Goal: Task Accomplishment & Management: Use online tool/utility

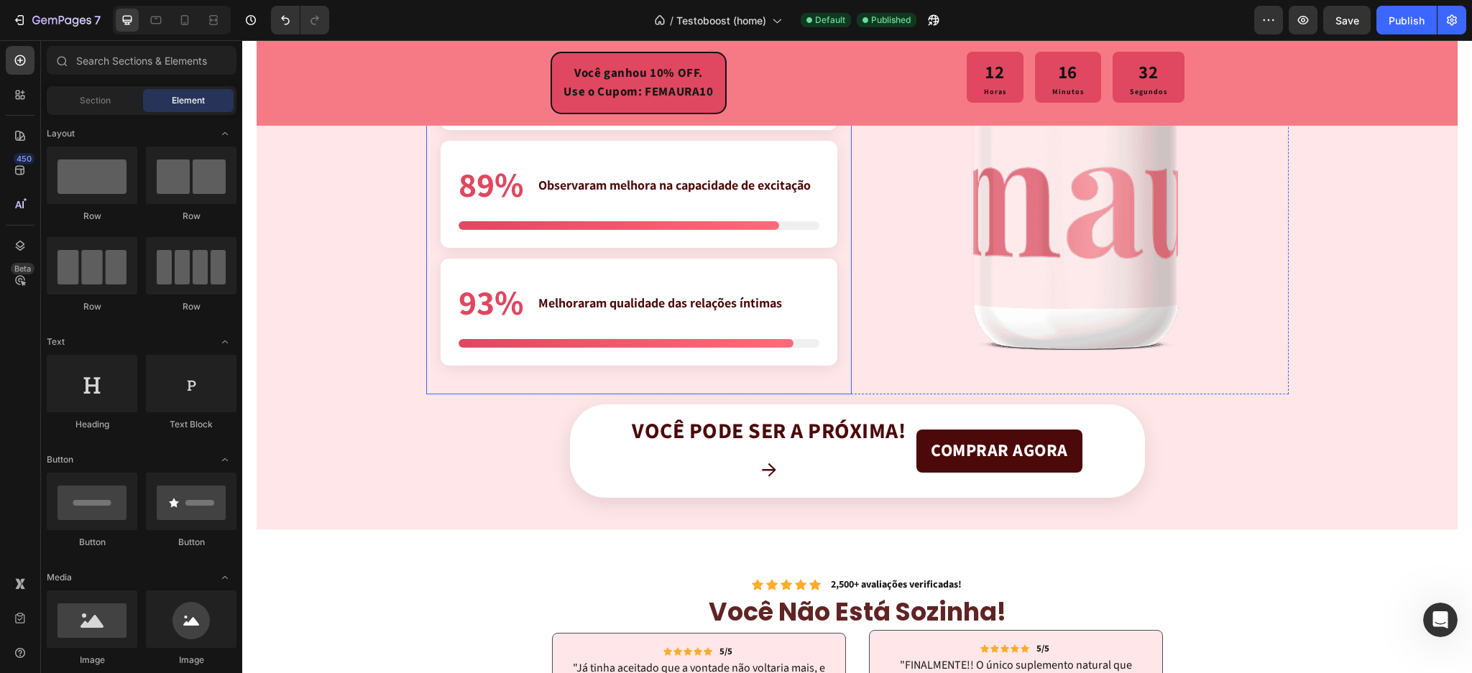
scroll to position [3426, 0]
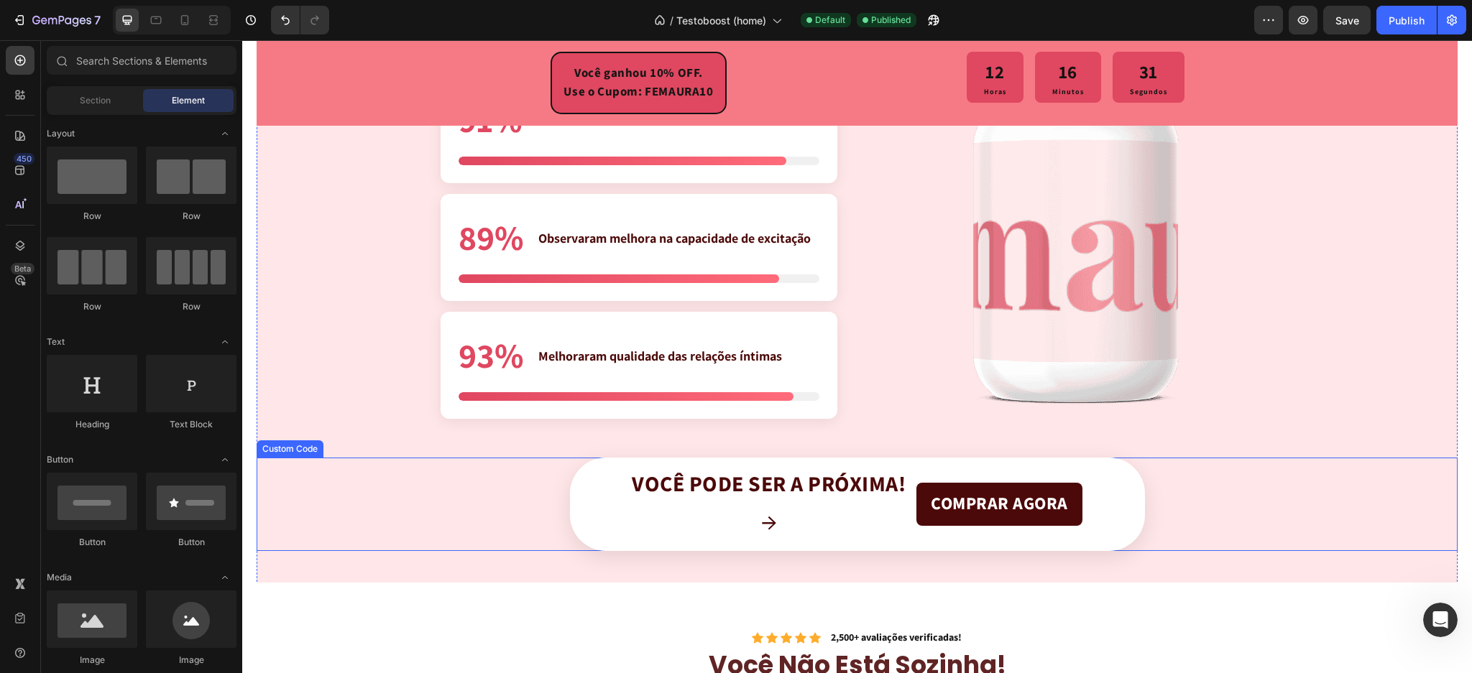
click at [1156, 475] on div "Banner CTA Você pode ser a próxima! → COMPRAR AGORA" at bounding box center [857, 504] width 1201 height 93
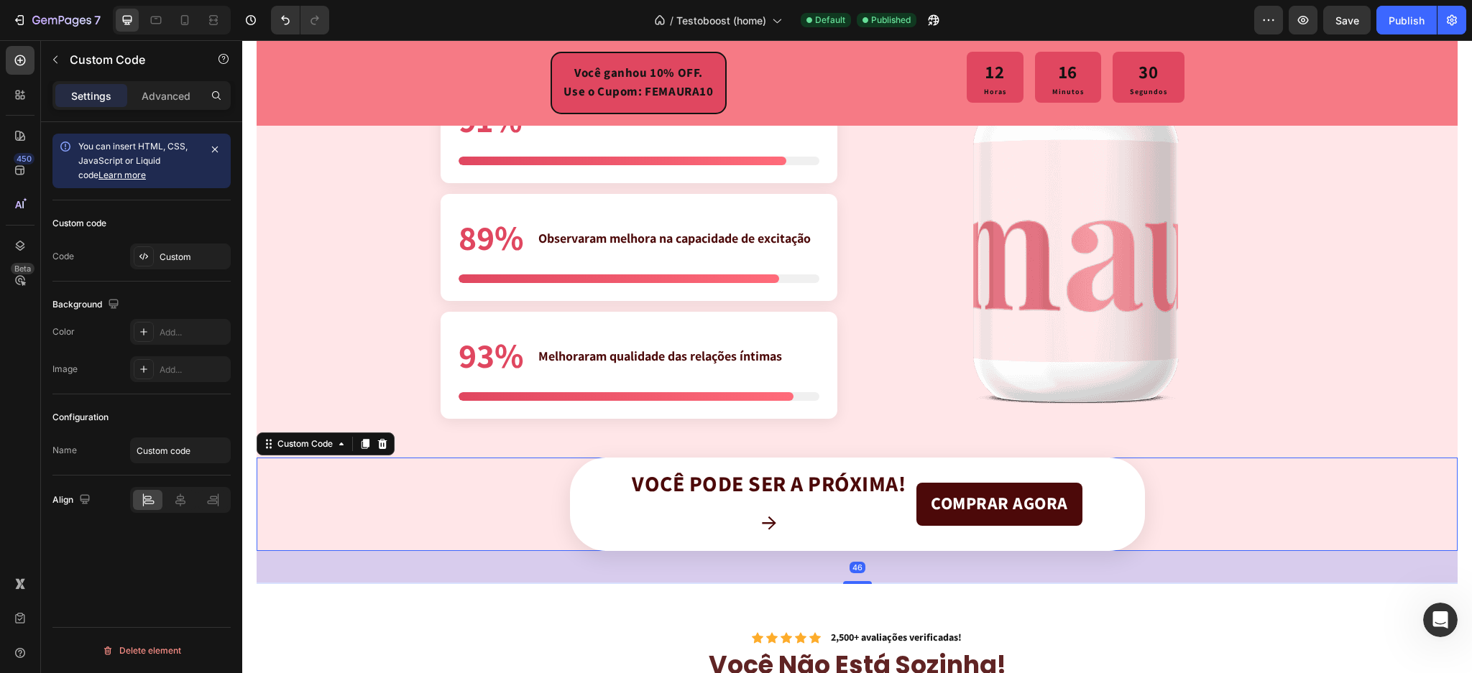
click at [863, 505] on div "Você pode ser a próxima! →" at bounding box center [769, 504] width 274 height 65
click at [788, 510] on div "Você pode ser a próxima! →" at bounding box center [769, 504] width 274 height 65
click at [790, 509] on div "Você pode ser a próxima! →" at bounding box center [769, 504] width 274 height 65
click at [852, 487] on span "Você pode ser a próxima!" at bounding box center [769, 485] width 274 height 26
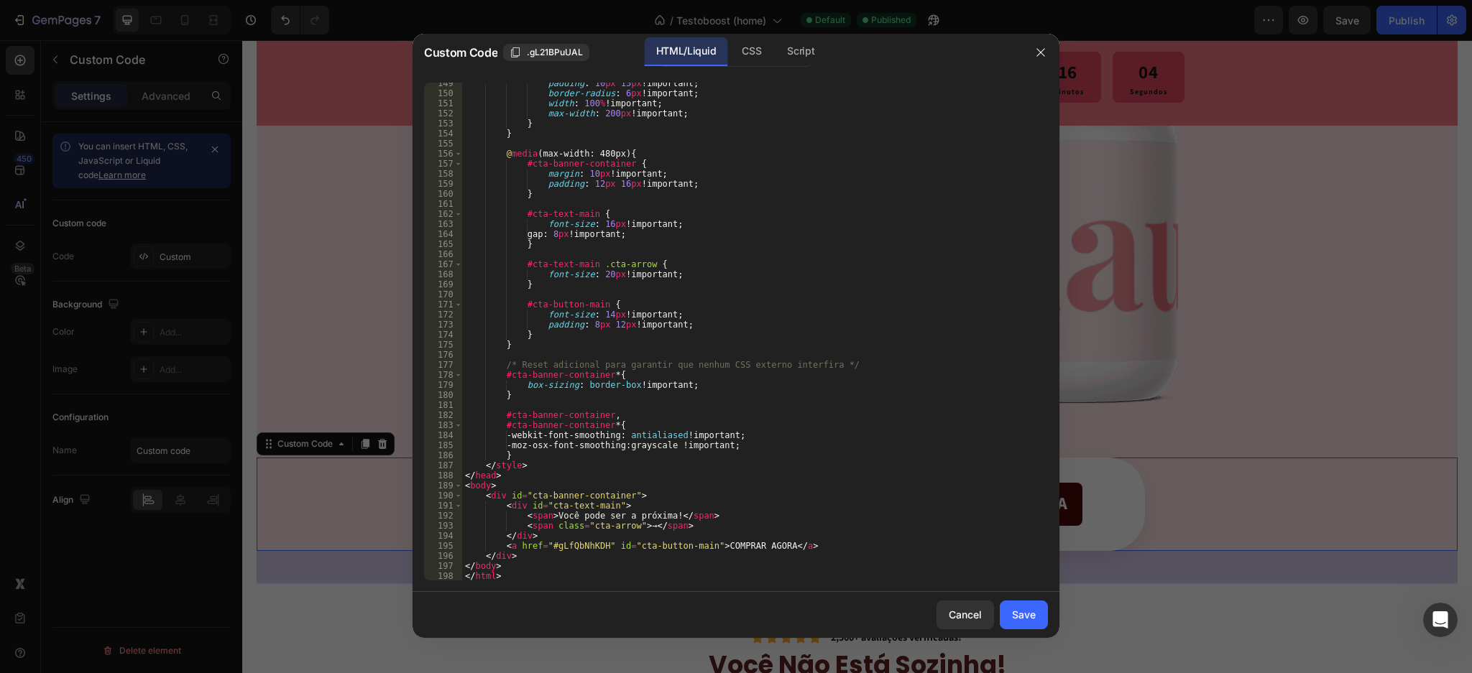
scroll to position [1493, 0]
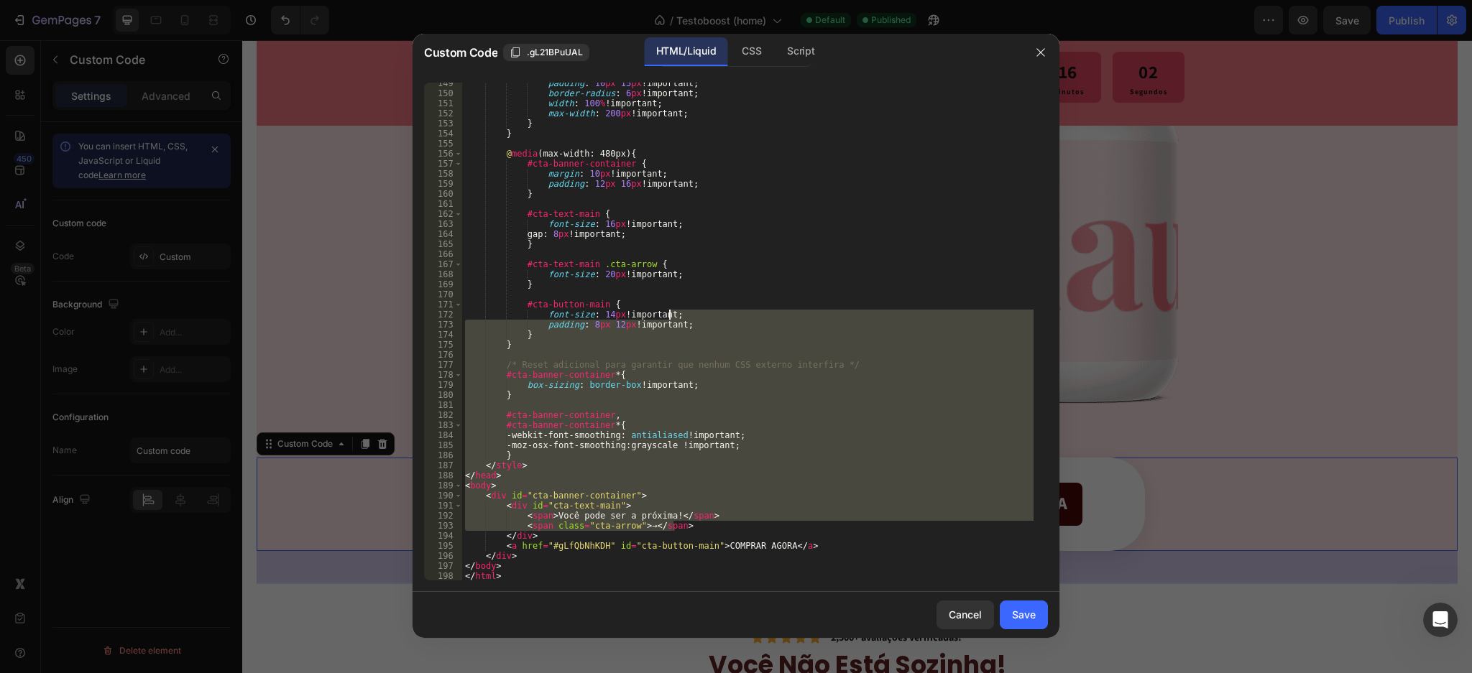
drag, startPoint x: 595, startPoint y: 510, endPoint x: 838, endPoint y: 371, distance: 280.1
click at [824, 361] on div "padding : 10 px 15 px !important ; border-radius : 6 px !important ; width : 10…" at bounding box center [747, 337] width 571 height 519
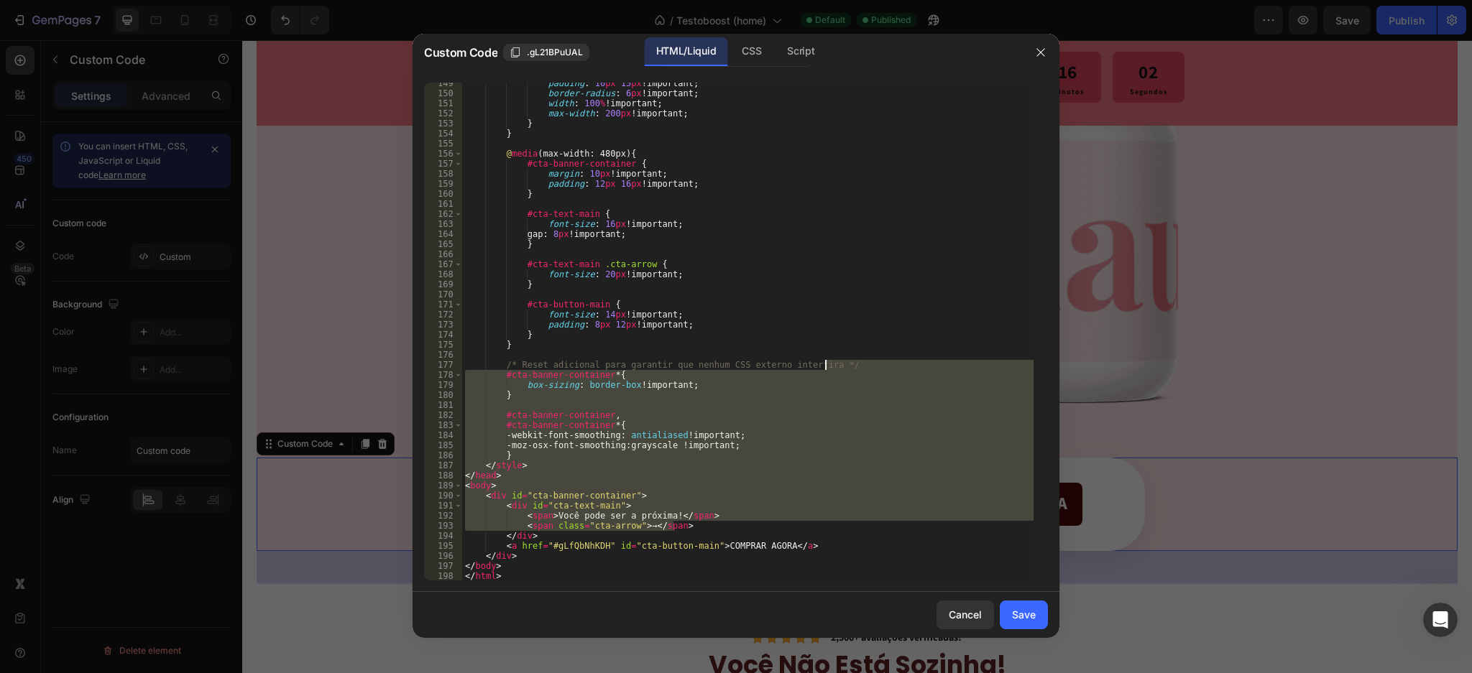
click at [847, 380] on div "padding : 10 px 15 px !important ; border-radius : 6 px !important ; width : 10…" at bounding box center [747, 332] width 571 height 498
type textarea "#cta-banner-container * {"
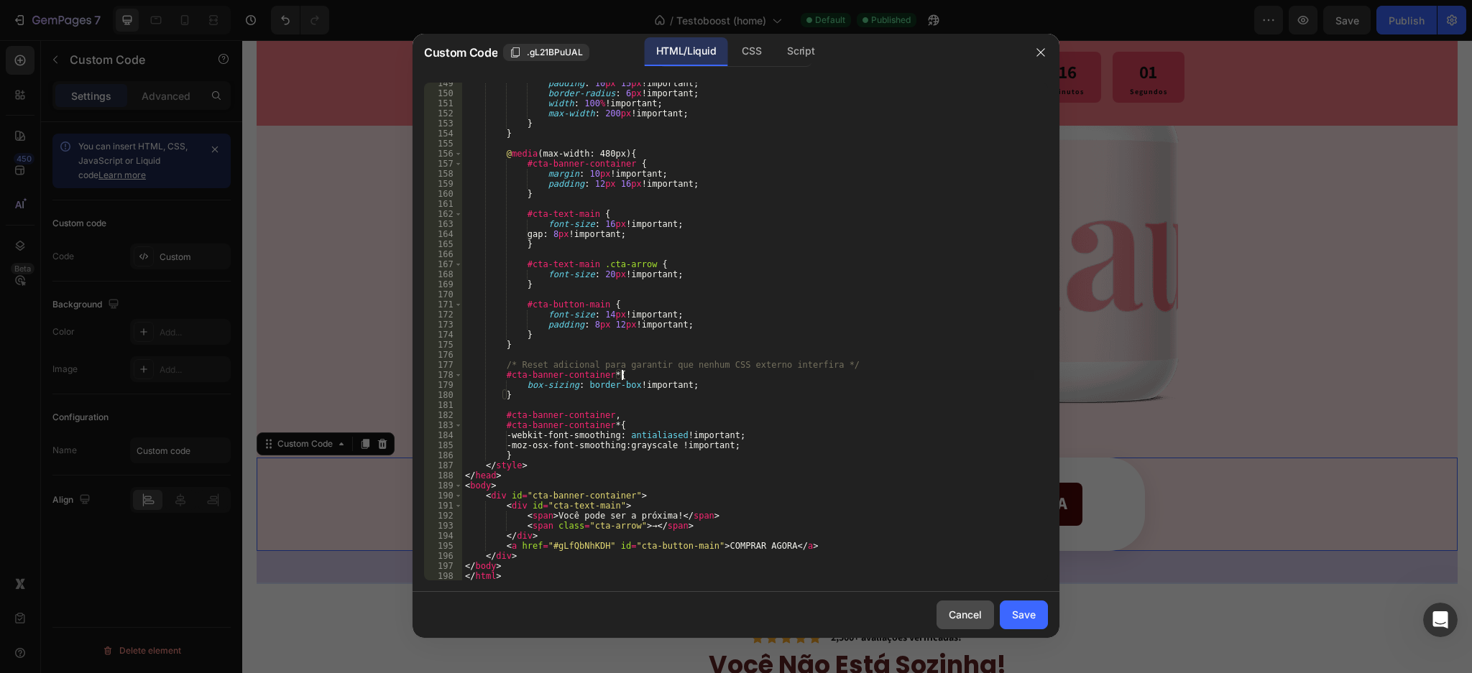
click at [964, 618] on div "Cancel" at bounding box center [965, 614] width 33 height 15
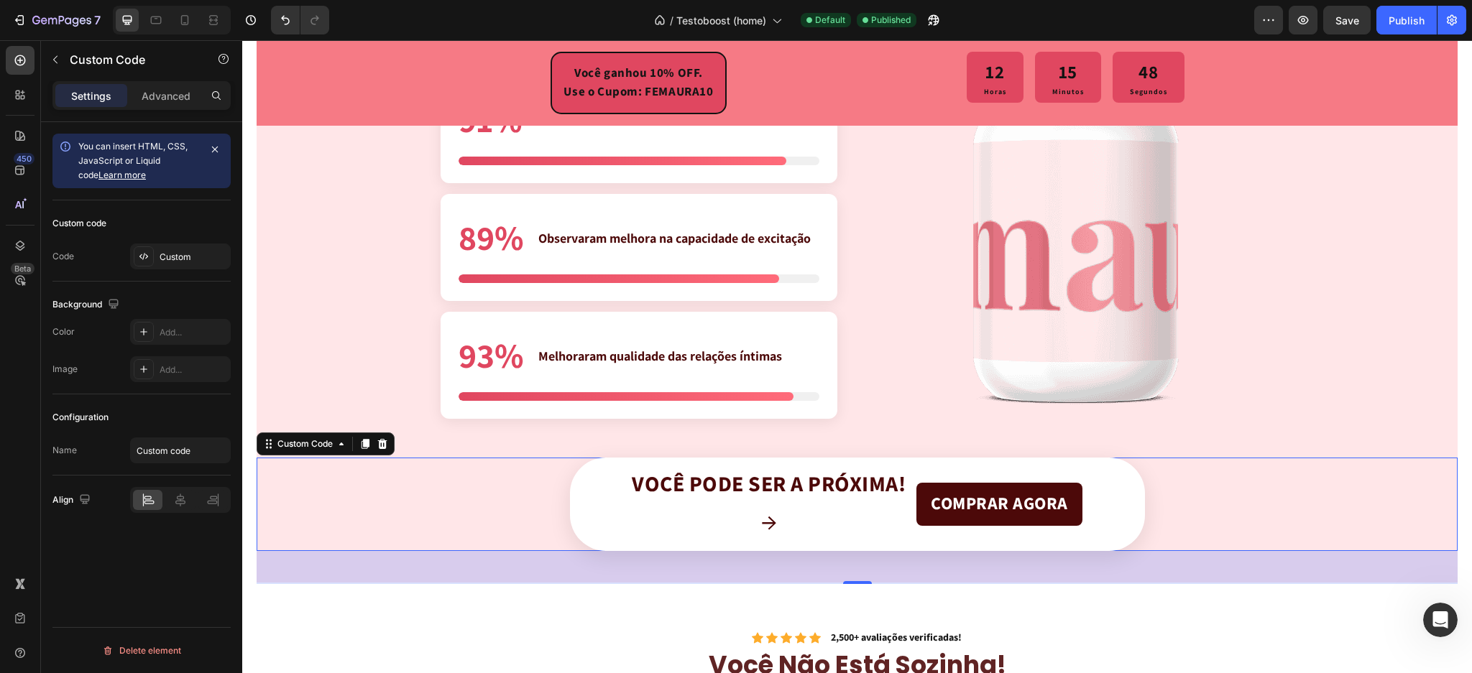
click at [788, 529] on div "Você pode ser a próxima! →" at bounding box center [769, 504] width 274 height 65
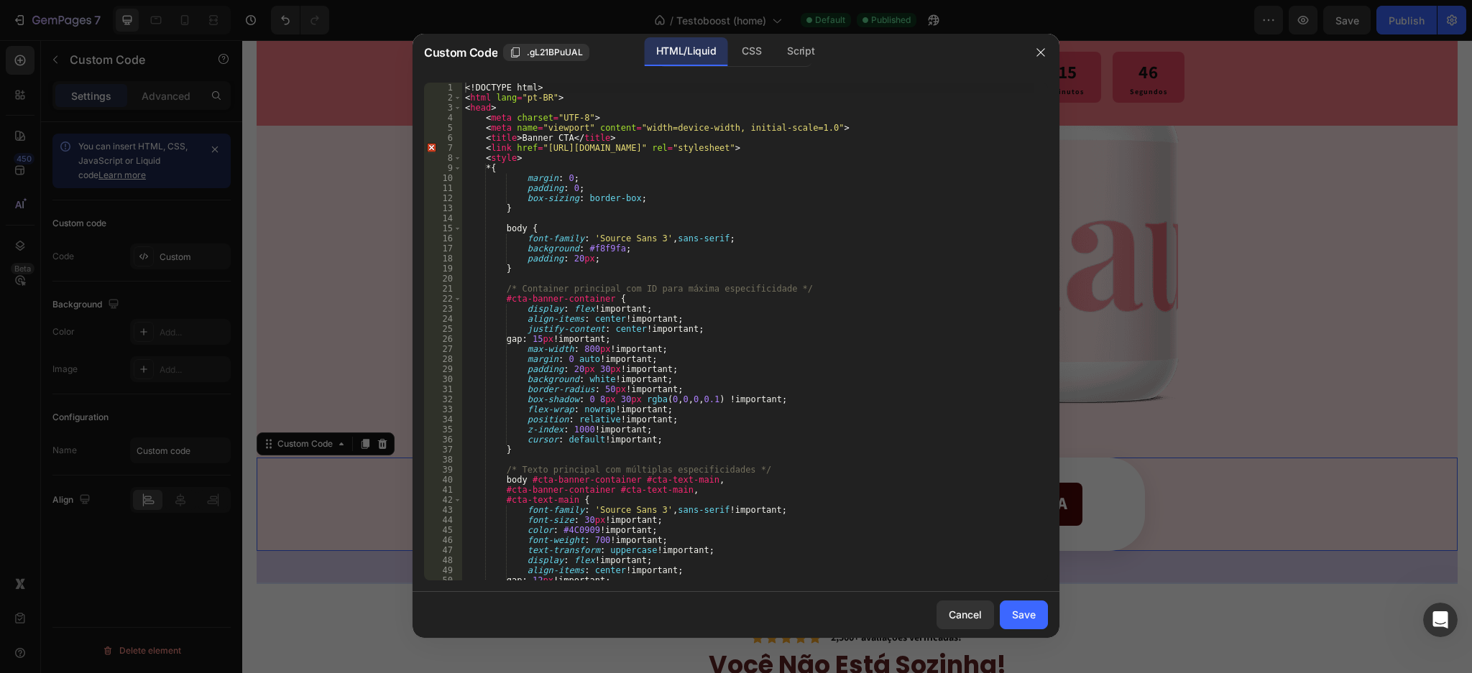
click at [1029, 54] on button "button" at bounding box center [1040, 52] width 23 height 23
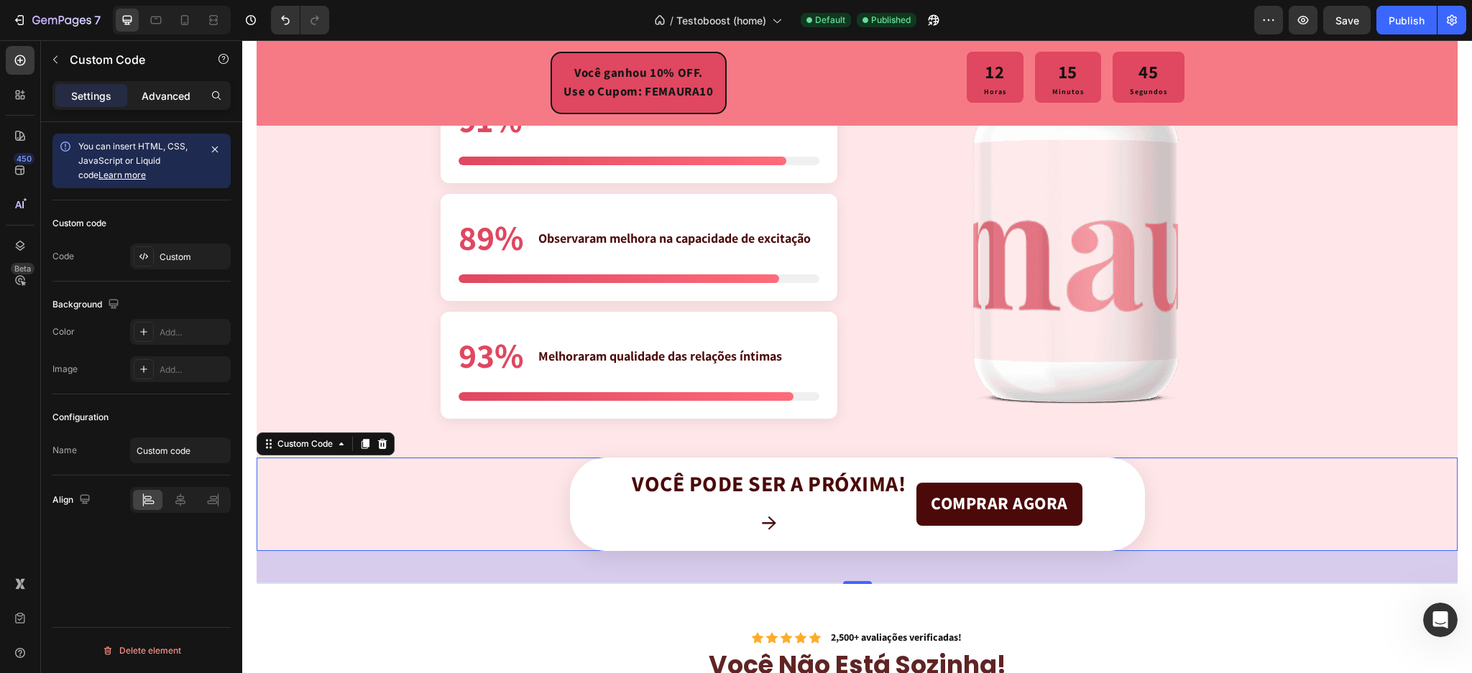
click at [162, 101] on p "Advanced" at bounding box center [166, 95] width 49 height 15
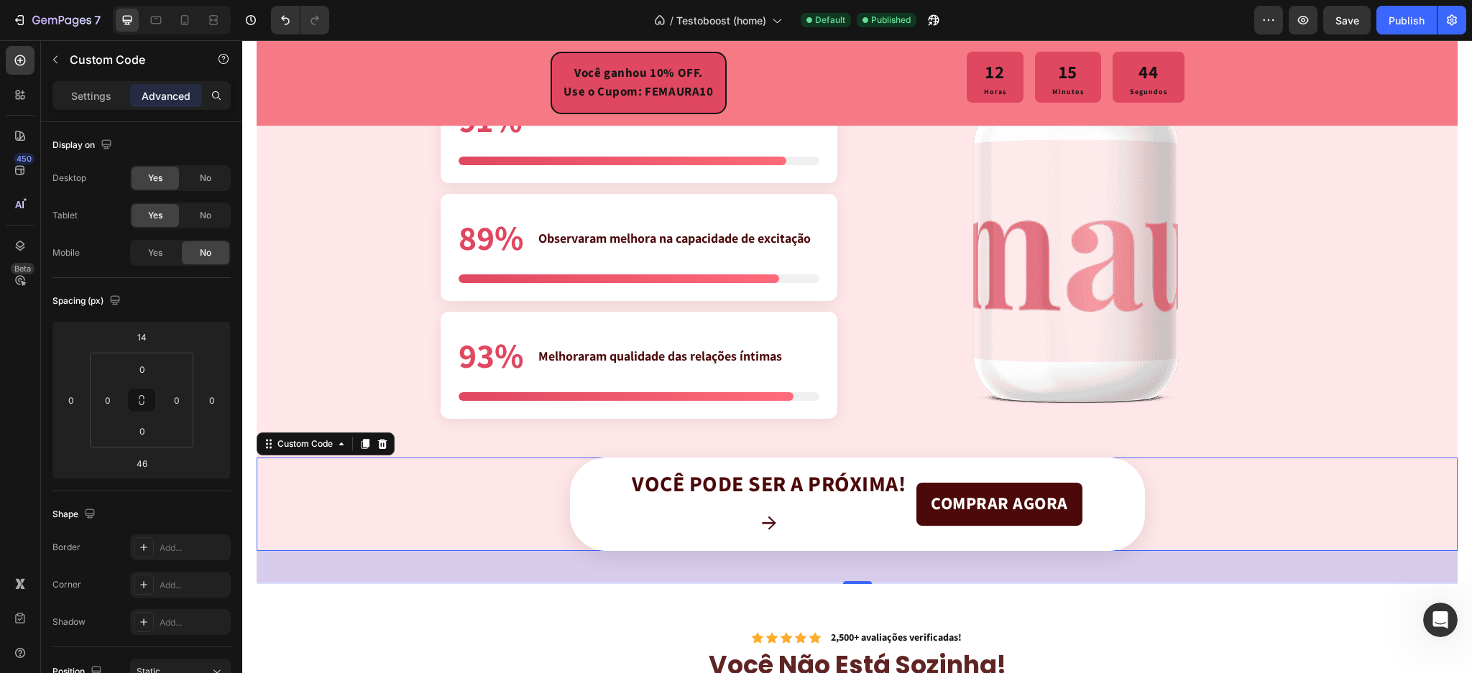
click at [715, 487] on span "Você pode ser a próxima!" at bounding box center [769, 485] width 274 height 26
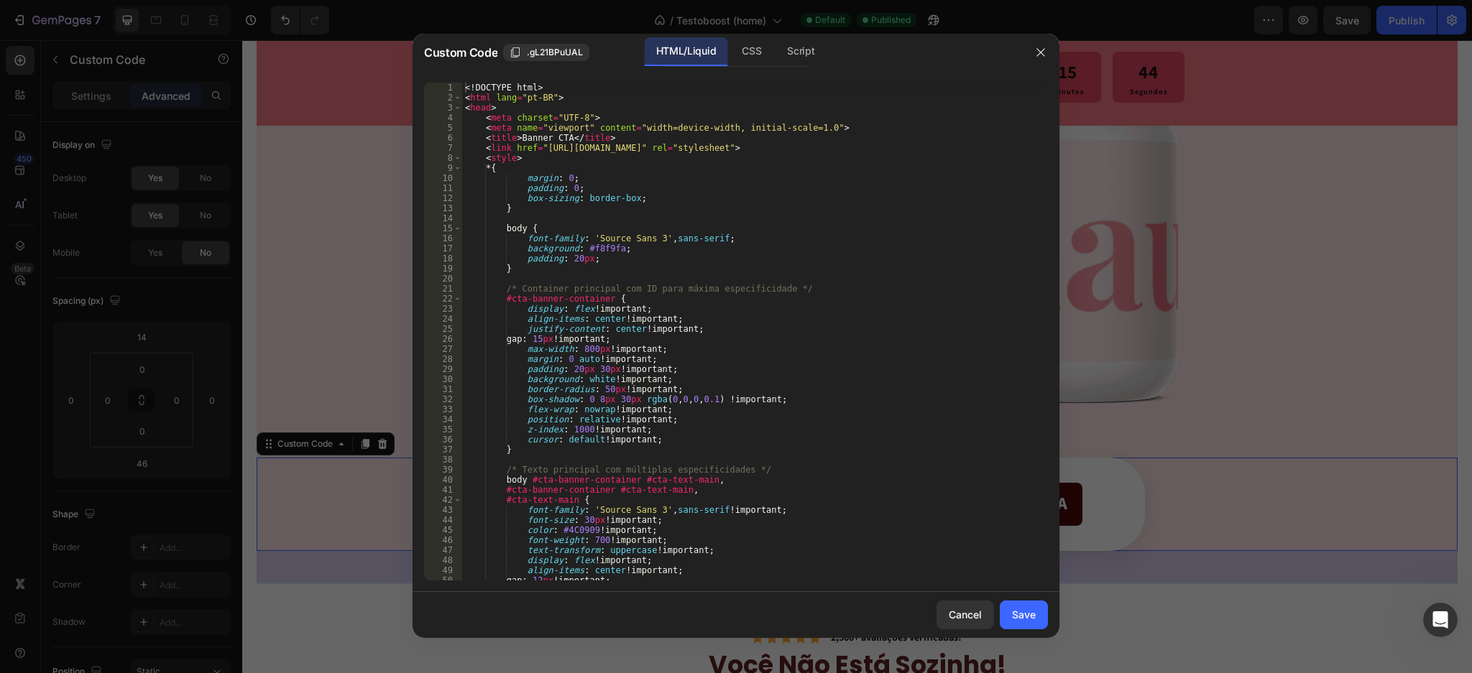
click at [684, 364] on div "<! DOCTYPE html > < html lang = "pt-BR" > < head > < meta charset = "UTF-8" > <…" at bounding box center [747, 342] width 571 height 519
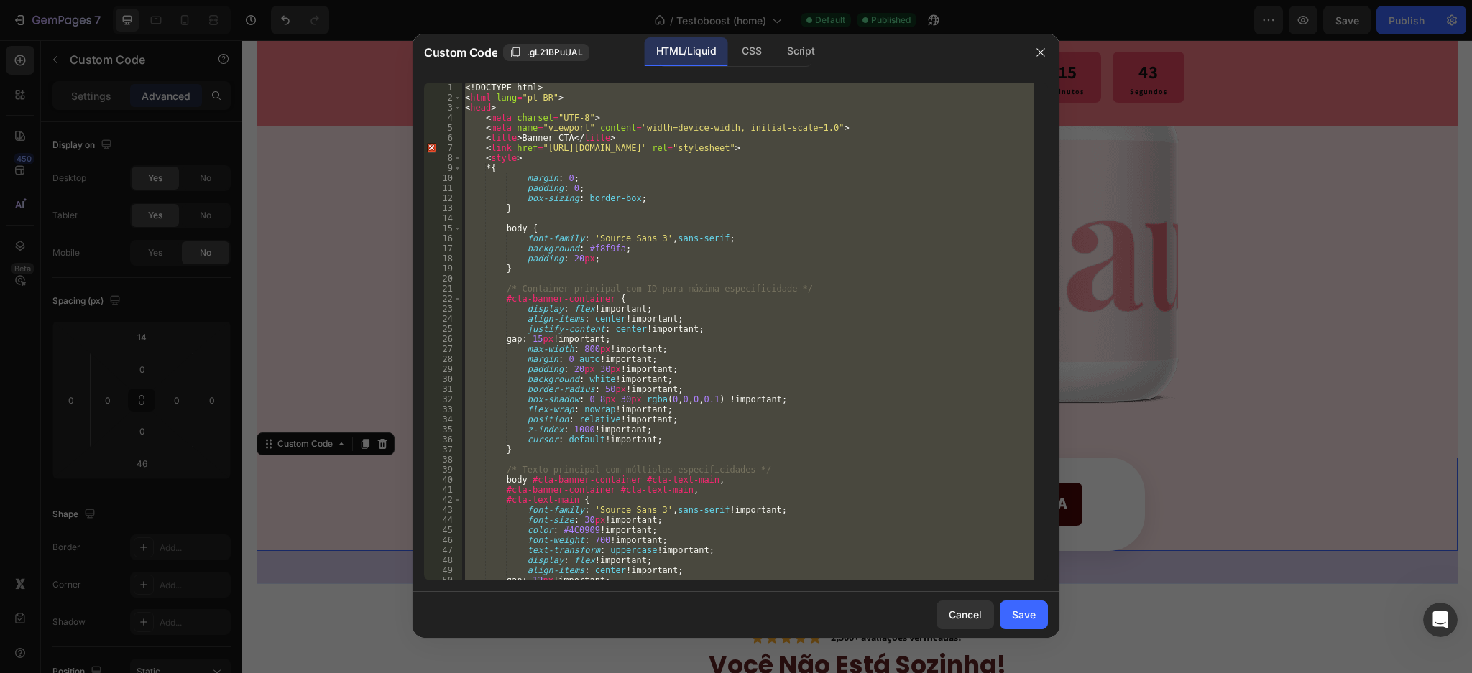
paste textarea
type textarea "</html>"
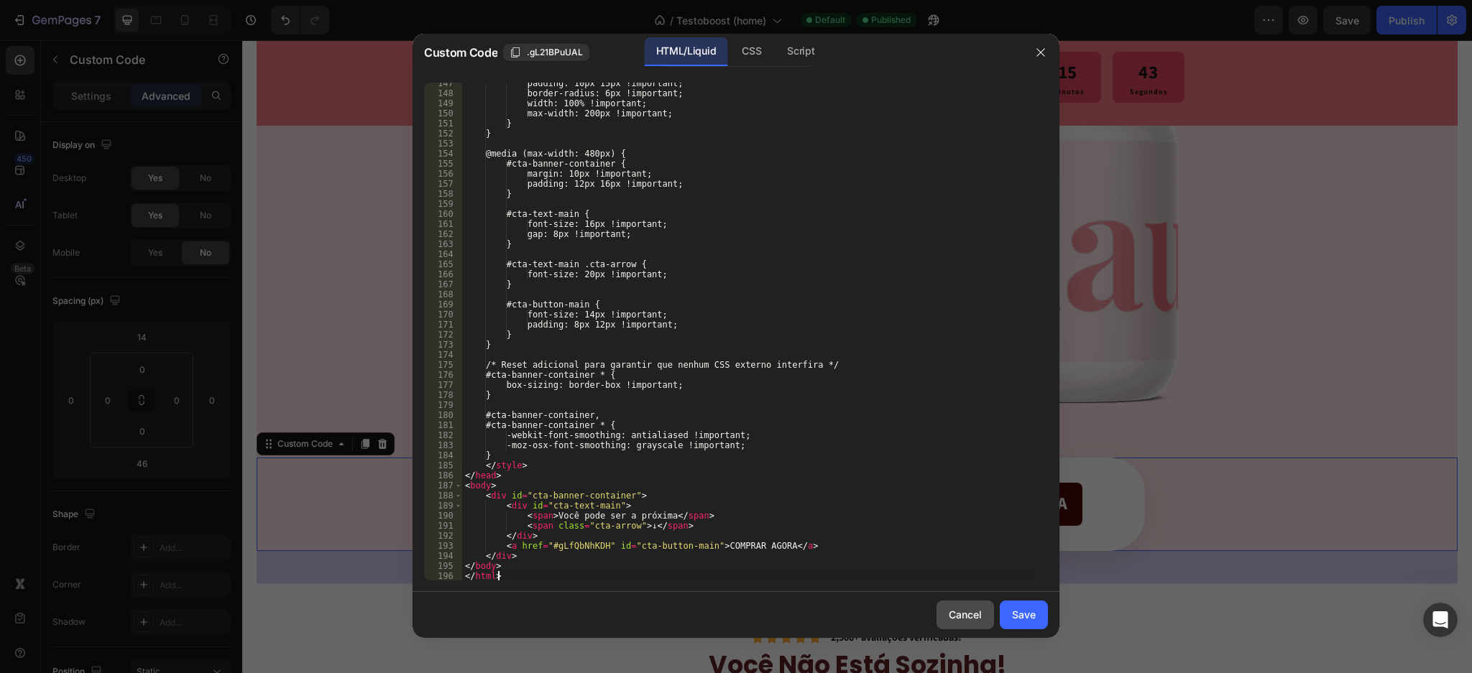
scroll to position [1473, 0]
click at [1014, 620] on div "Save" at bounding box center [1024, 614] width 24 height 15
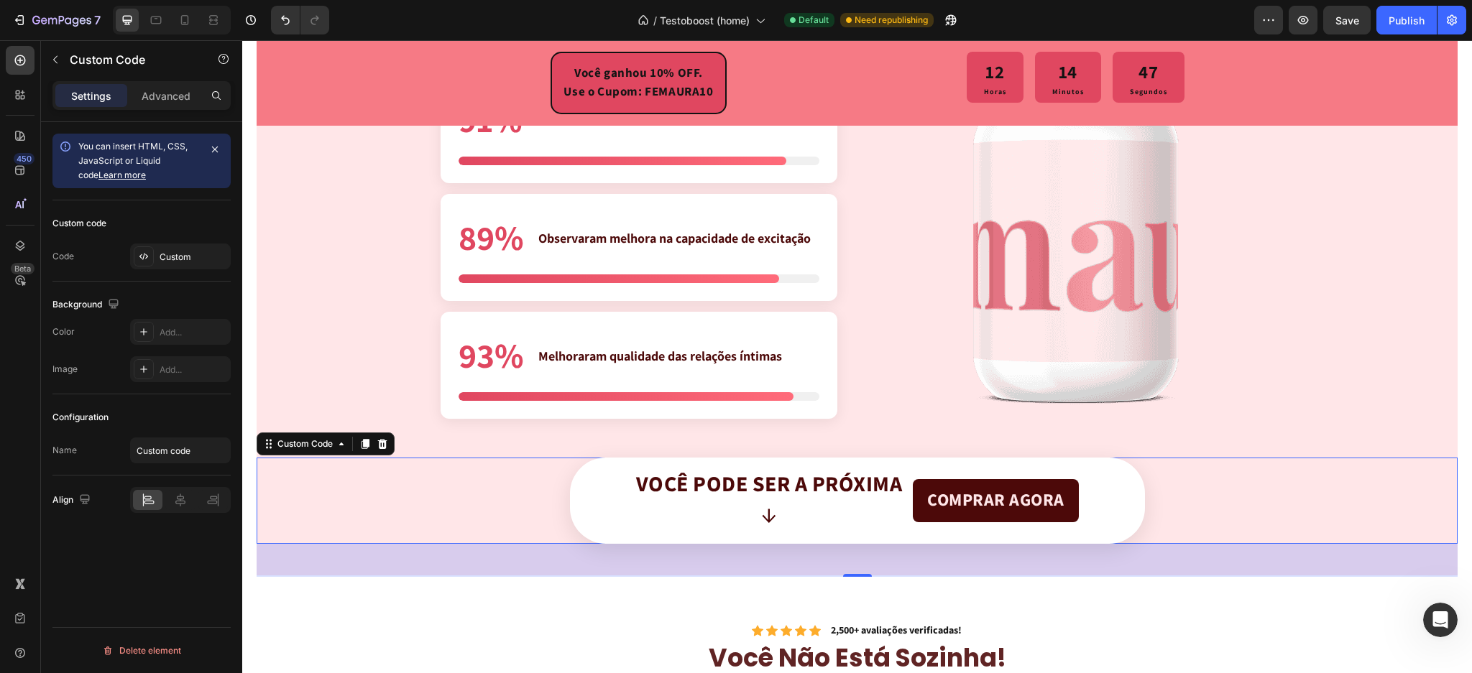
click at [763, 489] on span "Você pode ser a próxima" at bounding box center [769, 485] width 267 height 26
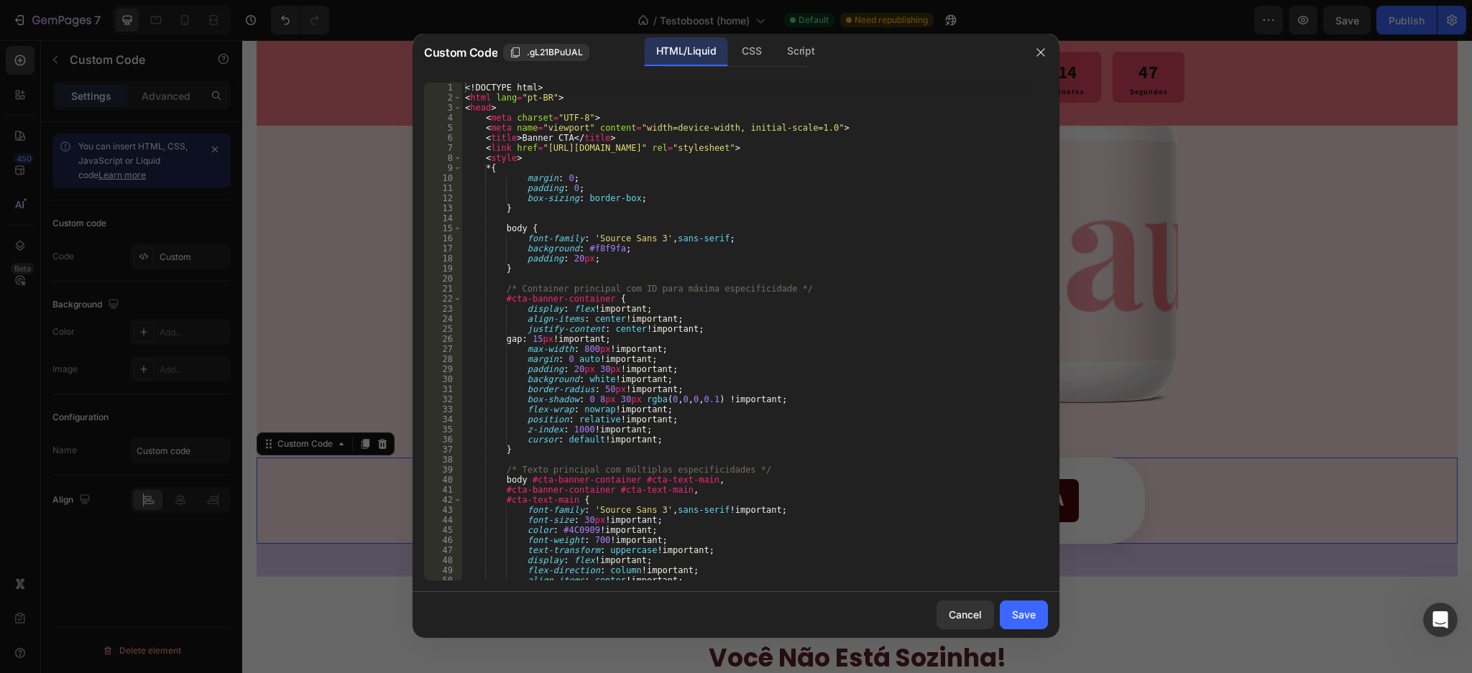
click at [717, 342] on div "<! DOCTYPE html > < html lang = "pt-BR" > < head > < meta charset = "UTF-8" > <…" at bounding box center [747, 342] width 571 height 519
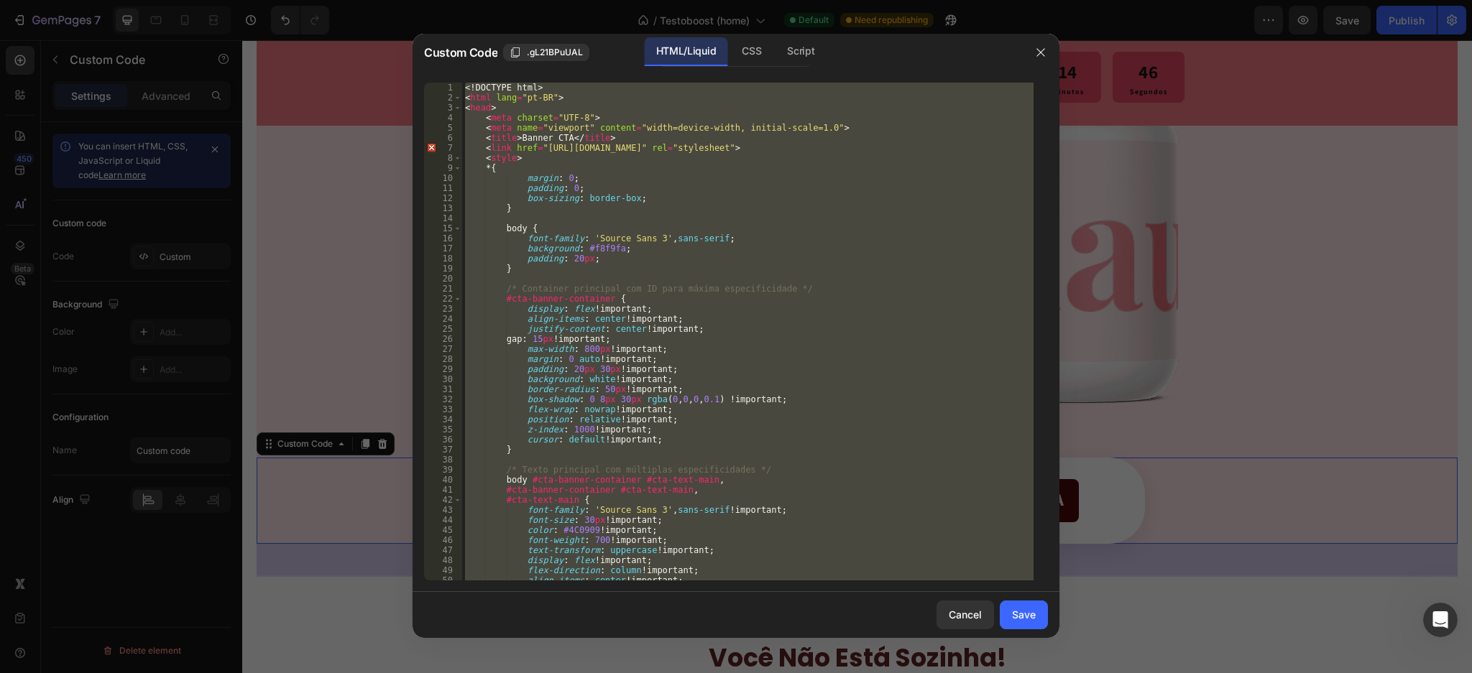
paste textarea
type textarea "</html>"
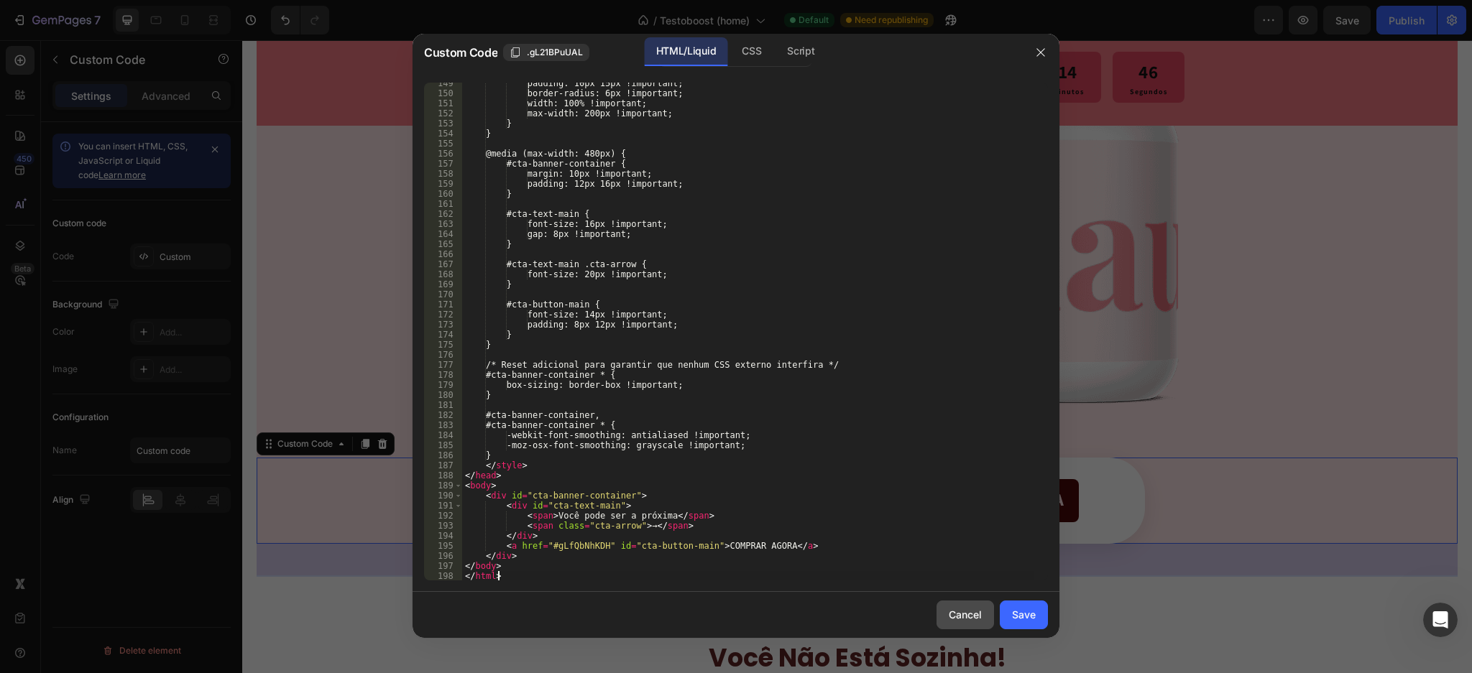
scroll to position [1493, 0]
click at [1029, 624] on button "Save" at bounding box center [1024, 615] width 48 height 29
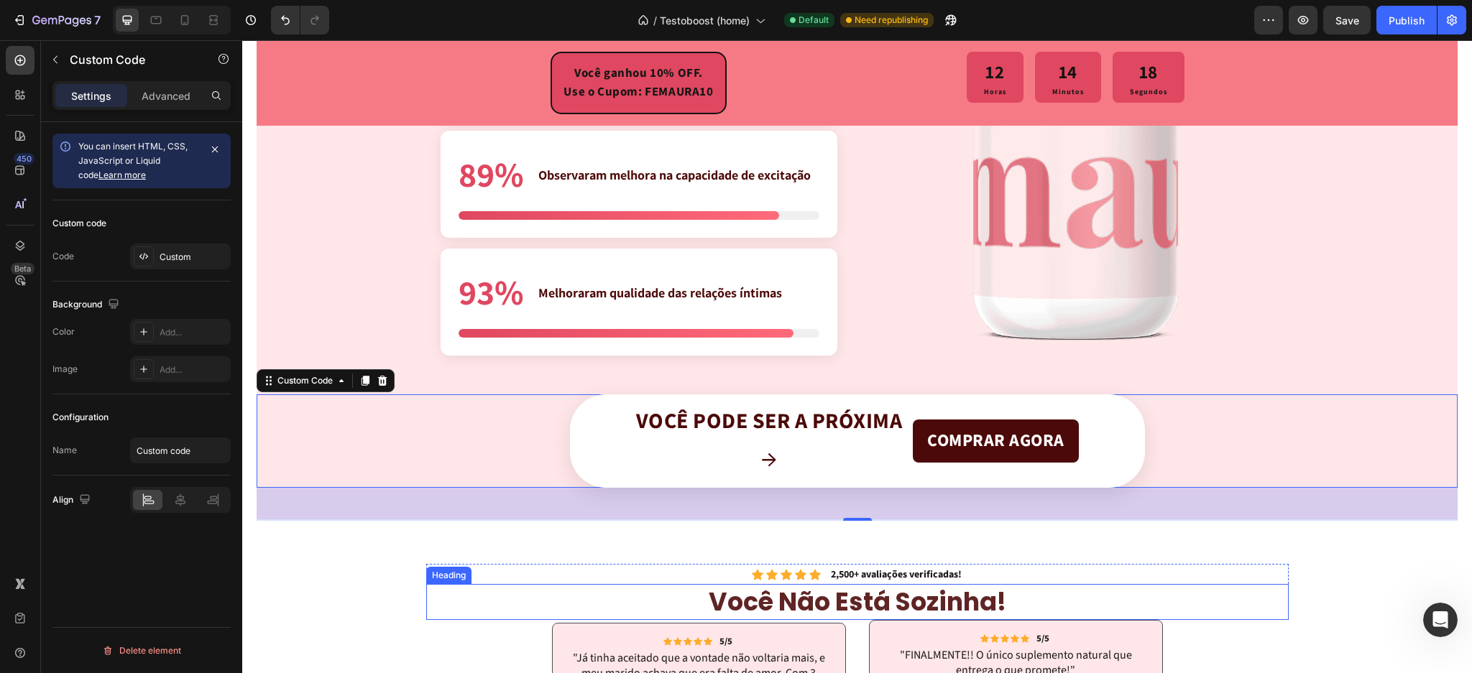
scroll to position [3522, 0]
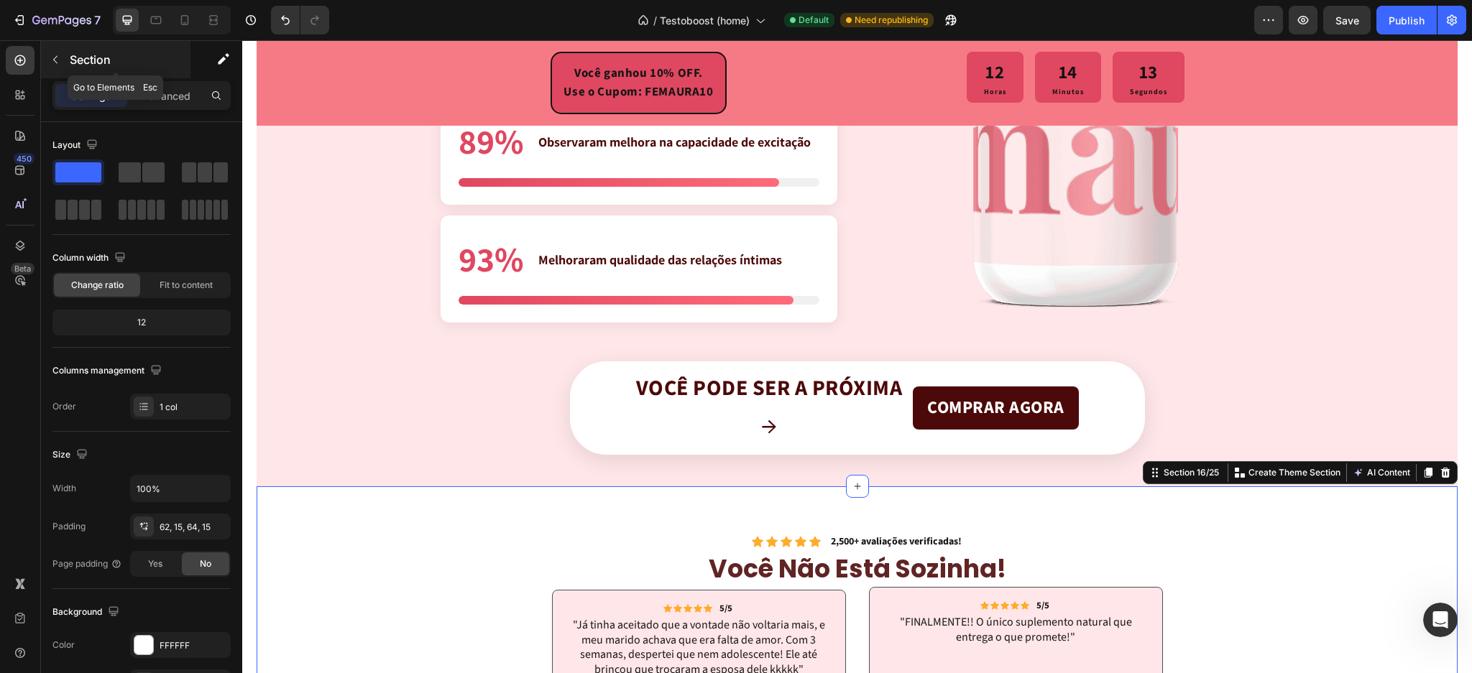
click at [58, 61] on icon "button" at bounding box center [56, 60] width 12 height 12
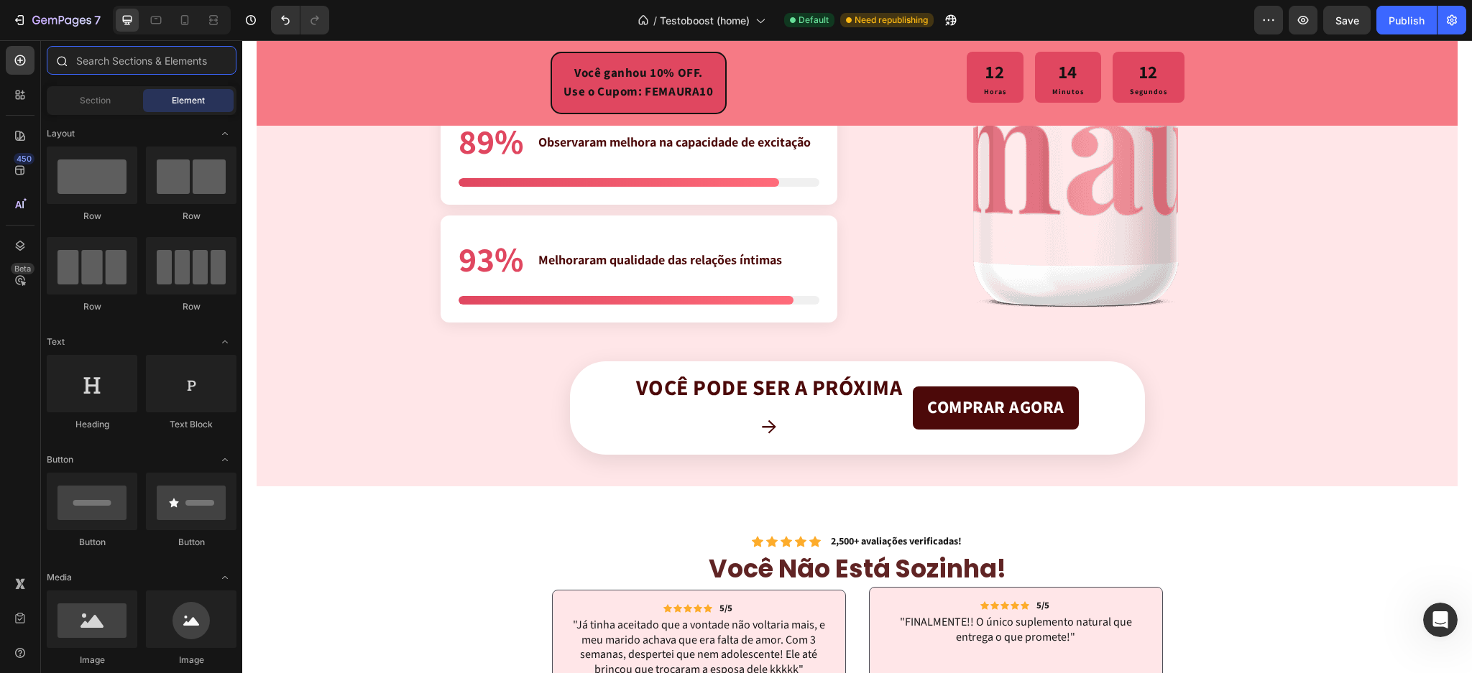
click at [112, 63] on input "text" at bounding box center [142, 60] width 190 height 29
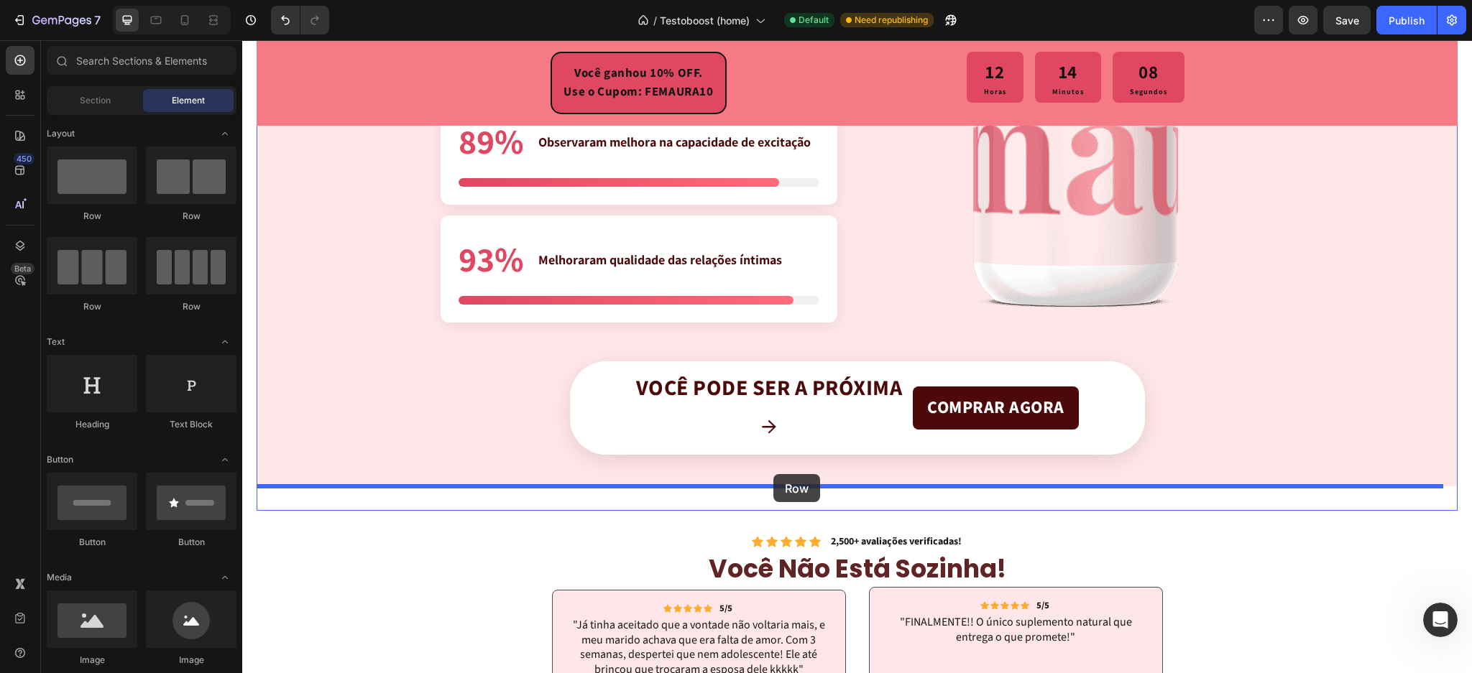
drag, startPoint x: 469, startPoint y: 235, endPoint x: 773, endPoint y: 474, distance: 386.4
drag, startPoint x: 362, startPoint y: 320, endPoint x: 742, endPoint y: 491, distance: 416.3
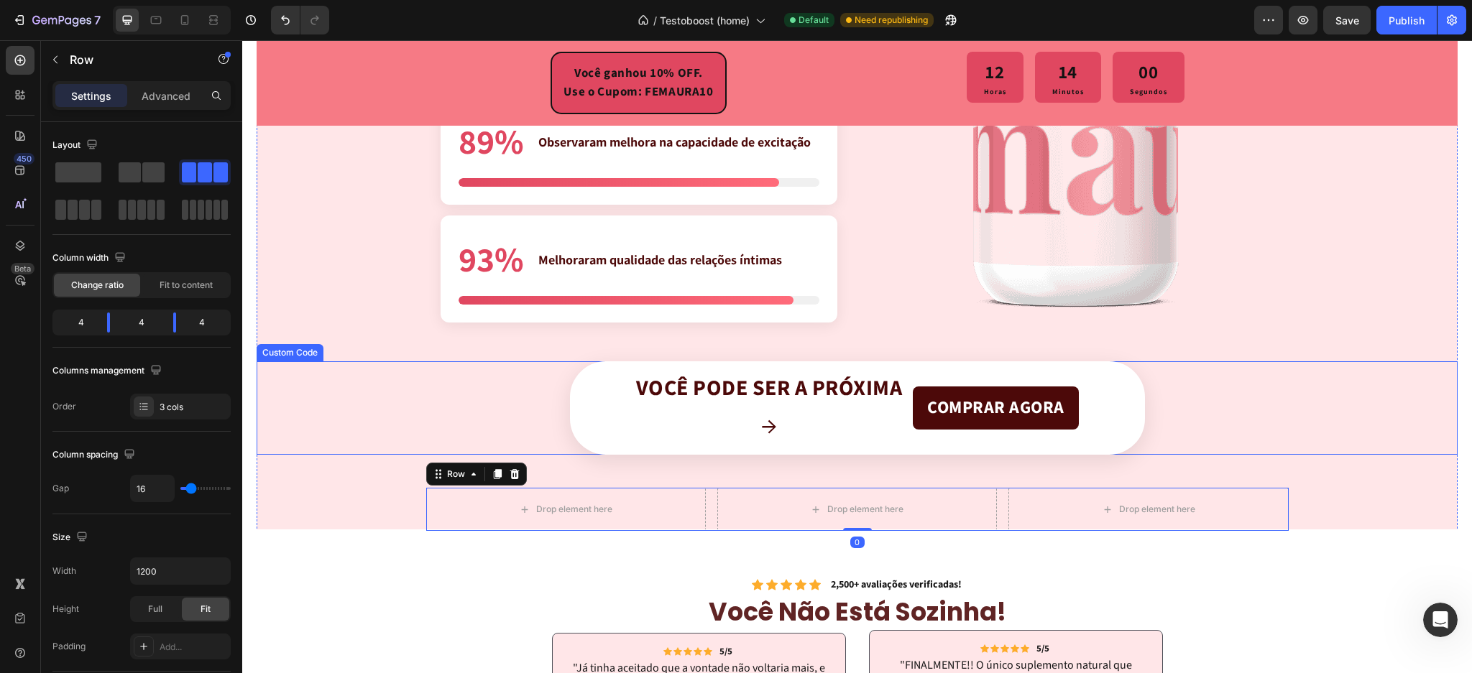
click at [675, 390] on span "Você pode ser a próxima" at bounding box center [769, 389] width 267 height 26
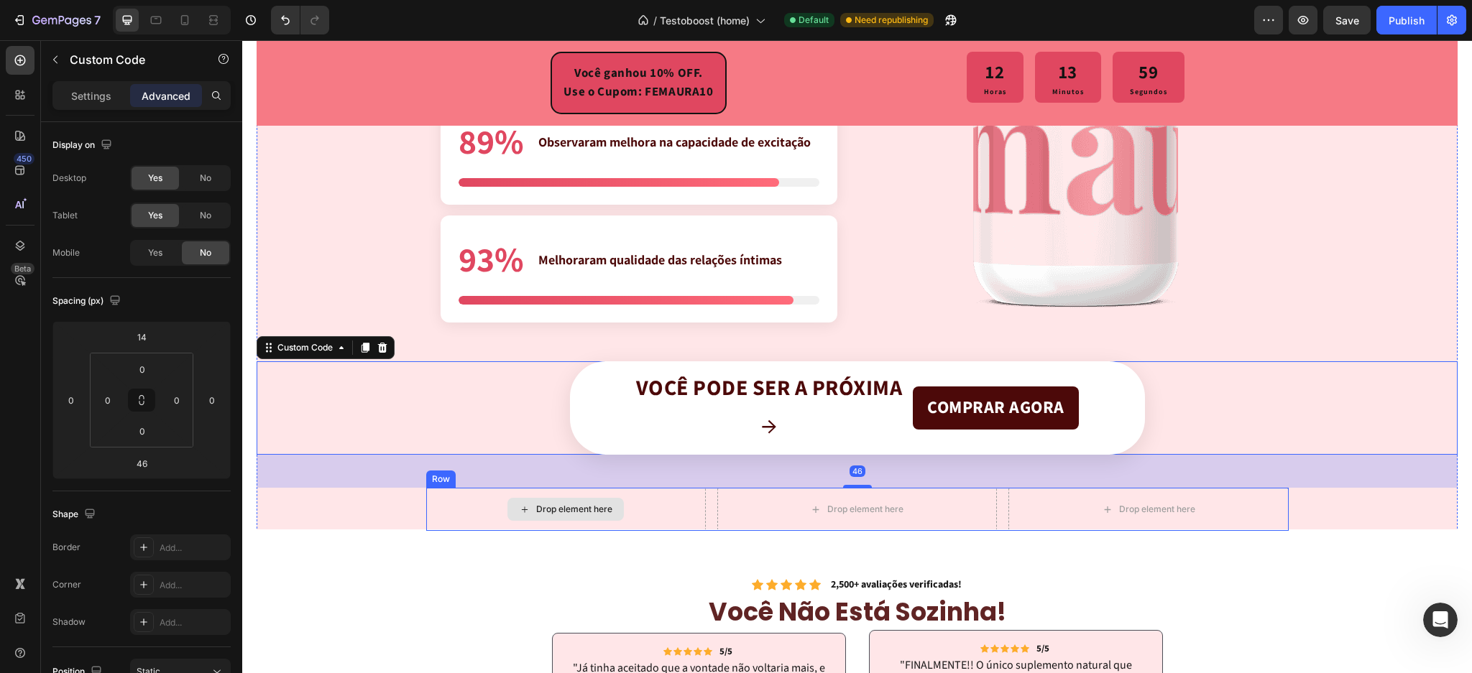
click at [464, 514] on div "Drop element here" at bounding box center [566, 509] width 280 height 43
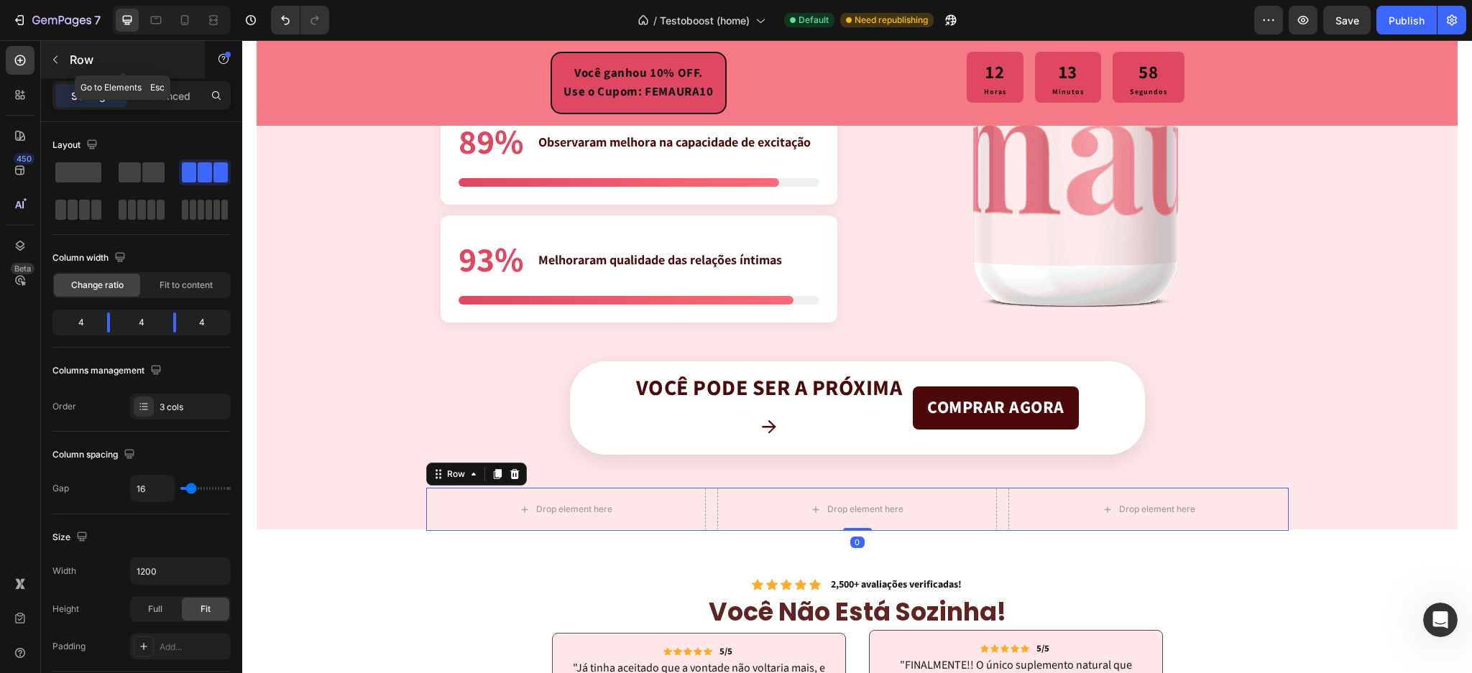
click at [63, 56] on button "button" at bounding box center [55, 59] width 23 height 23
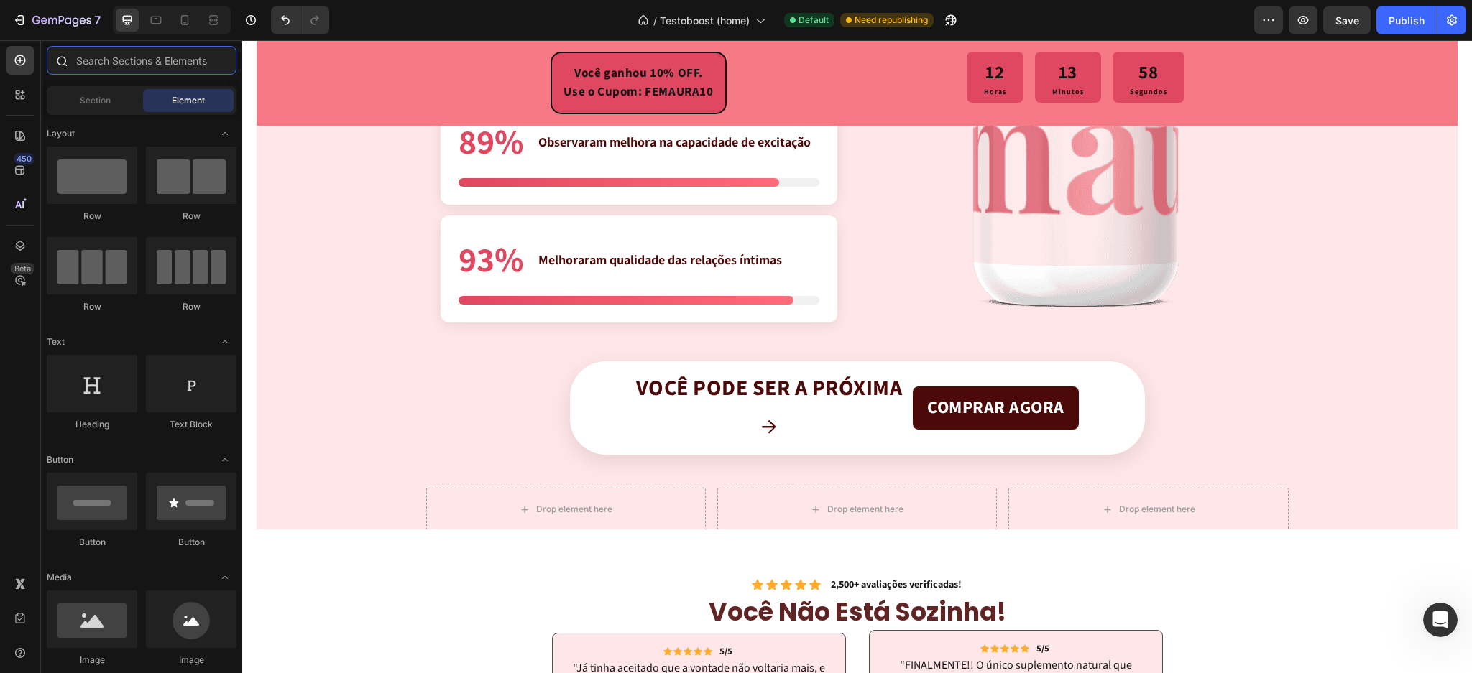
click at [130, 60] on input "text" at bounding box center [142, 60] width 190 height 29
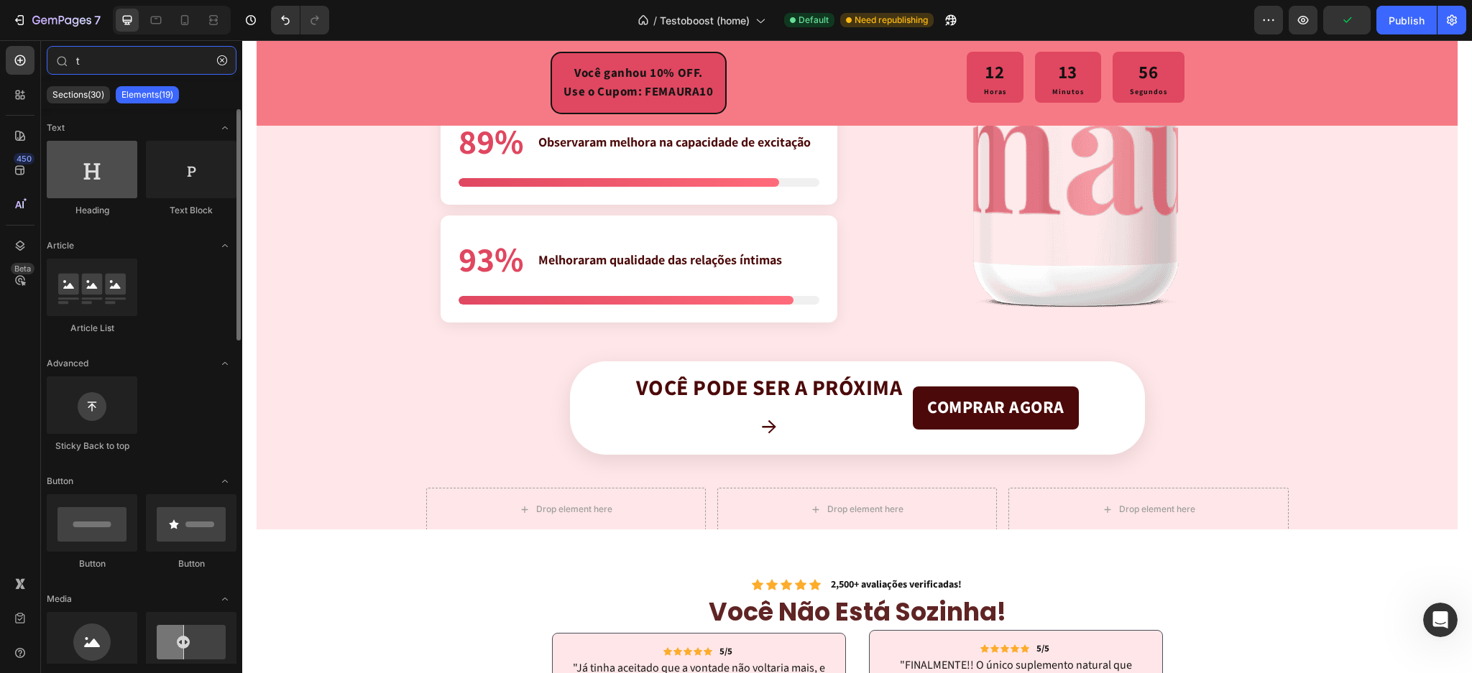
type input "t"
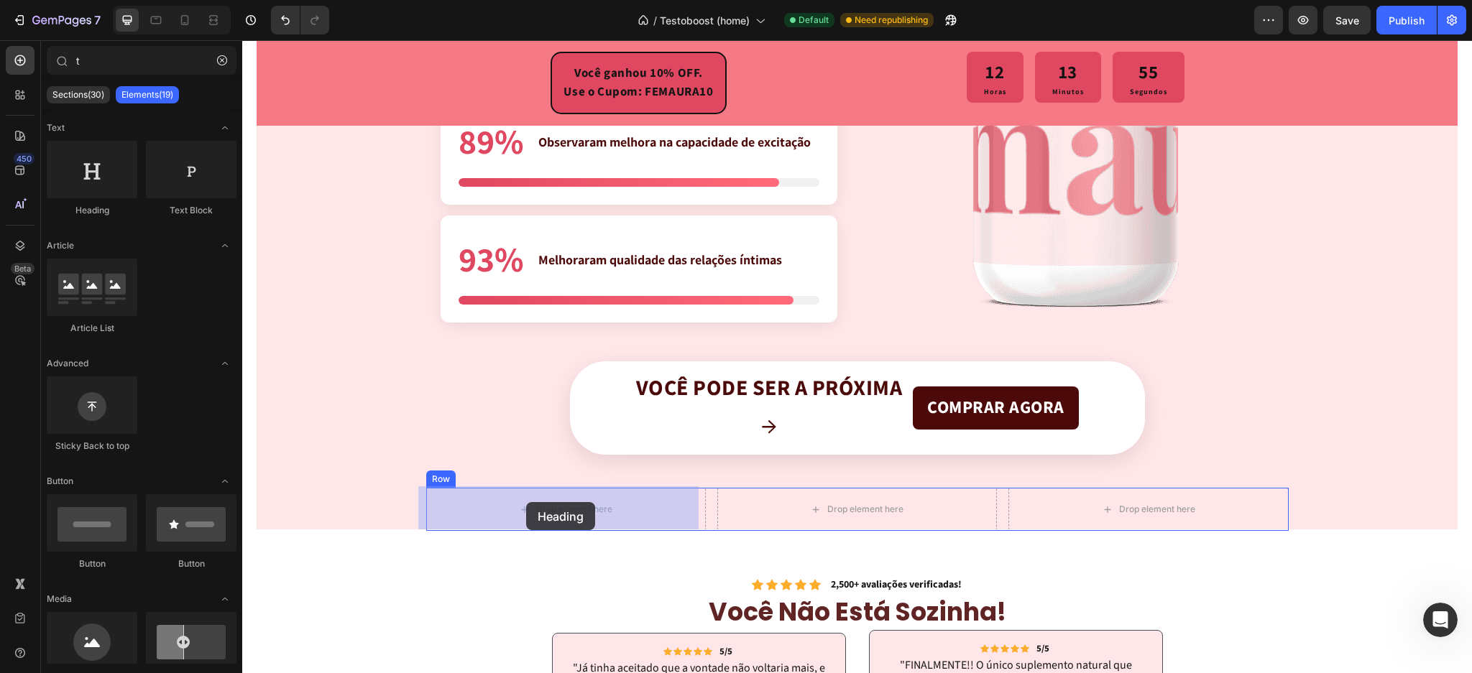
drag, startPoint x: 359, startPoint y: 229, endPoint x: 531, endPoint y: 482, distance: 306.4
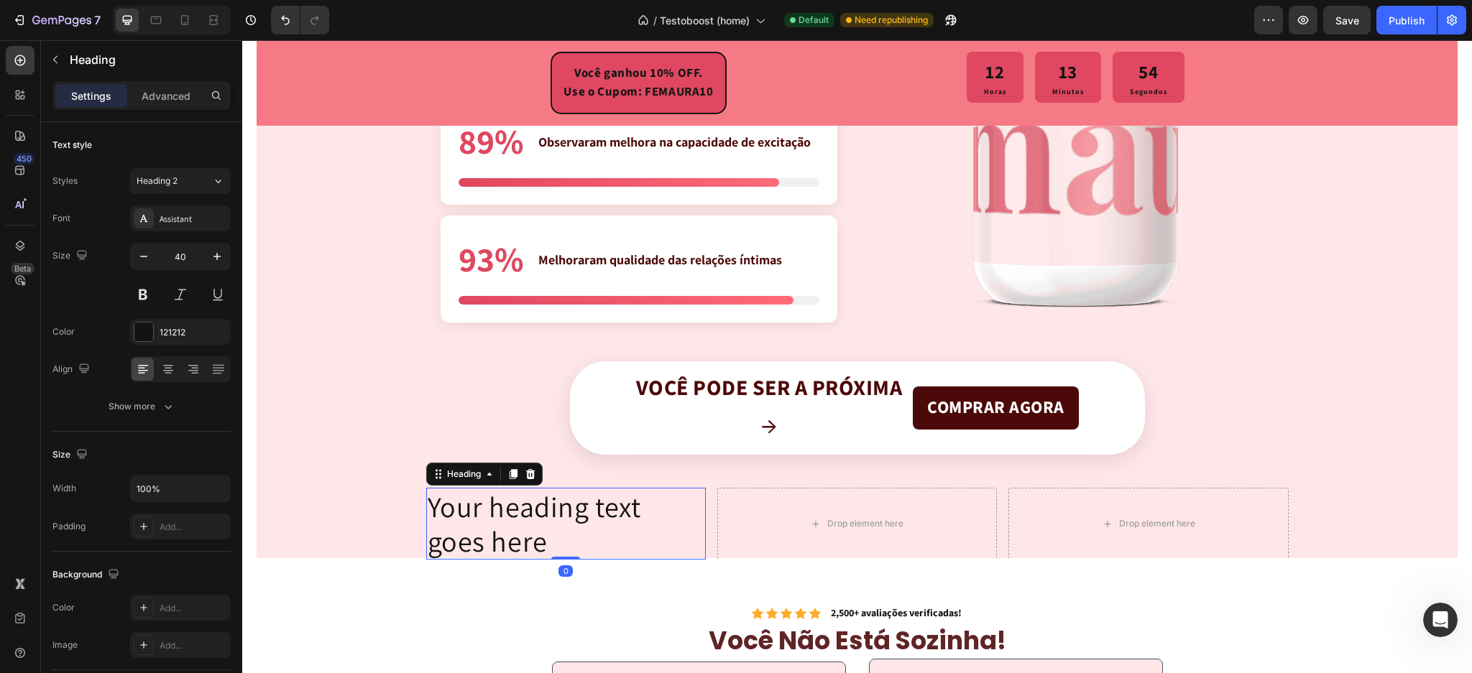
click at [523, 534] on h2 "Your heading text goes here" at bounding box center [566, 524] width 280 height 72
click at [523, 534] on p "Your heading text goes here" at bounding box center [566, 523] width 277 height 69
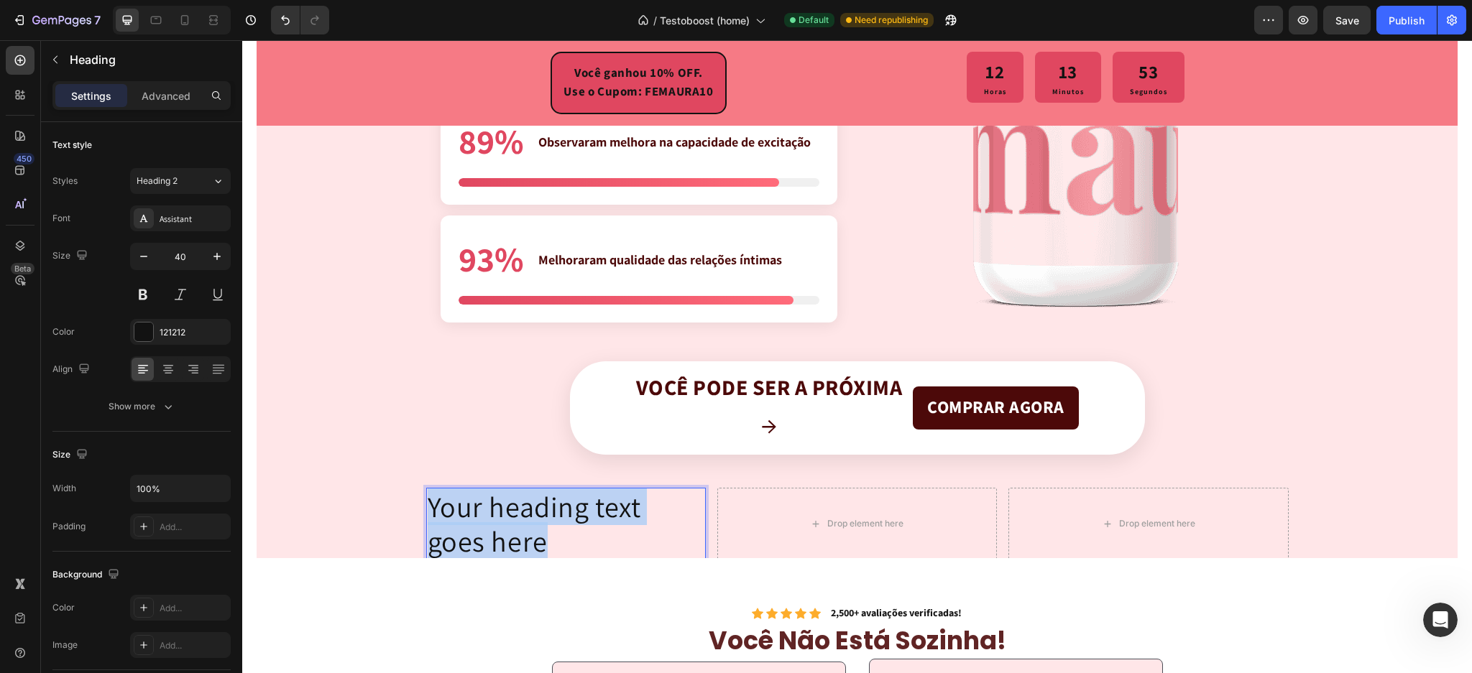
click at [523, 534] on p "Your heading text goes here" at bounding box center [566, 523] width 277 height 69
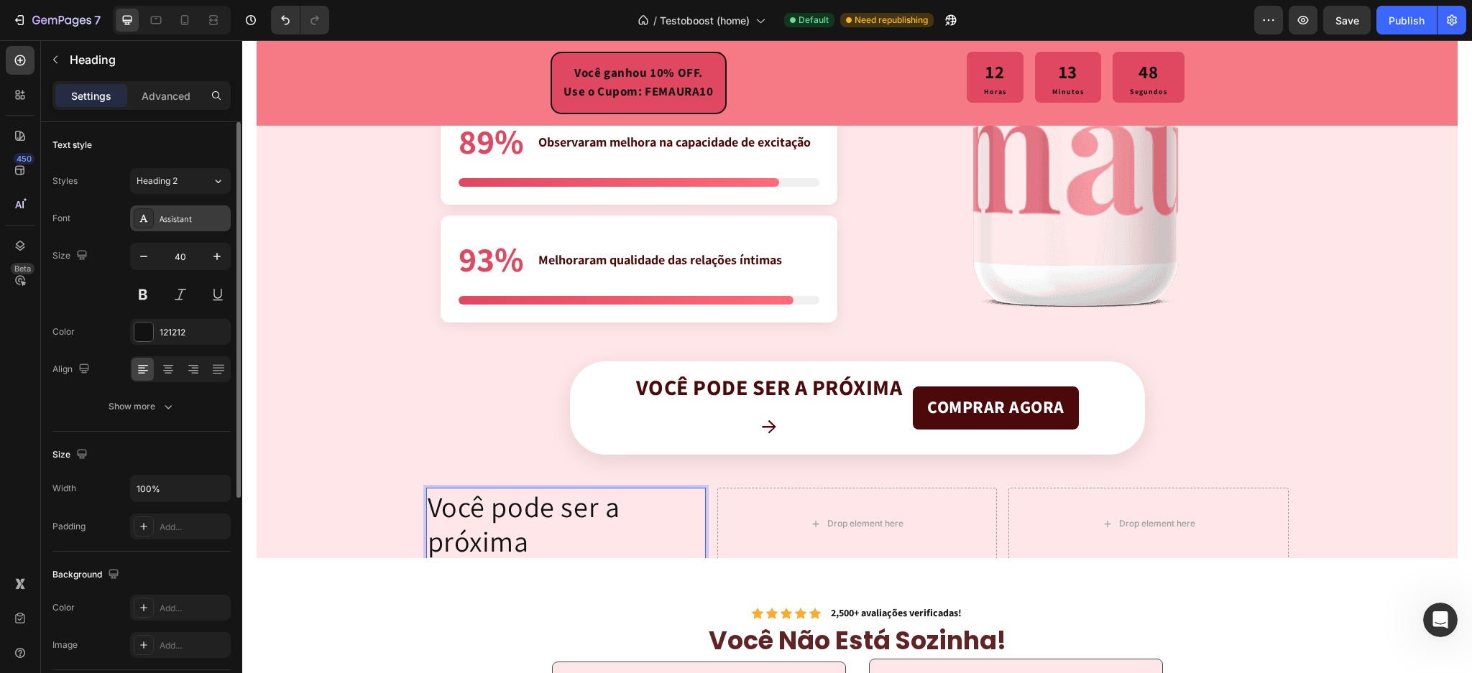
click at [152, 212] on div at bounding box center [144, 218] width 20 height 20
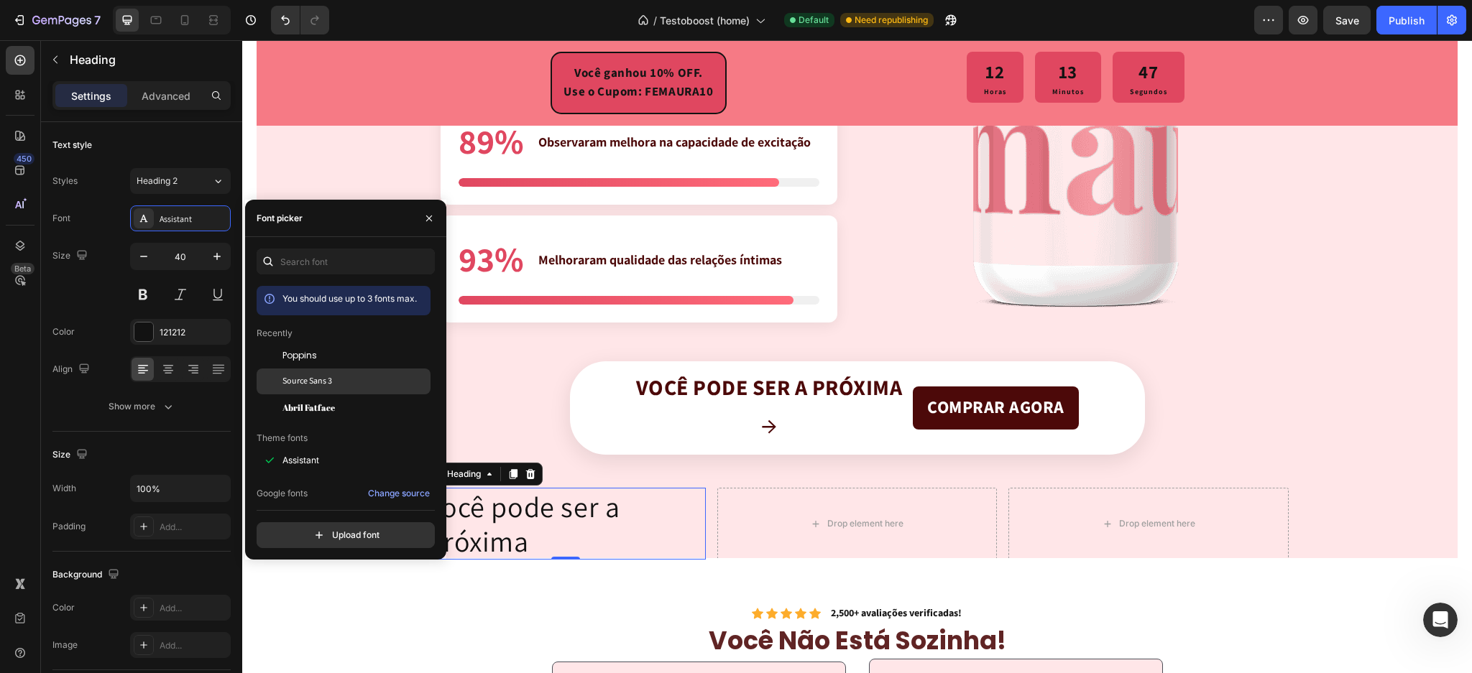
click at [351, 375] on div "Source Sans 3" at bounding box center [354, 381] width 145 height 13
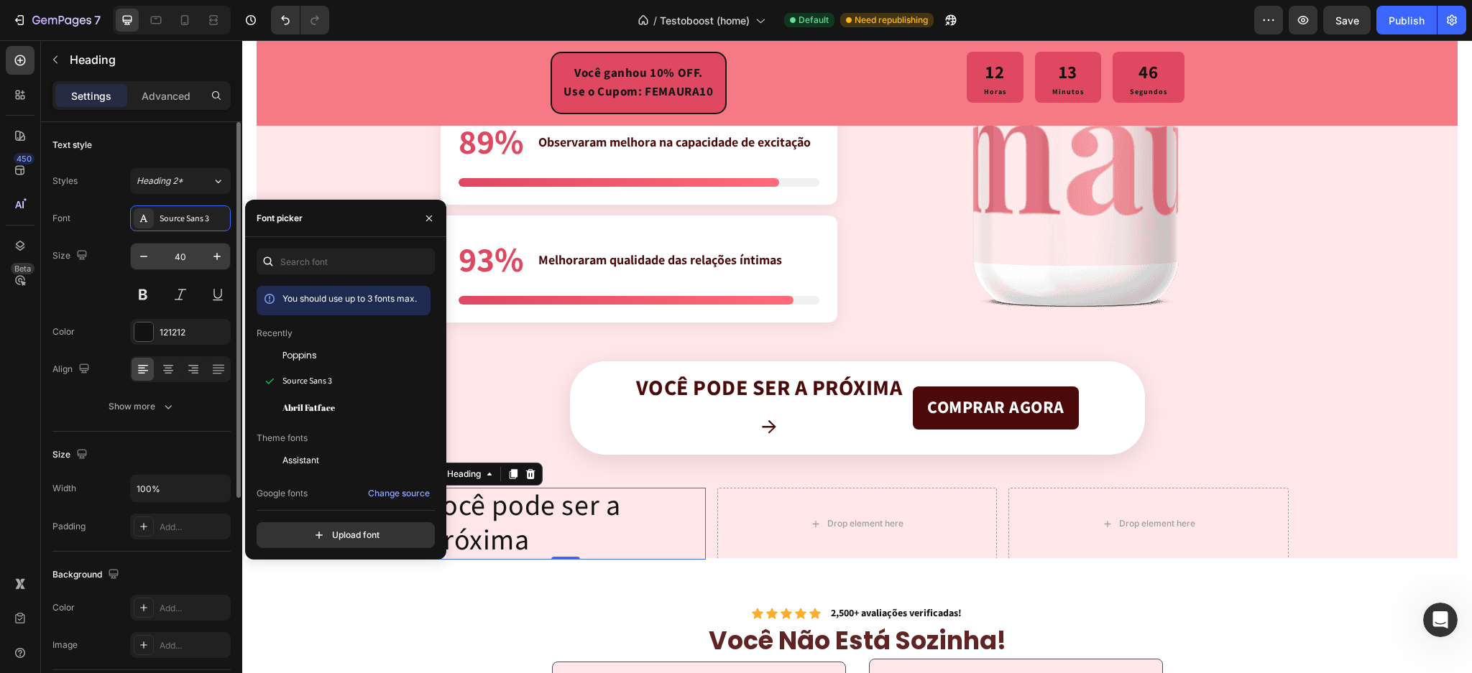
click at [175, 252] on input "40" at bounding box center [180, 257] width 47 height 26
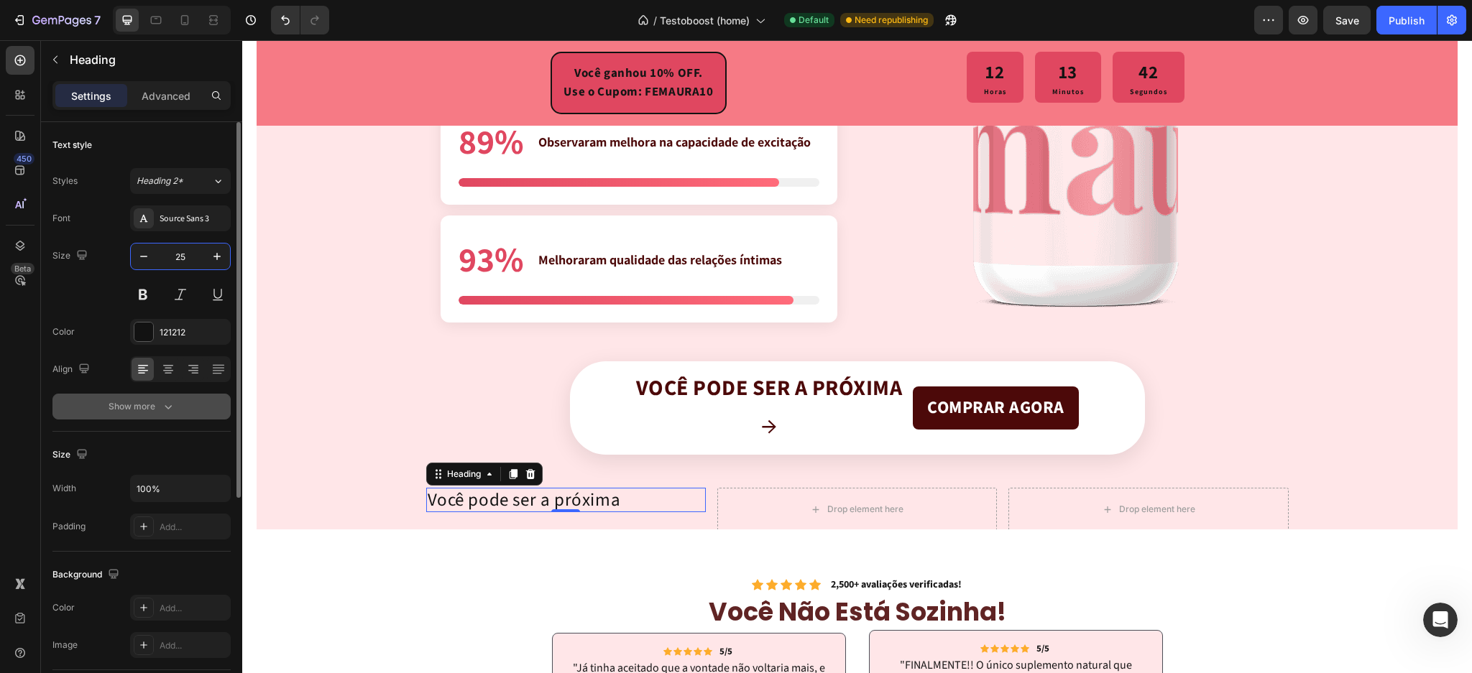
type input "25"
click at [137, 400] on div "Show more" at bounding box center [142, 407] width 67 height 14
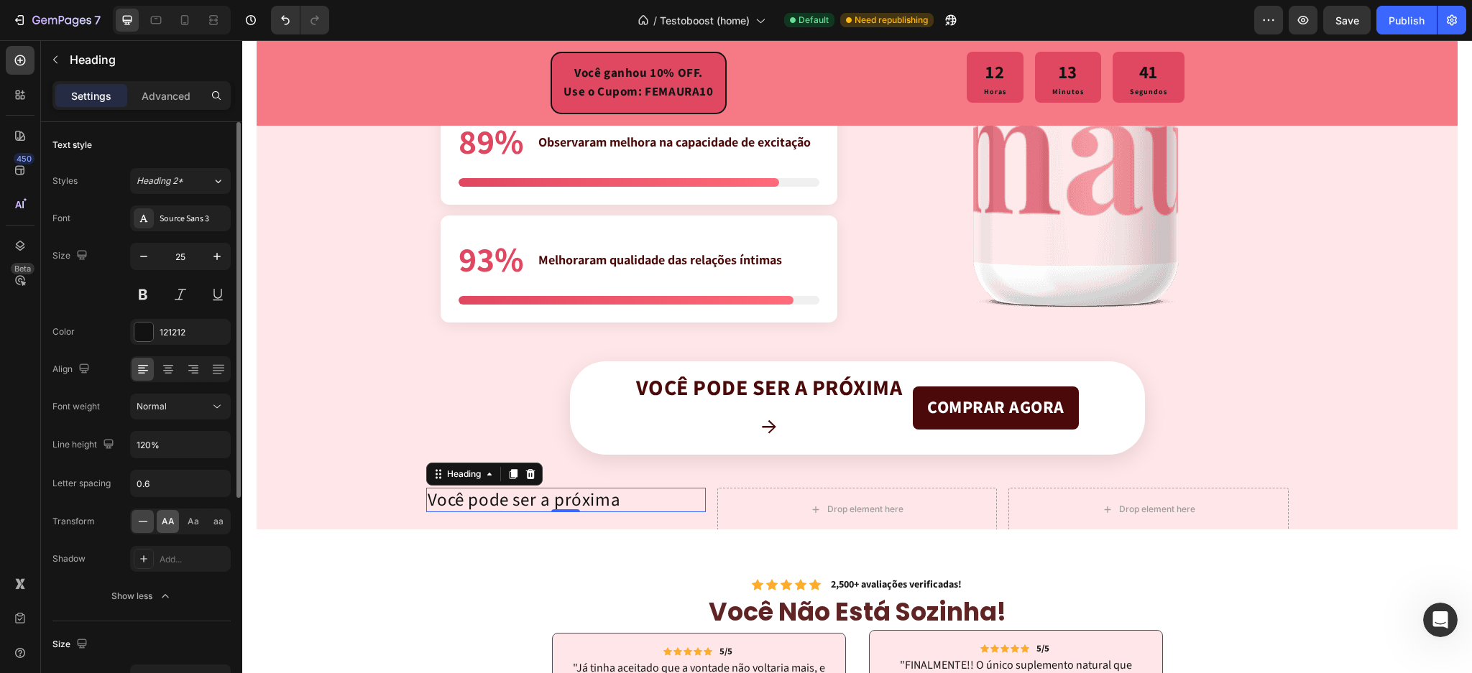
click at [173, 525] on span "AA" at bounding box center [168, 521] width 13 height 13
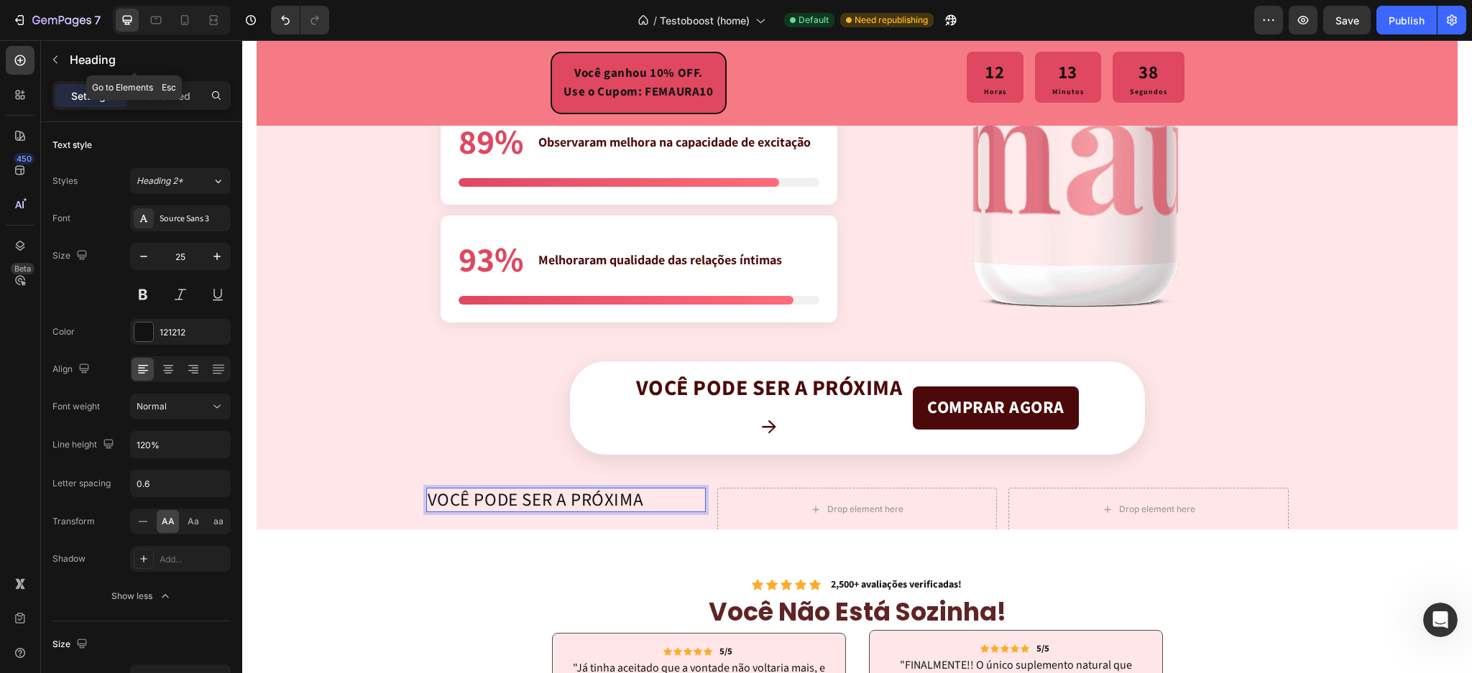
click at [69, 70] on div "Heading" at bounding box center [134, 59] width 187 height 37
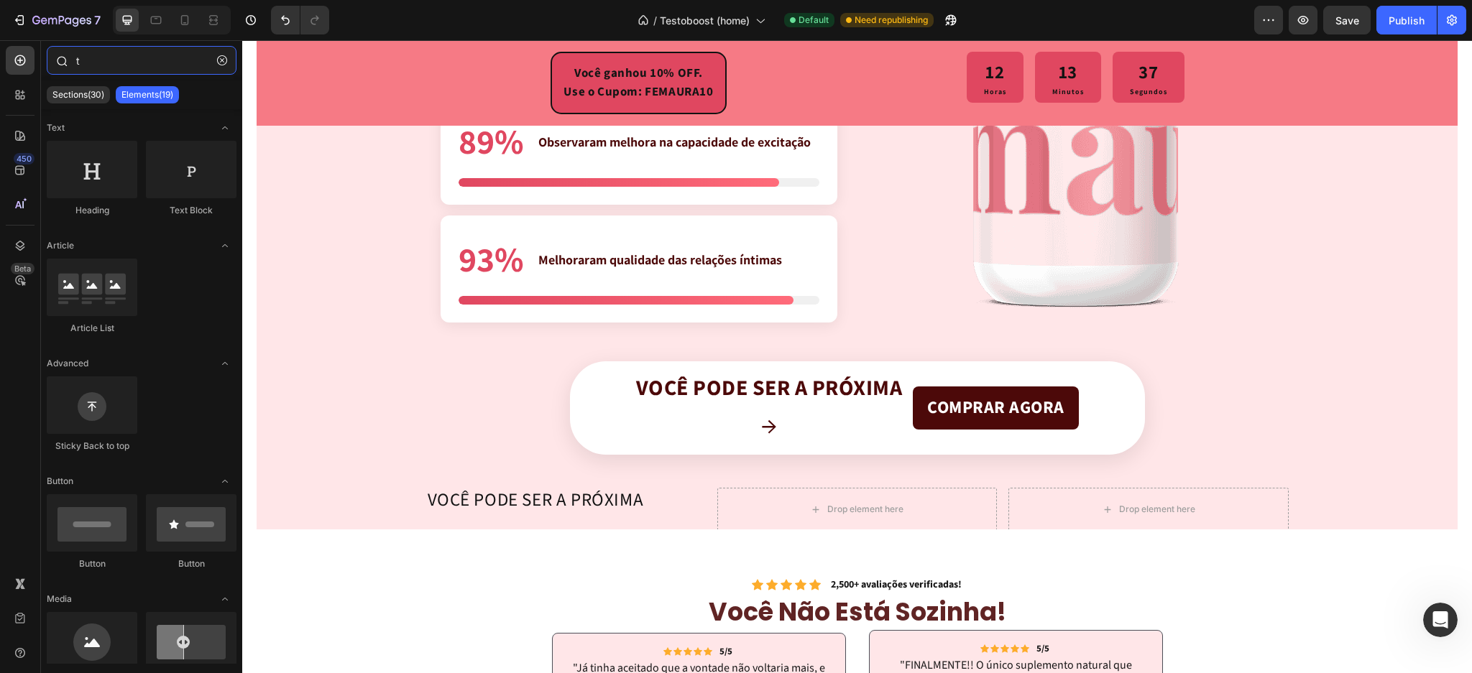
click at [124, 73] on input "t" at bounding box center [142, 60] width 190 height 29
drag, startPoint x: 124, startPoint y: 73, endPoint x: 32, endPoint y: 63, distance: 92.5
click at [33, 63] on div "450 Beta t Sections(30) Elements(19) Text Heading Text Block Article Article Li…" at bounding box center [121, 356] width 242 height 633
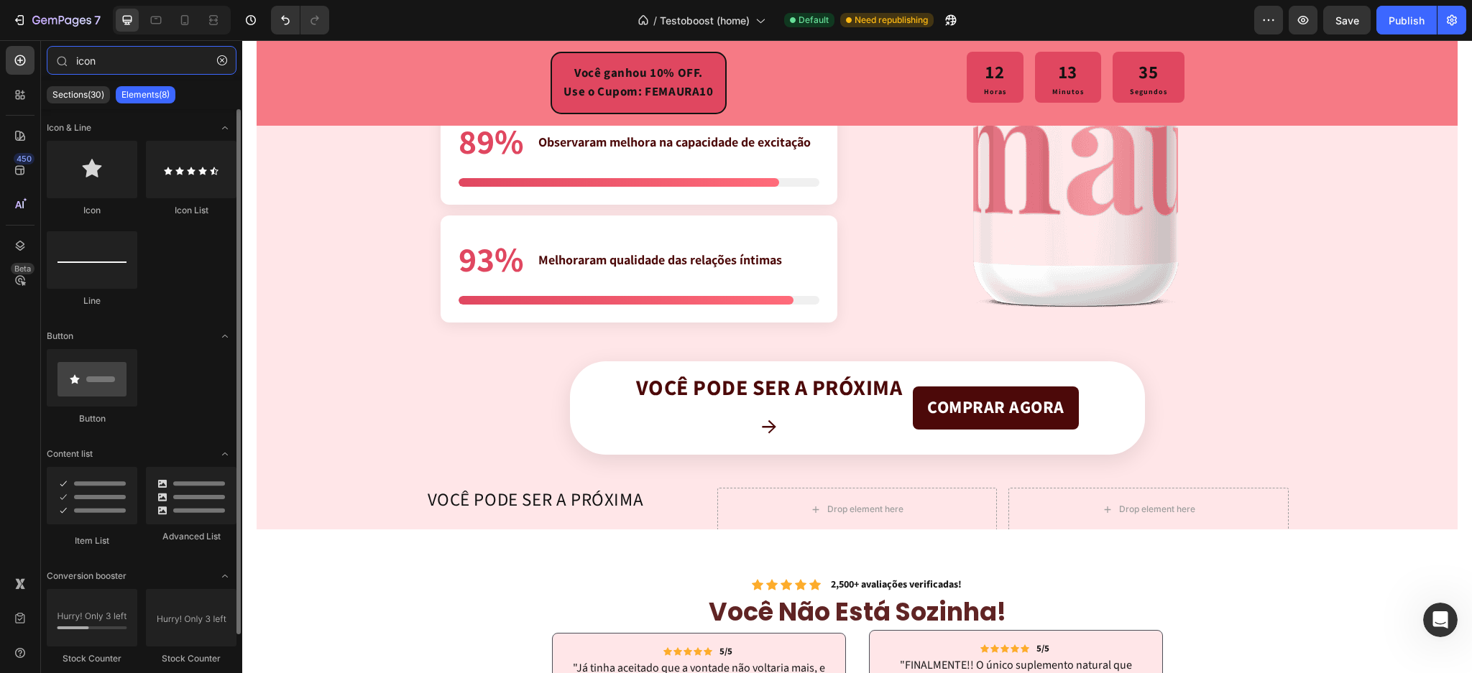
type input "icon"
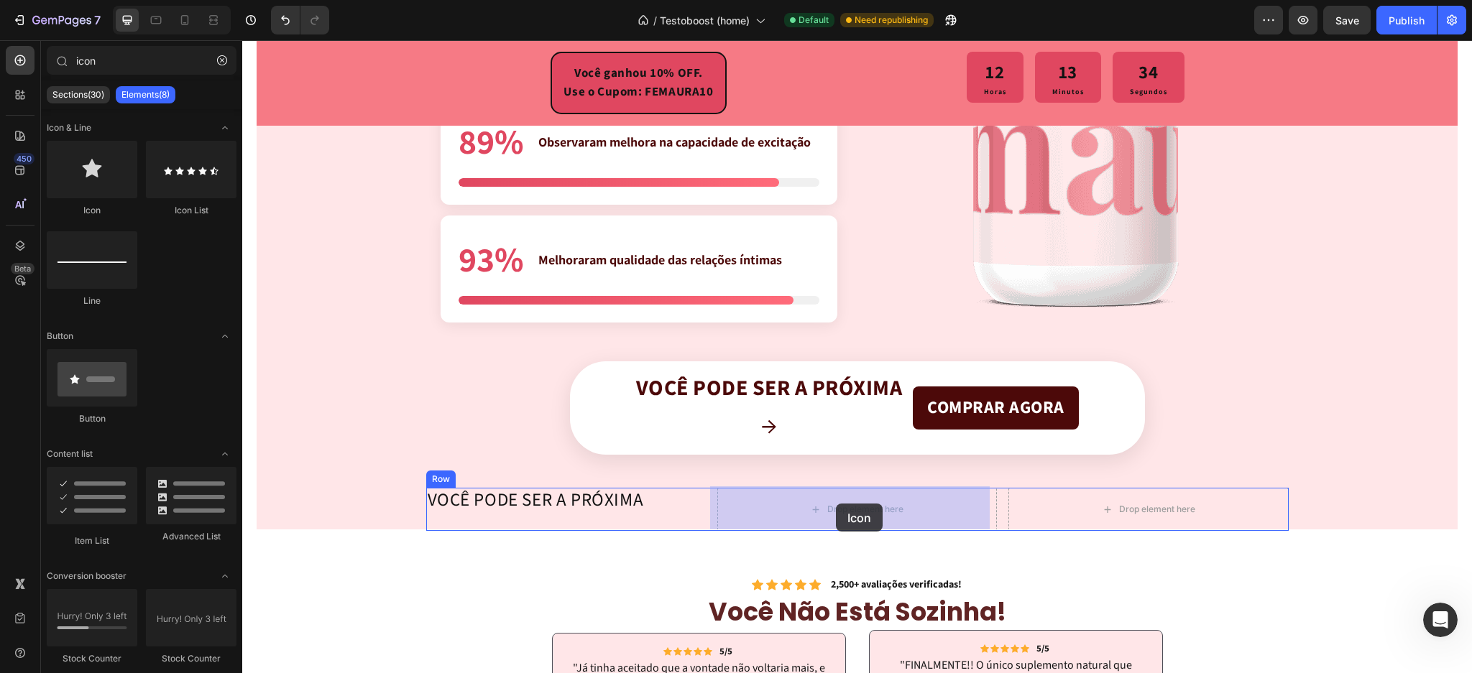
drag, startPoint x: 382, startPoint y: 222, endPoint x: 866, endPoint y: 526, distance: 571.9
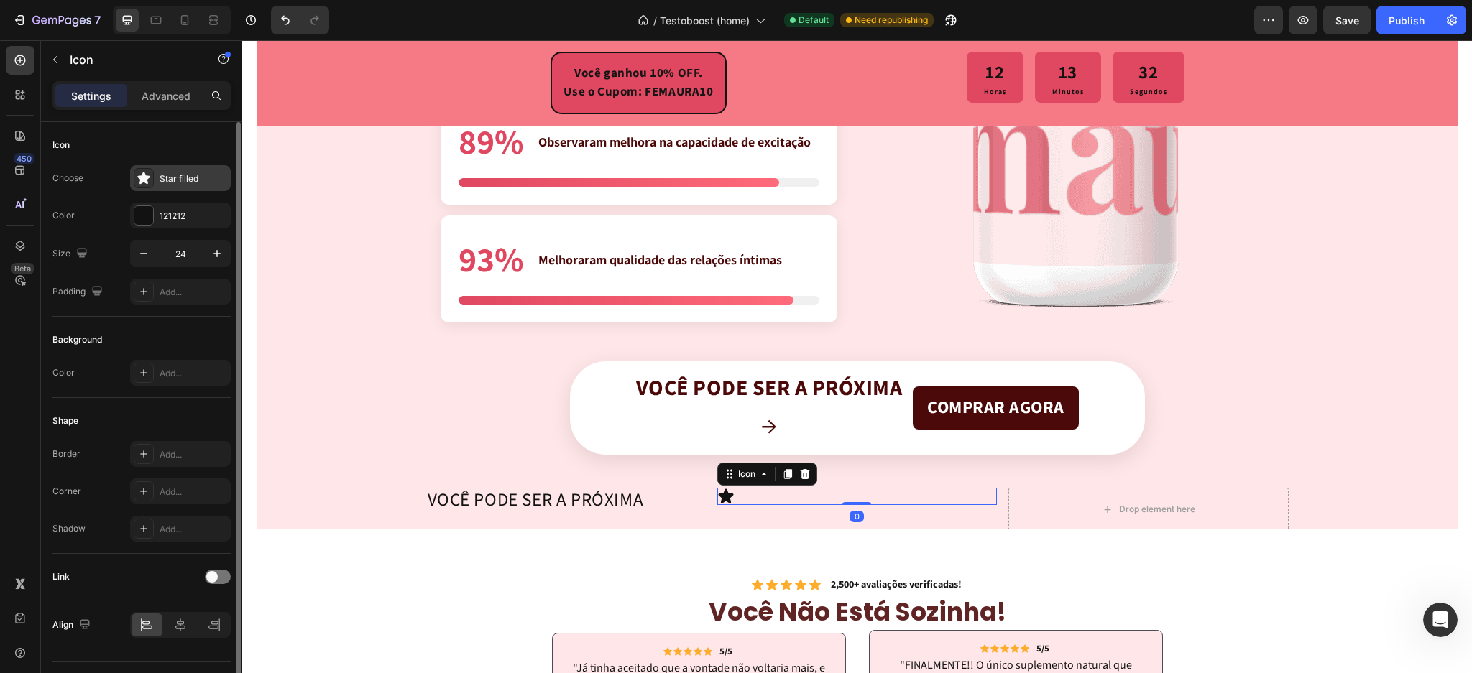
click at [170, 177] on div "Star filled" at bounding box center [194, 179] width 68 height 13
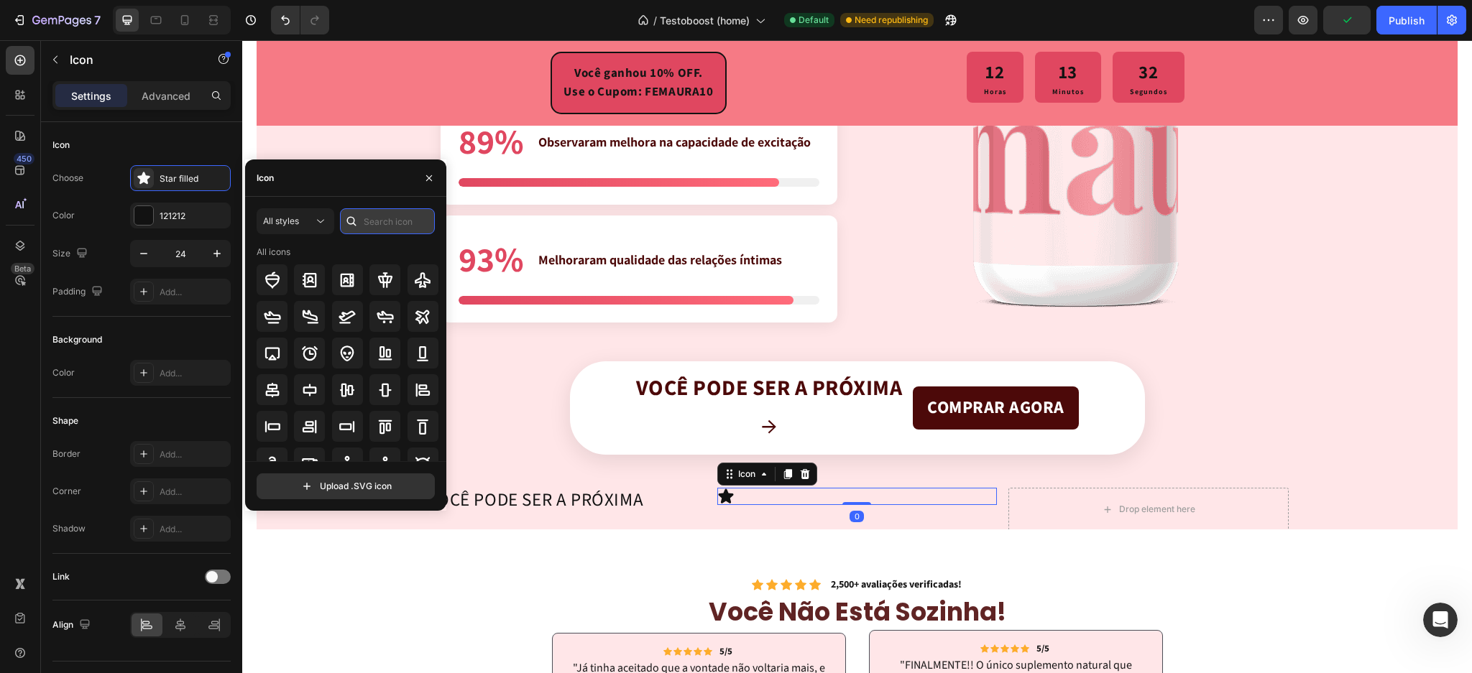
click at [392, 222] on input "text" at bounding box center [387, 221] width 95 height 26
type input "arrow"
click at [311, 391] on icon at bounding box center [309, 390] width 17 height 17
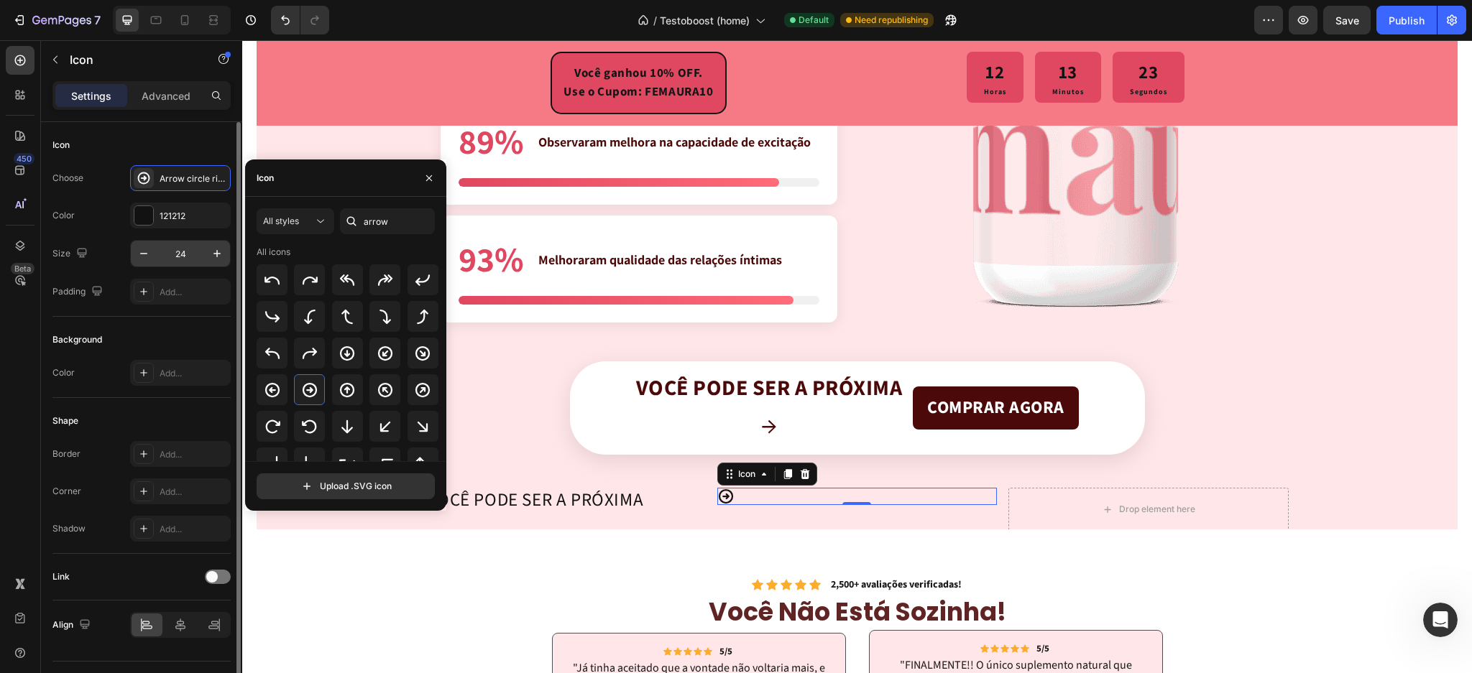
click at [170, 259] on input "24" at bounding box center [180, 254] width 47 height 26
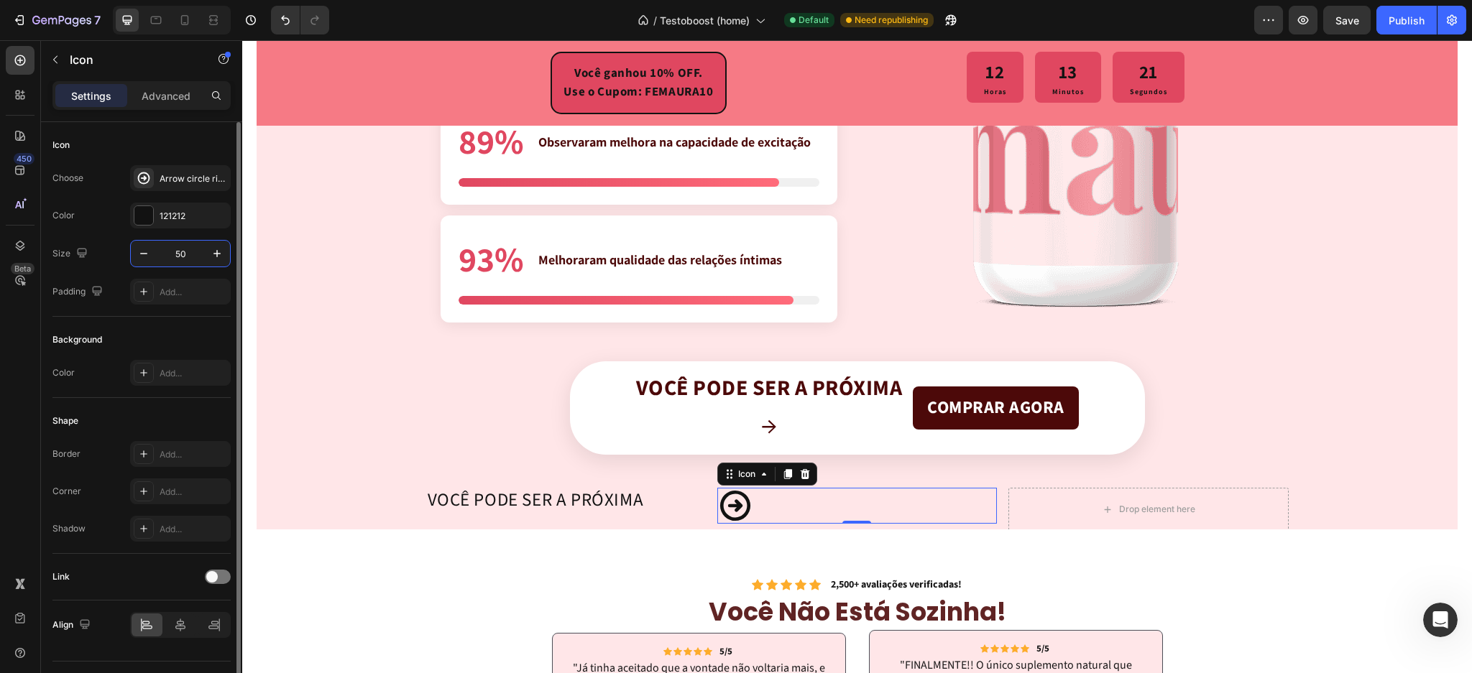
type input "5"
type input "30"
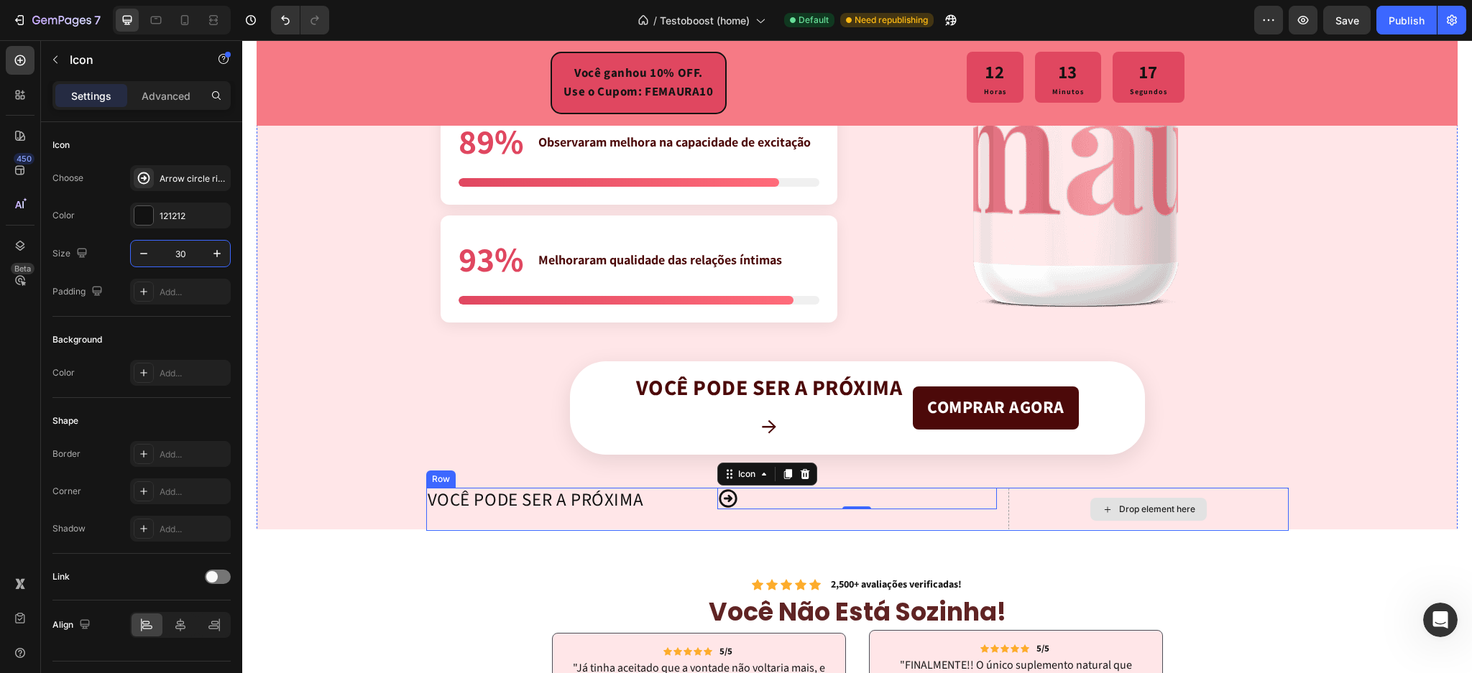
click at [1075, 506] on div "Drop element here" at bounding box center [1148, 509] width 280 height 43
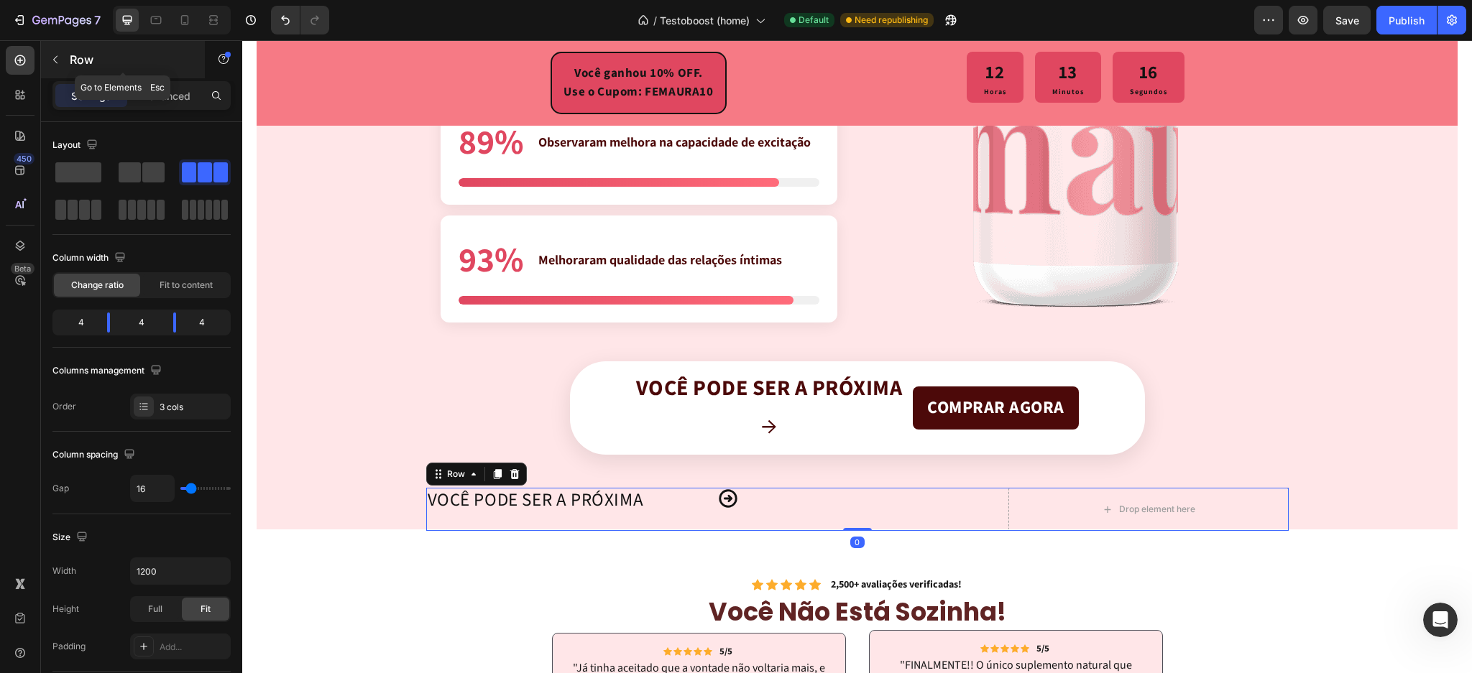
click at [68, 65] on div "Row" at bounding box center [123, 59] width 164 height 37
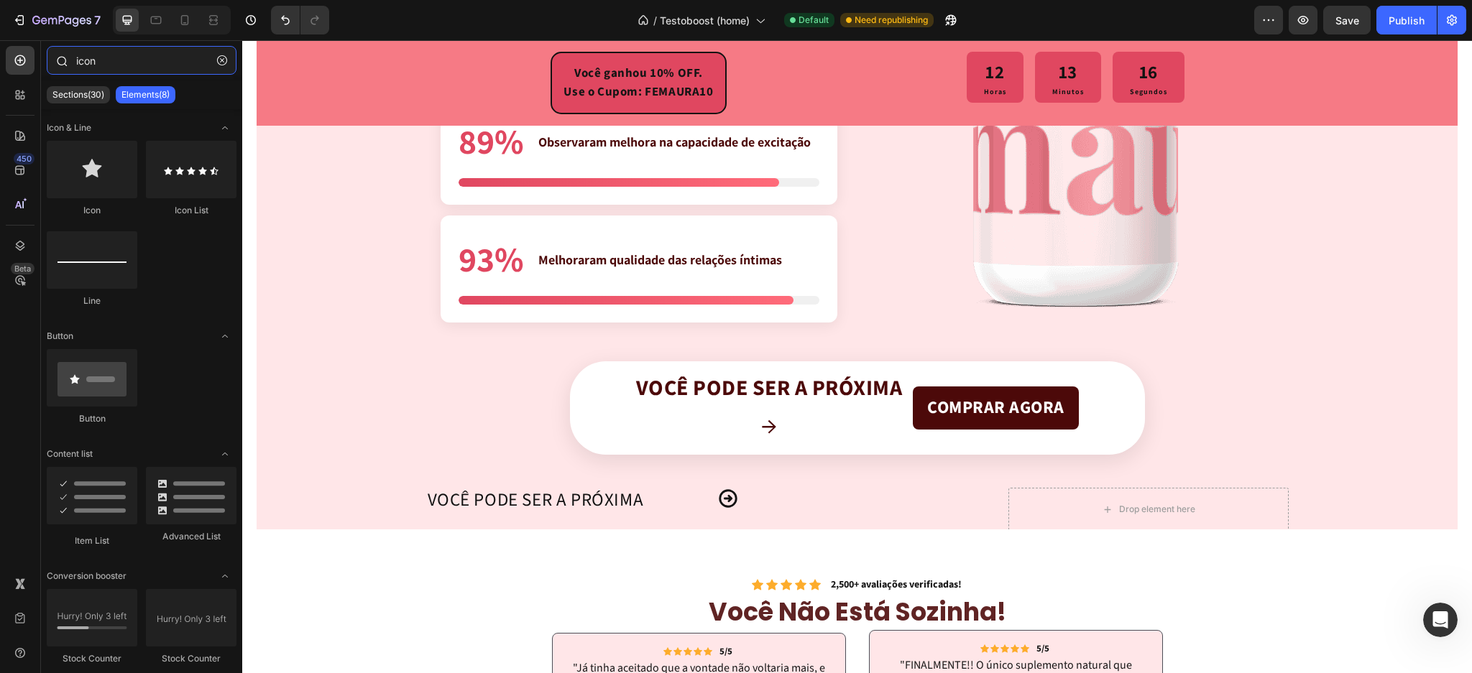
click at [116, 63] on input "icon" at bounding box center [142, 60] width 190 height 29
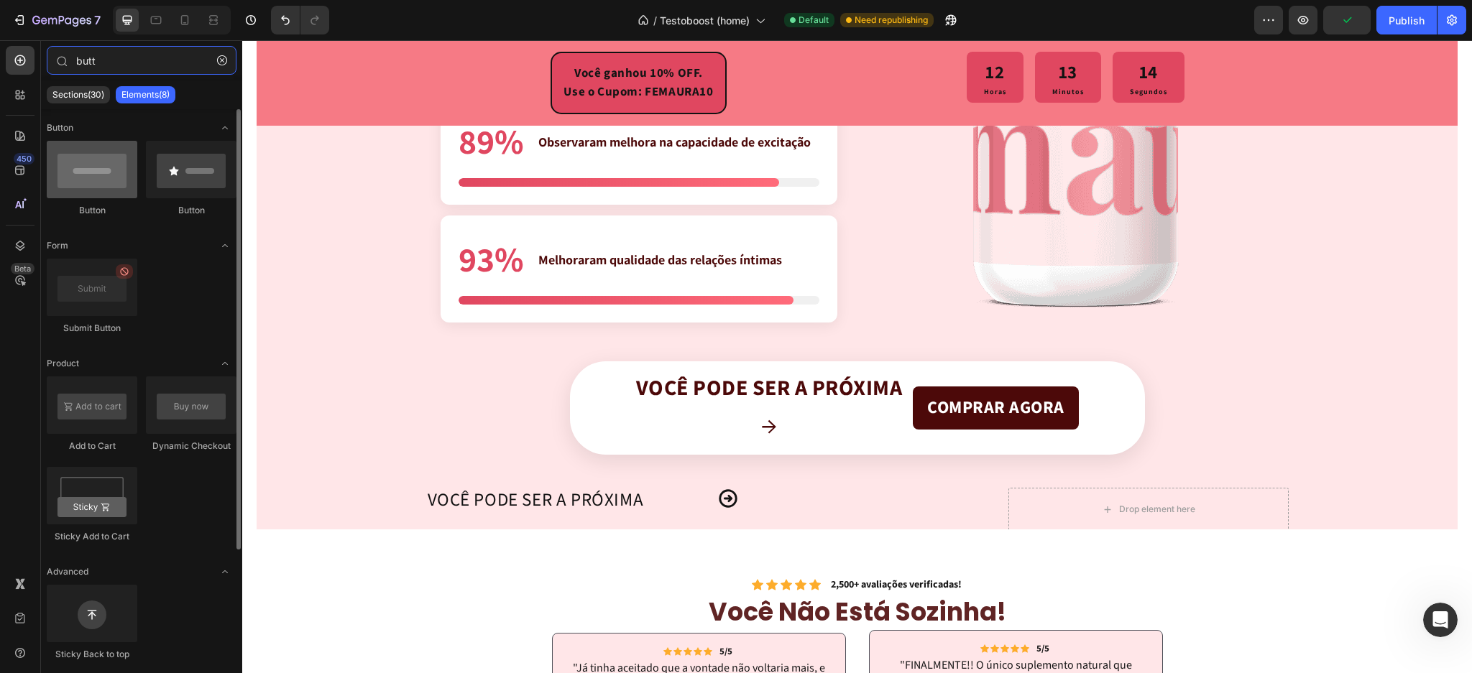
type input "butt"
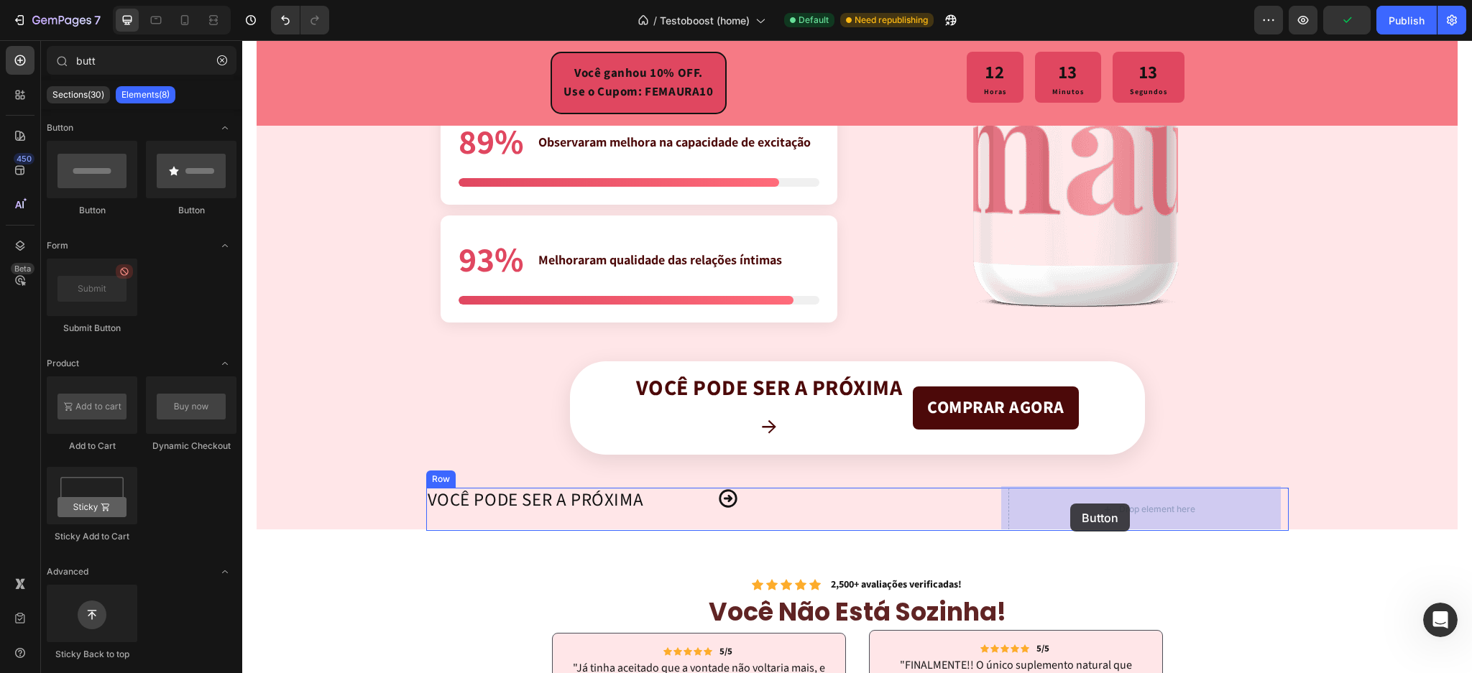
drag, startPoint x: 332, startPoint y: 216, endPoint x: 1070, endPoint y: 505, distance: 792.4
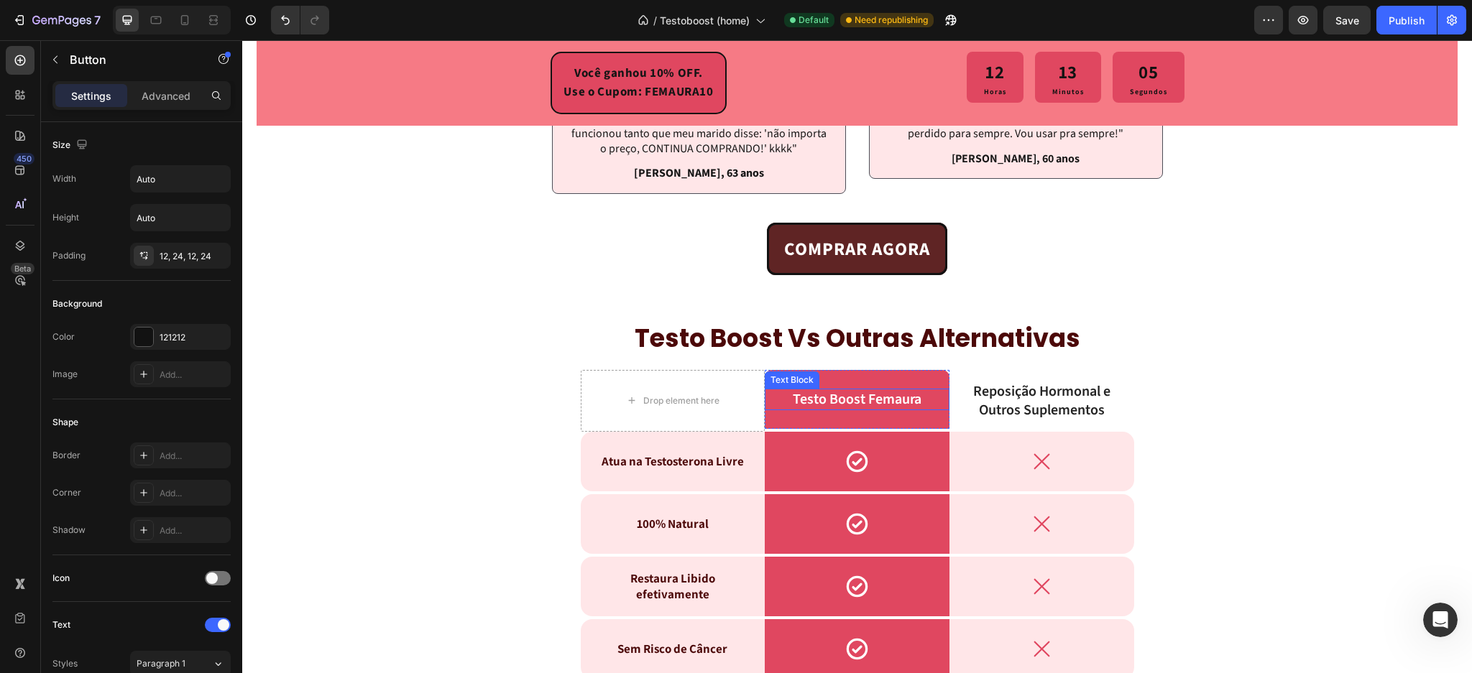
scroll to position [4288, 0]
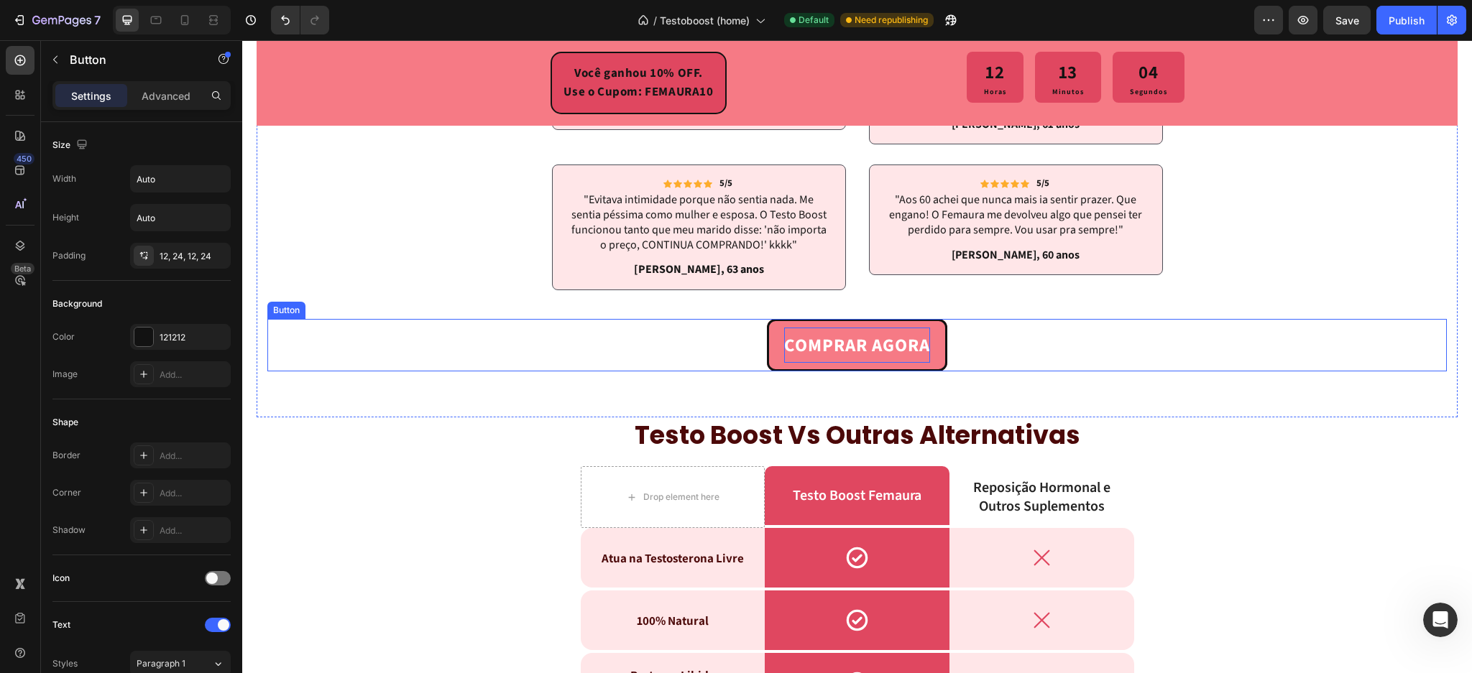
click at [788, 351] on strong "COMPRAR AGORA" at bounding box center [857, 346] width 146 height 26
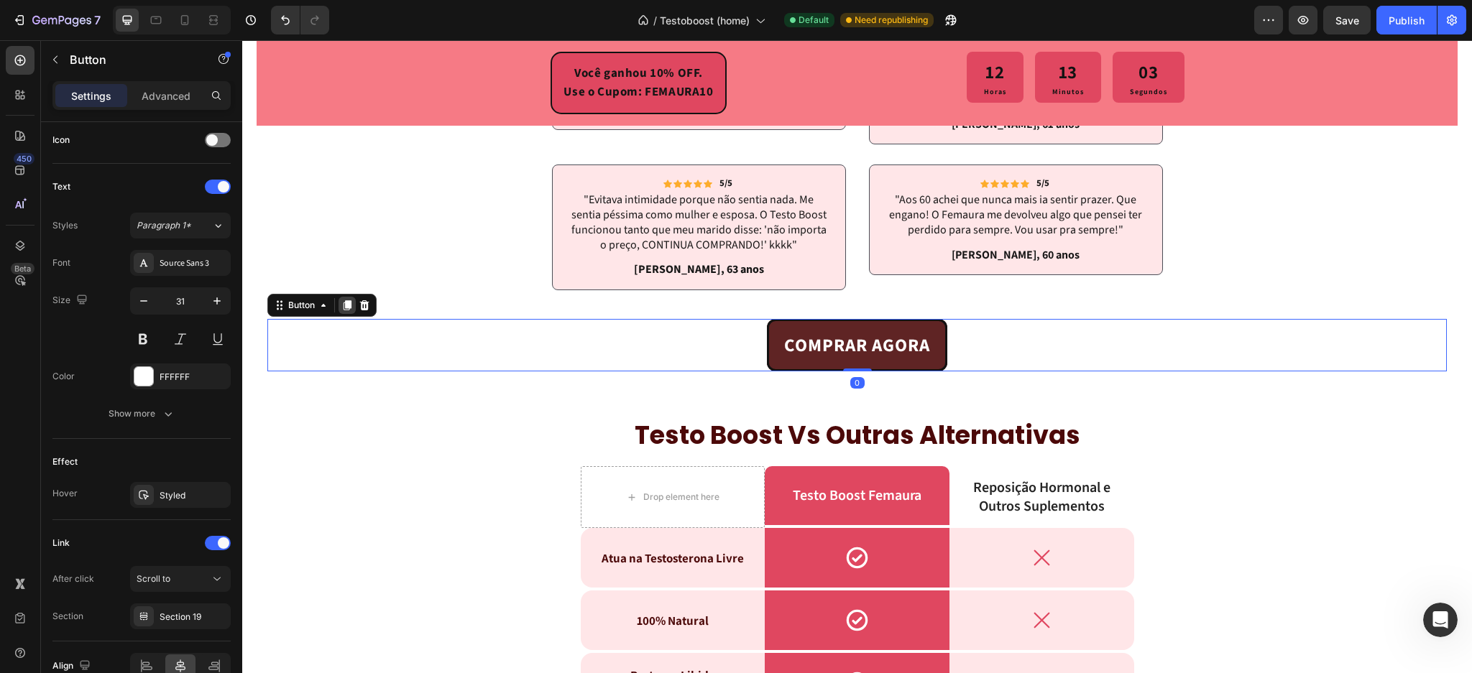
click at [349, 306] on icon at bounding box center [348, 305] width 8 height 10
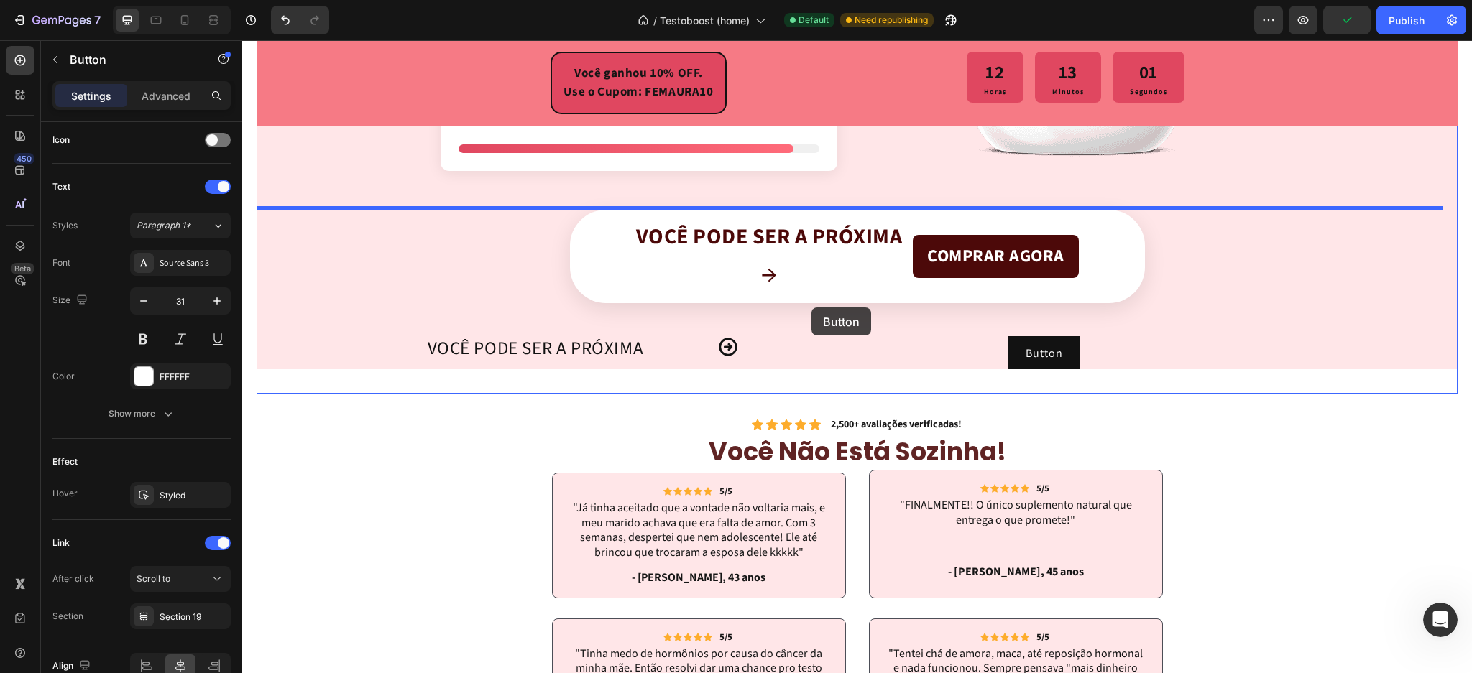
scroll to position [3426, 0]
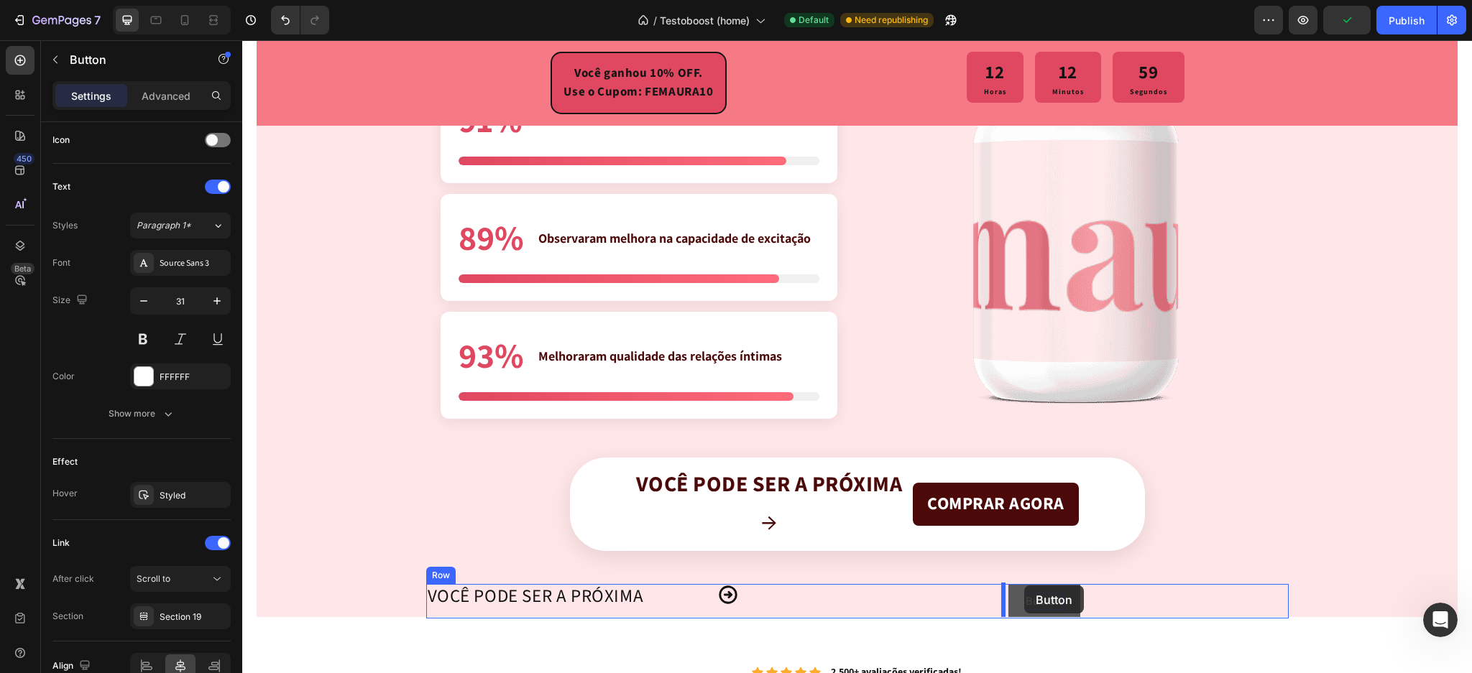
drag, startPoint x: 295, startPoint y: 379, endPoint x: 1108, endPoint y: 604, distance: 843.5
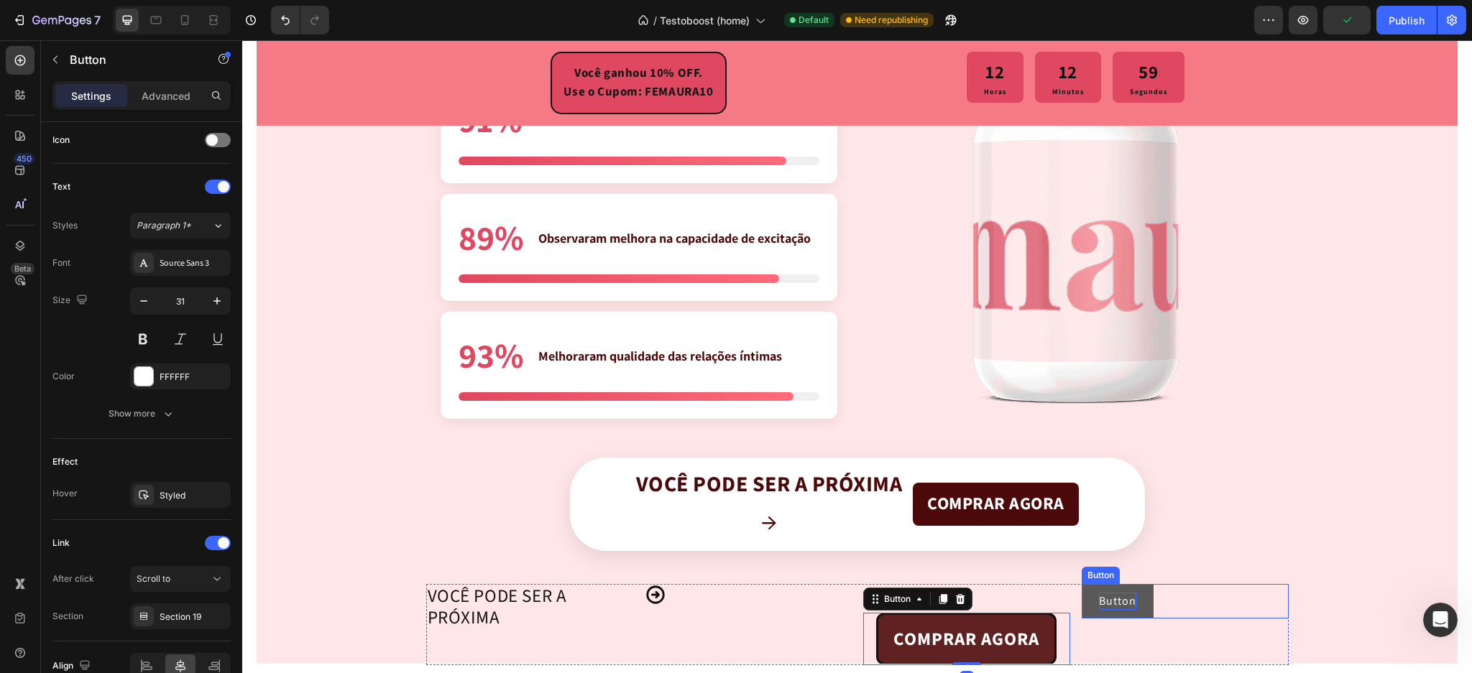
click at [1117, 597] on p "Button" at bounding box center [1117, 601] width 37 height 17
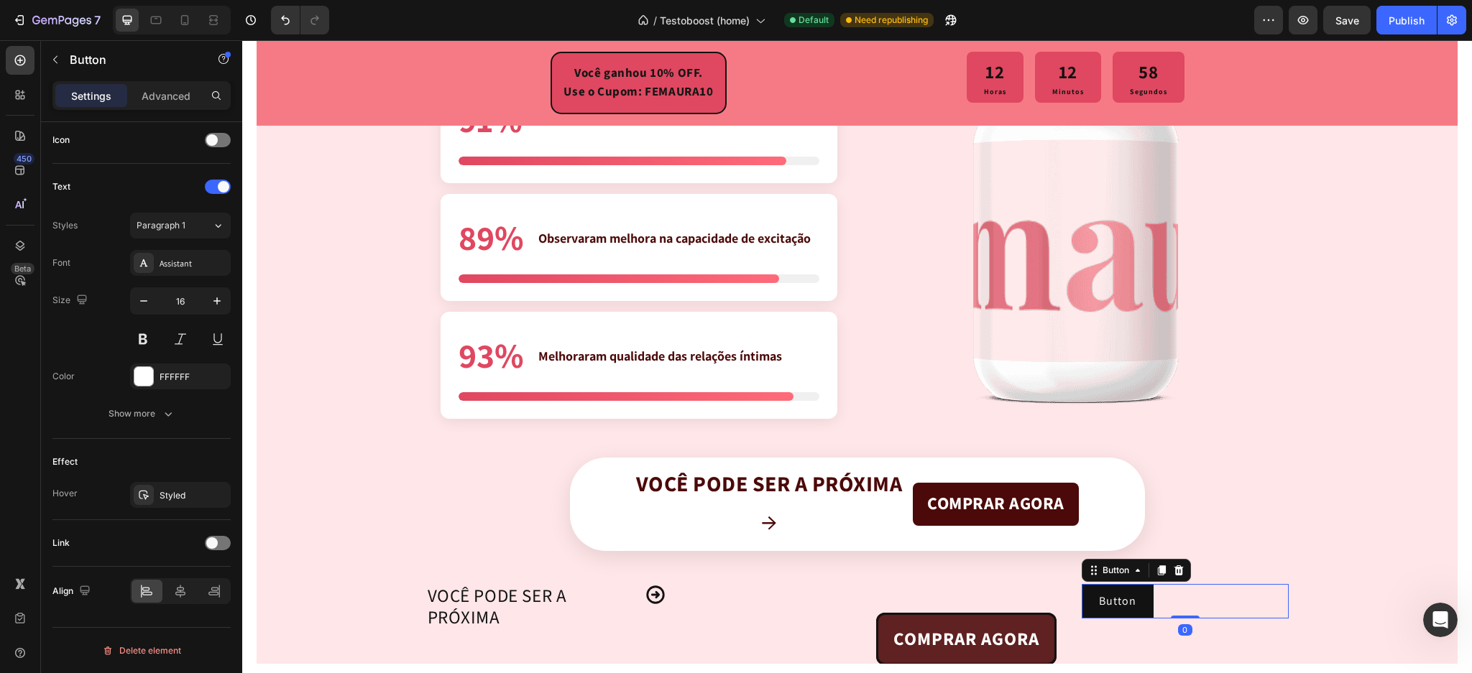
click at [1173, 565] on icon at bounding box center [1179, 571] width 12 height 12
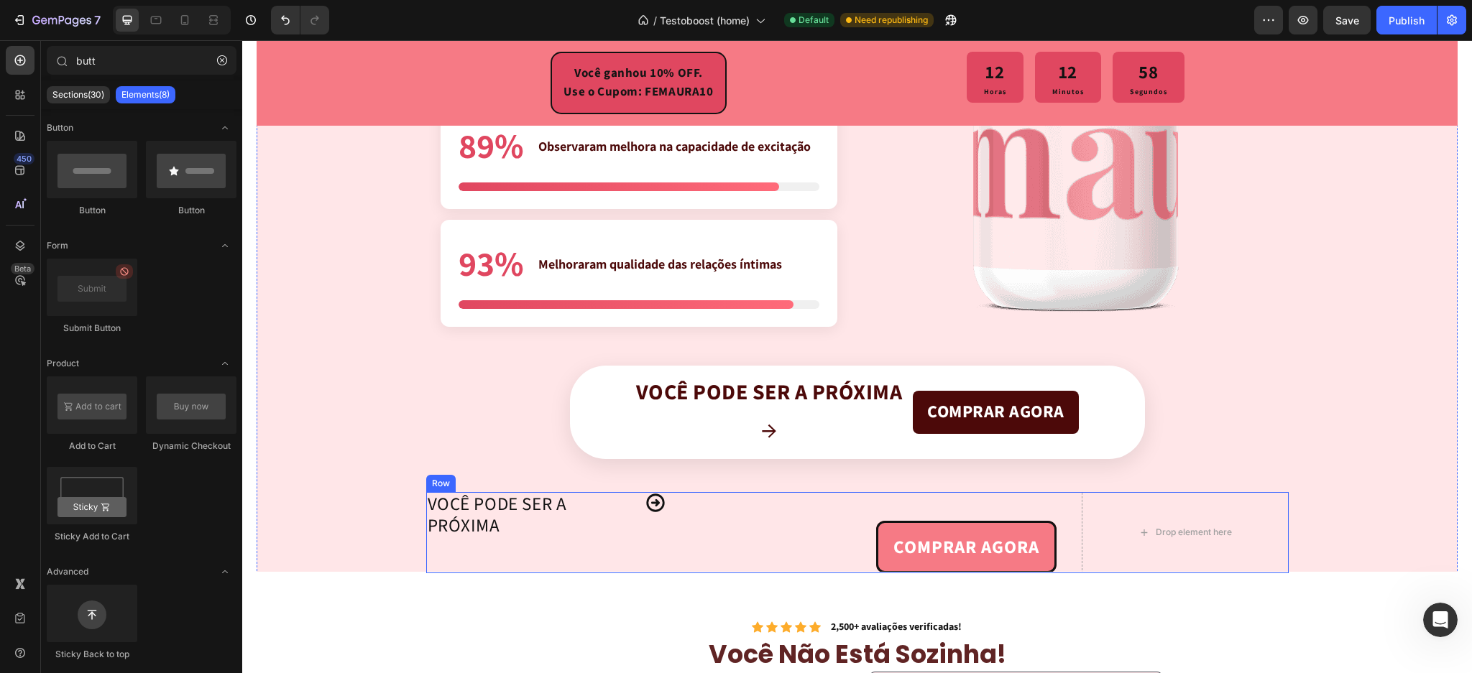
scroll to position [3522, 0]
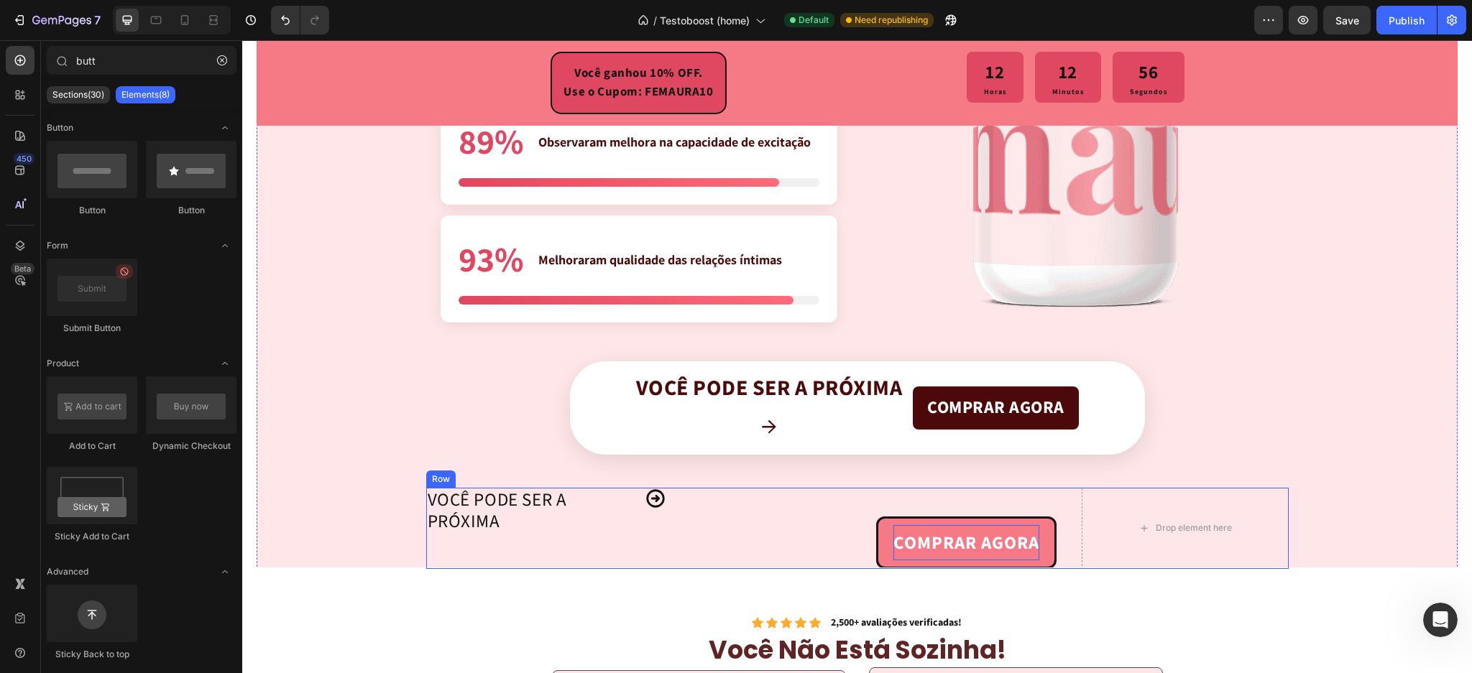
click at [983, 548] on strong "COMPRAR AGORA" at bounding box center [966, 543] width 146 height 26
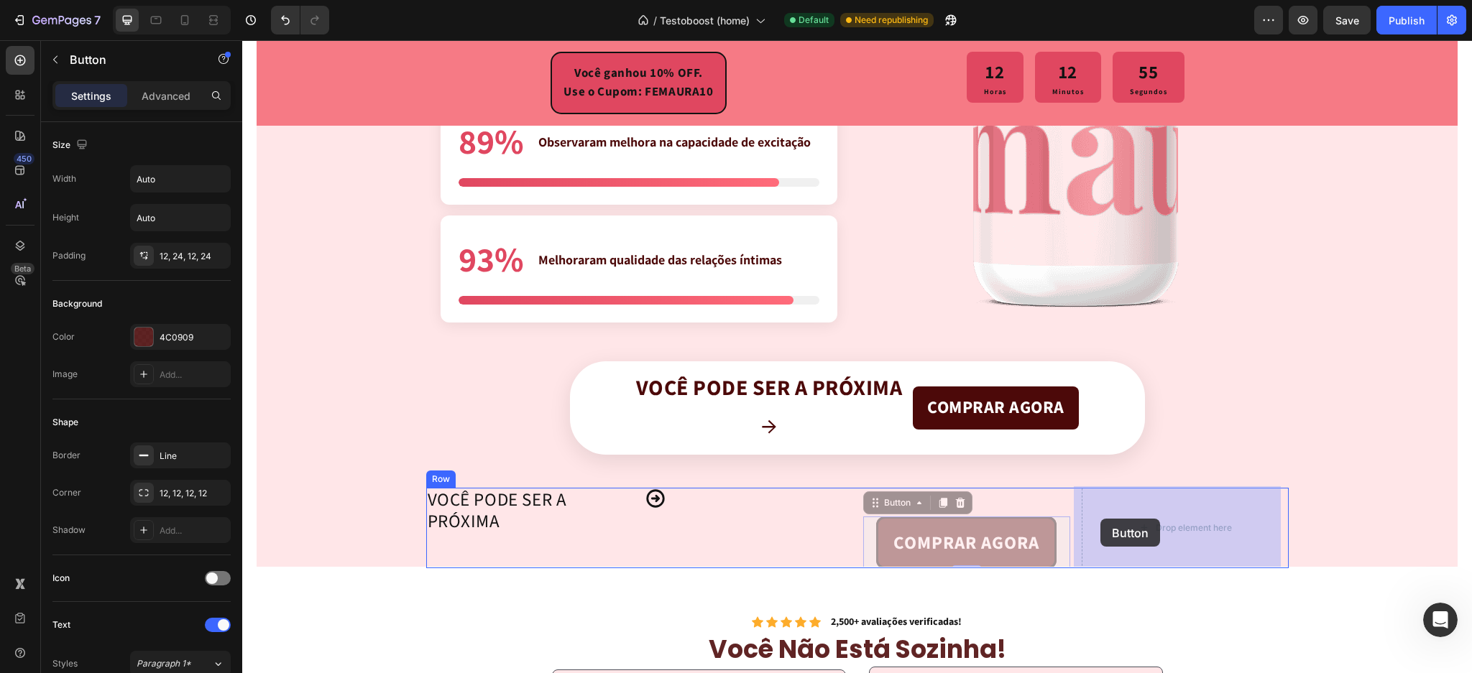
drag, startPoint x: 879, startPoint y: 502, endPoint x: 1107, endPoint y: 515, distance: 228.3
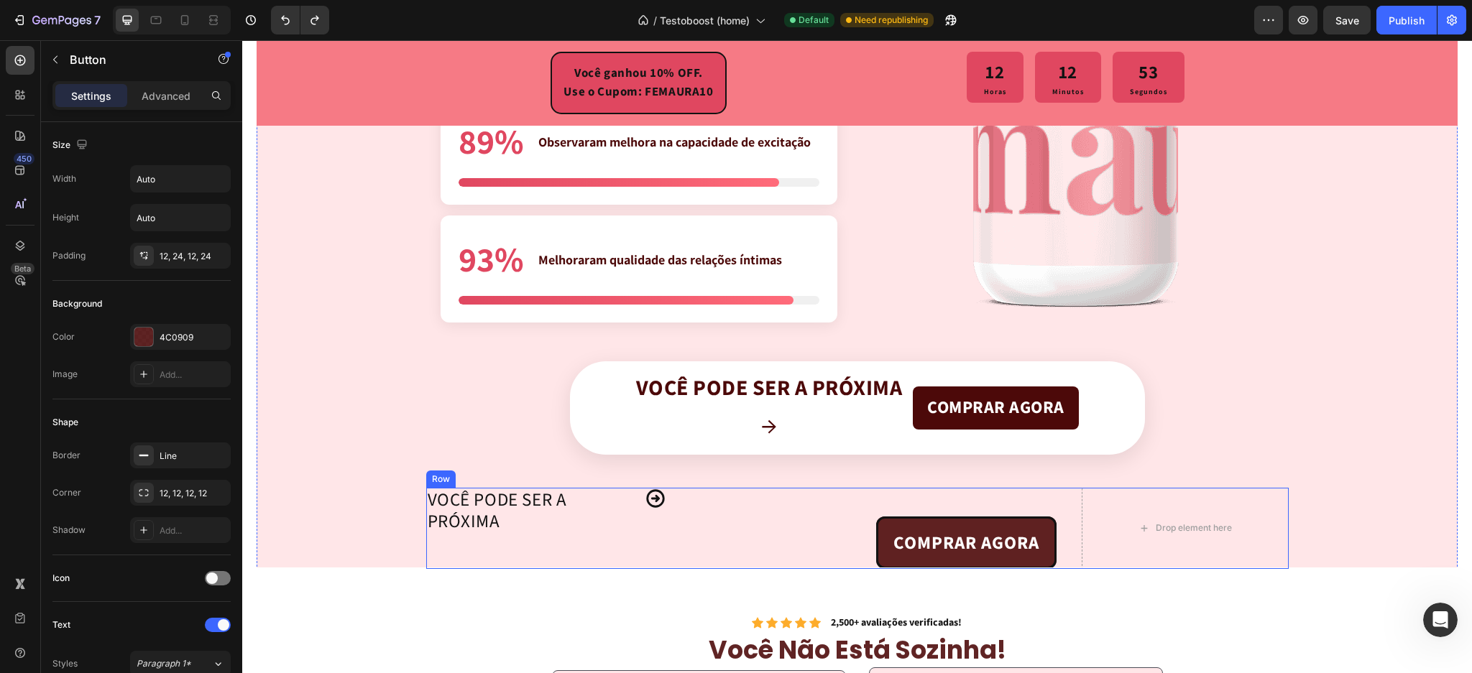
click at [983, 496] on div "COMPRAR AGORA Button" at bounding box center [966, 528] width 207 height 81
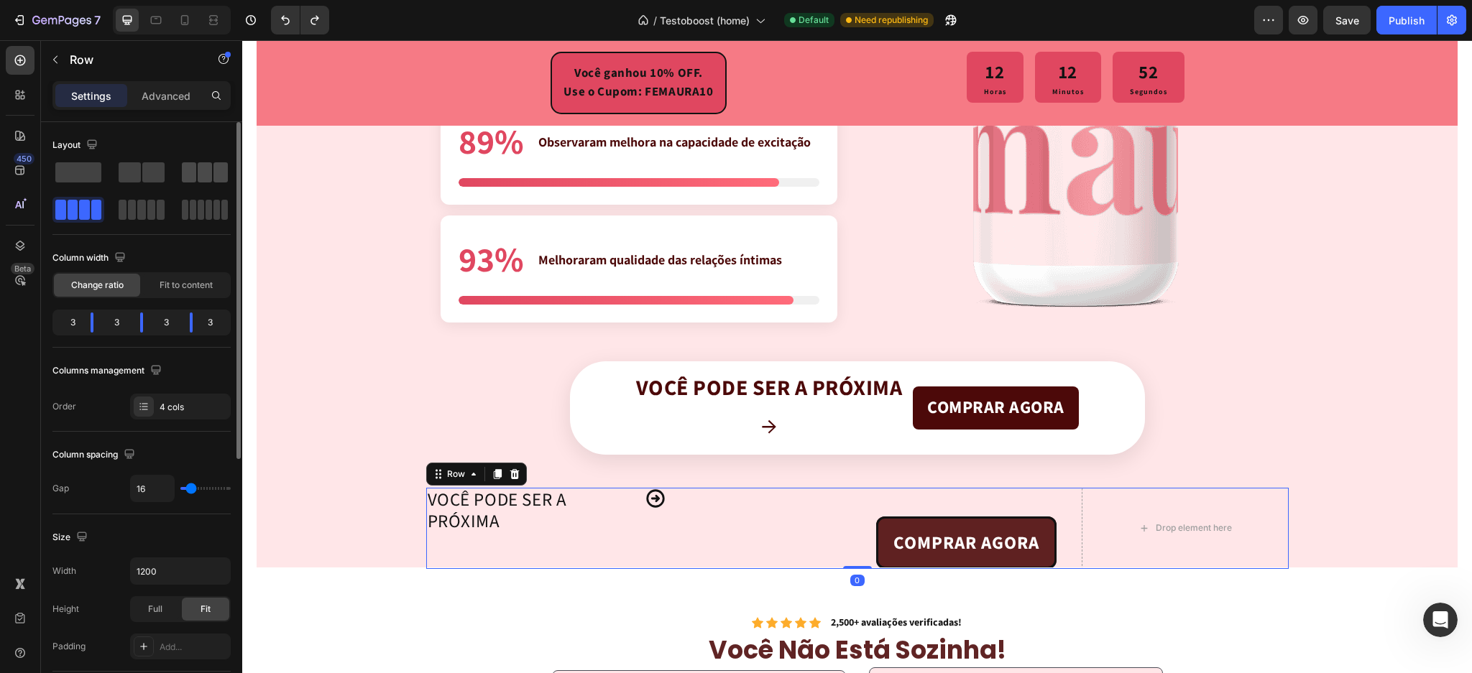
drag, startPoint x: 189, startPoint y: 179, endPoint x: 637, endPoint y: 467, distance: 532.5
click at [189, 179] on span at bounding box center [189, 172] width 14 height 20
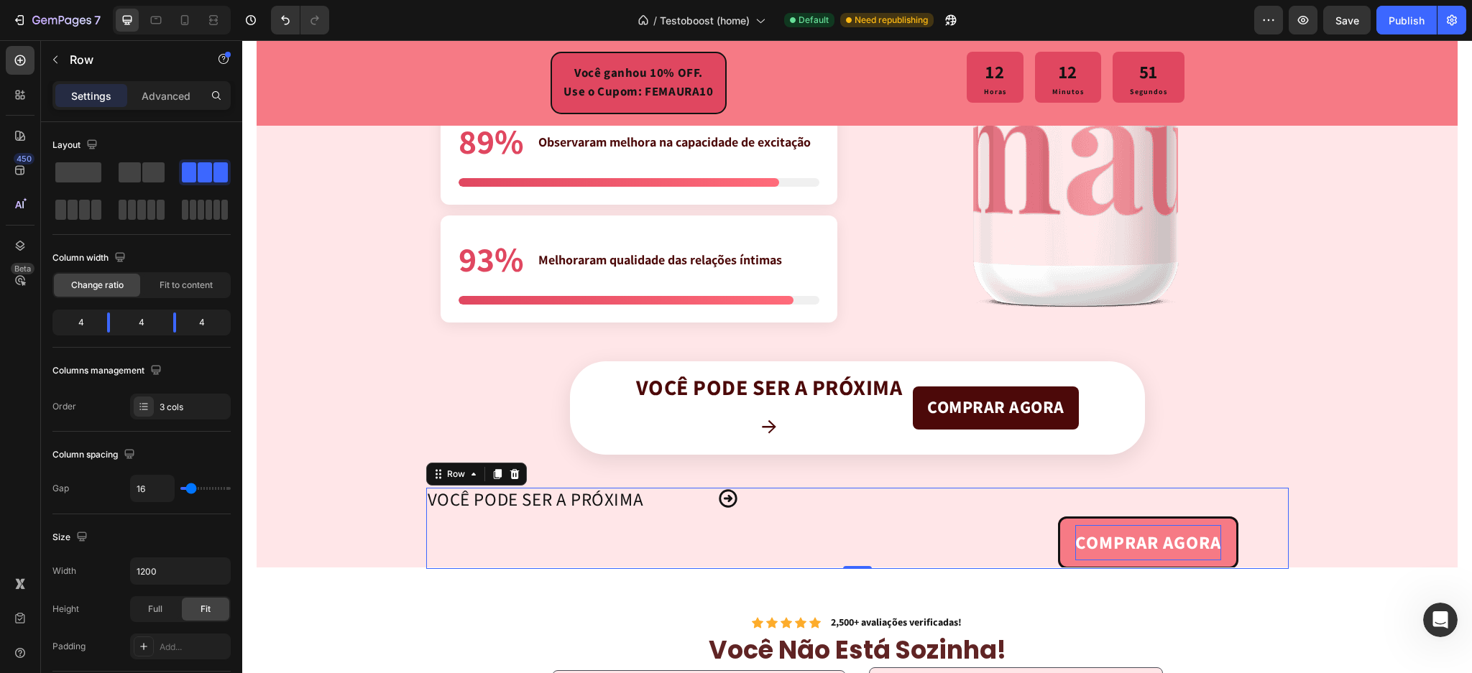
click at [1100, 544] on strong "COMPRAR AGORA" at bounding box center [1148, 543] width 146 height 26
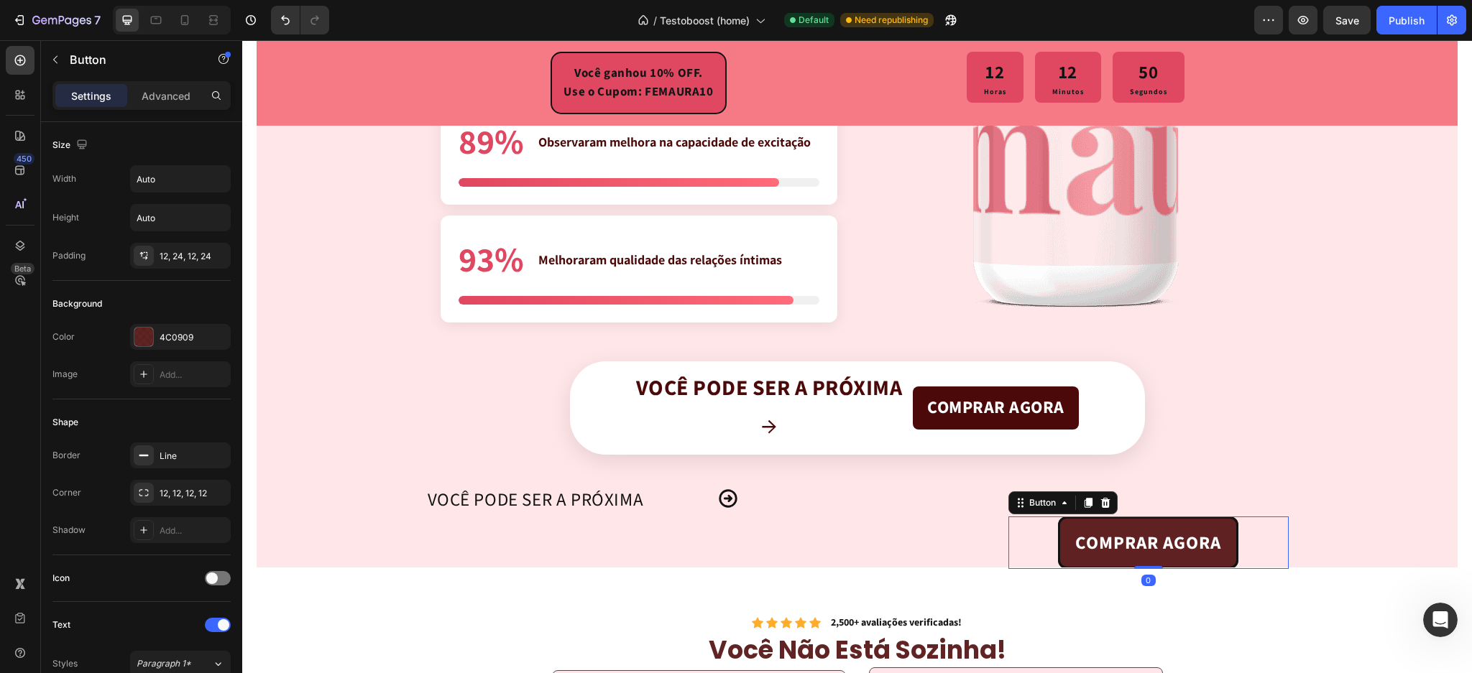
click at [883, 518] on div "Icon" at bounding box center [857, 528] width 280 height 81
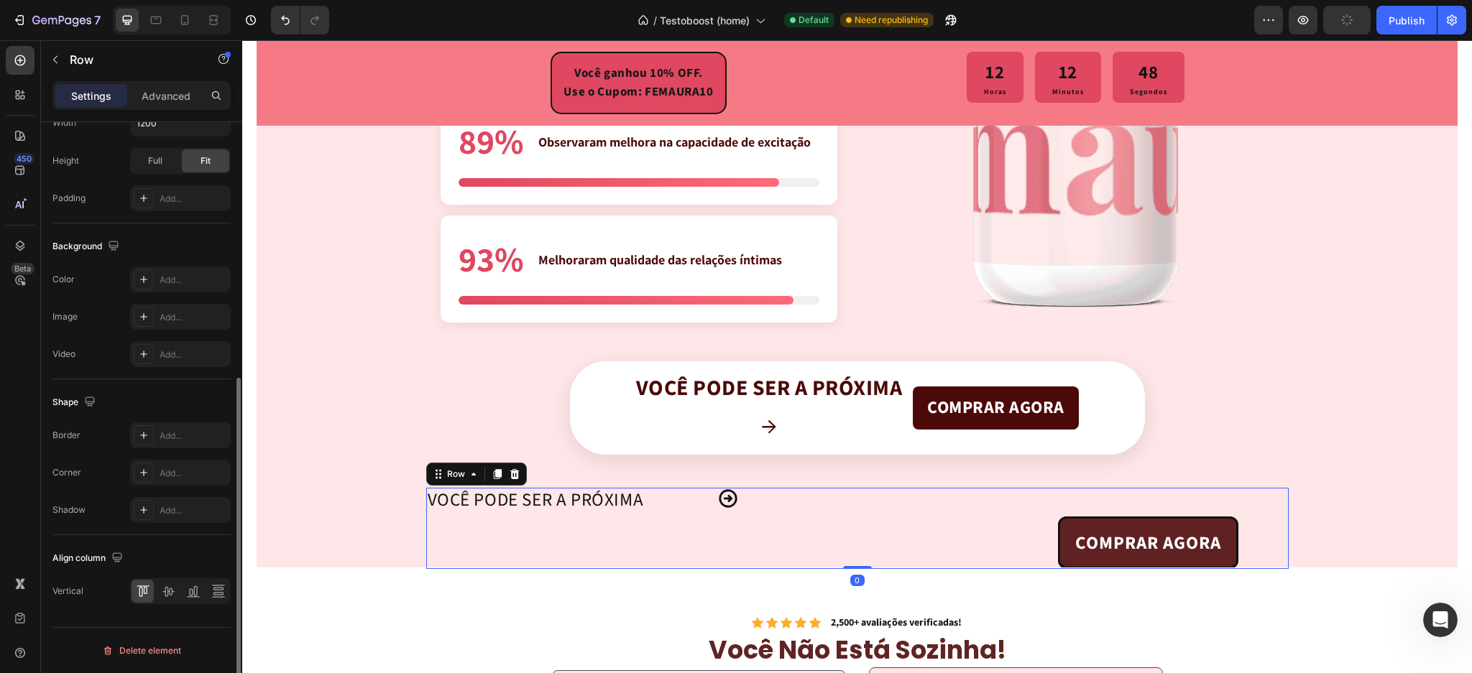
scroll to position [65, 0]
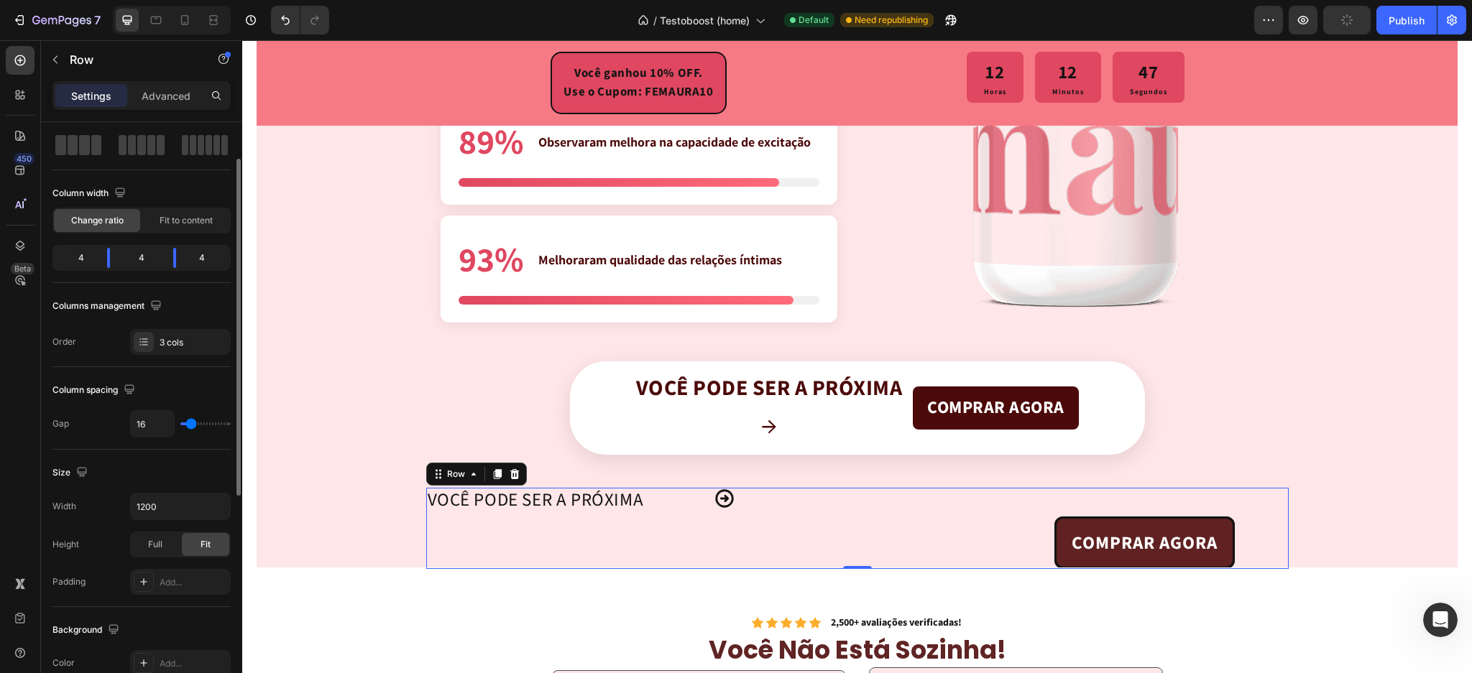
type input "0"
drag, startPoint x: 165, startPoint y: 425, endPoint x: 209, endPoint y: 441, distance: 46.9
type input "0"
click at [180, 423] on input "range" at bounding box center [205, 424] width 50 height 3
click at [1009, 528] on div "COMPRAR AGORA Button" at bounding box center [1145, 543] width 288 height 52
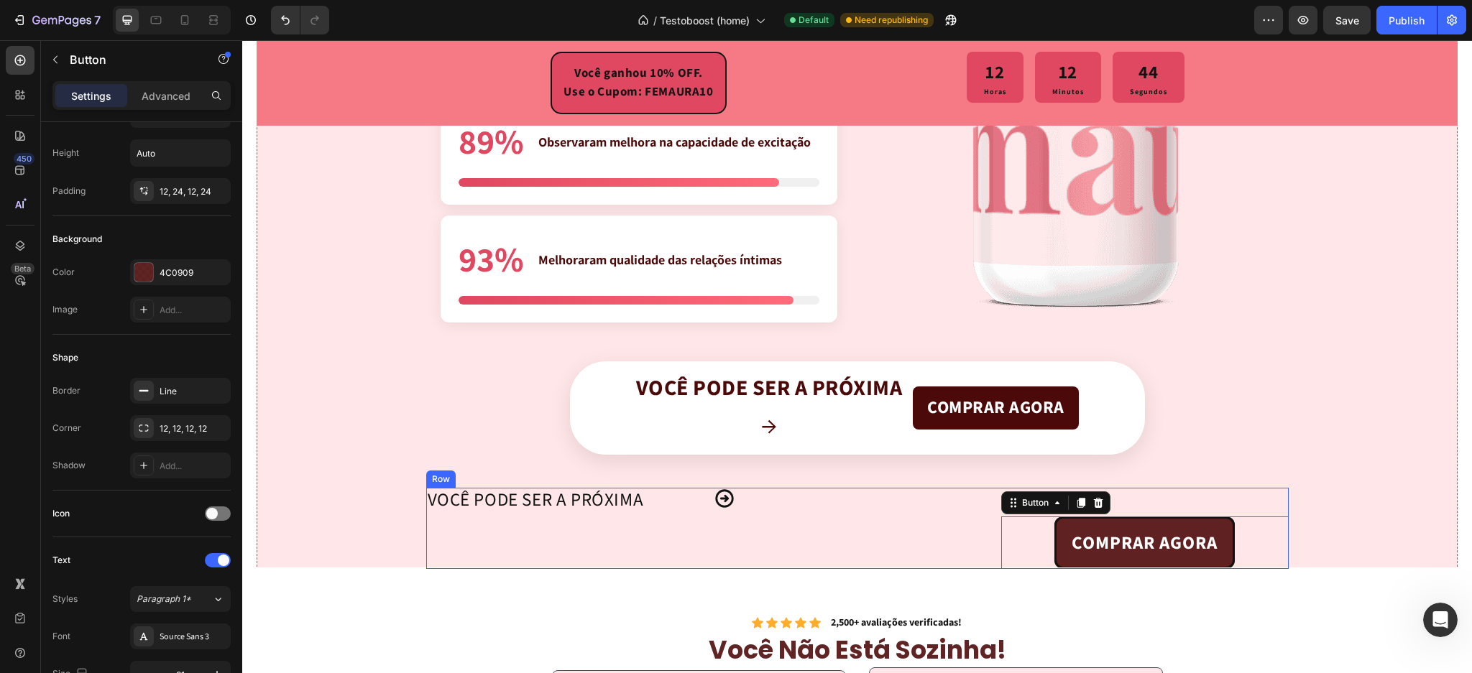
scroll to position [0, 0]
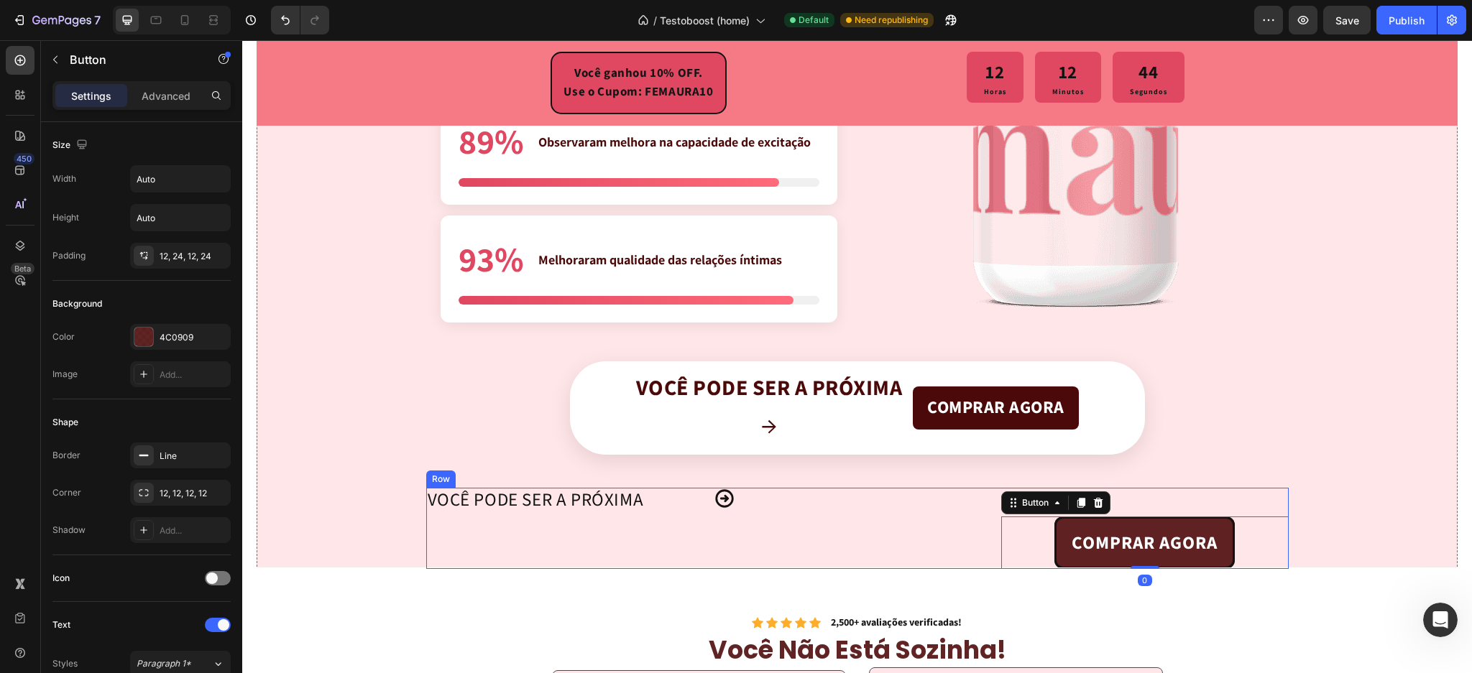
click at [889, 522] on div "Icon" at bounding box center [858, 528] width 288 height 81
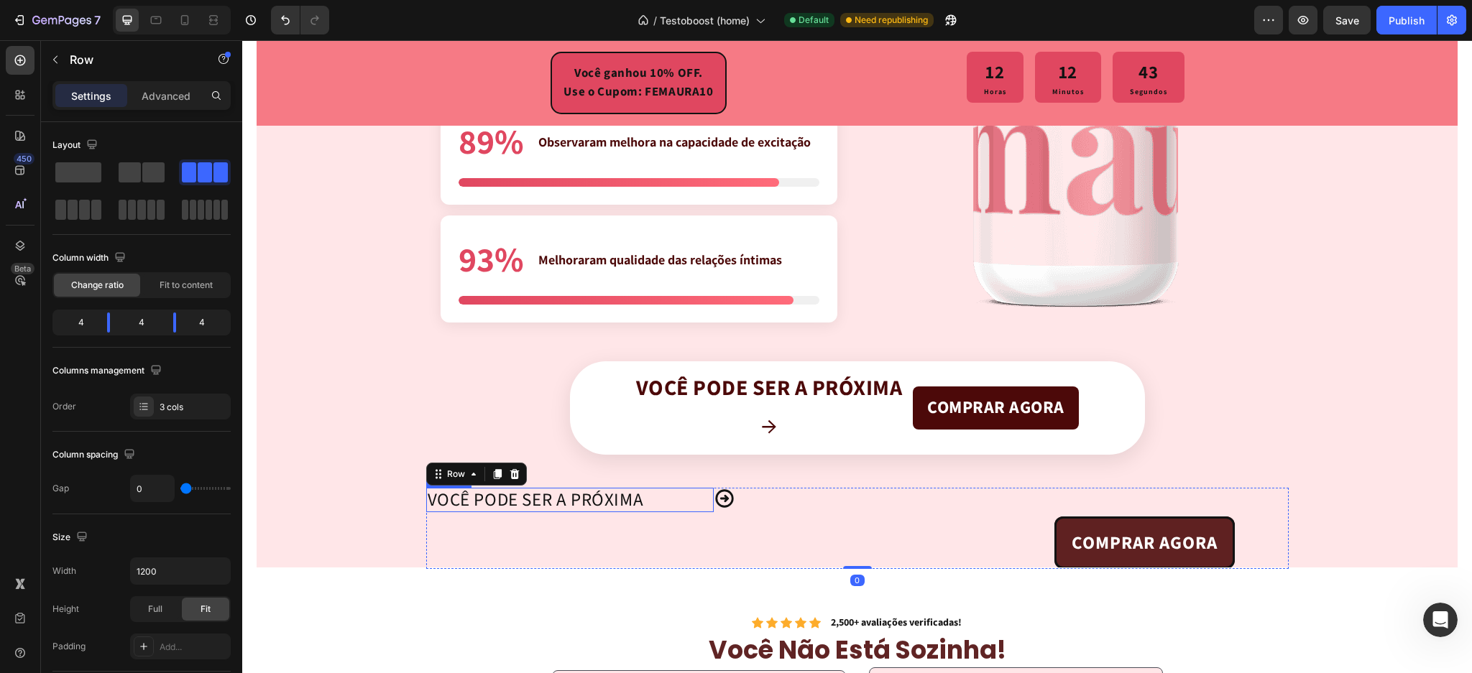
click at [682, 503] on h2 "Você pode ser a próxima" at bounding box center [570, 500] width 288 height 24
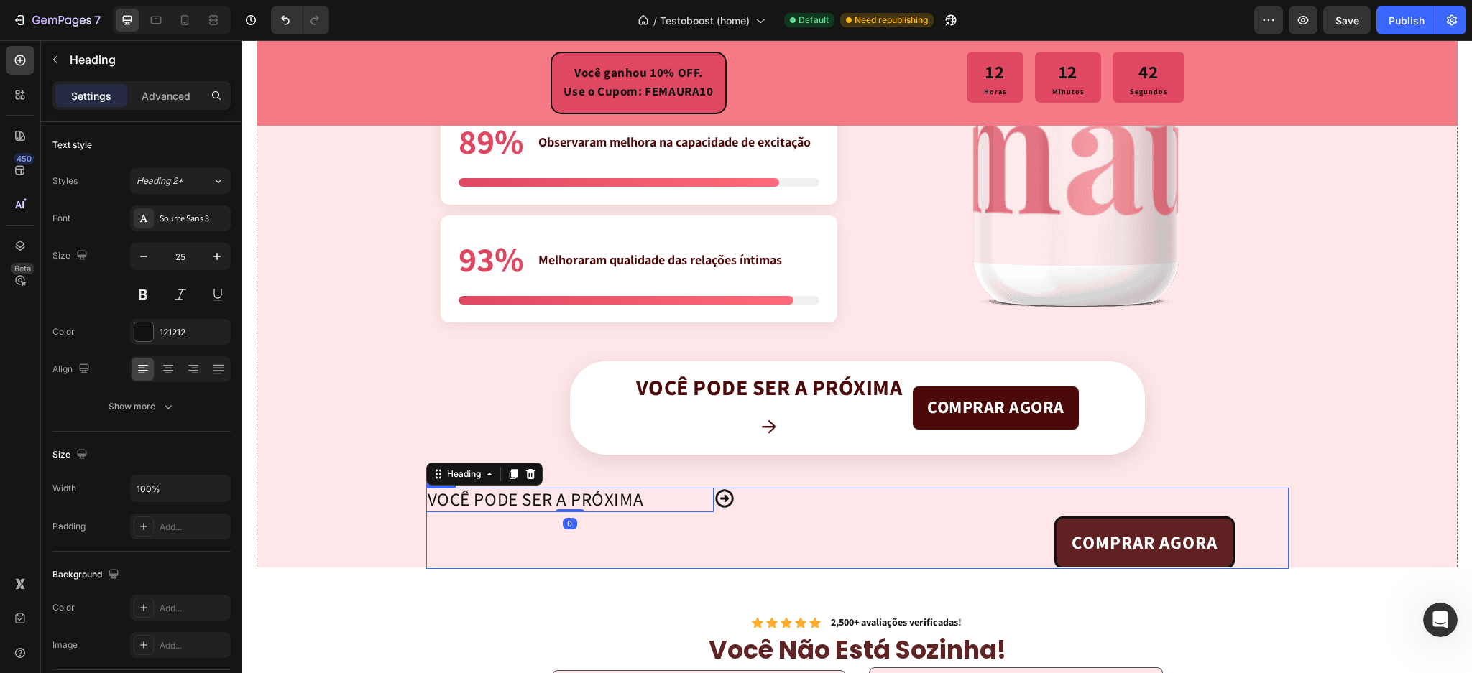
click at [784, 515] on div "Icon" at bounding box center [858, 528] width 288 height 81
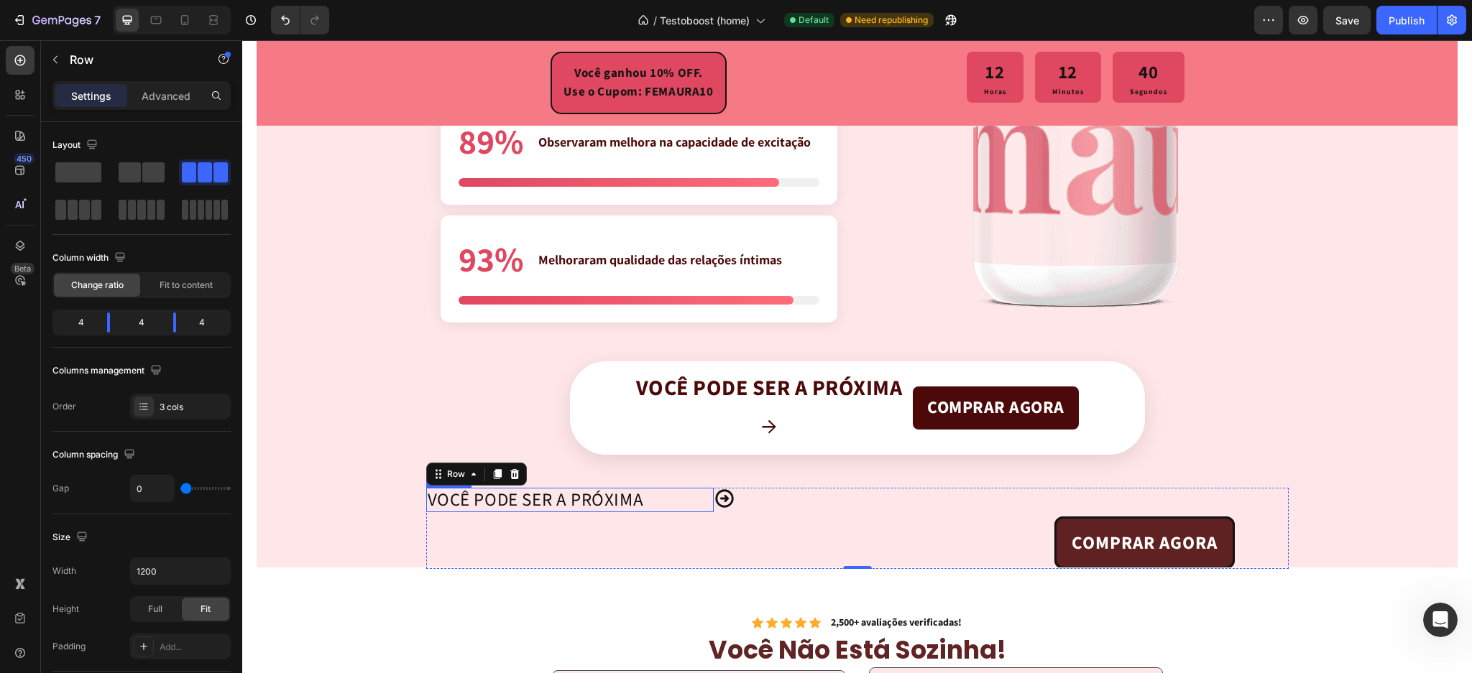
click at [597, 503] on h2 "Você pode ser a próxima" at bounding box center [570, 500] width 288 height 24
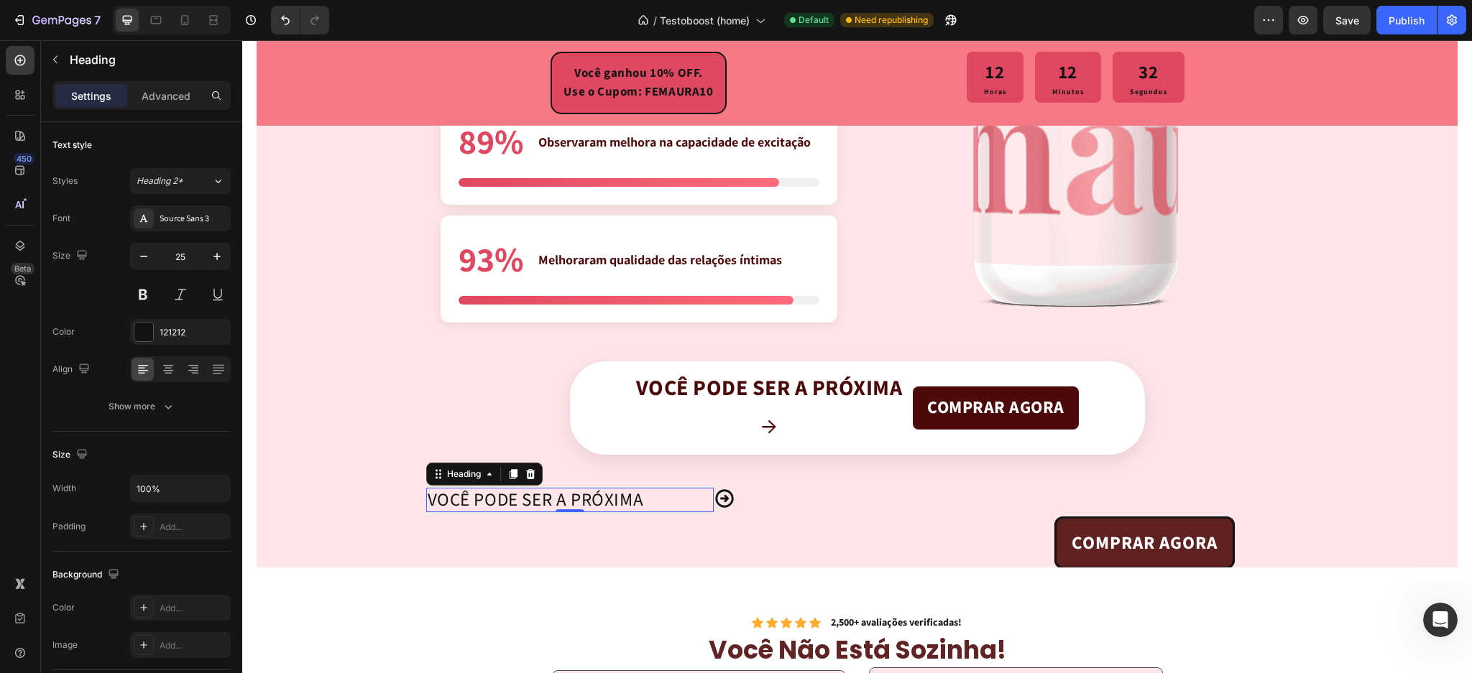
click at [581, 494] on h2 "Você pode ser a próxima" at bounding box center [570, 500] width 288 height 24
click at [860, 524] on div "Icon" at bounding box center [858, 528] width 288 height 81
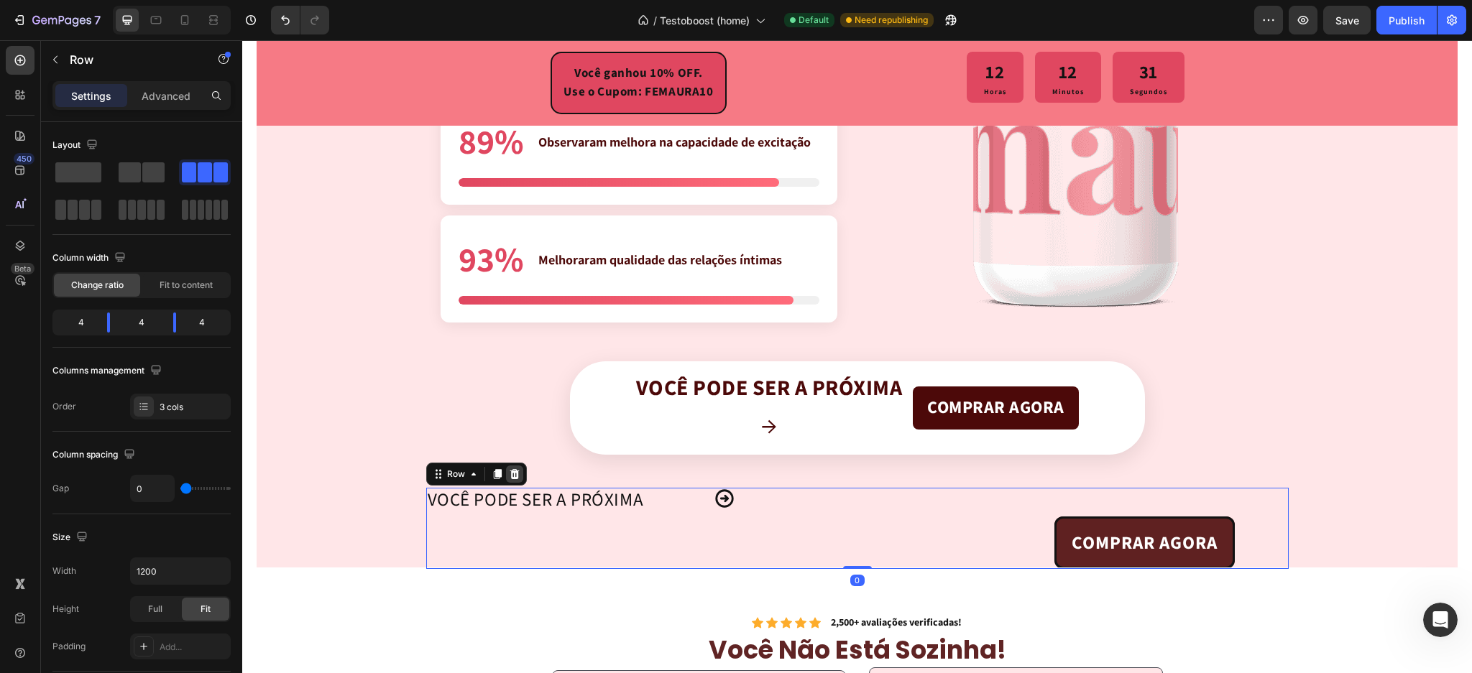
click at [510, 469] on icon at bounding box center [514, 474] width 9 height 10
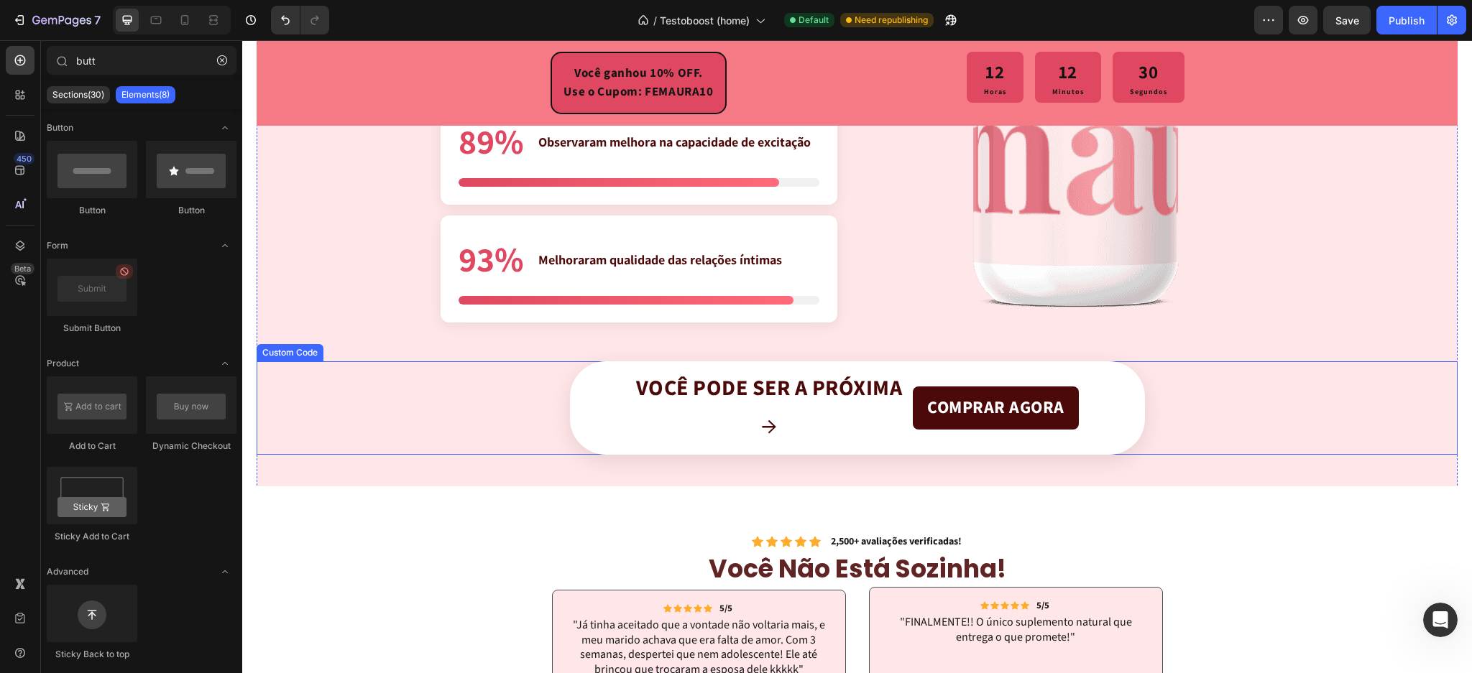
click at [718, 415] on div "Você pode ser a próxima →" at bounding box center [769, 408] width 267 height 65
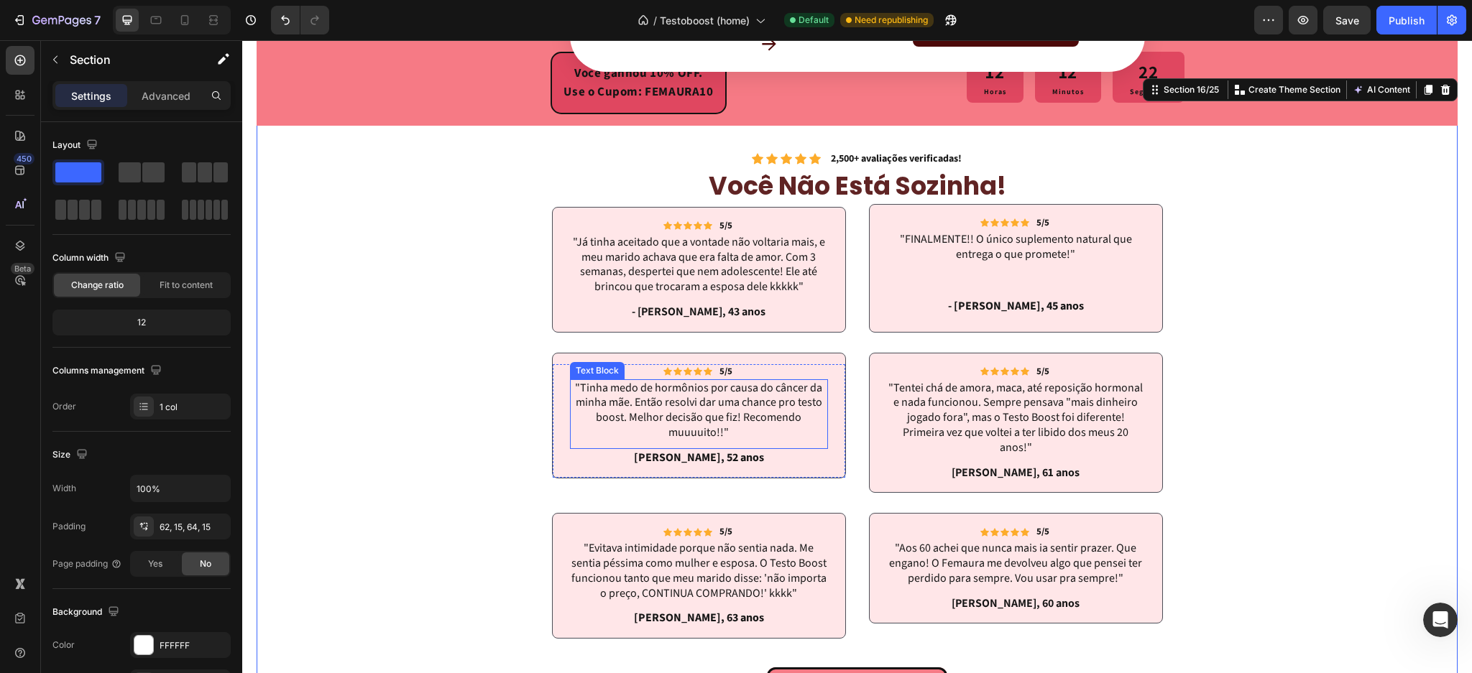
scroll to position [4384, 0]
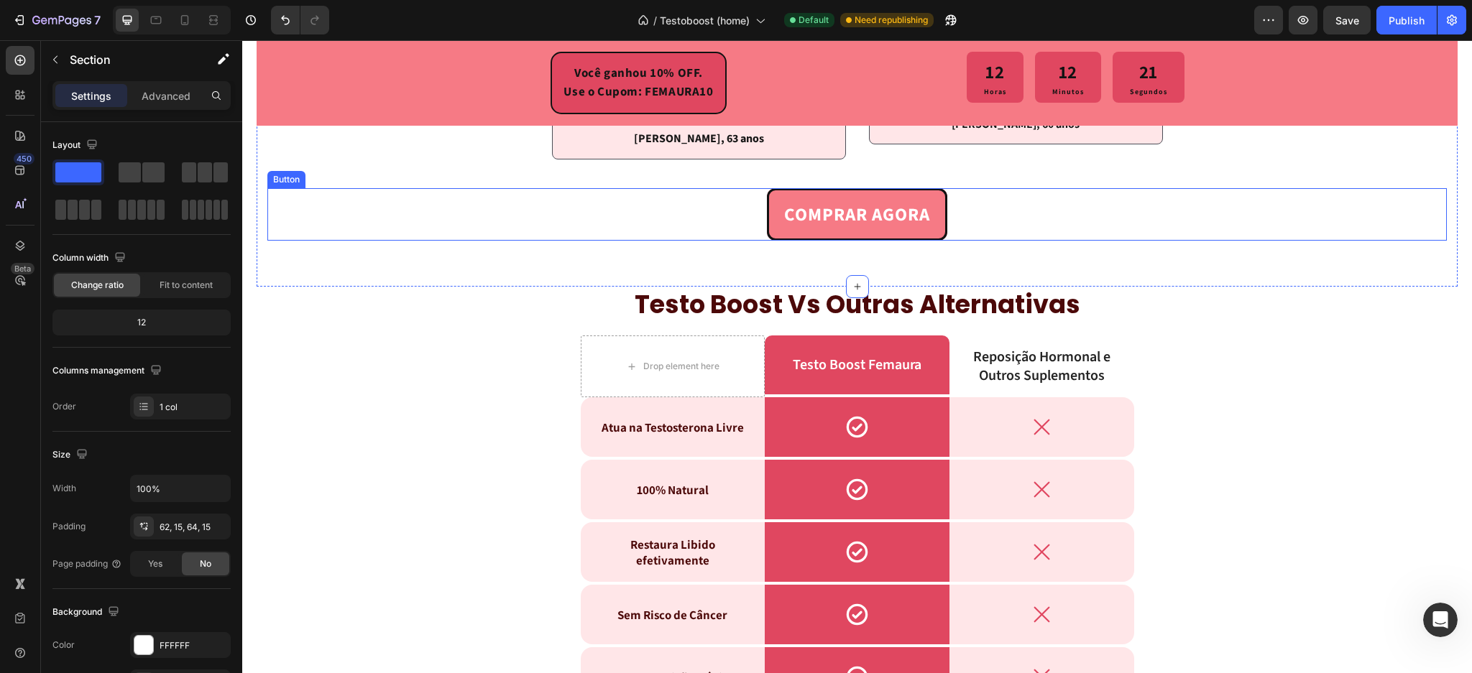
click at [771, 212] on link "COMPRAR AGORA" at bounding box center [857, 214] width 180 height 52
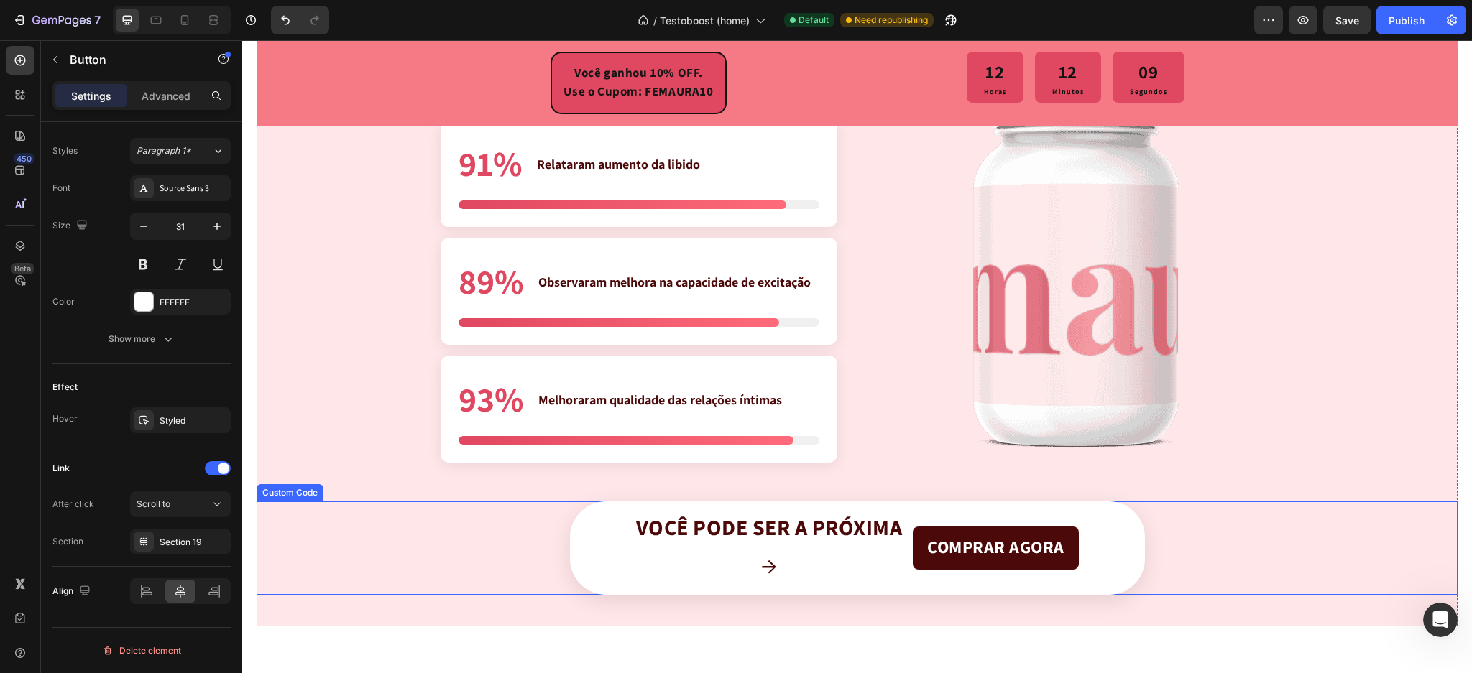
scroll to position [3426, 0]
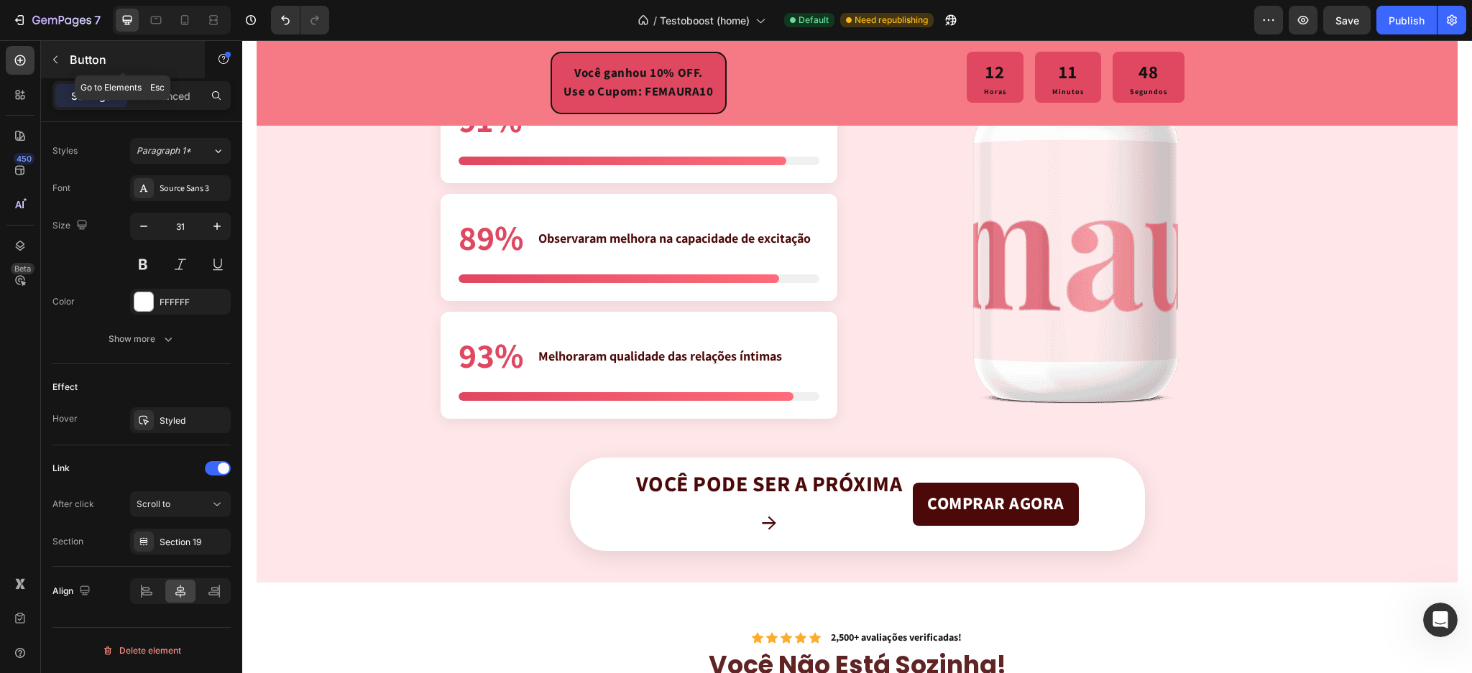
click at [52, 54] on icon "button" at bounding box center [56, 60] width 12 height 12
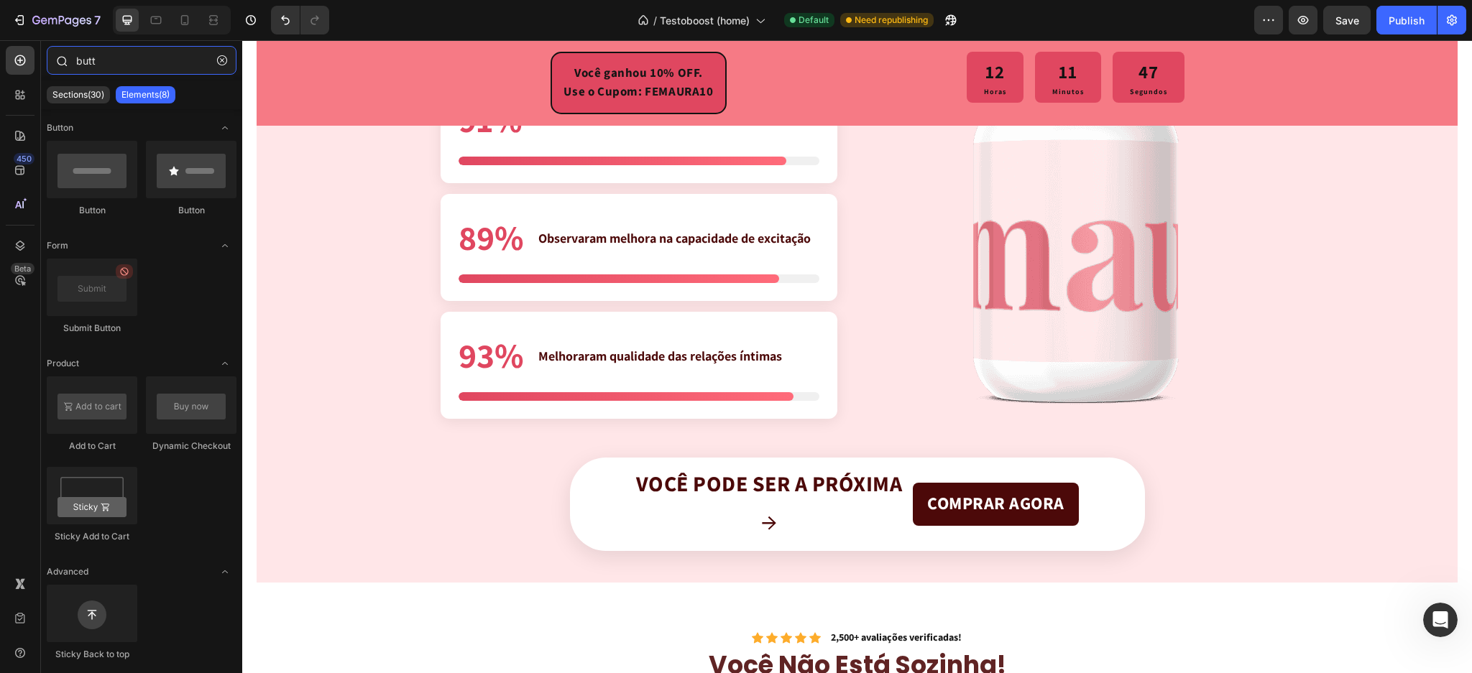
click at [109, 63] on input "butt" at bounding box center [142, 60] width 190 height 29
drag, startPoint x: 100, startPoint y: 61, endPoint x: 65, endPoint y: 55, distance: 35.8
click at [65, 55] on div "butt" at bounding box center [141, 63] width 201 height 35
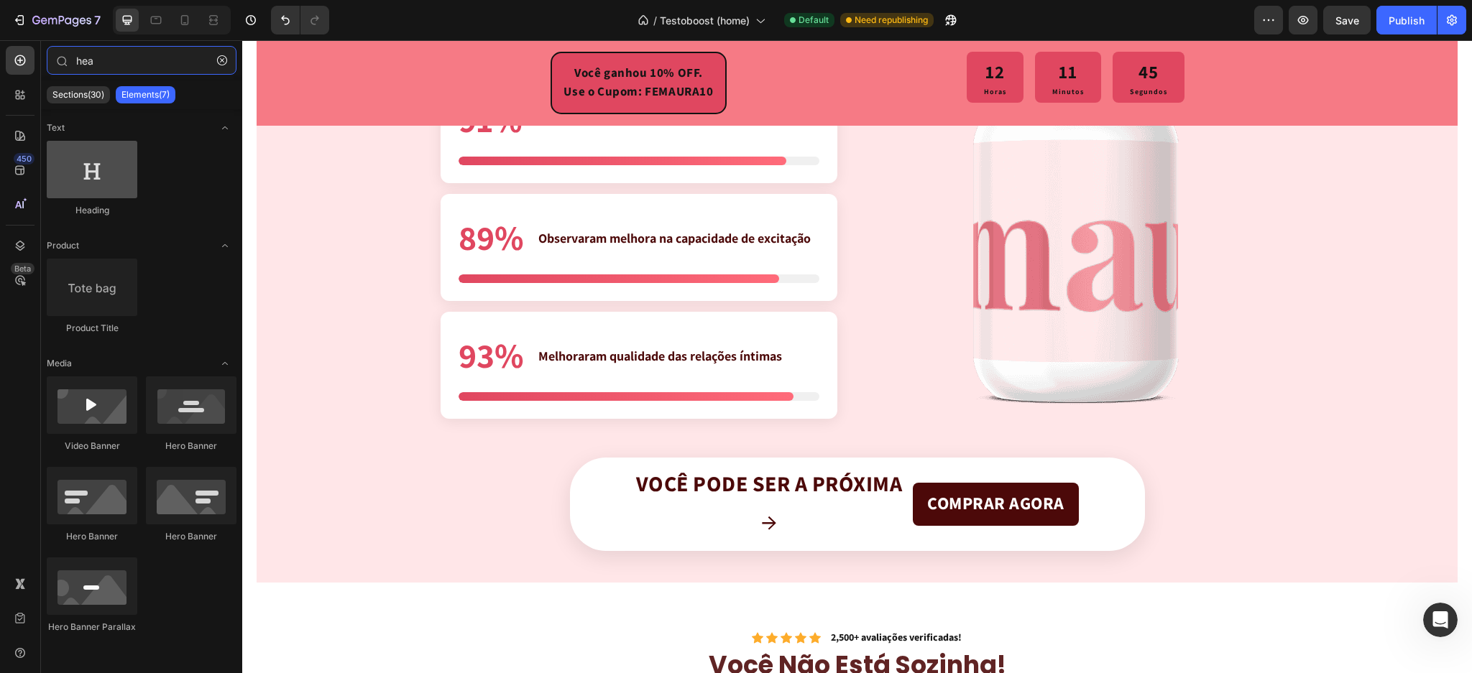
type input "hea"
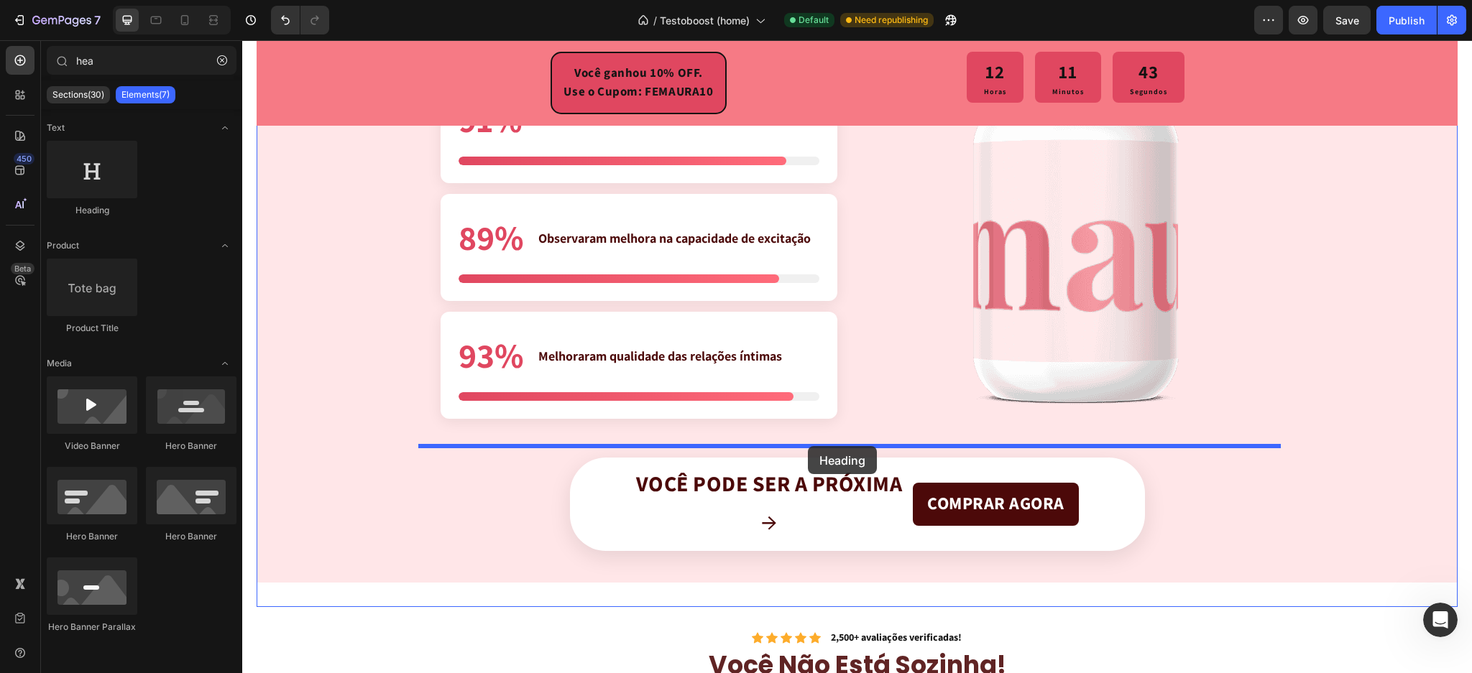
drag, startPoint x: 342, startPoint y: 216, endPoint x: 808, endPoint y: 446, distance: 519.4
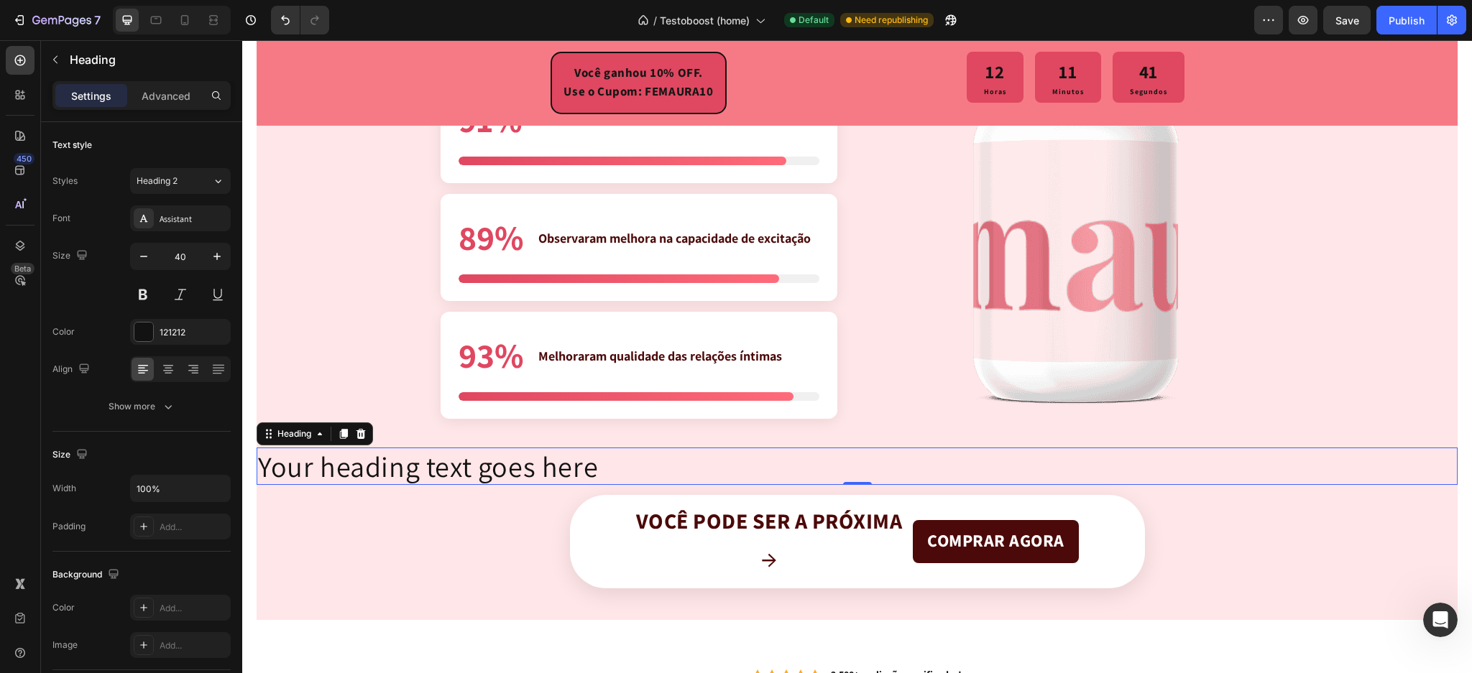
click at [567, 464] on h2 "Your heading text goes here" at bounding box center [857, 466] width 1201 height 37
click at [567, 464] on p "Your heading text goes here" at bounding box center [857, 466] width 1198 height 35
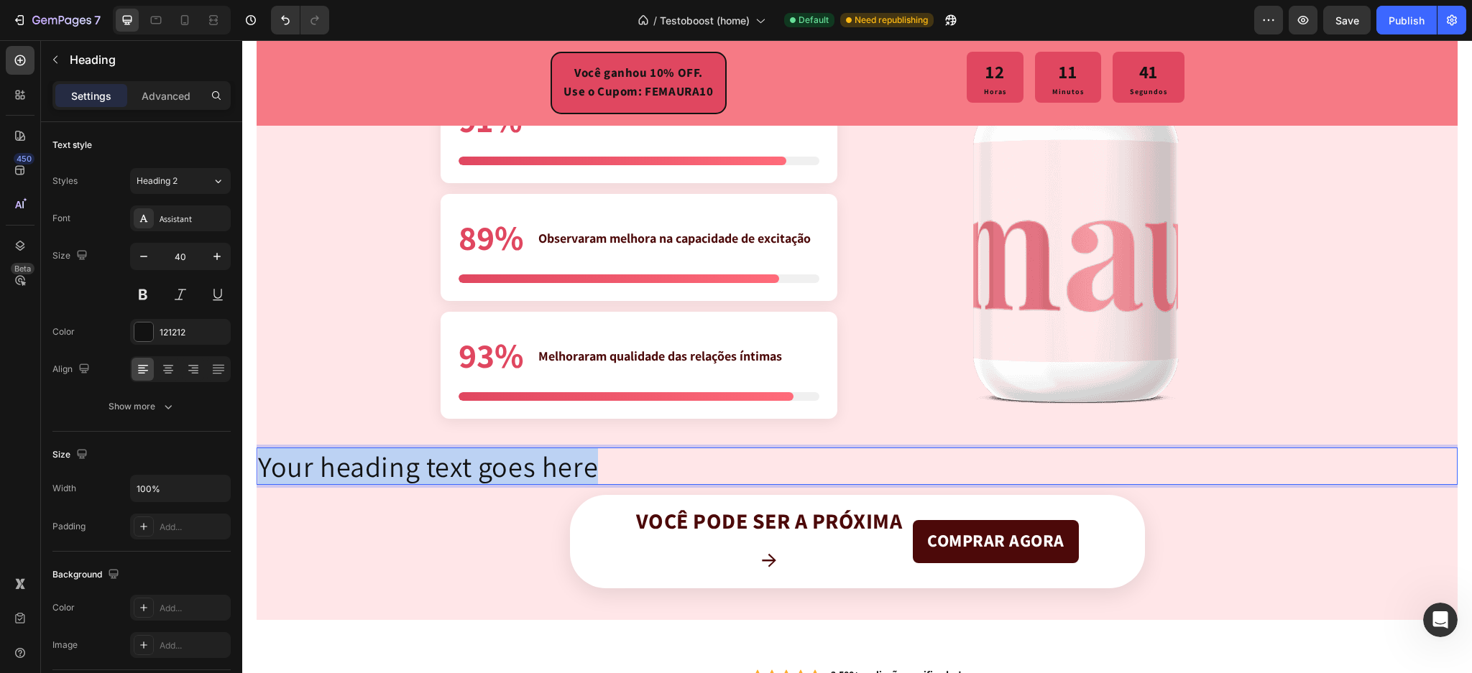
click at [567, 464] on p "Your heading text goes here" at bounding box center [857, 466] width 1198 height 35
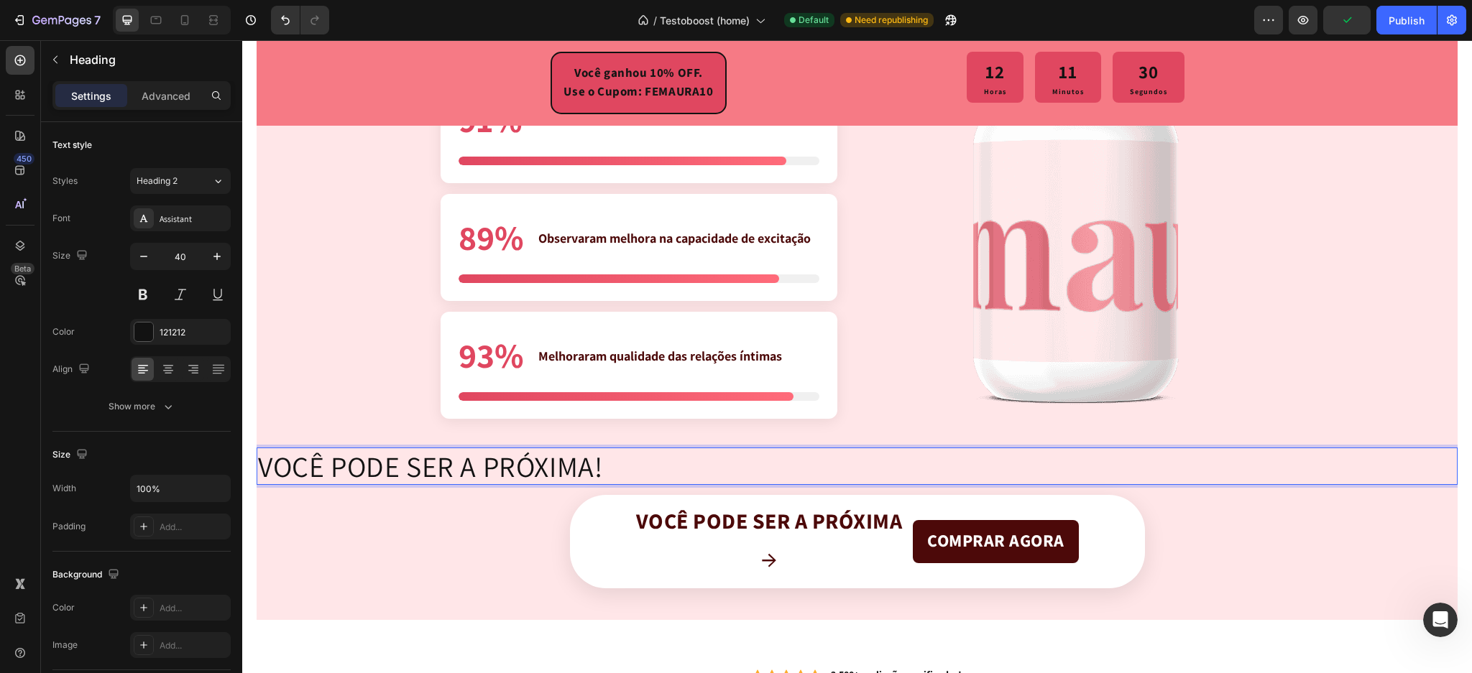
click at [558, 465] on p "VOCÊ PODE SER A PRÓXIMA!" at bounding box center [857, 466] width 1198 height 35
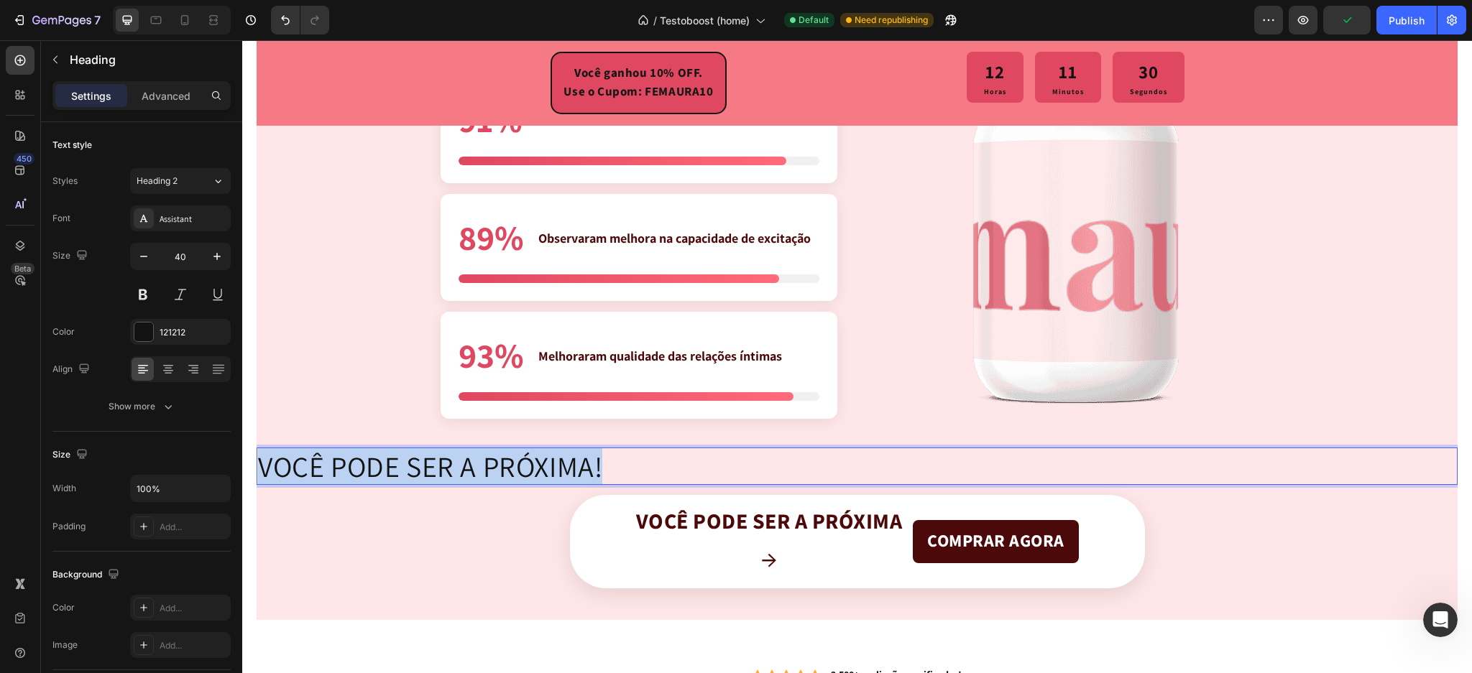
click at [558, 465] on p "VOCÊ PODE SER A PRÓXIMA!" at bounding box center [857, 466] width 1198 height 35
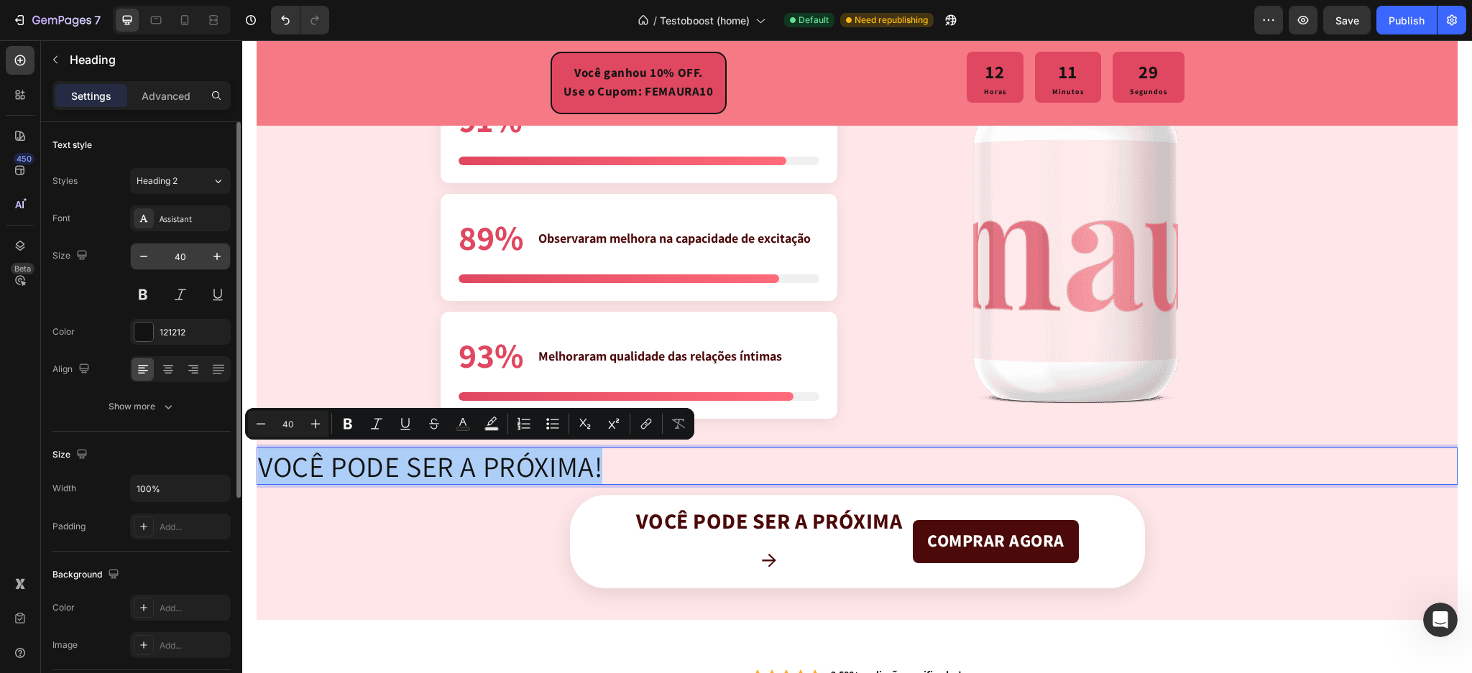
click at [180, 254] on input "40" at bounding box center [180, 257] width 47 height 26
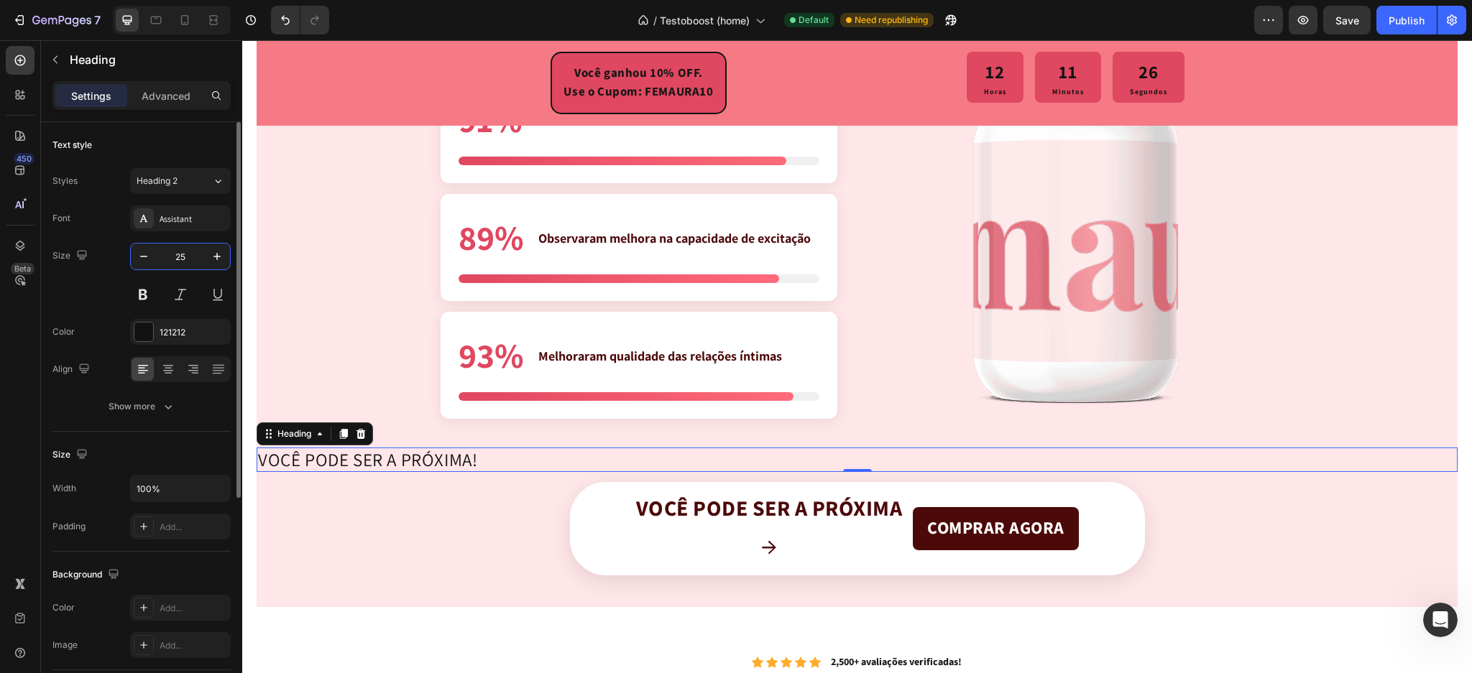
type input "2"
type input "25"
click at [148, 298] on button at bounding box center [143, 295] width 26 height 26
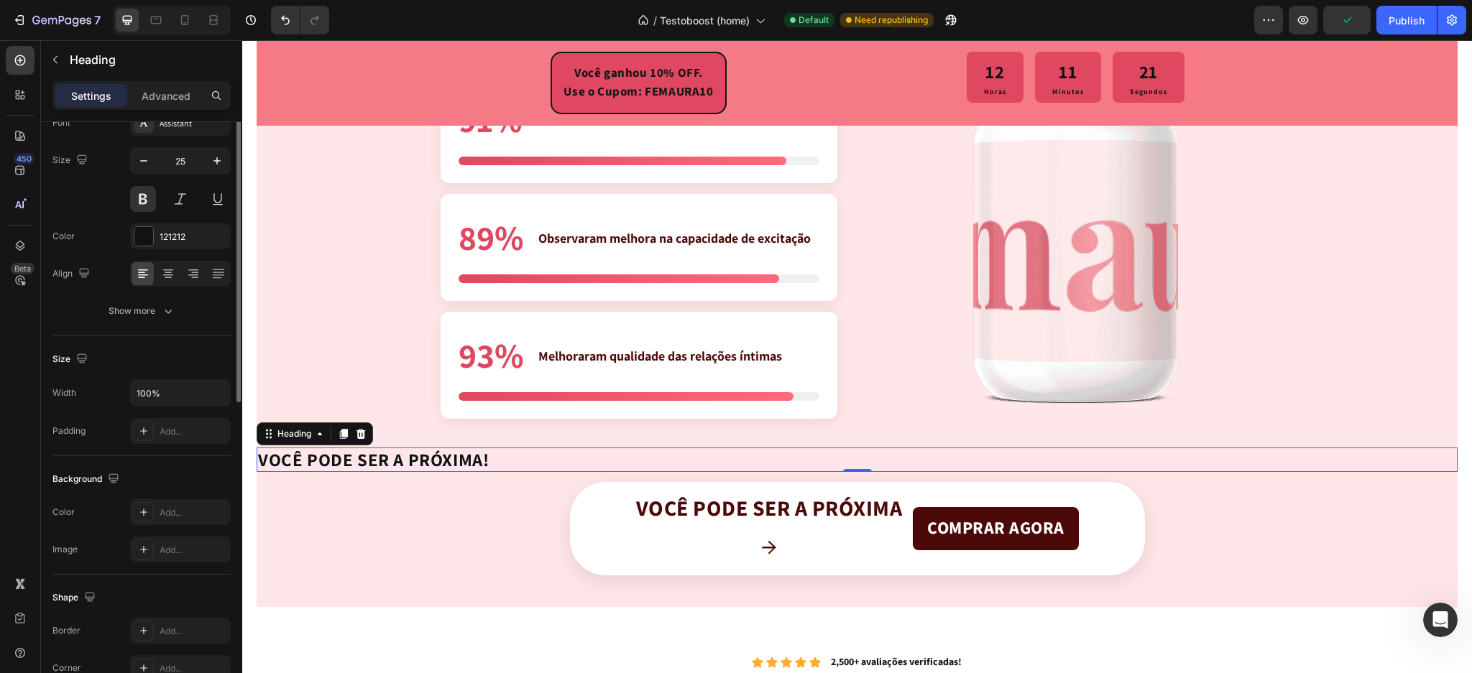
scroll to position [0, 0]
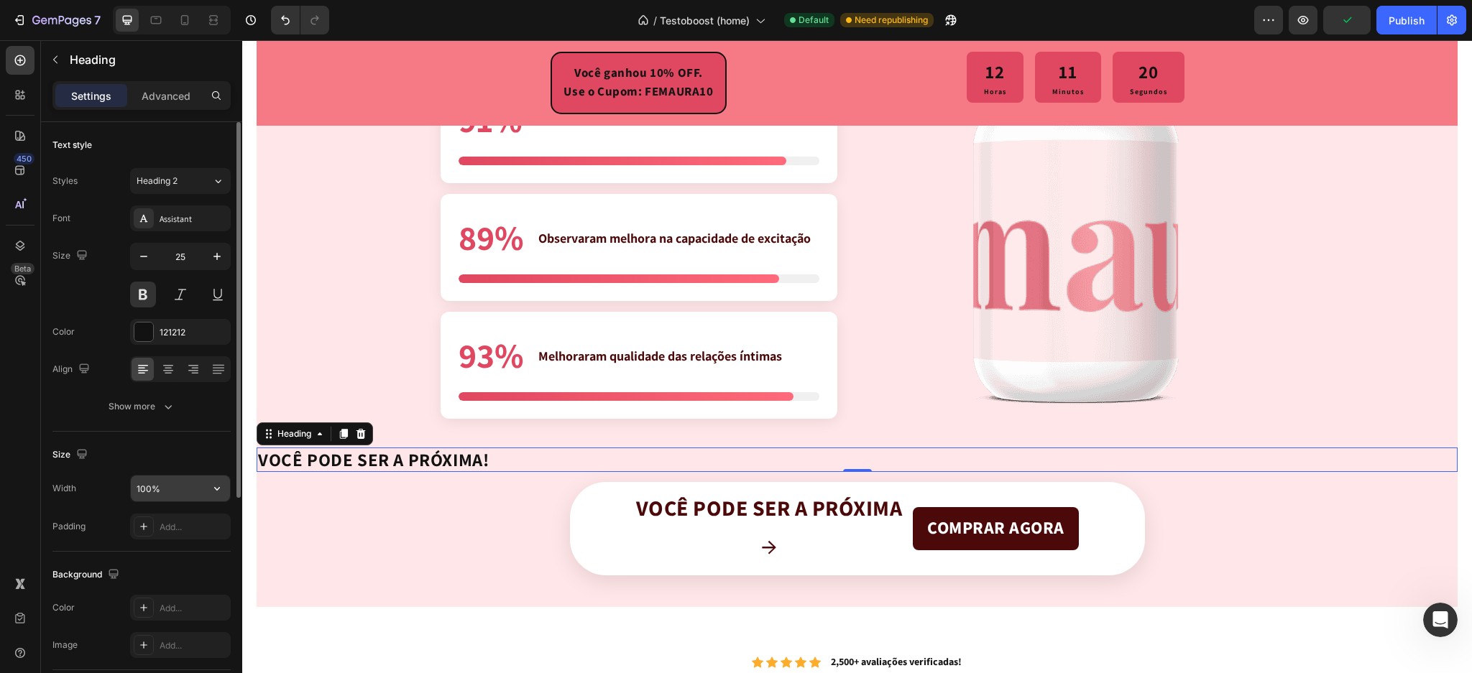
click at [138, 479] on input "100%" at bounding box center [180, 489] width 99 height 26
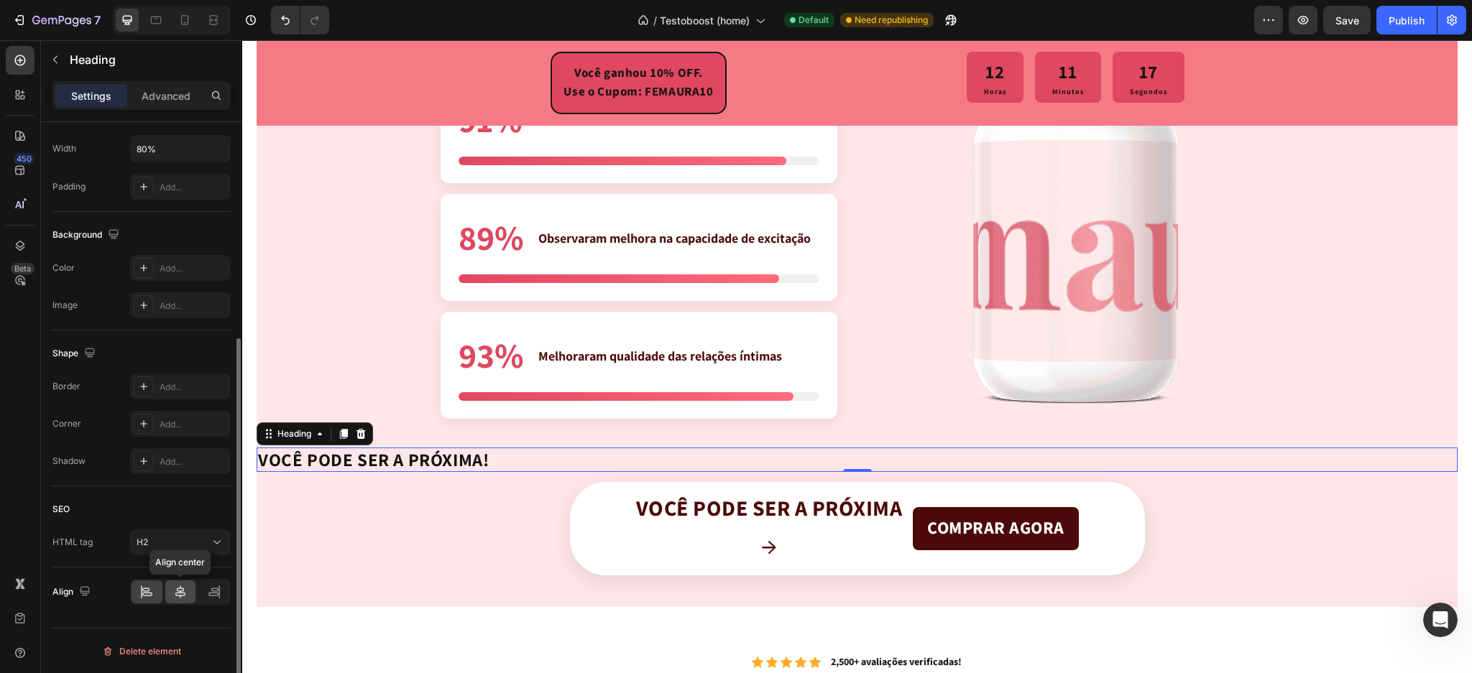
click at [187, 601] on div at bounding box center [180, 592] width 31 height 23
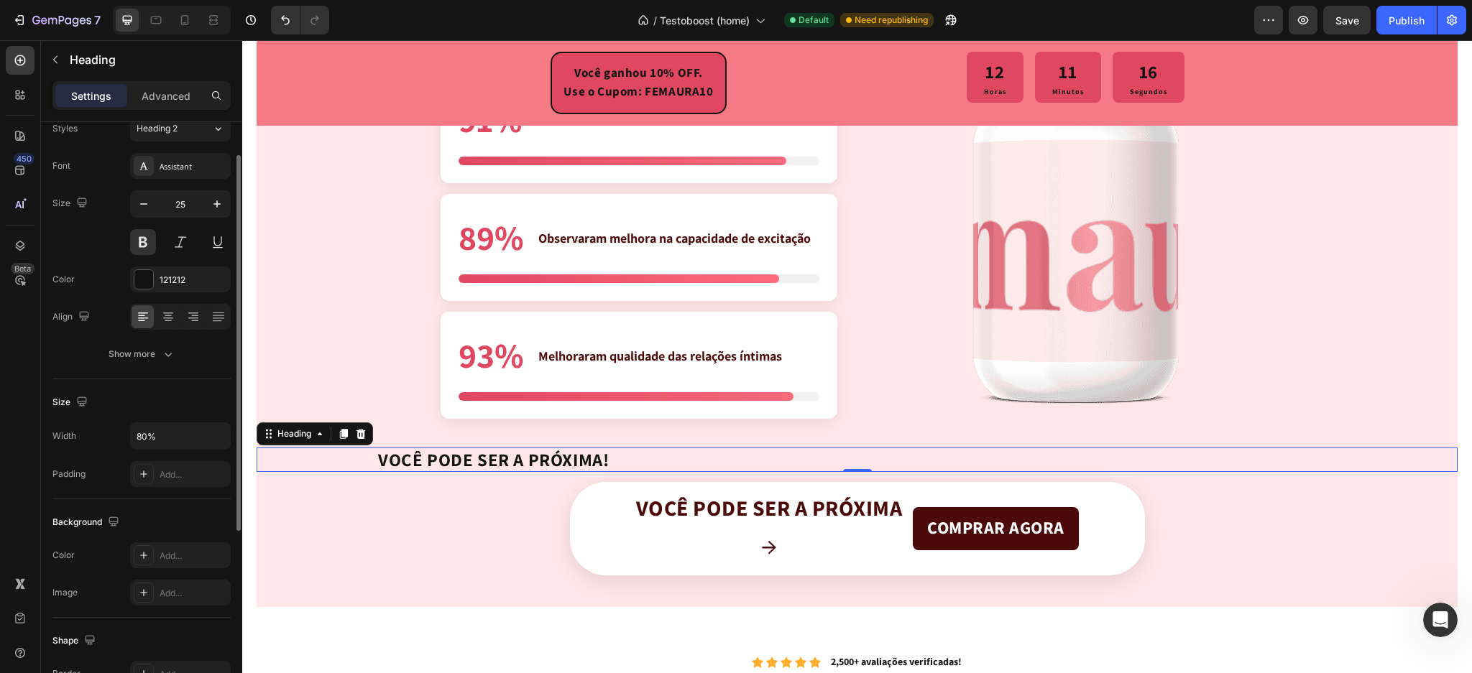
scroll to position [0, 0]
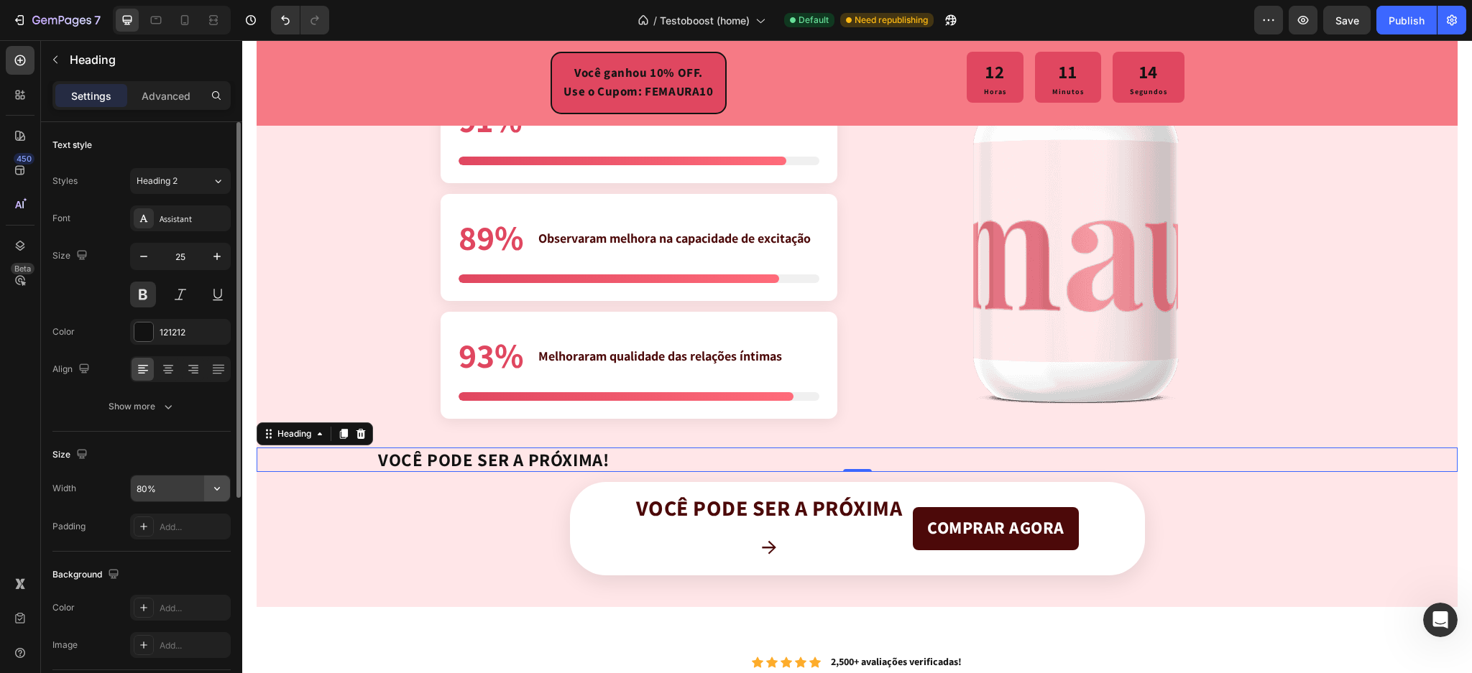
click at [219, 489] on icon "button" at bounding box center [217, 489] width 14 height 14
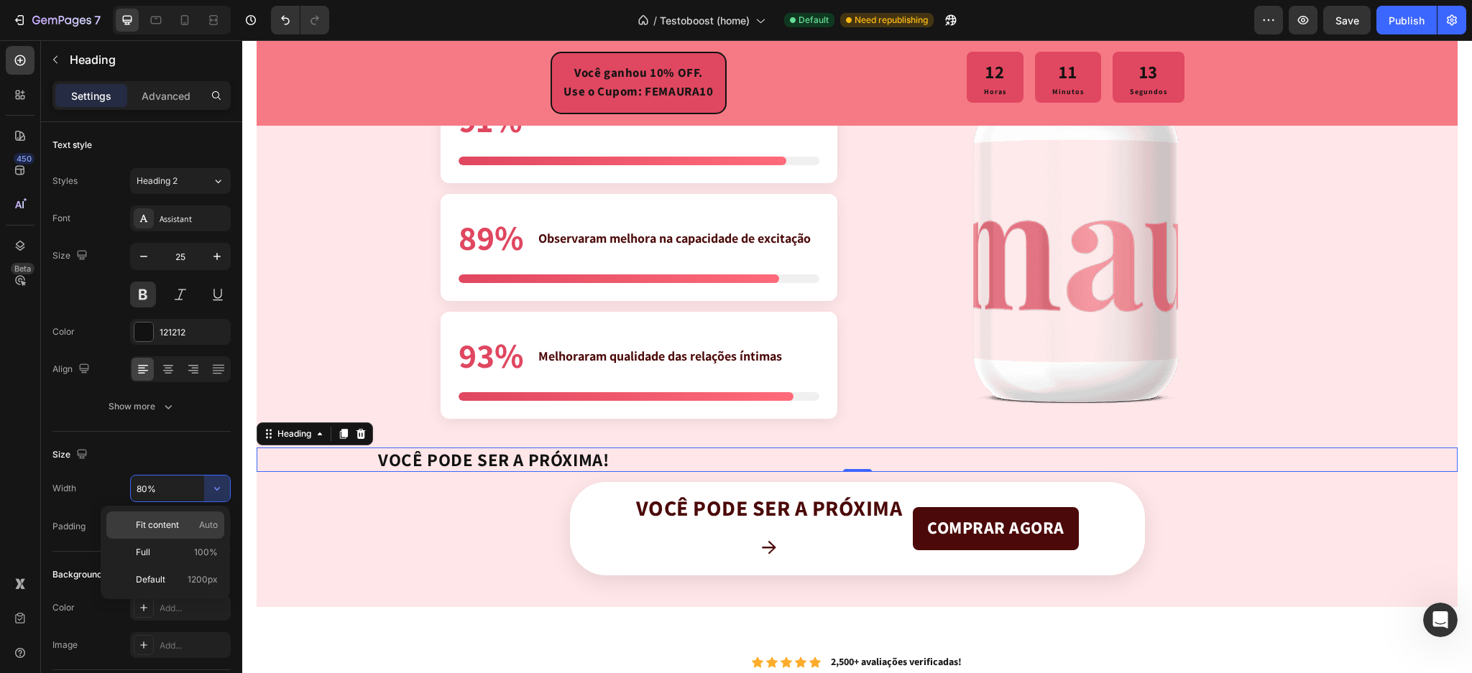
click at [190, 534] on div "Fit content Auto" at bounding box center [165, 525] width 118 height 27
type input "Auto"
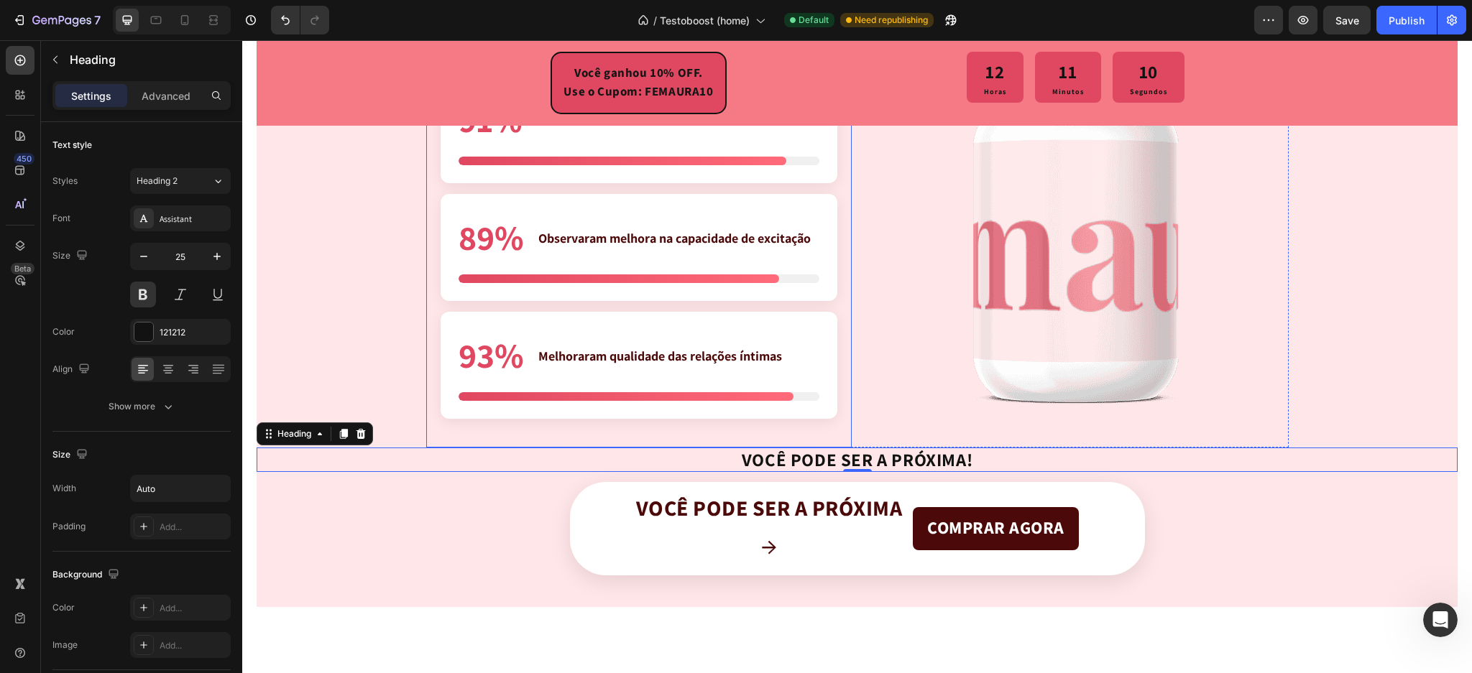
scroll to position [3138, 0]
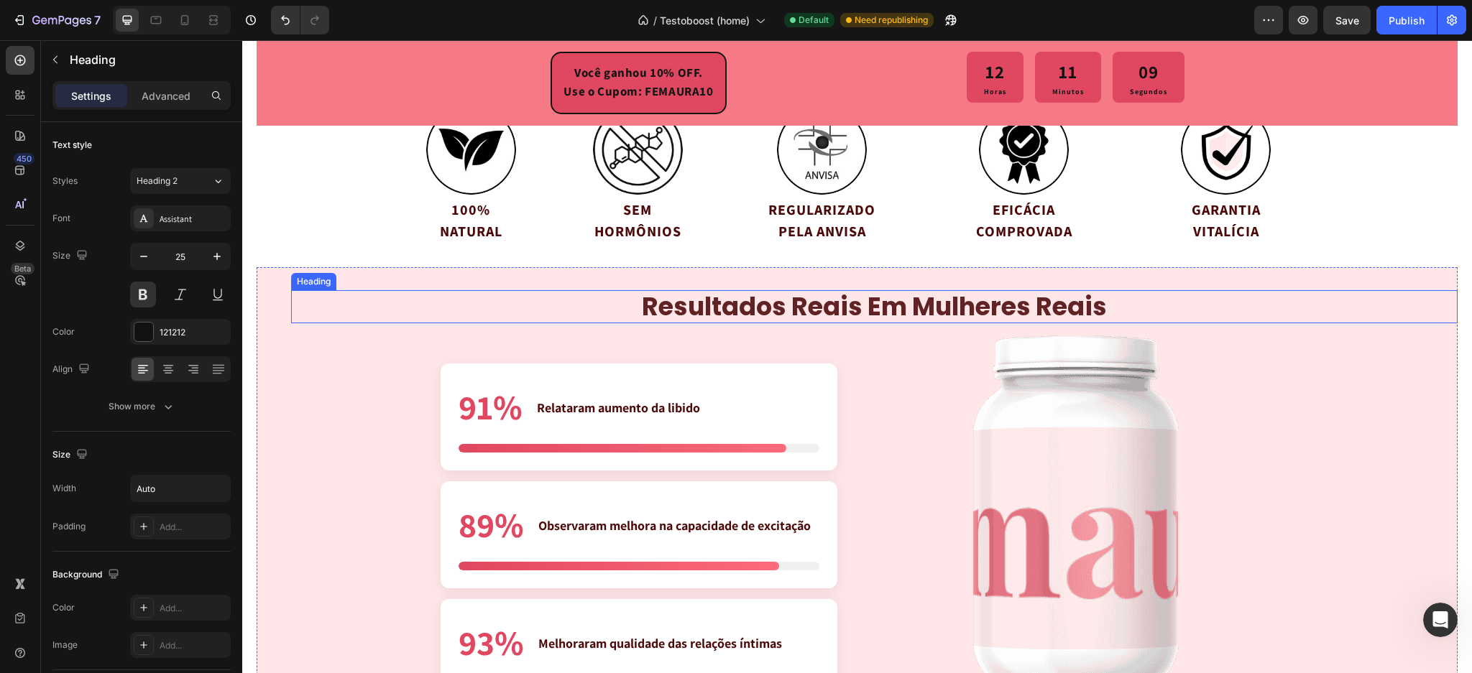
click at [713, 317] on strong "resultados reais em mulheres reais" at bounding box center [874, 306] width 465 height 35
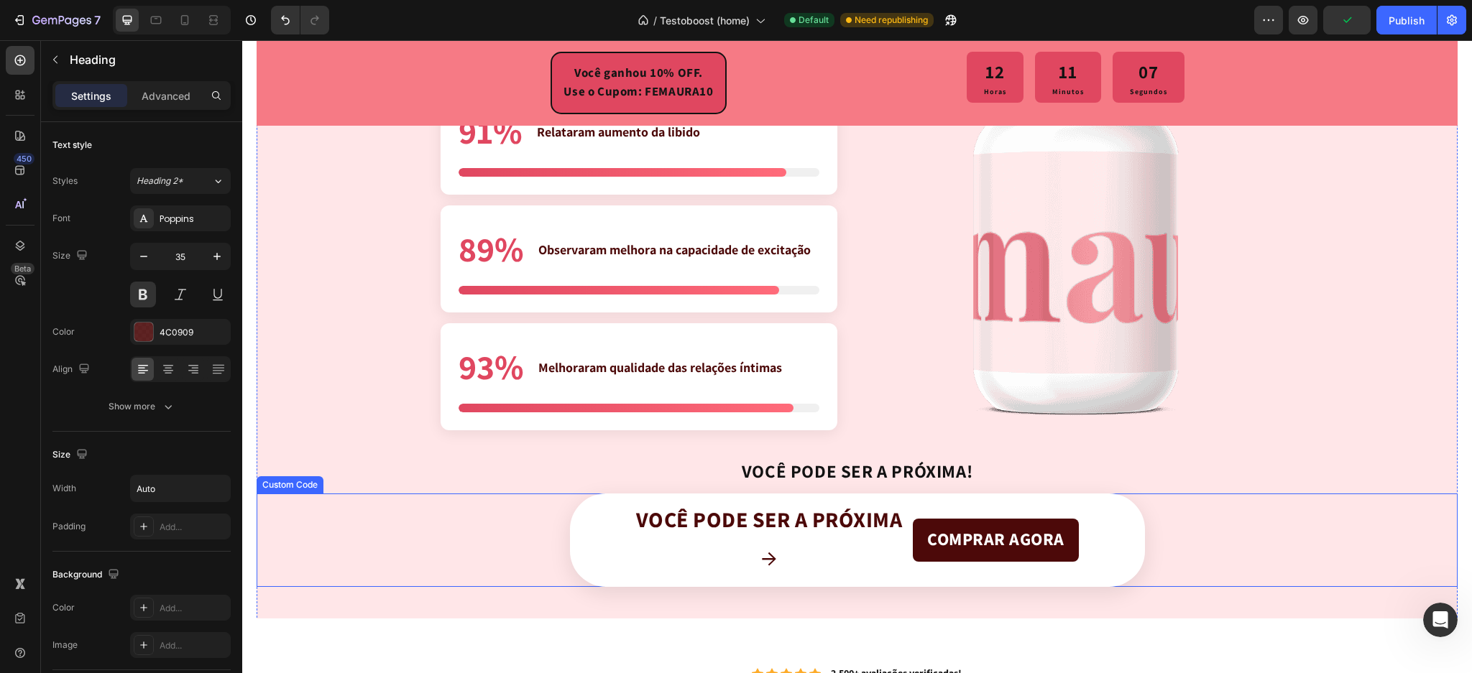
scroll to position [3426, 0]
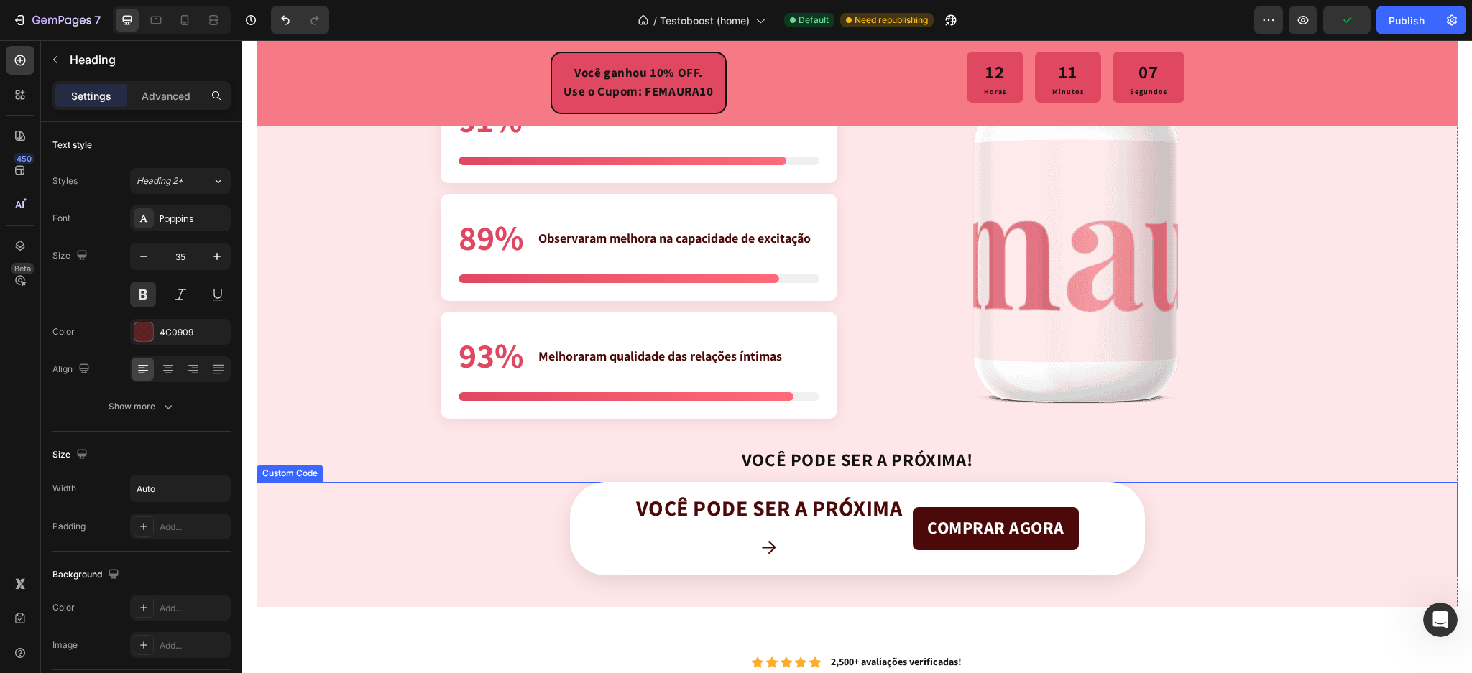
click at [863, 460] on p "VOCÊ PODE SER A PRÓXIMA!" at bounding box center [857, 460] width 231 height 22
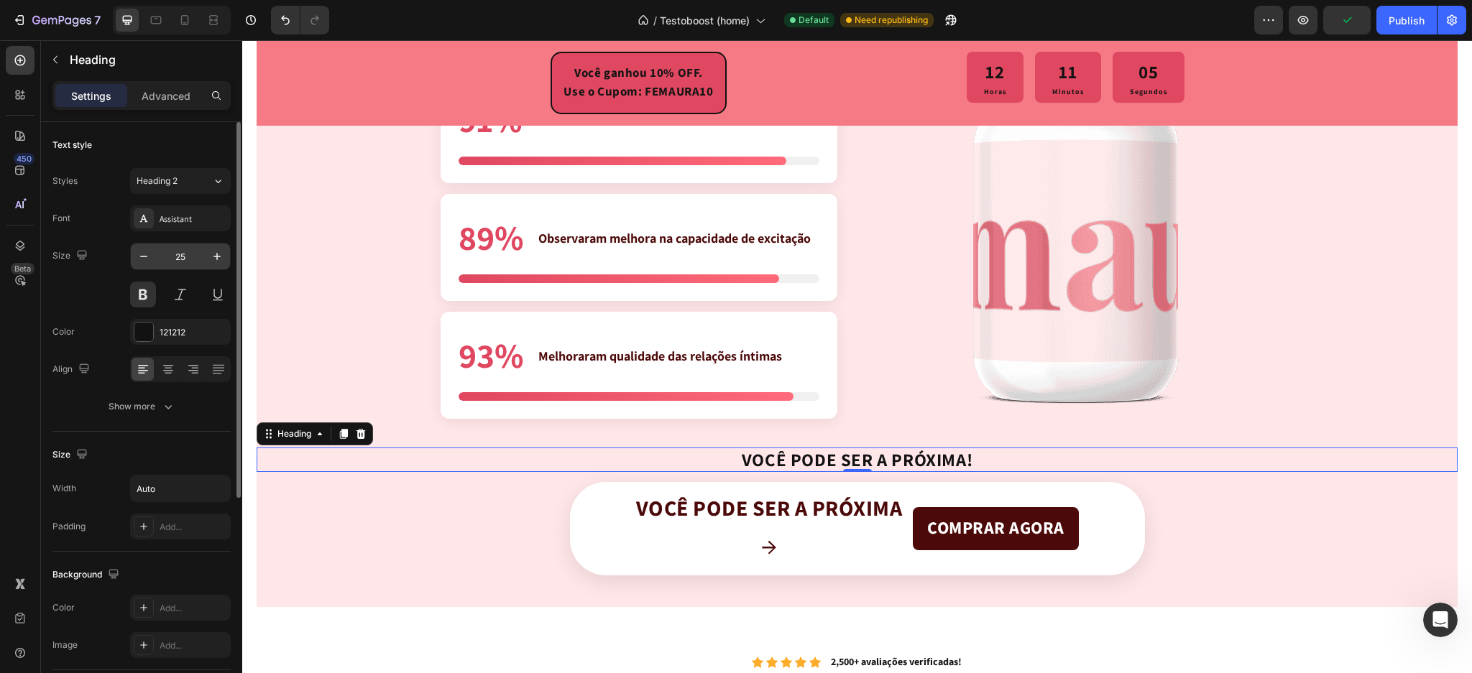
click at [189, 247] on input "25" at bounding box center [180, 257] width 47 height 26
type input "30"
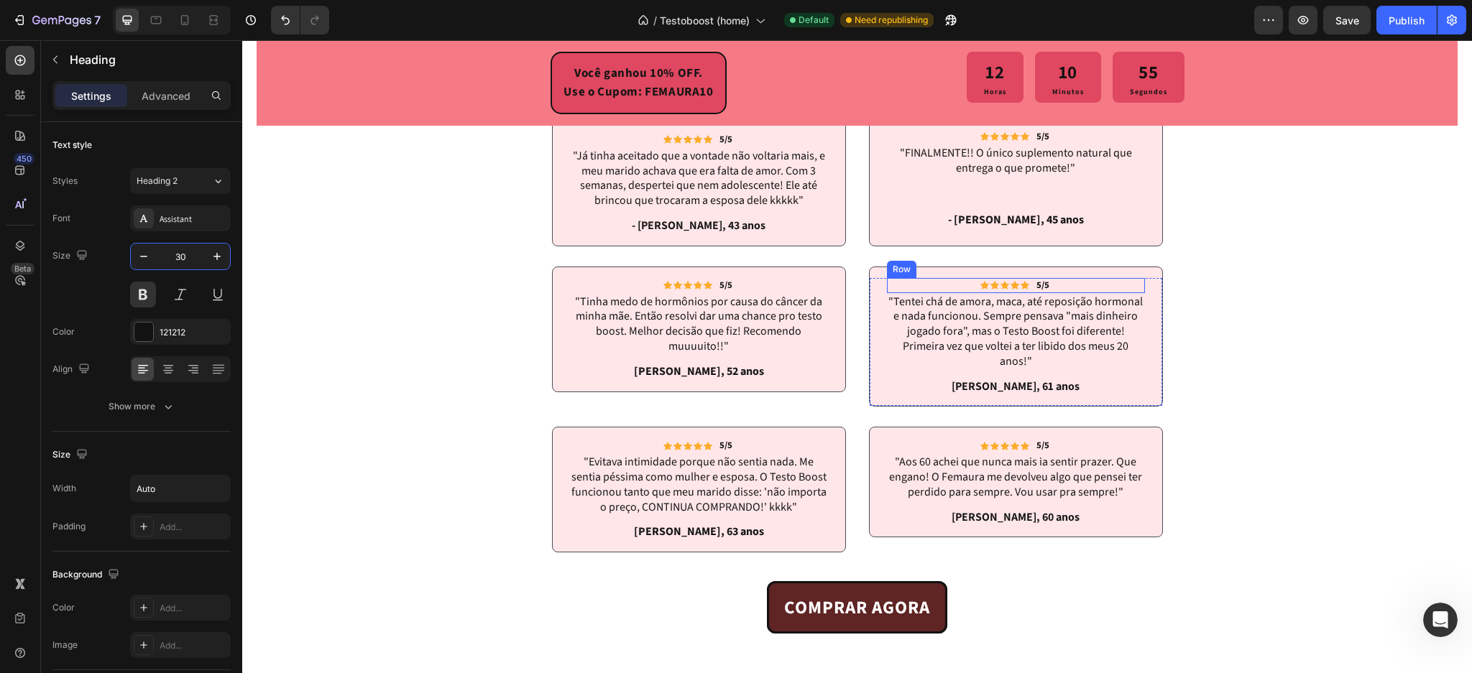
scroll to position [4192, 0]
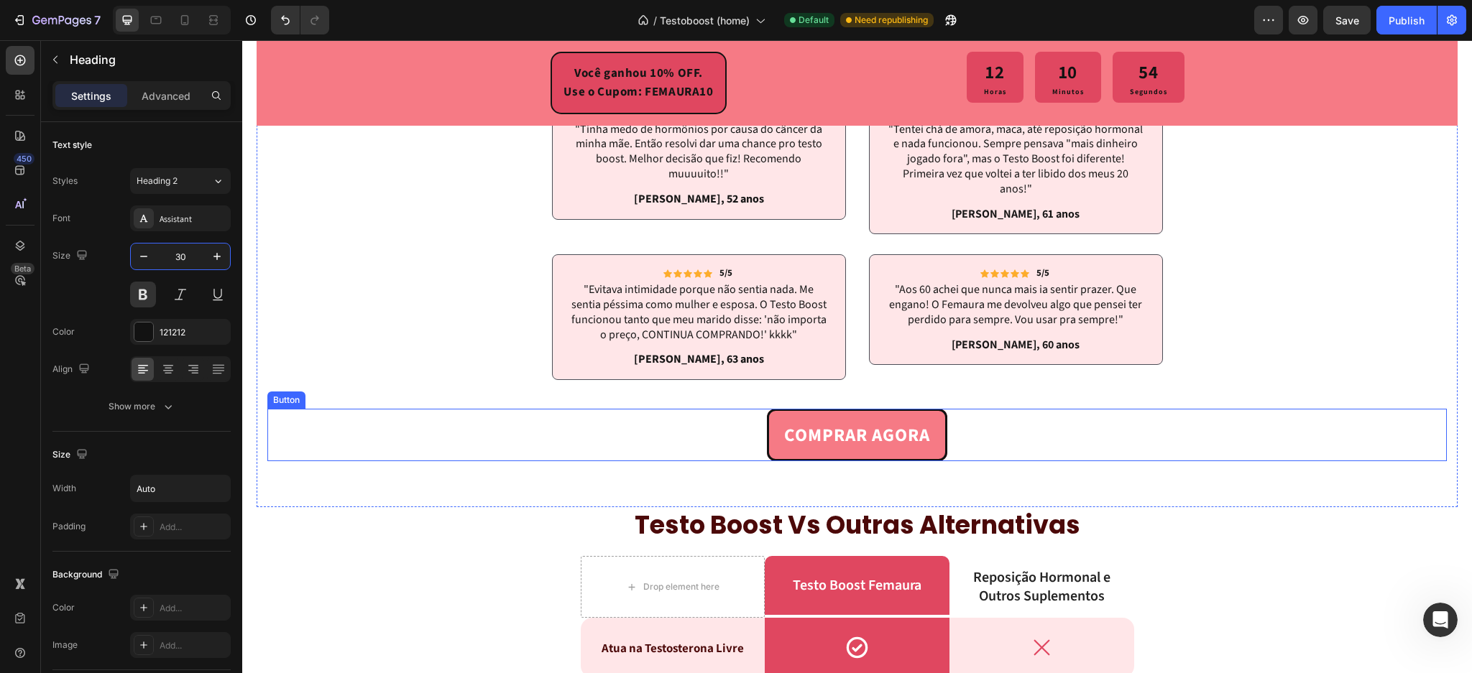
click at [772, 424] on link "COMPRAR AGORA" at bounding box center [857, 435] width 180 height 52
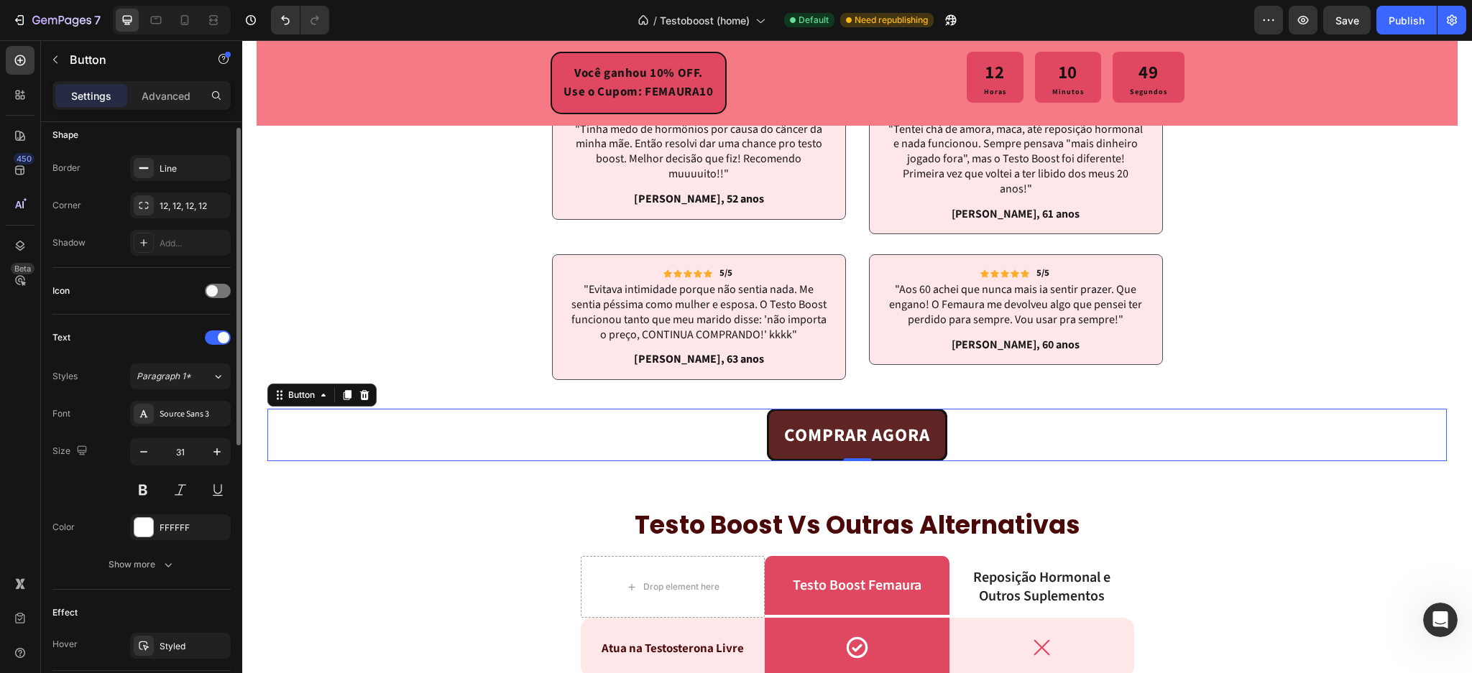
scroll to position [383, 0]
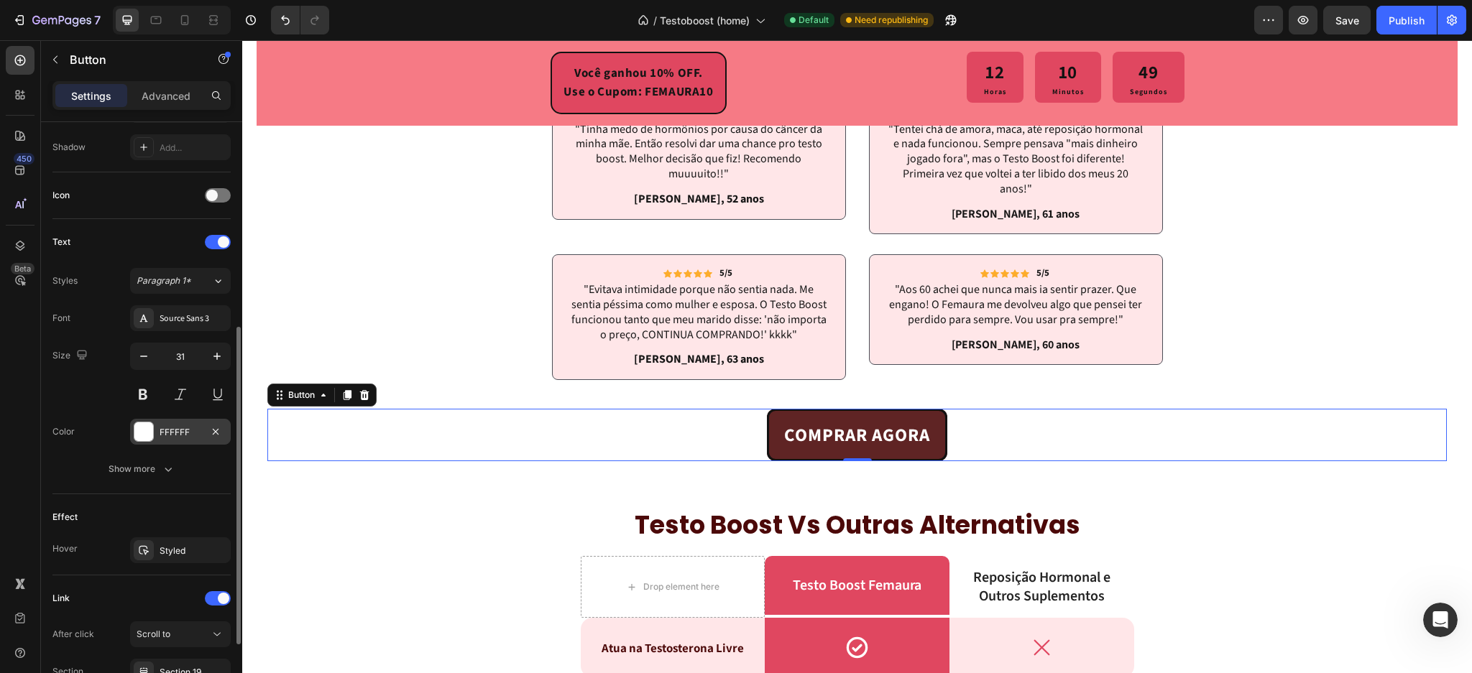
click at [139, 438] on div at bounding box center [143, 432] width 19 height 19
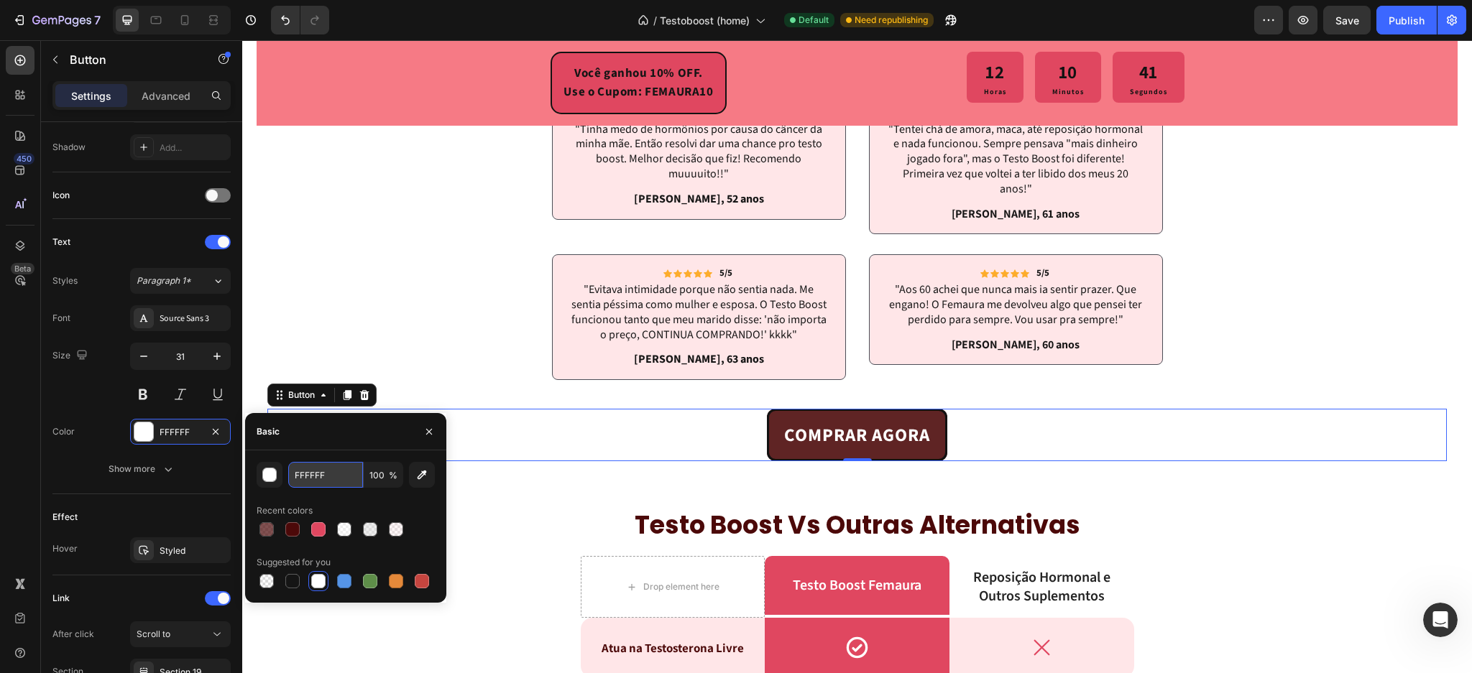
click at [315, 479] on input "FFFFFF" at bounding box center [325, 475] width 75 height 26
paste input "ffe6e8"
type input "ffe6e8"
click at [188, 504] on div "Effect Hover Styled" at bounding box center [141, 535] width 178 height 81
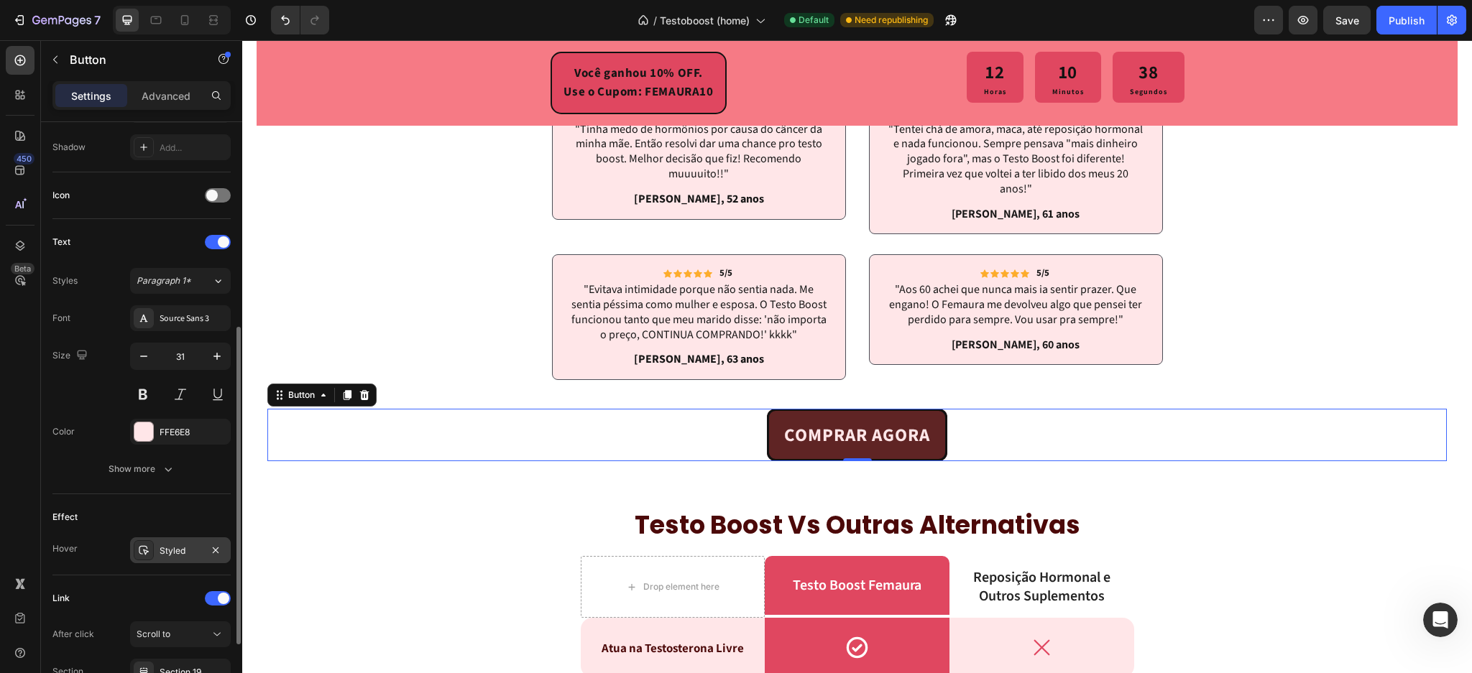
click at [181, 550] on div "Styled" at bounding box center [181, 551] width 42 height 13
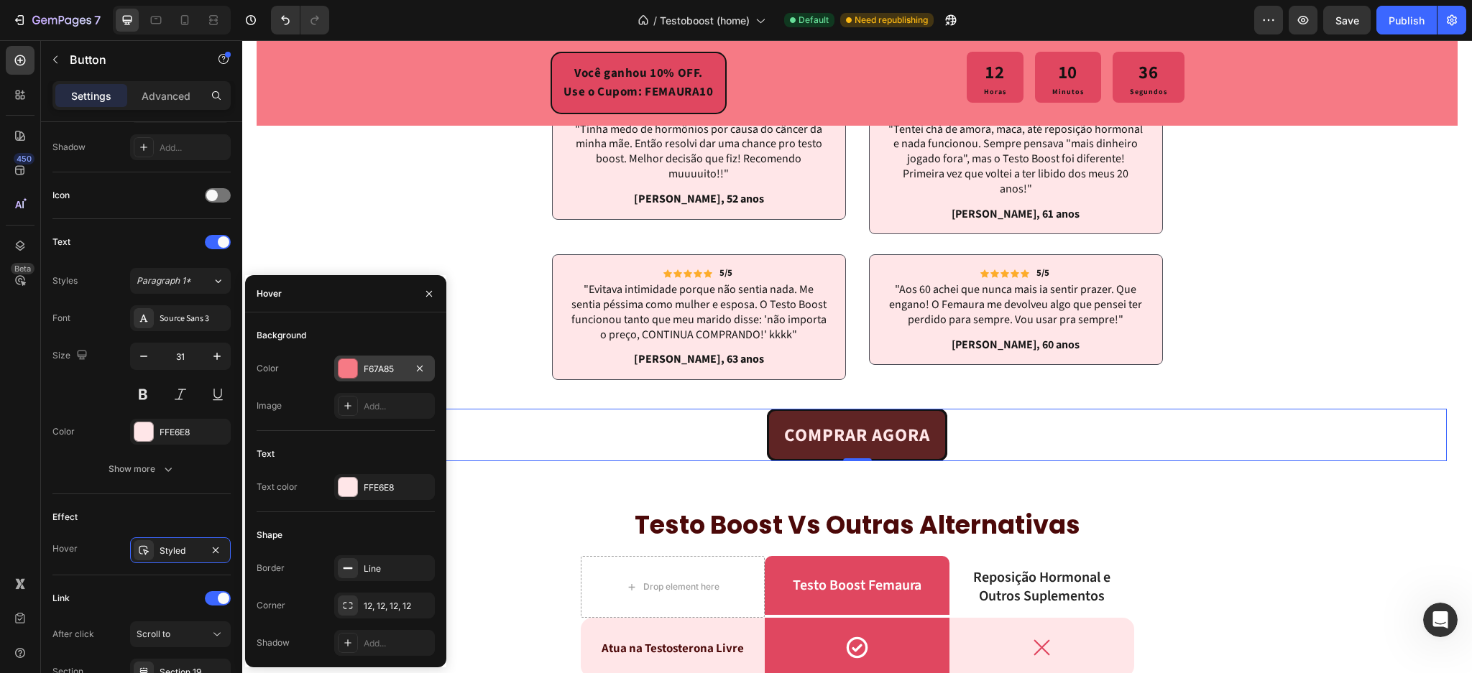
click at [349, 369] on div at bounding box center [348, 368] width 19 height 19
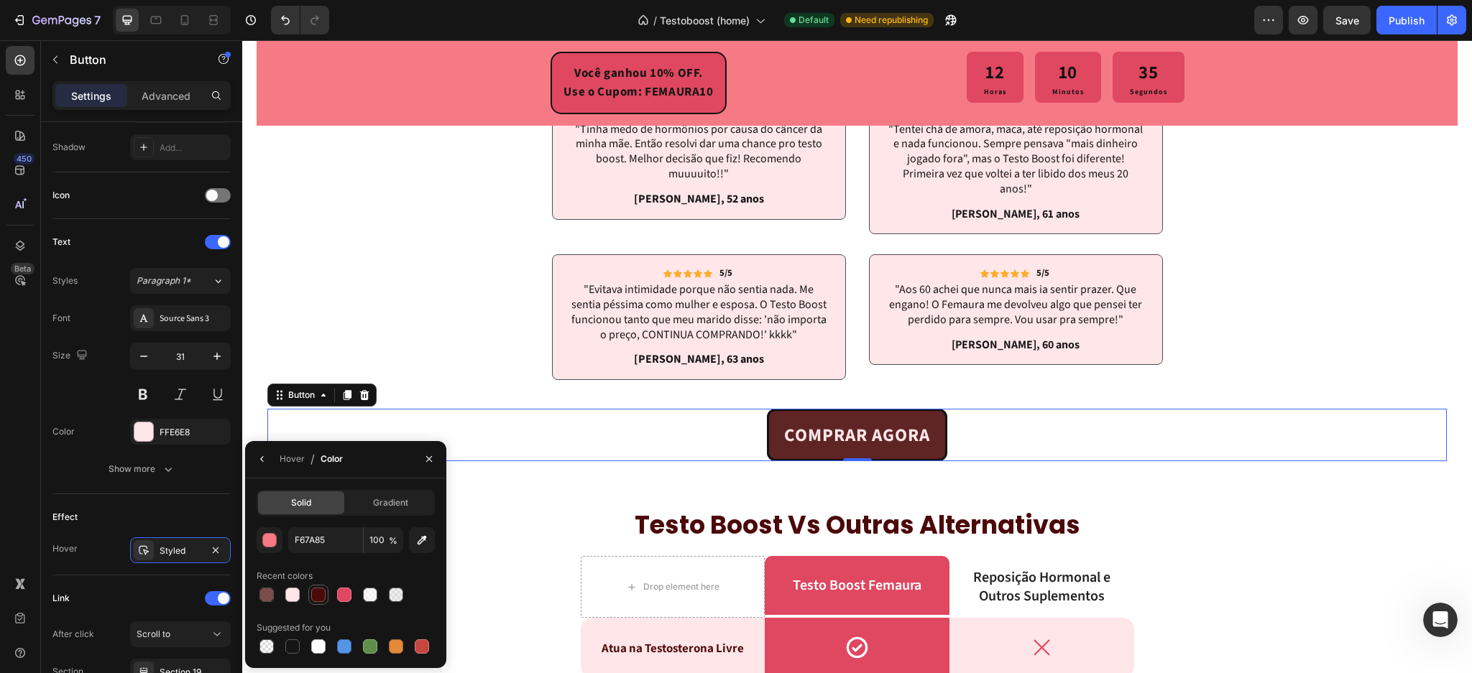
click at [324, 594] on div at bounding box center [318, 595] width 14 height 14
type input "4C0909"
click at [382, 538] on input "100" at bounding box center [384, 541] width 40 height 26
type input "70"
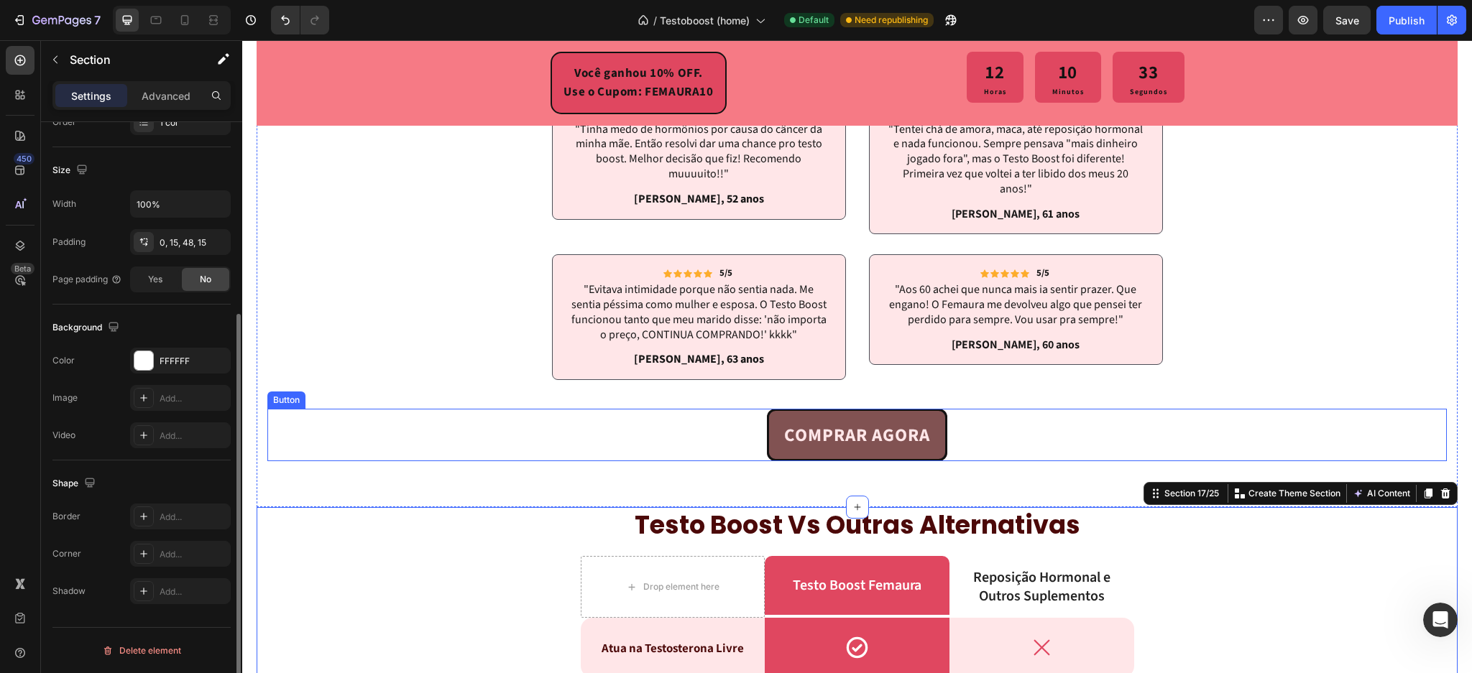
scroll to position [0, 0]
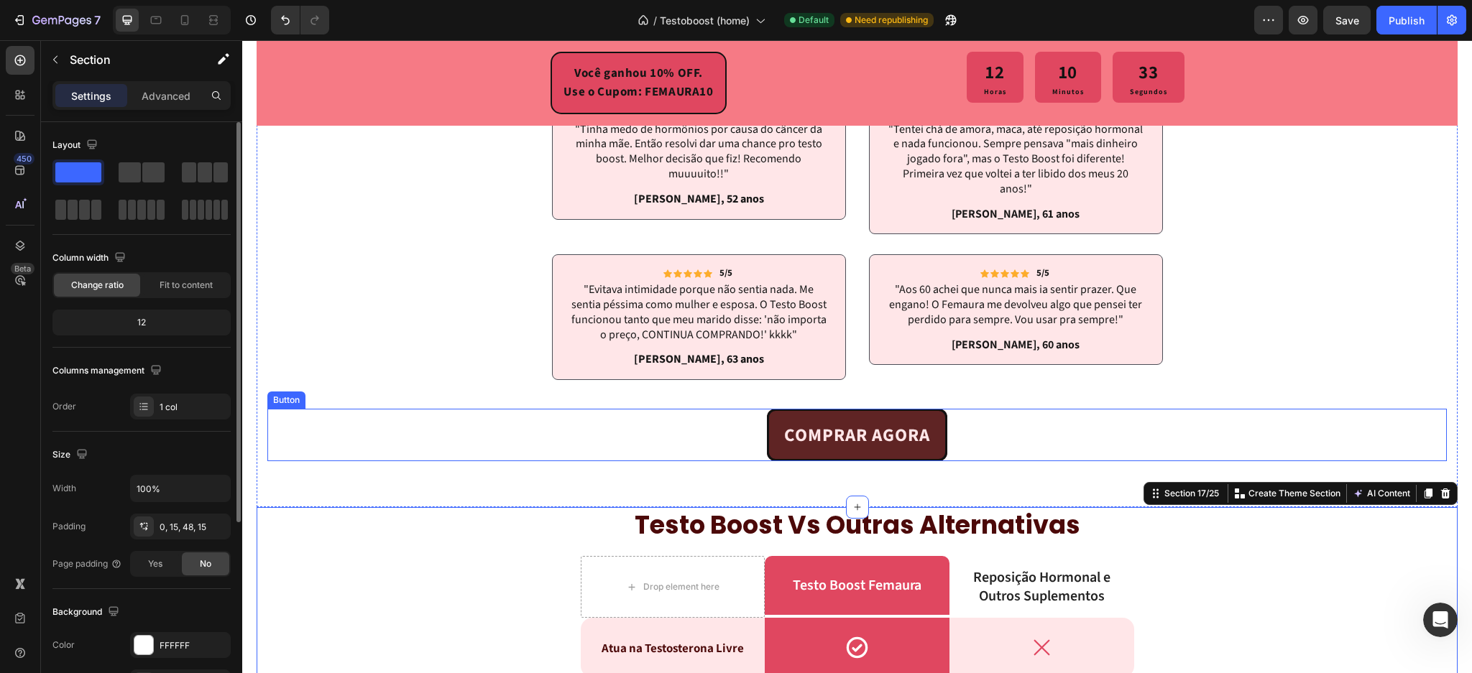
click at [769, 441] on link "COMPRAR AGORA" at bounding box center [857, 435] width 180 height 52
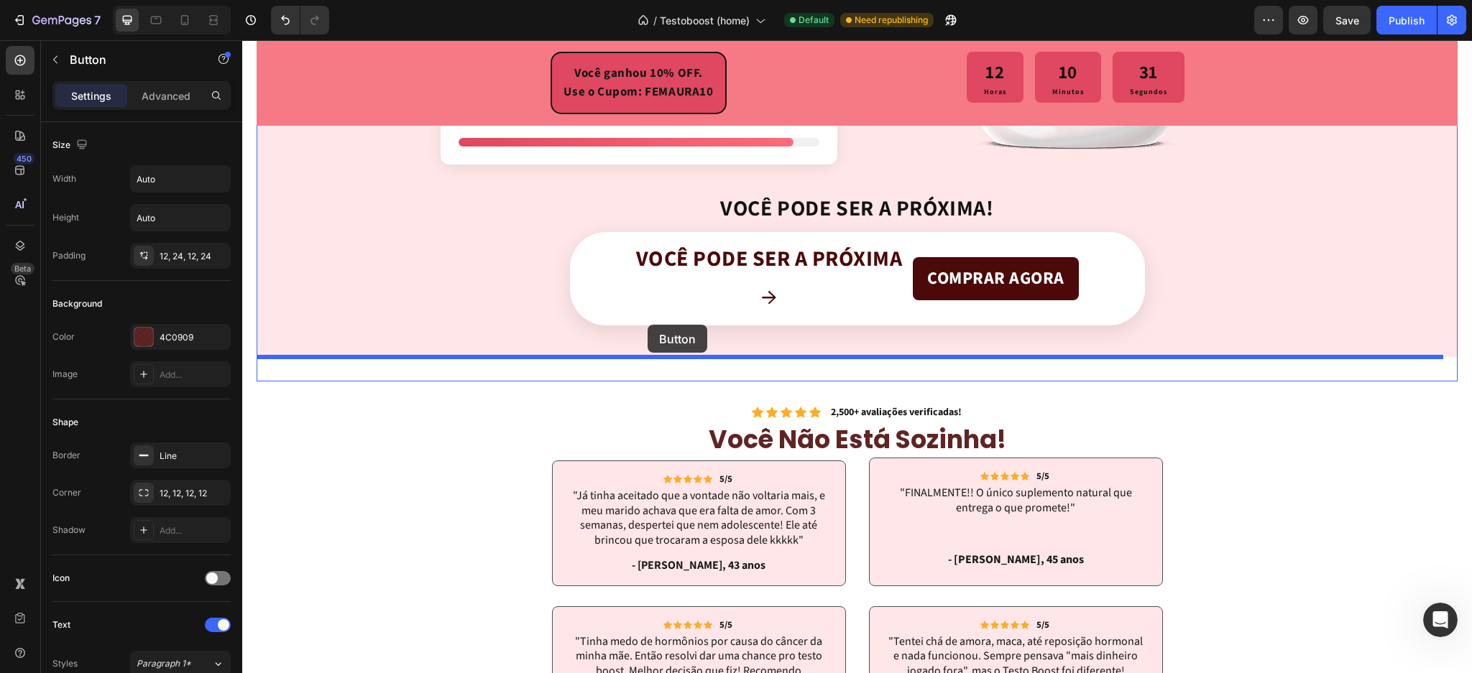
scroll to position [3522, 0]
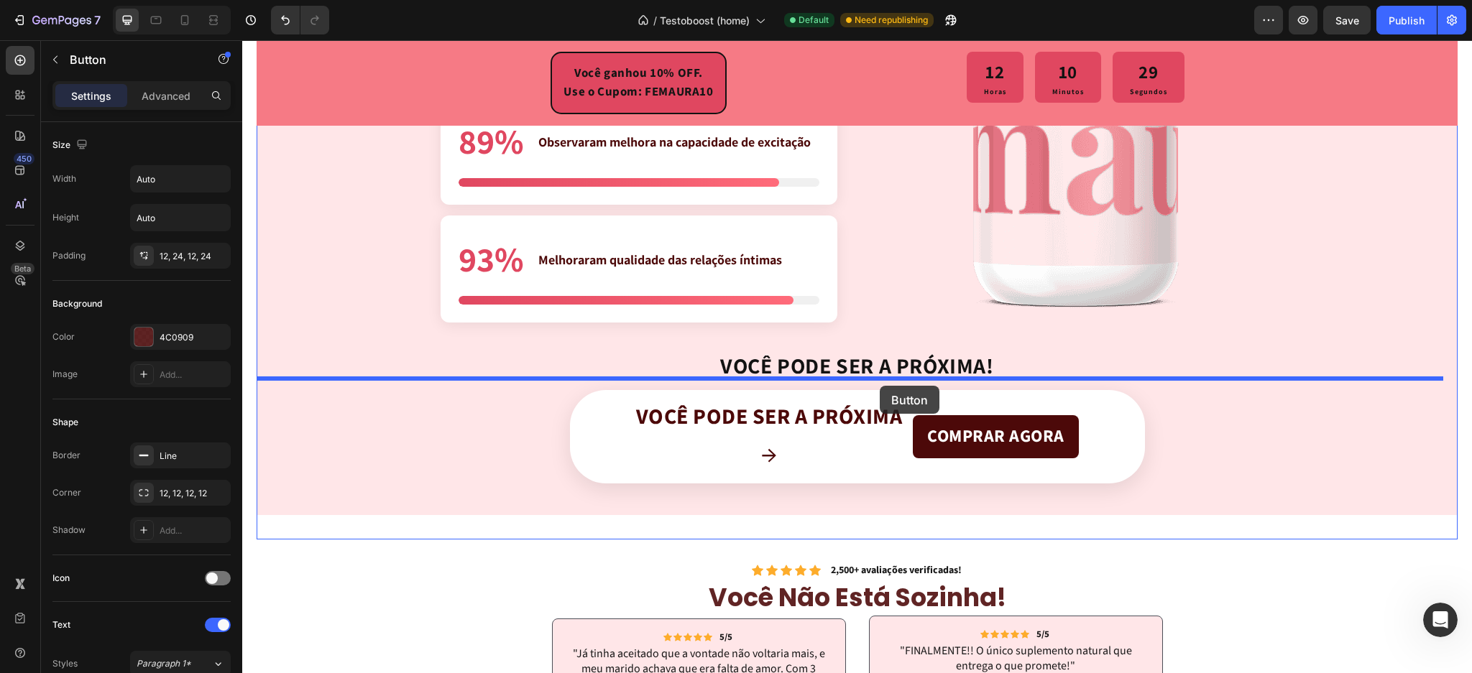
drag, startPoint x: 276, startPoint y: 396, endPoint x: 870, endPoint y: 384, distance: 593.8
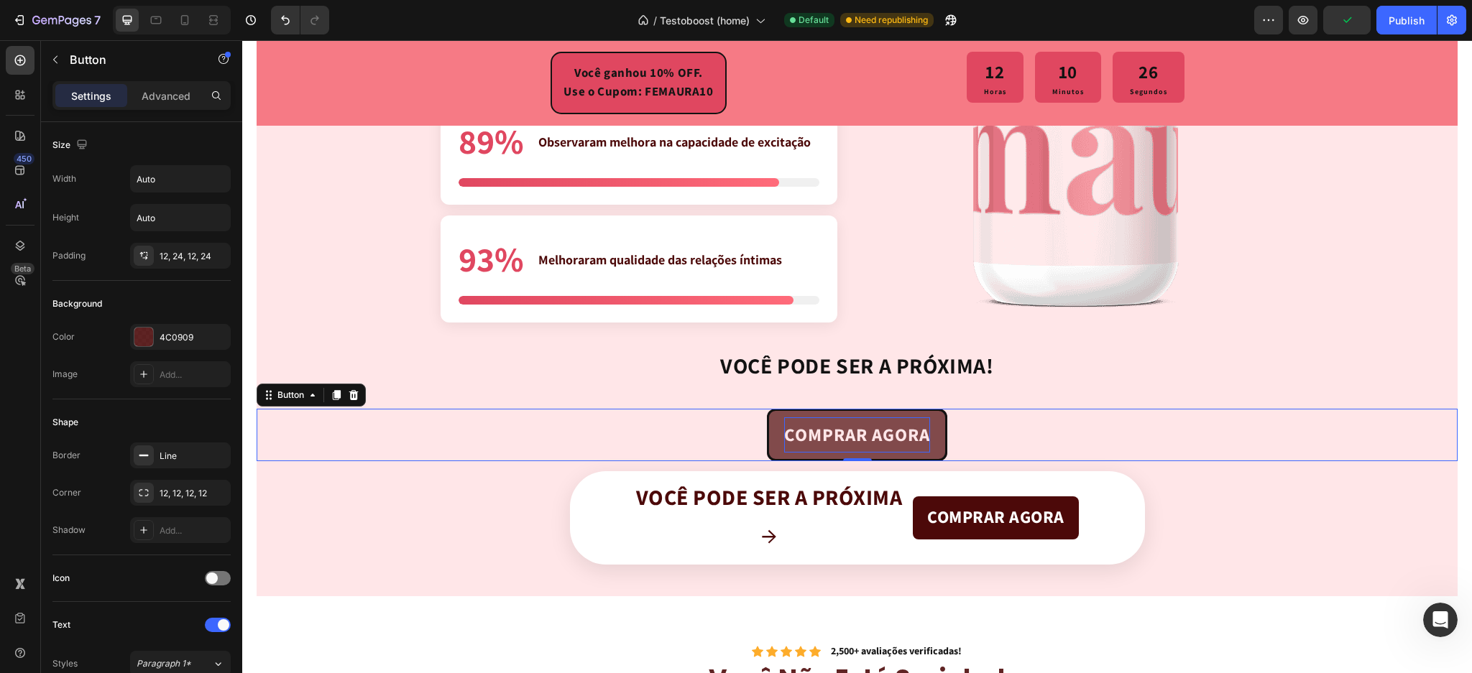
click at [845, 419] on p "COMPRAR AGORA" at bounding box center [857, 435] width 146 height 35
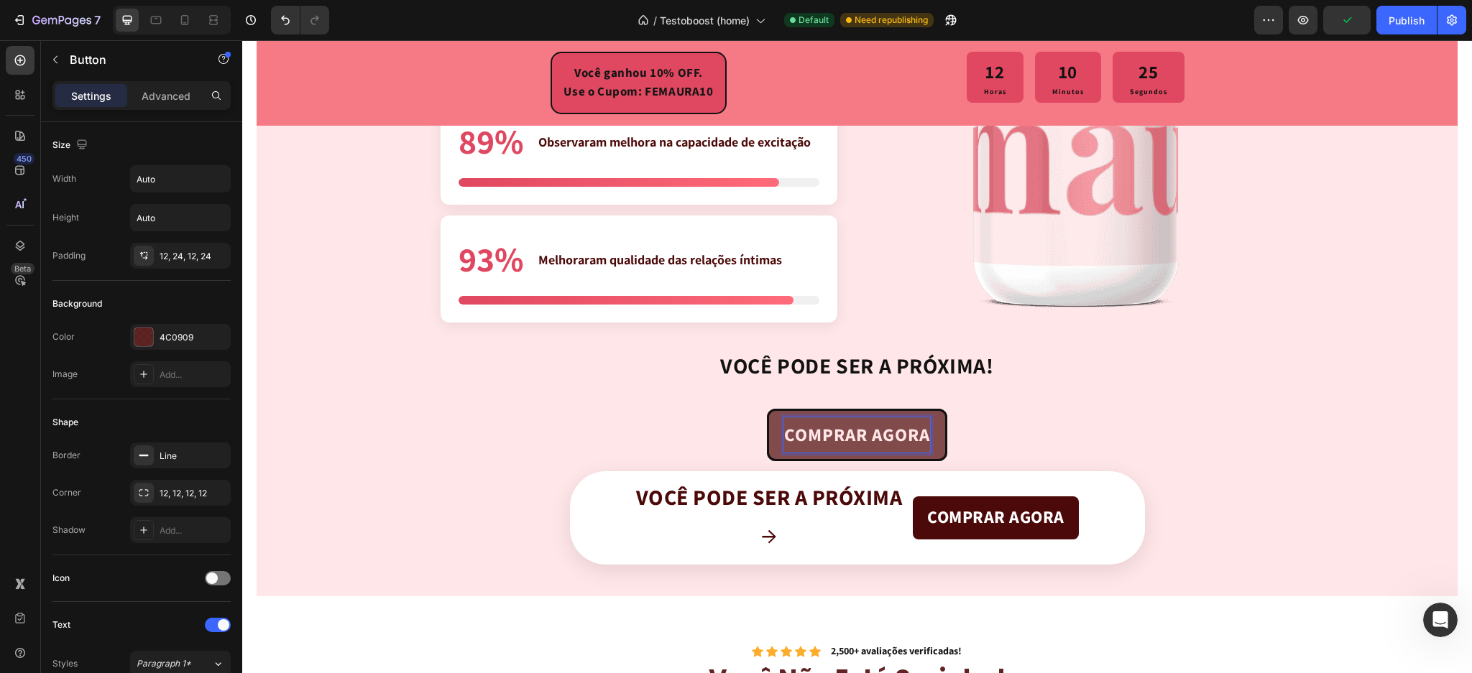
click at [796, 410] on link "COMPRAR AGORA" at bounding box center [857, 435] width 180 height 52
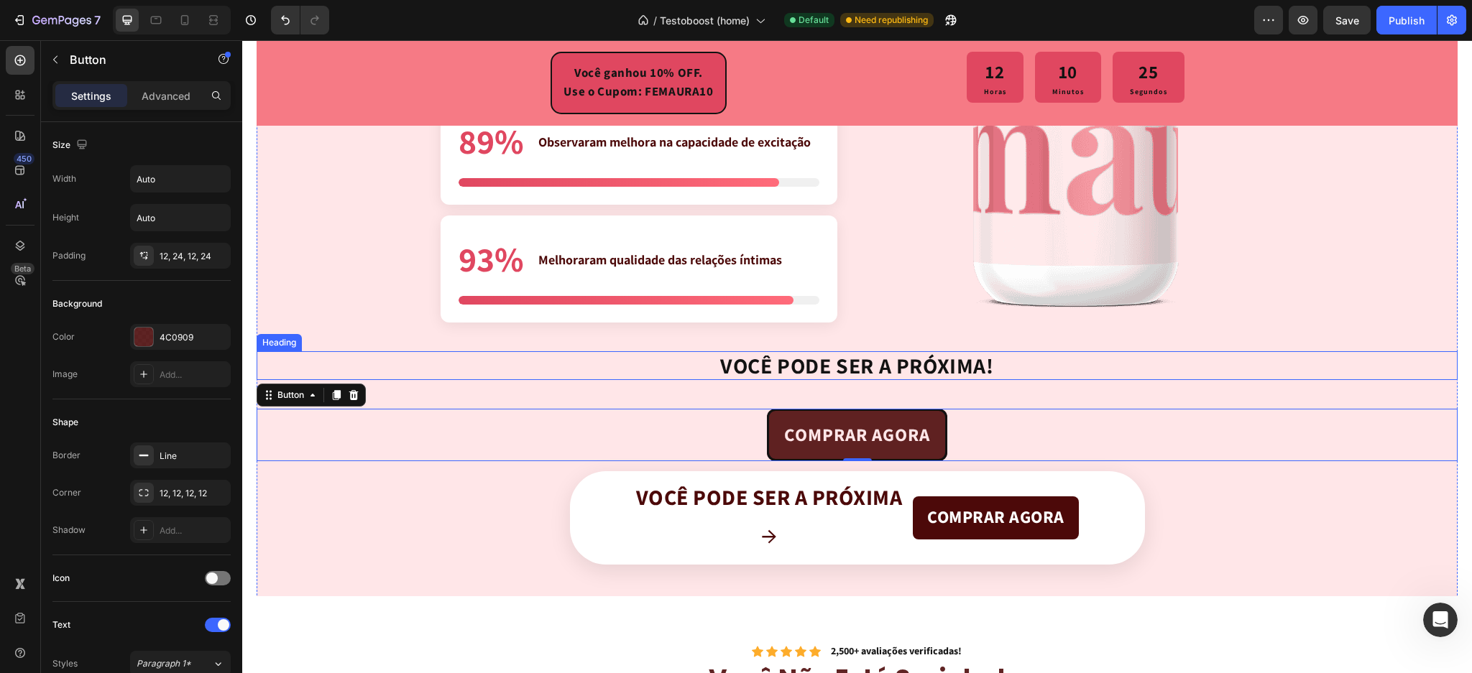
click at [789, 362] on h2 "VOCÊ PODE SER A PRÓXIMA!" at bounding box center [857, 365] width 276 height 29
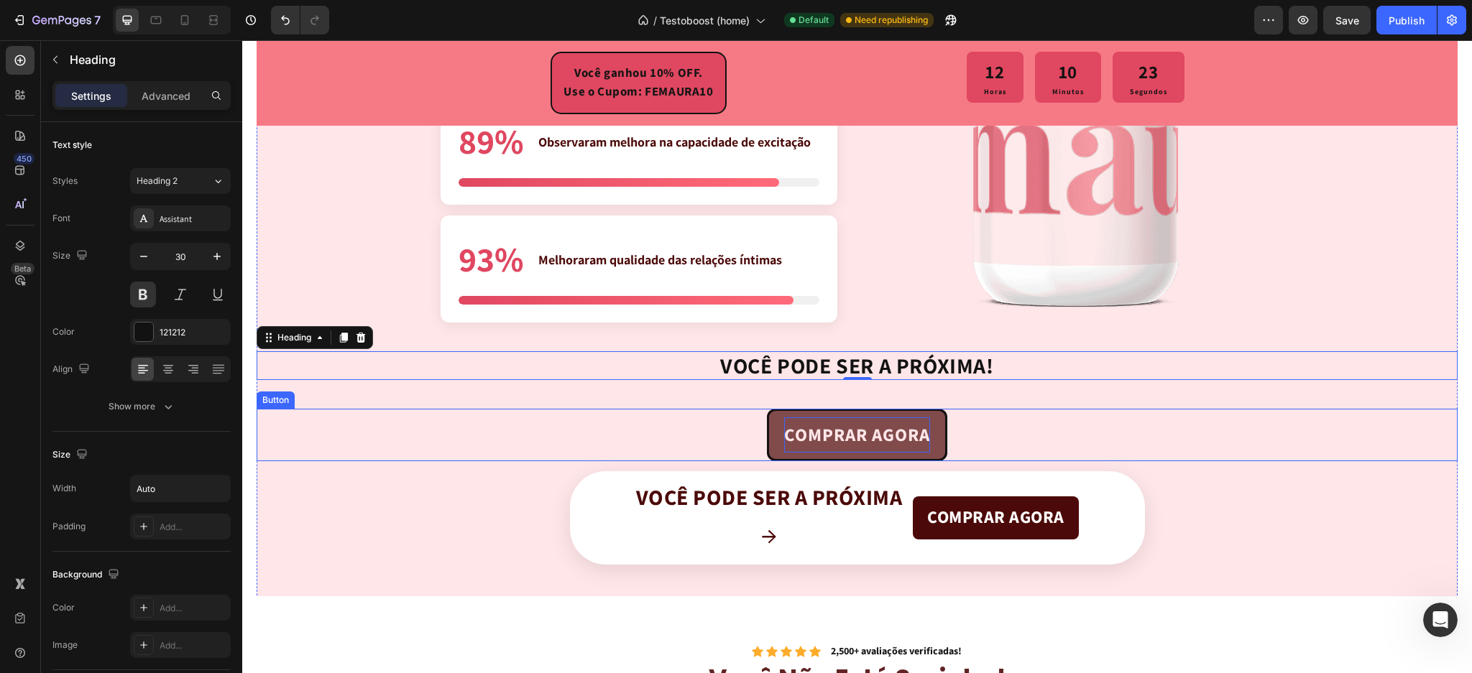
click at [812, 418] on p "COMPRAR AGORA" at bounding box center [857, 435] width 146 height 35
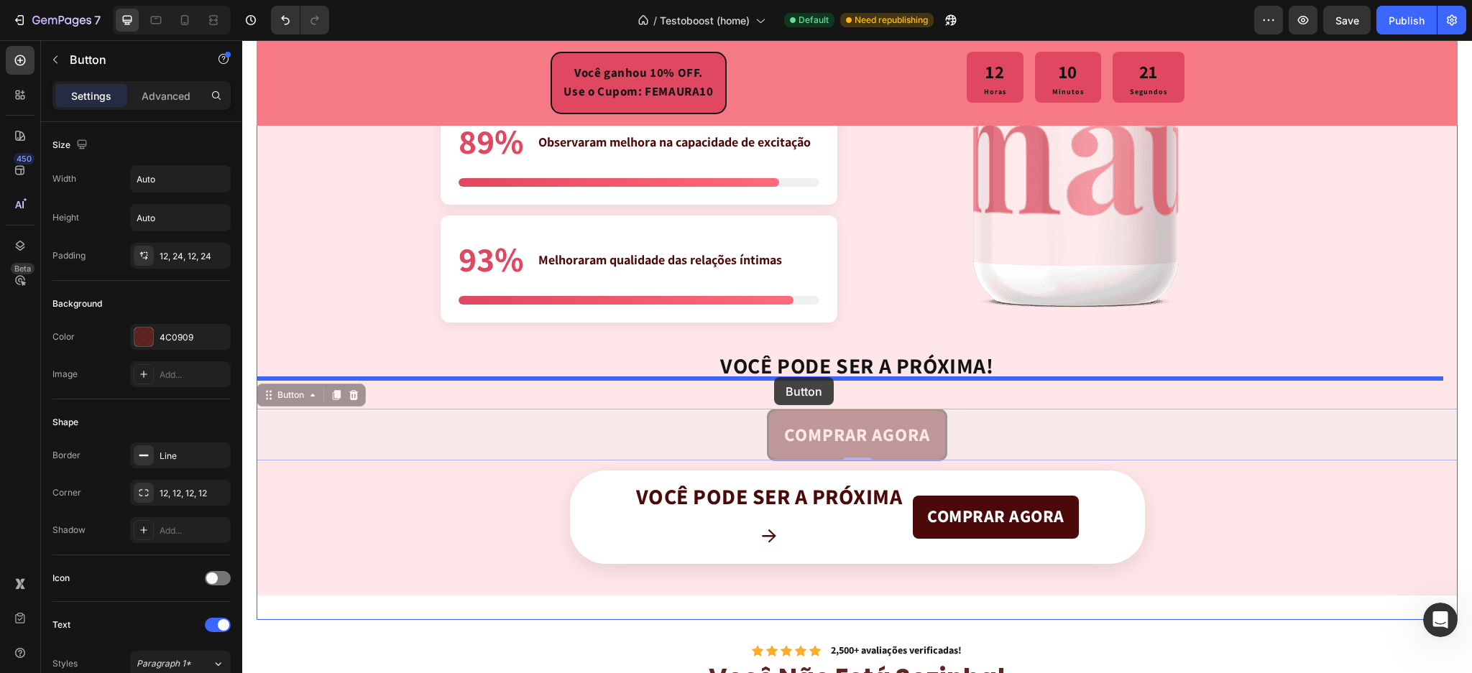
drag, startPoint x: 280, startPoint y: 395, endPoint x: 774, endPoint y: 377, distance: 494.8
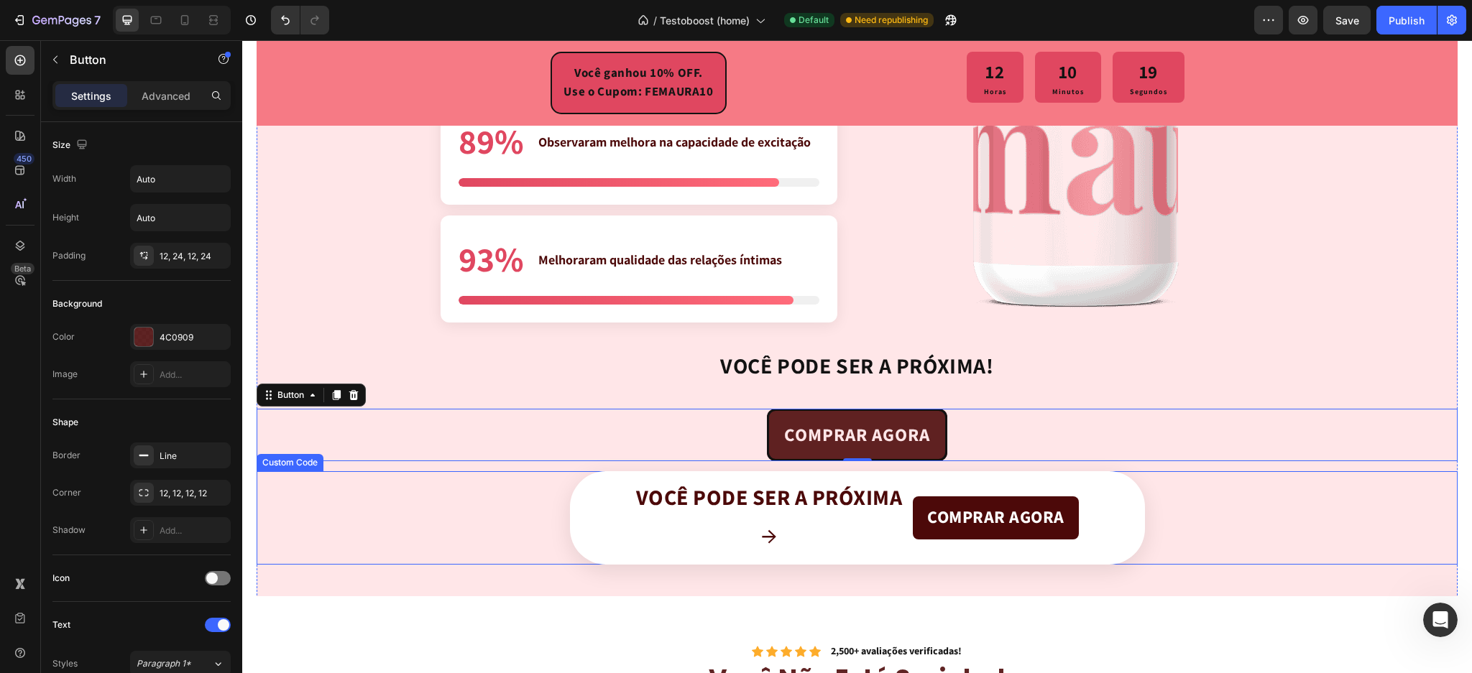
click at [837, 492] on span "Você pode ser a próxima" at bounding box center [769, 499] width 267 height 26
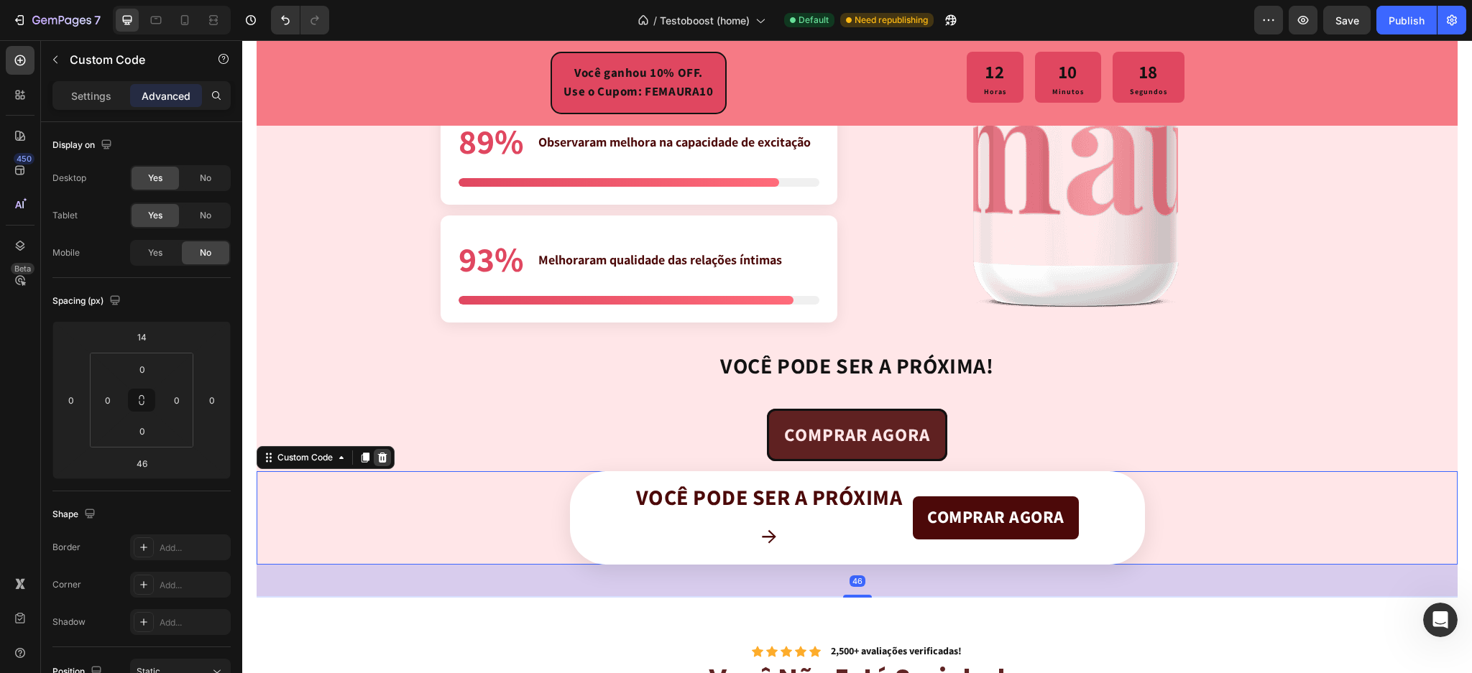
click at [377, 458] on icon at bounding box center [383, 458] width 12 height 12
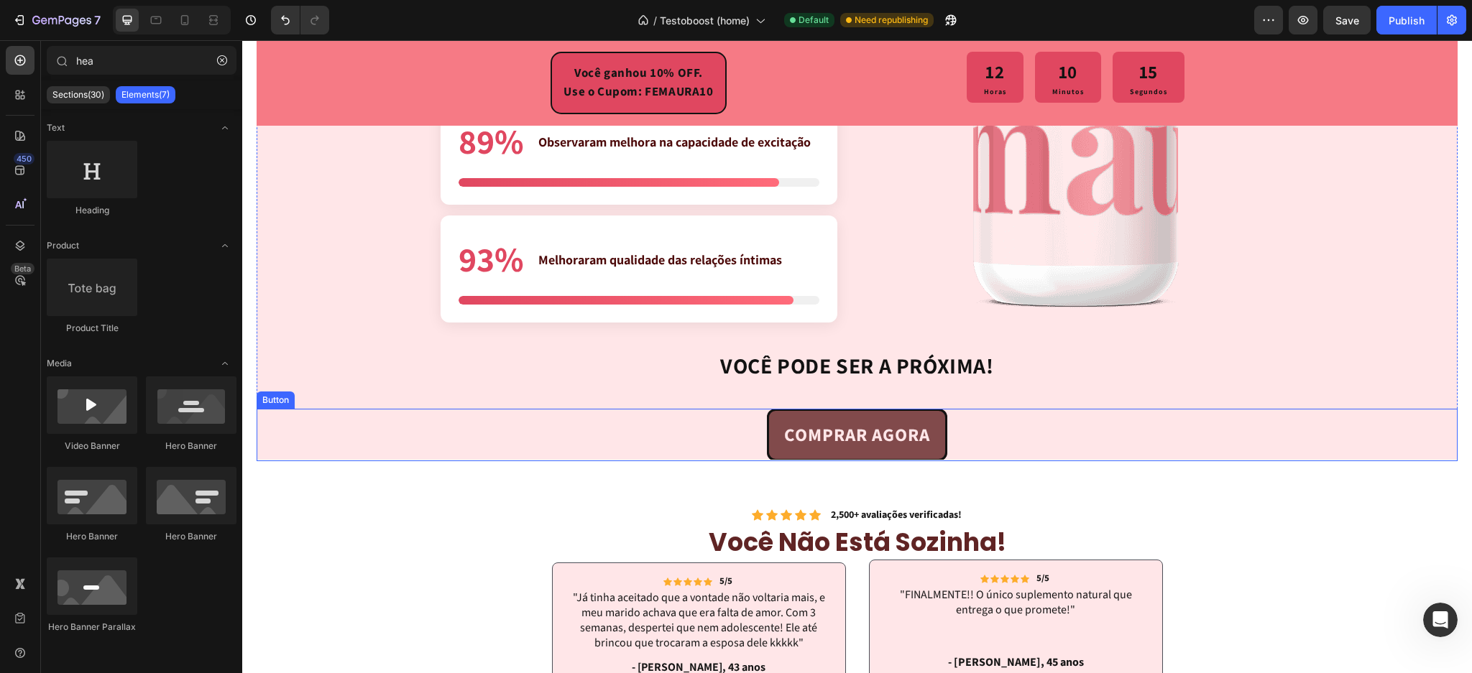
click at [768, 432] on link "COMPRAR AGORA" at bounding box center [857, 435] width 180 height 52
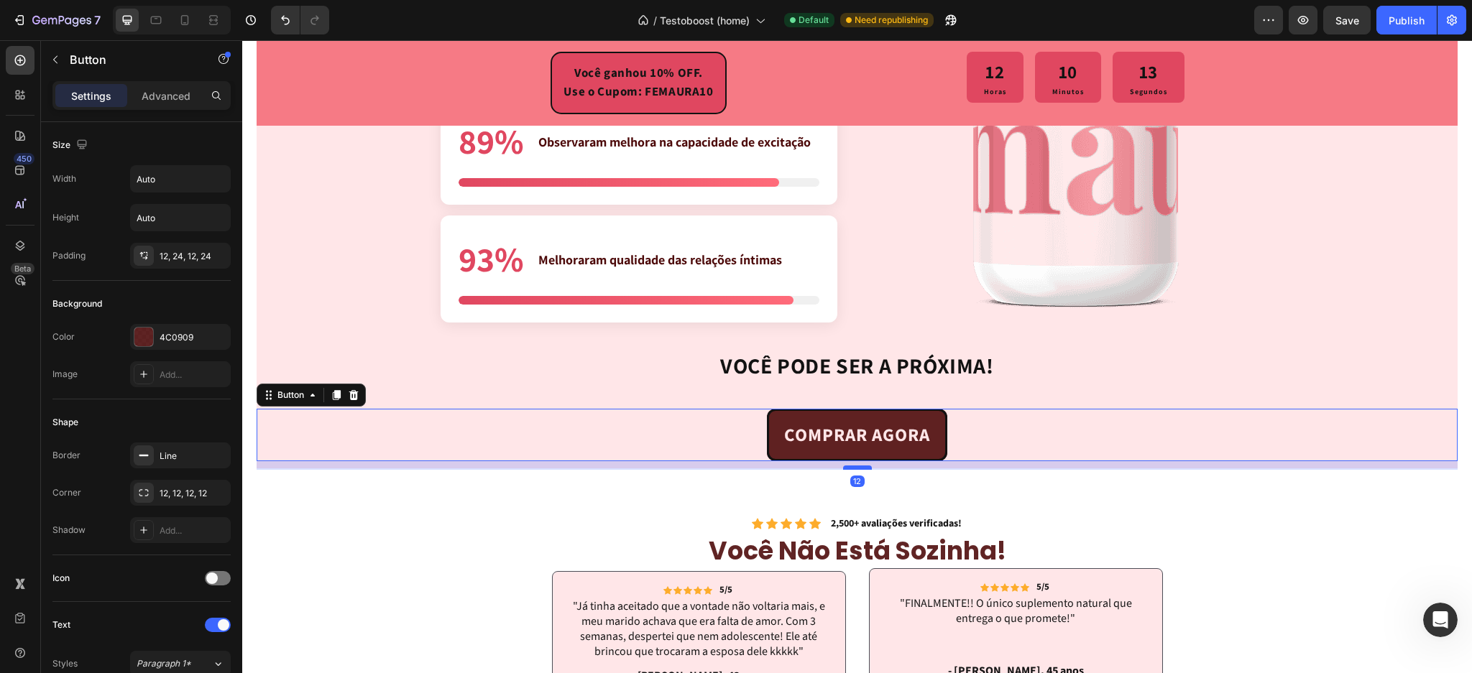
drag, startPoint x: 857, startPoint y: 456, endPoint x: 856, endPoint y: 465, distance: 8.7
click at [856, 466] on div at bounding box center [857, 468] width 29 height 4
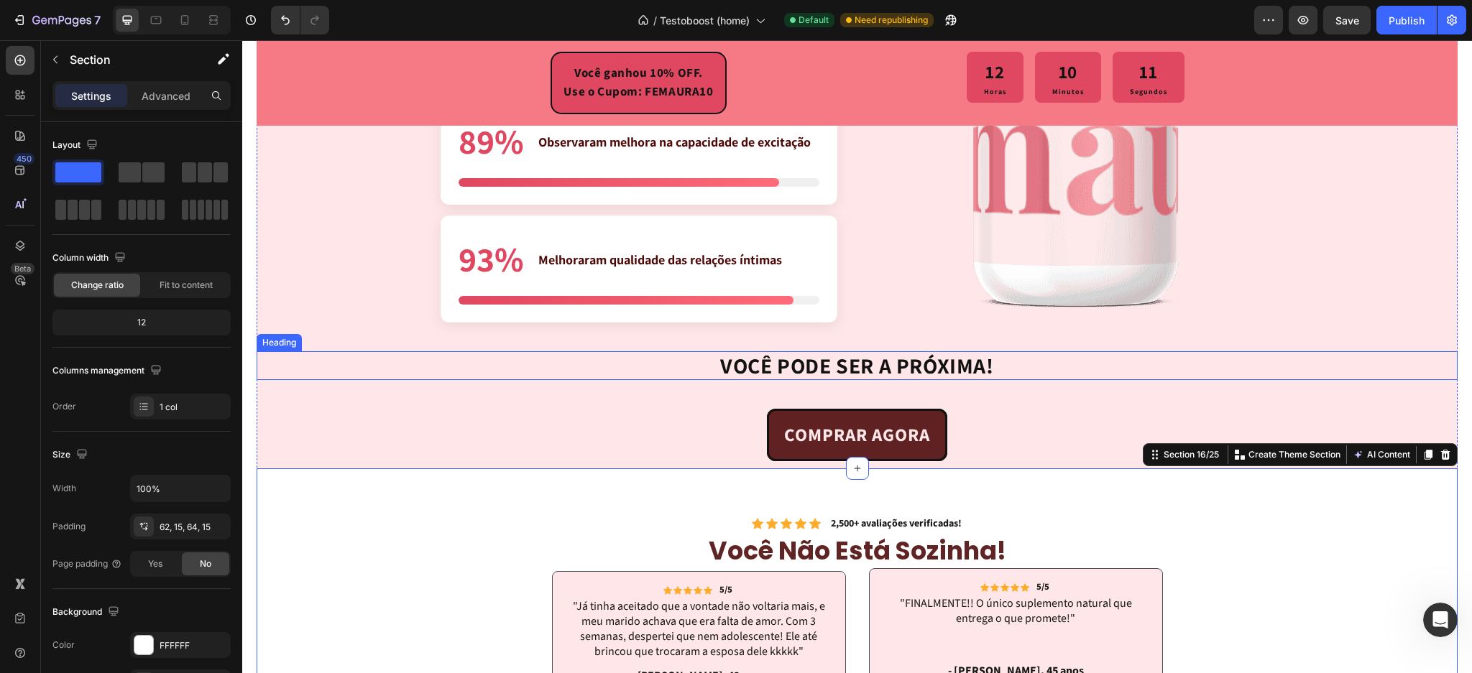
click at [887, 366] on h2 "VOCÊ PODE SER A PRÓXIMA!" at bounding box center [857, 365] width 276 height 29
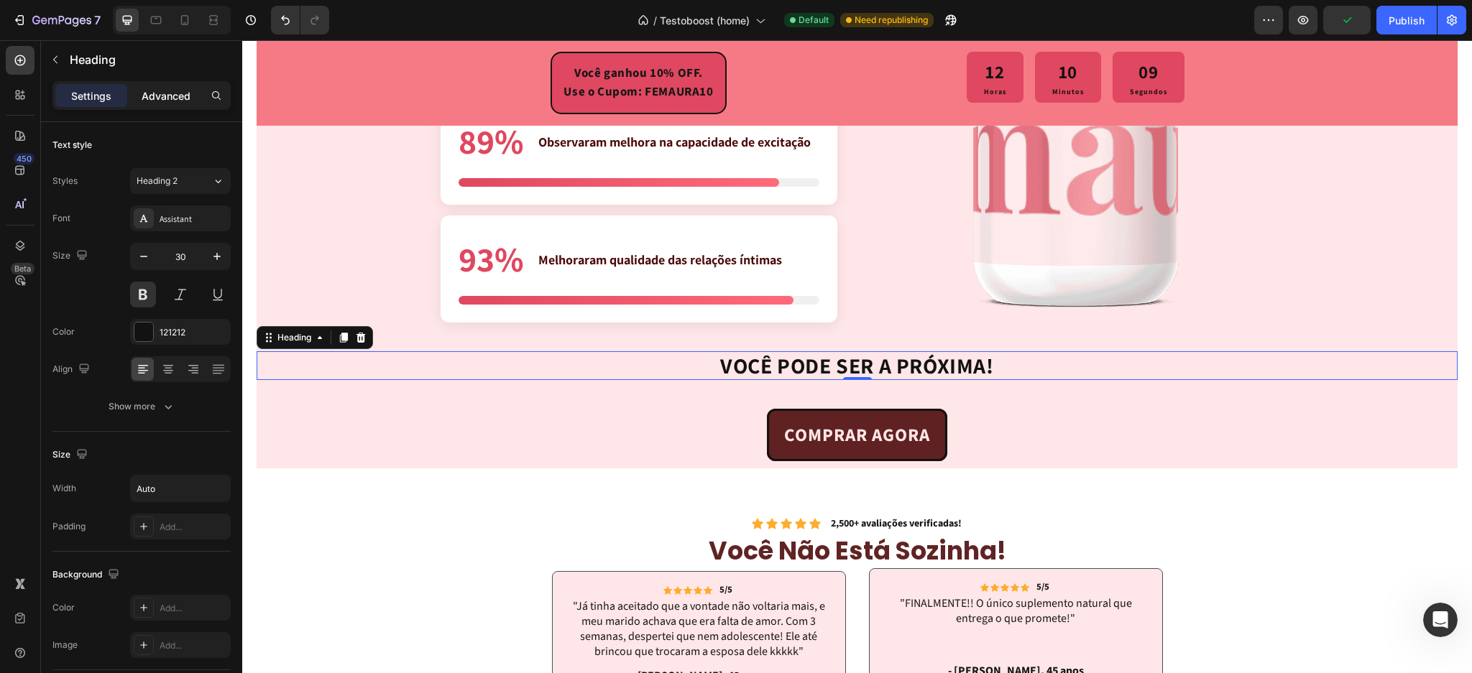
click at [175, 100] on p "Advanced" at bounding box center [166, 95] width 49 height 15
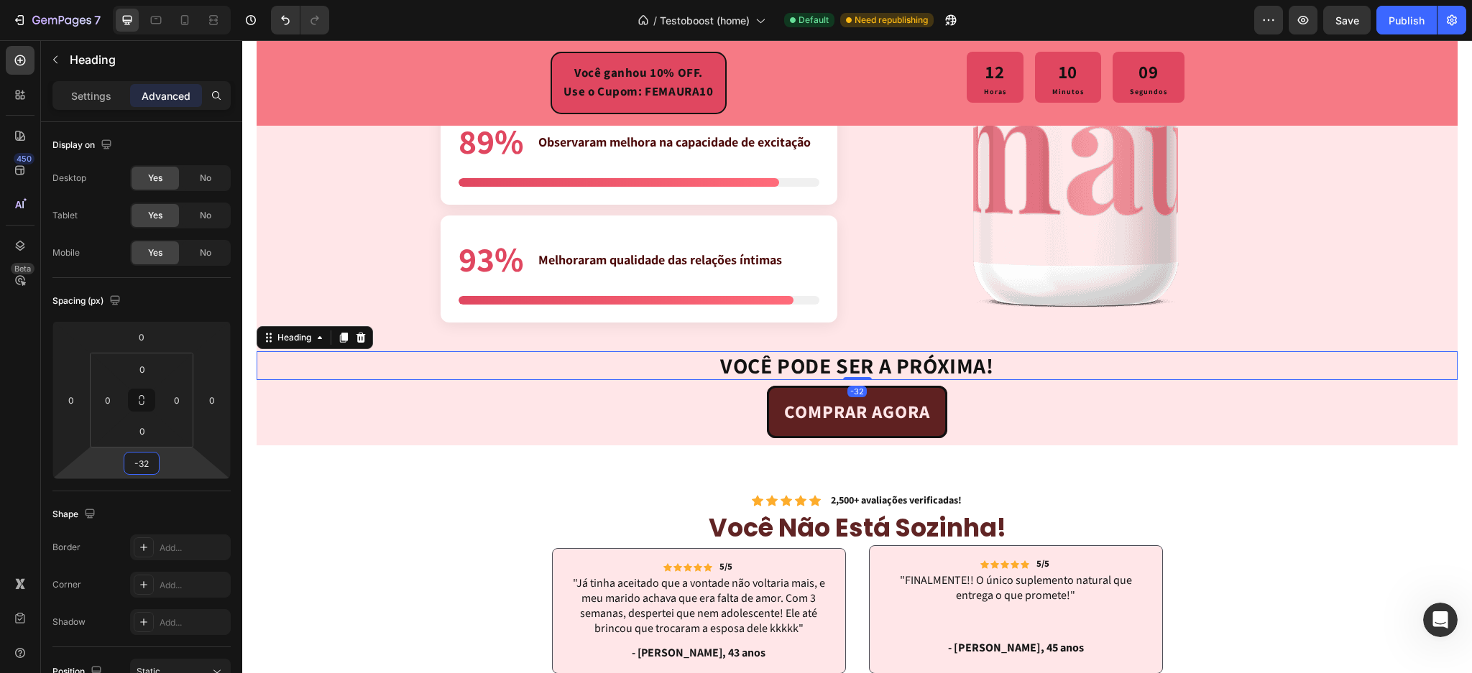
type input "-30"
click at [178, 0] on html "7 / Testoboost (home) Default Need republishing Preview Save Publish 450 Beta h…" at bounding box center [736, 0] width 1472 height 0
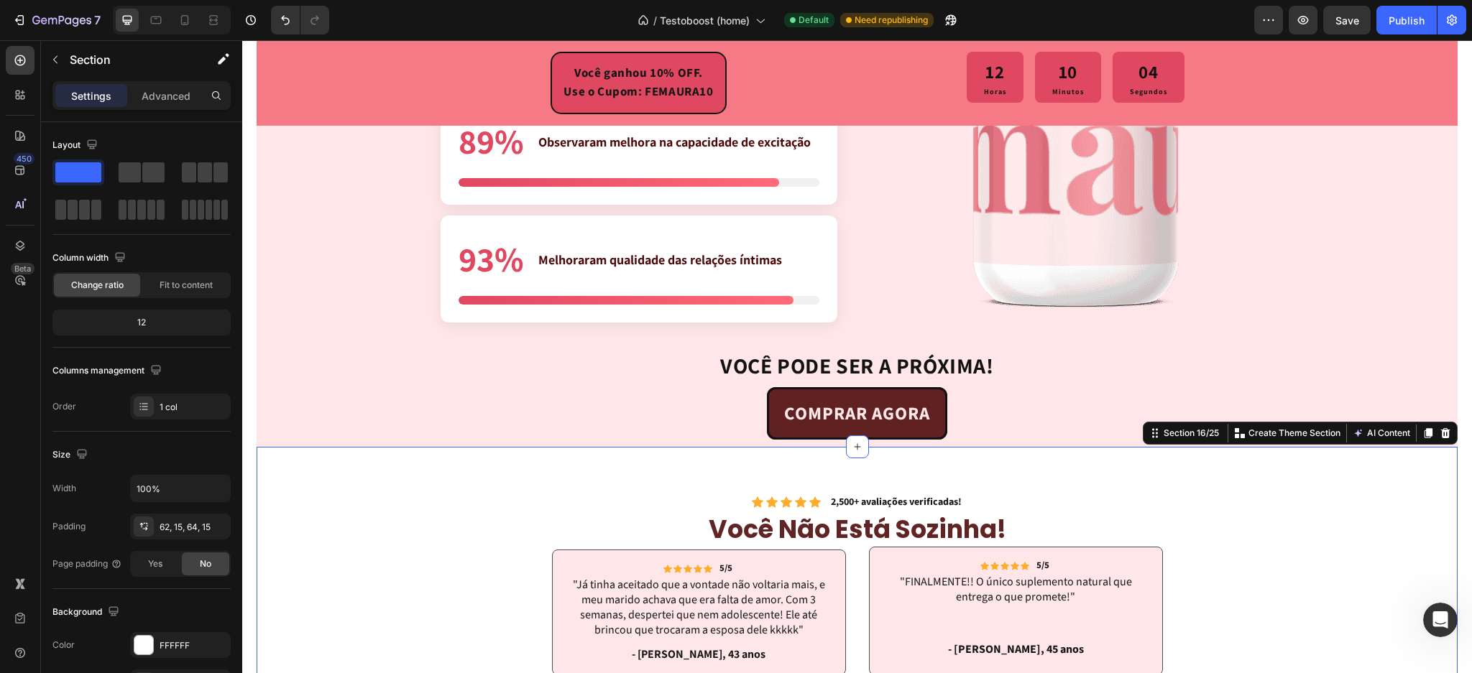
click at [53, 50] on button "button" at bounding box center [55, 59] width 23 height 23
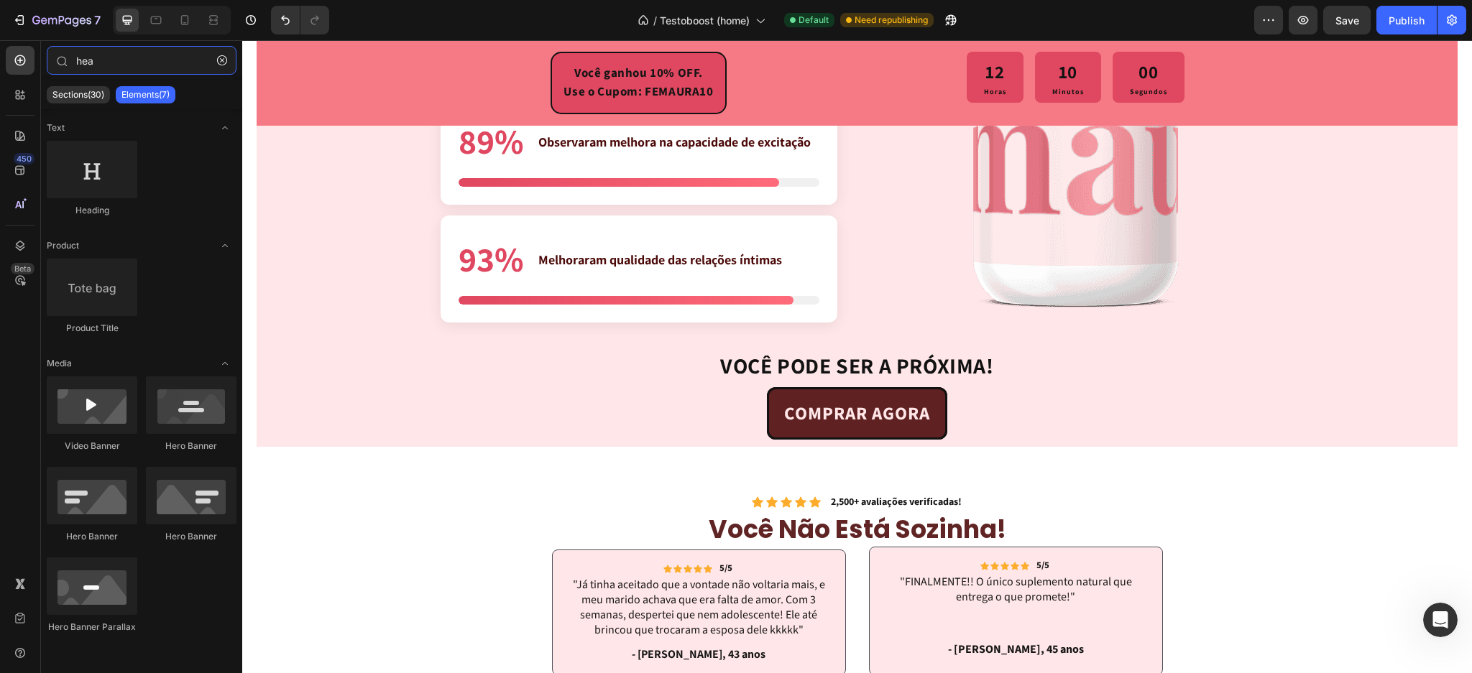
drag, startPoint x: 121, startPoint y: 63, endPoint x: 35, endPoint y: 60, distance: 85.6
click at [35, 60] on div "450 Beta hea Sections(30) Elements(7) Text Heading Product Product Title Media …" at bounding box center [121, 356] width 242 height 633
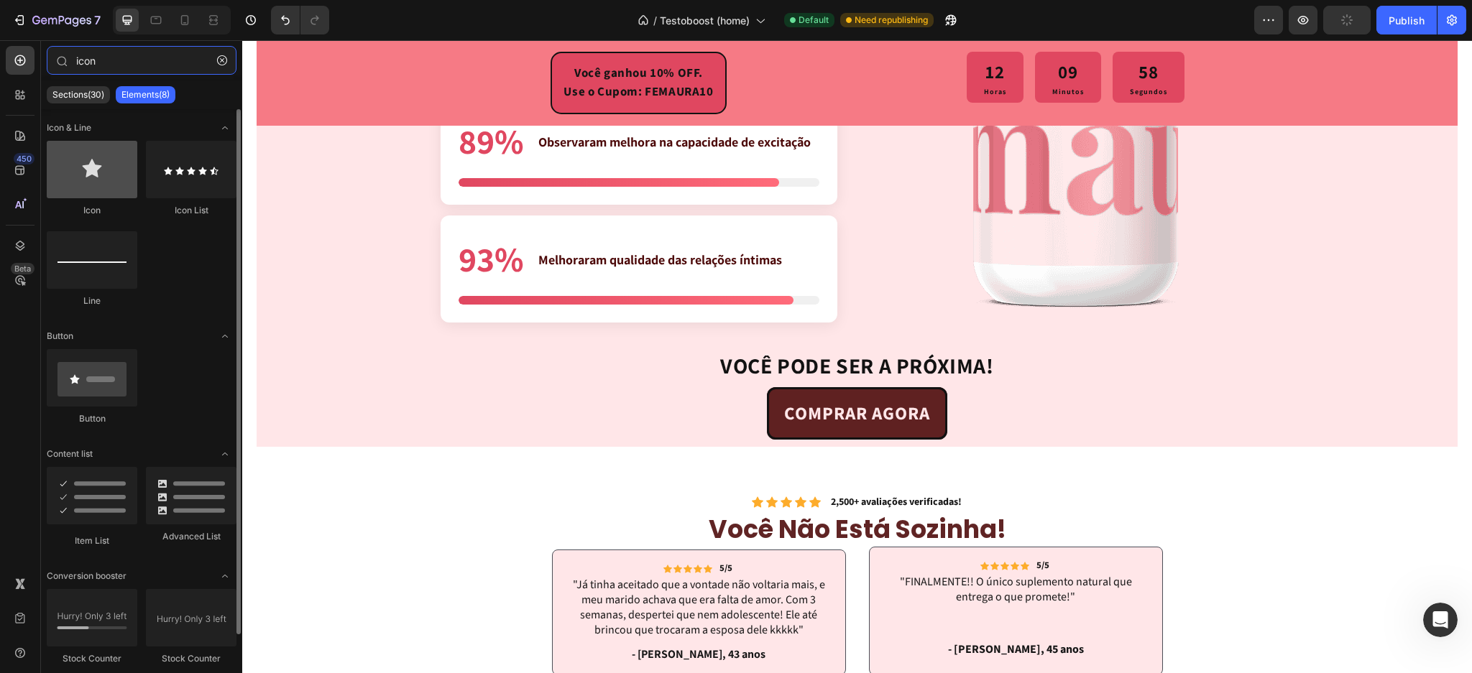
type input "icon"
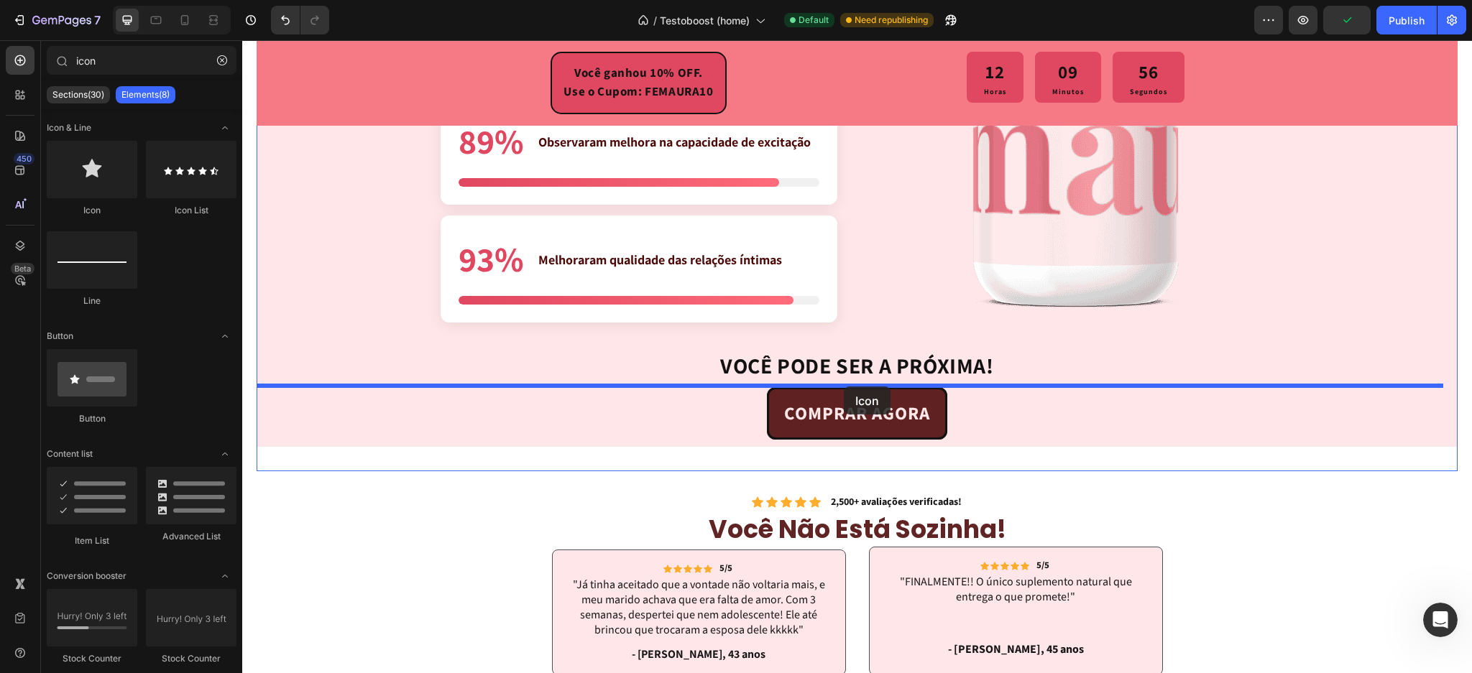
drag, startPoint x: 360, startPoint y: 226, endPoint x: 844, endPoint y: 387, distance: 509.8
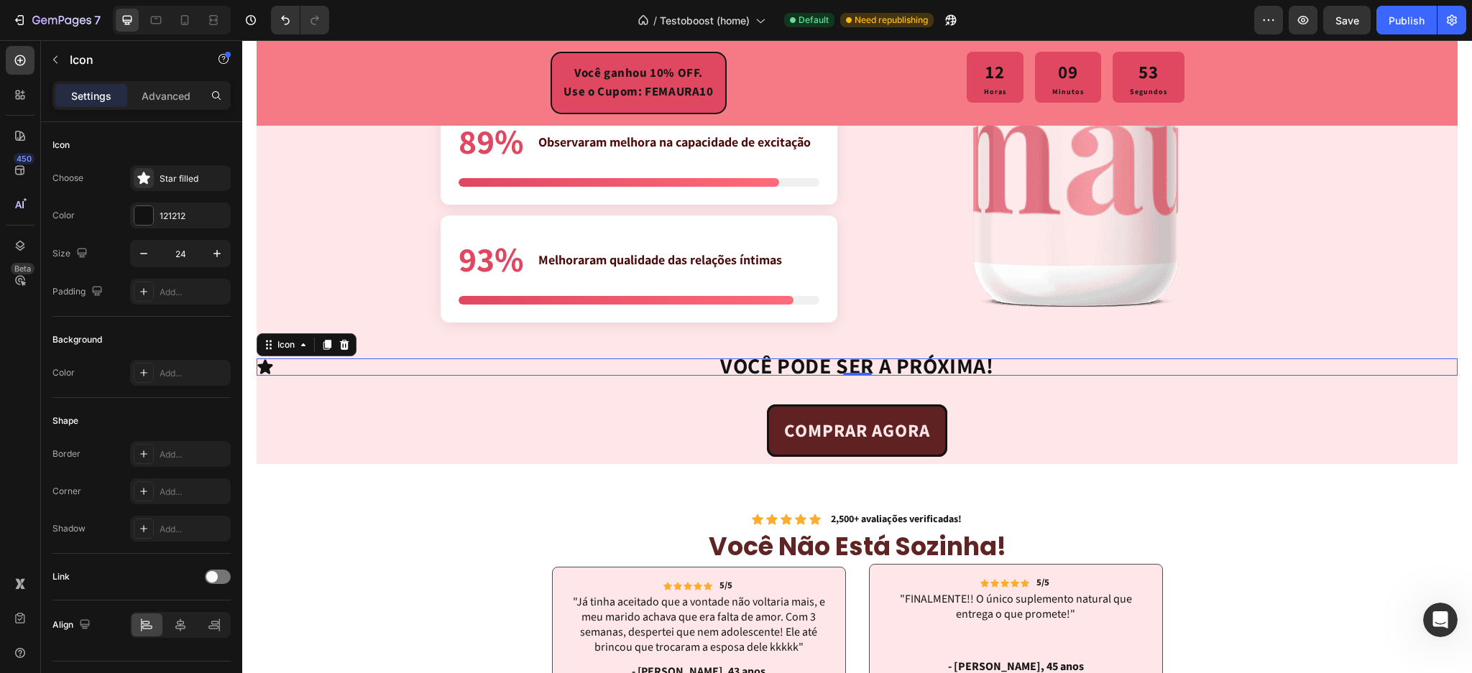
click at [917, 367] on div "Icon 0" at bounding box center [857, 367] width 1201 height 17
click at [167, 88] on p "Advanced" at bounding box center [166, 95] width 49 height 15
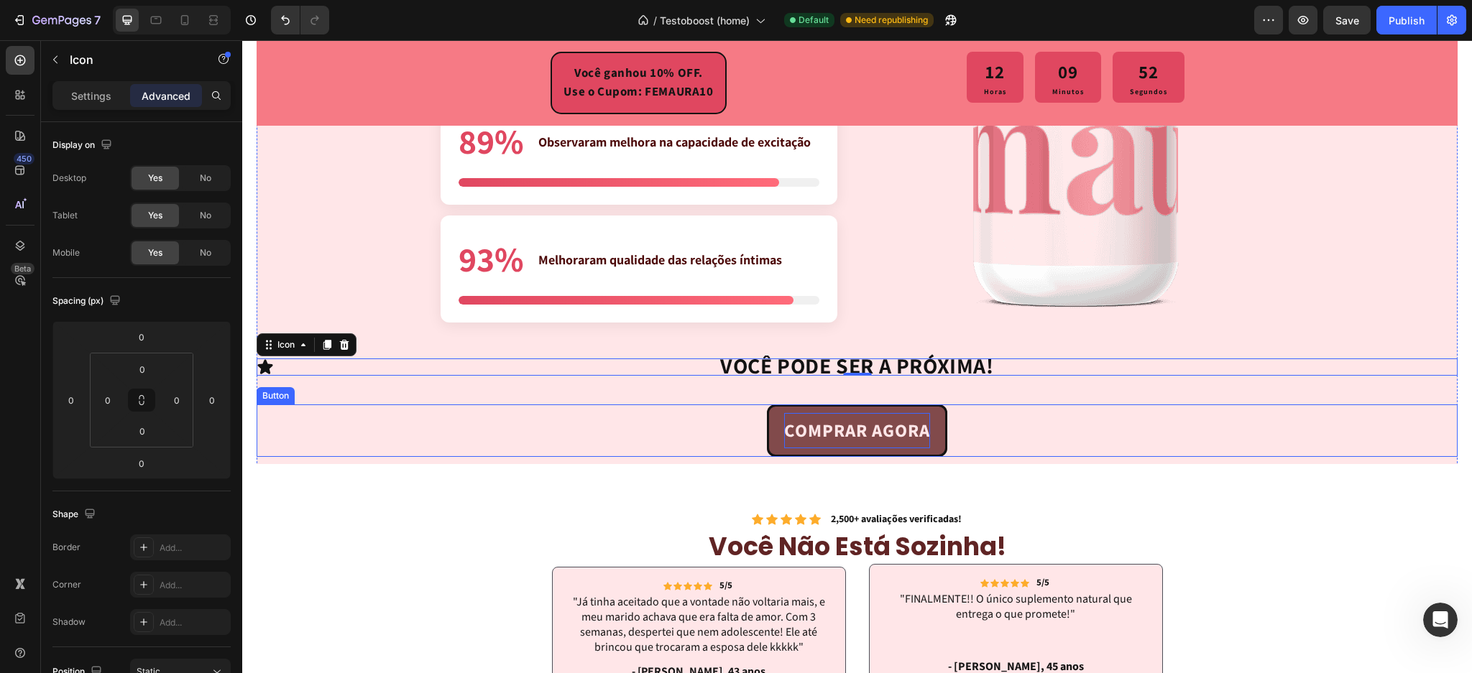
click at [878, 418] on strong "COMPRAR AGORA" at bounding box center [857, 431] width 146 height 26
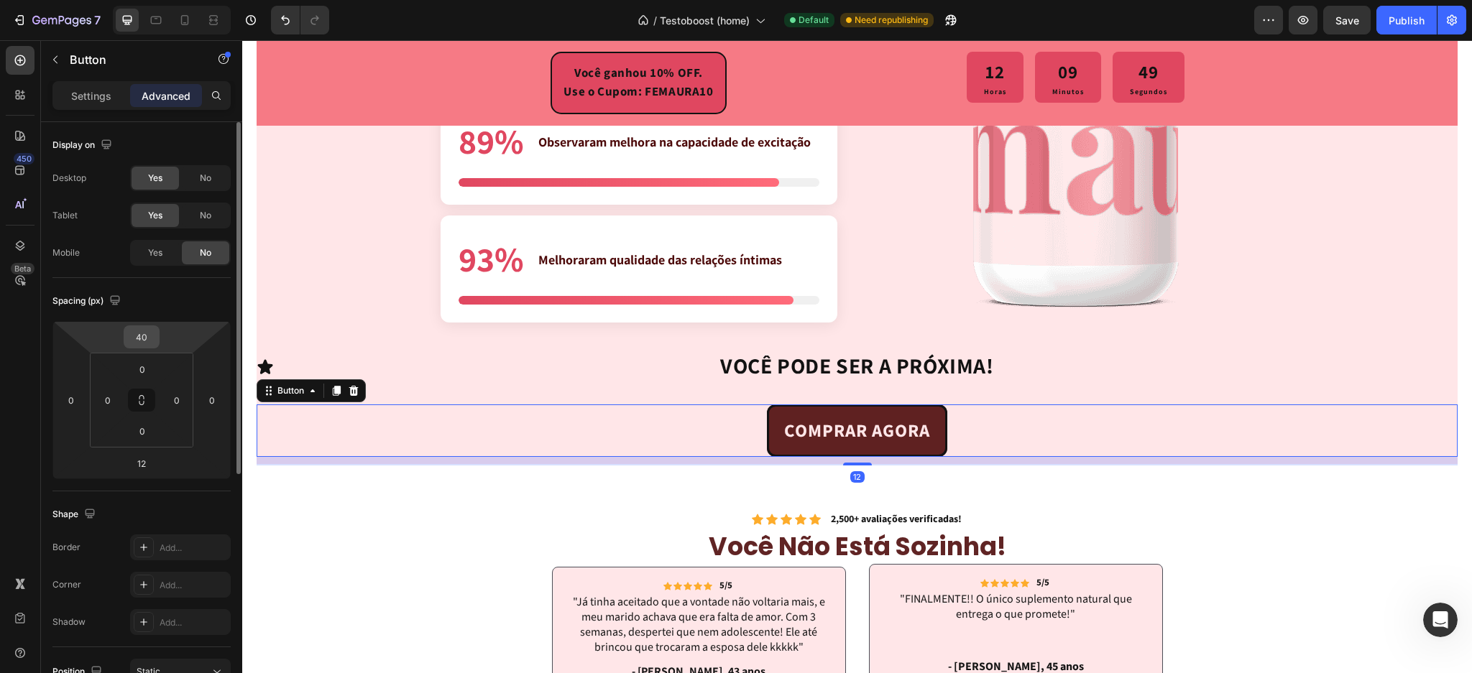
click at [144, 334] on input "40" at bounding box center [141, 337] width 29 height 22
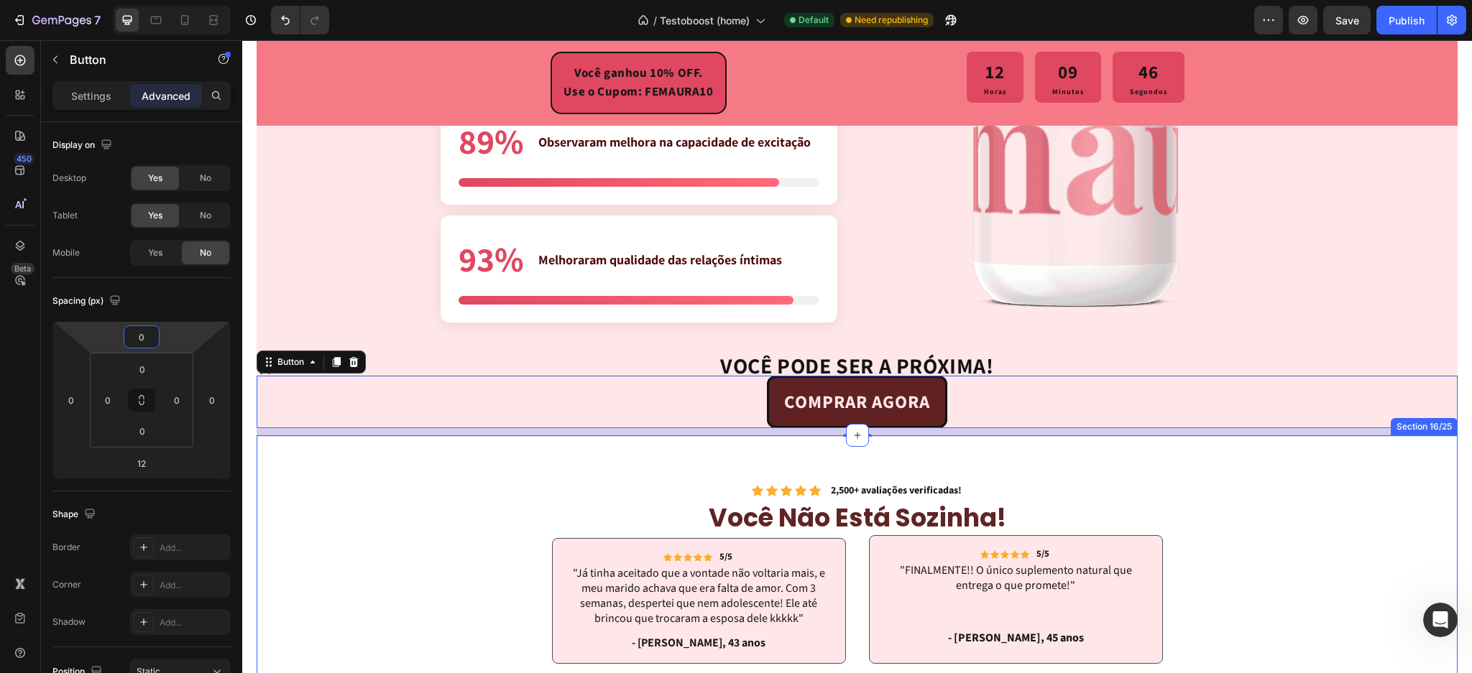
type input "40"
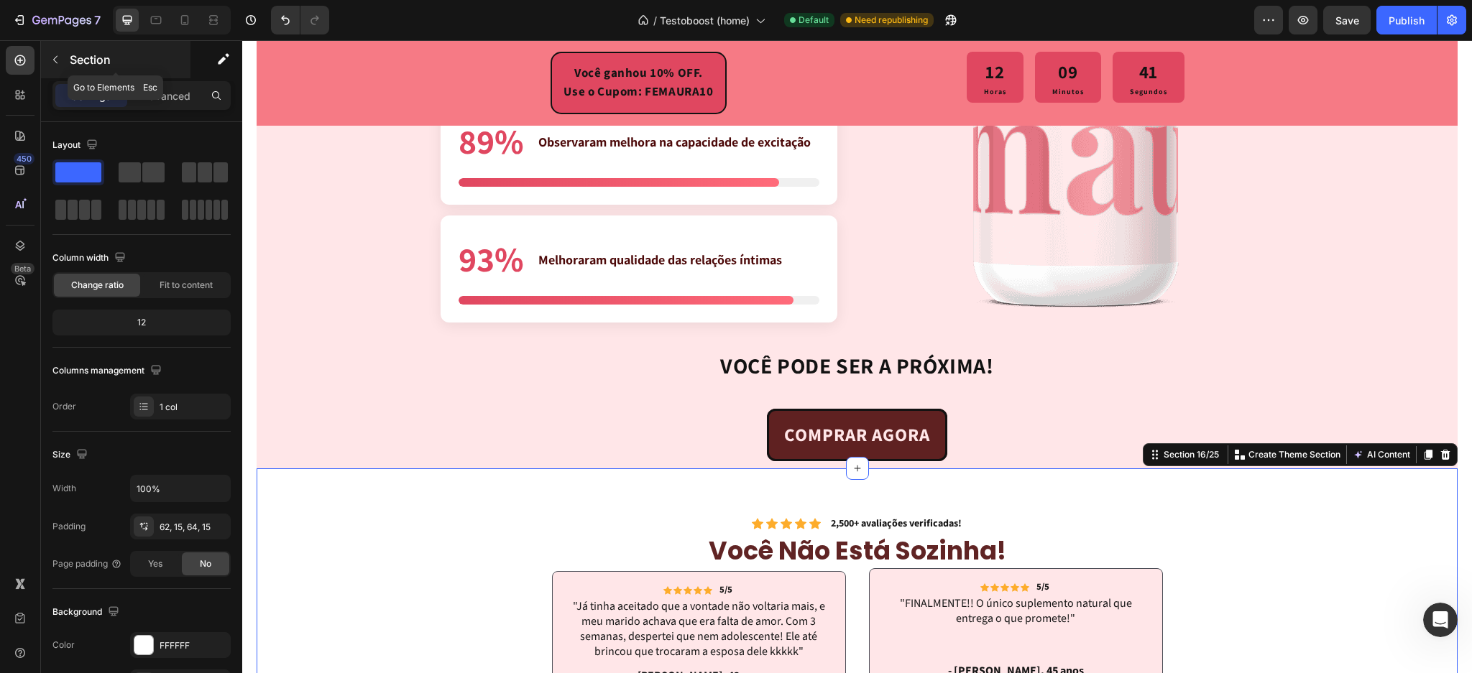
click at [54, 58] on icon "button" at bounding box center [56, 60] width 12 height 12
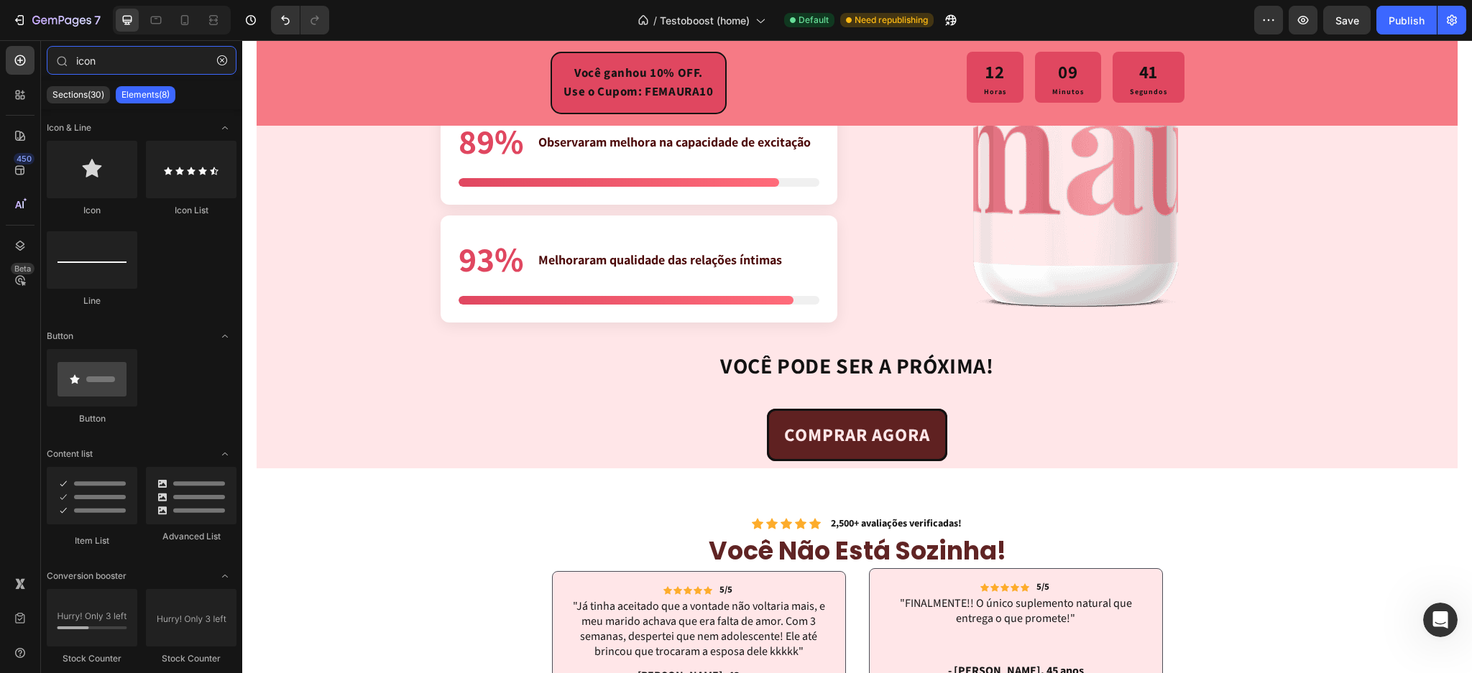
drag, startPoint x: 130, startPoint y: 67, endPoint x: 0, endPoint y: 50, distance: 131.2
click at [0, 50] on div "450 Beta icon Sections(30) Elements(8) Icon & Line Icon Icon List Line Button B…" at bounding box center [121, 356] width 242 height 633
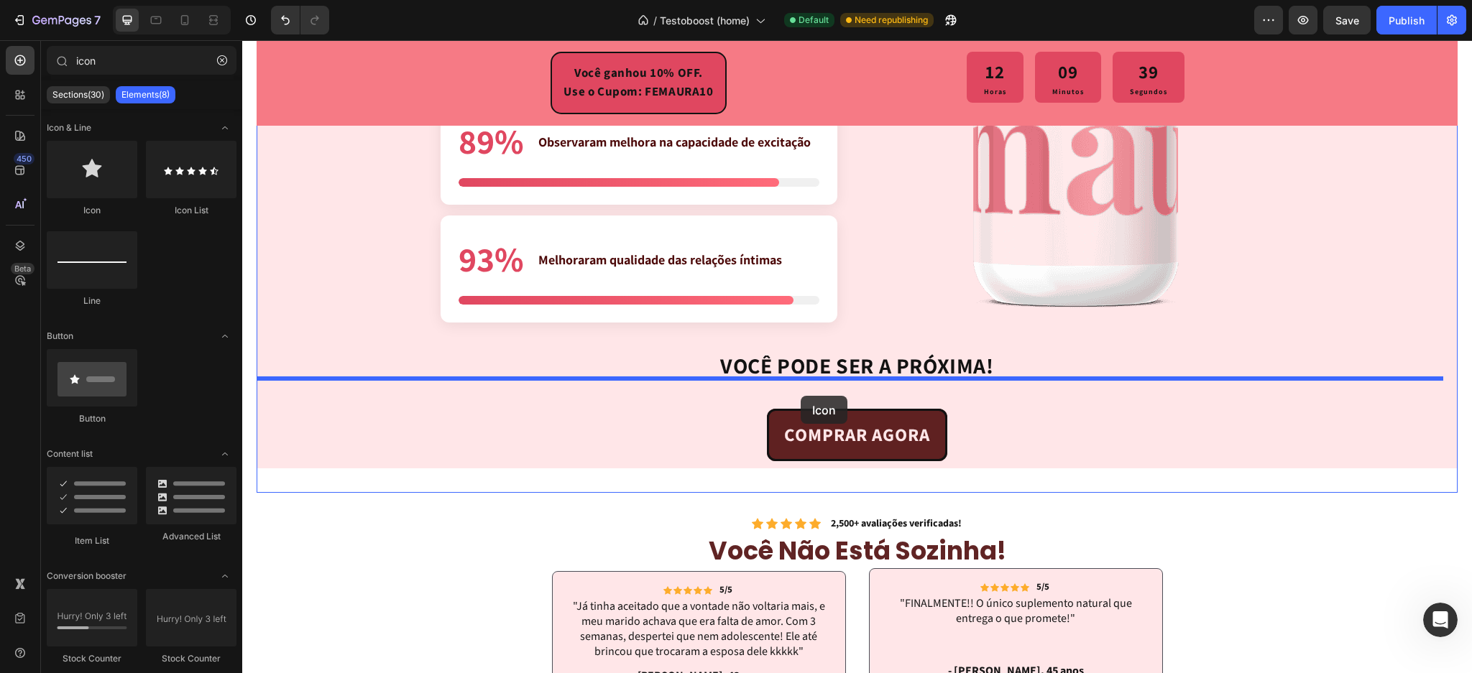
drag, startPoint x: 339, startPoint y: 212, endPoint x: 801, endPoint y: 396, distance: 496.8
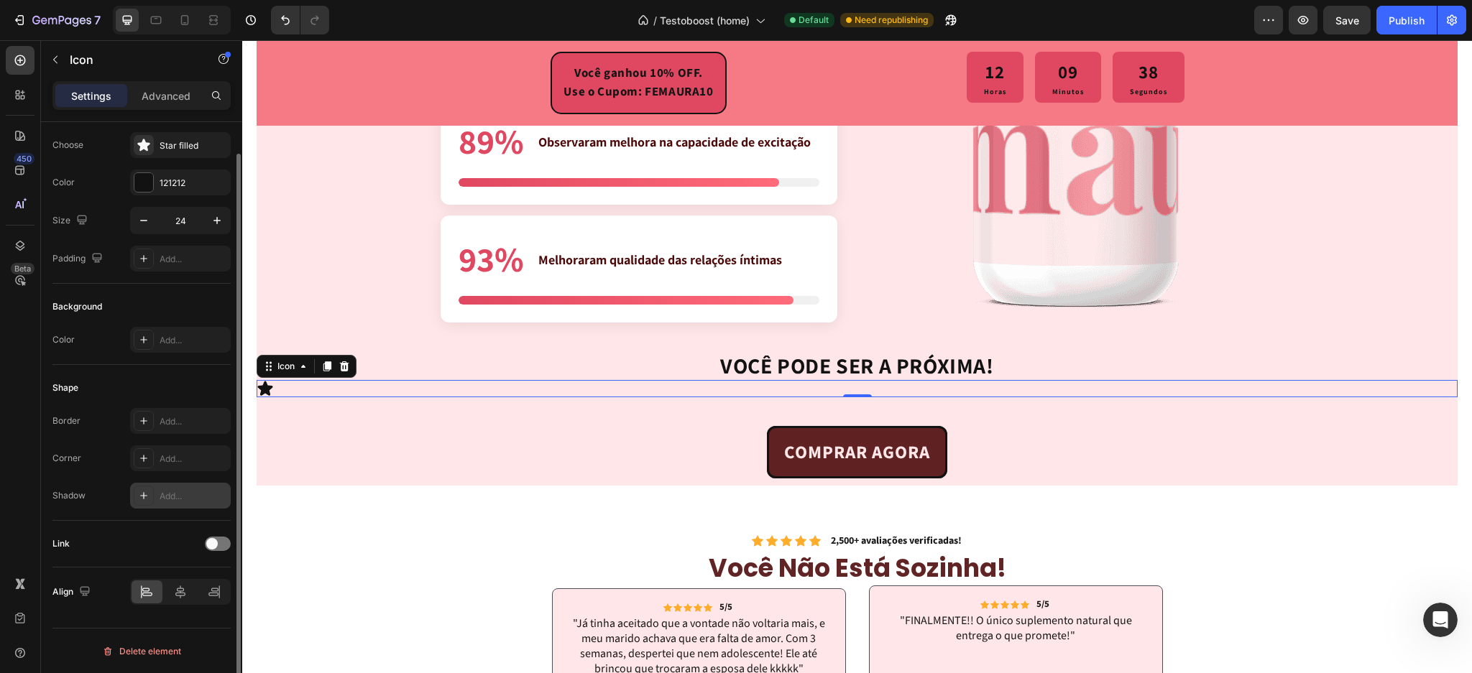
scroll to position [33, 0]
click at [180, 594] on icon at bounding box center [180, 592] width 14 height 14
click at [164, 148] on div "Star filled" at bounding box center [194, 145] width 68 height 13
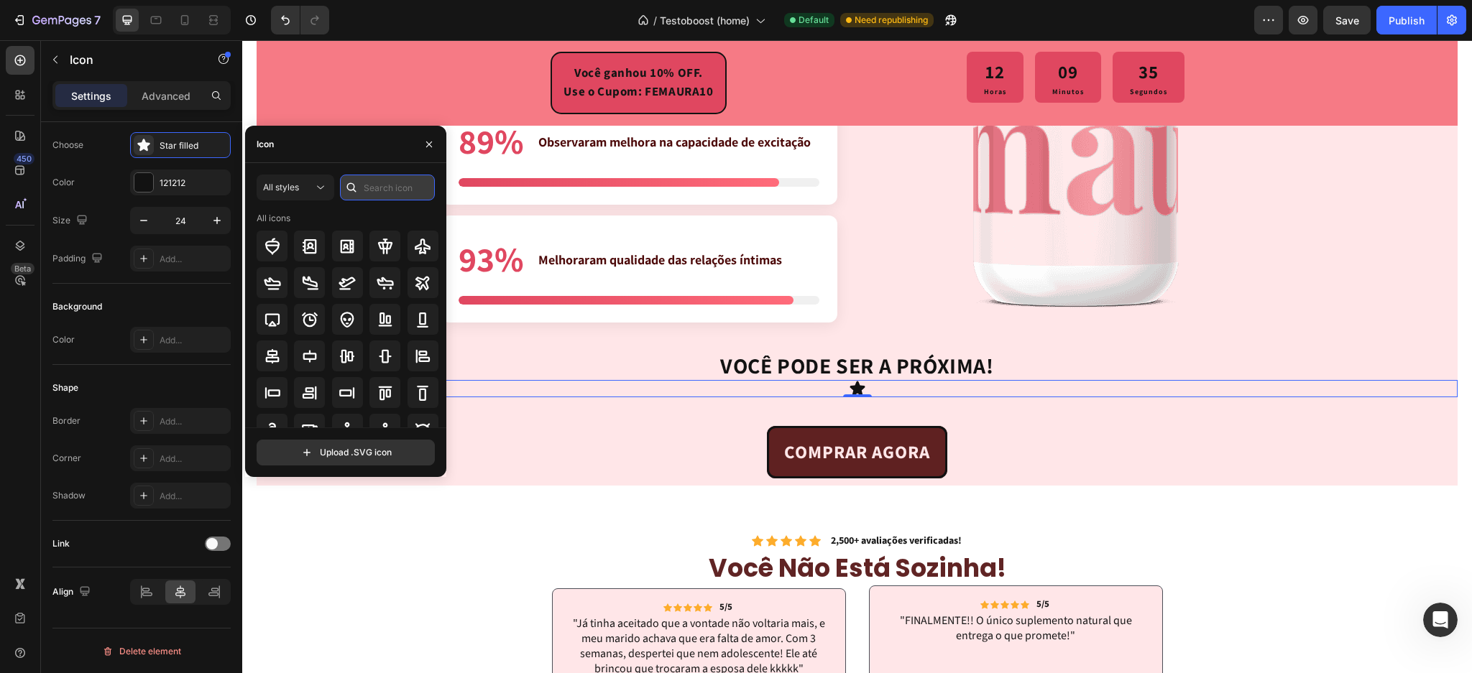
click at [388, 187] on input "text" at bounding box center [387, 188] width 95 height 26
type input "arrow"
click at [358, 397] on div at bounding box center [347, 392] width 31 height 31
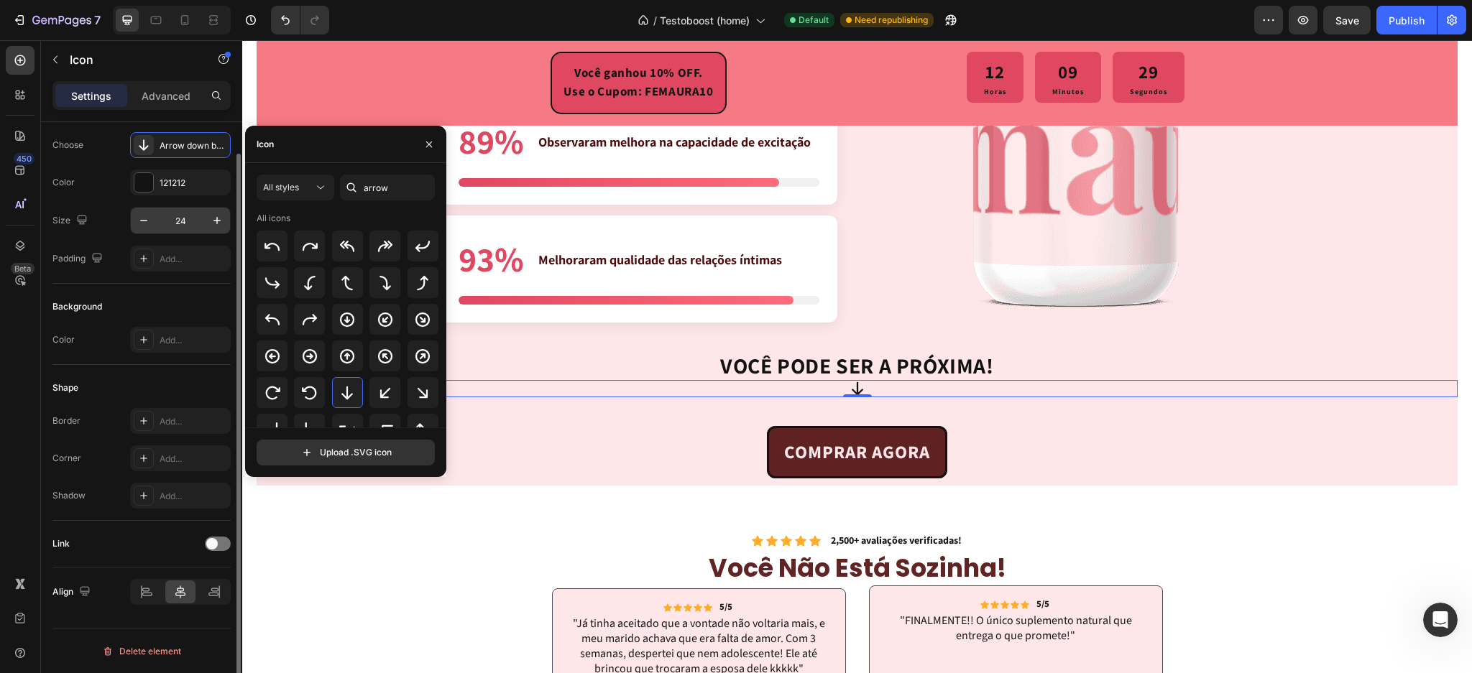
click at [188, 226] on input "24" at bounding box center [180, 221] width 47 height 26
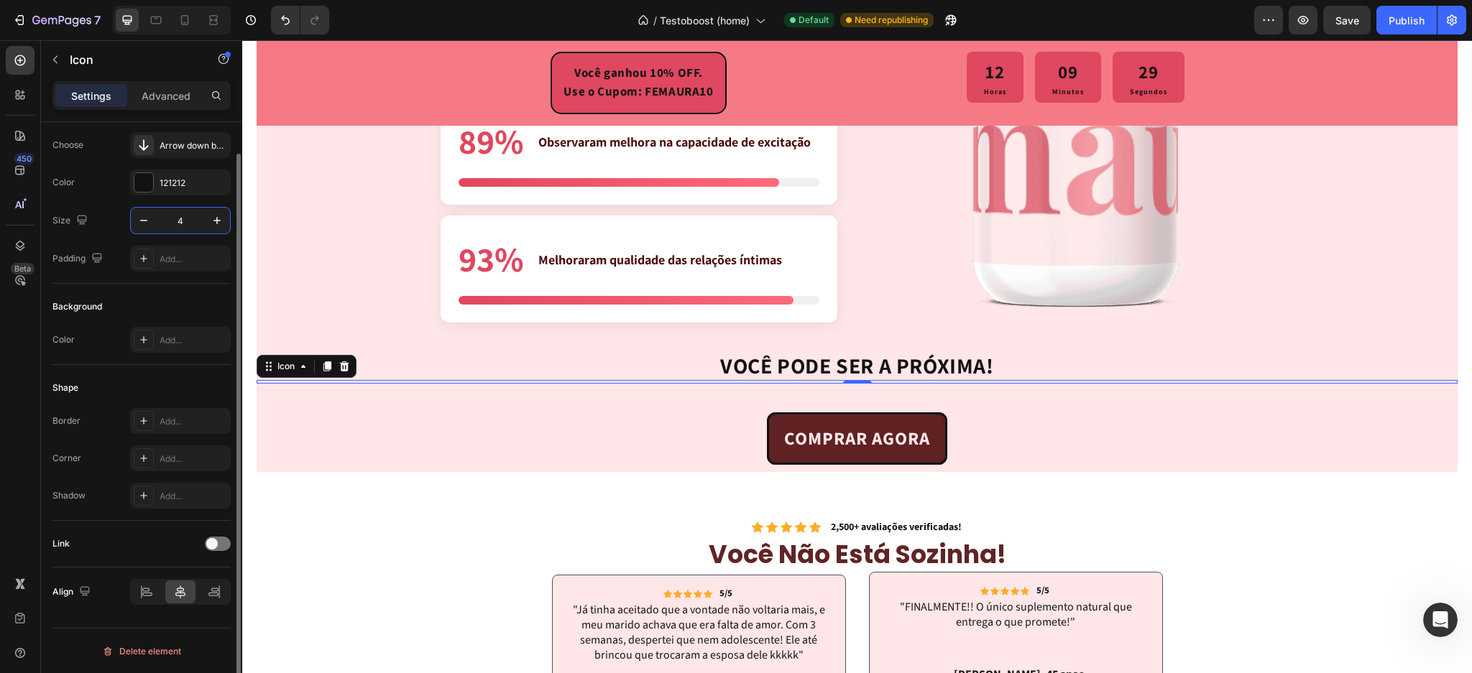
type input "40"
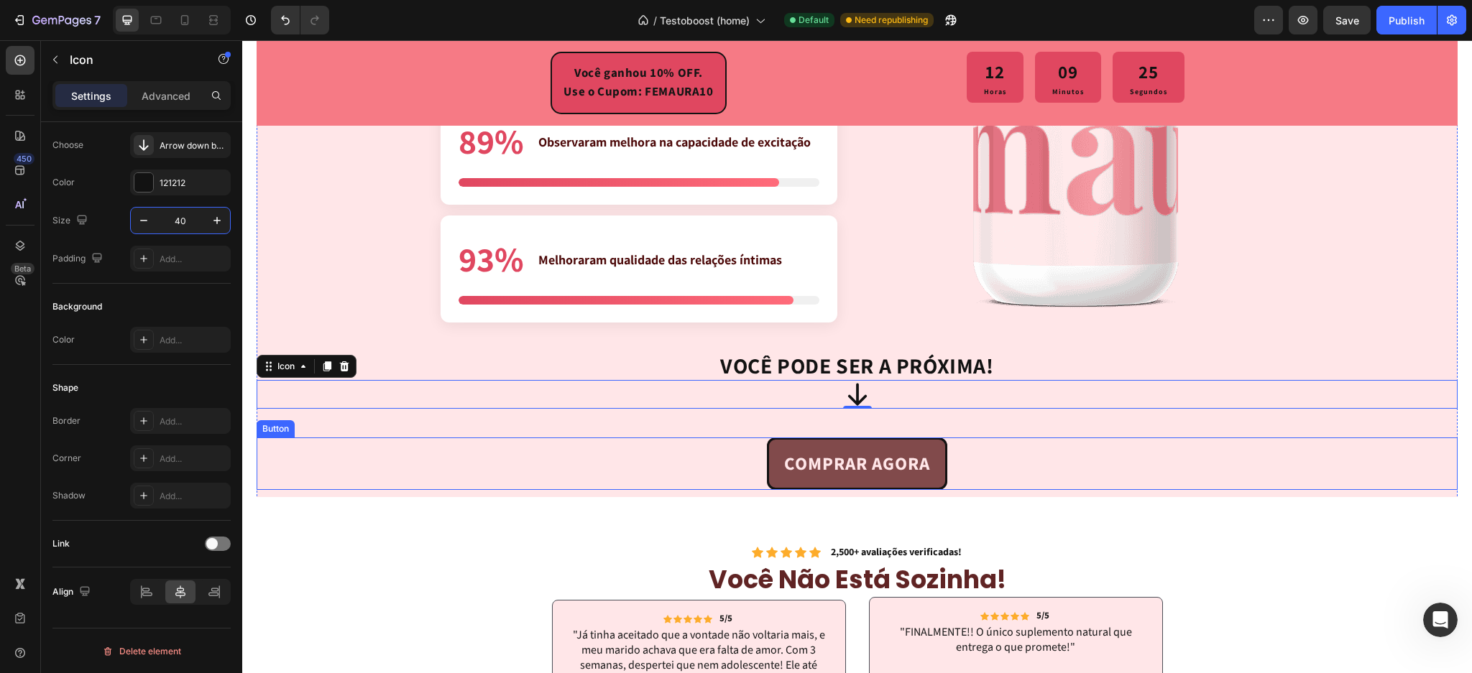
click at [926, 459] on link "COMPRAR AGORA" at bounding box center [857, 464] width 180 height 52
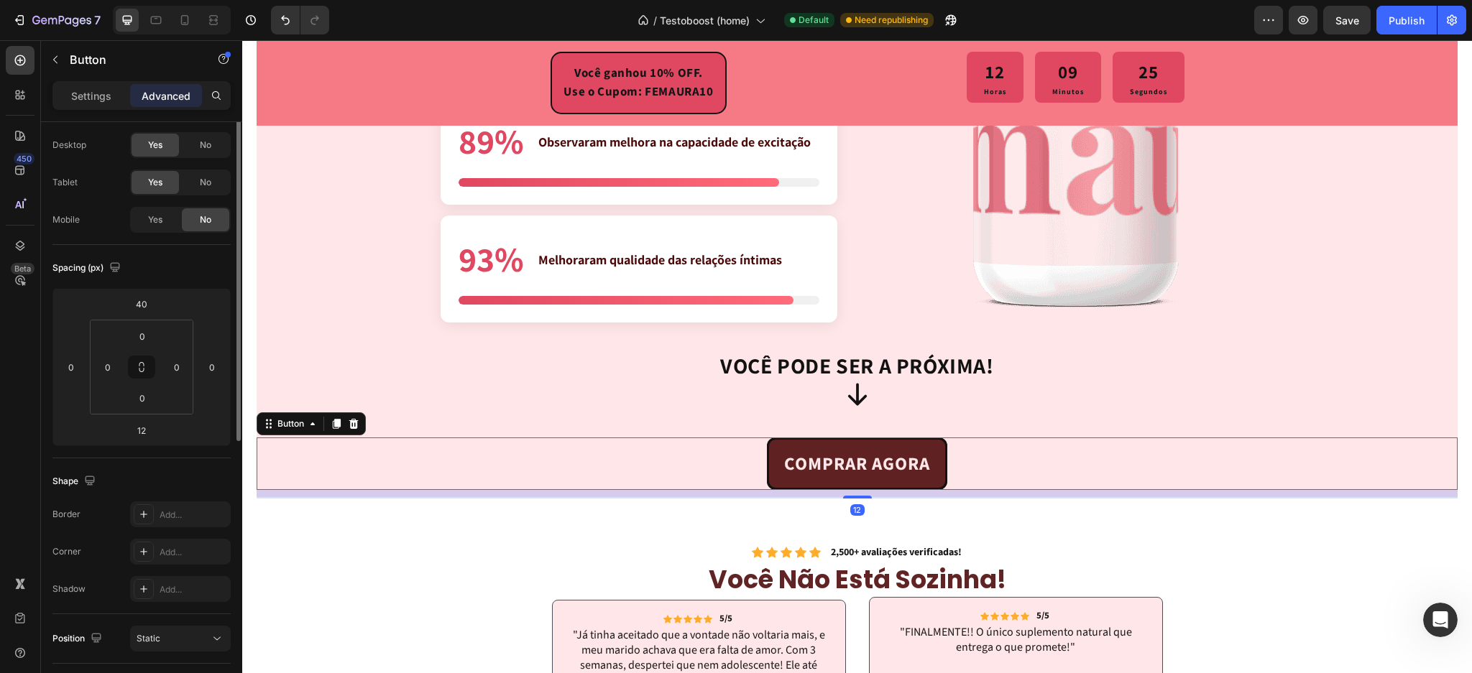
scroll to position [0, 0]
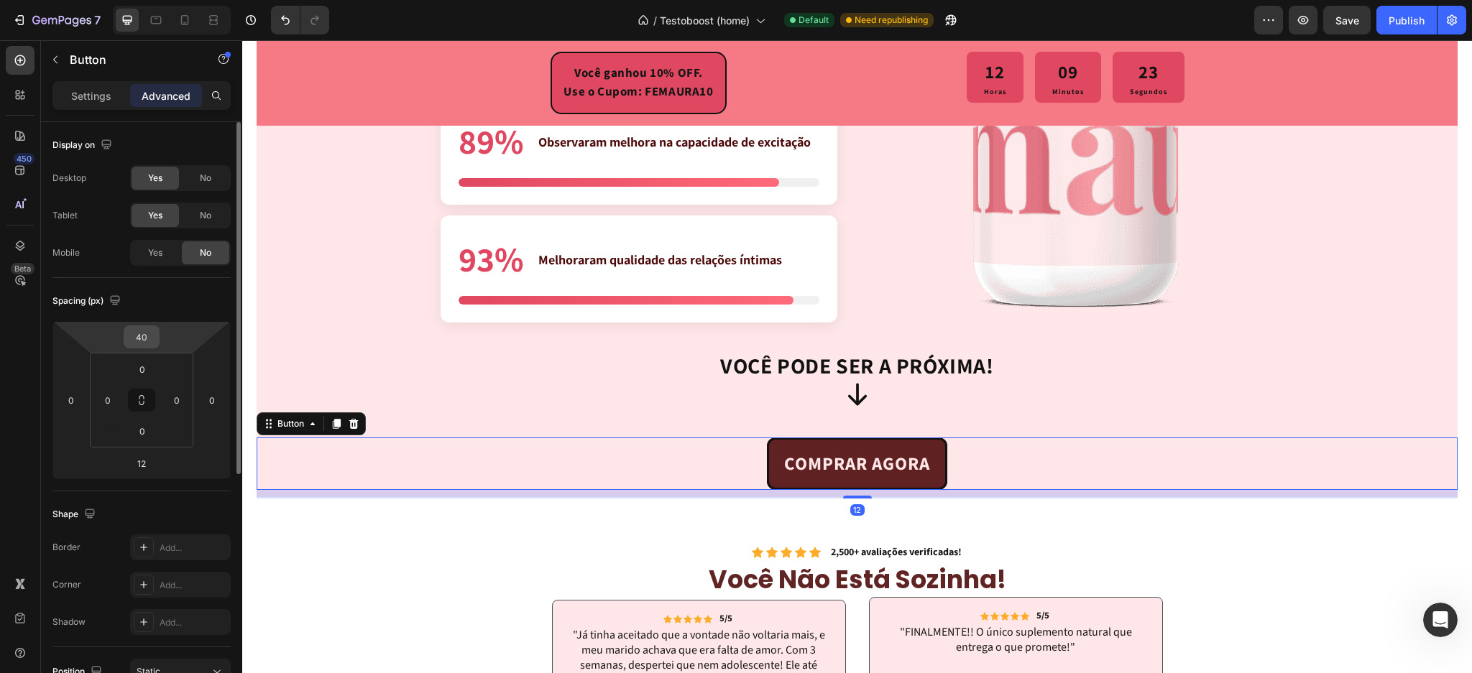
click at [150, 338] on input "40" at bounding box center [141, 337] width 29 height 22
type input "0"
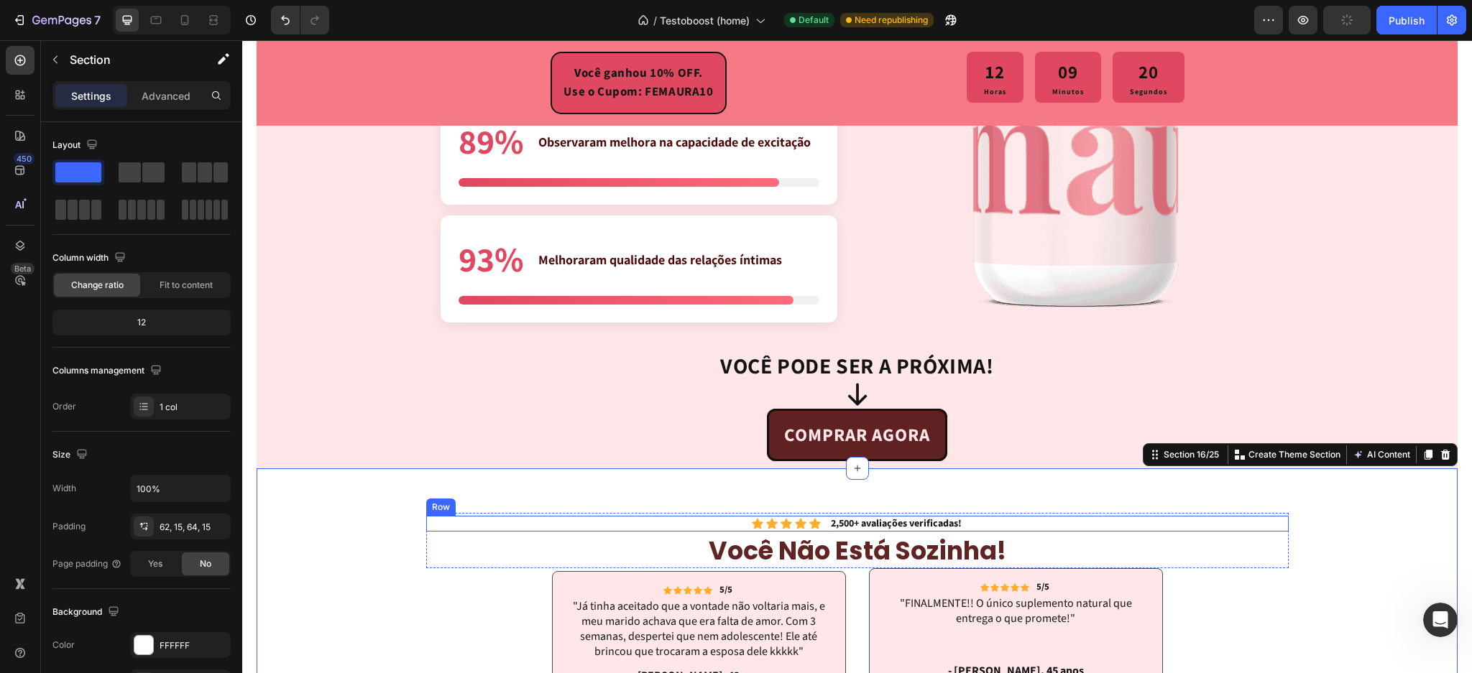
click at [1070, 516] on div "Icon Icon Icon Icon Icon Icon List 2,500+ avaliações verificadas! Text Block Row" at bounding box center [857, 524] width 863 height 16
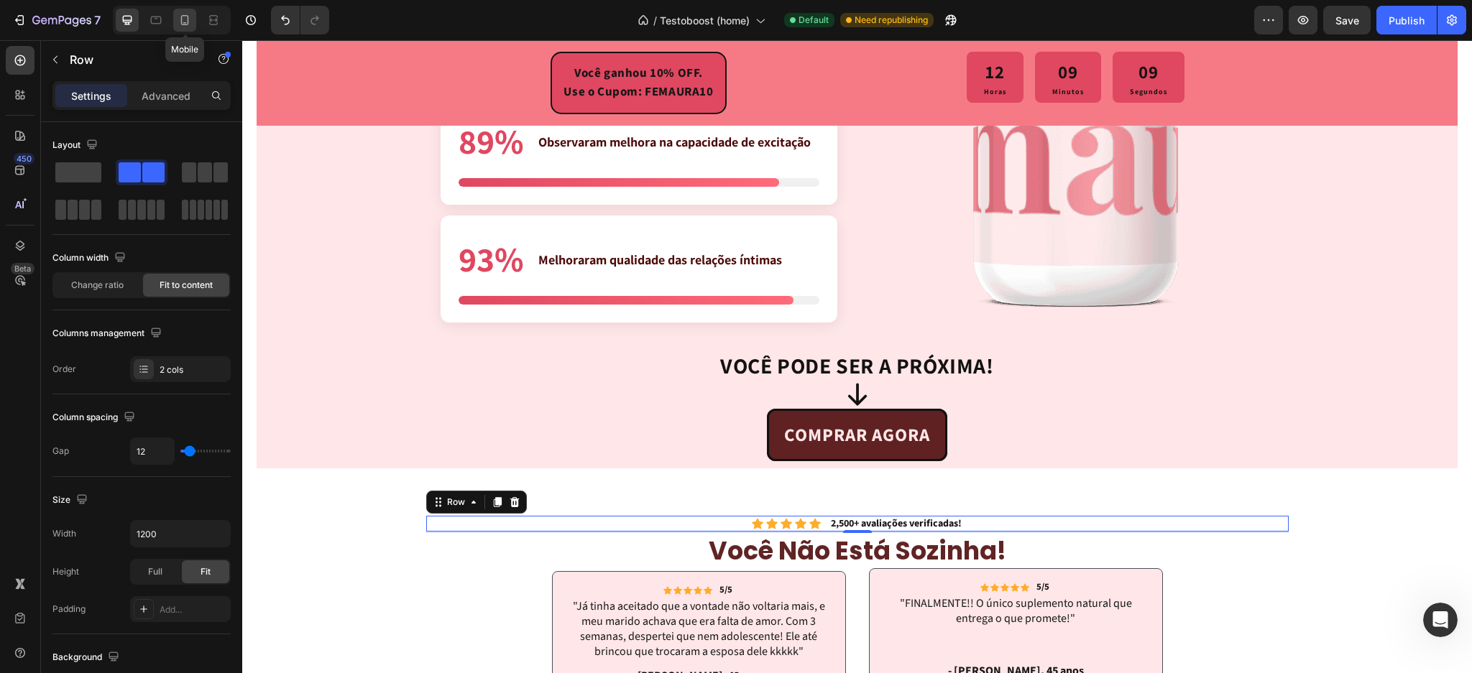
click at [188, 28] on div at bounding box center [184, 20] width 23 height 23
type input "100%"
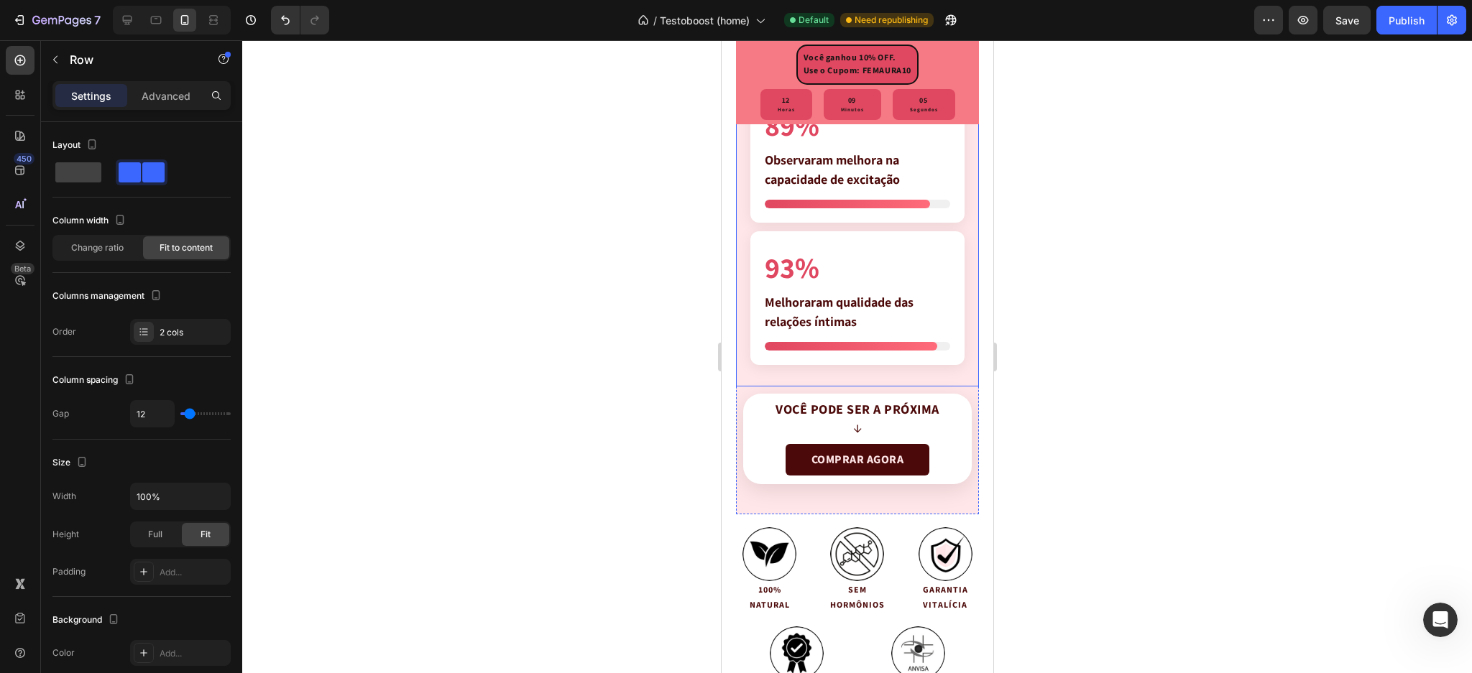
scroll to position [3715, 0]
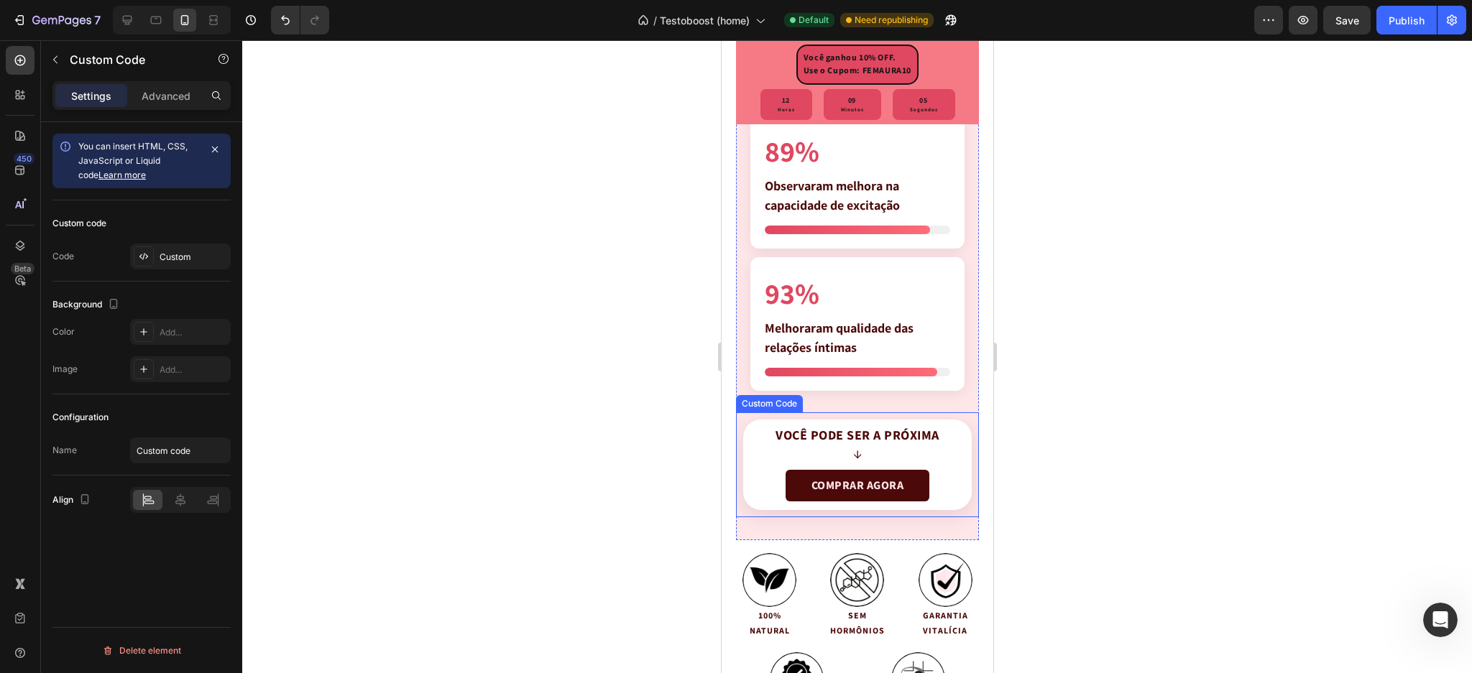
drag, startPoint x: 863, startPoint y: 437, endPoint x: 838, endPoint y: 430, distance: 25.5
click at [862, 436] on span "Você pode ser a próxima" at bounding box center [857, 436] width 164 height 16
click at [864, 401] on icon at bounding box center [861, 399] width 9 height 10
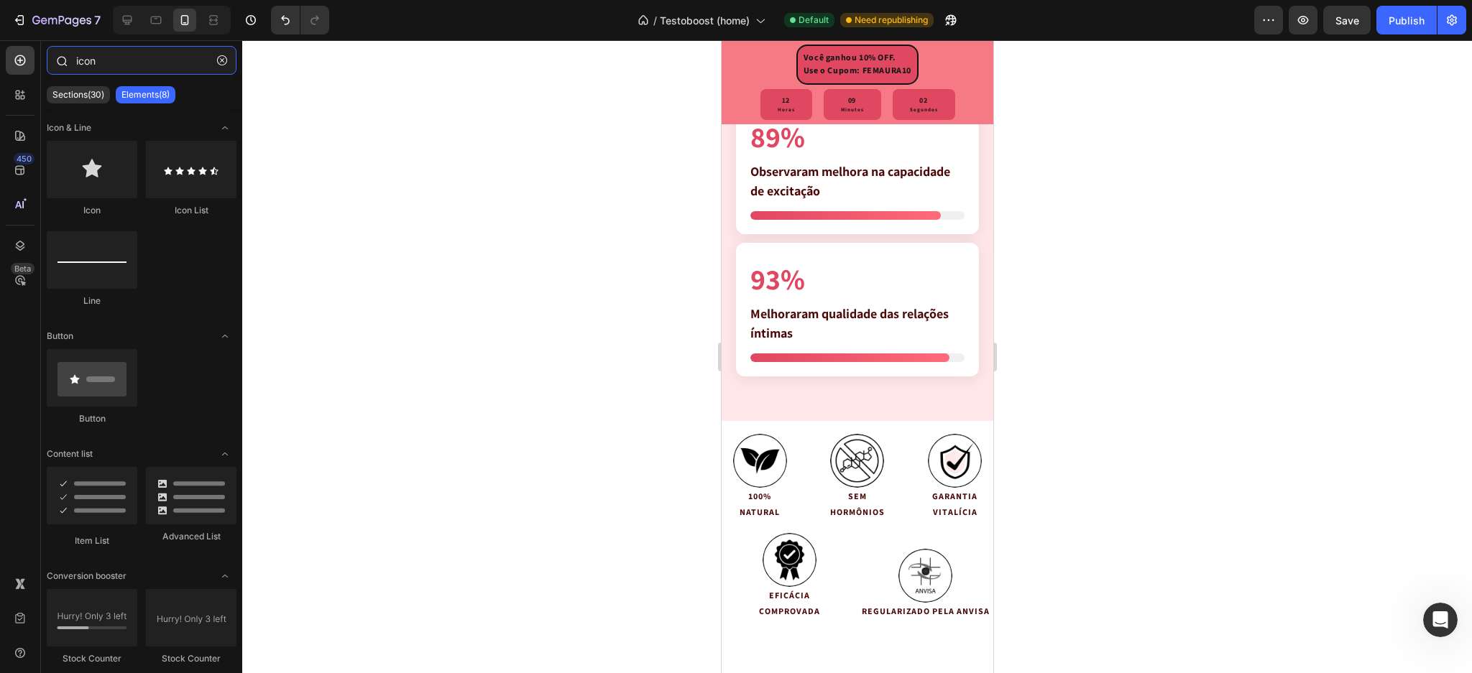
drag, startPoint x: 116, startPoint y: 65, endPoint x: 78, endPoint y: 62, distance: 37.5
click at [78, 62] on input "icon" at bounding box center [142, 60] width 190 height 29
type input "i"
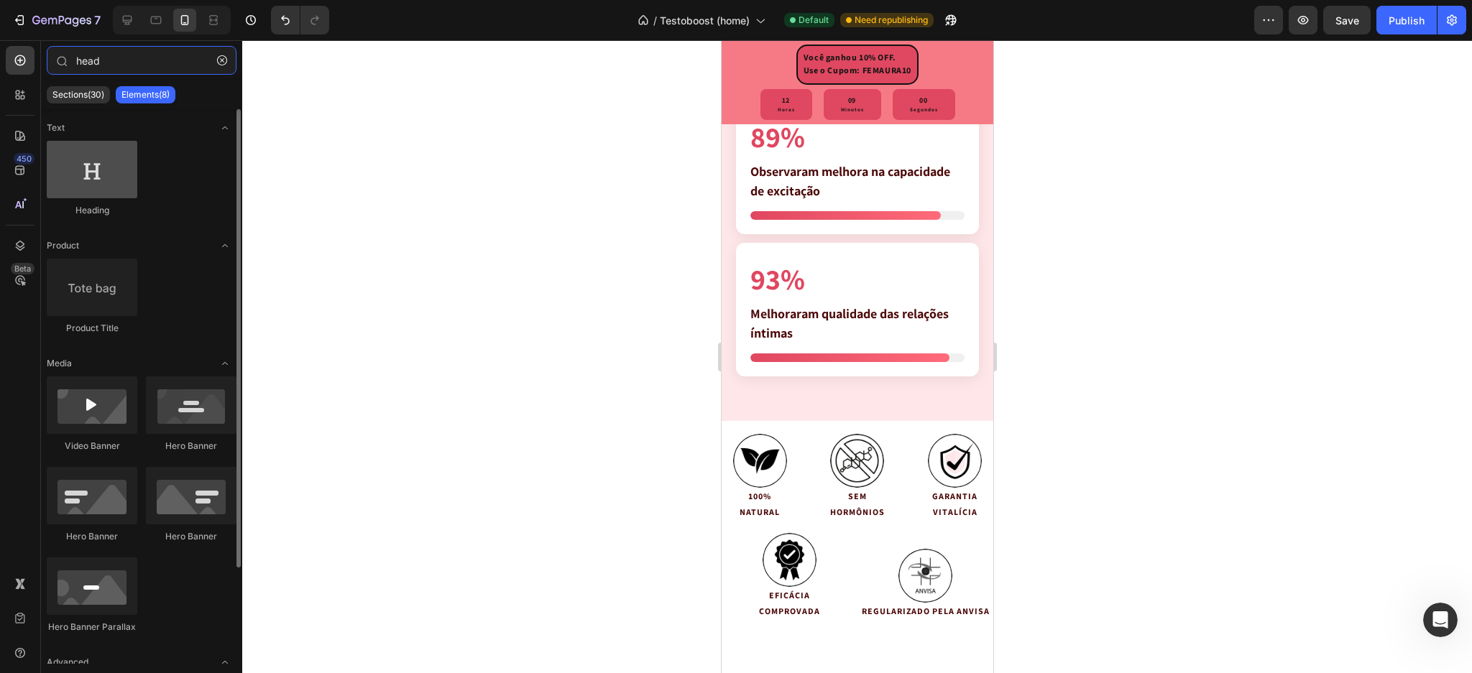
type input "head"
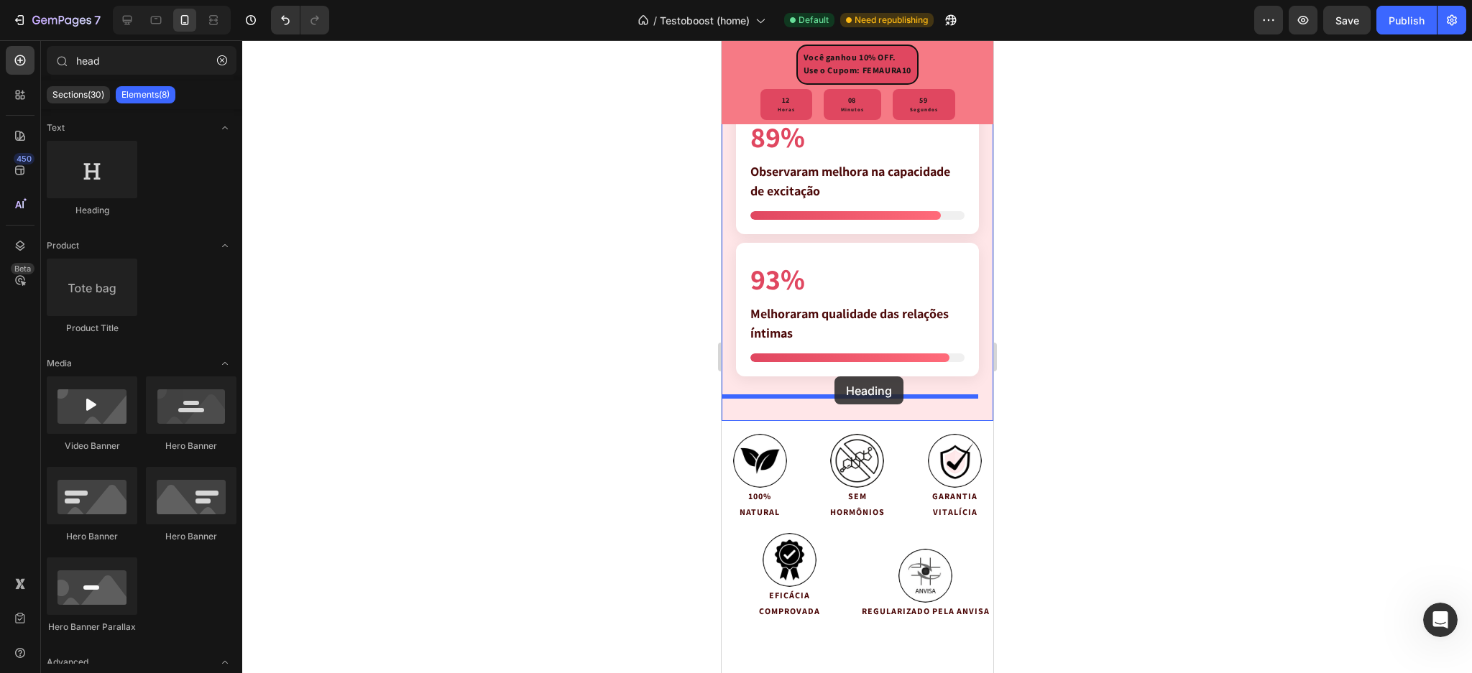
drag, startPoint x: 814, startPoint y: 220, endPoint x: 834, endPoint y: 379, distance: 160.0
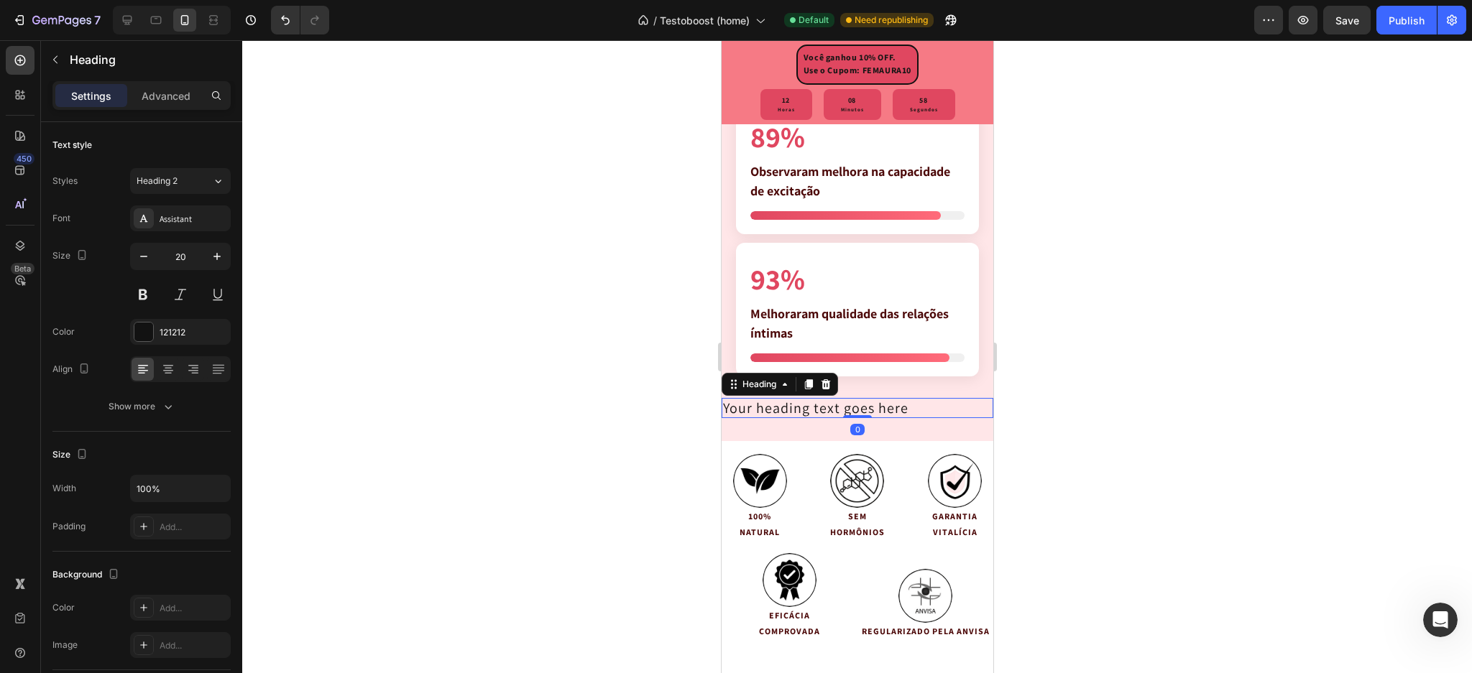
click at [835, 406] on h2 "Your heading text goes here" at bounding box center [857, 408] width 272 height 20
click at [835, 406] on p "Your heading text goes here" at bounding box center [856, 408] width 269 height 17
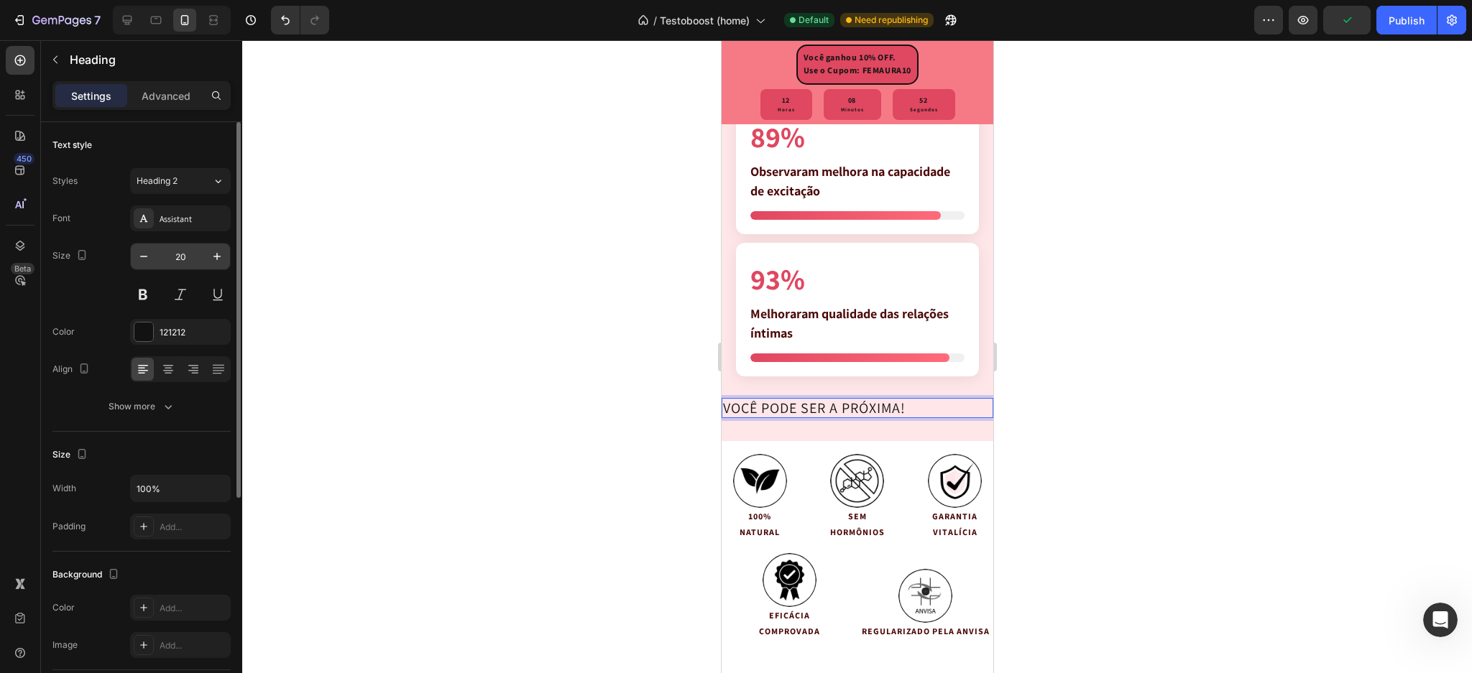
click at [178, 252] on input "20" at bounding box center [180, 257] width 47 height 26
type input "3"
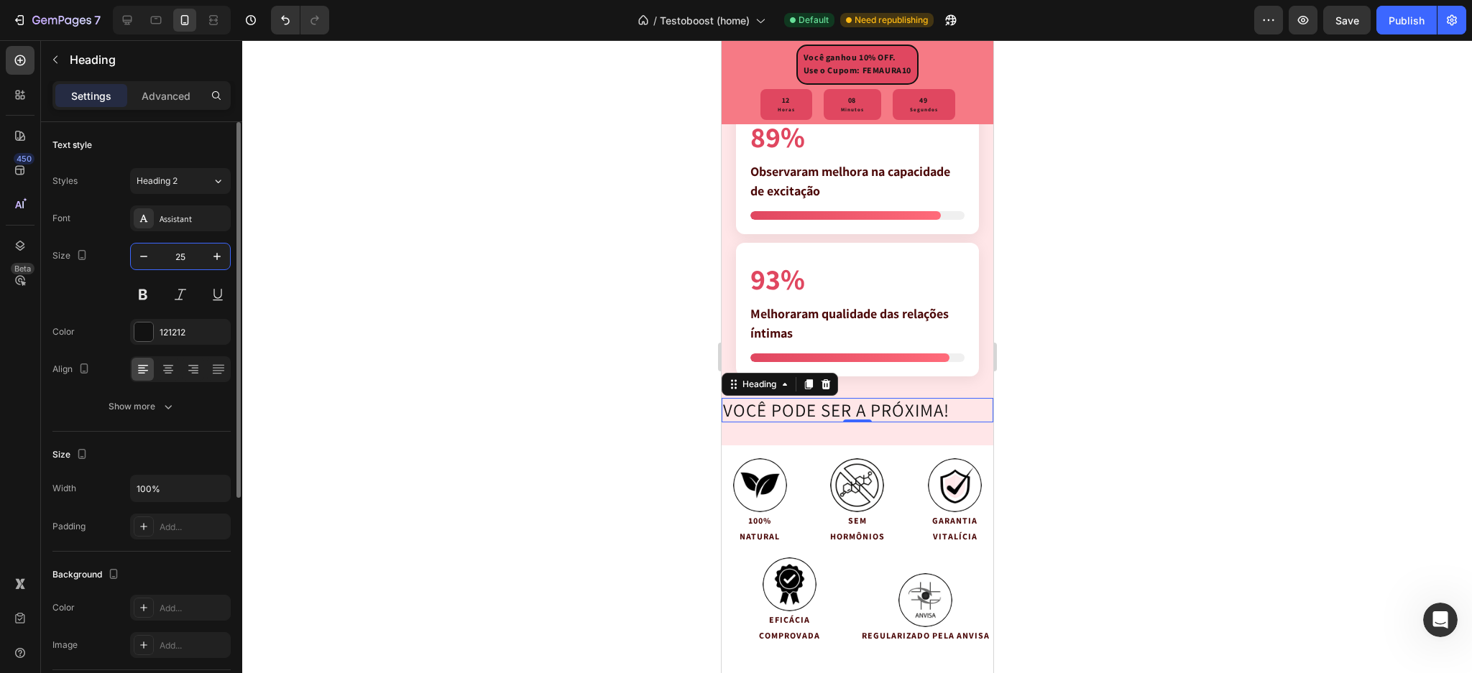
type input "25"
click at [143, 291] on button at bounding box center [143, 295] width 26 height 26
click at [186, 226] on div "Assistant" at bounding box center [180, 219] width 101 height 26
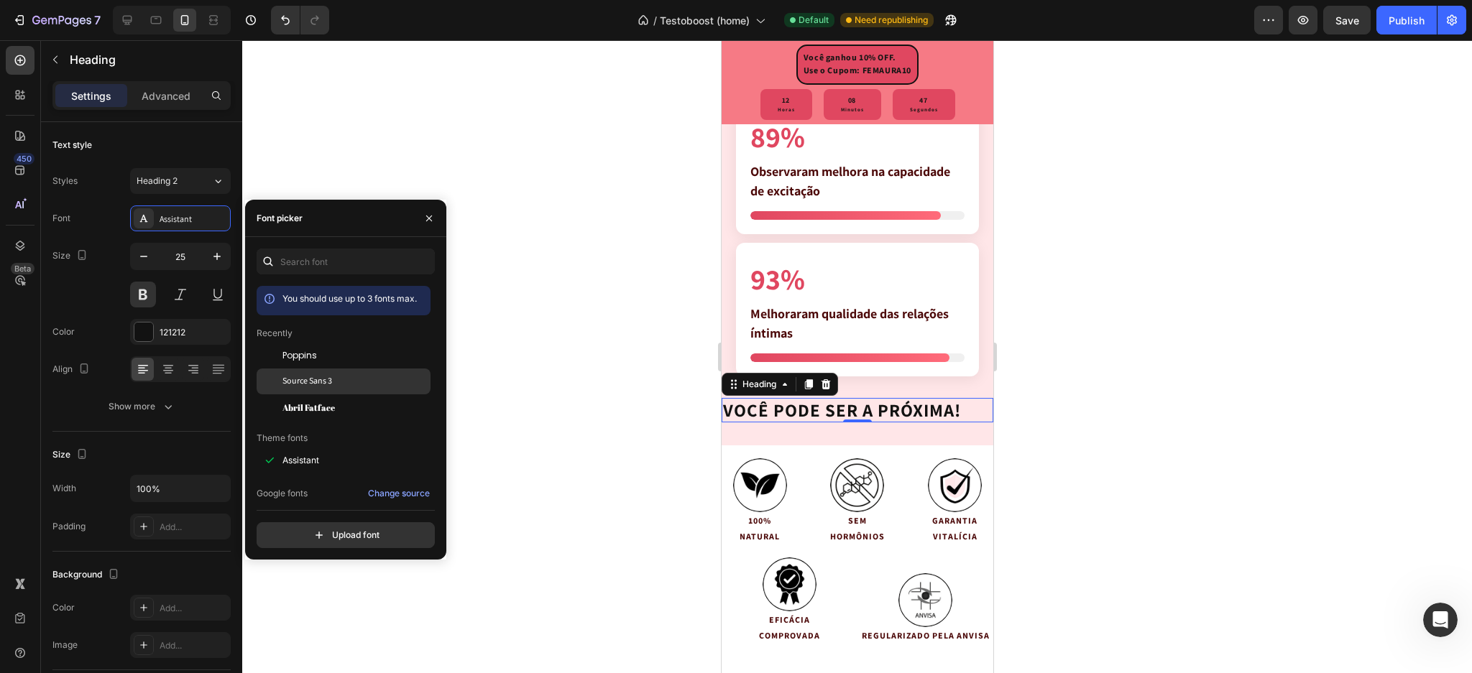
click at [306, 379] on span "Source Sans 3" at bounding box center [307, 381] width 50 height 13
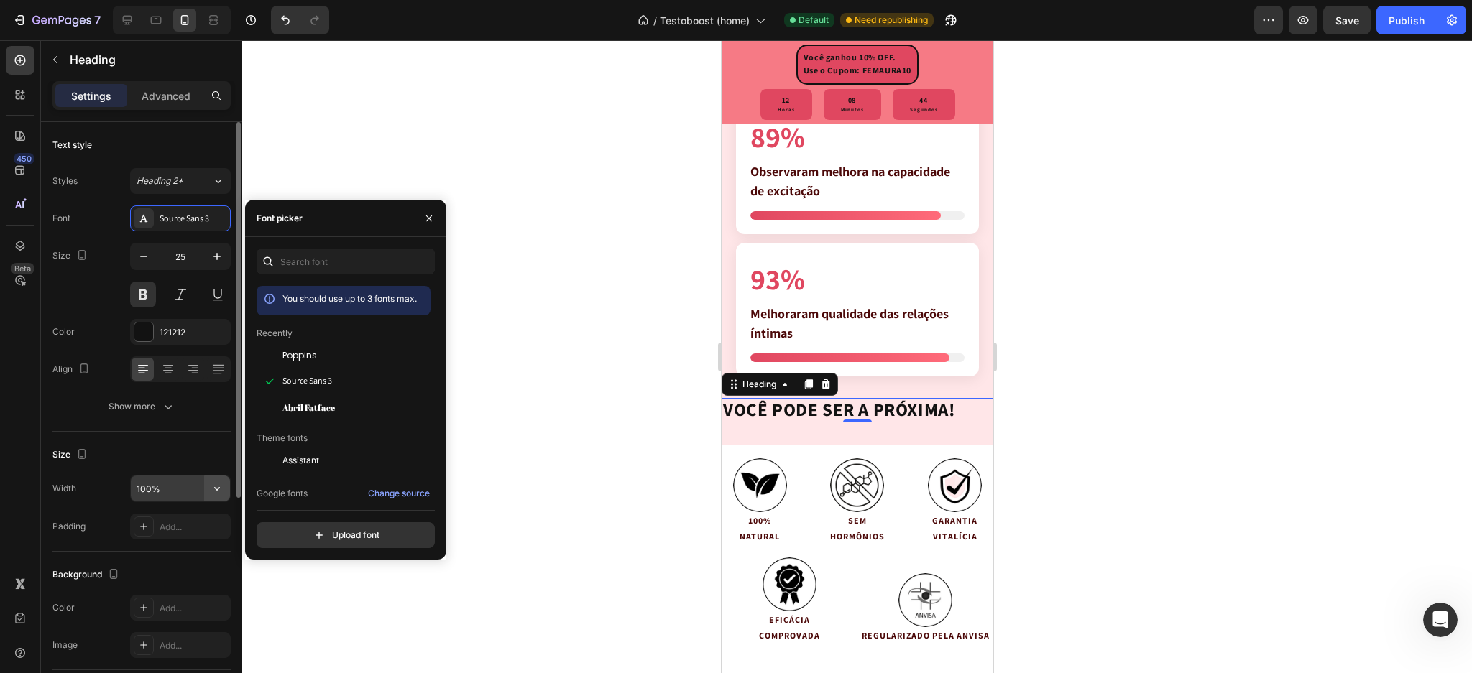
drag, startPoint x: 215, startPoint y: 502, endPoint x: 216, endPoint y: 495, distance: 7.3
click at [221, 493] on icon "button" at bounding box center [217, 489] width 14 height 14
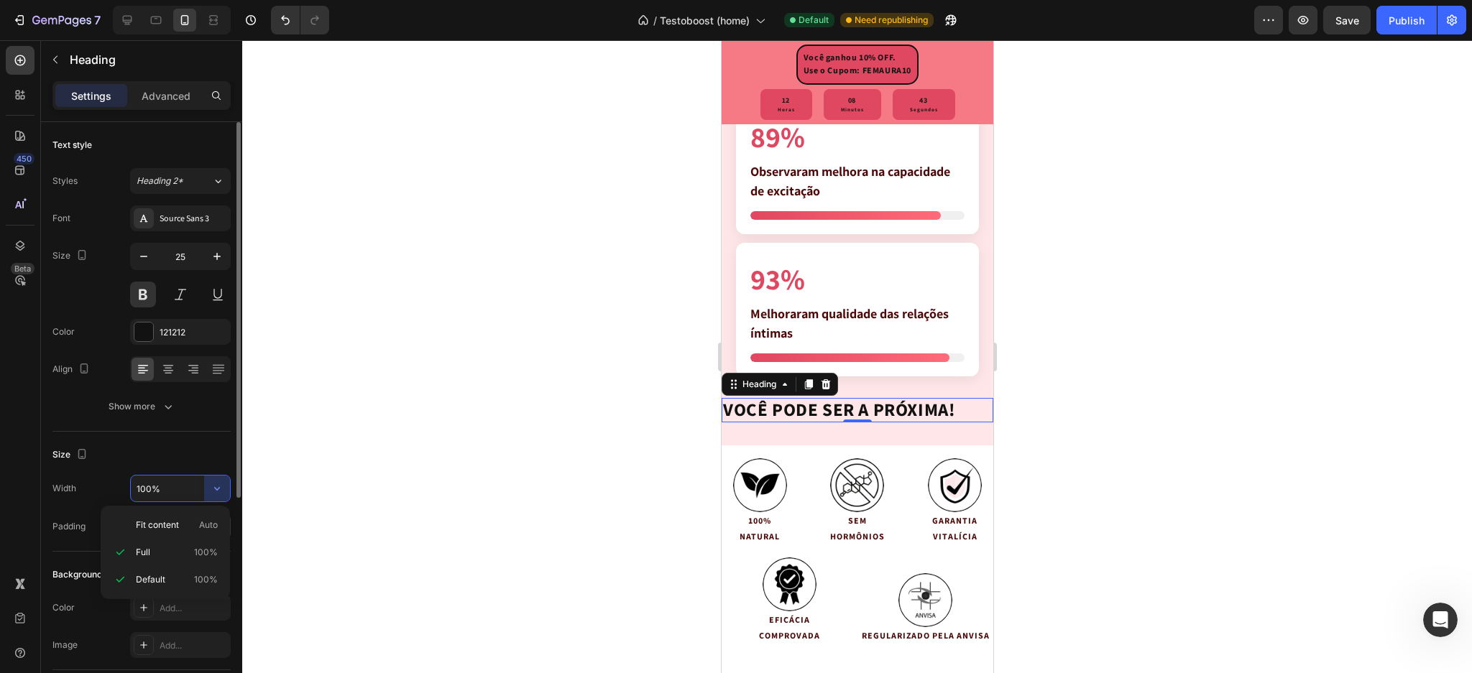
click at [179, 518] on div "Fit content Auto" at bounding box center [165, 525] width 118 height 27
type input "Auto"
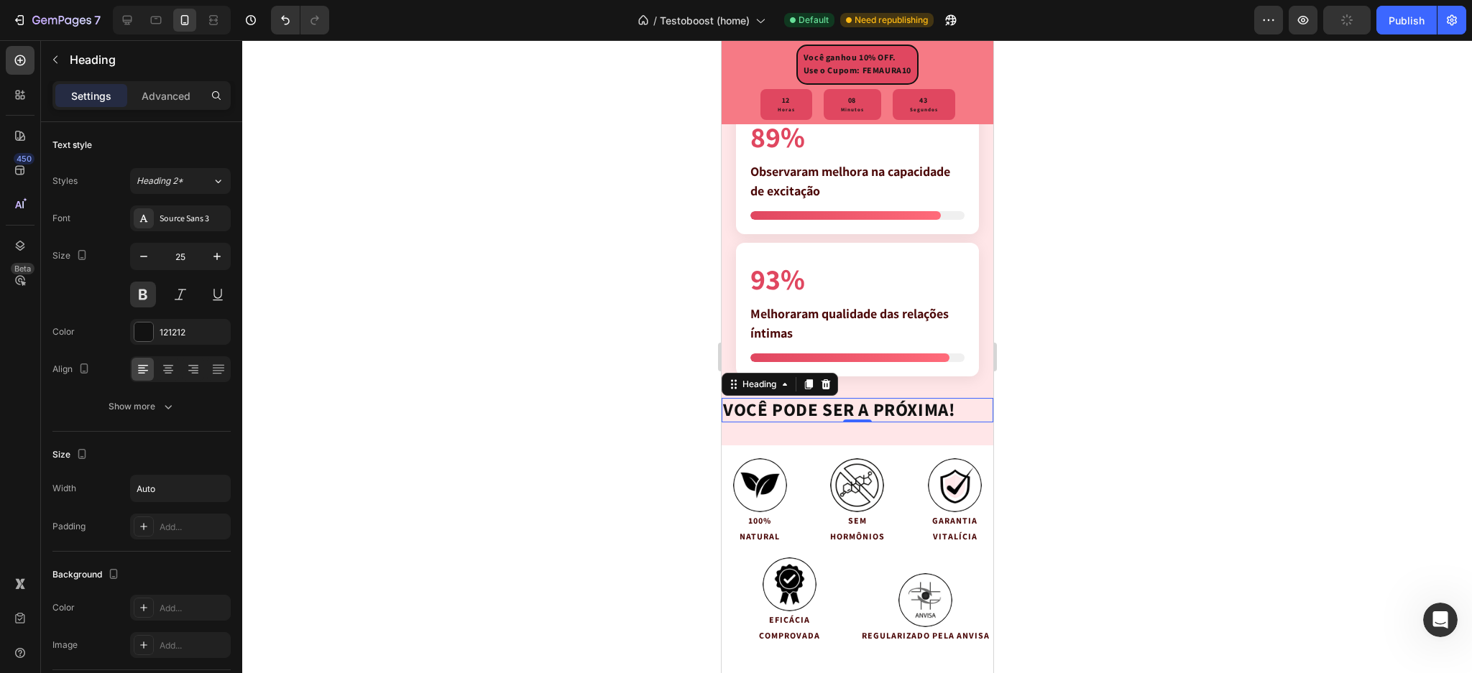
scroll to position [340, 0]
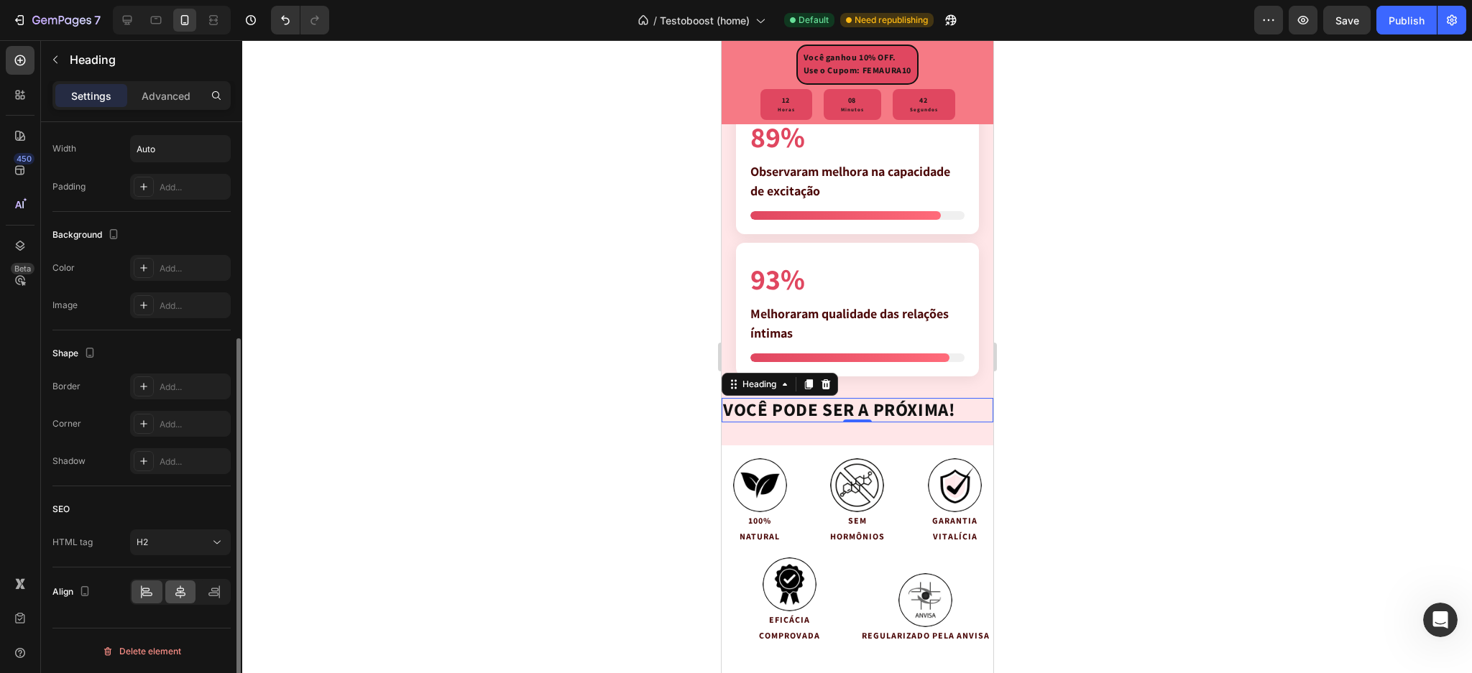
click at [178, 585] on icon at bounding box center [180, 592] width 14 height 14
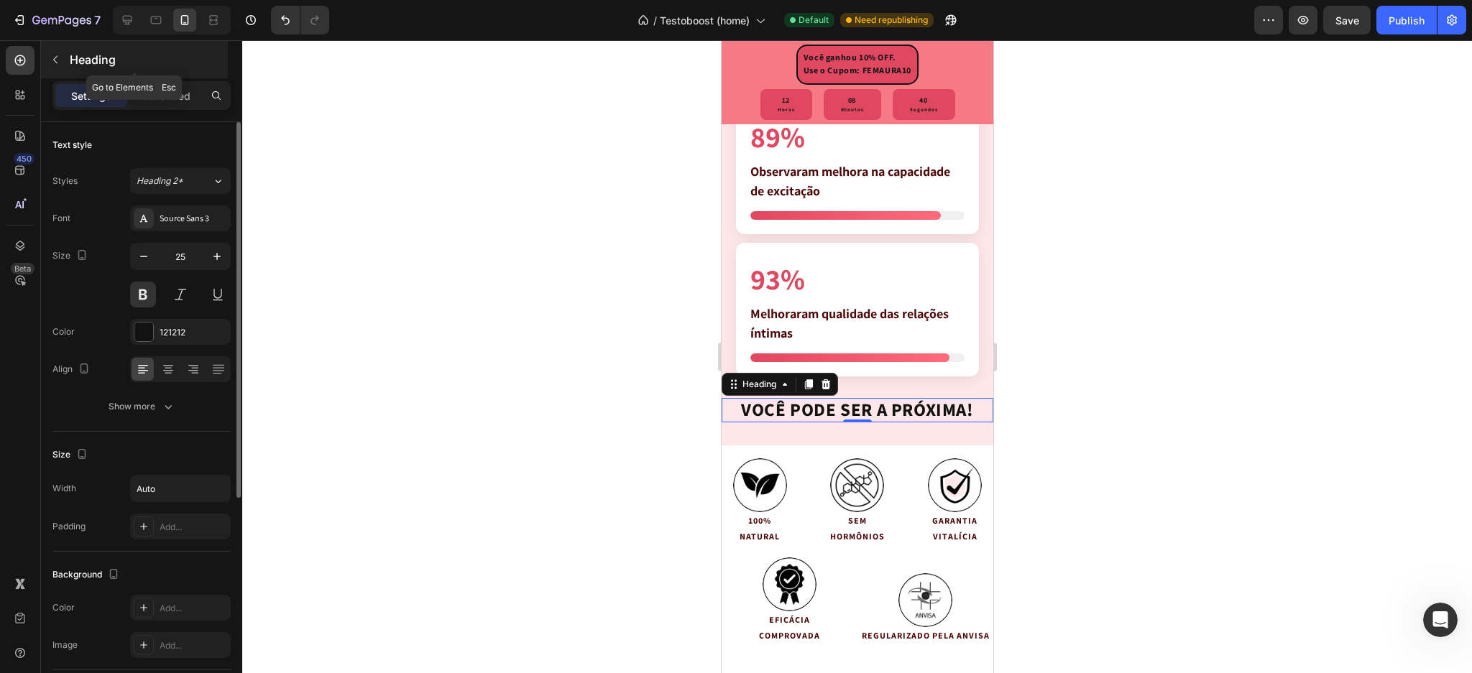
click at [51, 68] on button "button" at bounding box center [55, 59] width 23 height 23
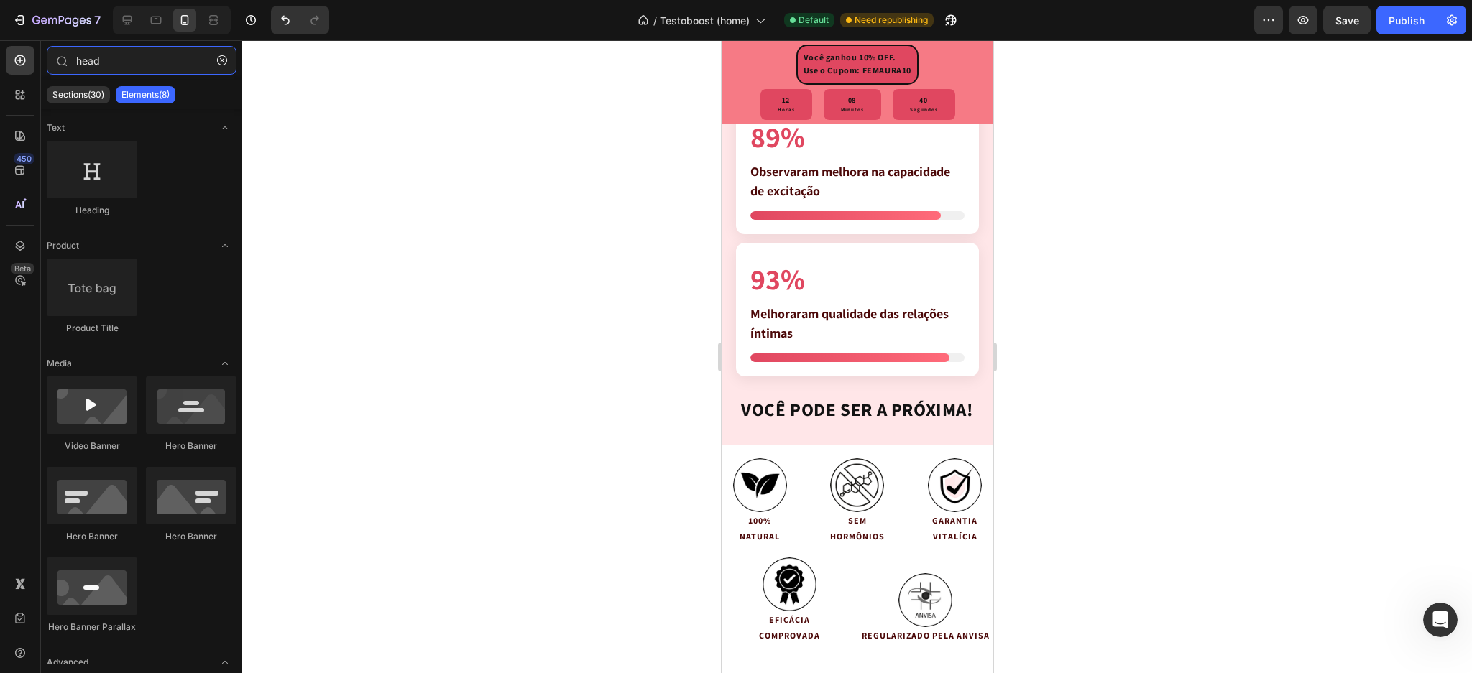
drag, startPoint x: 104, startPoint y: 68, endPoint x: 0, endPoint y: 49, distance: 105.2
click at [0, 49] on div "450 Beta head Sections(30) Elements(8) Text Heading Product Product Title Media…" at bounding box center [121, 356] width 242 height 633
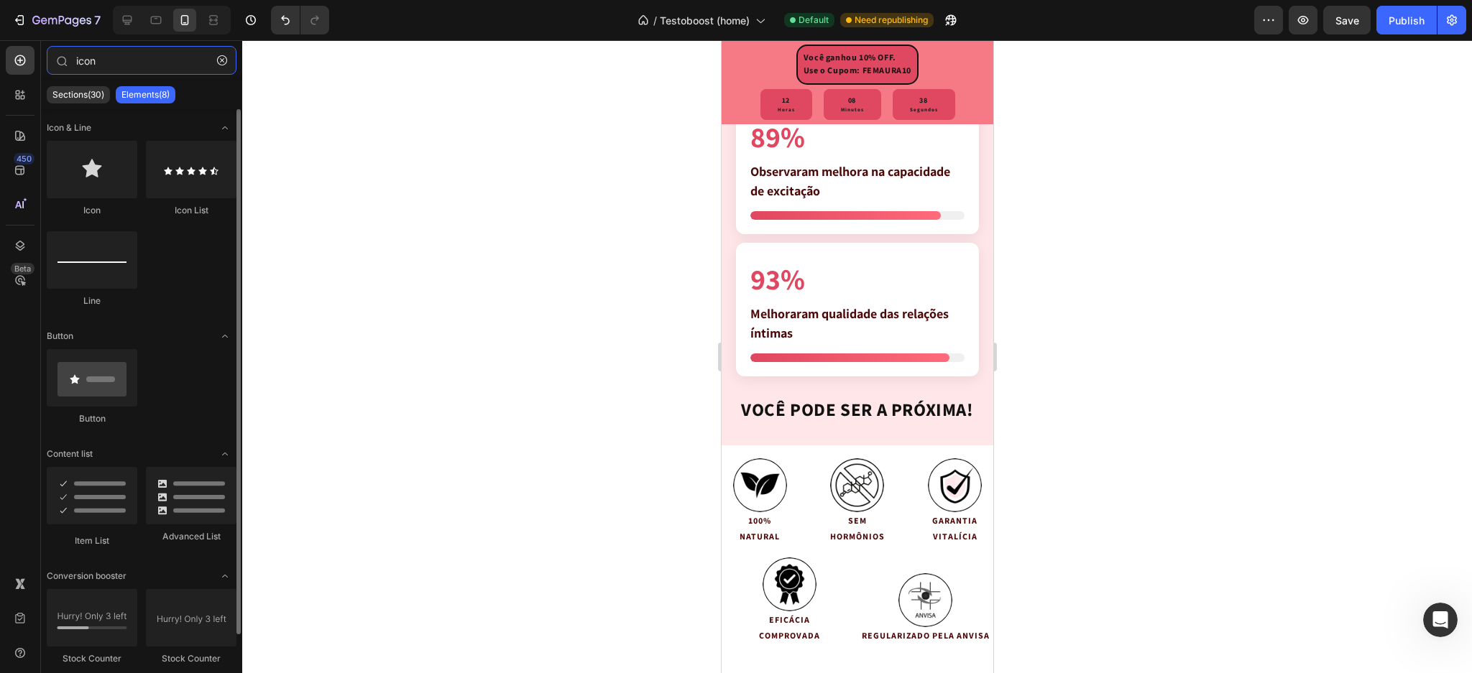
type input "icon"
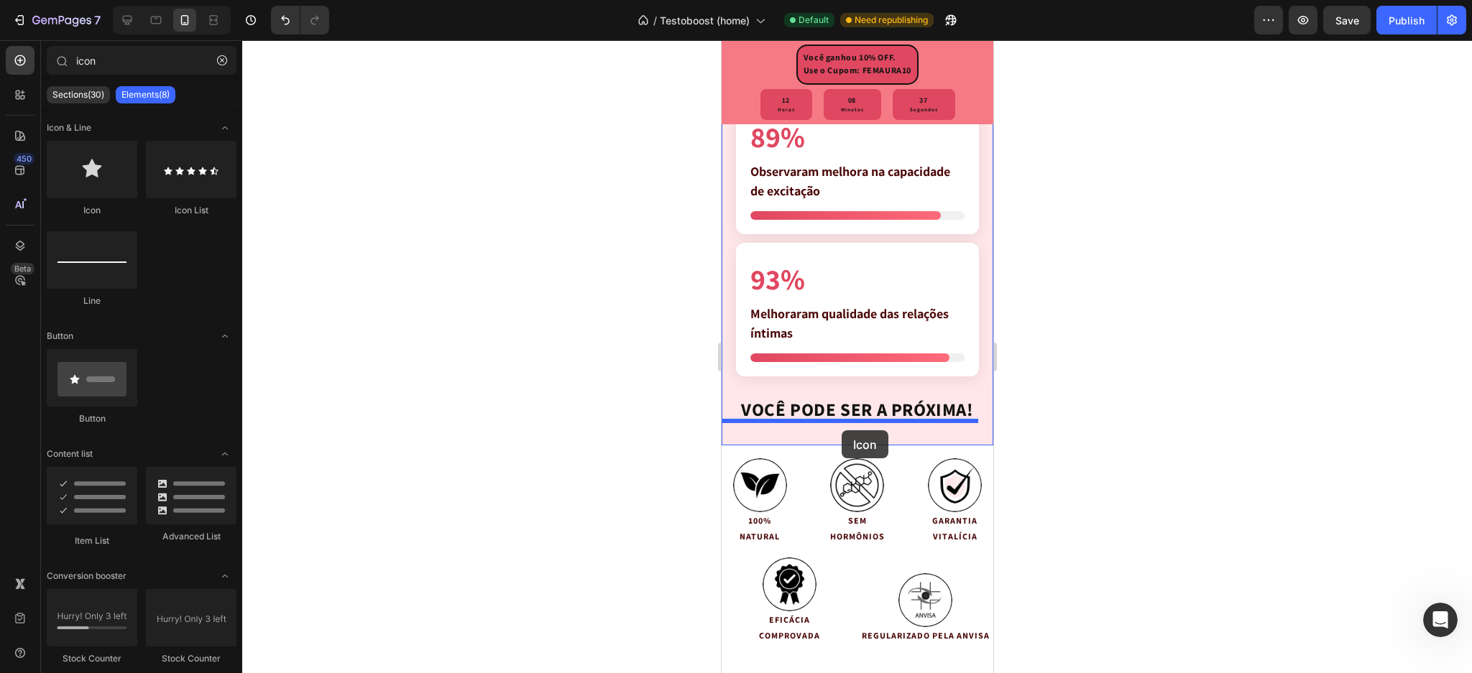
drag, startPoint x: 862, startPoint y: 240, endPoint x: 841, endPoint y: 431, distance: 191.6
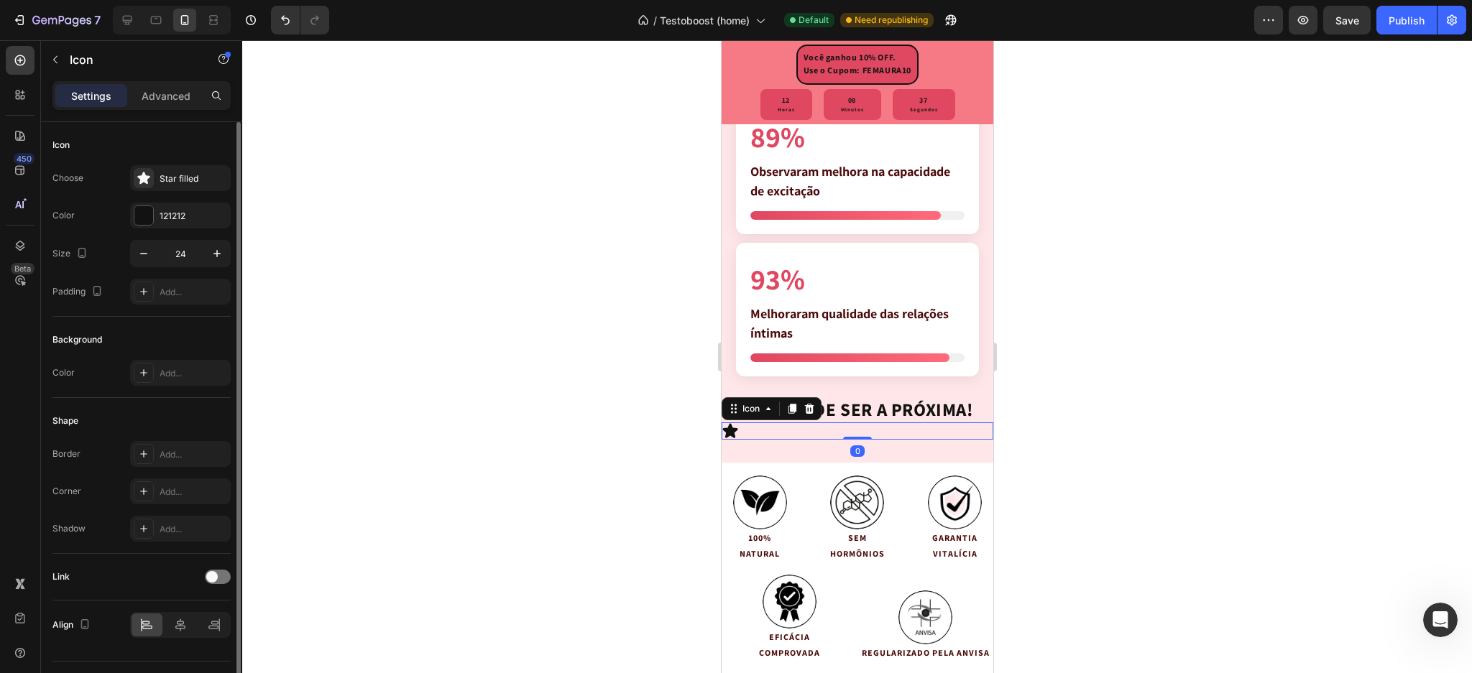
scroll to position [33, 0]
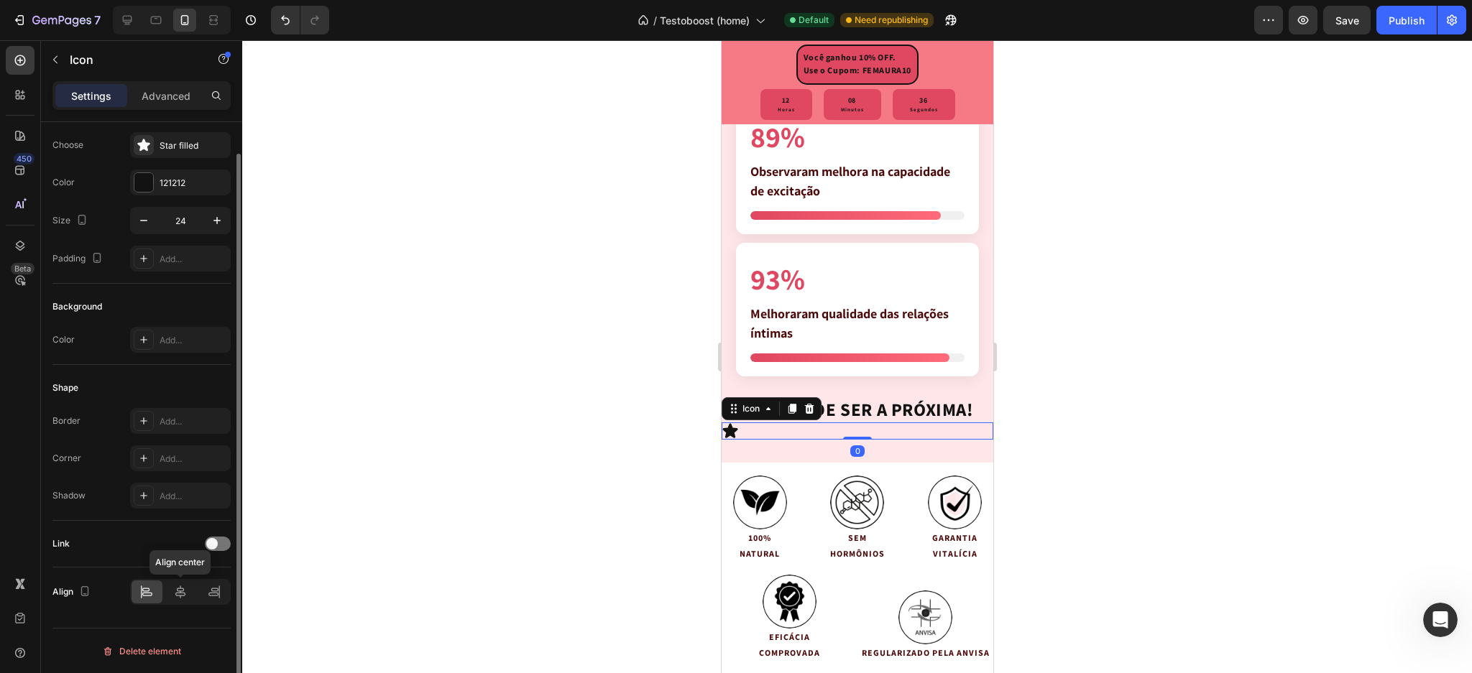
drag, startPoint x: 179, startPoint y: 595, endPoint x: 137, endPoint y: 510, distance: 95.5
click at [182, 594] on icon at bounding box center [180, 592] width 14 height 14
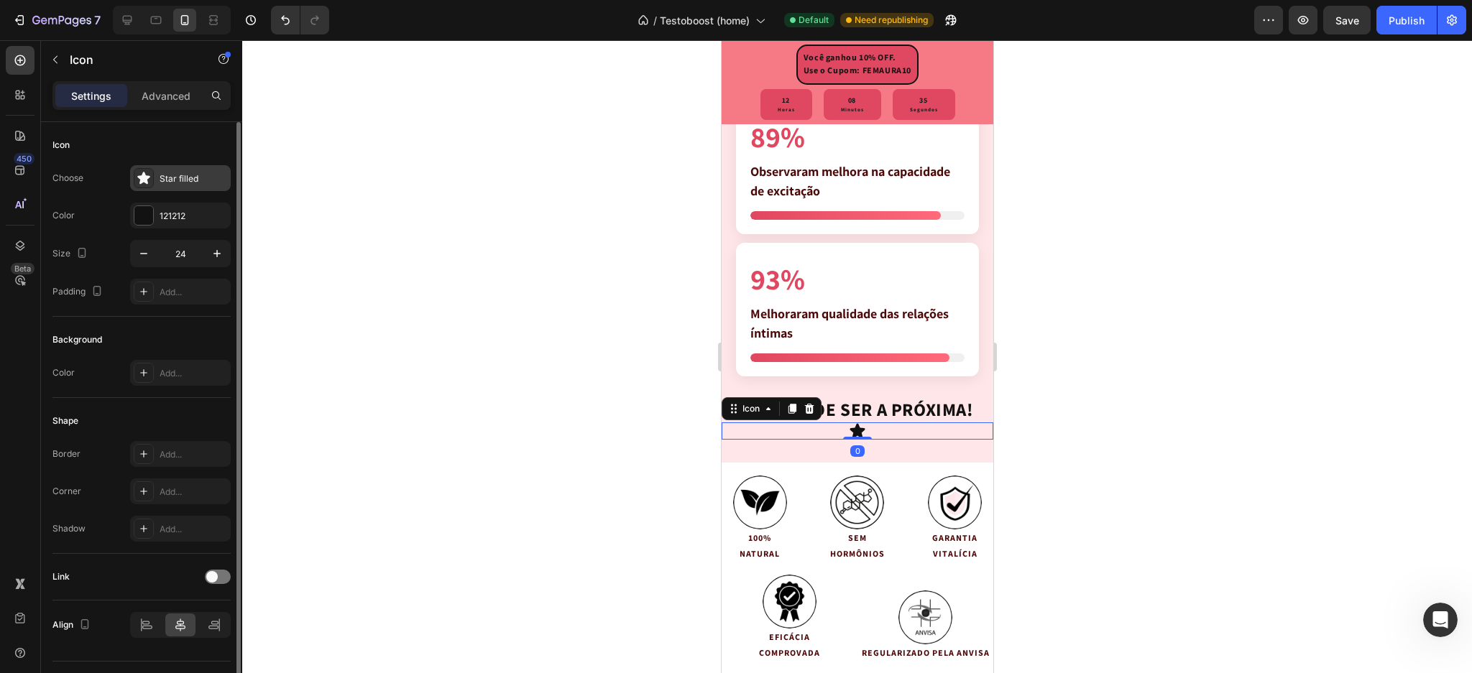
click at [166, 175] on div "Star filled" at bounding box center [194, 179] width 68 height 13
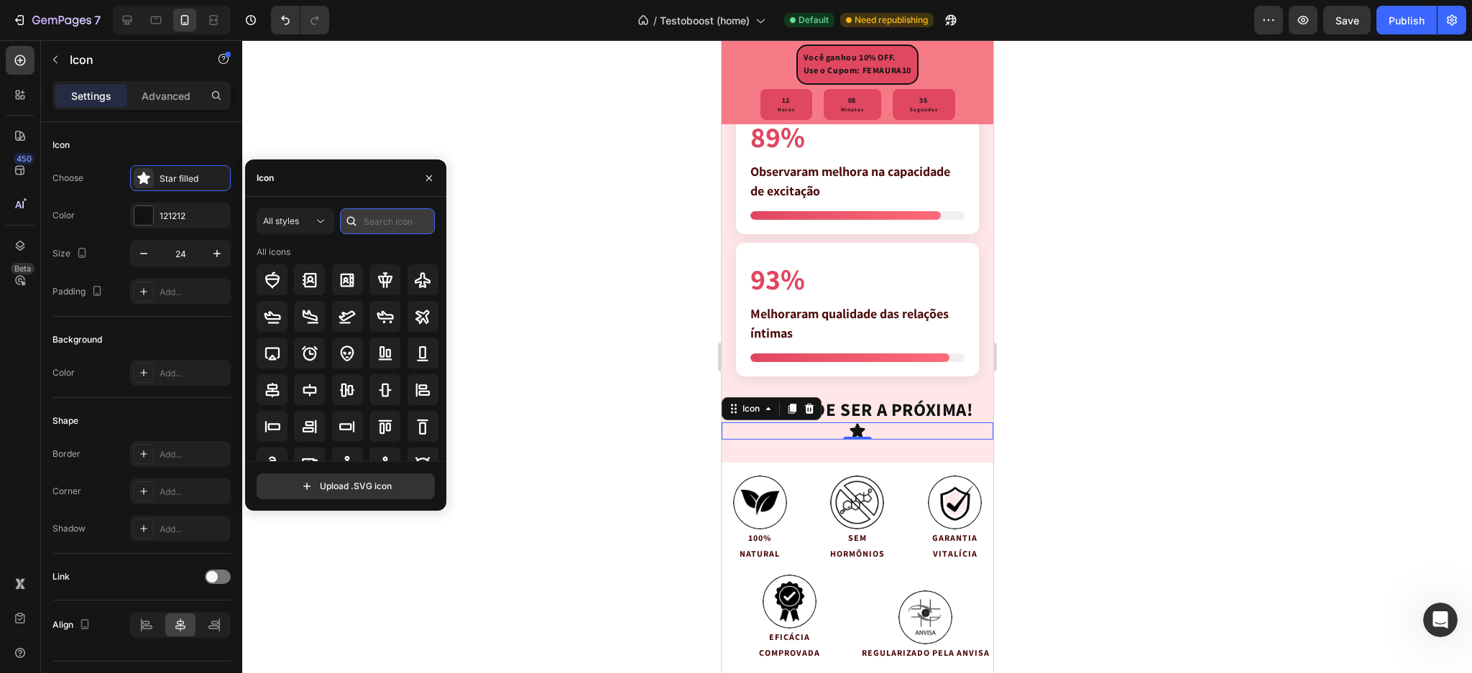
click at [380, 222] on input "text" at bounding box center [387, 221] width 95 height 26
type input "arrow"
click at [346, 421] on icon at bounding box center [347, 427] width 12 height 14
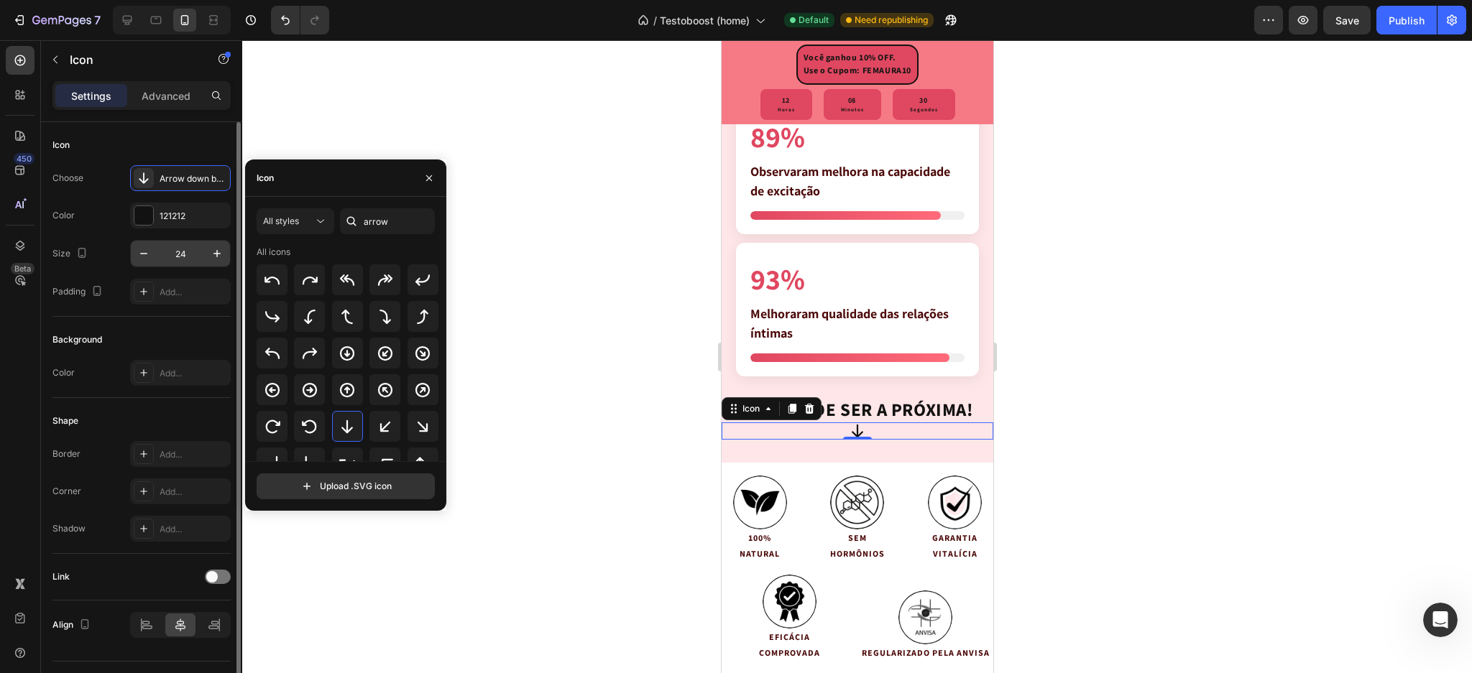
click at [183, 254] on input "24" at bounding box center [180, 254] width 47 height 26
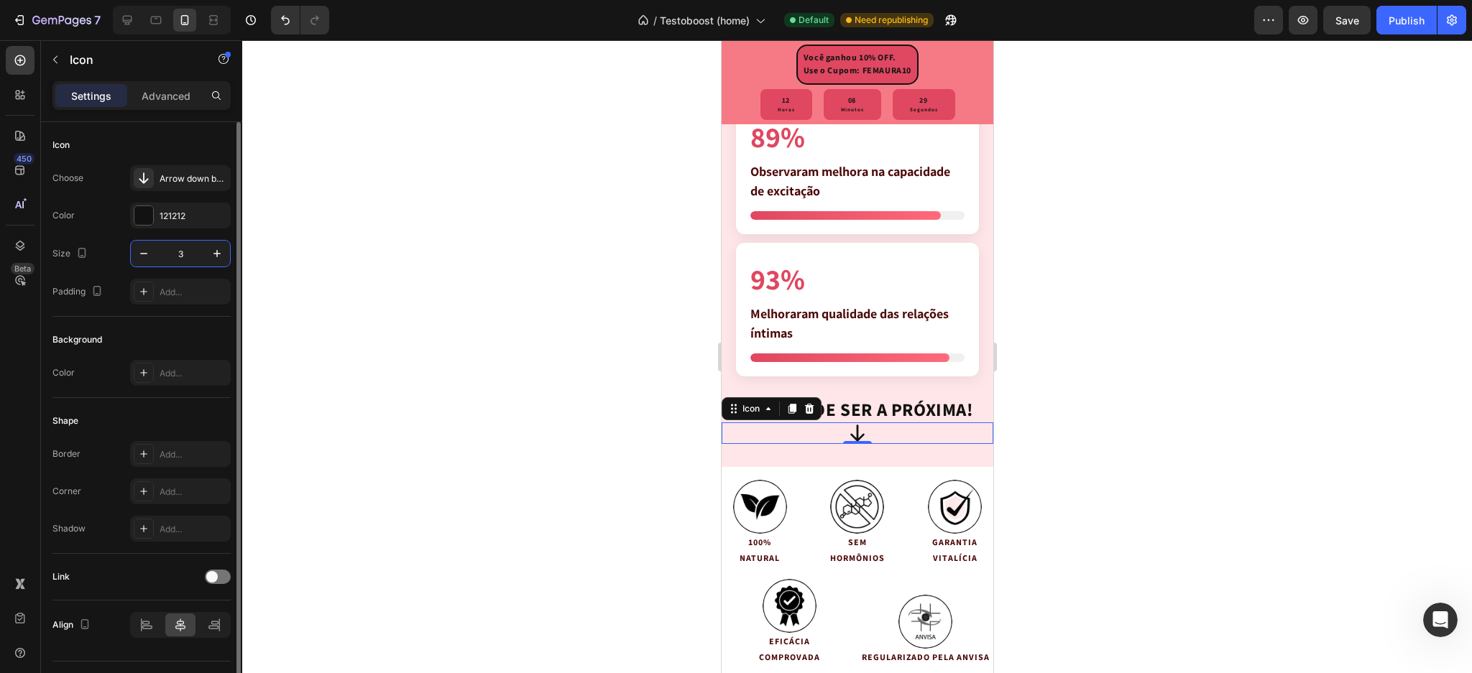
type input "30"
click at [70, 61] on p "Icon" at bounding box center [131, 59] width 122 height 17
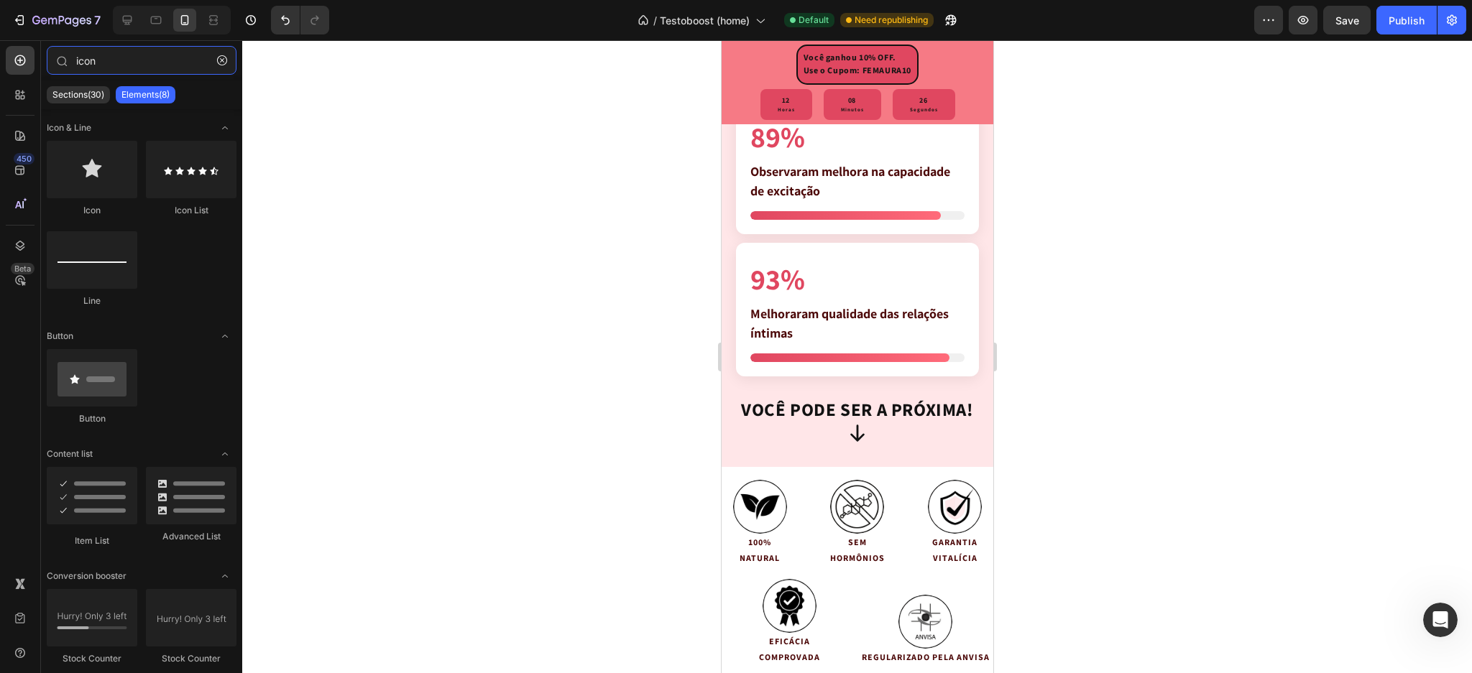
drag, startPoint x: 176, startPoint y: 63, endPoint x: 0, endPoint y: 55, distance: 176.3
click at [0, 55] on div "450 Beta icon Sections(30) Elements(8) Icon & Line Icon Icon List Line Button B…" at bounding box center [121, 356] width 242 height 633
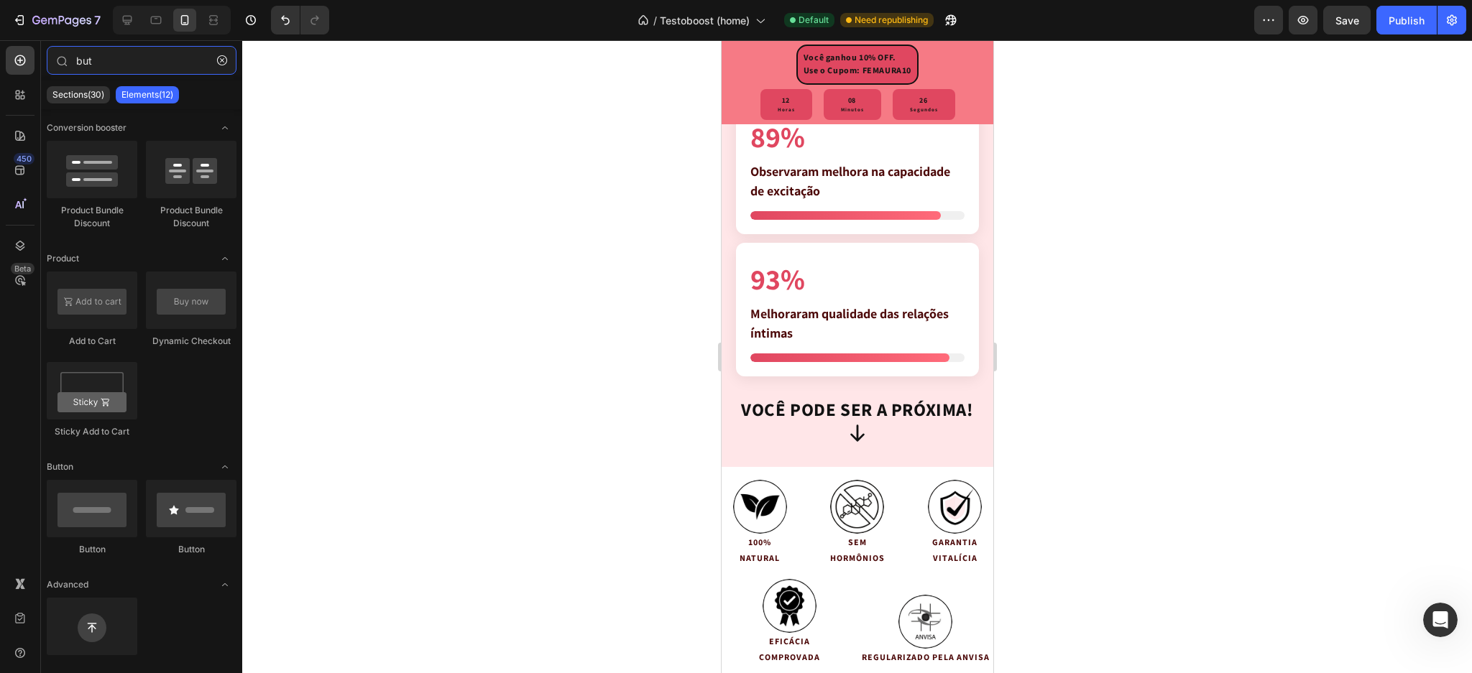
type input "butt"
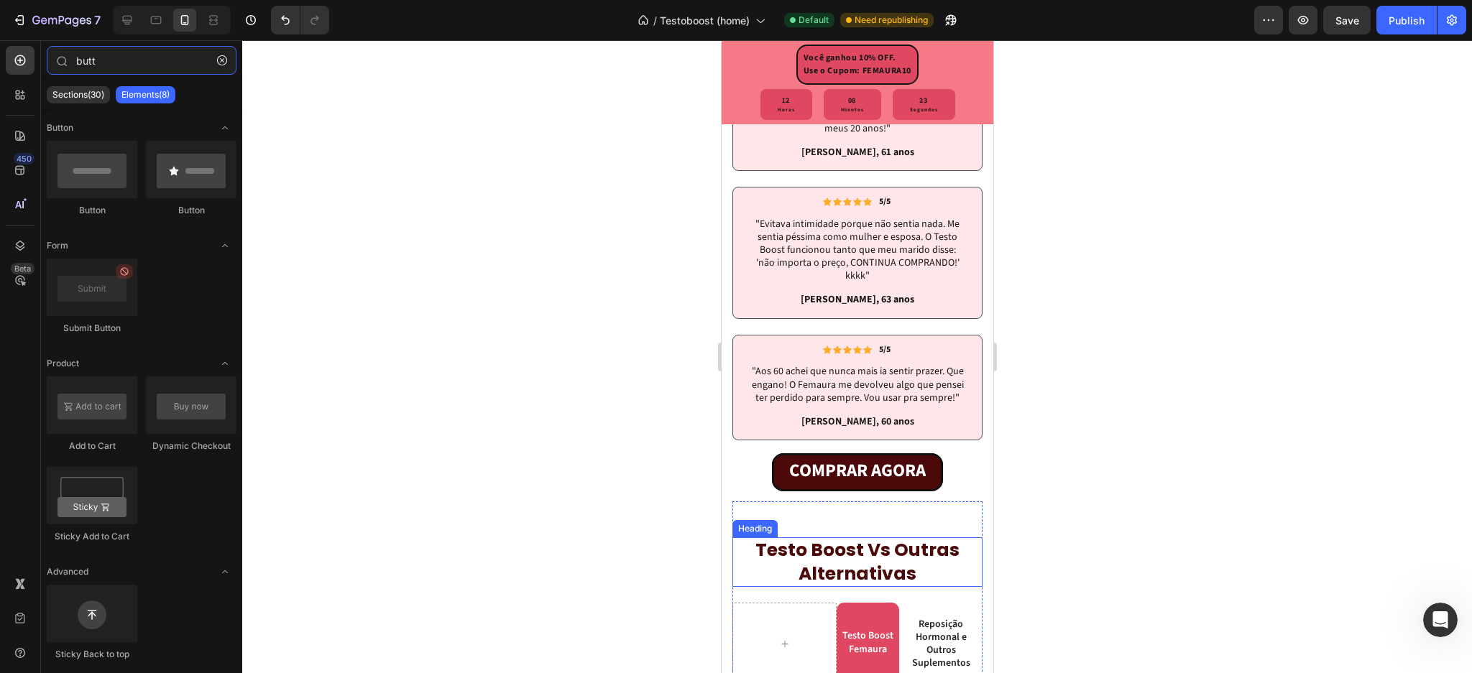
scroll to position [4865, 0]
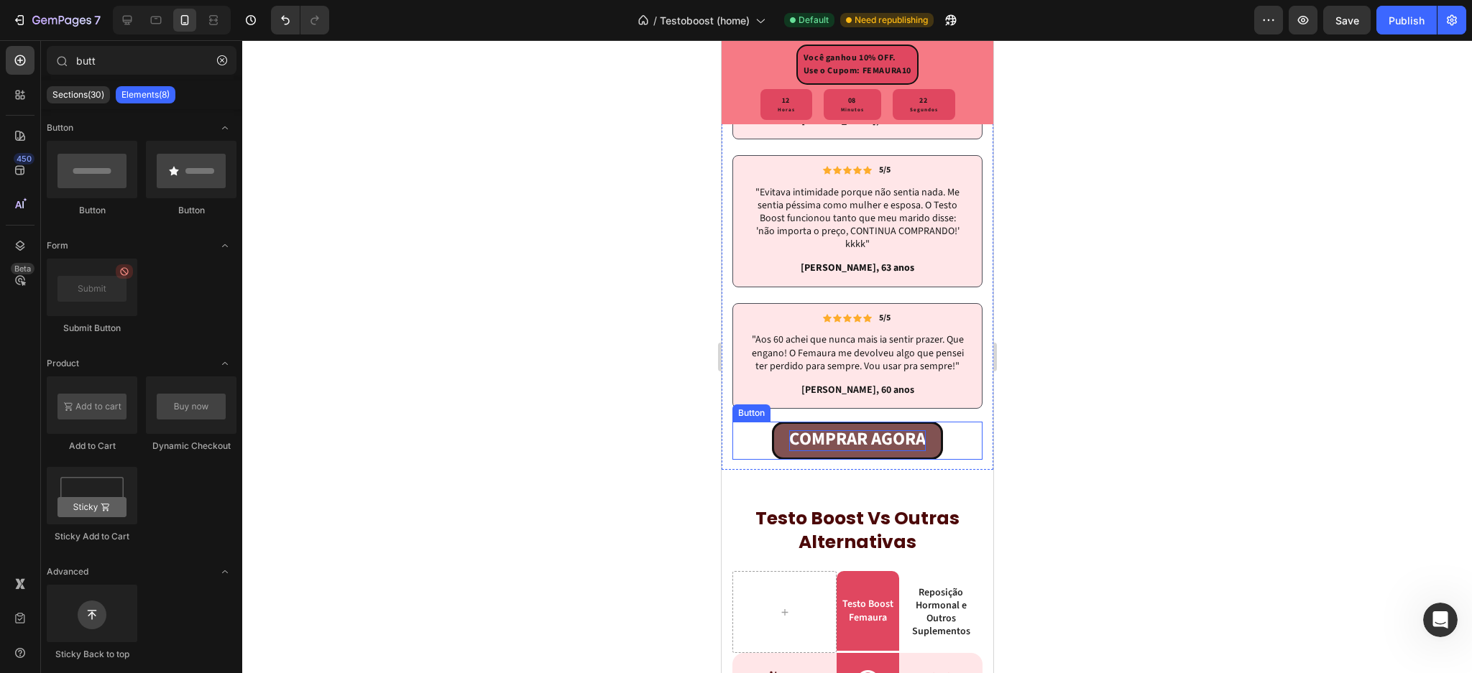
click at [790, 452] on strong "COMPRAR AGORA" at bounding box center [856, 439] width 137 height 26
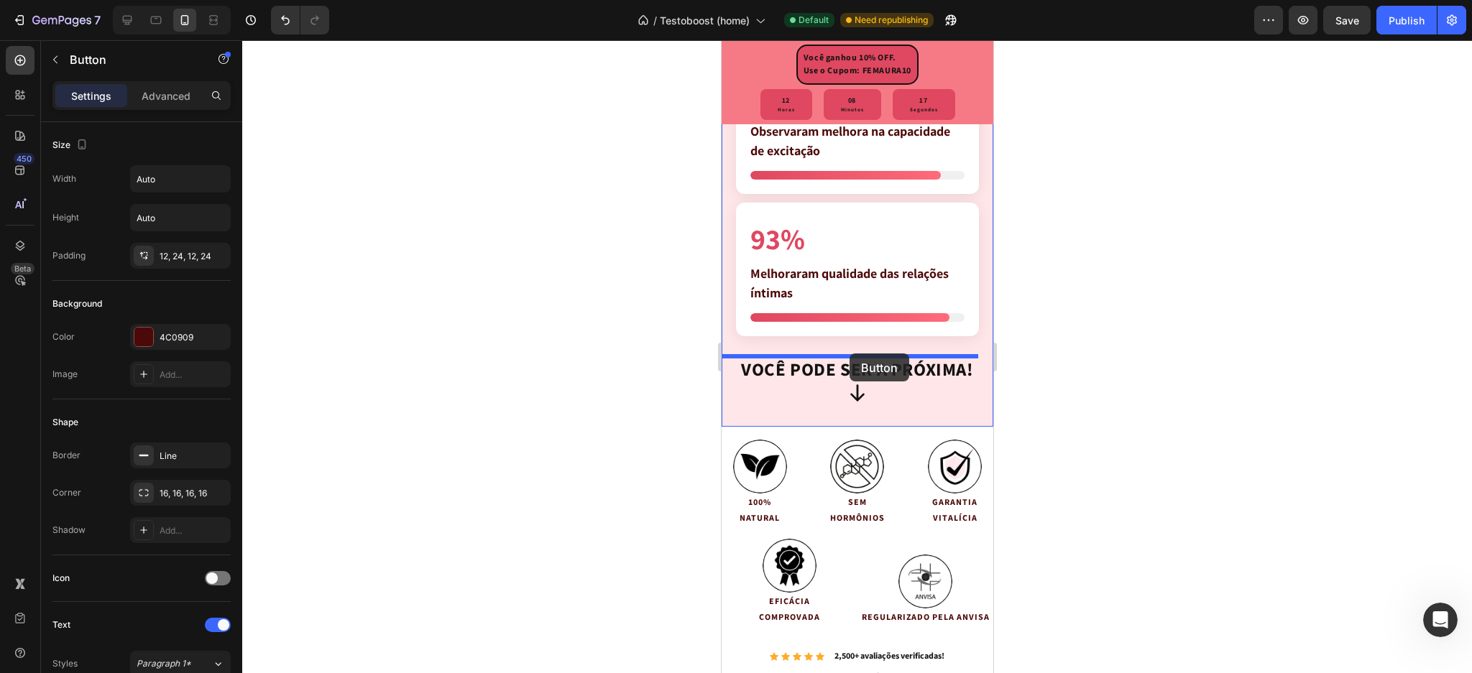
scroll to position [3715, 0]
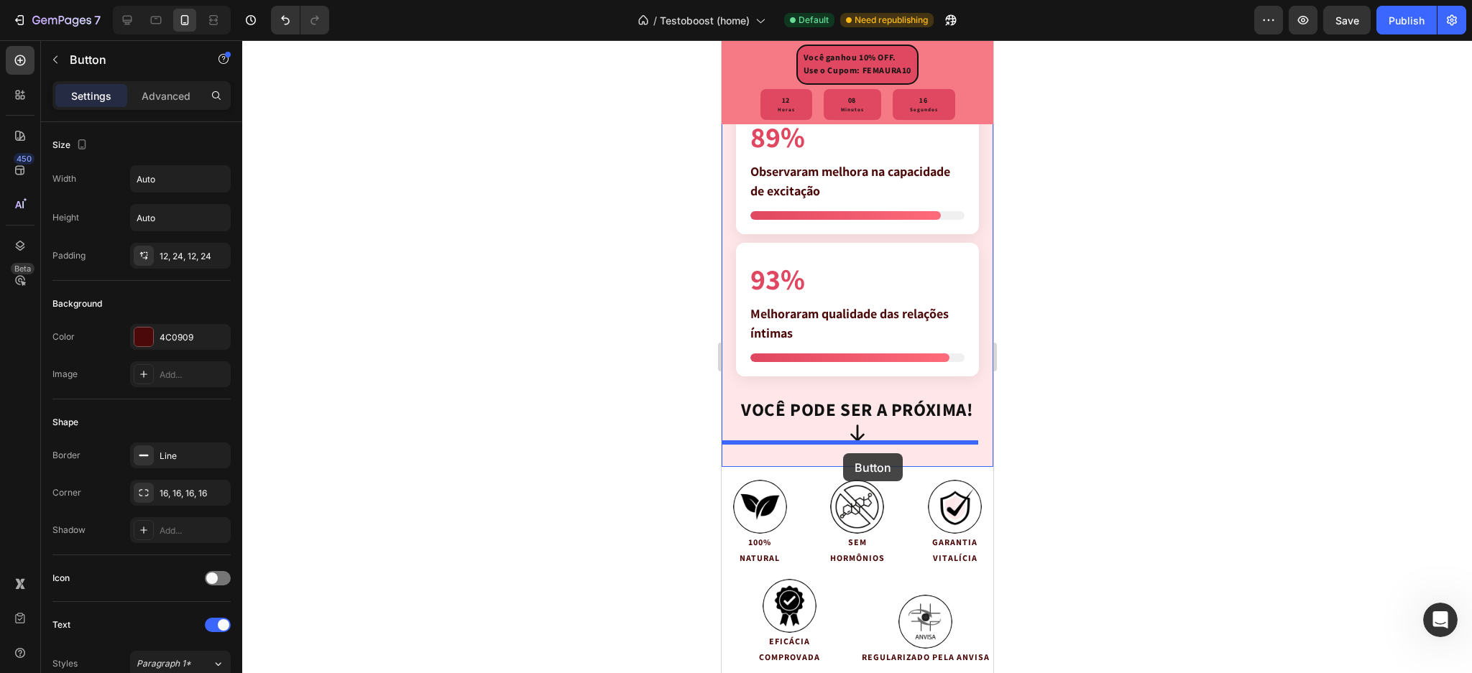
drag, startPoint x: 750, startPoint y: 426, endPoint x: 843, endPoint y: 454, distance: 97.3
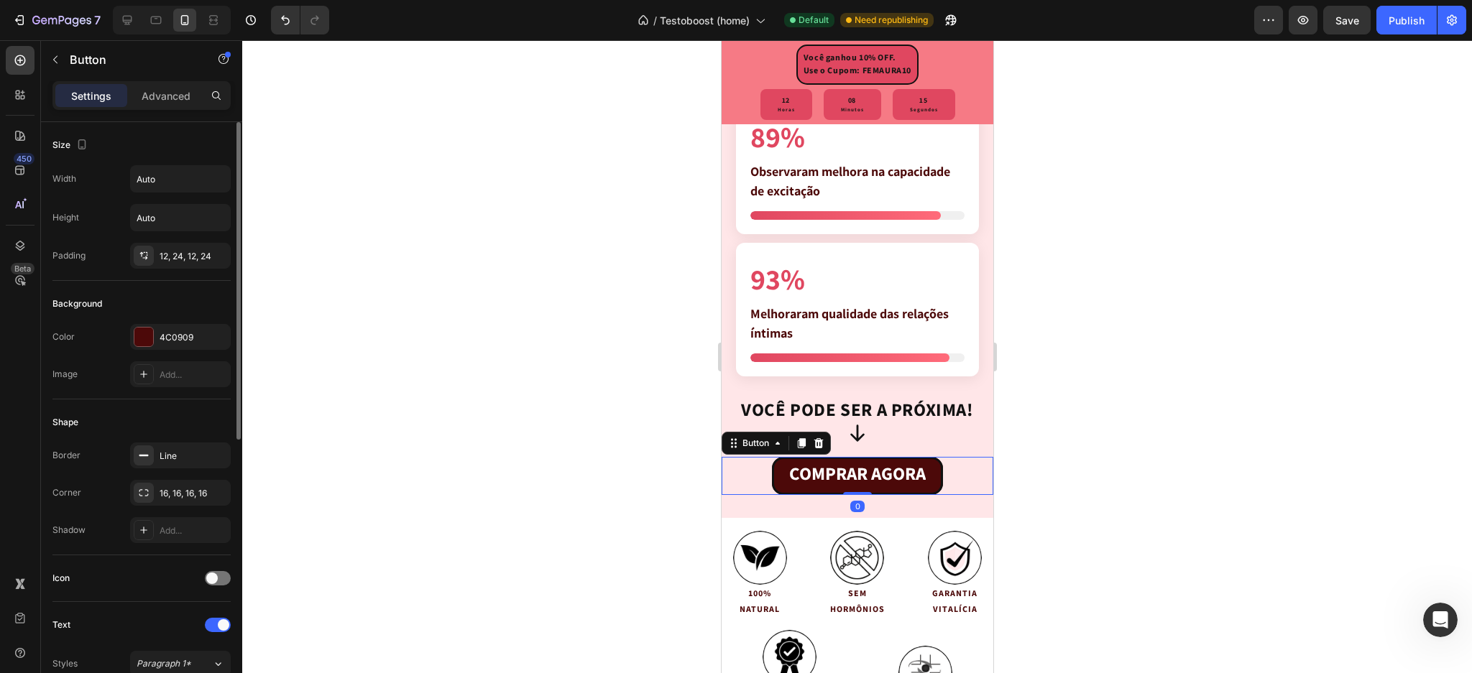
scroll to position [191, 0]
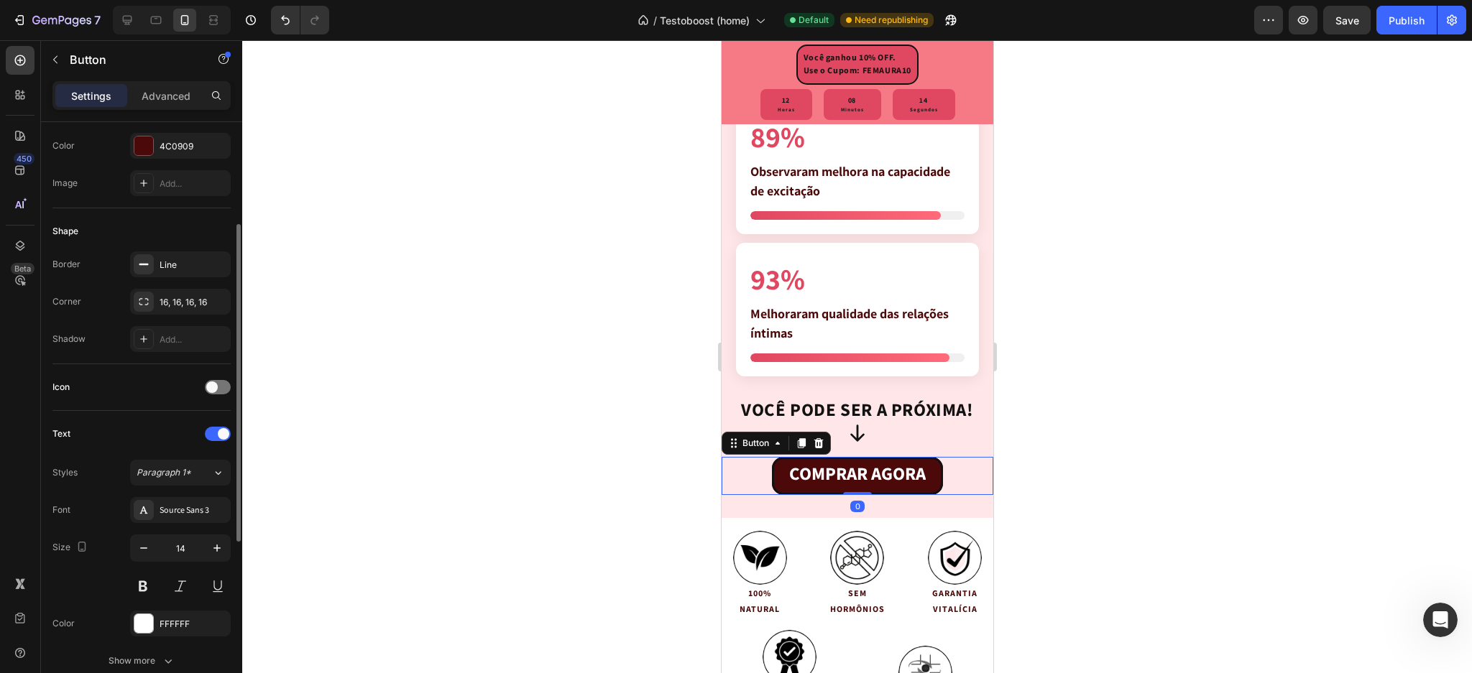
click at [1136, 494] on div at bounding box center [857, 356] width 1230 height 633
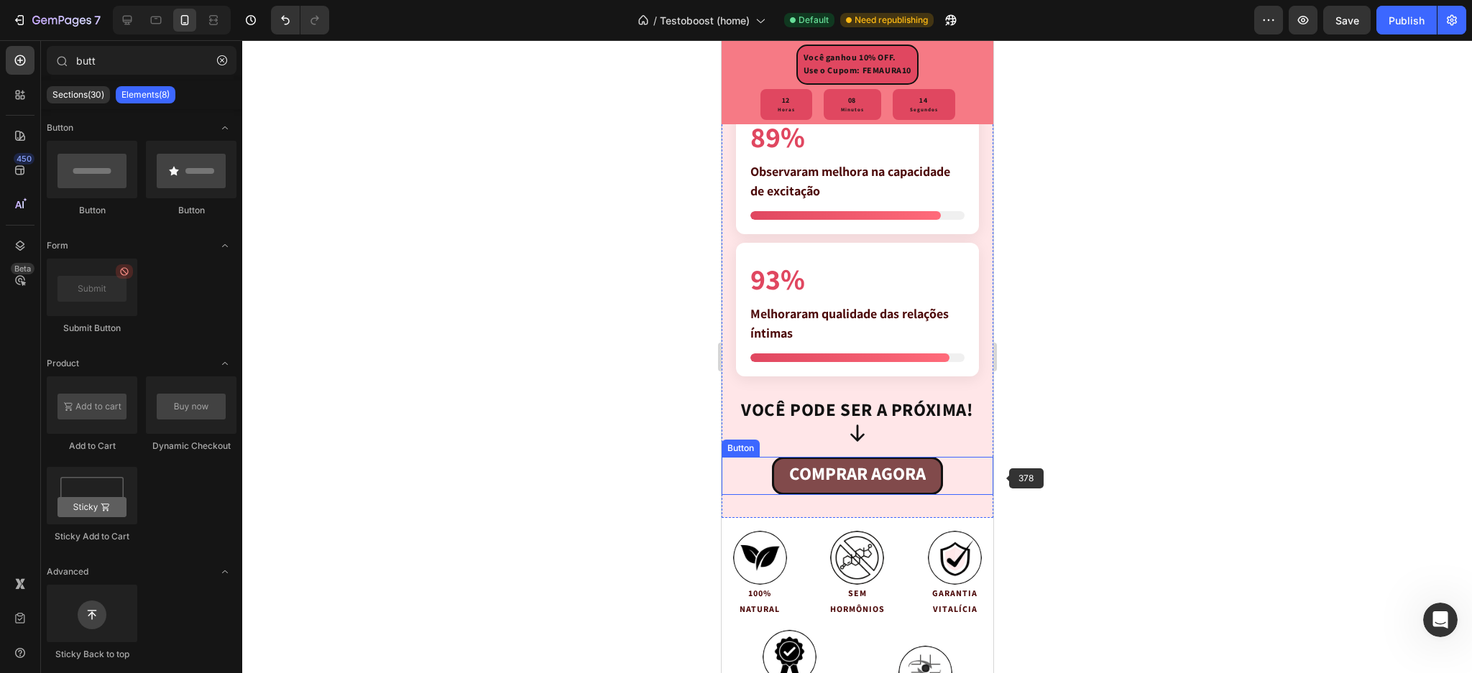
click at [868, 464] on link "COMPRAR AGORA" at bounding box center [856, 476] width 171 height 38
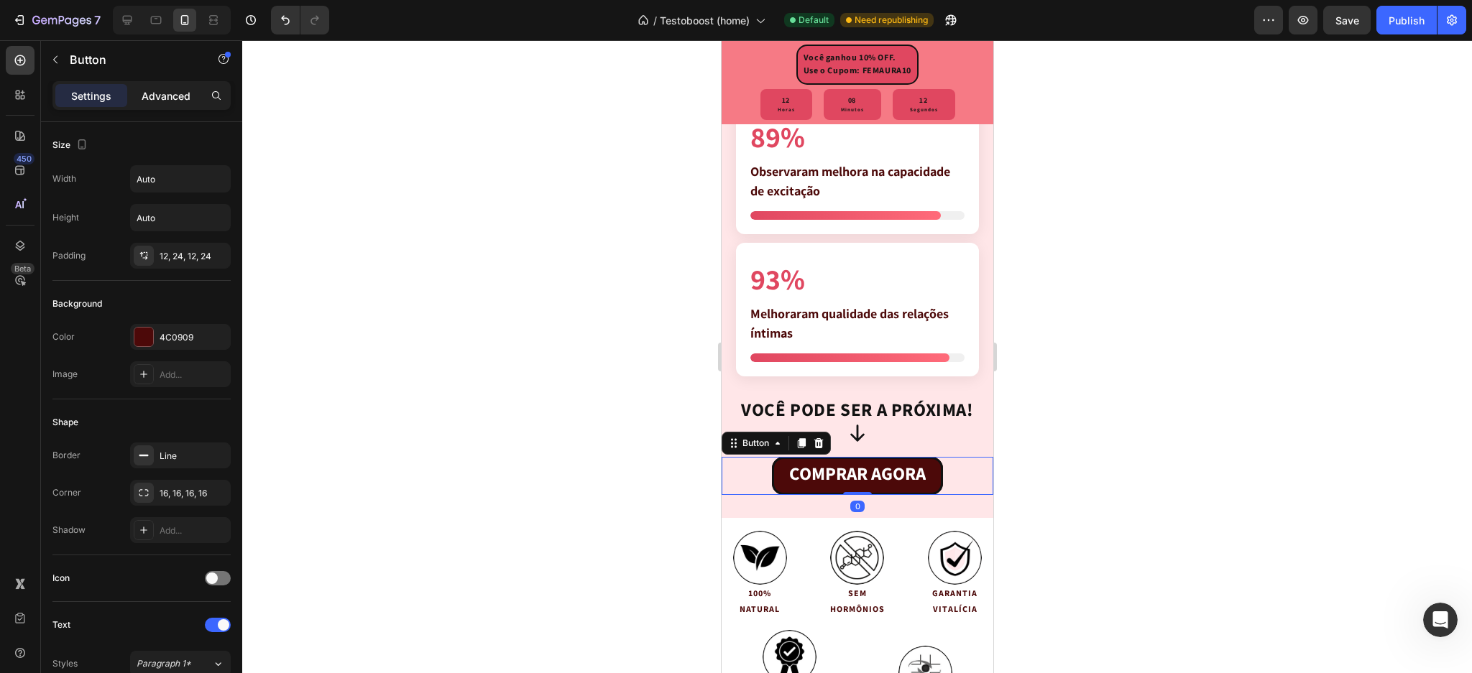
click at [157, 98] on p "Advanced" at bounding box center [166, 95] width 49 height 15
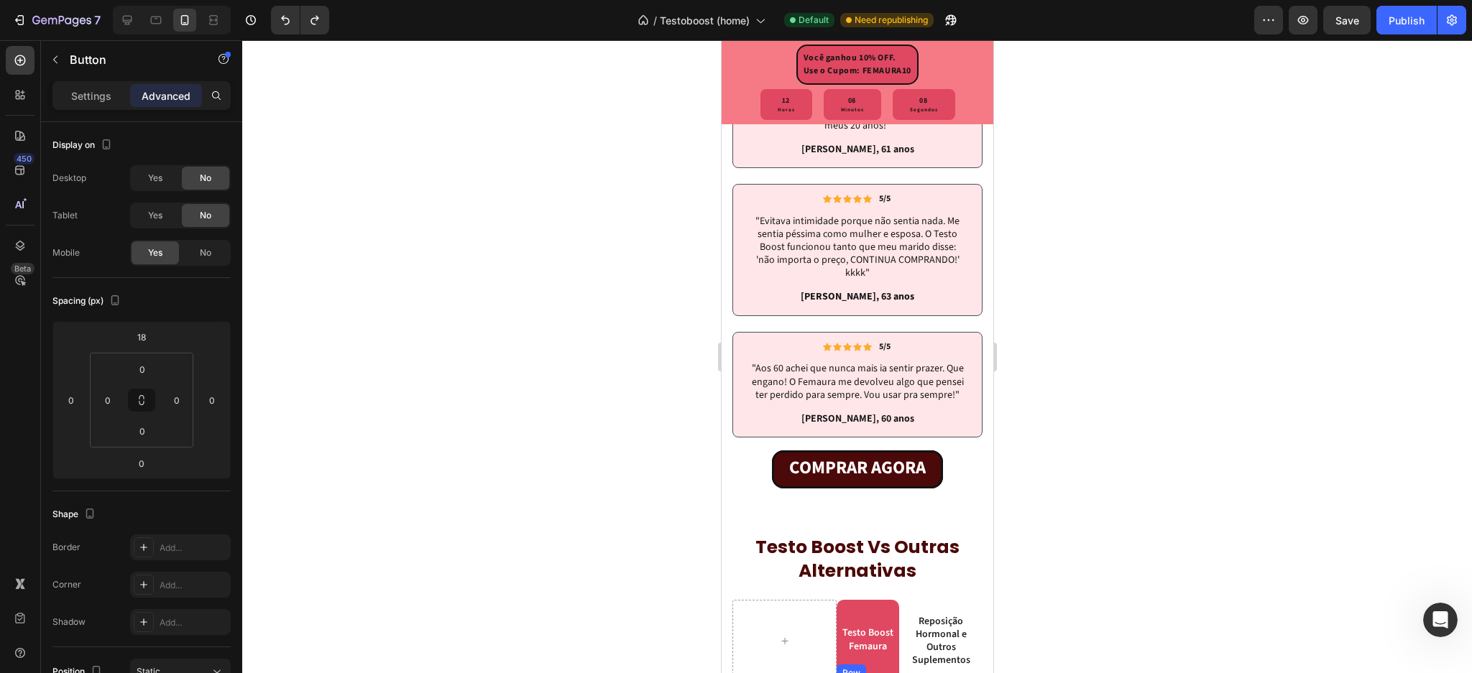
scroll to position [5056, 0]
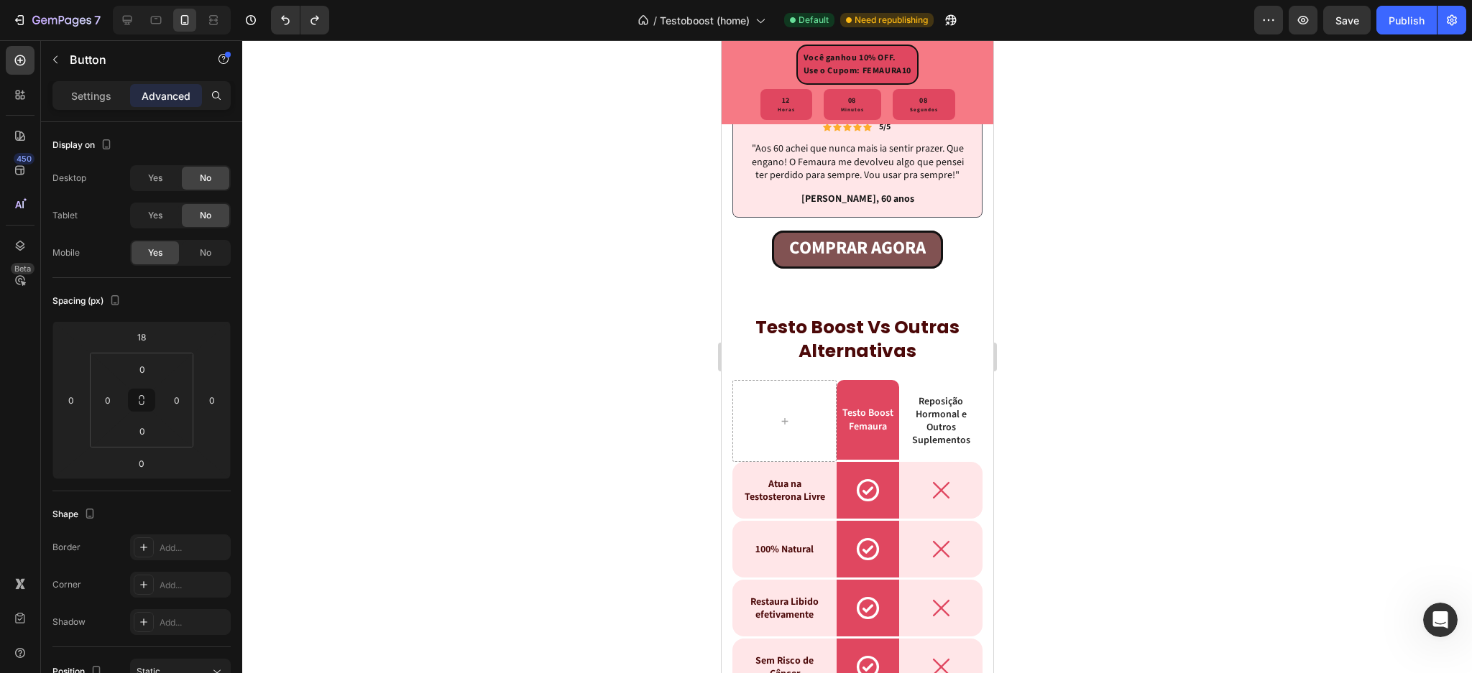
click at [771, 257] on link "COMPRAR AGORA" at bounding box center [856, 250] width 171 height 38
click at [778, 256] on link "COMPRAR AGORA" at bounding box center [856, 250] width 171 height 38
click at [772, 269] on link "COMPRAR AGORA" at bounding box center [856, 250] width 171 height 38
click at [1217, 293] on div at bounding box center [857, 356] width 1230 height 633
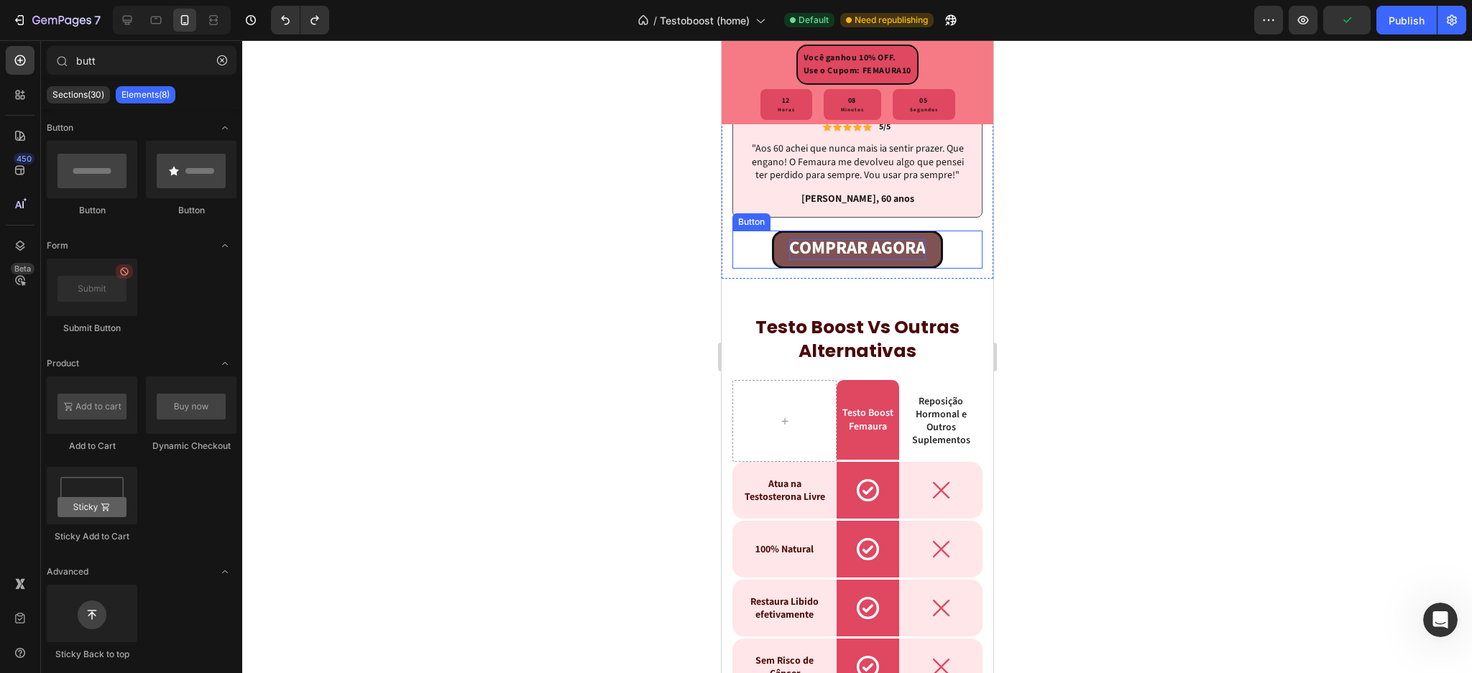
click at [878, 261] on strong "COMPRAR AGORA" at bounding box center [856, 248] width 137 height 26
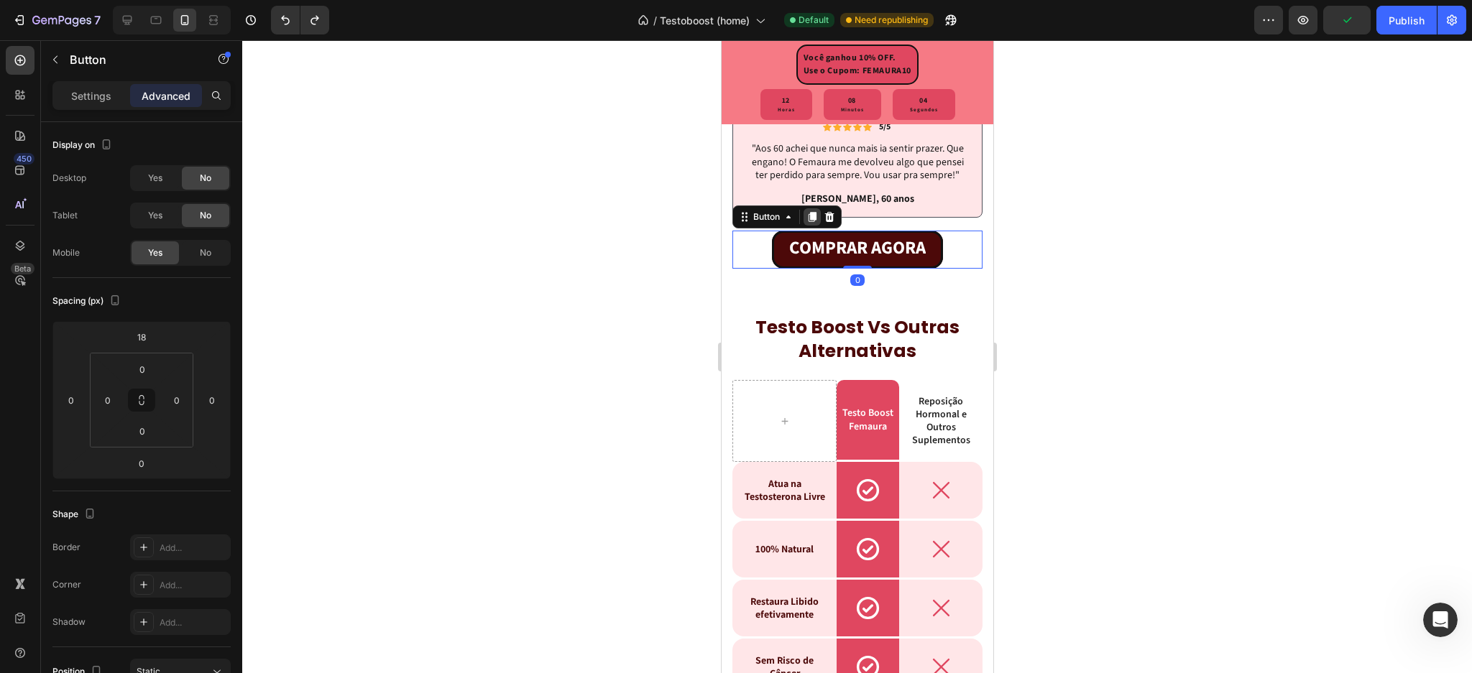
click at [809, 222] on icon at bounding box center [812, 217] width 8 height 10
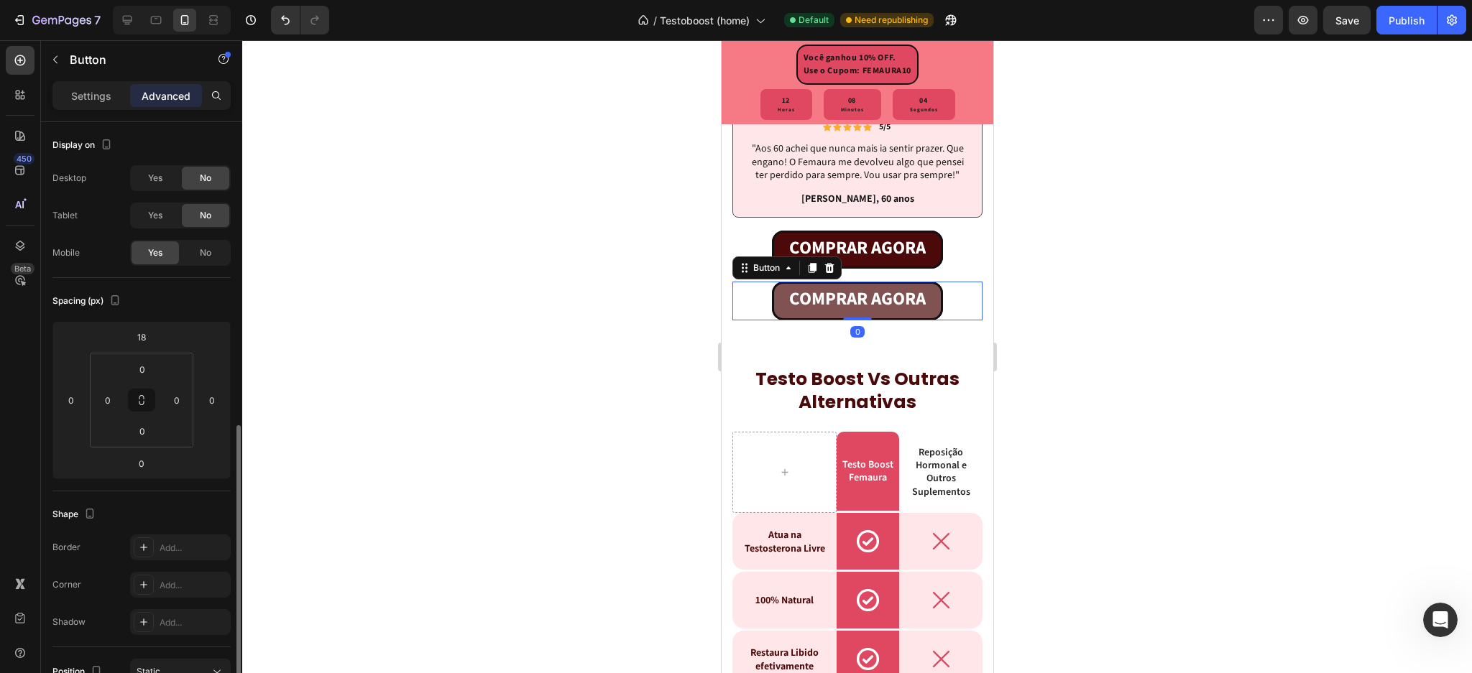
scroll to position [190, 0]
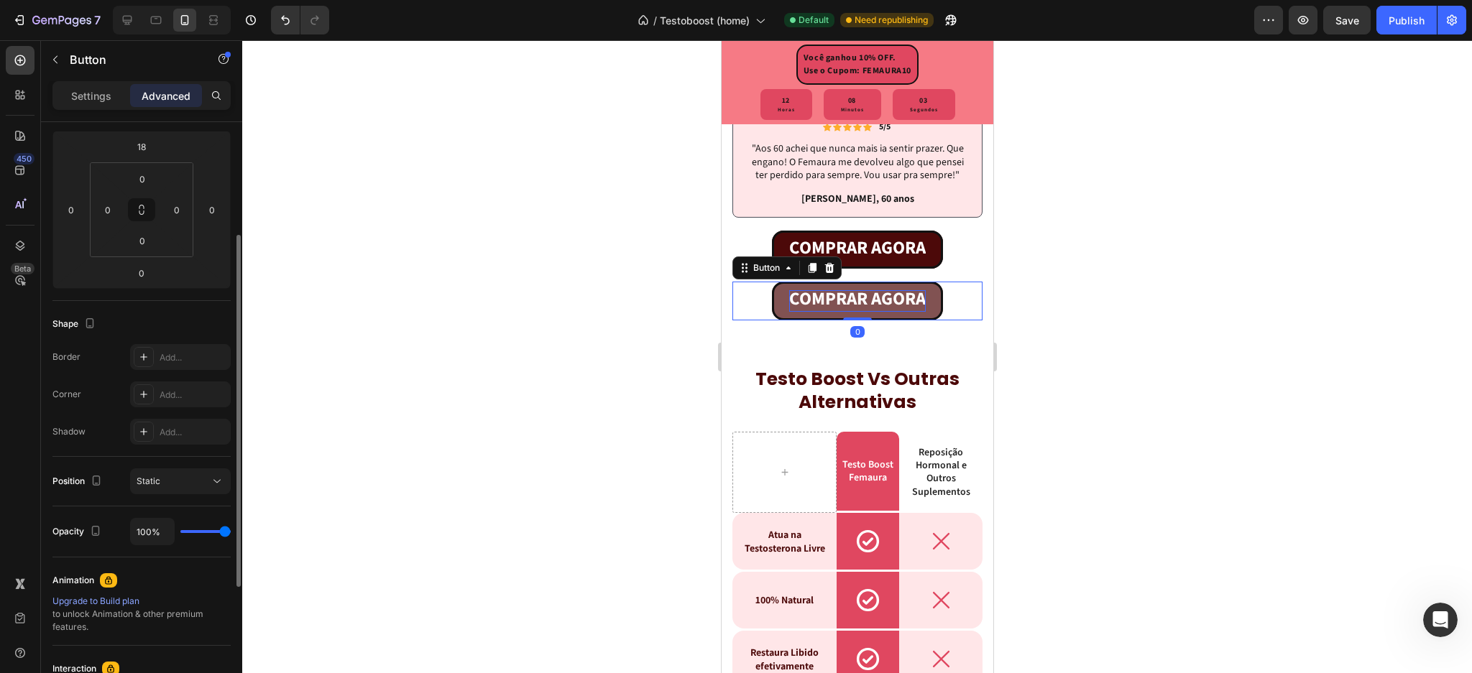
click at [788, 308] on strong "COMPRAR AGORA" at bounding box center [856, 299] width 137 height 26
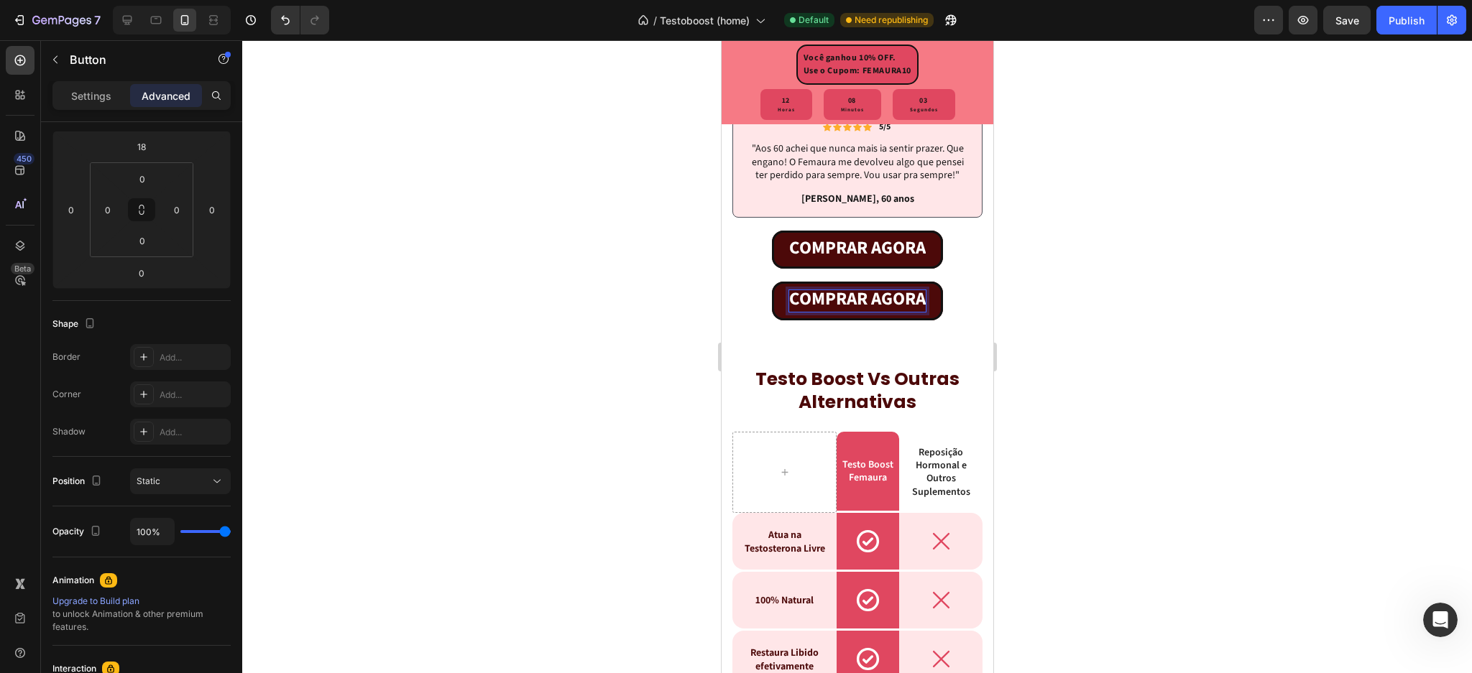
drag, startPoint x: 777, startPoint y: 316, endPoint x: 762, endPoint y: 311, distance: 15.7
click at [776, 316] on link "COMPRAR AGORA" at bounding box center [856, 301] width 171 height 38
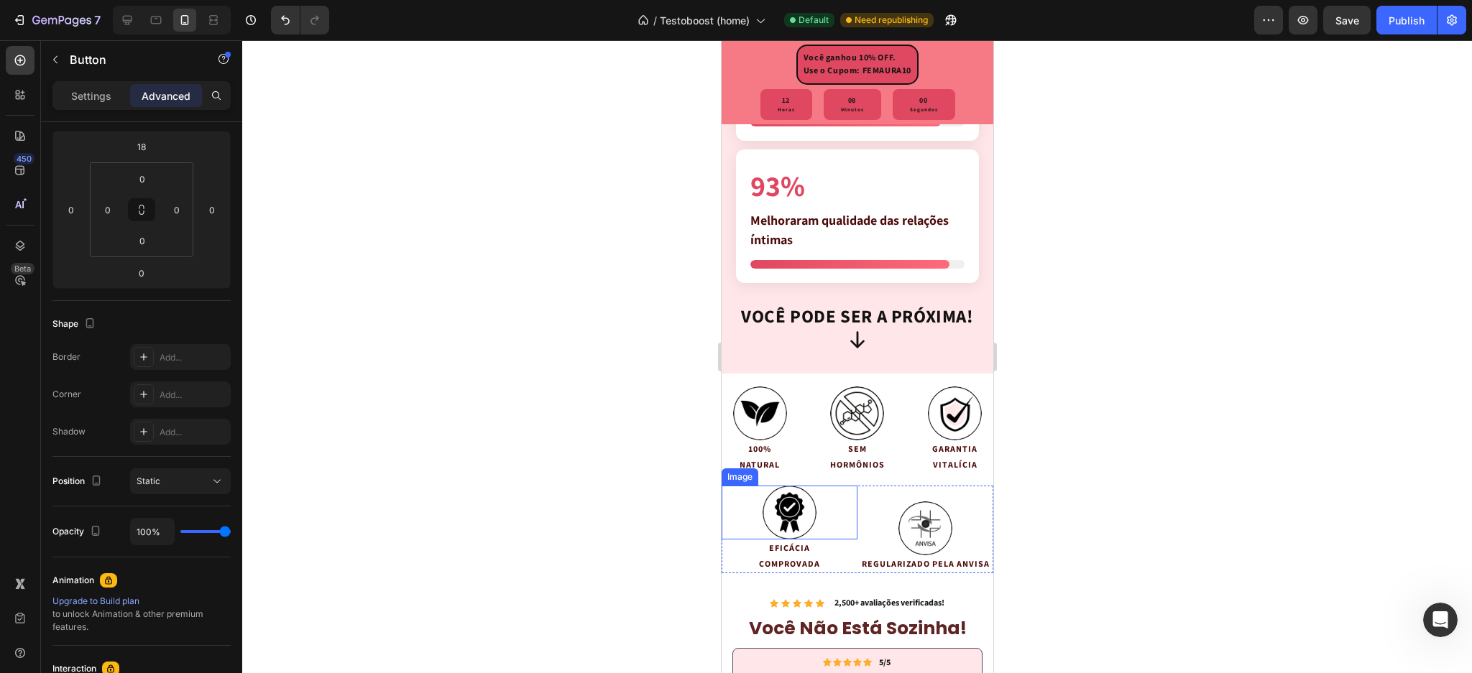
scroll to position [3715, 0]
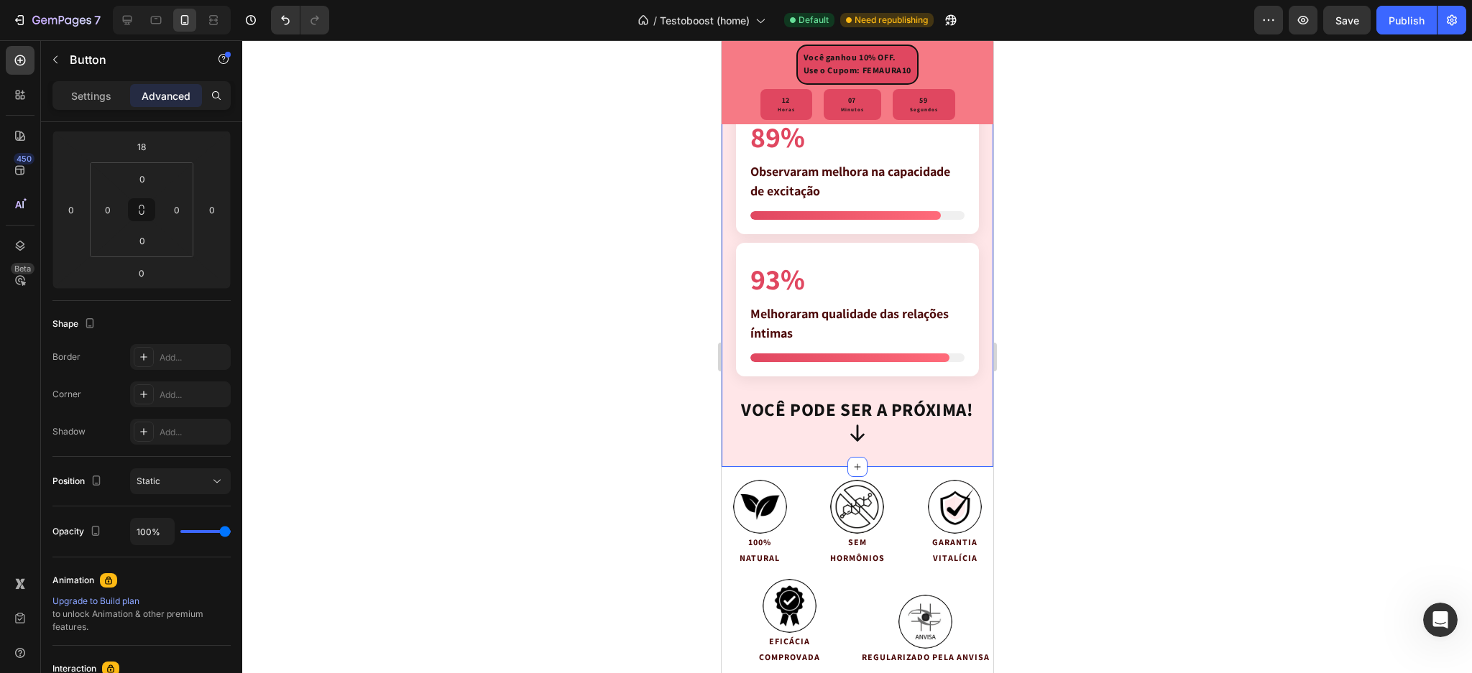
drag, startPoint x: 757, startPoint y: 285, endPoint x: 834, endPoint y: 450, distance: 182.6
click at [835, 452] on div "Você ganhou 10% OFF. Use o Cupom: FEMAURA10 Text Block 12 Horas 07 Minutos 59 S…" at bounding box center [857, 405] width 272 height 8103
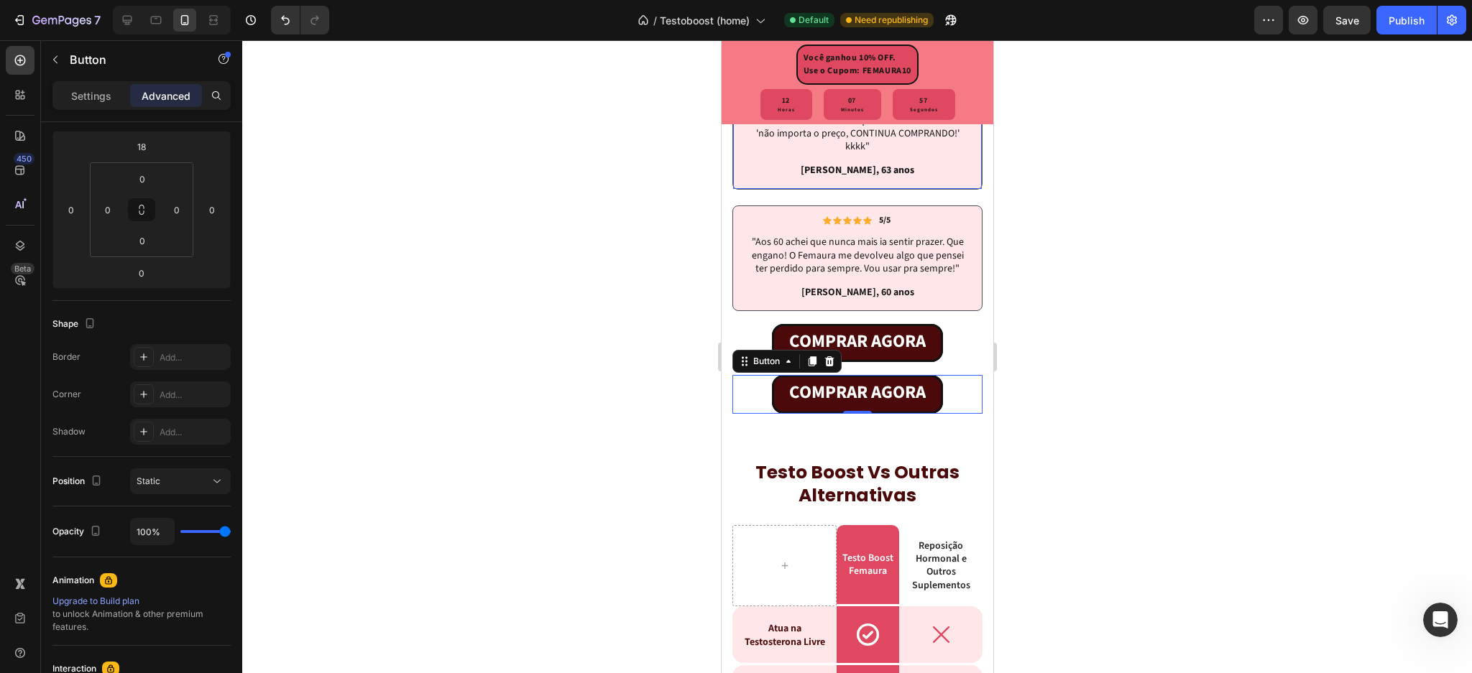
scroll to position [4961, 0]
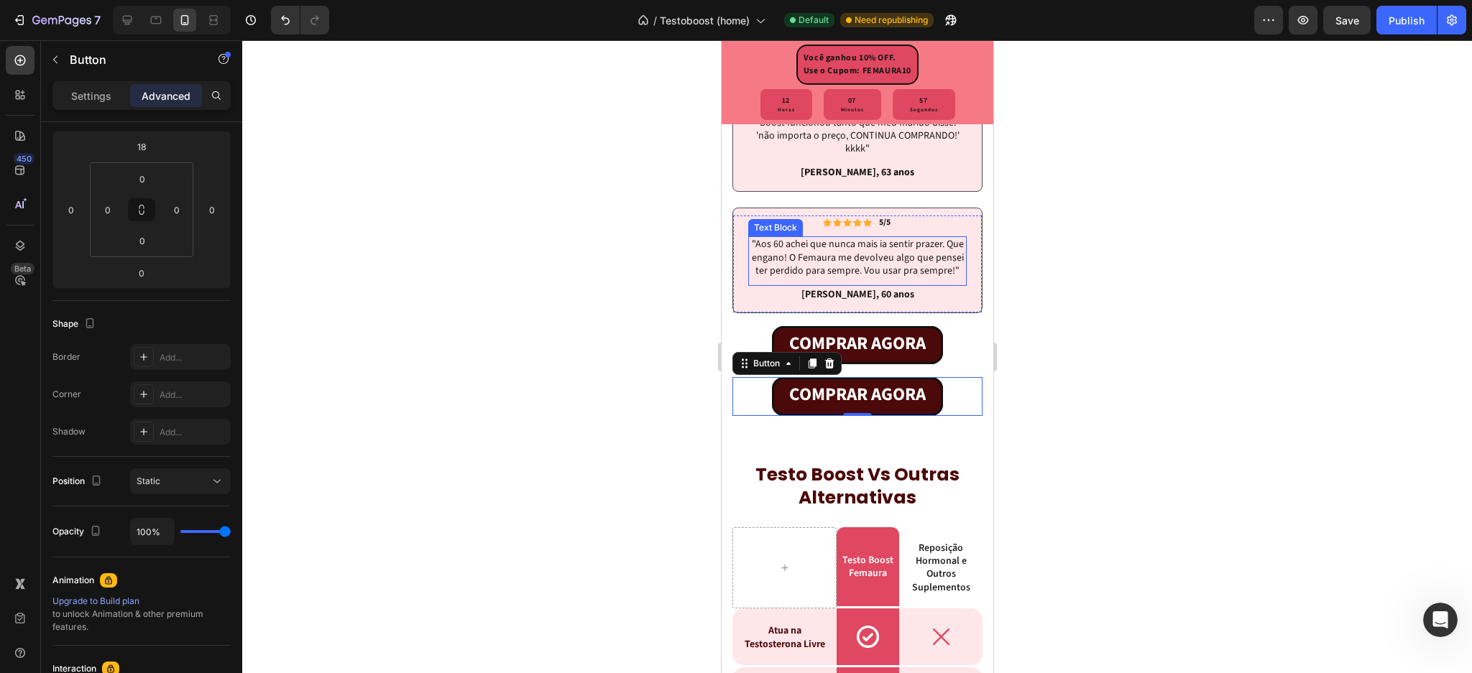
drag, startPoint x: 760, startPoint y: 283, endPoint x: 775, endPoint y: 294, distance: 18.5
drag, startPoint x: 749, startPoint y: 371, endPoint x: 794, endPoint y: 338, distance: 55.5
drag, startPoint x: 744, startPoint y: 375, endPoint x: 756, endPoint y: 381, distance: 13.5
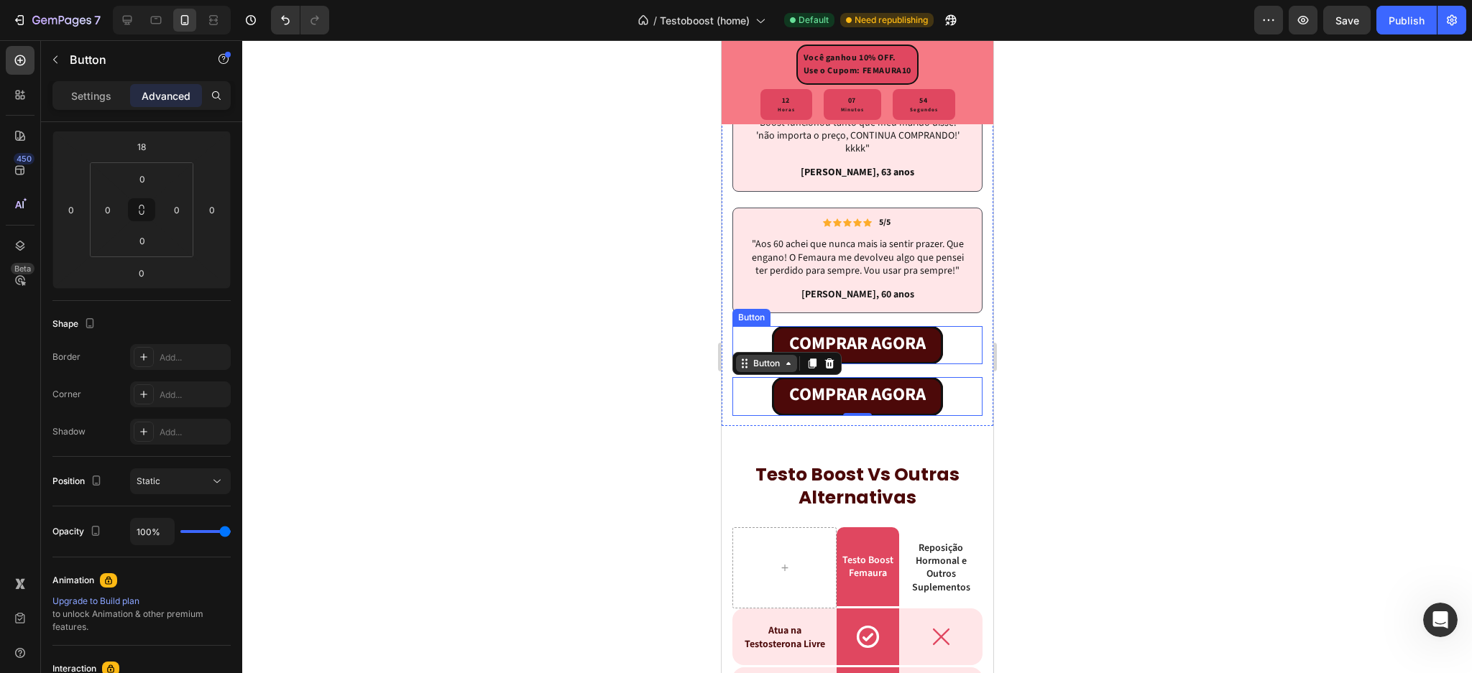
drag, startPoint x: 743, startPoint y: 358, endPoint x: 768, endPoint y: 372, distance: 28.0
drag, startPoint x: 1120, startPoint y: 383, endPoint x: 1091, endPoint y: 397, distance: 32.1
click at [1119, 384] on div at bounding box center [857, 356] width 1230 height 633
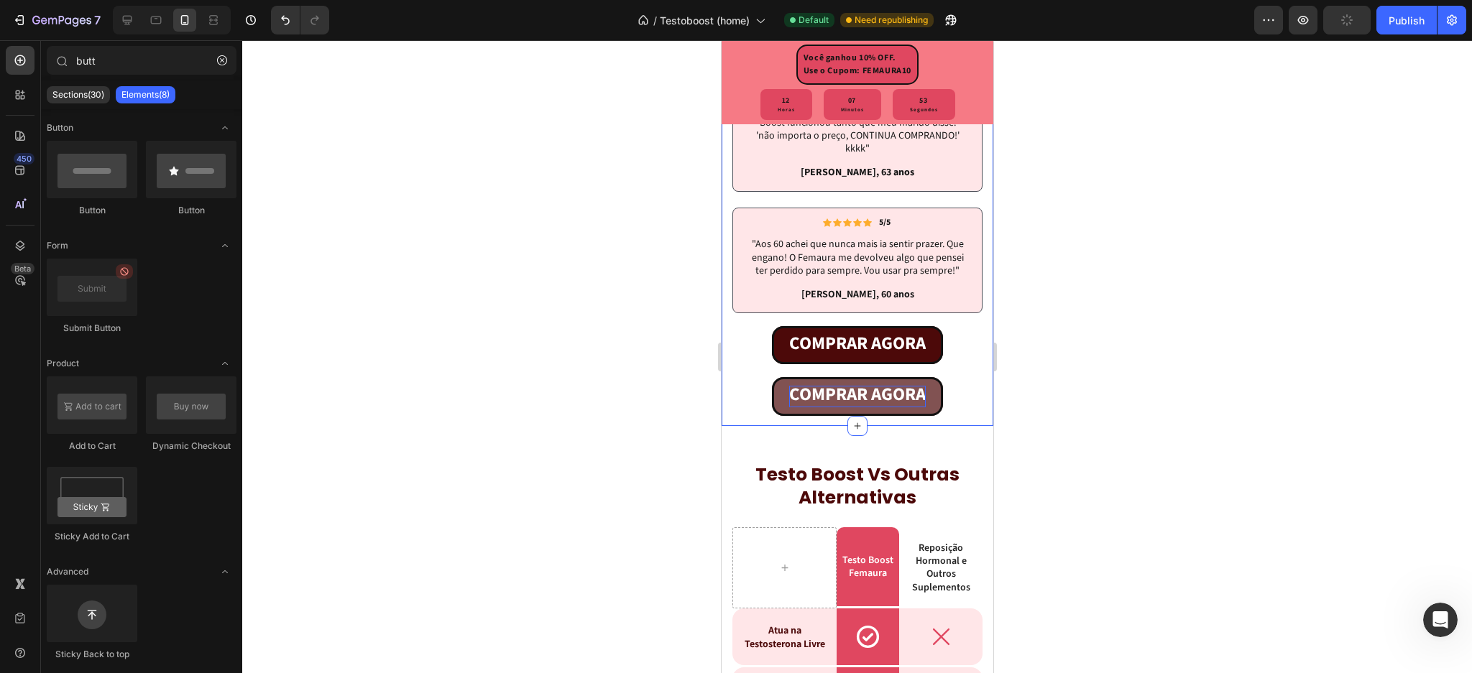
click at [858, 408] on strong "COMPRAR AGORA" at bounding box center [856, 395] width 137 height 26
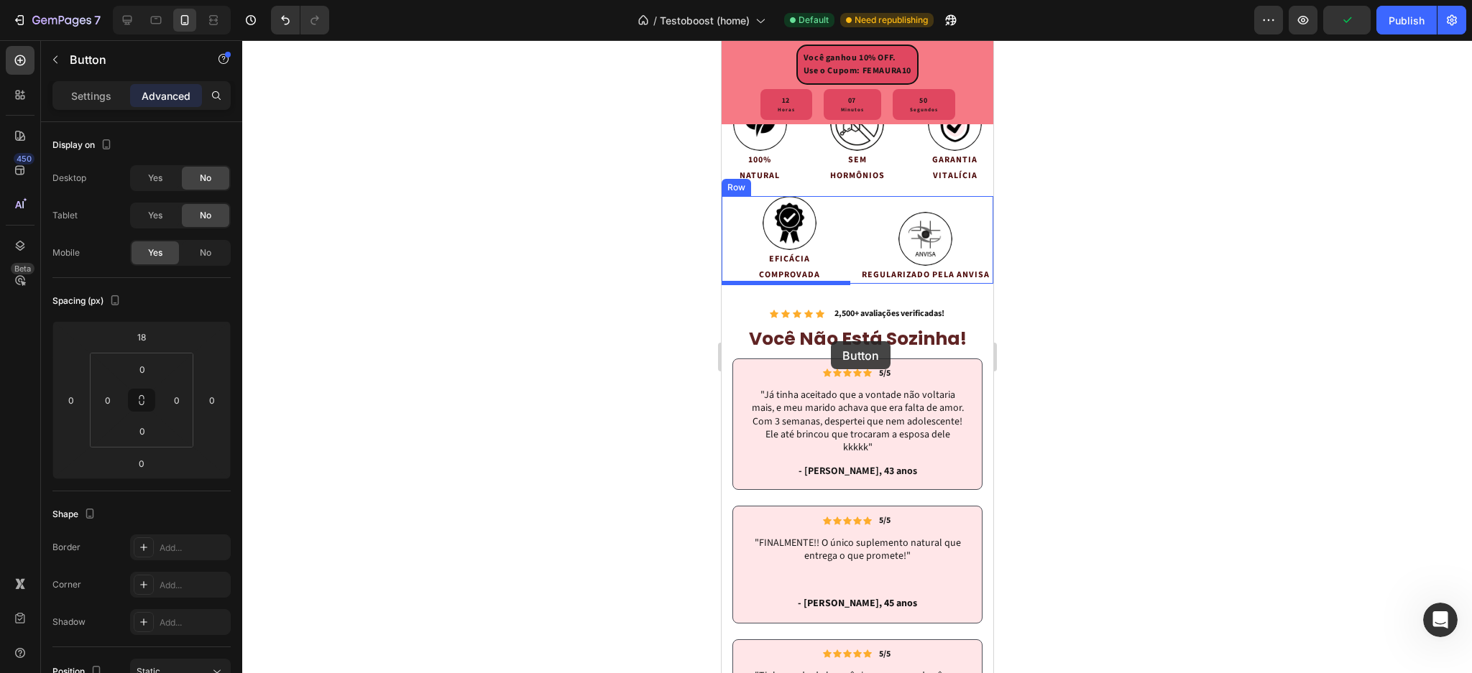
scroll to position [3811, 0]
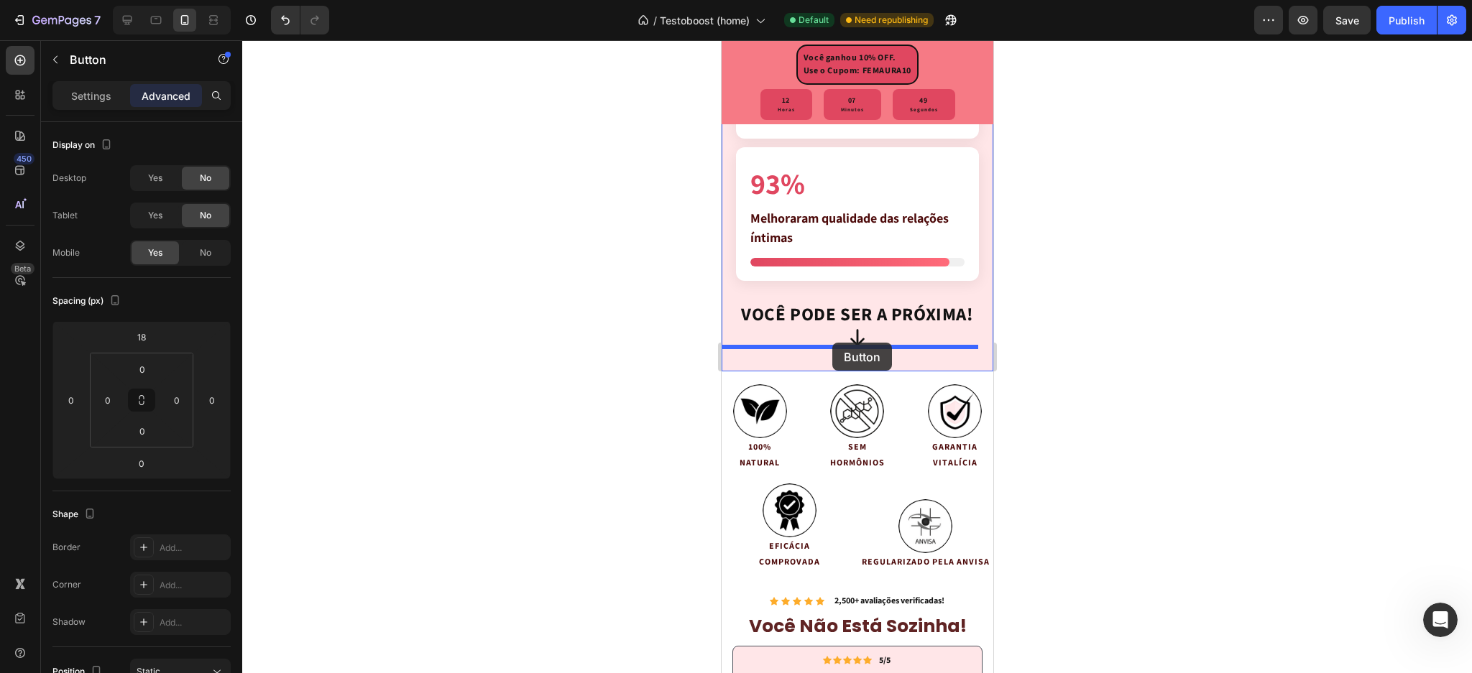
drag, startPoint x: 758, startPoint y: 379, endPoint x: 832, endPoint y: 343, distance: 82.3
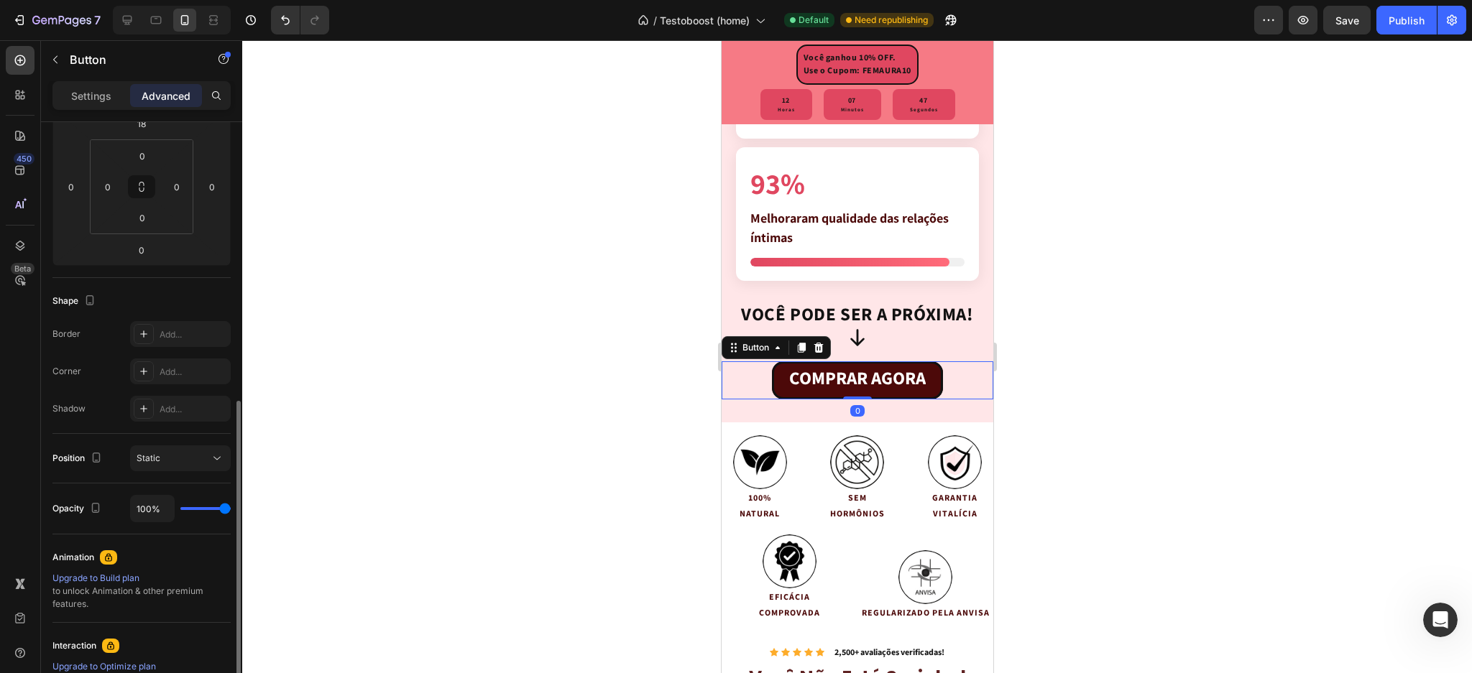
scroll to position [0, 0]
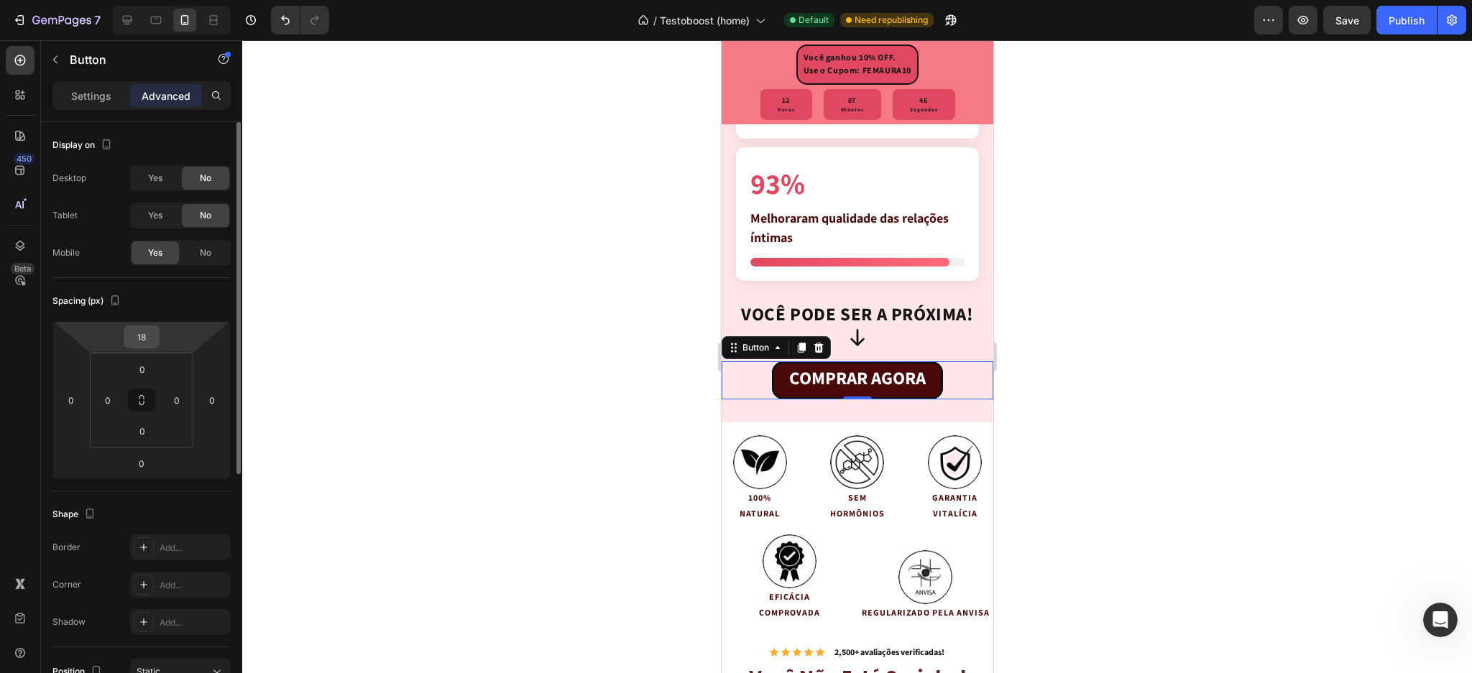
click at [148, 332] on input "18" at bounding box center [141, 337] width 29 height 22
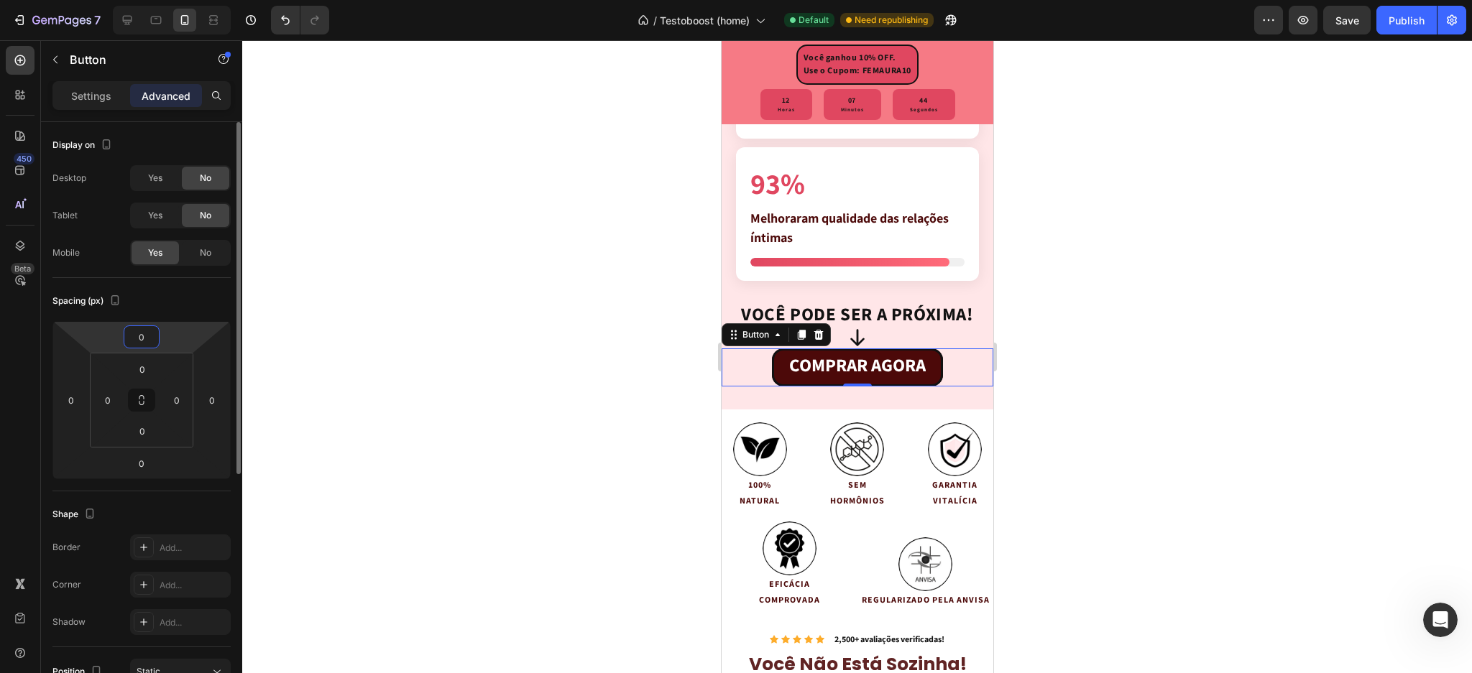
type input "05"
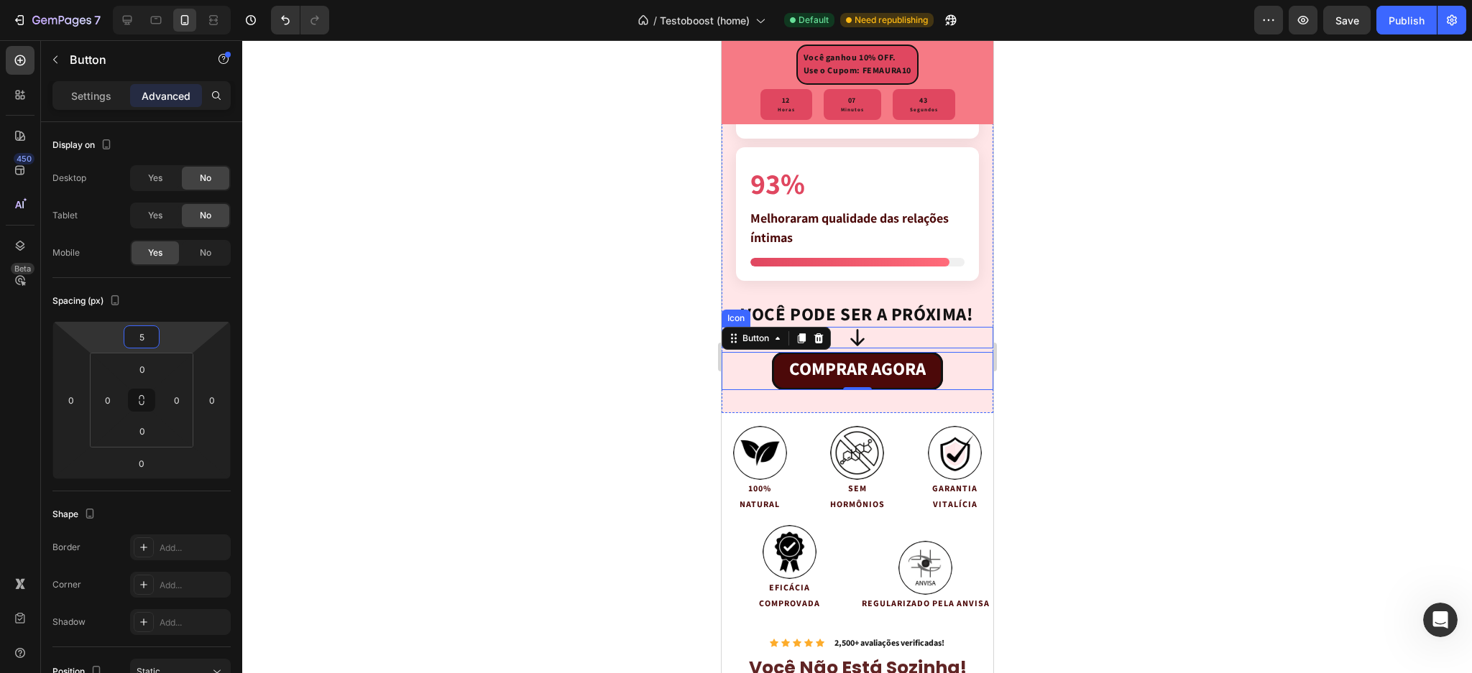
click at [1117, 321] on div at bounding box center [857, 356] width 1230 height 633
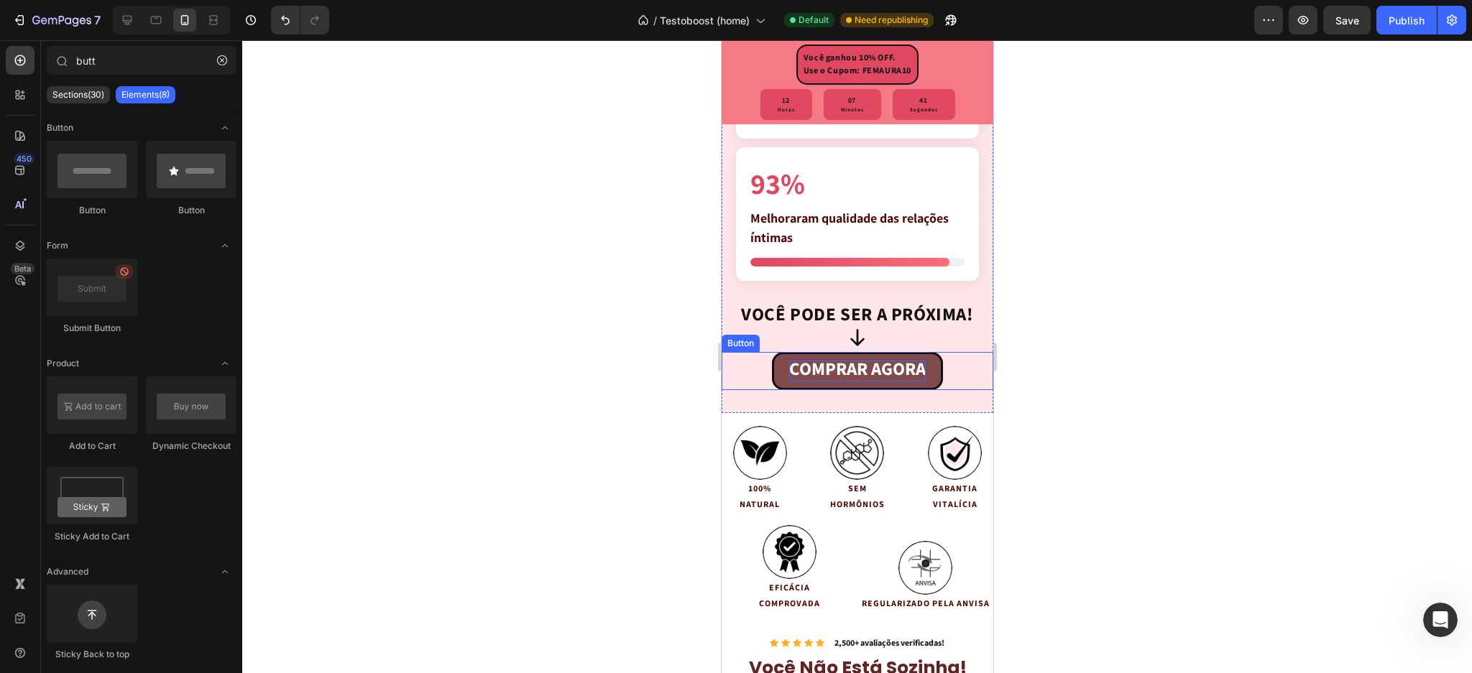
click at [890, 361] on strong "COMPRAR AGORA" at bounding box center [856, 370] width 137 height 26
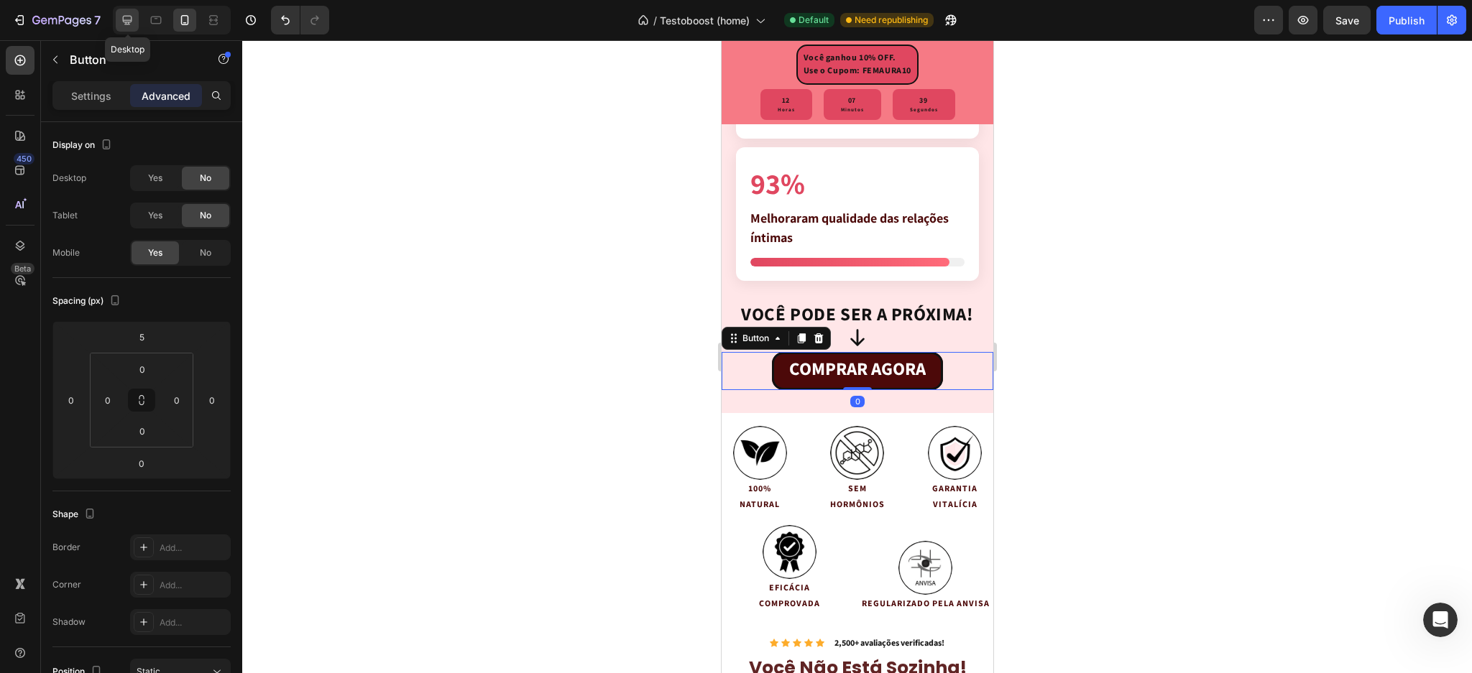
drag, startPoint x: 132, startPoint y: 22, endPoint x: 426, endPoint y: 198, distance: 343.3
click at [132, 22] on icon at bounding box center [127, 20] width 14 height 14
type input "50"
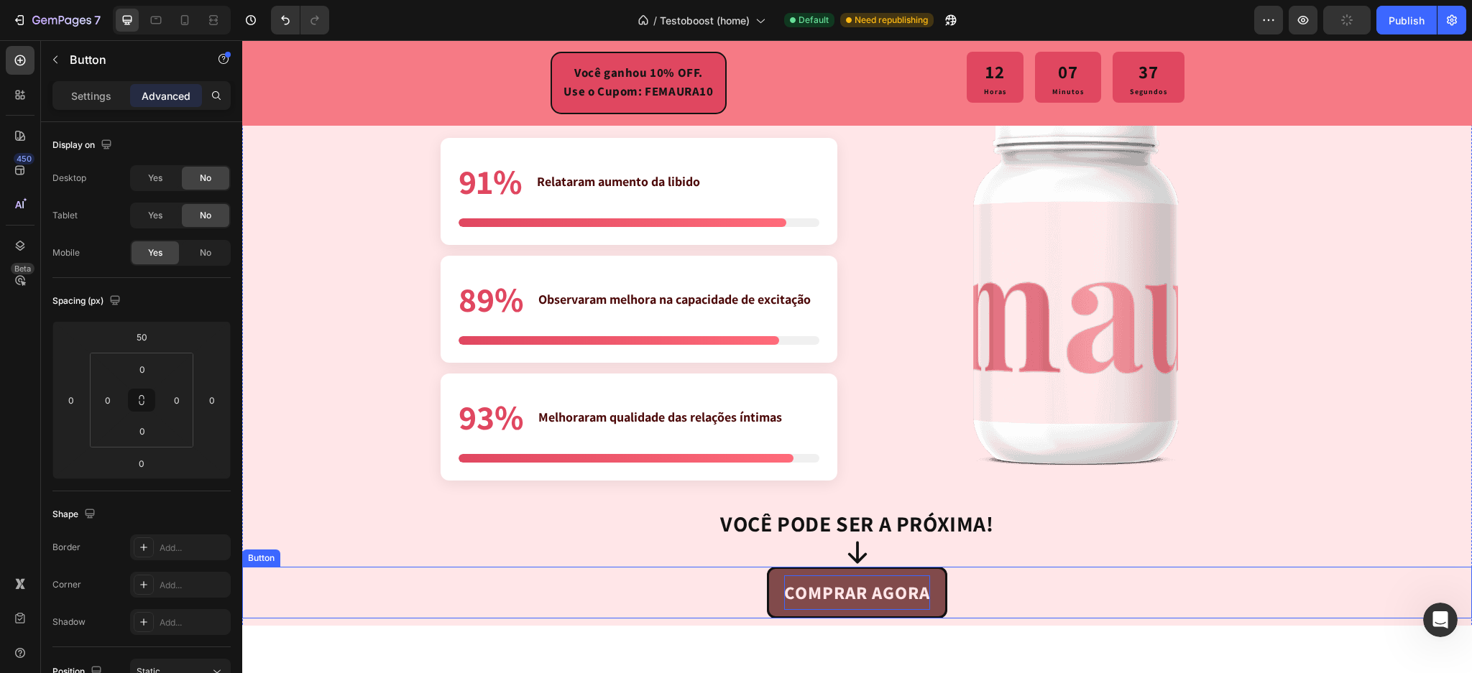
click at [860, 592] on strong "COMPRAR AGORA" at bounding box center [857, 594] width 146 height 26
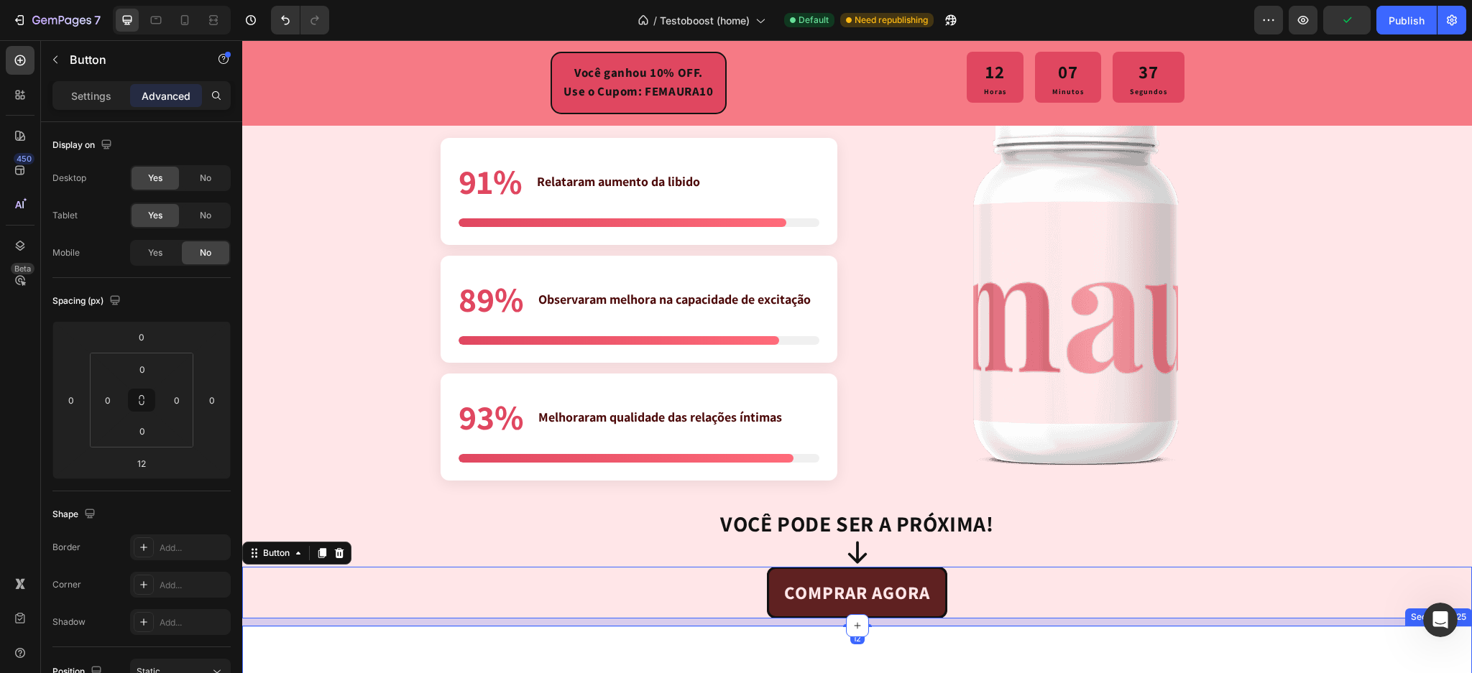
scroll to position [3473, 0]
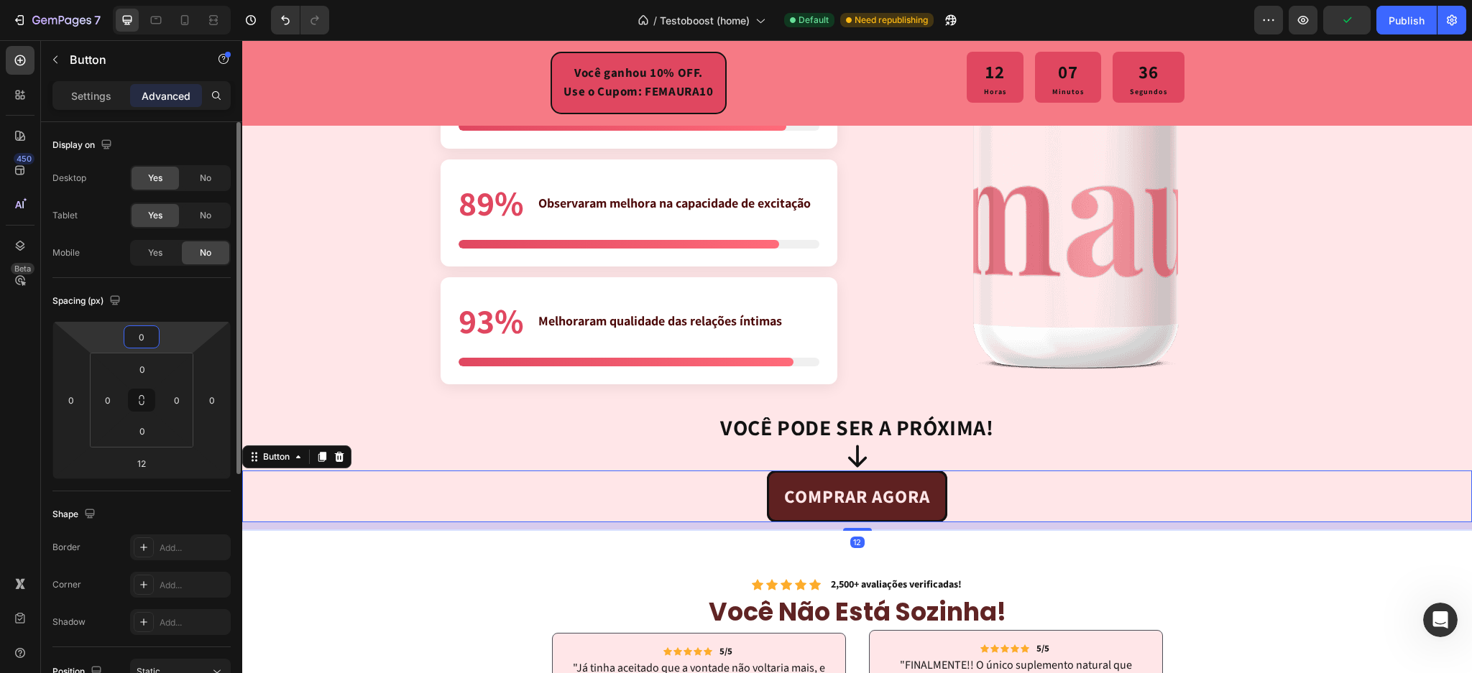
drag, startPoint x: 152, startPoint y: 341, endPoint x: 159, endPoint y: 346, distance: 9.2
click at [152, 342] on input "0" at bounding box center [141, 337] width 29 height 22
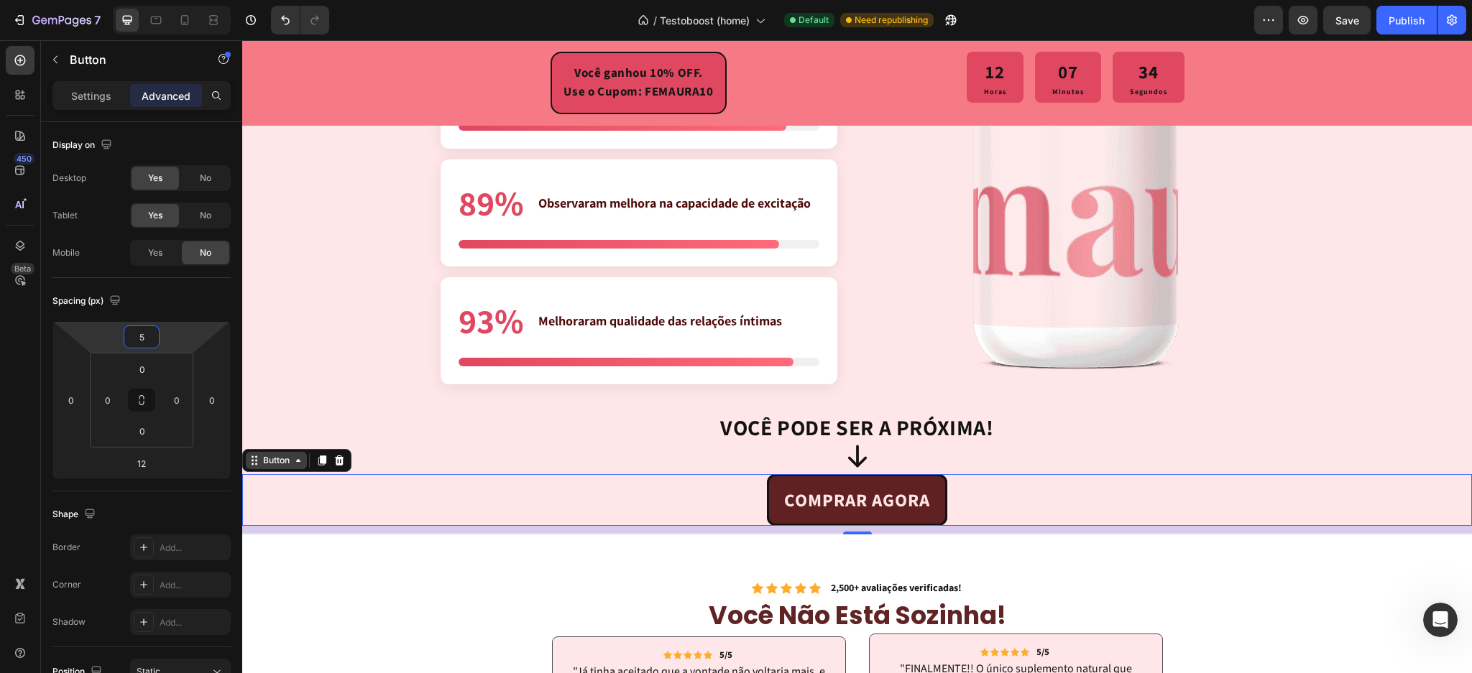
type input "5"
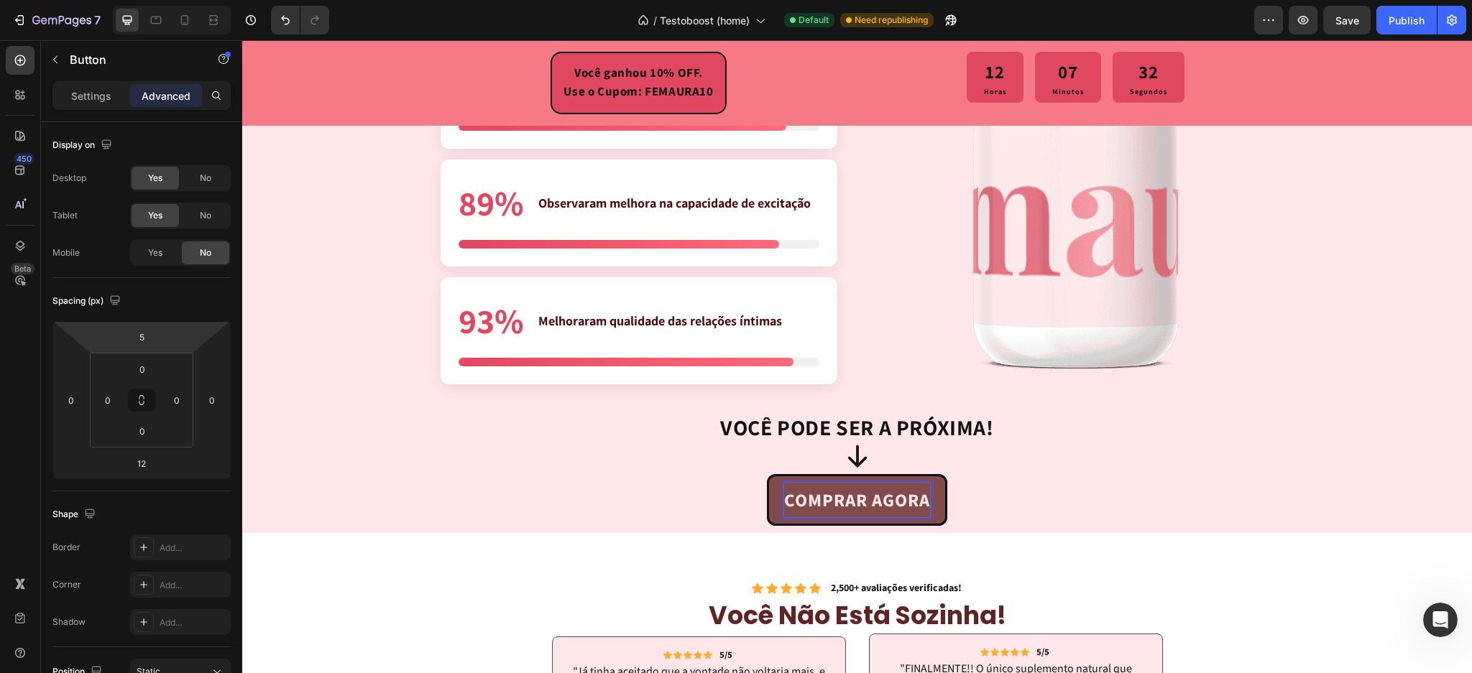
click at [767, 492] on link "COMPRAR AGORA" at bounding box center [857, 500] width 180 height 52
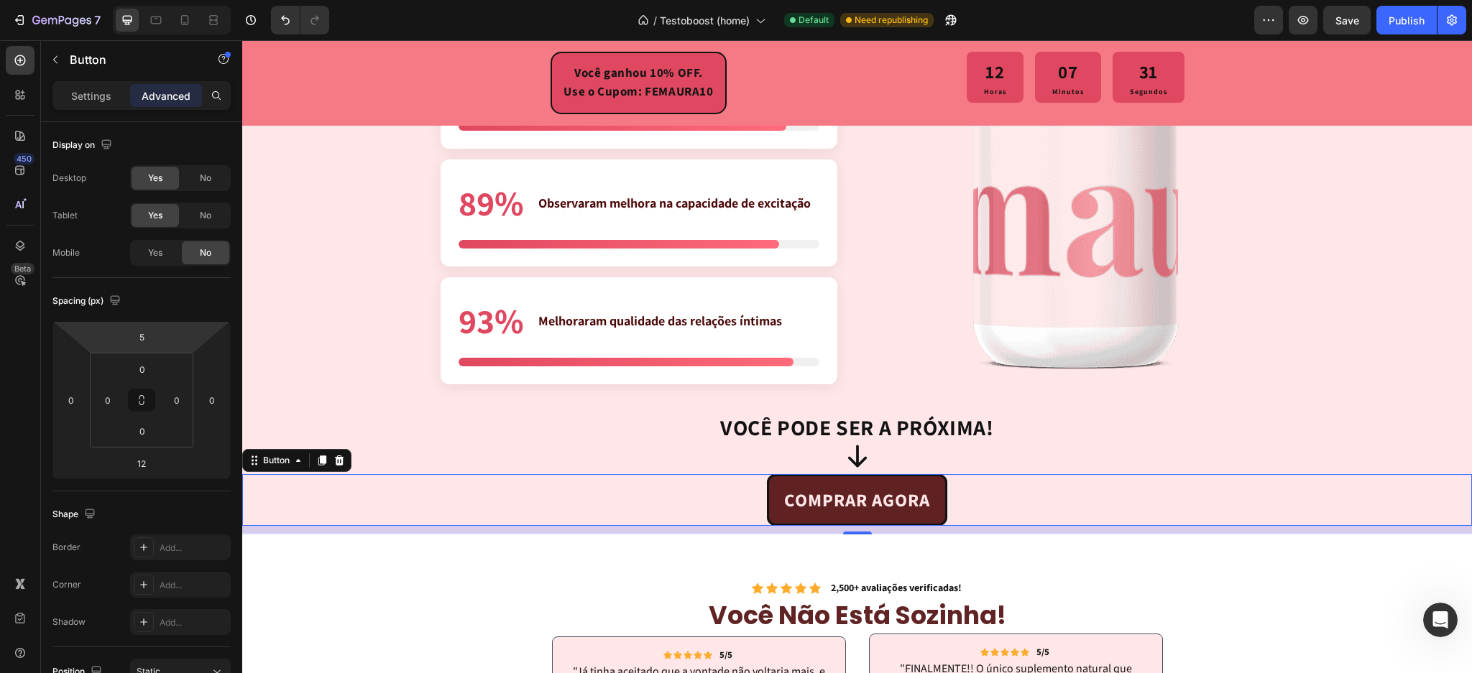
drag, startPoint x: 323, startPoint y: 456, endPoint x: 776, endPoint y: 405, distance: 455.7
click at [323, 457] on icon at bounding box center [322, 461] width 8 height 10
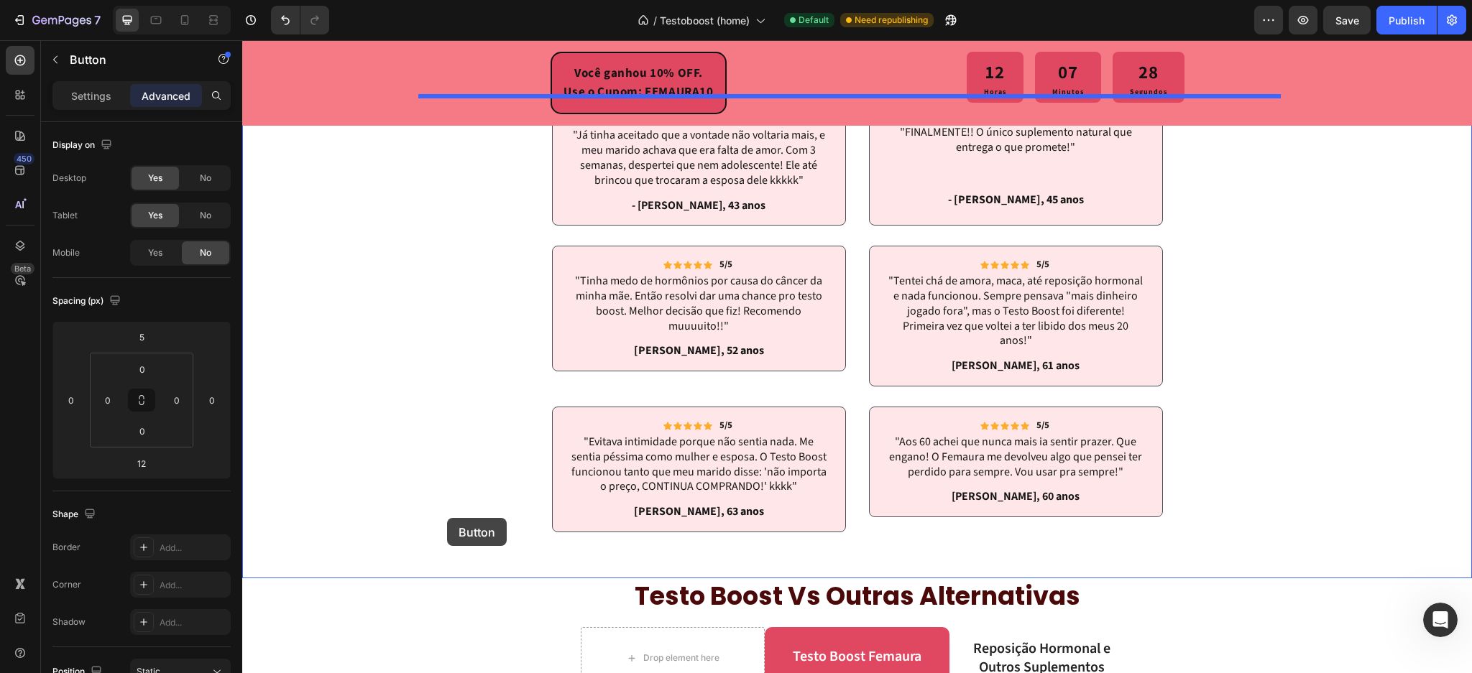
scroll to position [4239, 0]
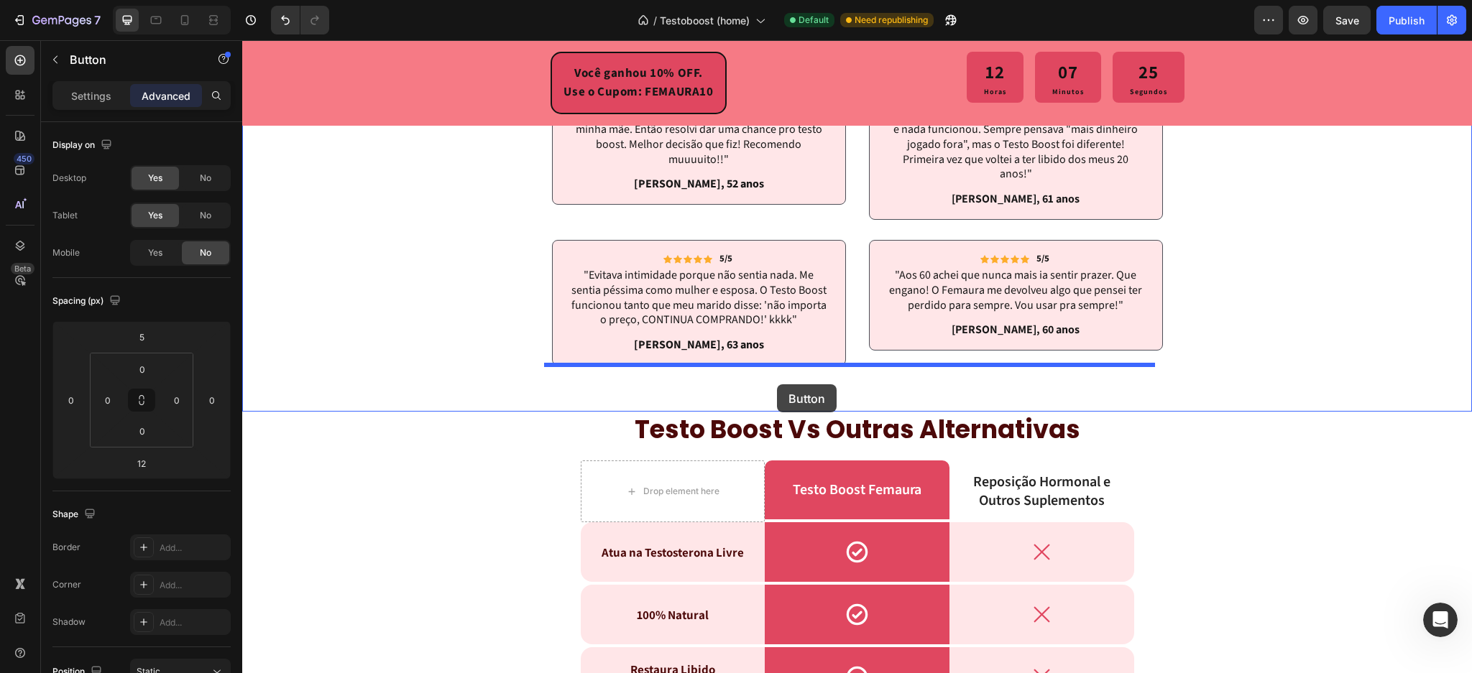
drag, startPoint x: 249, startPoint y: 529, endPoint x: 777, endPoint y: 385, distance: 547.0
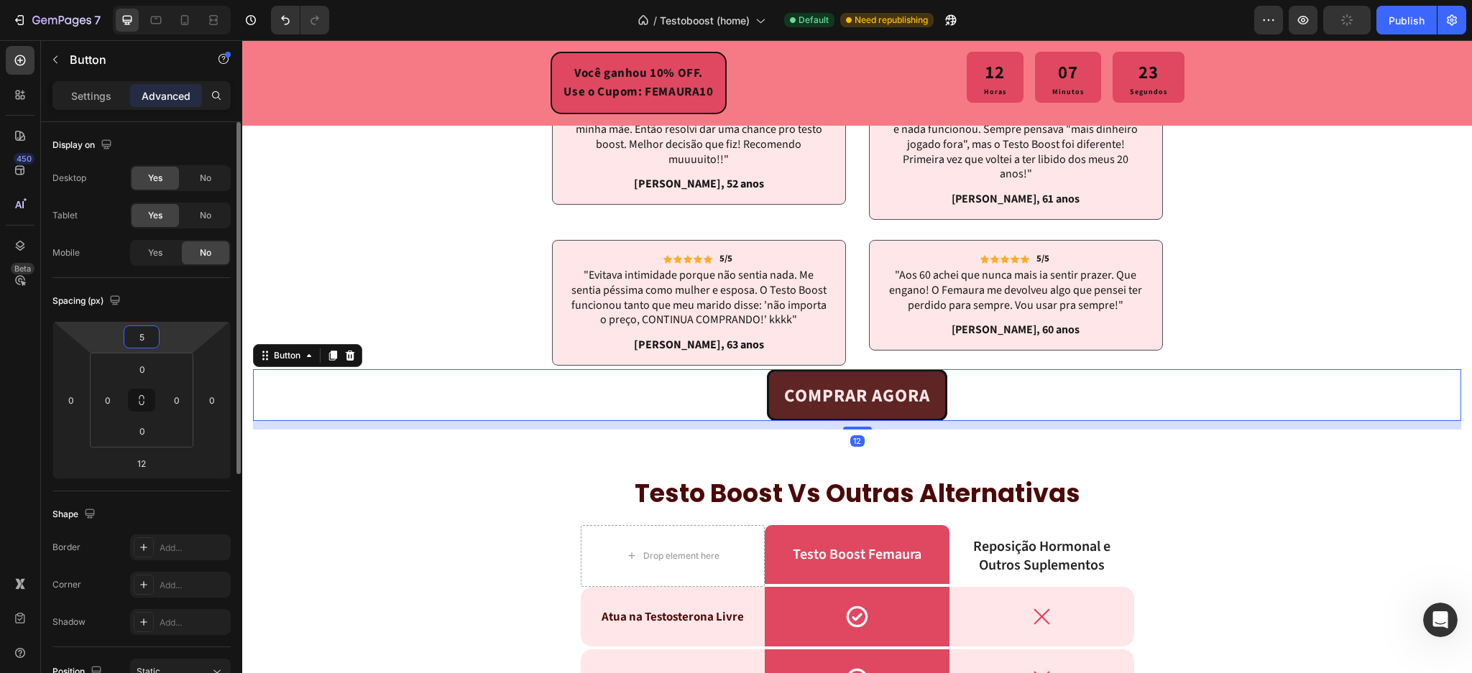
click at [138, 338] on input "5" at bounding box center [141, 337] width 29 height 22
type input "40"
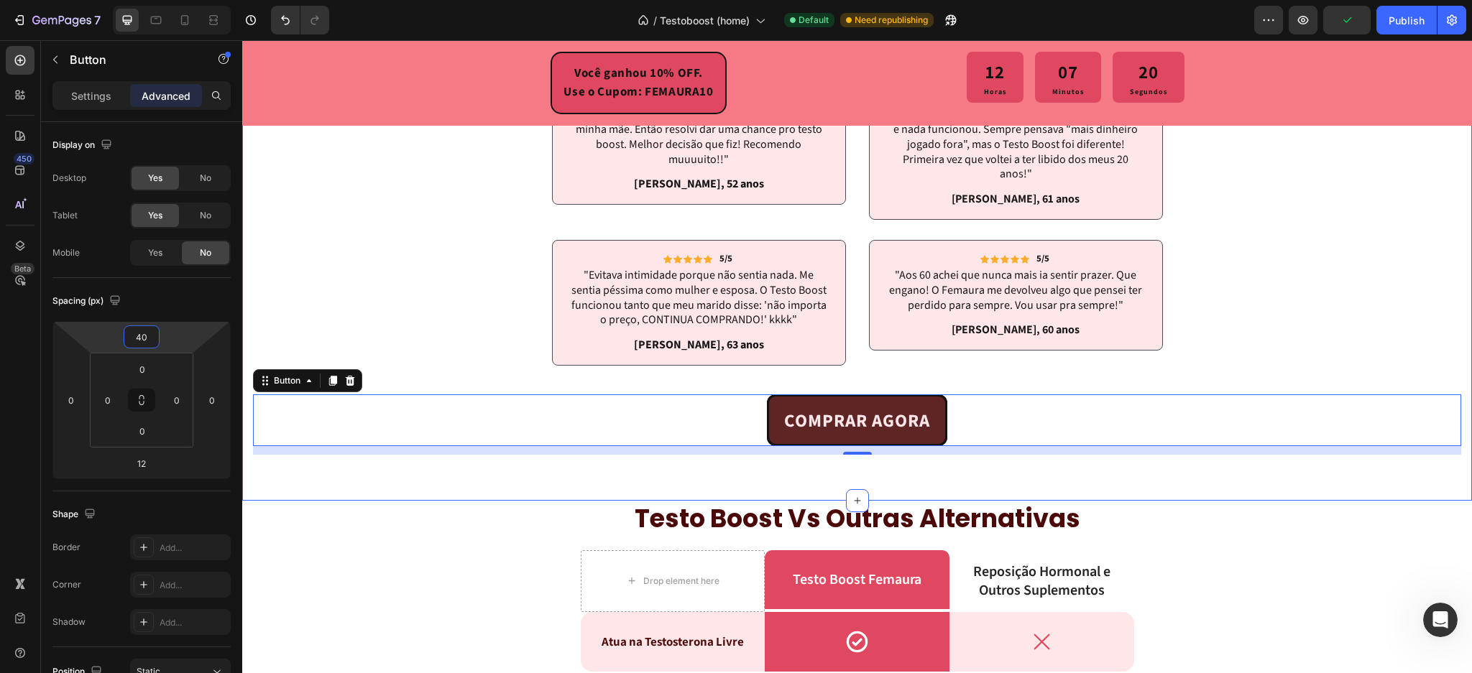
click at [383, 492] on div "Icon Icon Icon Icon Icon Icon List 2,500+ avaliações verificadas! Text Block Ro…" at bounding box center [857, 165] width 1230 height 671
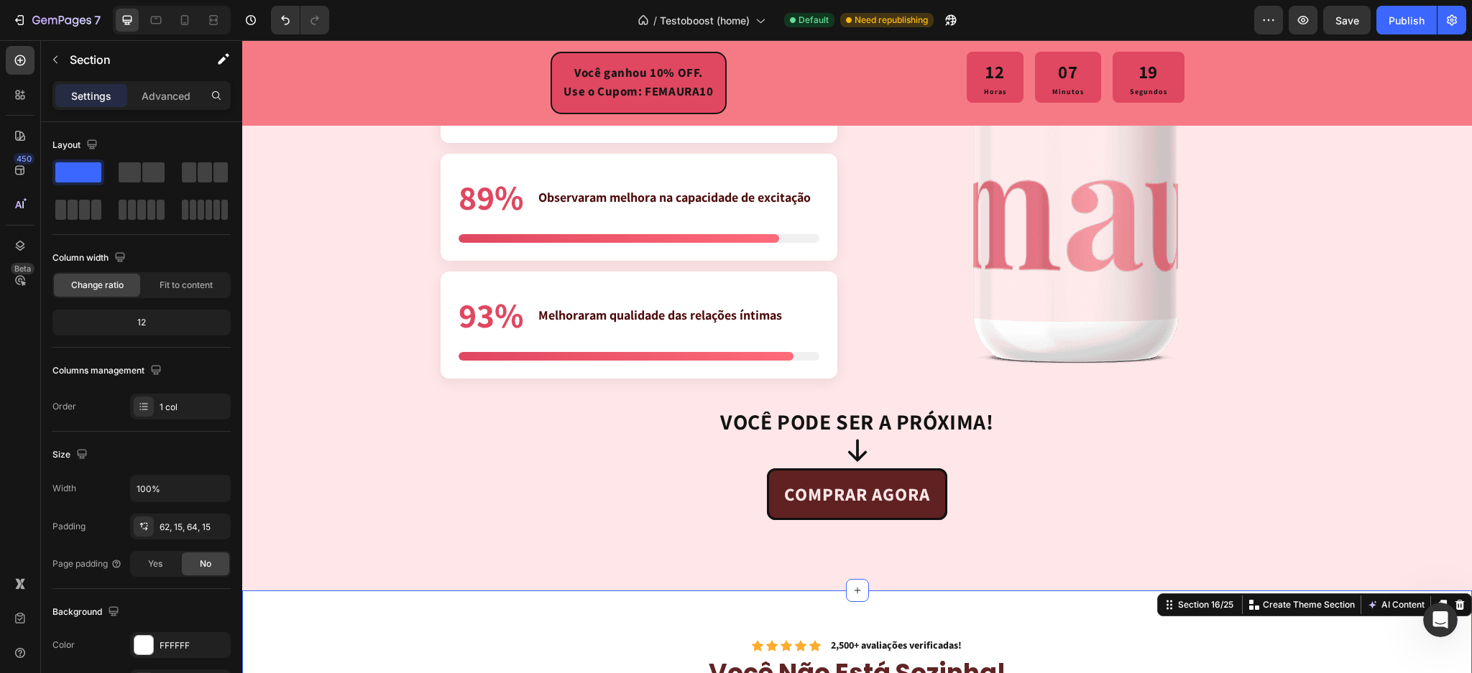
scroll to position [3473, 0]
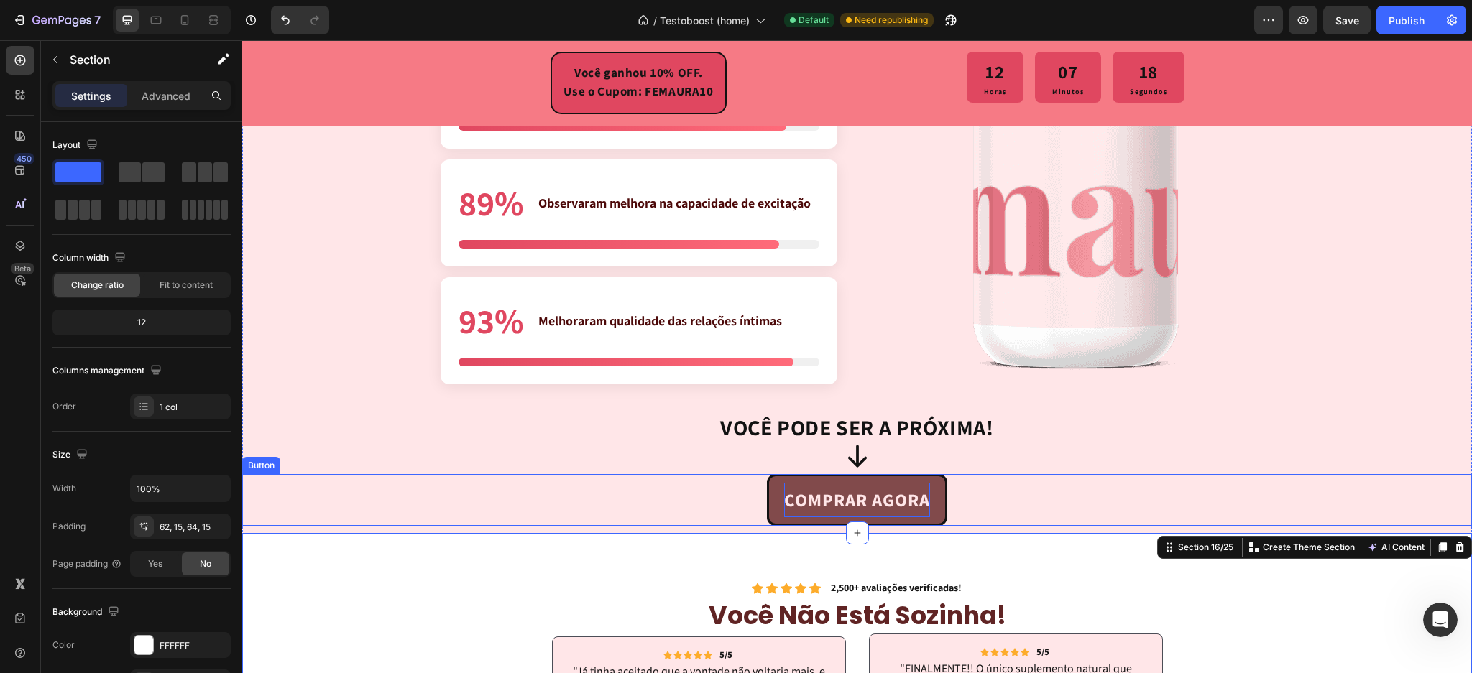
click at [799, 488] on strong "COMPRAR AGORA" at bounding box center [857, 501] width 146 height 26
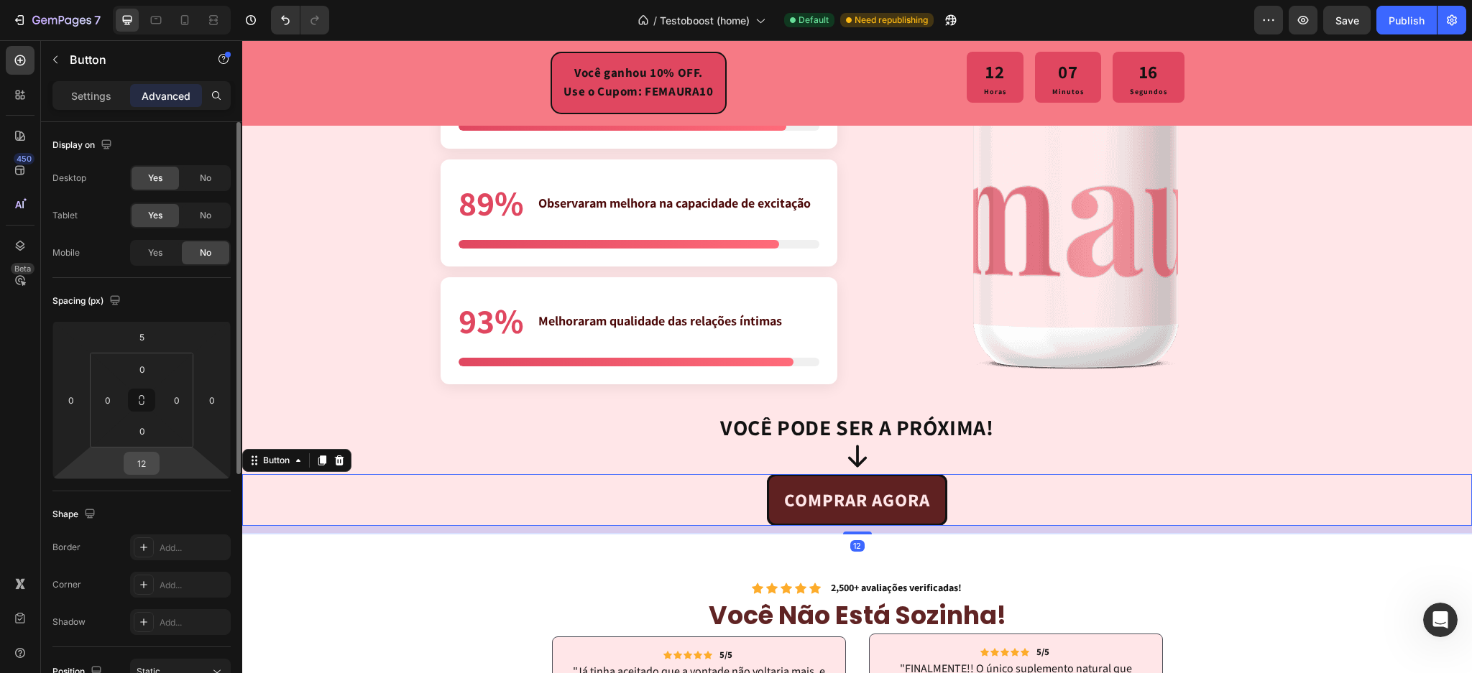
click at [142, 472] on input "12" at bounding box center [141, 464] width 29 height 22
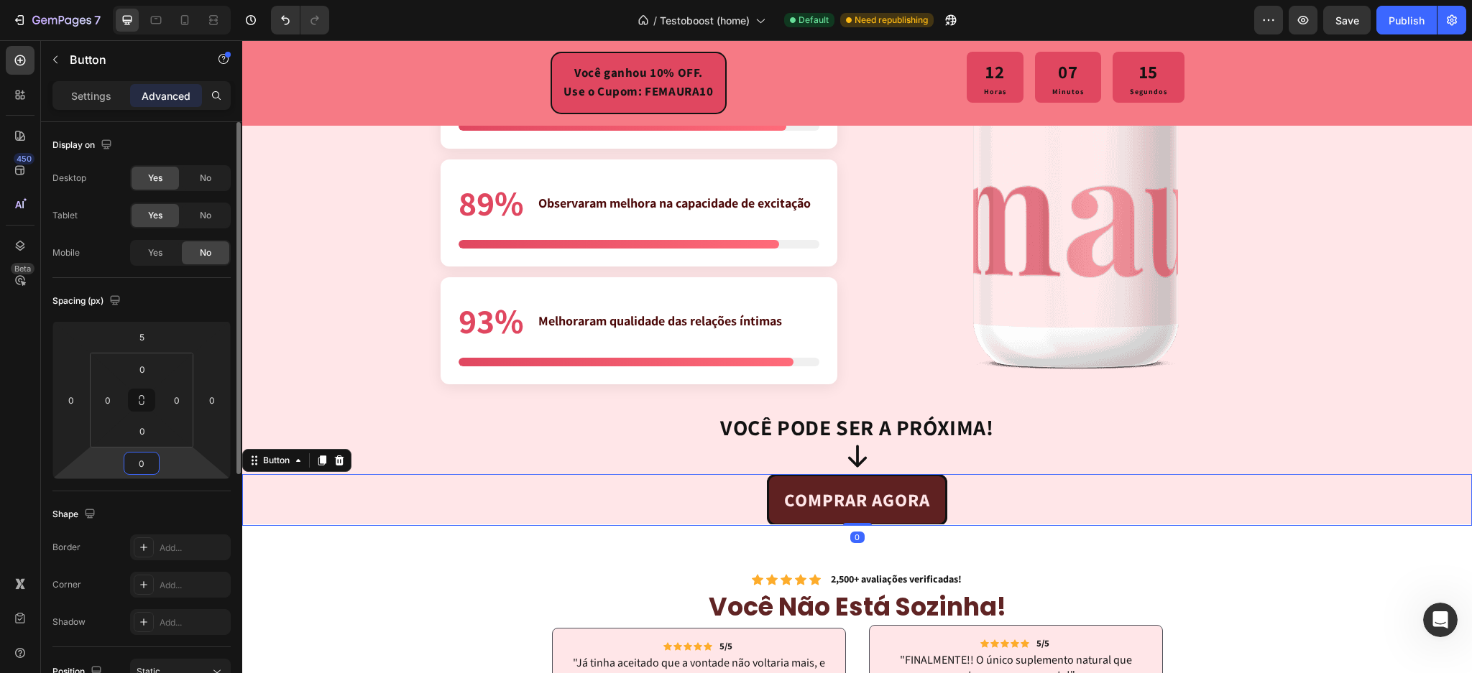
type input "05"
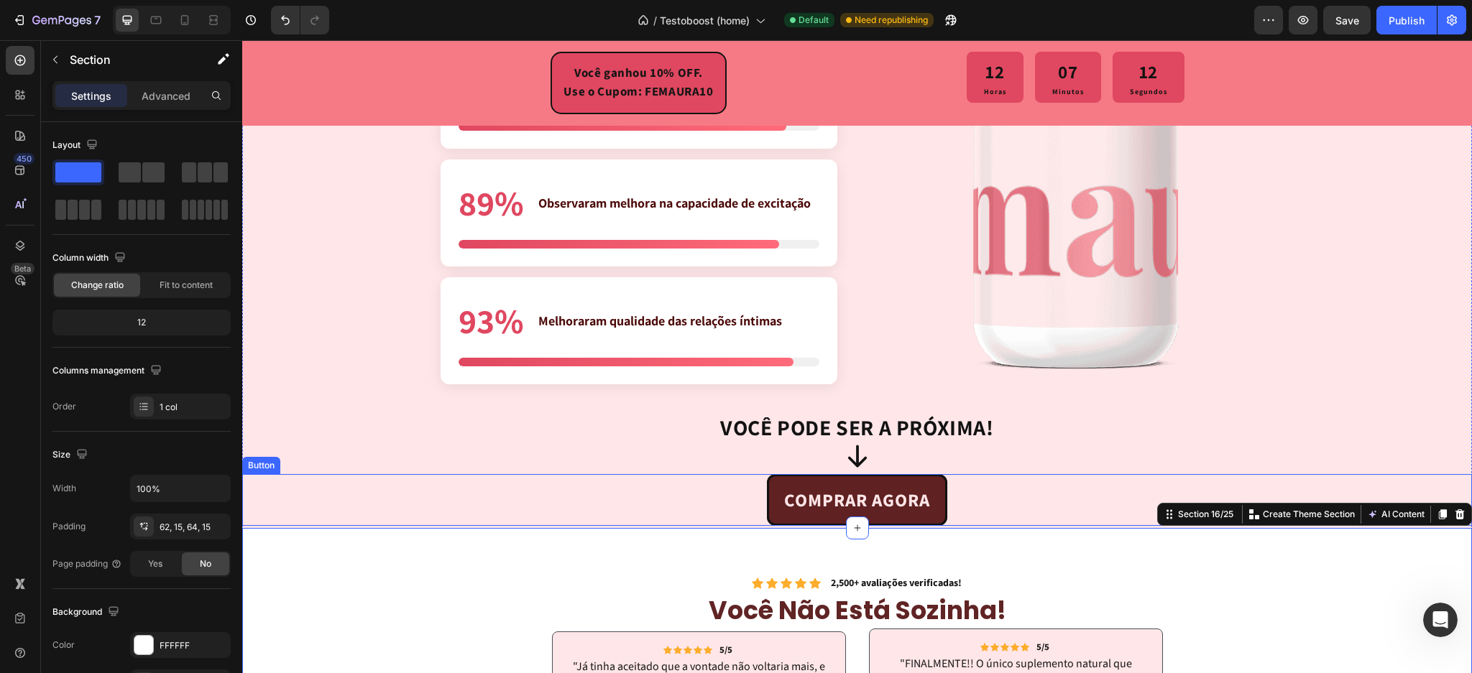
click at [809, 476] on link "COMPRAR AGORA" at bounding box center [857, 500] width 180 height 52
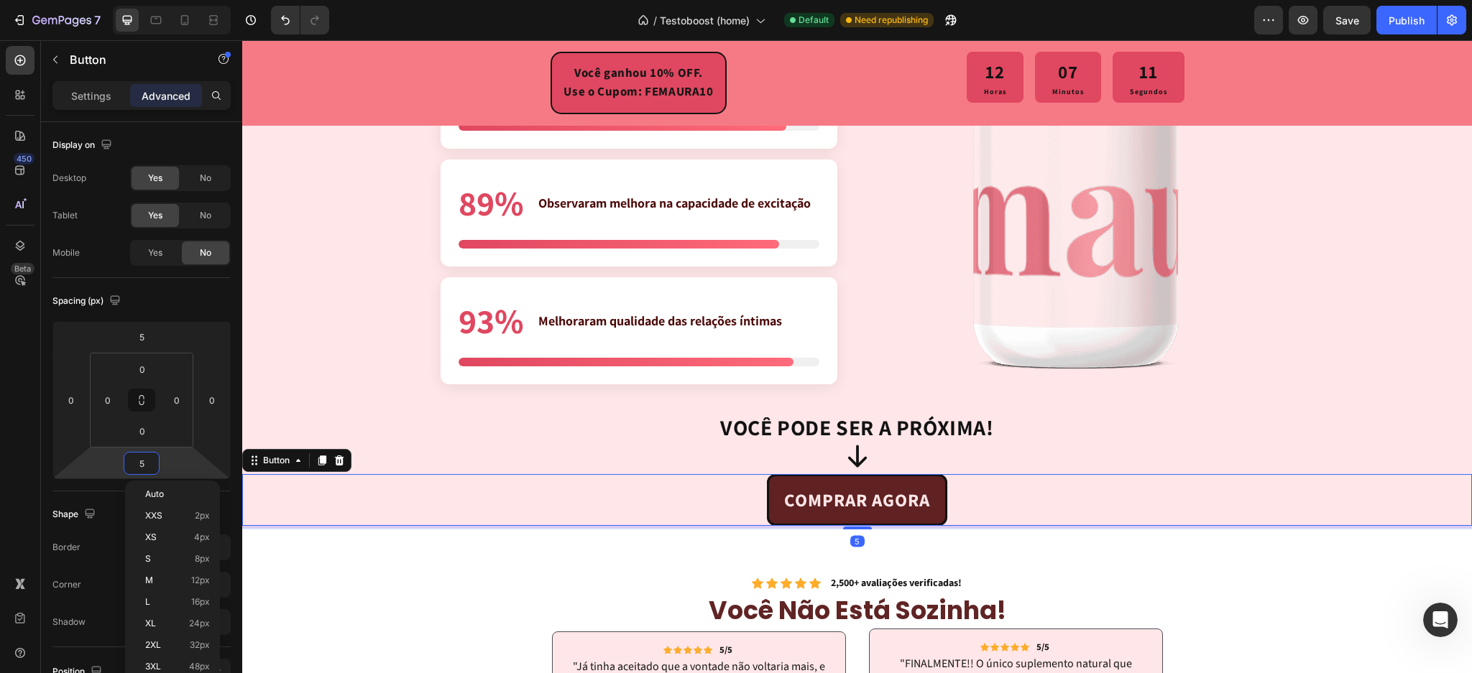
scroll to position [2510, 0]
type input "10"
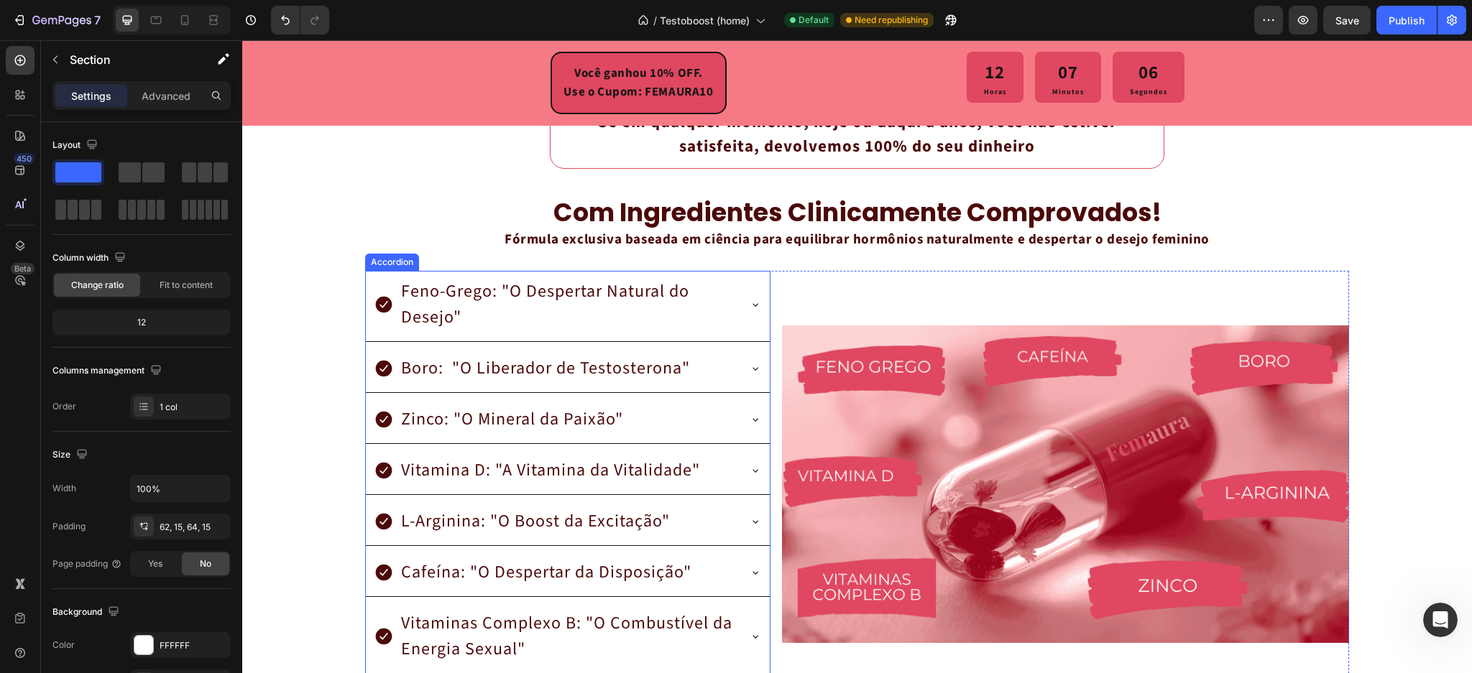
scroll to position [2323, 0]
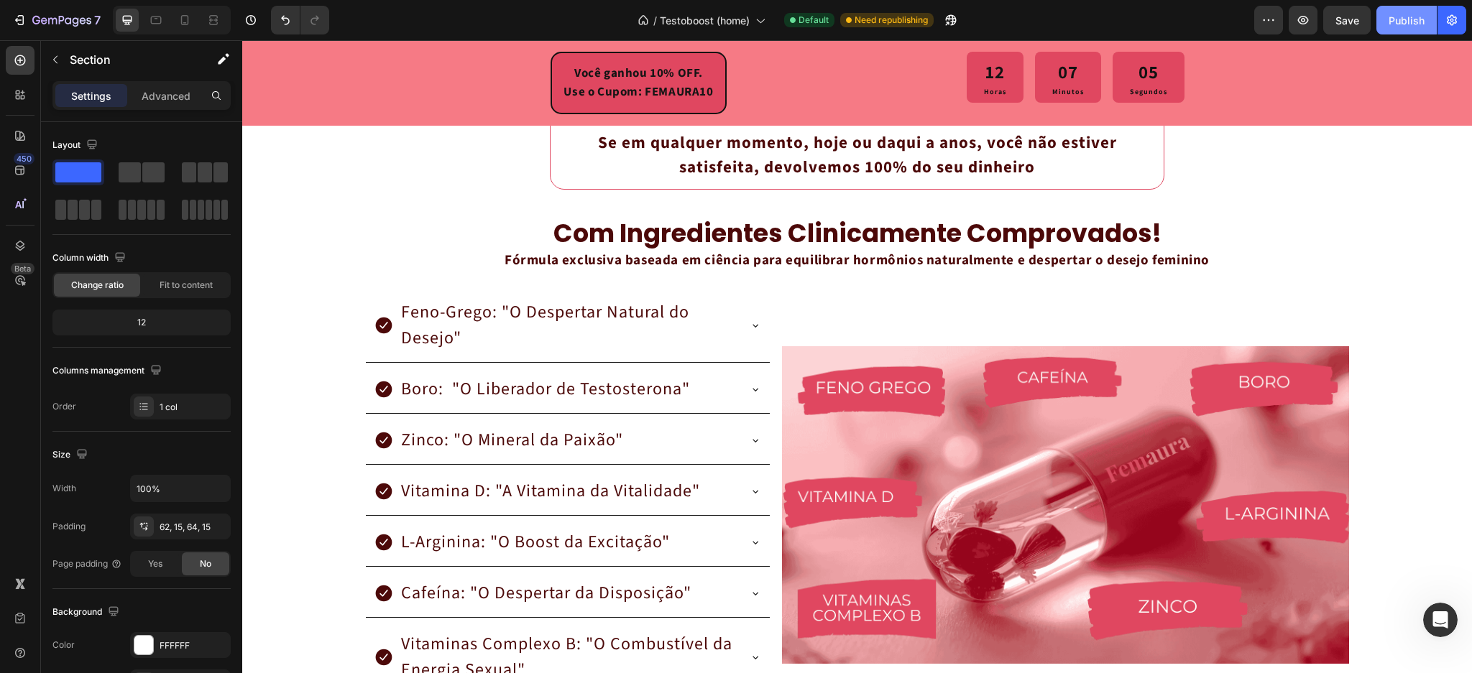
click at [1397, 15] on div "Publish" at bounding box center [1407, 20] width 36 height 15
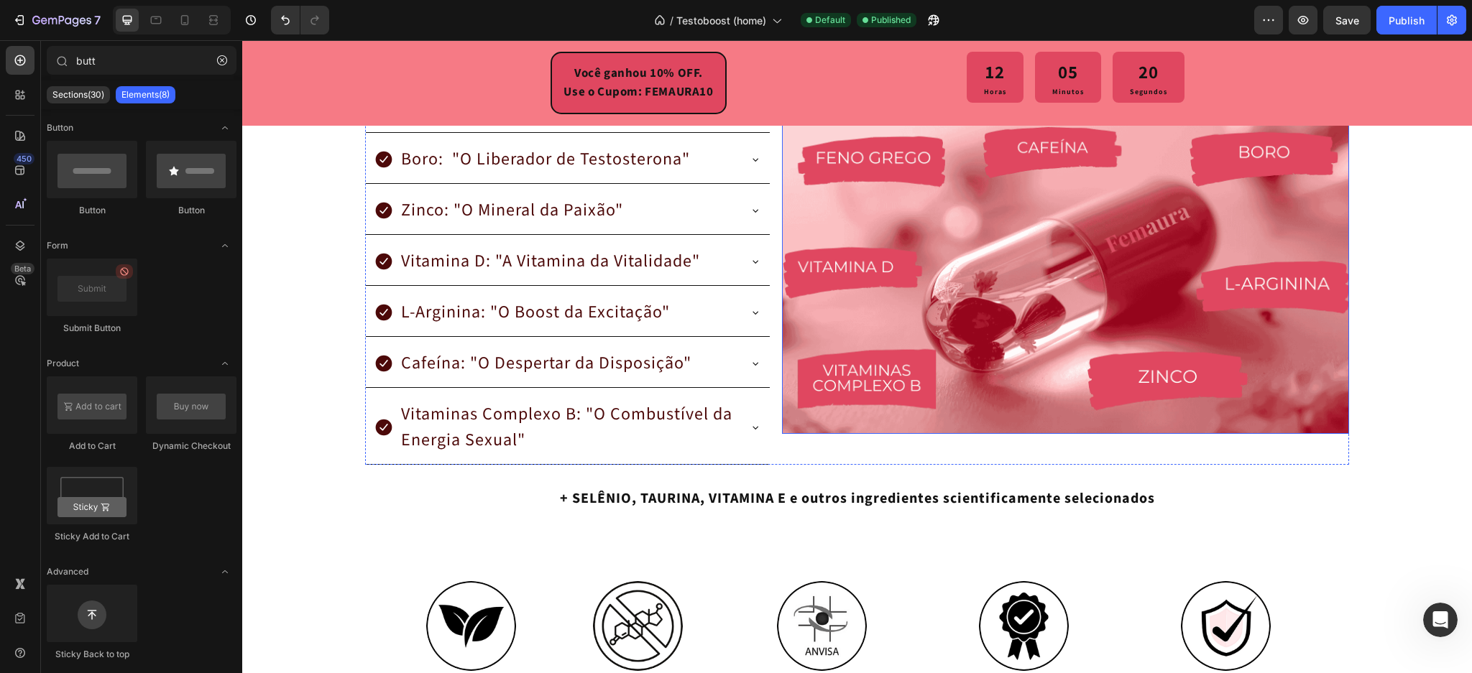
scroll to position [2605, 0]
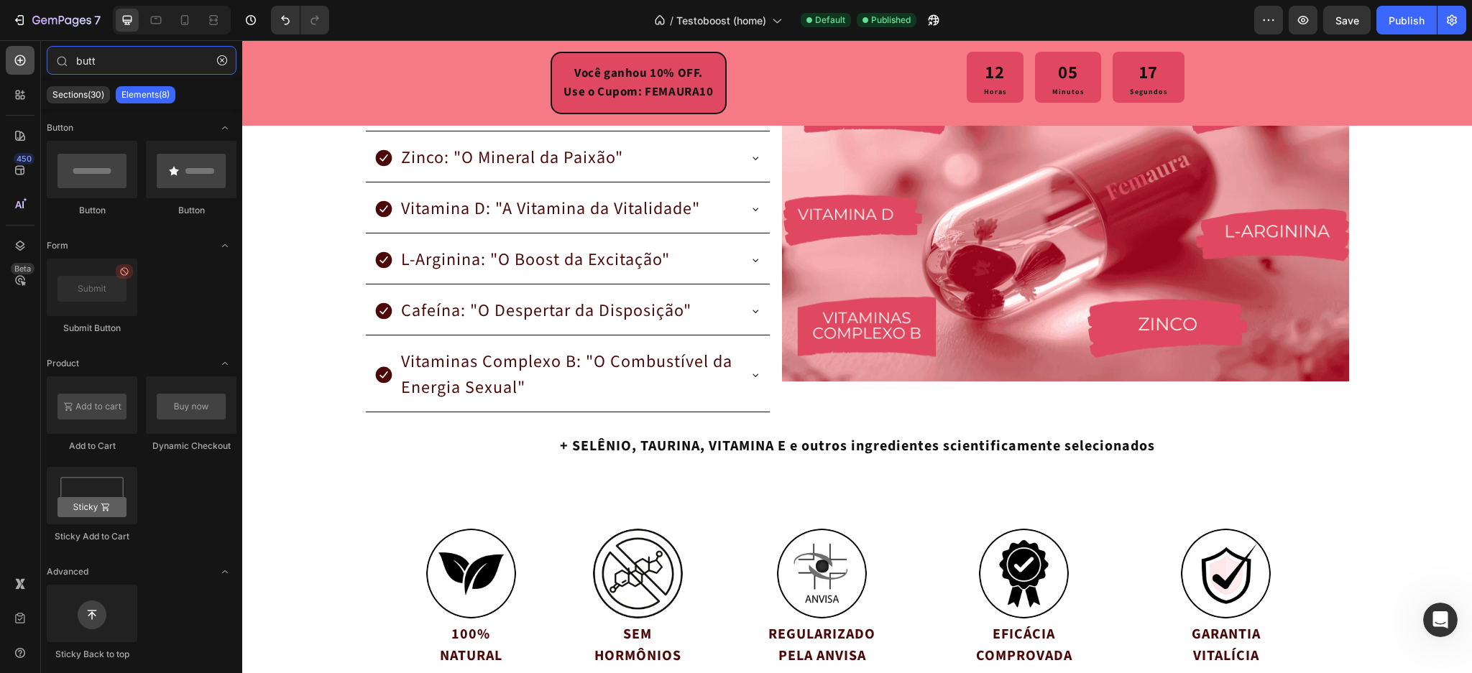
drag, startPoint x: 124, startPoint y: 52, endPoint x: 16, endPoint y: 51, distance: 107.8
click at [16, 51] on div "450 Beta butt Sections(30) Elements(8) Button Button Button Form Submit Button …" at bounding box center [121, 356] width 242 height 633
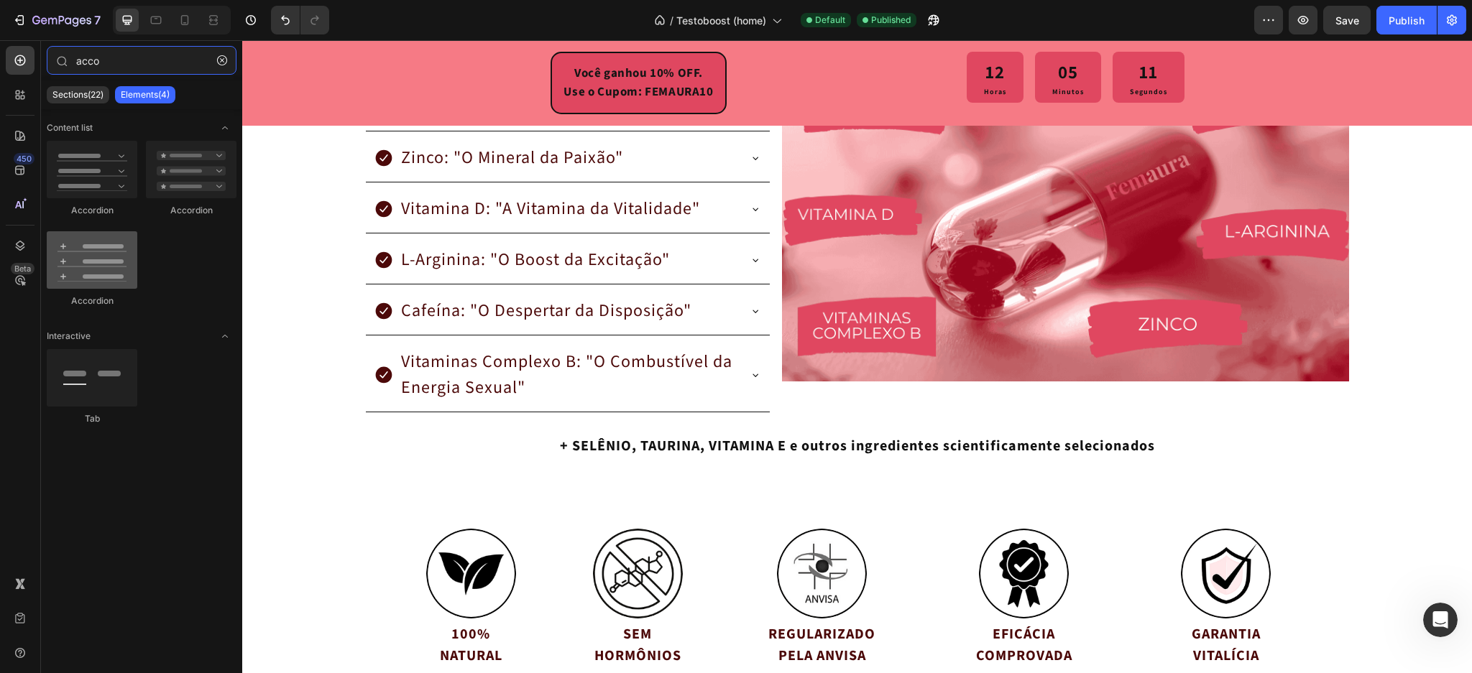
type input "acco"
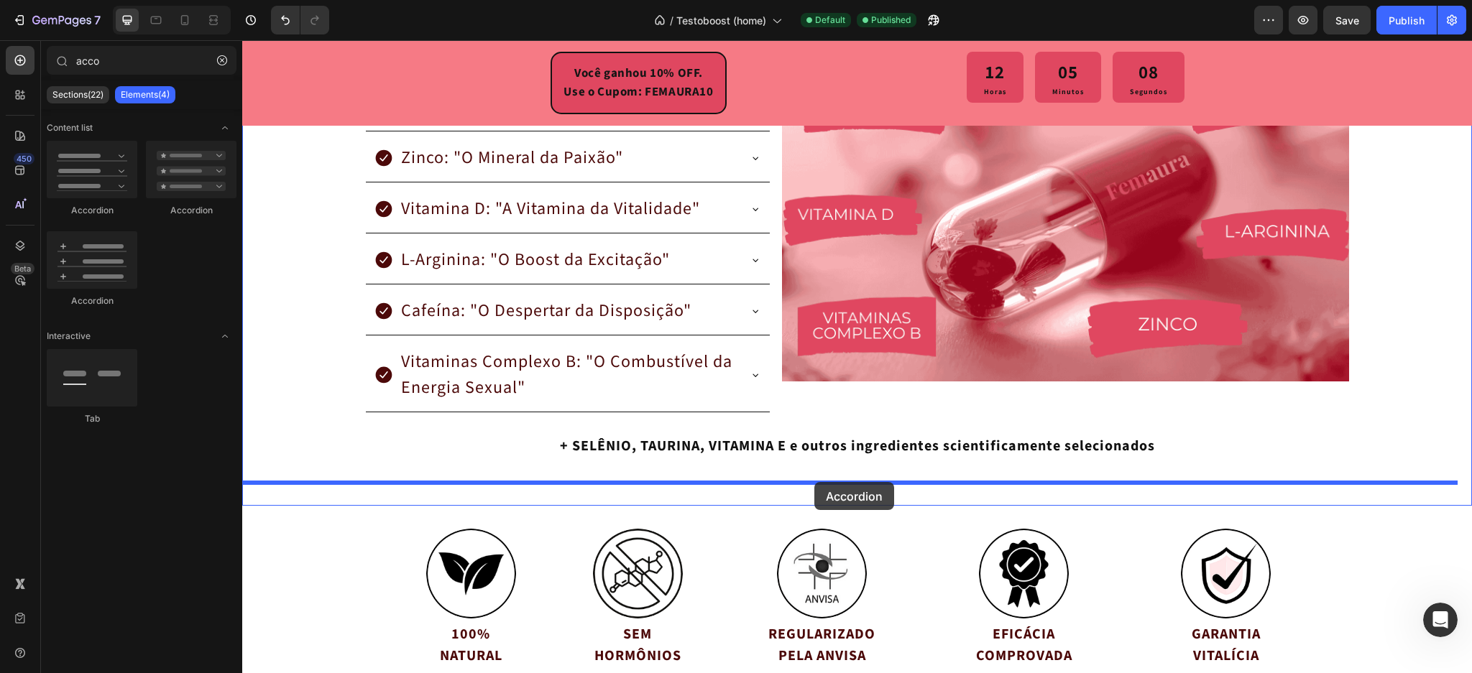
drag, startPoint x: 341, startPoint y: 311, endPoint x: 814, endPoint y: 482, distance: 502.9
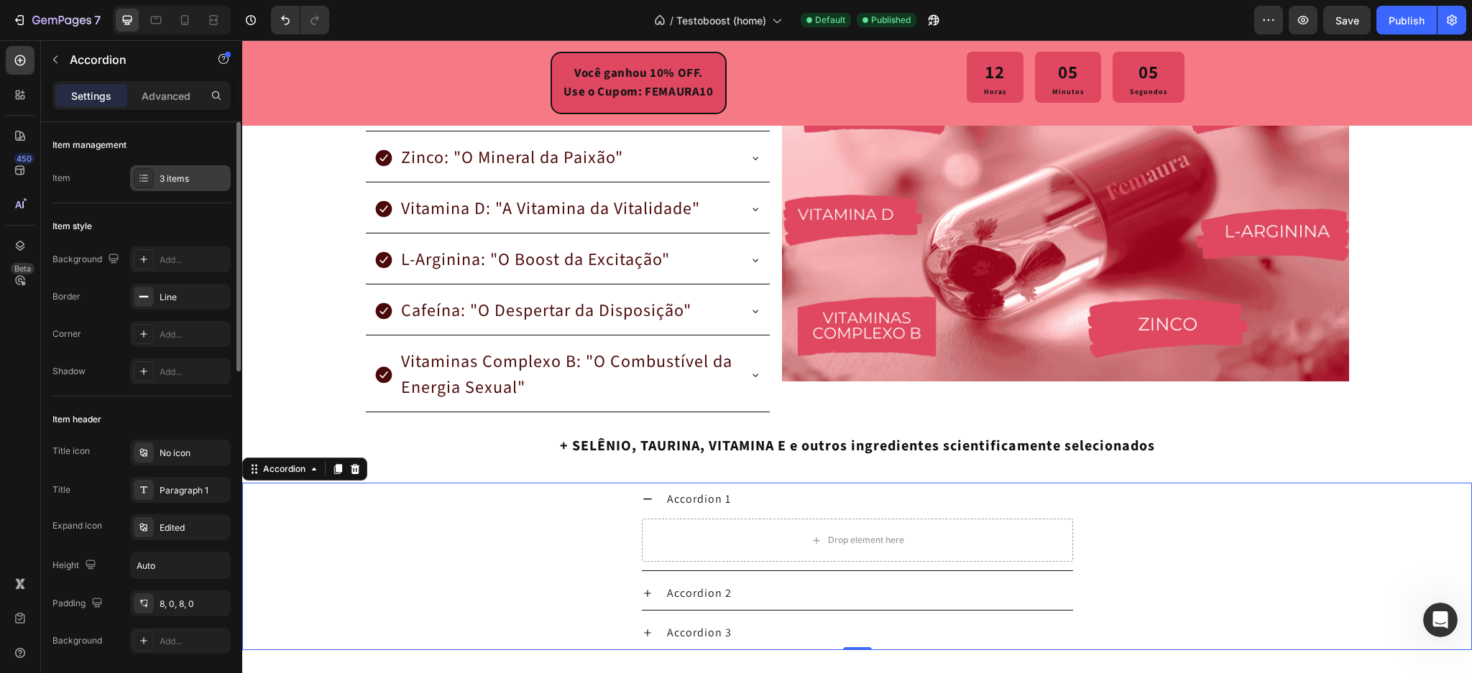
click at [184, 180] on div "3 items" at bounding box center [194, 179] width 68 height 13
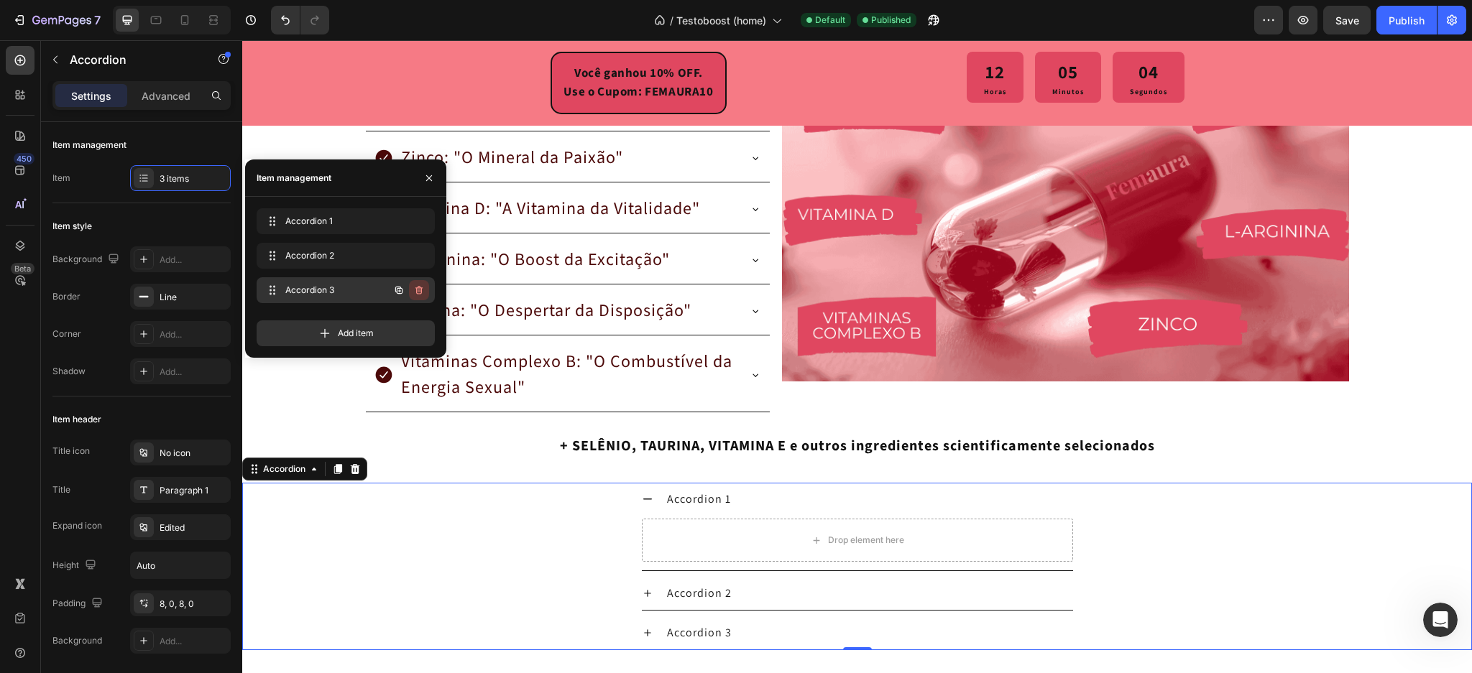
click at [423, 291] on icon "button" at bounding box center [419, 291] width 12 height 12
click at [420, 287] on div "Delete" at bounding box center [409, 290] width 27 height 13
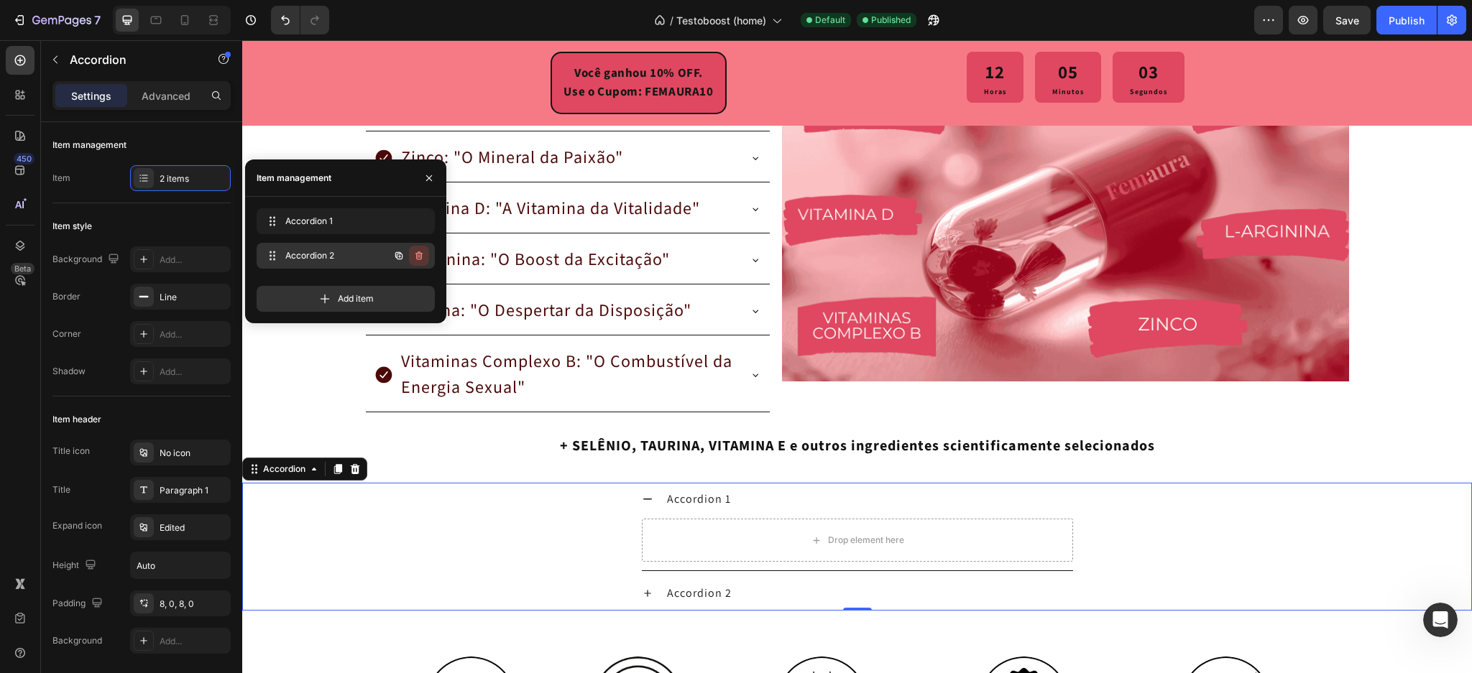
click at [418, 250] on icon "button" at bounding box center [419, 256] width 12 height 12
click at [418, 250] on div "Delete" at bounding box center [409, 255] width 27 height 13
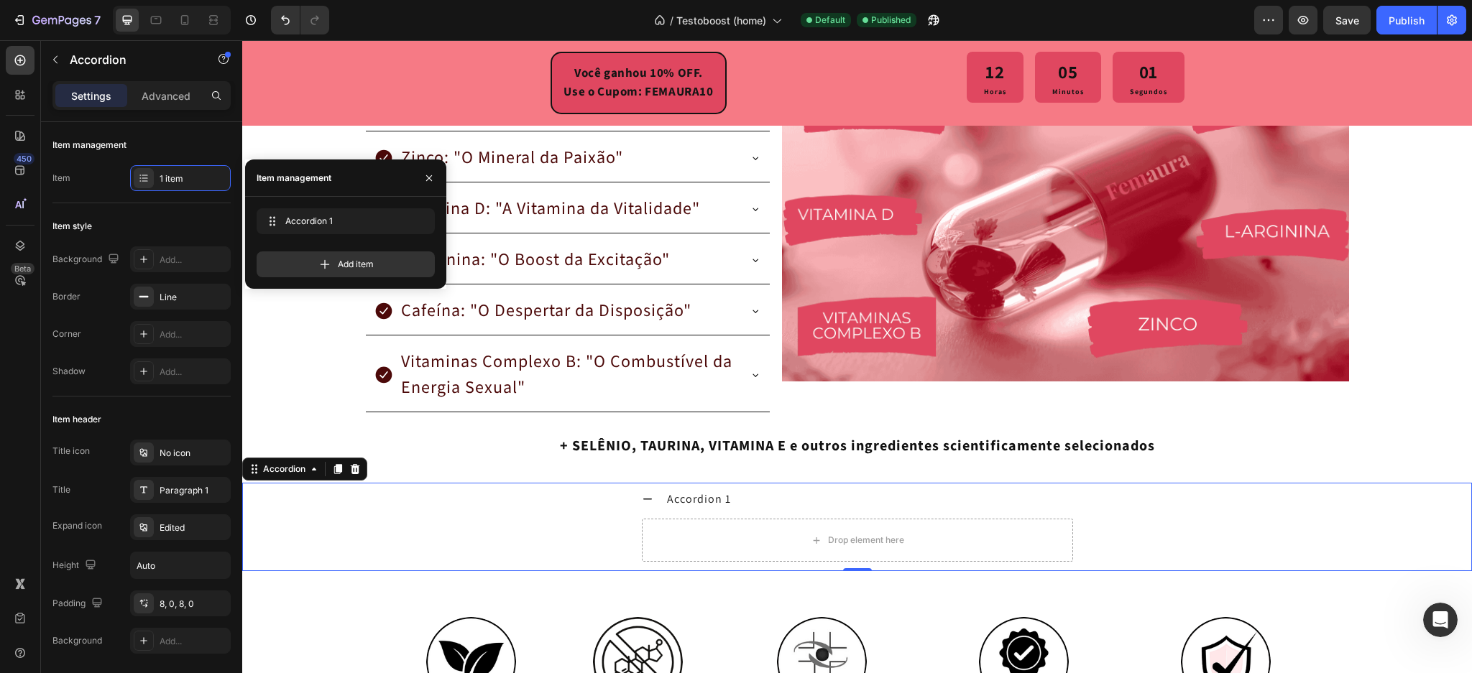
click at [708, 494] on div "Accordion 1" at bounding box center [699, 500] width 68 height 22
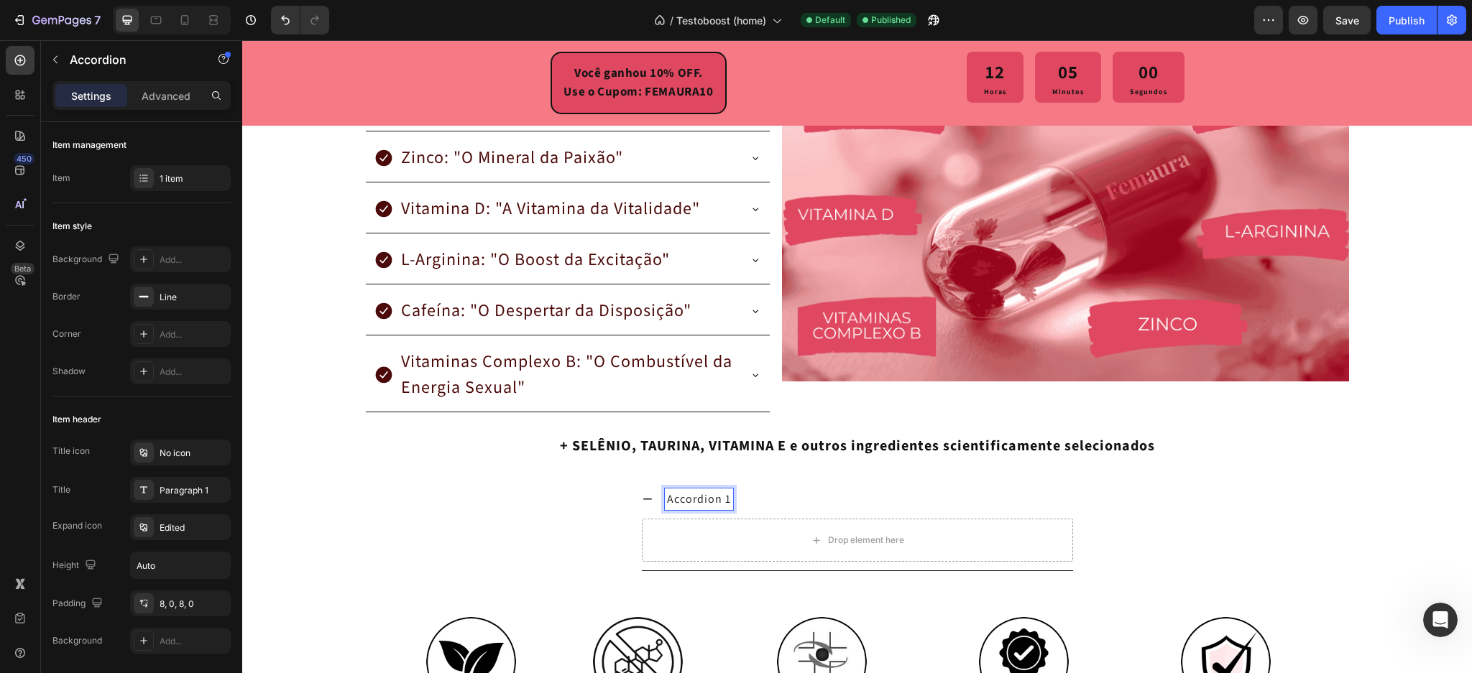
click at [772, 502] on div "Accordion 1" at bounding box center [869, 500] width 408 height 22
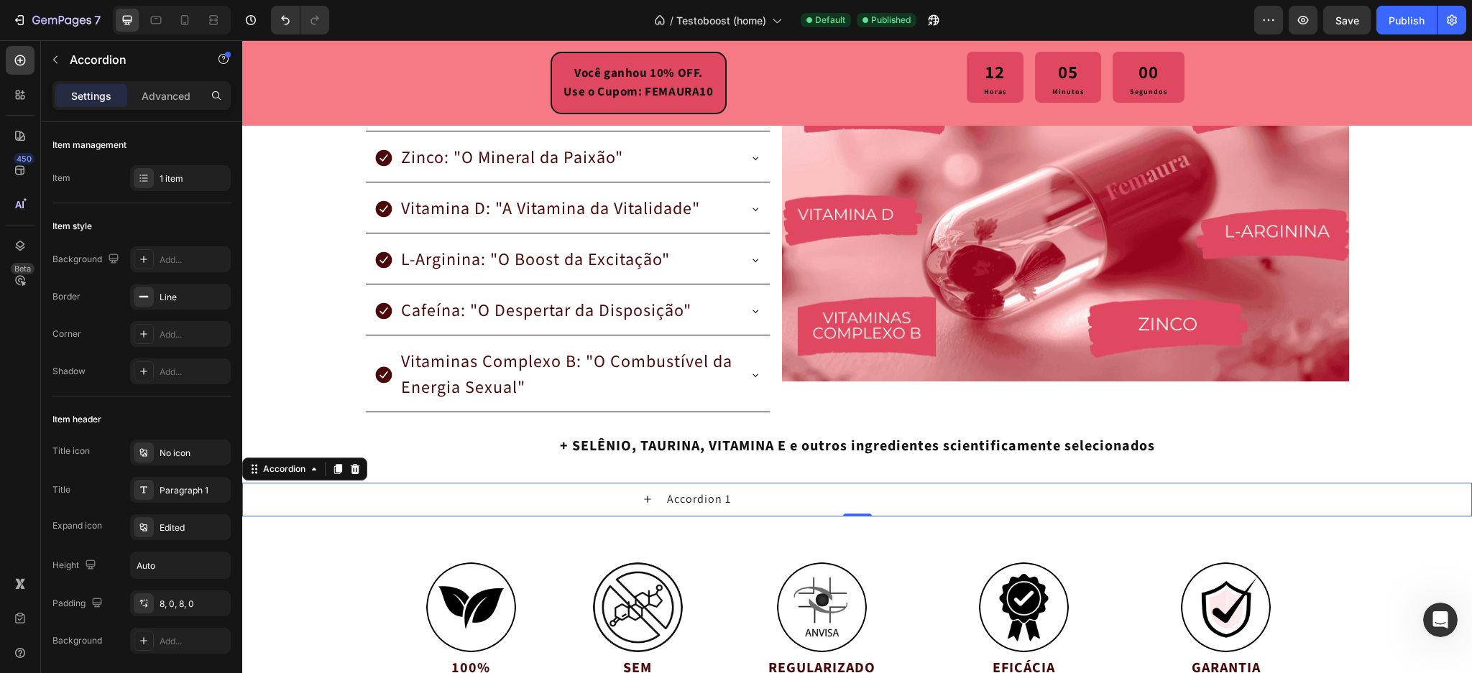
click at [772, 502] on div "Accordion 1" at bounding box center [869, 500] width 408 height 22
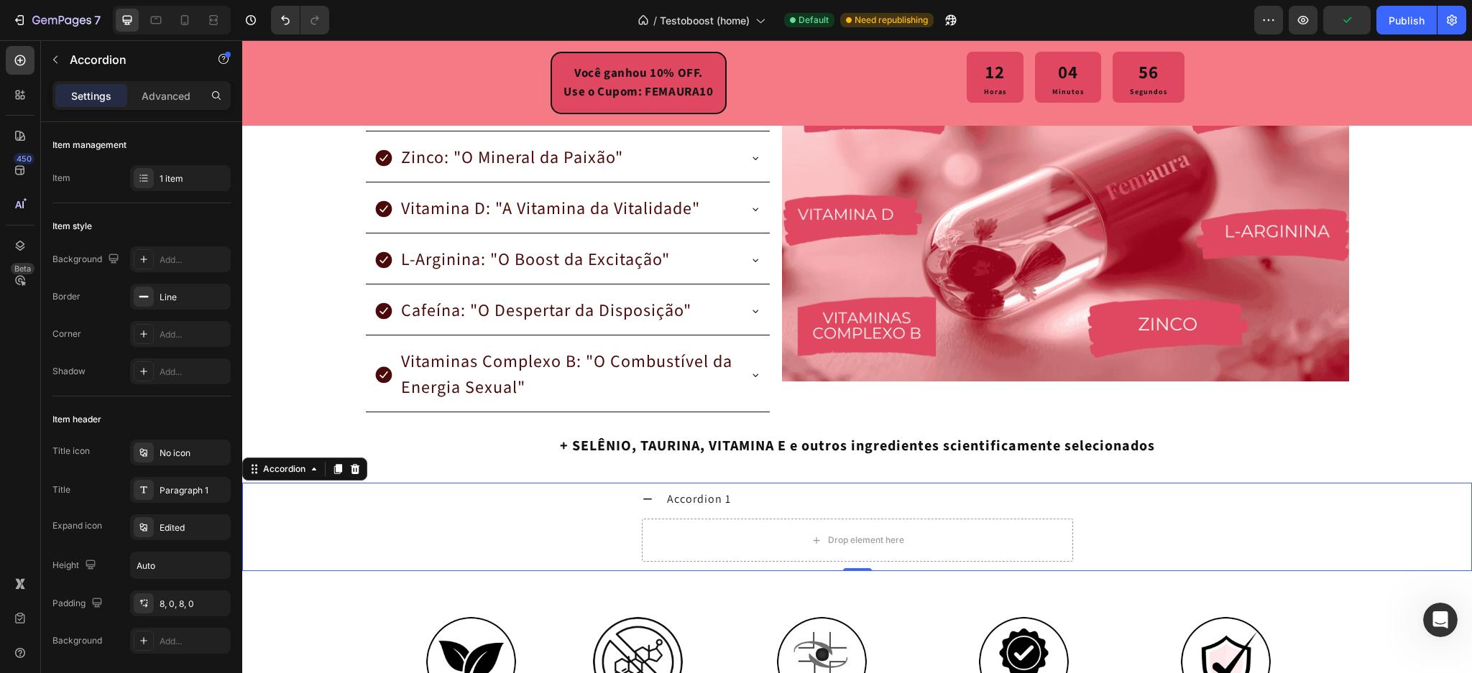
click at [689, 492] on p "Accordion 1" at bounding box center [699, 499] width 64 height 17
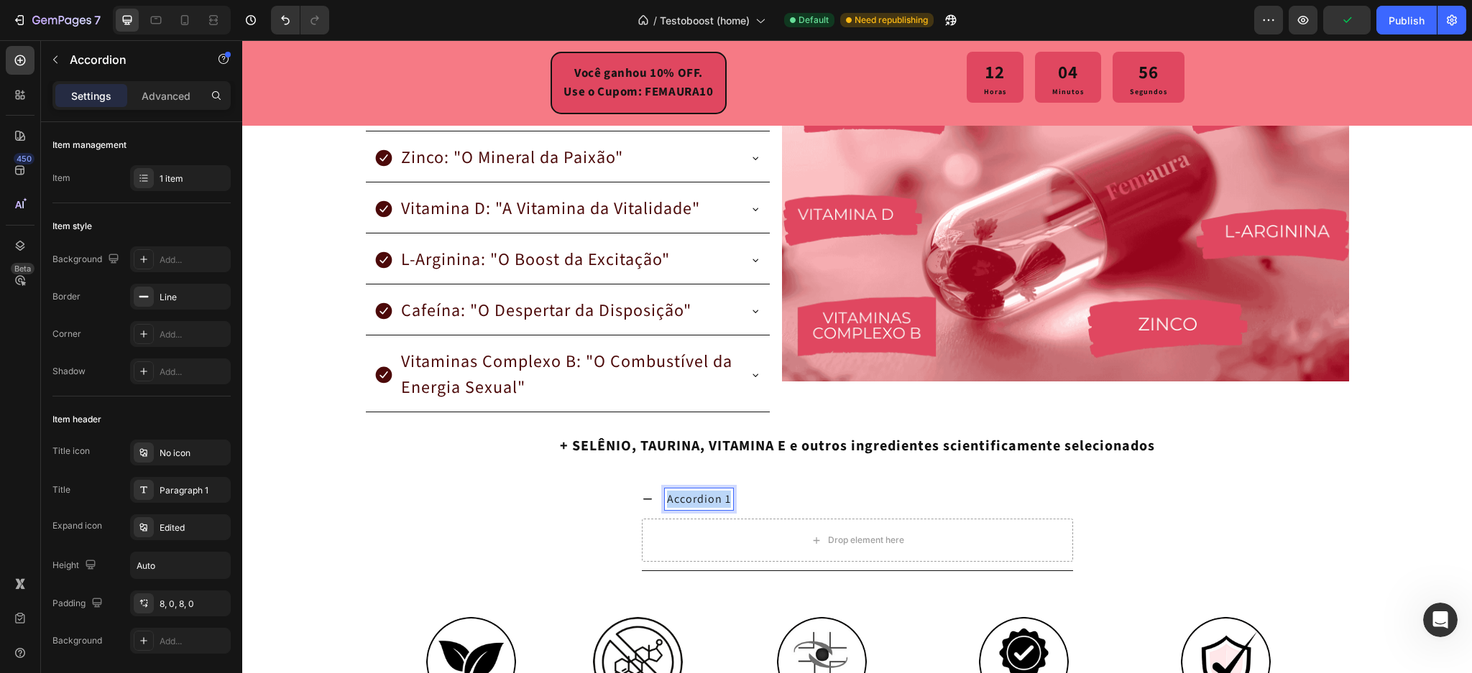
click at [689, 492] on p "Accordion 1" at bounding box center [699, 499] width 64 height 17
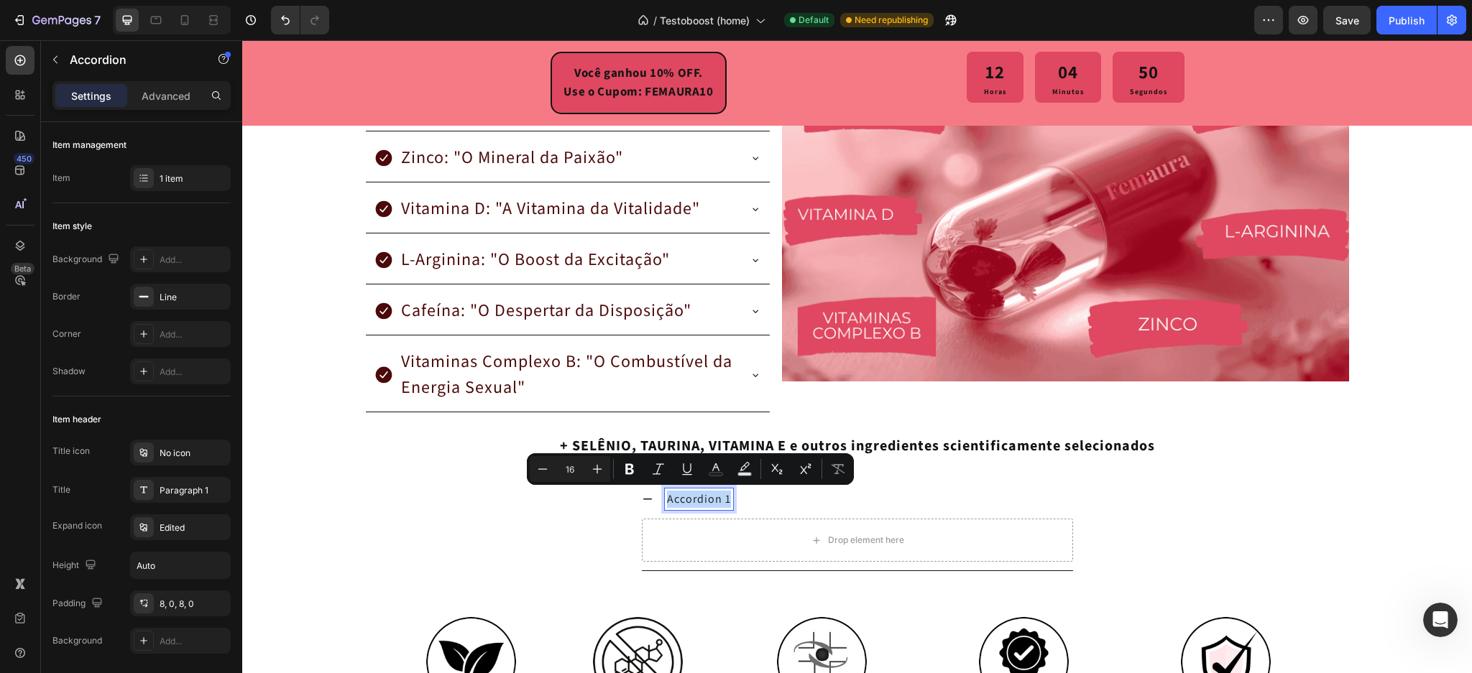
click at [776, 512] on div "Accordion 1" at bounding box center [857, 499] width 431 height 33
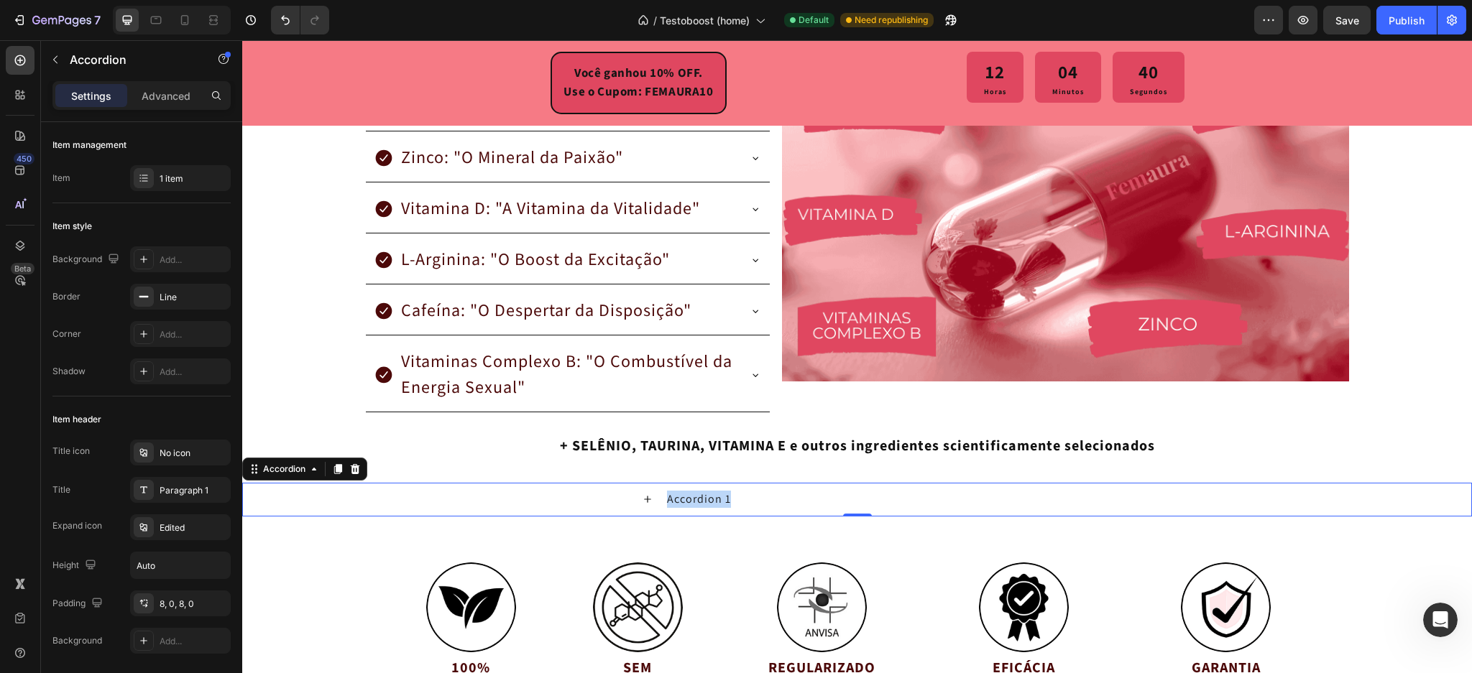
click at [644, 502] on icon at bounding box center [648, 500] width 12 height 12
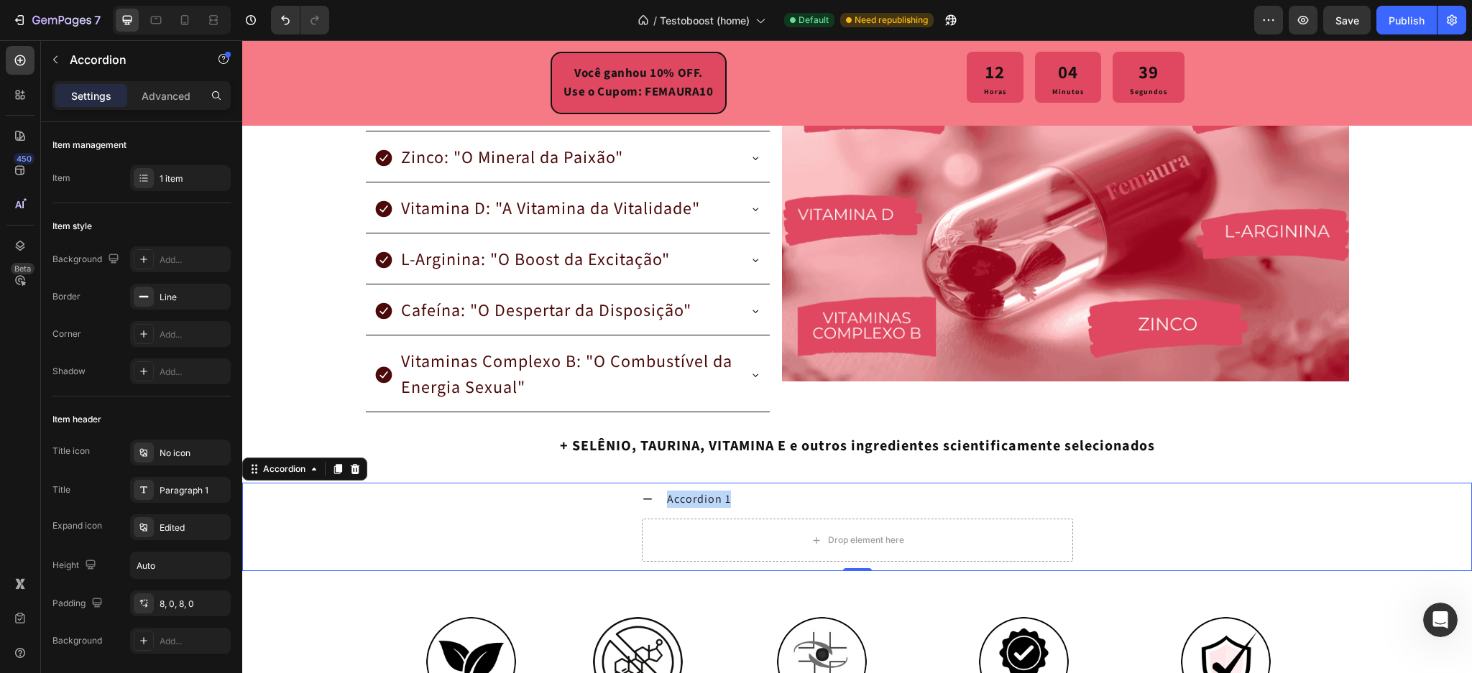
click at [642, 503] on icon at bounding box center [648, 500] width 12 height 12
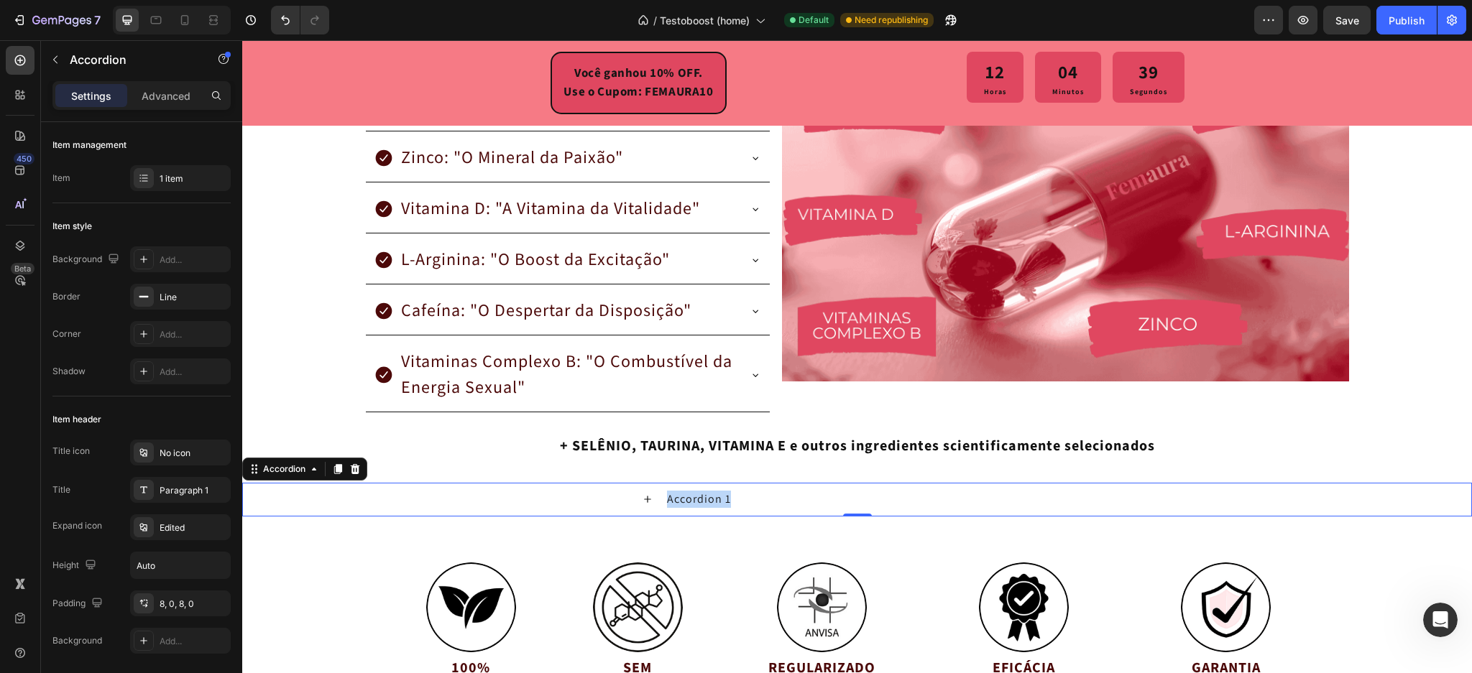
click at [642, 503] on icon at bounding box center [648, 500] width 12 height 12
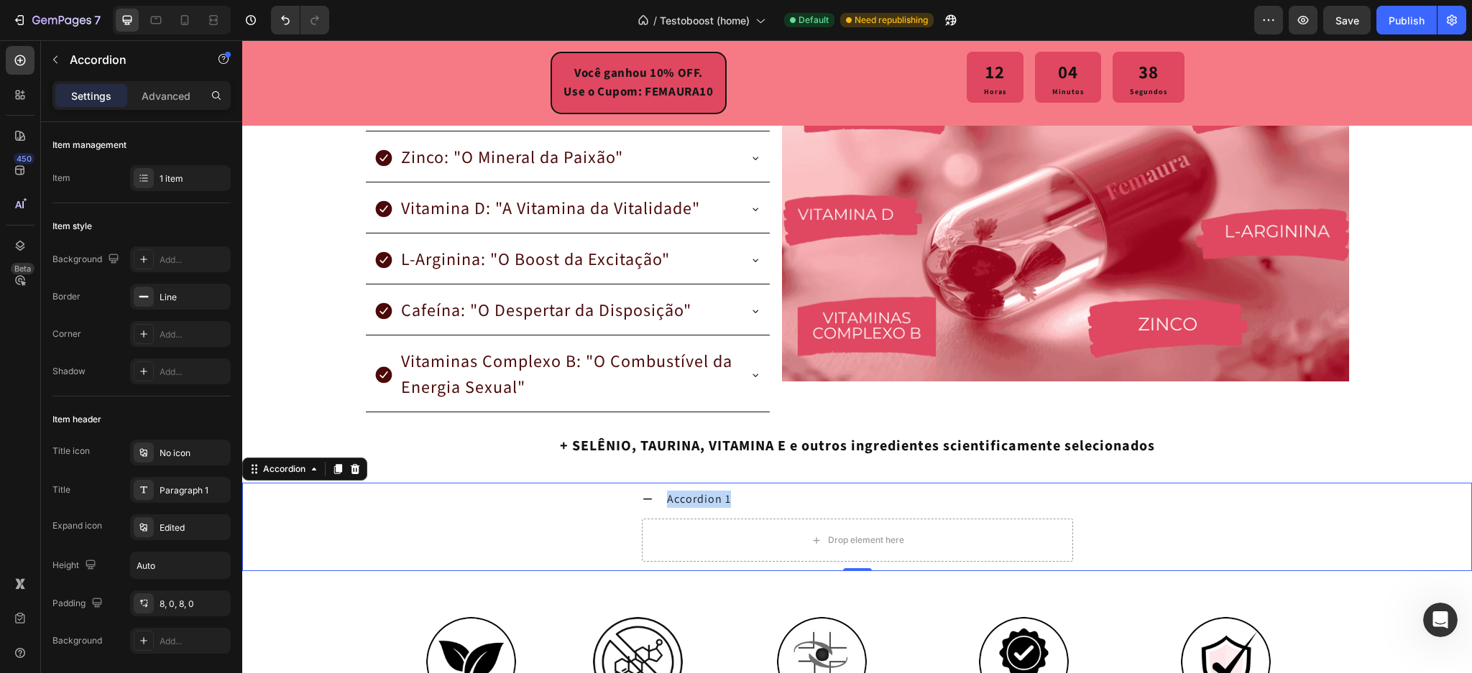
click at [642, 503] on icon at bounding box center [648, 500] width 12 height 12
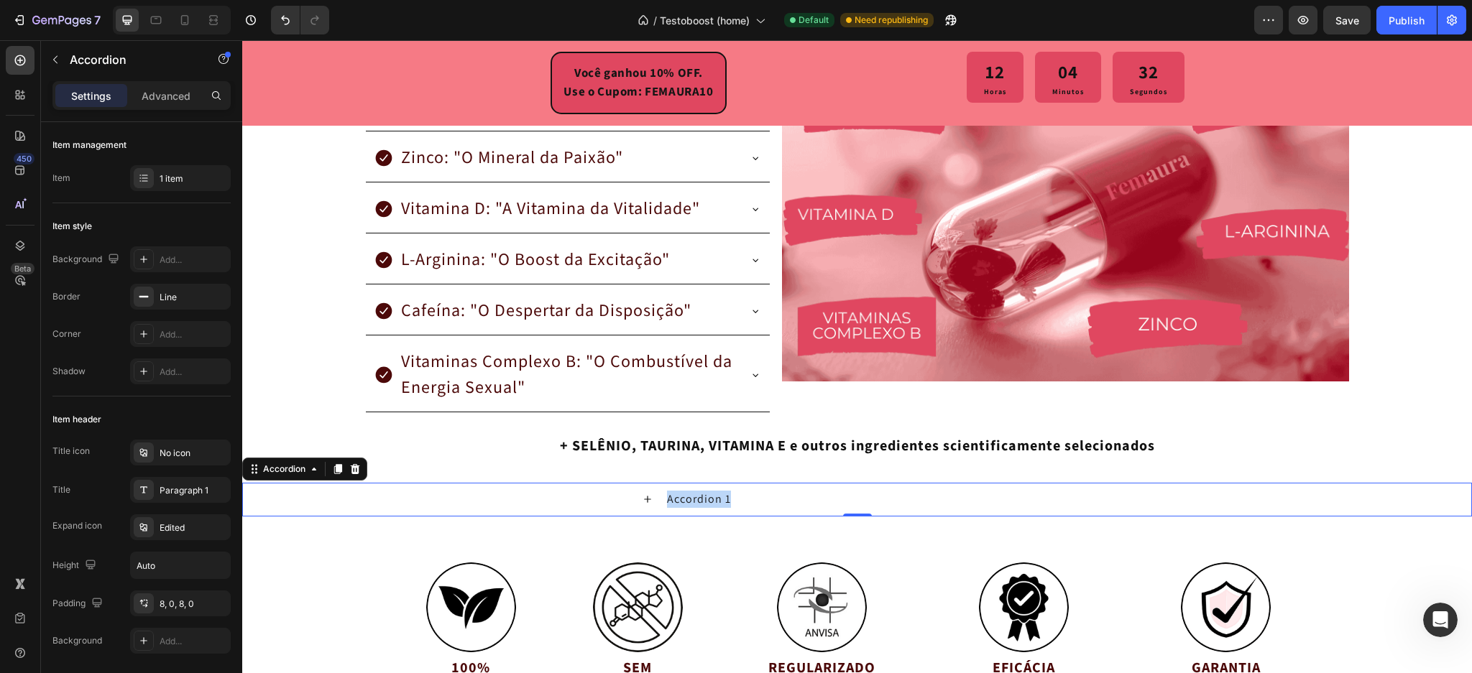
click at [695, 500] on p "Accordion 1" at bounding box center [699, 499] width 64 height 17
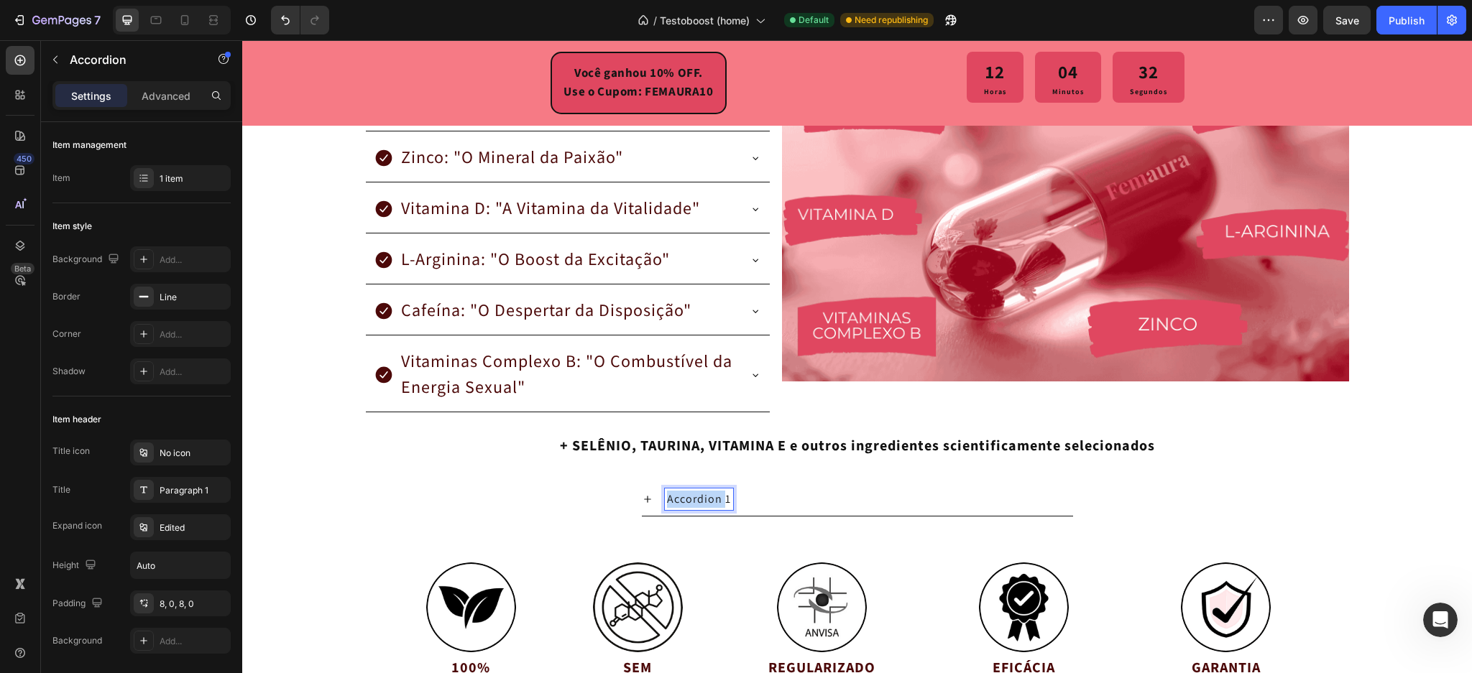
click at [695, 500] on p "Accordion 1" at bounding box center [699, 499] width 64 height 17
click at [175, 484] on div "Paragraph 1" at bounding box center [194, 490] width 68 height 13
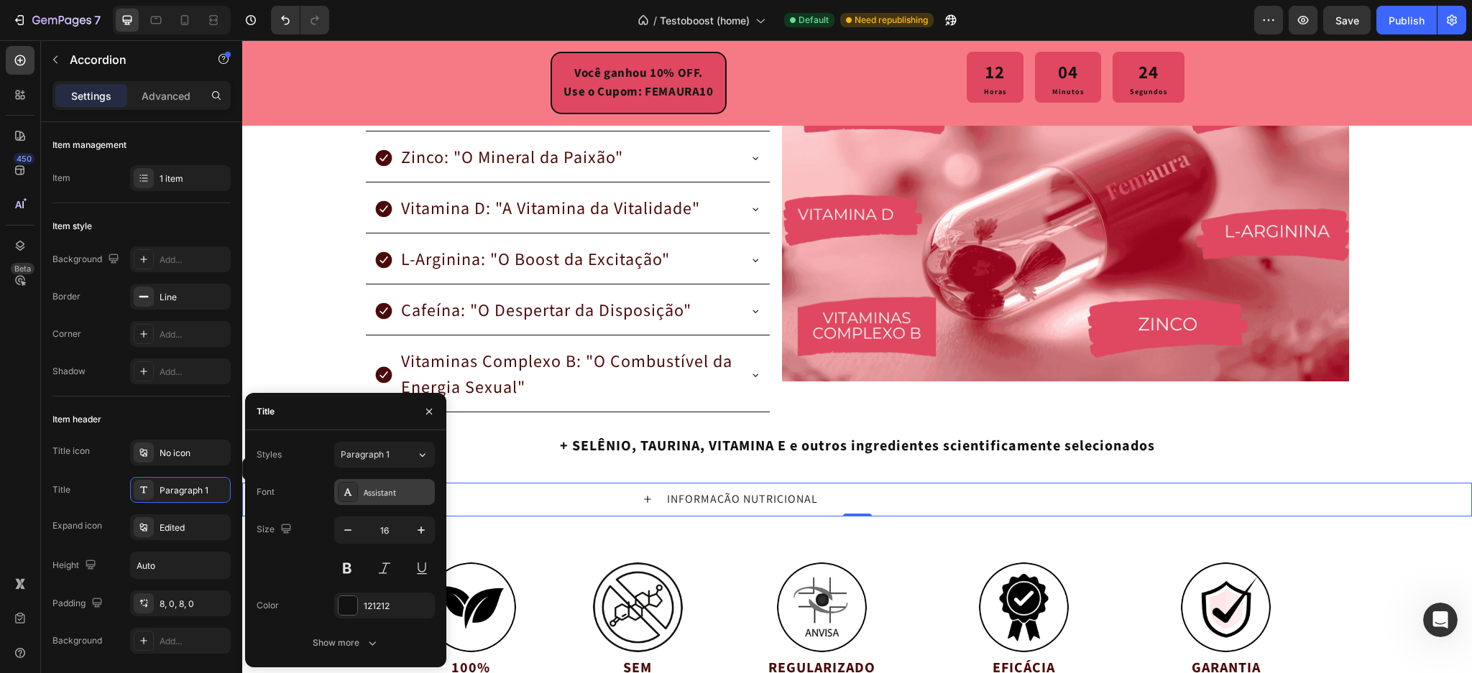
click at [370, 492] on div "Assistant" at bounding box center [398, 493] width 68 height 13
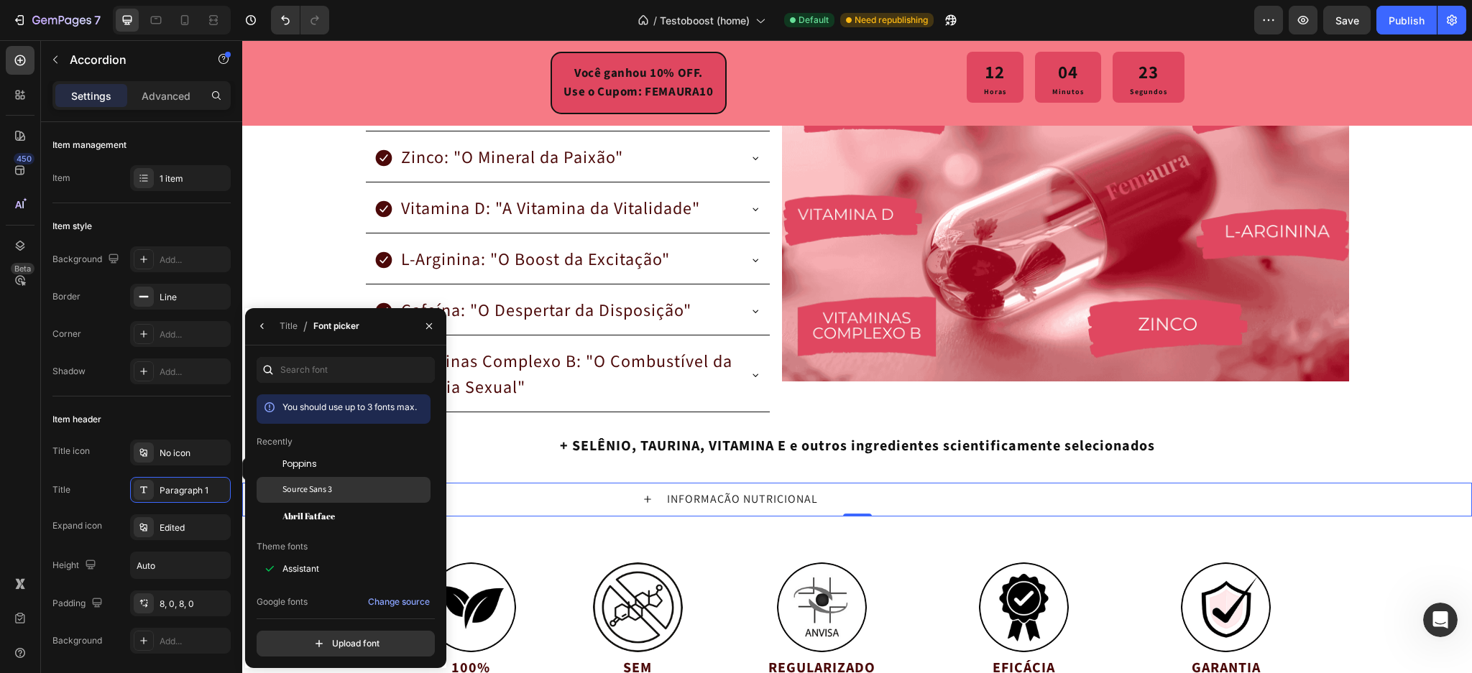
click at [335, 487] on div "Source Sans 3" at bounding box center [354, 490] width 145 height 13
click at [257, 329] on icon "button" at bounding box center [263, 327] width 12 height 12
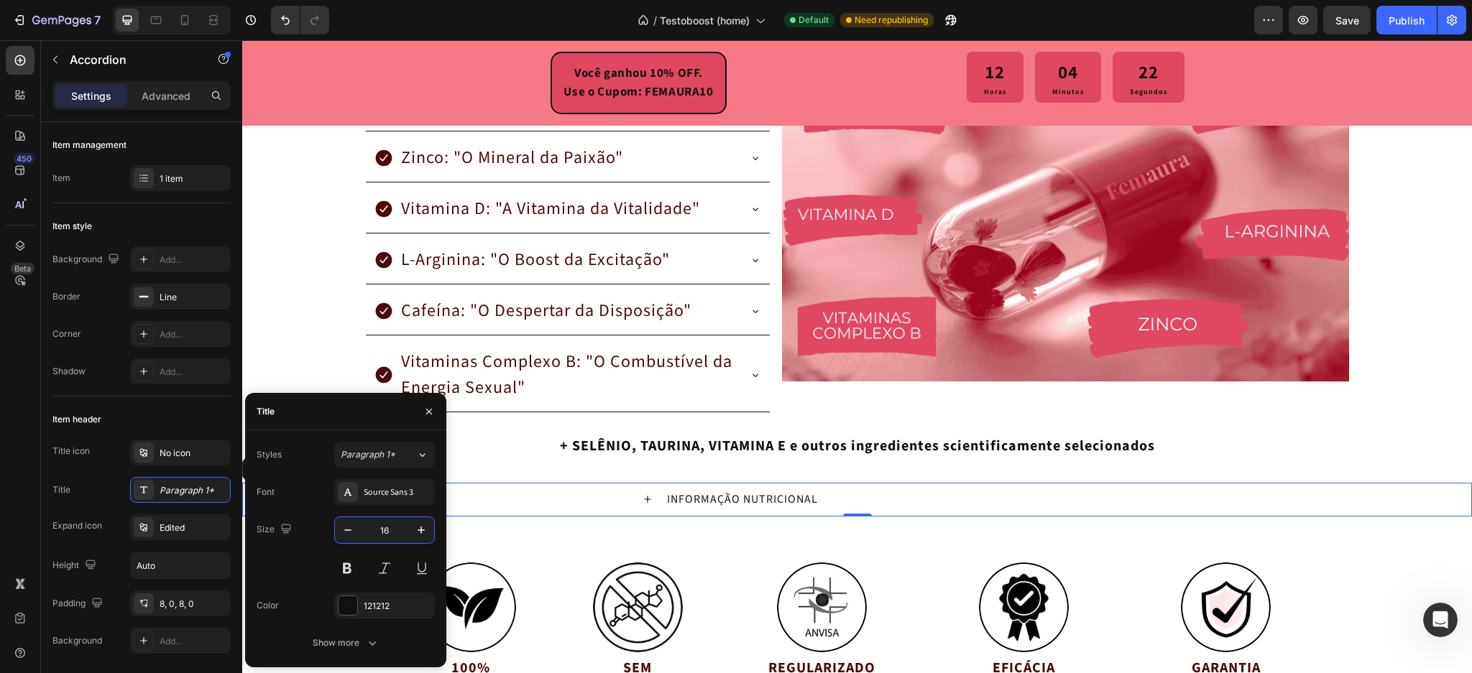
click at [385, 530] on input "16" at bounding box center [384, 531] width 47 height 26
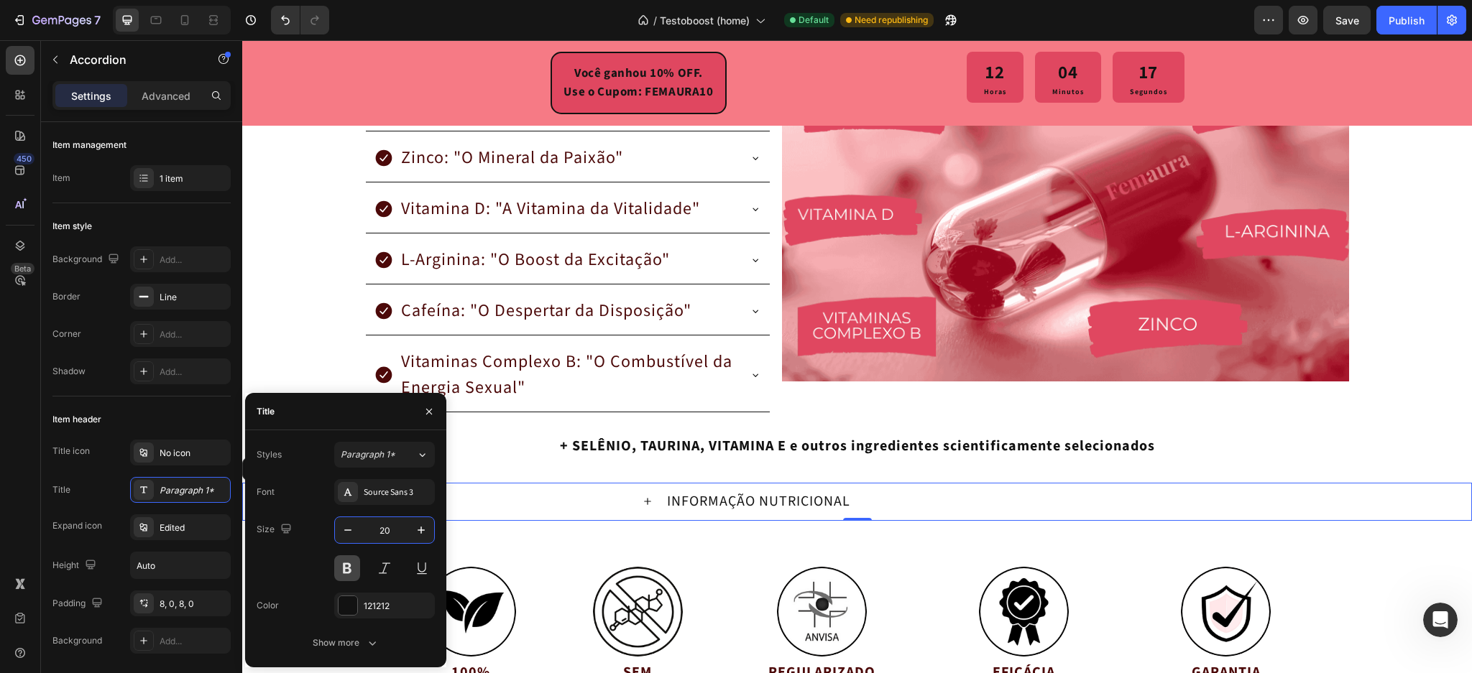
type input "20"
click at [351, 565] on button at bounding box center [347, 569] width 26 height 26
click at [595, 511] on div "INFORMAÇÃO NUTRICIONAL" at bounding box center [857, 502] width 1228 height 38
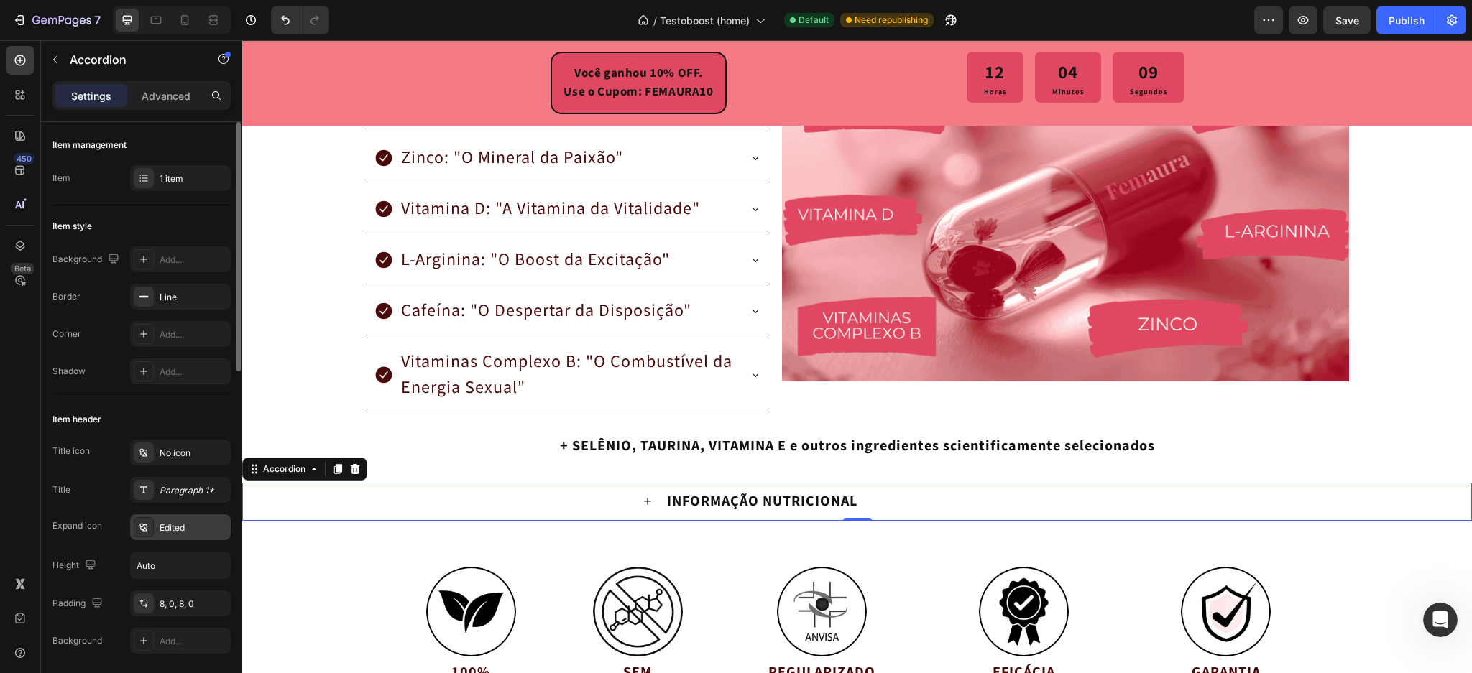
click at [169, 526] on div "Edited" at bounding box center [194, 528] width 68 height 13
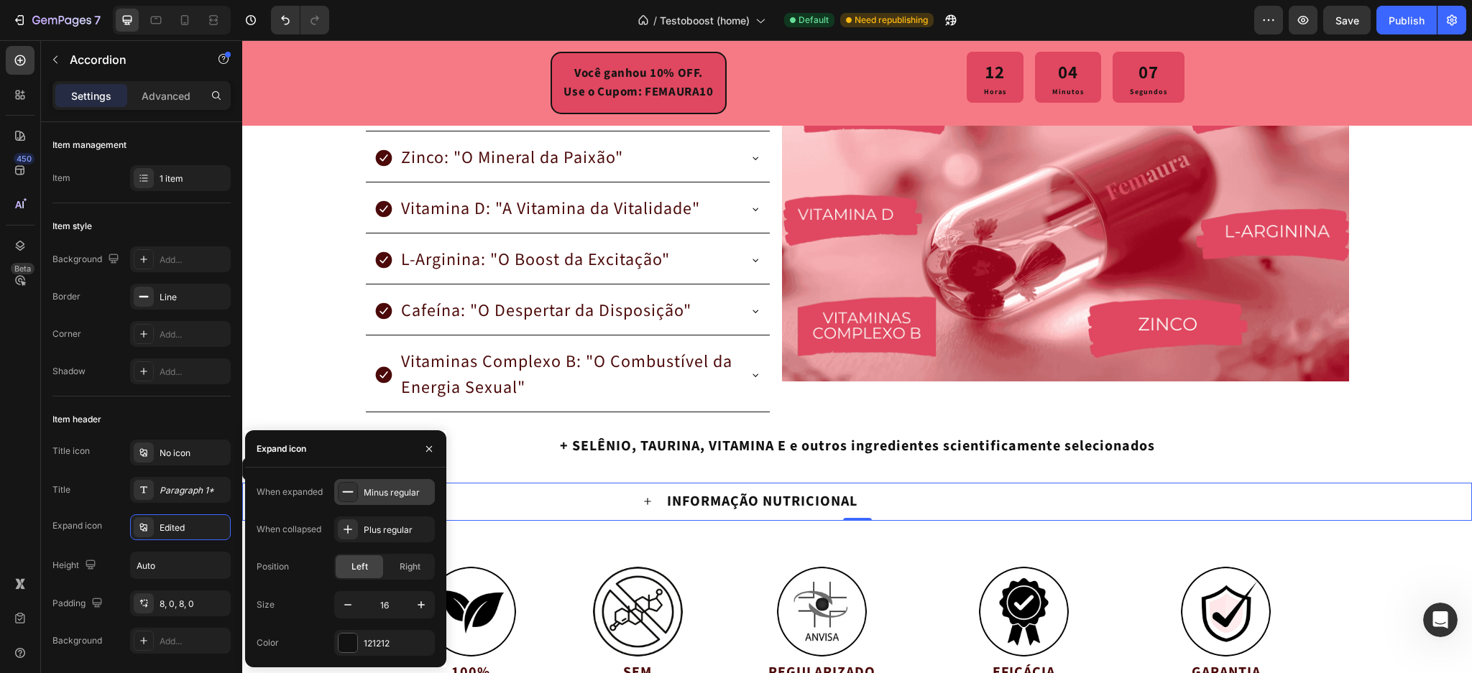
click at [352, 494] on icon at bounding box center [348, 492] width 14 height 14
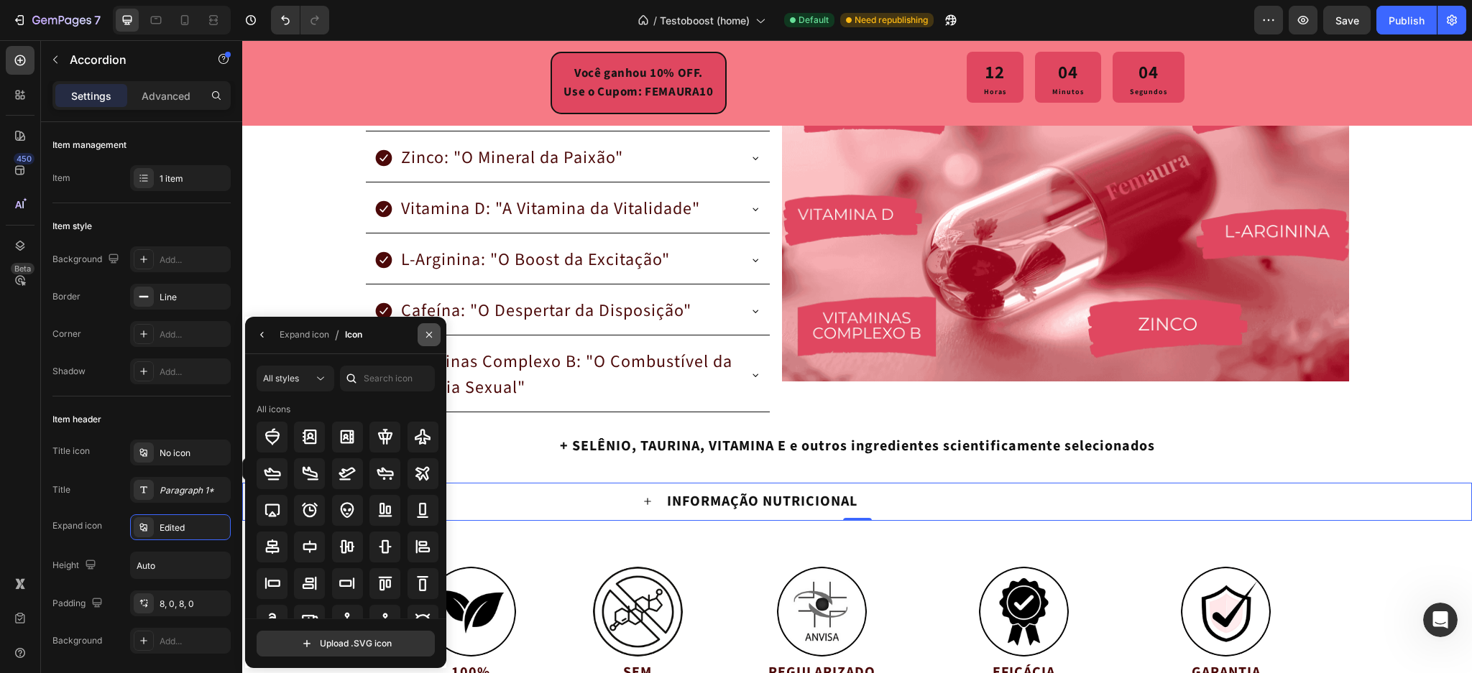
click at [424, 334] on icon "button" at bounding box center [429, 335] width 12 height 12
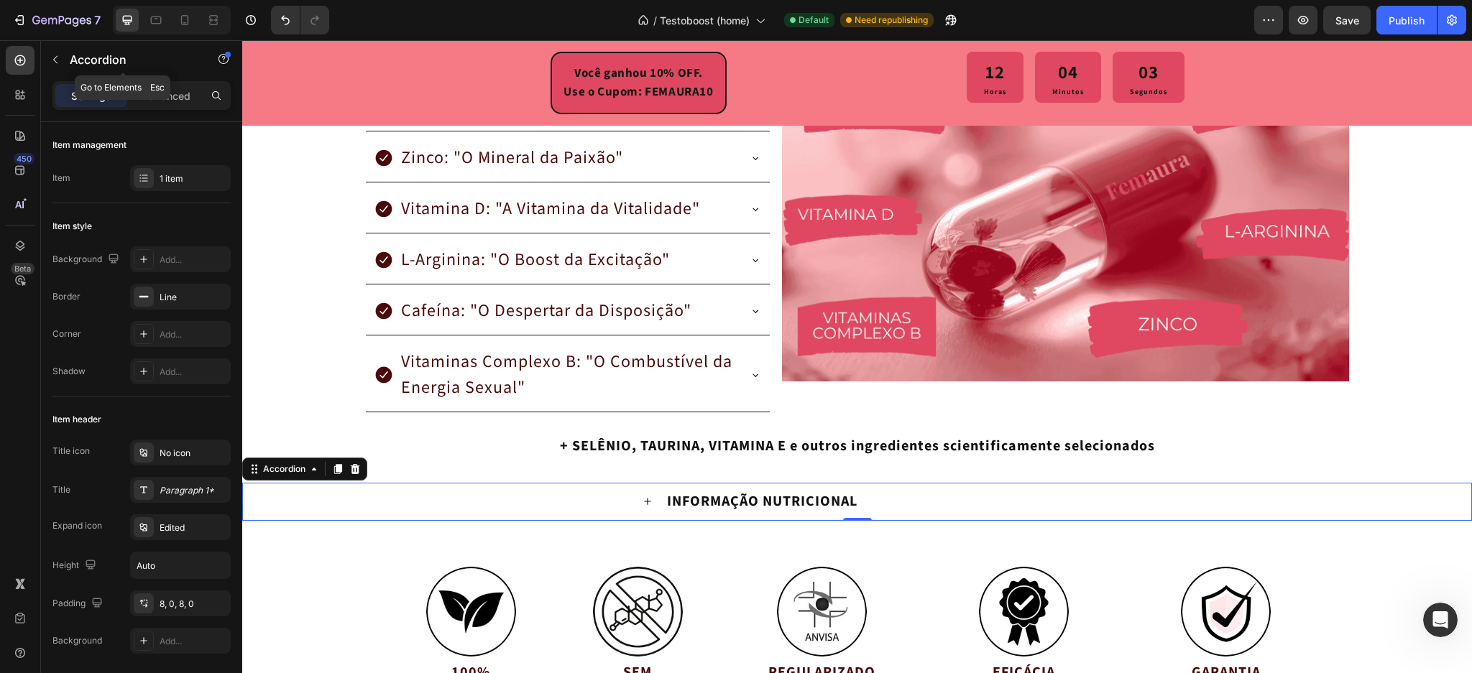
click at [62, 65] on button "button" at bounding box center [55, 59] width 23 height 23
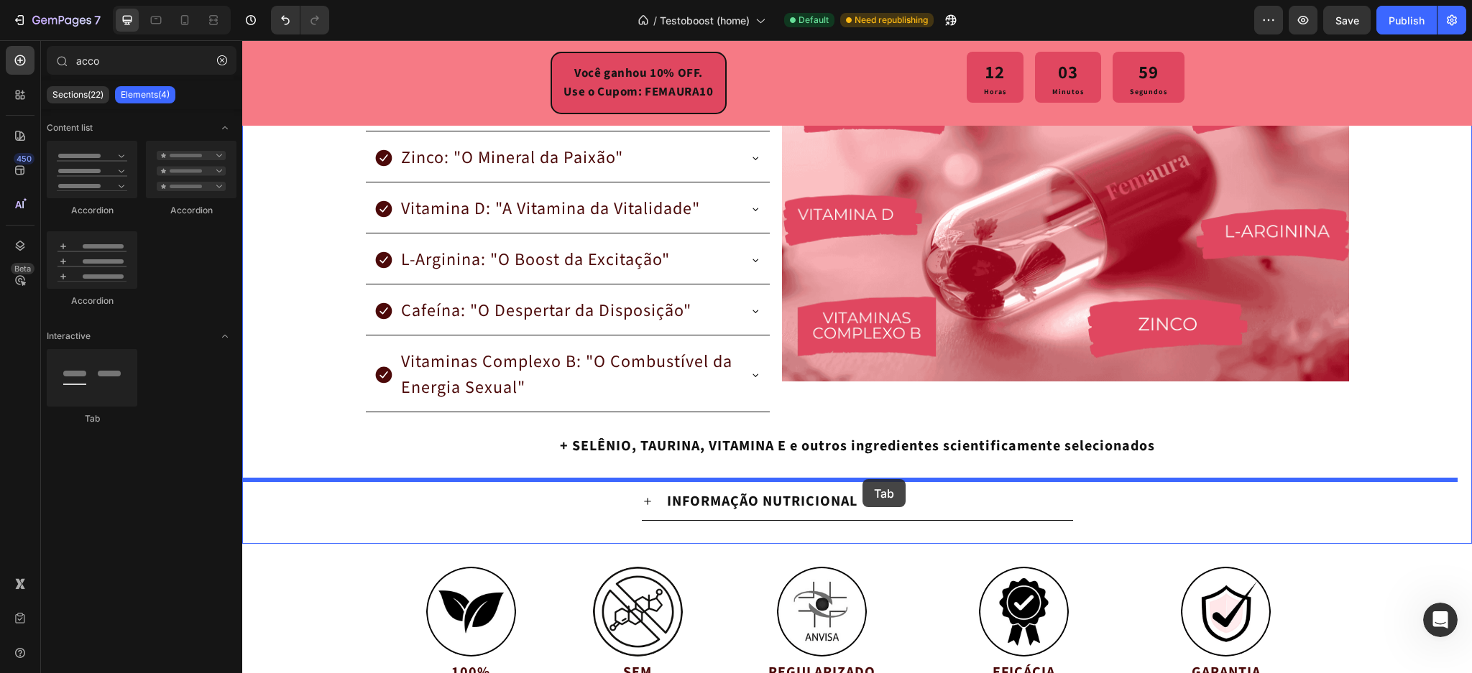
drag, startPoint x: 335, startPoint y: 427, endPoint x: 863, endPoint y: 478, distance: 530.0
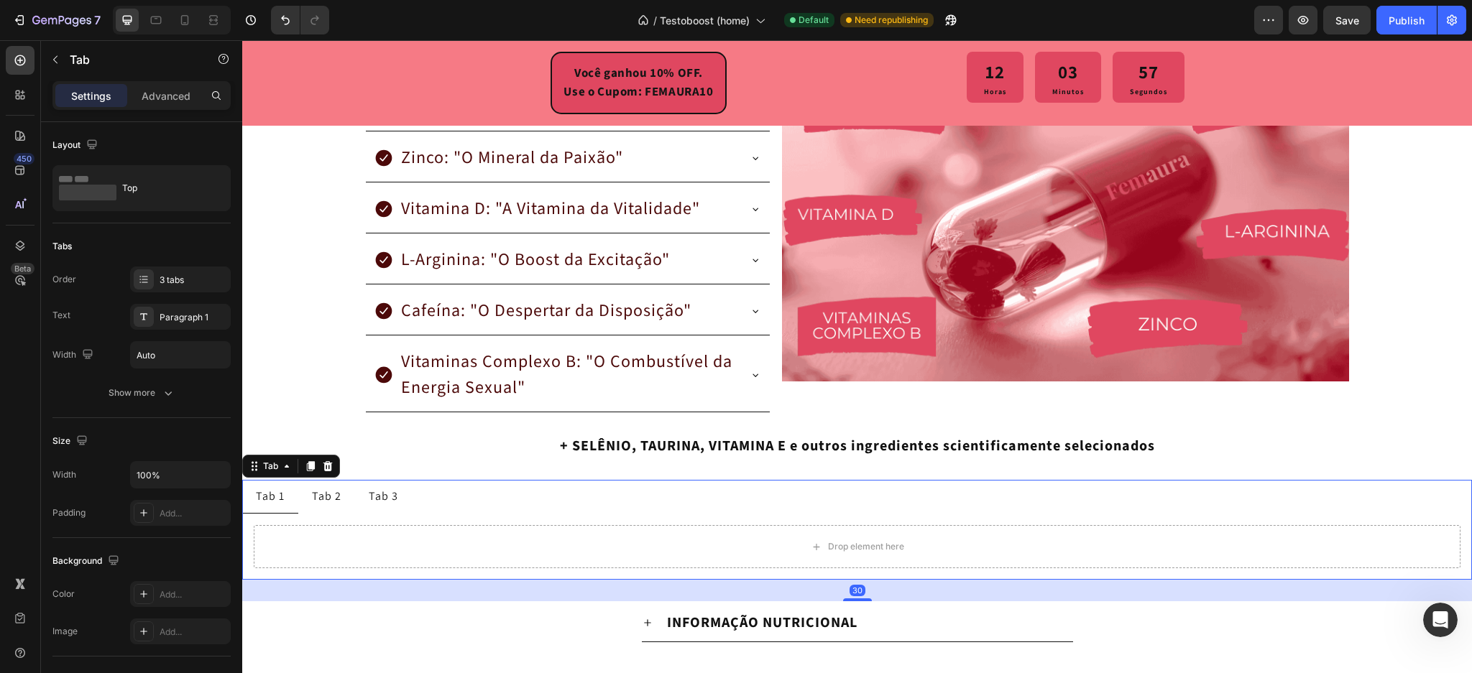
click at [323, 507] on div "Tab 2" at bounding box center [327, 497] width 34 height 22
click at [377, 501] on div "Tab 3" at bounding box center [384, 497] width 34 height 22
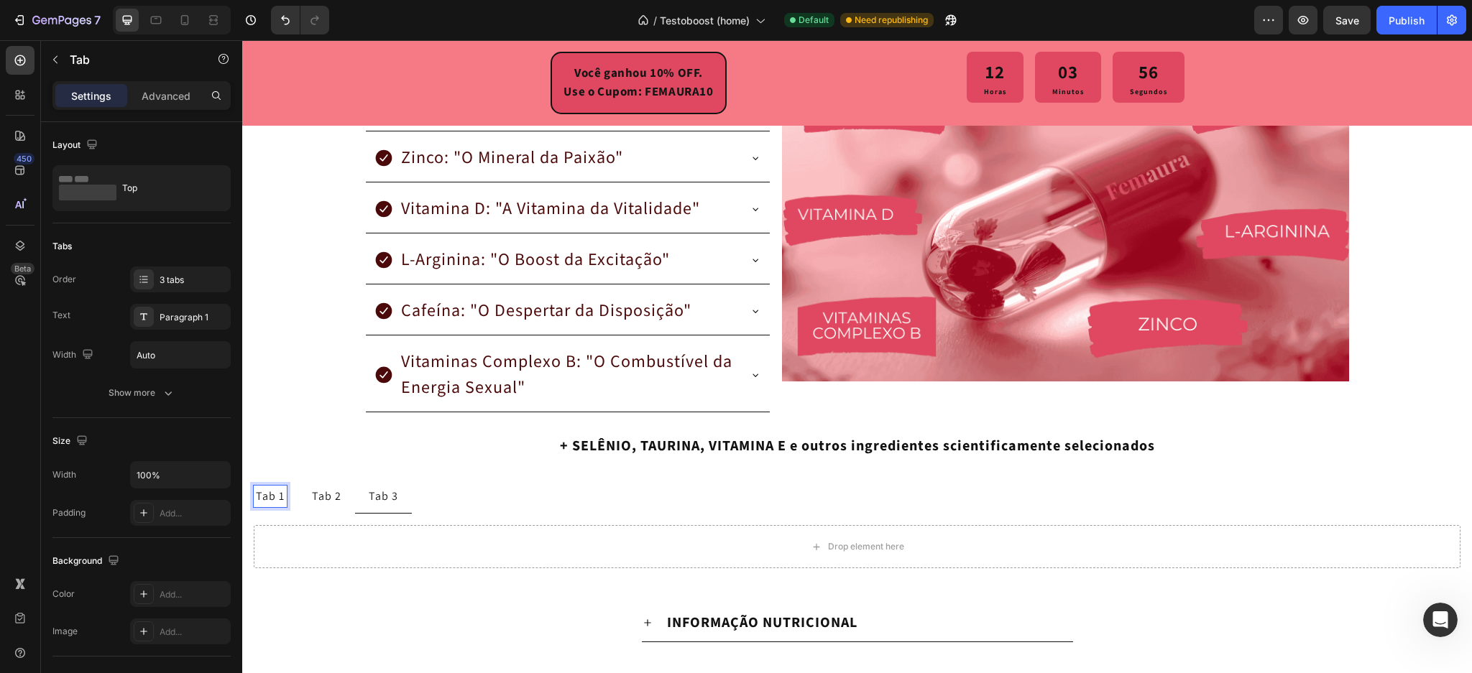
click at [276, 500] on p "Tab 1" at bounding box center [270, 496] width 29 height 17
click at [328, 496] on p "Tab 2" at bounding box center [326, 496] width 29 height 17
click at [384, 493] on p "Tab 3" at bounding box center [383, 496] width 29 height 17
click at [455, 493] on ul "Tab 1 Tab 2 Tab 3" at bounding box center [857, 497] width 1230 height 34
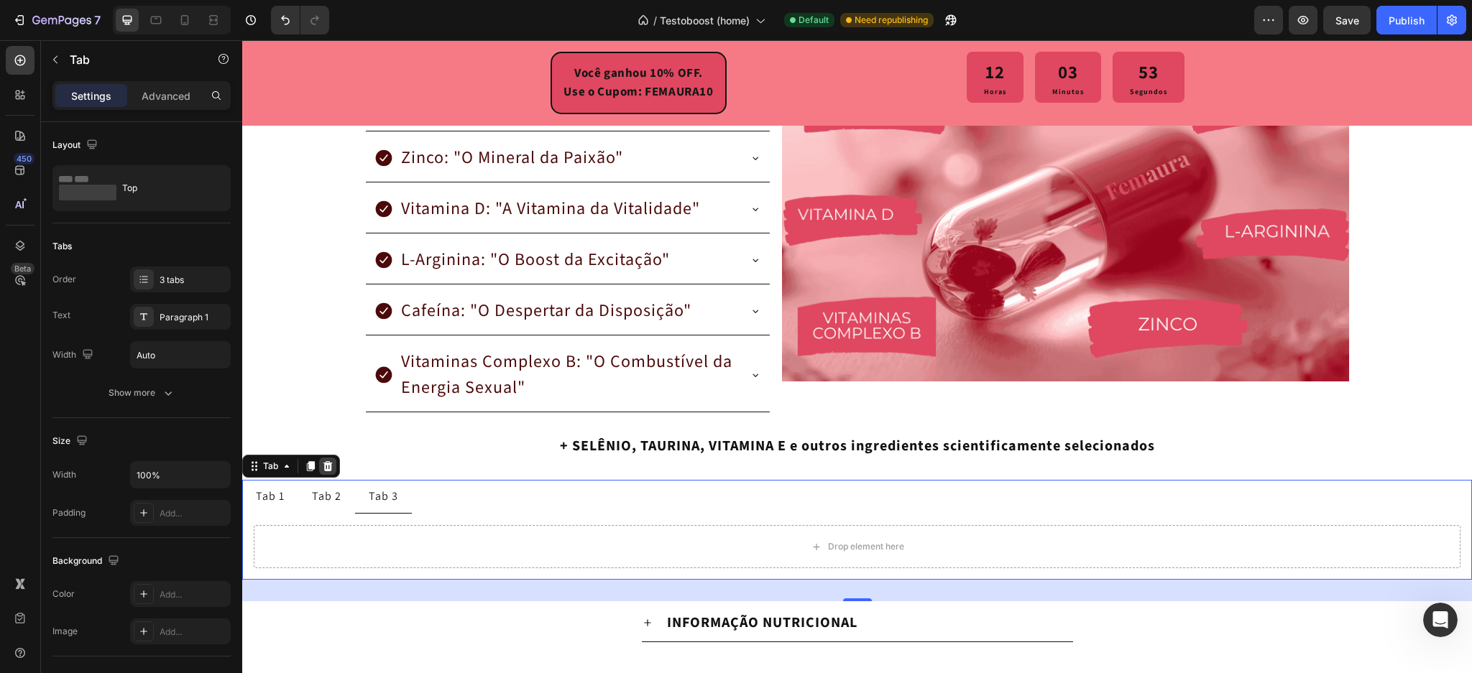
click at [336, 472] on div at bounding box center [327, 466] width 17 height 17
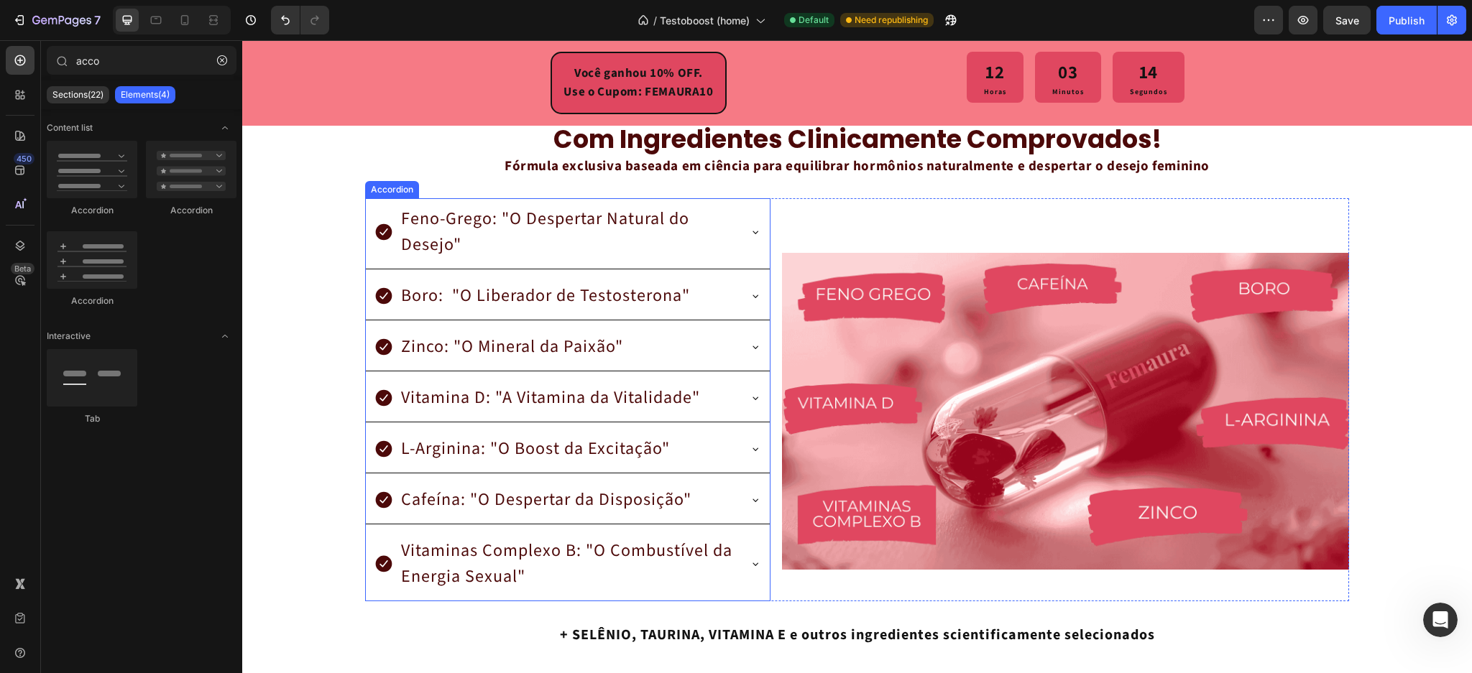
scroll to position [2797, 0]
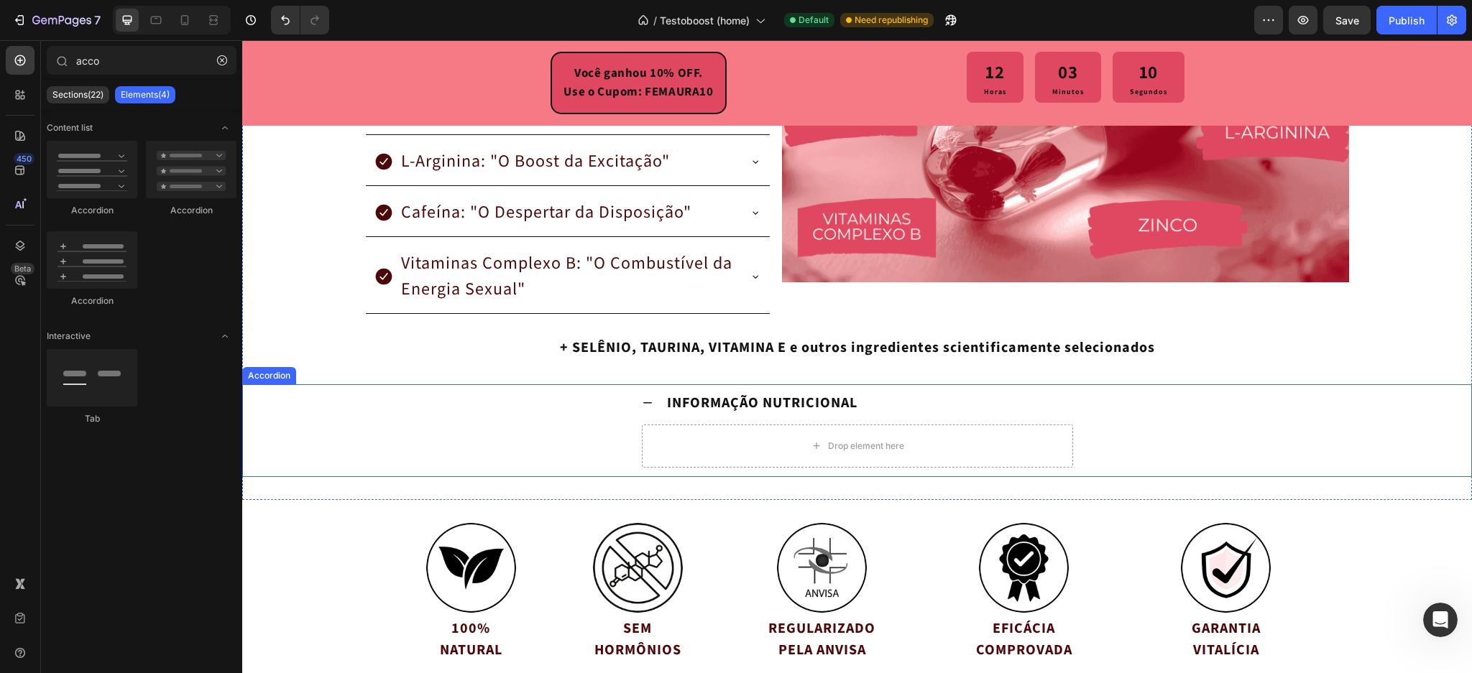
click at [369, 418] on div "INFORMAÇÃO NUTRICIONAL Drop element here" at bounding box center [857, 431] width 1228 height 93
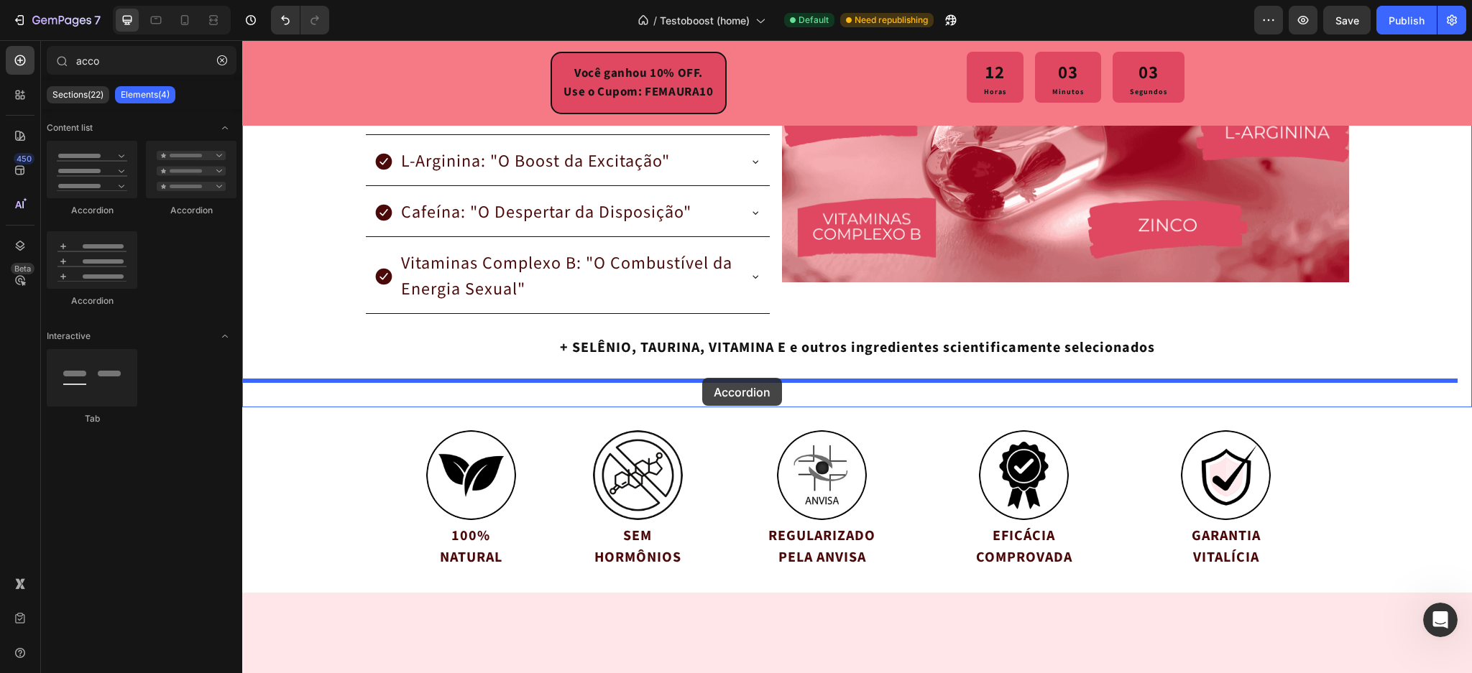
drag, startPoint x: 350, startPoint y: 237, endPoint x: 702, endPoint y: 378, distance: 379.3
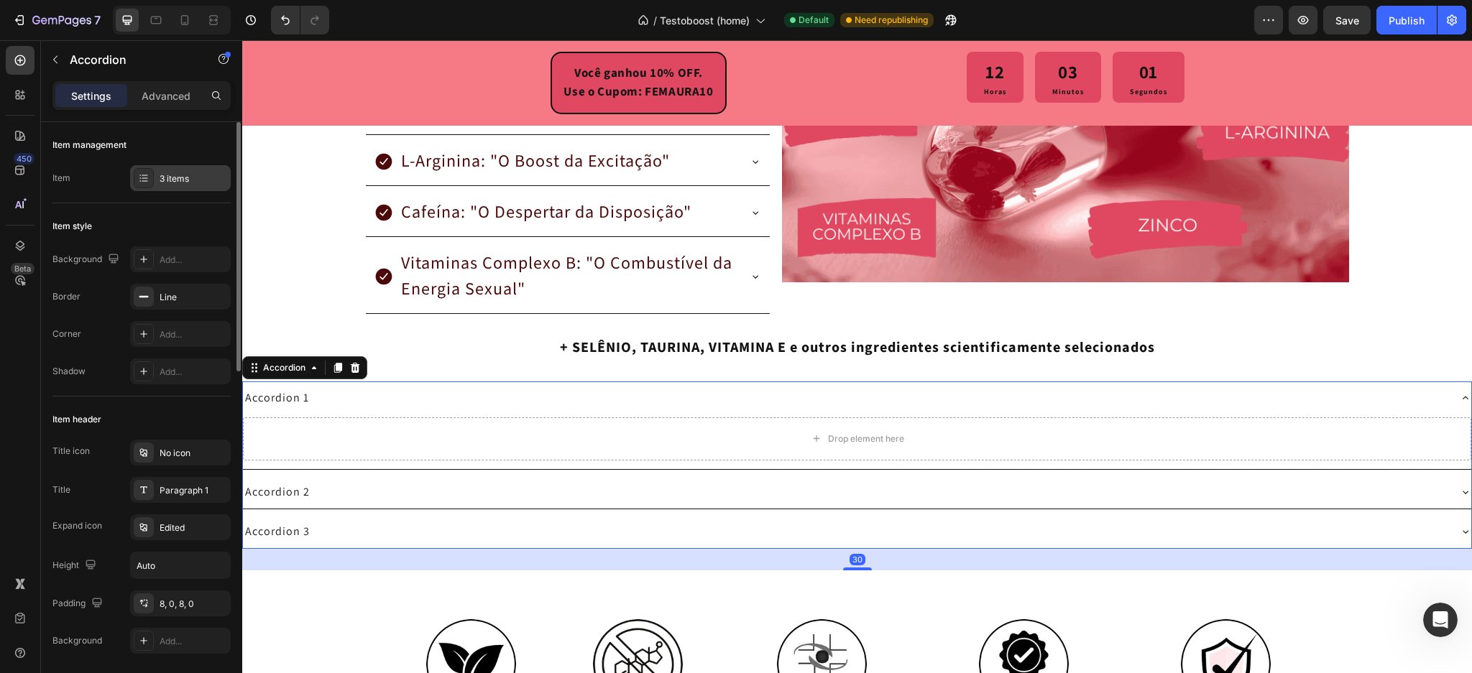
click at [151, 185] on div at bounding box center [144, 178] width 20 height 20
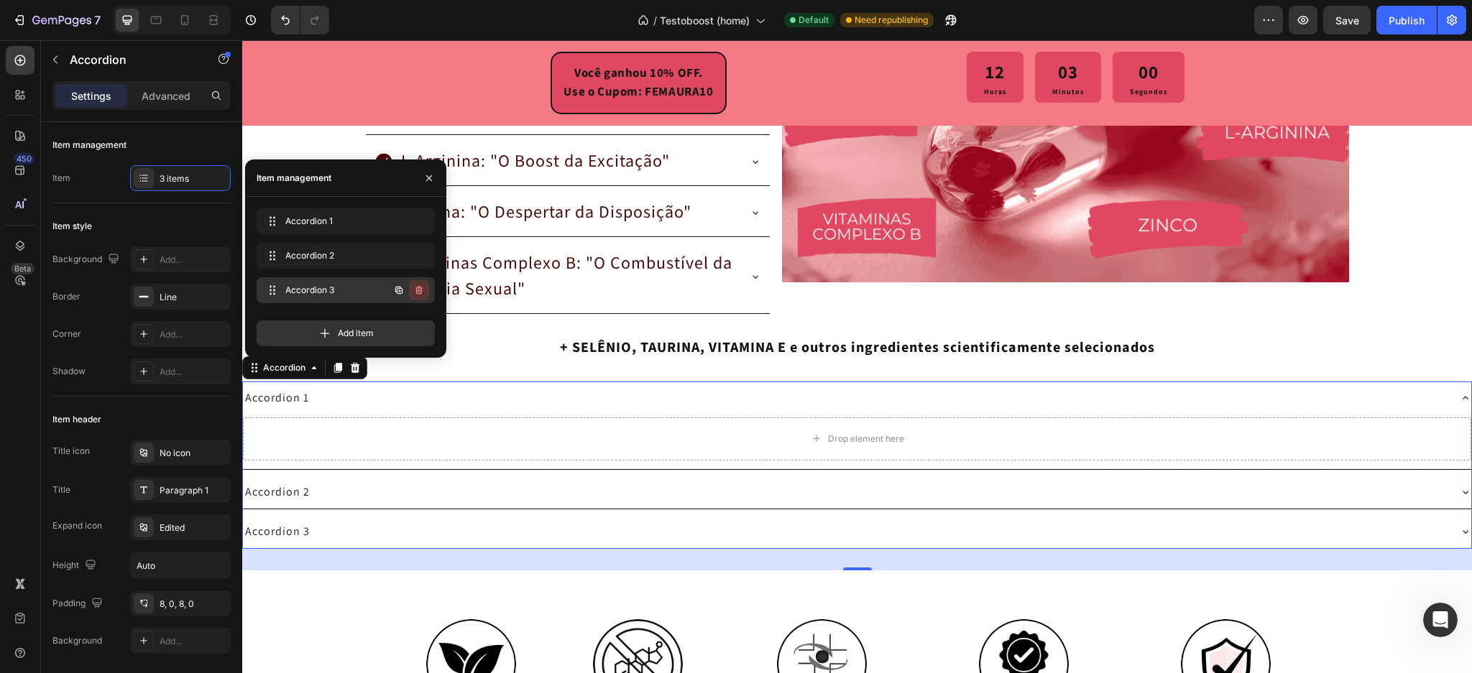
click at [426, 293] on button "button" at bounding box center [419, 290] width 20 height 20
click at [426, 290] on button "Delete" at bounding box center [410, 290] width 40 height 20
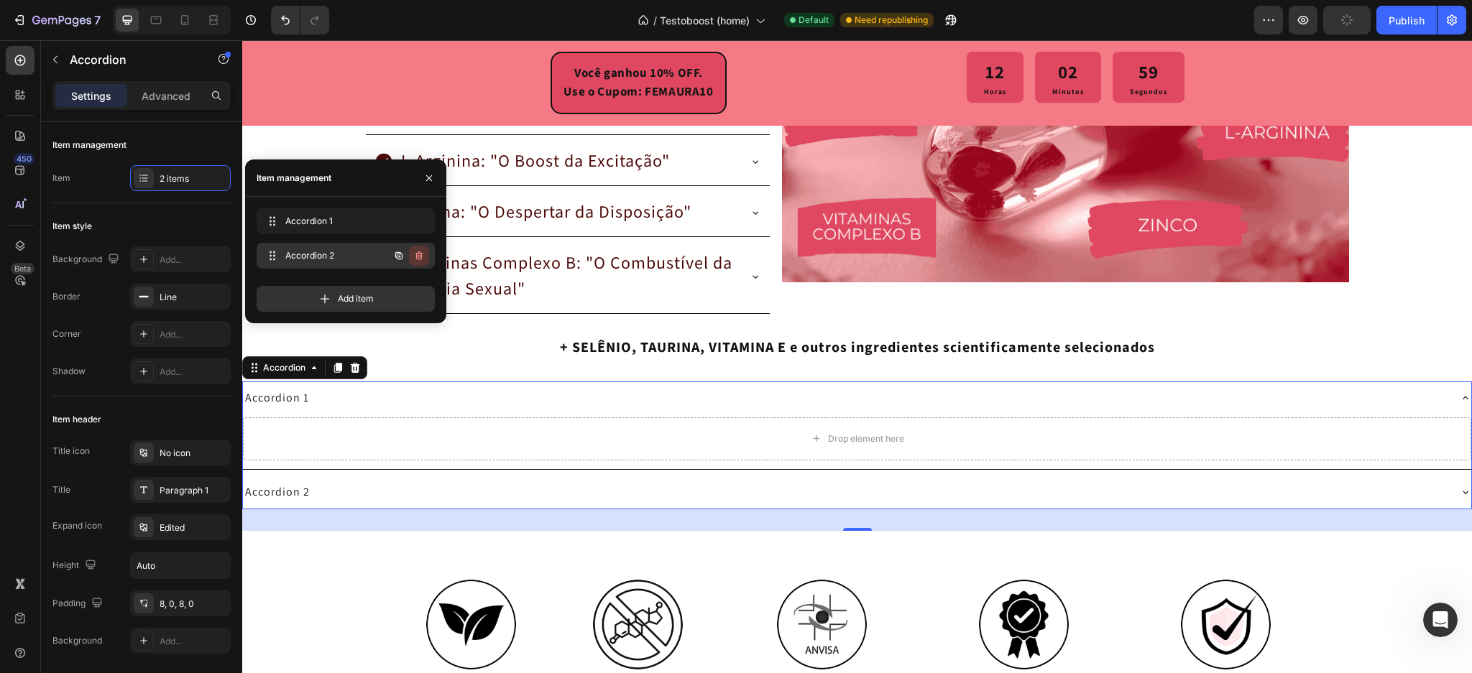
click at [420, 258] on icon "button" at bounding box center [420, 257] width 1 height 4
click at [420, 258] on div "Delete" at bounding box center [409, 255] width 27 height 13
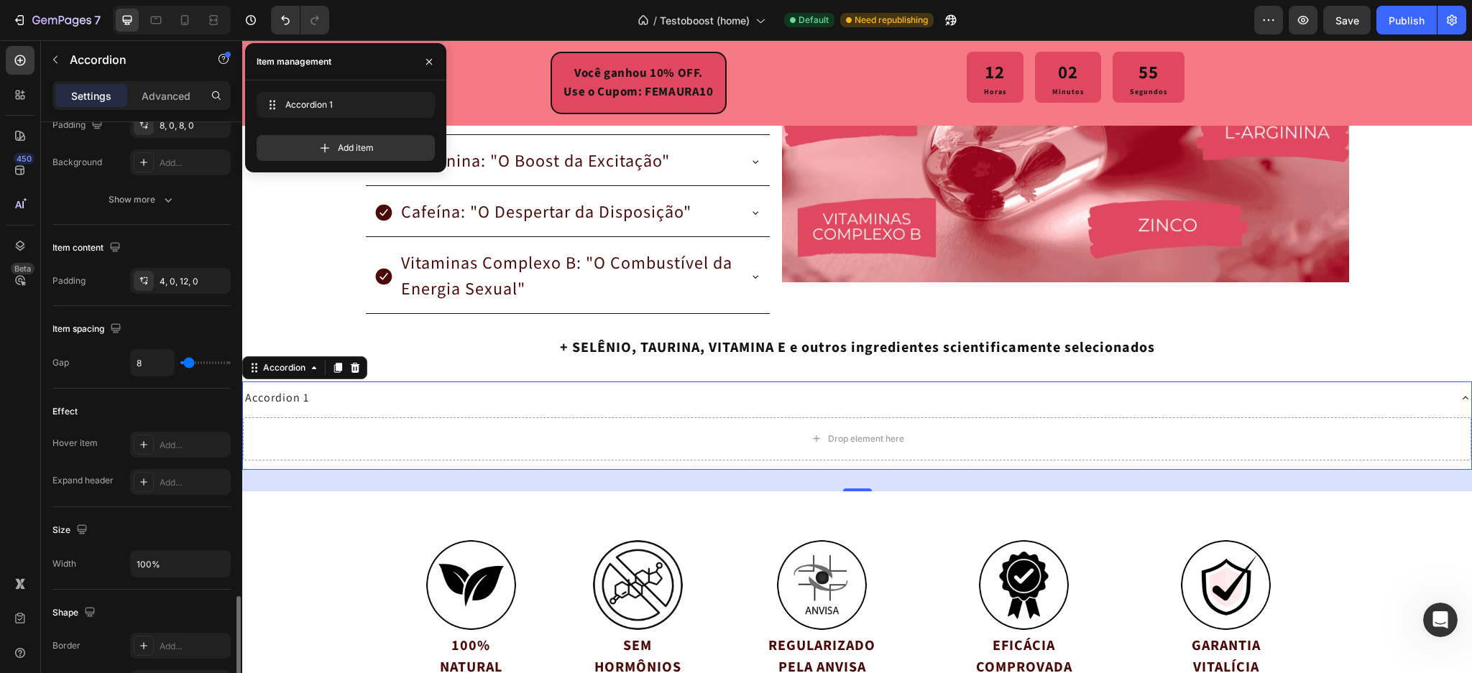
scroll to position [814, 0]
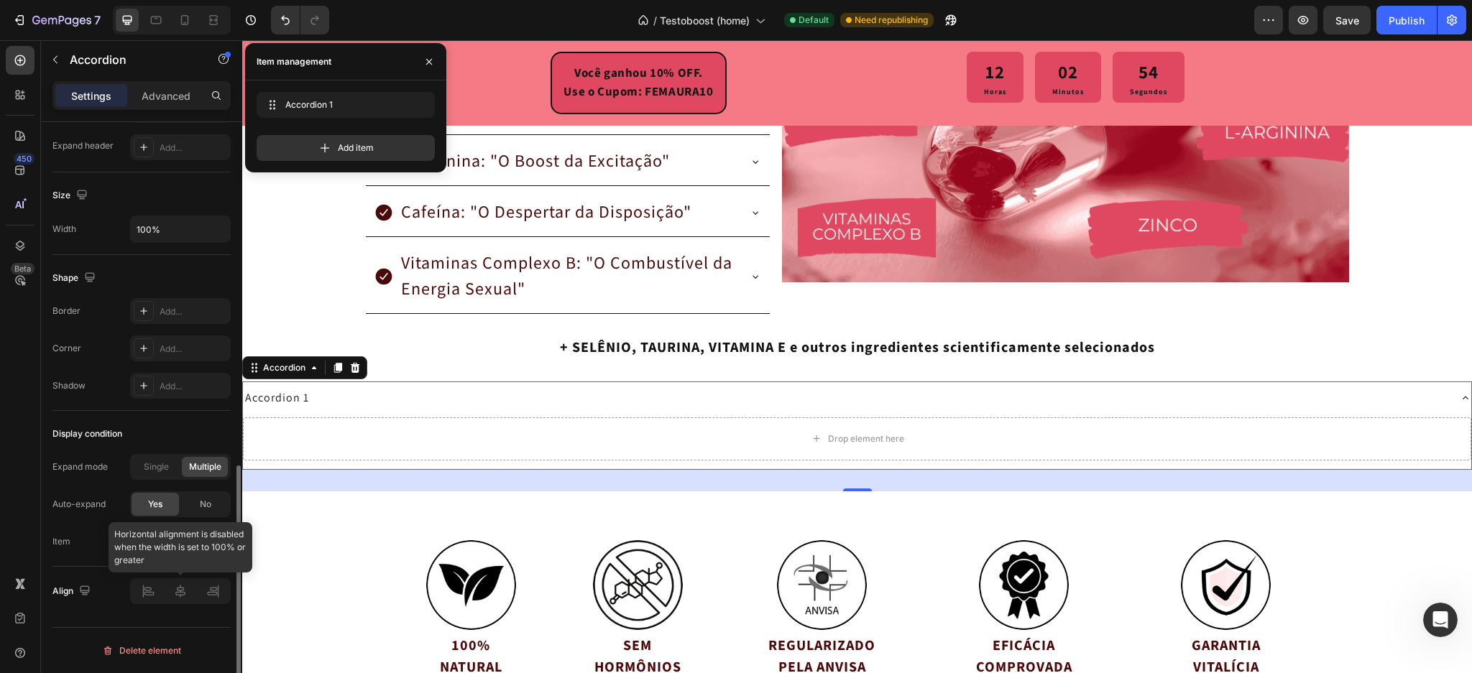
click at [190, 590] on div at bounding box center [180, 592] width 101 height 26
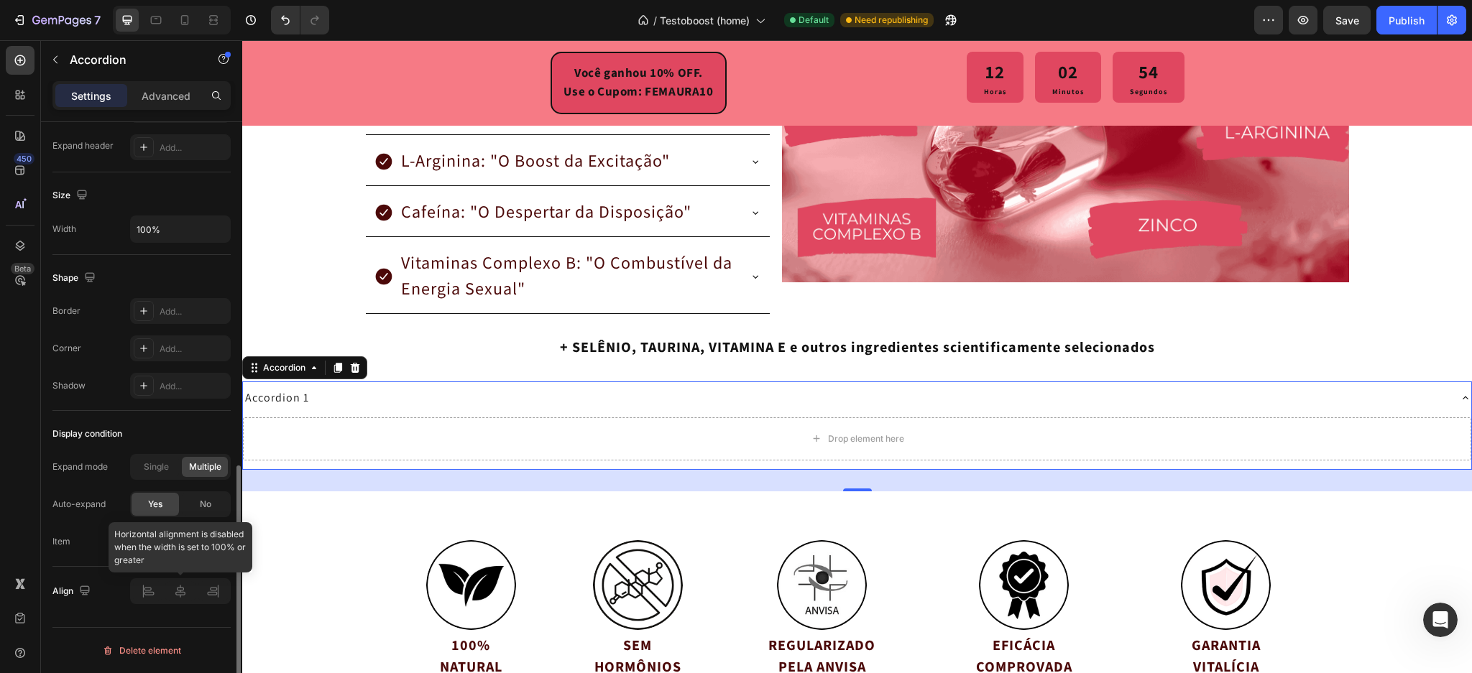
click at [190, 590] on div at bounding box center [180, 592] width 101 height 26
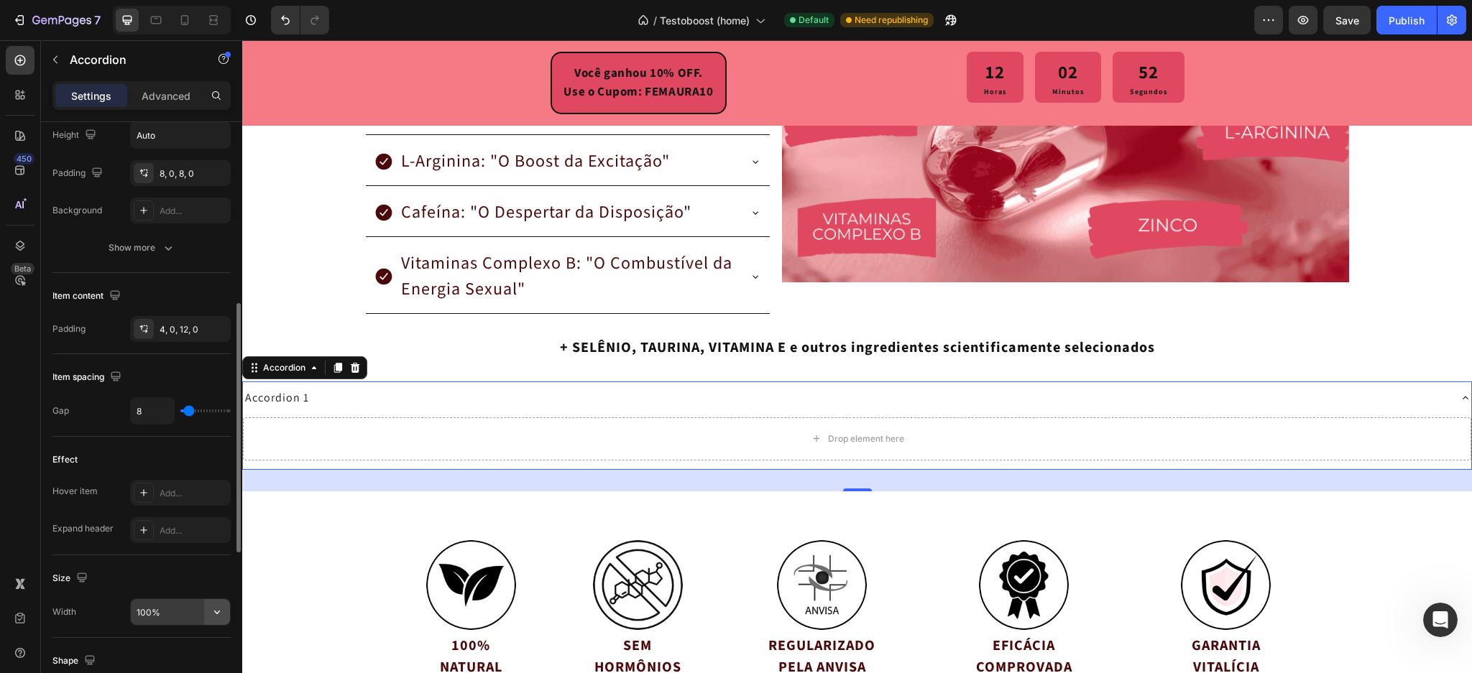
click at [205, 612] on button "button" at bounding box center [217, 612] width 26 height 26
click at [90, 594] on div "Size Width 100%" at bounding box center [141, 597] width 178 height 83
click at [359, 402] on div "Accordion 1" at bounding box center [845, 398] width 1205 height 22
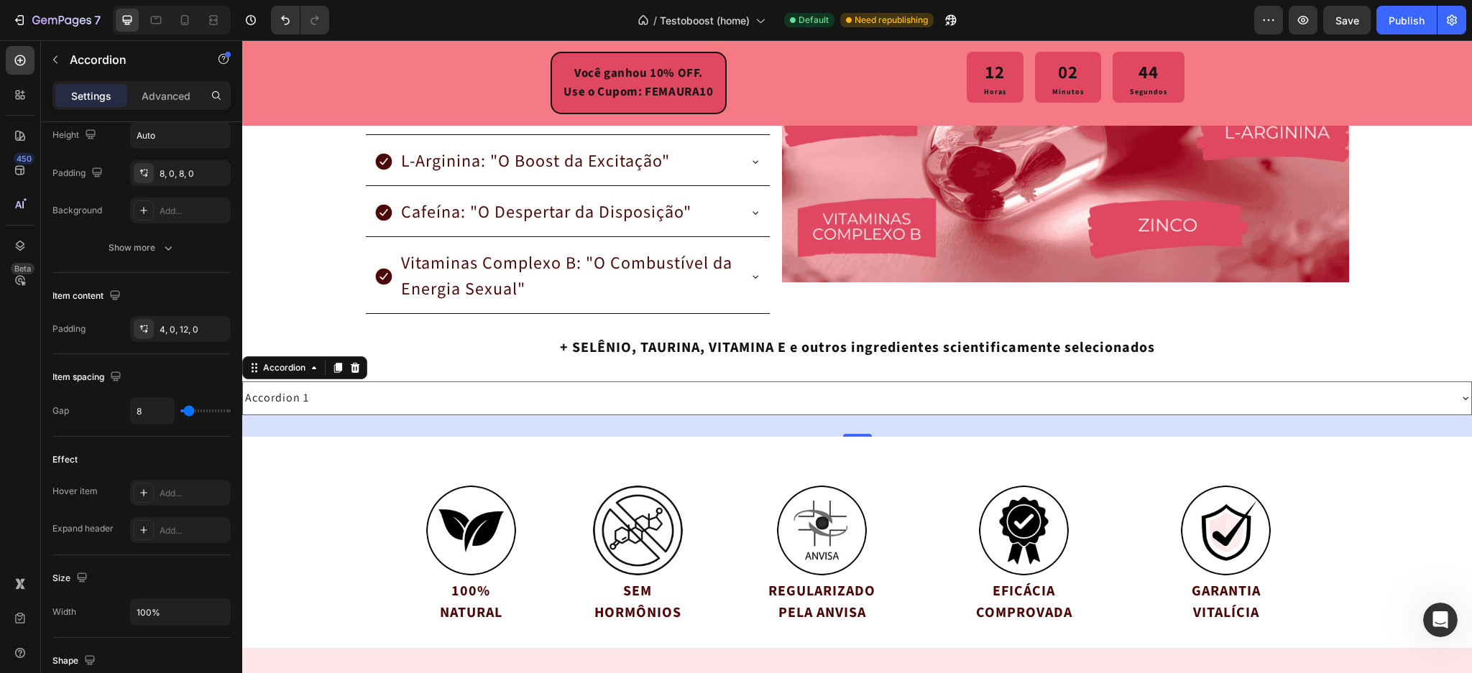
click at [316, 406] on div "Accordion 1" at bounding box center [845, 398] width 1205 height 22
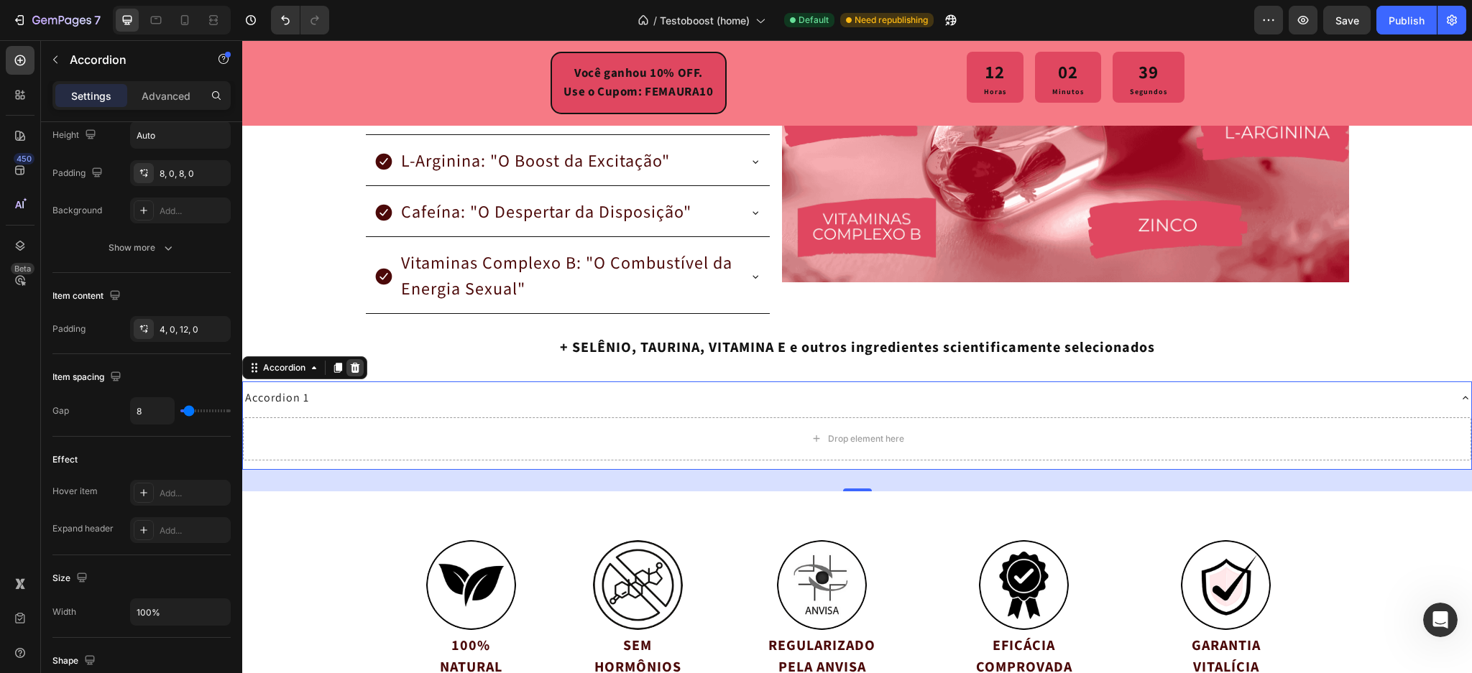
click at [359, 365] on icon at bounding box center [355, 368] width 12 height 12
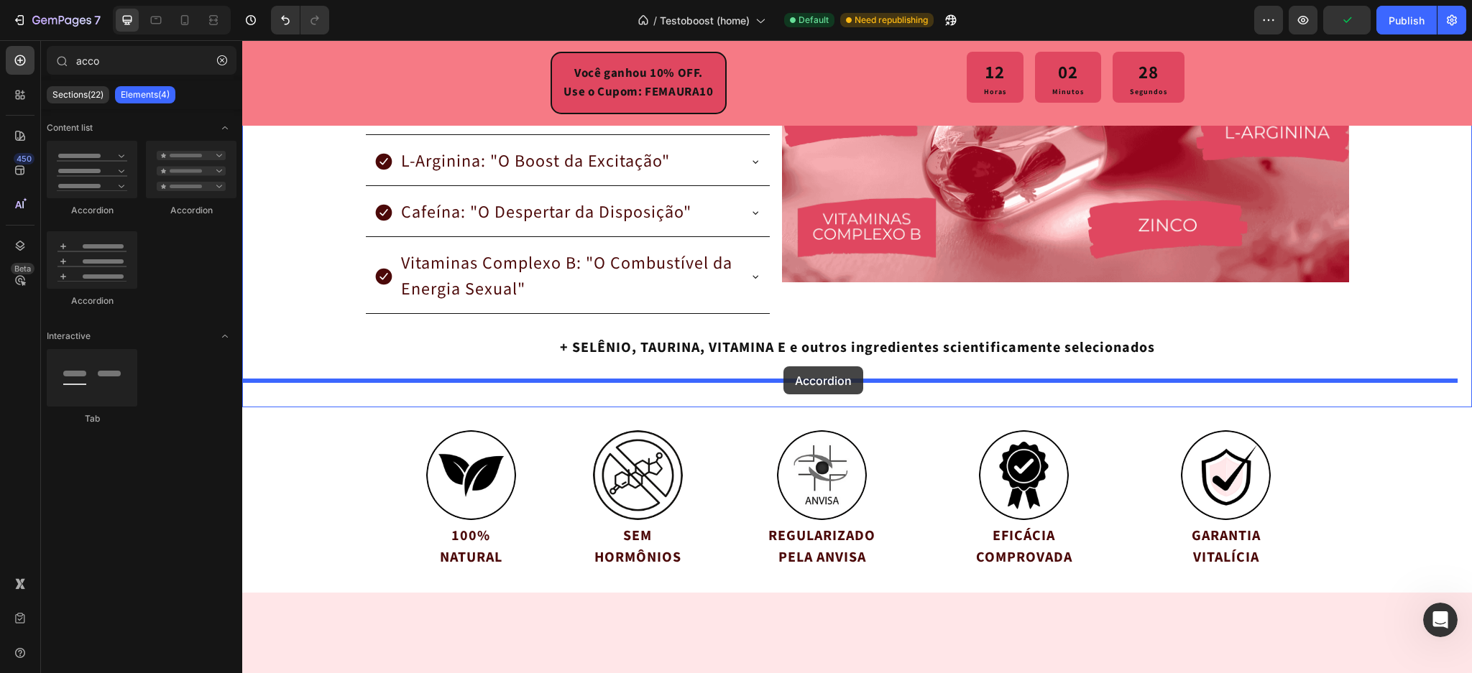
drag, startPoint x: 336, startPoint y: 229, endPoint x: 783, endPoint y: 367, distance: 468.6
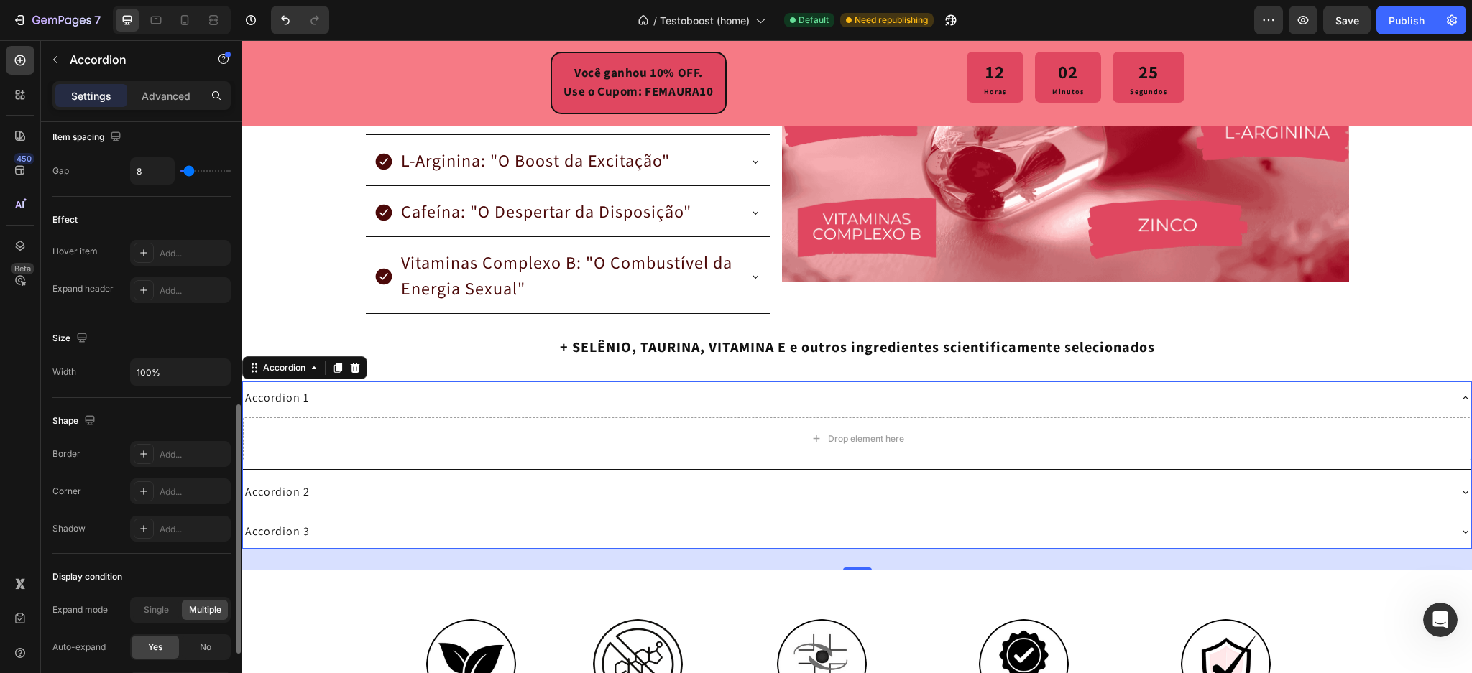
scroll to position [814, 0]
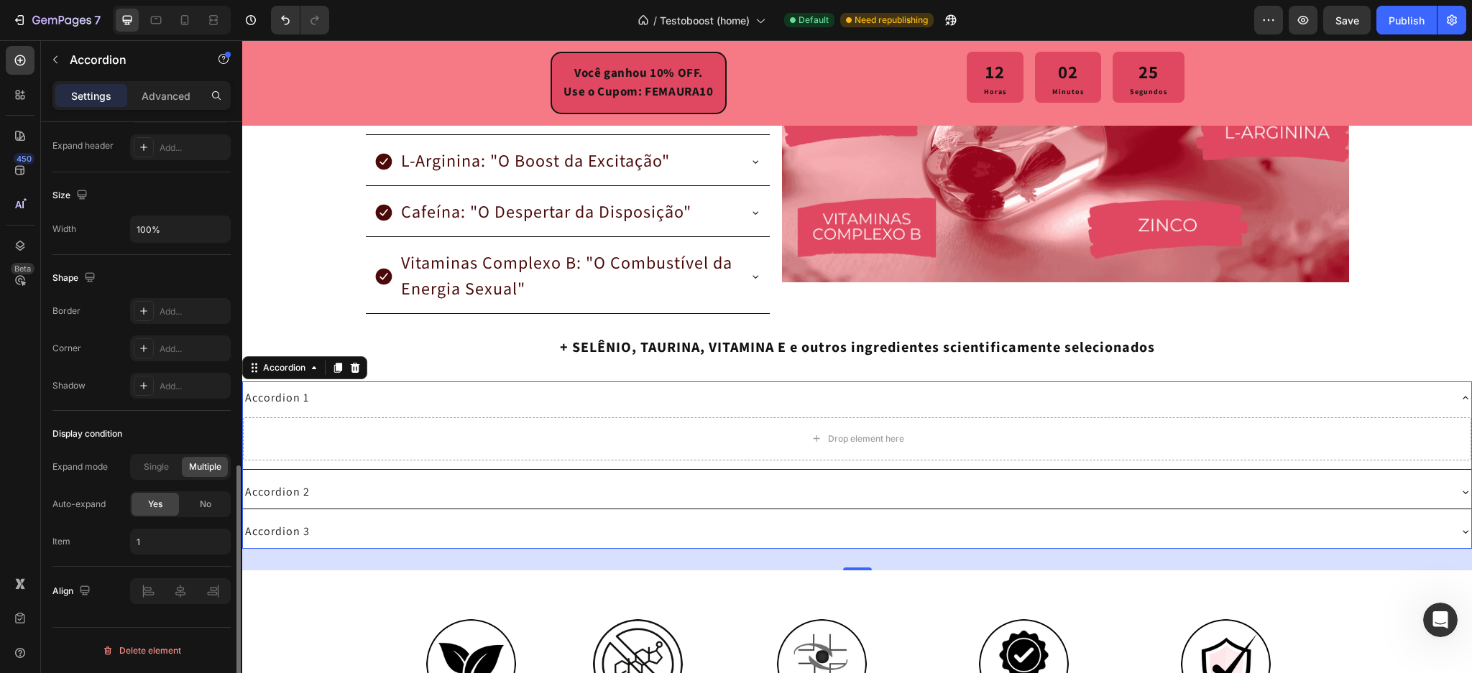
click at [164, 602] on div at bounding box center [180, 592] width 101 height 26
click at [178, 596] on div at bounding box center [180, 592] width 101 height 26
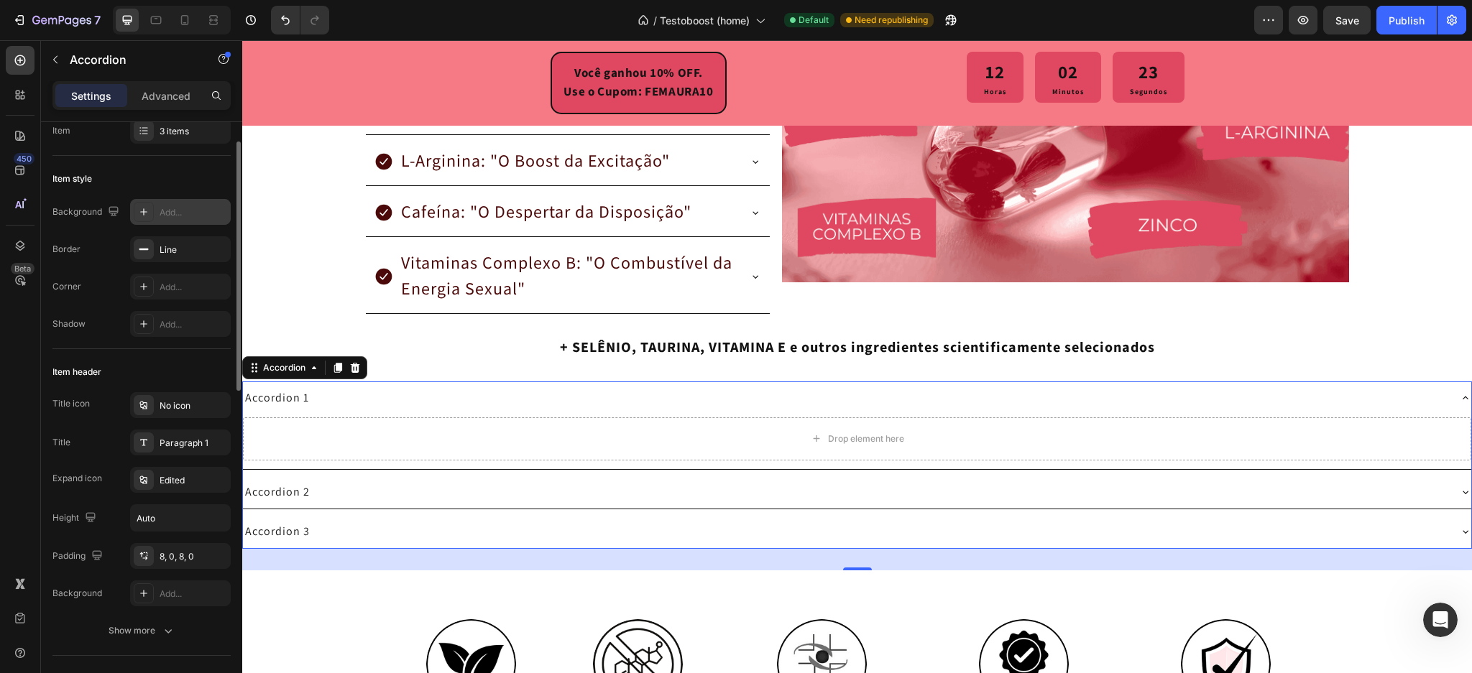
scroll to position [0, 0]
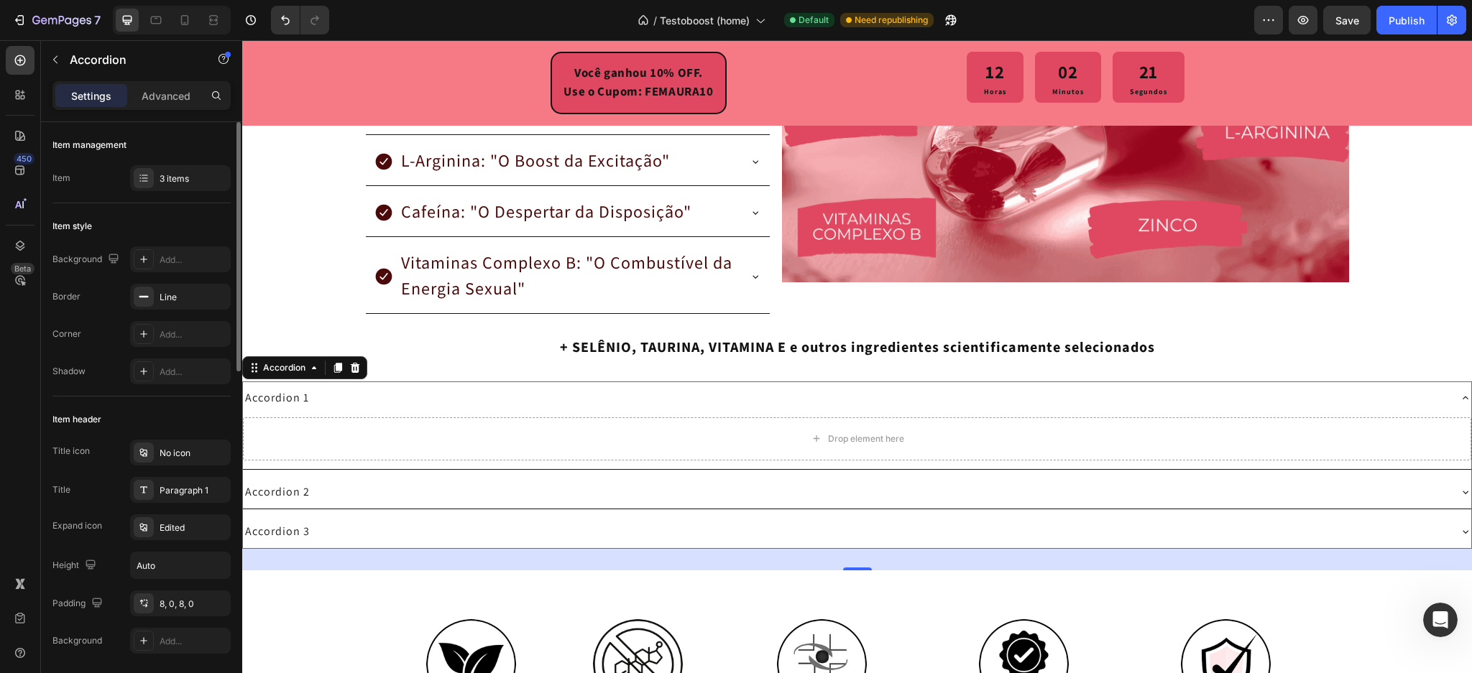
click at [174, 192] on div "Item management Item 3 items" at bounding box center [141, 162] width 178 height 81
click at [185, 169] on div "3 items" at bounding box center [180, 178] width 101 height 26
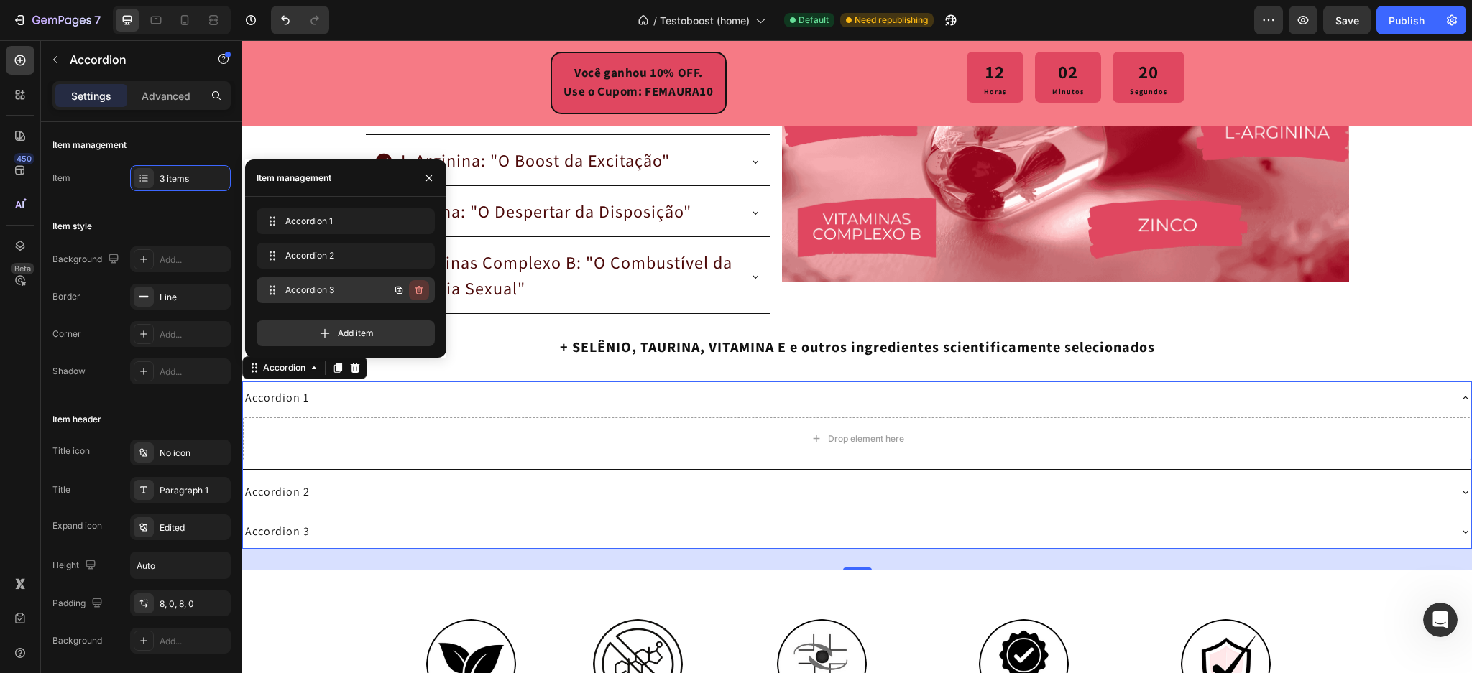
click at [427, 287] on button "button" at bounding box center [419, 290] width 20 height 20
click at [423, 287] on button "Delete" at bounding box center [410, 290] width 40 height 20
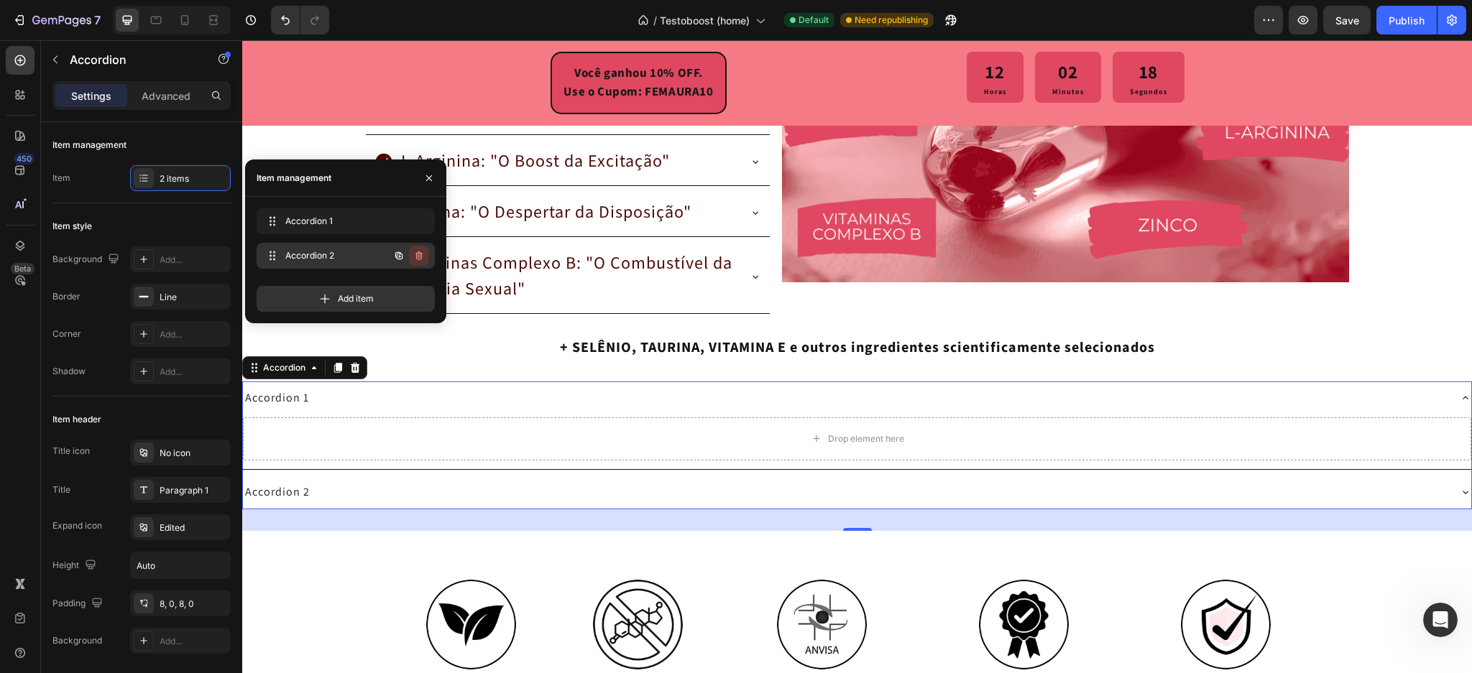
click at [419, 265] on button "button" at bounding box center [419, 256] width 20 height 20
click at [419, 259] on div "Delete" at bounding box center [409, 255] width 27 height 13
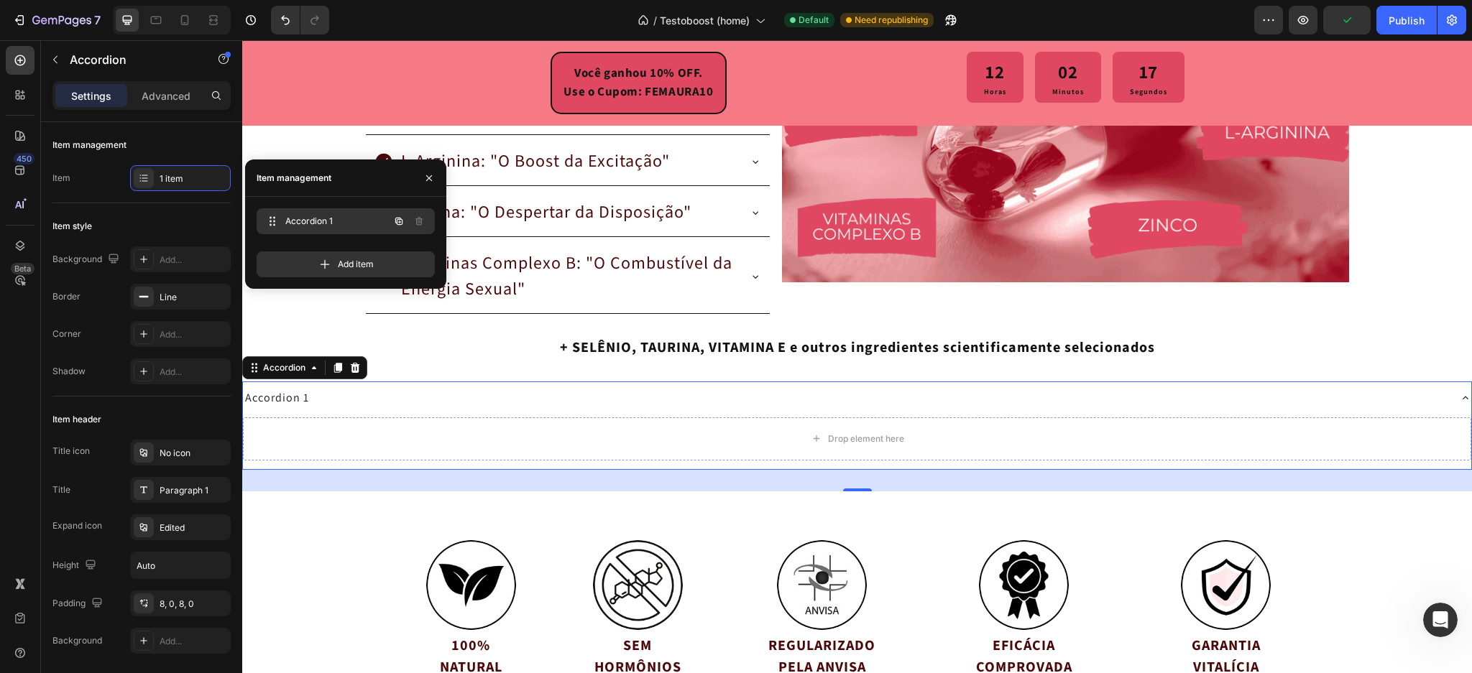
click at [318, 227] on span "Accordion 1" at bounding box center [325, 221] width 81 height 13
click at [318, 227] on span "Accordion 1" at bounding box center [335, 221] width 106 height 13
click at [202, 213] on div "Item style Background Add... Border Line Corner Add... Shadow Add..." at bounding box center [141, 299] width 178 height 193
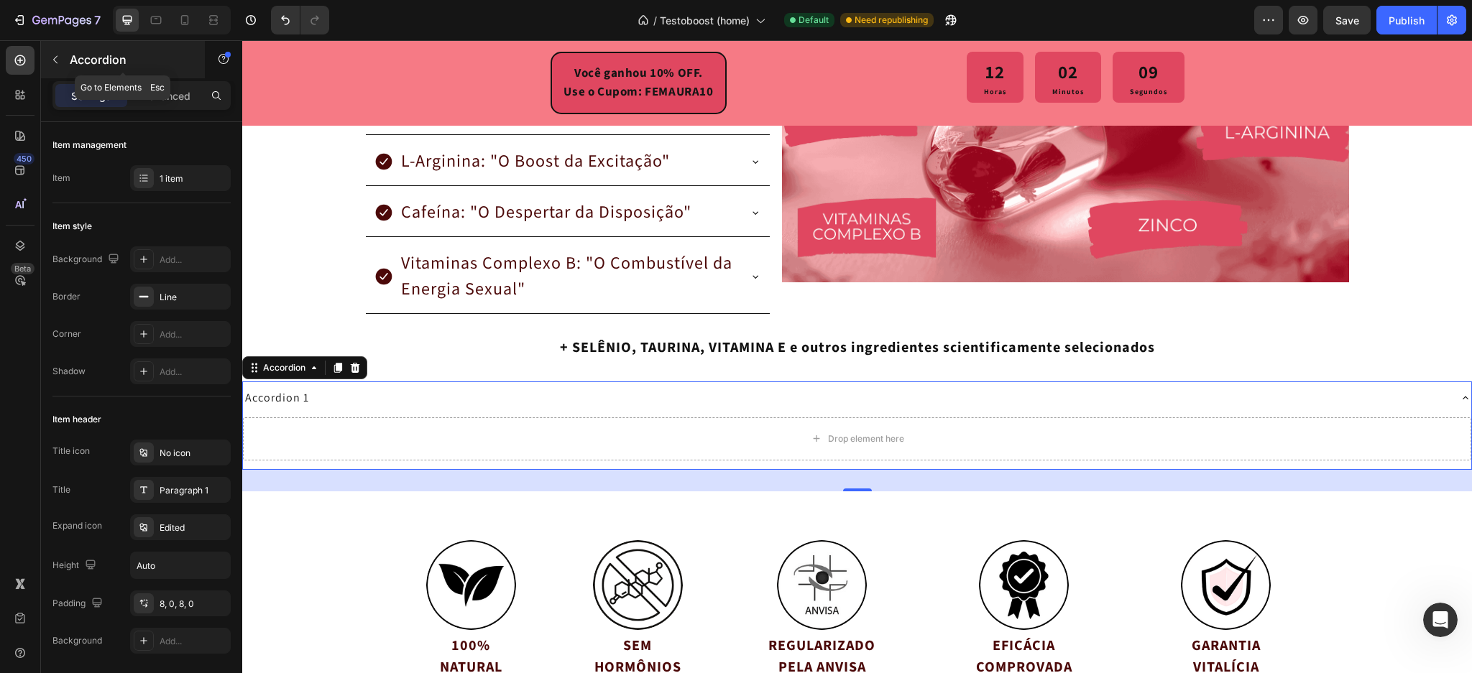
click at [42, 70] on div "Accordion" at bounding box center [123, 59] width 164 height 37
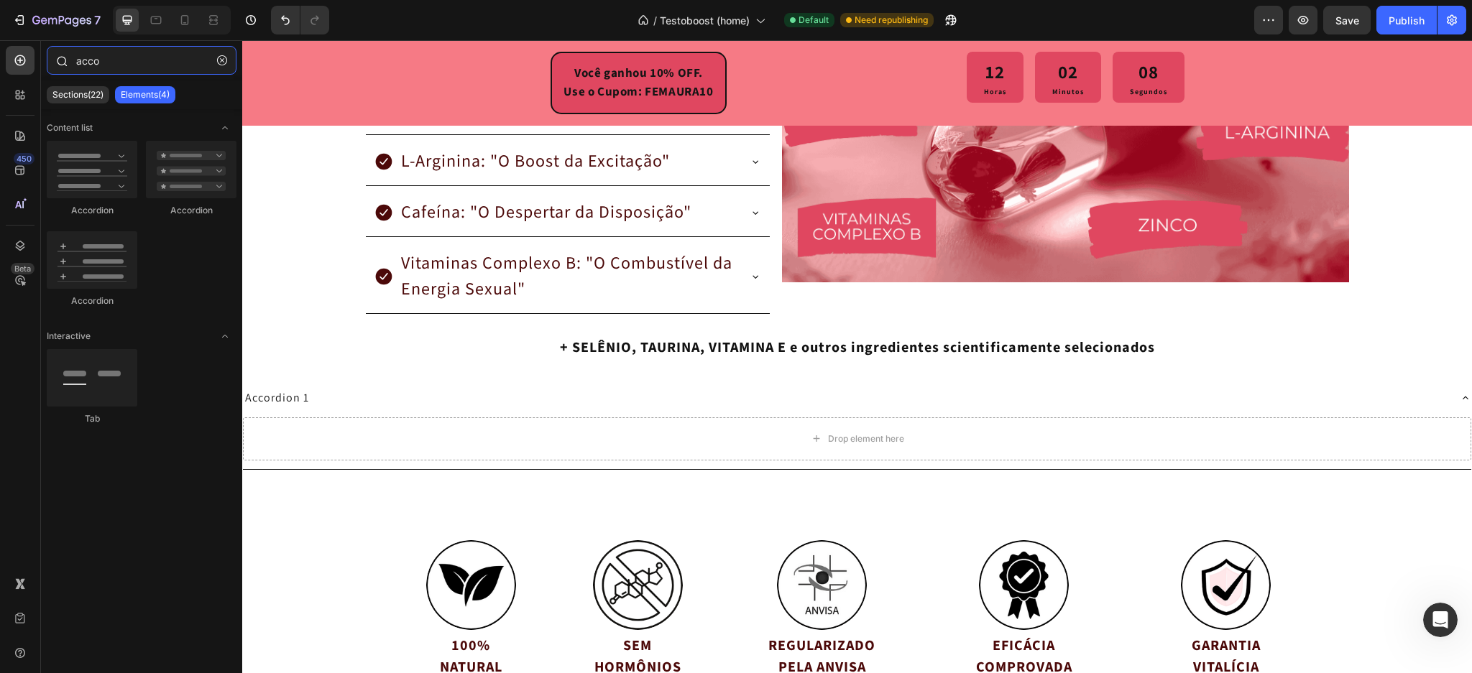
drag, startPoint x: 97, startPoint y: 62, endPoint x: 60, endPoint y: 72, distance: 38.0
click at [70, 65] on div "acco" at bounding box center [141, 63] width 201 height 35
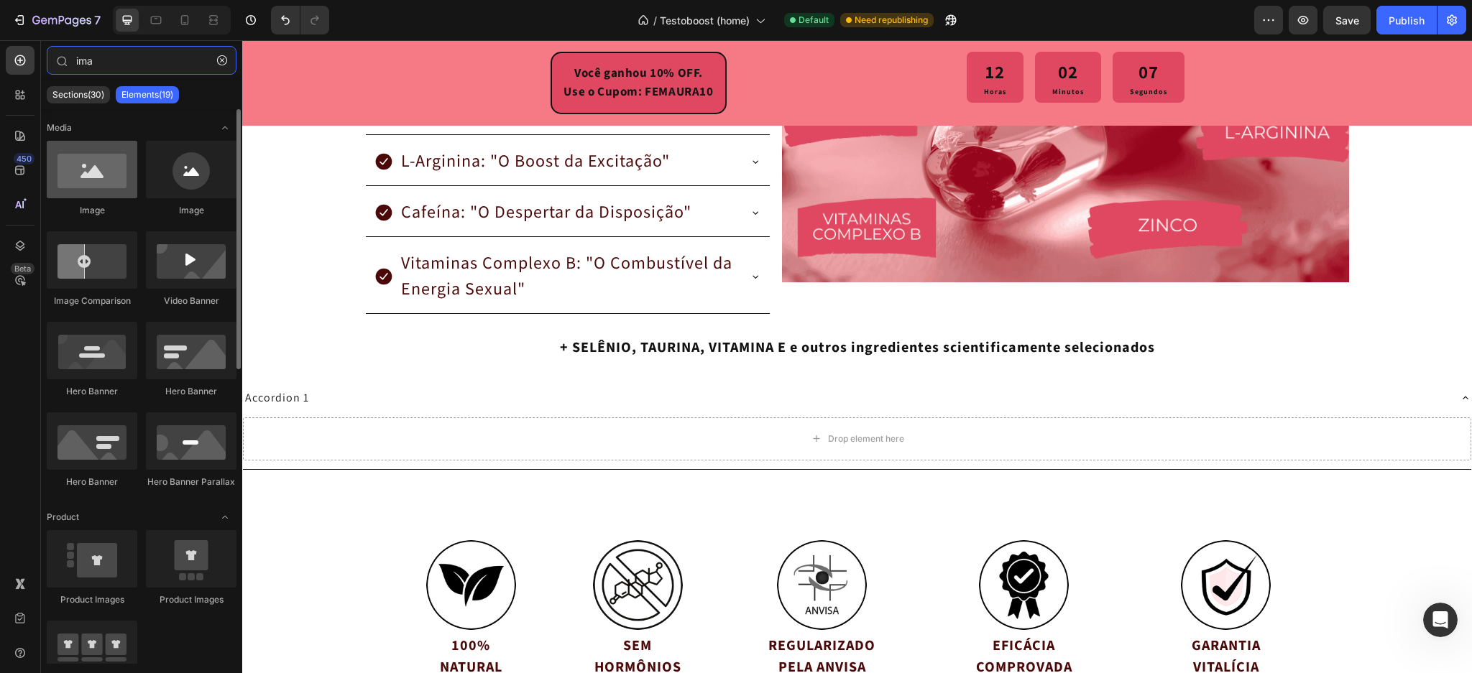
type input "ima"
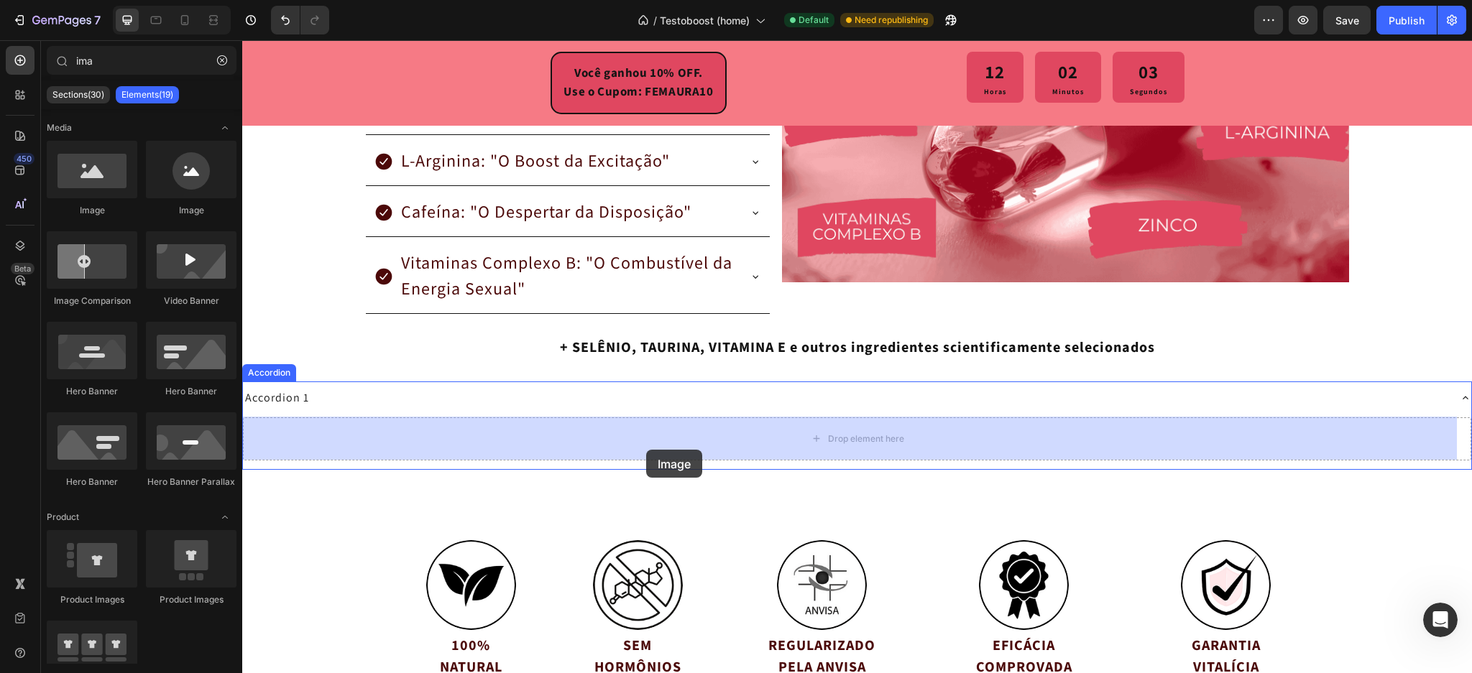
drag, startPoint x: 330, startPoint y: 235, endPoint x: 646, endPoint y: 450, distance: 382.4
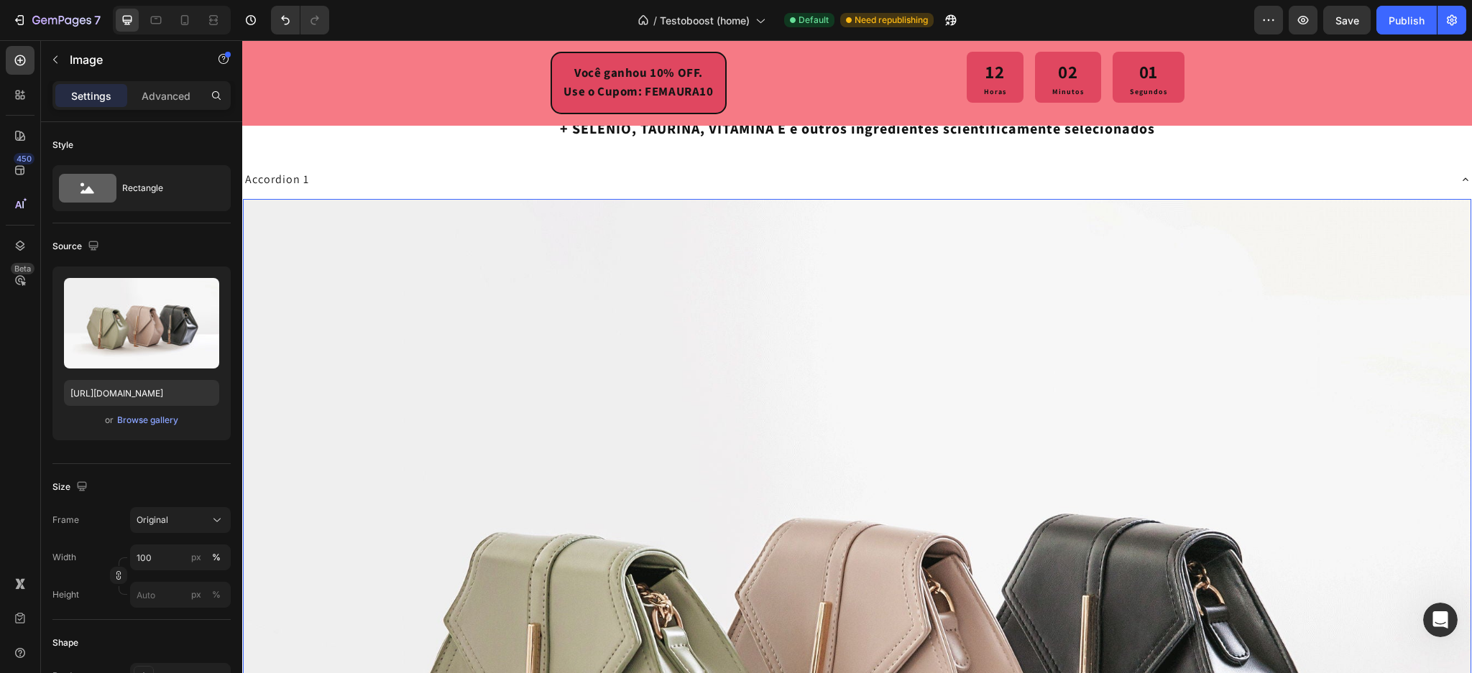
scroll to position [2893, 0]
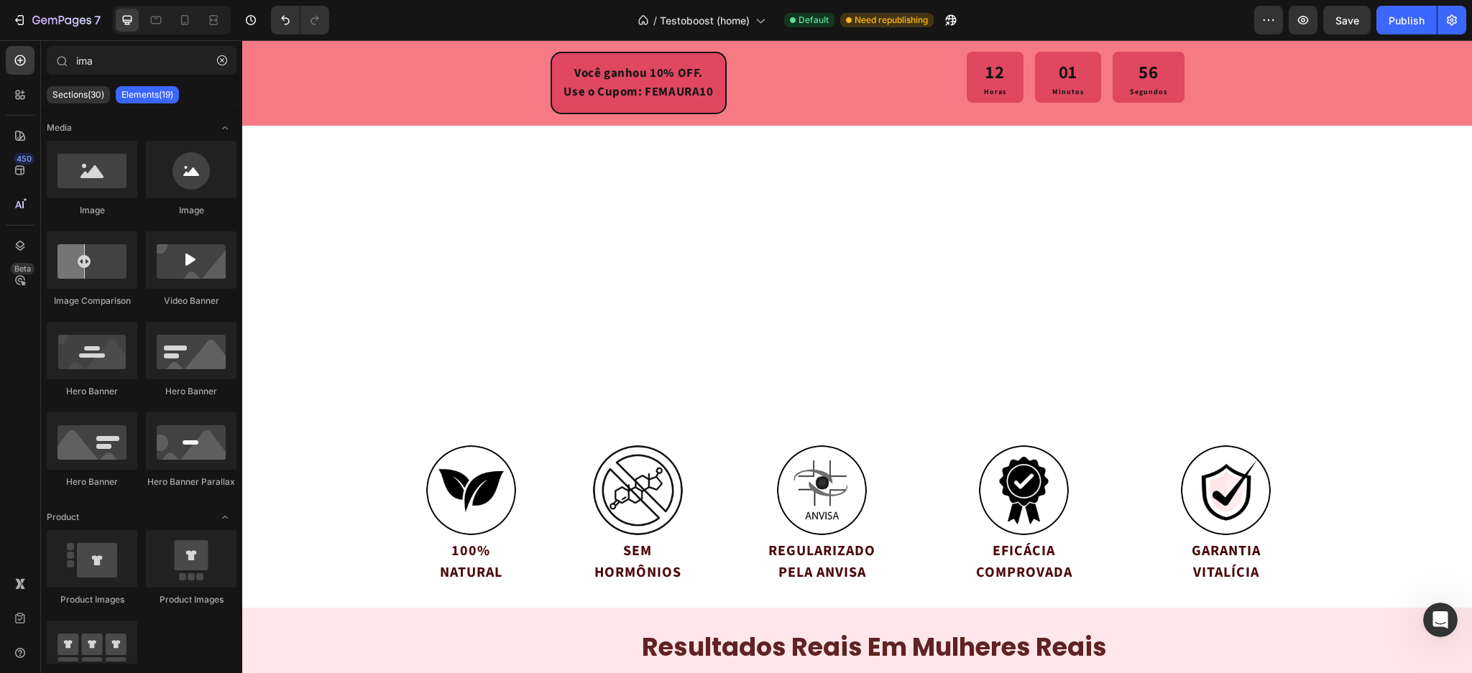
scroll to position [7160, 0]
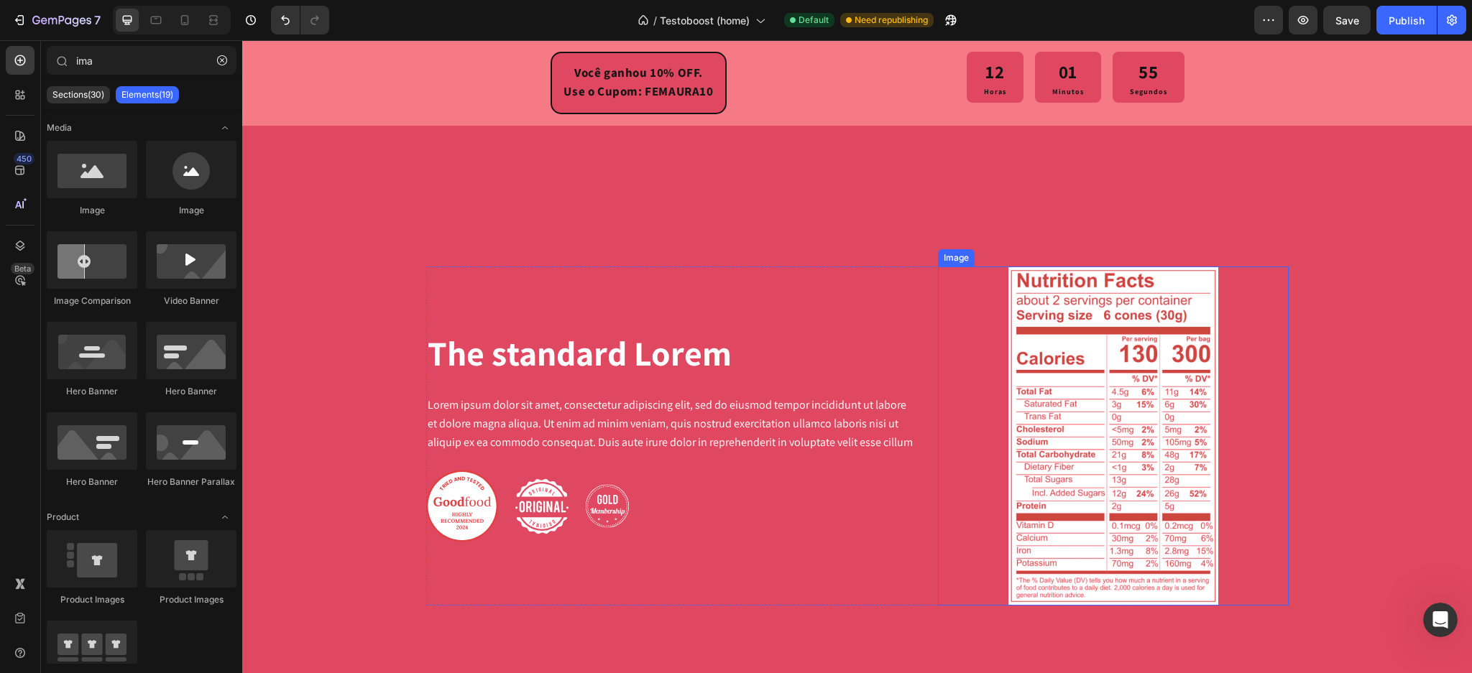
click at [1108, 413] on img at bounding box center [1113, 436] width 211 height 339
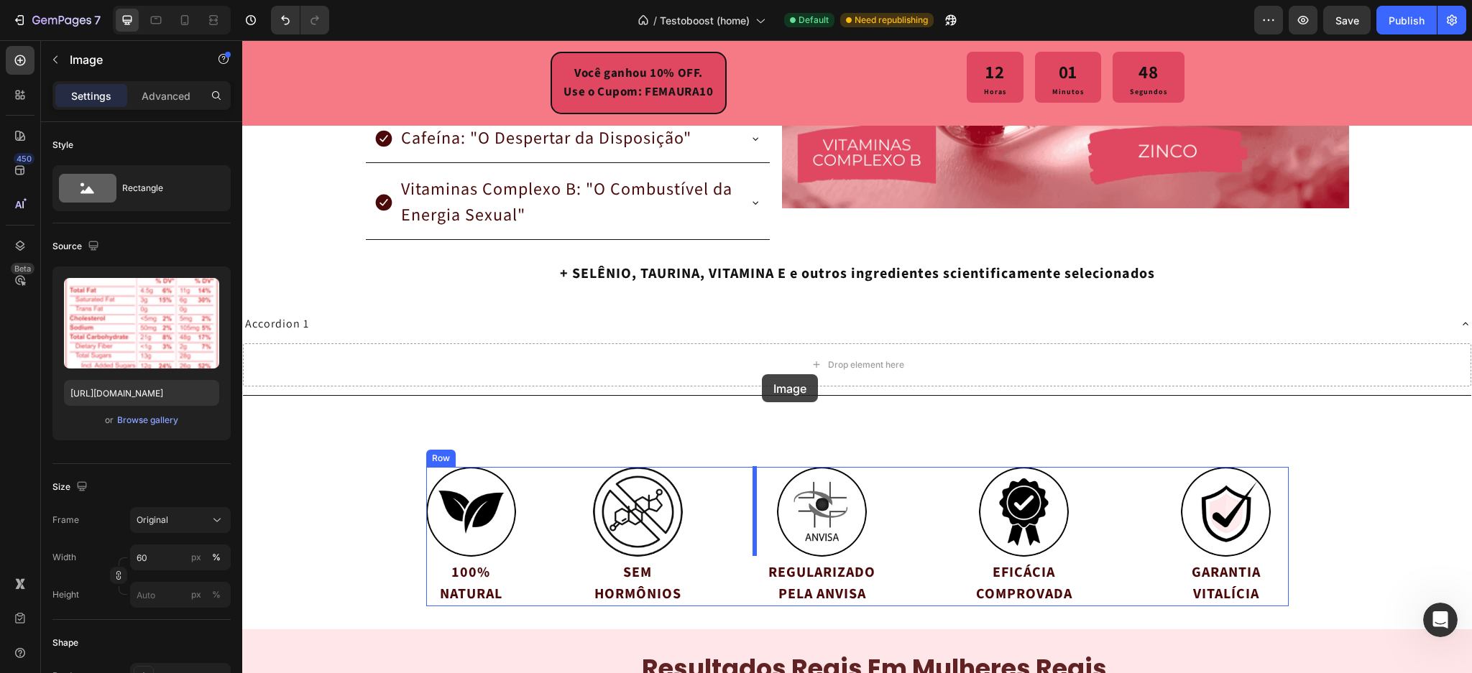
scroll to position [2848, 0]
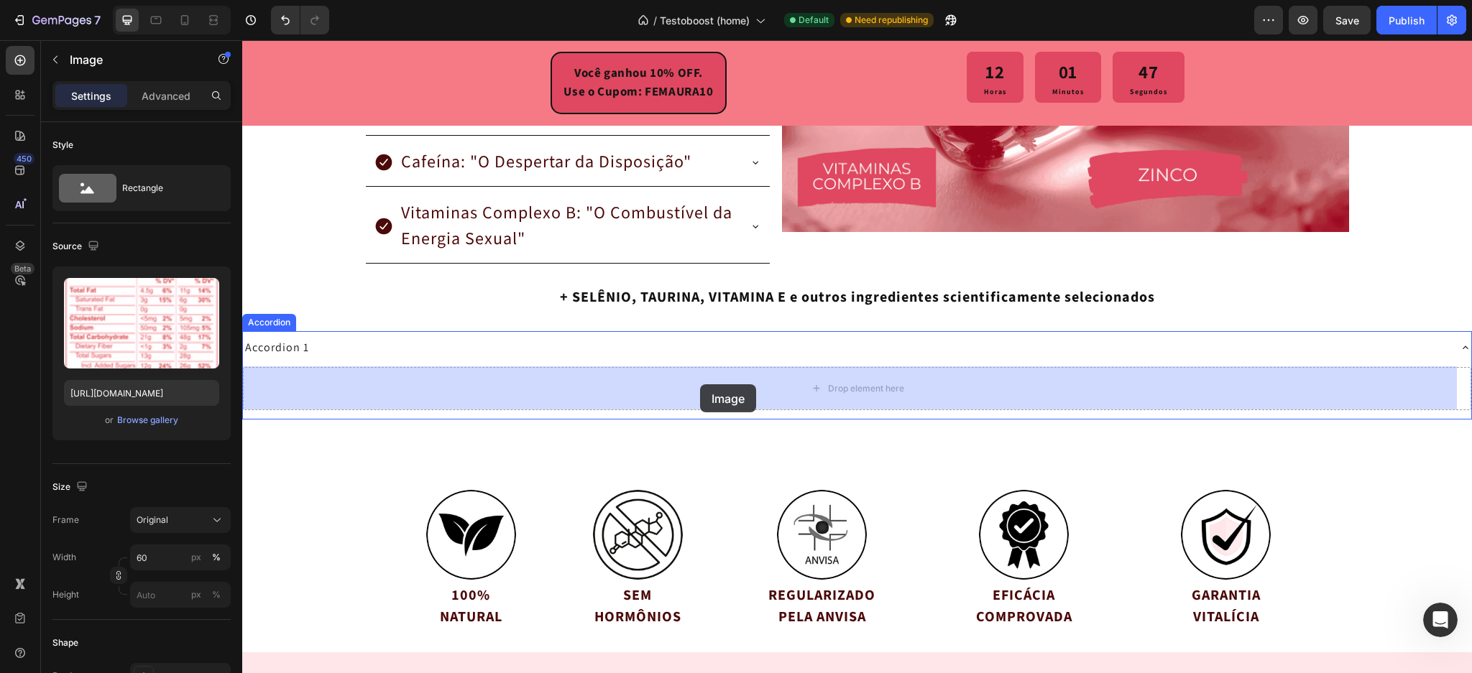
drag, startPoint x: 953, startPoint y: 254, endPoint x: 700, endPoint y: 385, distance: 284.5
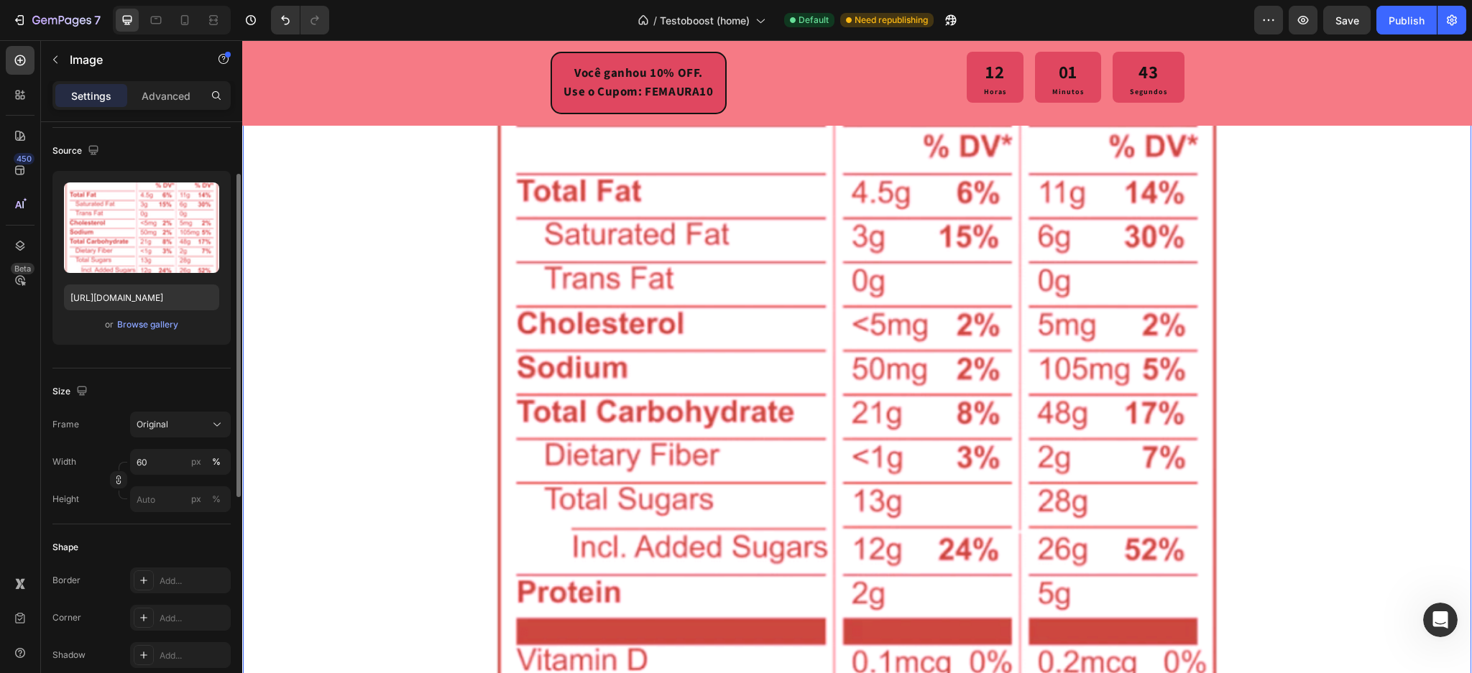
scroll to position [3519, 0]
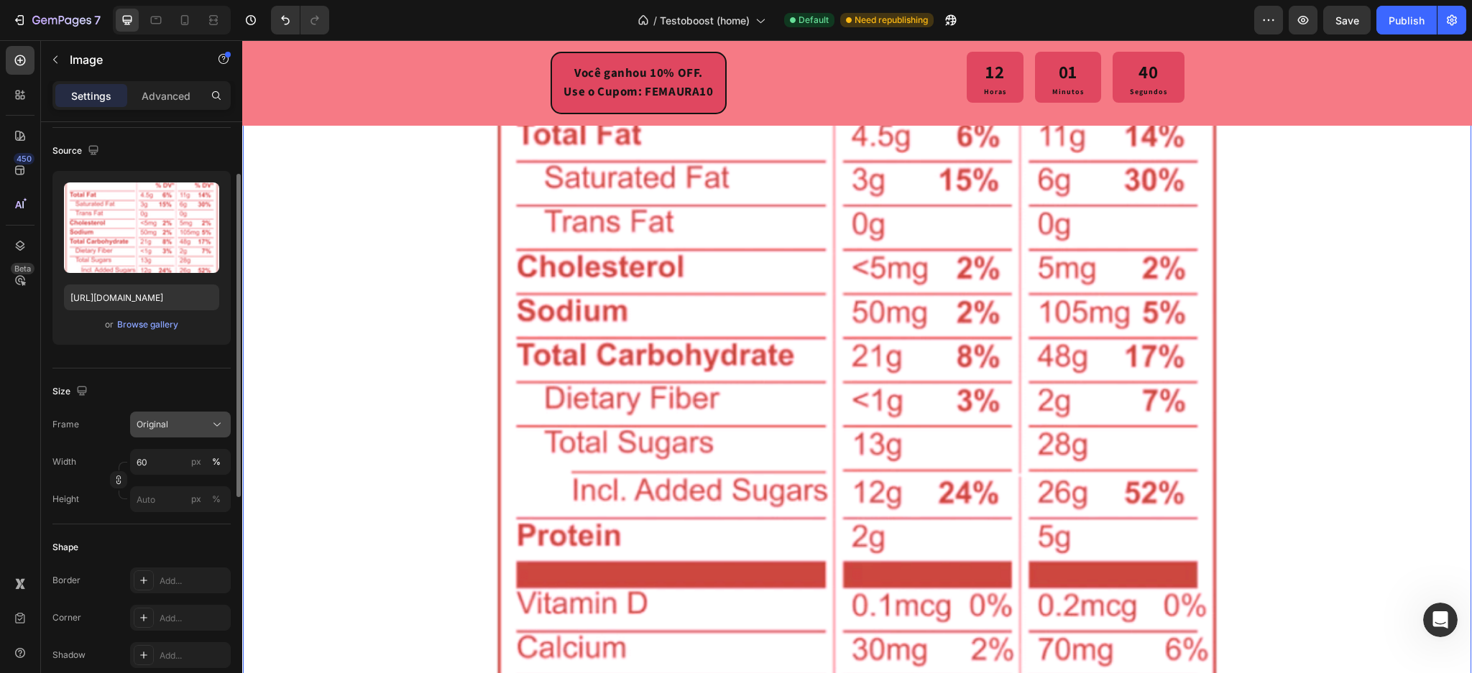
click at [189, 426] on div "Original" at bounding box center [172, 424] width 70 height 13
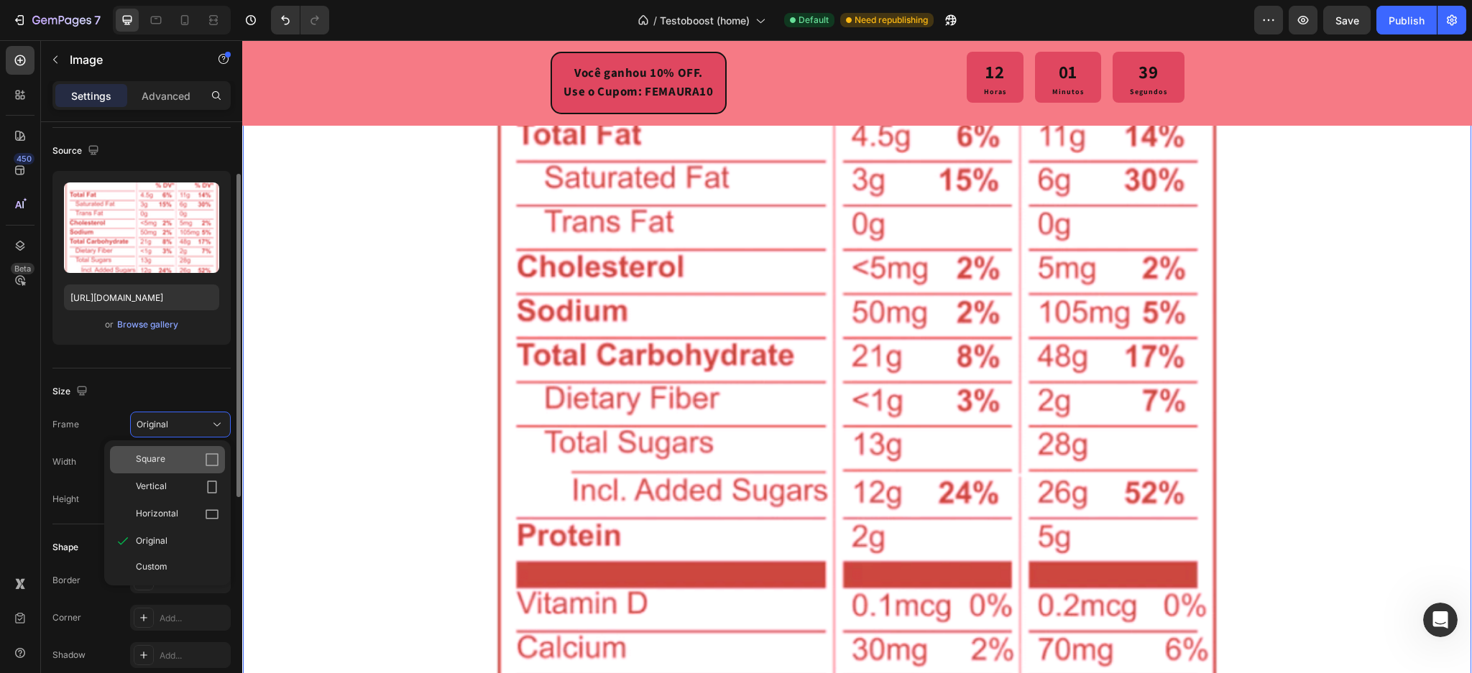
click at [178, 464] on div "Square" at bounding box center [177, 460] width 83 height 14
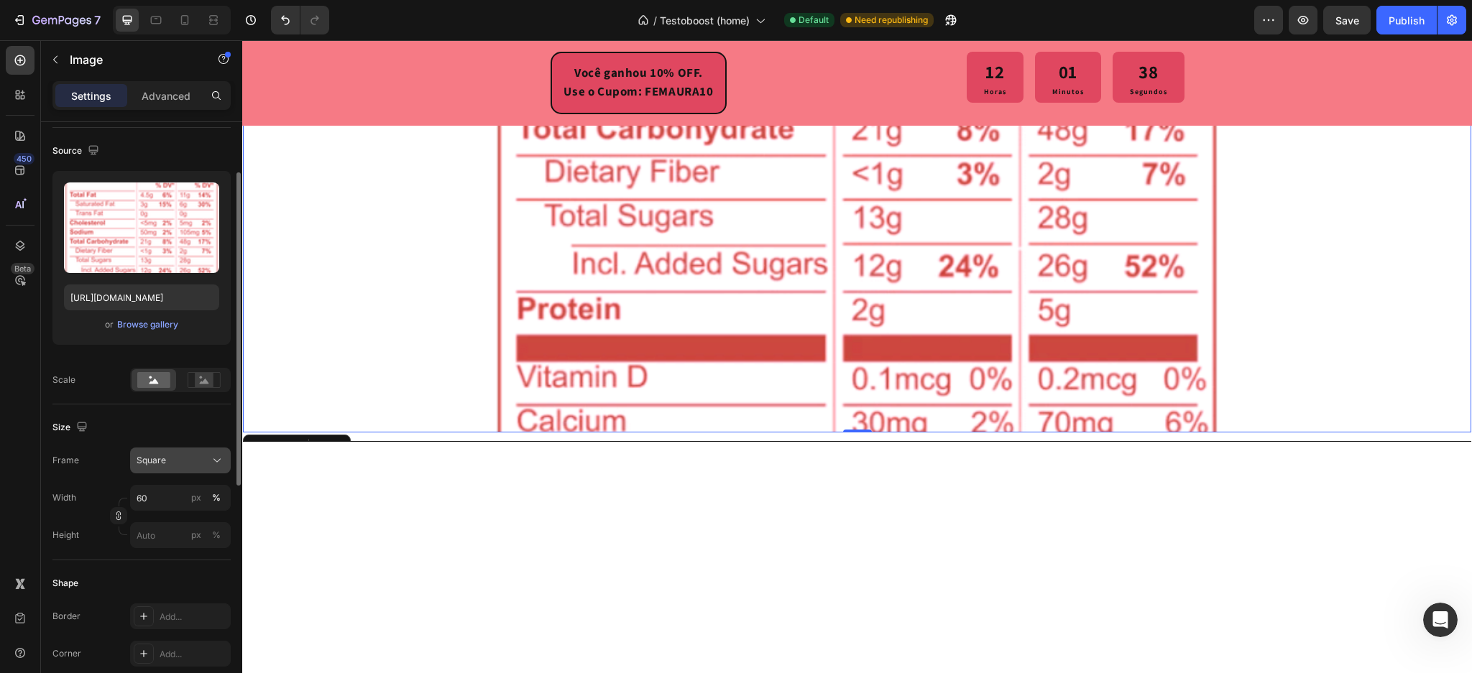
click at [196, 461] on div "Square" at bounding box center [172, 460] width 70 height 13
click at [171, 579] on div "Original" at bounding box center [177, 577] width 83 height 13
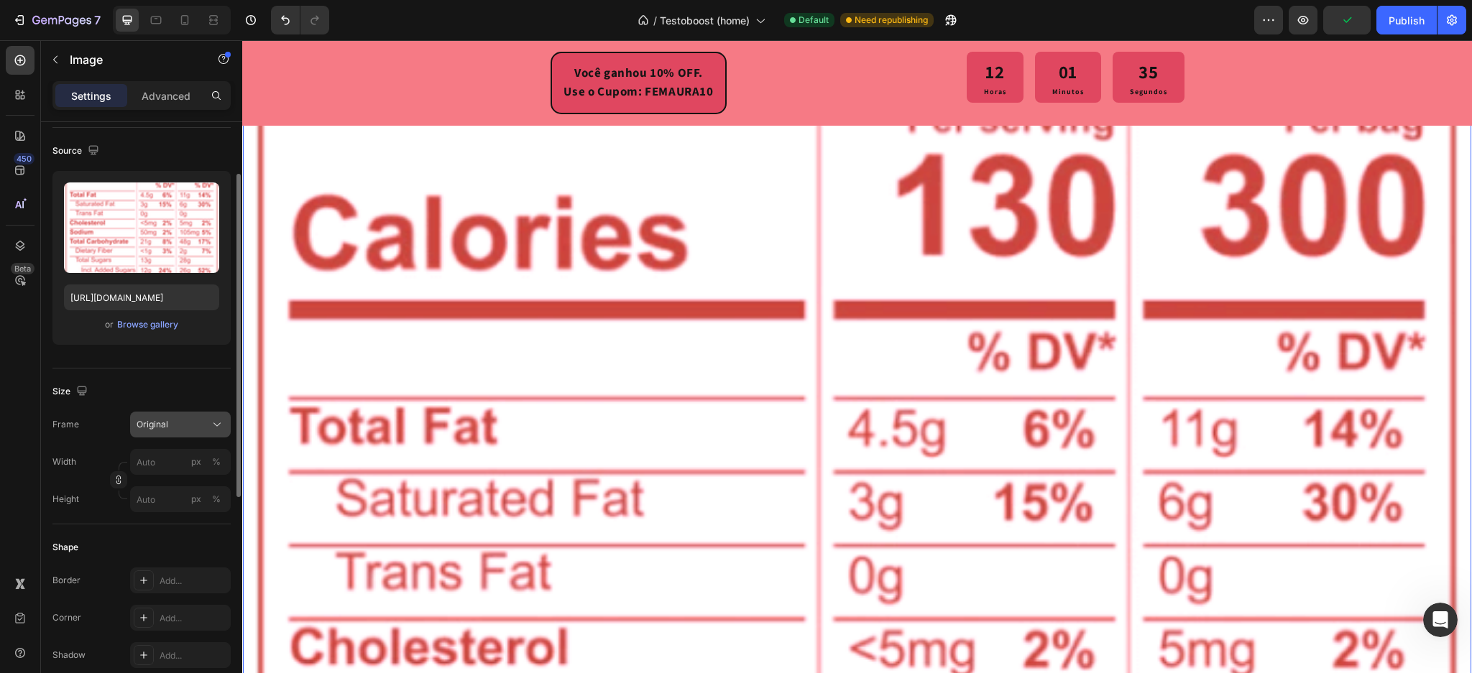
click at [180, 421] on div "Original" at bounding box center [172, 424] width 70 height 13
click at [178, 538] on div "Original" at bounding box center [177, 541] width 83 height 13
click at [187, 413] on button "Original" at bounding box center [180, 425] width 101 height 26
drag, startPoint x: 169, startPoint y: 564, endPoint x: 176, endPoint y: 518, distance: 46.6
click at [167, 565] on div "Custom" at bounding box center [177, 567] width 83 height 13
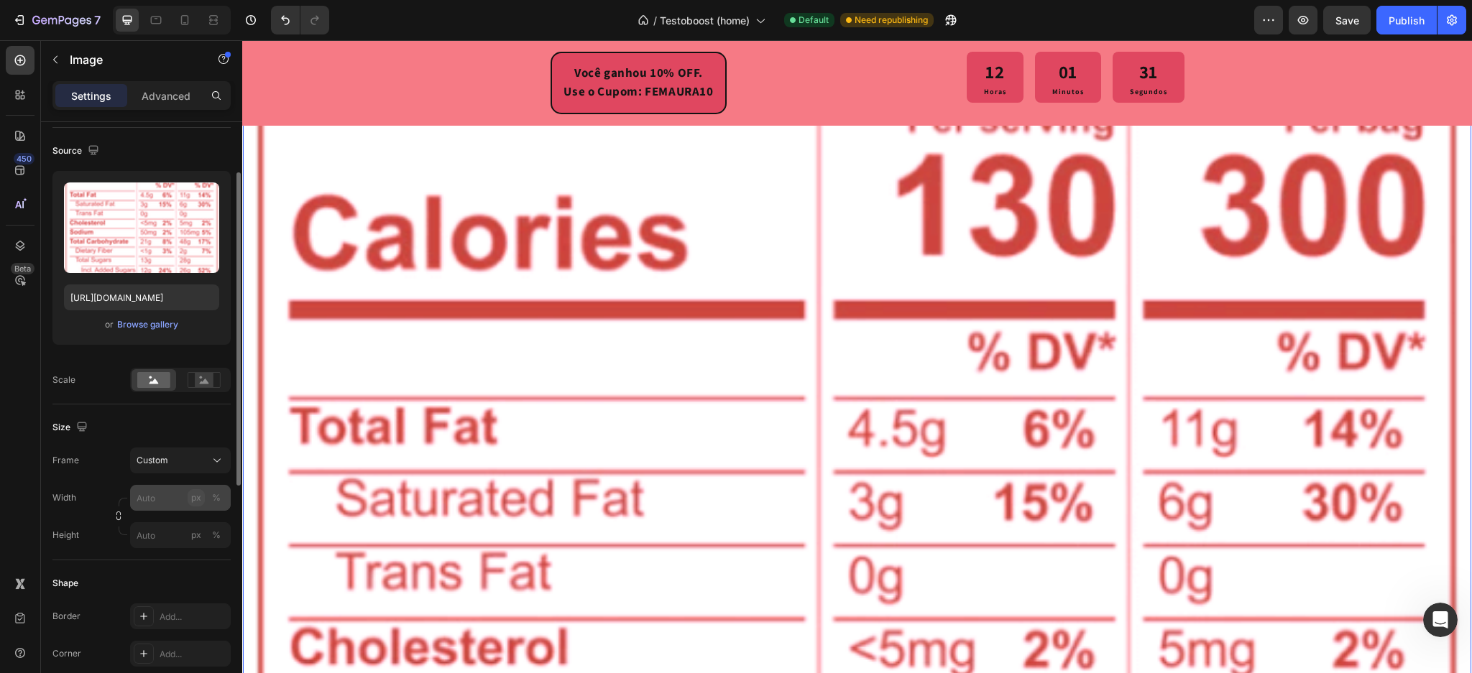
click at [198, 501] on div "Width px % Height px %" at bounding box center [141, 516] width 178 height 63
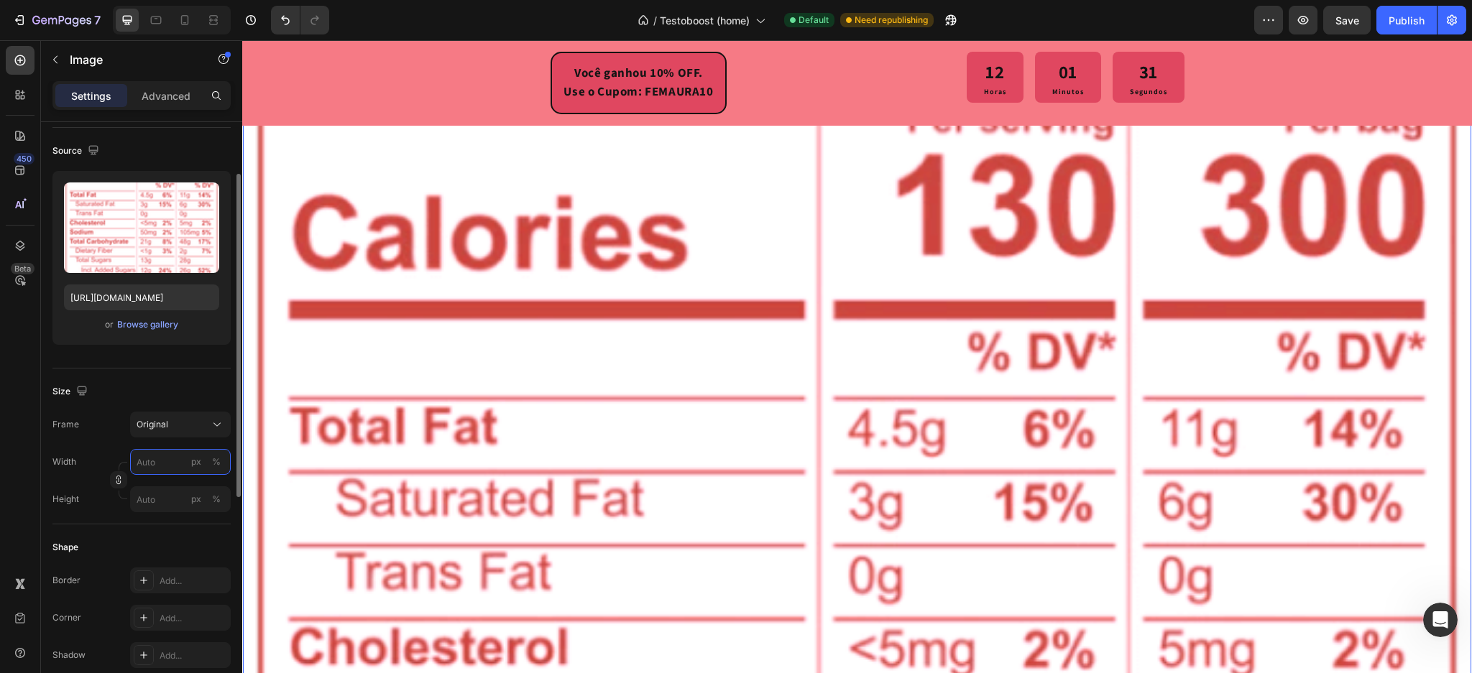
click at [157, 466] on input "px %" at bounding box center [180, 462] width 101 height 26
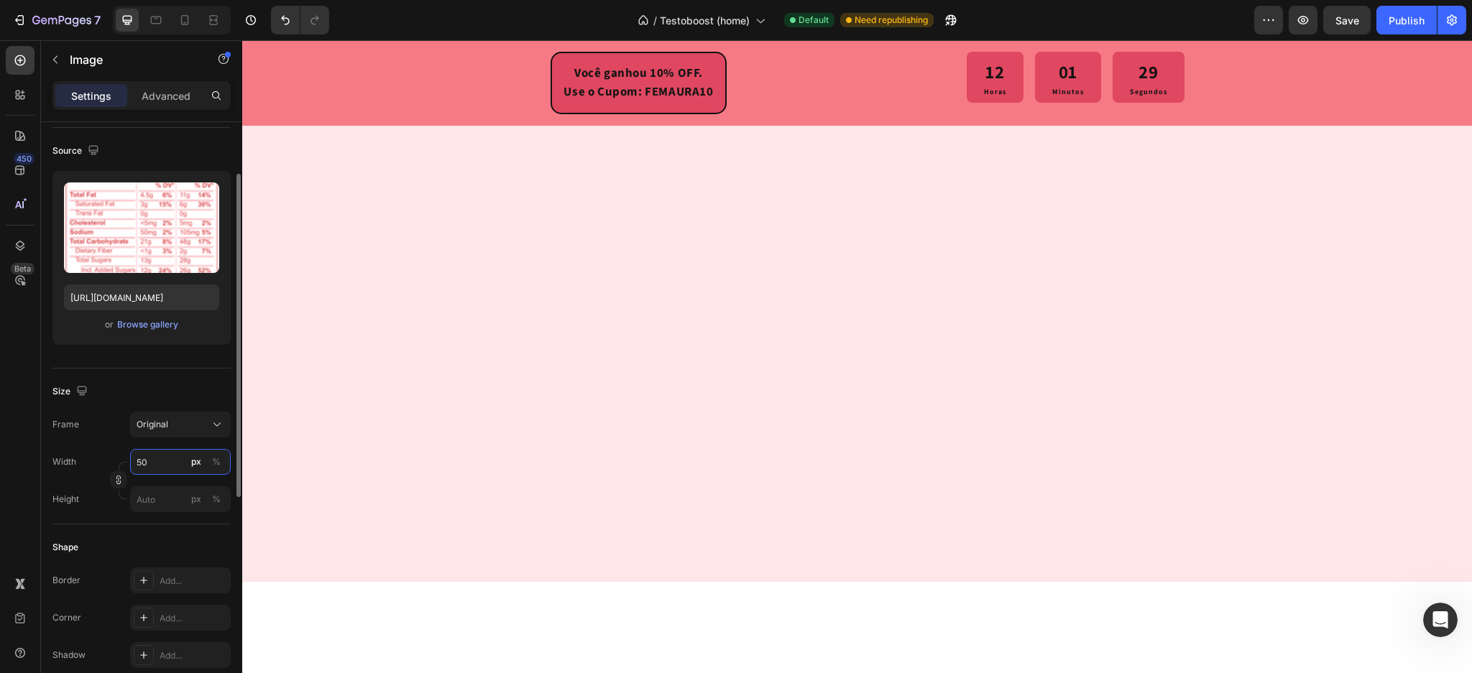
type input "500"
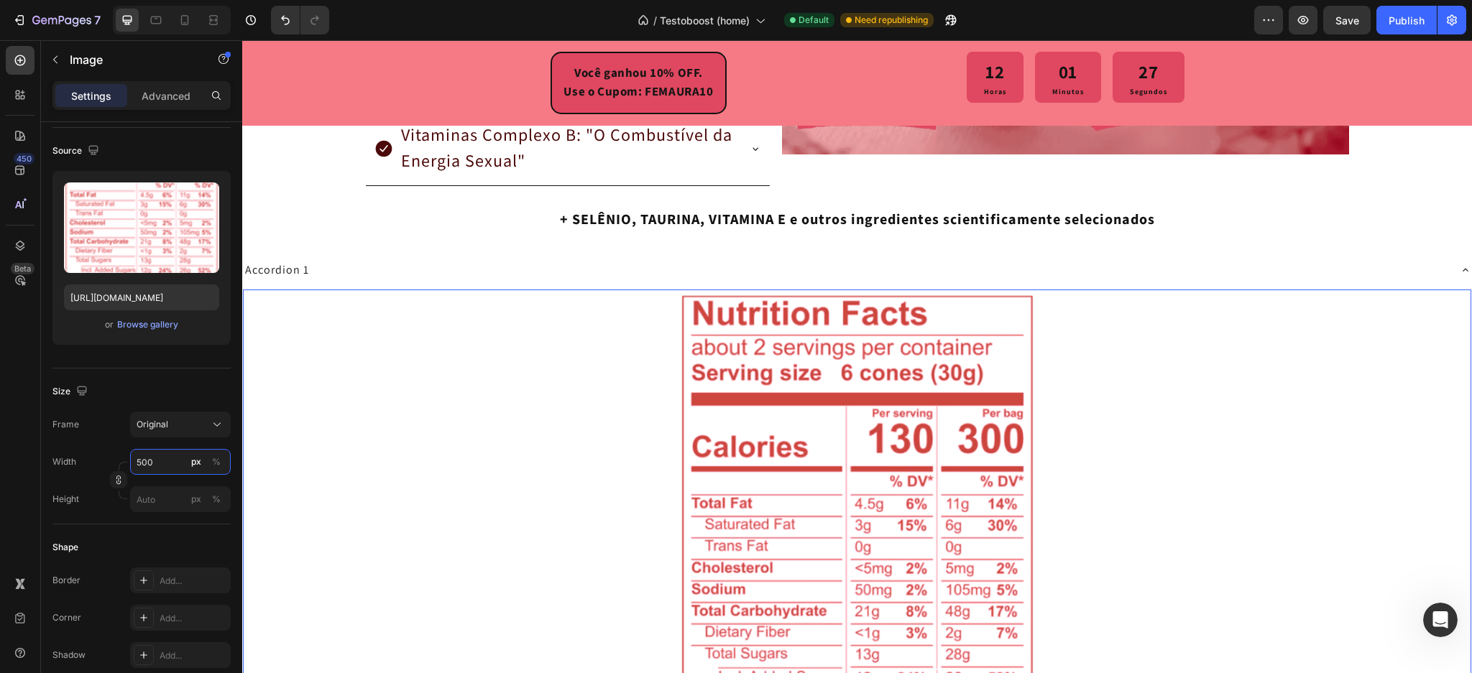
scroll to position [2848, 0]
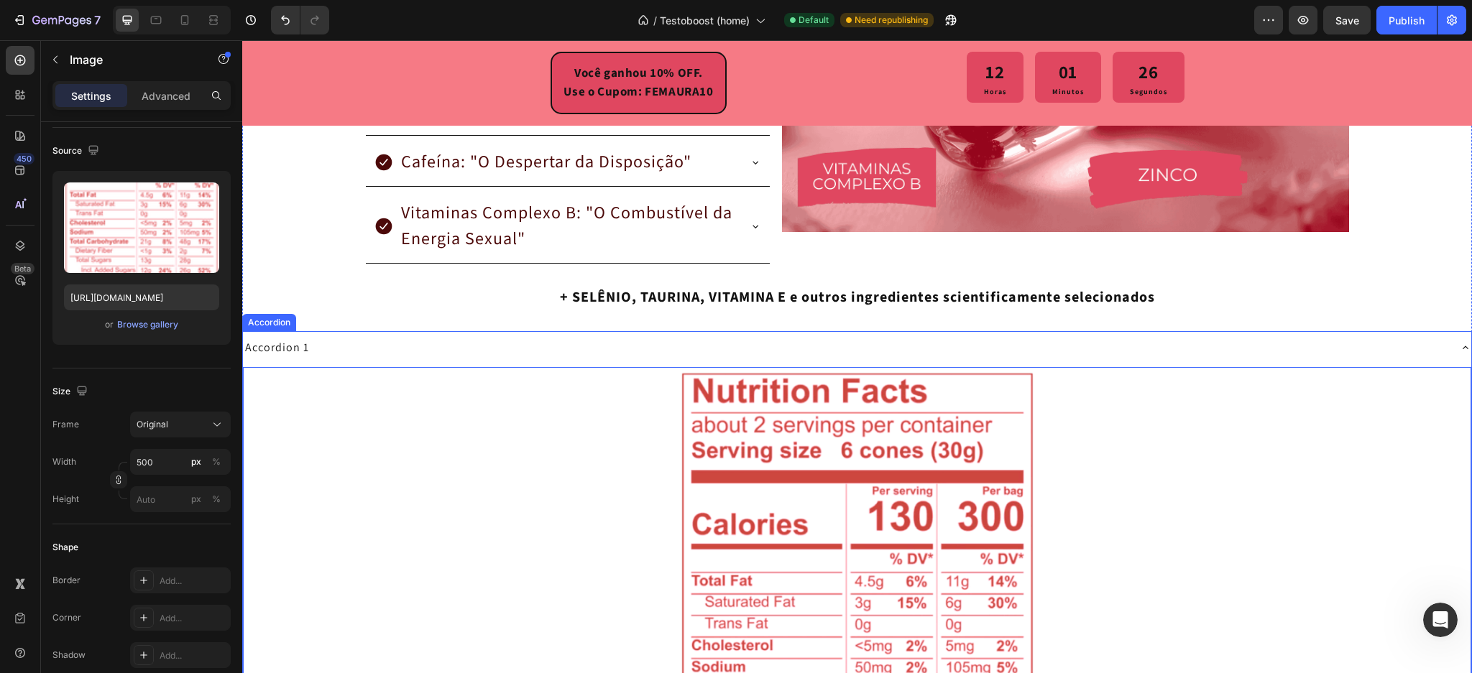
click at [521, 357] on div "Accordion 1" at bounding box center [857, 347] width 1228 height 33
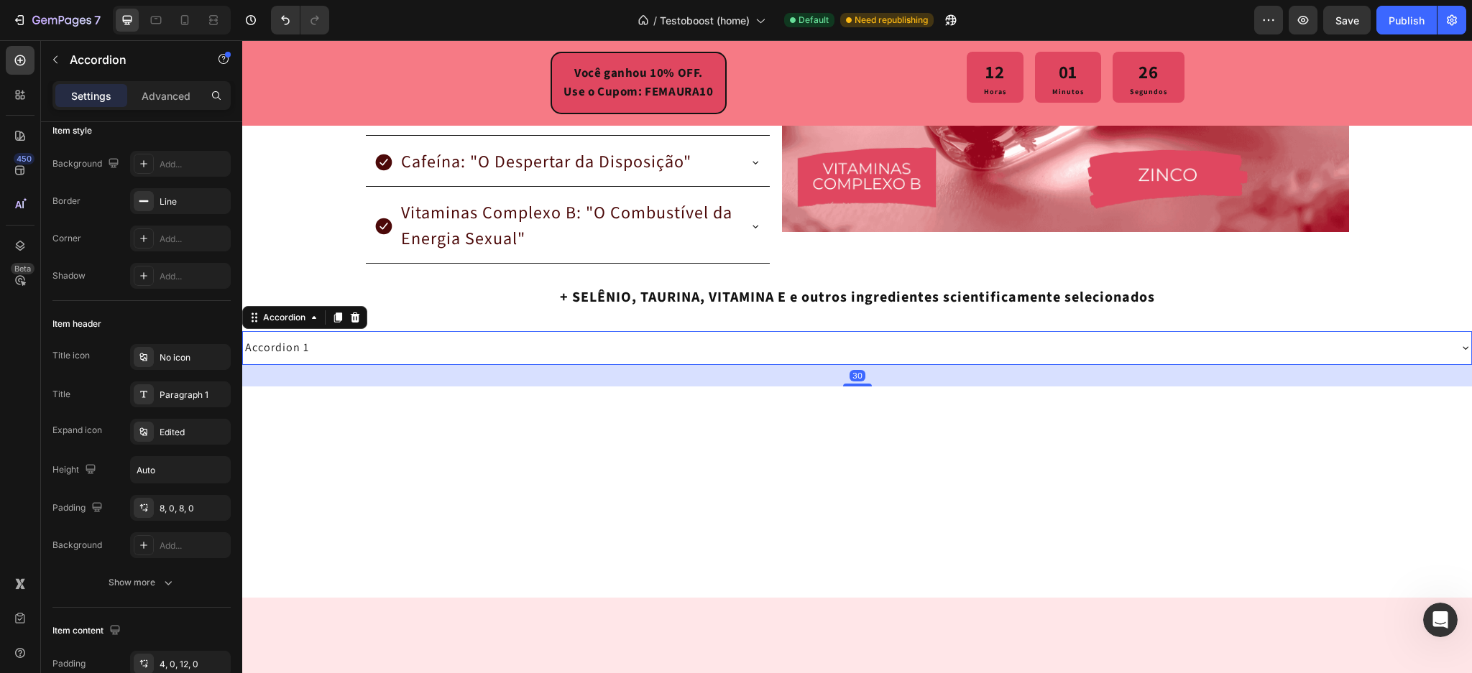
scroll to position [0, 0]
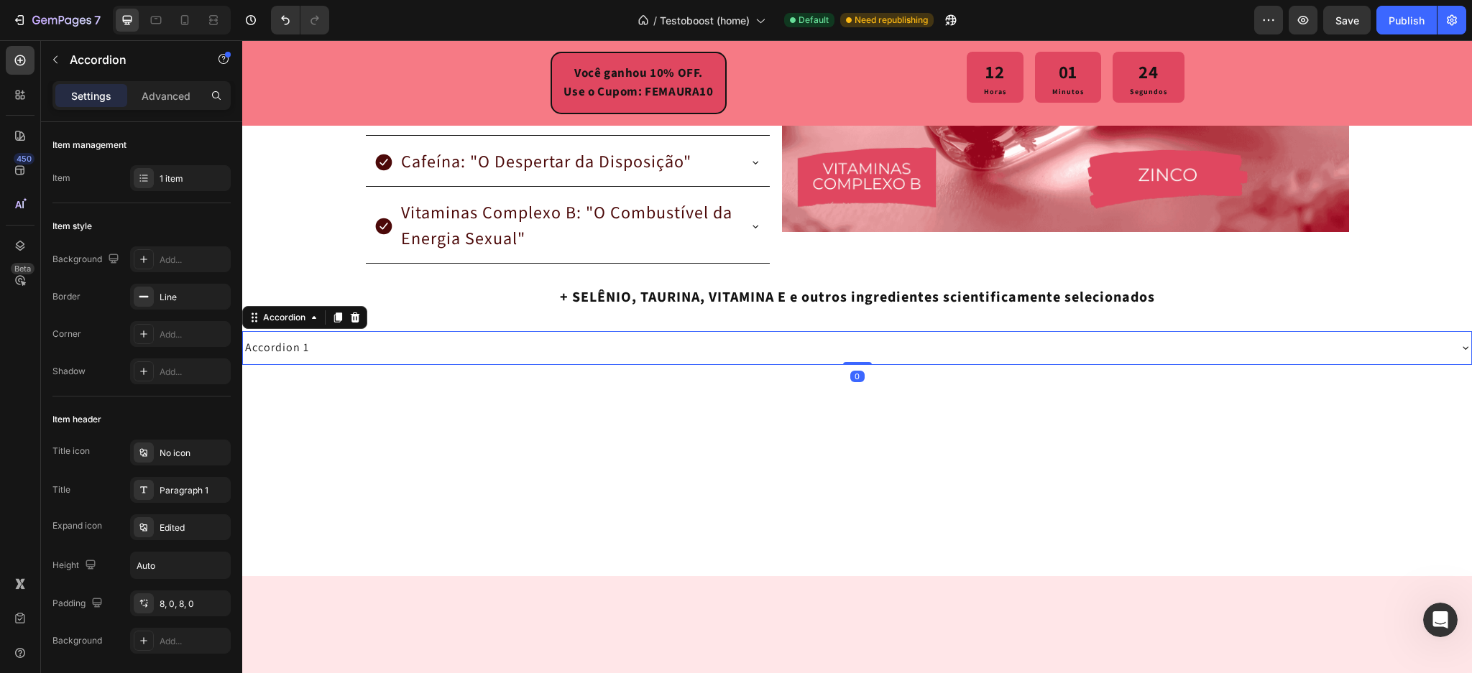
drag, startPoint x: 843, startPoint y: 385, endPoint x: 845, endPoint y: 344, distance: 41.7
click at [845, 344] on div "Accordion 1 Accordion 0" at bounding box center [857, 348] width 1230 height 34
type input "100%"
type input "100"
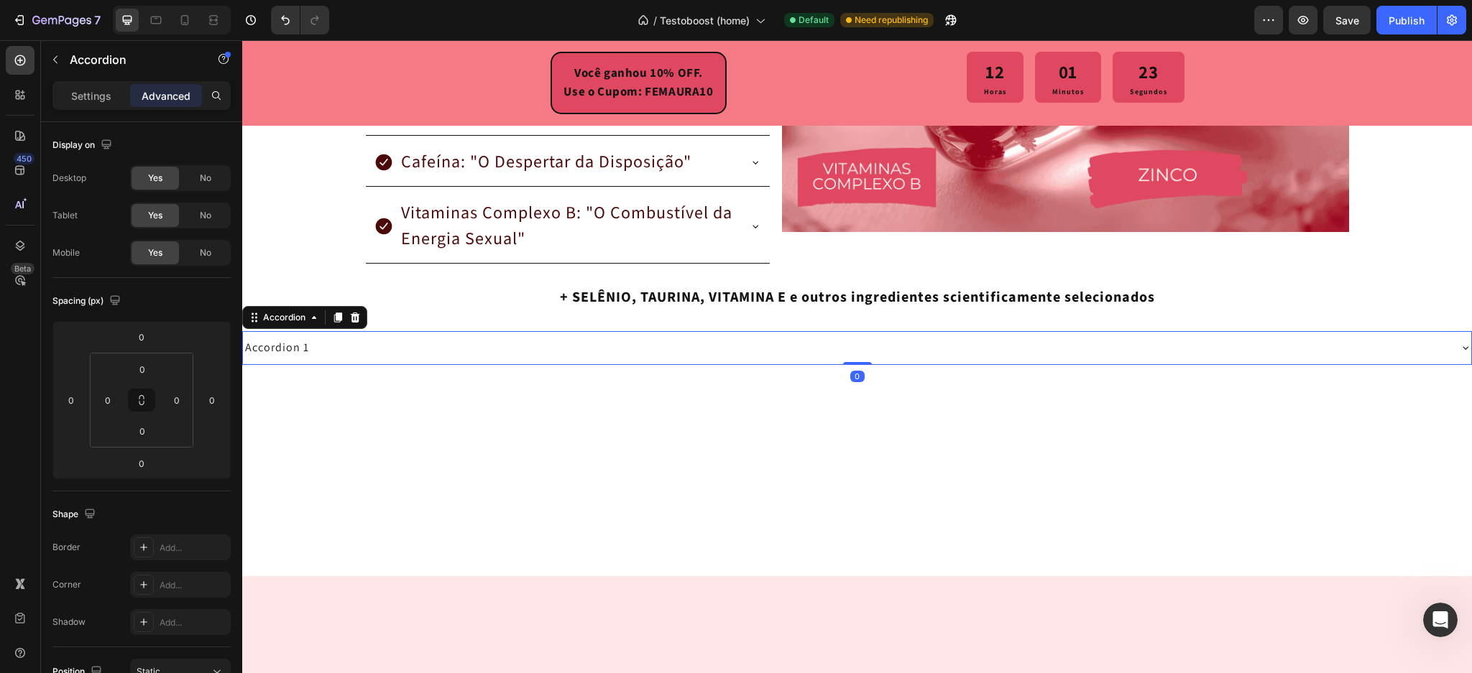
click at [680, 433] on div at bounding box center [857, 483] width 1230 height 185
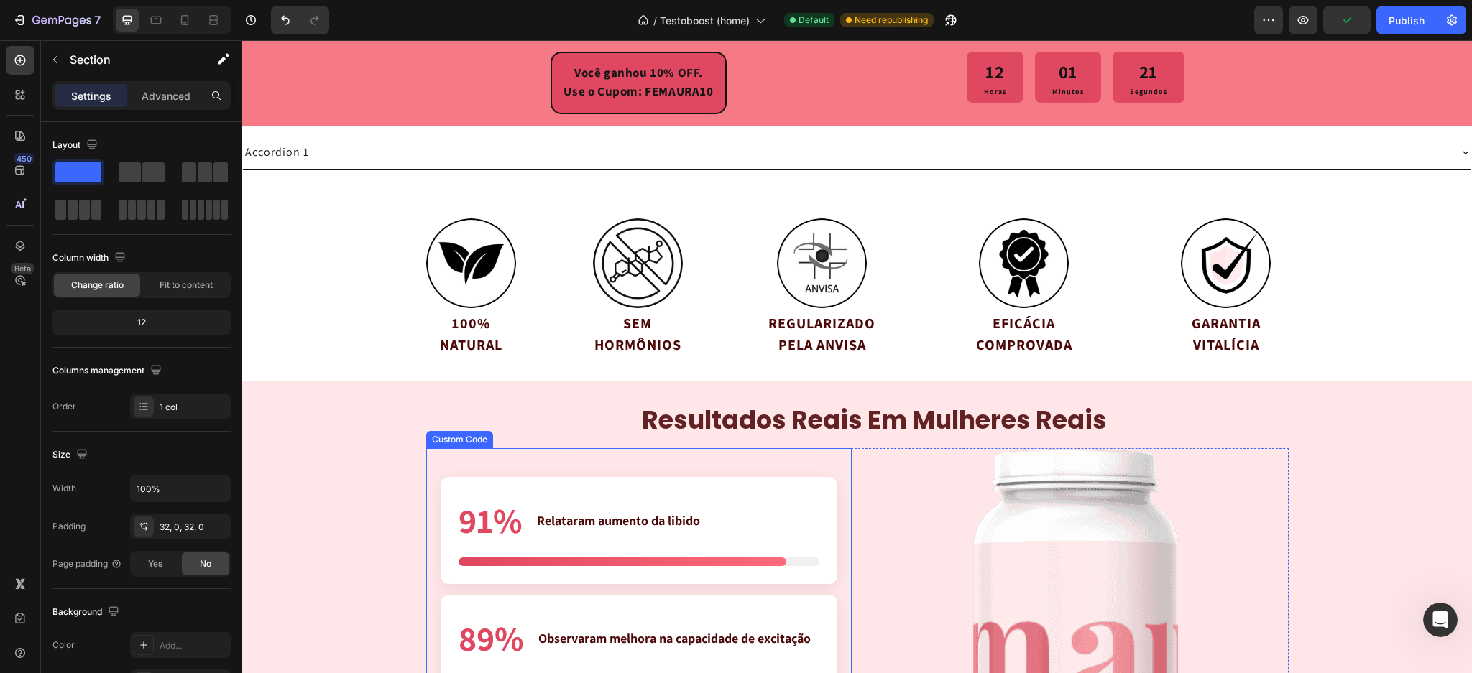
scroll to position [2848, 0]
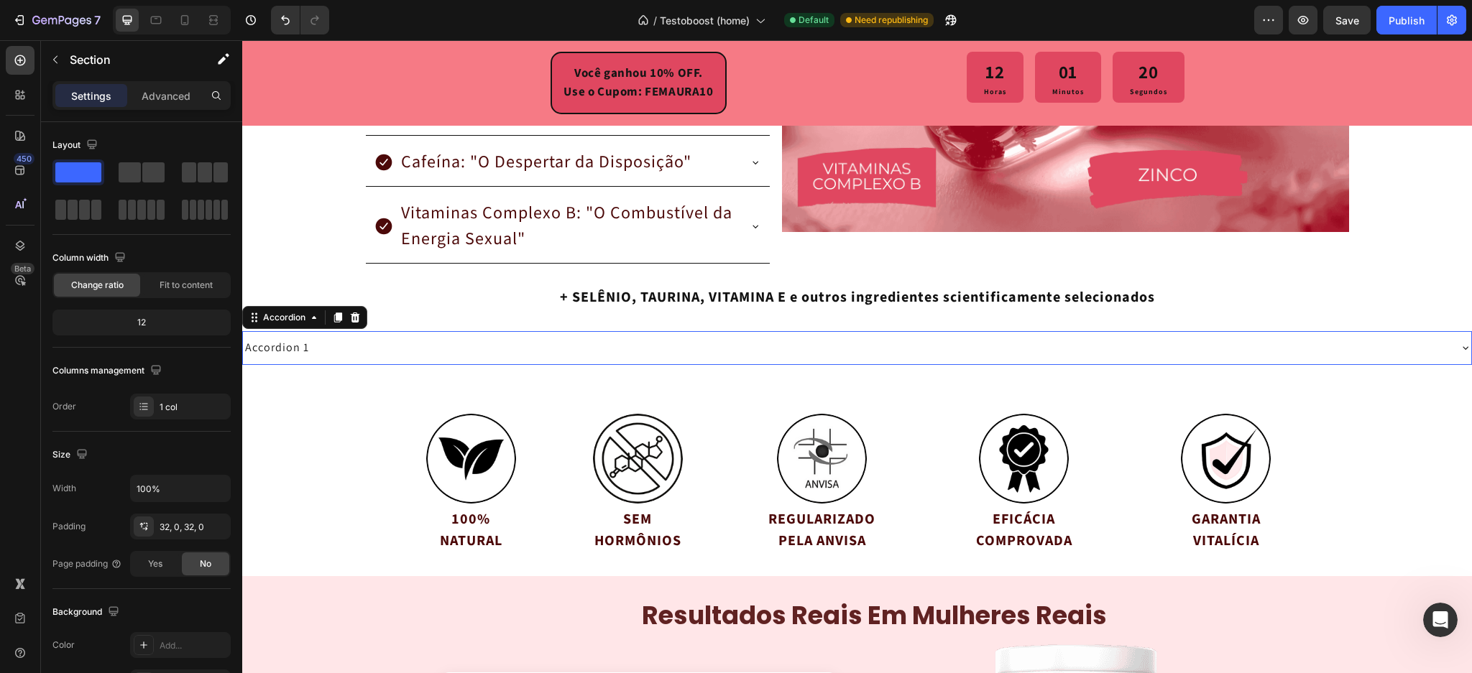
click at [546, 349] on div "Accordion 1" at bounding box center [845, 348] width 1205 height 22
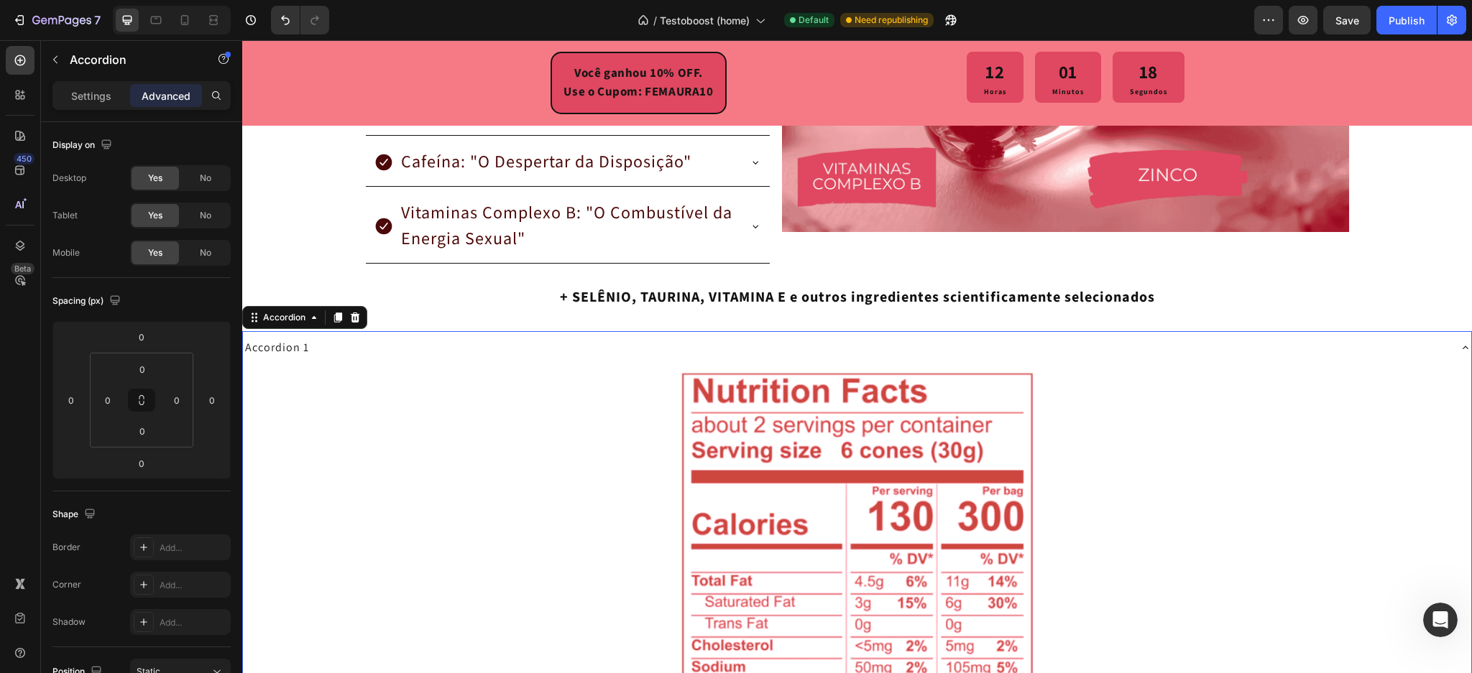
click at [546, 349] on div "Accordion 1" at bounding box center [845, 348] width 1205 height 22
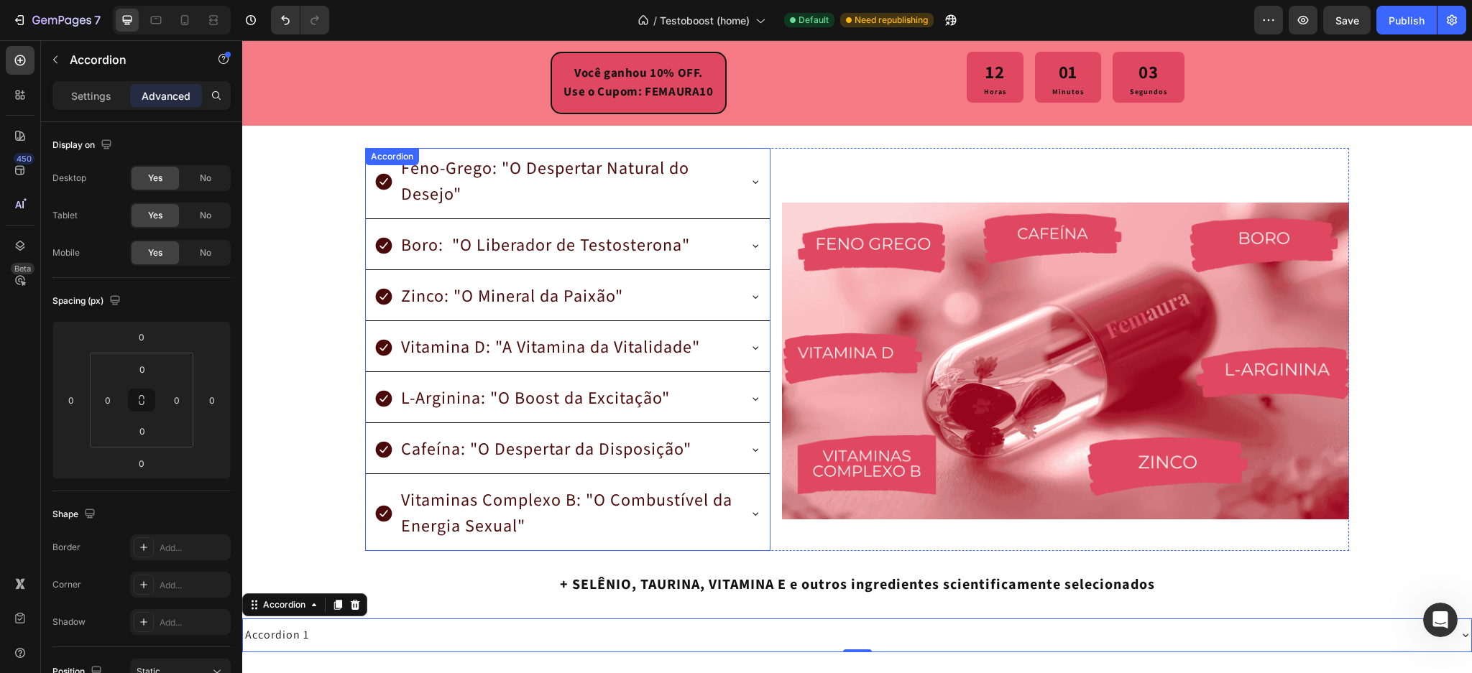
scroll to position [2547, 0]
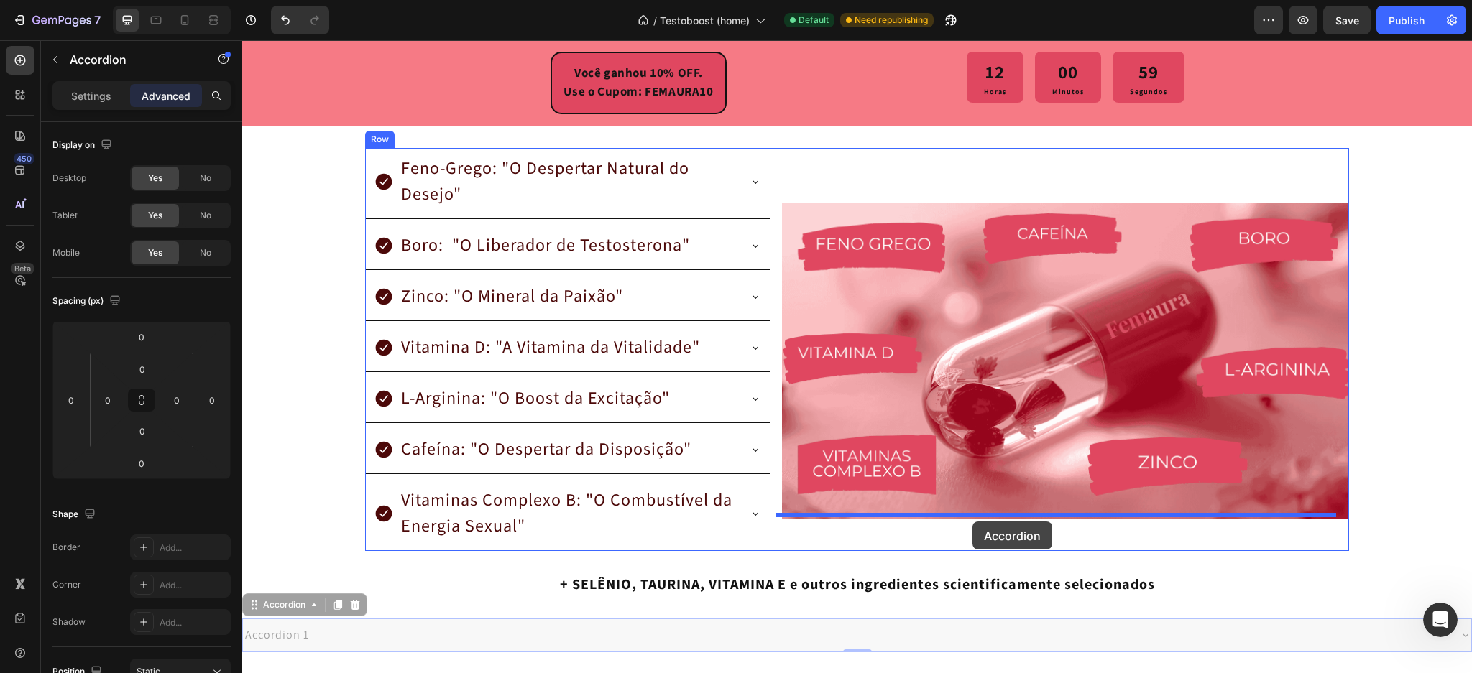
drag, startPoint x: 297, startPoint y: 610, endPoint x: 972, endPoint y: 522, distance: 681.3
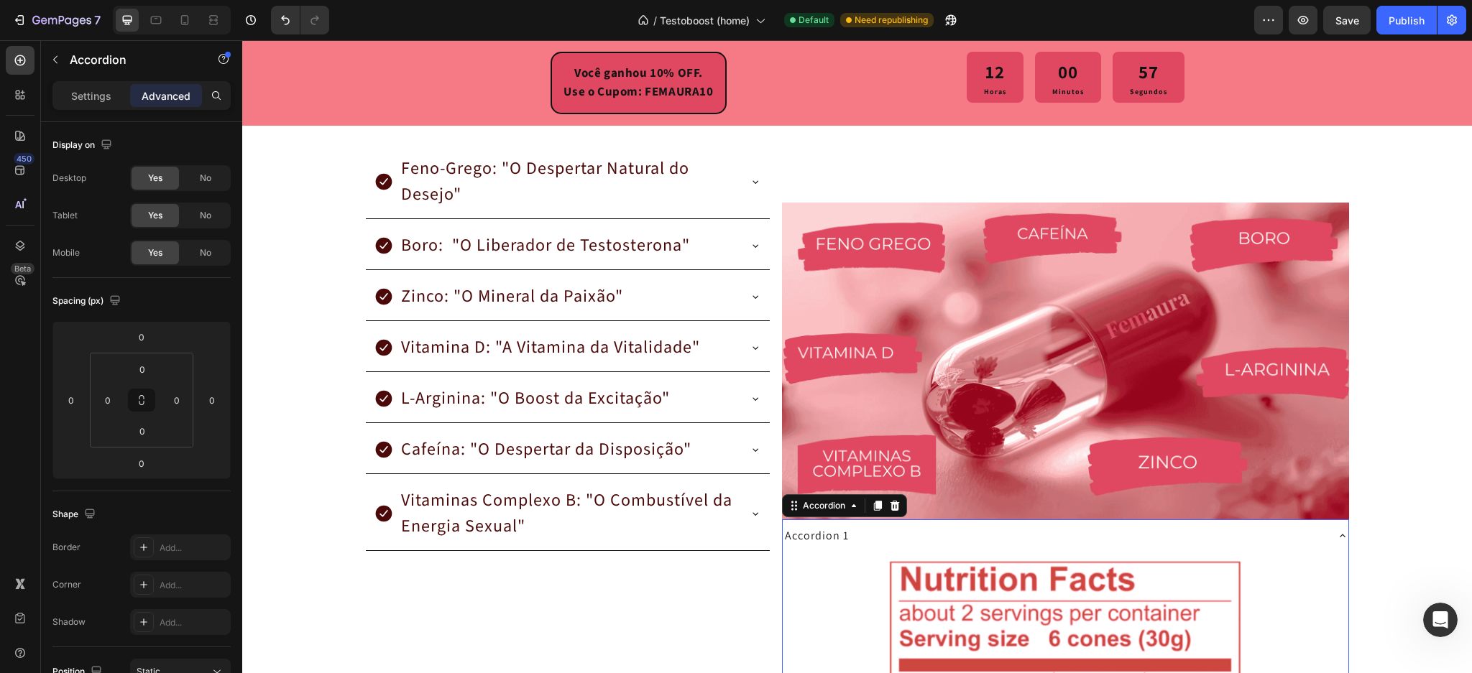
click at [924, 529] on div "Accordion 1" at bounding box center [1054, 536] width 543 height 22
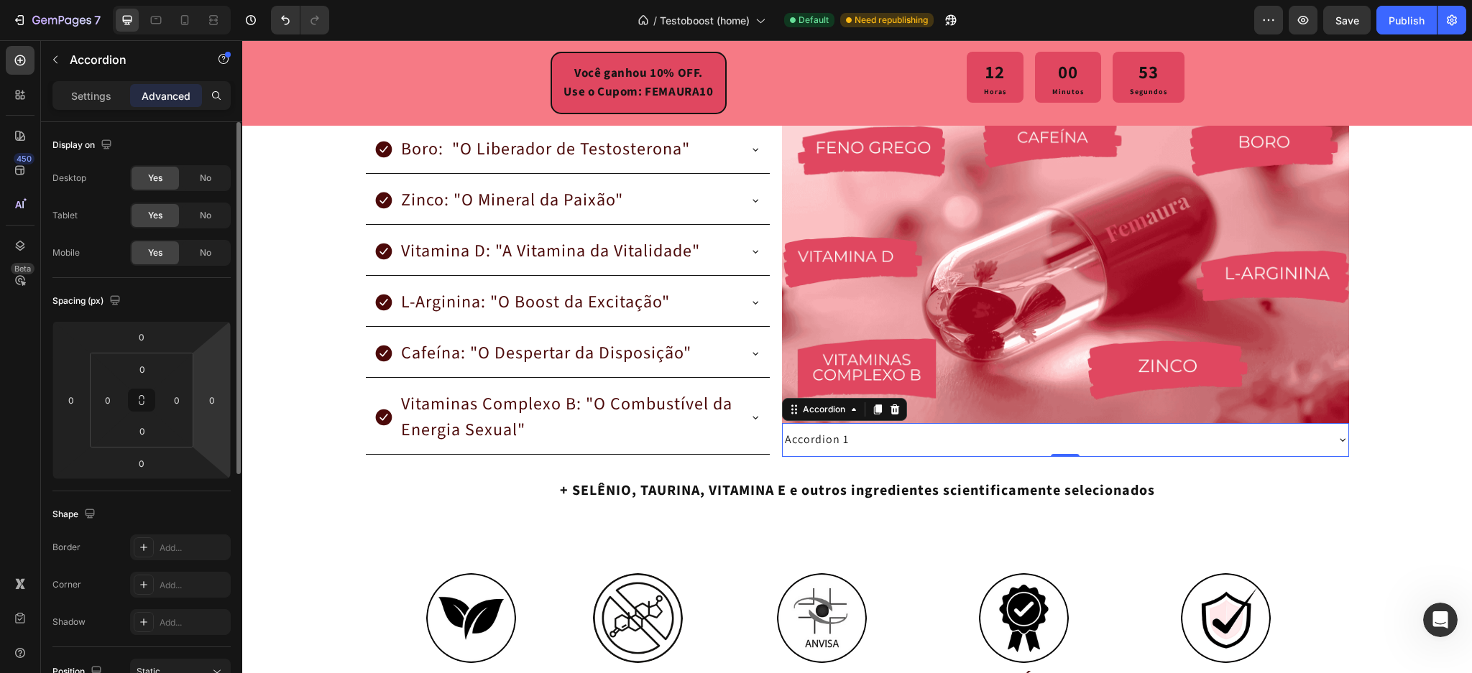
scroll to position [2510, 0]
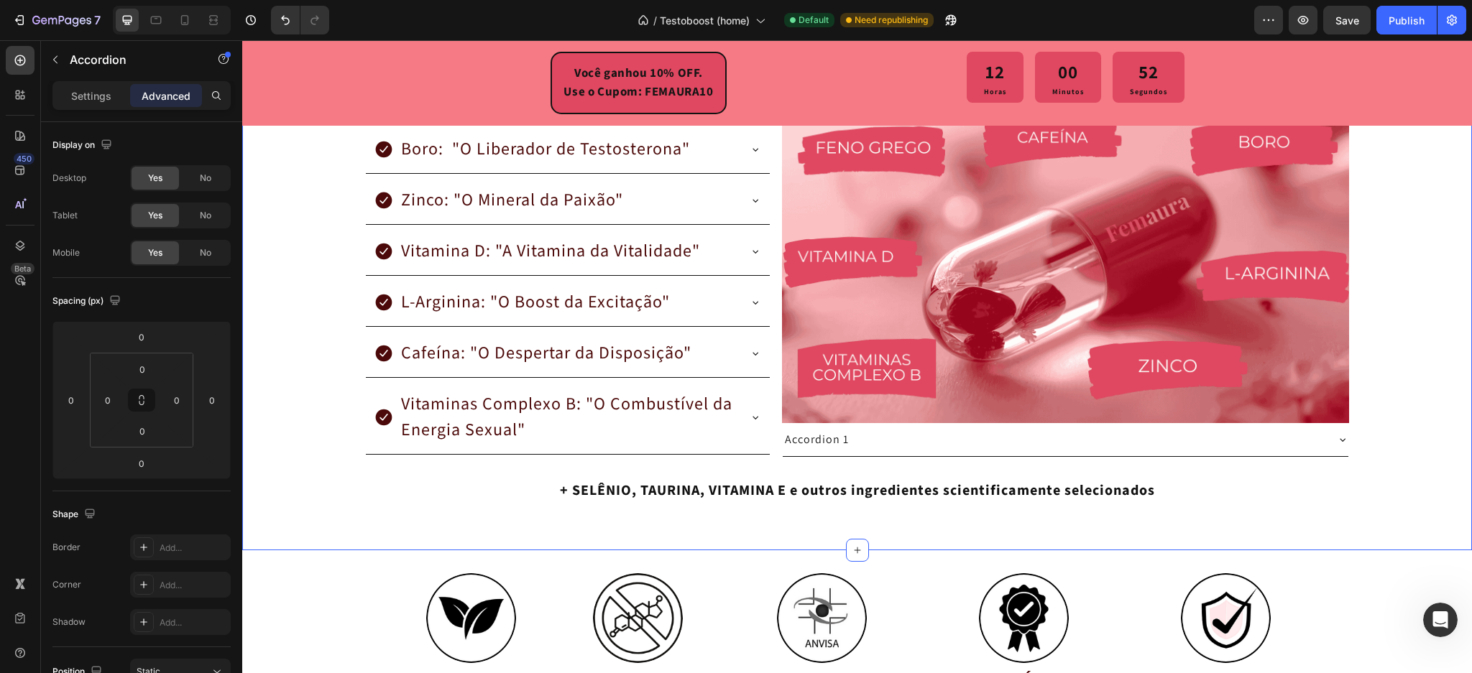
click at [267, 226] on div "GARANTIA PARA SEMPRE! Se em qualquer momento, hoje ou daqui a anos, você não es…" at bounding box center [857, 192] width 1230 height 671
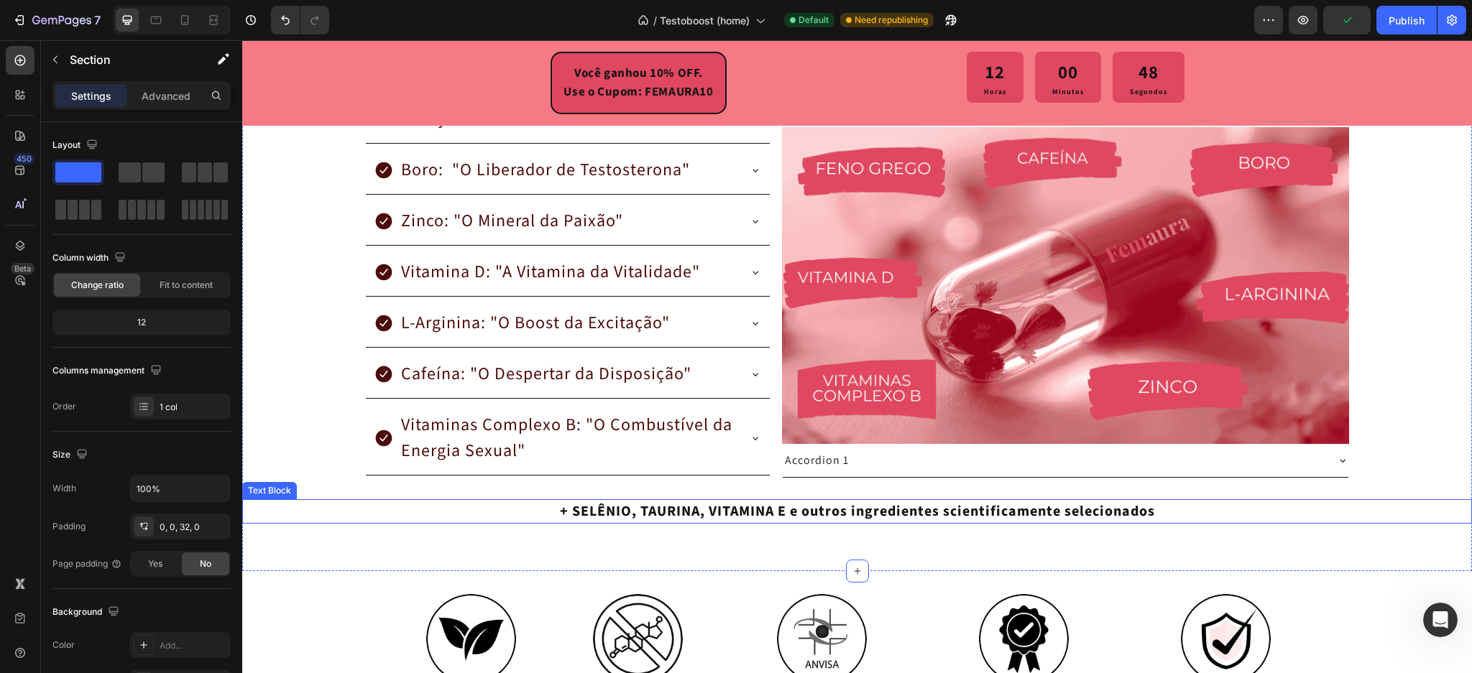
scroll to position [2657, 0]
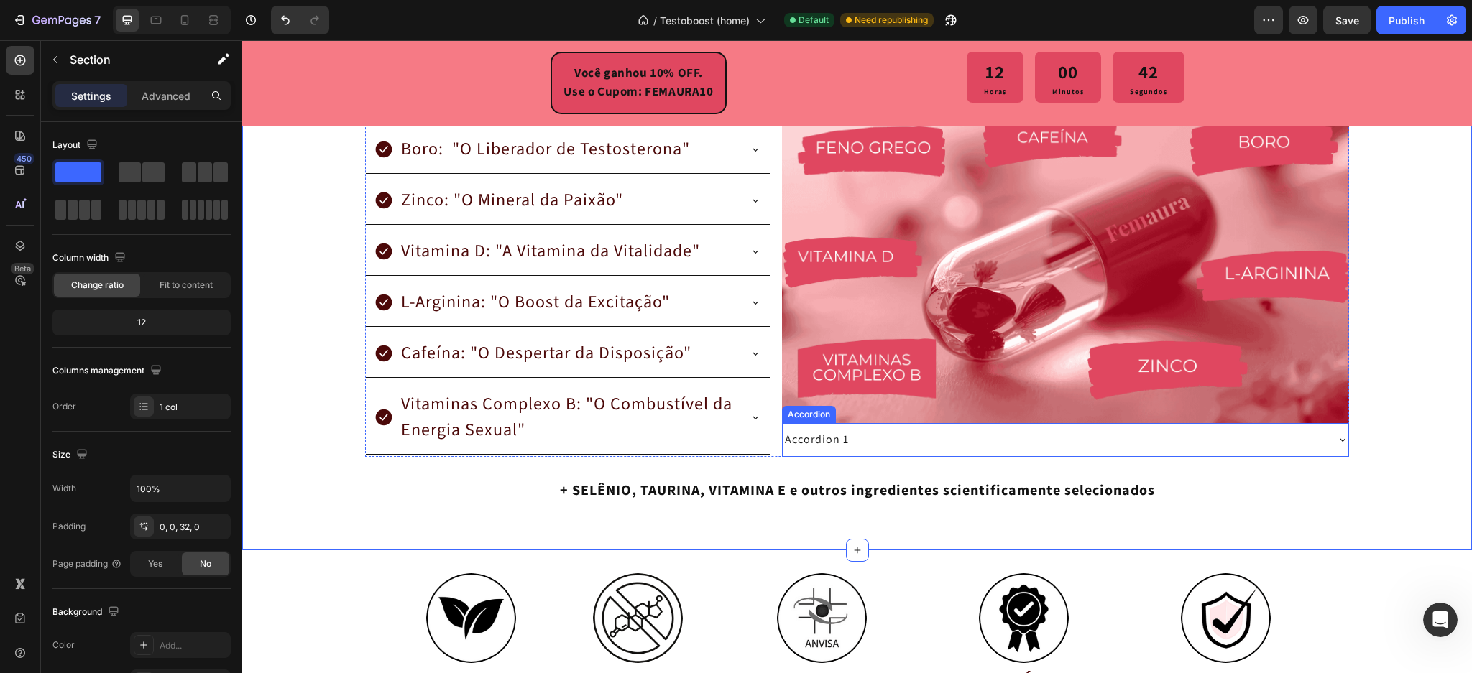
click at [846, 447] on div "Accordion 1" at bounding box center [1066, 439] width 566 height 33
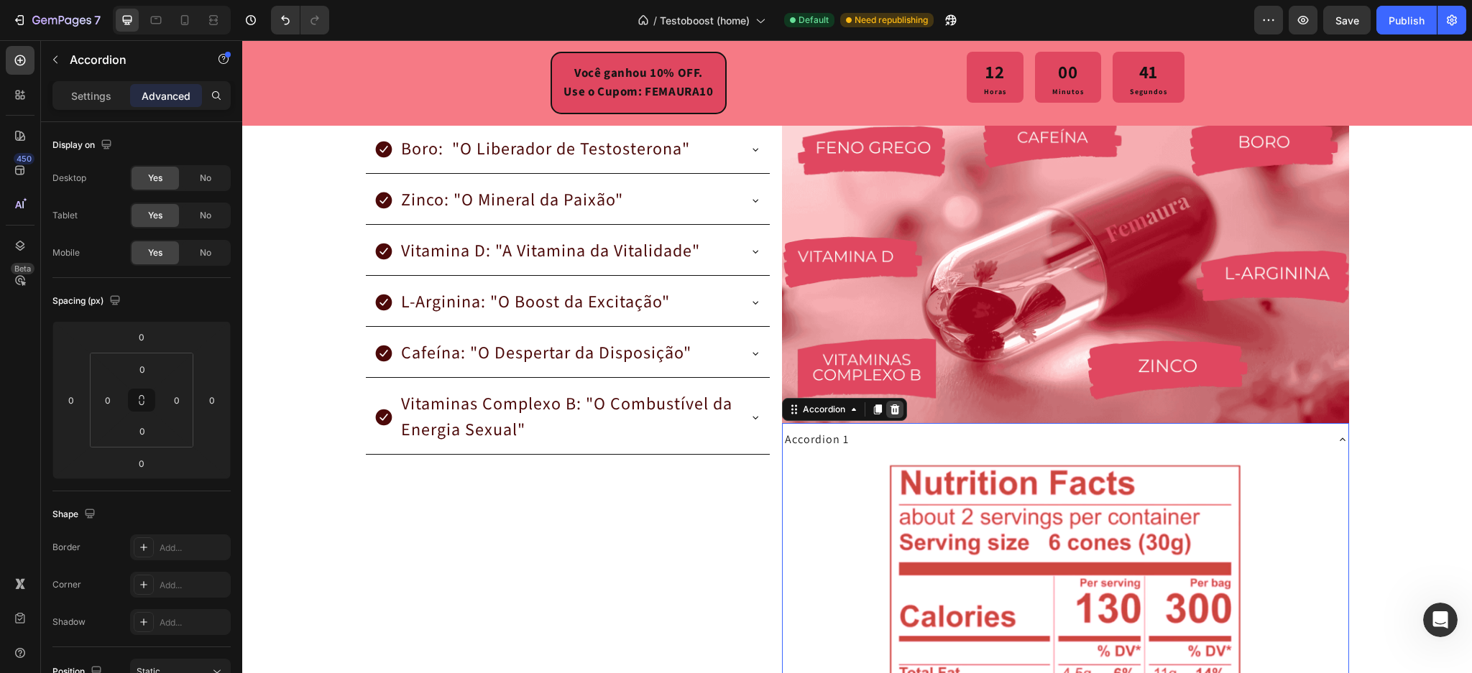
click at [890, 409] on icon at bounding box center [894, 410] width 9 height 10
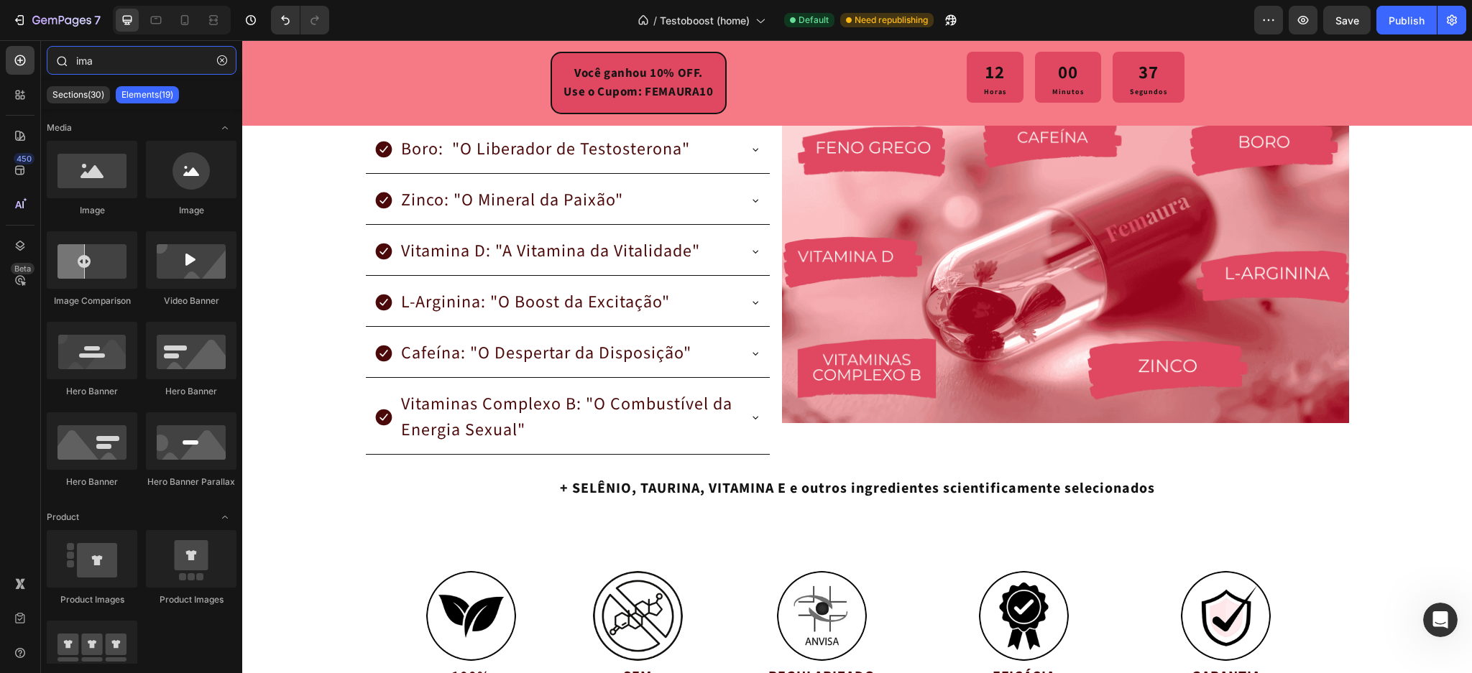
drag, startPoint x: 122, startPoint y: 70, endPoint x: 54, endPoint y: 68, distance: 68.3
click at [54, 68] on div "ima" at bounding box center [141, 63] width 201 height 35
type input "i"
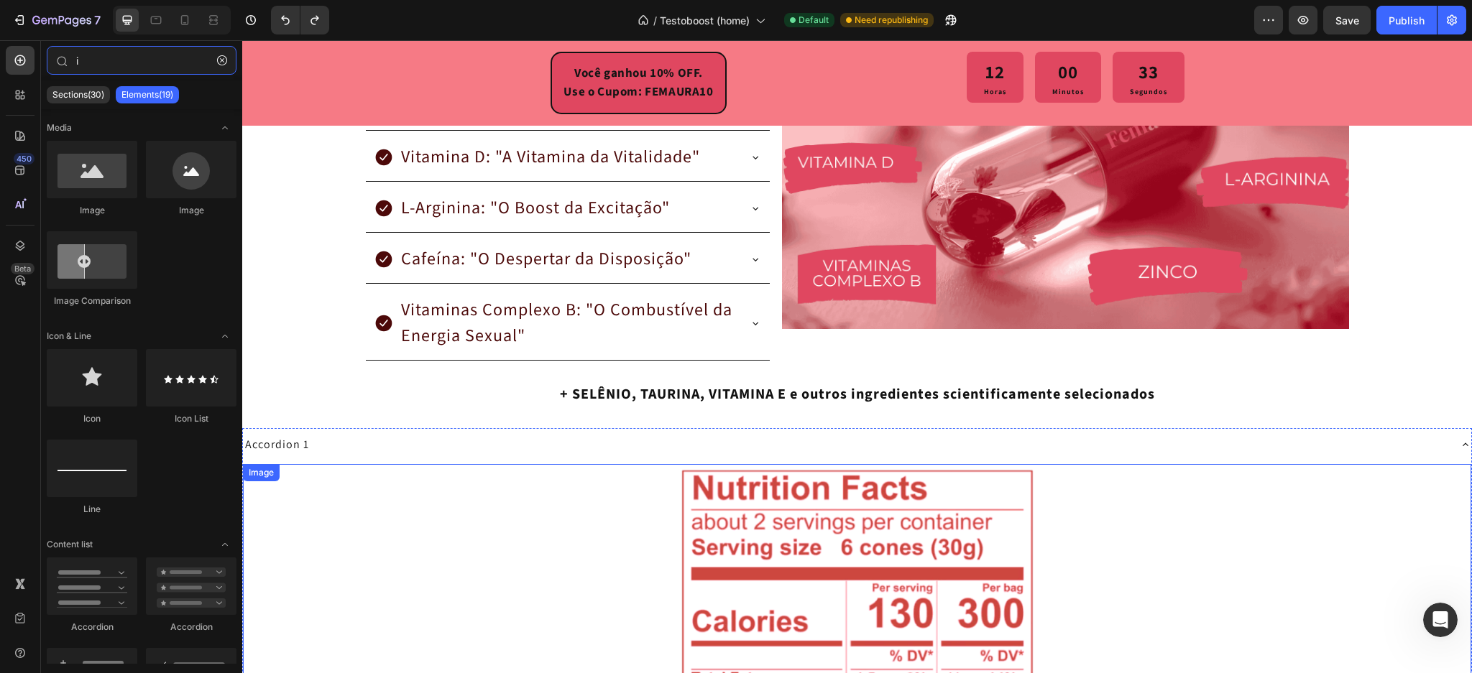
scroll to position [2752, 0]
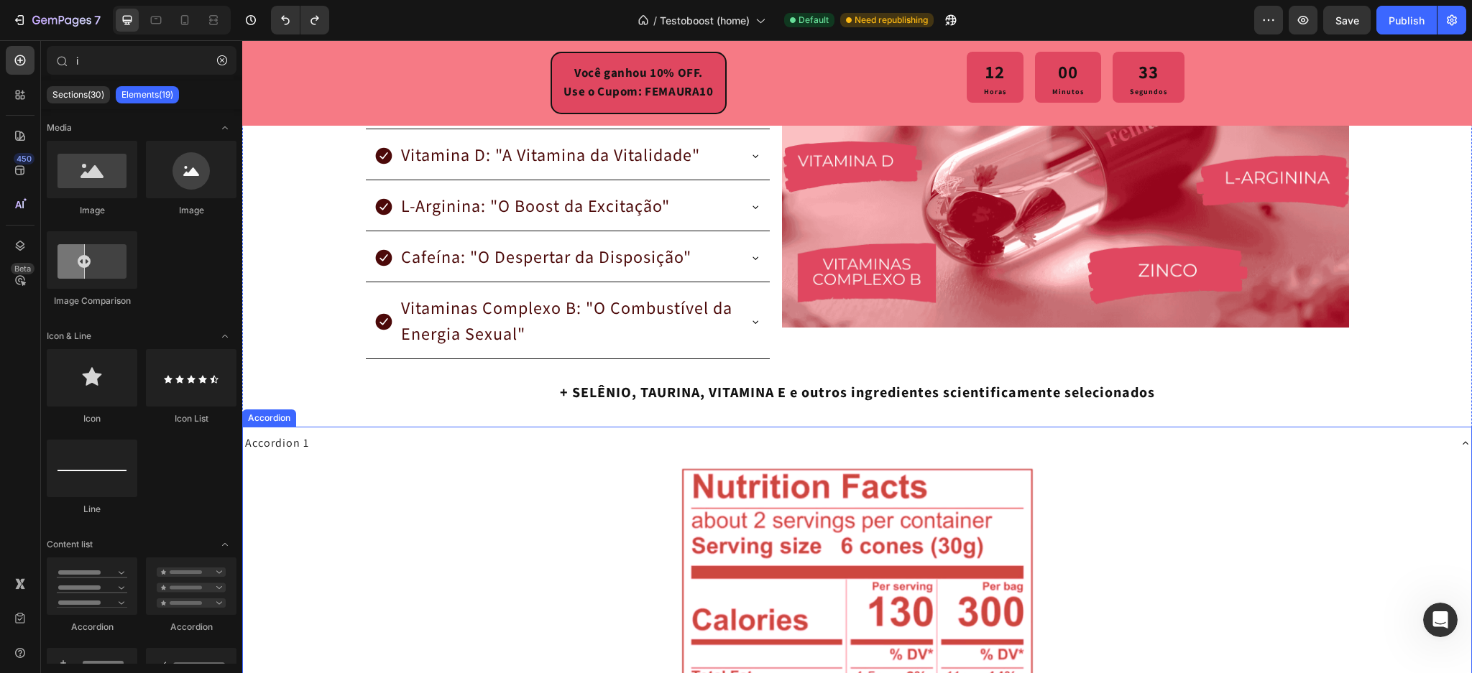
click at [404, 441] on div "Accordion 1" at bounding box center [845, 444] width 1205 height 22
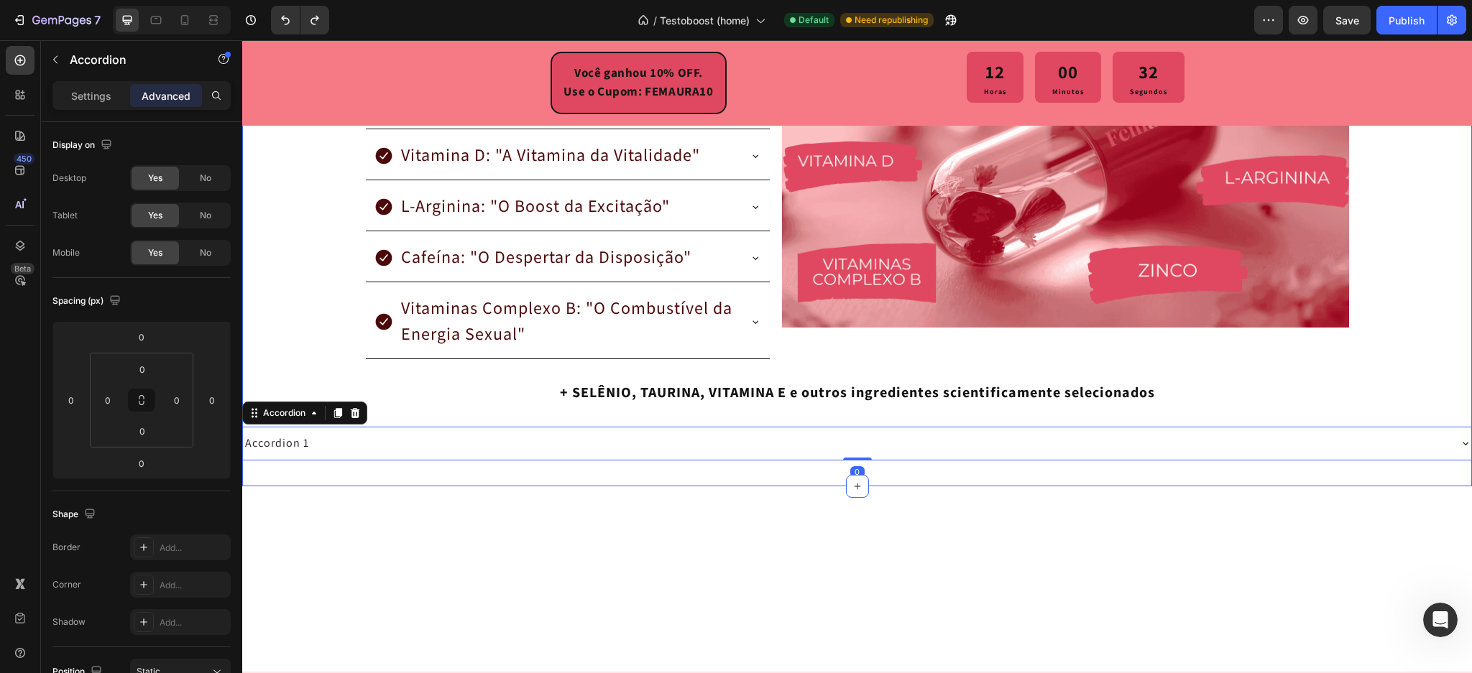
click at [612, 386] on p "+ SELÊNIO, TAURINA, VITAMINA E e outros ingredientes scientificamente seleciona…" at bounding box center [857, 393] width 1227 height 22
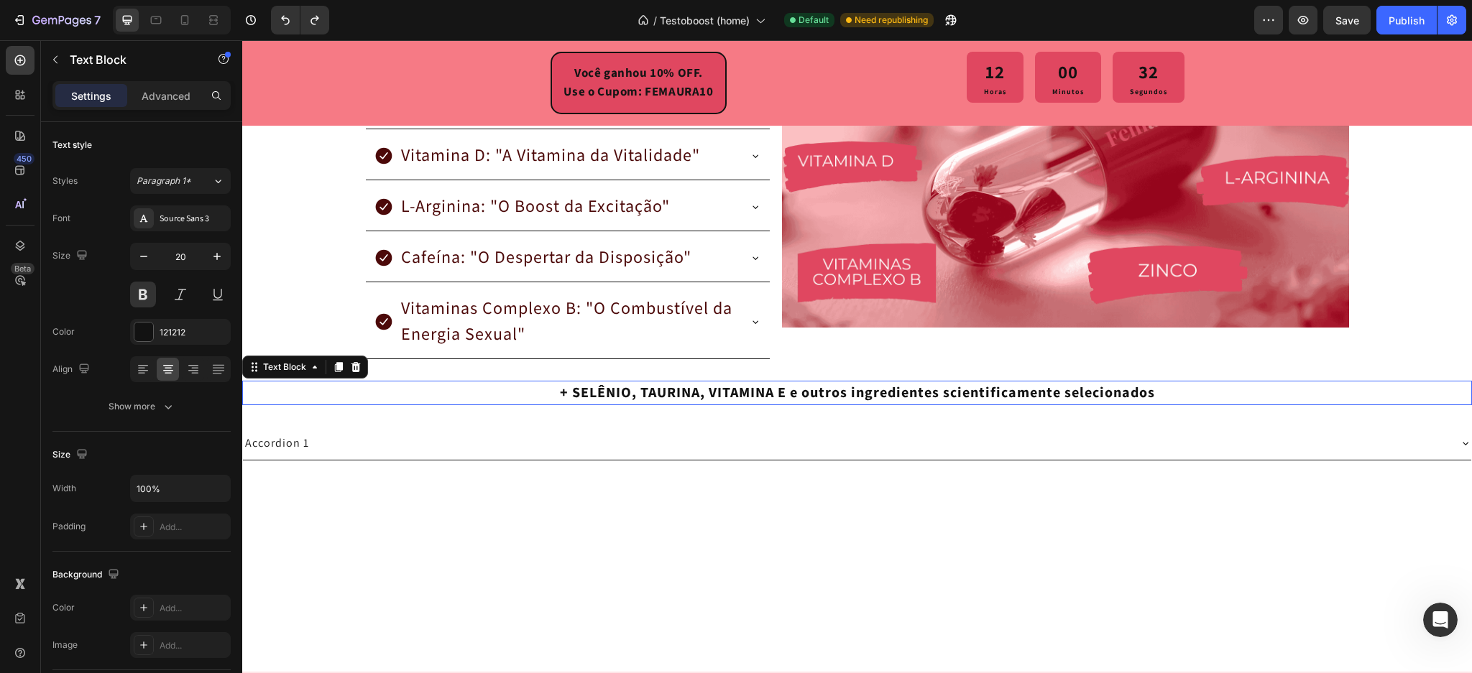
click at [612, 386] on p "+ SELÊNIO, TAURINA, VITAMINA E e outros ingredientes scientificamente seleciona…" at bounding box center [857, 393] width 1227 height 22
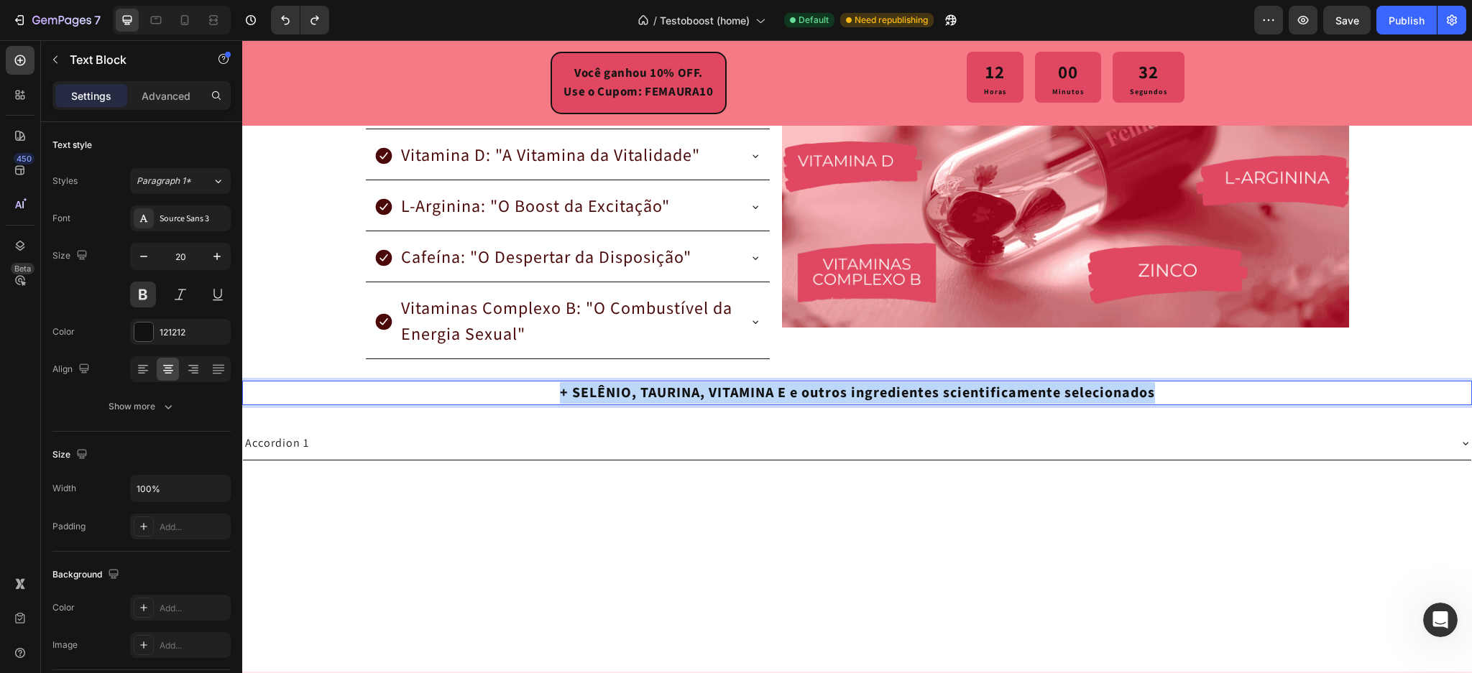
click at [612, 386] on p "+ SELÊNIO, TAURINA, VITAMINA E e outros ingredientes scientificamente seleciona…" at bounding box center [857, 393] width 1227 height 22
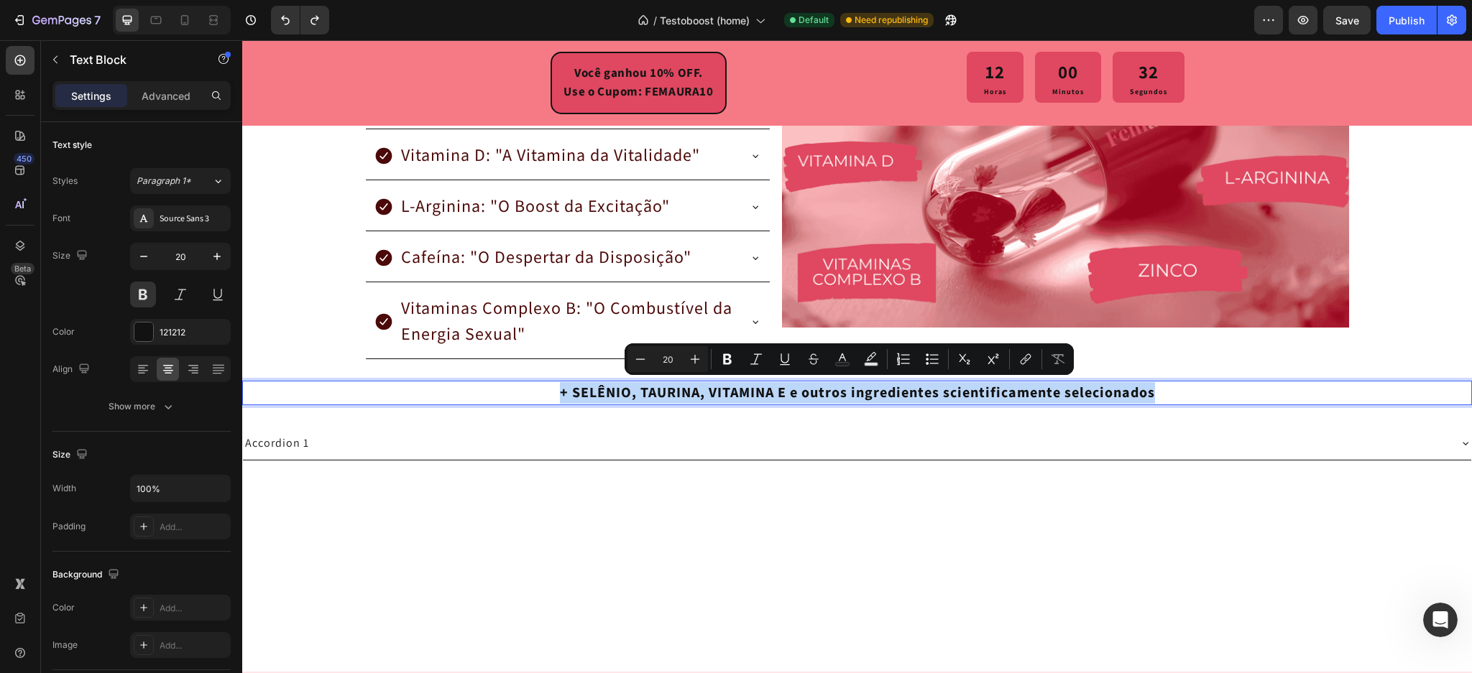
copy p "+ SELÊNIO, TAURINA, VITAMINA E e outros ingredientes scientificamente seleciona…"
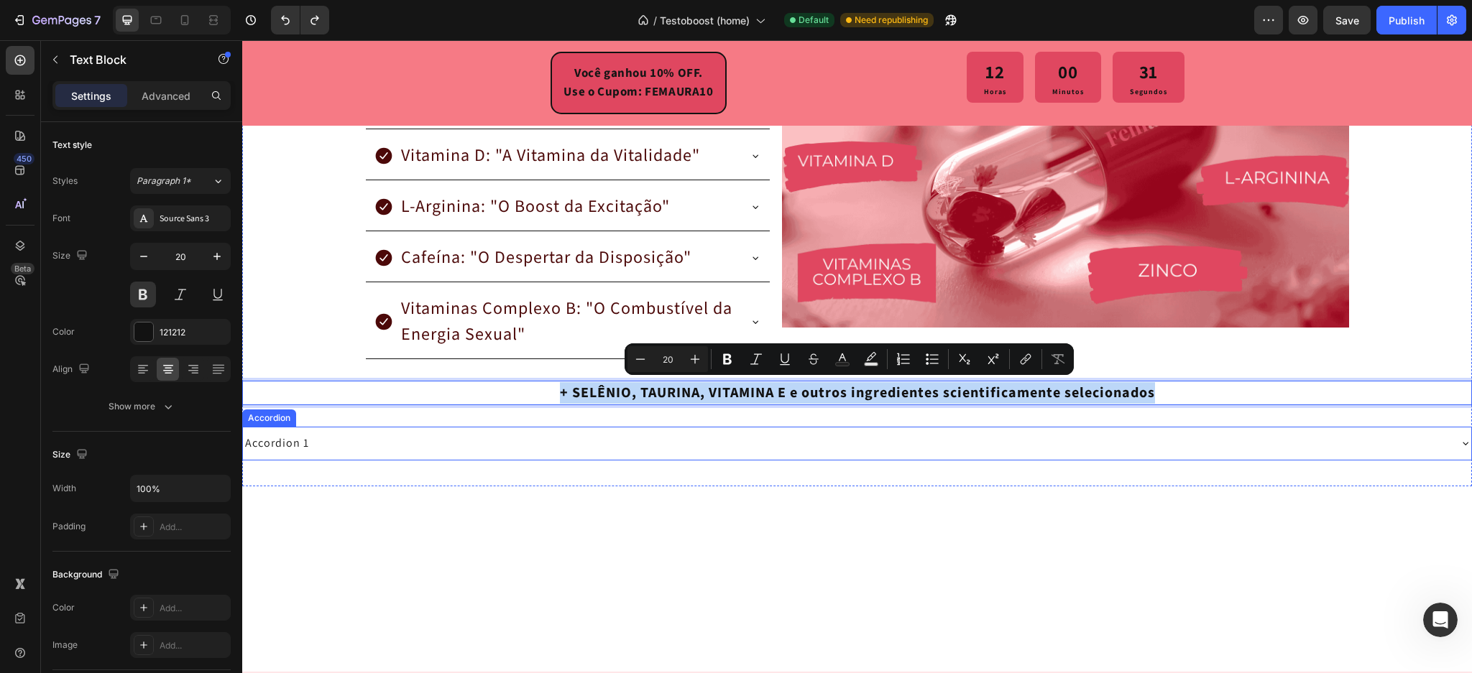
click at [276, 442] on div "Accordion 1" at bounding box center [277, 444] width 68 height 22
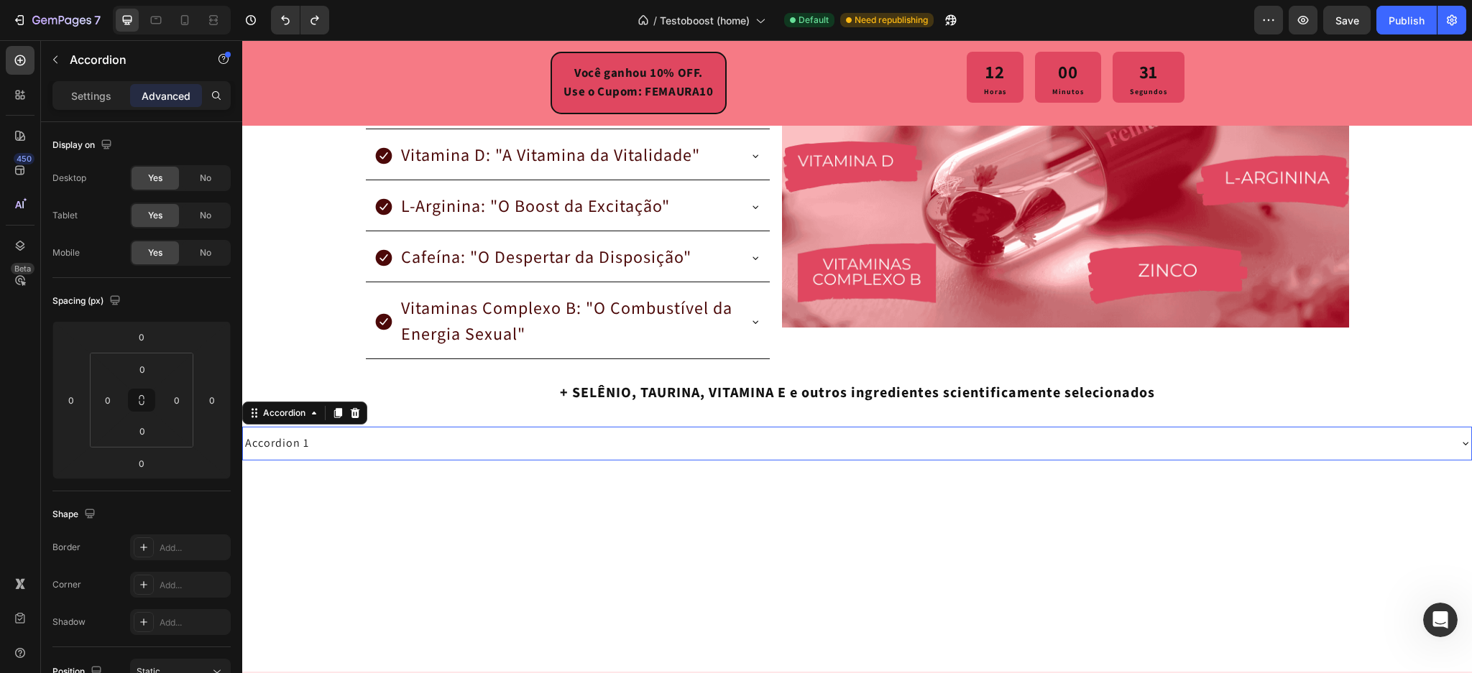
click at [276, 442] on div "Accordion 1" at bounding box center [277, 444] width 68 height 22
click at [276, 442] on p "Accordion 1" at bounding box center [277, 443] width 64 height 17
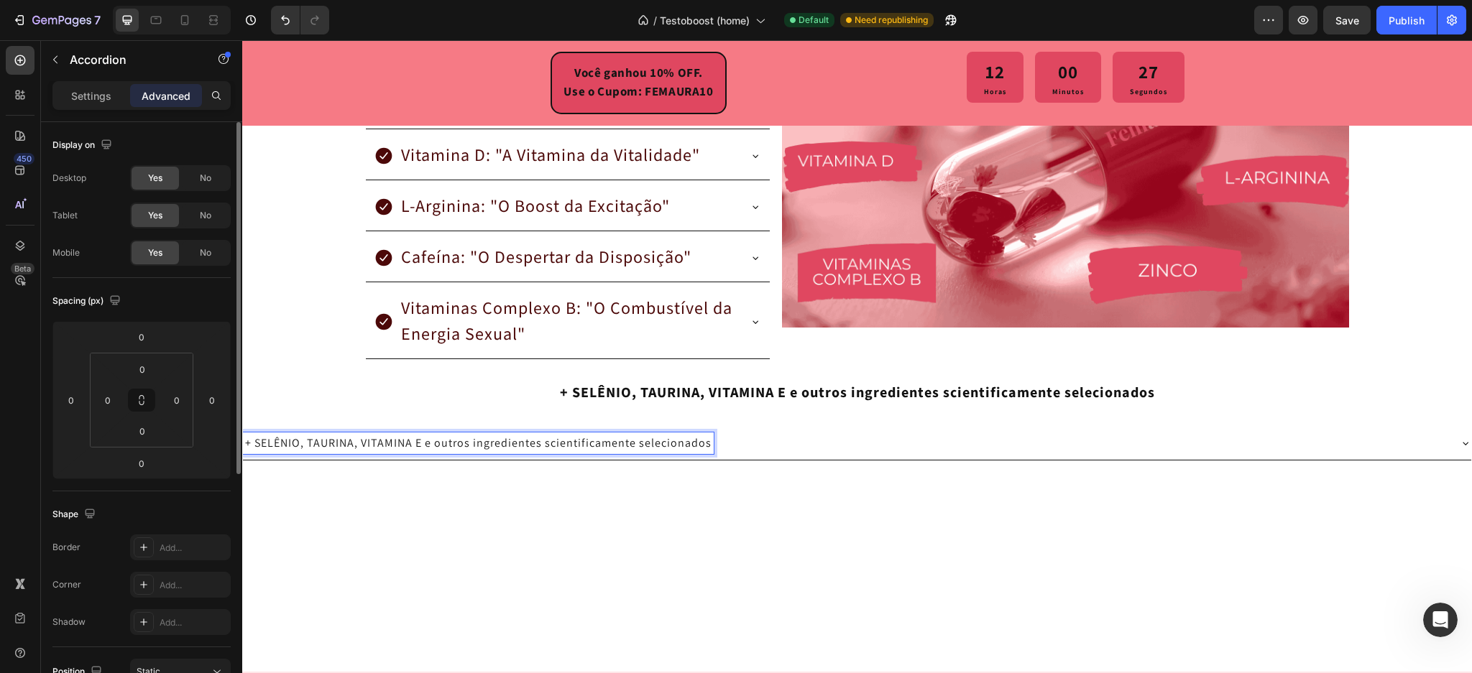
scroll to position [96, 0]
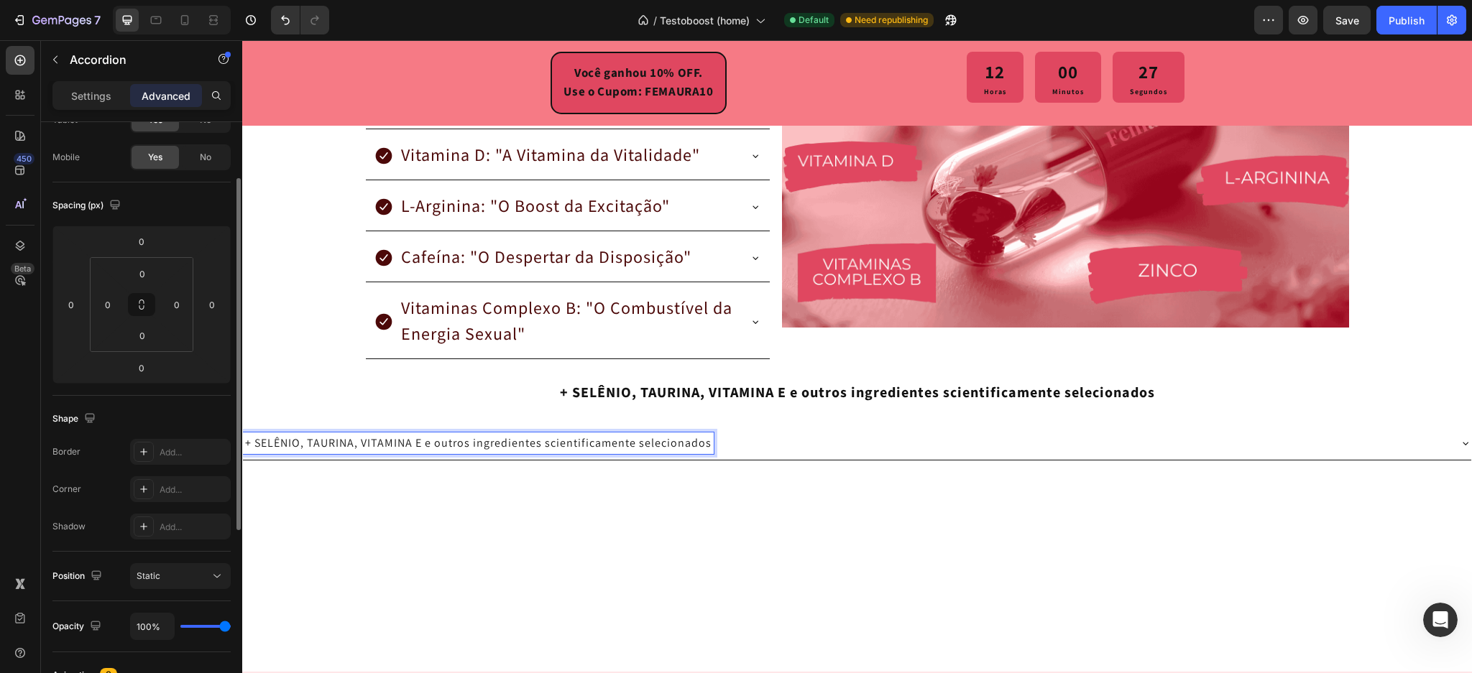
click at [467, 500] on div at bounding box center [857, 579] width 1230 height 185
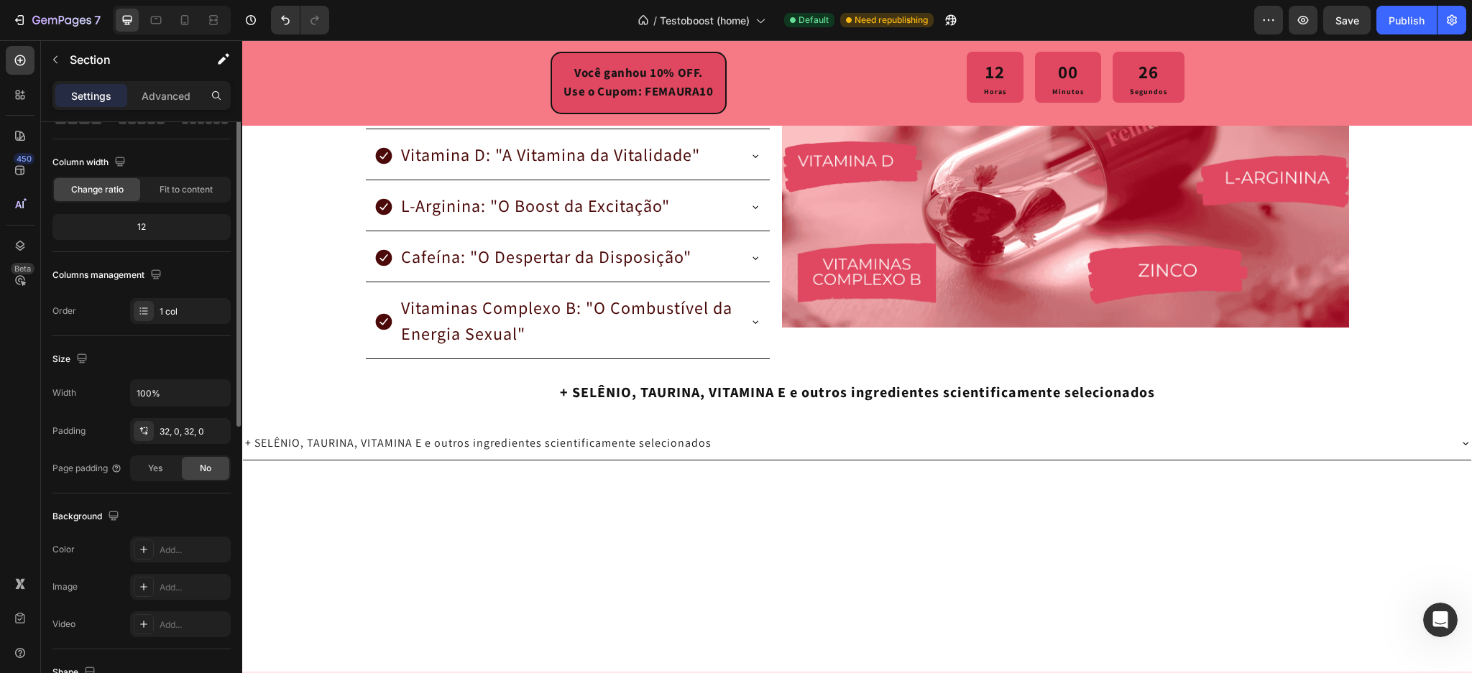
scroll to position [0, 0]
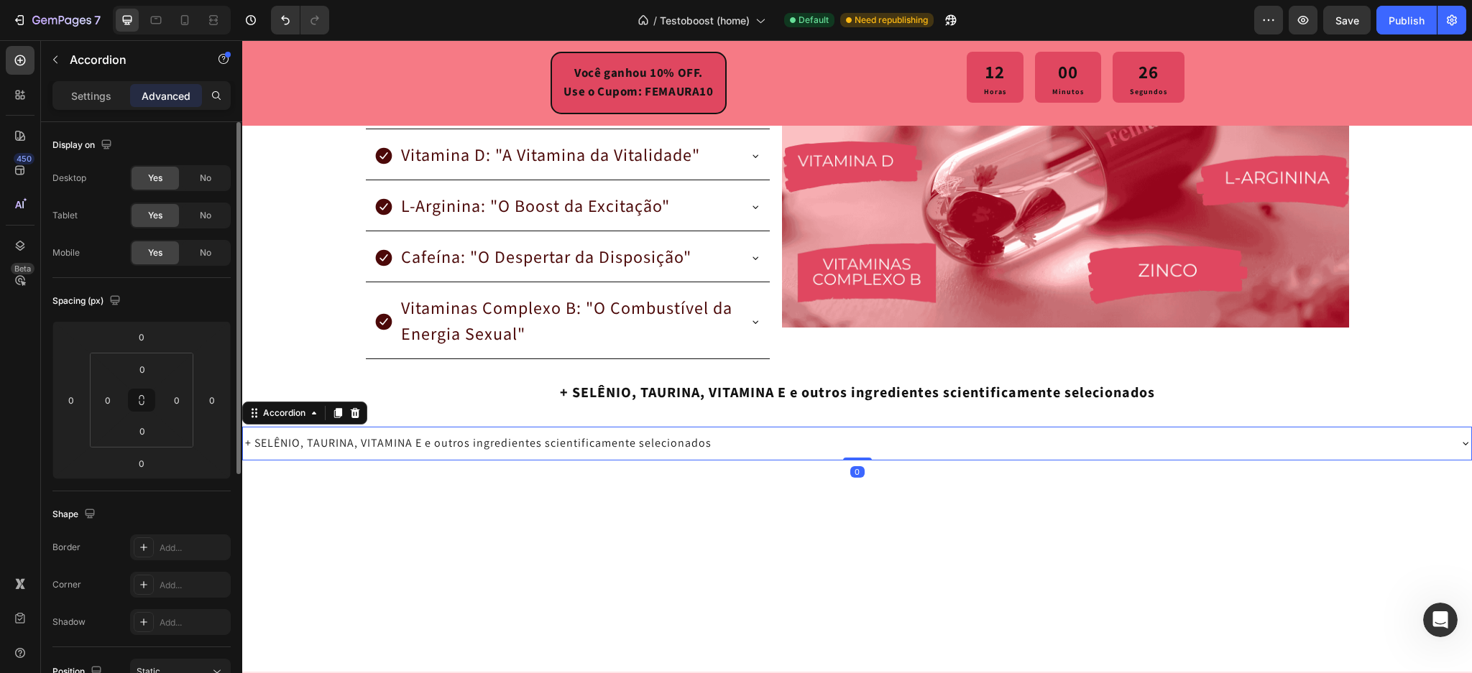
click at [567, 449] on p "+ SELÊNIO, TAURINA, VITAMINA E e outros ingredientes scientificamente seleciona…" at bounding box center [478, 443] width 466 height 17
click at [90, 96] on p "Settings" at bounding box center [91, 95] width 40 height 15
type input "8"
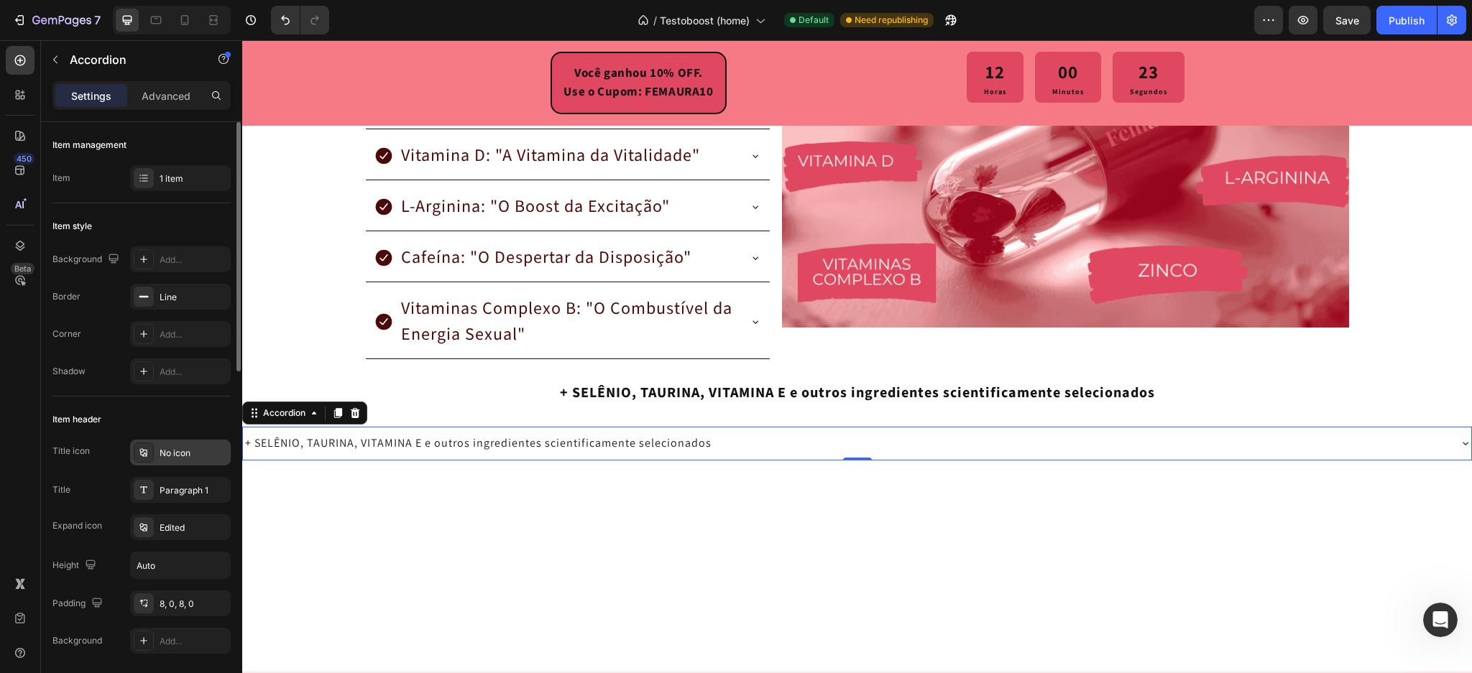
scroll to position [96, 0]
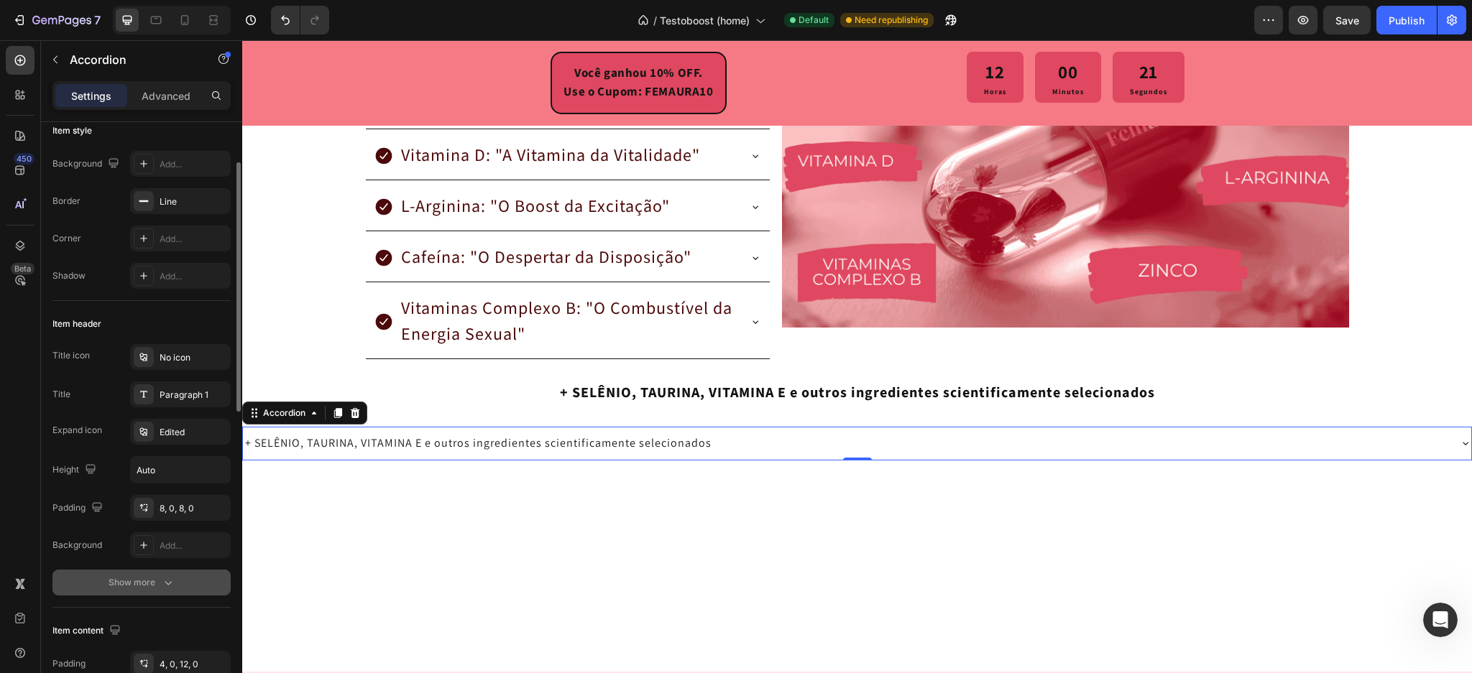
click at [135, 581] on div "Show more" at bounding box center [142, 583] width 67 height 14
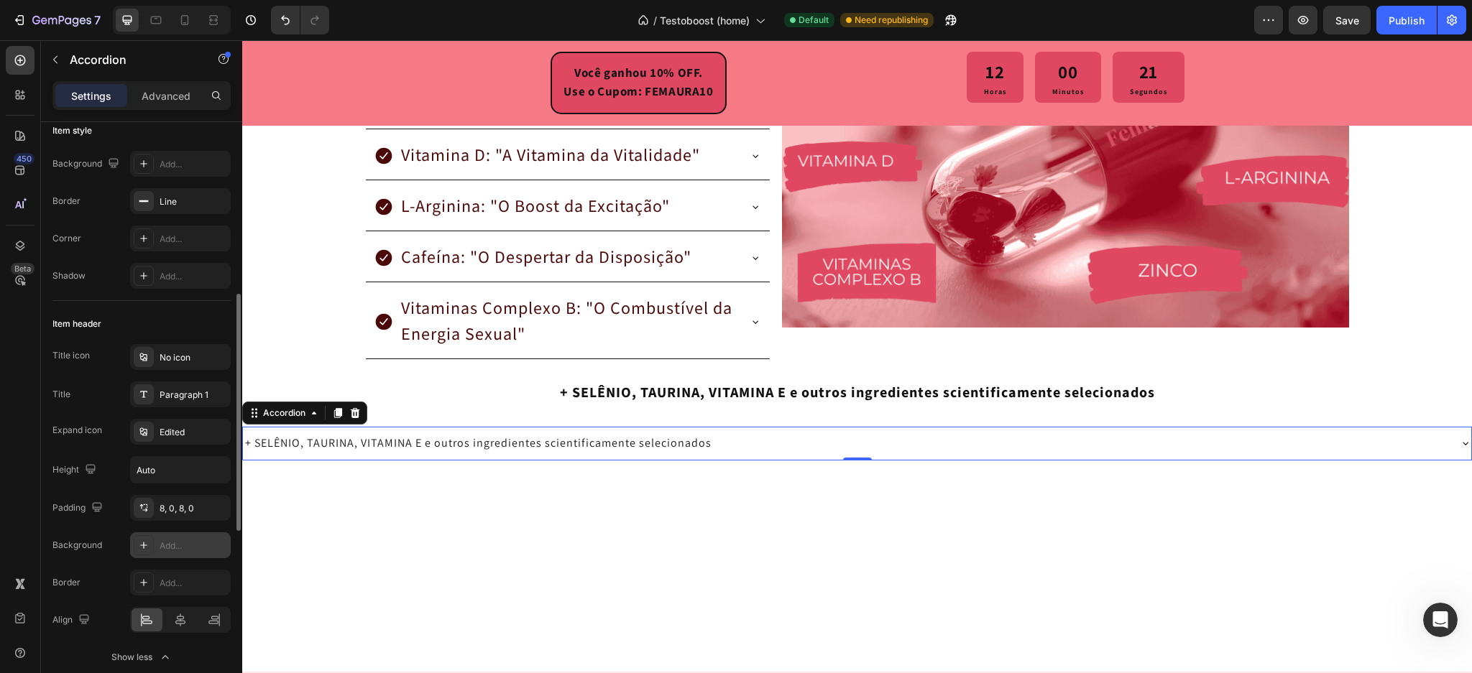
scroll to position [191, 0]
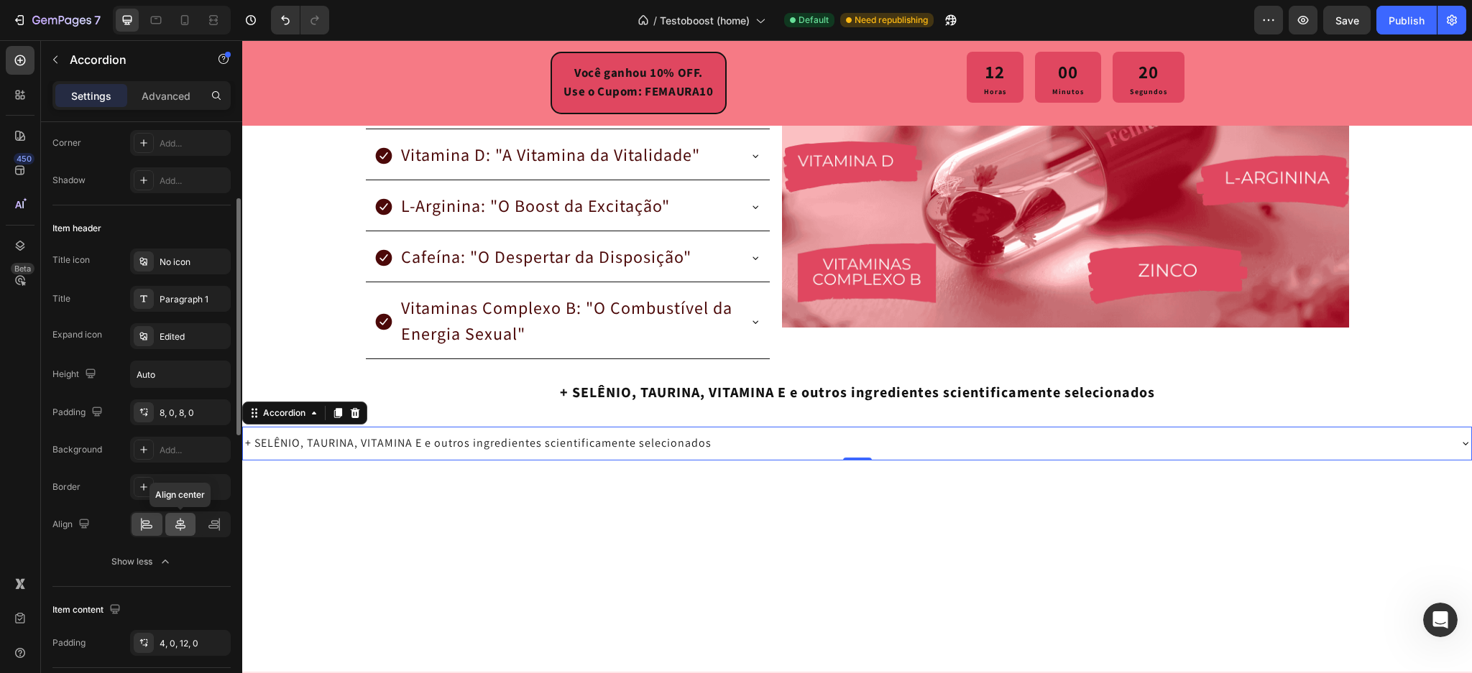
click at [180, 530] on icon at bounding box center [180, 525] width 14 height 14
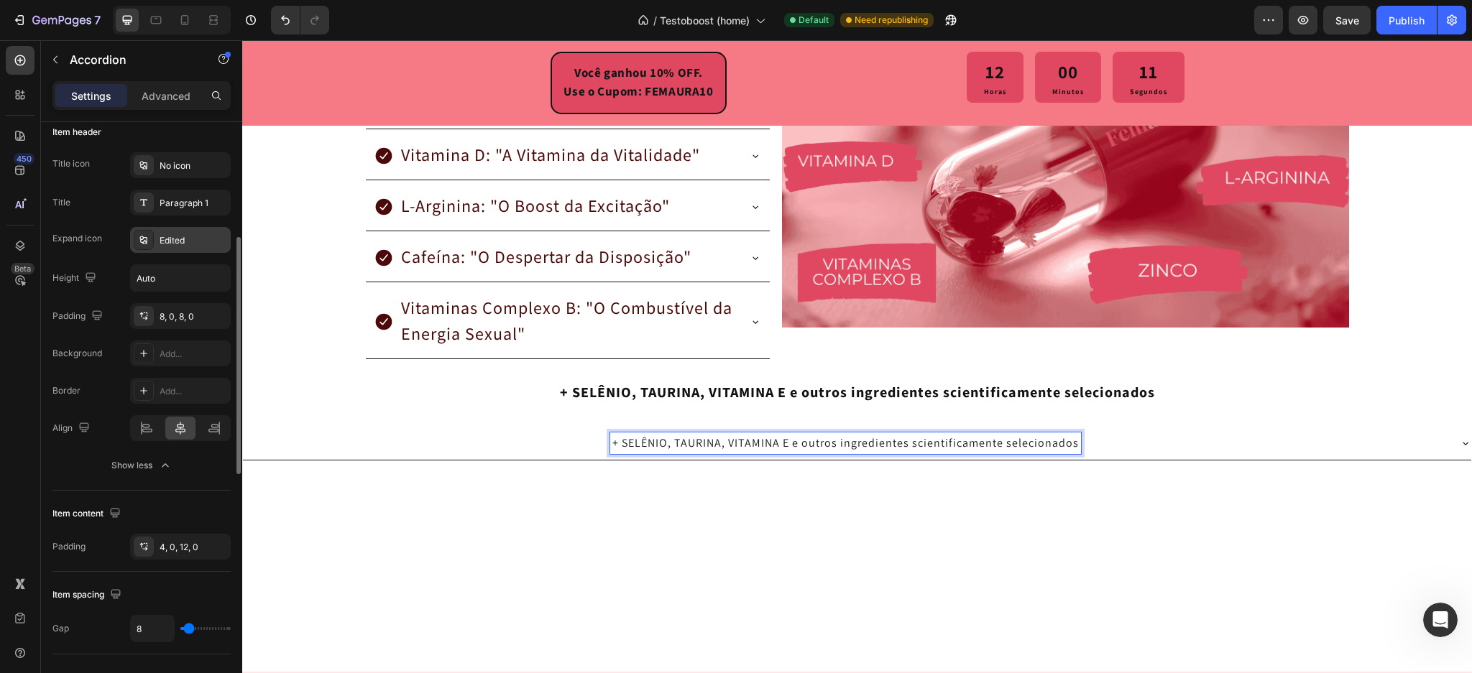
scroll to position [96, 0]
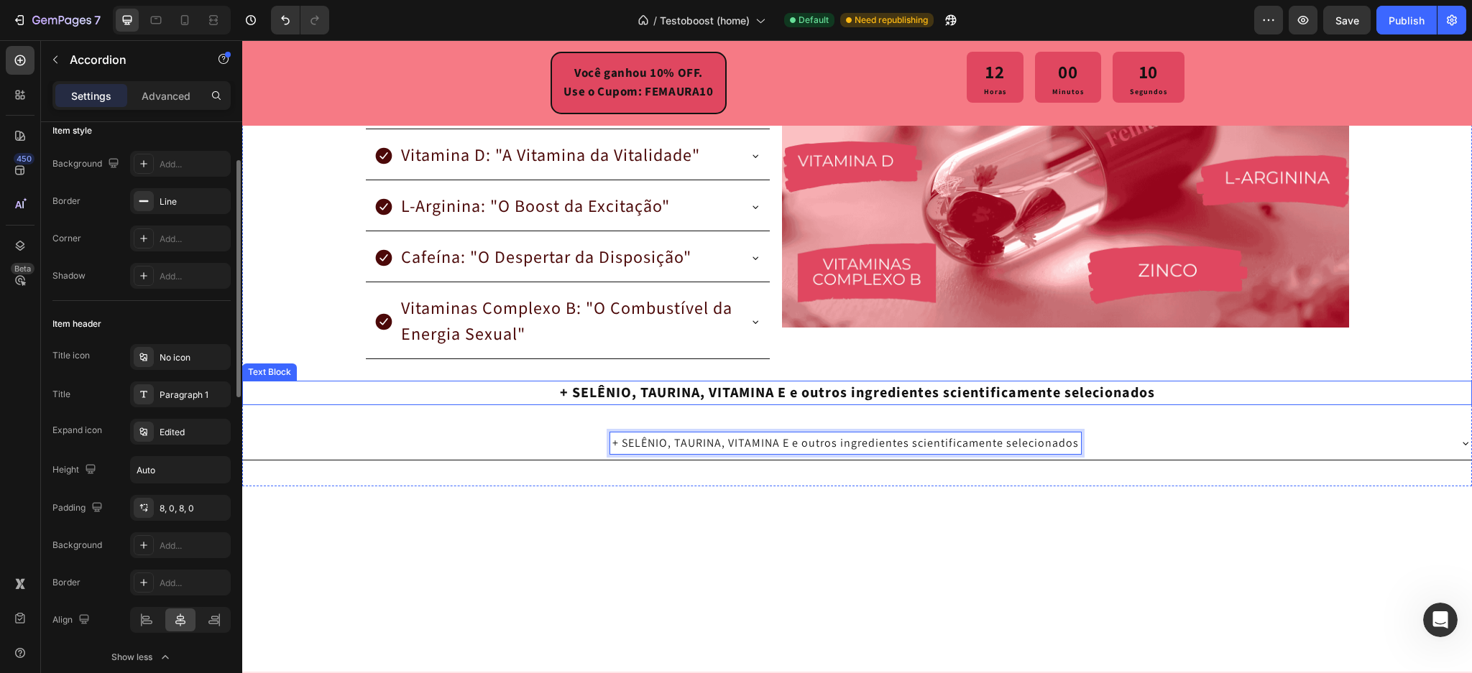
click at [663, 392] on p "+ SELÊNIO, TAURINA, VITAMINA E e outros ingredientes scientificamente seleciona…" at bounding box center [857, 393] width 1227 height 22
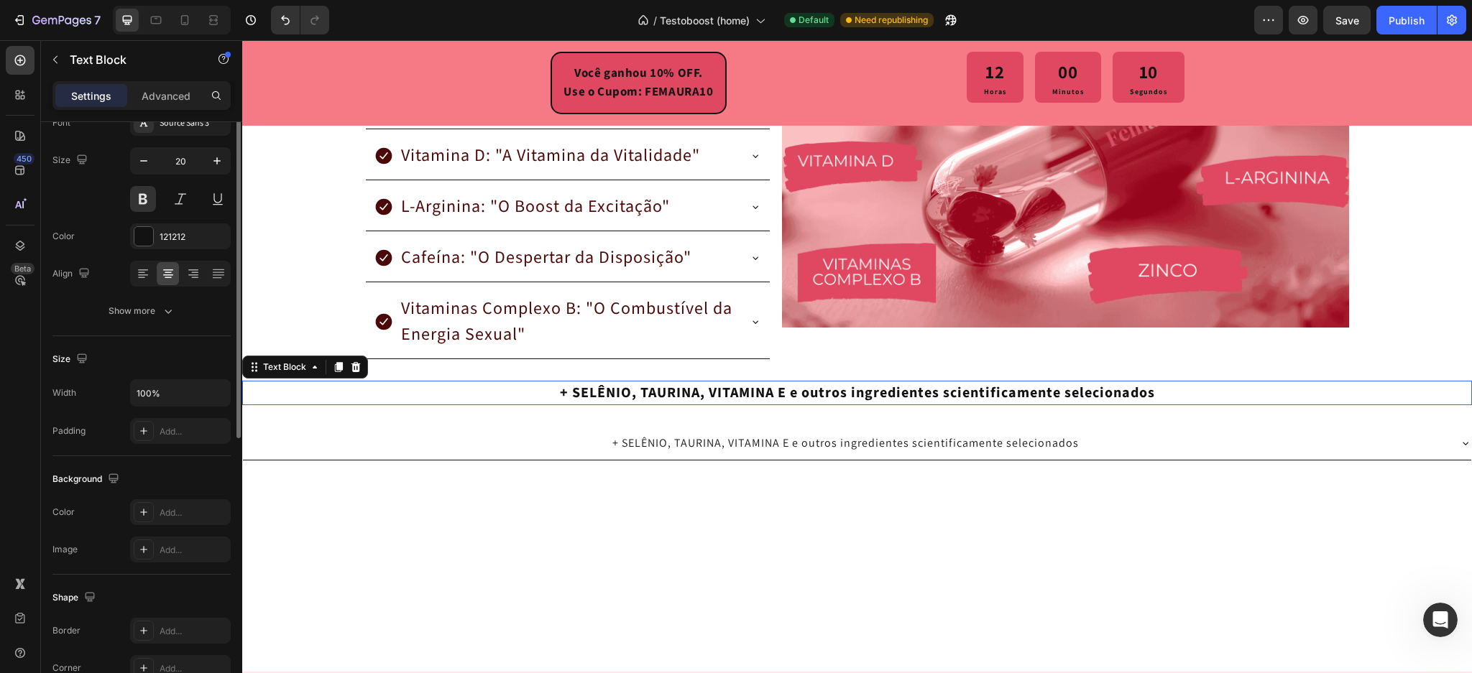
scroll to position [0, 0]
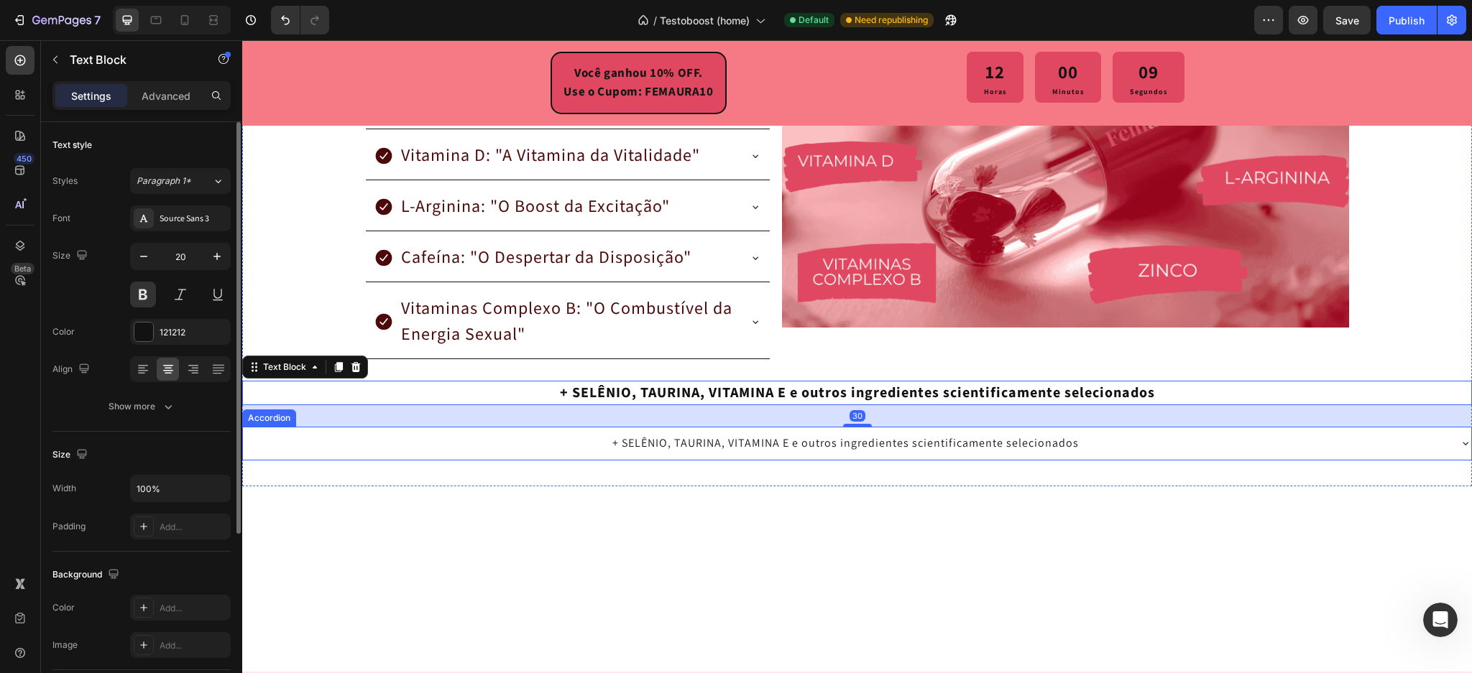
drag, startPoint x: 693, startPoint y: 446, endPoint x: 662, endPoint y: 443, distance: 31.0
click at [694, 446] on p "+ SELÊNIO, TAURINA, VITAMINA E e outros ingredientes scientificamente seleciona…" at bounding box center [845, 443] width 466 height 17
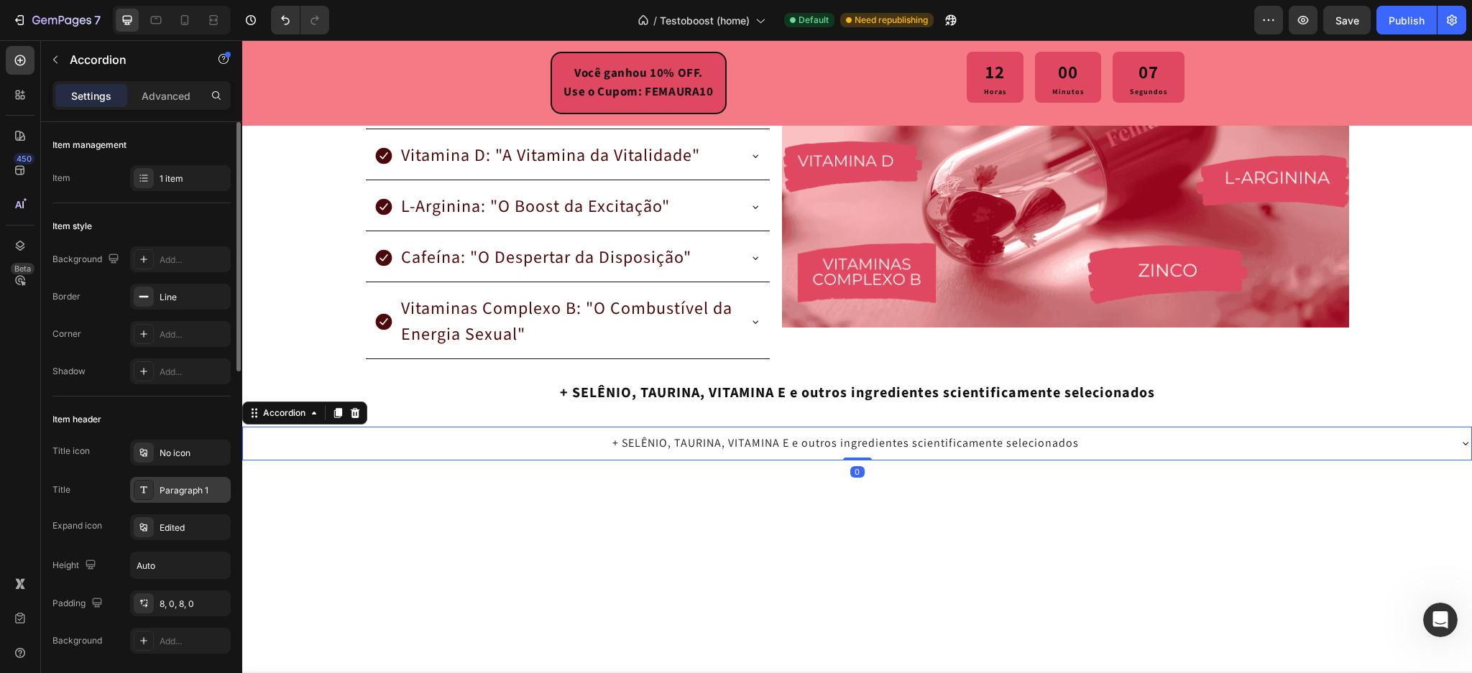
click at [174, 482] on div "Paragraph 1" at bounding box center [180, 490] width 101 height 26
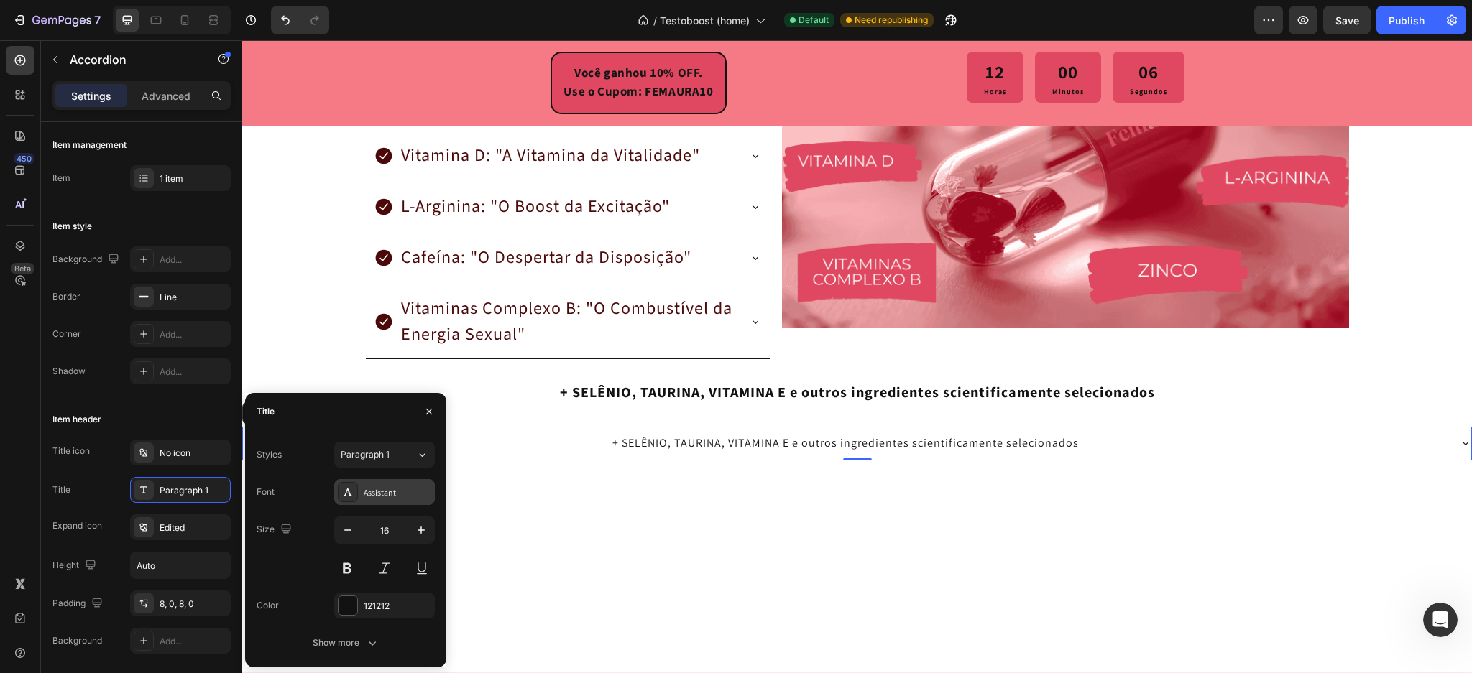
click at [385, 495] on div "Assistant" at bounding box center [398, 493] width 68 height 13
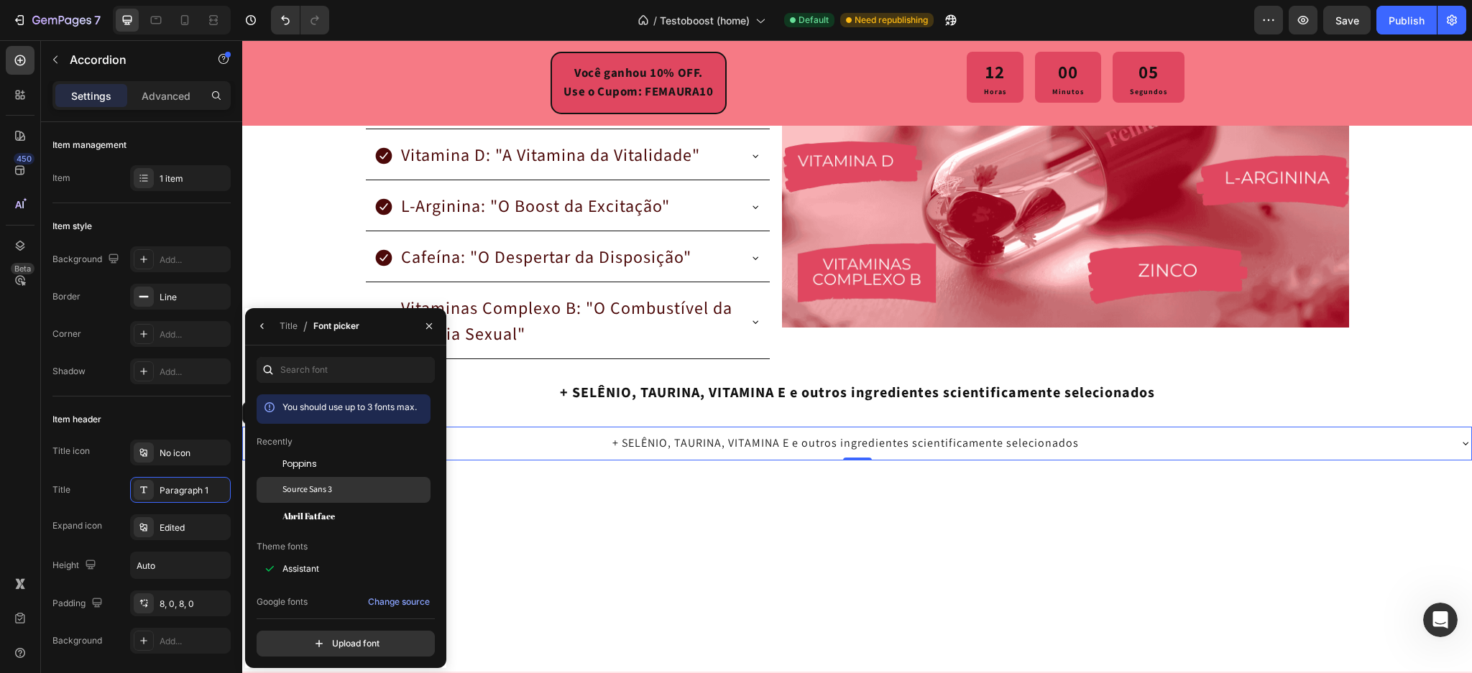
click at [315, 495] on span "Source Sans 3" at bounding box center [307, 490] width 50 height 13
click at [269, 334] on button "button" at bounding box center [262, 326] width 23 height 23
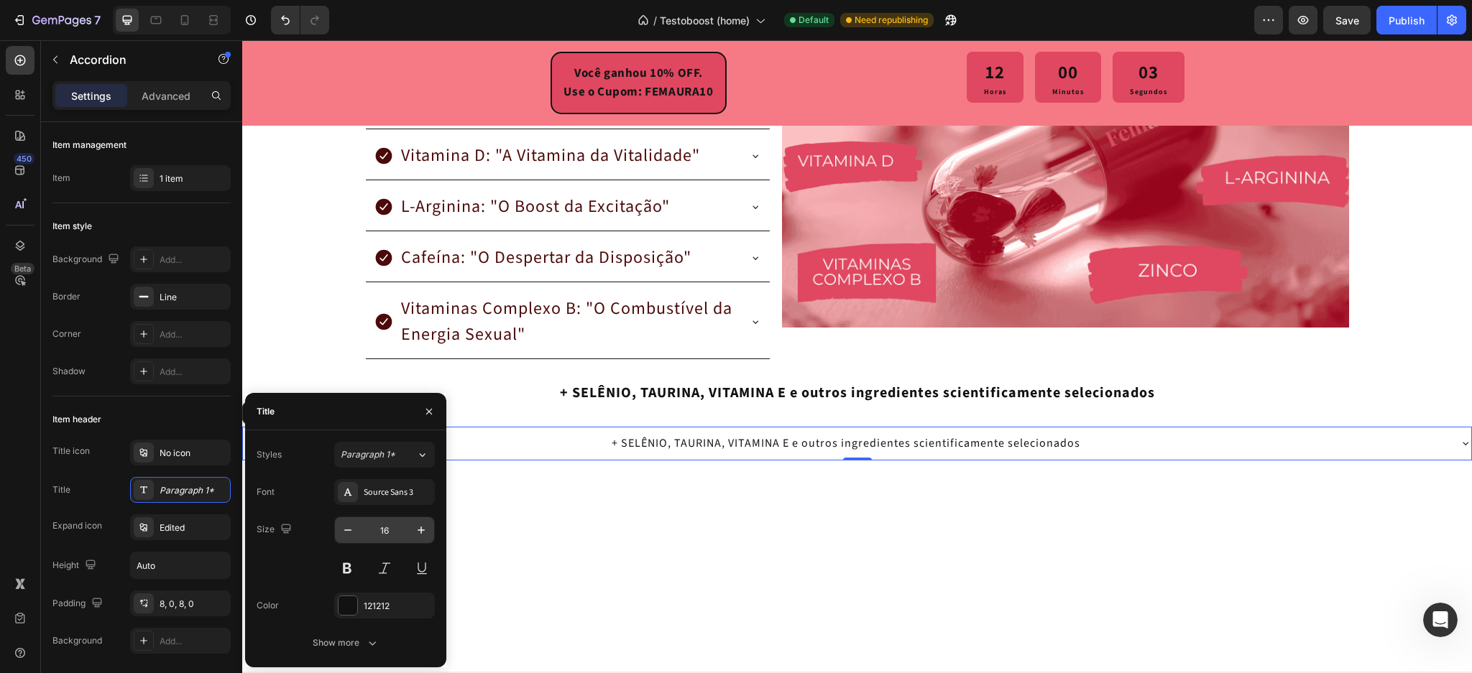
click at [385, 533] on input "16" at bounding box center [384, 531] width 47 height 26
type input "20"
click at [349, 579] on button at bounding box center [347, 569] width 26 height 26
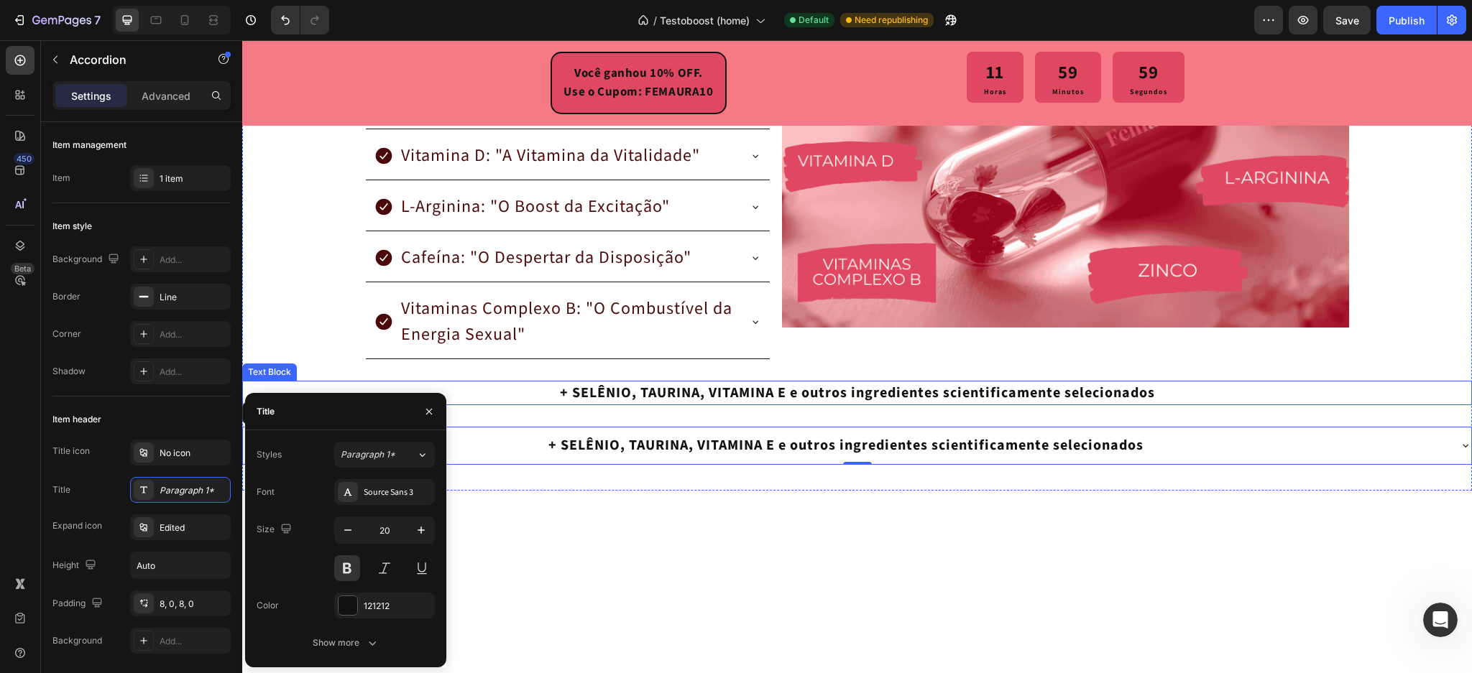
click at [683, 395] on p "+ SELÊNIO, TAURINA, VITAMINA E e outros ingredientes scientificamente seleciona…" at bounding box center [857, 393] width 1227 height 22
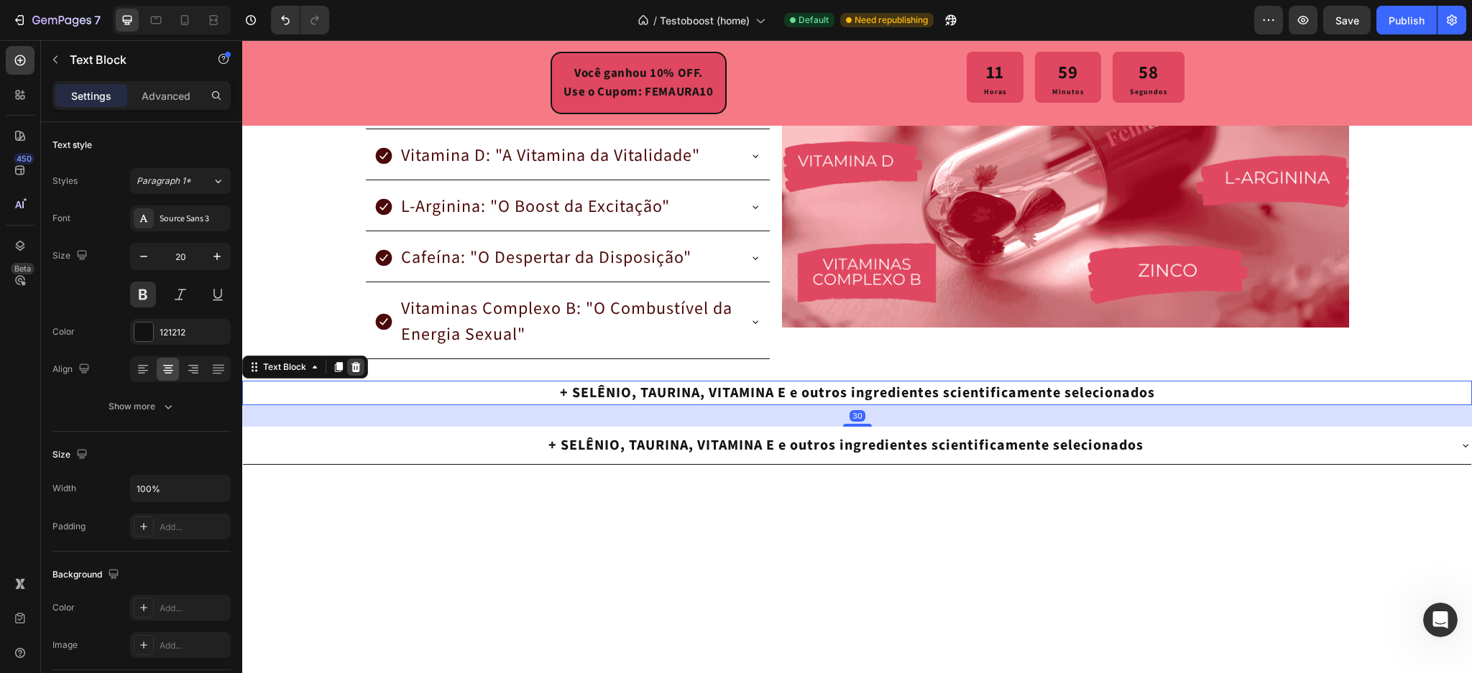
click at [355, 369] on icon at bounding box center [355, 367] width 9 height 10
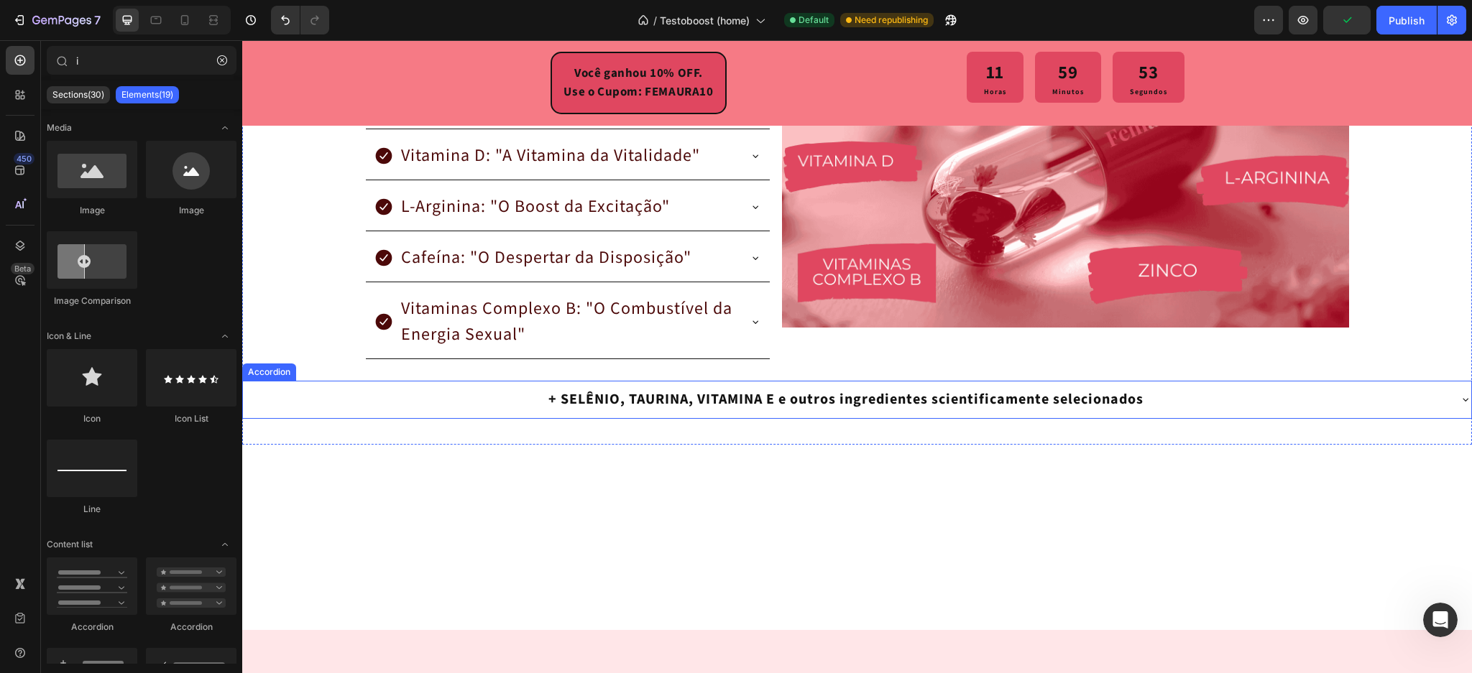
click at [622, 411] on div "+ SELÊNIO, TAURINA, VITAMINA E e outros ingredientes scientificamente seleciona…" at bounding box center [845, 400] width 599 height 26
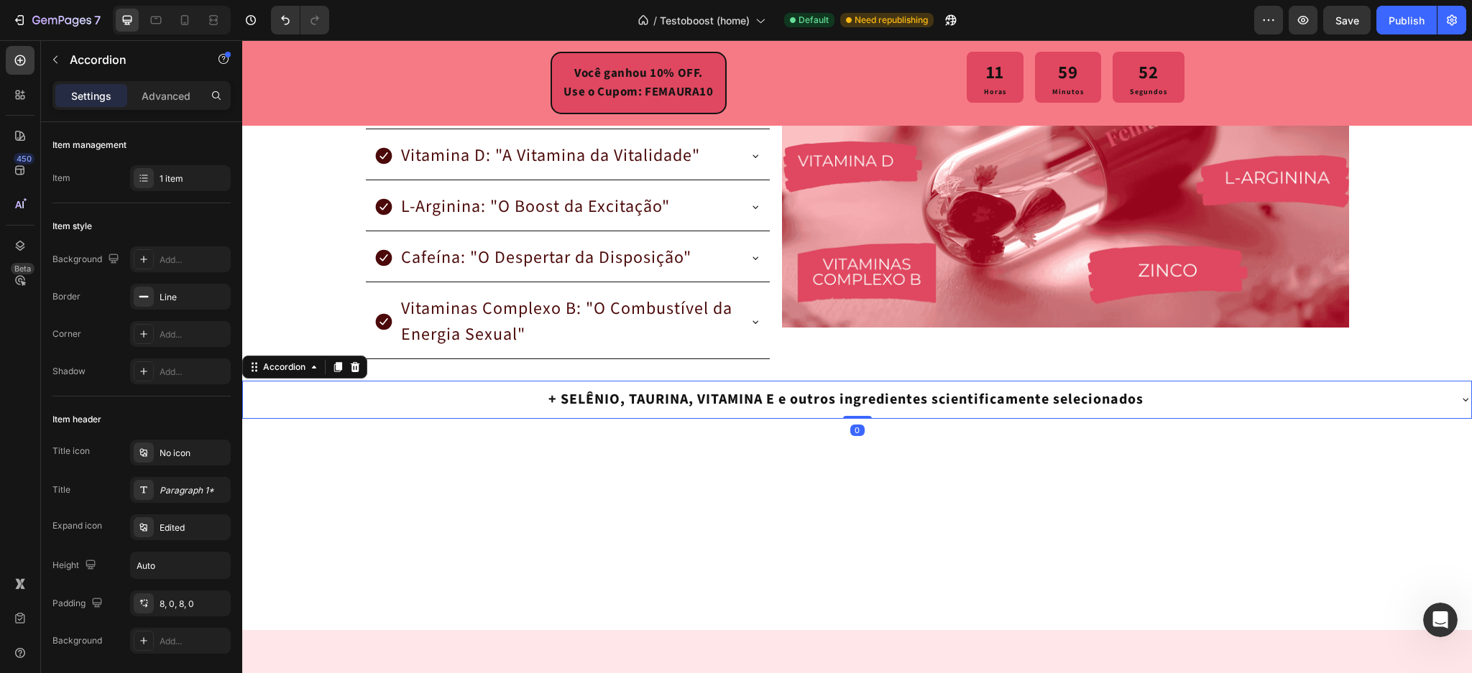
click at [581, 472] on div at bounding box center [857, 537] width 1230 height 185
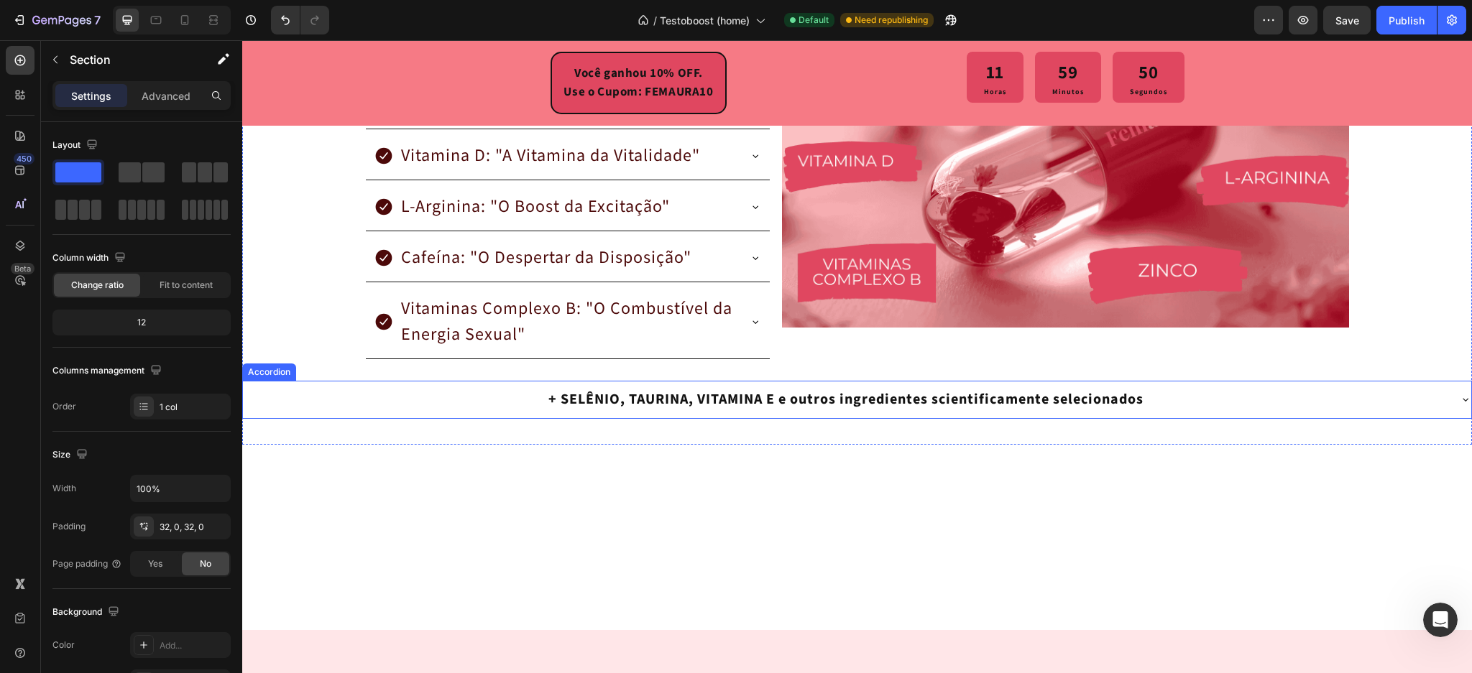
click at [528, 401] on div "+ SELÊNIO, TAURINA, VITAMINA E e outros ingredientes scientificamente seleciona…" at bounding box center [845, 400] width 1205 height 26
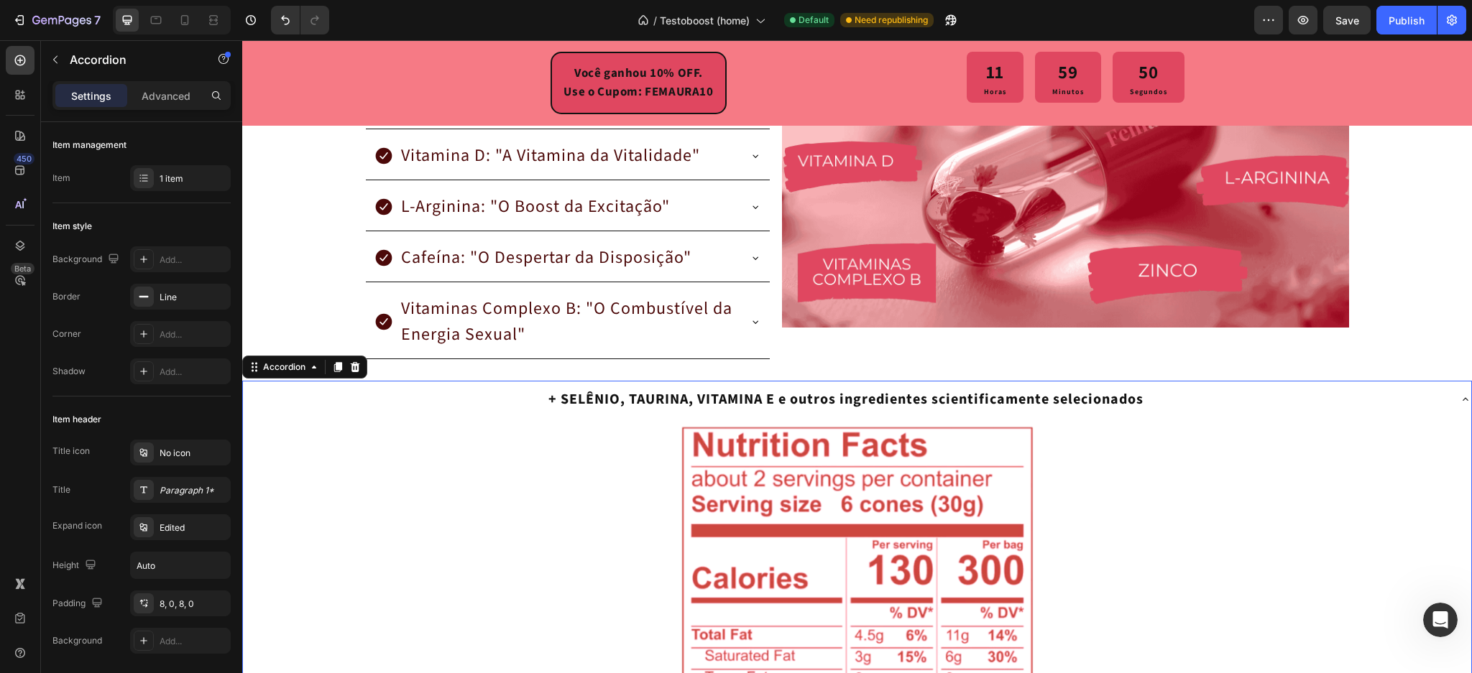
click at [528, 401] on div "+ SELÊNIO, TAURINA, VITAMINA E e outros ingredientes scientificamente seleciona…" at bounding box center [845, 400] width 1205 height 26
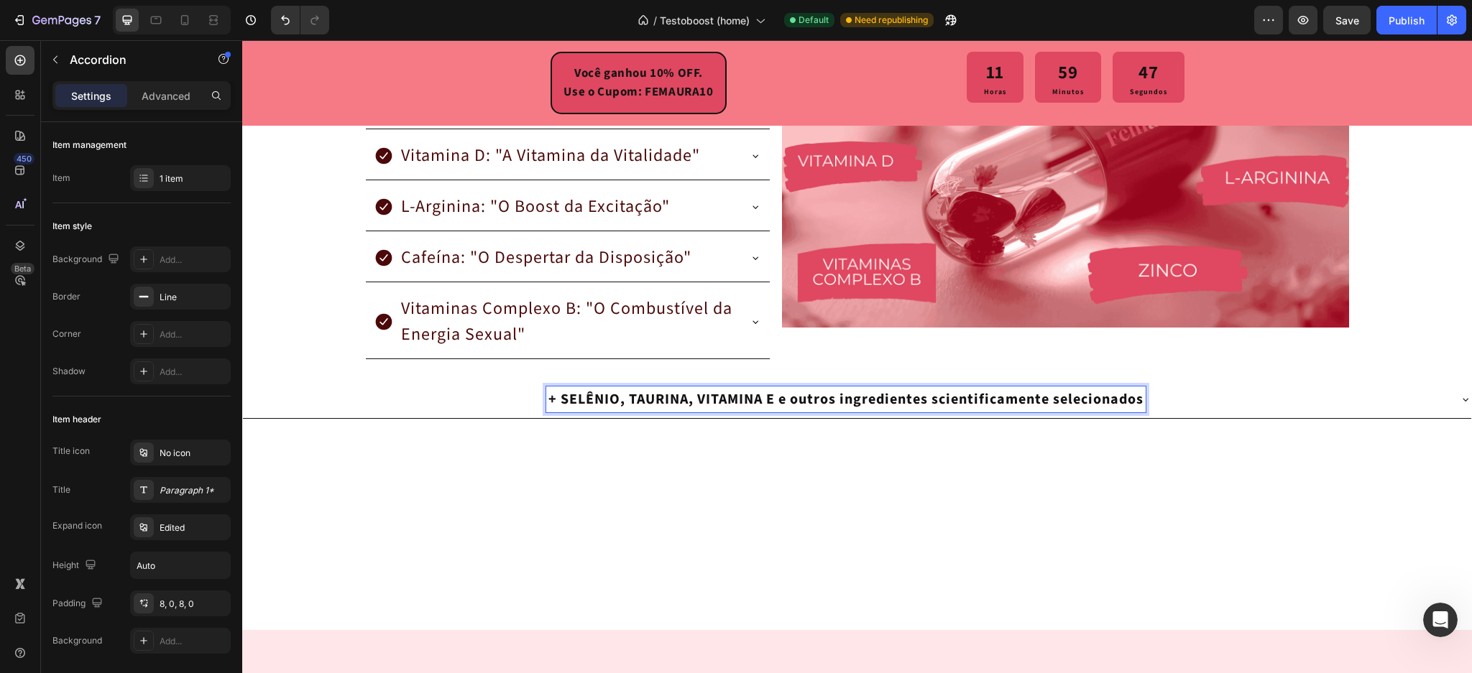
click at [509, 407] on div "+ SELÊNIO, TAURINA, VITAMINA E e outros ingredientes scientificamente seleciona…" at bounding box center [845, 400] width 1205 height 26
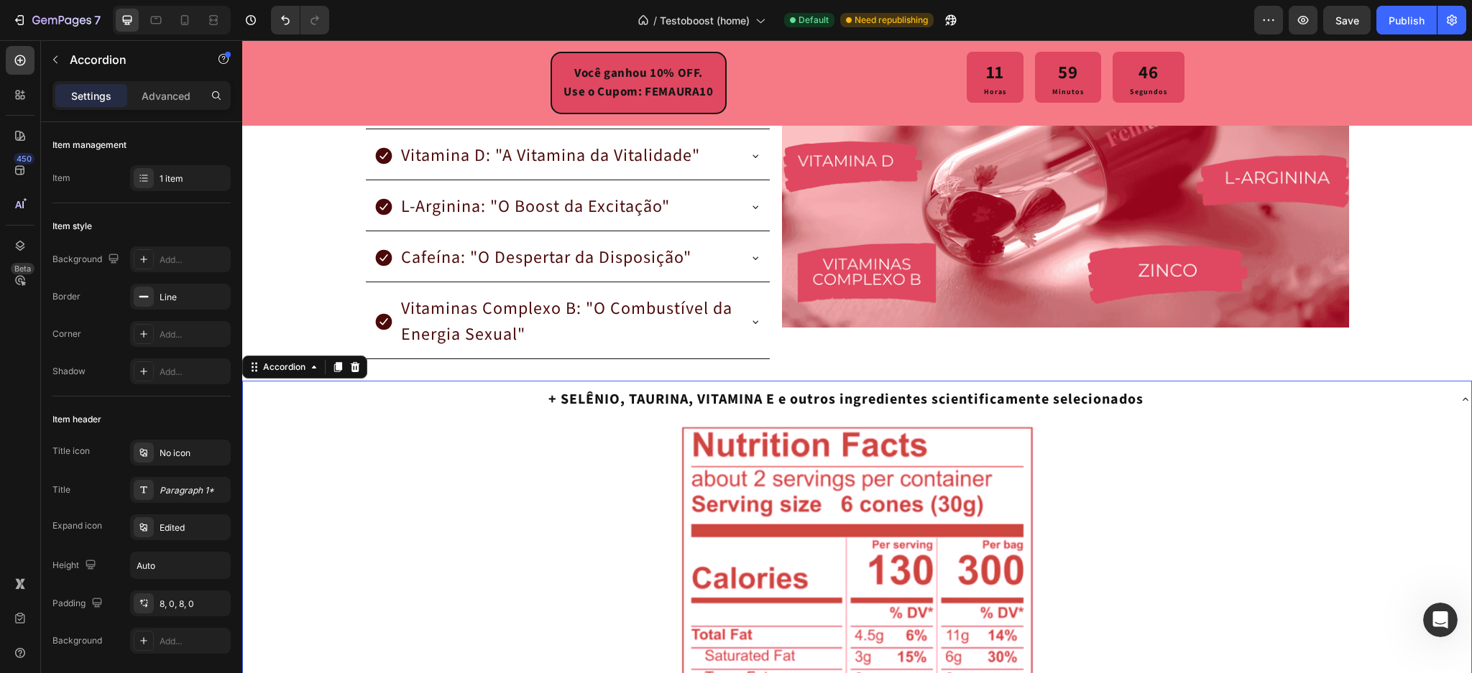
click at [509, 406] on div "+ SELÊNIO, TAURINA, VITAMINA E e outros ingredientes scientificamente seleciona…" at bounding box center [845, 400] width 1205 height 26
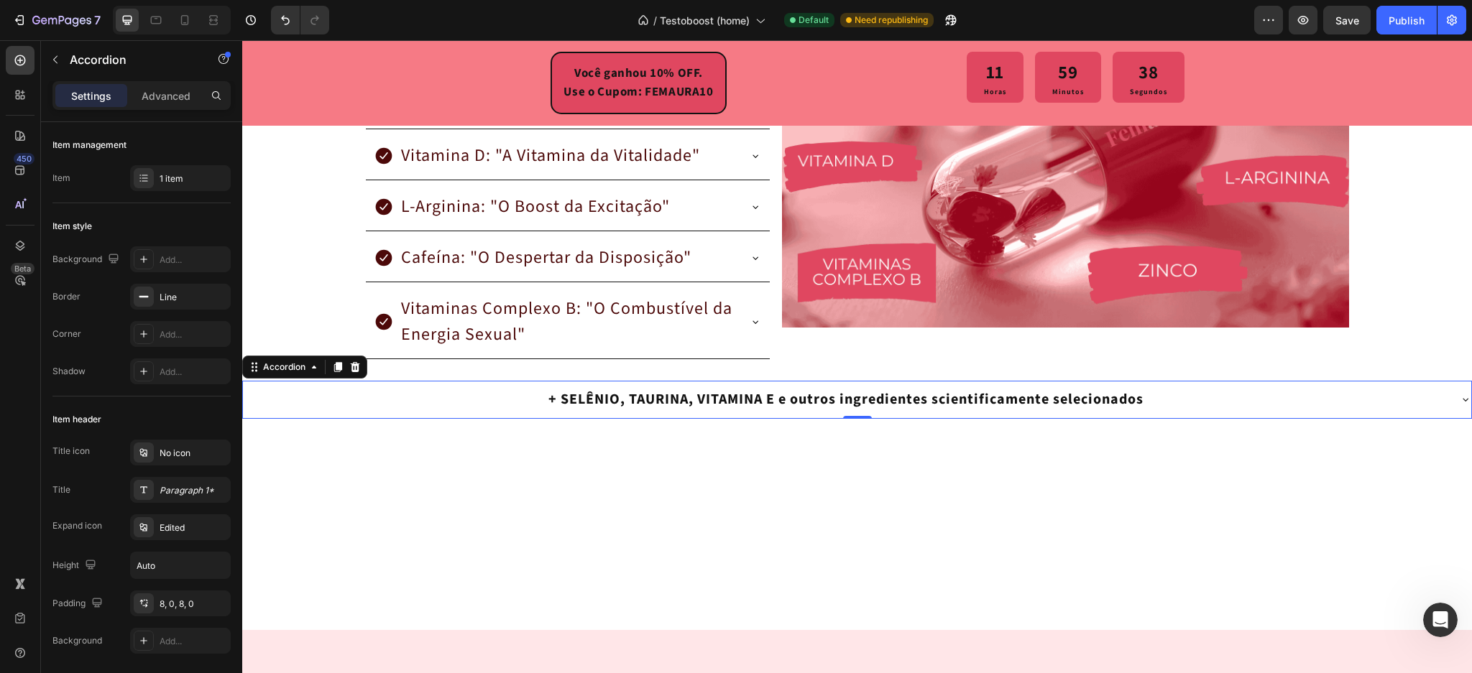
click at [939, 400] on p "+ SELÊNIO, TAURINA, VITAMINA E e outros ingredientes scientificamente seleciona…" at bounding box center [845, 400] width 595 height 22
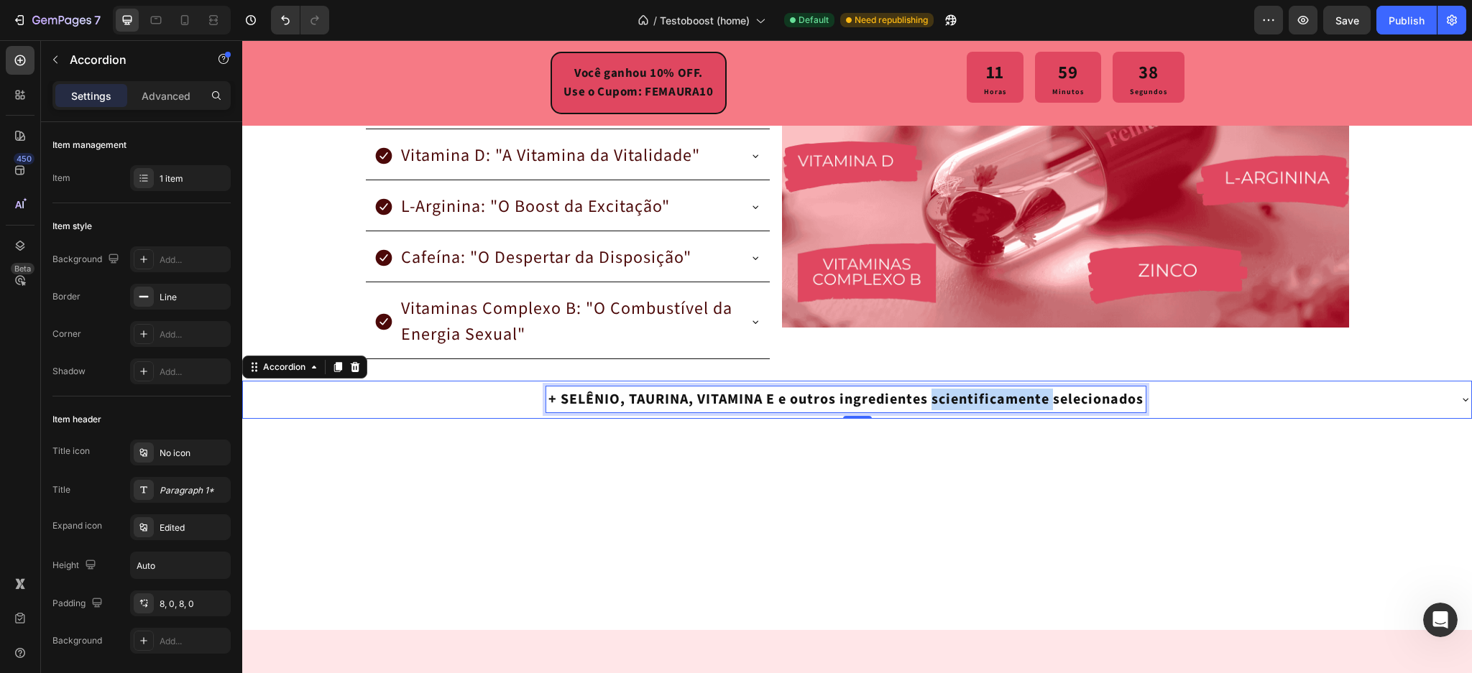
click at [939, 400] on p "+ SELÊNIO, TAURINA, VITAMINA E e outros ingredientes scientificamente seleciona…" at bounding box center [845, 400] width 595 height 22
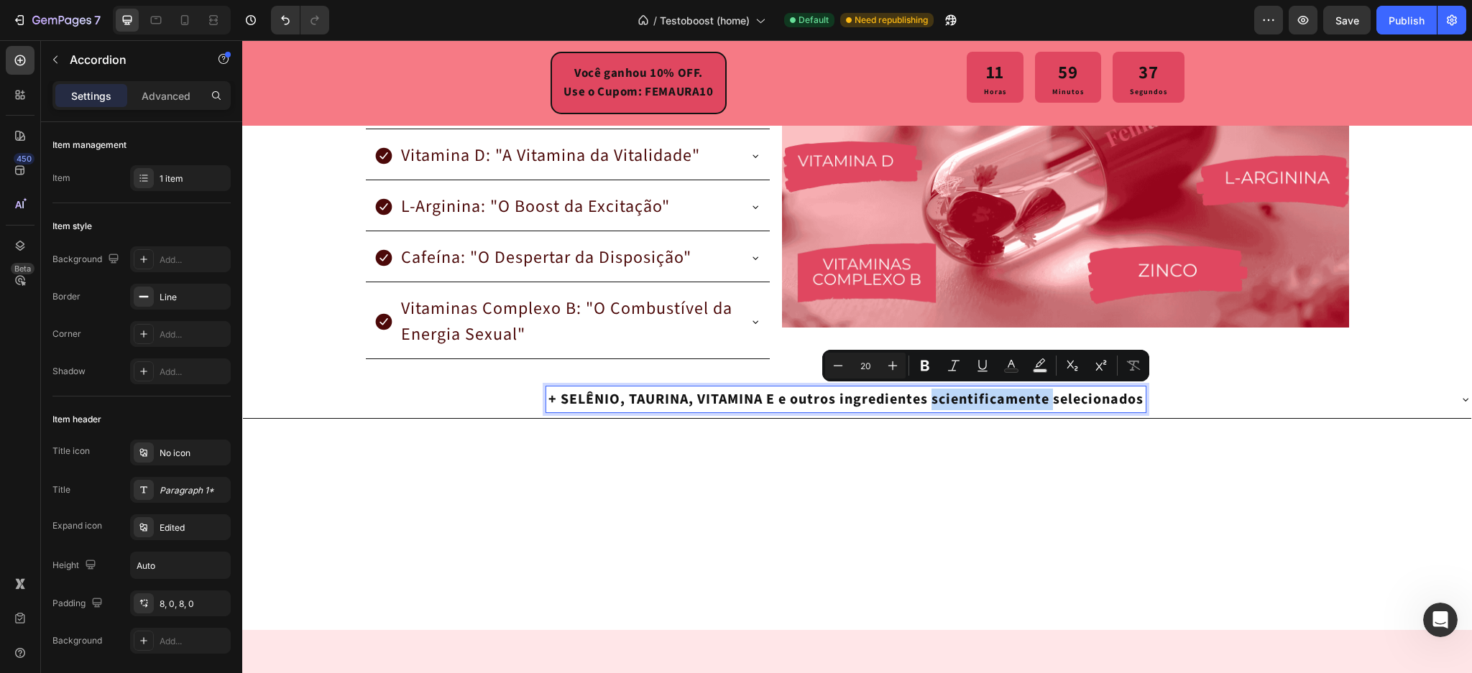
click at [937, 400] on p "+ SELÊNIO, TAURINA, VITAMINA E e outros ingredientes scientificamente seleciona…" at bounding box center [845, 400] width 595 height 22
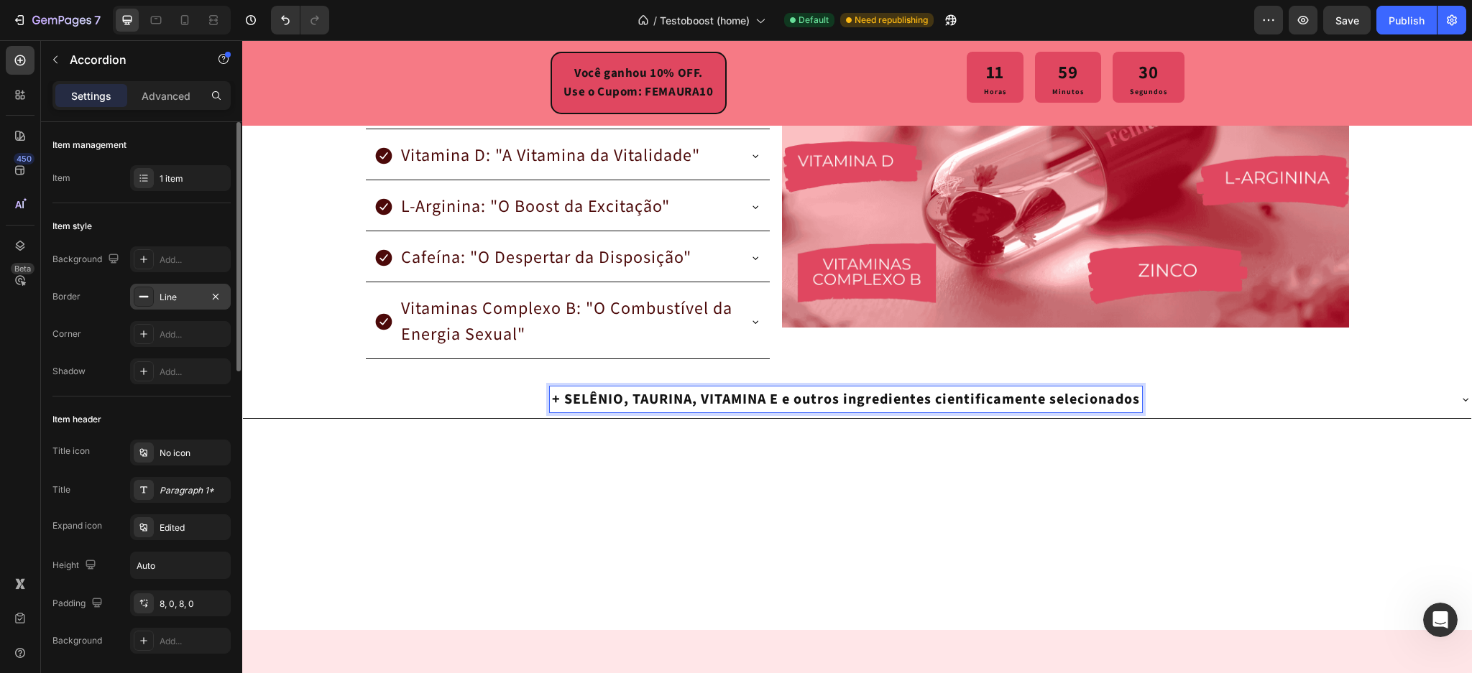
click at [167, 294] on div "Line" at bounding box center [181, 297] width 42 height 13
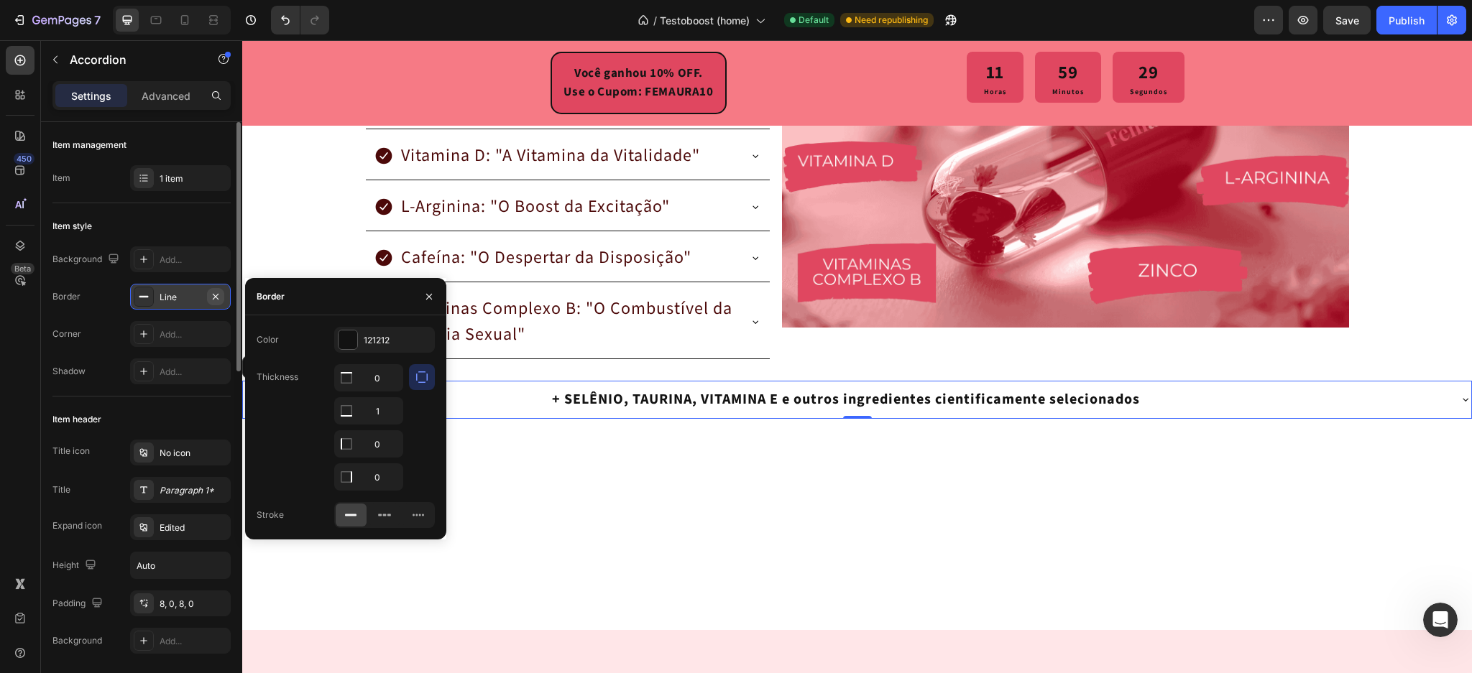
click at [212, 294] on icon "button" at bounding box center [216, 297] width 12 height 12
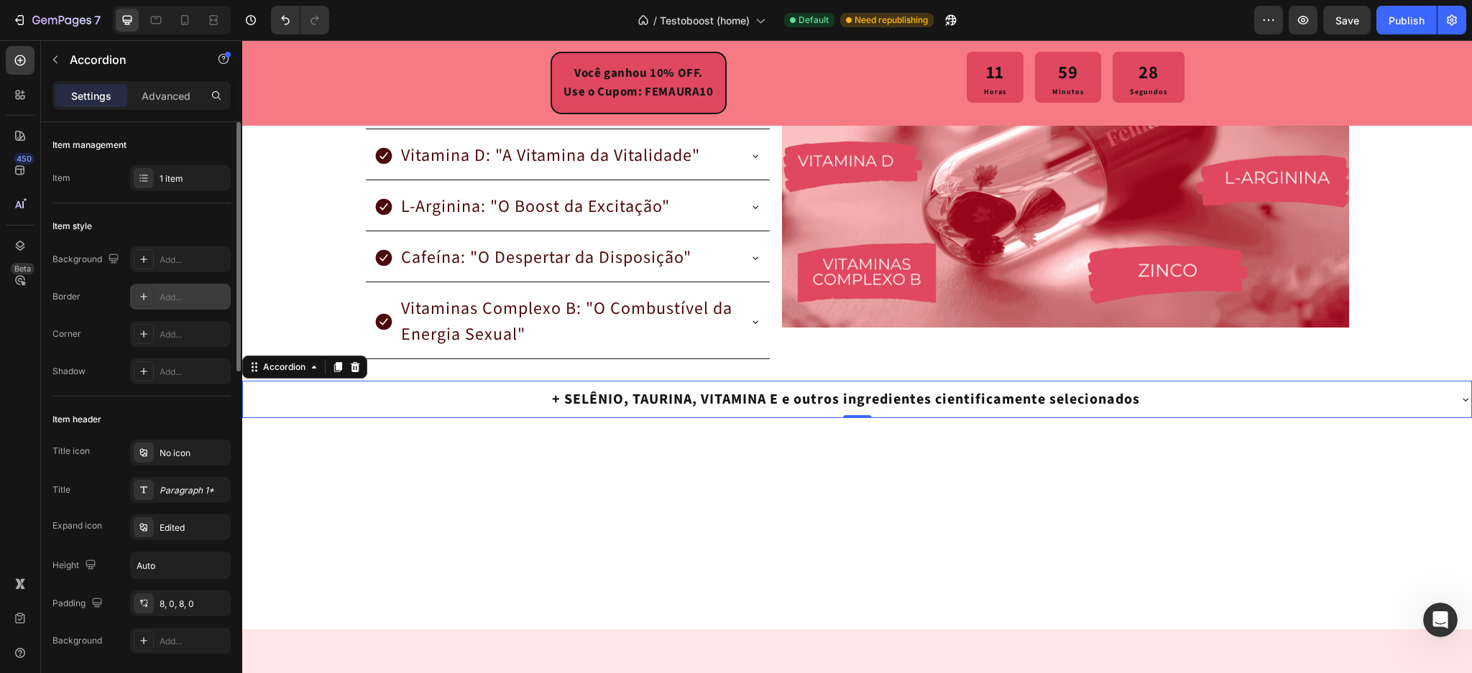
click at [426, 479] on div at bounding box center [857, 536] width 1230 height 185
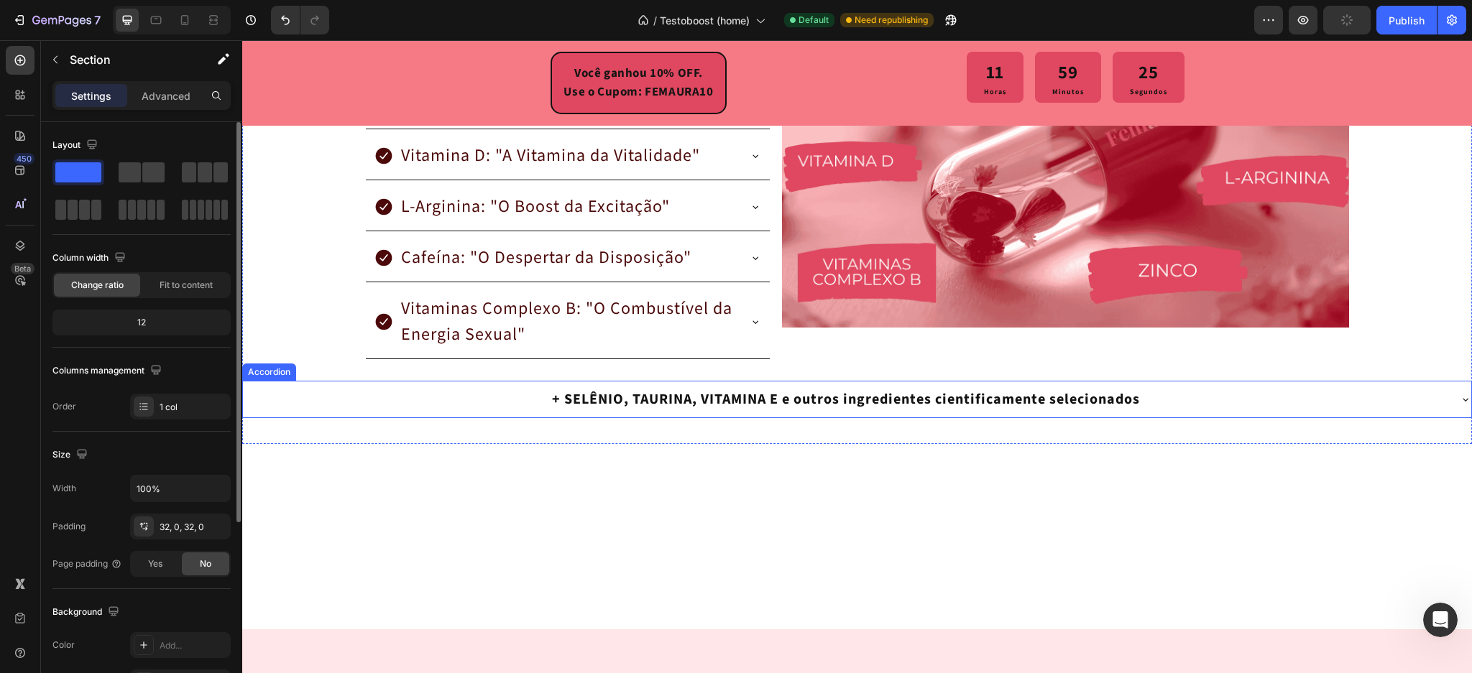
click at [510, 397] on div "+ SELÊNIO, TAURINA, VITAMINA E e outros ingredientes cientificamente selecionad…" at bounding box center [845, 400] width 1205 height 26
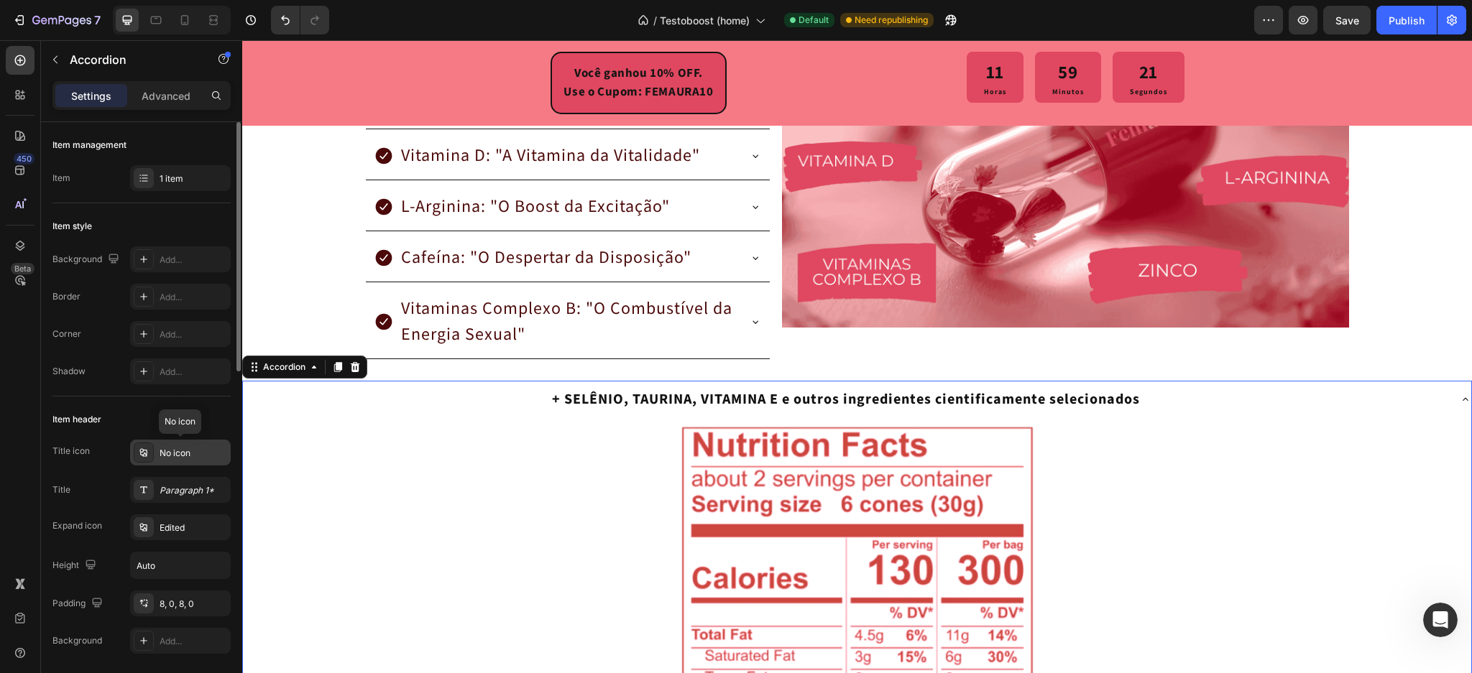
click at [163, 455] on div "No icon" at bounding box center [194, 453] width 68 height 13
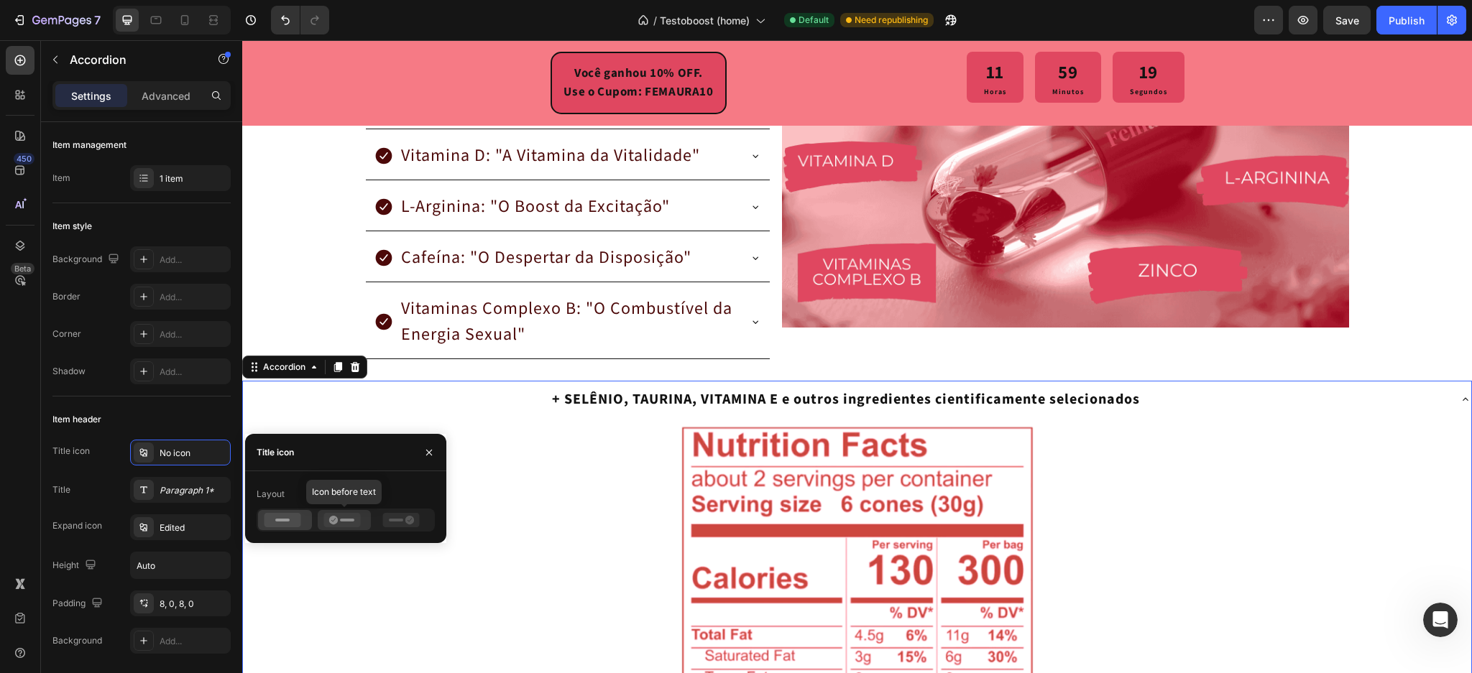
click at [347, 521] on rect at bounding box center [347, 520] width 14 height 3
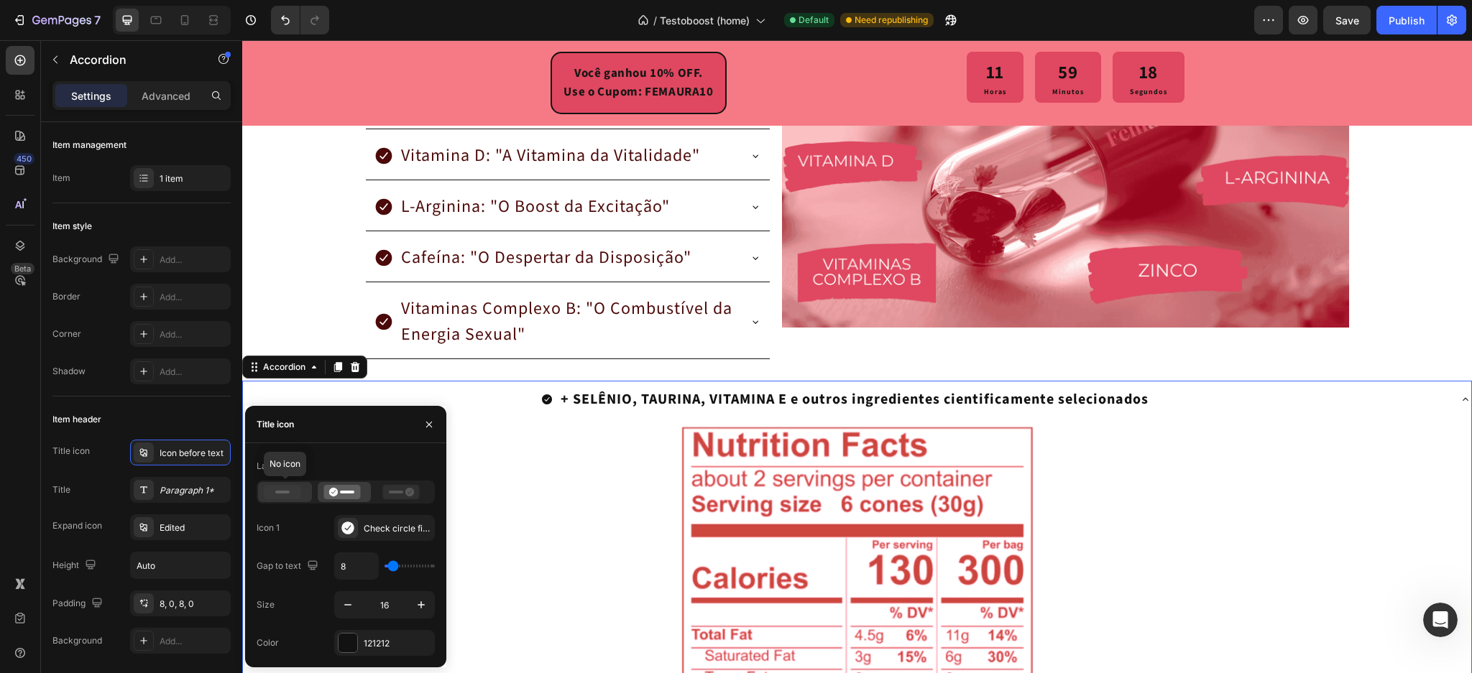
click at [283, 498] on icon at bounding box center [283, 492] width 37 height 14
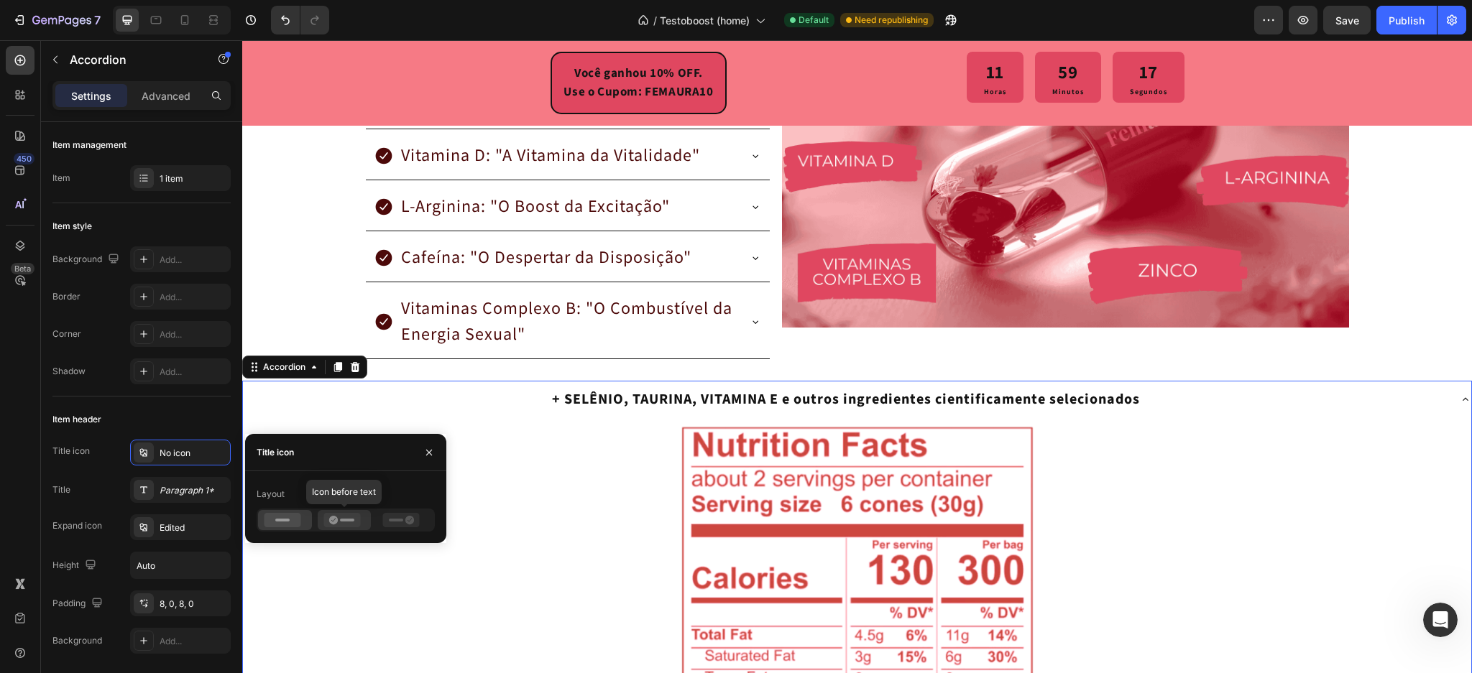
click at [349, 523] on icon at bounding box center [341, 520] width 37 height 14
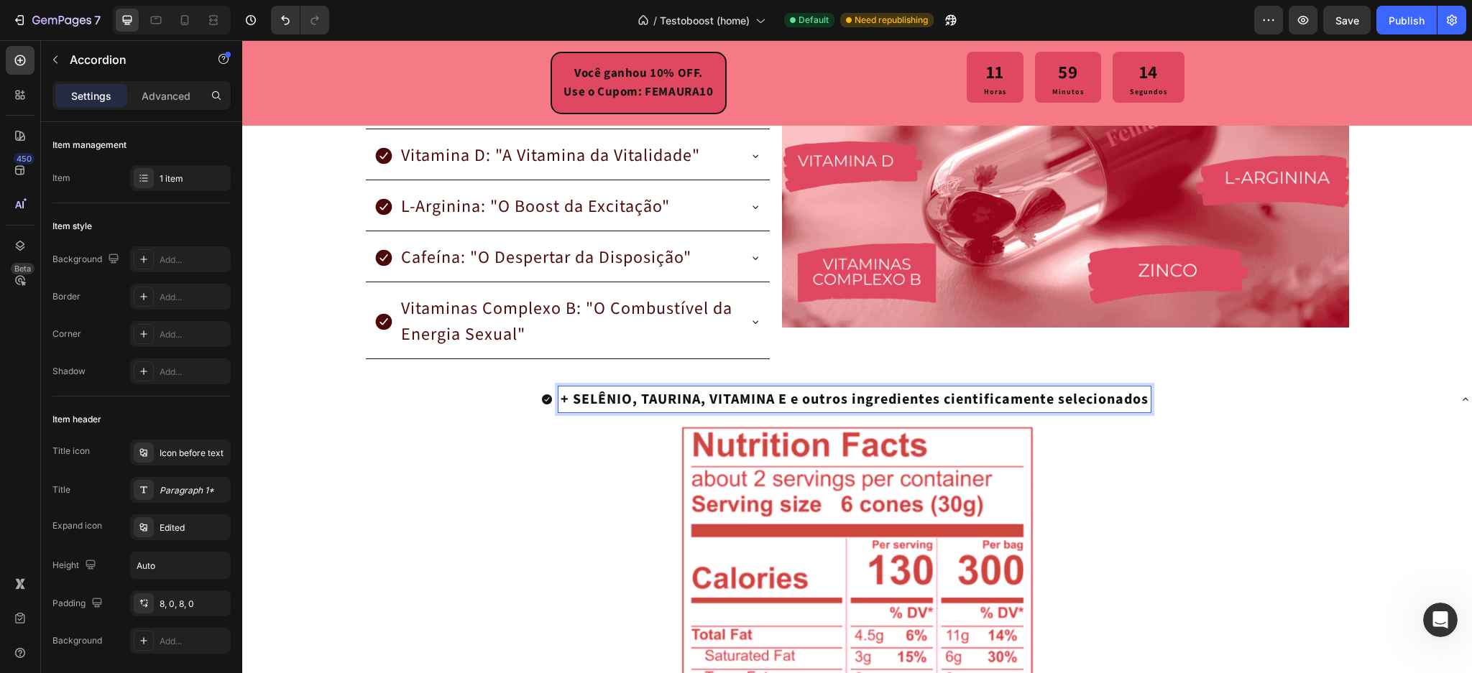
click at [561, 402] on p "+ SELÊNIO, TAURINA, VITAMINA E e outros ingredientes cientificamente selecionad…" at bounding box center [855, 400] width 588 height 22
click at [143, 459] on div at bounding box center [144, 453] width 20 height 20
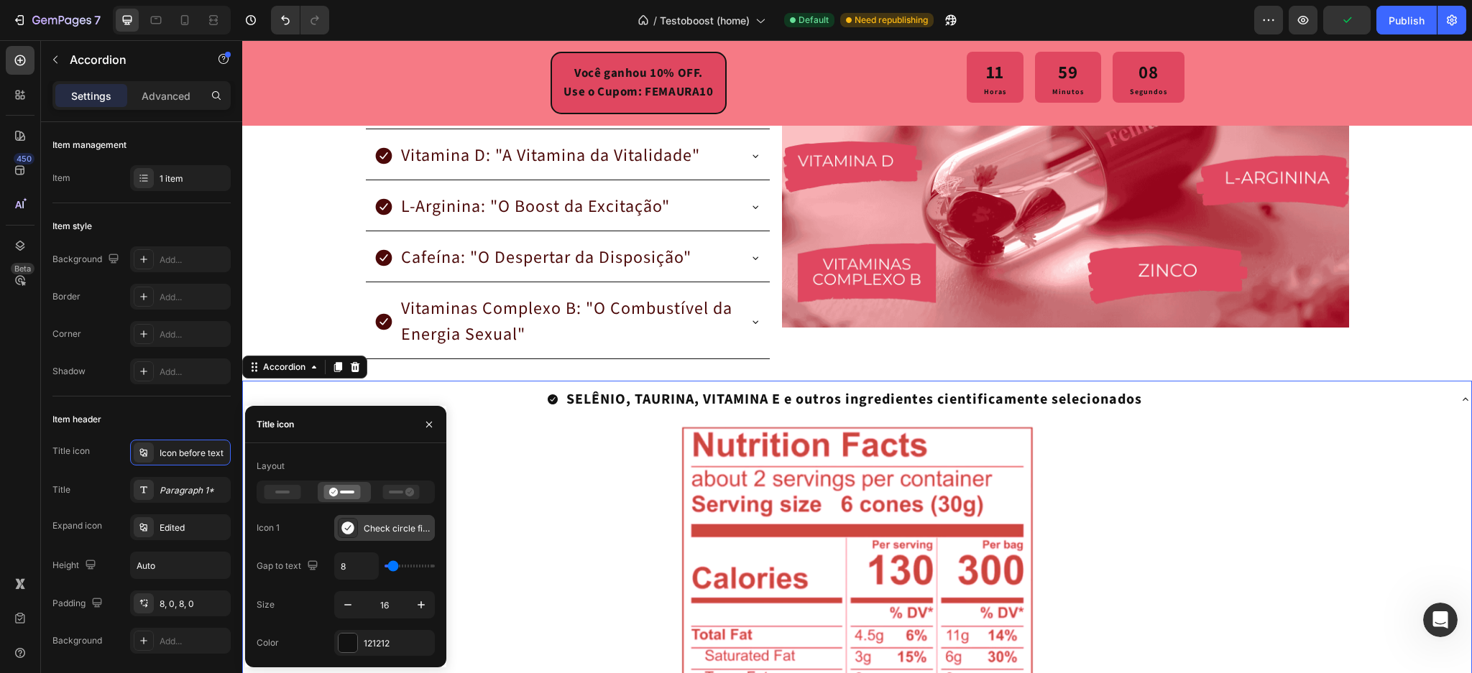
click at [354, 530] on icon at bounding box center [348, 528] width 14 height 14
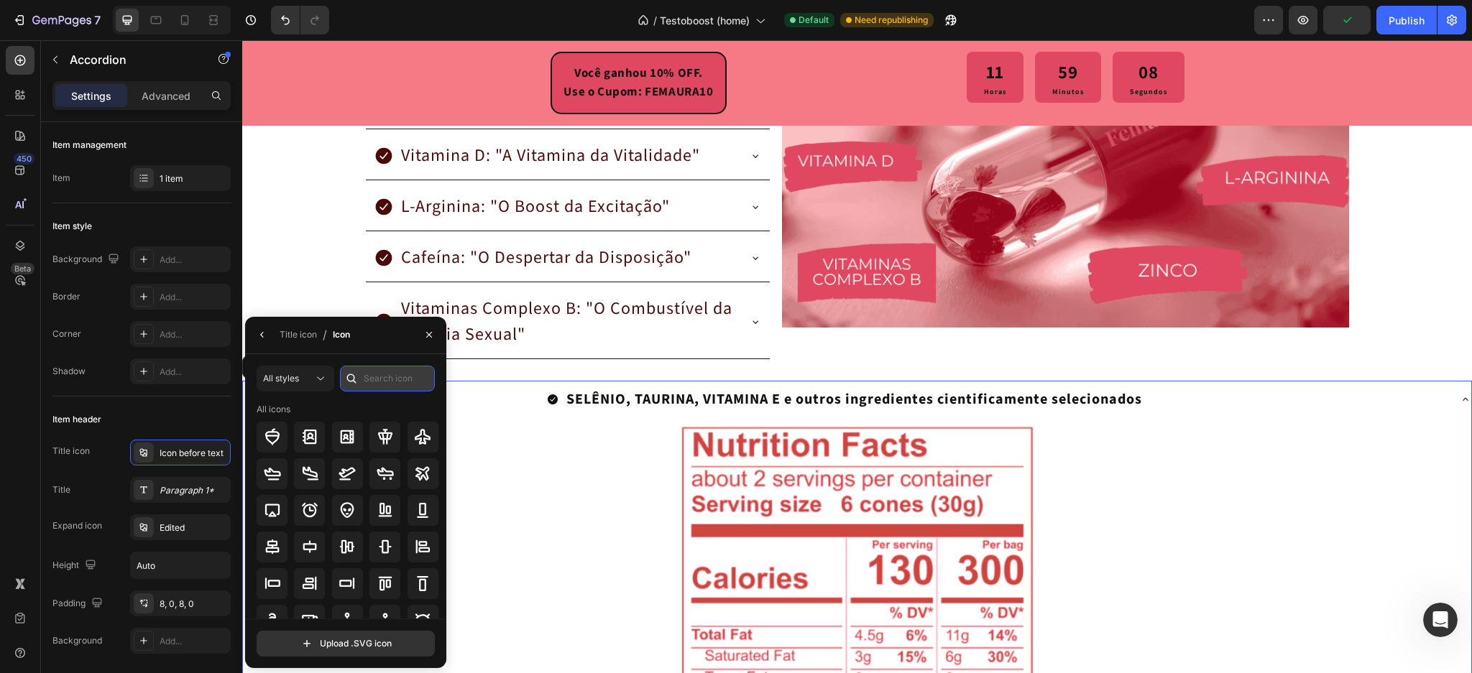
click at [373, 379] on input "text" at bounding box center [387, 379] width 95 height 26
type input "plus"
click at [307, 546] on icon at bounding box center [310, 547] width 14 height 14
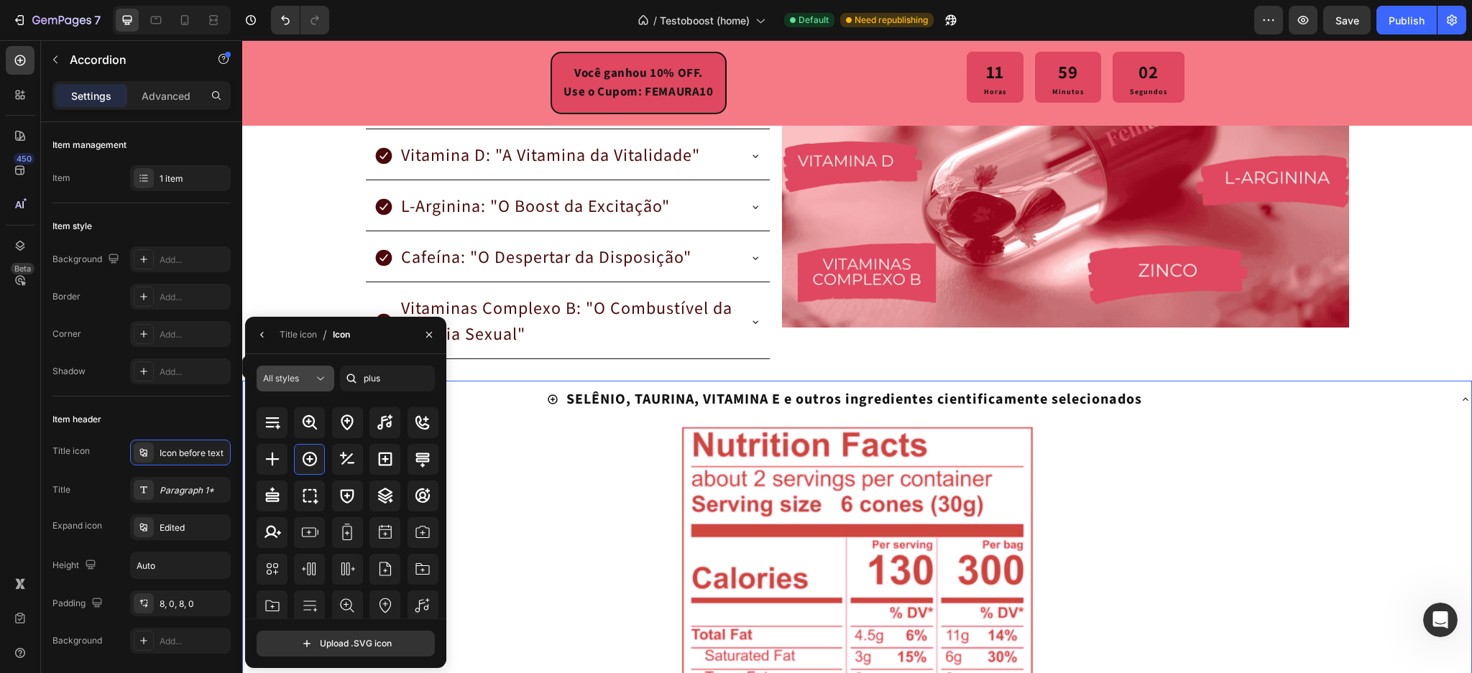
scroll to position [157, 0]
click at [262, 340] on icon "button" at bounding box center [263, 335] width 12 height 12
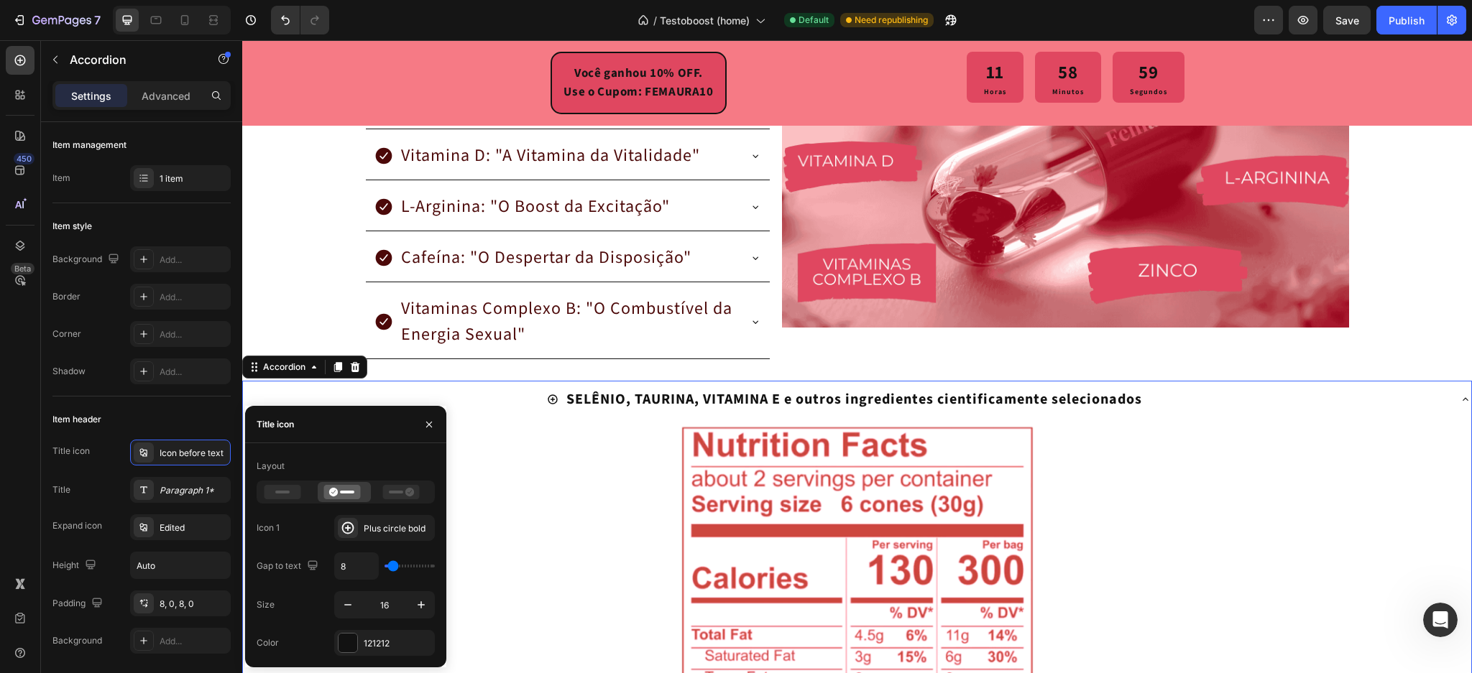
type input "4"
type input "0"
type input "2"
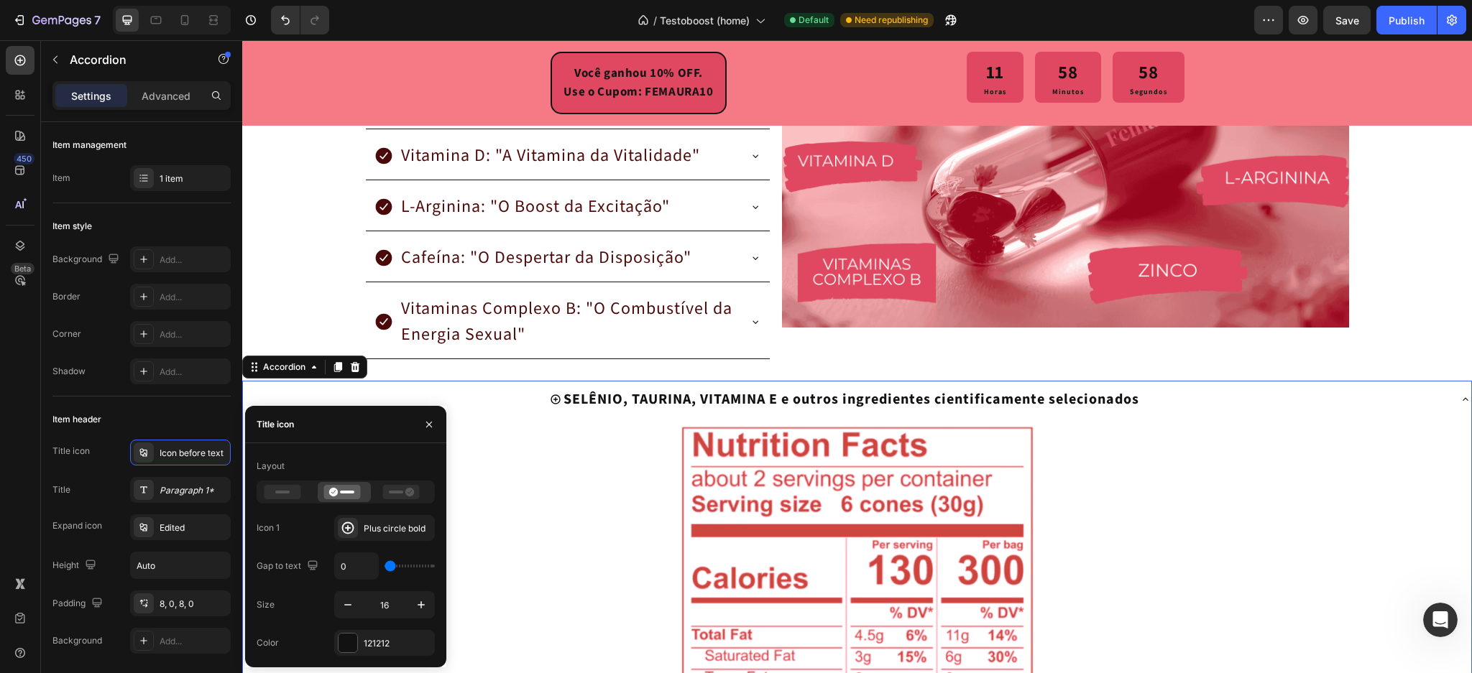
type input "2"
type input "4"
type input "6"
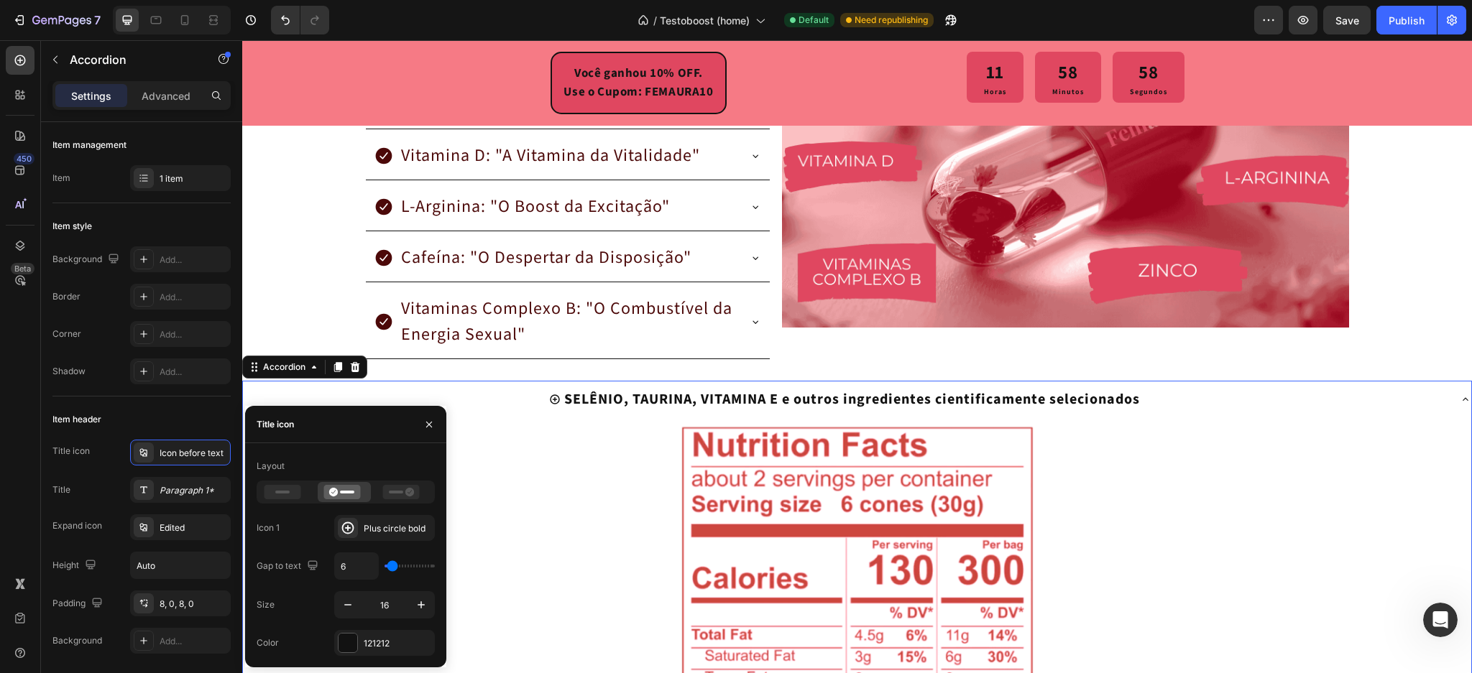
type input "8"
type input "6"
type input "4"
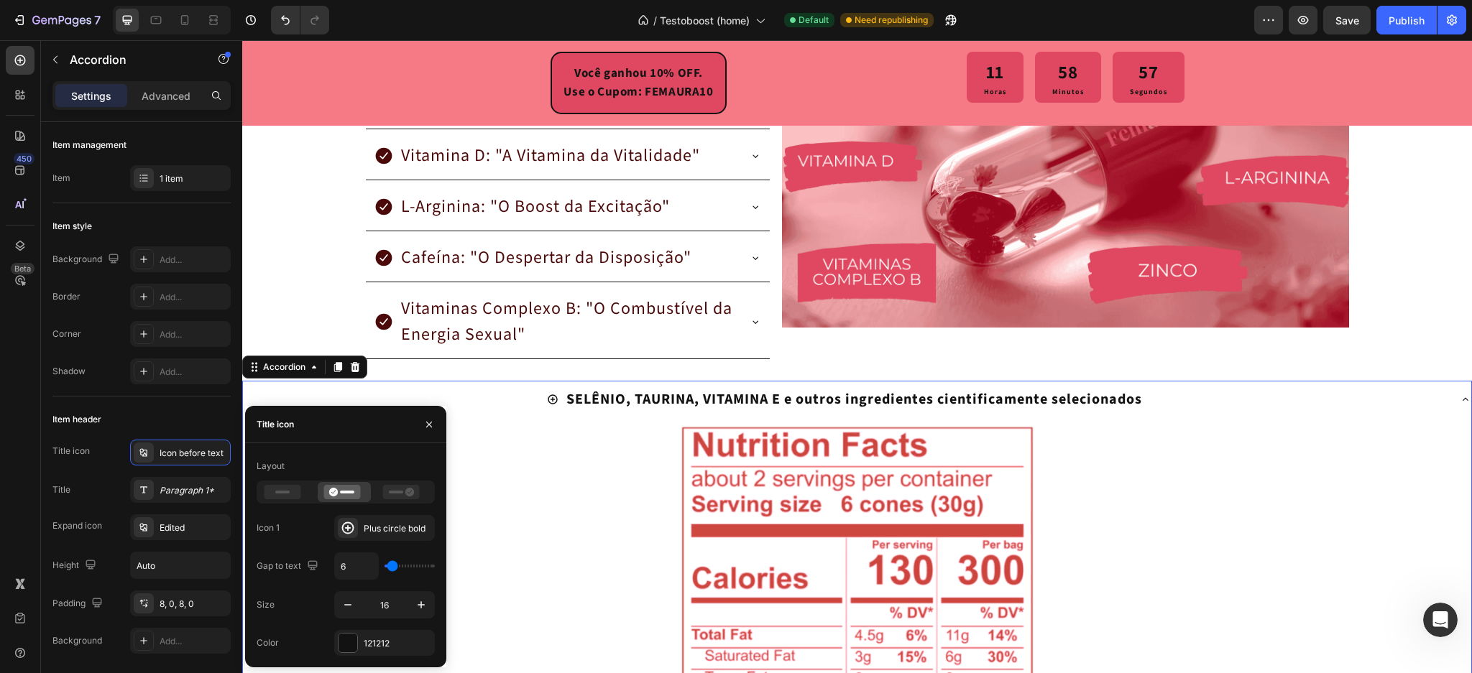
type input "4"
type input "2"
click at [391, 565] on input "range" at bounding box center [410, 566] width 50 height 3
click at [392, 609] on input "16" at bounding box center [384, 605] width 47 height 26
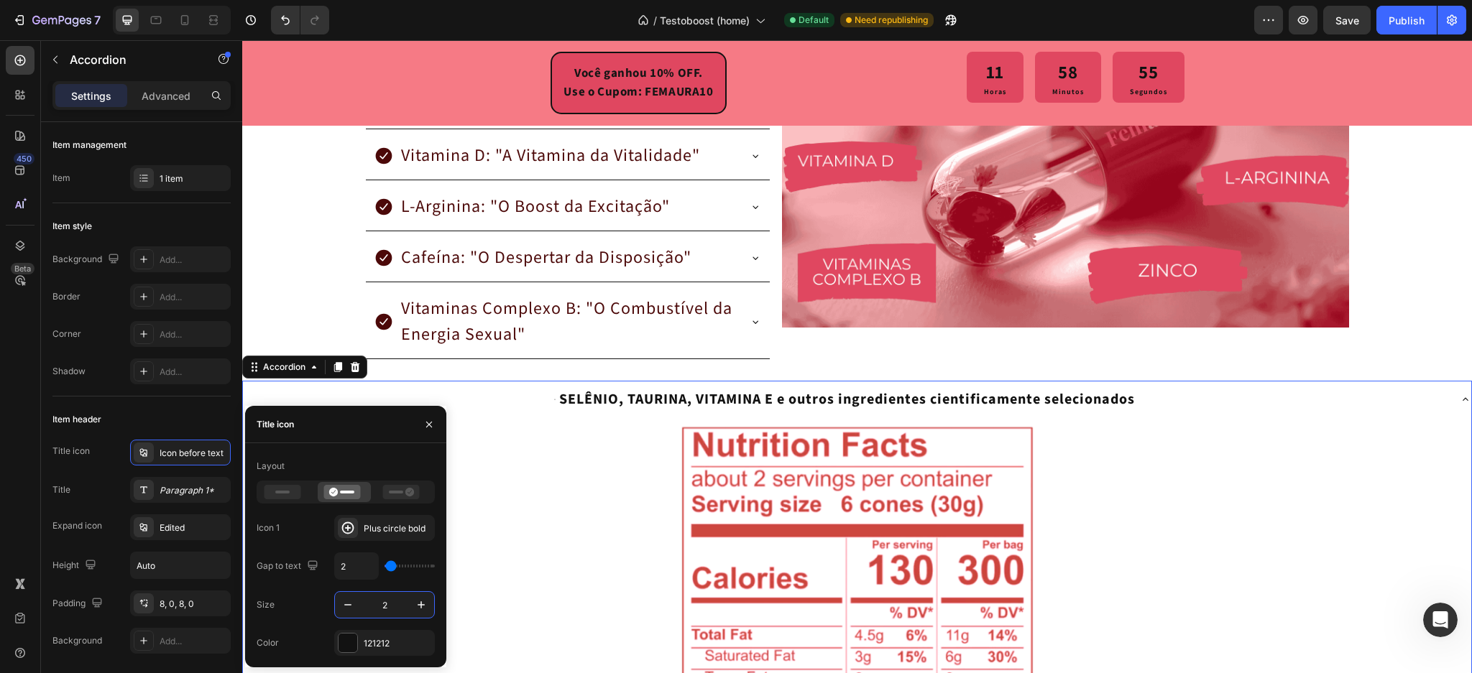
type input "25"
click at [362, 522] on div "Plus circle bold" at bounding box center [384, 528] width 101 height 26
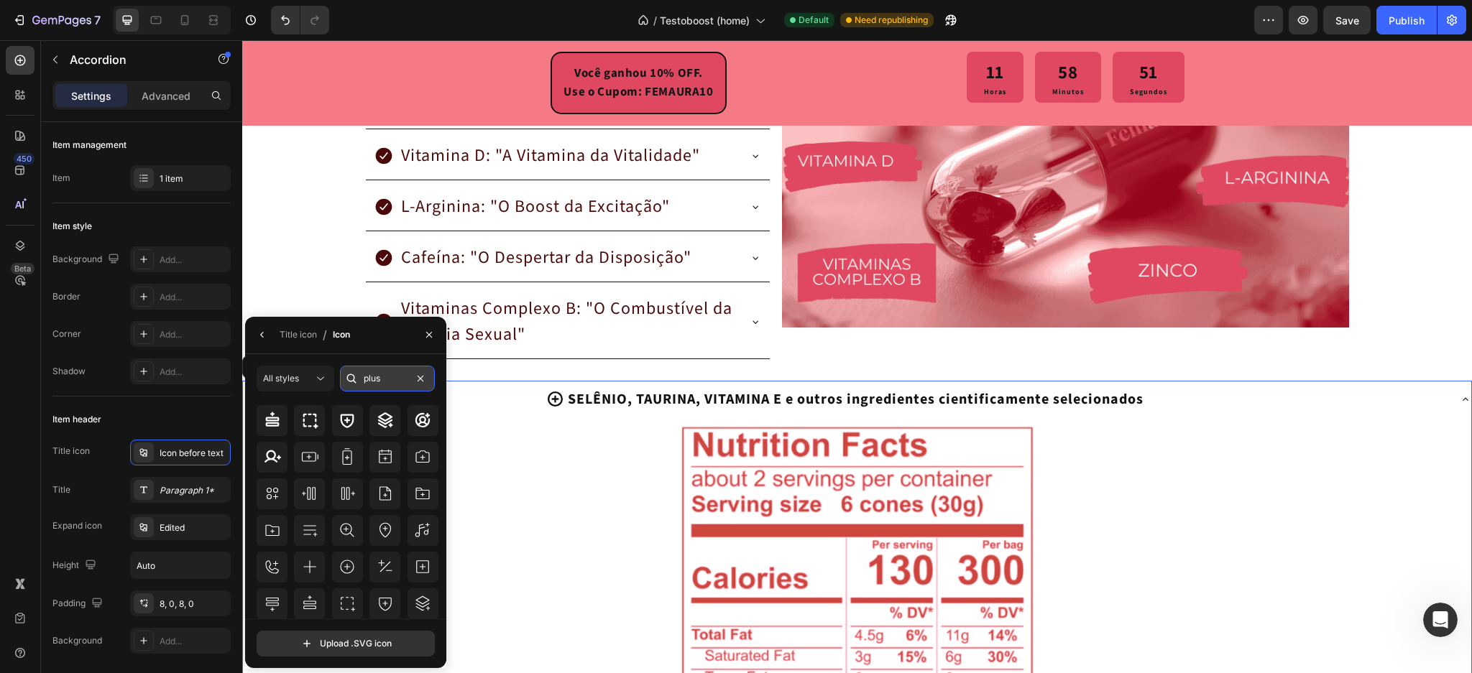
click at [397, 382] on input "plus" at bounding box center [387, 379] width 95 height 26
type input "7"
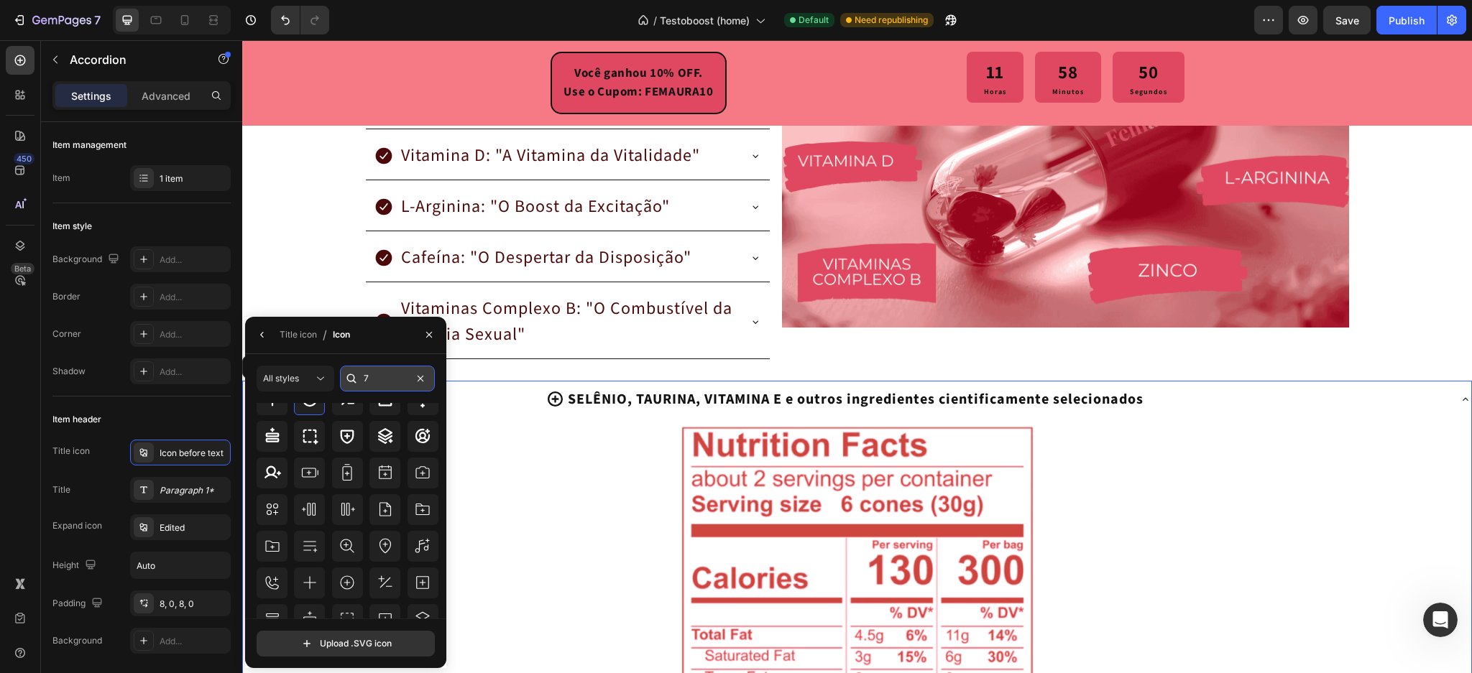
scroll to position [0, 0]
type input "plus"
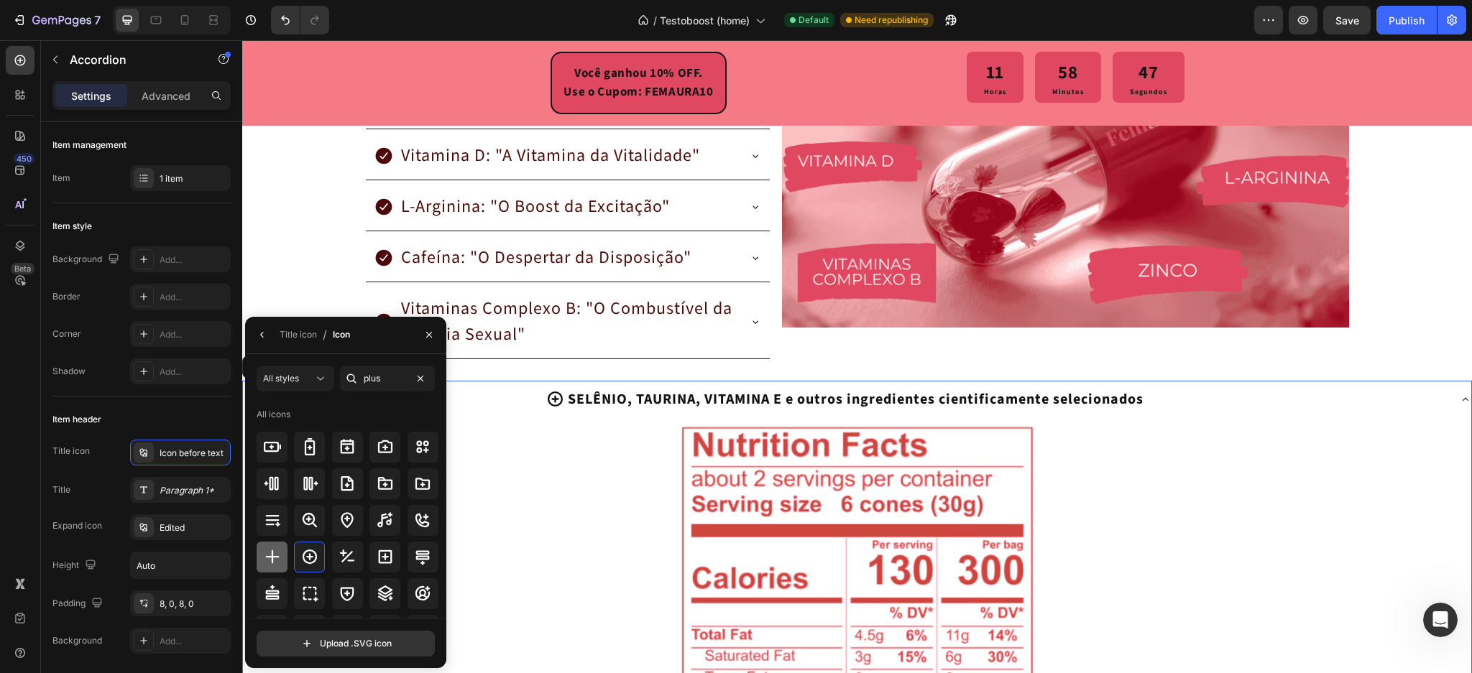
click at [273, 559] on icon at bounding box center [272, 556] width 17 height 17
click at [259, 331] on icon "button" at bounding box center [263, 335] width 12 height 12
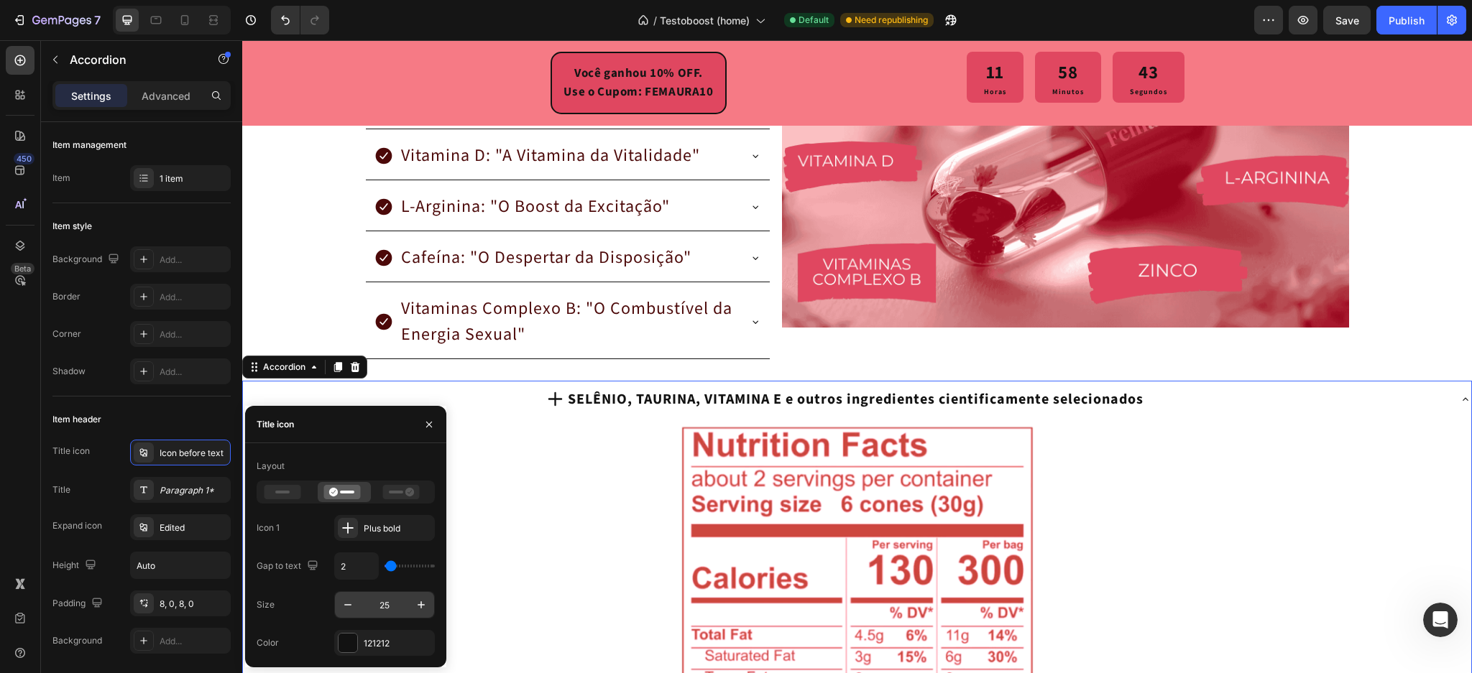
click at [384, 604] on input "25" at bounding box center [384, 605] width 47 height 26
type input "2"
type input "22"
type input "6"
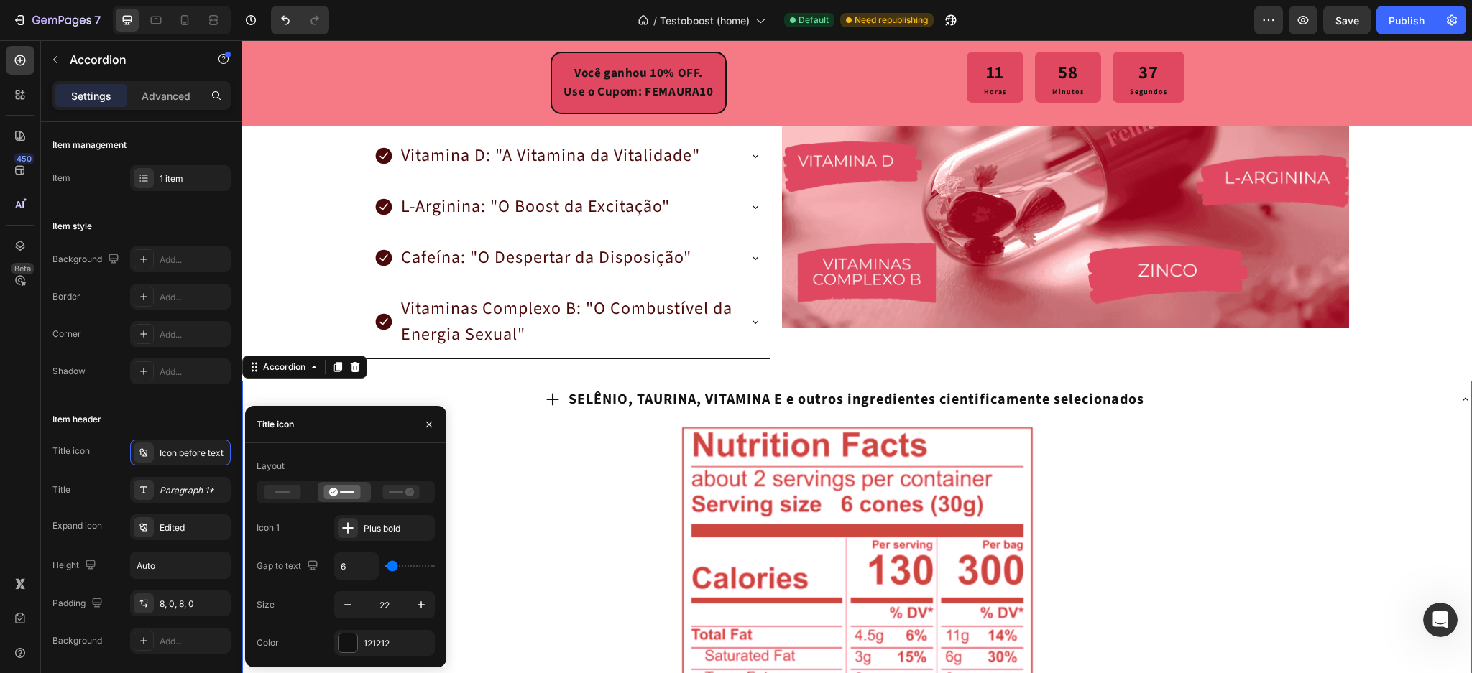
type input "8"
type input "6"
type input "4"
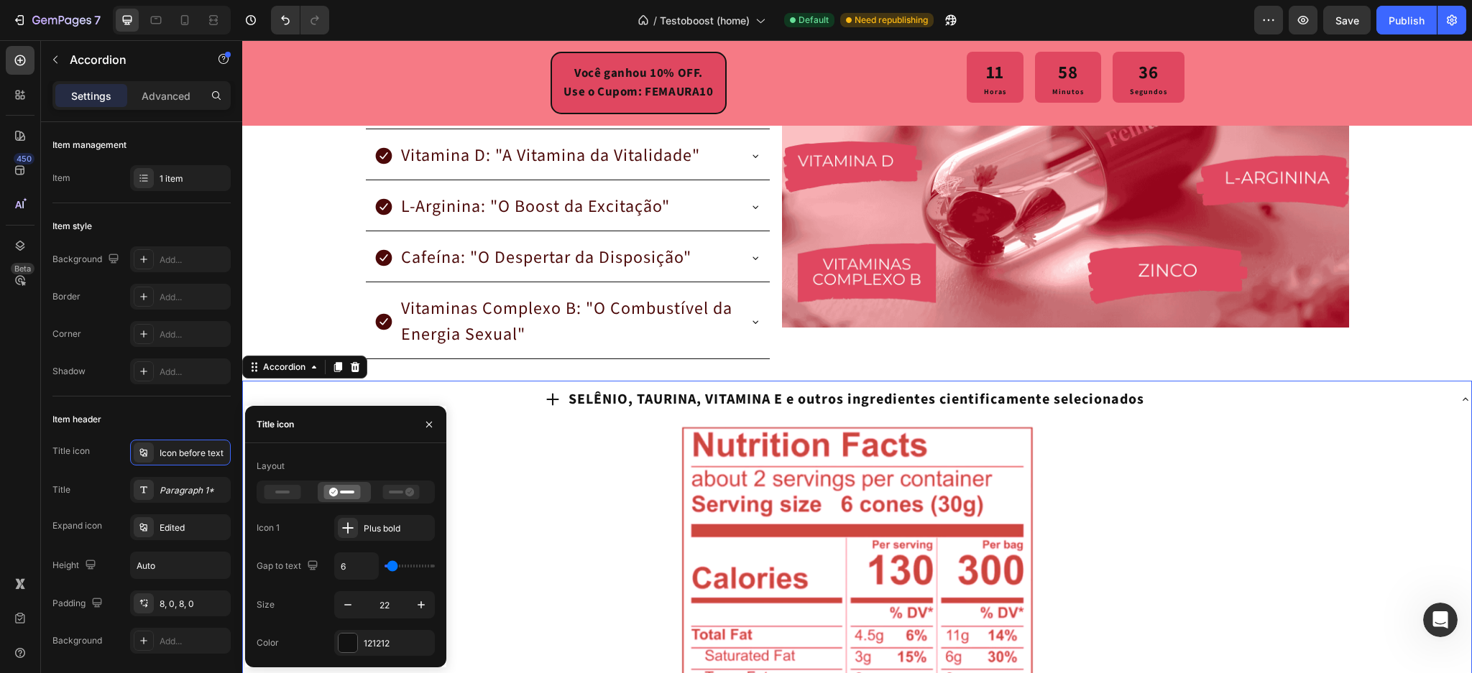
type input "4"
type input "2"
type input "0"
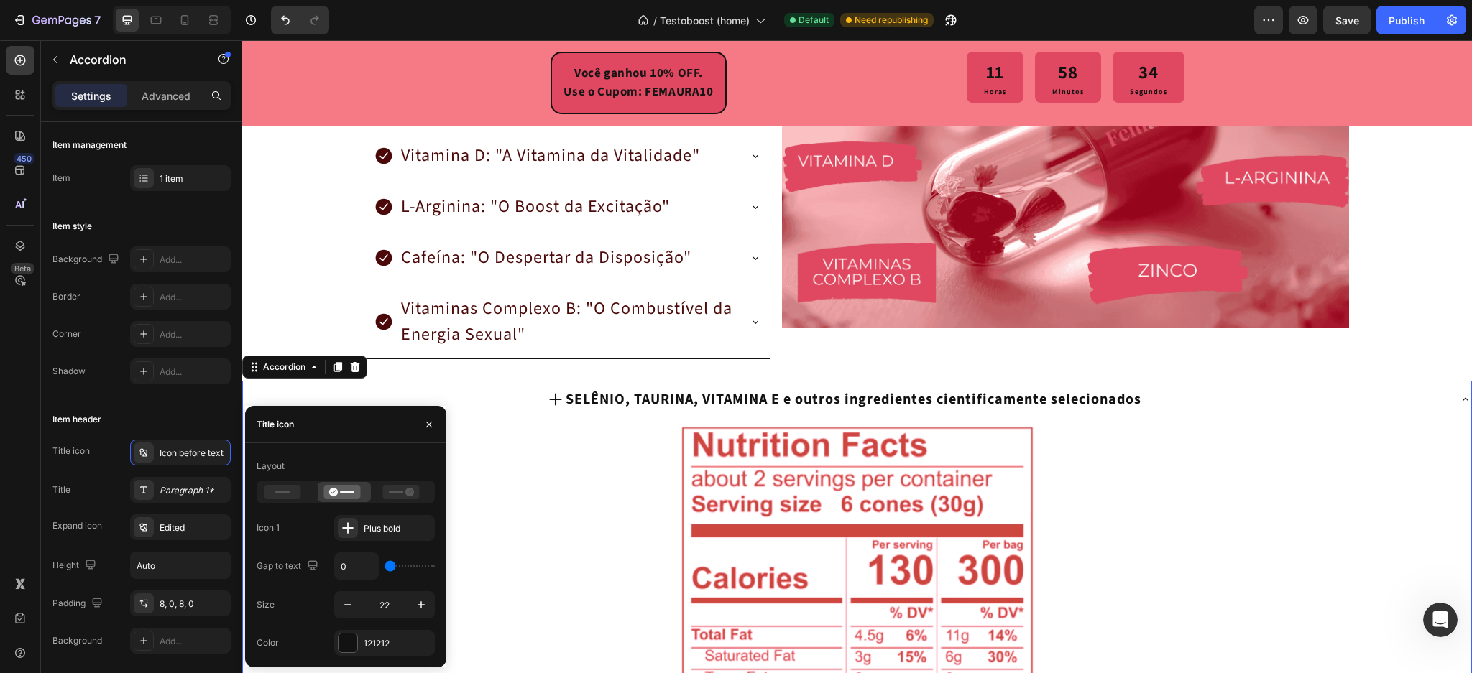
click at [388, 565] on input "range" at bounding box center [410, 566] width 50 height 3
click at [277, 488] on icon at bounding box center [283, 492] width 37 height 14
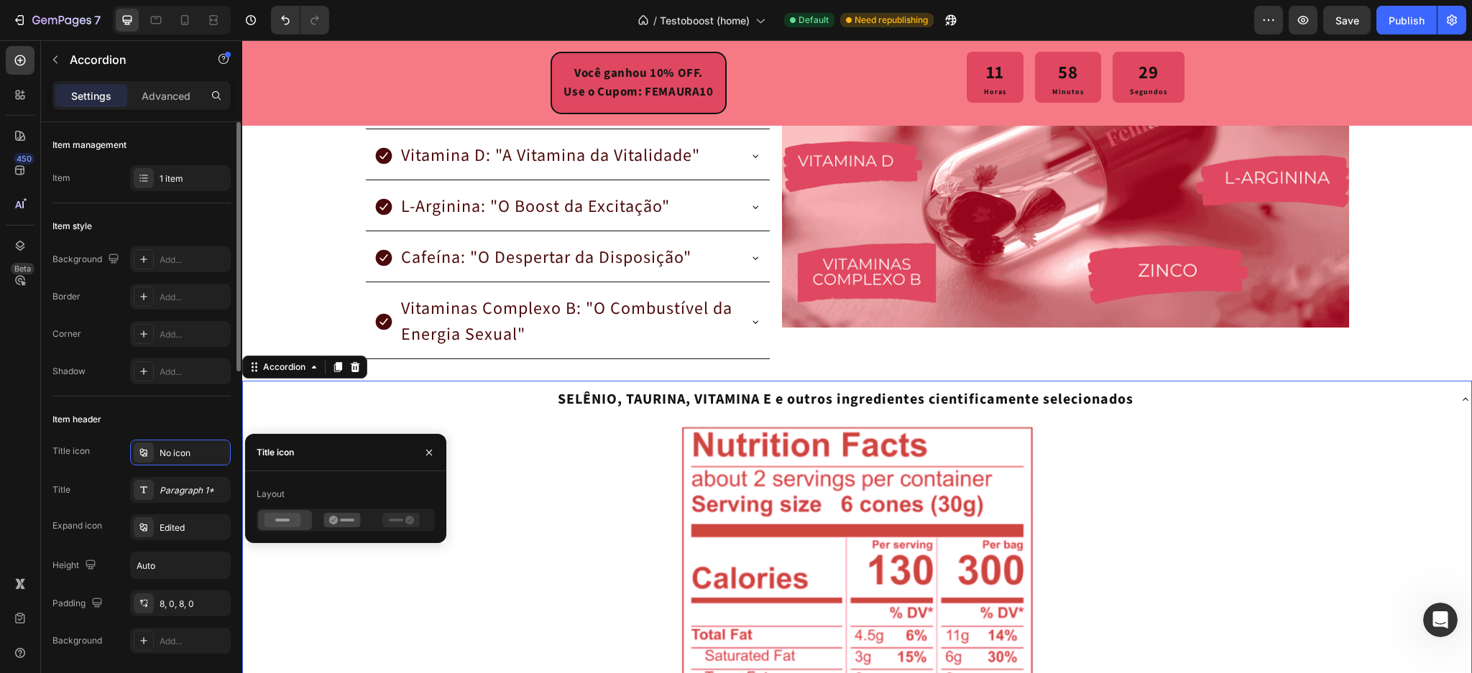
click at [116, 482] on div "Title Paragraph 1*" at bounding box center [141, 490] width 178 height 26
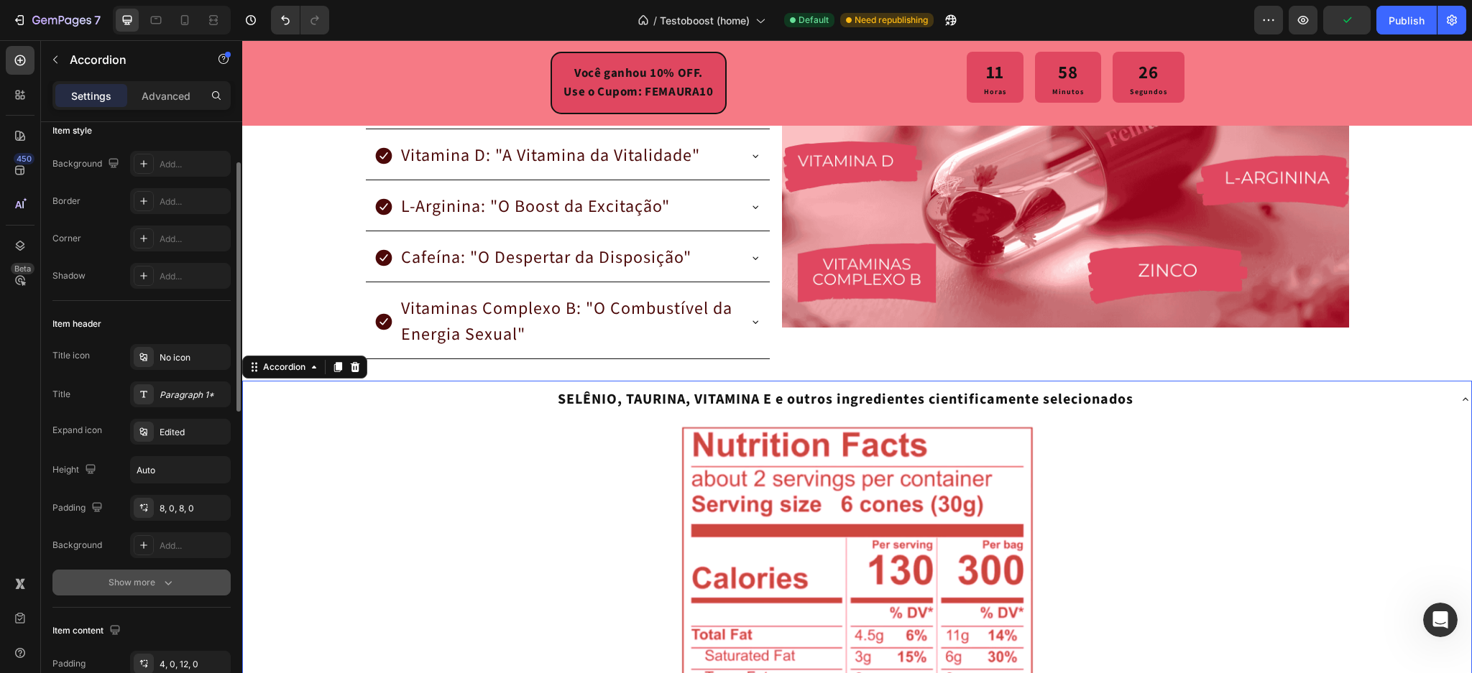
scroll to position [191, 0]
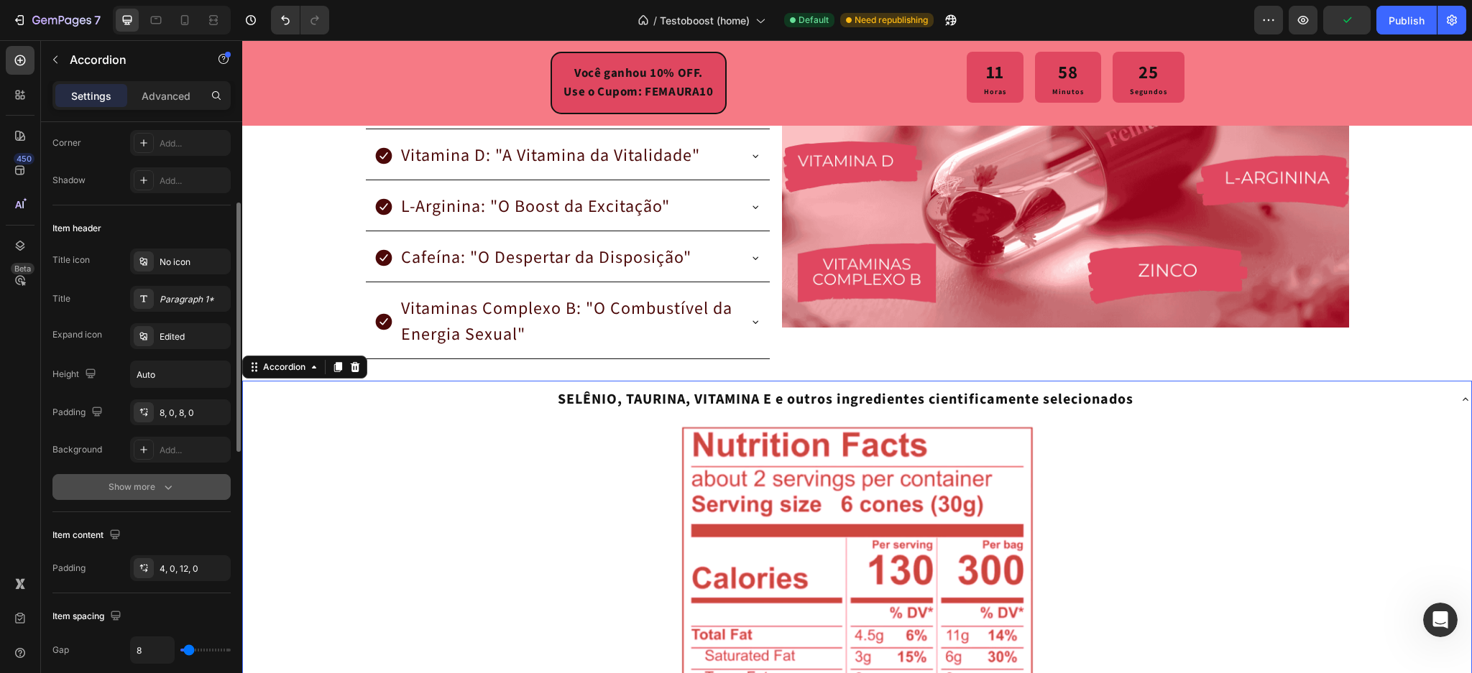
click at [150, 489] on div "Show more" at bounding box center [142, 487] width 67 height 14
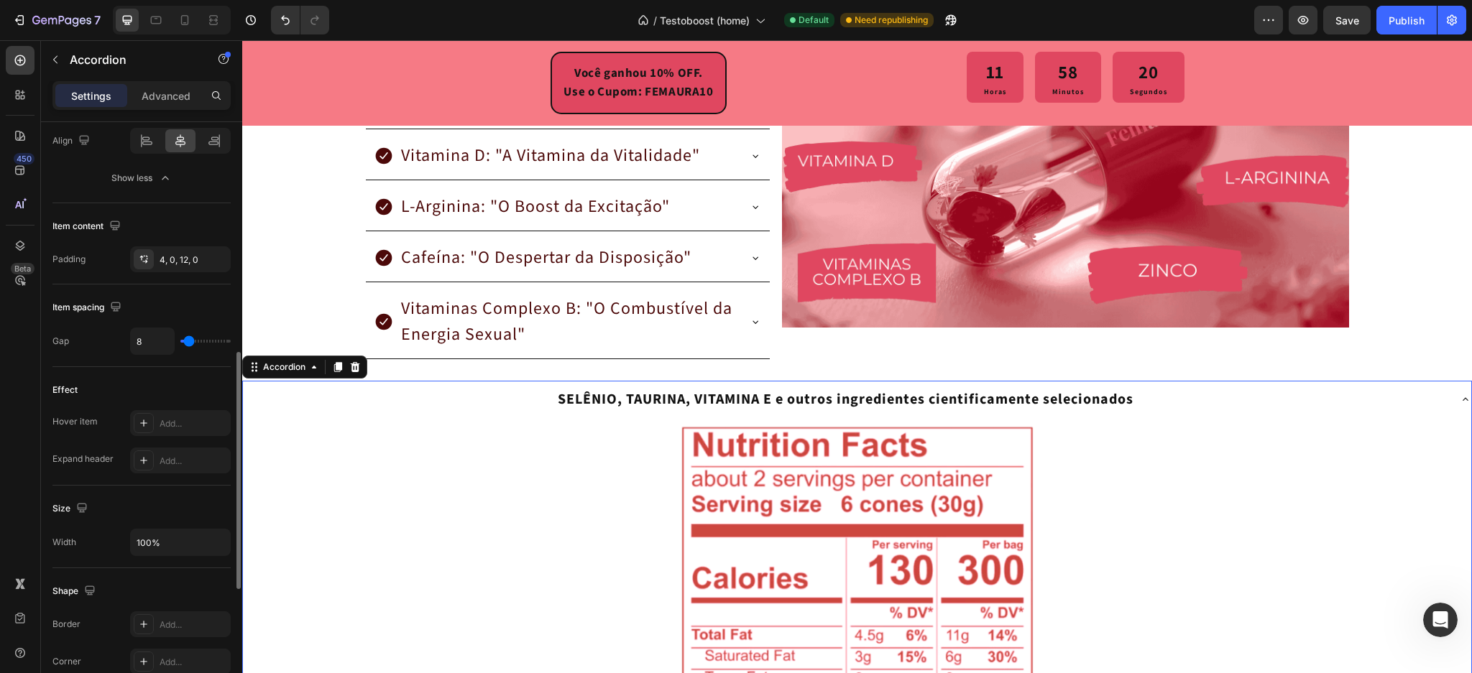
scroll to position [671, 0]
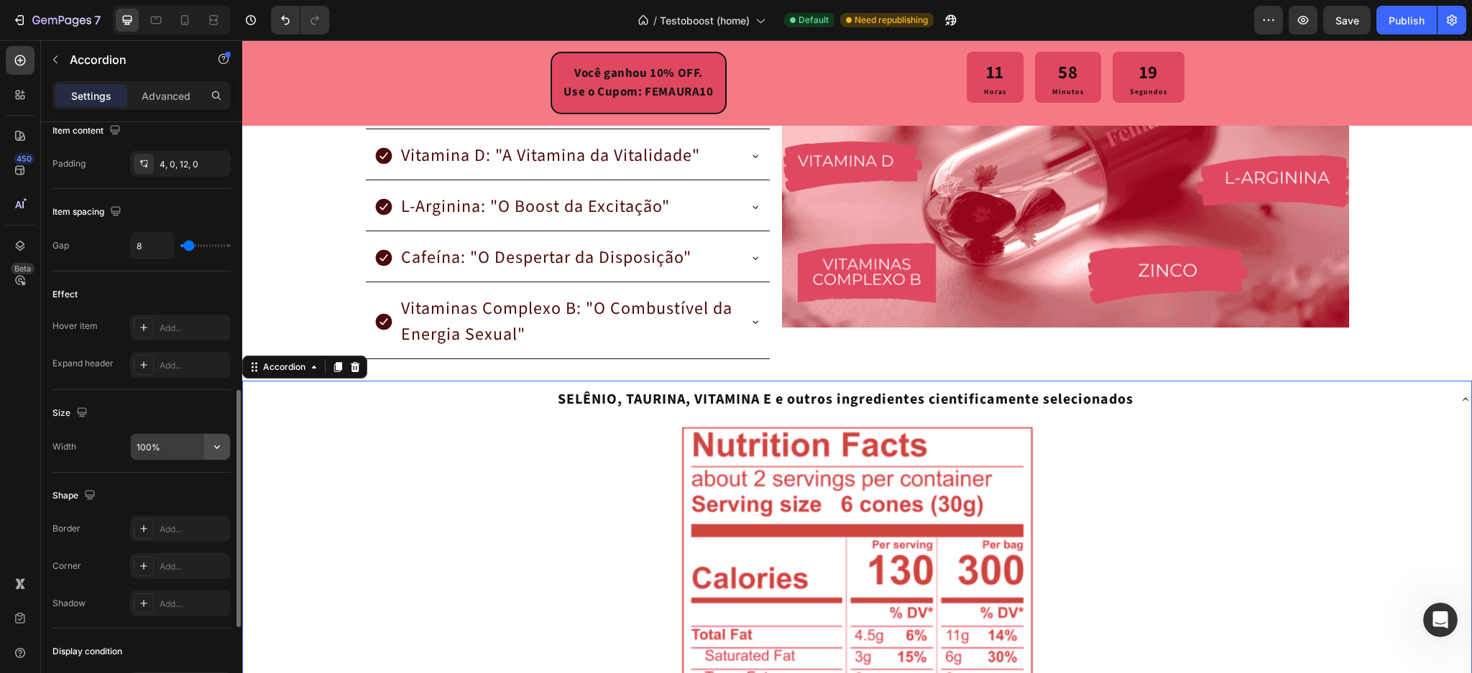
click at [216, 450] on icon "button" at bounding box center [217, 447] width 14 height 14
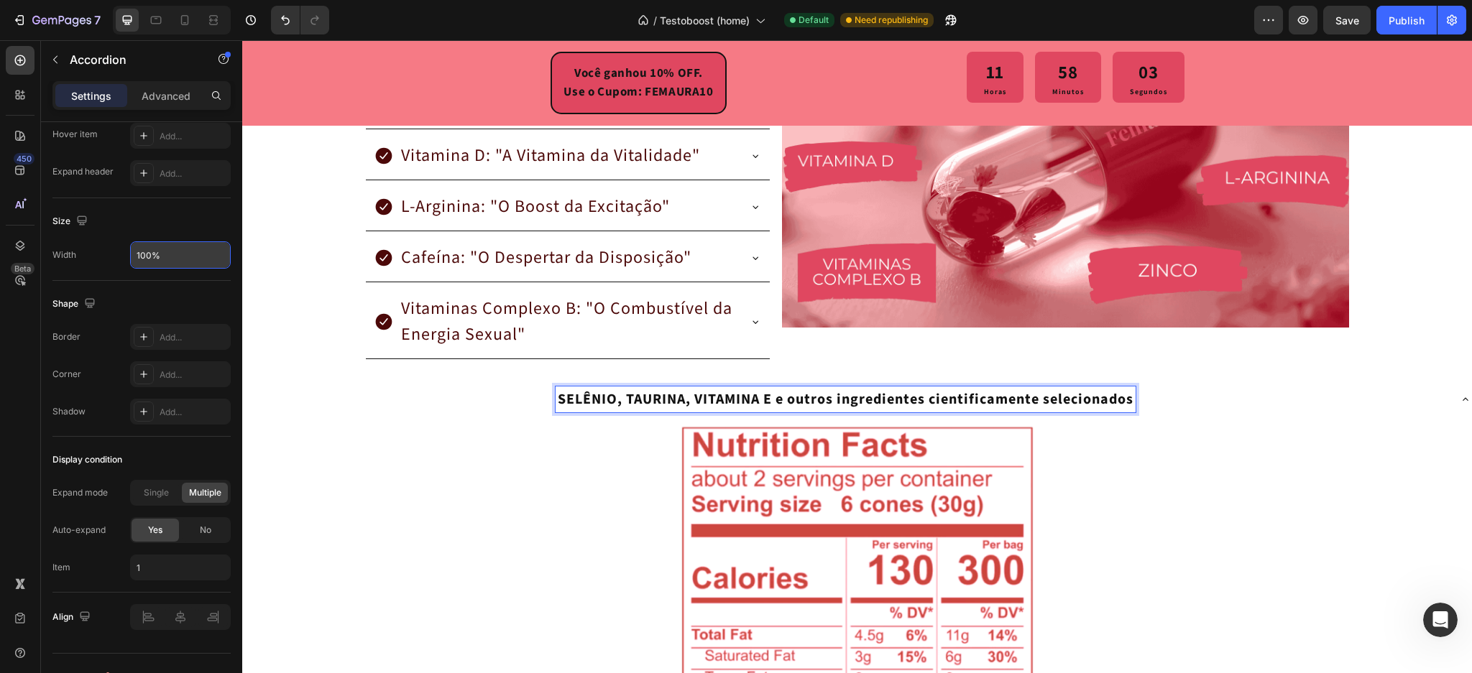
click at [525, 408] on div "SELÊNIO, TAURINA, VITAMINA E e outros ingredientes cientificamente selecionados" at bounding box center [845, 400] width 1205 height 26
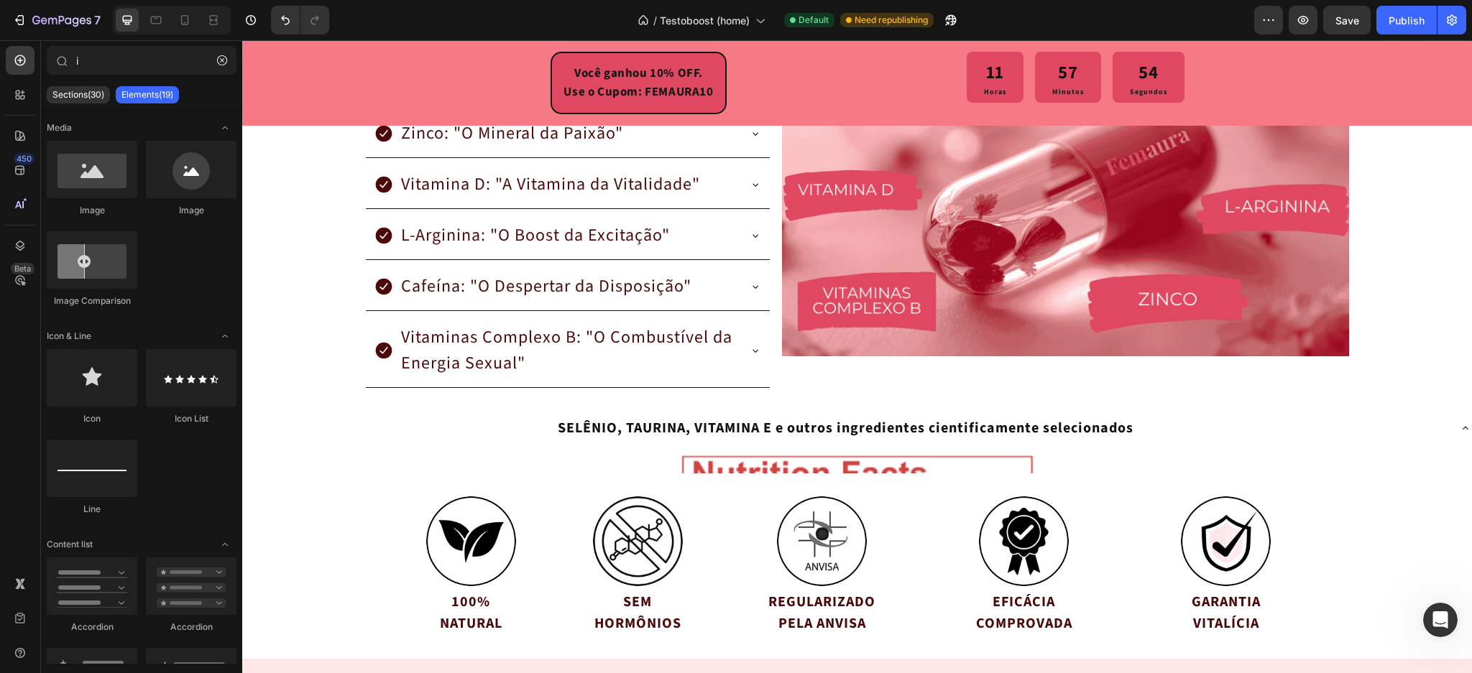
scroll to position [2744, 0]
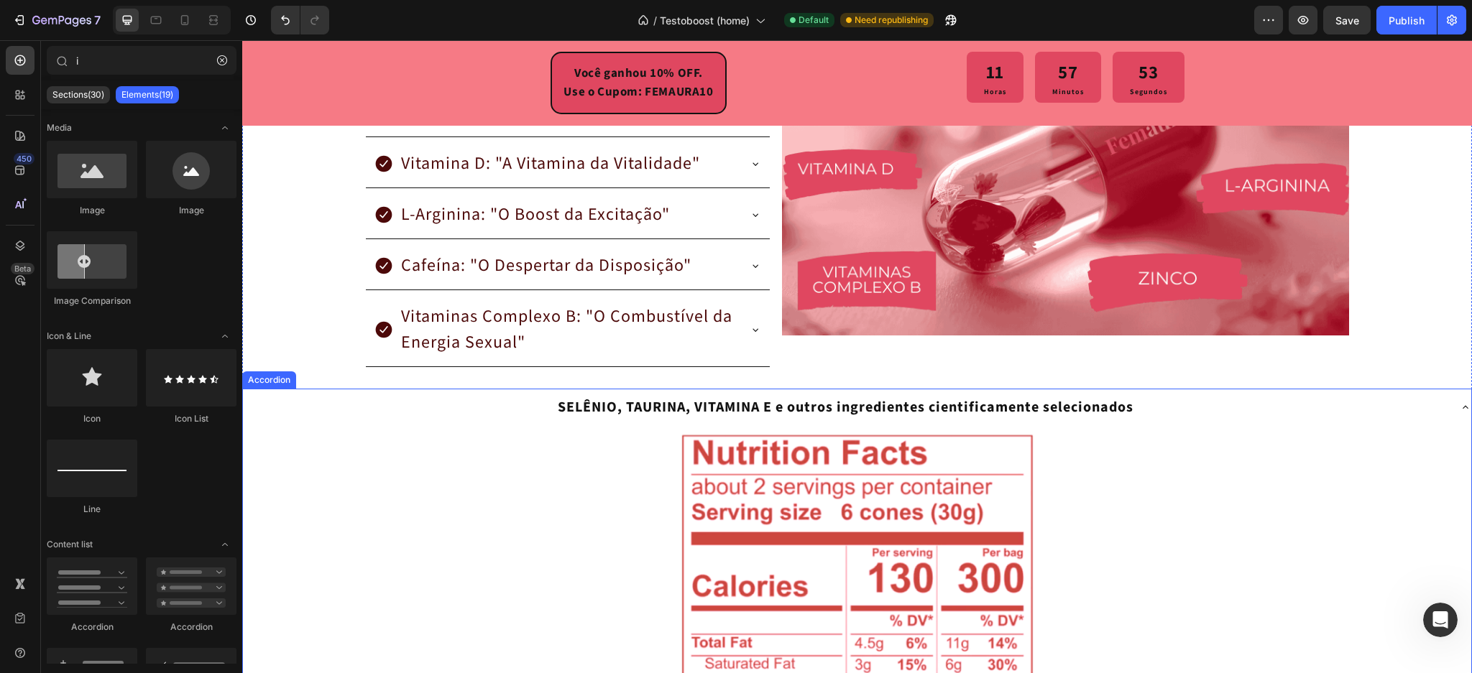
click at [512, 409] on div "SELÊNIO, TAURINA, VITAMINA E e outros ingredientes cientificamente selecionados" at bounding box center [845, 408] width 1205 height 26
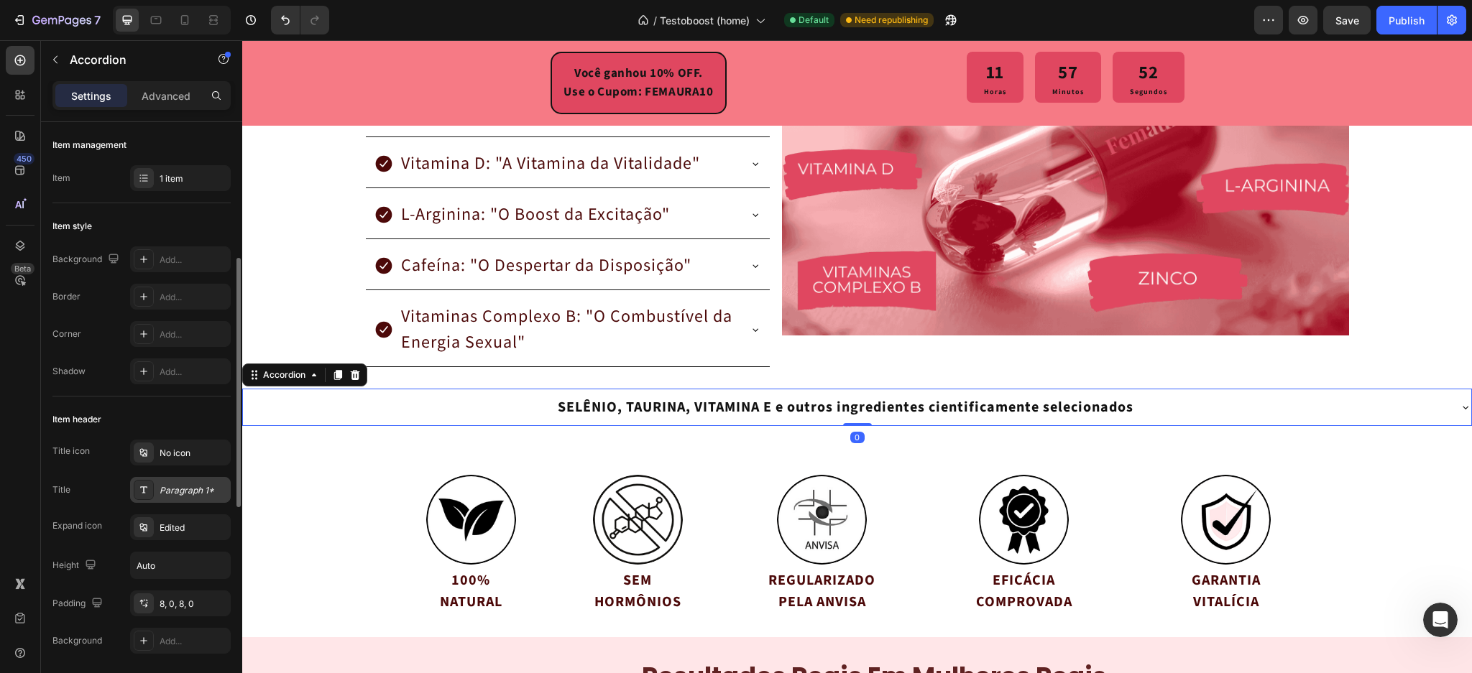
scroll to position [96, 0]
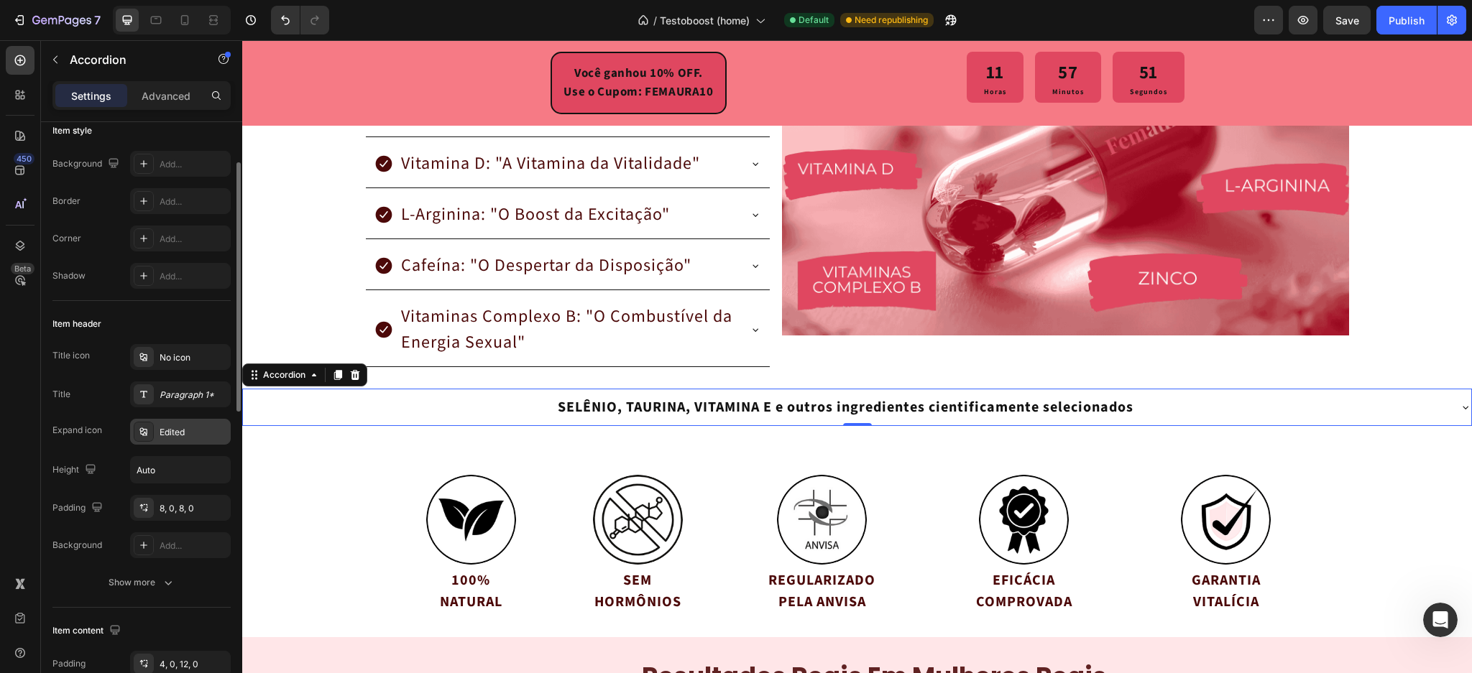
click at [178, 436] on div "Edited" at bounding box center [194, 432] width 68 height 13
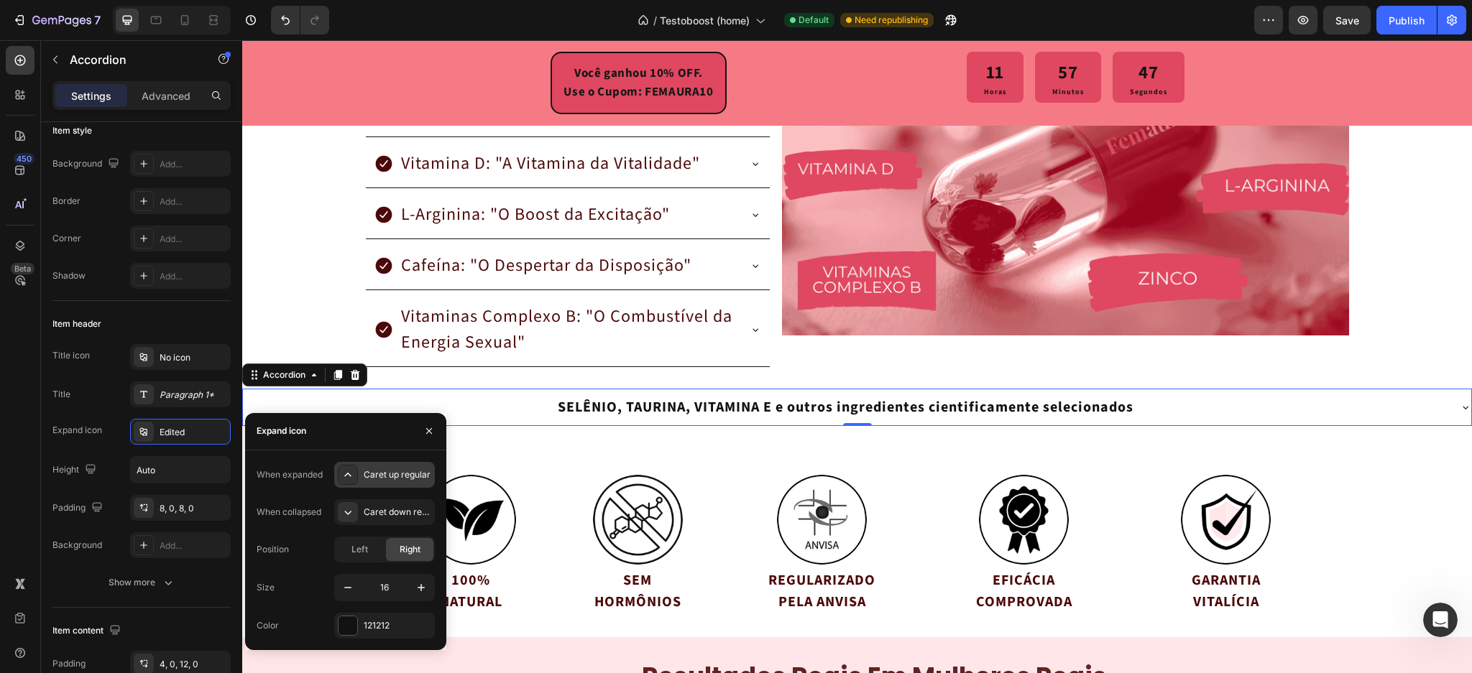
click at [360, 480] on div "Caret up regular" at bounding box center [384, 475] width 101 height 26
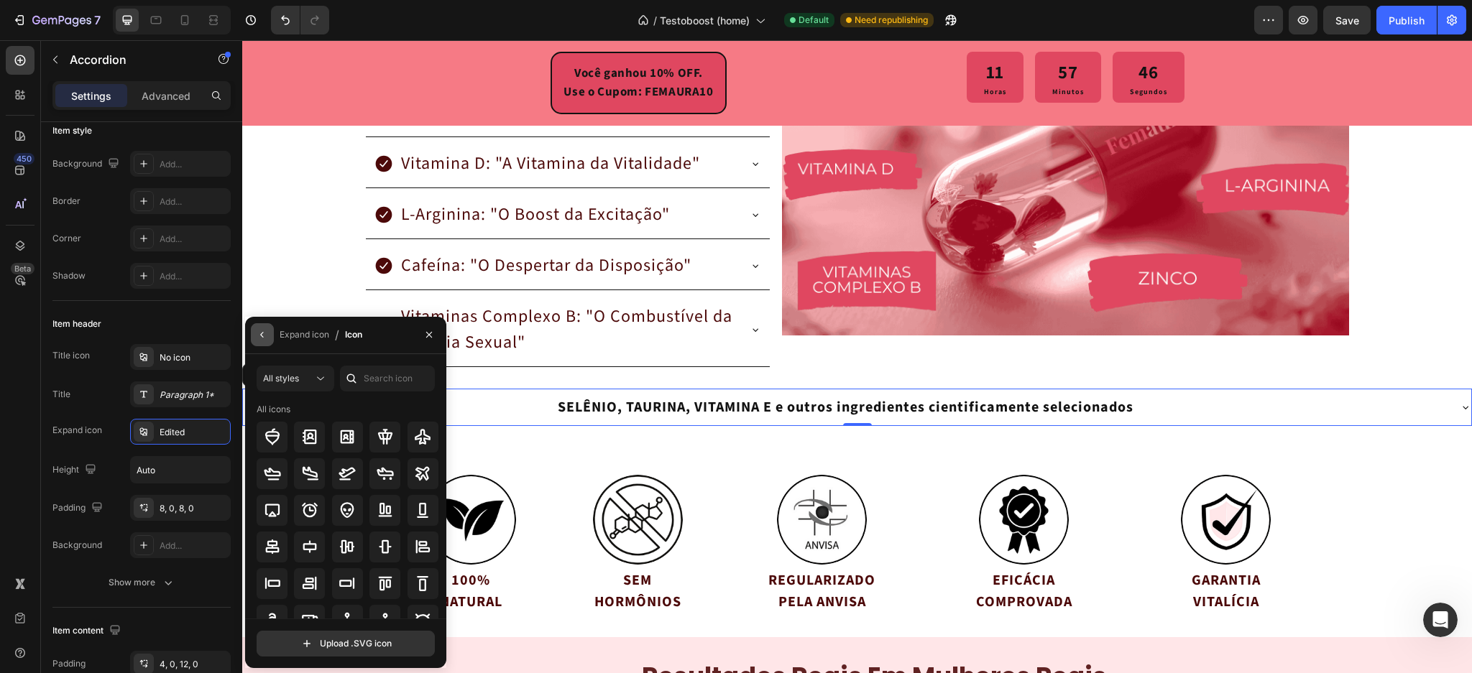
click at [259, 337] on icon "button" at bounding box center [263, 335] width 12 height 12
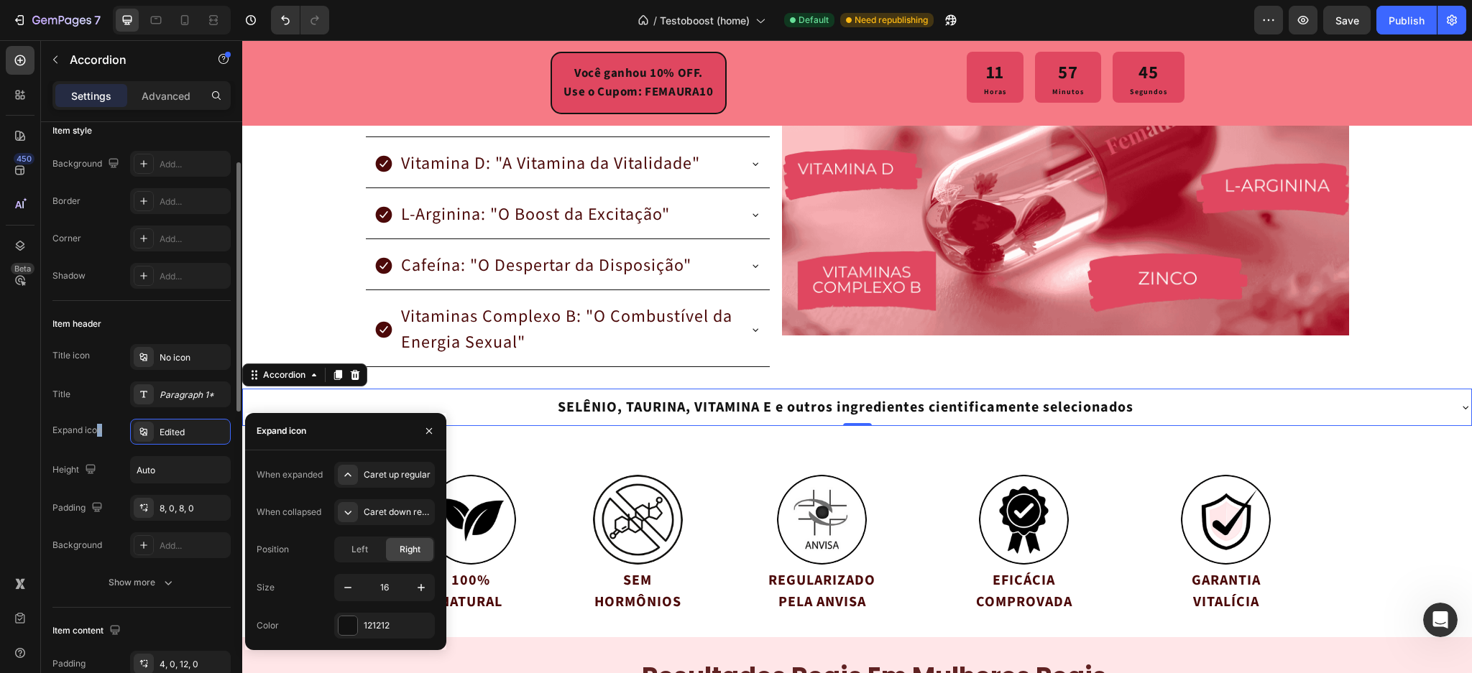
click at [100, 440] on div "Expand icon" at bounding box center [77, 430] width 50 height 23
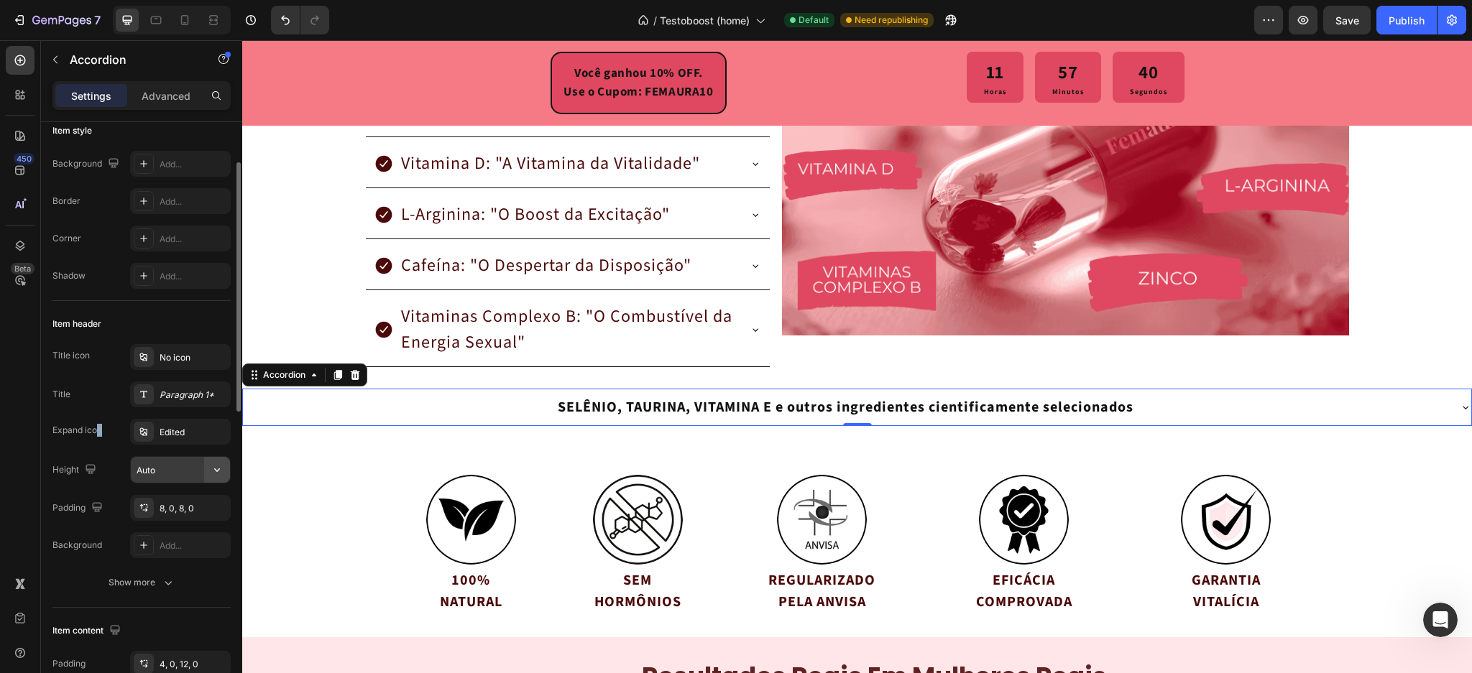
click at [224, 468] on icon "button" at bounding box center [217, 470] width 14 height 14
click at [165, 505] on span "Fit content" at bounding box center [157, 506] width 43 height 13
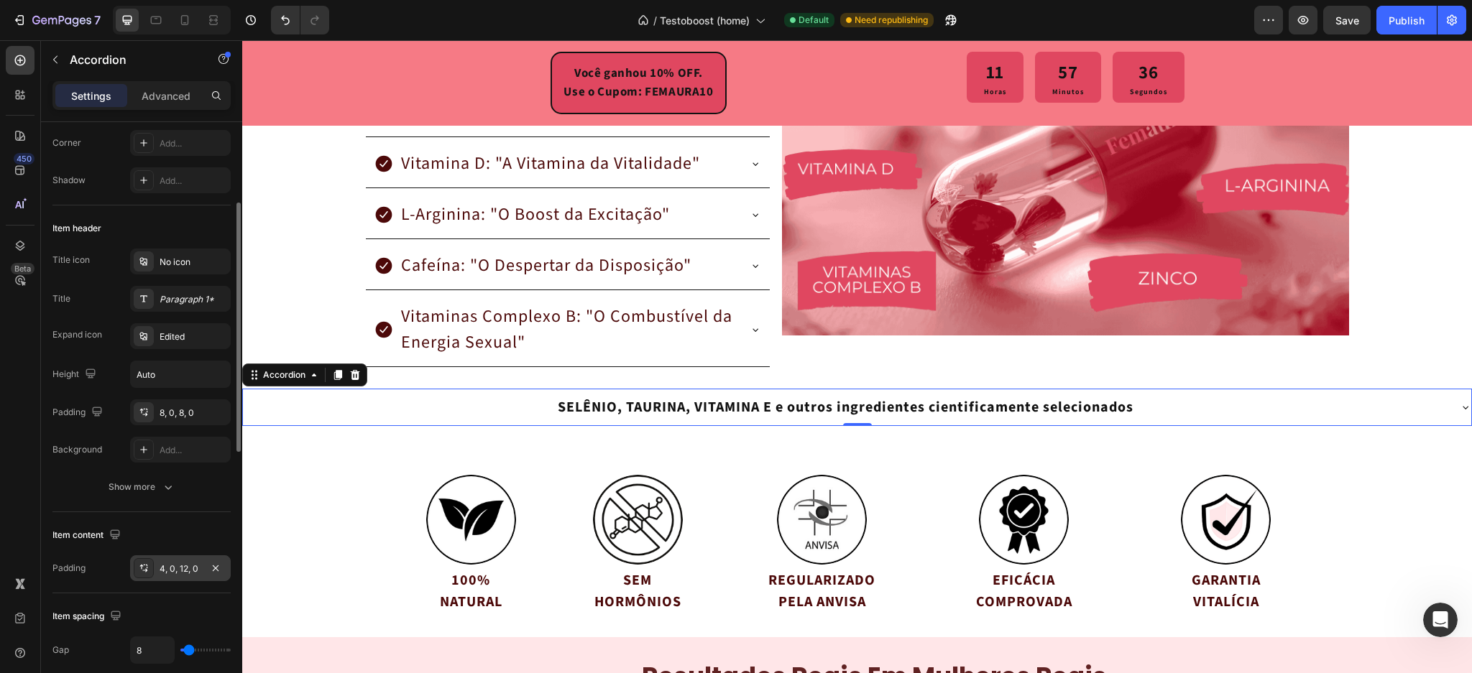
scroll to position [383, 0]
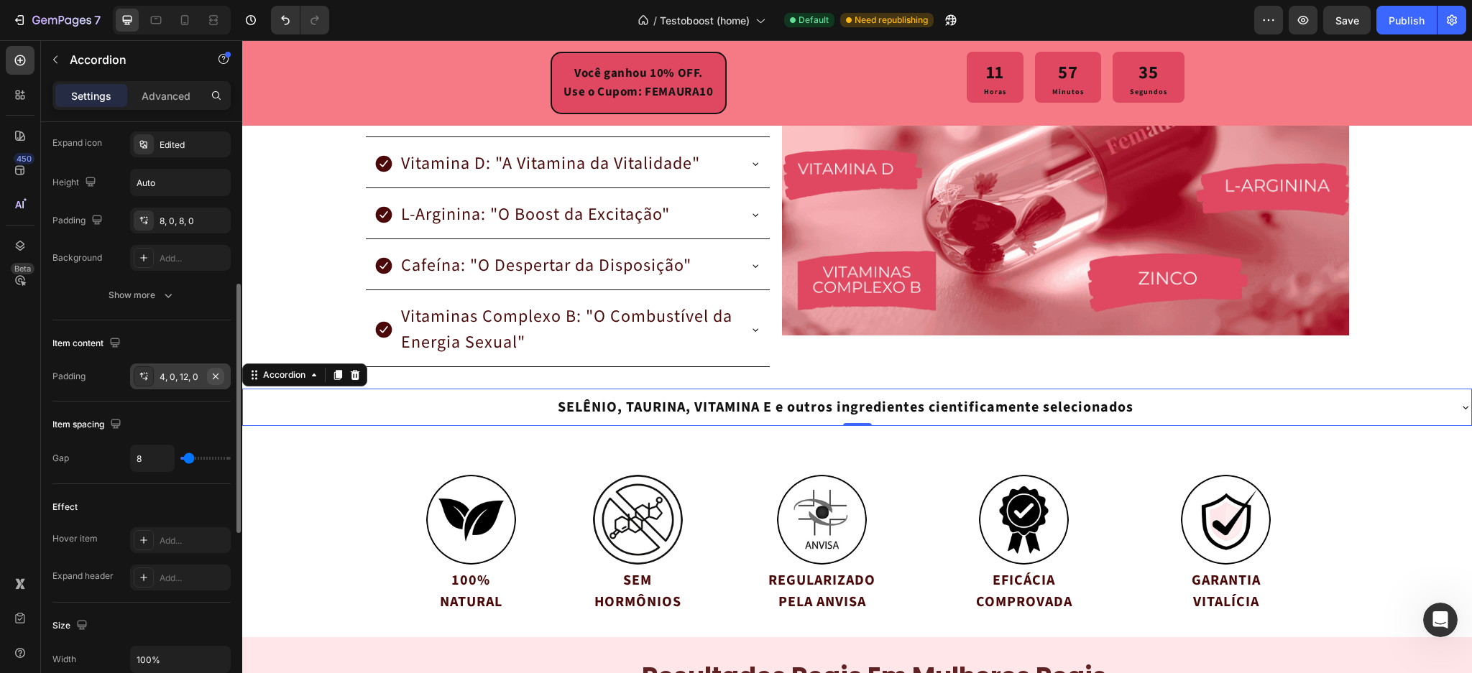
click at [214, 373] on icon "button" at bounding box center [216, 377] width 12 height 12
click at [178, 384] on div "Add..." at bounding box center [180, 377] width 101 height 26
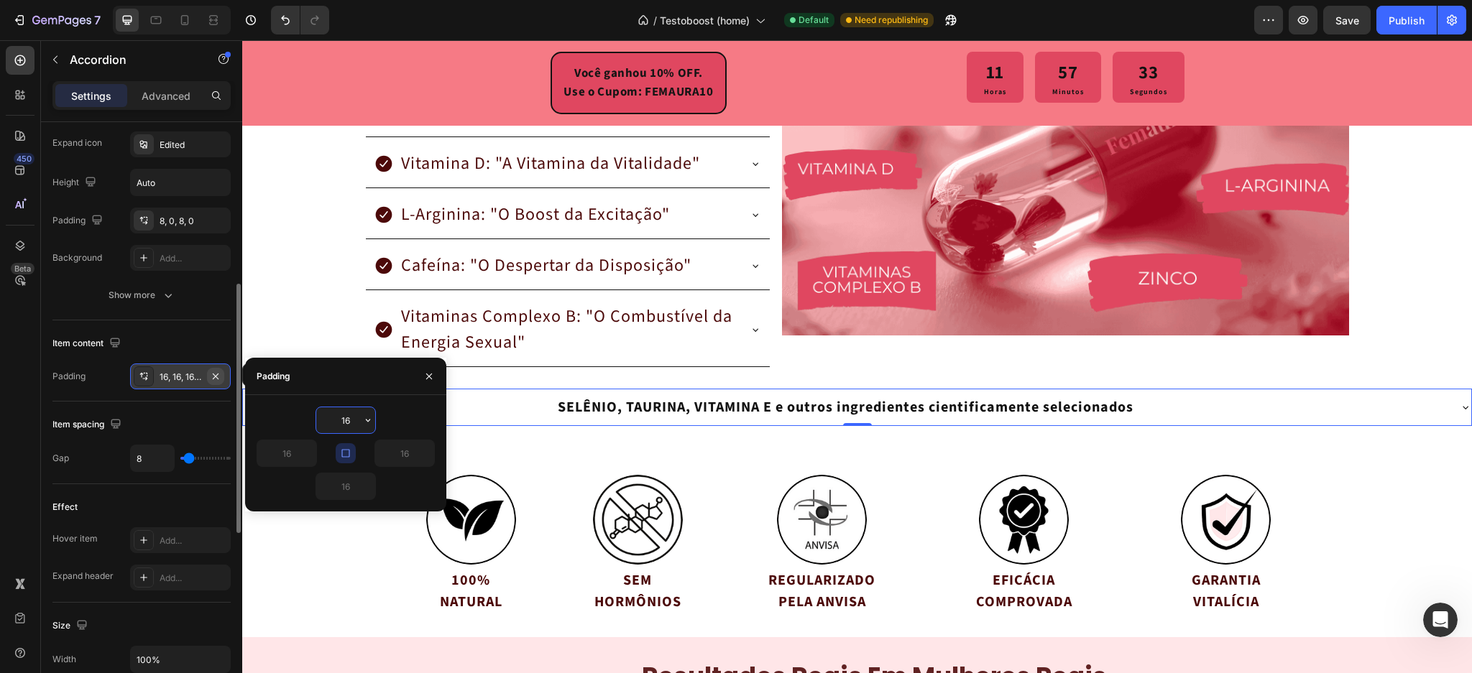
click at [211, 374] on icon "button" at bounding box center [216, 377] width 12 height 12
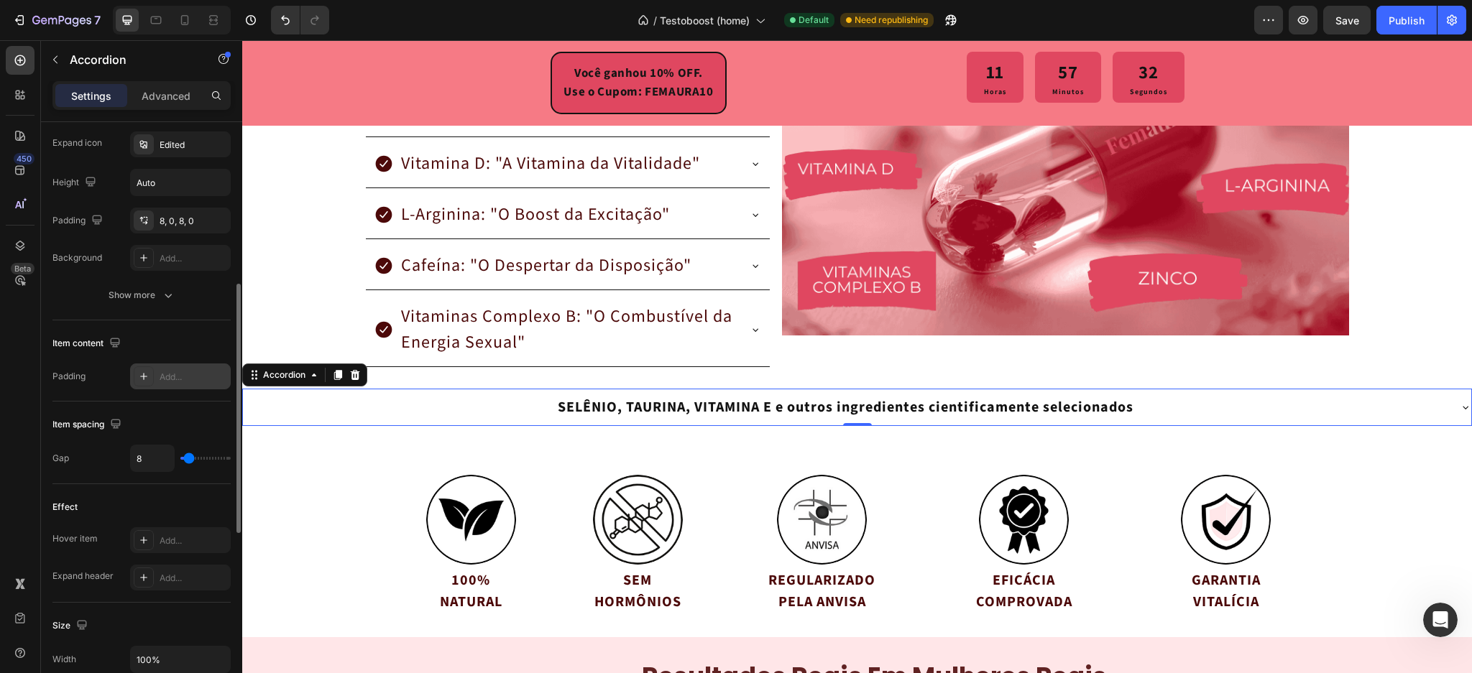
click at [182, 415] on div "Item spacing" at bounding box center [141, 424] width 178 height 23
type input "4"
type input "0"
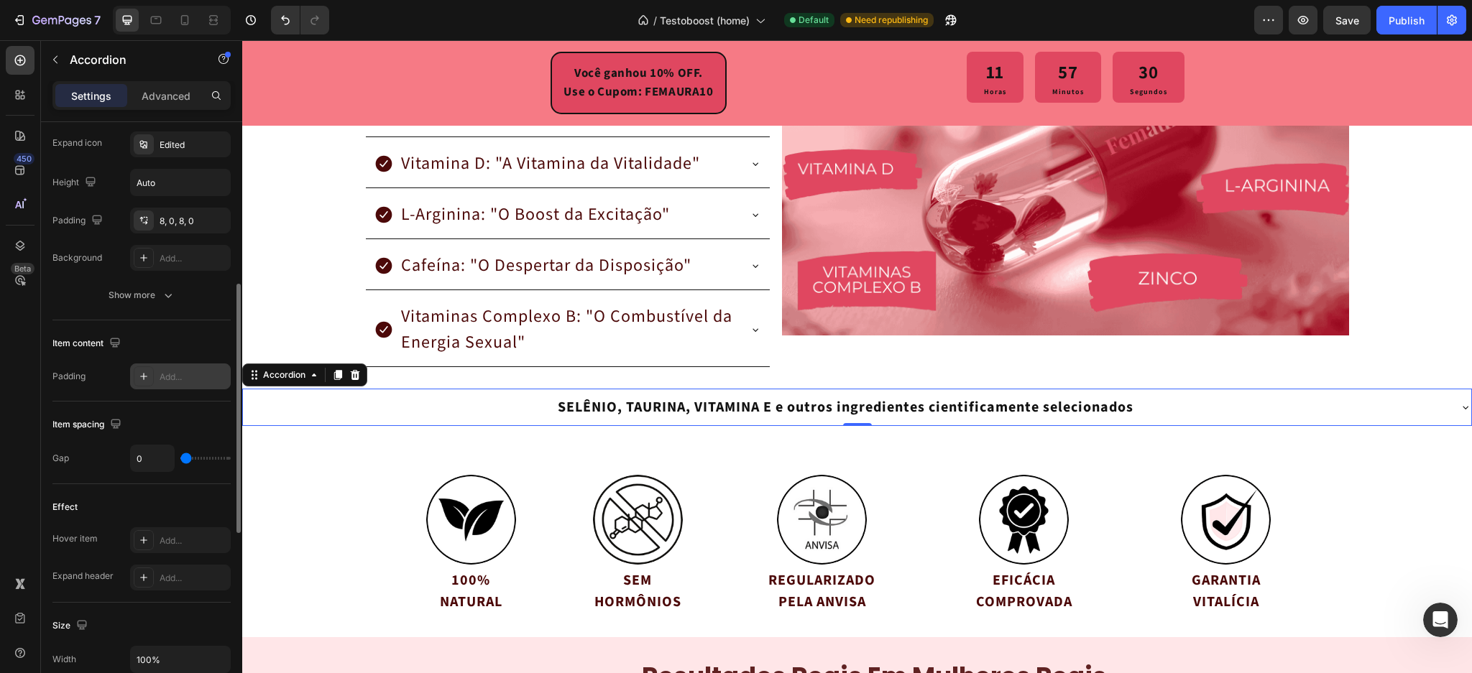
type input "2"
type input "4"
type input "22"
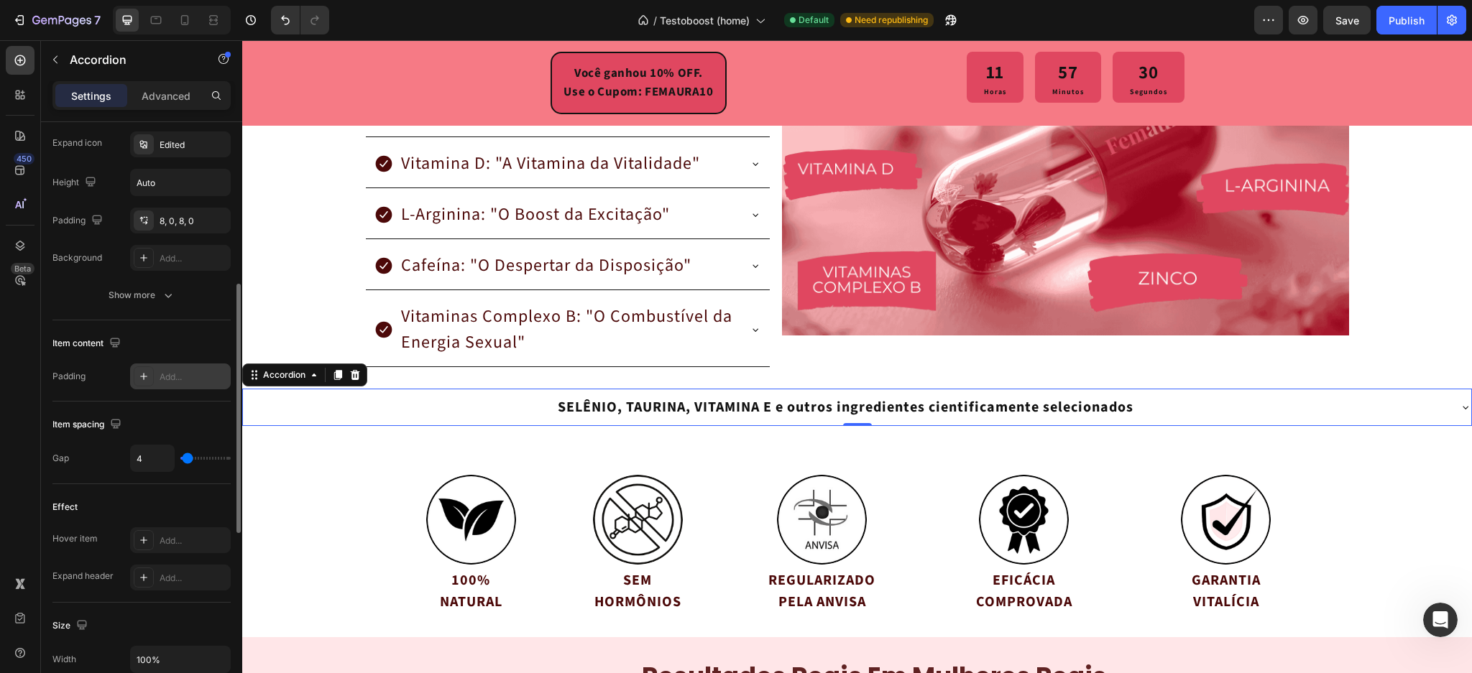
type input "22"
type input "56"
type input "71"
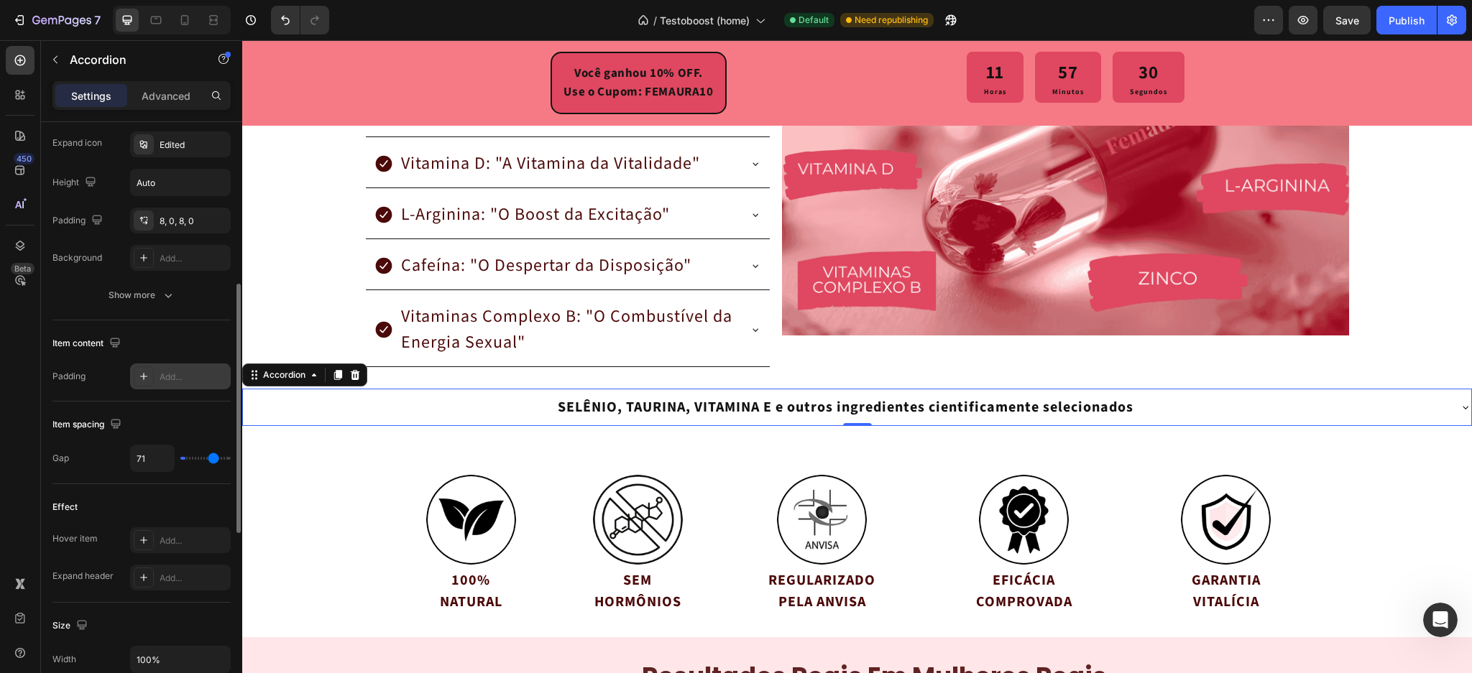
type input "95"
type input "100"
type input "91"
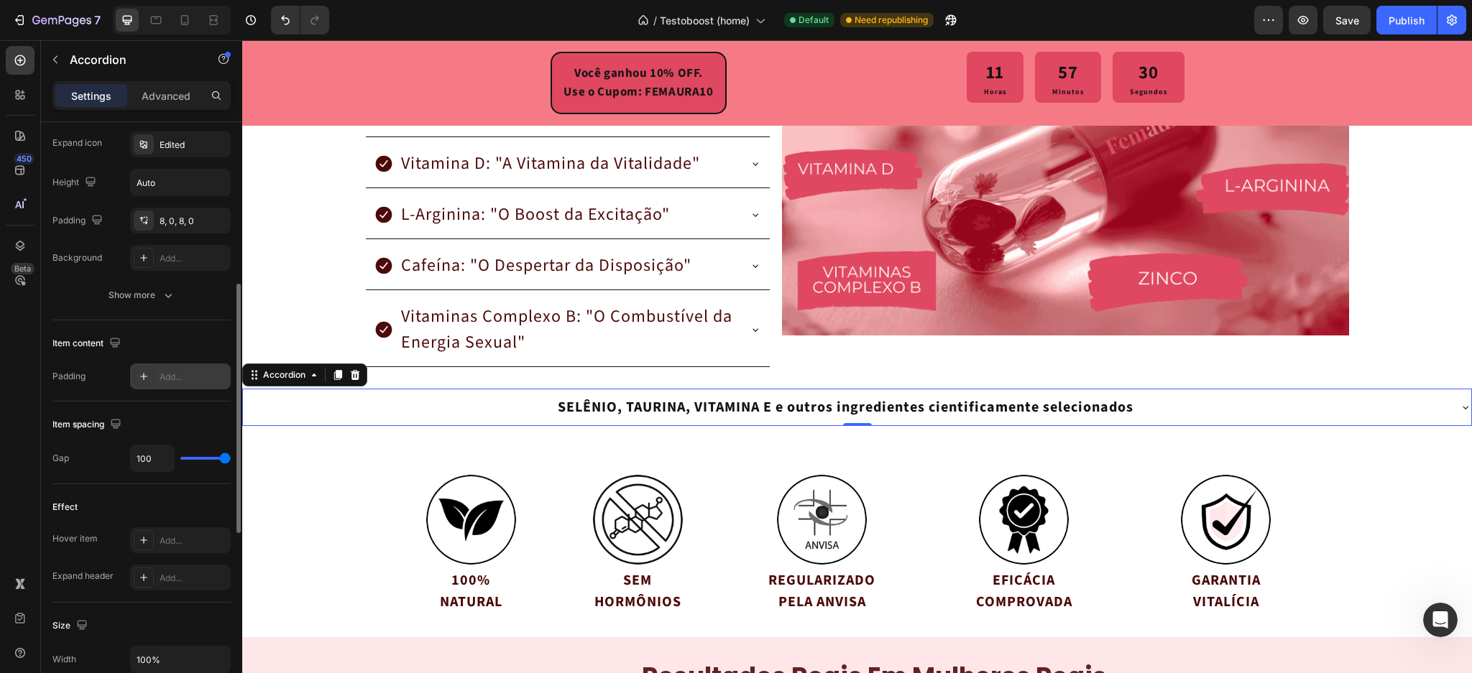
type input "91"
type input "52"
type input "10"
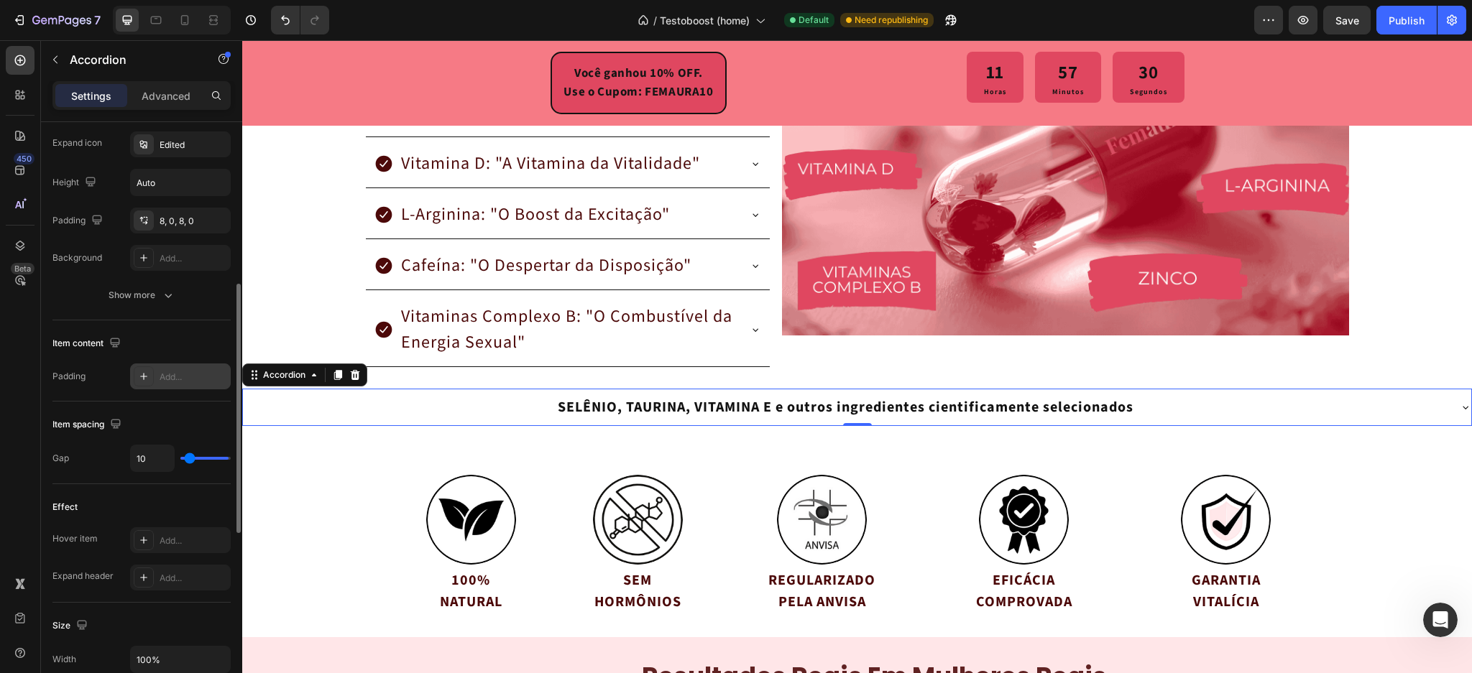
type input "0"
drag, startPoint x: 188, startPoint y: 460, endPoint x: 145, endPoint y: 463, distance: 43.2
type input "0"
click at [180, 460] on input "range" at bounding box center [205, 458] width 50 height 3
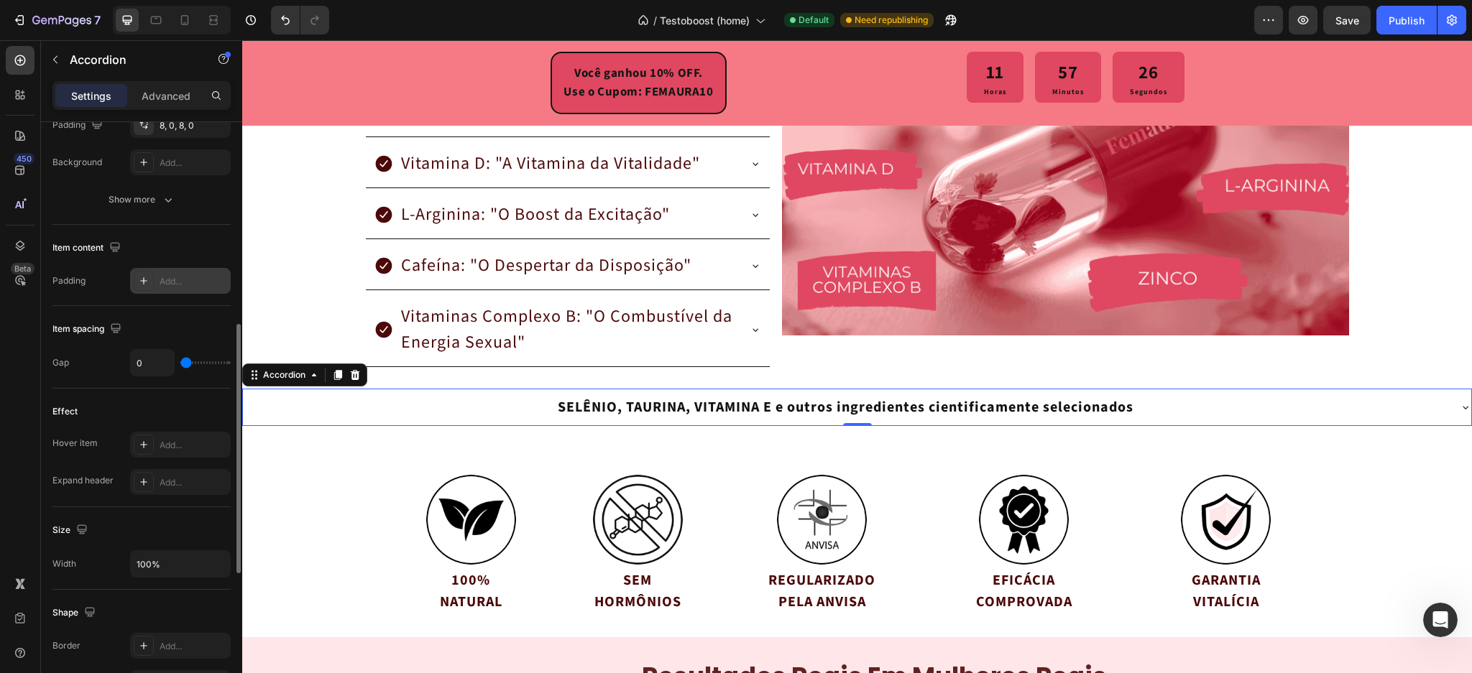
click at [135, 392] on div "Effect Hover item Add... Expand header Add..." at bounding box center [141, 448] width 178 height 119
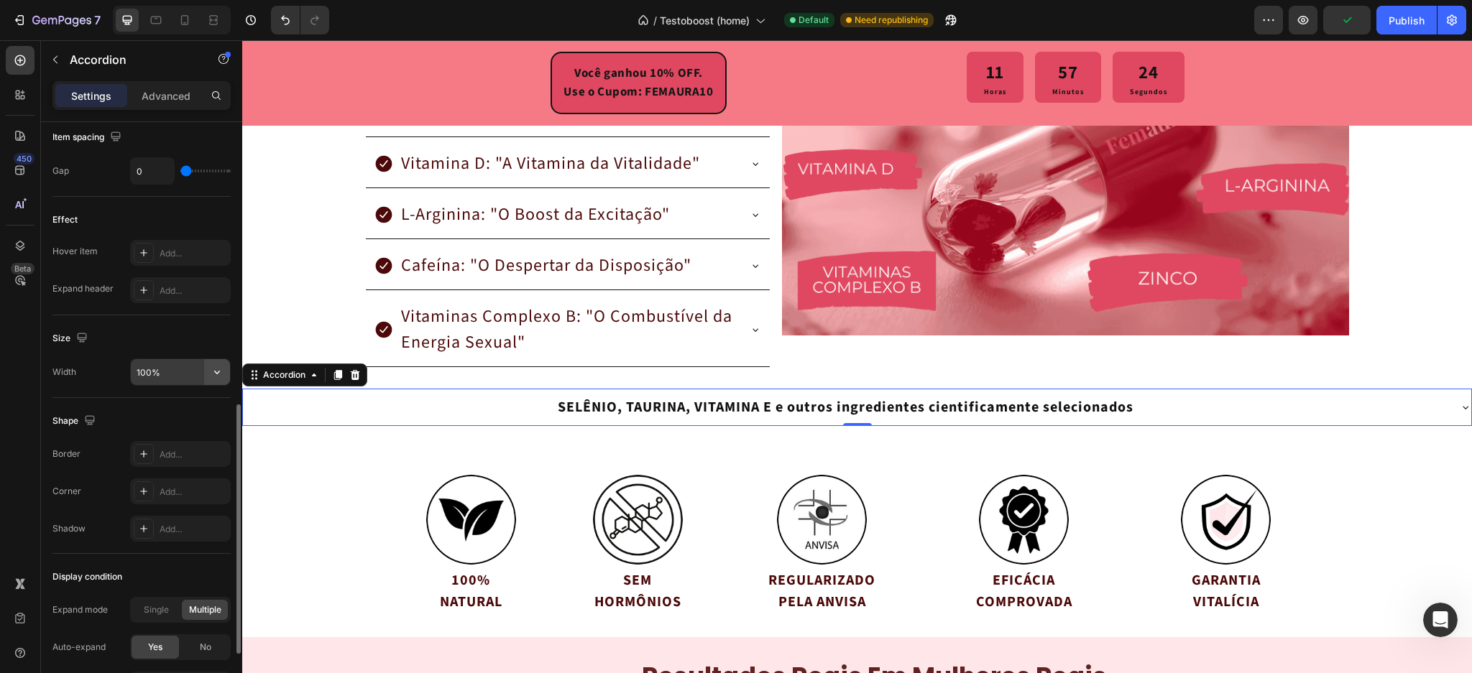
click at [221, 374] on icon "button" at bounding box center [217, 372] width 14 height 14
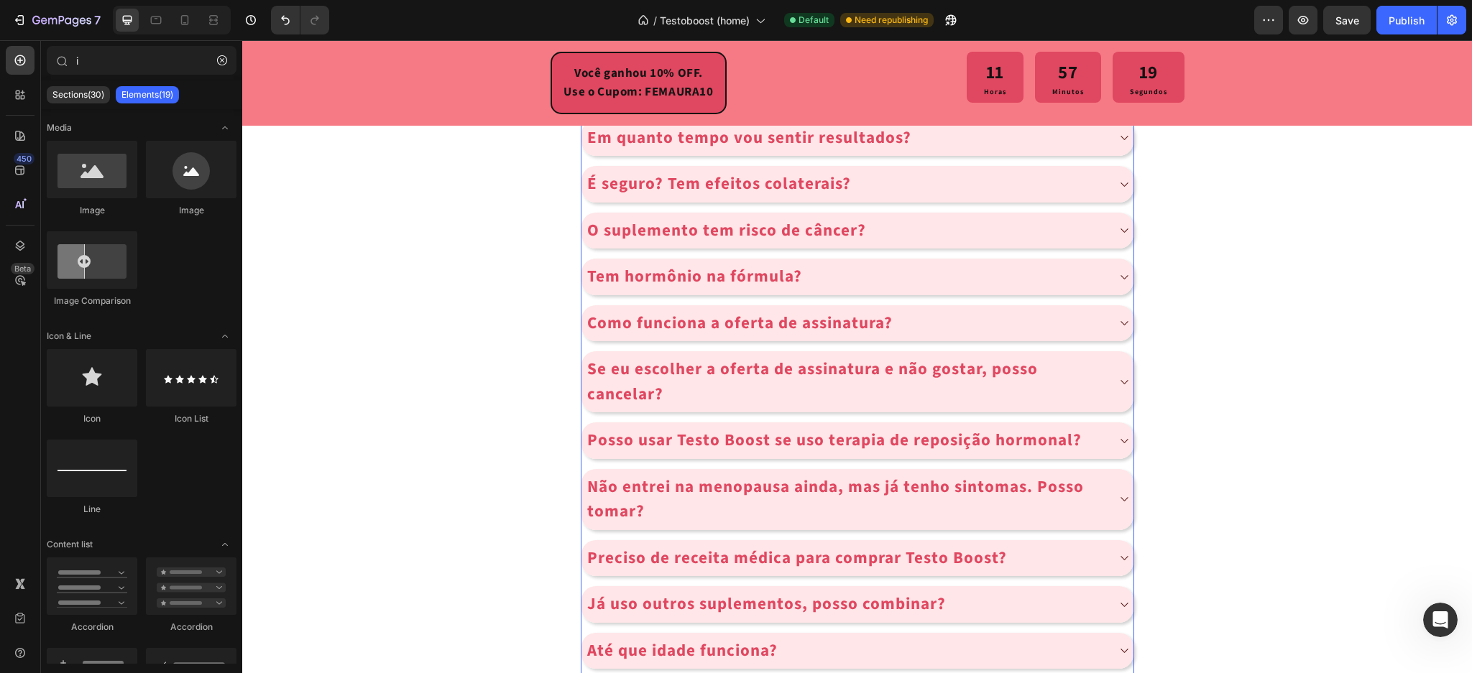
scroll to position [5798, 0]
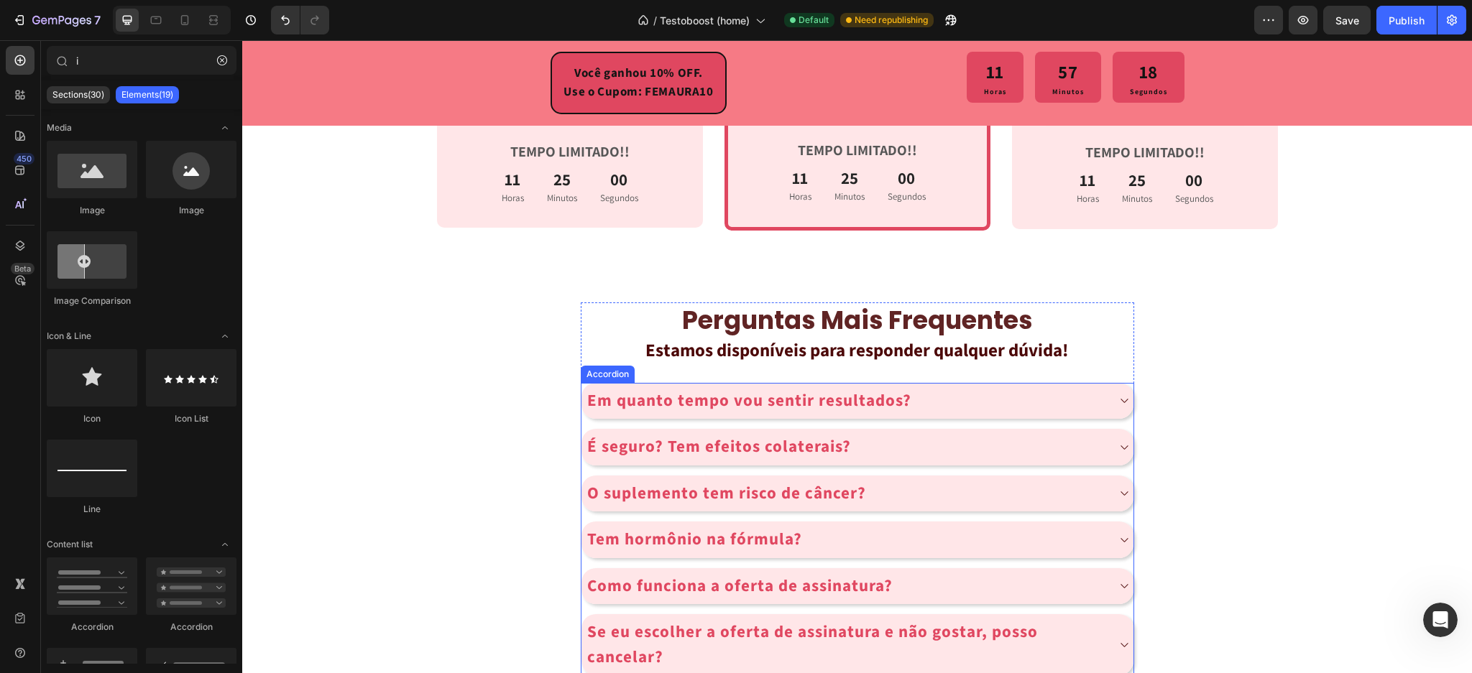
click at [924, 397] on div "Em quanto tempo vou sentir resultados?" at bounding box center [846, 401] width 522 height 29
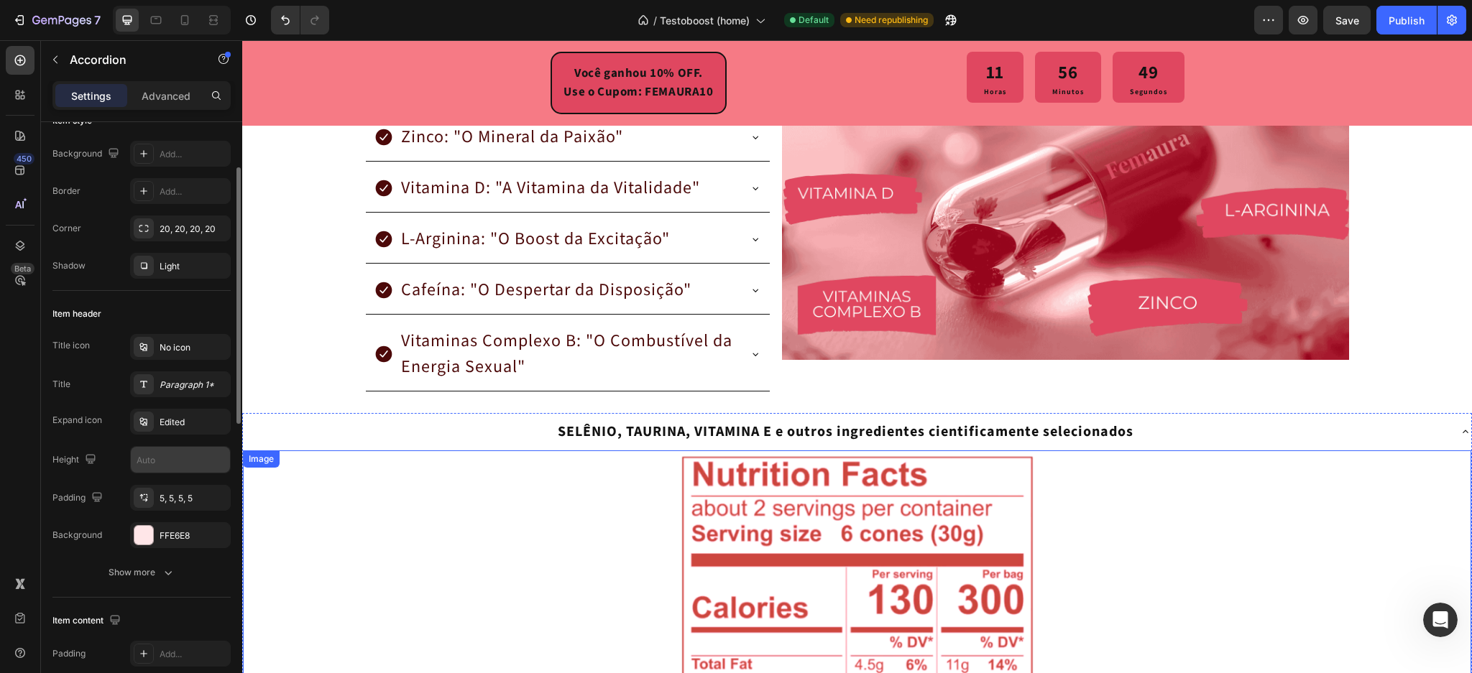
scroll to position [2731, 0]
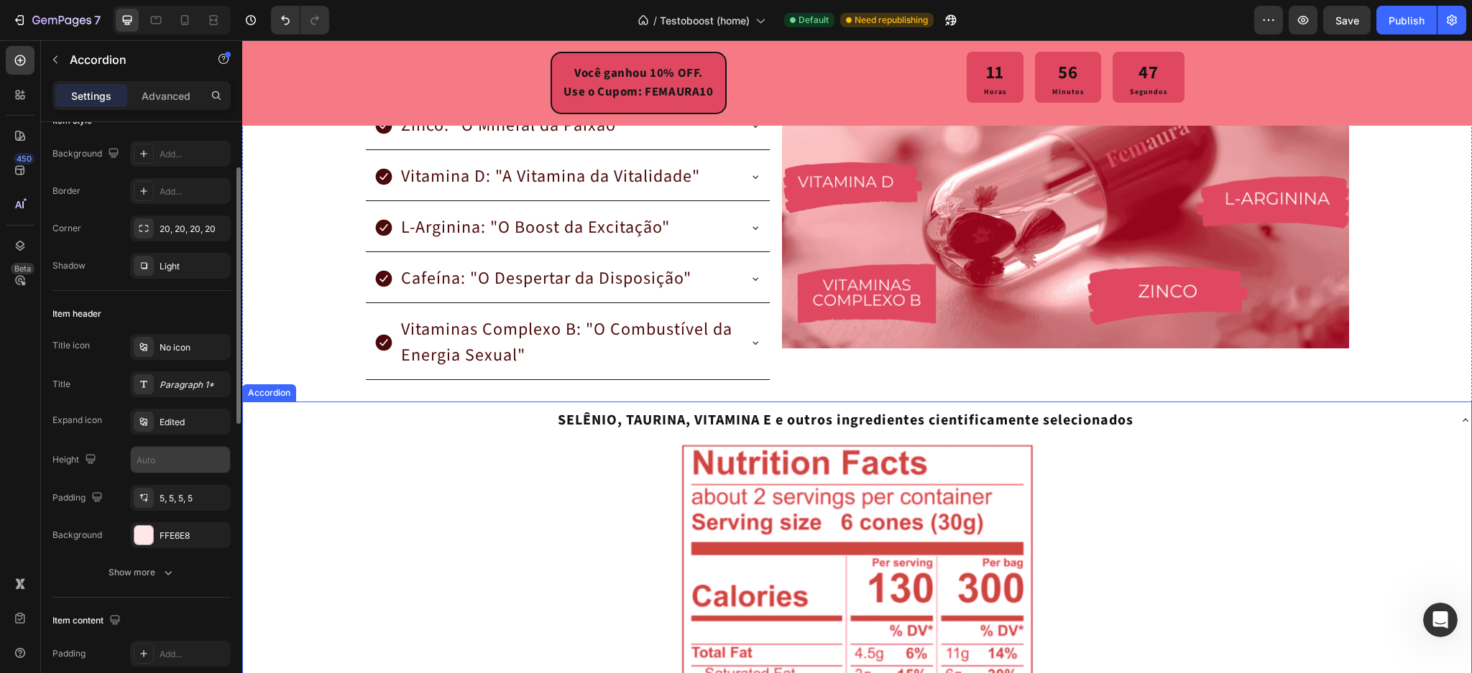
click at [1164, 423] on div "SELÊNIO, TAURINA, VITAMINA E e outros ingredientes cientificamente selecionados" at bounding box center [845, 421] width 1205 height 26
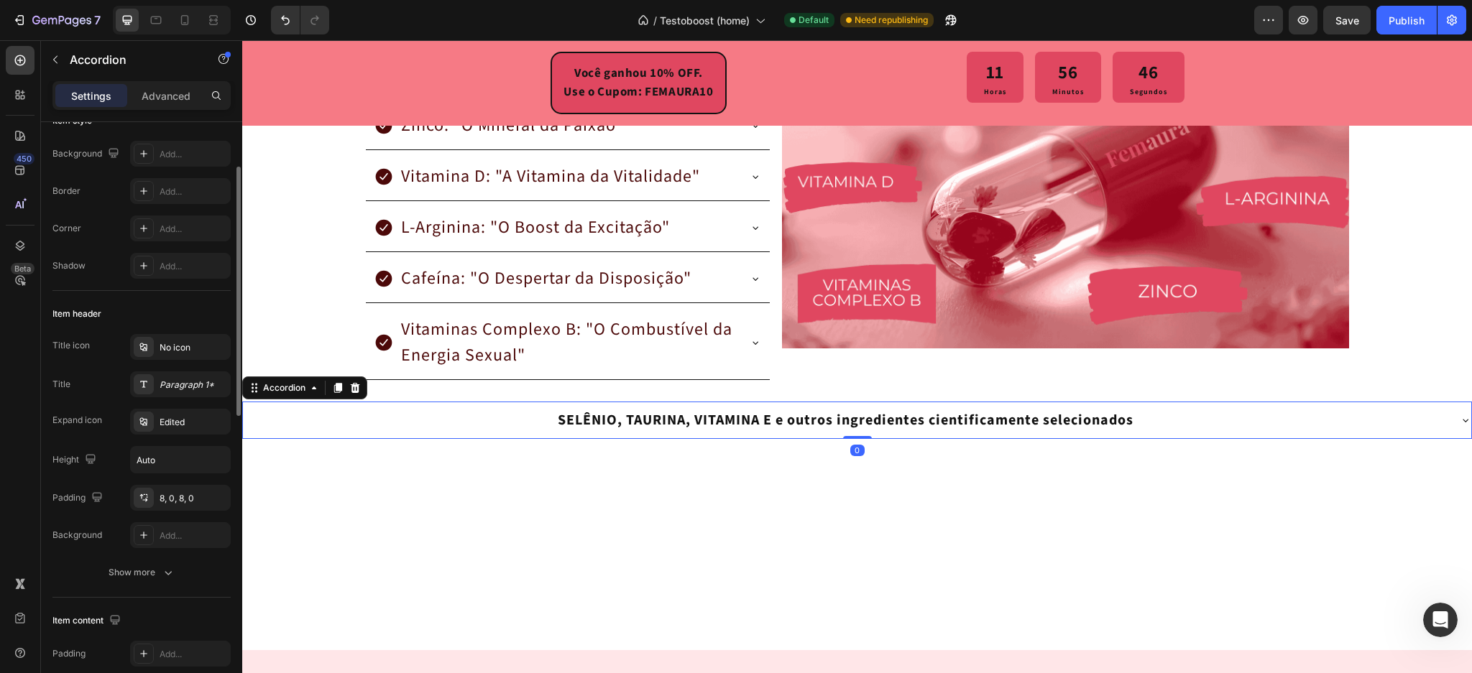
click at [1164, 423] on div "SELÊNIO, TAURINA, VITAMINA E e outros ingredientes cientificamente selecionados" at bounding box center [845, 421] width 1205 height 26
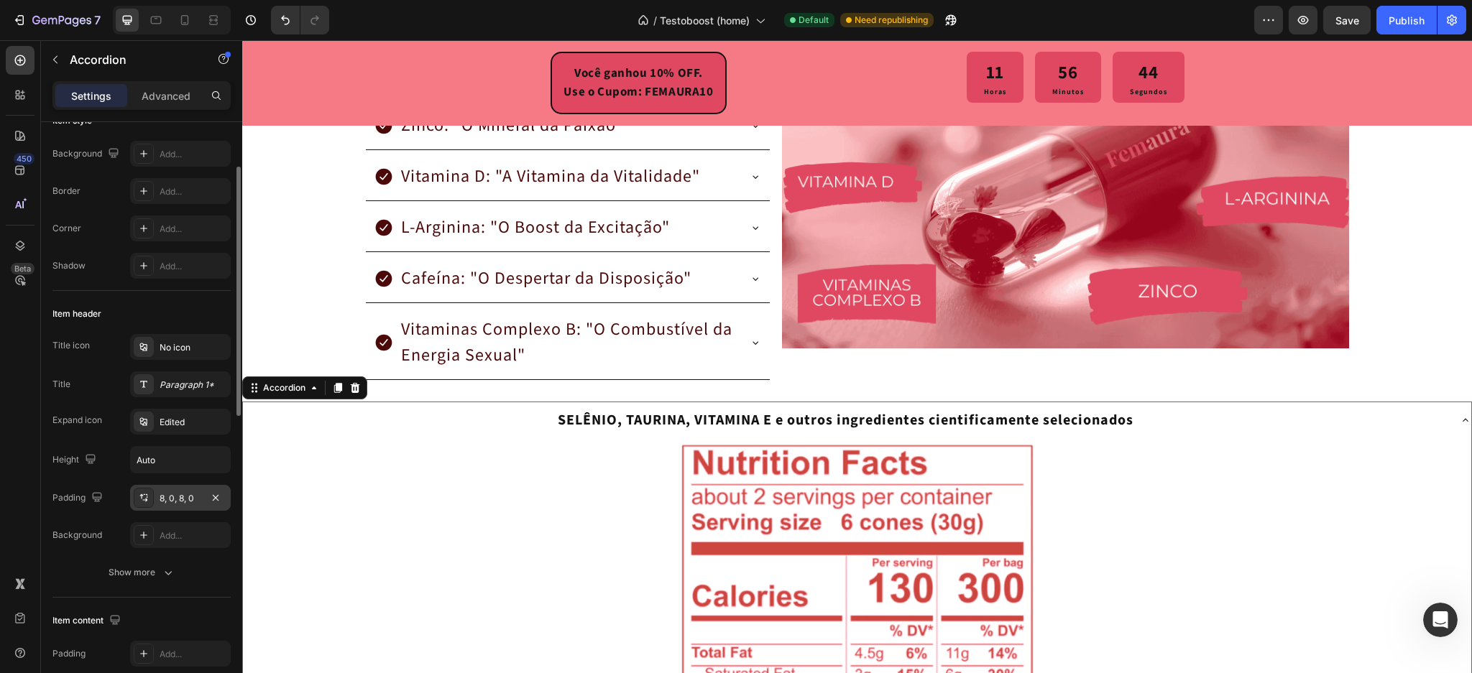
click at [198, 501] on div "8, 0, 8, 0" at bounding box center [181, 498] width 42 height 13
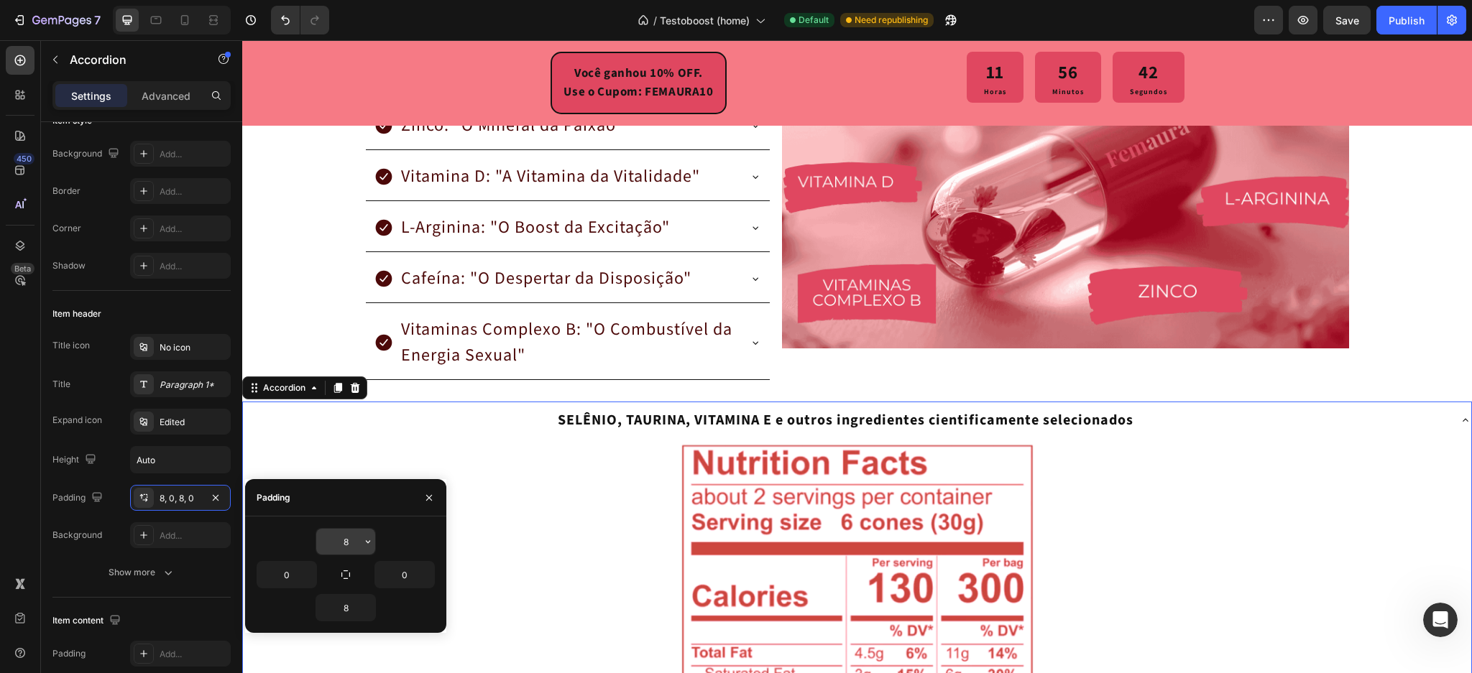
click at [349, 551] on input "8" at bounding box center [345, 542] width 59 height 26
type input "0"
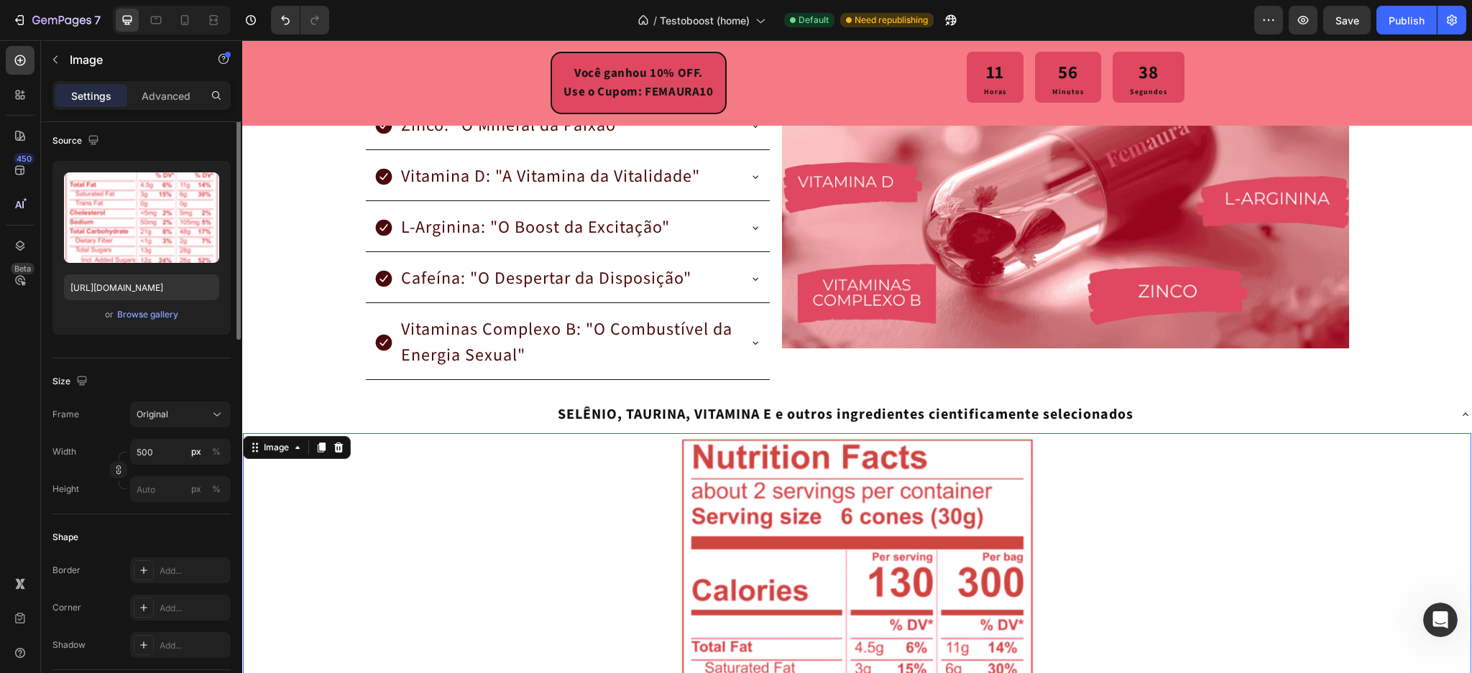
scroll to position [0, 0]
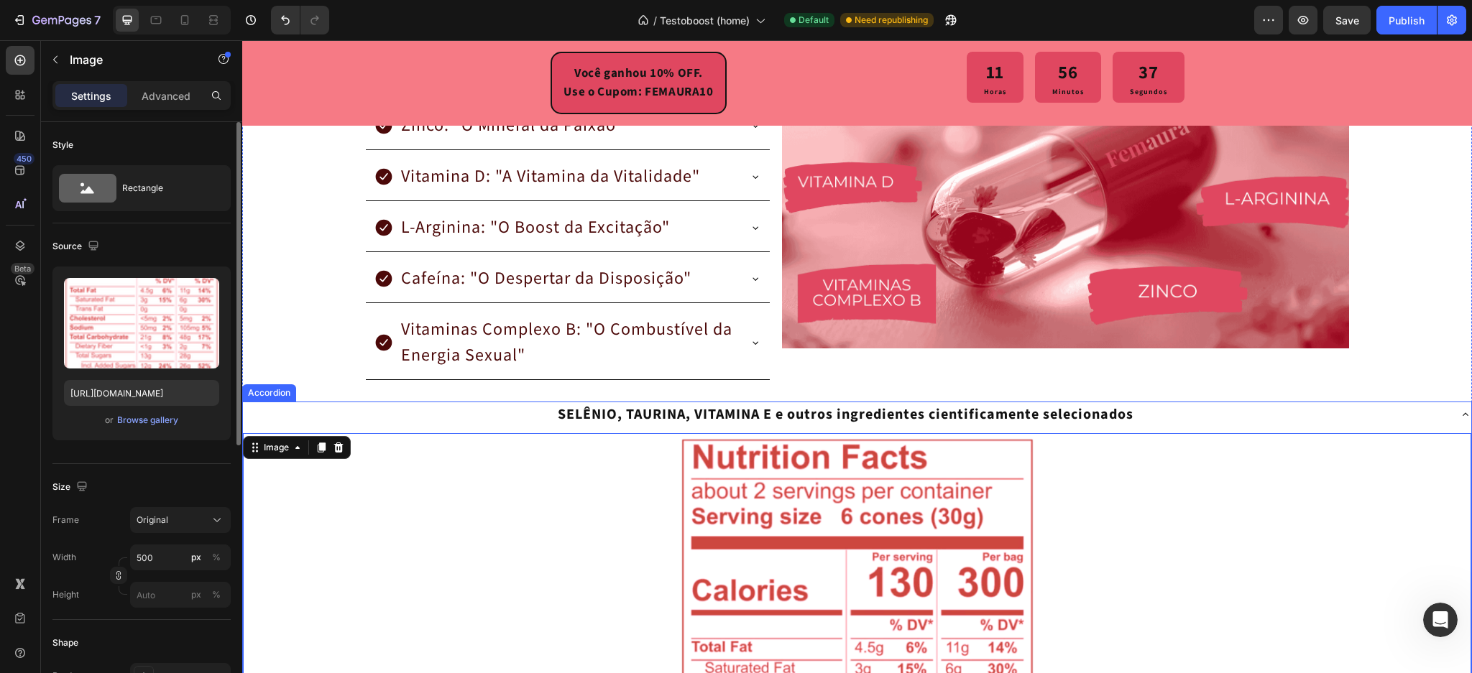
click at [571, 409] on p "SELÊNIO, TAURINA, VITAMINA E e outros ingredientes cientificamente selecionados" at bounding box center [846, 415] width 576 height 22
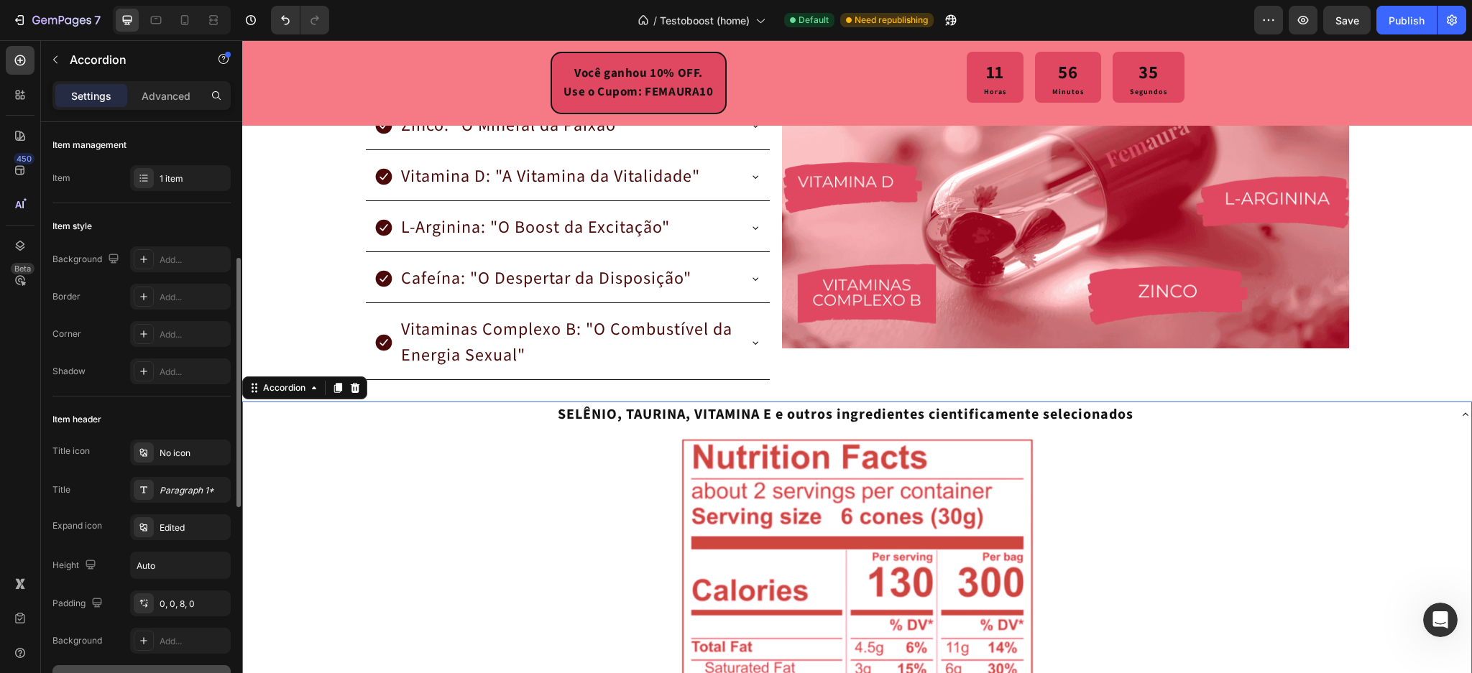
scroll to position [96, 0]
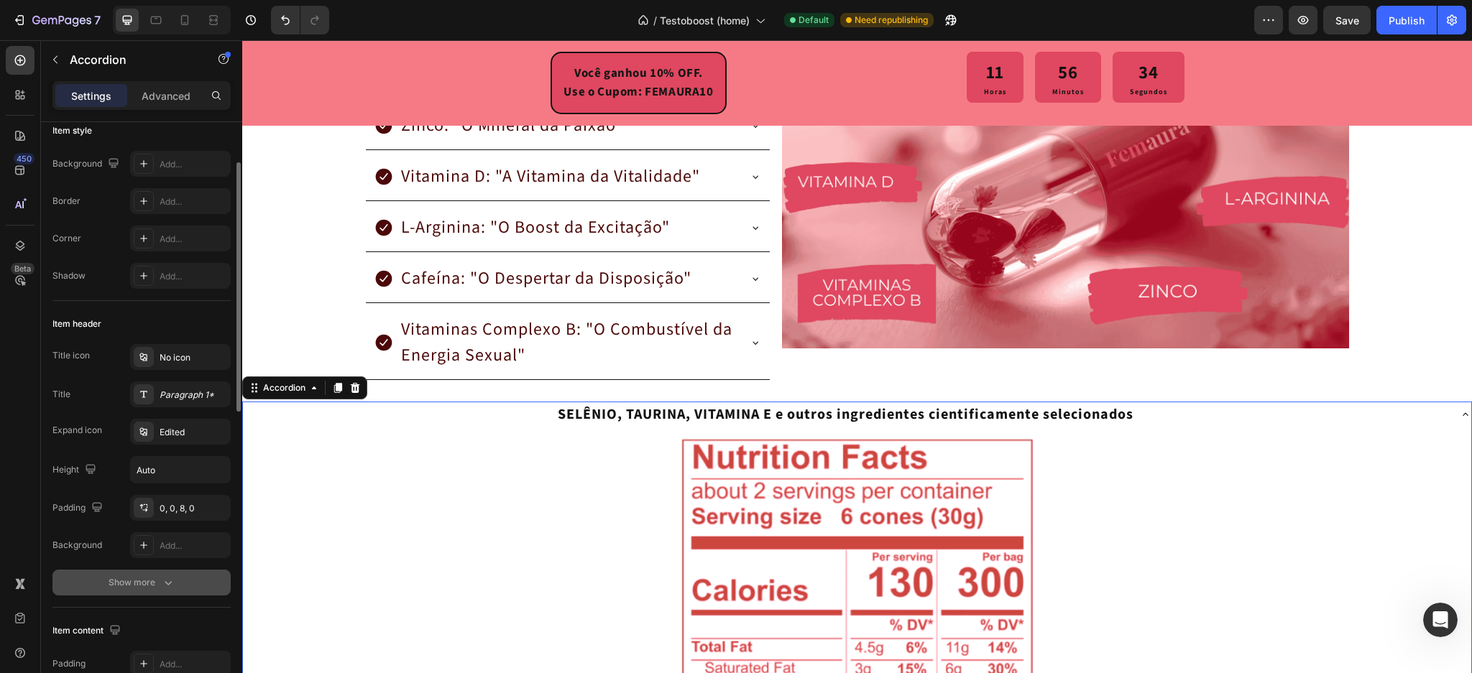
click at [159, 580] on div "Show more" at bounding box center [142, 583] width 67 height 14
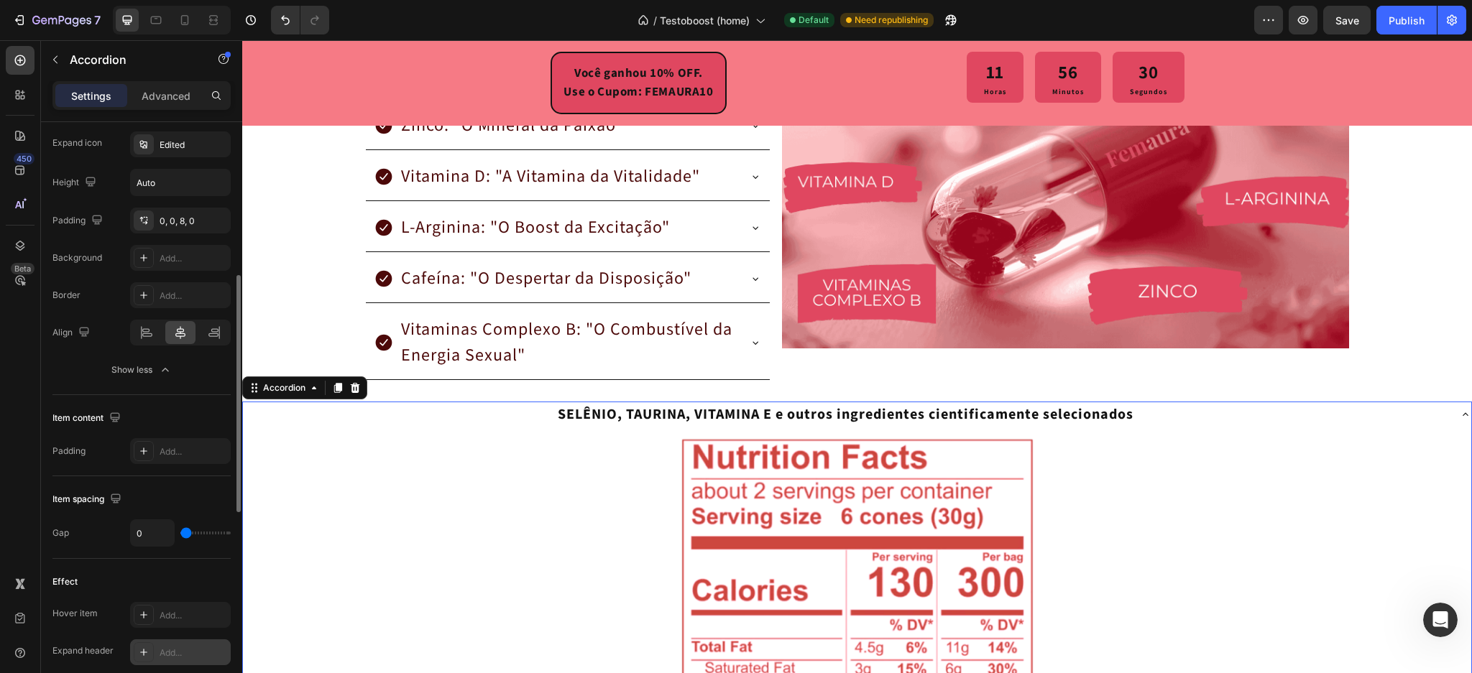
scroll to position [479, 0]
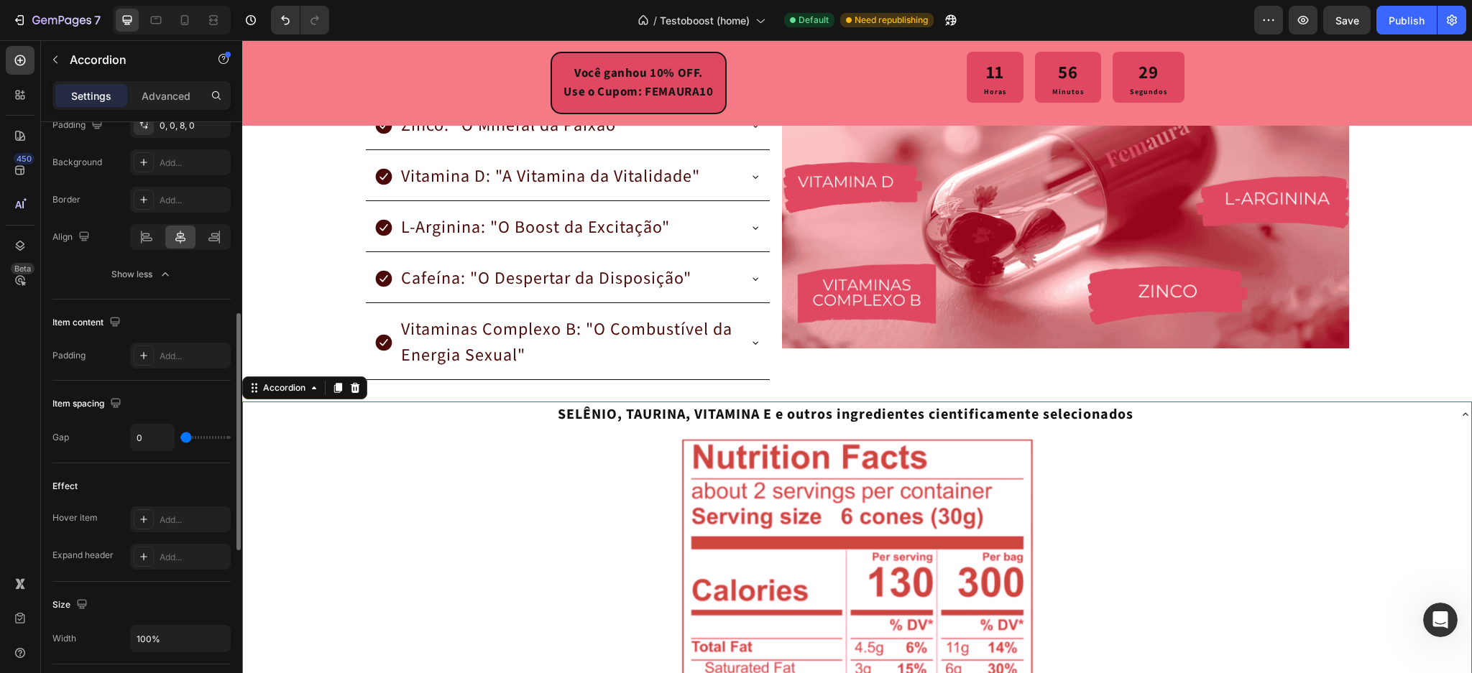
type input "24"
type input "54"
type input "87"
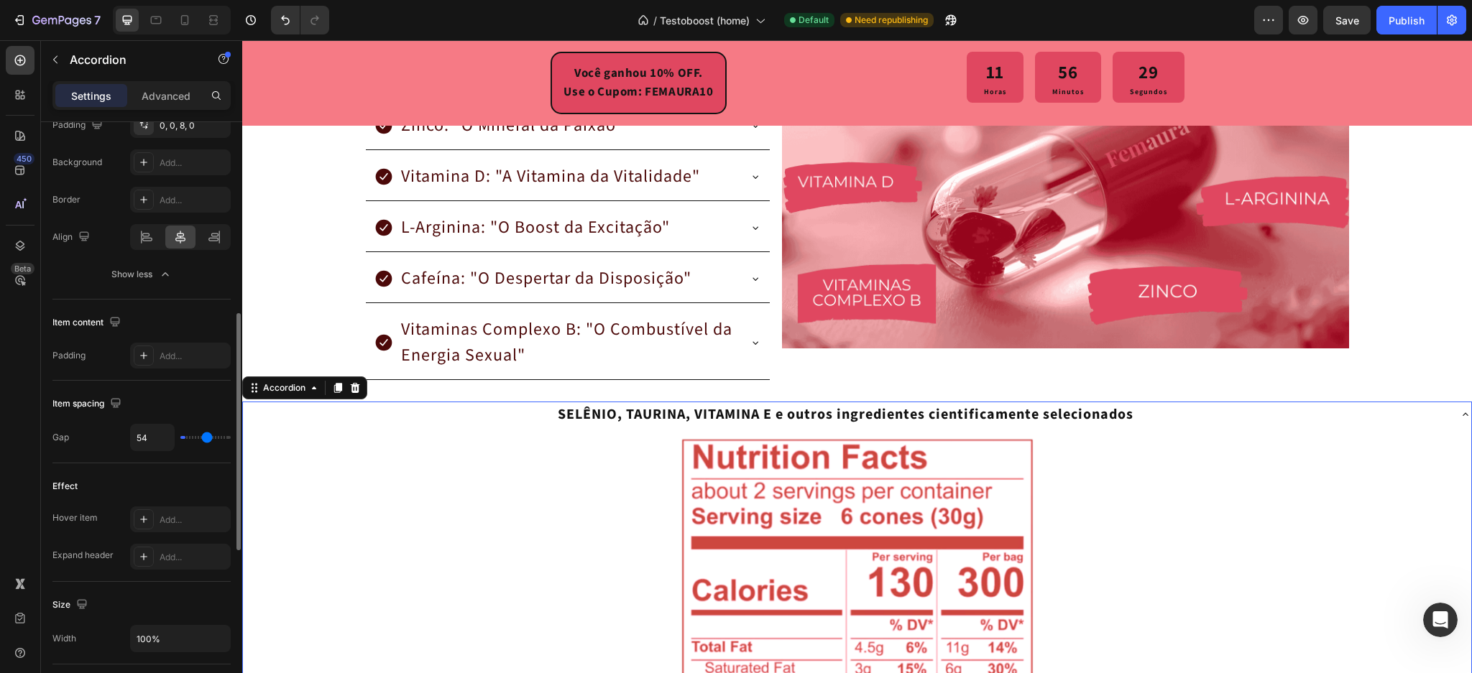
type input "87"
type input "100"
type input "71"
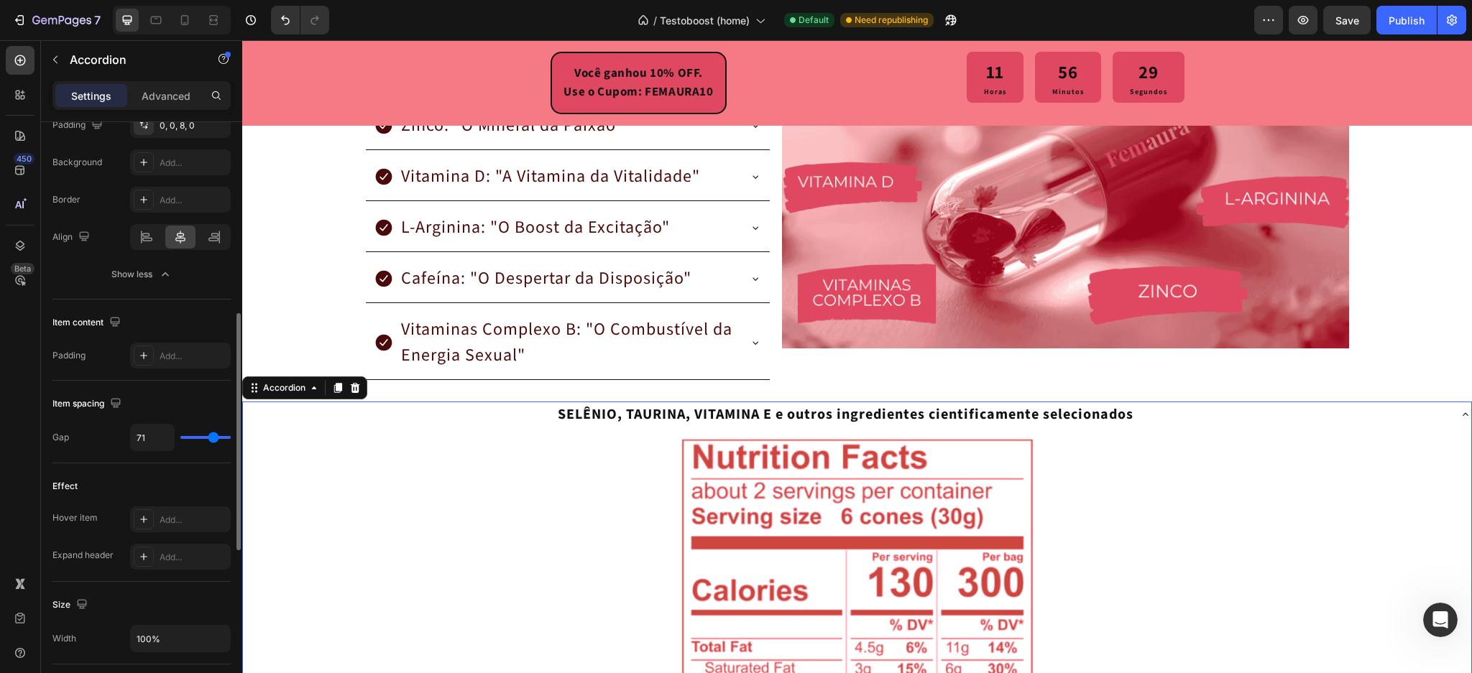
type input "14"
type input "0"
drag, startPoint x: 185, startPoint y: 438, endPoint x: 116, endPoint y: 444, distance: 68.5
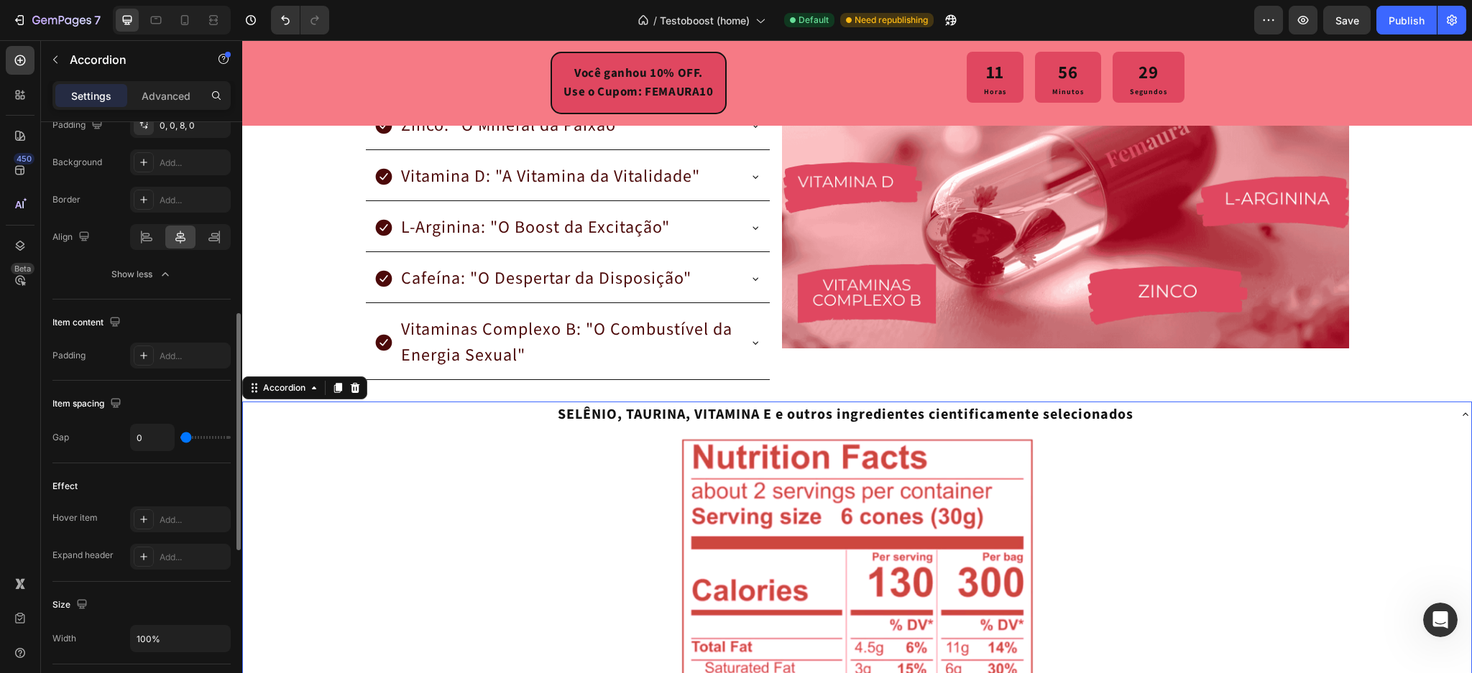
click at [180, 439] on input "range" at bounding box center [205, 437] width 50 height 3
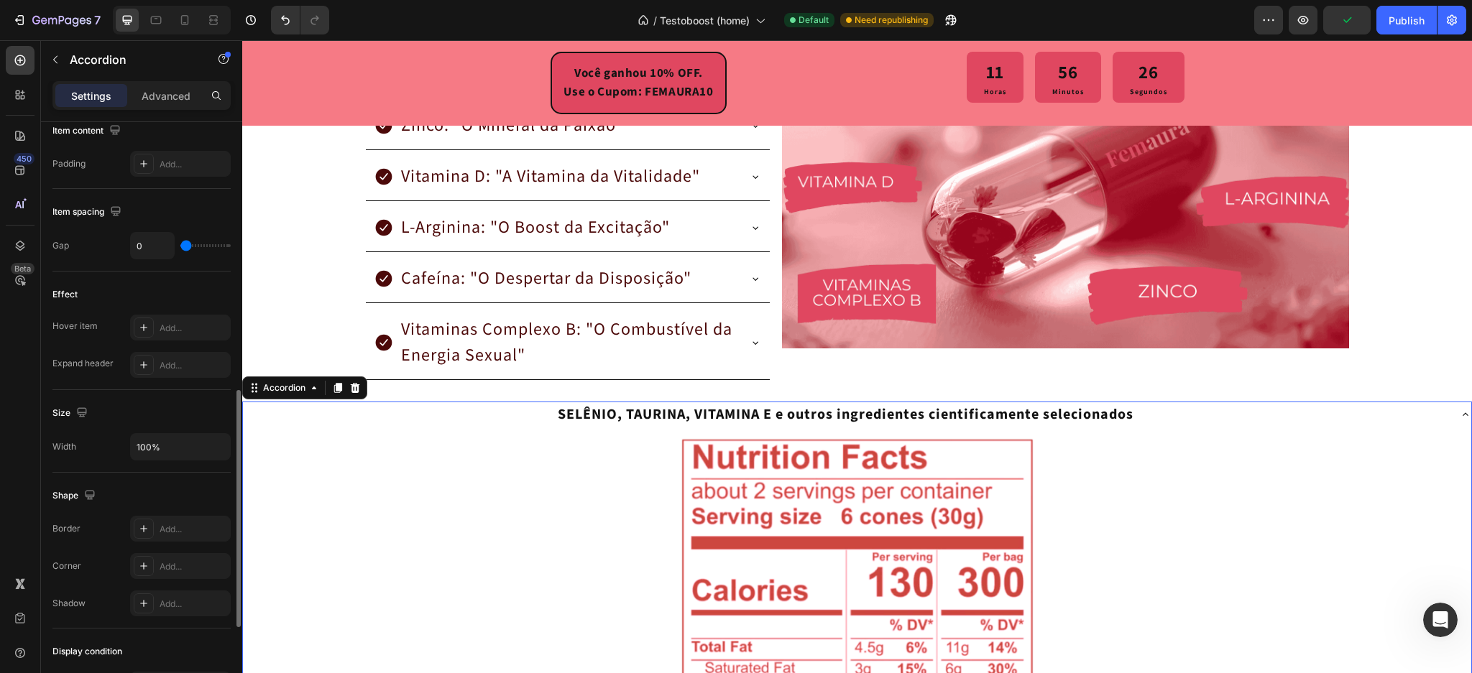
scroll to position [863, 0]
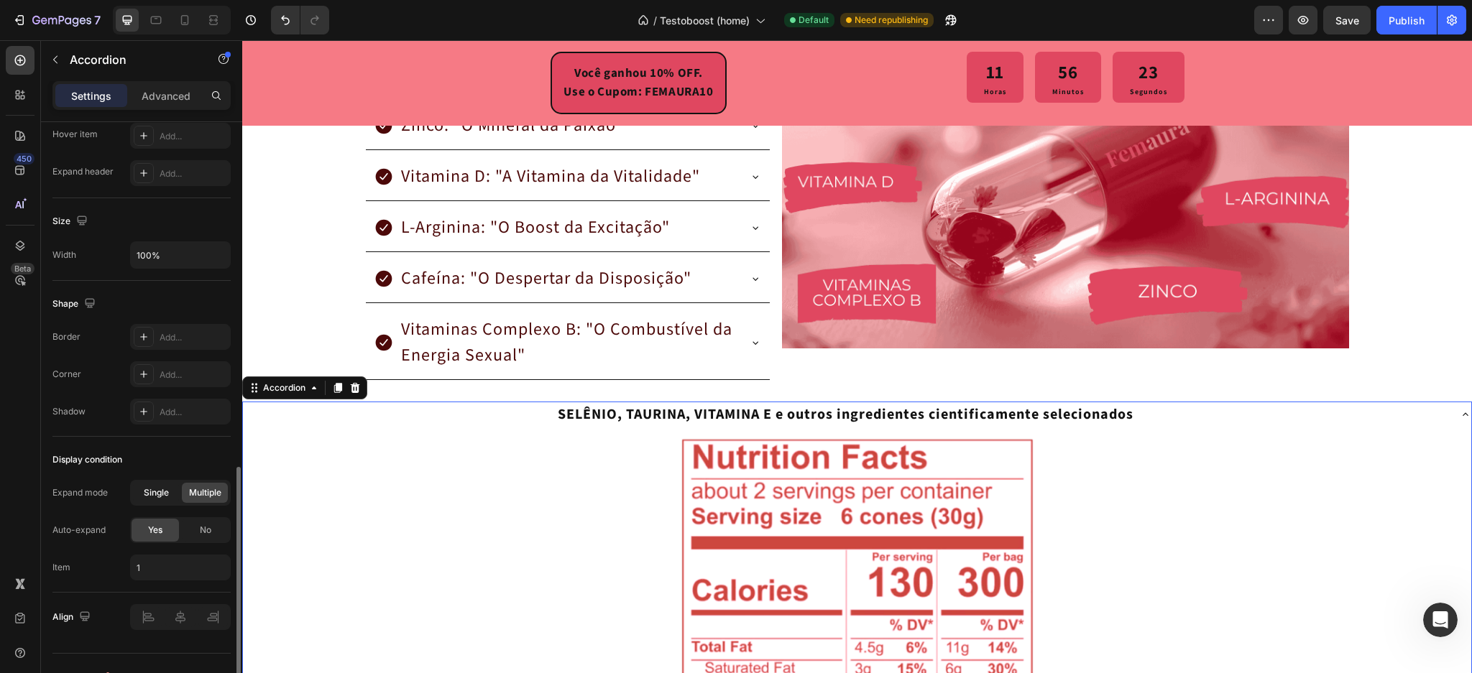
click at [159, 491] on span "Single" at bounding box center [156, 493] width 25 height 13
click at [197, 530] on div "No" at bounding box center [205, 530] width 47 height 23
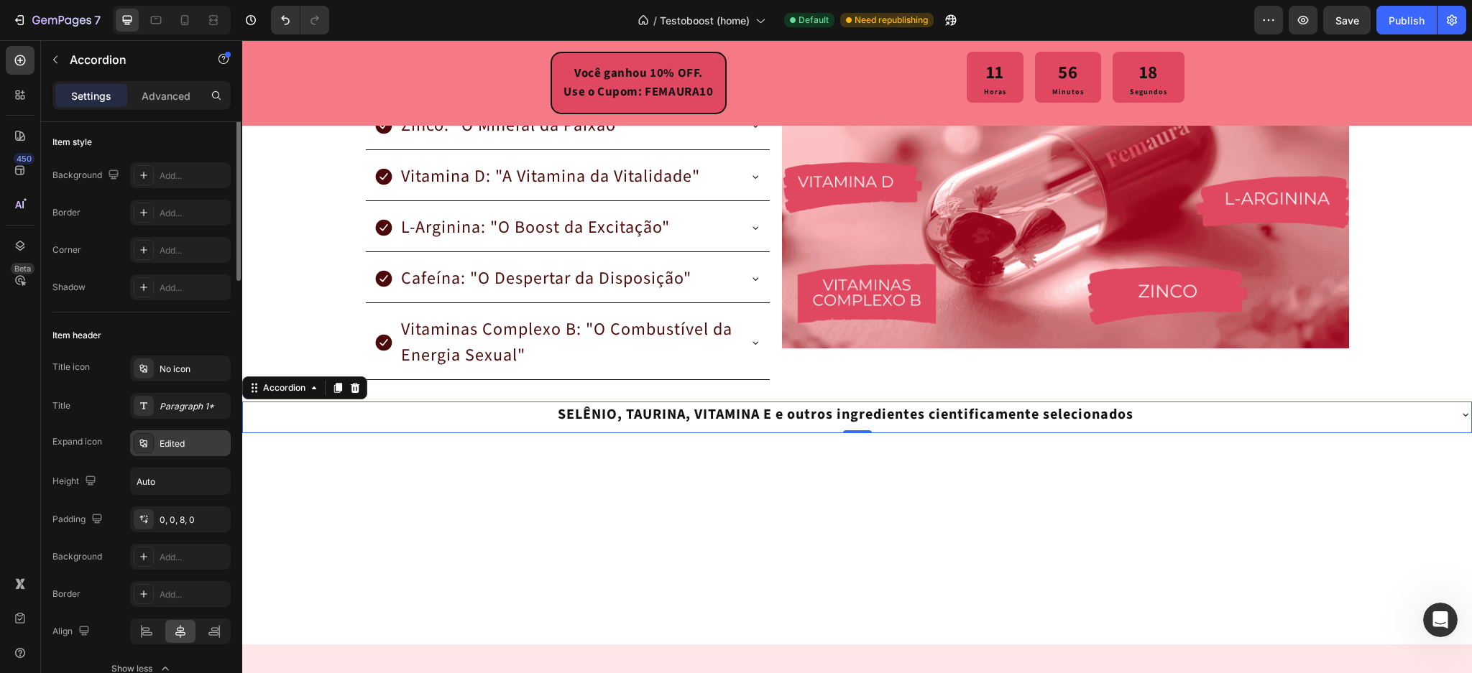
scroll to position [0, 0]
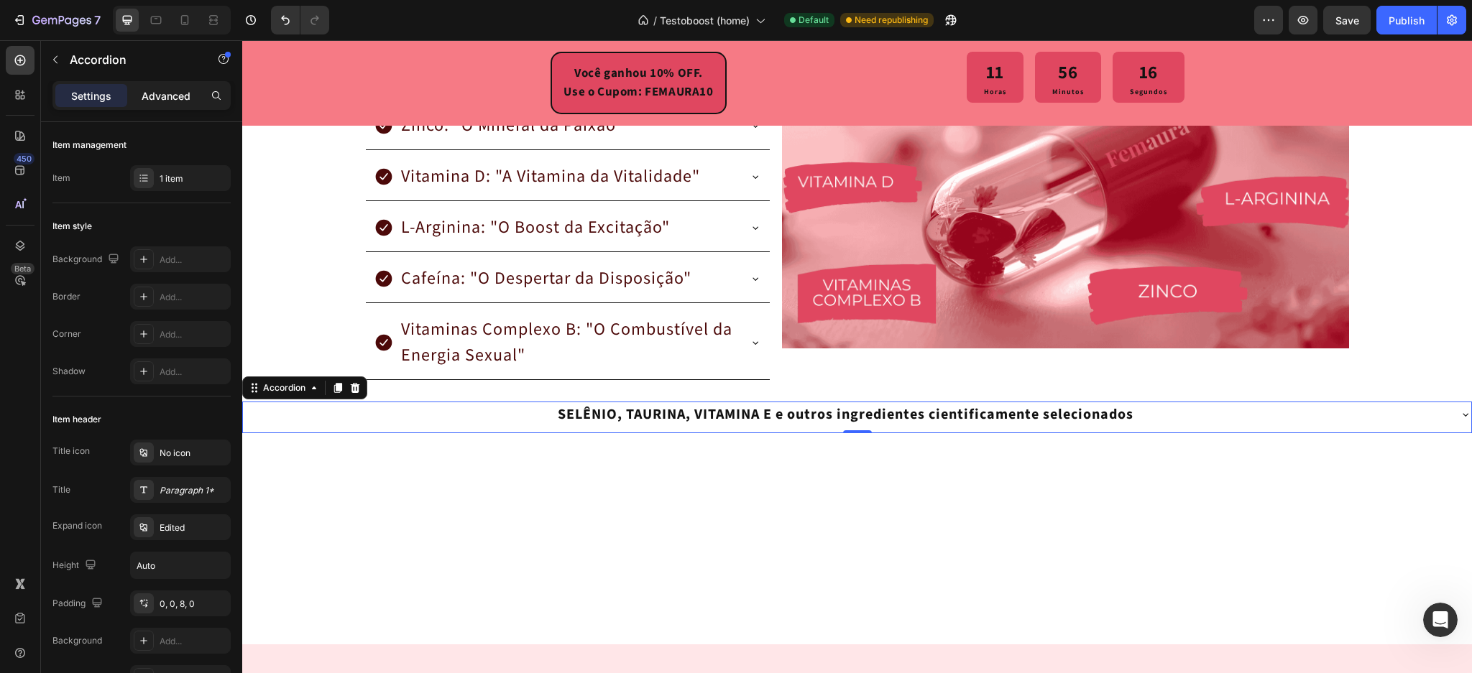
click at [153, 89] on p "Advanced" at bounding box center [166, 95] width 49 height 15
type input "100%"
type input "100"
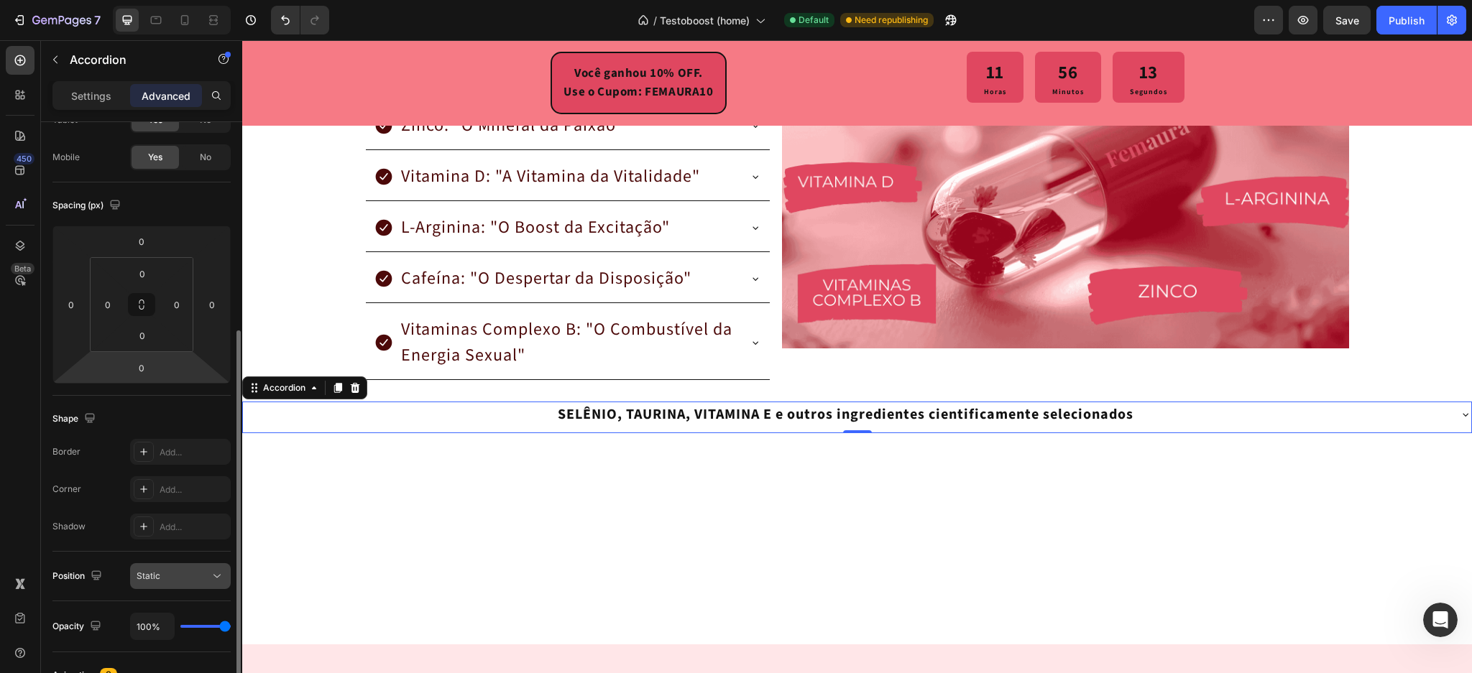
scroll to position [191, 0]
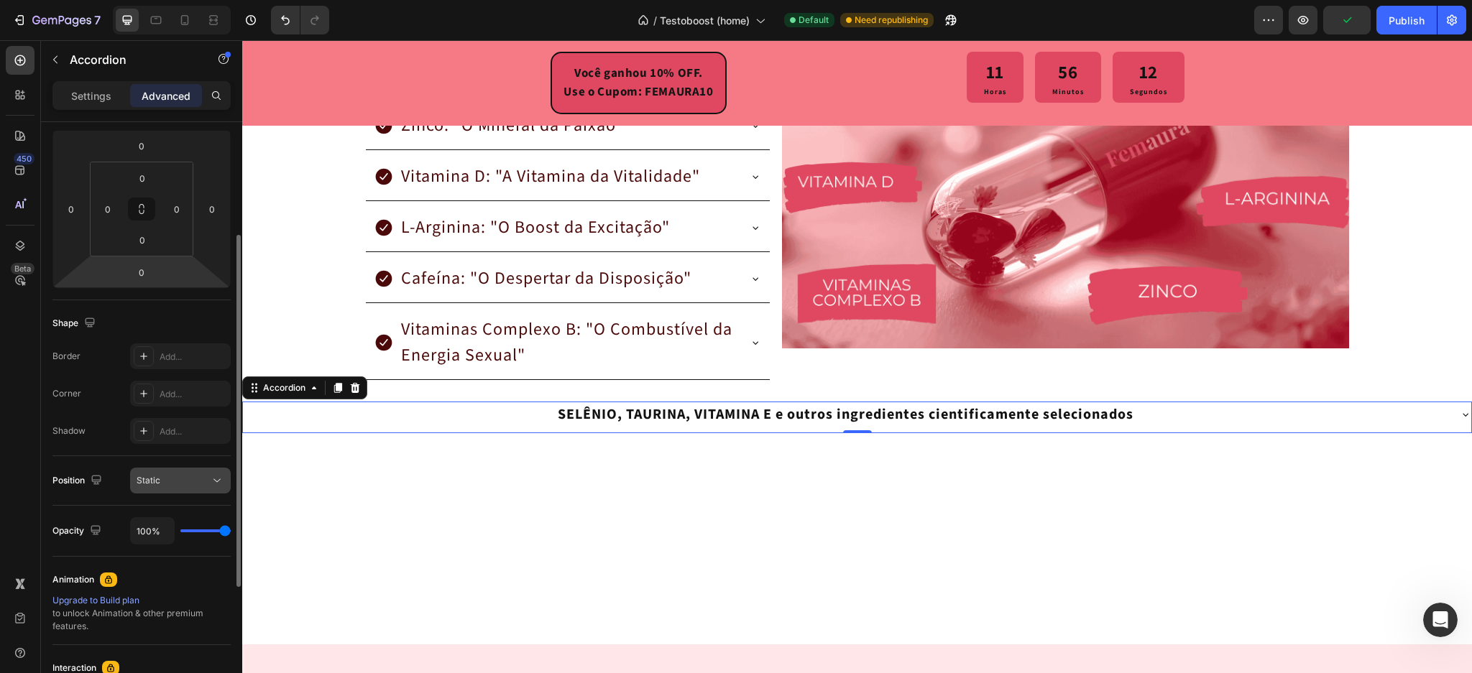
click at [164, 471] on button "Static" at bounding box center [180, 481] width 101 height 26
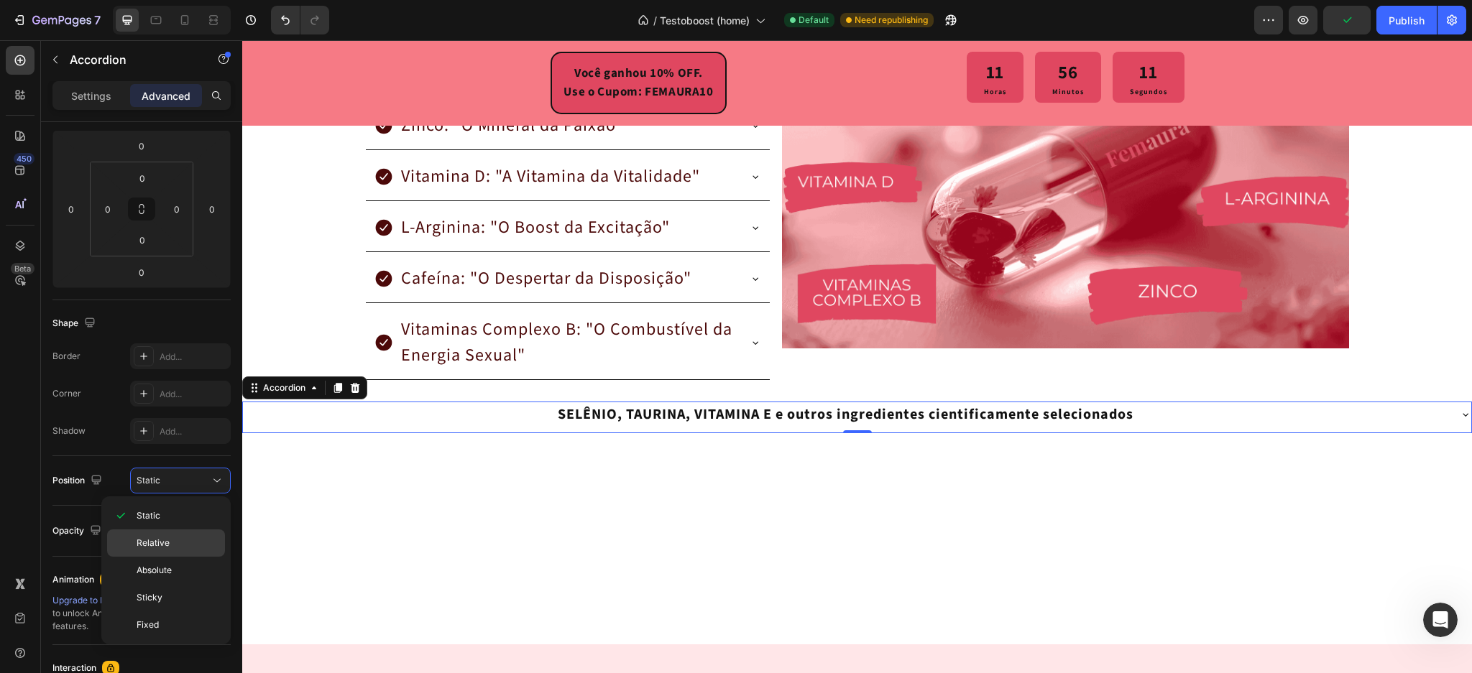
click at [158, 543] on span "Relative" at bounding box center [153, 543] width 33 height 13
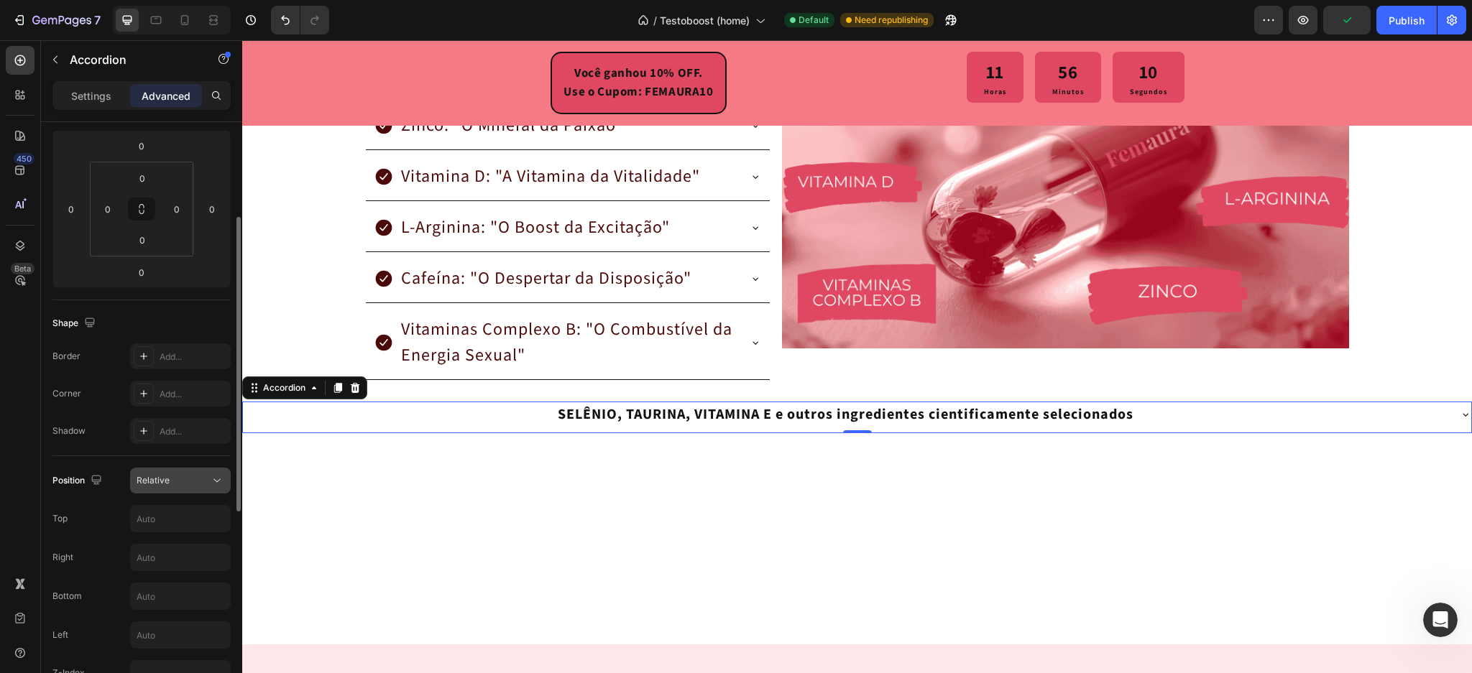
click at [177, 477] on div "Relative" at bounding box center [173, 480] width 73 height 13
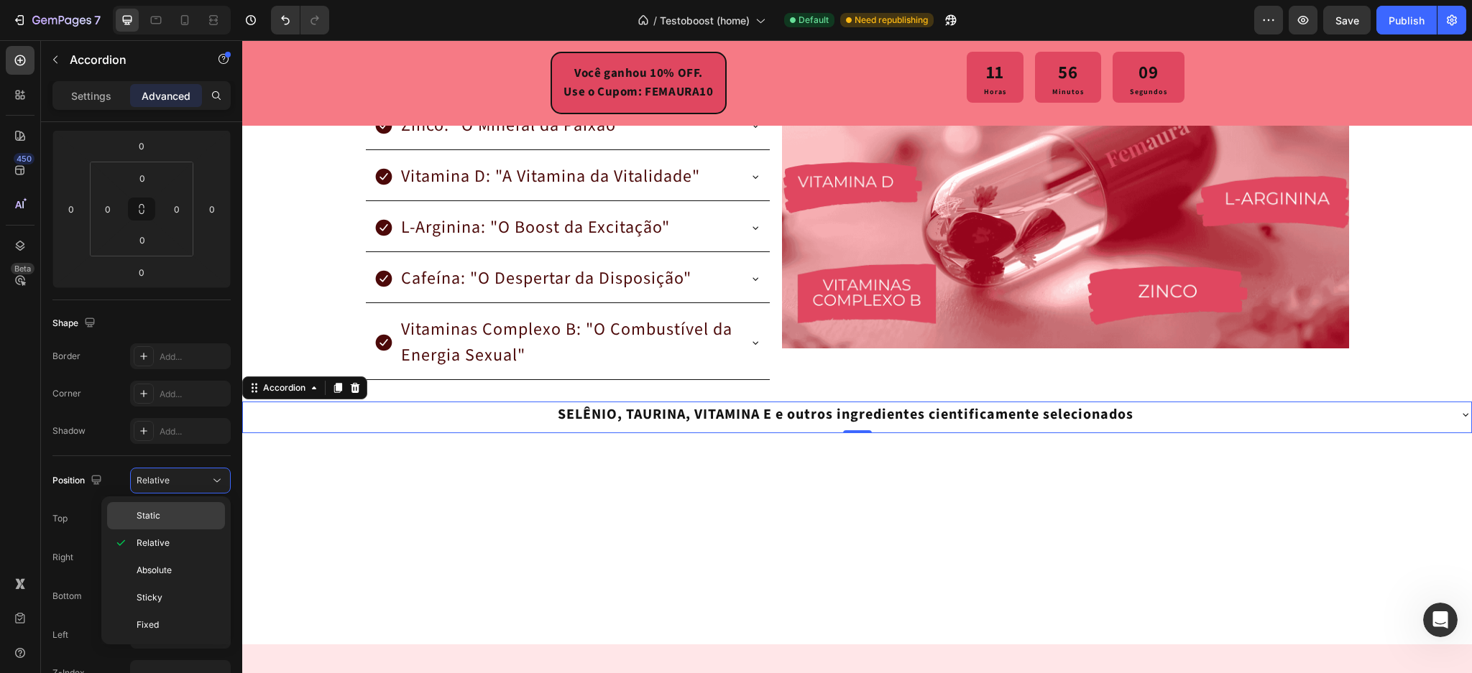
drag, startPoint x: 165, startPoint y: 509, endPoint x: 142, endPoint y: 502, distance: 24.8
click at [165, 510] on p "Static" at bounding box center [178, 516] width 82 height 13
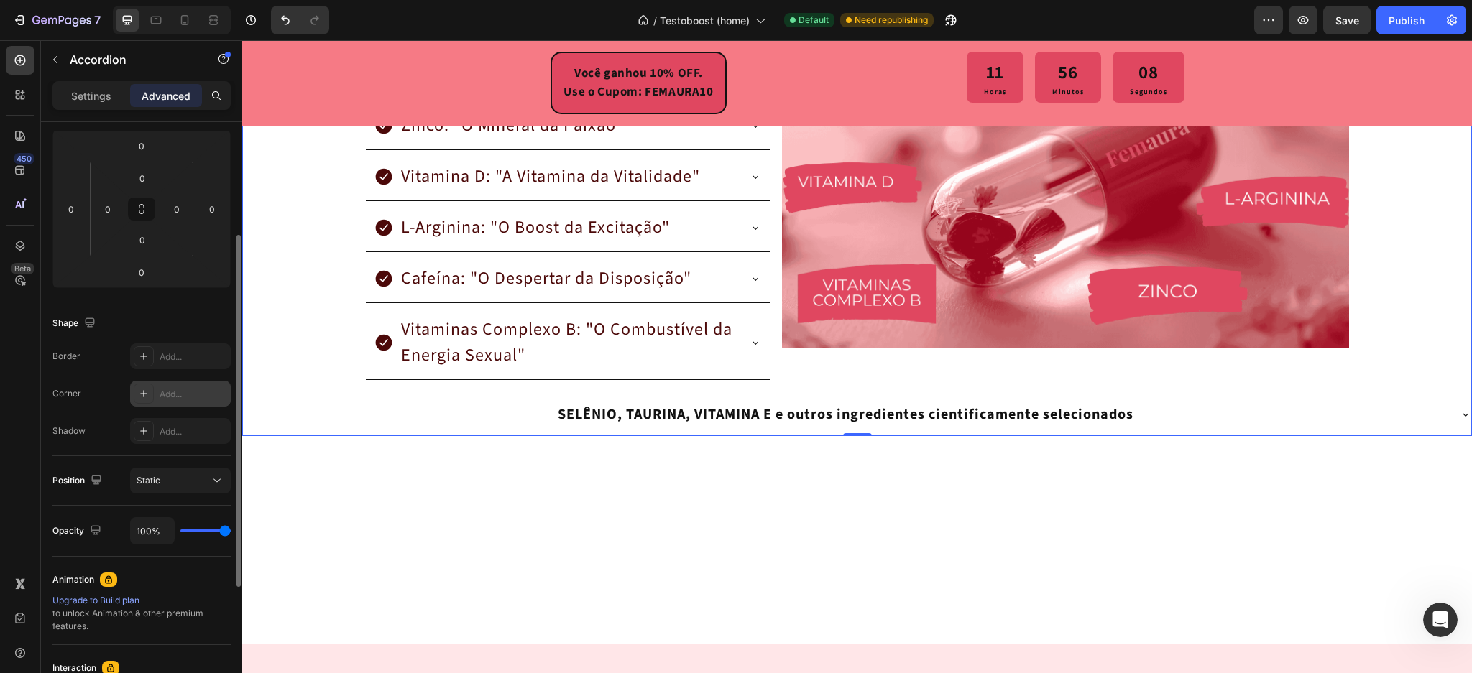
scroll to position [0, 0]
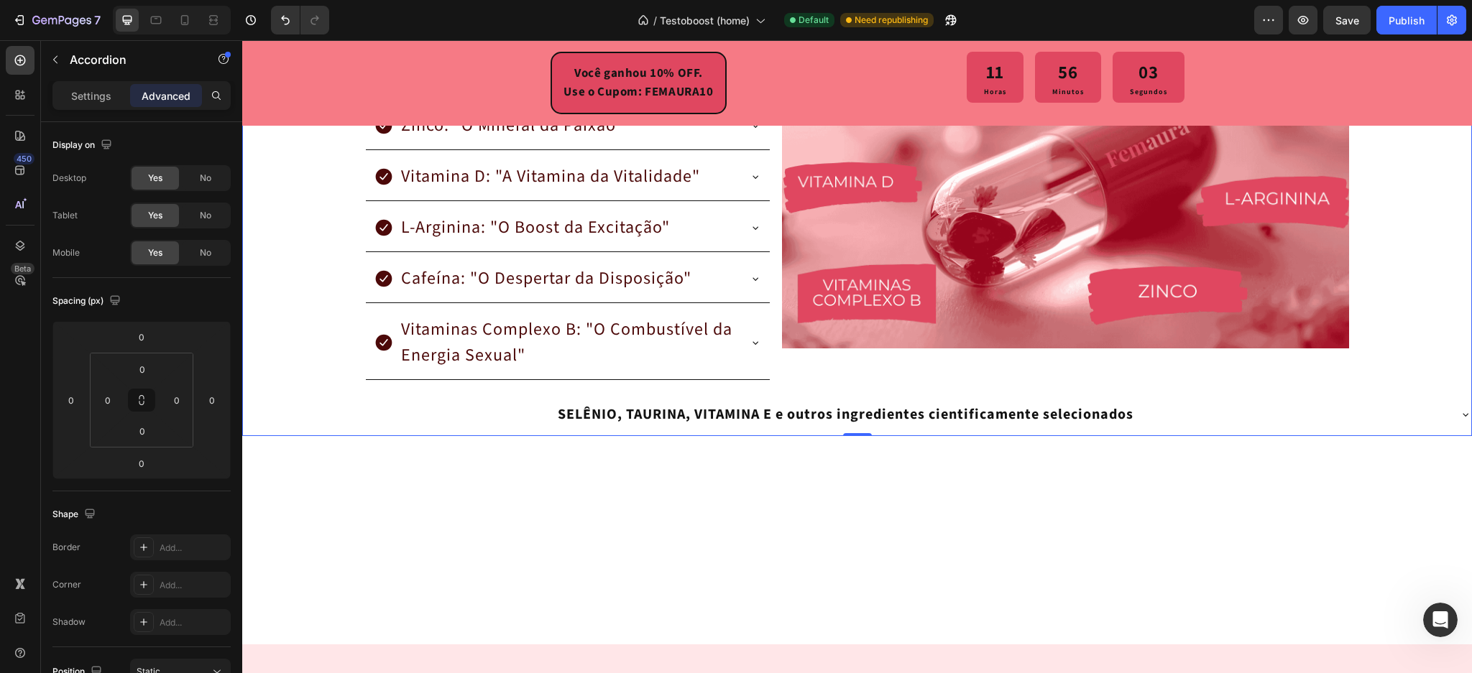
click at [505, 410] on div "SELÊNIO, TAURINA, VITAMINA E e outros ingredientes cientificamente selecionados" at bounding box center [845, 415] width 1205 height 26
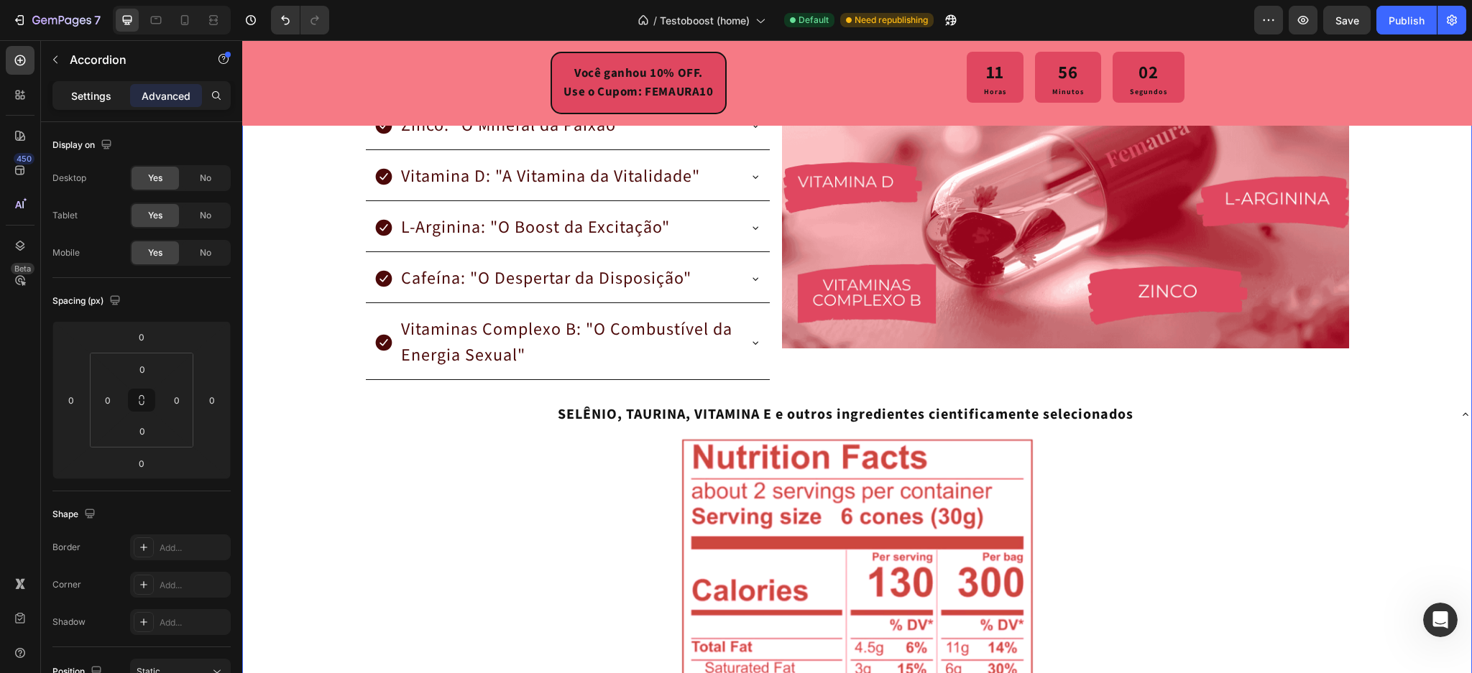
click at [90, 91] on p "Settings" at bounding box center [91, 95] width 40 height 15
type input "0"
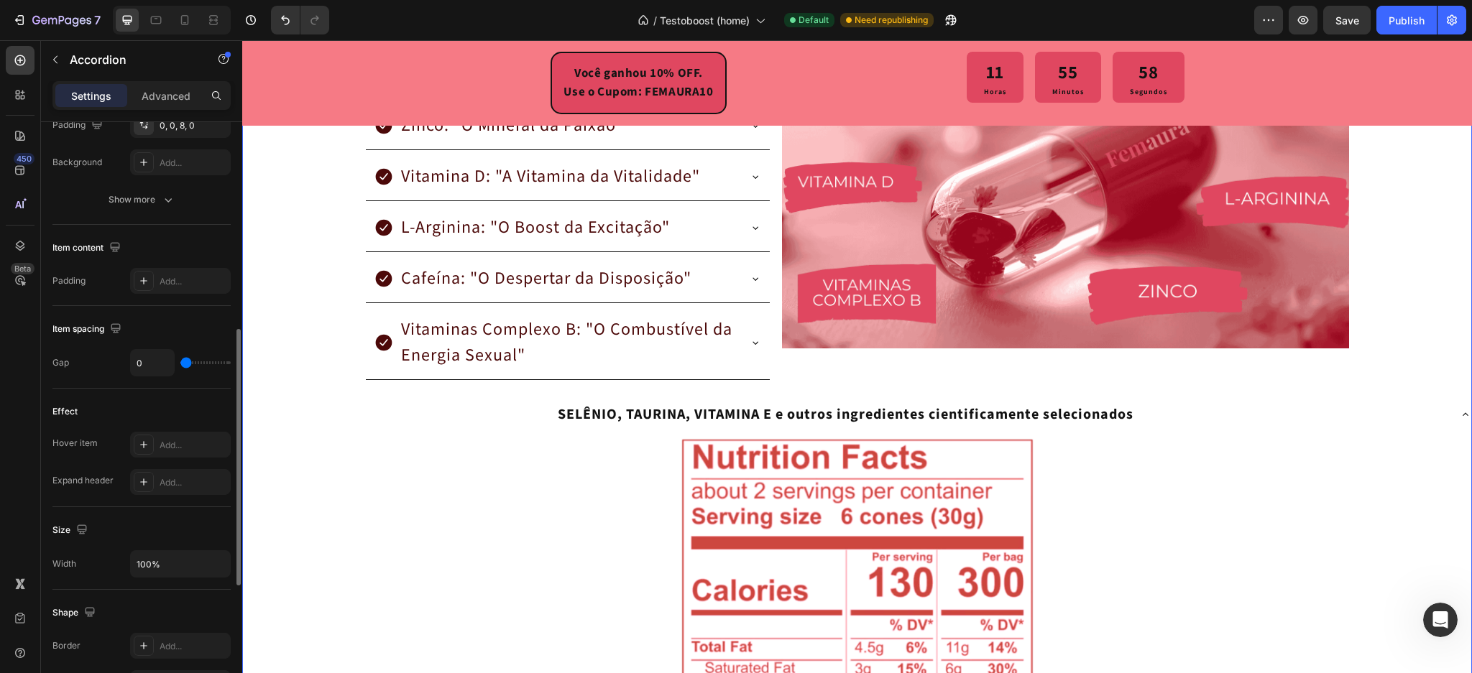
scroll to position [575, 0]
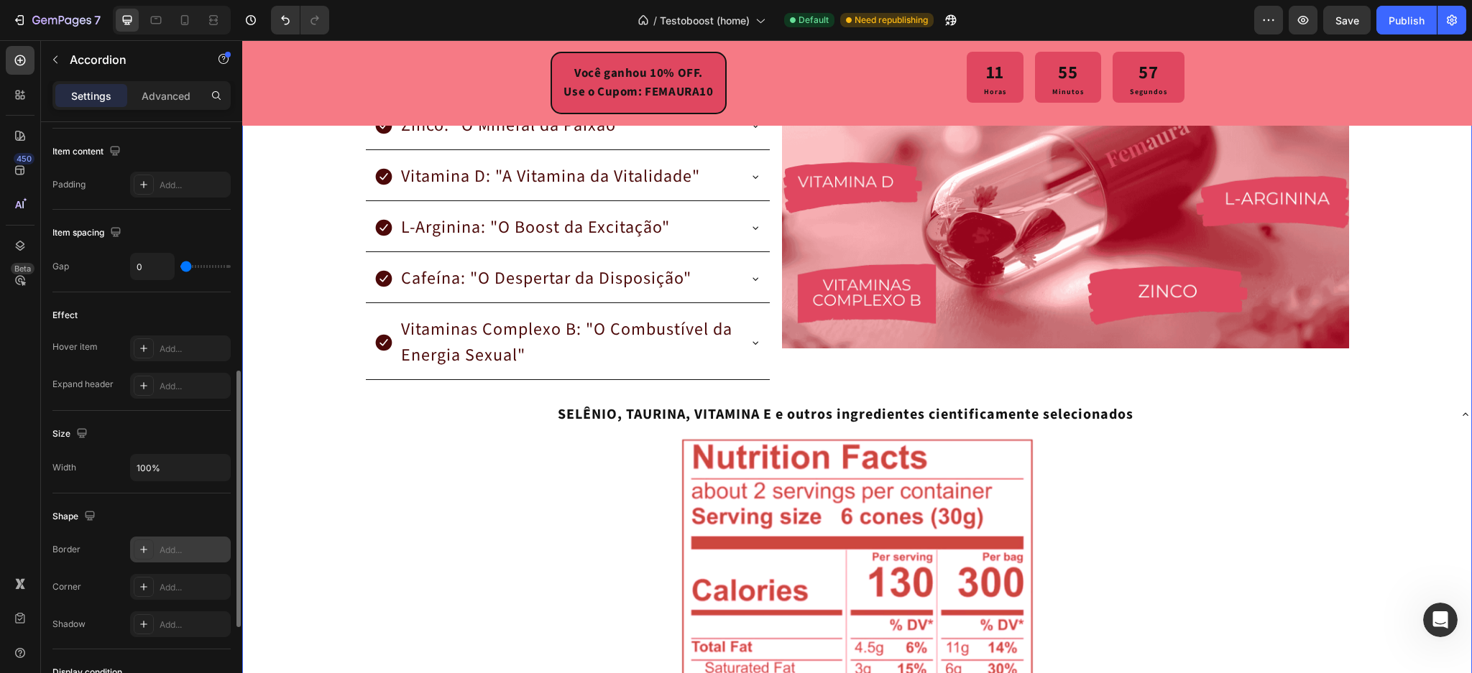
click at [136, 543] on div at bounding box center [144, 550] width 20 height 20
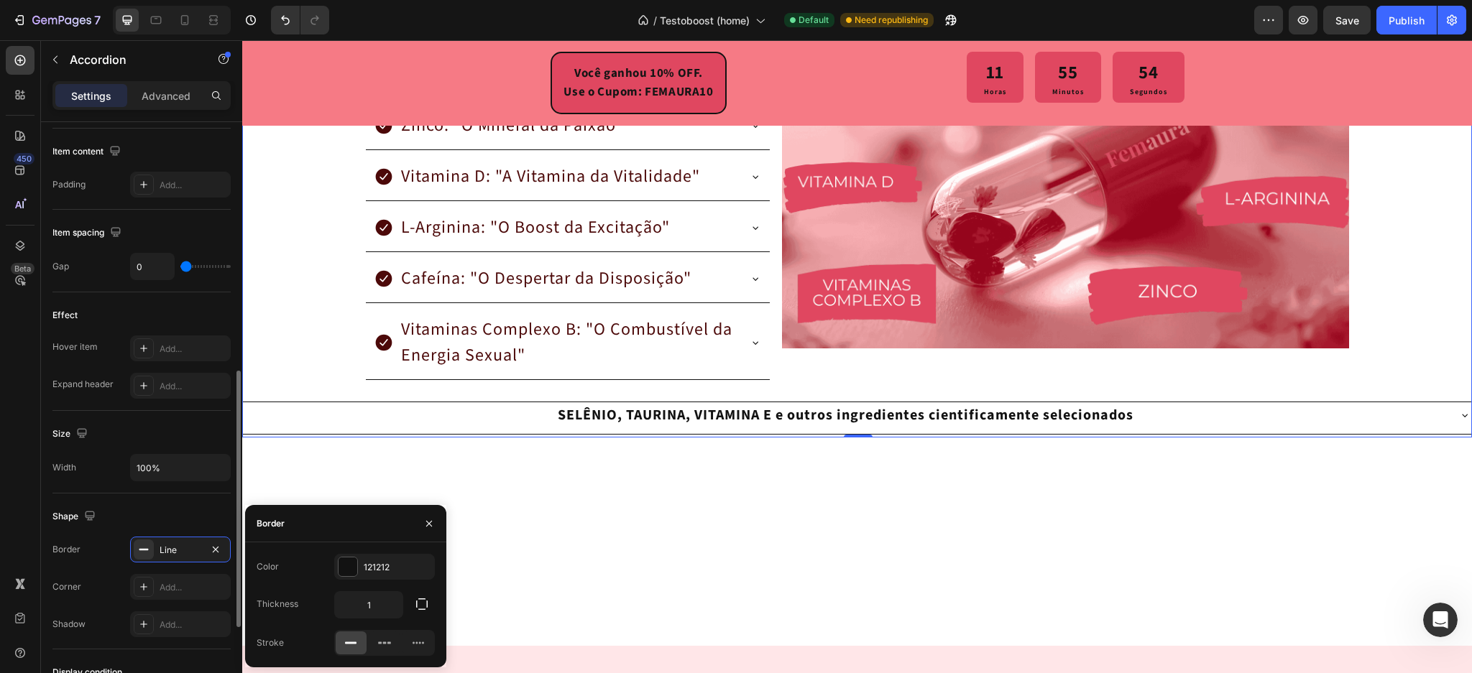
click at [191, 515] on div "Shape" at bounding box center [141, 516] width 178 height 23
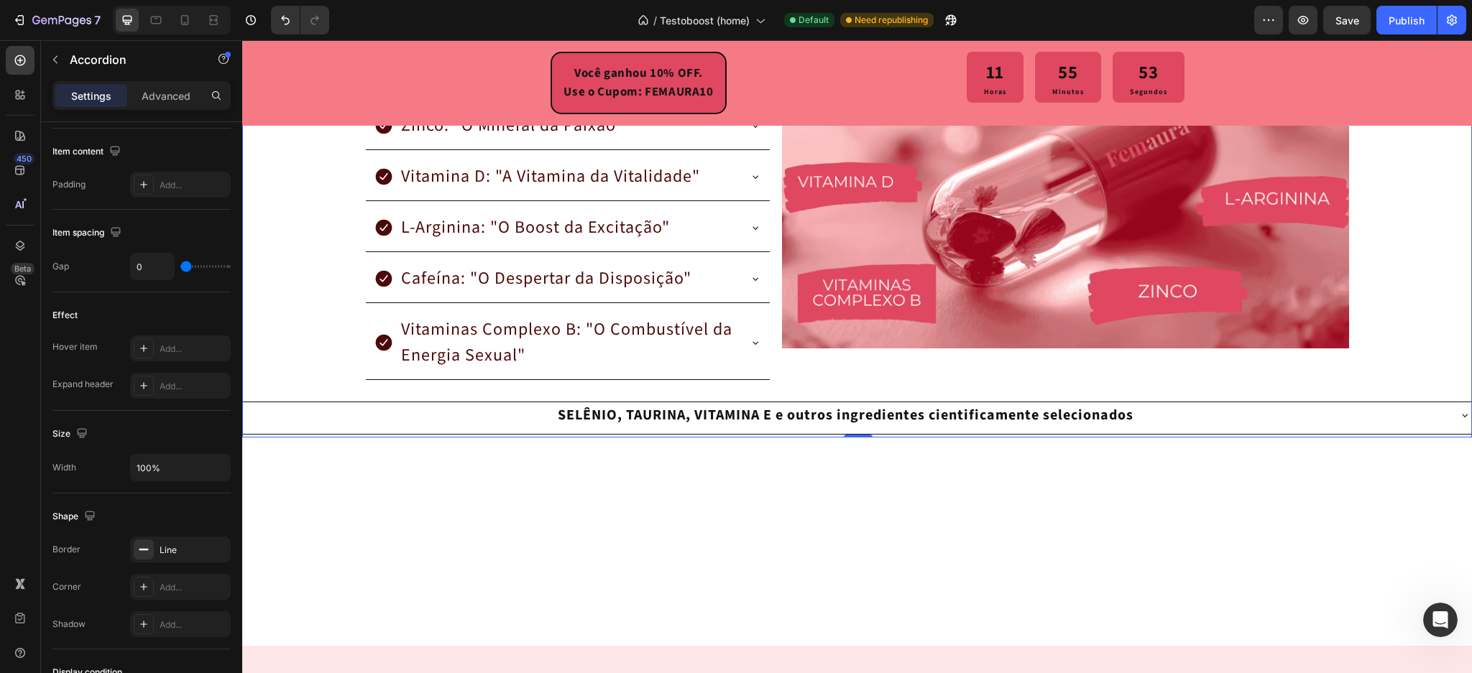
click at [671, 518] on div at bounding box center [857, 553] width 1230 height 185
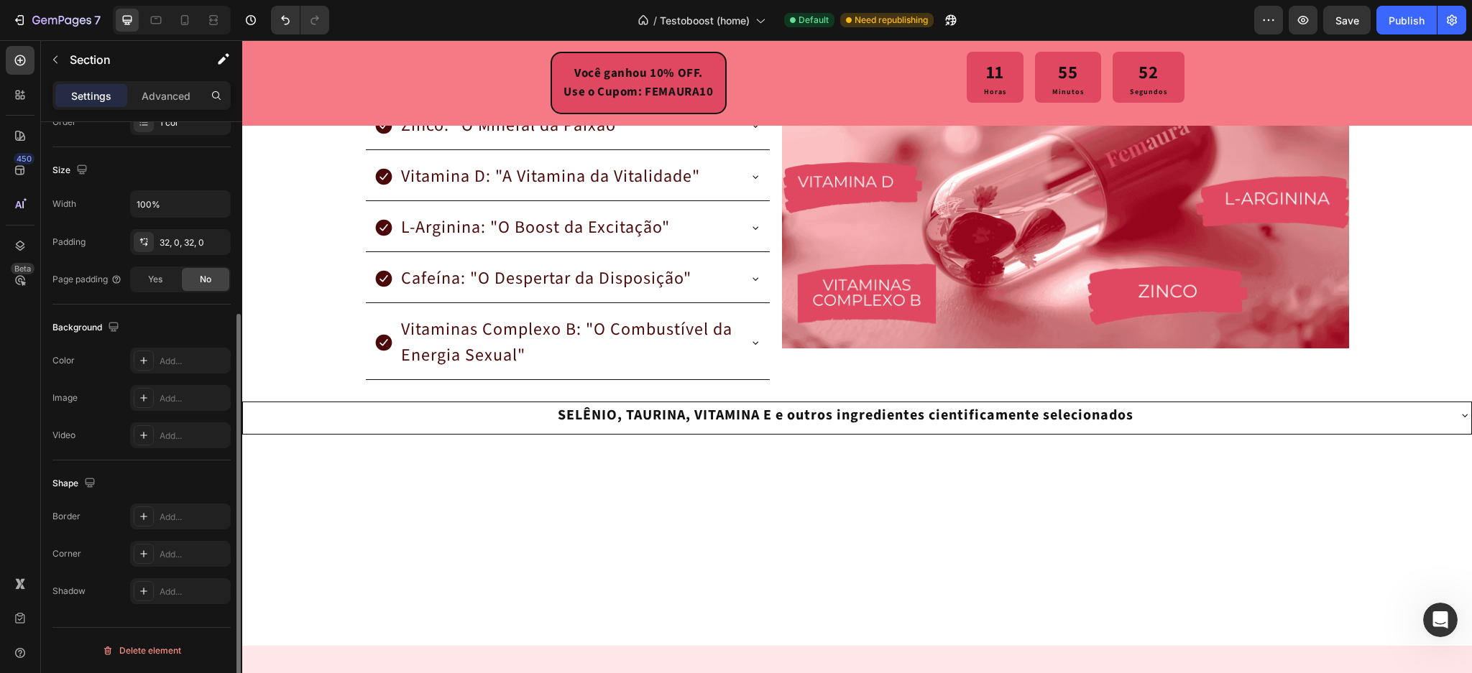
scroll to position [0, 0]
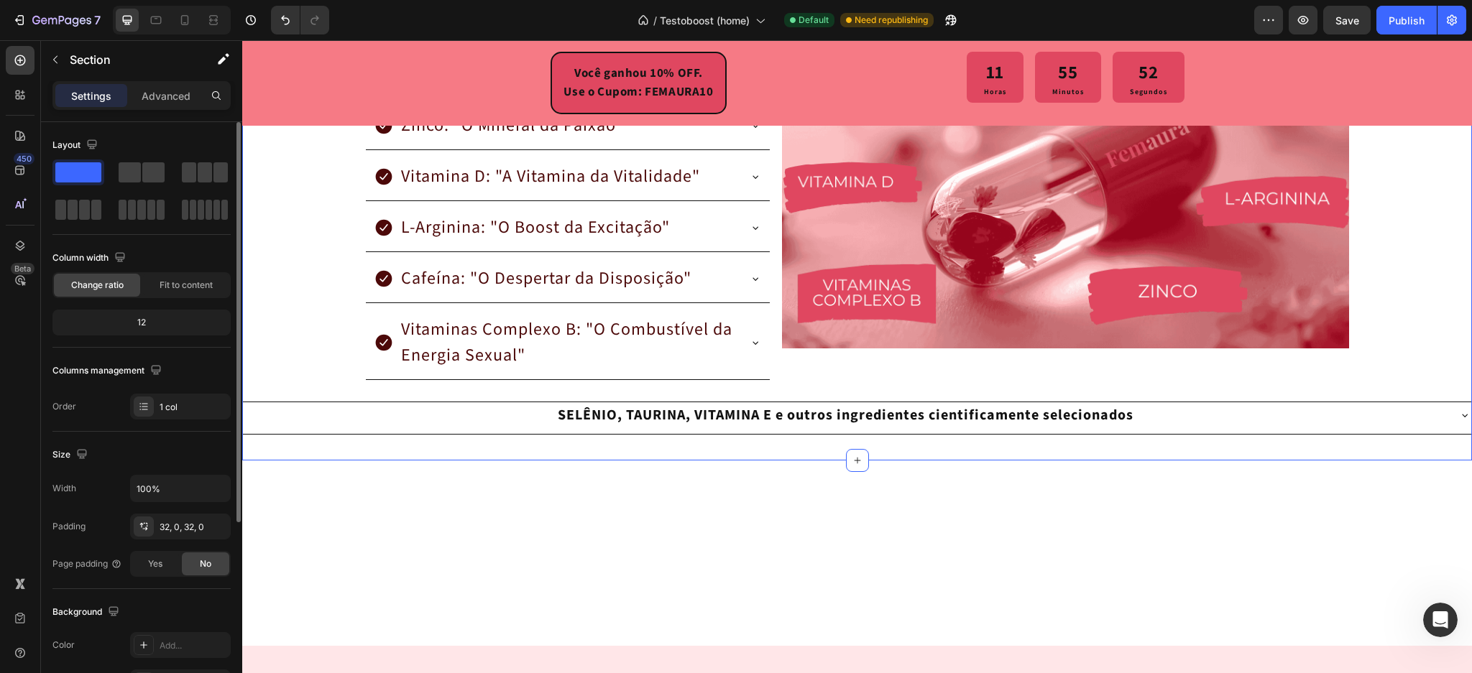
click at [504, 415] on div "SELÊNIO, TAURINA, VITAMINA E e outros ingredientes cientificamente selecionados" at bounding box center [846, 416] width 1204 height 26
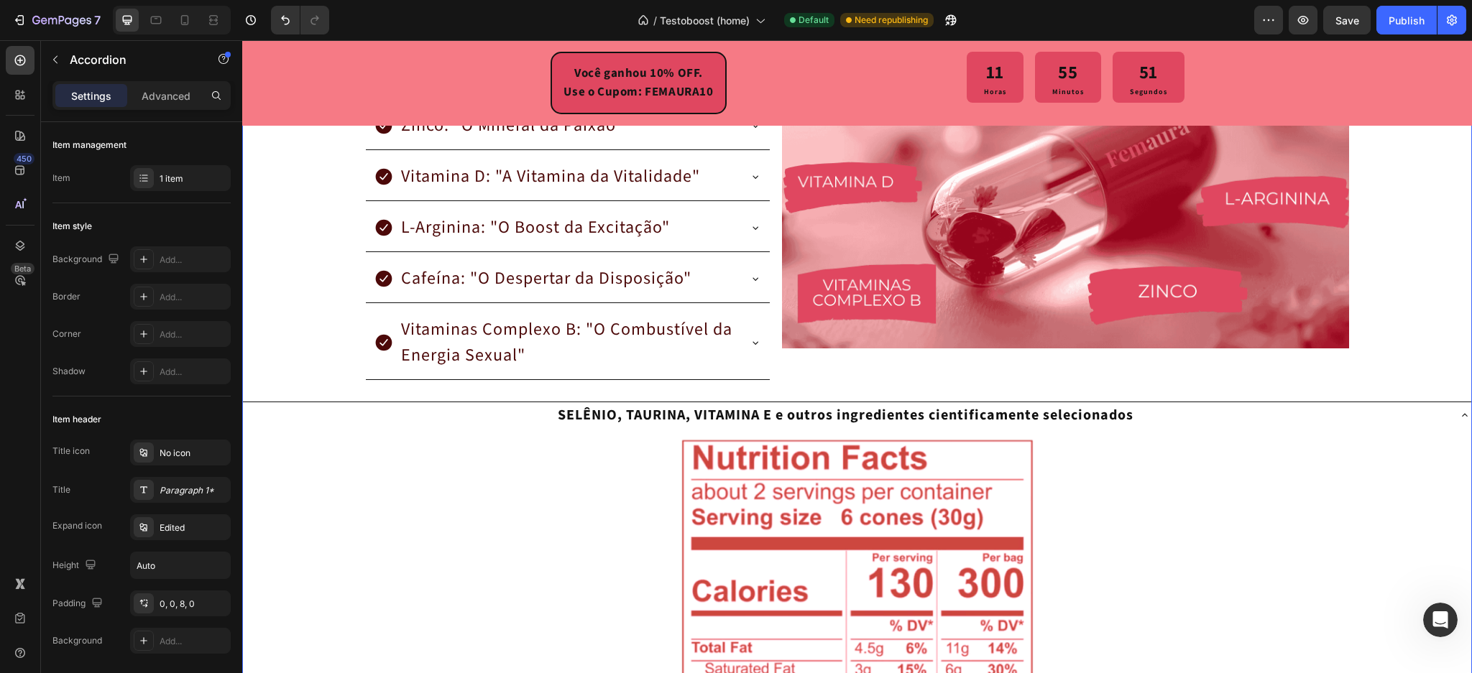
drag, startPoint x: 502, startPoint y: 418, endPoint x: 382, endPoint y: 472, distance: 132.2
click at [502, 419] on div "SELÊNIO, TAURINA, VITAMINA E e outros ingredientes cientificamente selecionados" at bounding box center [846, 416] width 1204 height 26
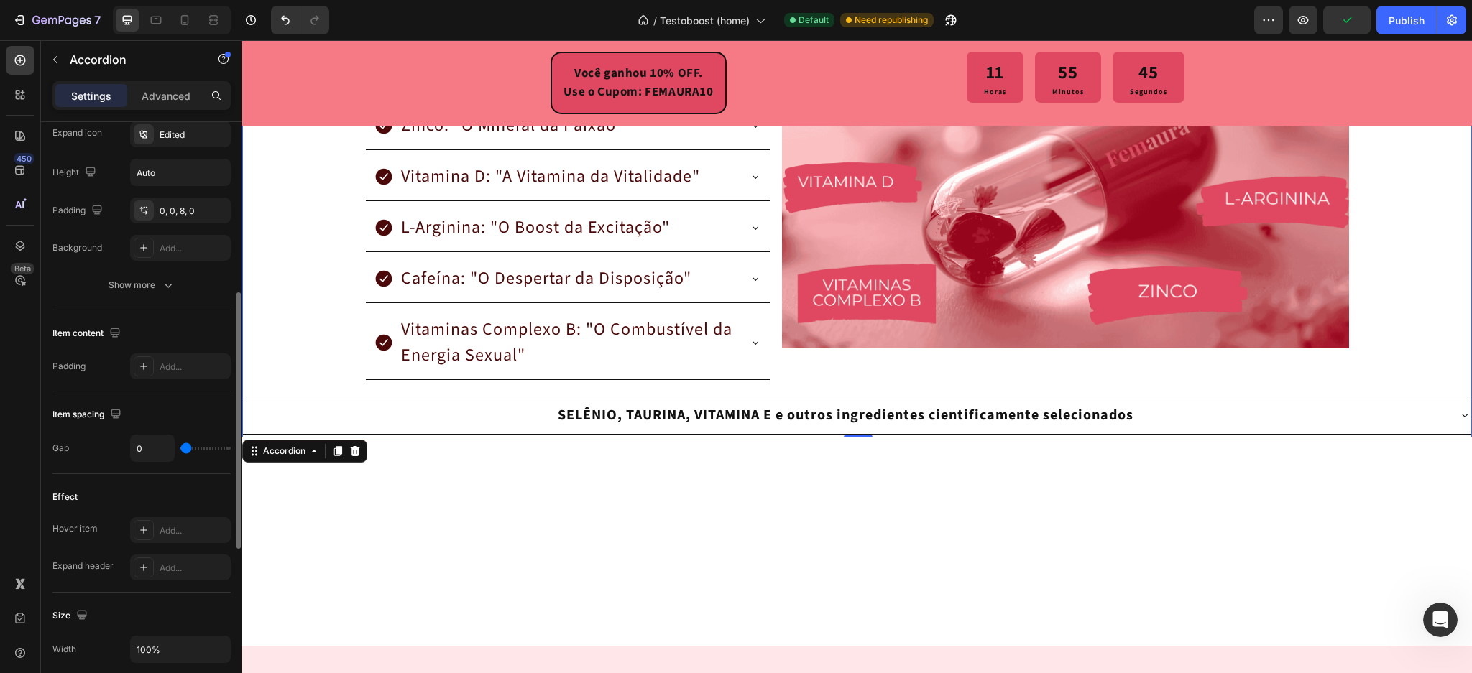
scroll to position [297, 0]
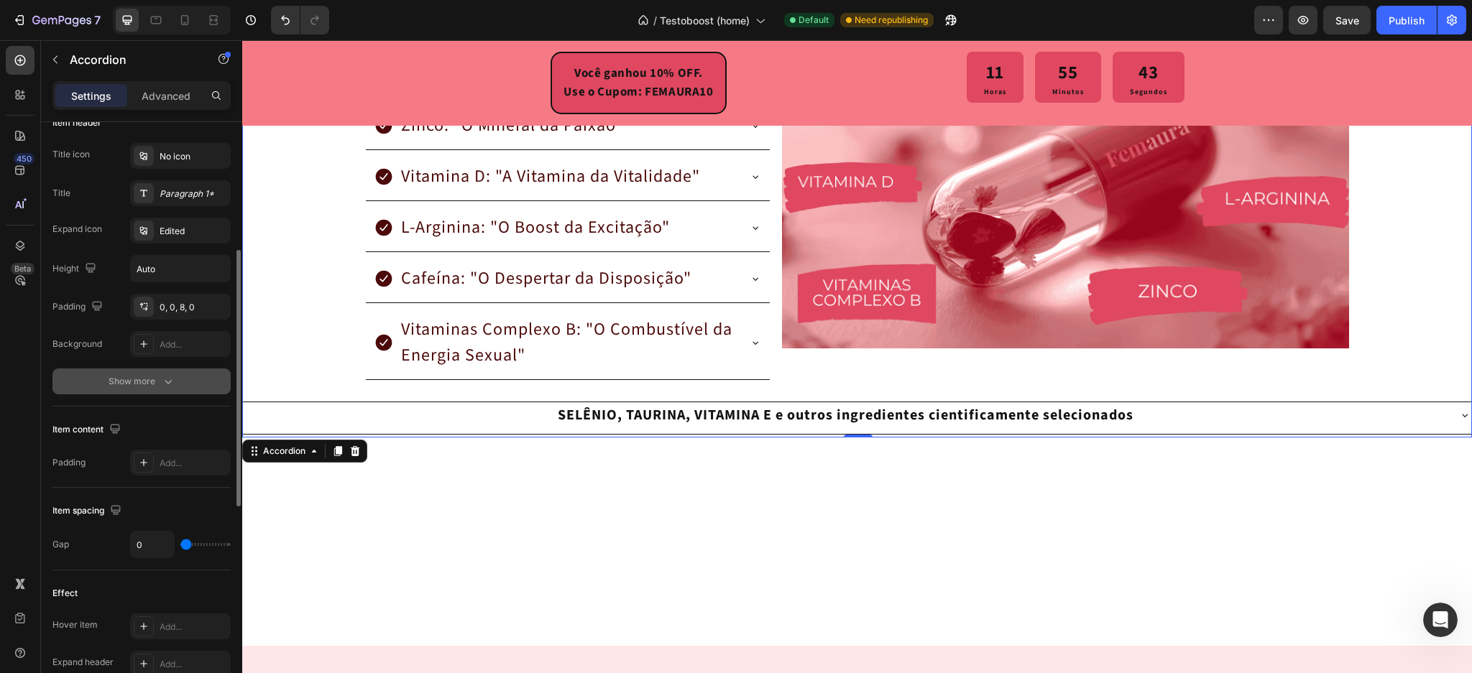
click at [158, 379] on div "Show more" at bounding box center [142, 381] width 67 height 14
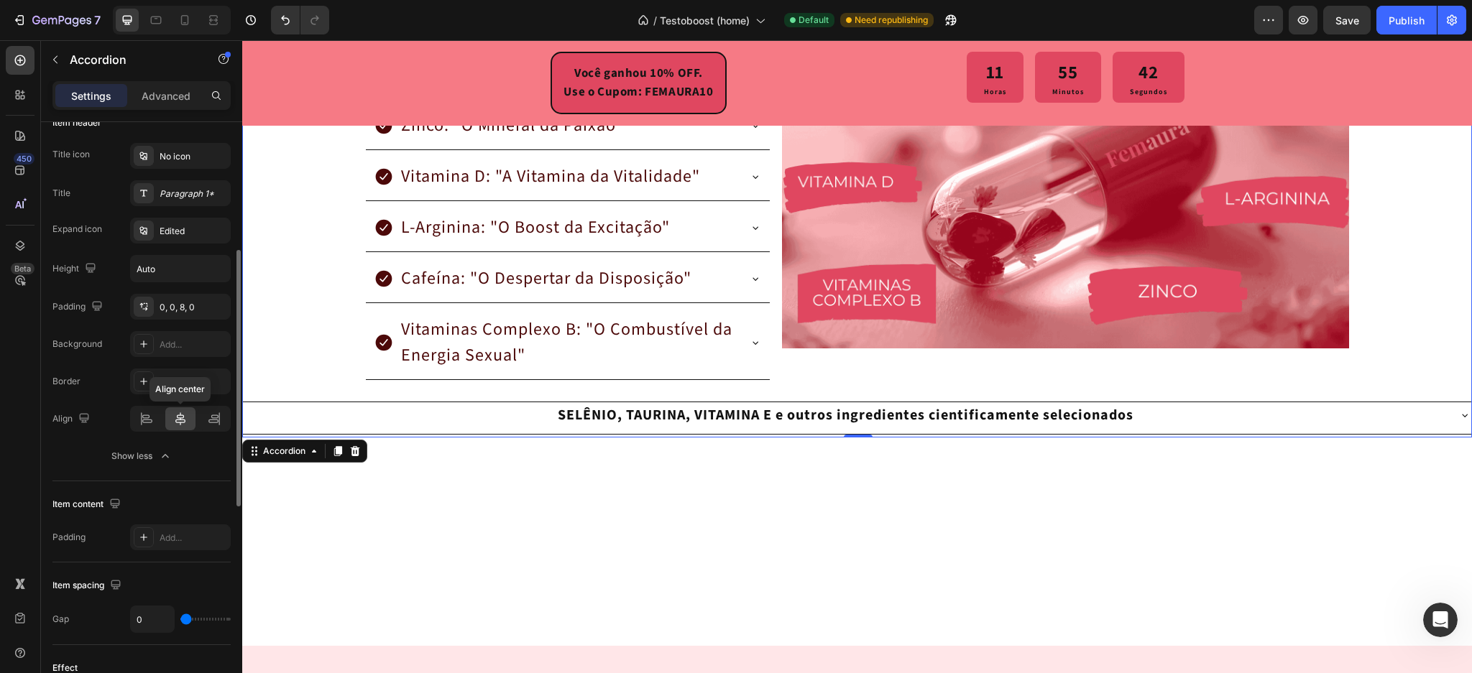
click at [178, 420] on icon at bounding box center [180, 419] width 14 height 14
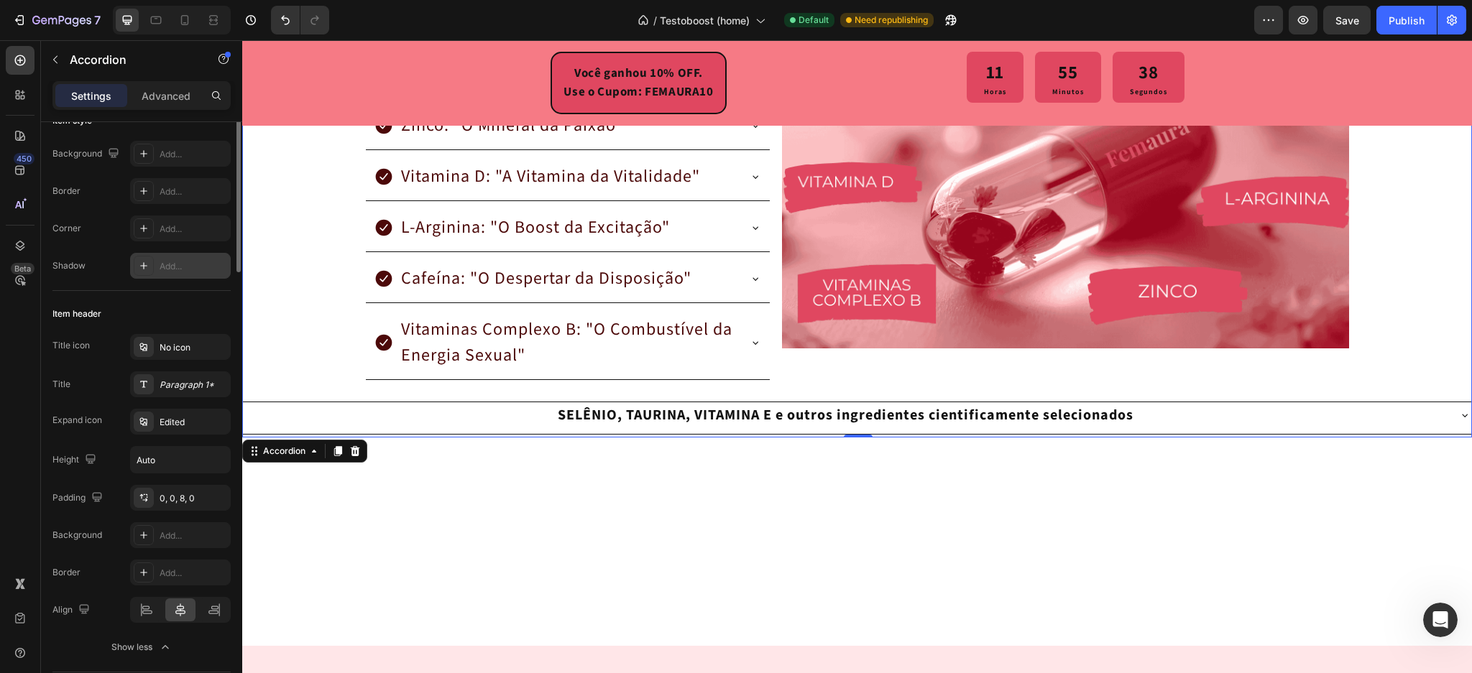
scroll to position [9, 0]
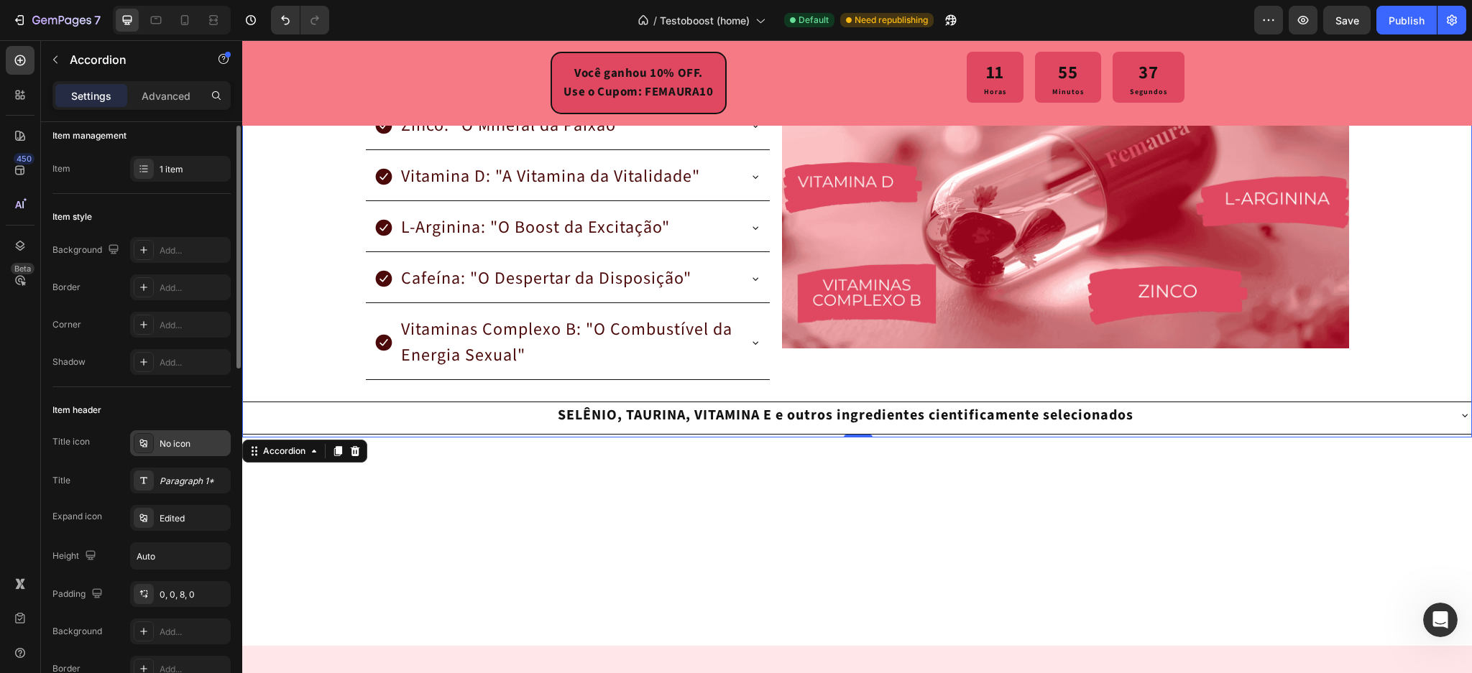
click at [160, 438] on div "No icon" at bounding box center [194, 444] width 68 height 13
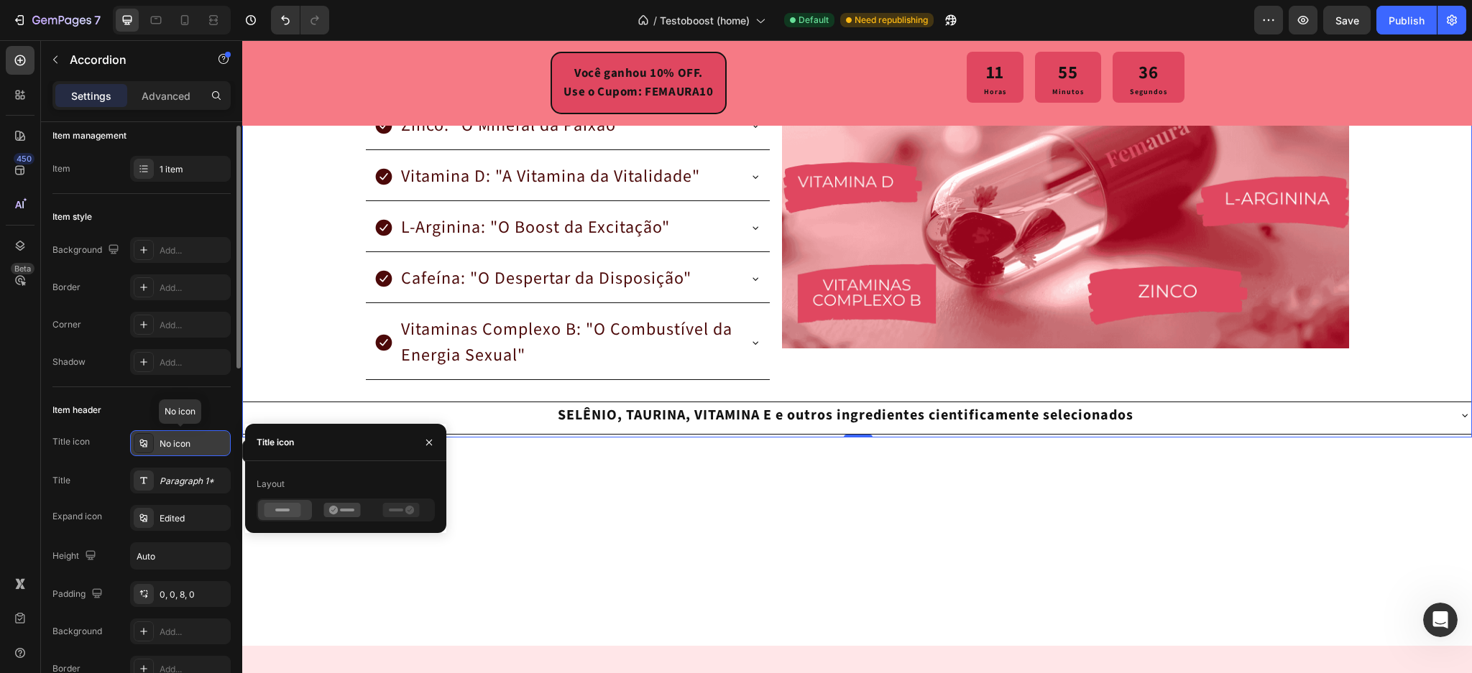
click at [161, 438] on div "No icon" at bounding box center [194, 444] width 68 height 13
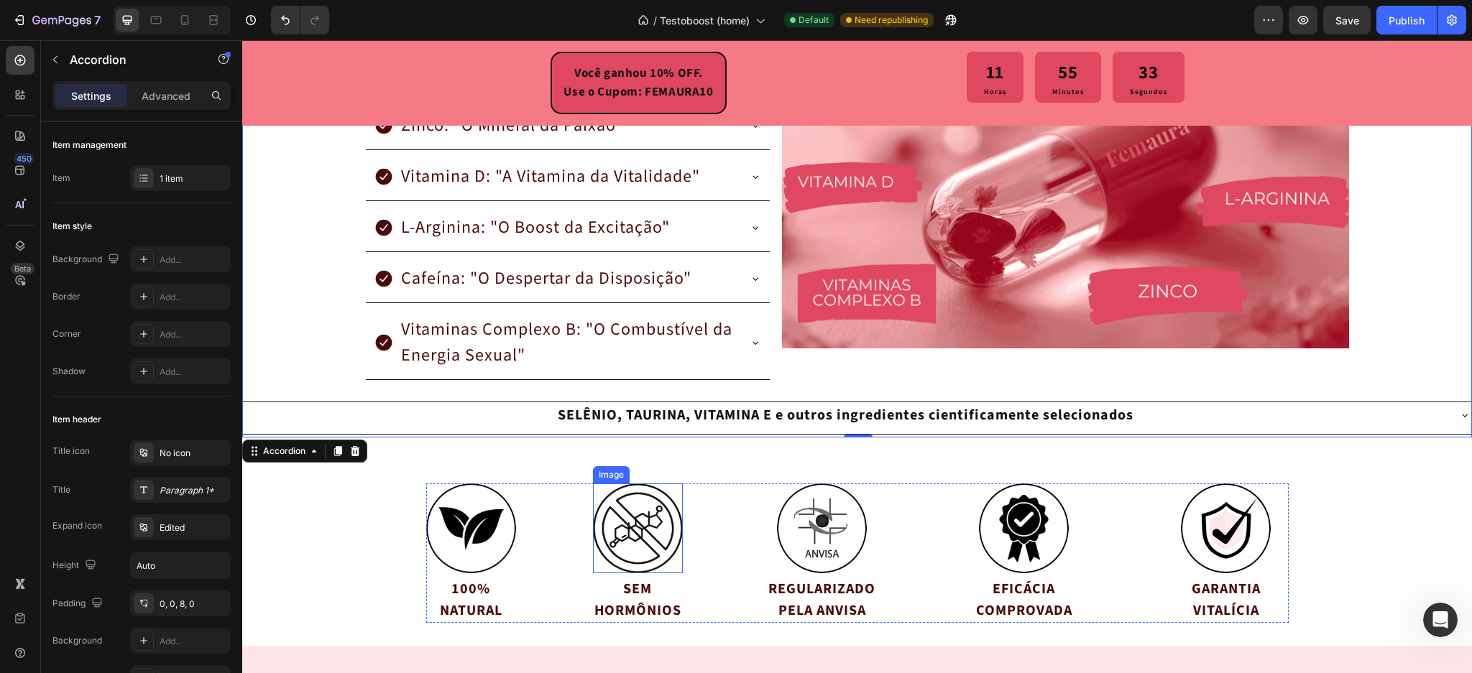
scroll to position [3019, 0]
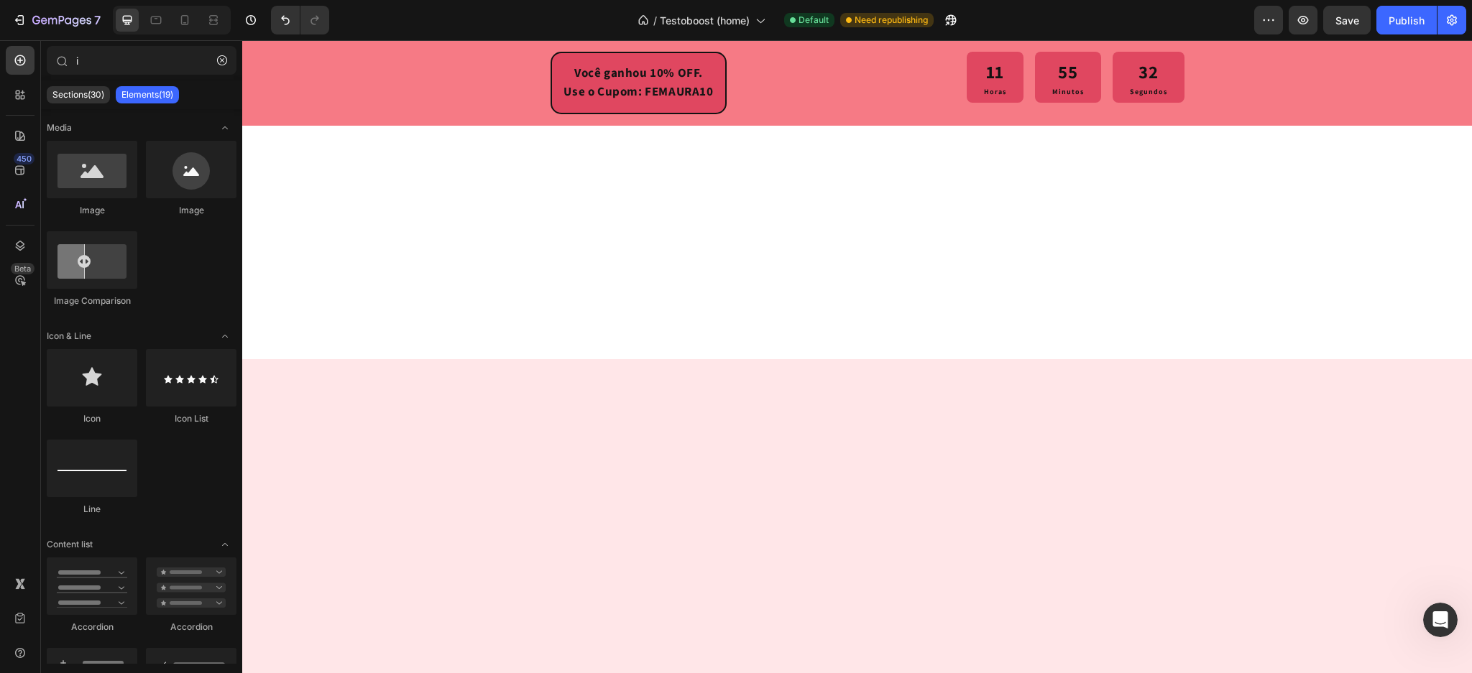
drag, startPoint x: 1465, startPoint y: 312, endPoint x: 1688, endPoint y: 678, distance: 428.7
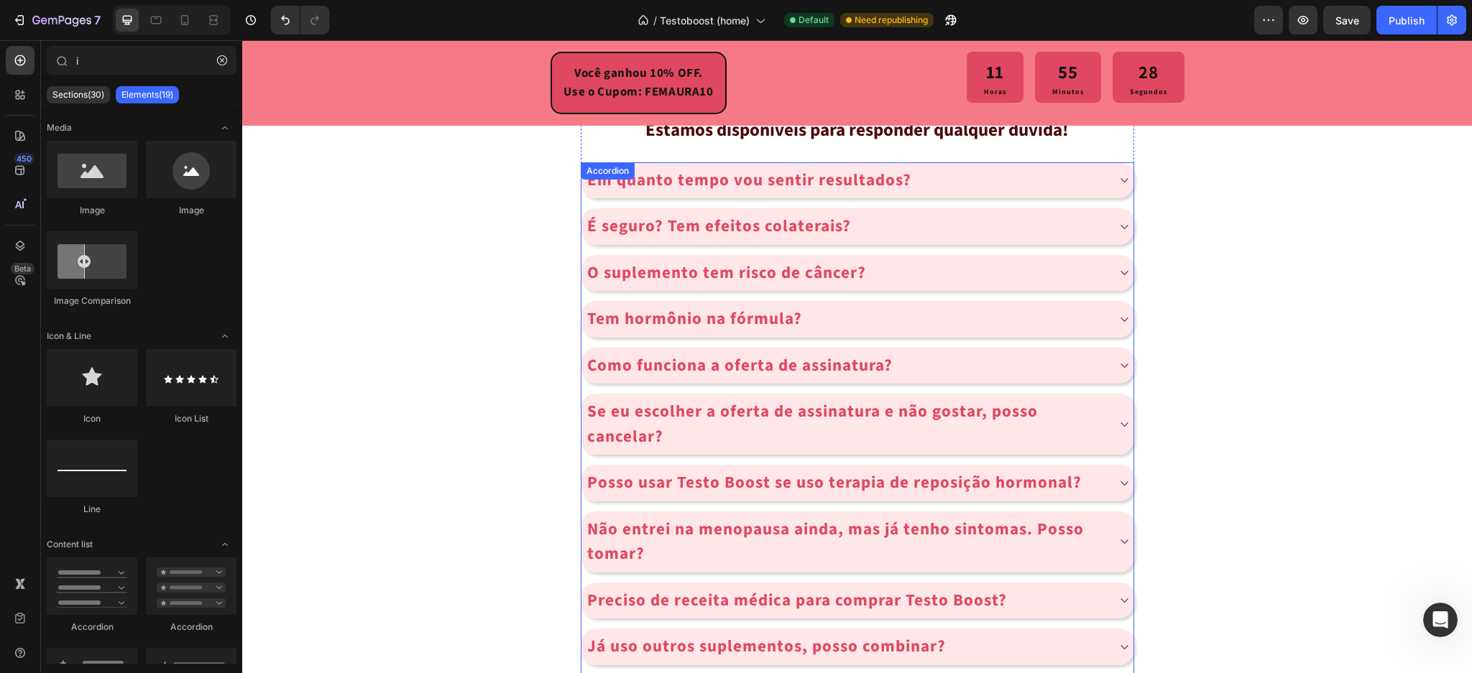
scroll to position [5918, 0]
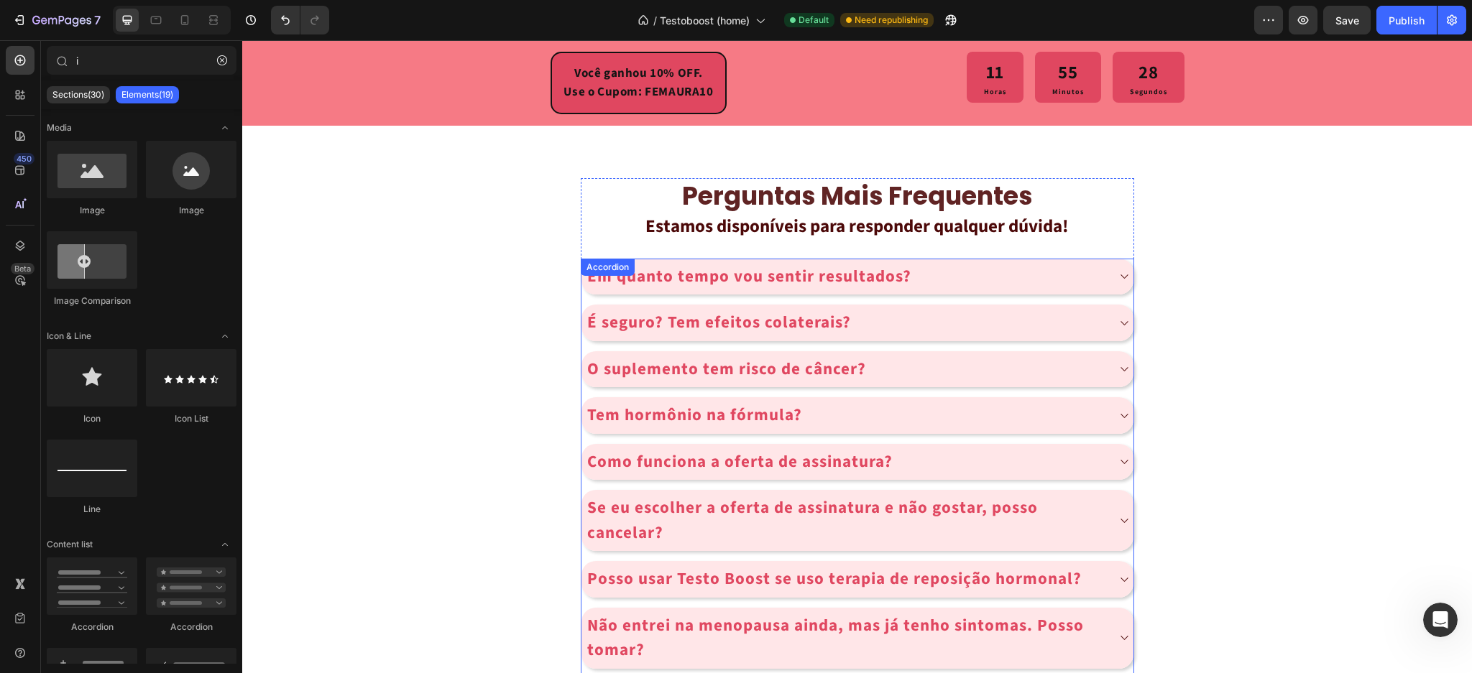
click at [753, 351] on div "O suplemento tem risco de câncer?" at bounding box center [857, 369] width 552 height 37
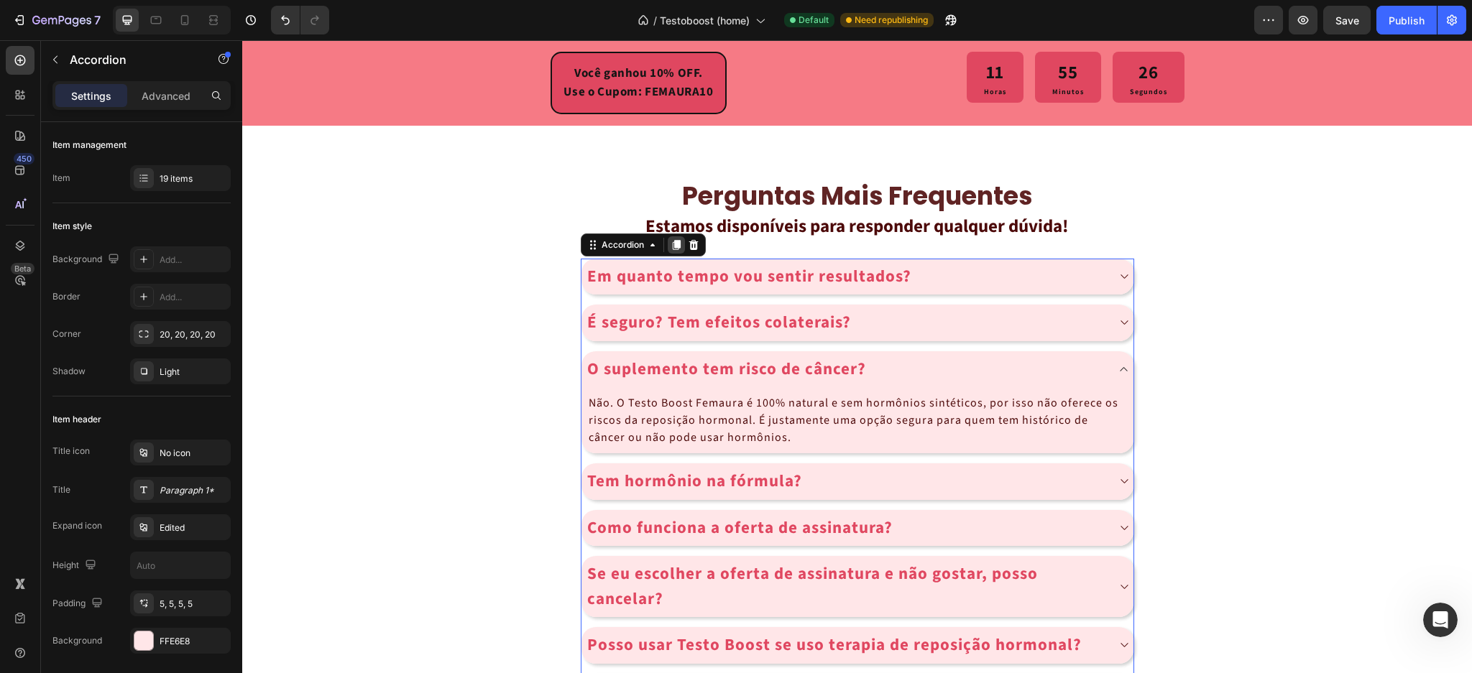
click at [672, 246] on icon at bounding box center [676, 245] width 8 height 10
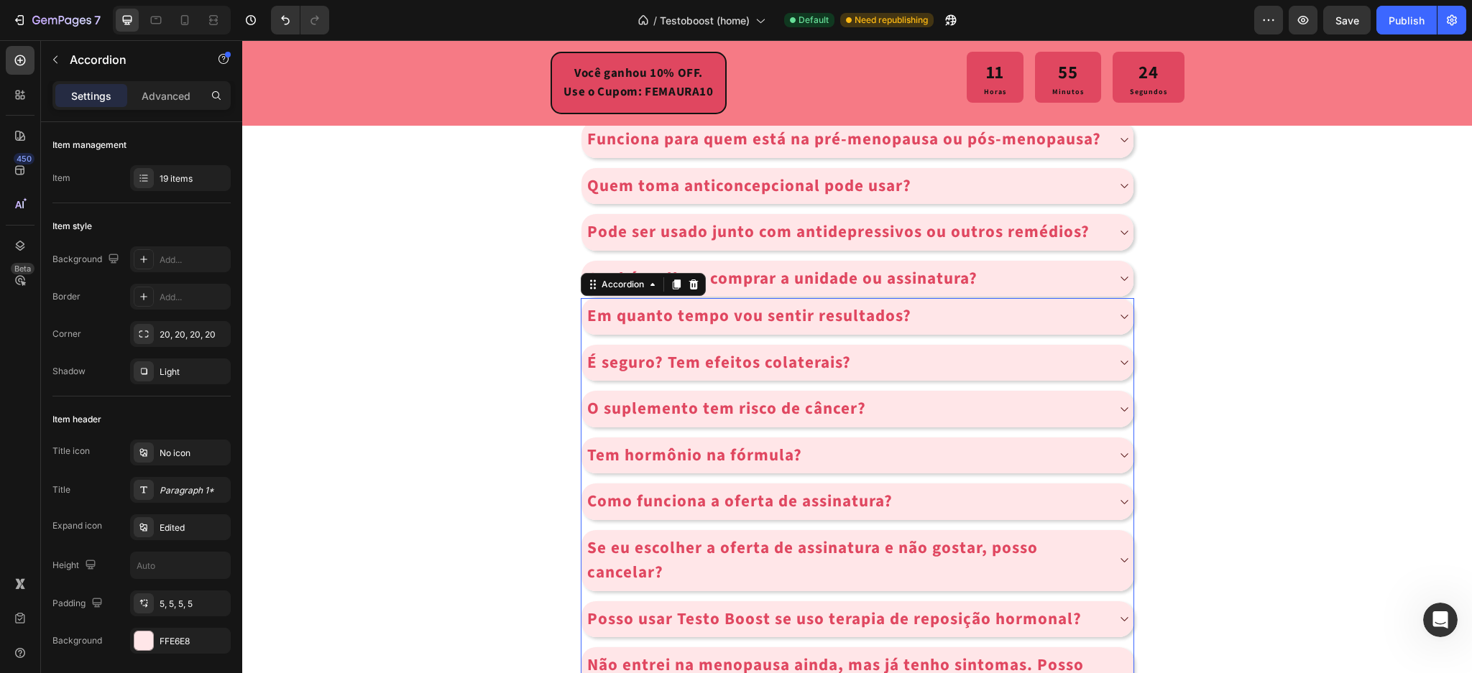
scroll to position [6787, 0]
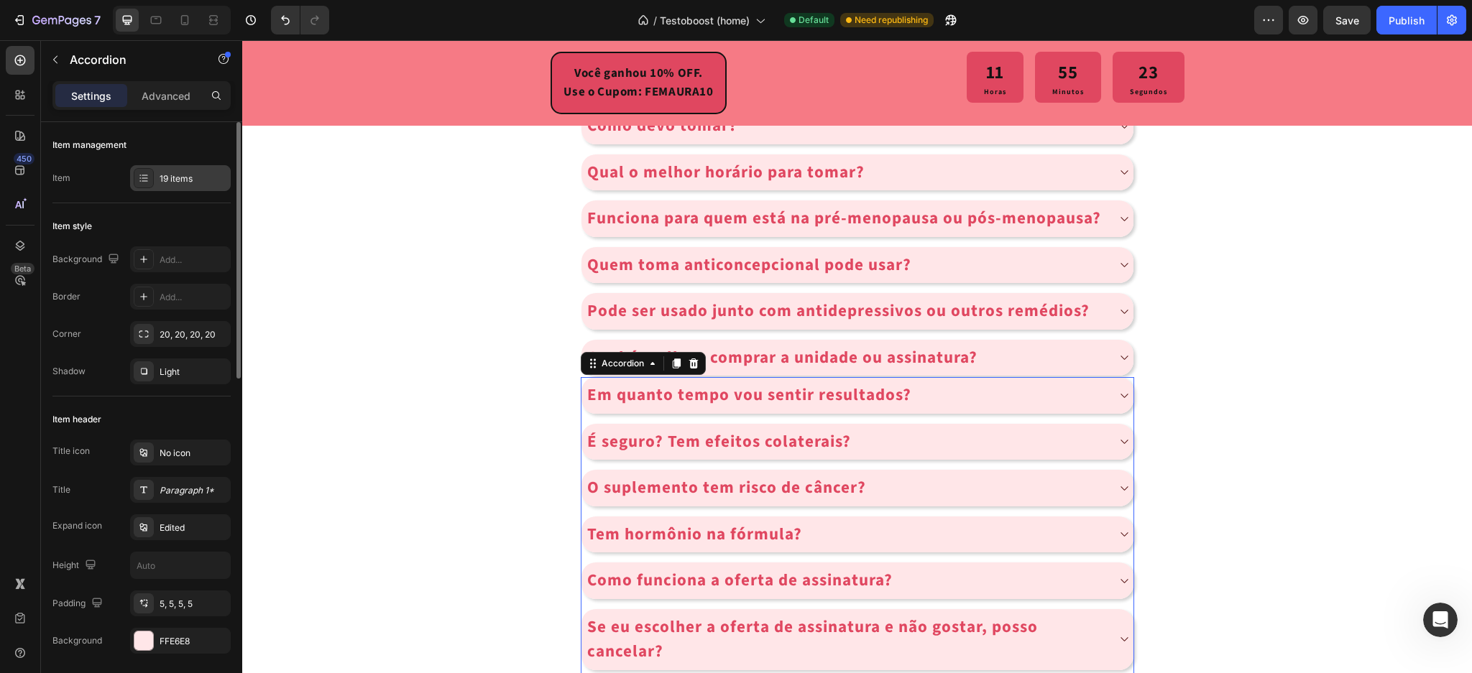
click at [165, 173] on div "19 items" at bounding box center [194, 179] width 68 height 13
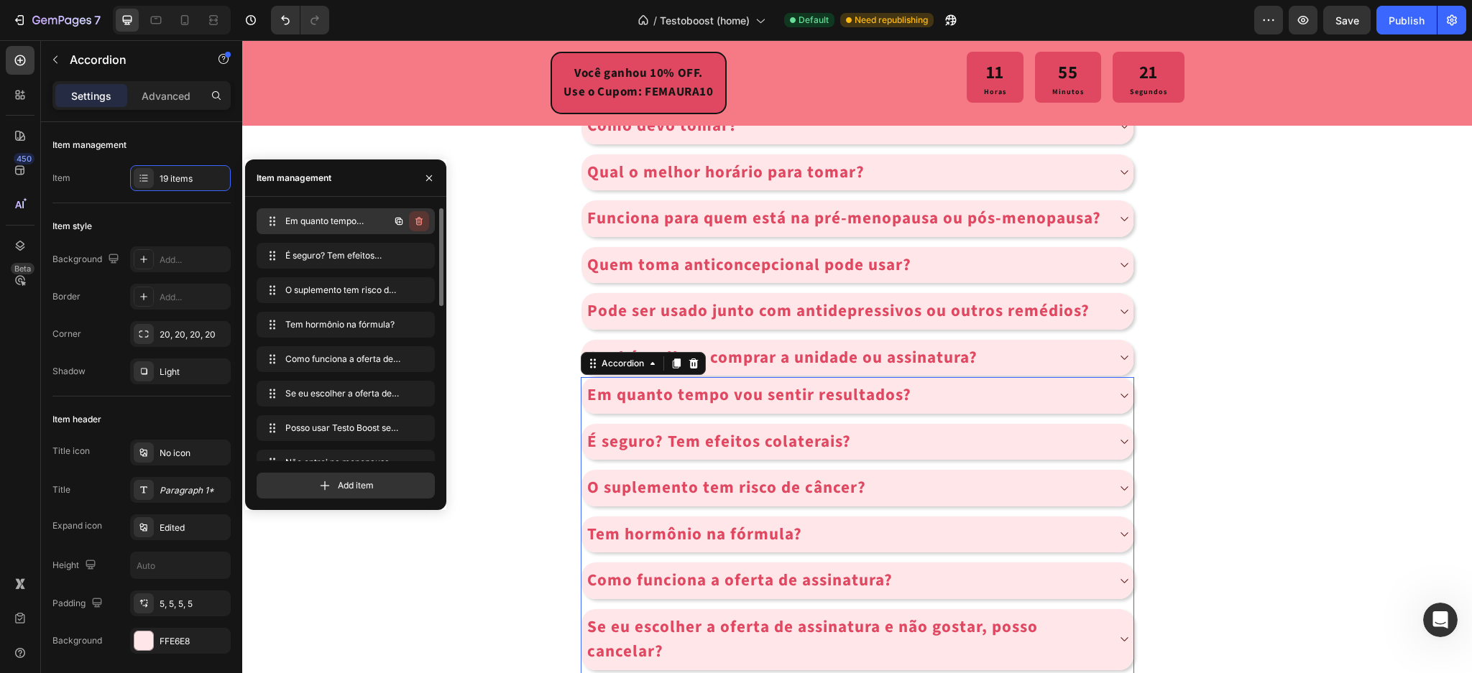
click at [420, 220] on icon "button" at bounding box center [419, 222] width 12 height 12
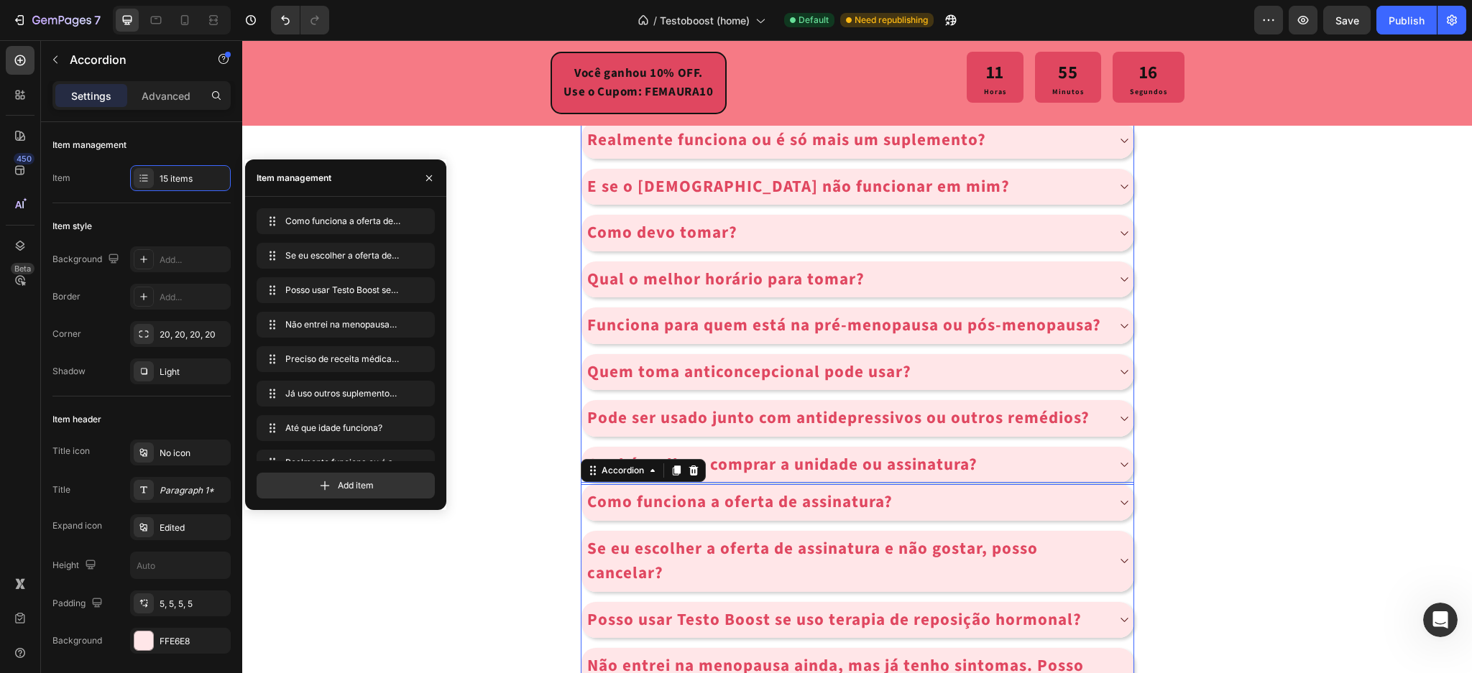
scroll to position [6691, 0]
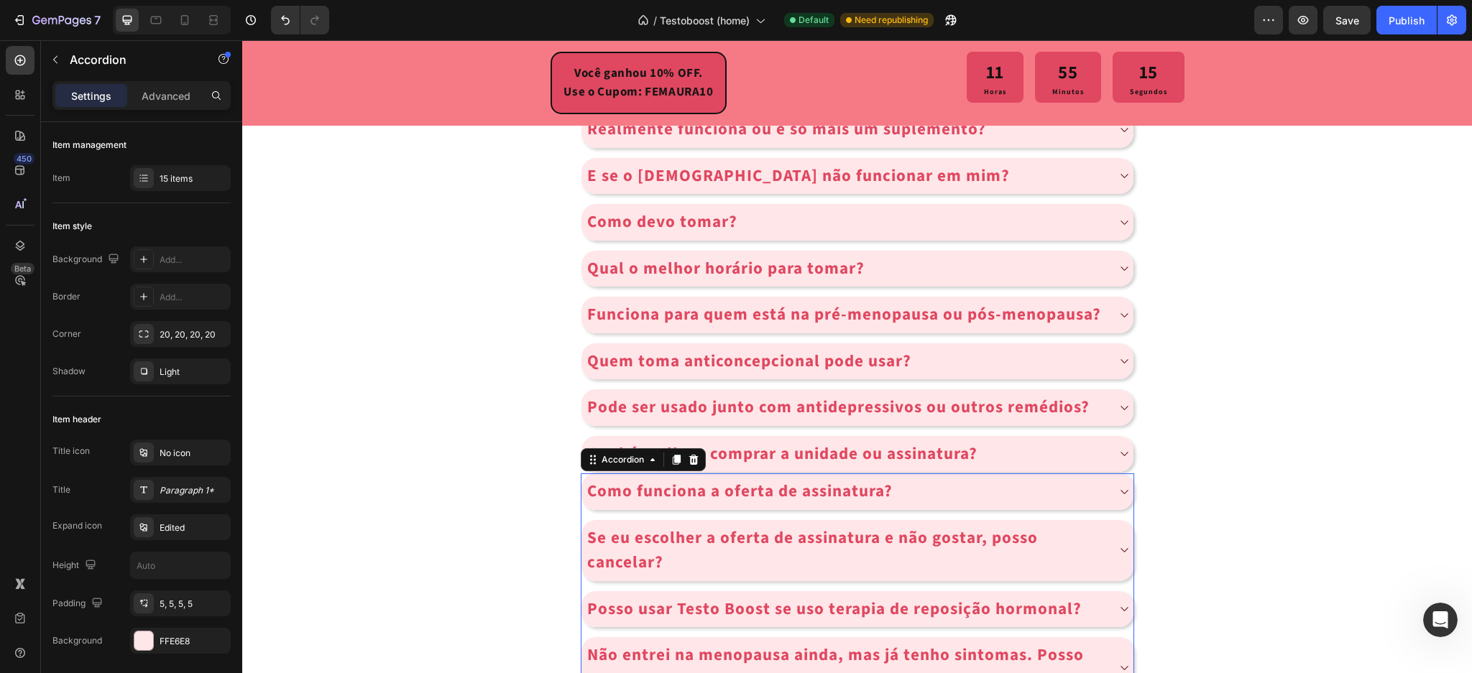
click at [193, 184] on div "15 items" at bounding box center [194, 179] width 68 height 13
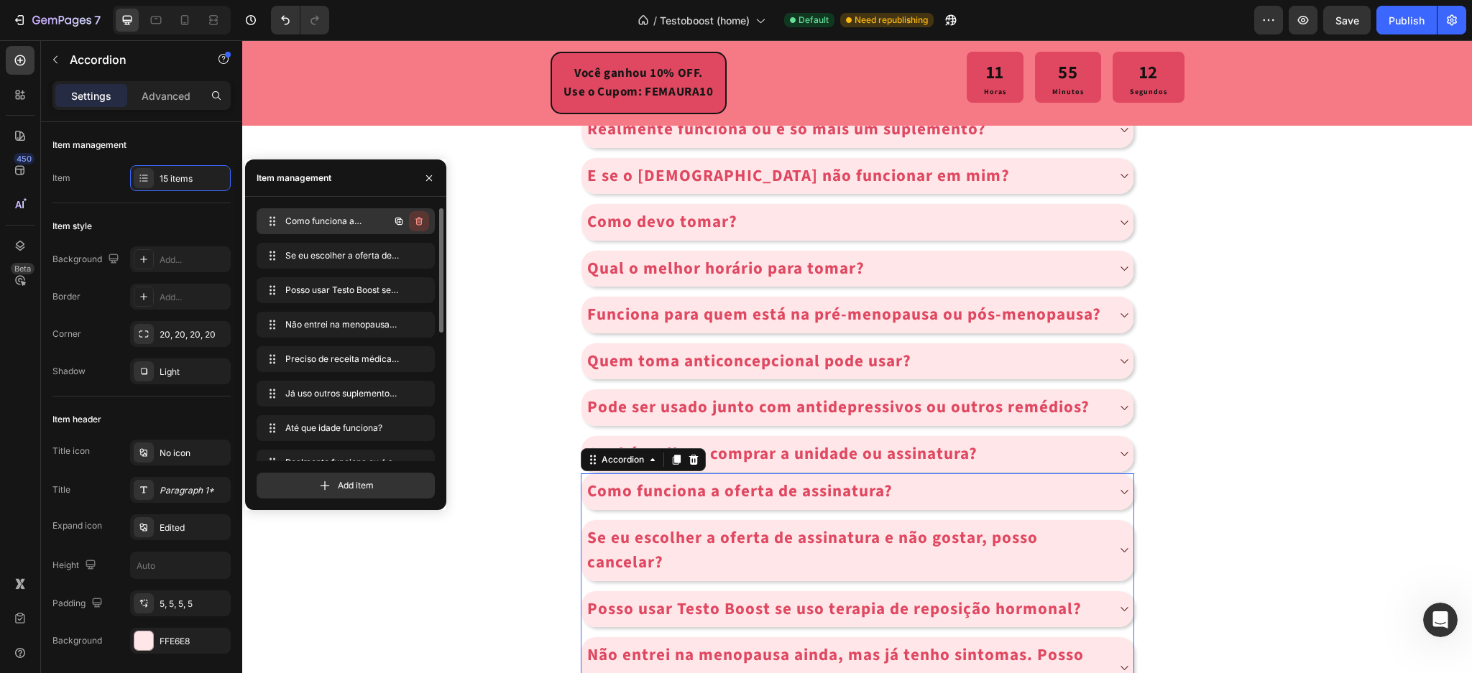
click at [418, 218] on icon "button" at bounding box center [419, 222] width 12 height 12
click at [418, 218] on div "Delete" at bounding box center [409, 221] width 27 height 13
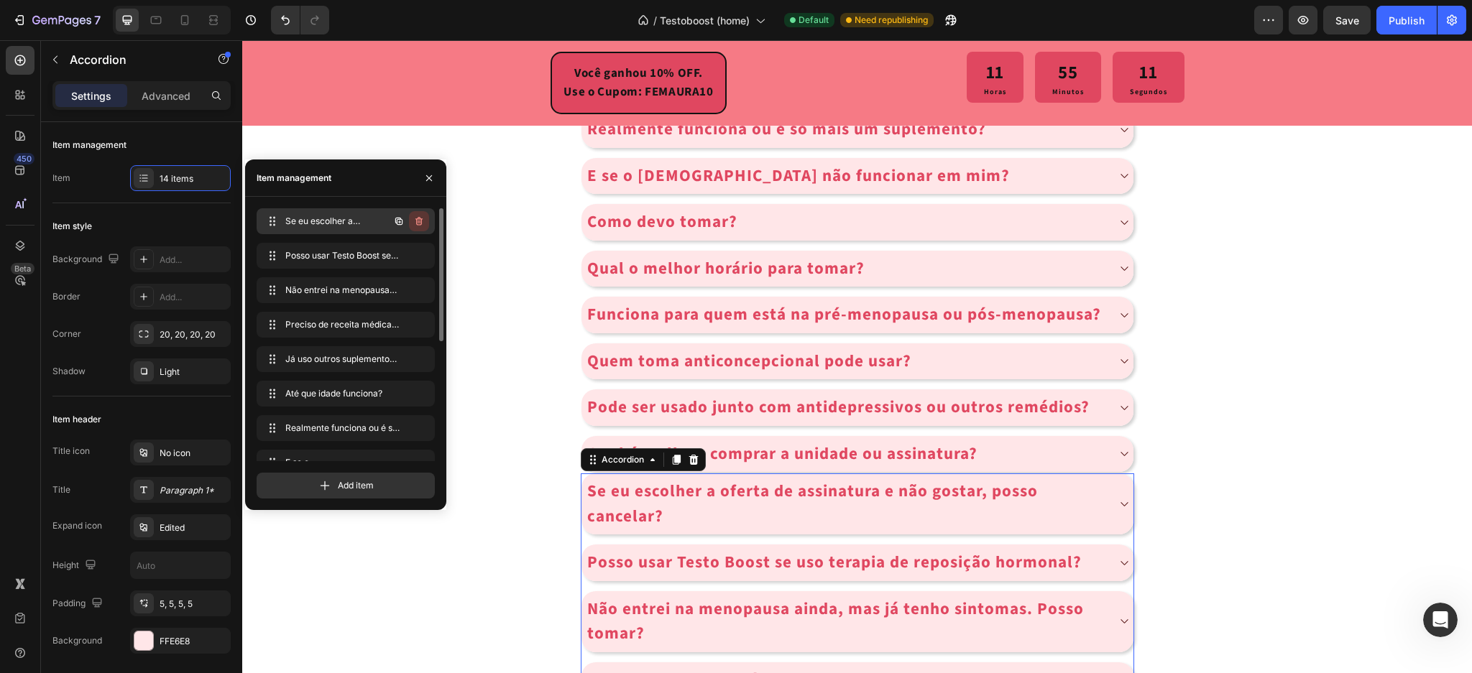
click at [417, 225] on icon "button" at bounding box center [418, 221] width 7 height 9
click at [417, 225] on div "Delete" at bounding box center [409, 221] width 27 height 13
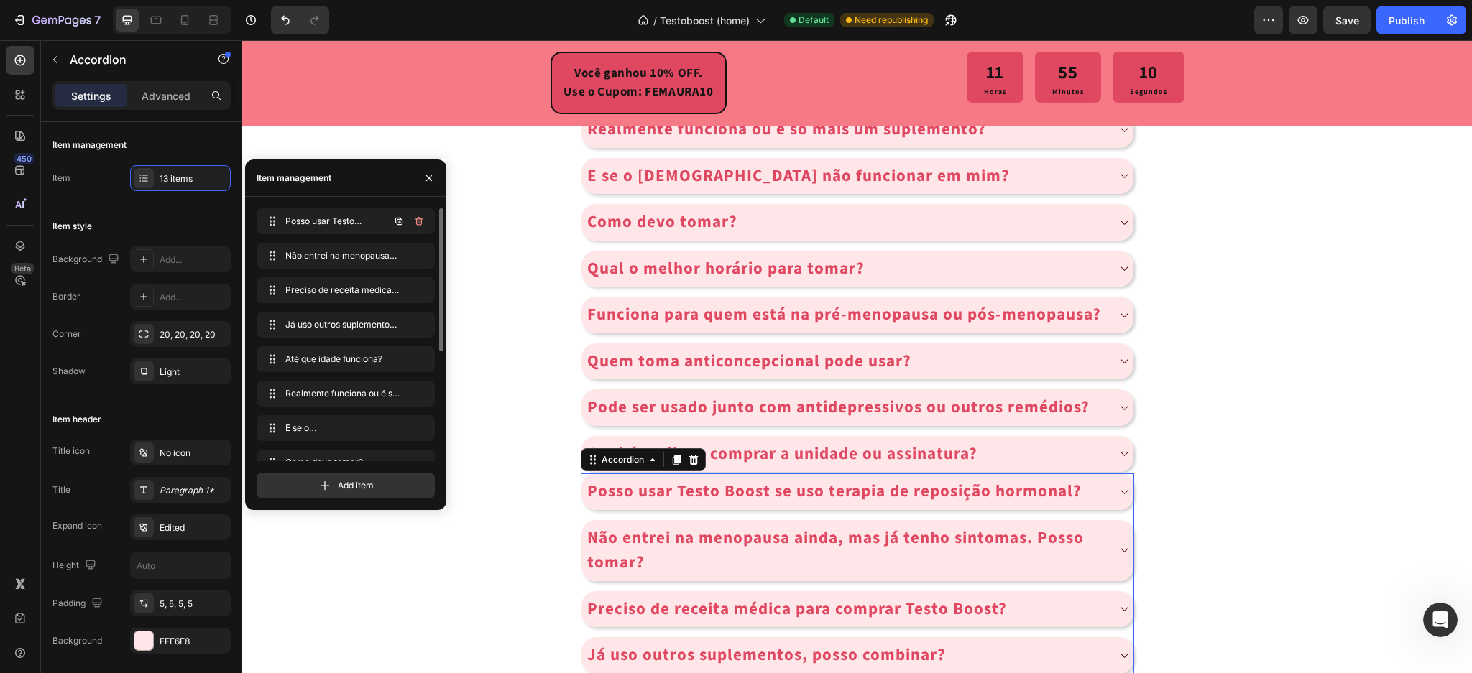
click at [420, 222] on icon "button" at bounding box center [419, 222] width 12 height 12
click at [420, 222] on div "Delete" at bounding box center [409, 221] width 27 height 13
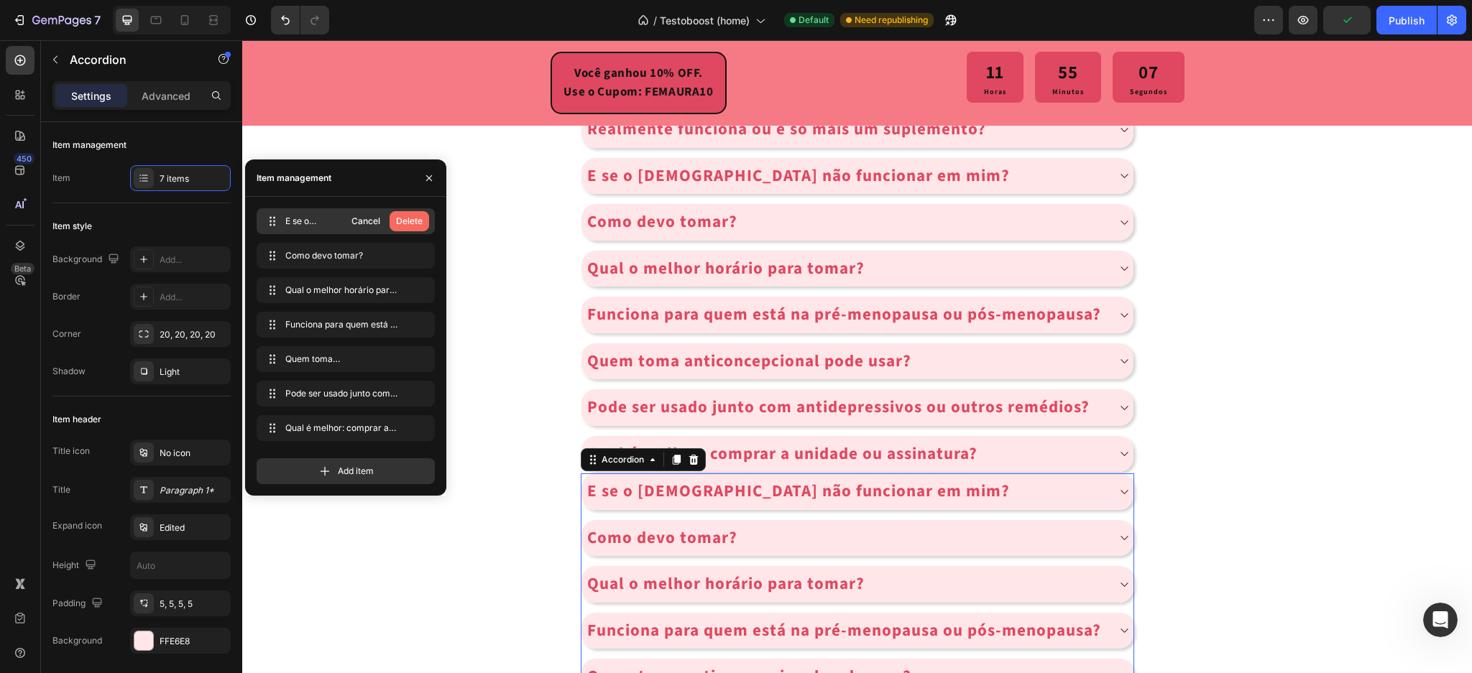
click at [415, 224] on div "Delete" at bounding box center [409, 221] width 27 height 13
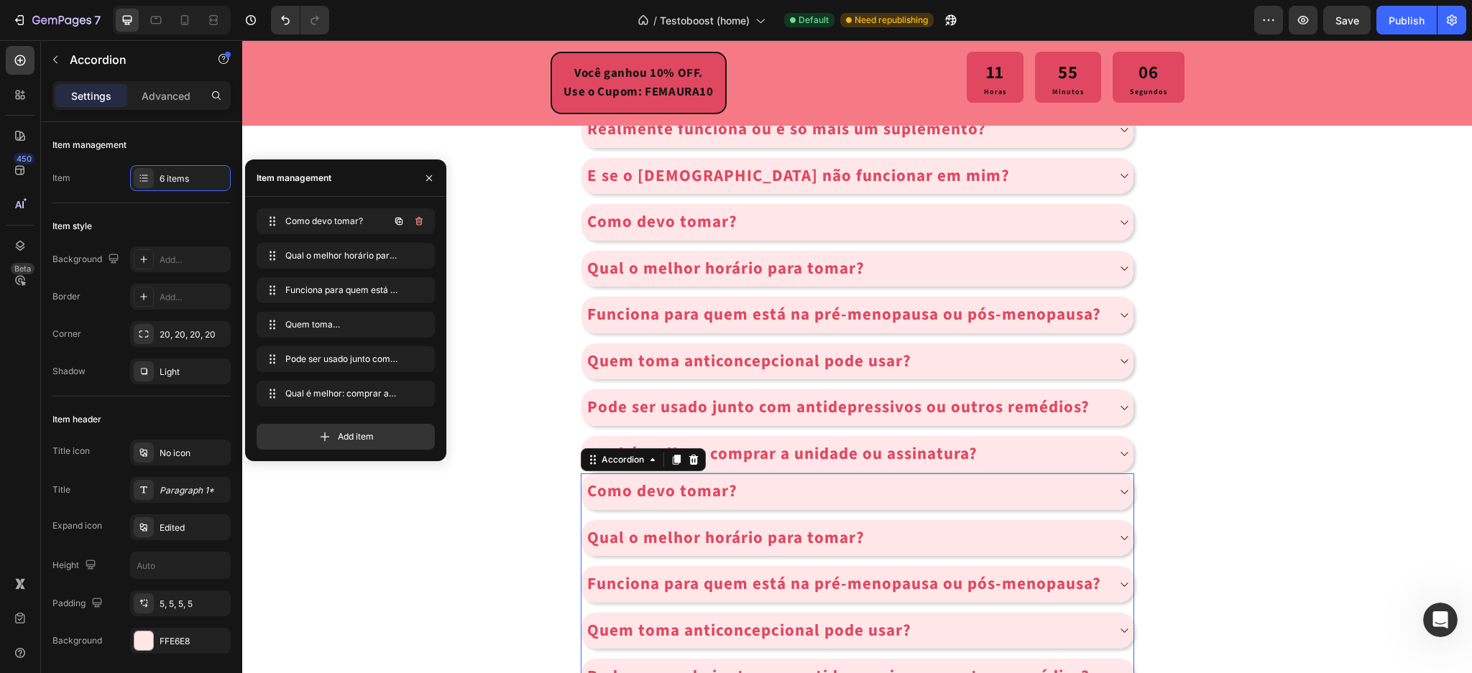
click at [415, 224] on icon "button" at bounding box center [419, 222] width 12 height 12
click at [415, 224] on div "Delete" at bounding box center [409, 221] width 27 height 13
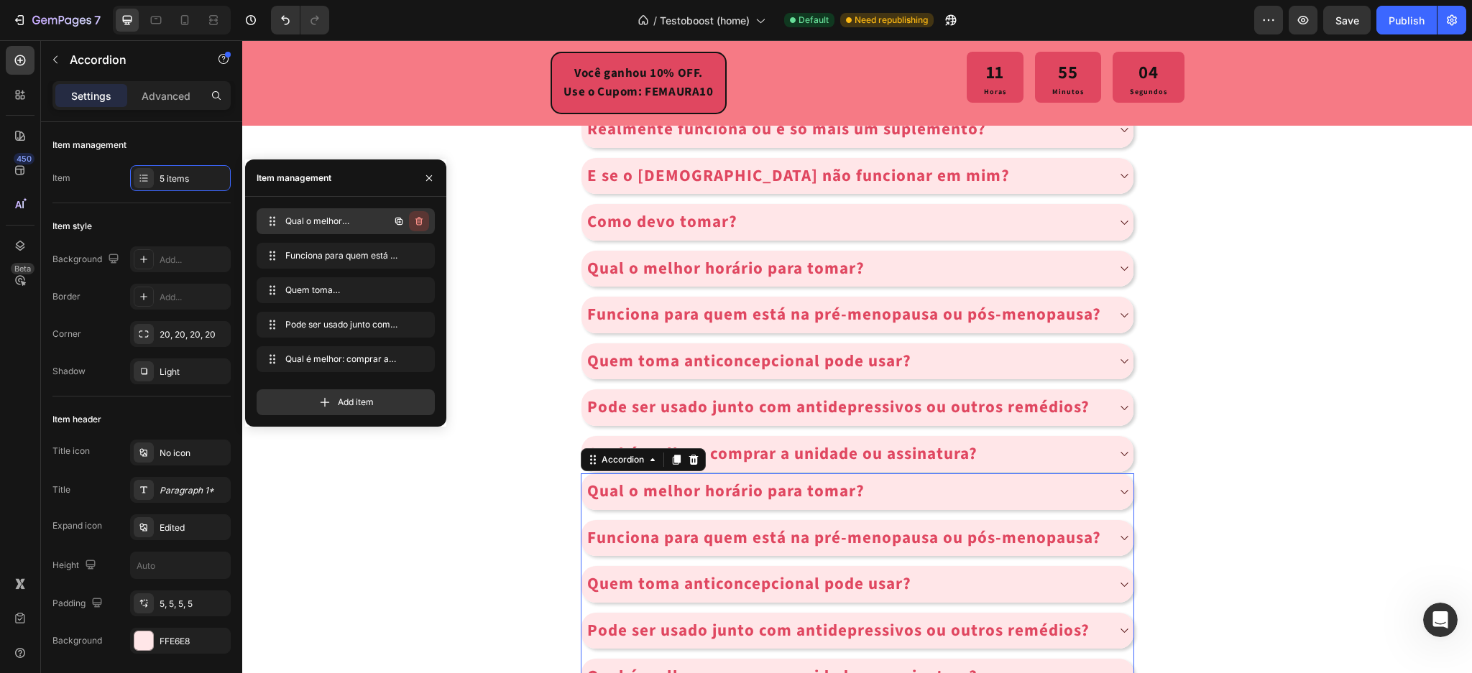
click at [415, 221] on icon "button" at bounding box center [419, 222] width 12 height 12
click at [415, 221] on div "Delete" at bounding box center [409, 221] width 27 height 13
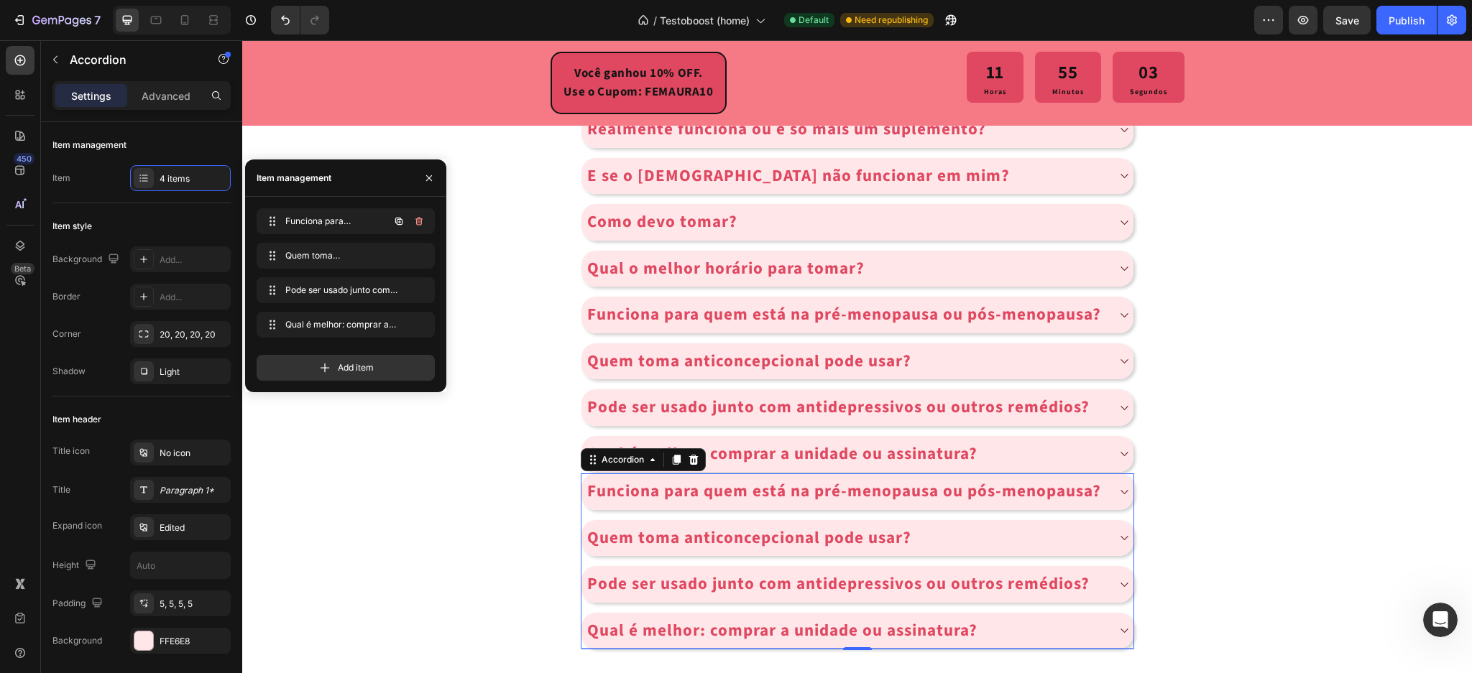
click at [415, 221] on icon "button" at bounding box center [419, 222] width 12 height 12
click at [415, 221] on div "Delete" at bounding box center [409, 221] width 27 height 13
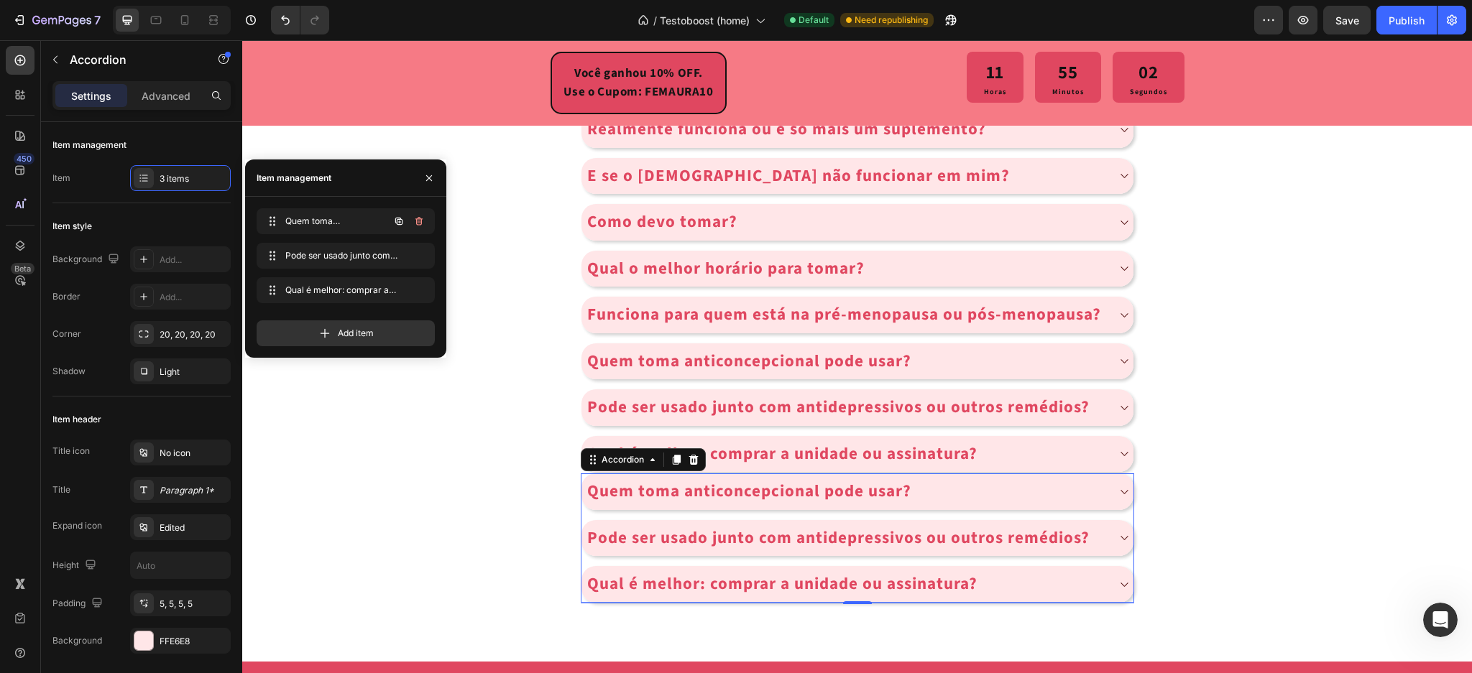
click at [415, 221] on icon "button" at bounding box center [419, 222] width 12 height 12
click at [415, 221] on div "Delete" at bounding box center [409, 221] width 27 height 13
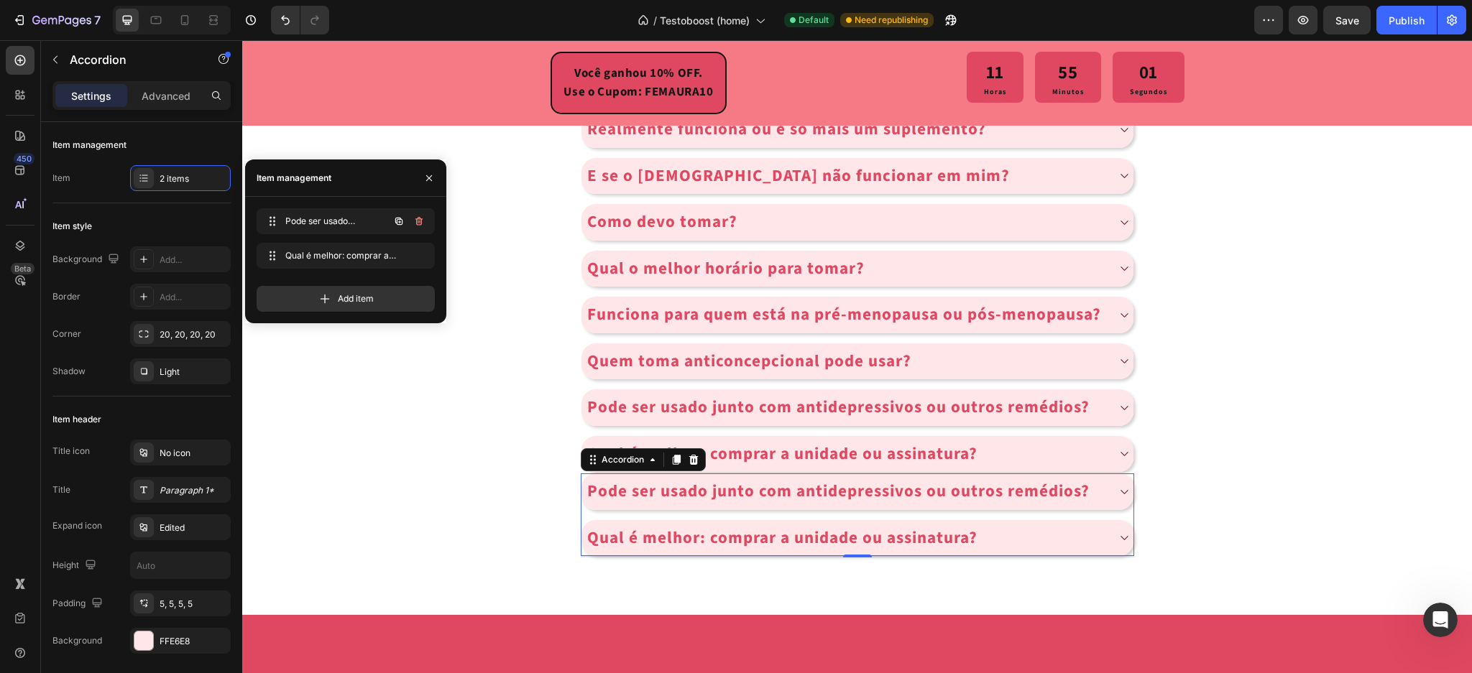
click at [415, 221] on icon "button" at bounding box center [419, 222] width 12 height 12
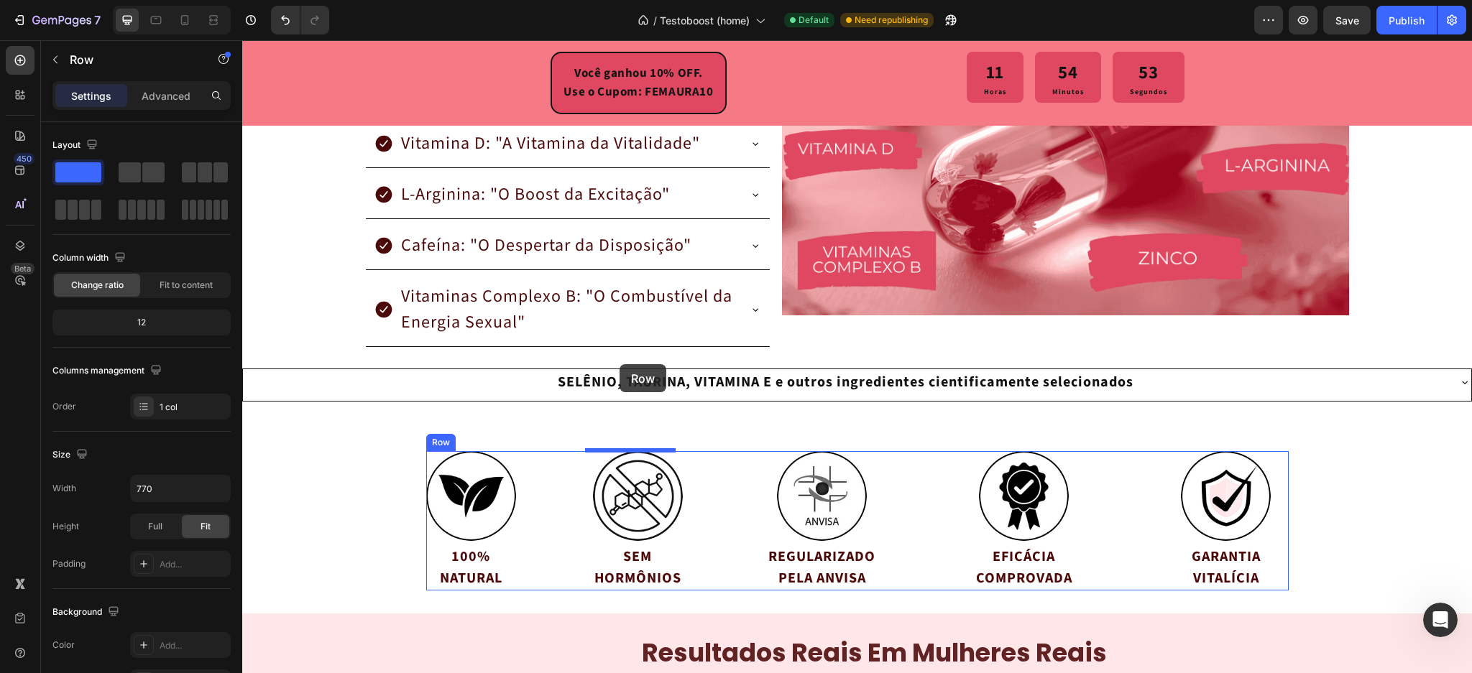
scroll to position [2762, 0]
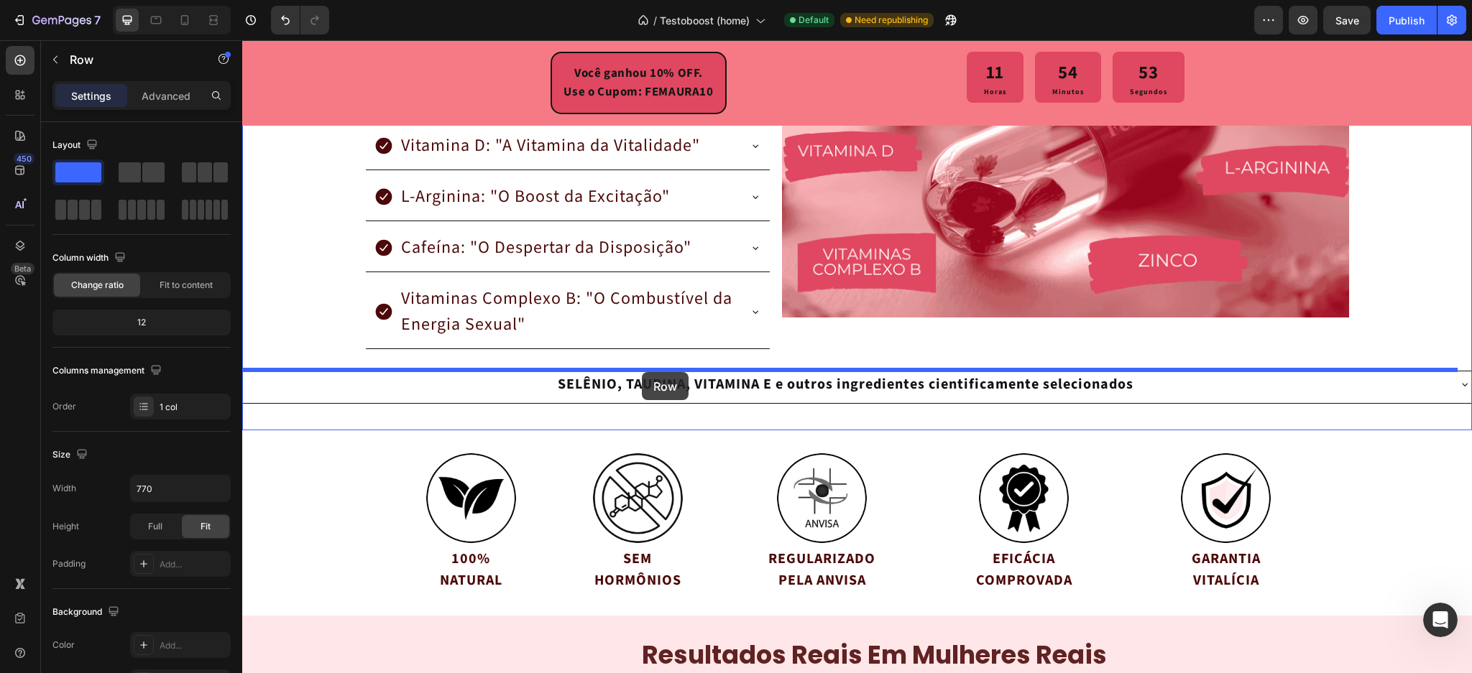
drag, startPoint x: 596, startPoint y: 474, endPoint x: 641, endPoint y: 373, distance: 111.0
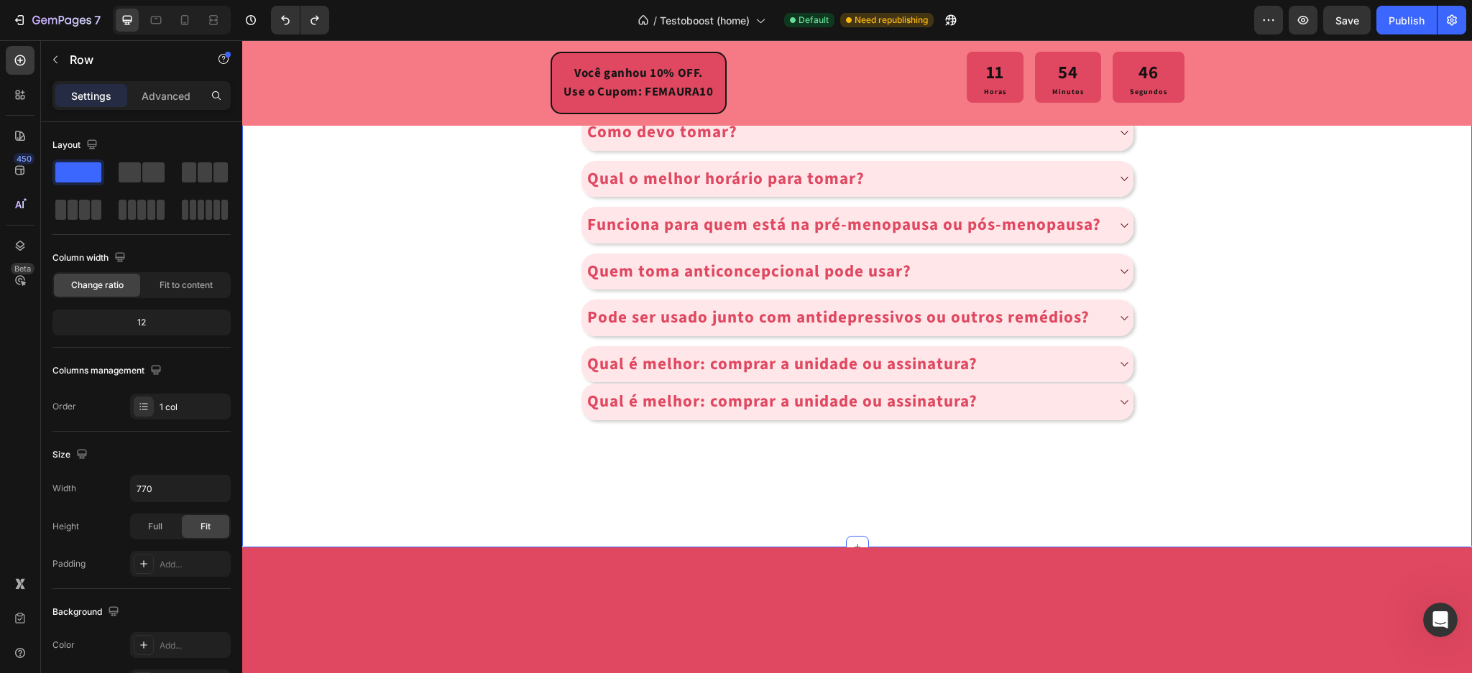
scroll to position [6691, 0]
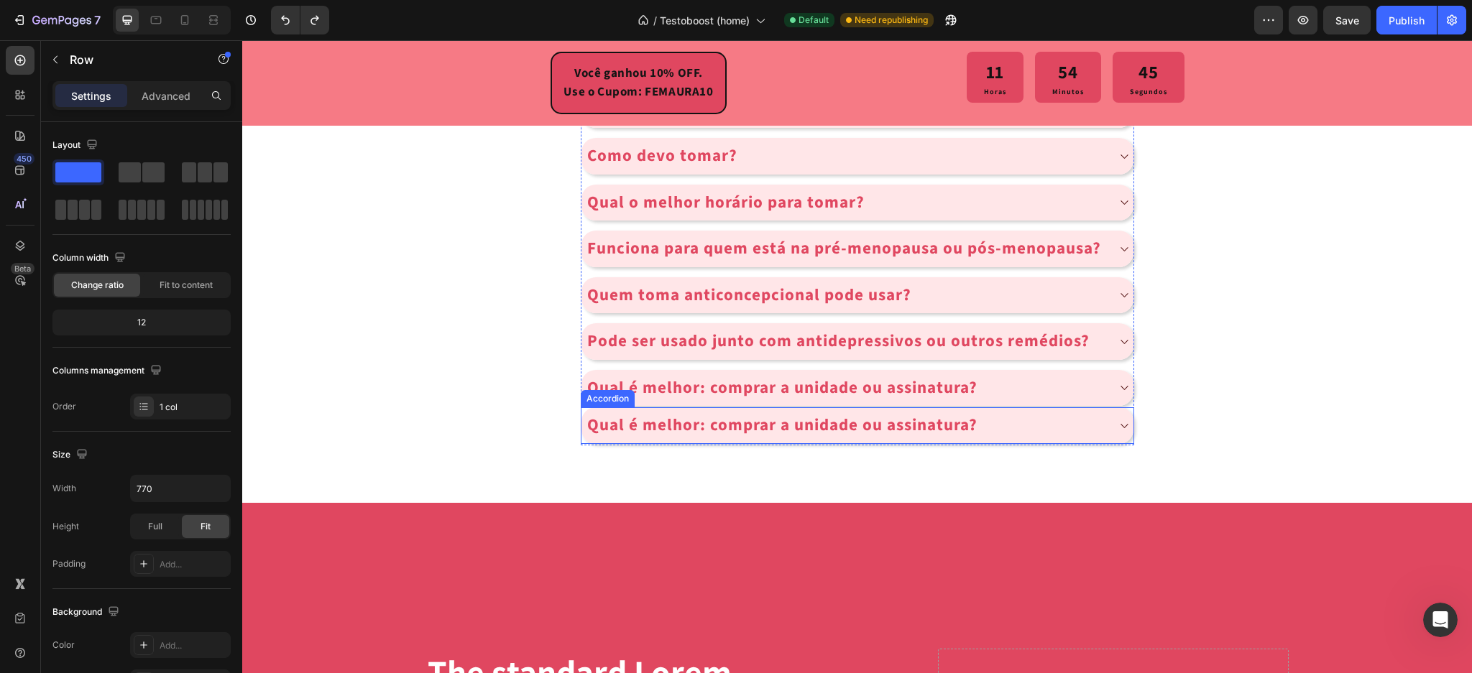
click at [912, 426] on p "Qual é melhor: comprar a unidade ou assinatura?" at bounding box center [782, 425] width 390 height 25
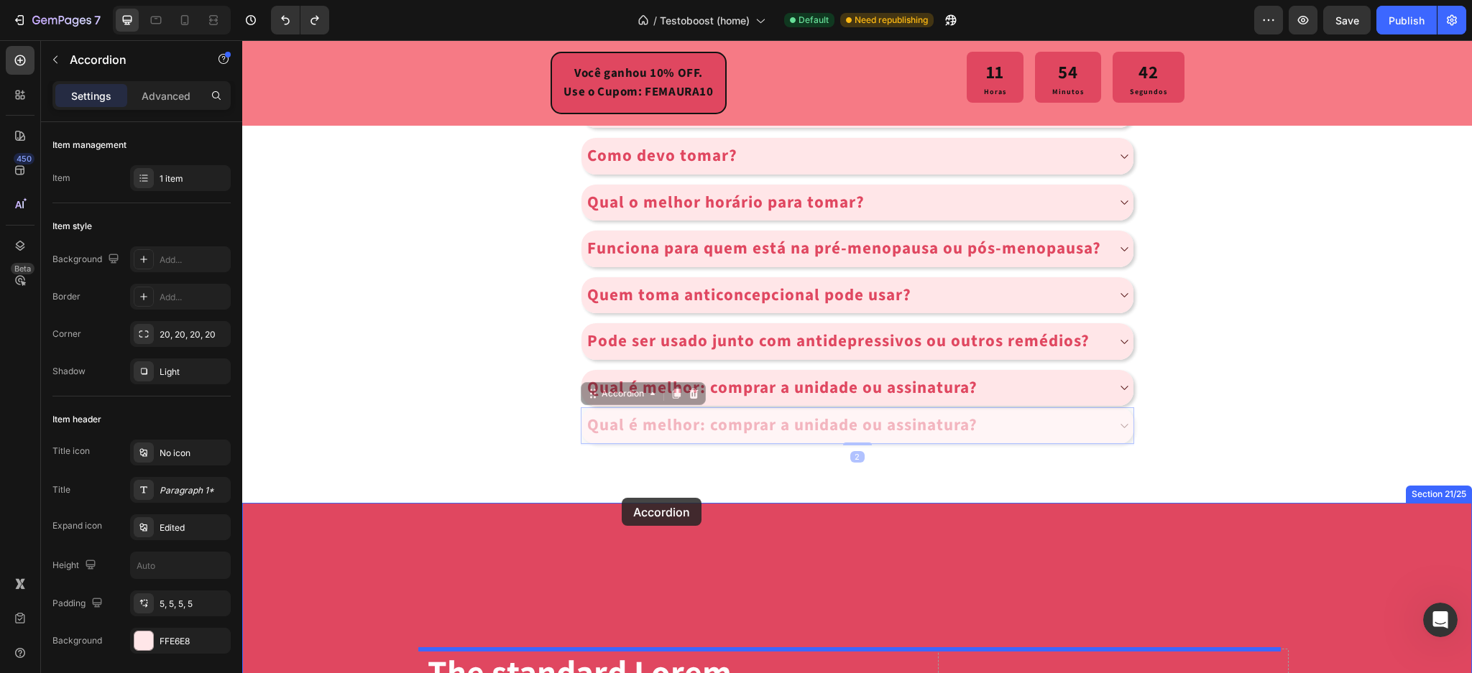
drag, startPoint x: 590, startPoint y: 396, endPoint x: 607, endPoint y: 538, distance: 143.4
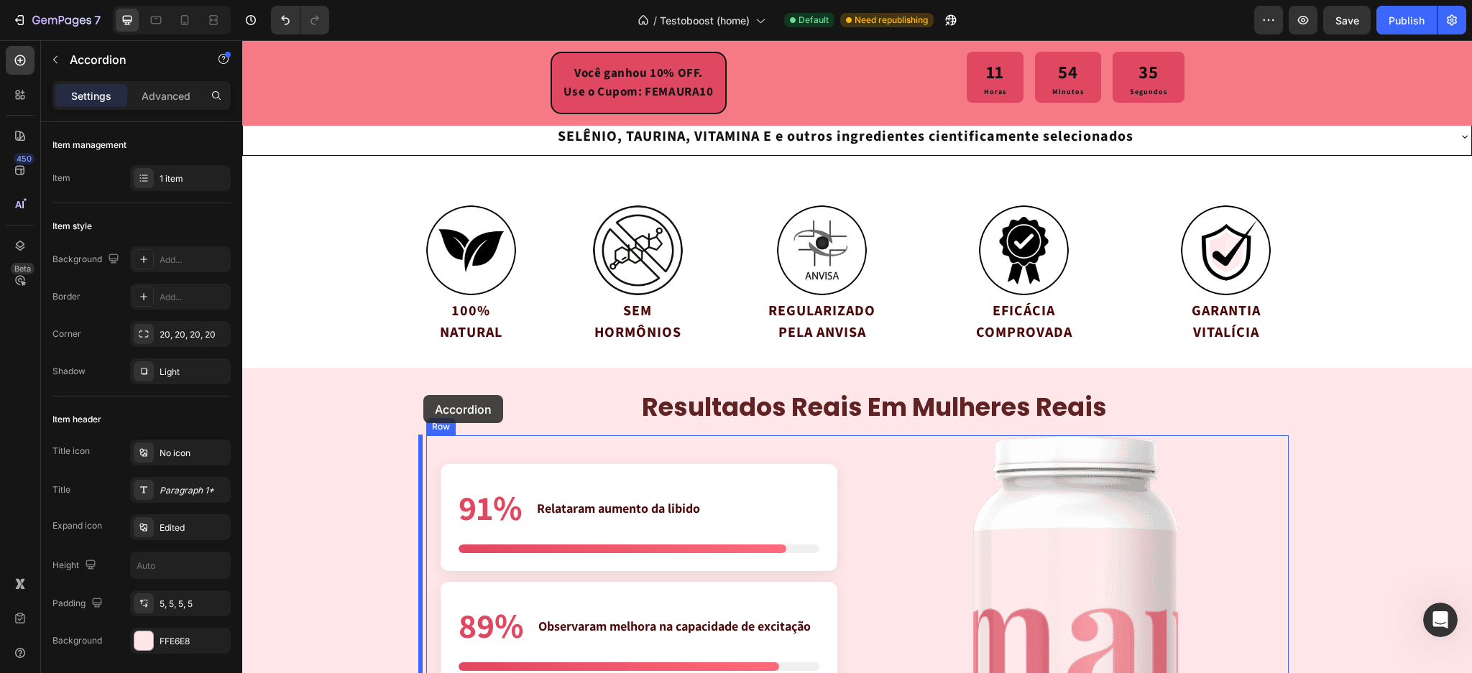
scroll to position [2858, 0]
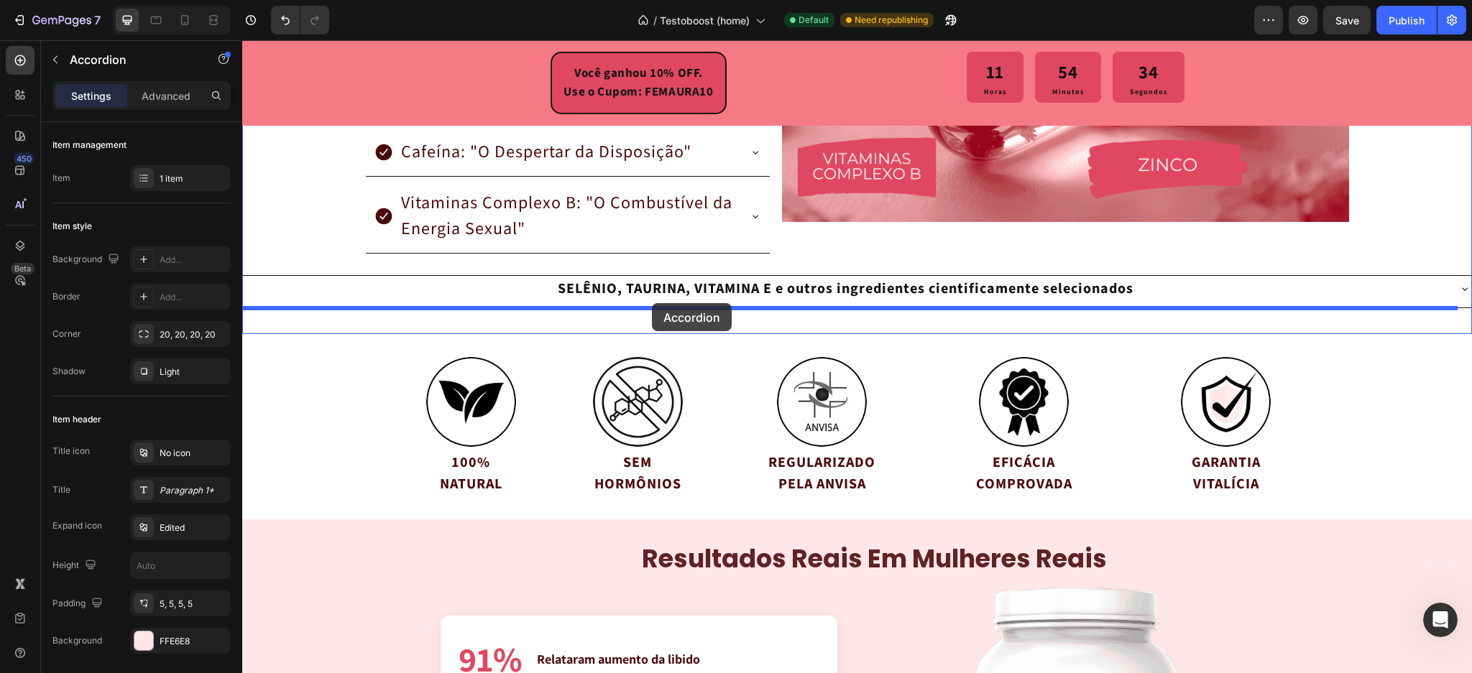
drag, startPoint x: 300, startPoint y: 603, endPoint x: 652, endPoint y: 303, distance: 461.9
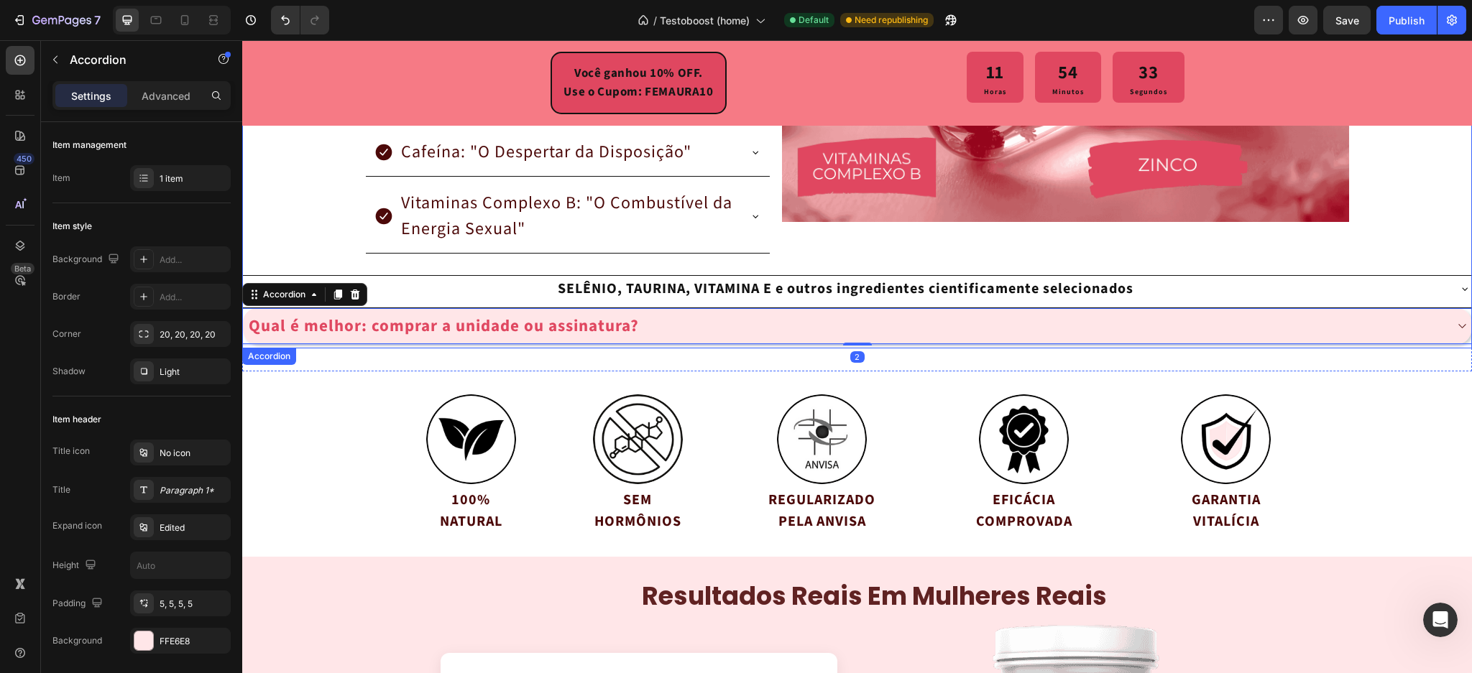
click at [594, 280] on p "SELÊNIO, TAURINA, VITAMINA E e outros ingredientes cientificamente selecionados" at bounding box center [846, 289] width 576 height 22
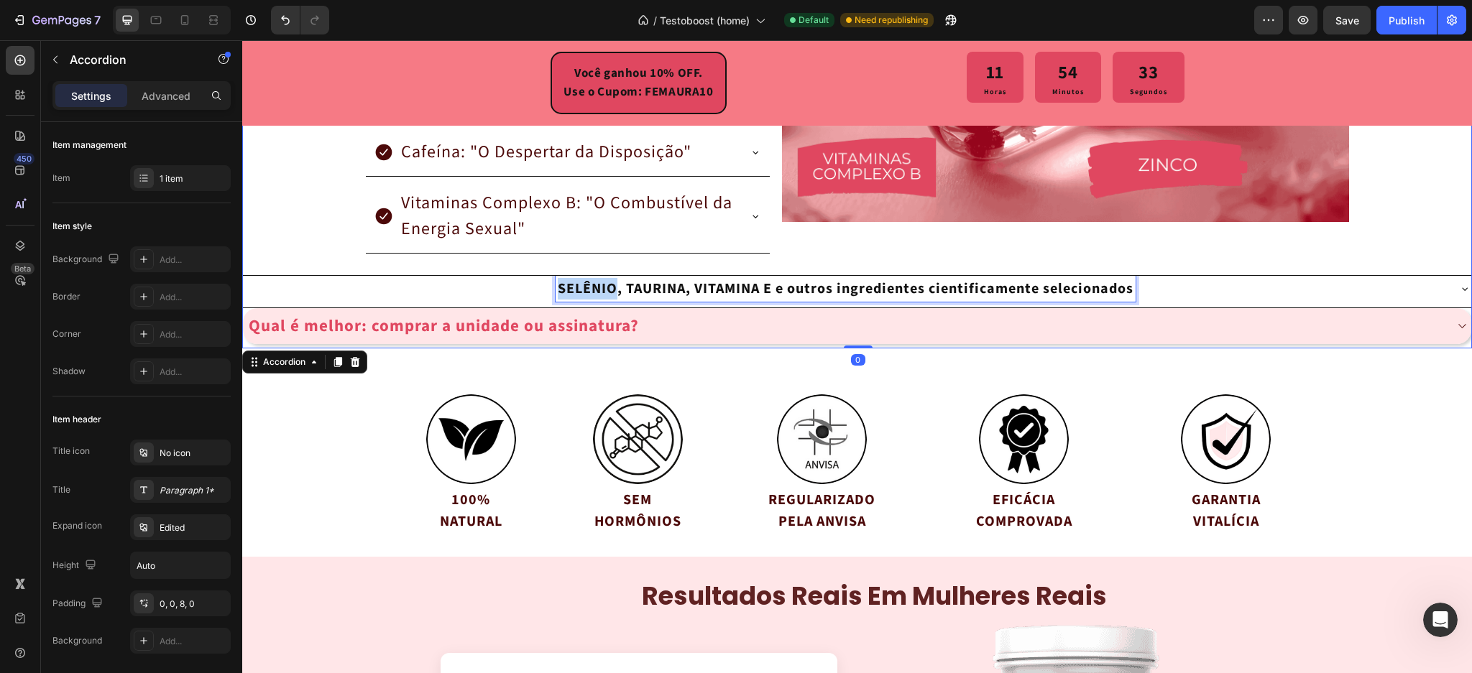
click at [594, 280] on p "SELÊNIO, TAURINA, VITAMINA E e outros ingredientes cientificamente selecionados" at bounding box center [846, 289] width 576 height 22
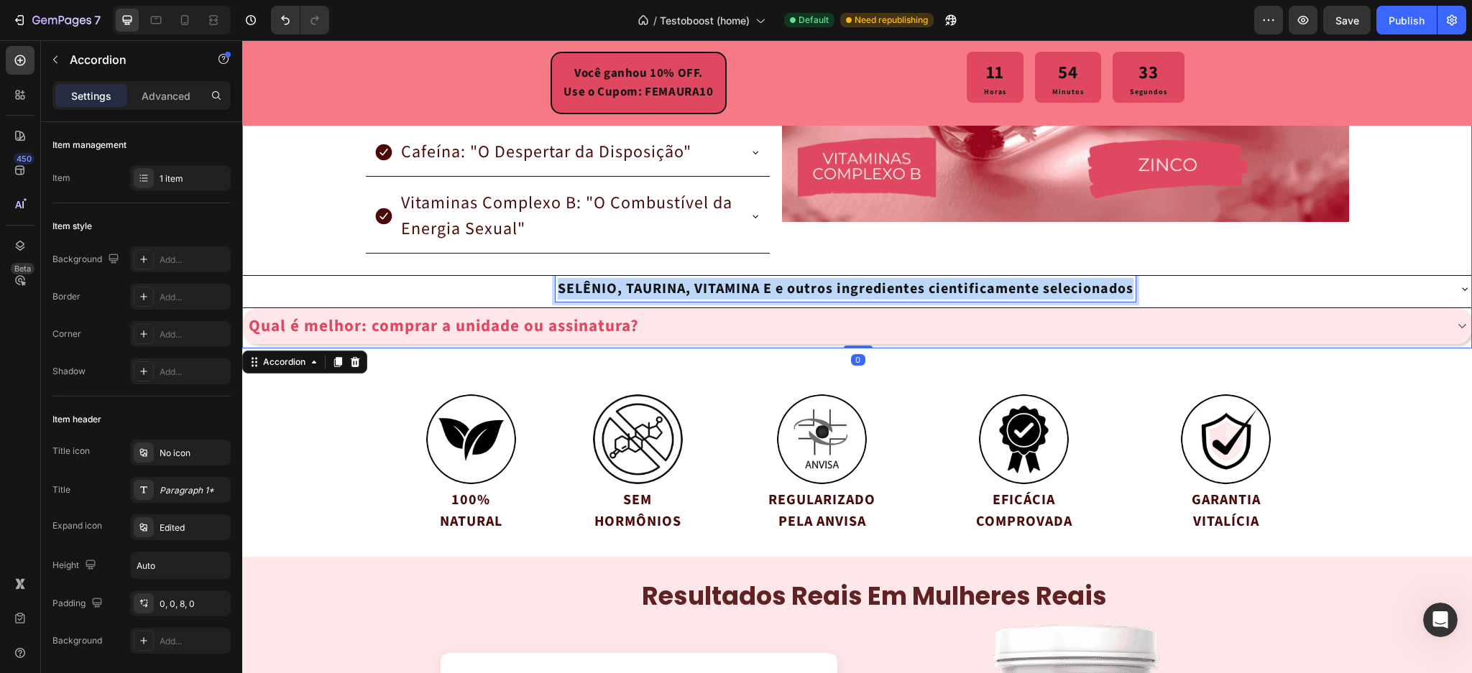
click at [594, 280] on p "SELÊNIO, TAURINA, VITAMINA E e outros ingredientes cientificamente selecionados" at bounding box center [846, 289] width 576 height 22
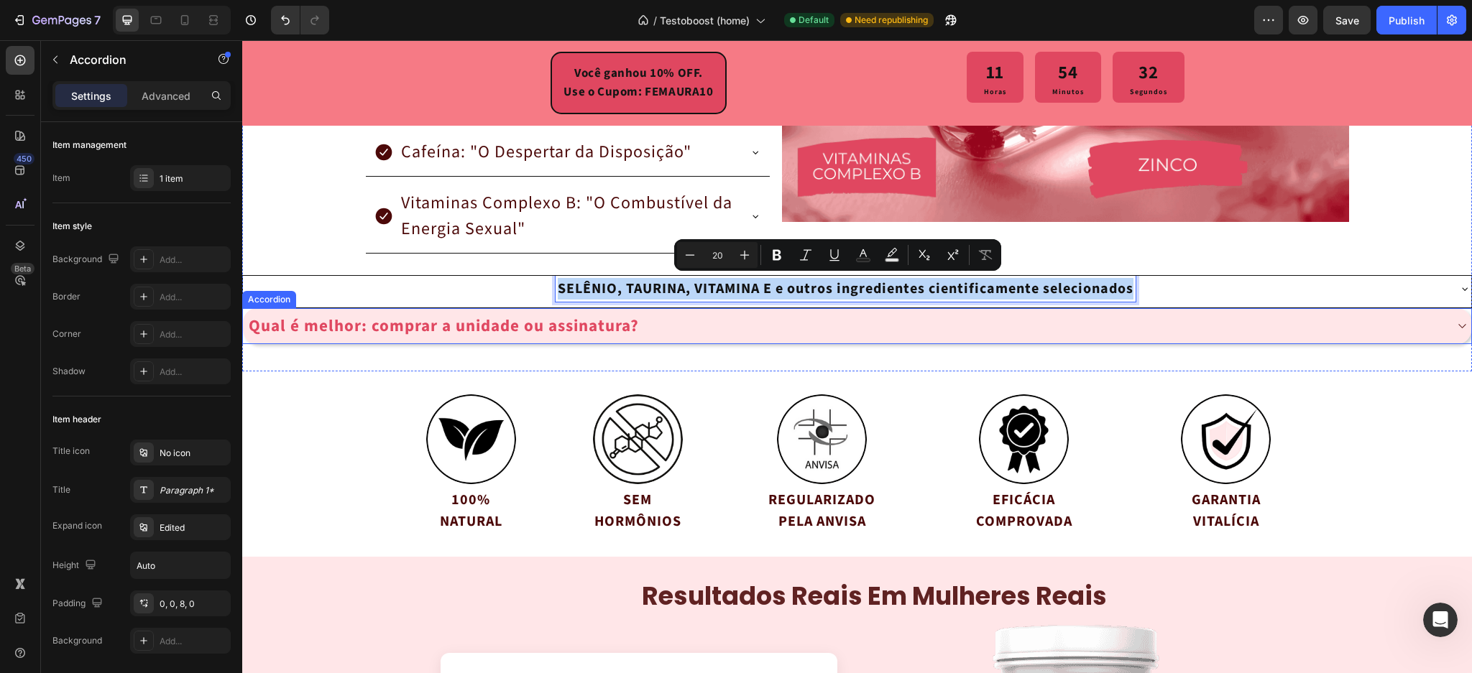
click at [480, 328] on p "Qual é melhor: comprar a unidade ou assinatura?" at bounding box center [444, 326] width 390 height 25
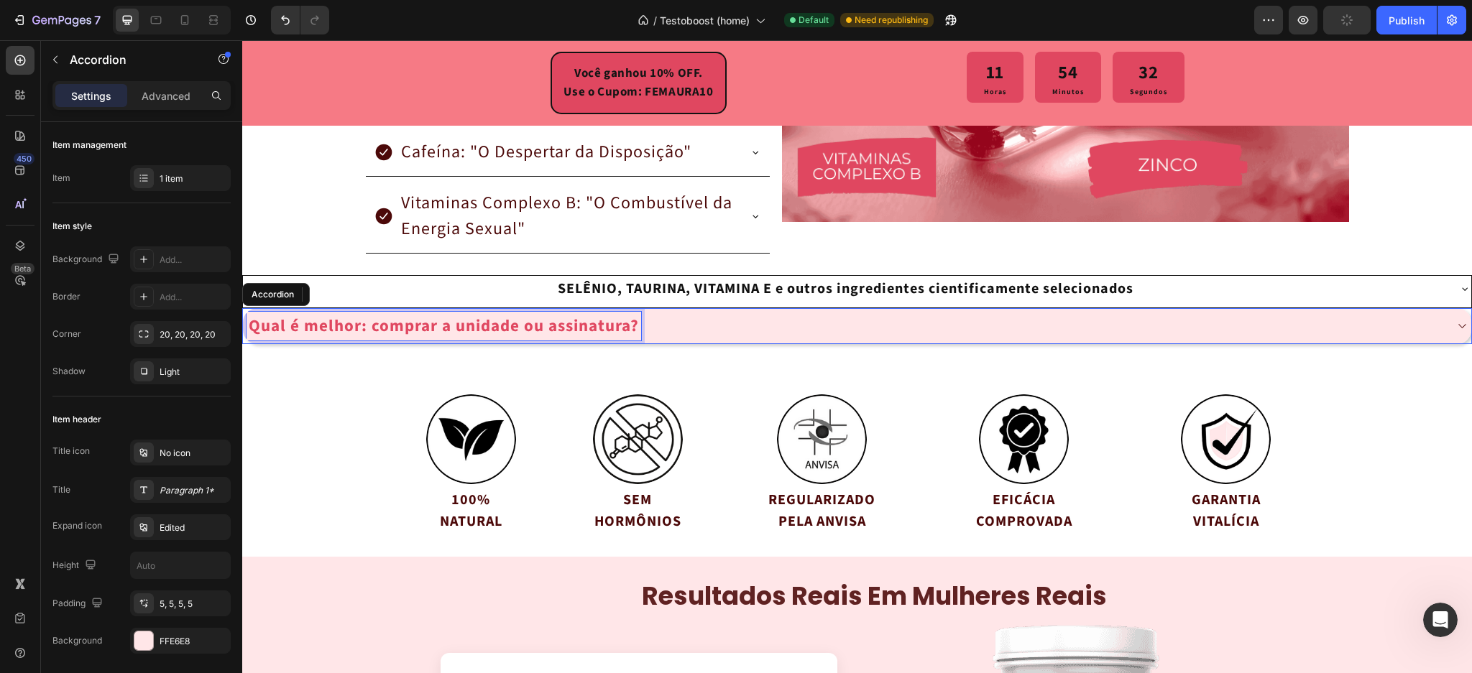
click at [480, 328] on p "Qual é melhor: comprar a unidade ou assinatura?" at bounding box center [444, 326] width 390 height 25
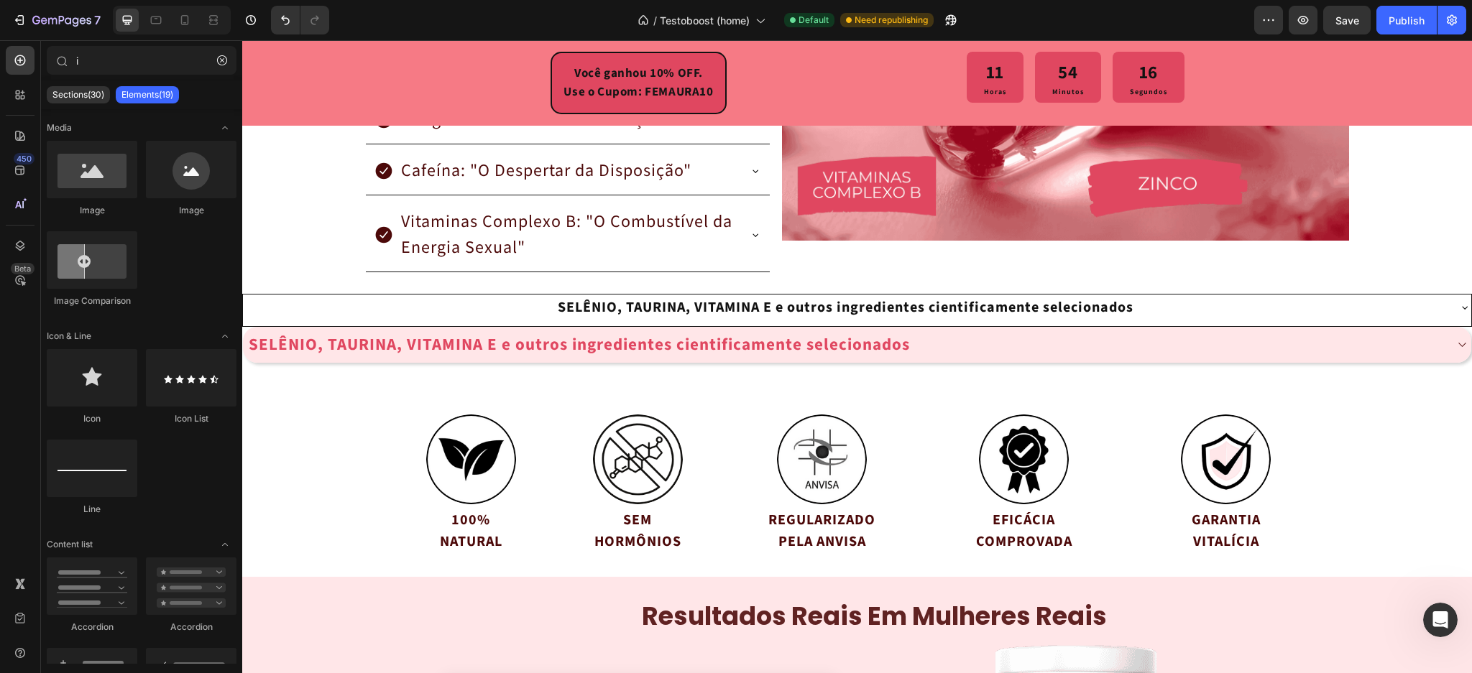
scroll to position [2809, 0]
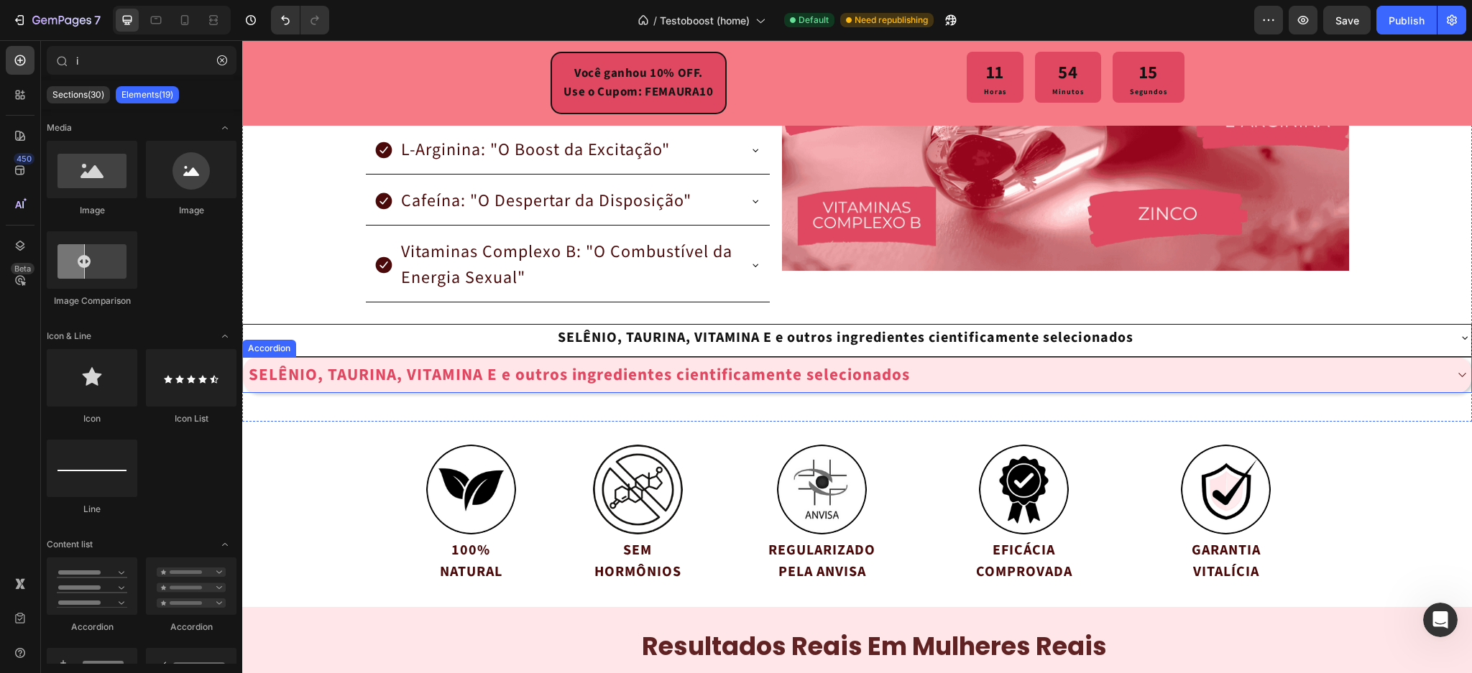
click at [1044, 376] on div "SELÊNIO, TAURINA, VITAMINA E e outros ingredientes cientificamente selecionados" at bounding box center [846, 375] width 1198 height 29
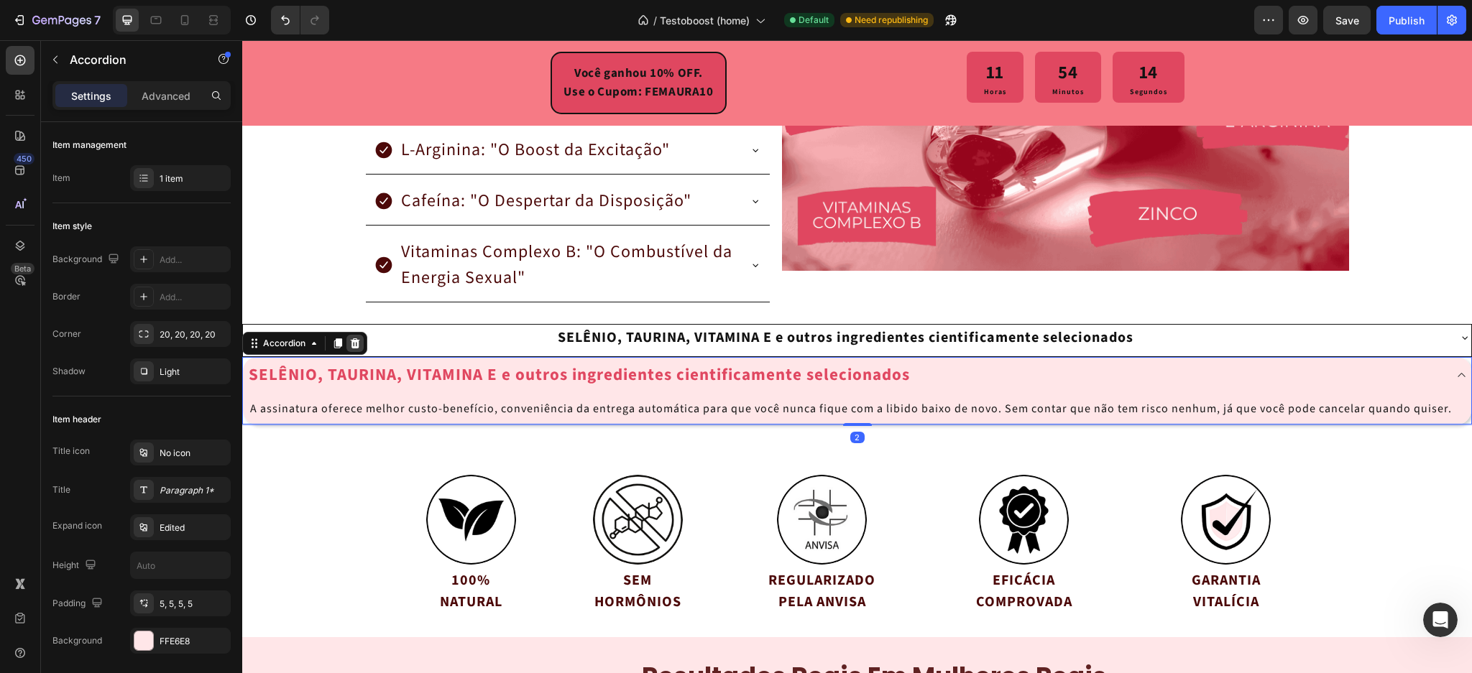
click at [351, 341] on icon at bounding box center [355, 343] width 9 height 10
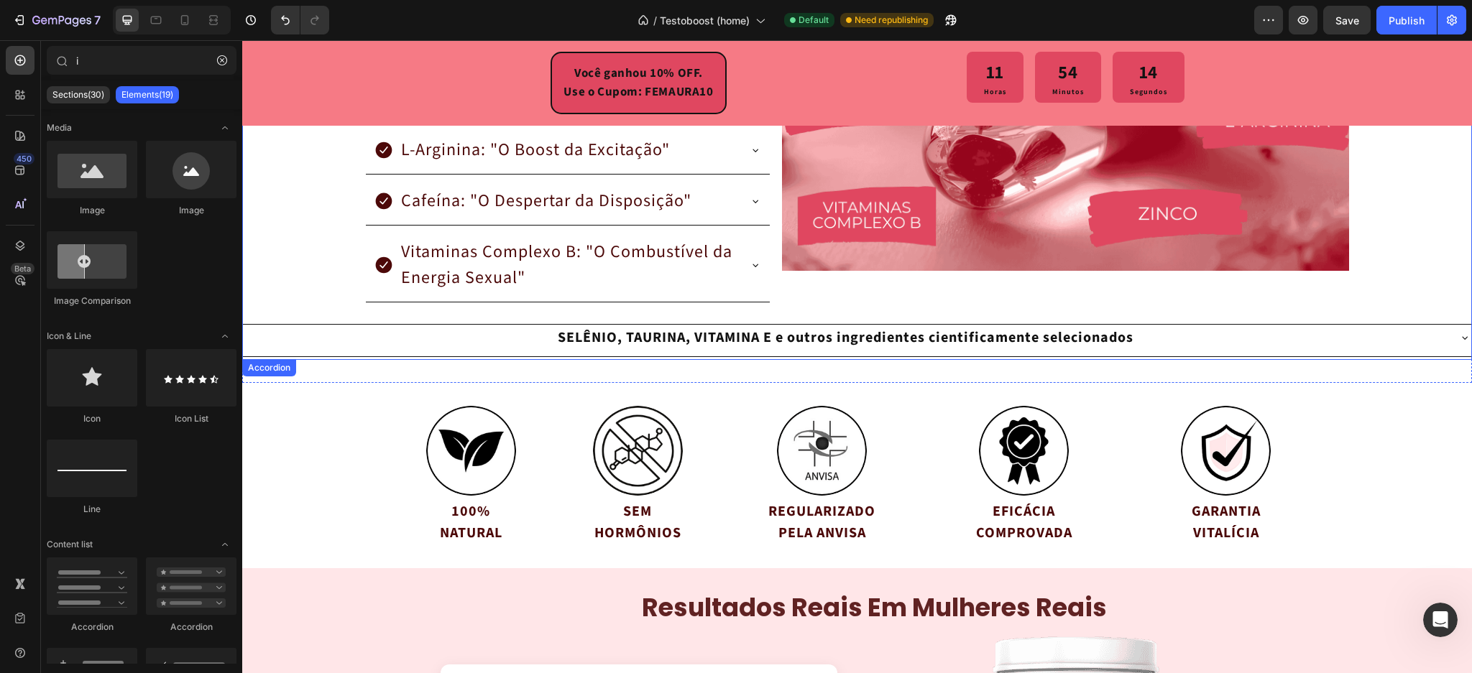
click at [381, 342] on div "SELÊNIO, TAURINA, VITAMINA E e outros ingredientes cientificamente selecionados" at bounding box center [846, 338] width 1204 height 26
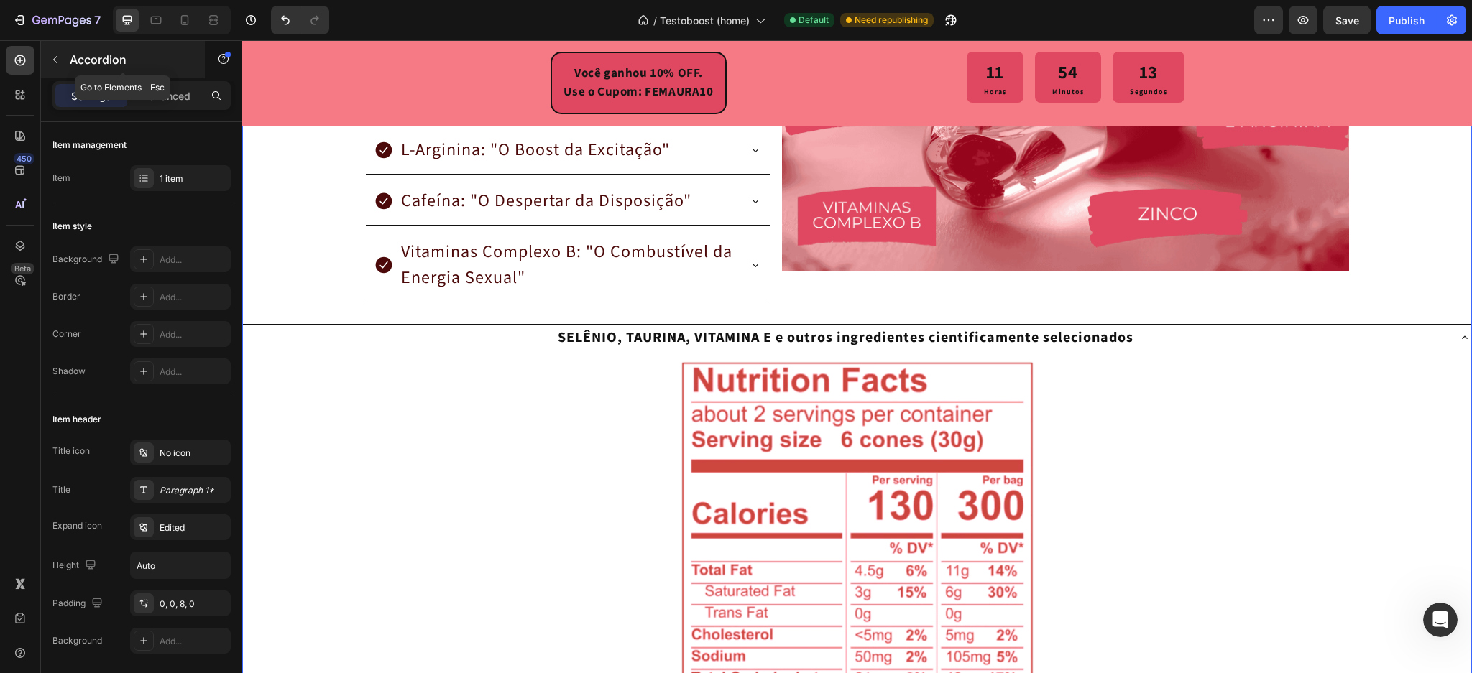
click at [56, 66] on button "button" at bounding box center [55, 59] width 23 height 23
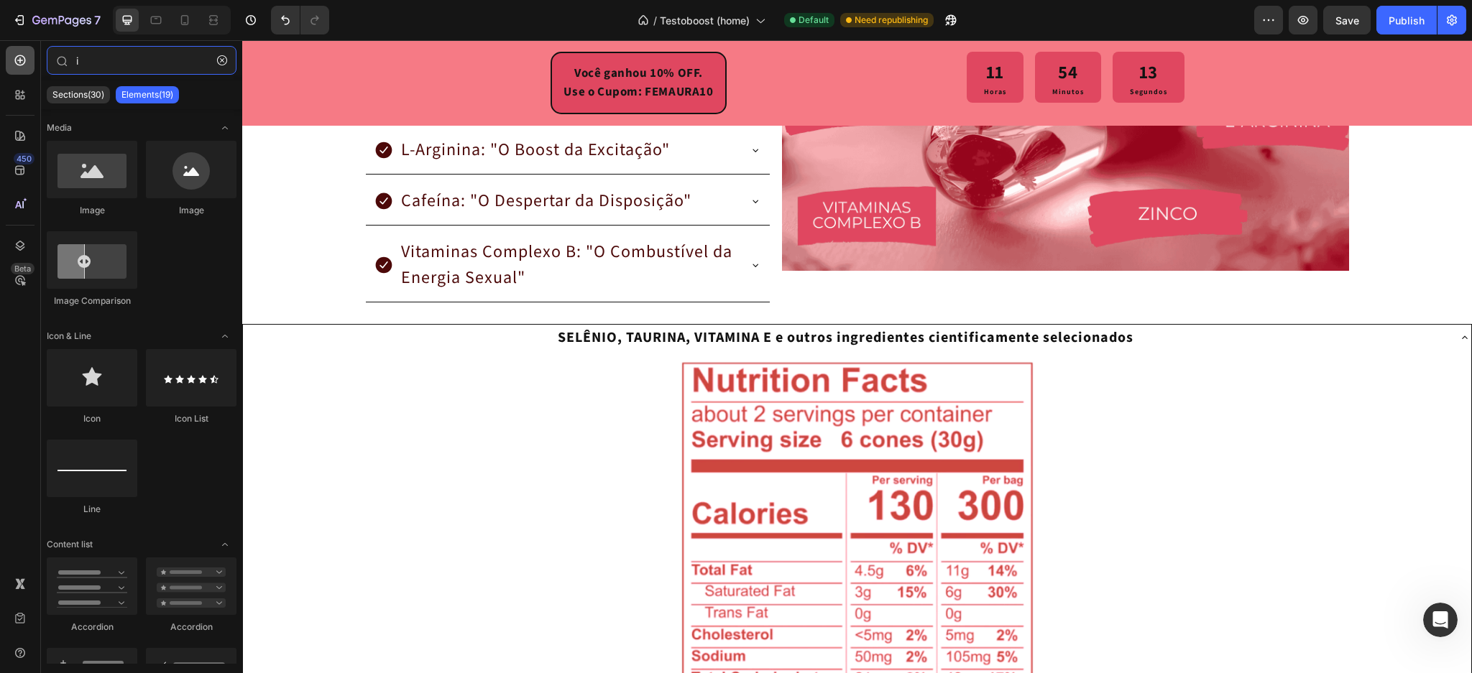
drag, startPoint x: 94, startPoint y: 58, endPoint x: 9, endPoint y: 51, distance: 85.8
click at [13, 50] on div "450 Beta i Sections(30) Elements(19) Media Image Image Image Comparison Icon & …" at bounding box center [121, 356] width 242 height 633
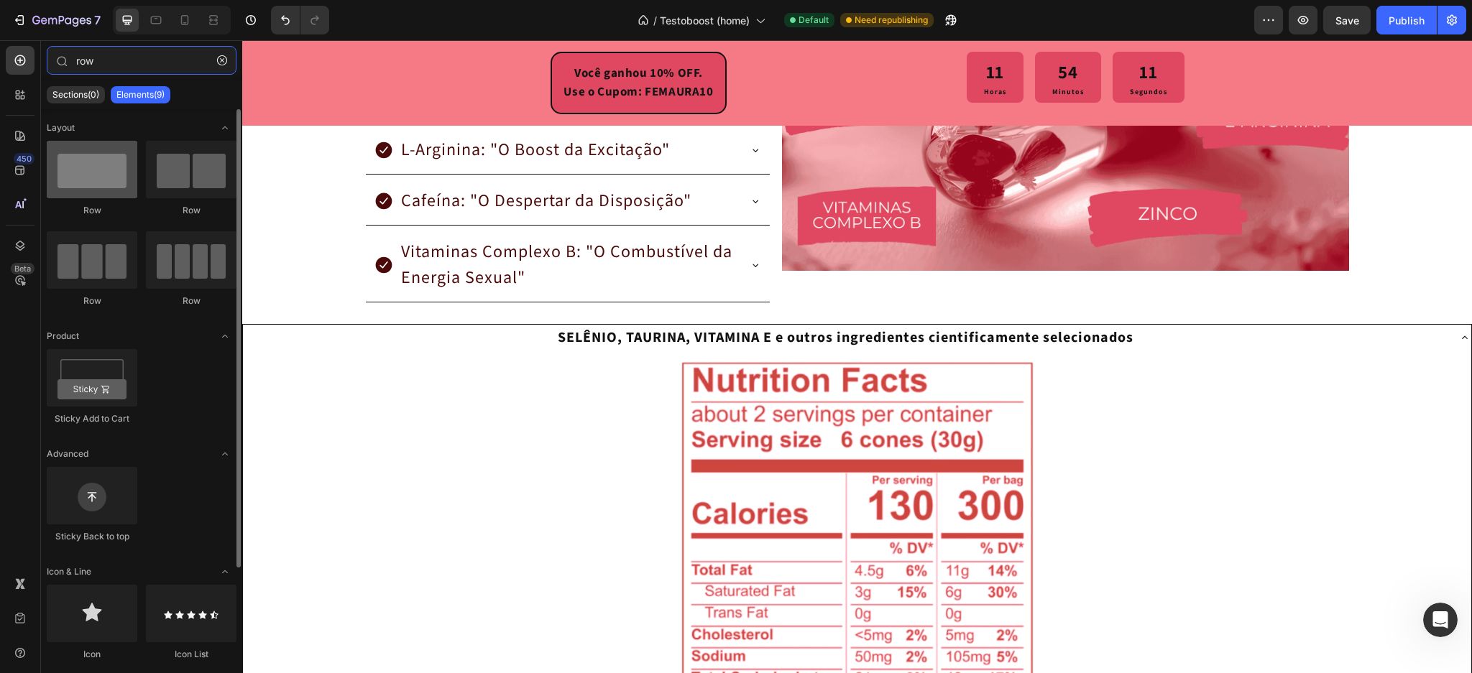
type input "row"
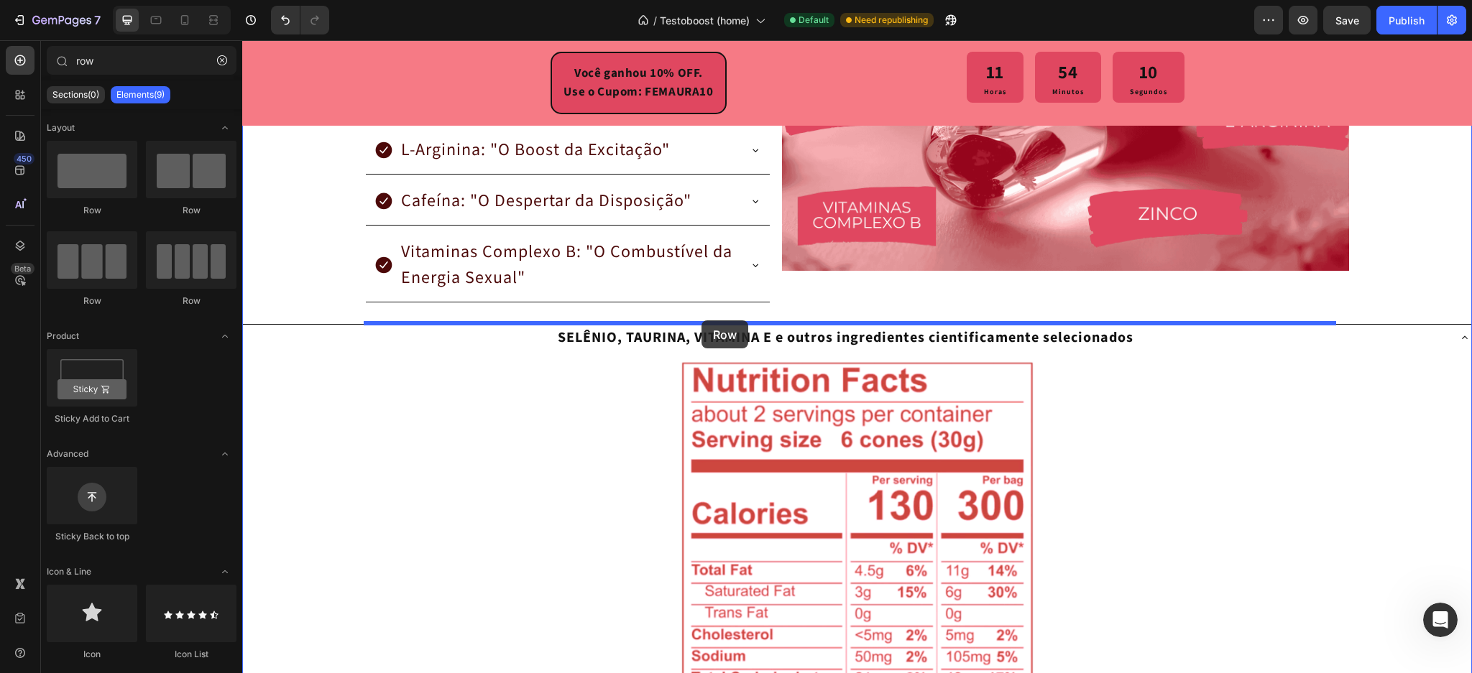
drag, startPoint x: 335, startPoint y: 214, endPoint x: 702, endPoint y: 321, distance: 381.7
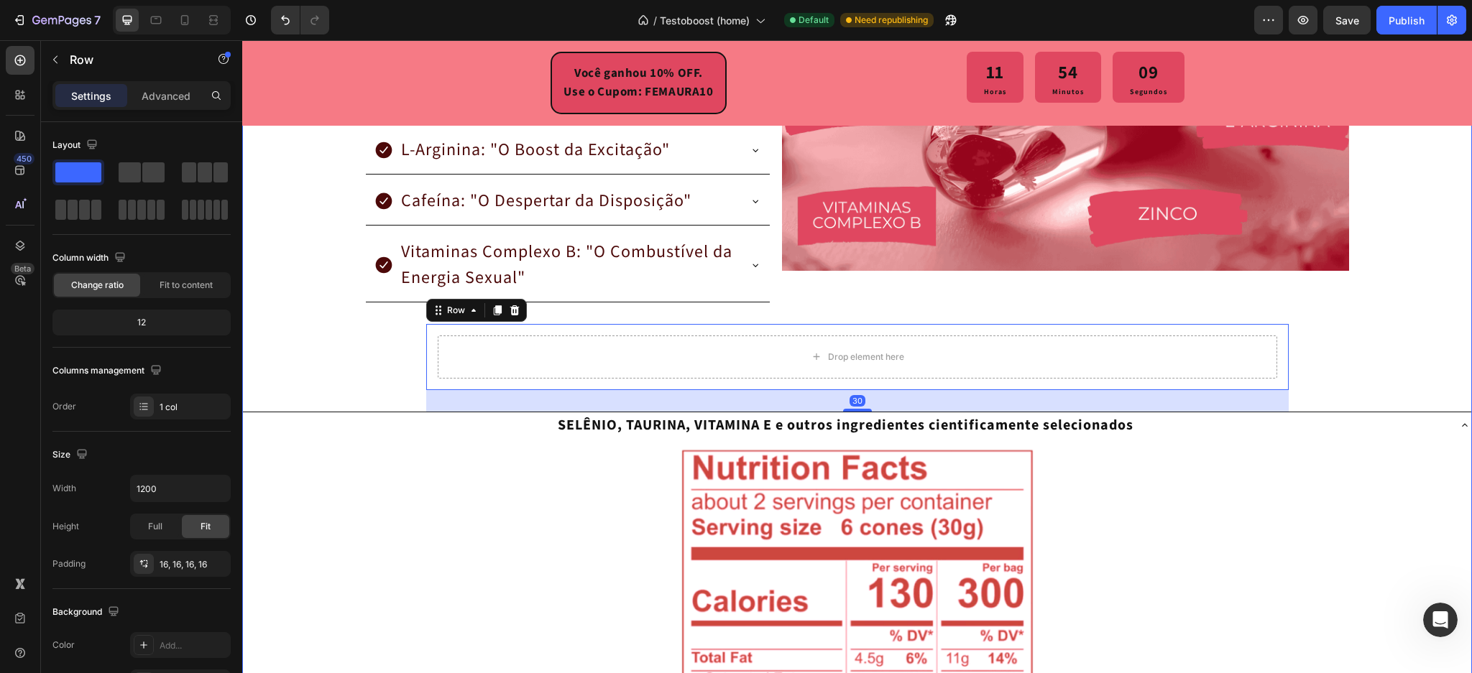
click at [571, 423] on p "SELÊNIO, TAURINA, VITAMINA E e outros ingredientes cientificamente selecionados" at bounding box center [846, 426] width 576 height 22
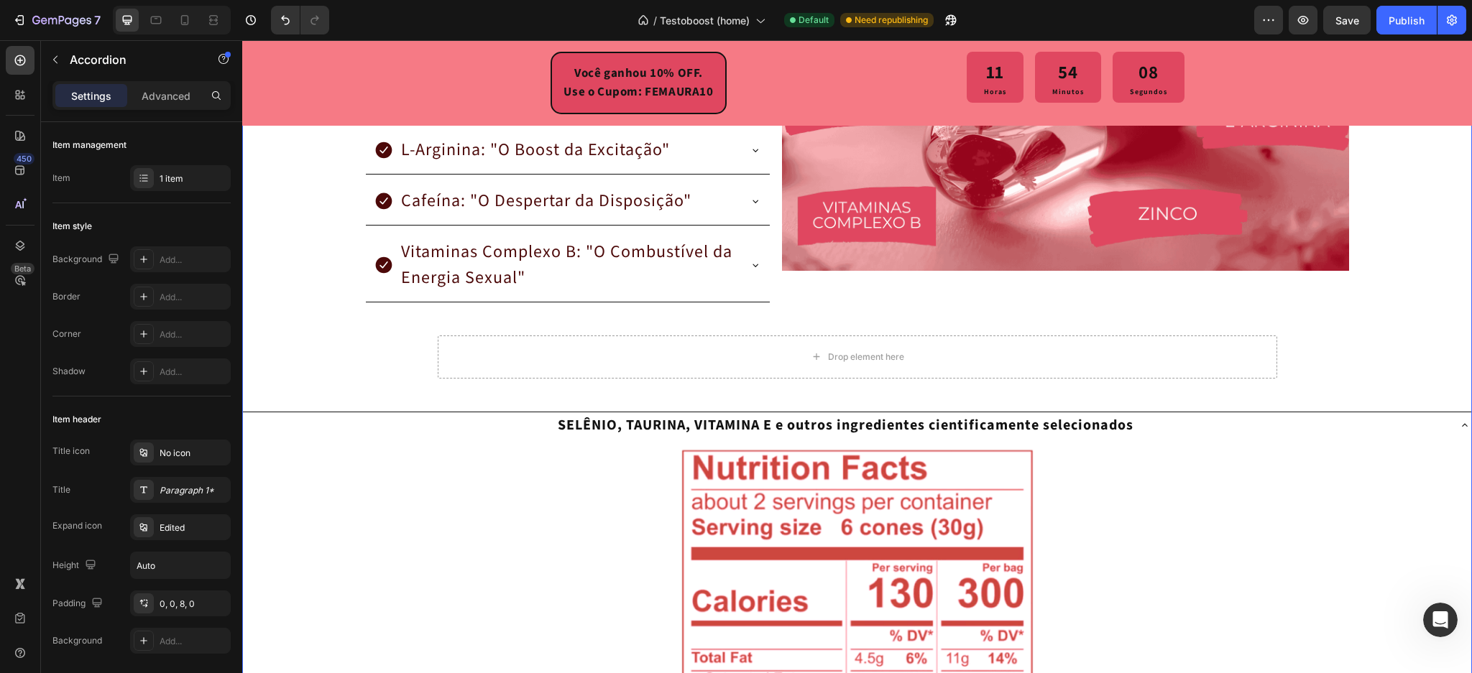
click at [589, 420] on p "SELÊNIO, TAURINA, VITAMINA E e outros ingredientes cientificamente selecionados" at bounding box center [846, 426] width 576 height 22
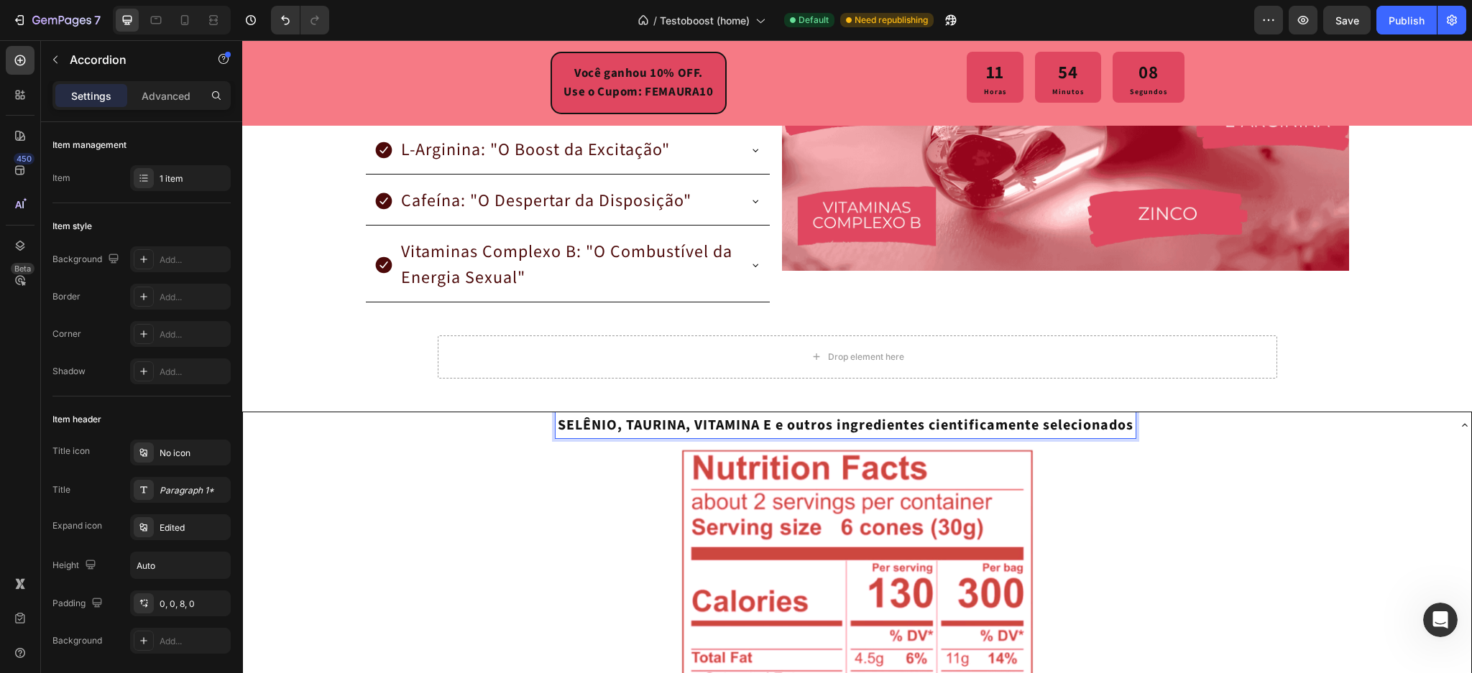
click at [699, 415] on p "SELÊNIO, TAURINA, VITAMINA E e outros ingredientes cientificamente selecionados" at bounding box center [846, 426] width 576 height 22
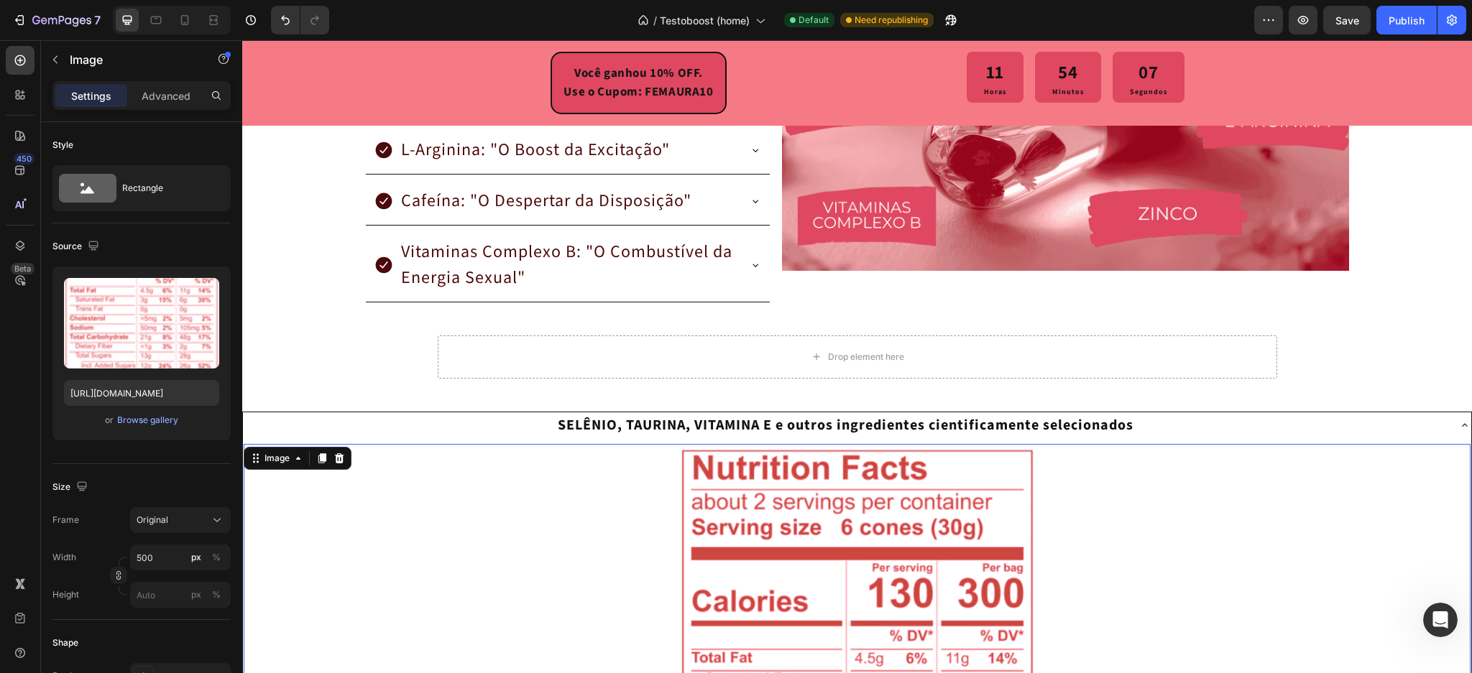
click at [1182, 418] on div "SELÊNIO, TAURINA, VITAMINA E e outros ingredientes cientificamente selecionados" at bounding box center [846, 426] width 1204 height 26
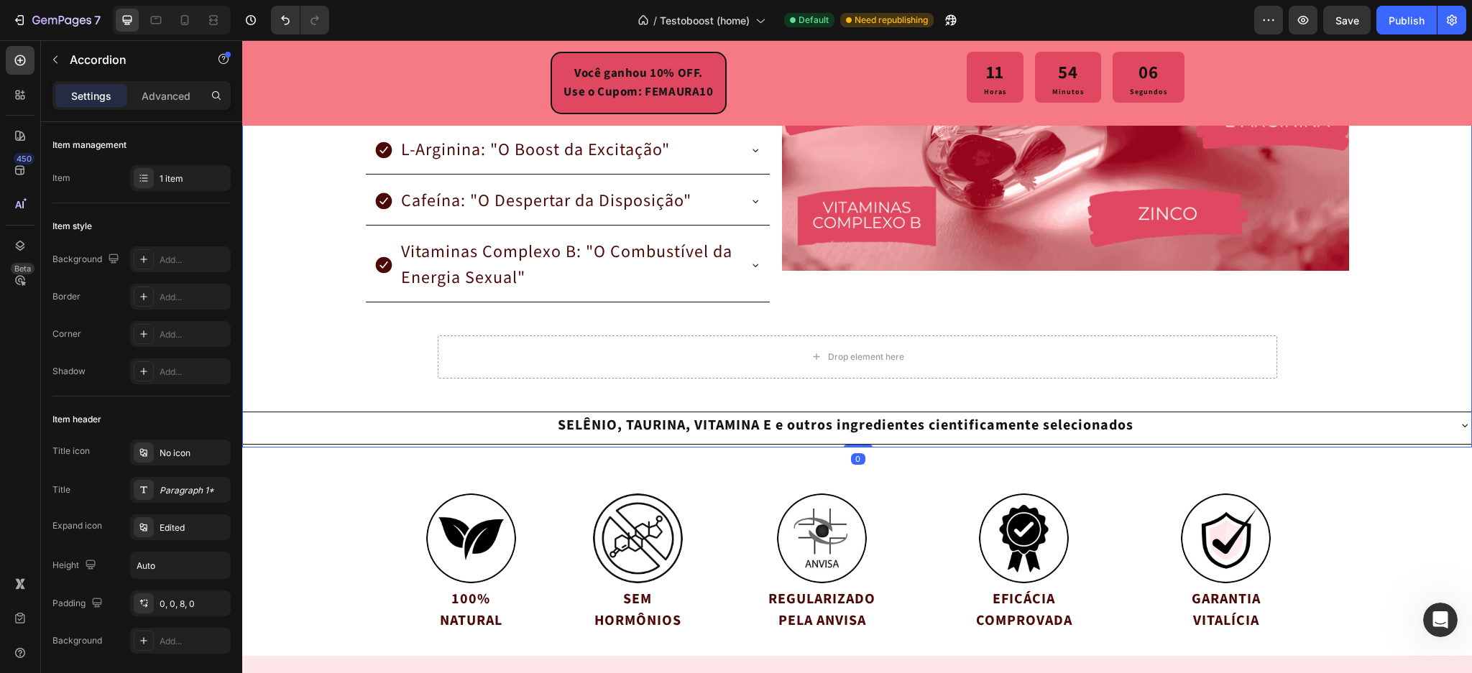
click at [473, 421] on div "SELÊNIO, TAURINA, VITAMINA E e outros ingredientes cientificamente selecionados" at bounding box center [846, 426] width 1204 height 26
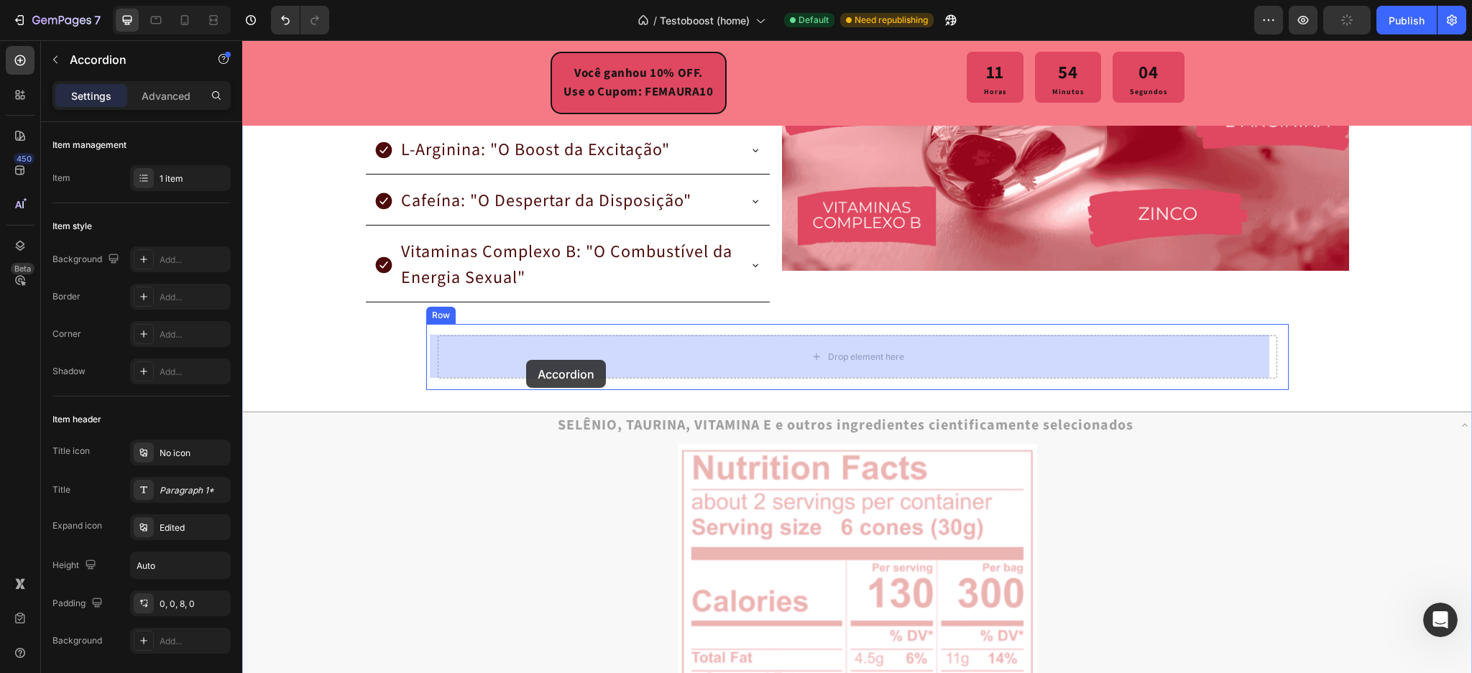
drag, startPoint x: 454, startPoint y: 364, endPoint x: 492, endPoint y: 360, distance: 38.3
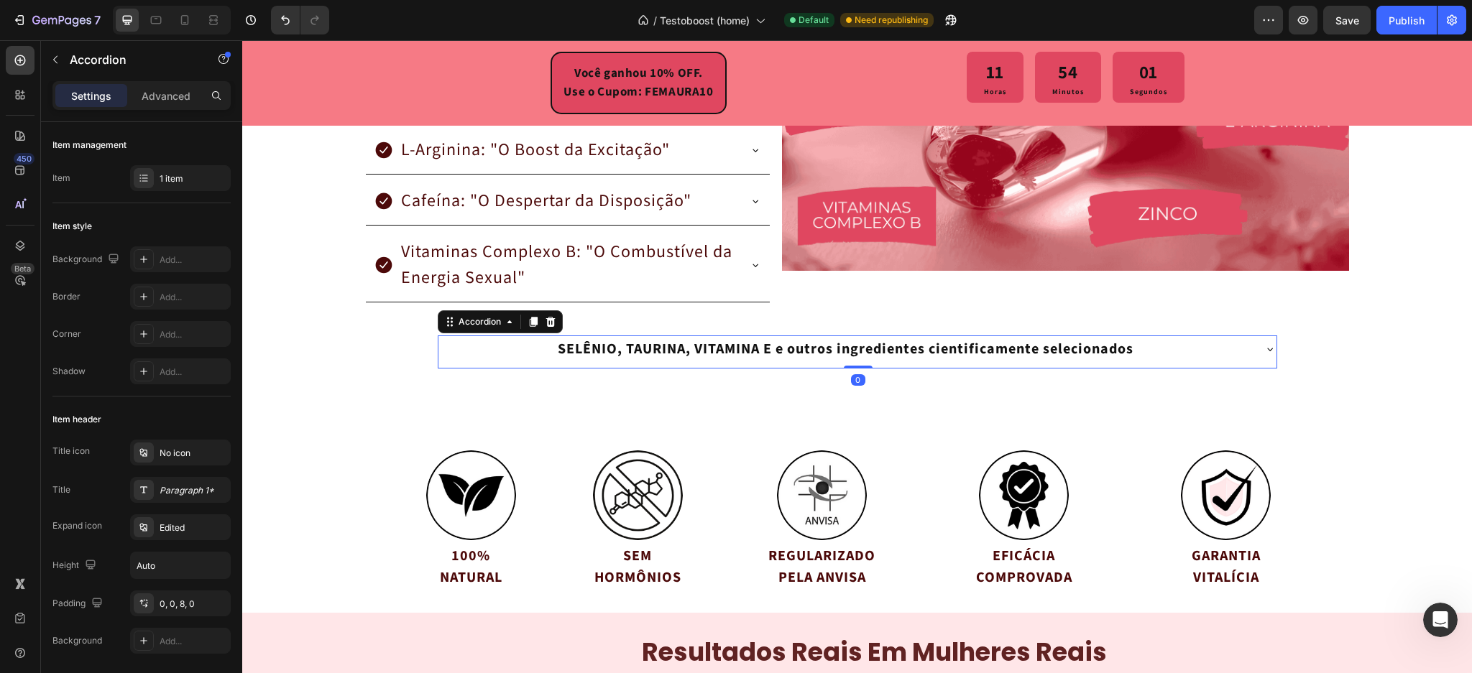
click at [451, 354] on div "SELÊNIO, TAURINA, VITAMINA E e outros ingredientes cientificamente selecionados" at bounding box center [846, 349] width 814 height 26
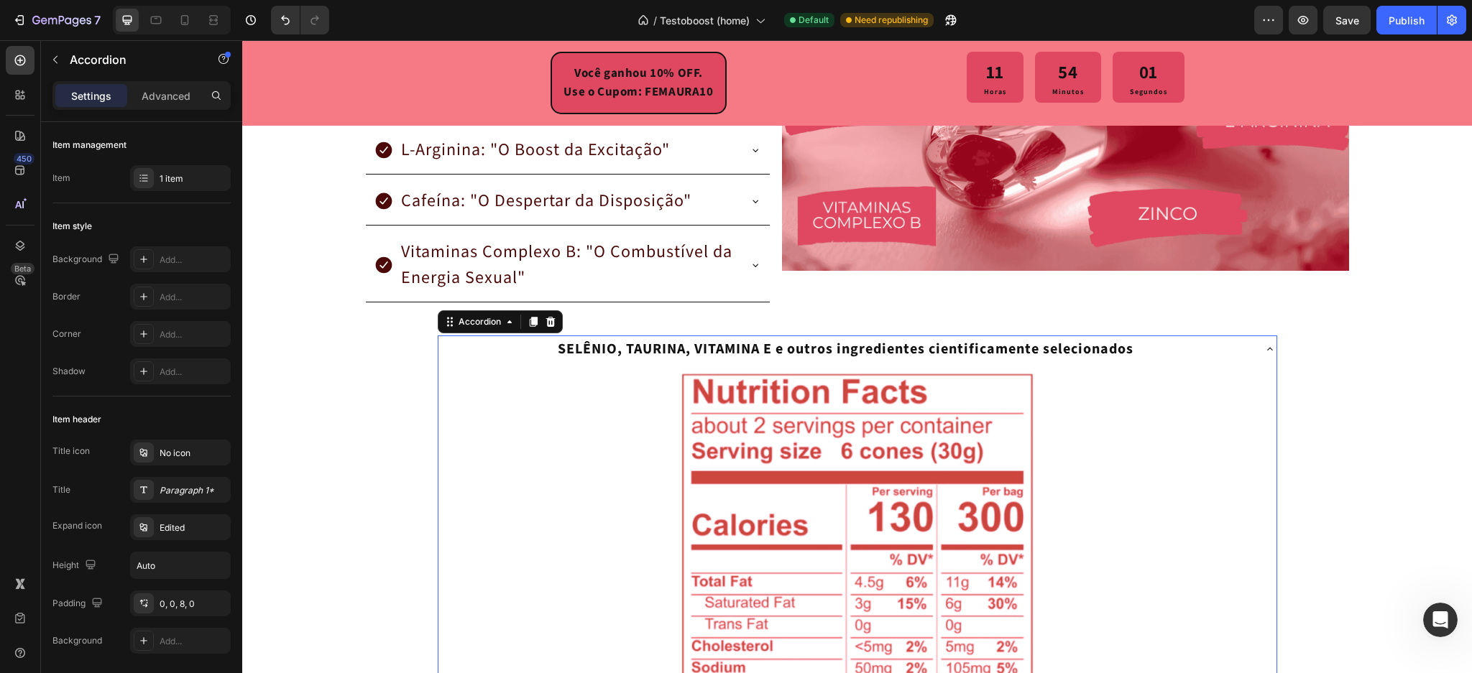
click at [444, 348] on div "SELÊNIO, TAURINA, VITAMINA E e outros ingredientes cientificamente selecionados" at bounding box center [846, 349] width 814 height 26
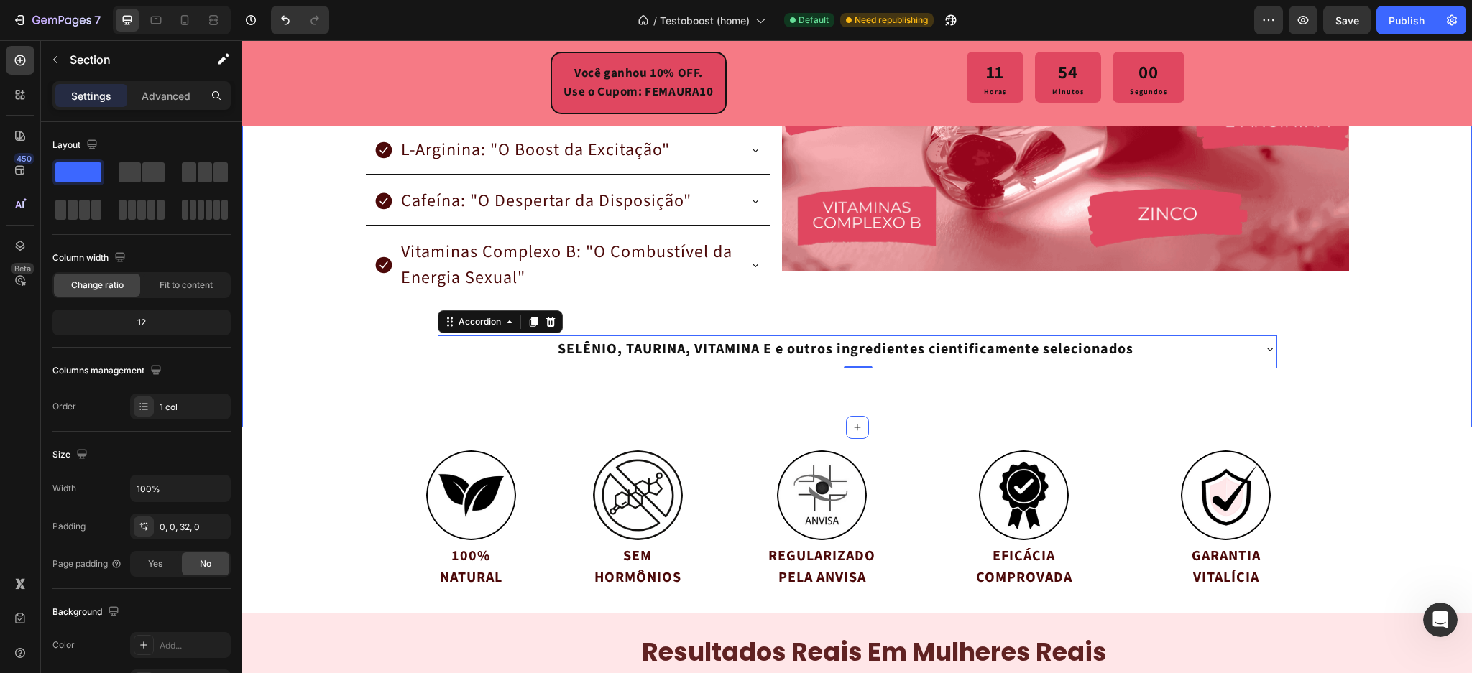
click at [390, 340] on div "GARANTIA PARA SEMPRE! Se em qualquer momento, hoje ou daqui a anos, você não es…" at bounding box center [857, 54] width 1230 height 699
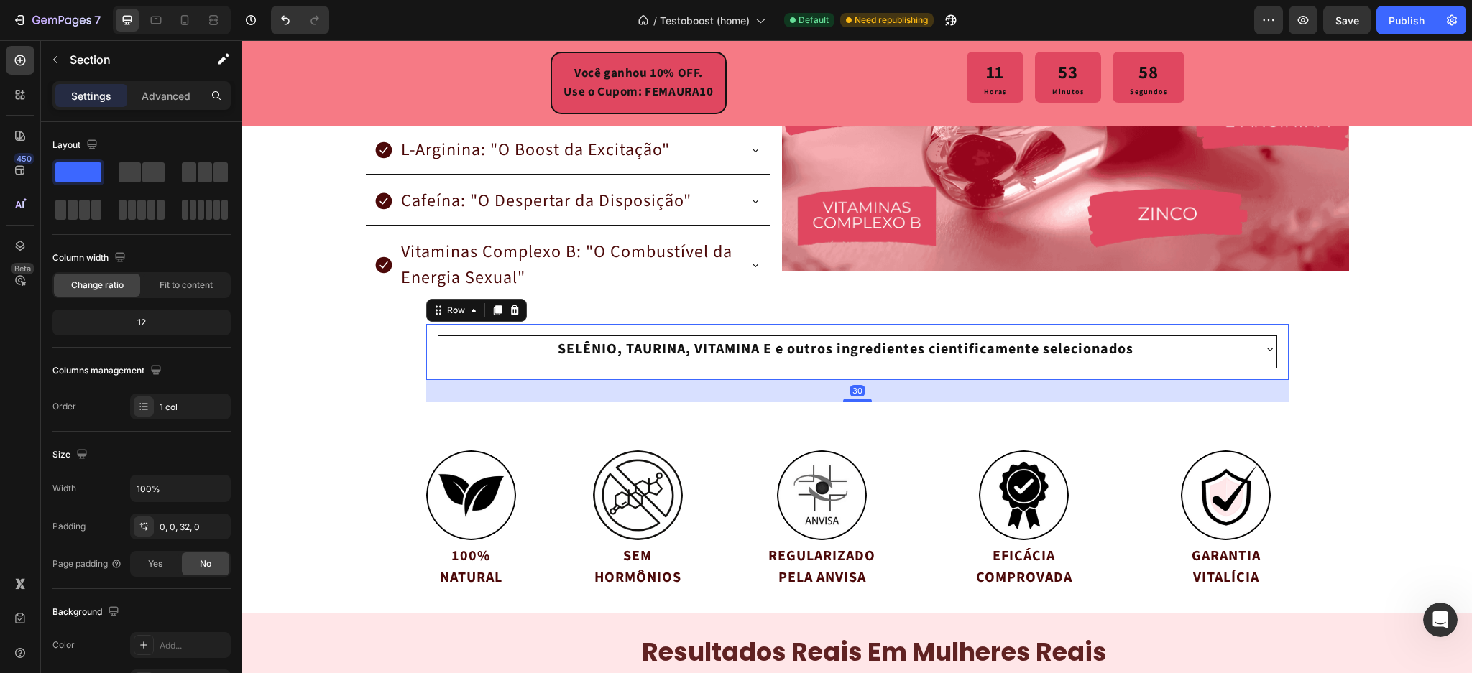
click at [491, 329] on div "SELÊNIO, TAURINA, VITAMINA E e outros ingredientes cientificamente selecionados…" at bounding box center [857, 352] width 863 height 56
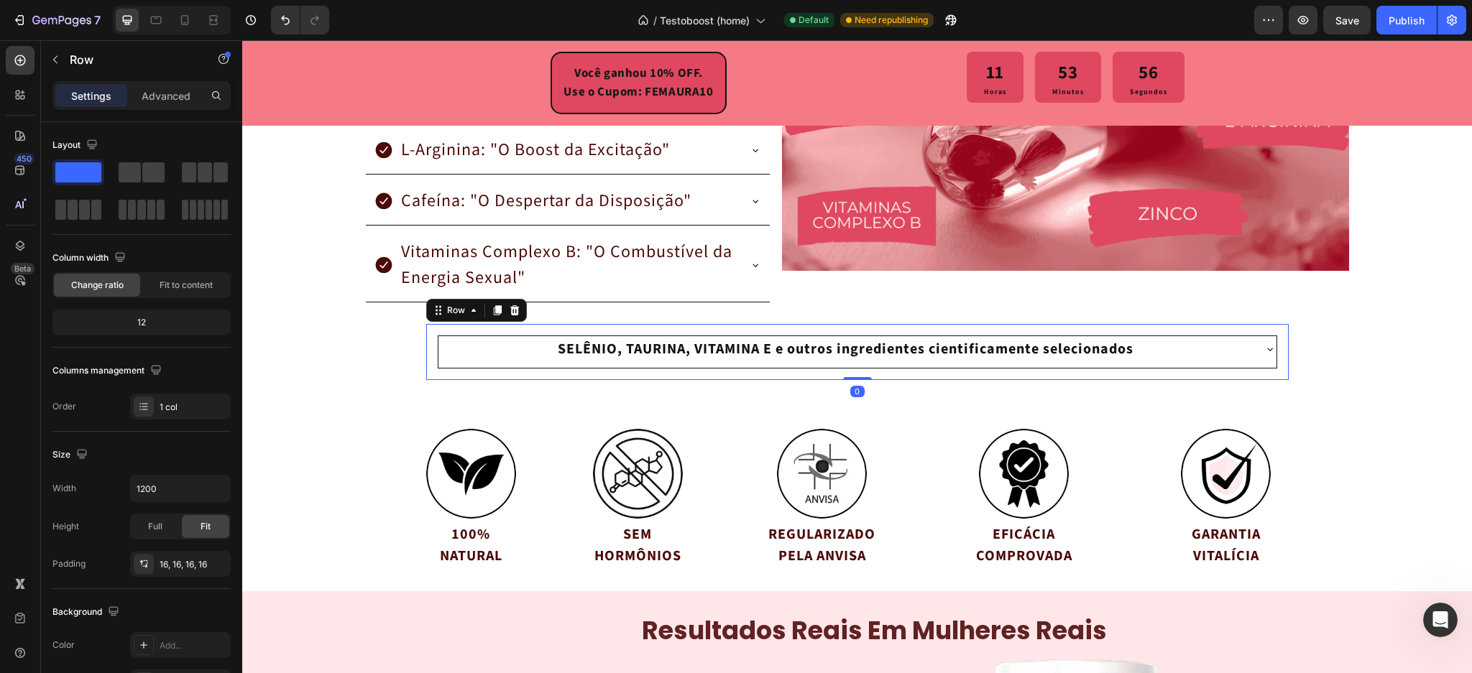
drag, startPoint x: 845, startPoint y: 399, endPoint x: 851, endPoint y: 350, distance: 49.2
click at [851, 350] on div "SELÊNIO, TAURINA, VITAMINA E e outros ingredientes cientificamente selecionados…" at bounding box center [857, 352] width 863 height 56
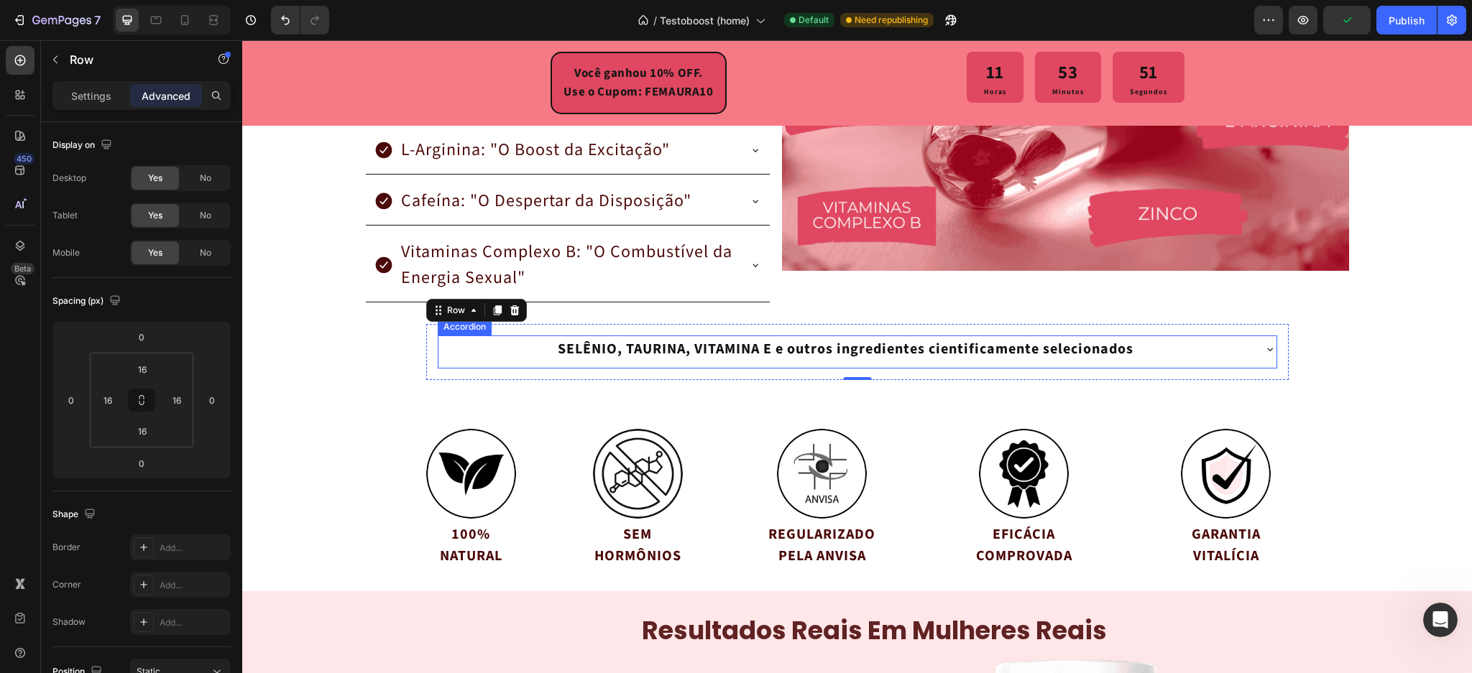
click at [556, 349] on div "SELÊNIO, TAURINA, VITAMINA E e outros ingredientes cientificamente selecionados" at bounding box center [846, 349] width 580 height 26
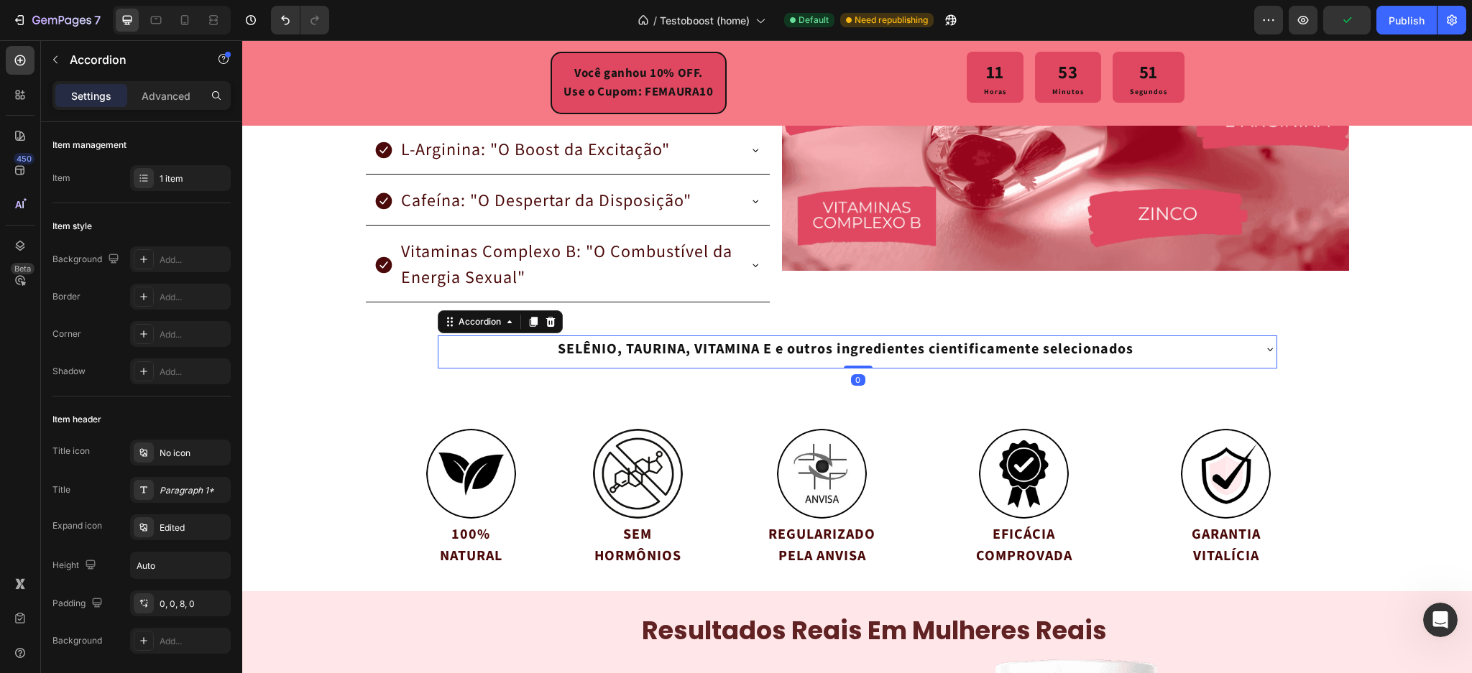
click at [558, 349] on p "SELÊNIO, TAURINA, VITAMINA E e outros ingredientes cientificamente selecionados" at bounding box center [846, 350] width 576 height 22
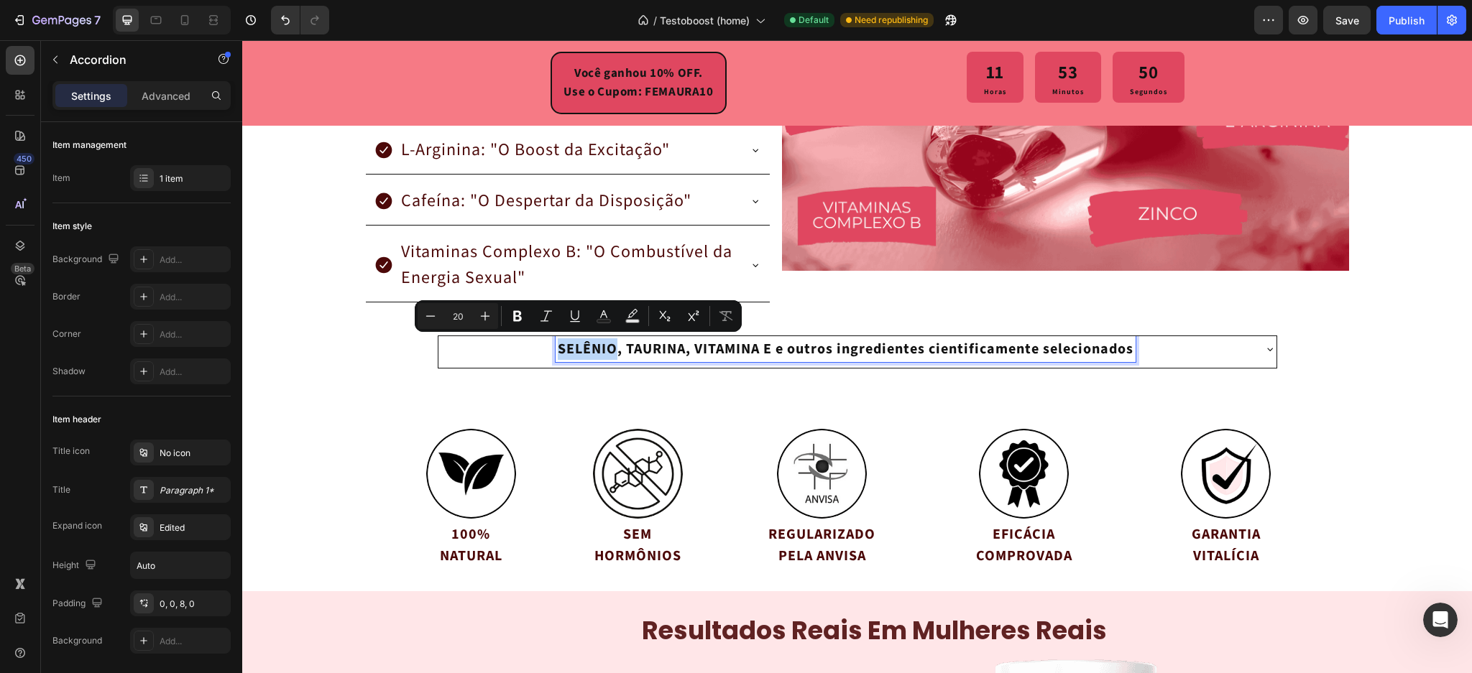
click at [558, 351] on p "SELÊNIO, TAURINA, VITAMINA E e outros ingredientes cientificamente selecionados" at bounding box center [846, 350] width 576 height 22
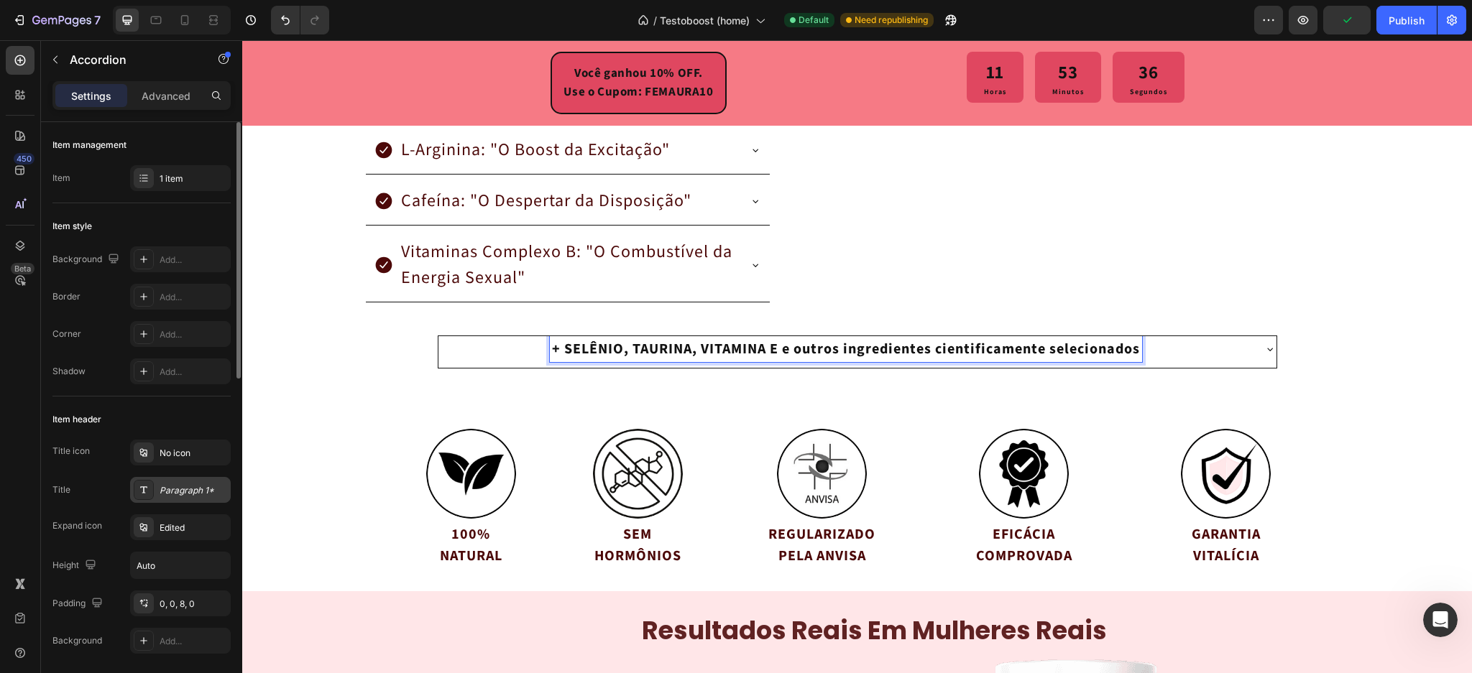
click at [169, 479] on div "Paragraph 1*" at bounding box center [180, 490] width 101 height 26
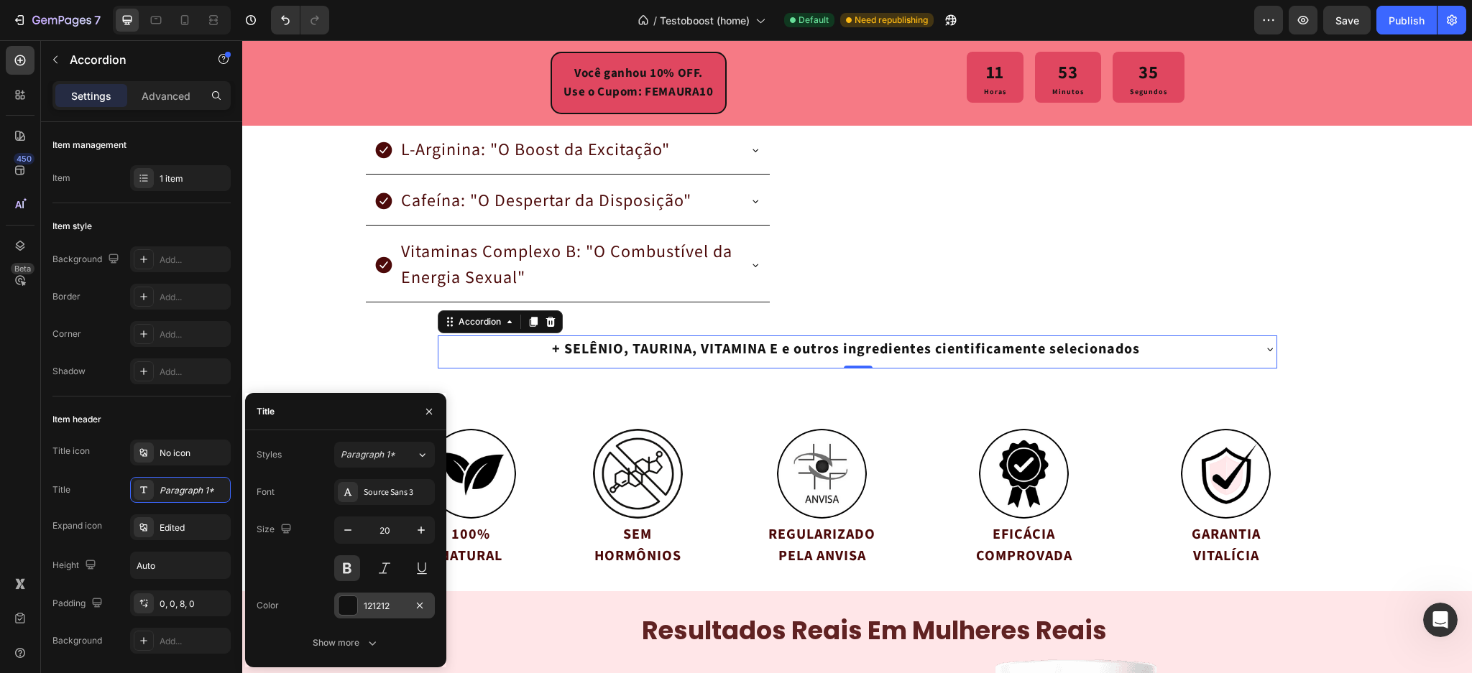
click at [349, 606] on div at bounding box center [348, 606] width 19 height 19
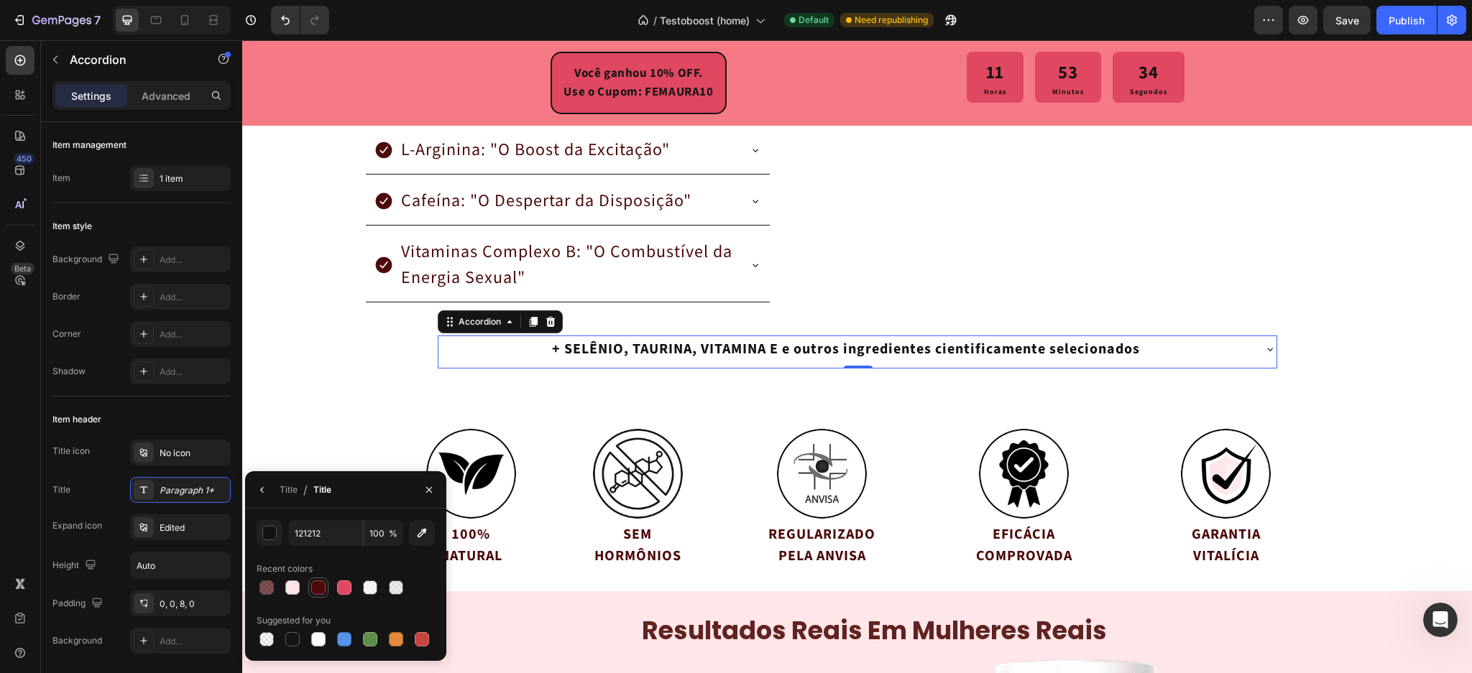
click at [317, 593] on div at bounding box center [318, 588] width 14 height 14
type input "4C0909"
click at [192, 421] on div "Item header" at bounding box center [141, 419] width 178 height 23
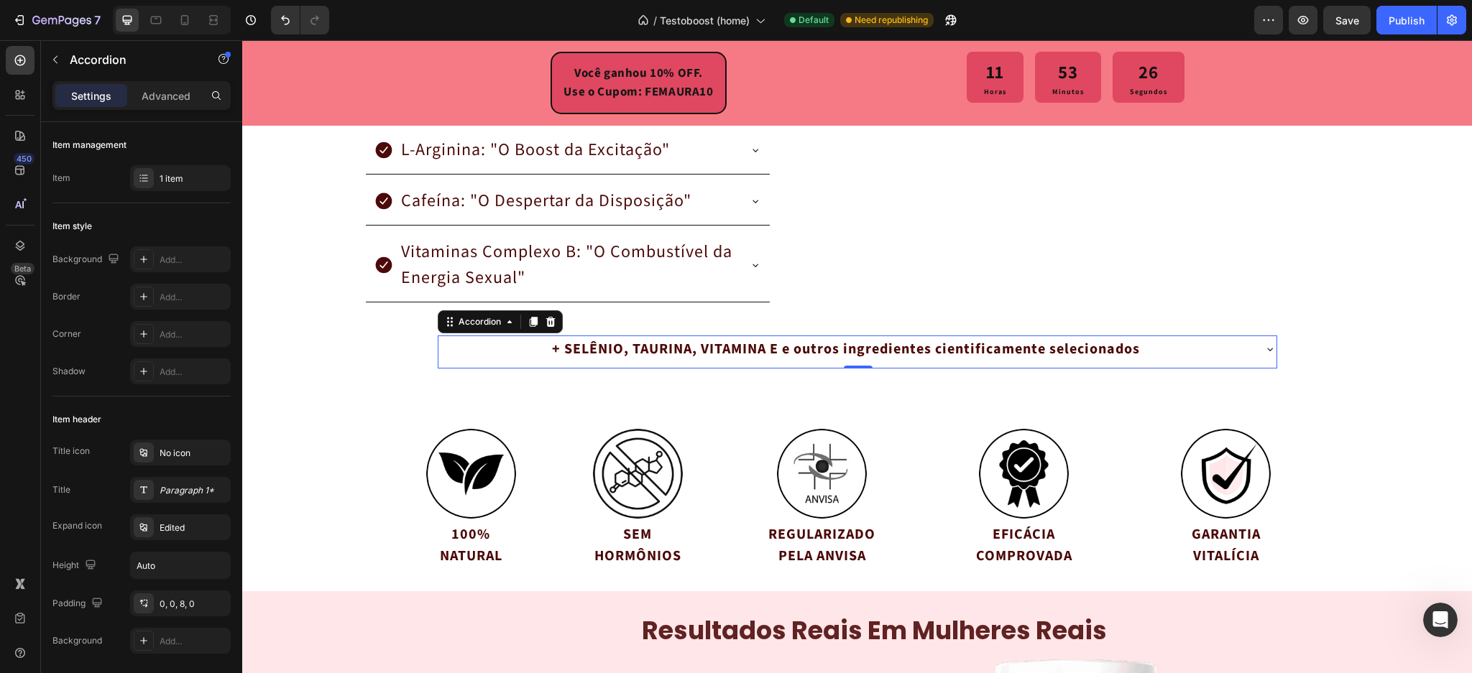
click at [164, 109] on div "Settings Advanced" at bounding box center [141, 95] width 178 height 29
click at [168, 98] on p "Advanced" at bounding box center [166, 95] width 49 height 15
type input "100%"
type input "100"
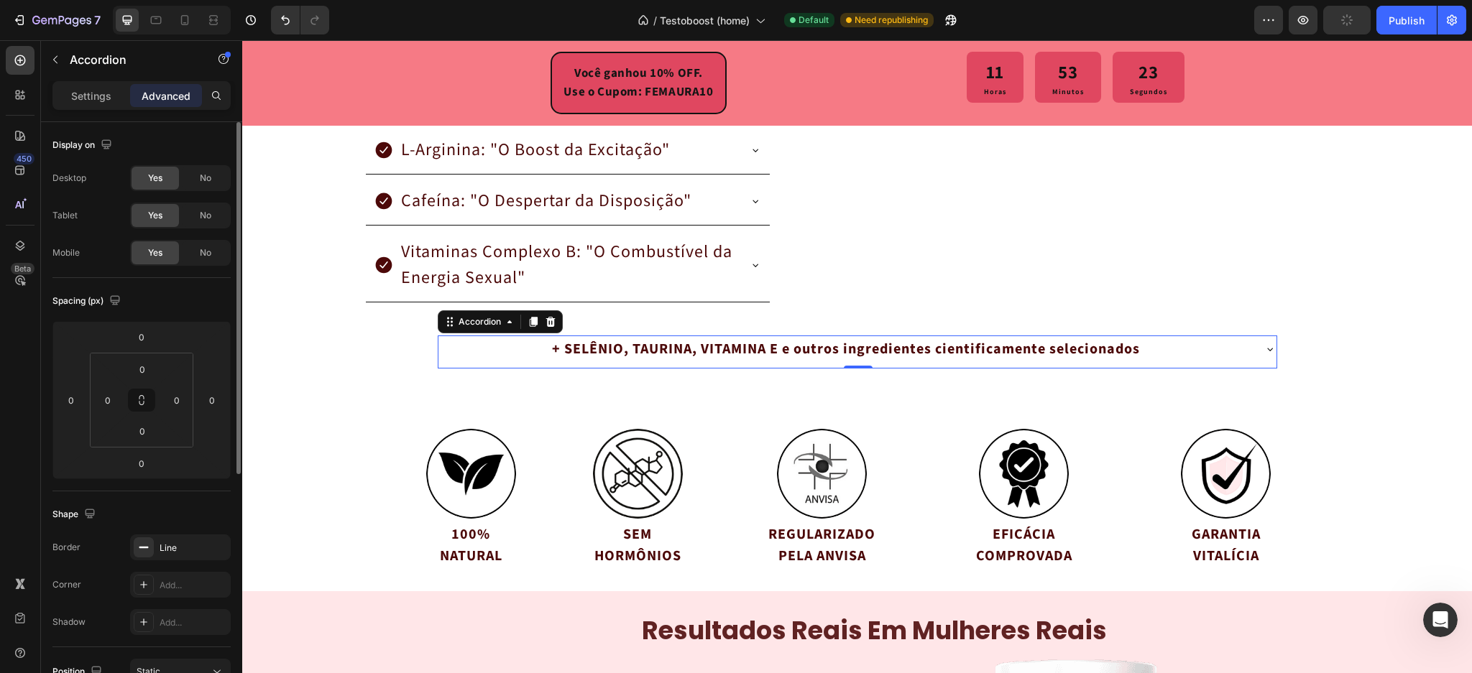
drag, startPoint x: 89, startPoint y: 93, endPoint x: 131, endPoint y: 198, distance: 112.9
click at [91, 95] on p "Settings" at bounding box center [91, 95] width 40 height 15
type input "0"
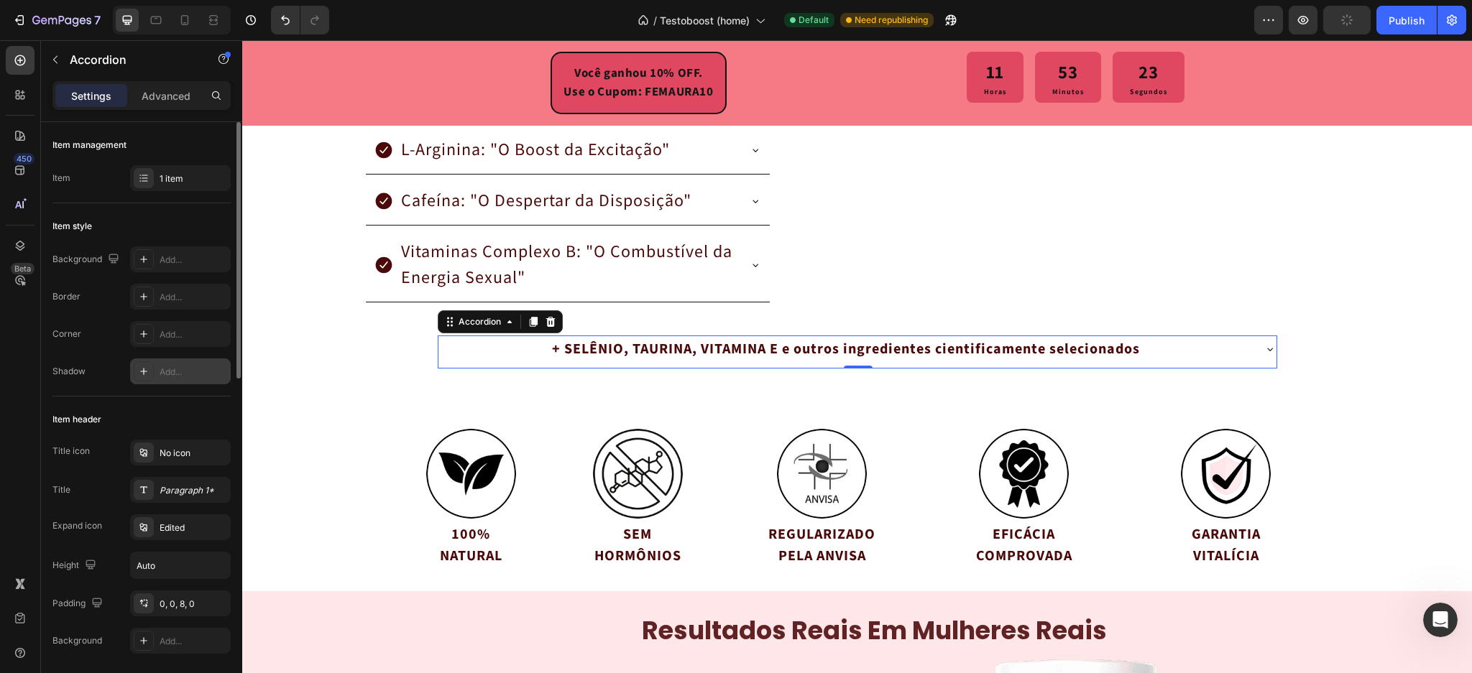
scroll to position [191, 0]
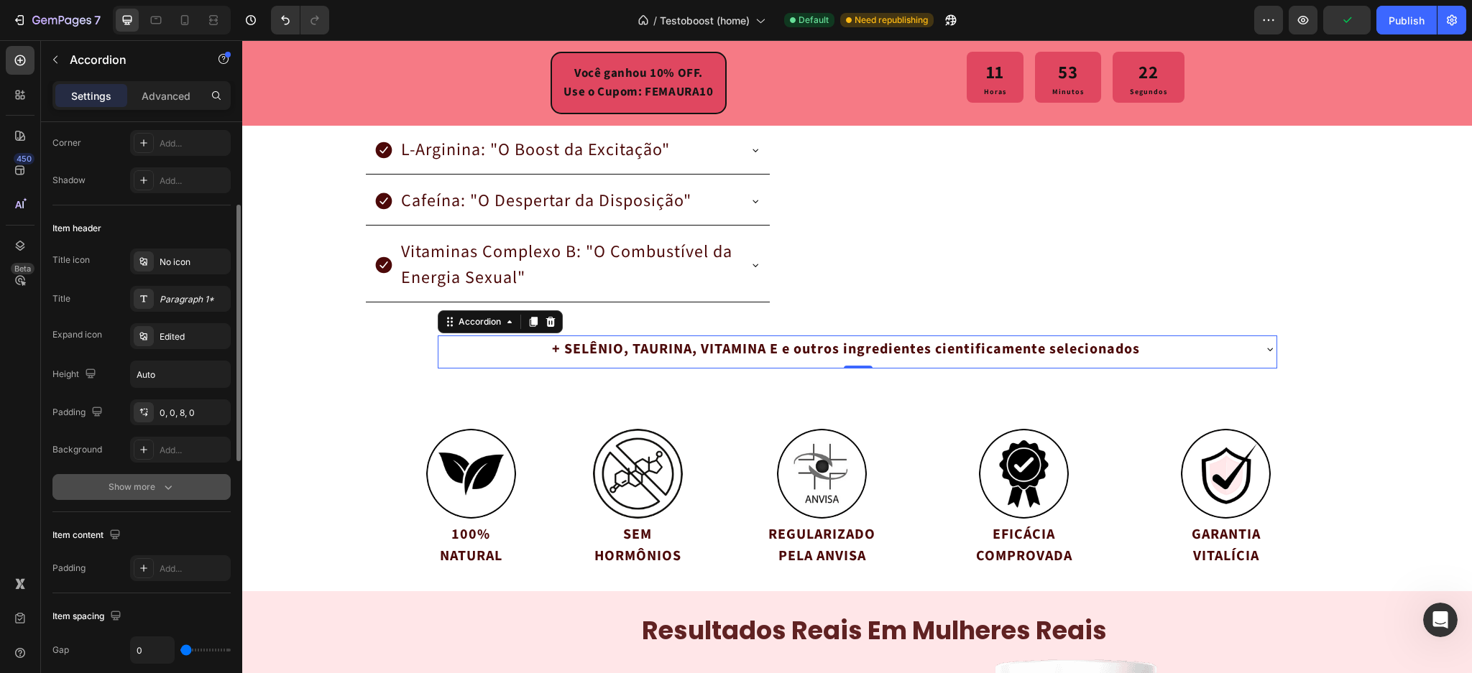
click at [167, 483] on icon "button" at bounding box center [168, 487] width 14 height 14
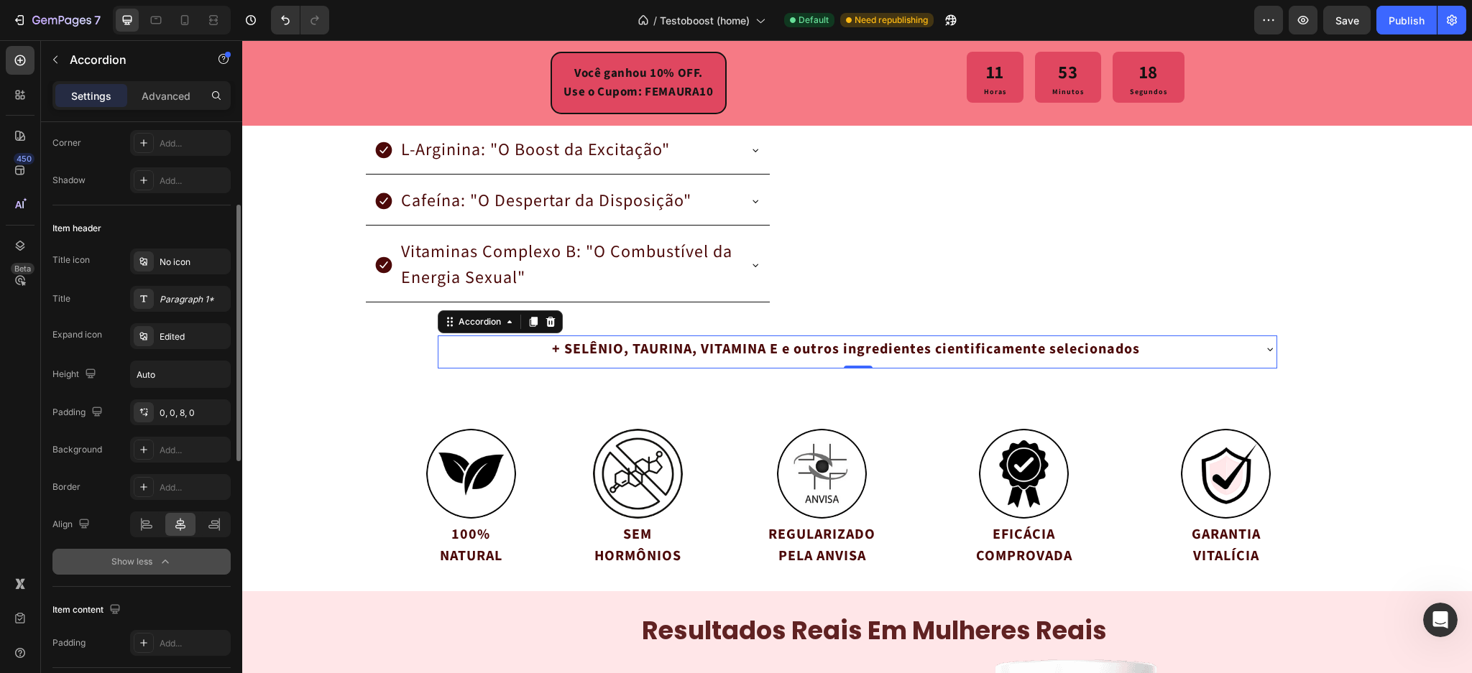
click at [111, 489] on div "Border Add..." at bounding box center [141, 487] width 178 height 26
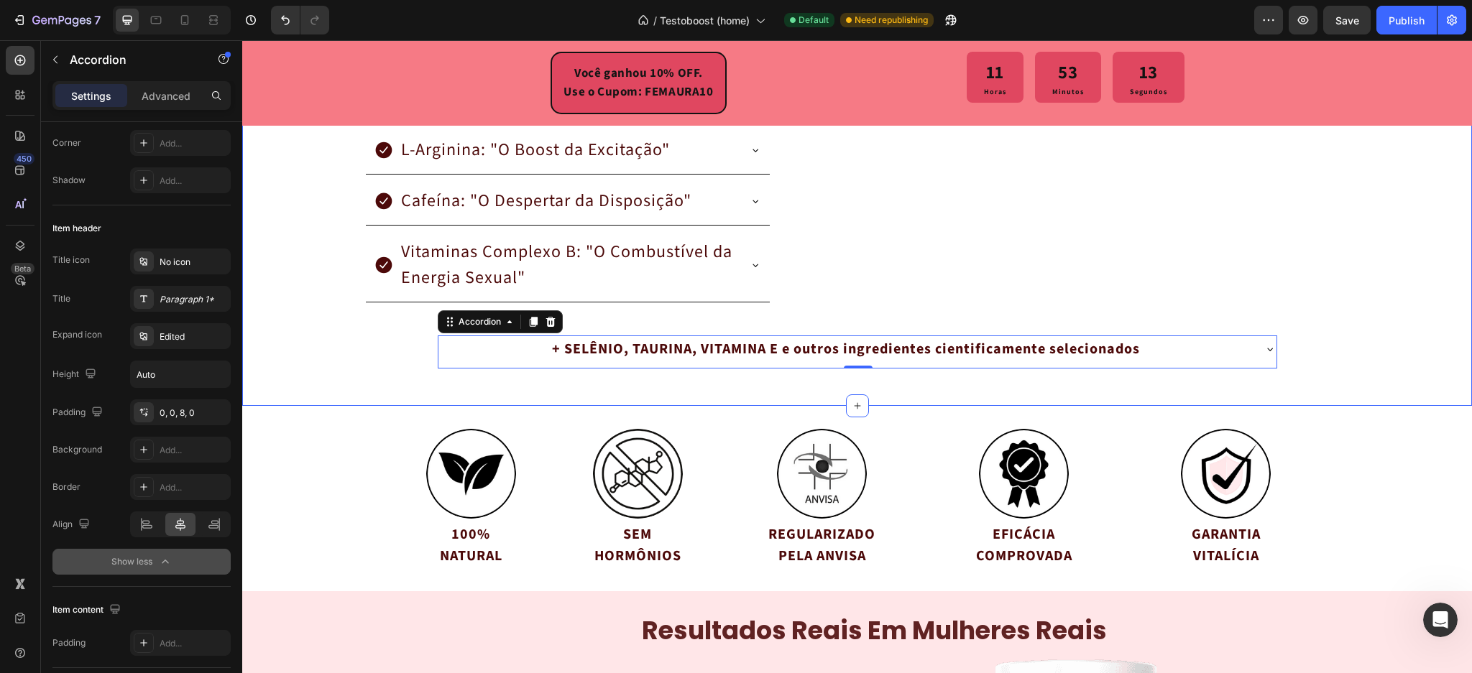
click at [376, 367] on div "GARANTIA PARA SEMPRE! Se em qualquer momento, hoje ou daqui a anos, você não es…" at bounding box center [857, 44] width 1230 height 678
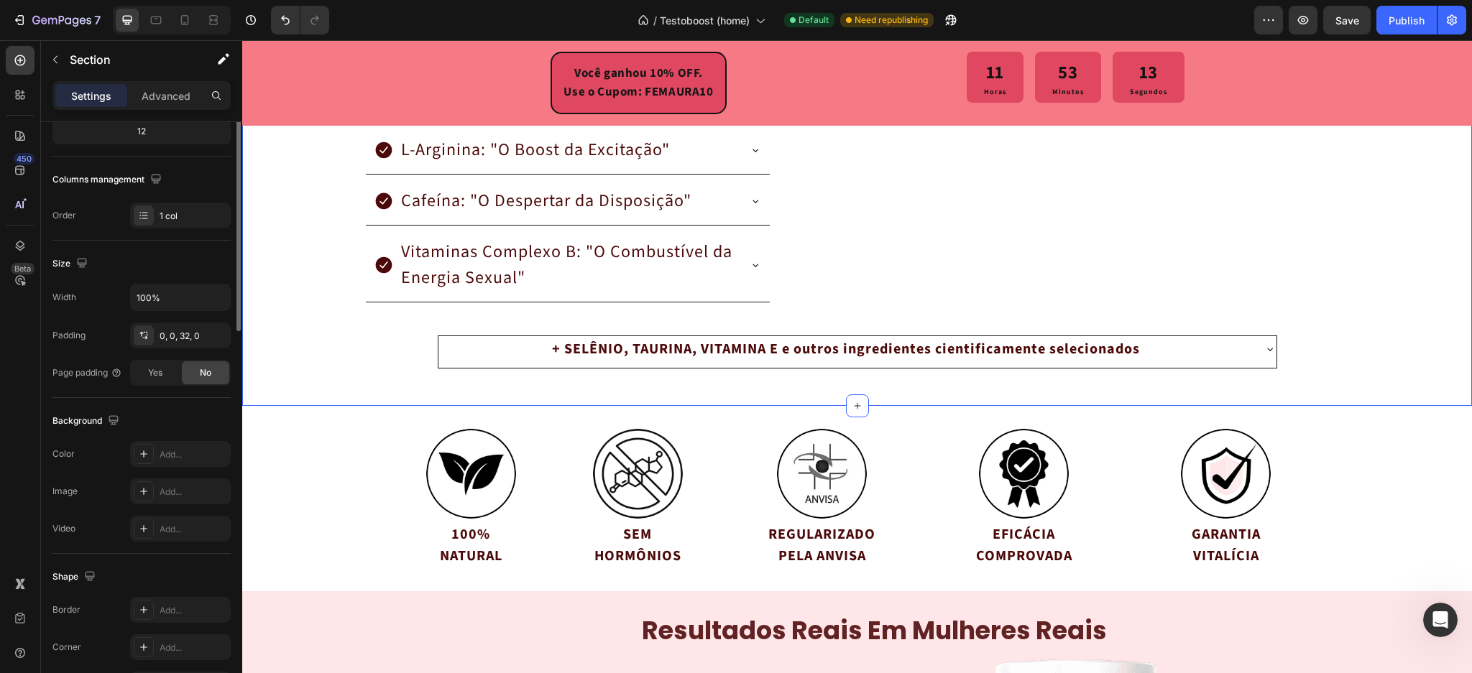
scroll to position [0, 0]
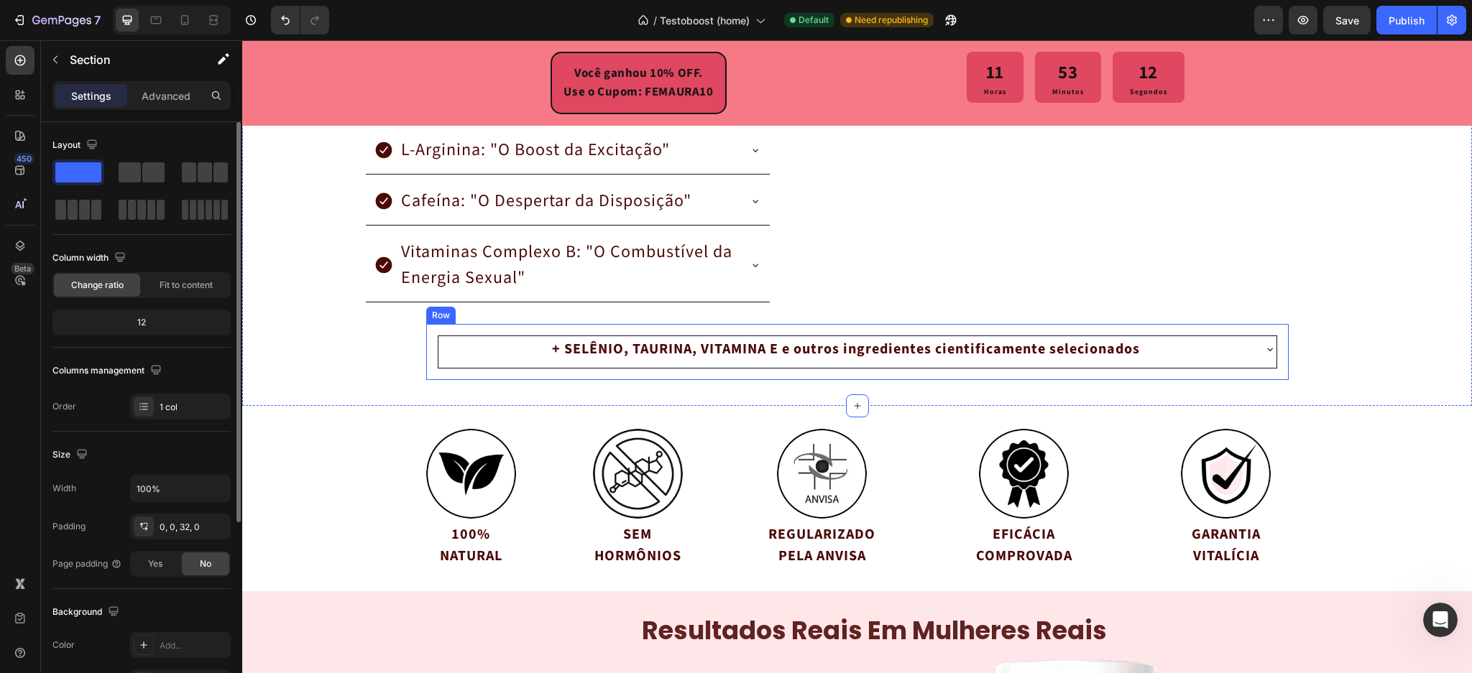
click at [426, 351] on div "+ SELÊNIO, TAURINA, VITAMINA E e outros ingredientes cientificamente selecionad…" at bounding box center [857, 352] width 863 height 56
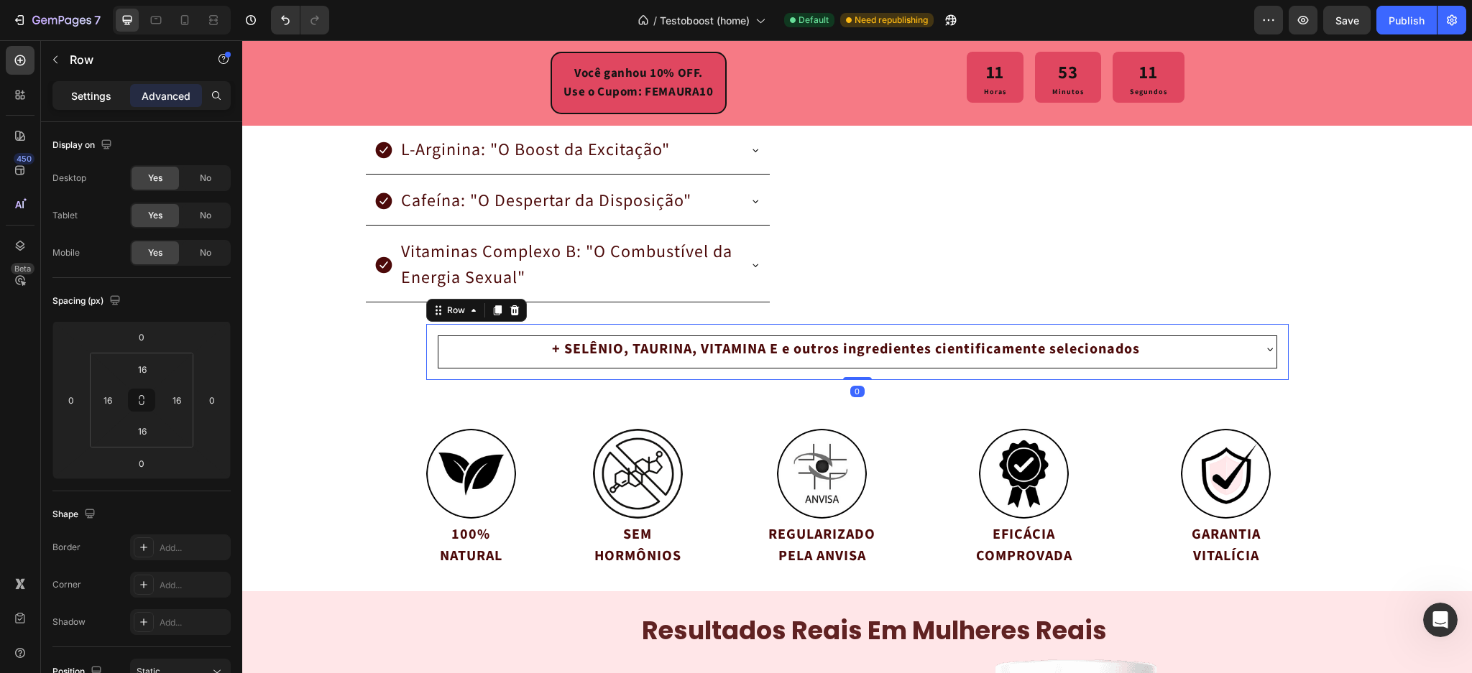
click at [101, 101] on p "Settings" at bounding box center [91, 95] width 40 height 15
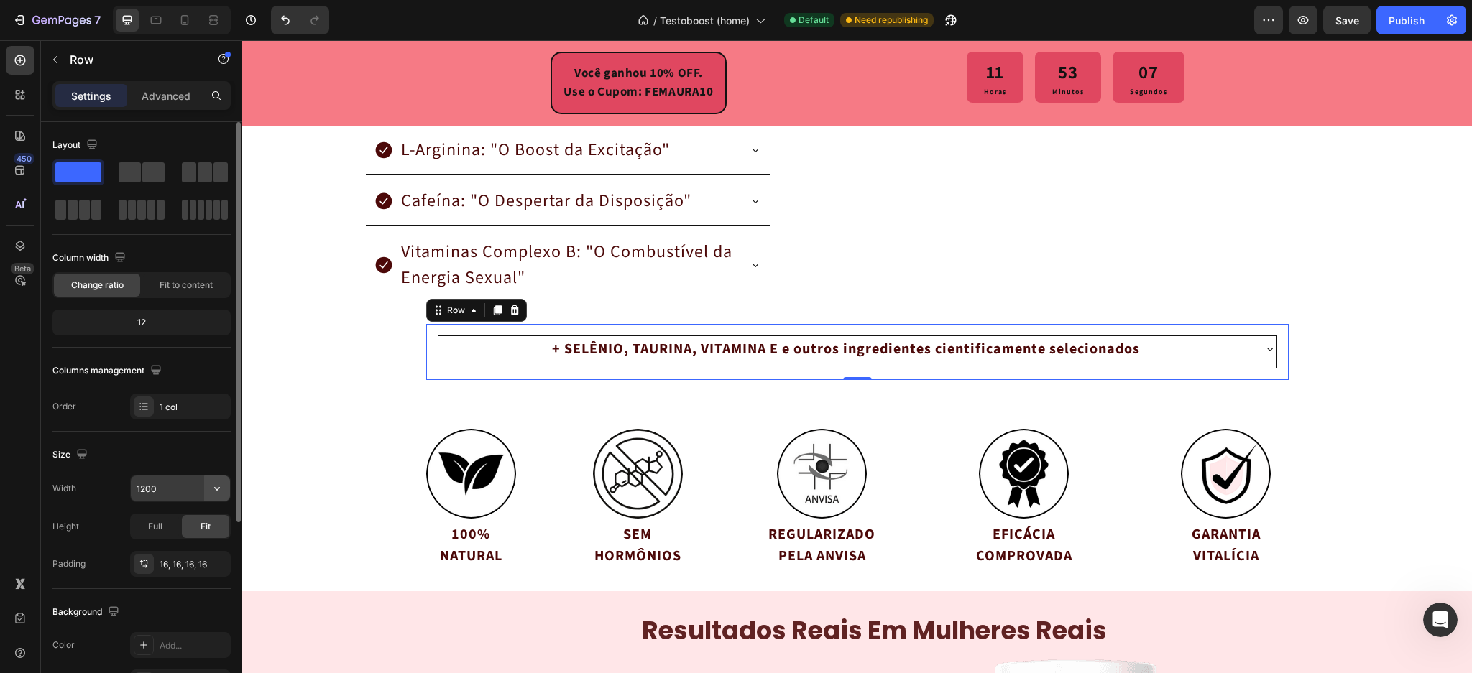
click at [216, 488] on icon "button" at bounding box center [217, 489] width 14 height 14
click at [163, 487] on input "1200" at bounding box center [180, 489] width 99 height 26
click at [221, 491] on icon "button" at bounding box center [217, 489] width 14 height 14
click at [166, 483] on input "1200" at bounding box center [180, 489] width 99 height 26
drag, startPoint x: 142, startPoint y: 484, endPoint x: 121, endPoint y: 483, distance: 21.6
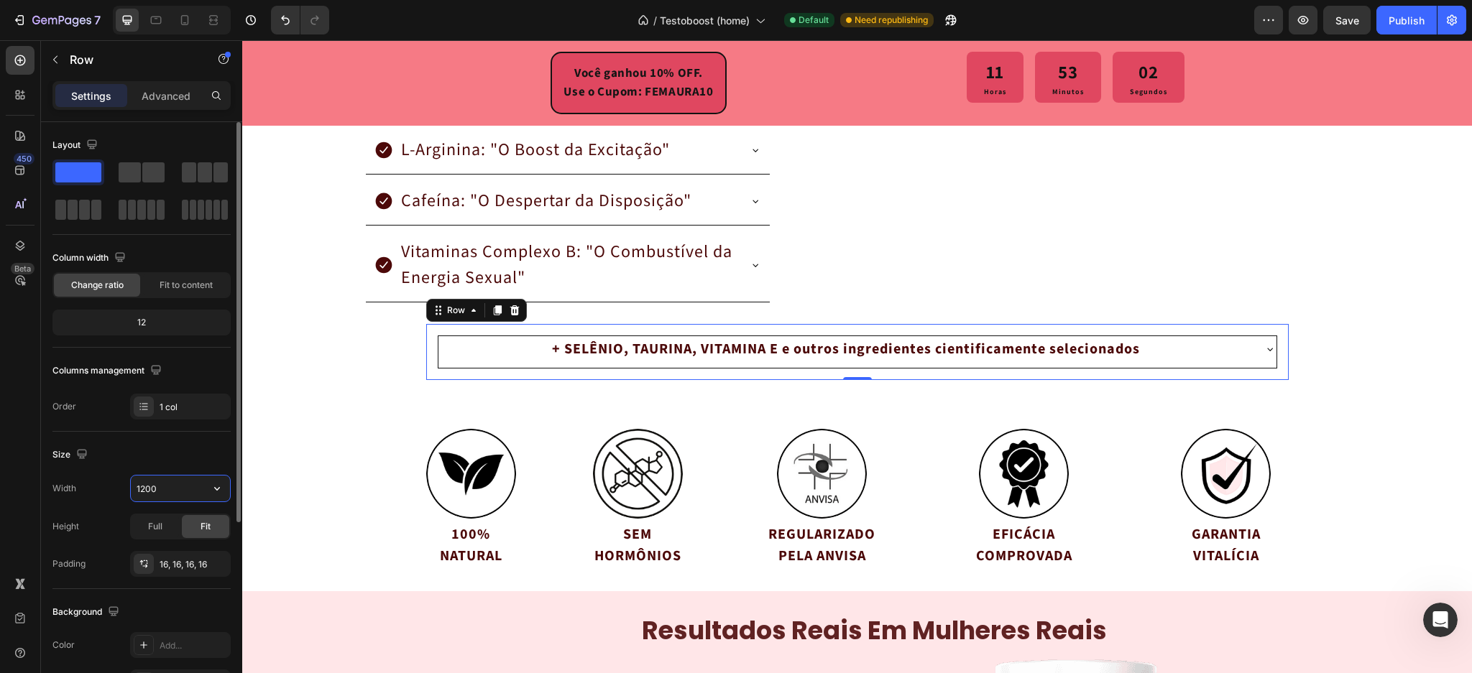
click at [121, 483] on div "Width 1200" at bounding box center [141, 488] width 178 height 27
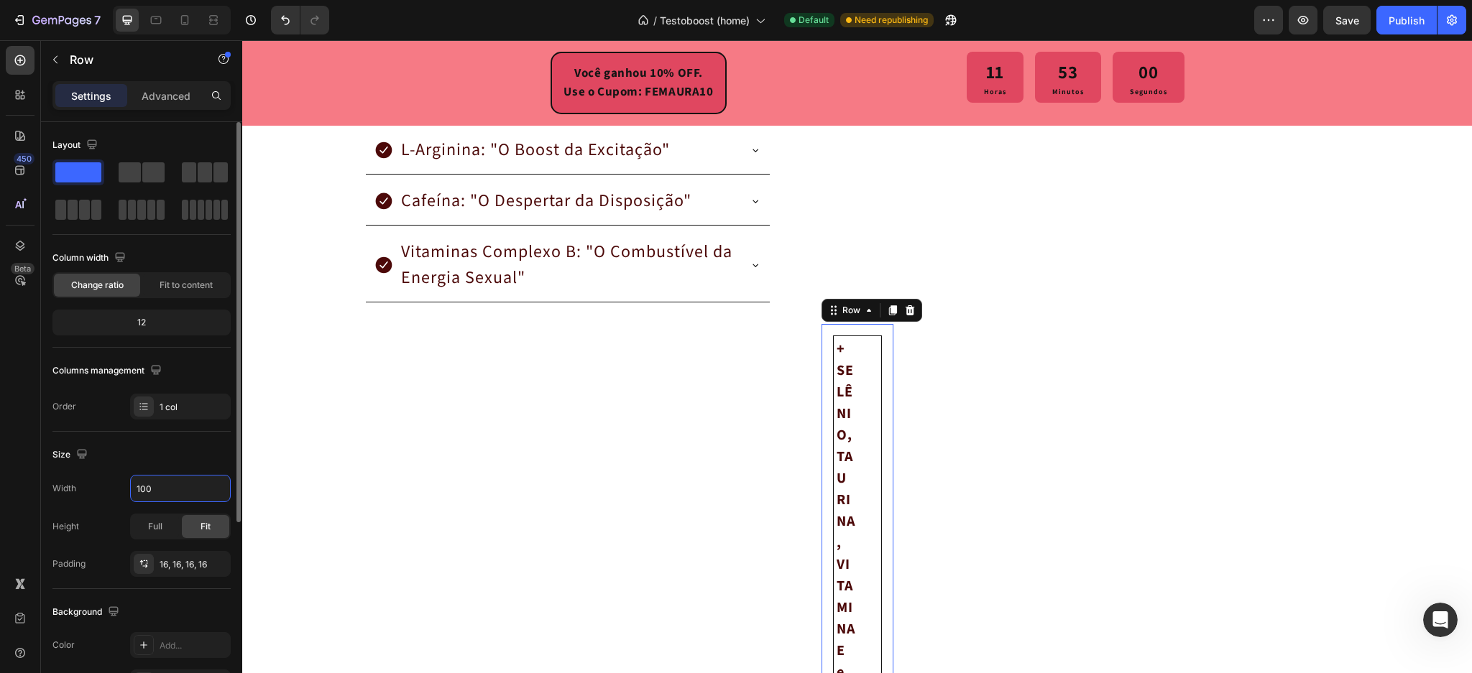
type input "1000"
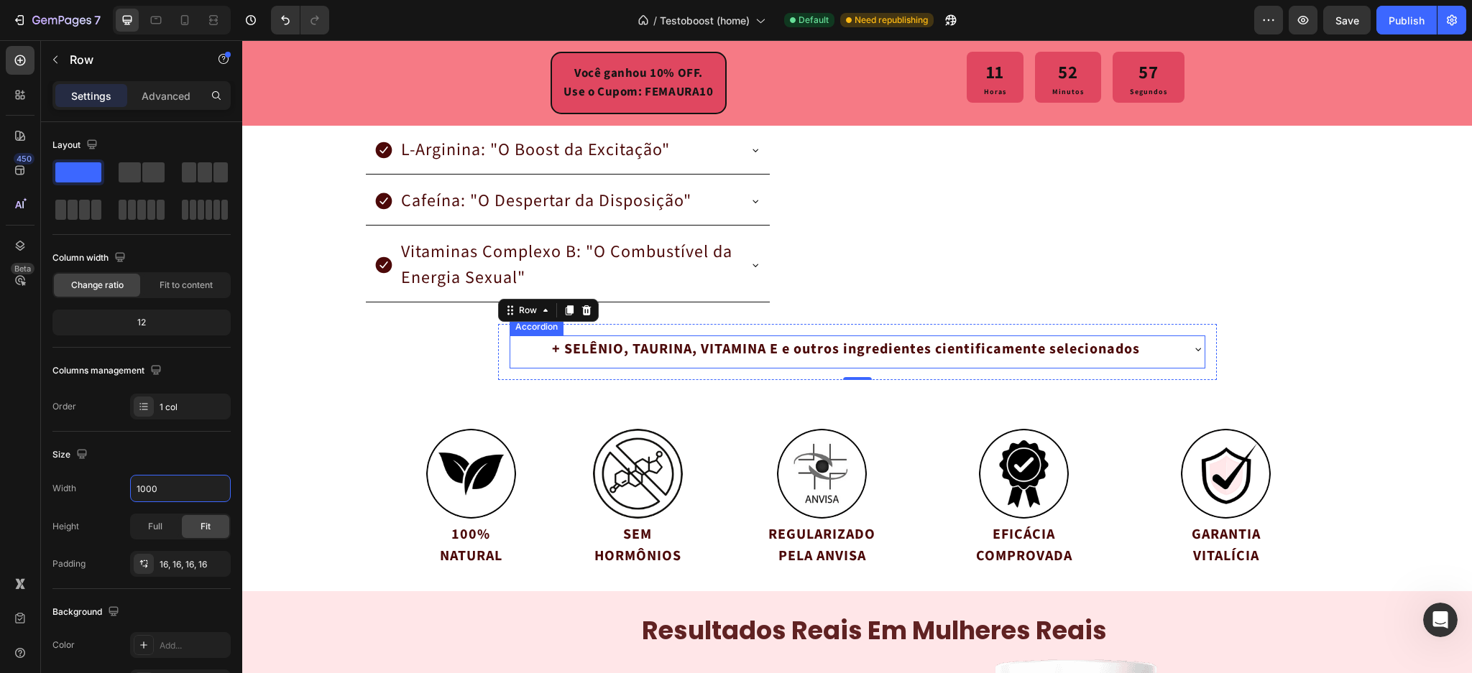
click at [1144, 362] on div "+ SELÊNIO, TAURINA, VITAMINA E e outros ingredientes cientificamente selecionad…" at bounding box center [857, 352] width 693 height 32
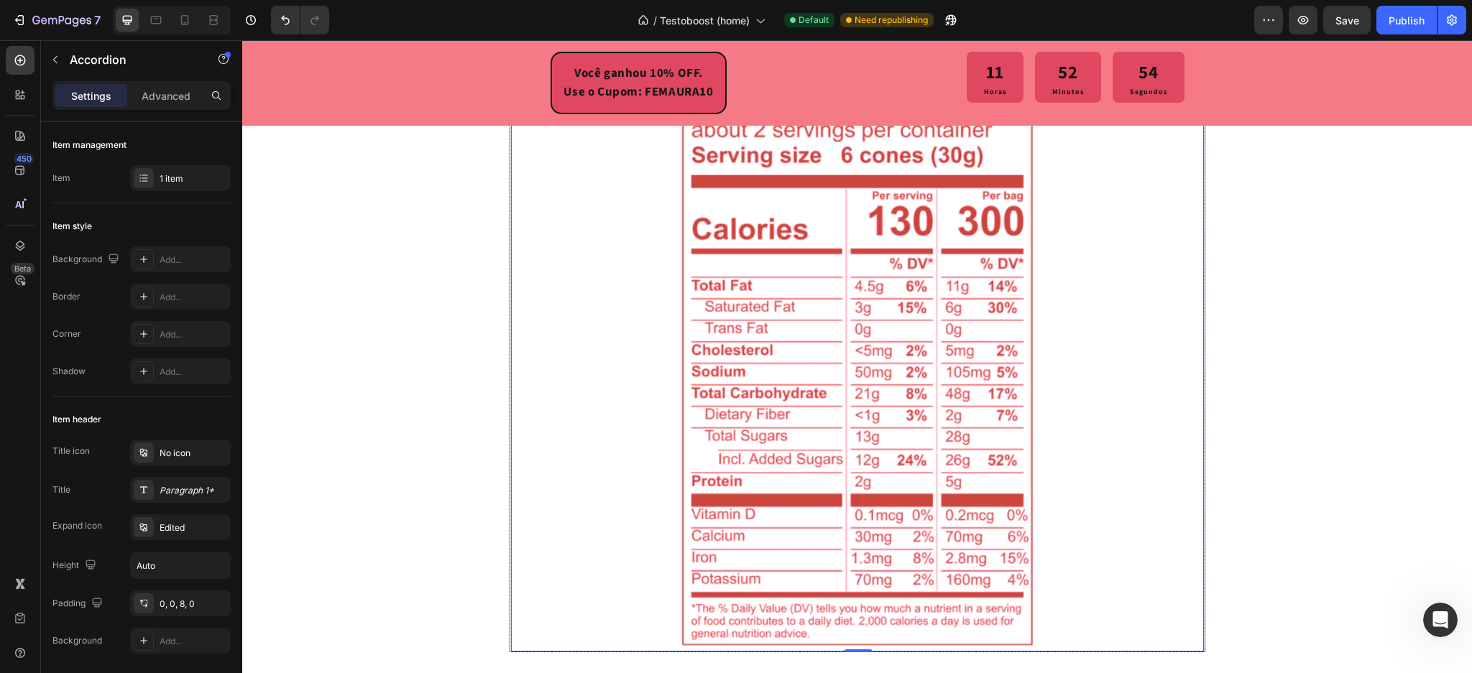
scroll to position [2809, 0]
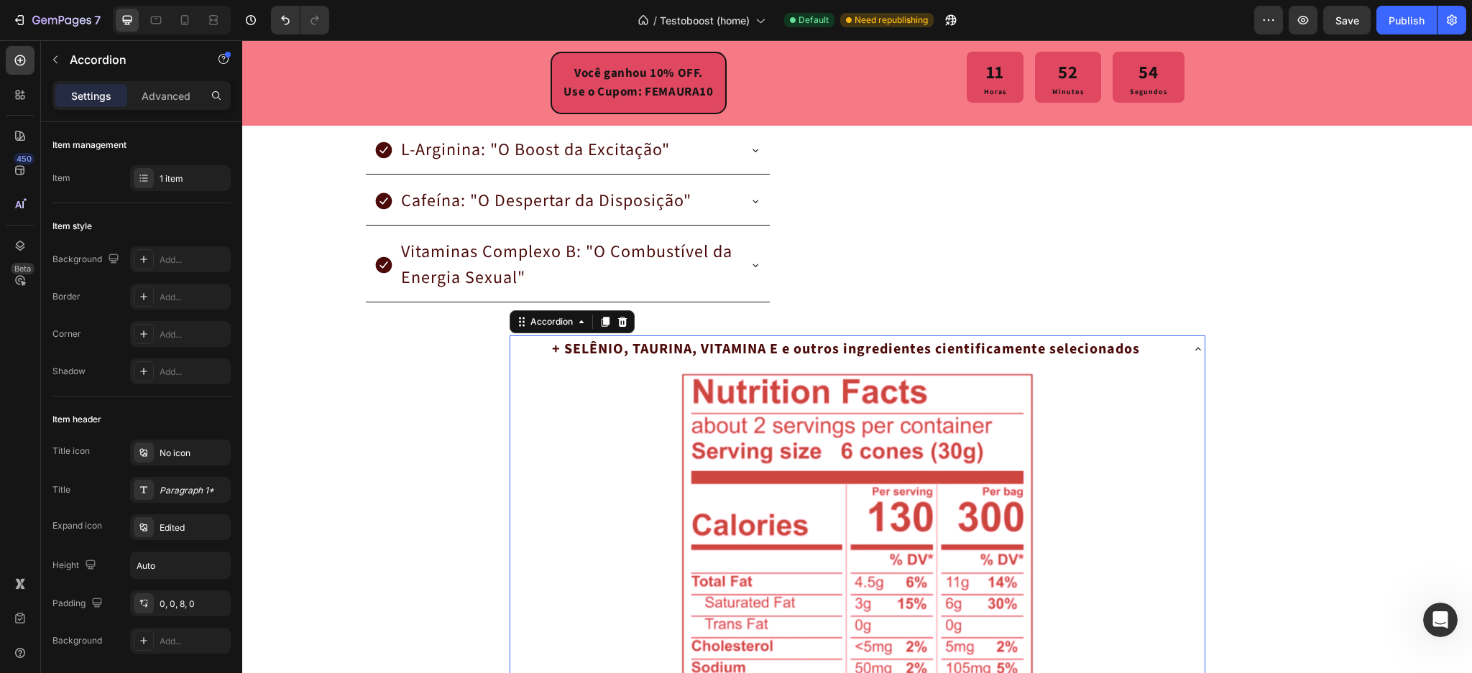
click at [1151, 358] on div "+ SELÊNIO, TAURINA, VITAMINA E e outros ingredientes cientificamente selecionad…" at bounding box center [846, 349] width 670 height 26
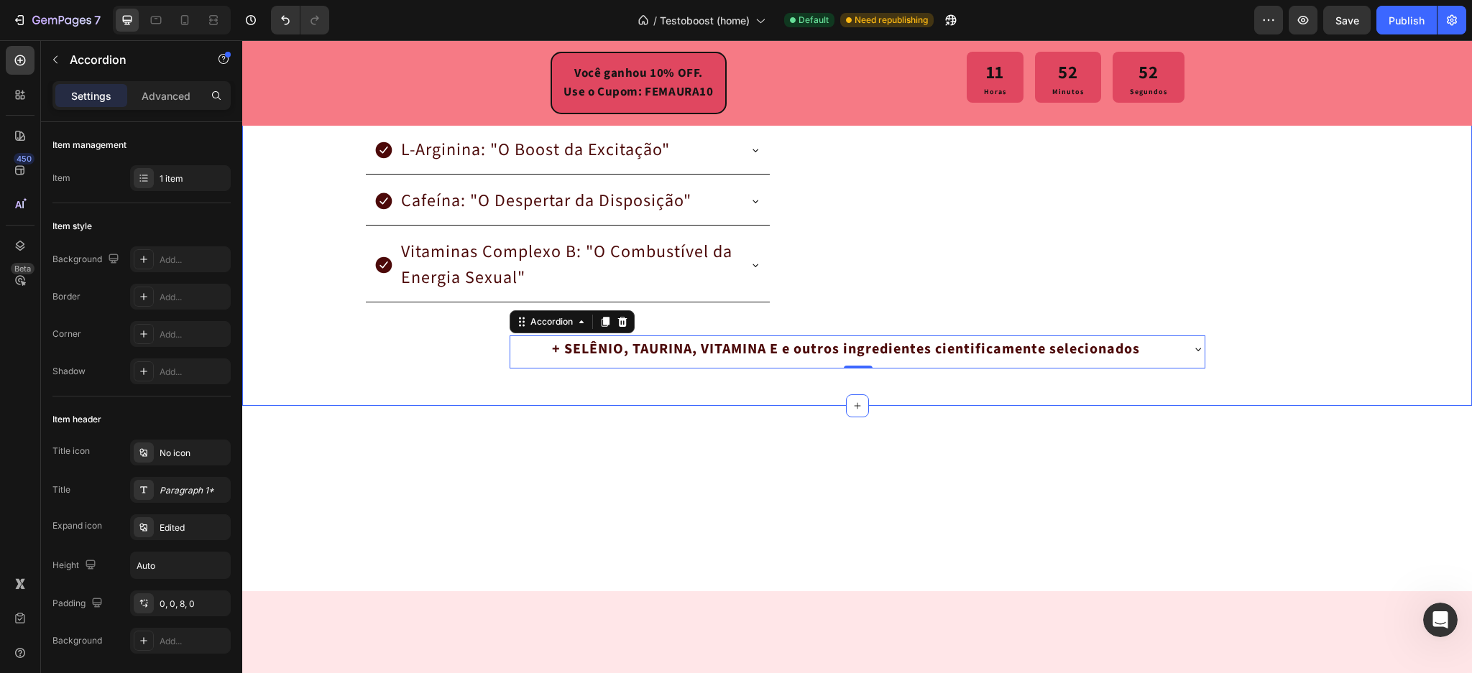
click at [408, 361] on div "GARANTIA PARA SEMPRE! Se em qualquer momento, hoje ou daqui a anos, você não es…" at bounding box center [857, 44] width 1230 height 678
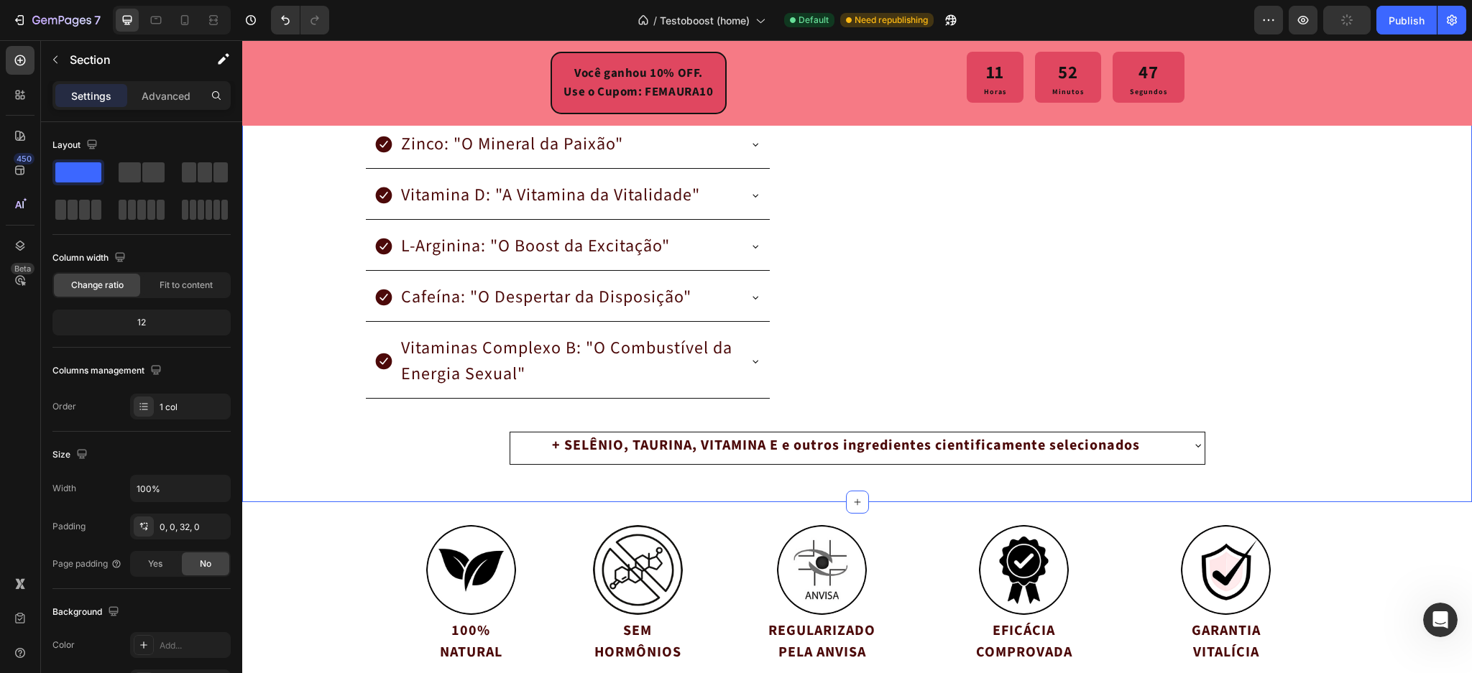
scroll to position [2617, 0]
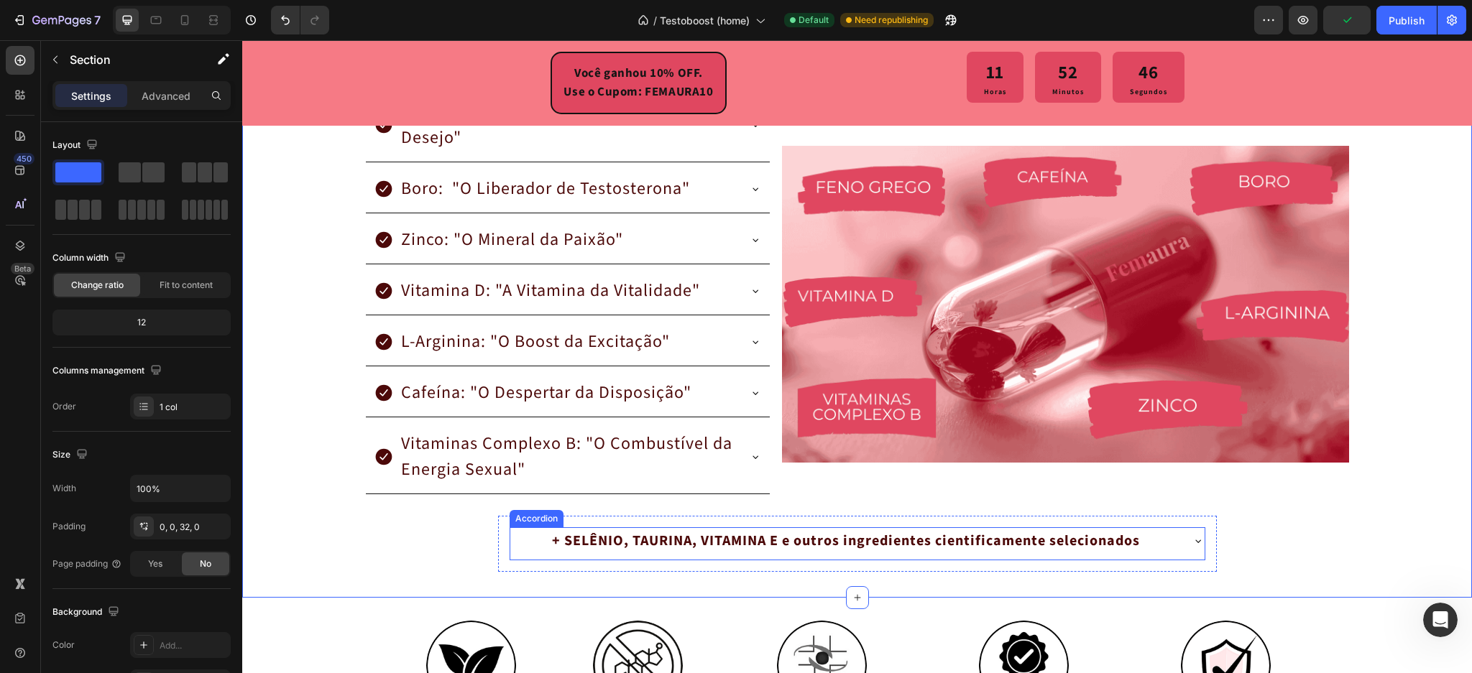
click at [1040, 537] on p "+ SELÊNIO, TAURINA, VITAMINA E e outros ingredientes cientificamente selecionad…" at bounding box center [846, 541] width 588 height 22
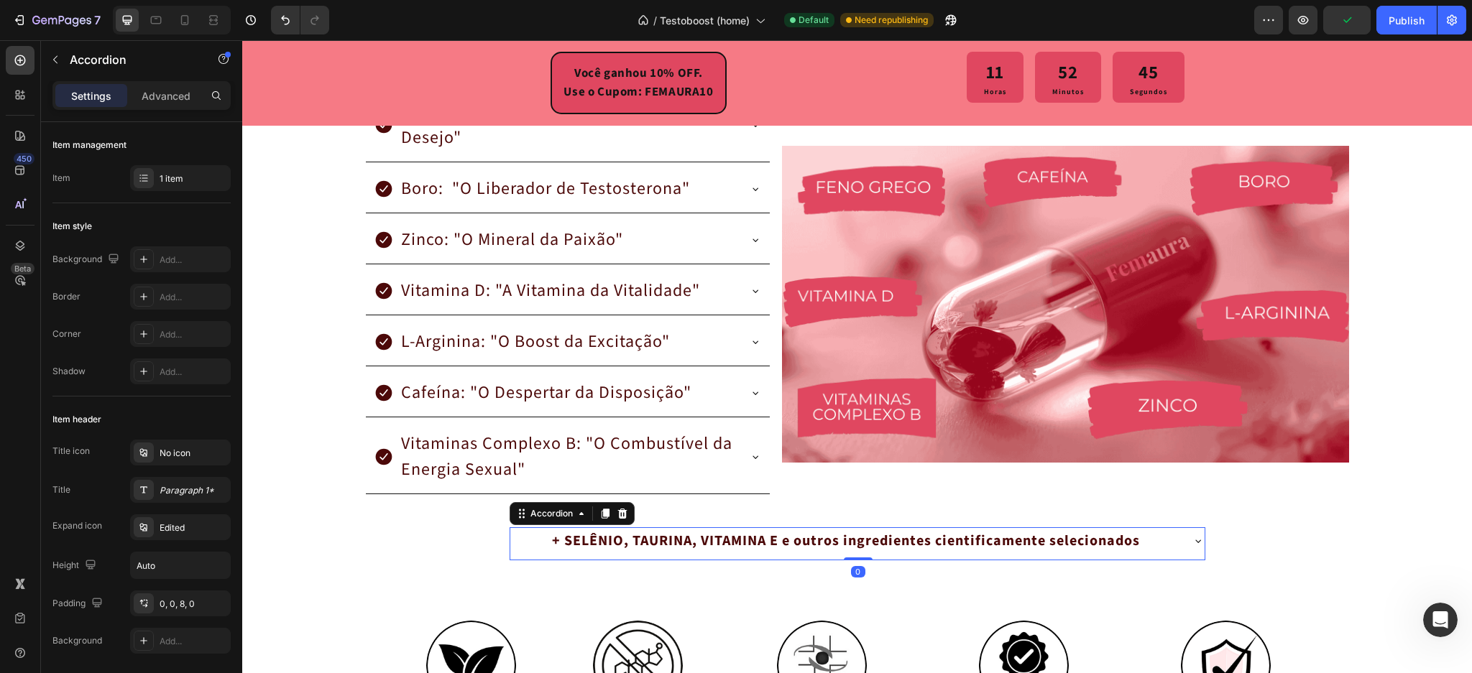
click at [512, 538] on div "+ SELÊNIO, TAURINA, VITAMINA E e outros ingredientes cientificamente selecionad…" at bounding box center [846, 541] width 670 height 26
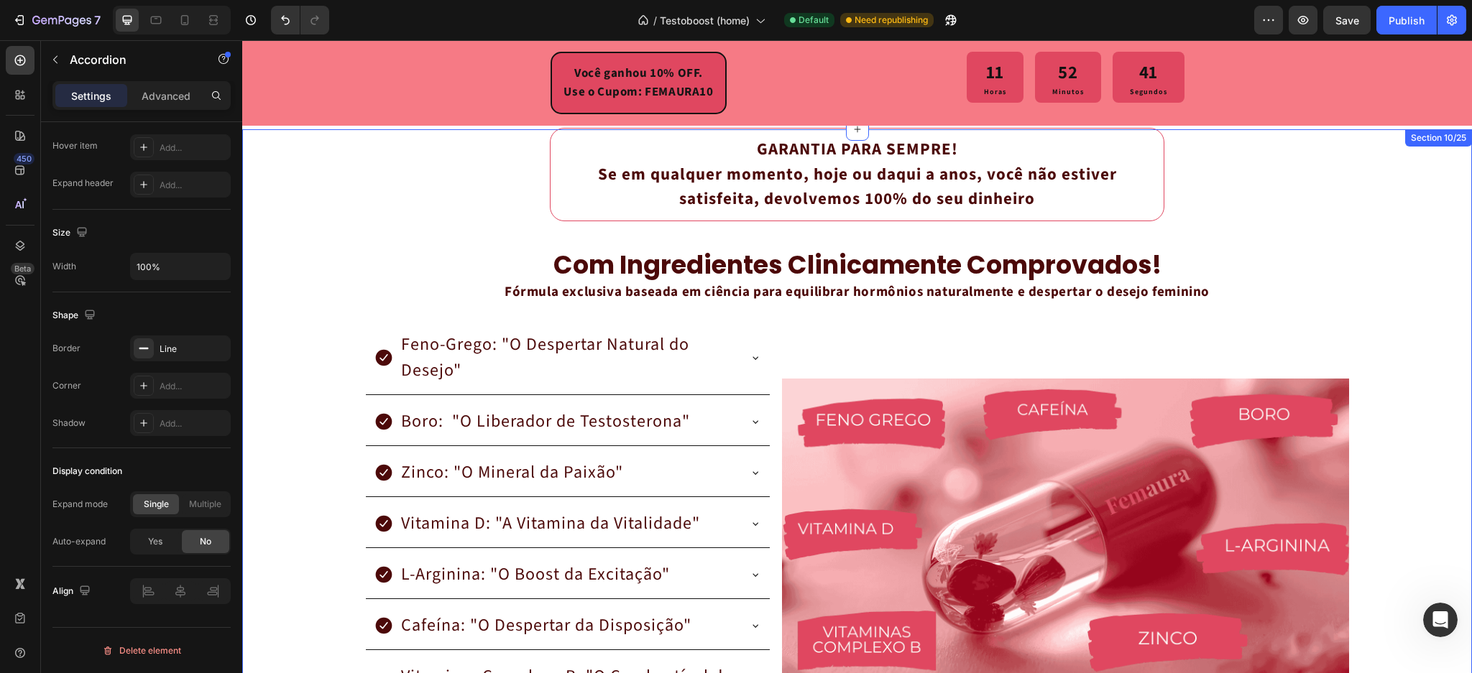
scroll to position [2234, 0]
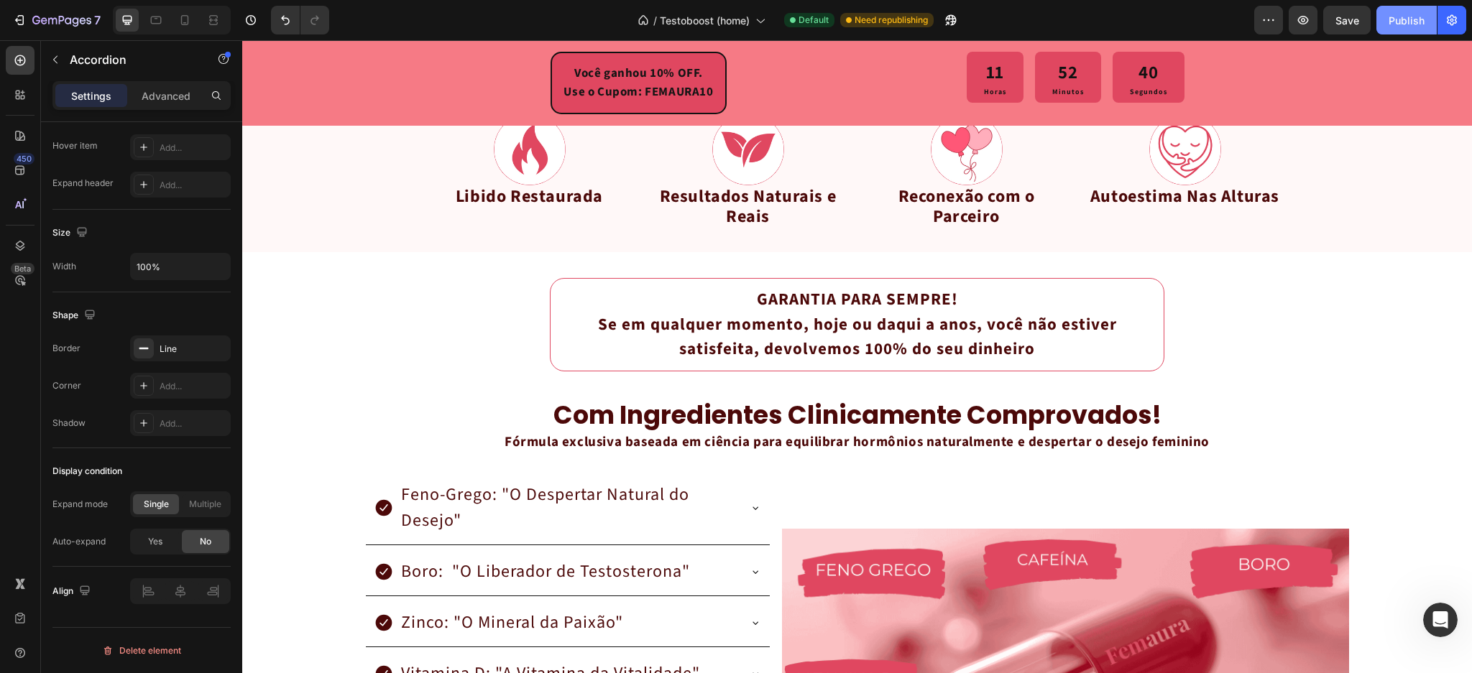
click at [1408, 27] on div "Publish" at bounding box center [1407, 20] width 36 height 15
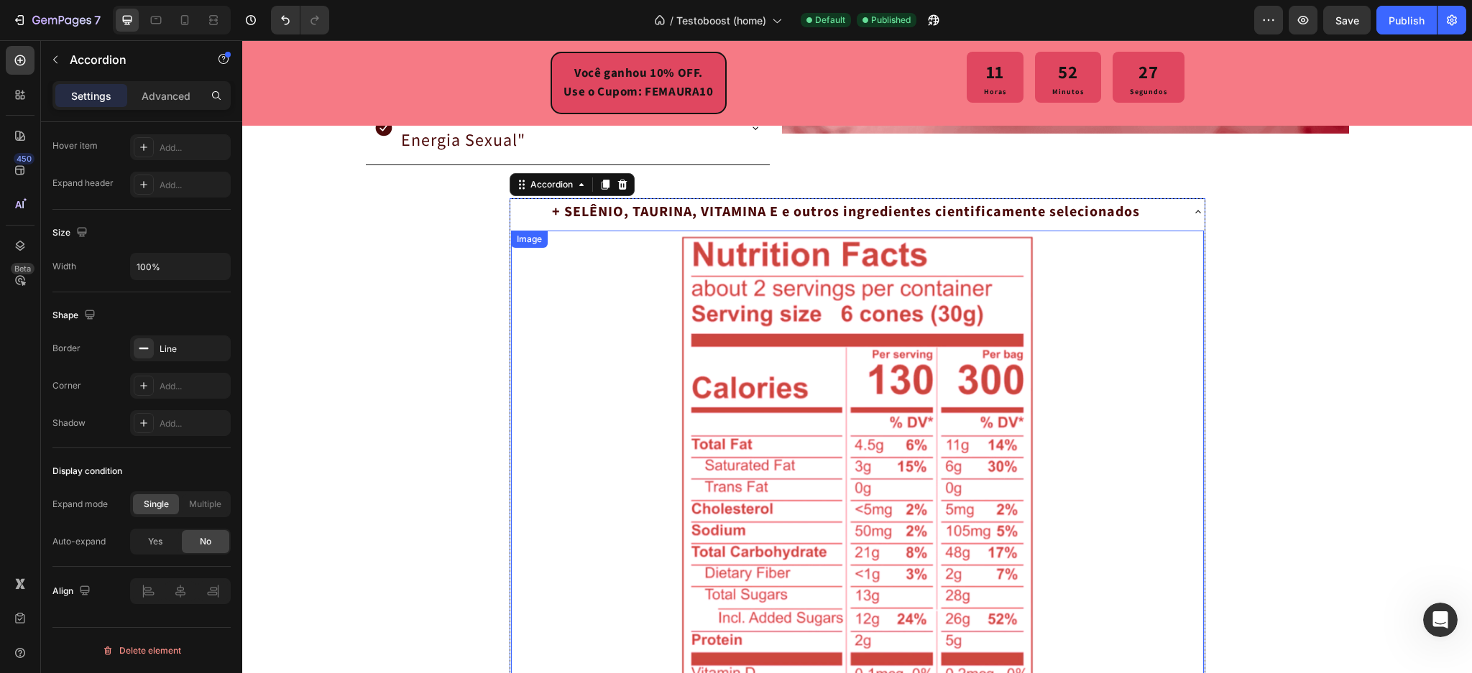
scroll to position [2904, 0]
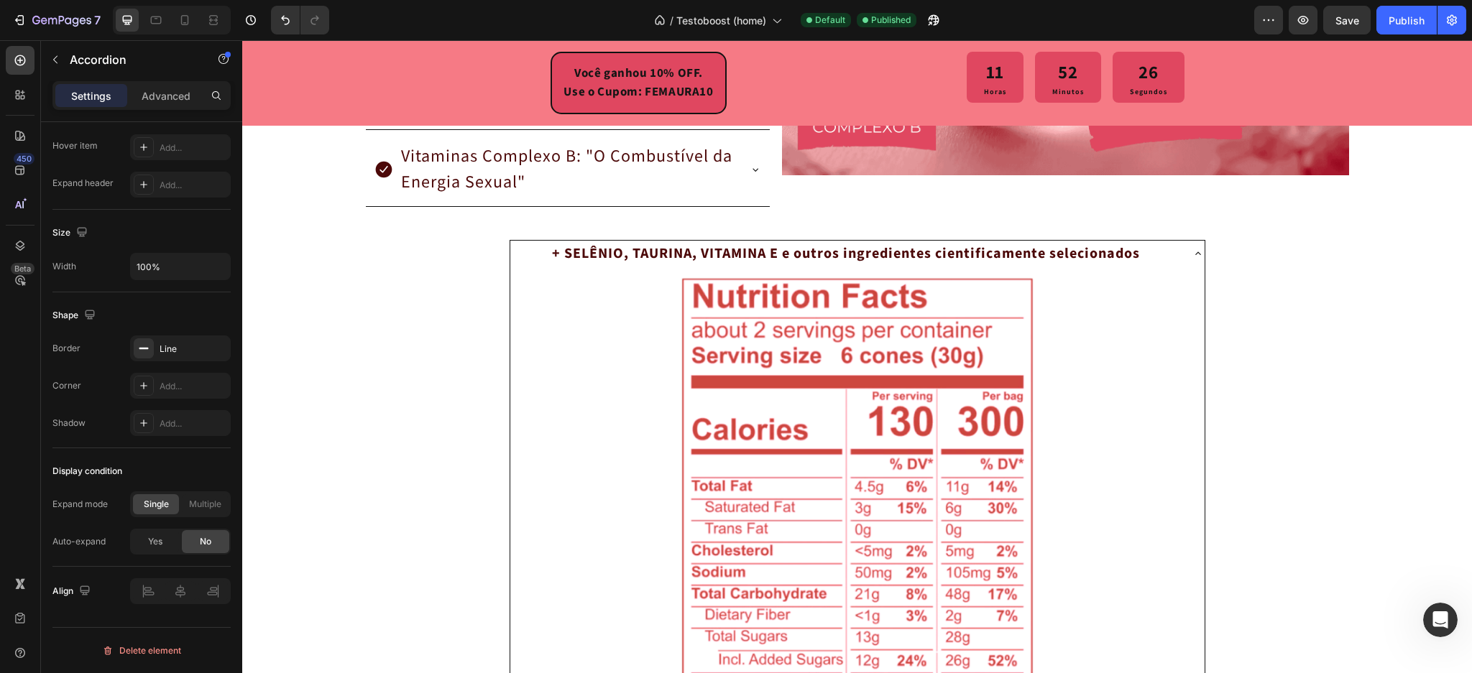
click at [1157, 250] on div "+ SELÊNIO, TAURINA, VITAMINA E e outros ingredientes cientificamente selecionad…" at bounding box center [846, 254] width 670 height 26
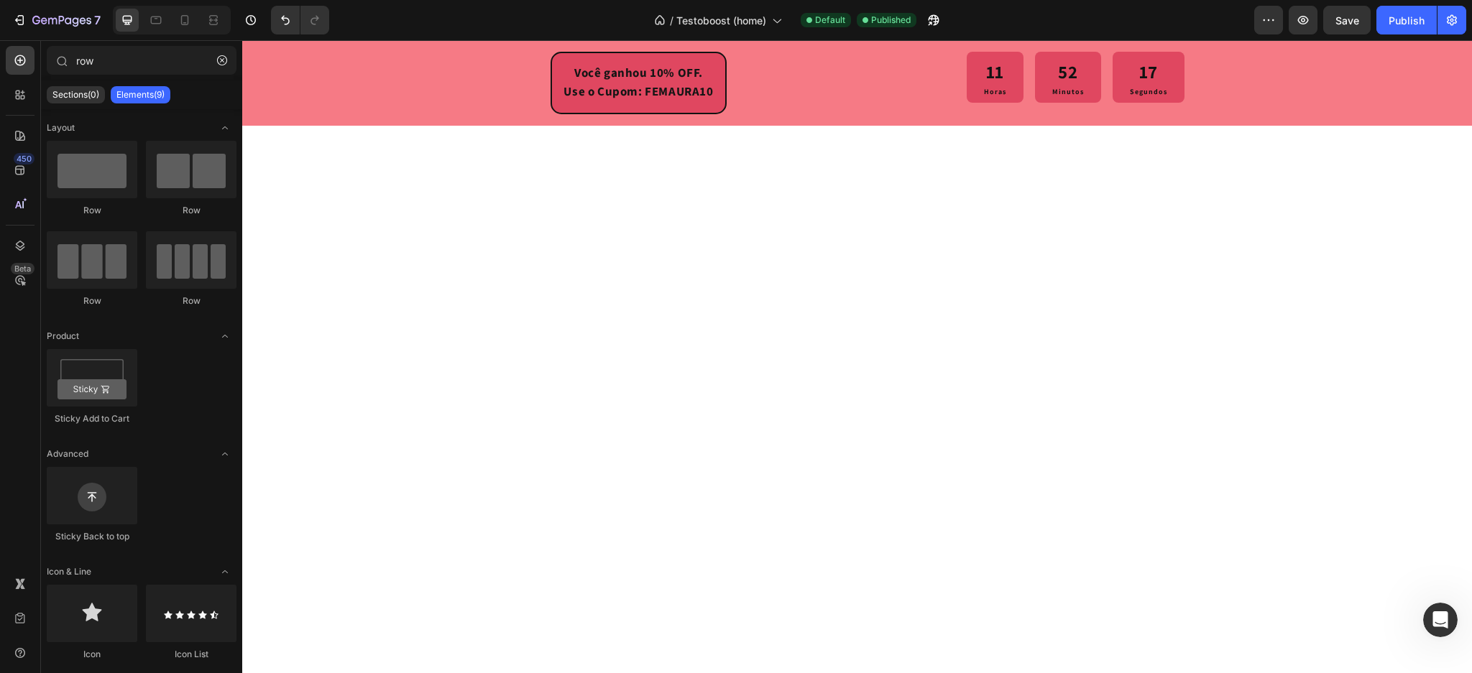
scroll to position [0, 0]
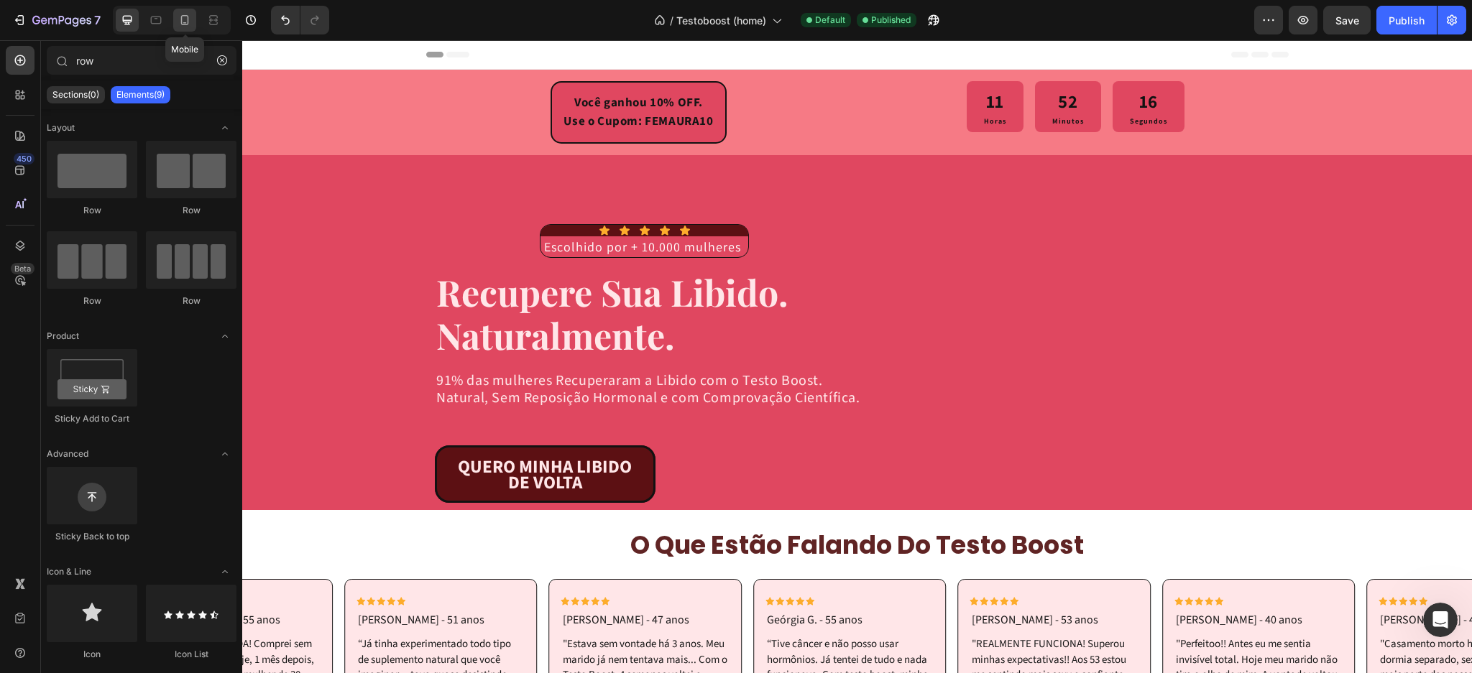
click at [187, 20] on icon at bounding box center [185, 20] width 14 height 14
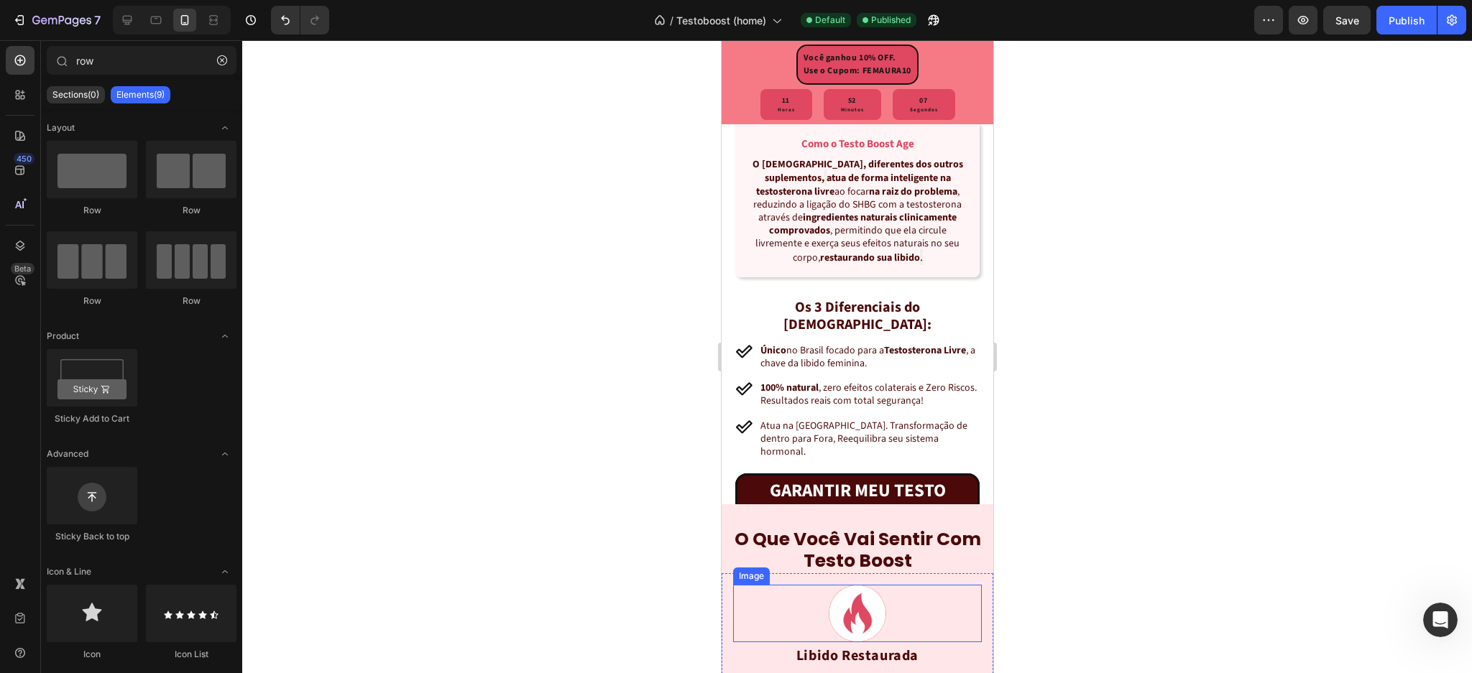
scroll to position [1629, 0]
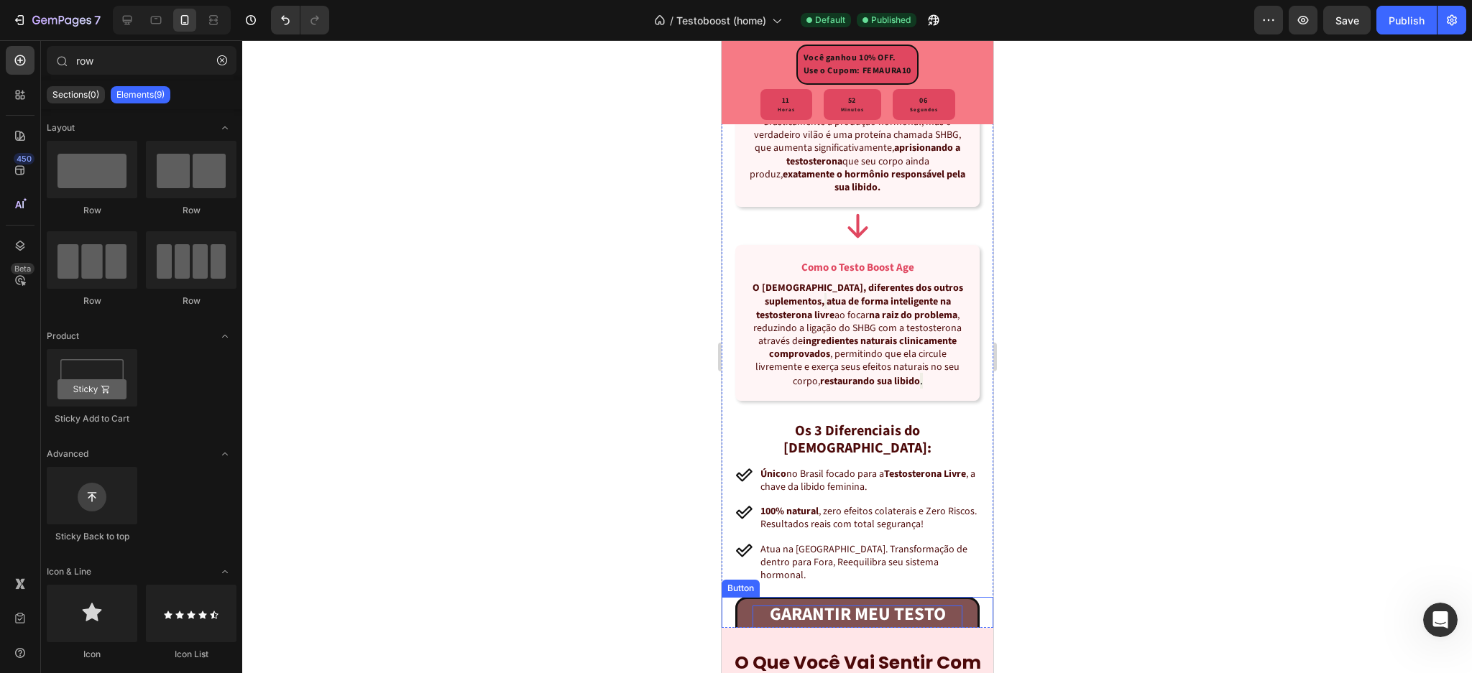
click at [813, 602] on strong "GARANTIR MEU TESTO BOOST" at bounding box center [857, 625] width 176 height 47
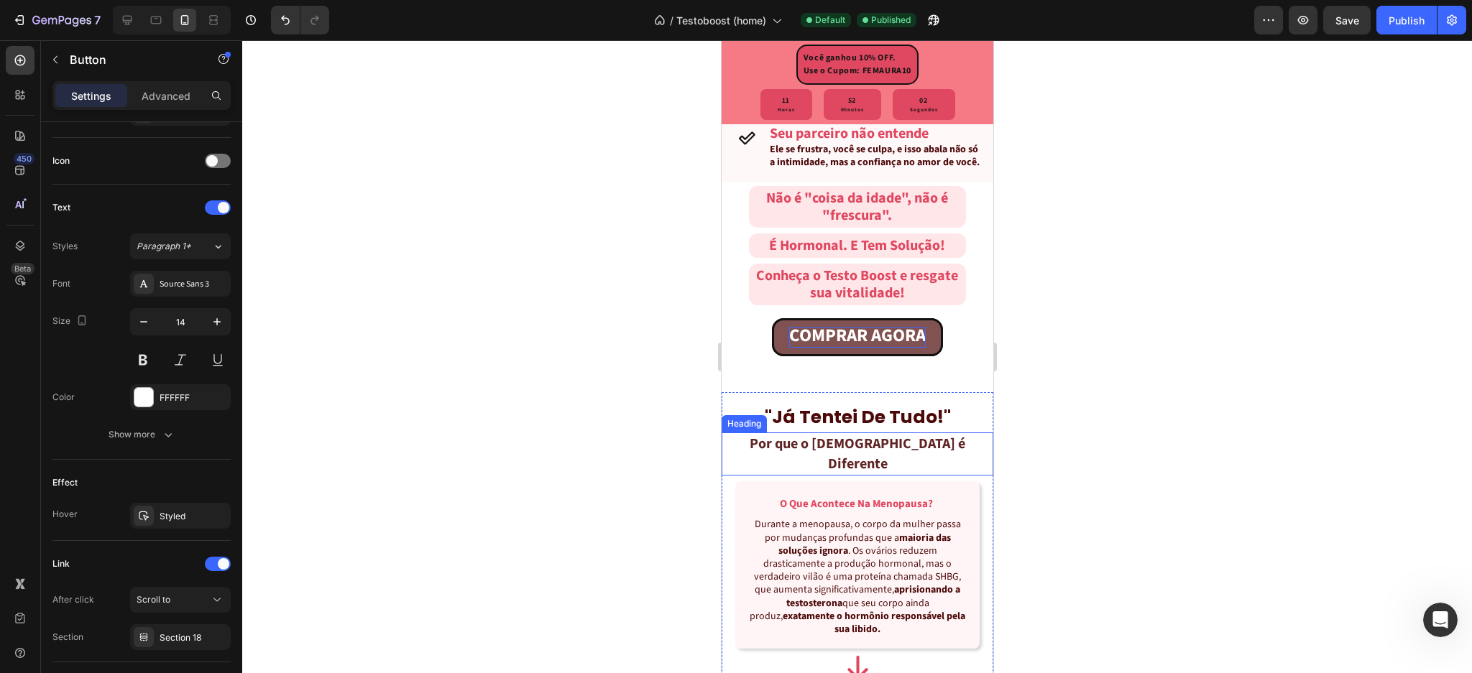
scroll to position [1150, 0]
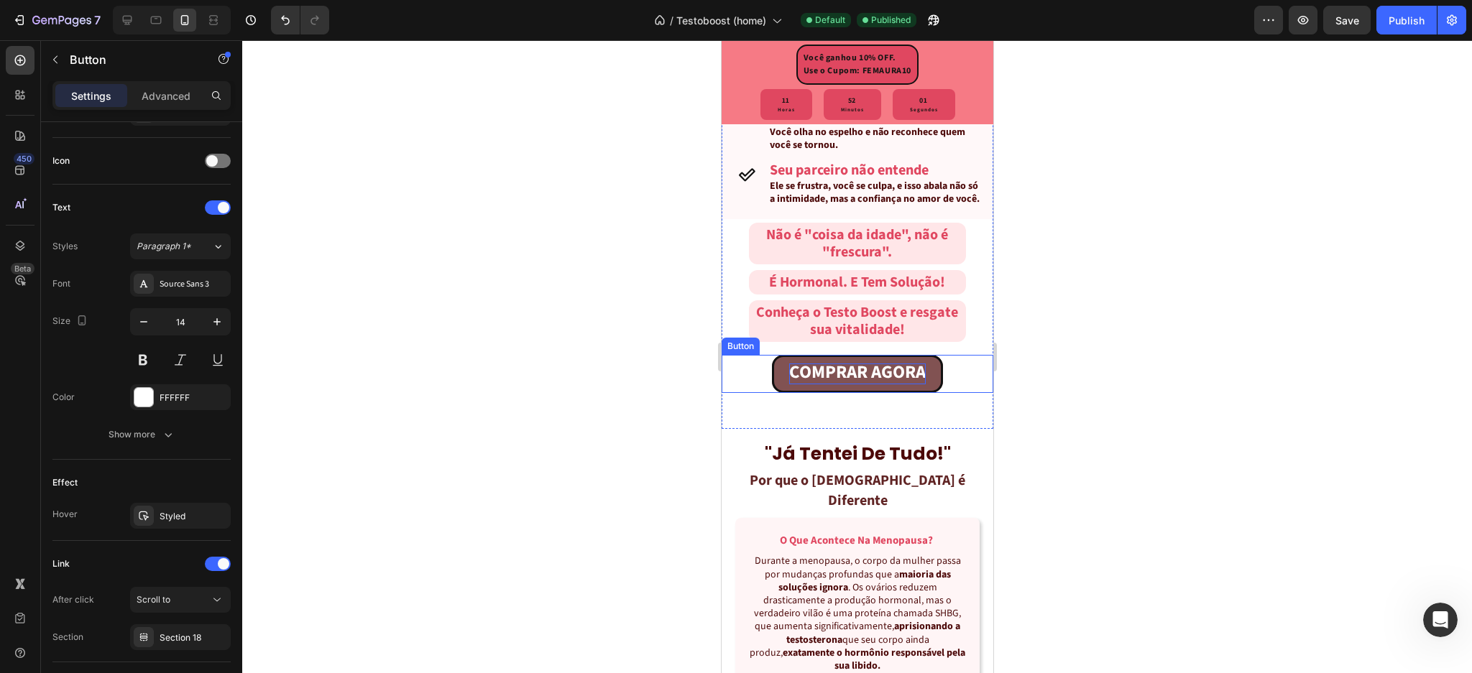
click at [807, 385] on strong "COMPRAR AGORA" at bounding box center [856, 372] width 137 height 26
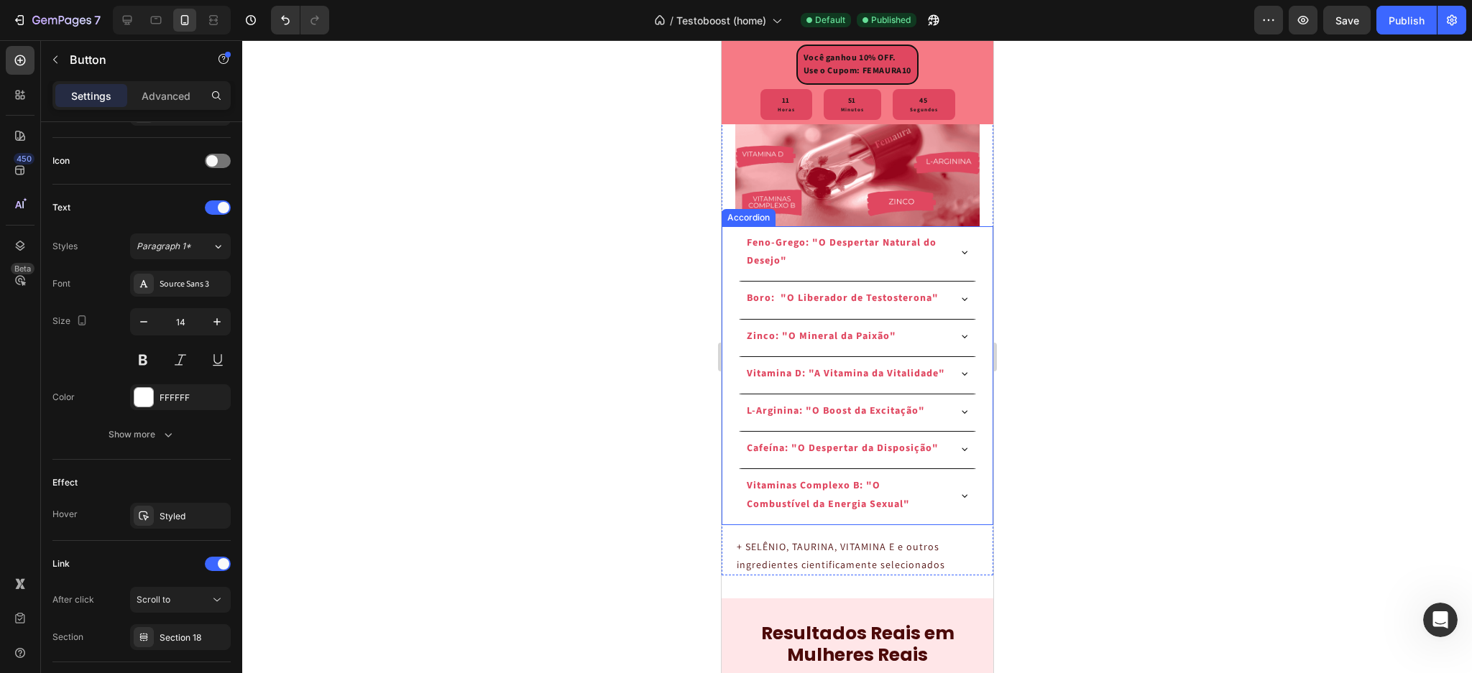
scroll to position [2971, 0]
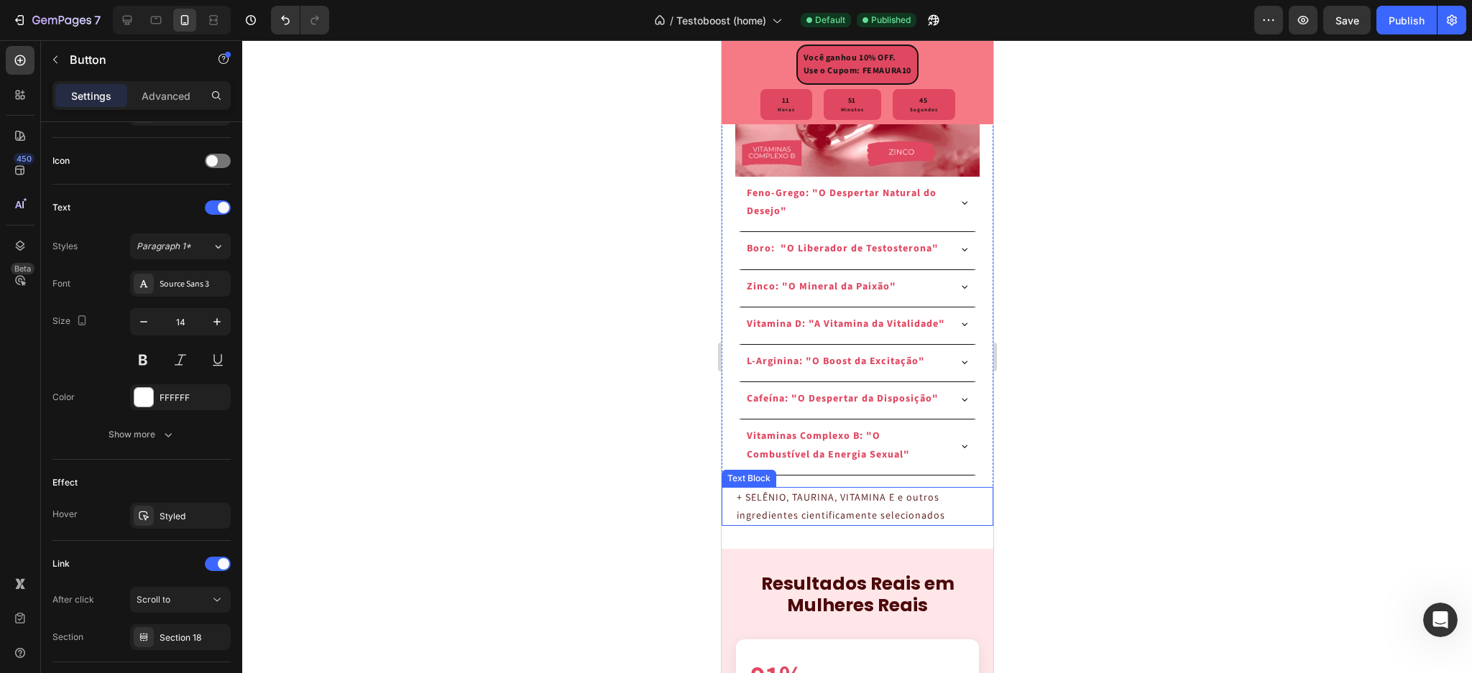
click at [796, 525] on p "+ SELÊNIO, TAURINA, VITAMINA E e outros ingredientes cientificamente selecionad…" at bounding box center [857, 507] width 242 height 36
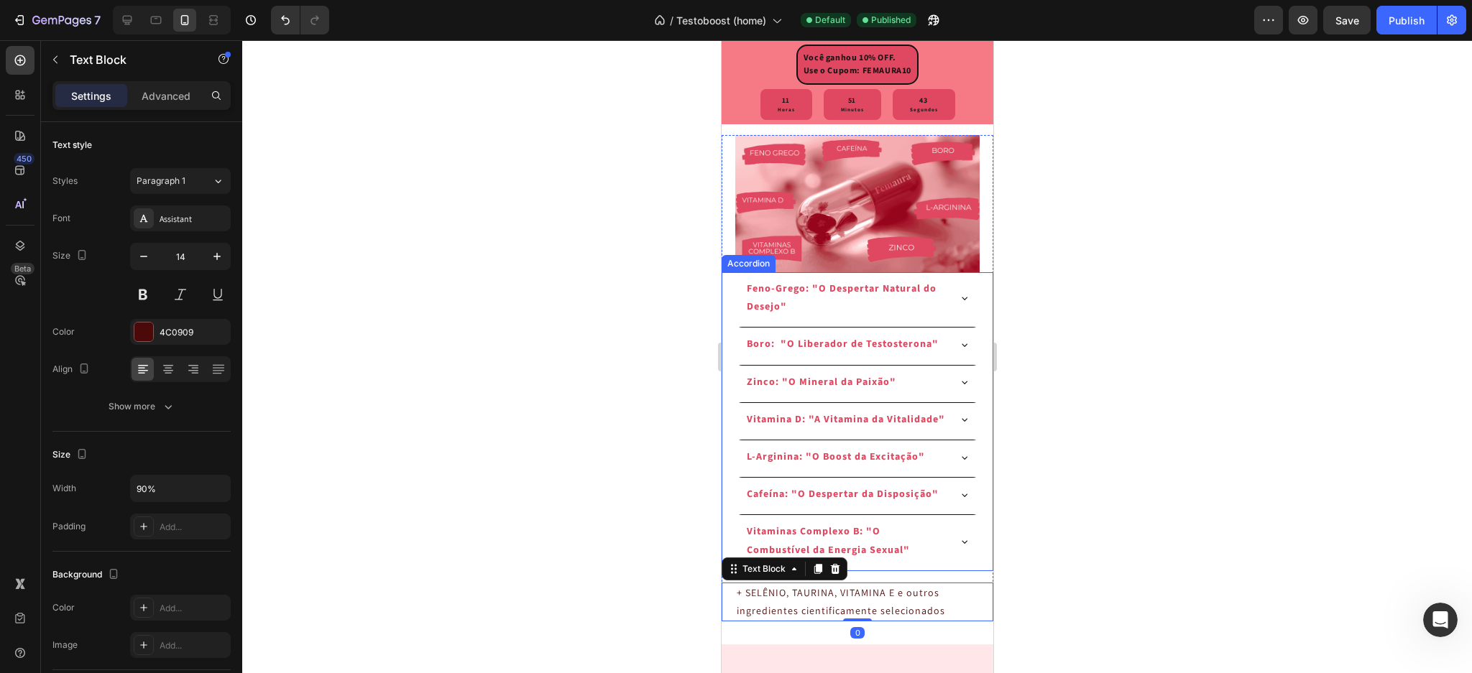
scroll to position [2779, 0]
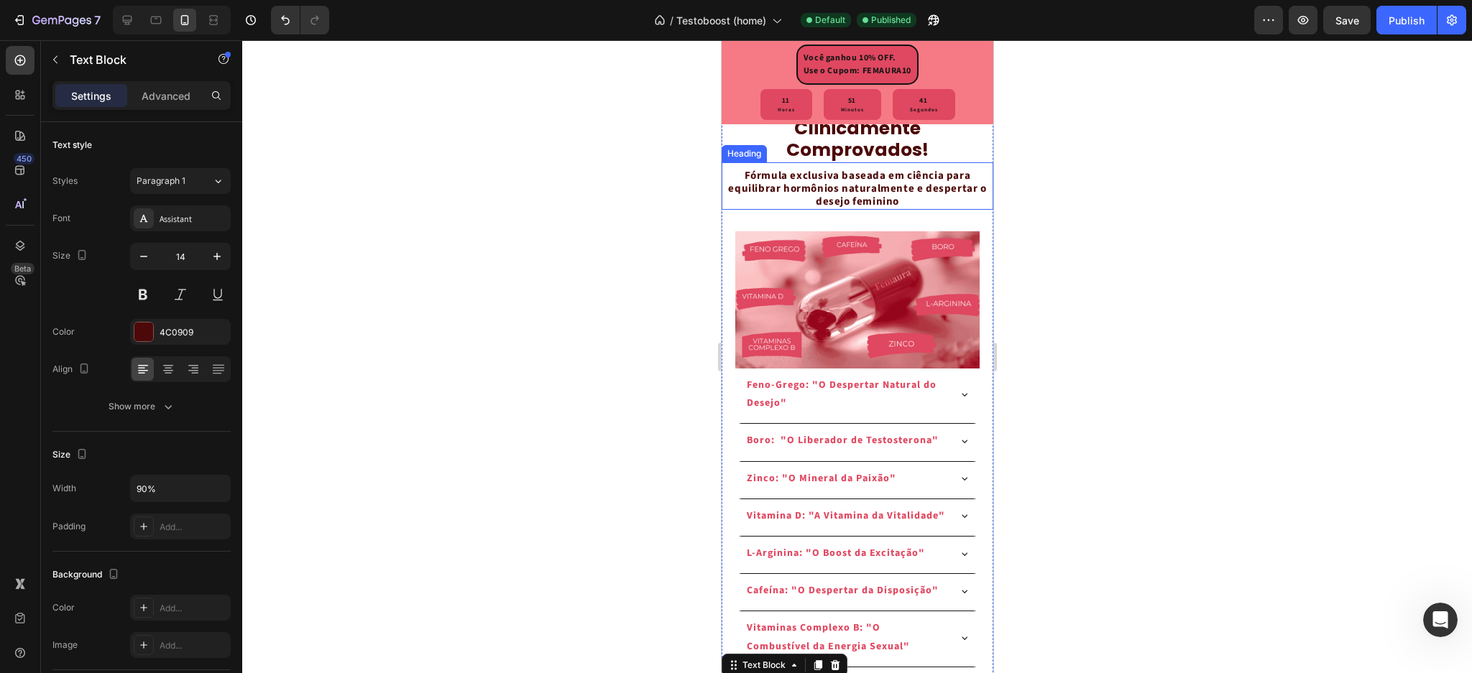
click at [870, 200] on strong "Fórmula exclusiva baseada em ciência para equilibrar hormônios naturalmente e d…" at bounding box center [856, 188] width 258 height 41
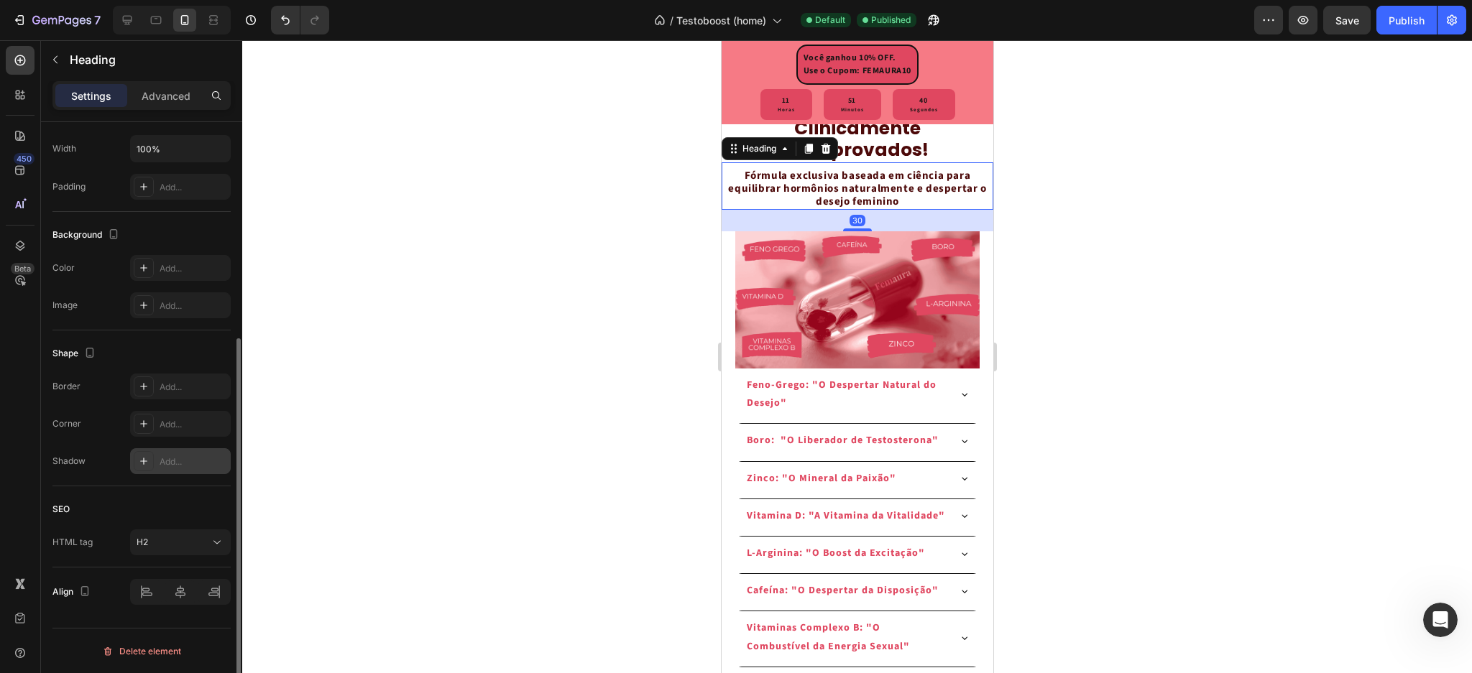
scroll to position [148, 0]
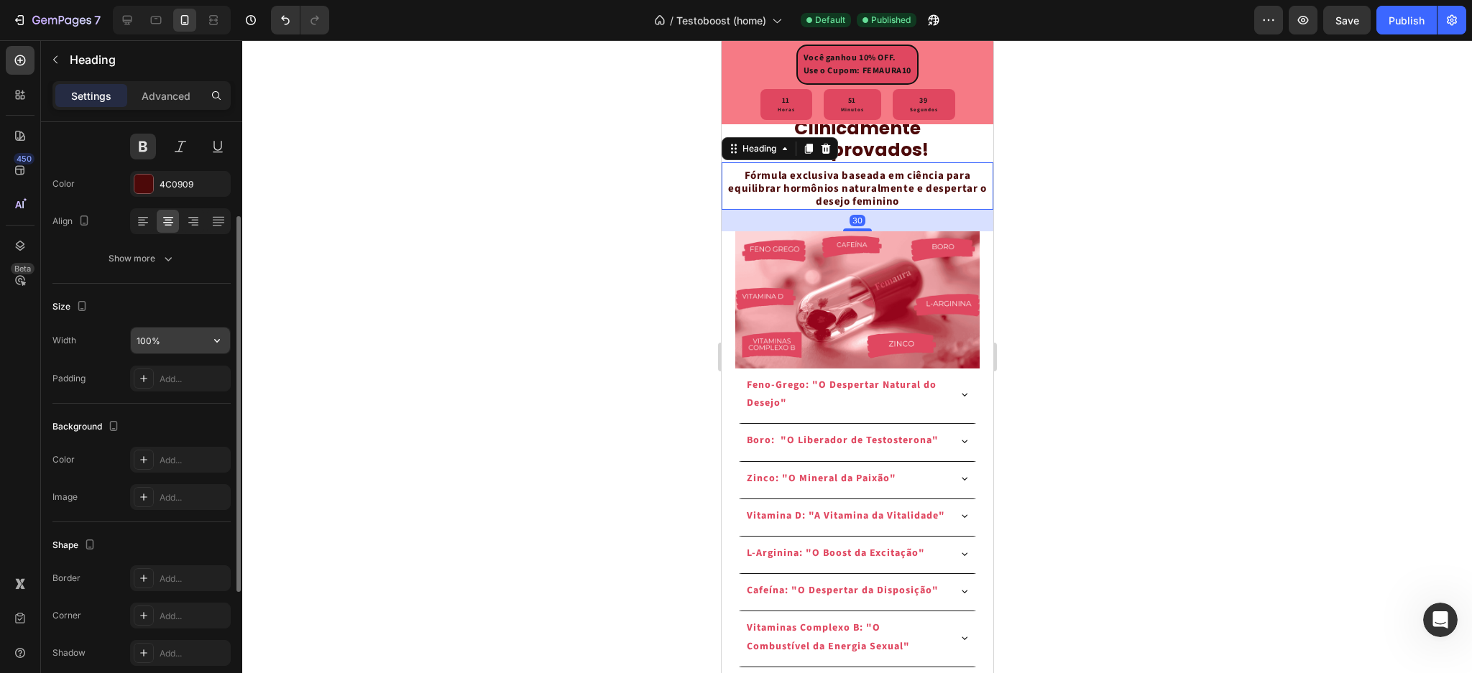
click at [147, 330] on input "100%" at bounding box center [180, 341] width 99 height 26
click at [143, 339] on input "80%" at bounding box center [180, 341] width 99 height 26
type input "90%"
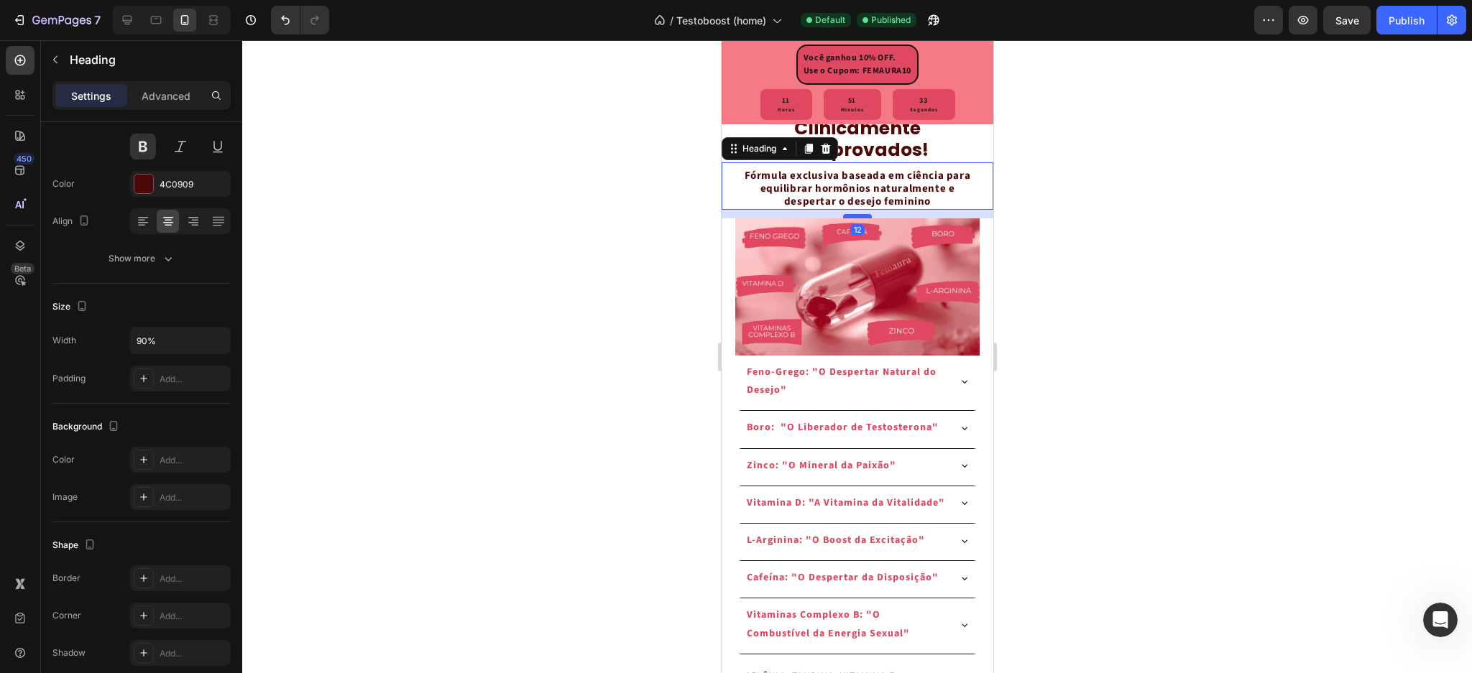
drag, startPoint x: 848, startPoint y: 243, endPoint x: 855, endPoint y: 229, distance: 15.8
click at [855, 219] on div at bounding box center [856, 216] width 29 height 4
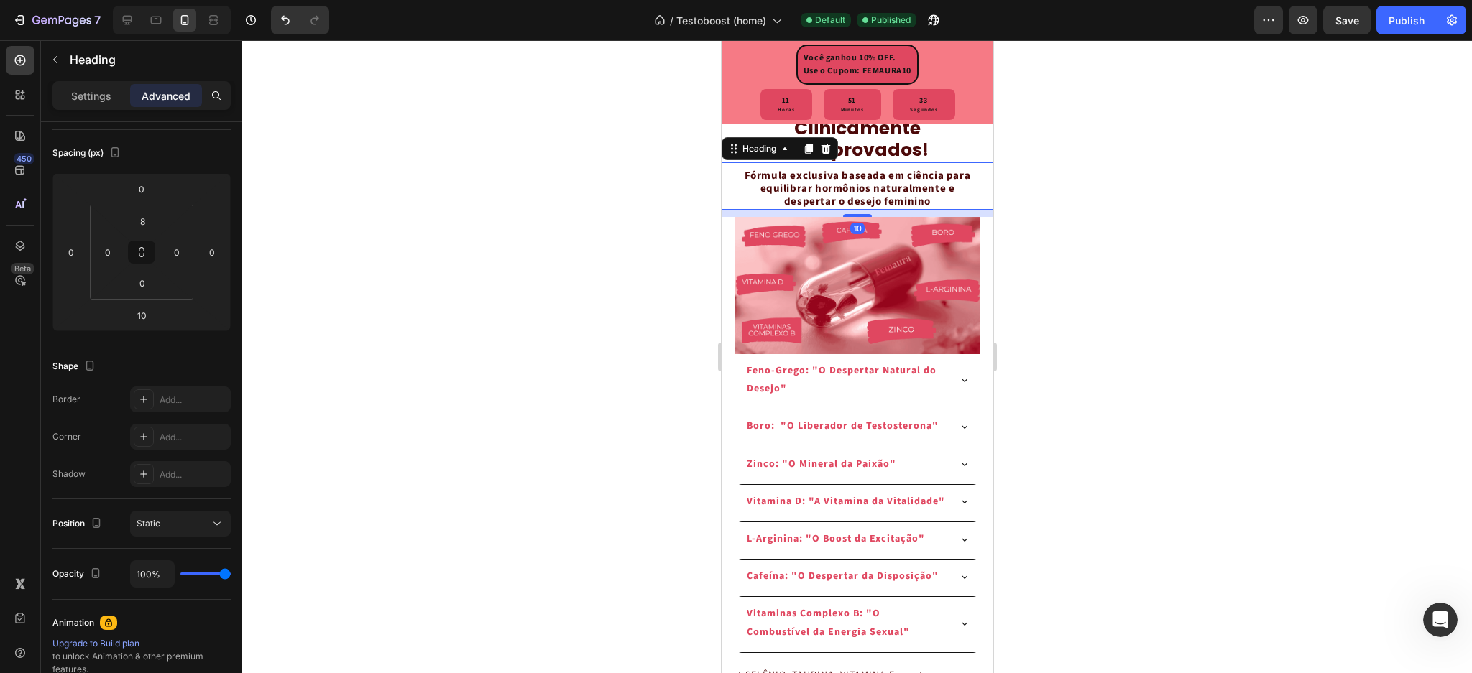
click at [1121, 234] on div at bounding box center [857, 356] width 1230 height 633
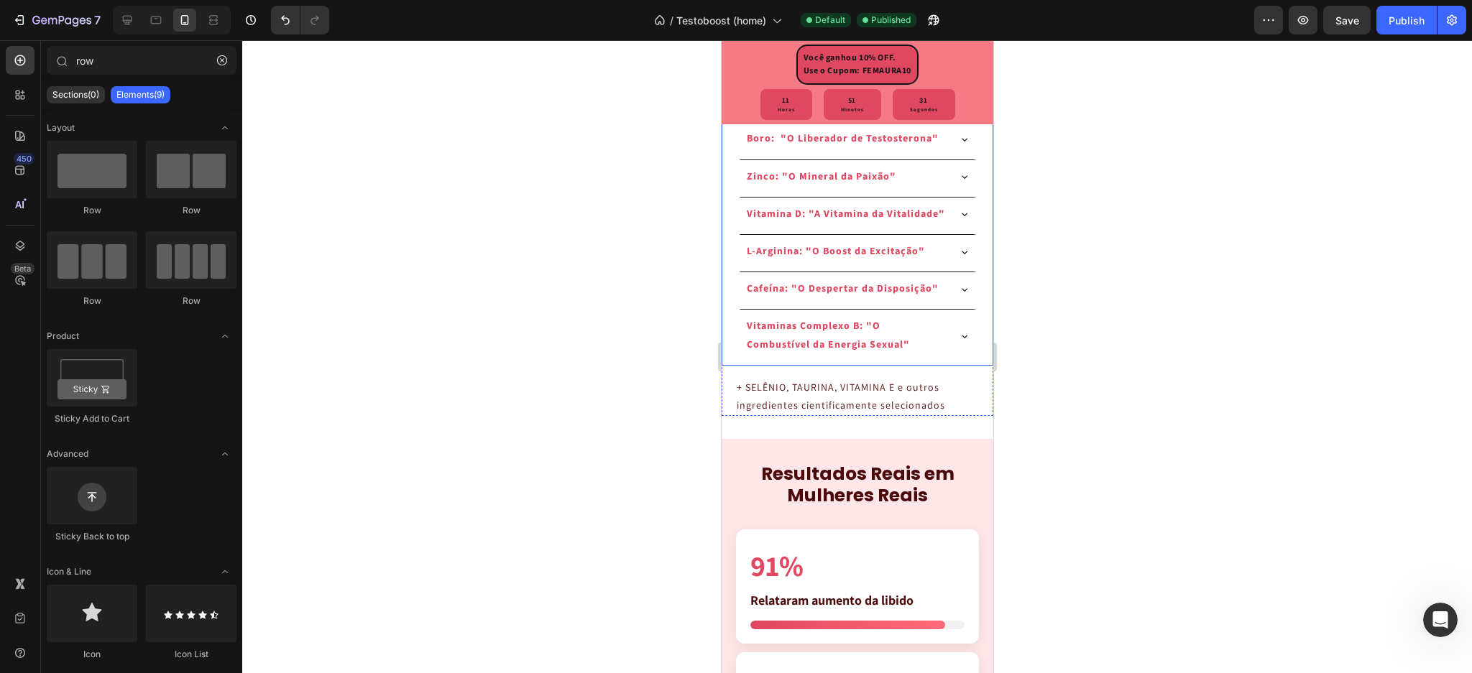
scroll to position [3163, 0]
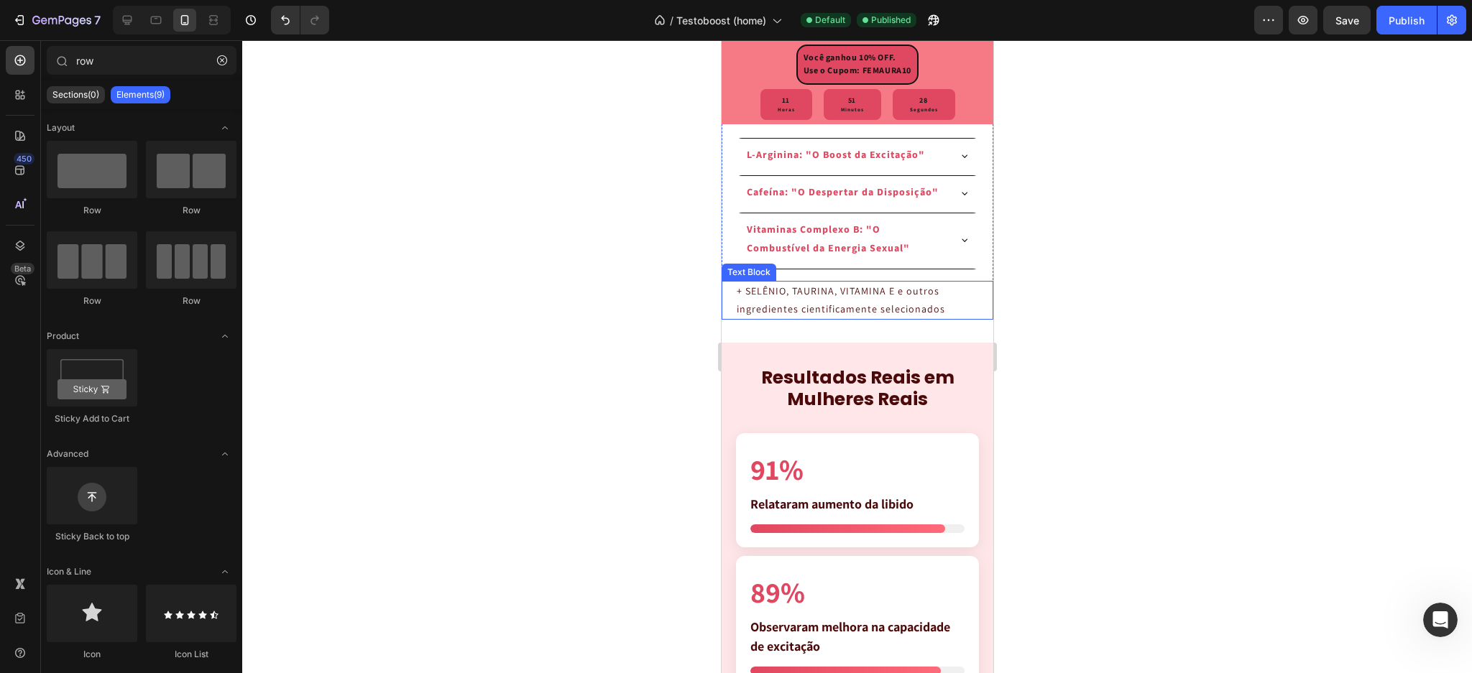
click at [816, 318] on p "+ SELÊNIO, TAURINA, VITAMINA E e outros ingredientes cientificamente selecionad…" at bounding box center [857, 300] width 242 height 36
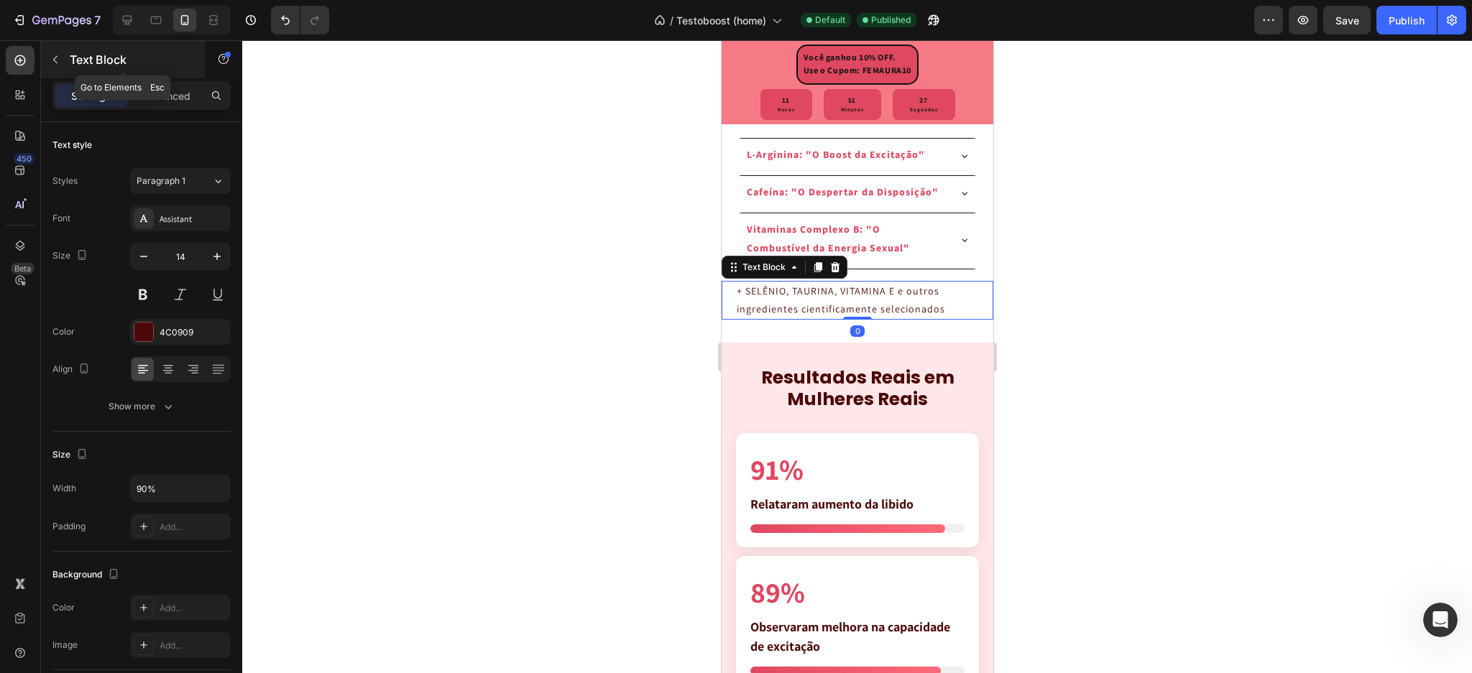
click at [60, 62] on icon "button" at bounding box center [56, 60] width 12 height 12
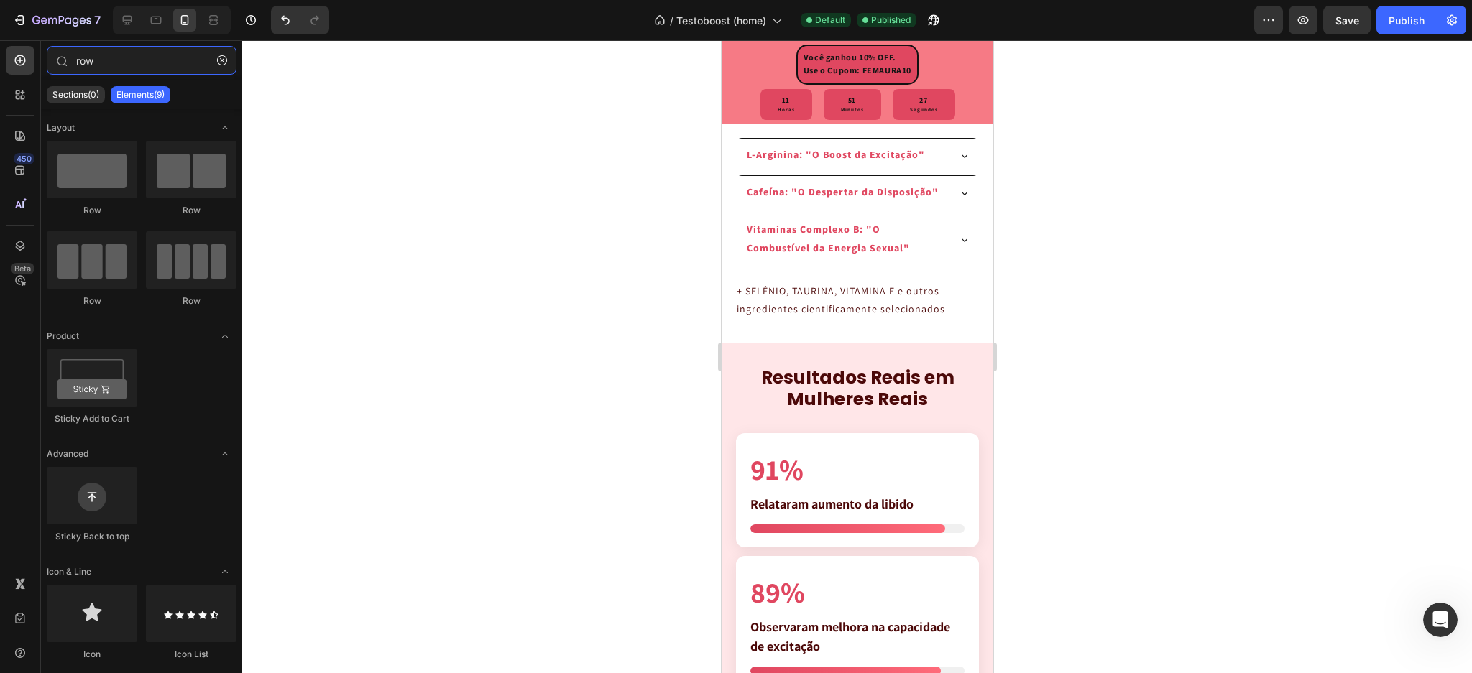
drag, startPoint x: 104, startPoint y: 58, endPoint x: 124, endPoint y: 109, distance: 55.5
click at [83, 60] on input "row" at bounding box center [142, 60] width 190 height 29
drag, startPoint x: 811, startPoint y: 193, endPoint x: 849, endPoint y: 351, distance: 163.2
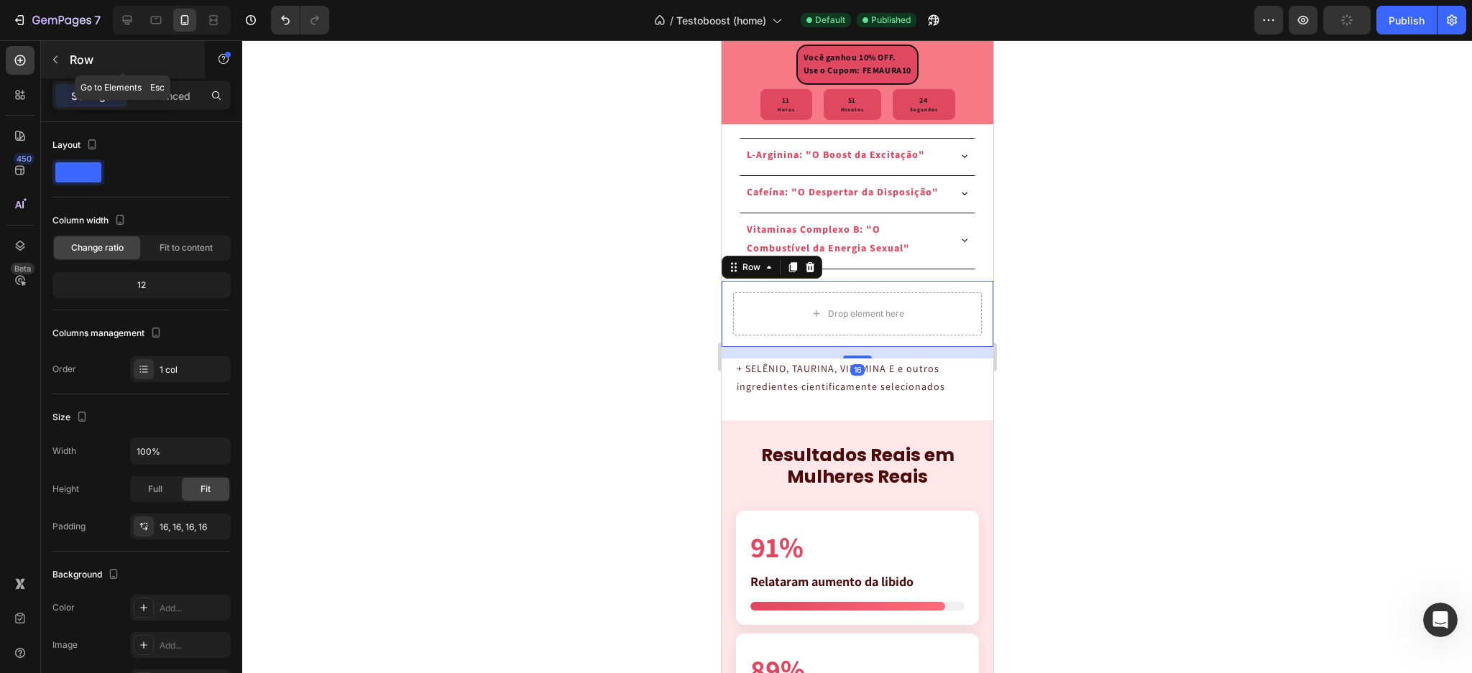
click at [63, 67] on button "button" at bounding box center [55, 59] width 23 height 23
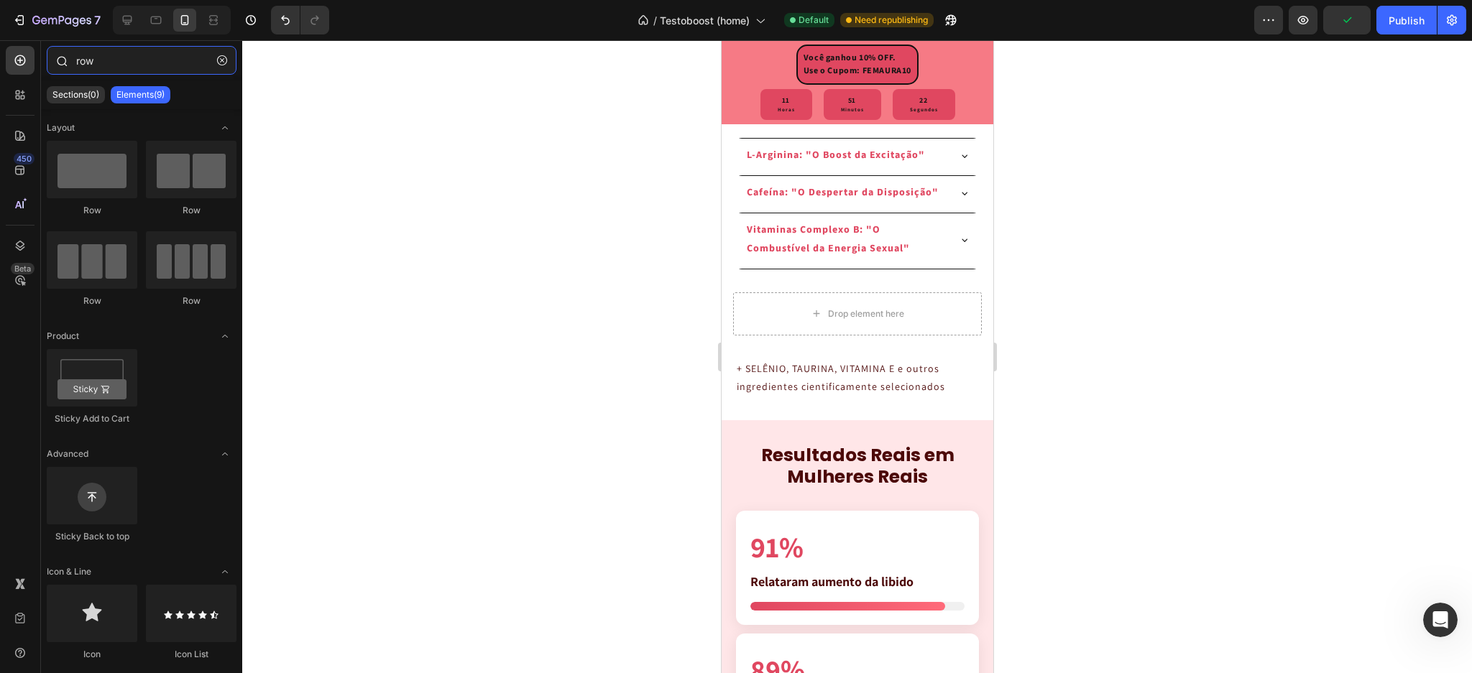
click at [111, 68] on input "row" at bounding box center [142, 60] width 190 height 29
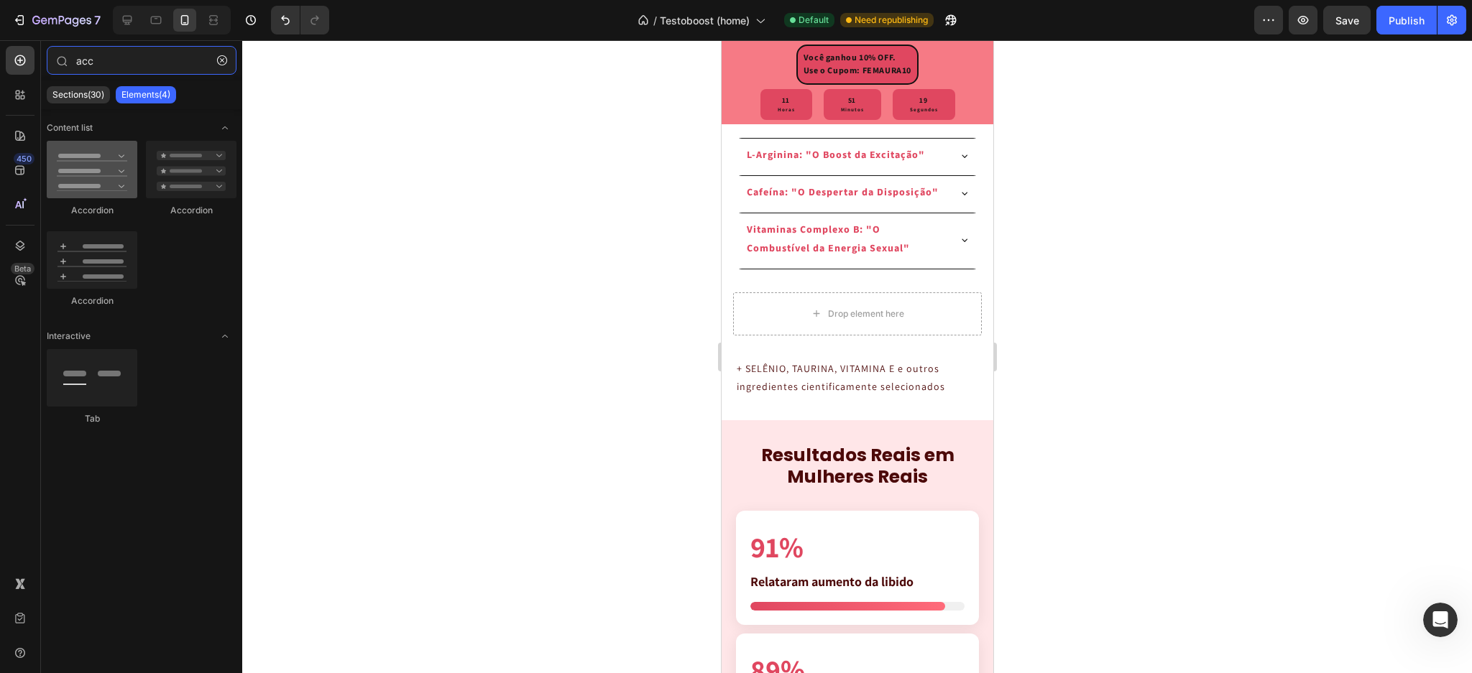
type input "acc"
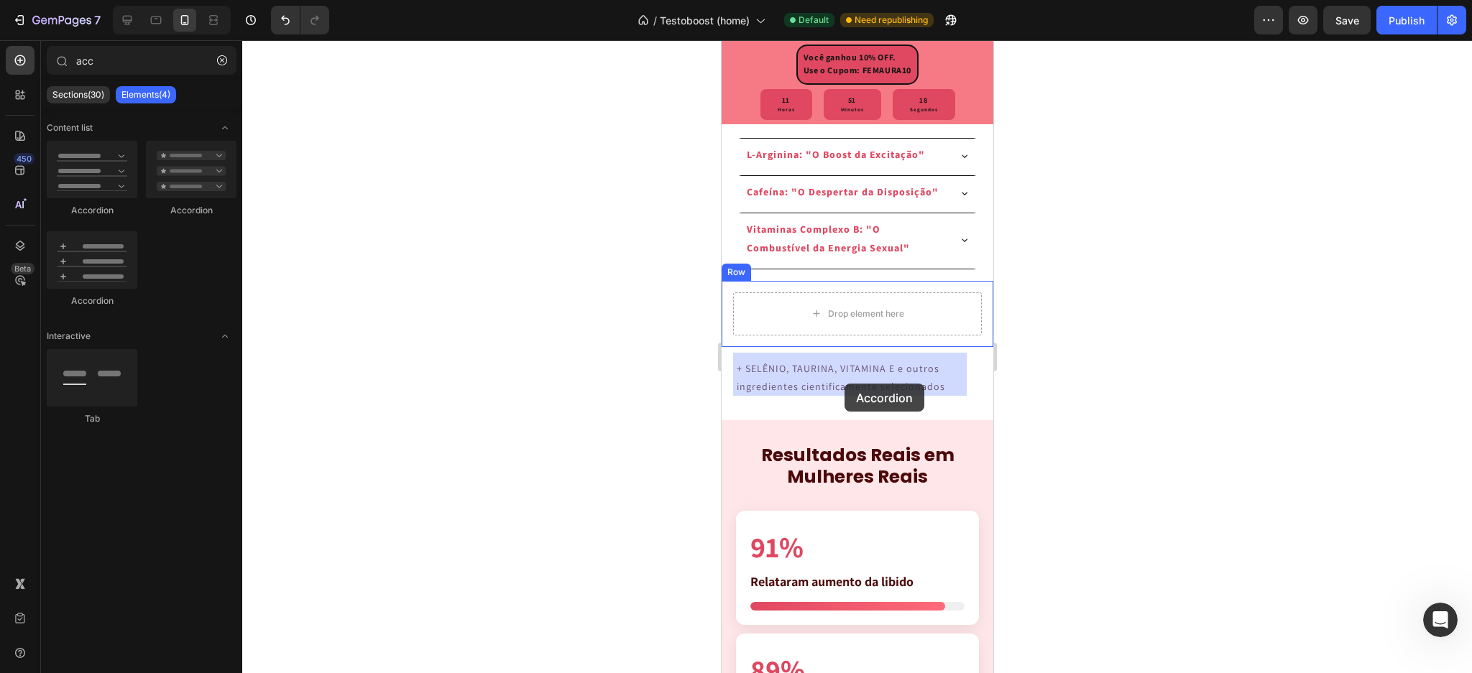
drag, startPoint x: 811, startPoint y: 232, endPoint x: 835, endPoint y: 379, distance: 148.5
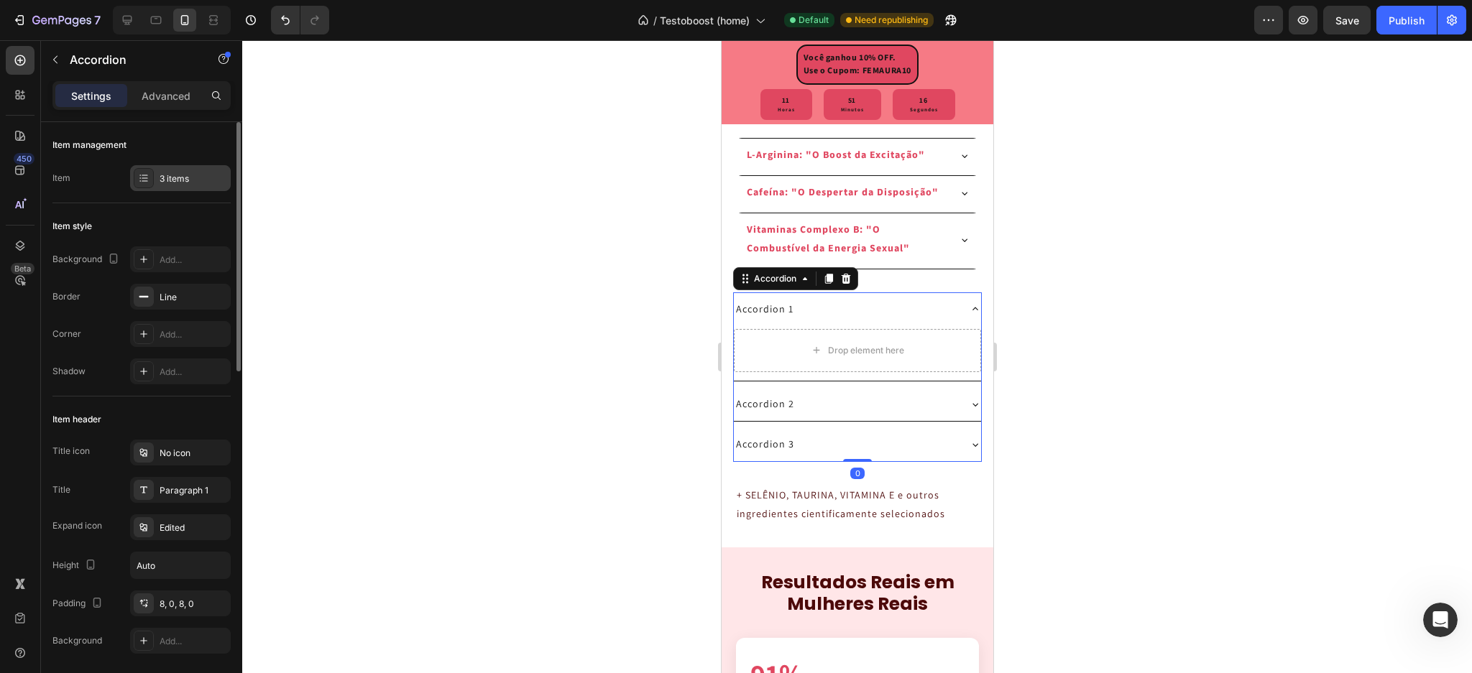
click at [175, 179] on div "3 items" at bounding box center [194, 179] width 68 height 13
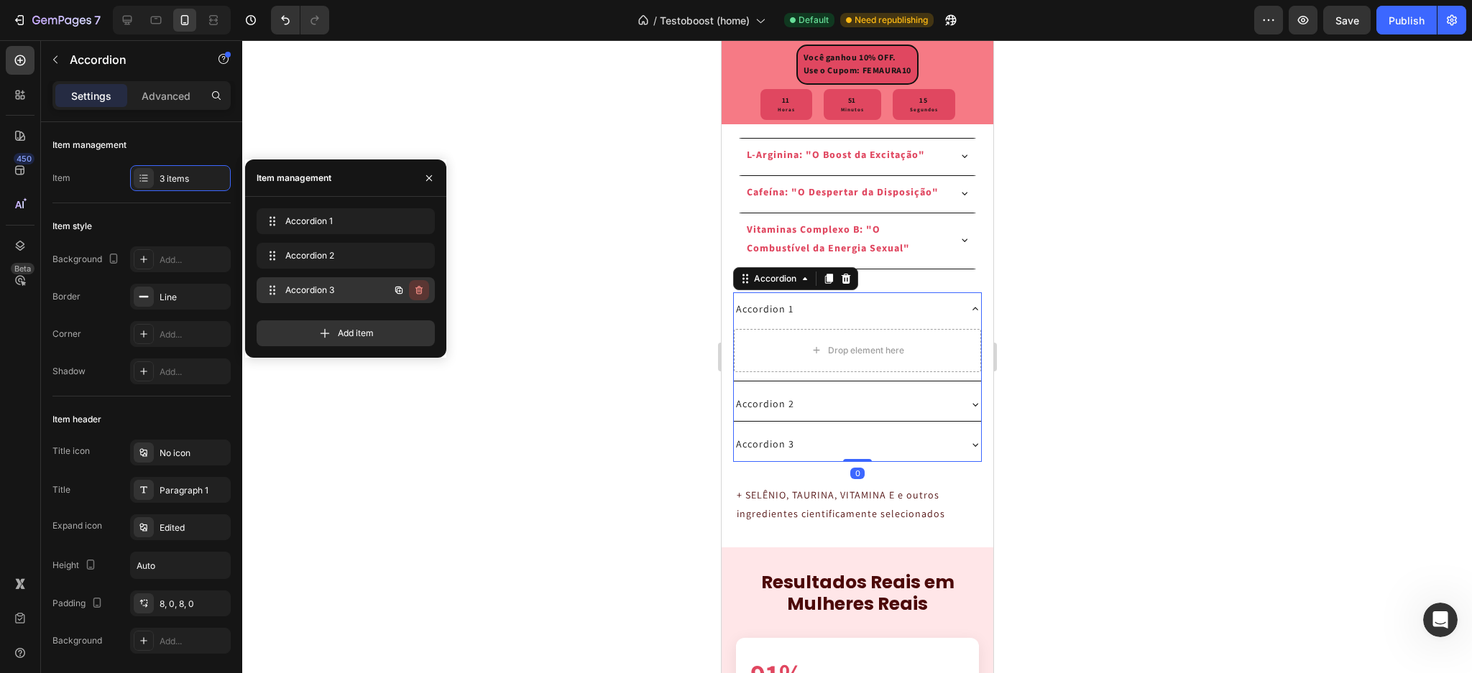
click at [420, 292] on icon "button" at bounding box center [419, 291] width 12 height 12
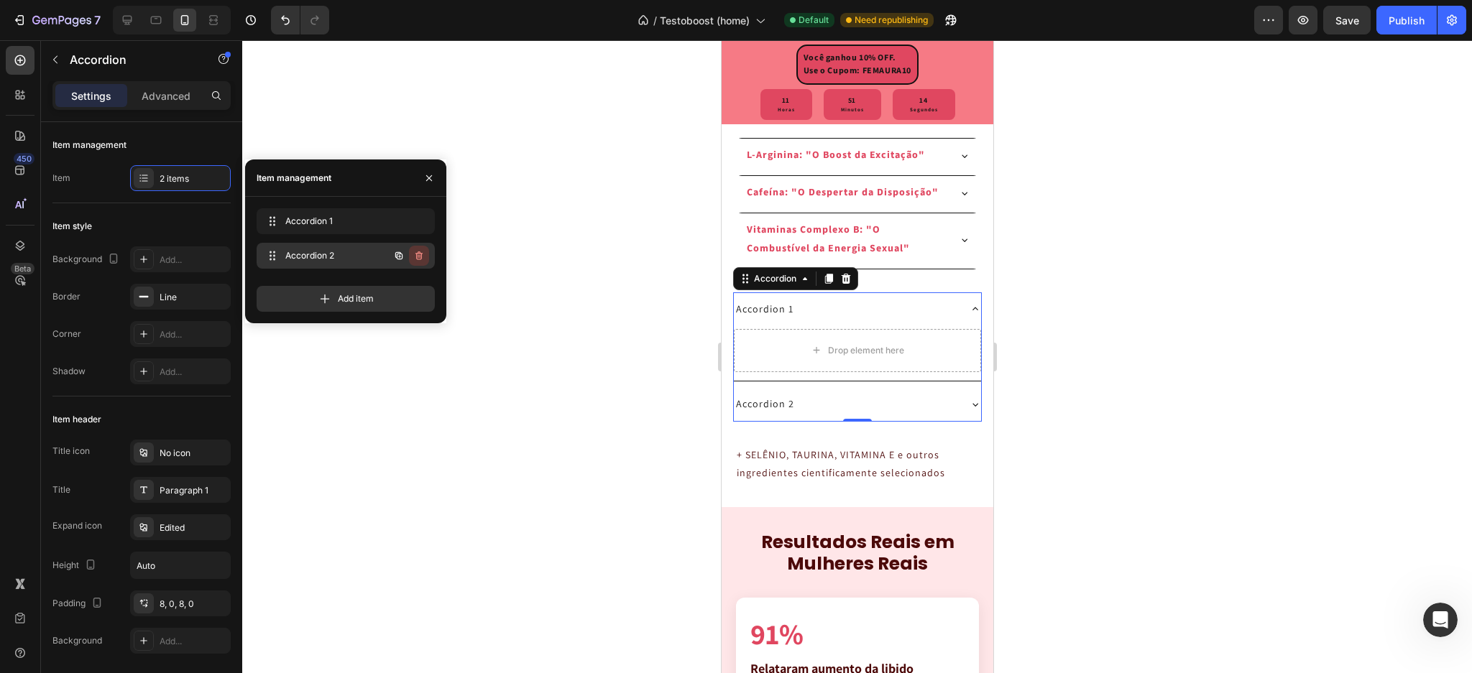
click at [415, 254] on icon "button" at bounding box center [419, 256] width 12 height 12
click at [415, 254] on div "Delete" at bounding box center [409, 255] width 27 height 13
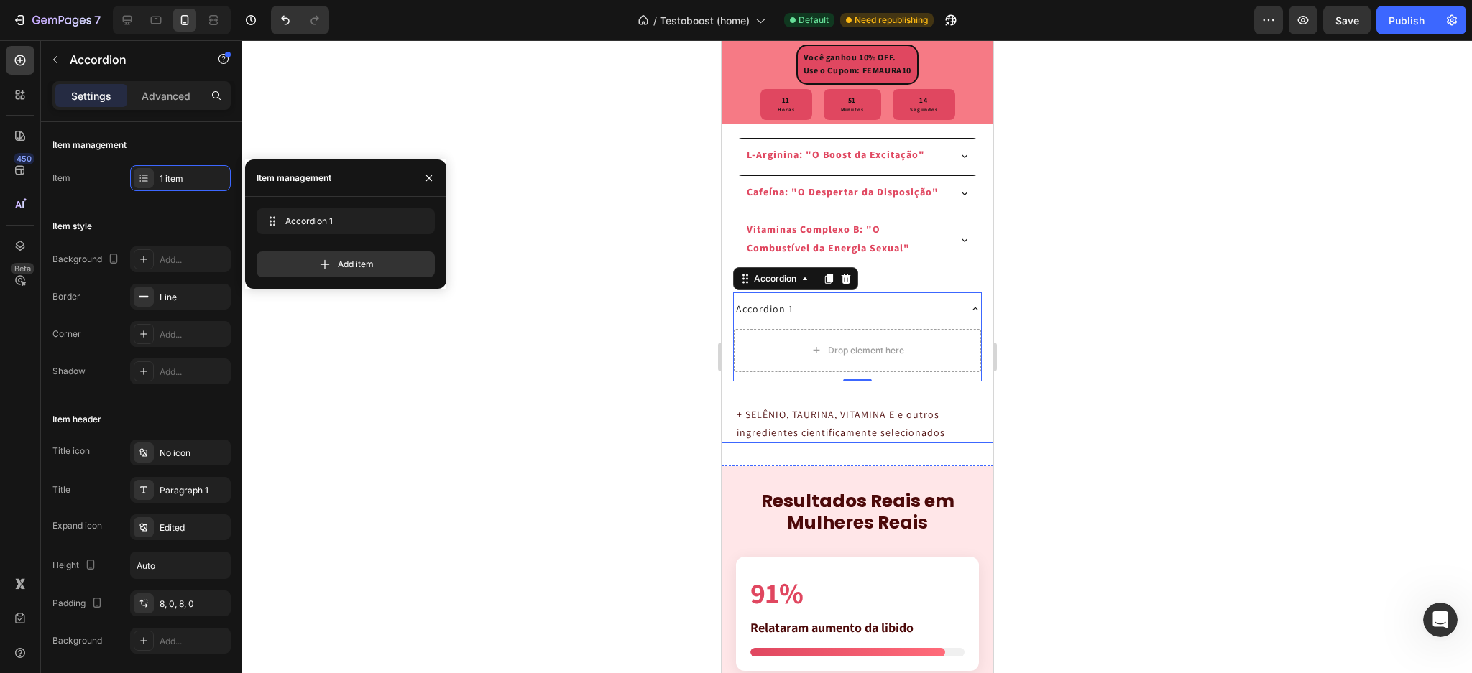
click at [783, 442] on p "+ SELÊNIO, TAURINA, VITAMINA E e outros ingredientes cientificamente selecionad…" at bounding box center [857, 424] width 242 height 36
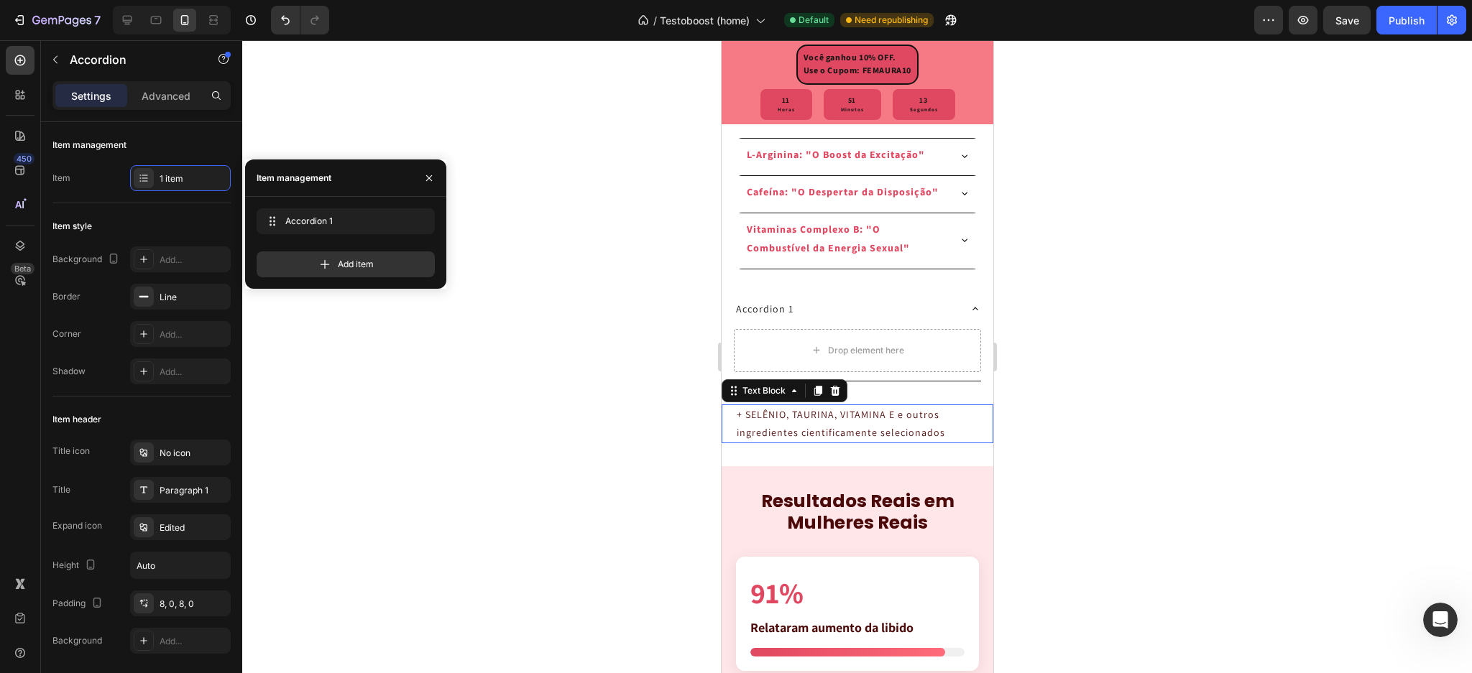
click at [783, 442] on p "+ SELÊNIO, TAURINA, VITAMINA E e outros ingredientes cientificamente selecionad…" at bounding box center [857, 424] width 242 height 36
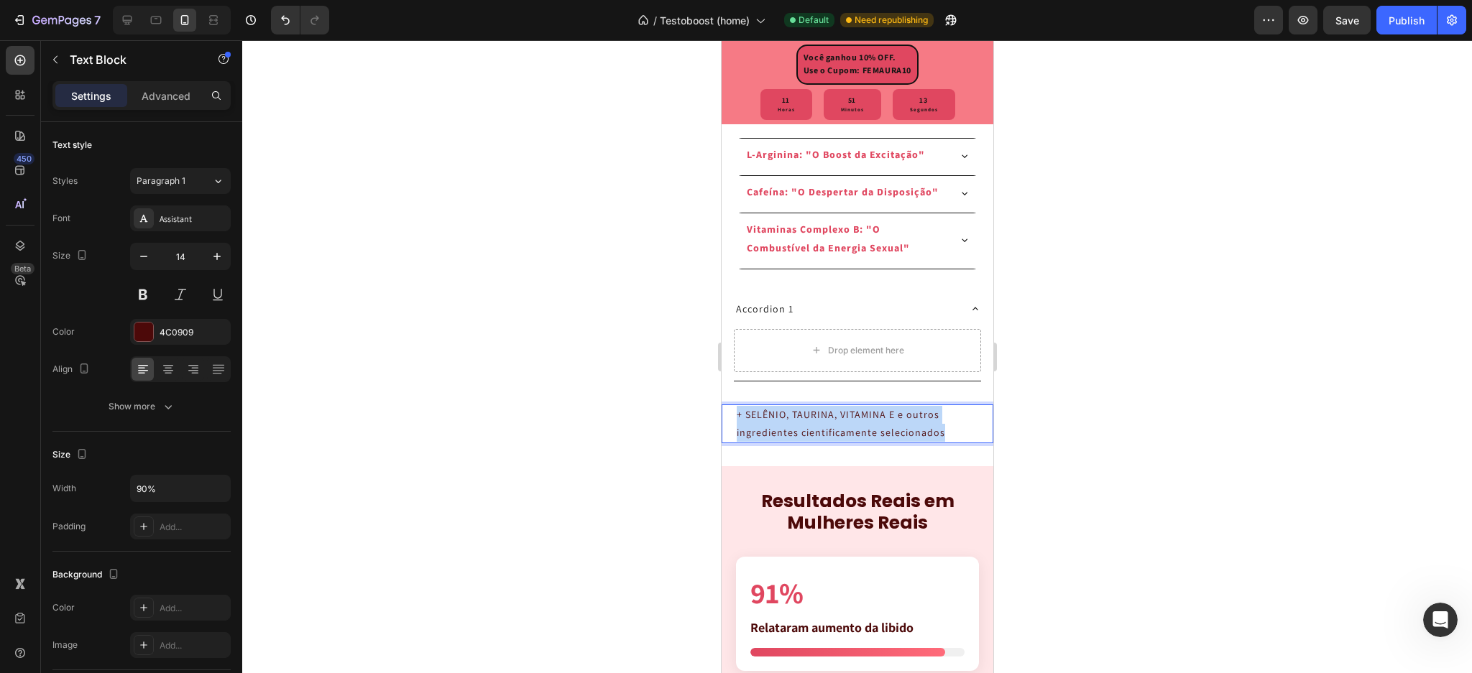
click at [783, 442] on p "+ SELÊNIO, TAURINA, VITAMINA E e outros ingredientes cientificamente selecionad…" at bounding box center [857, 424] width 242 height 36
copy p "+ SELÊNIO, TAURINA, VITAMINA E e outros ingredientes cientificamente selecionad…"
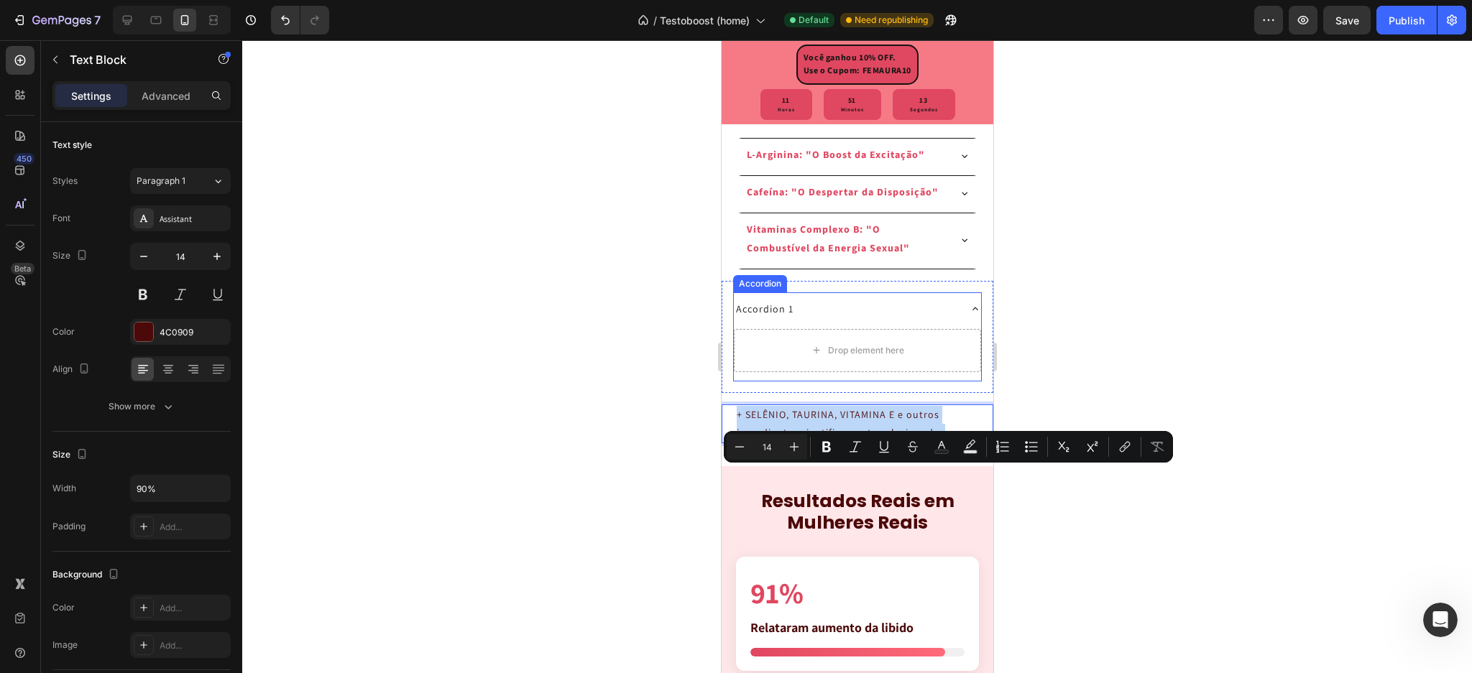
click at [755, 321] on div "Accordion 1" at bounding box center [764, 309] width 62 height 22
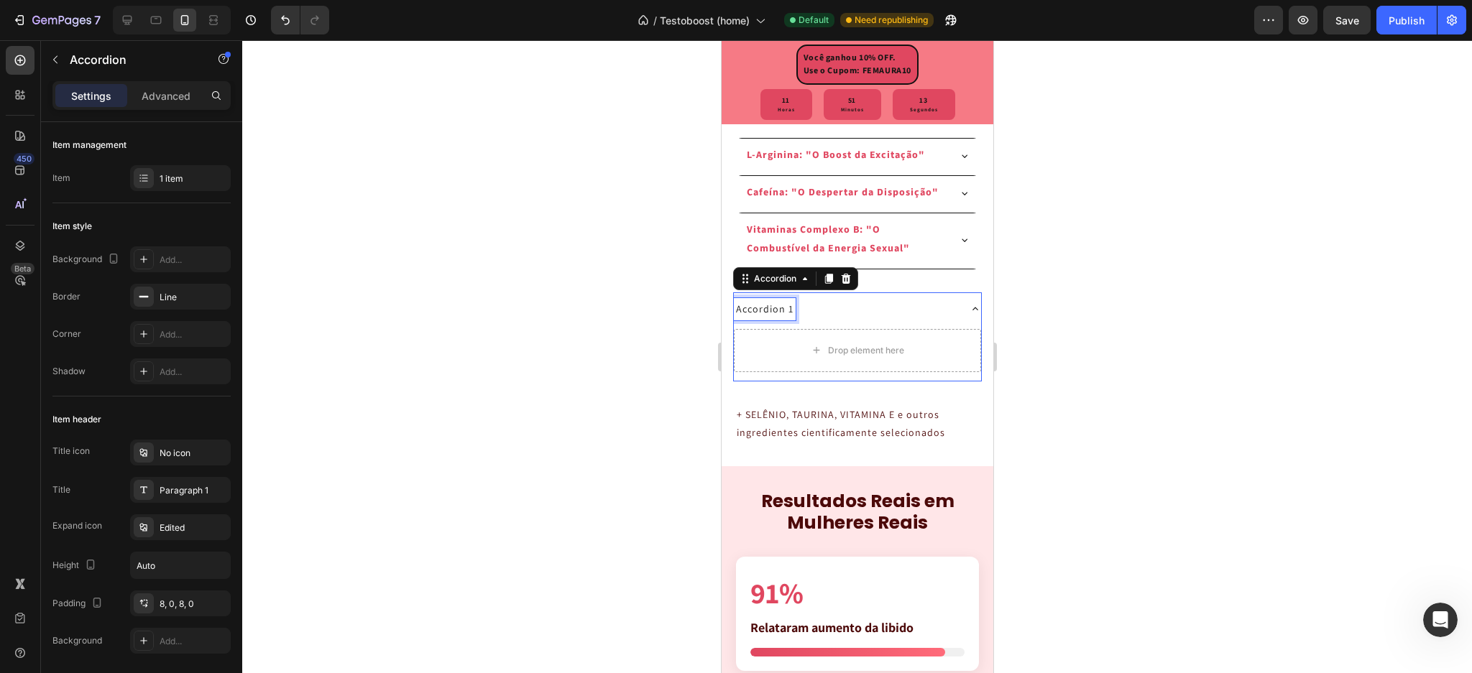
click at [755, 321] on div "Accordion 1" at bounding box center [764, 309] width 62 height 22
click at [755, 318] on p "Accordion 1" at bounding box center [764, 309] width 58 height 18
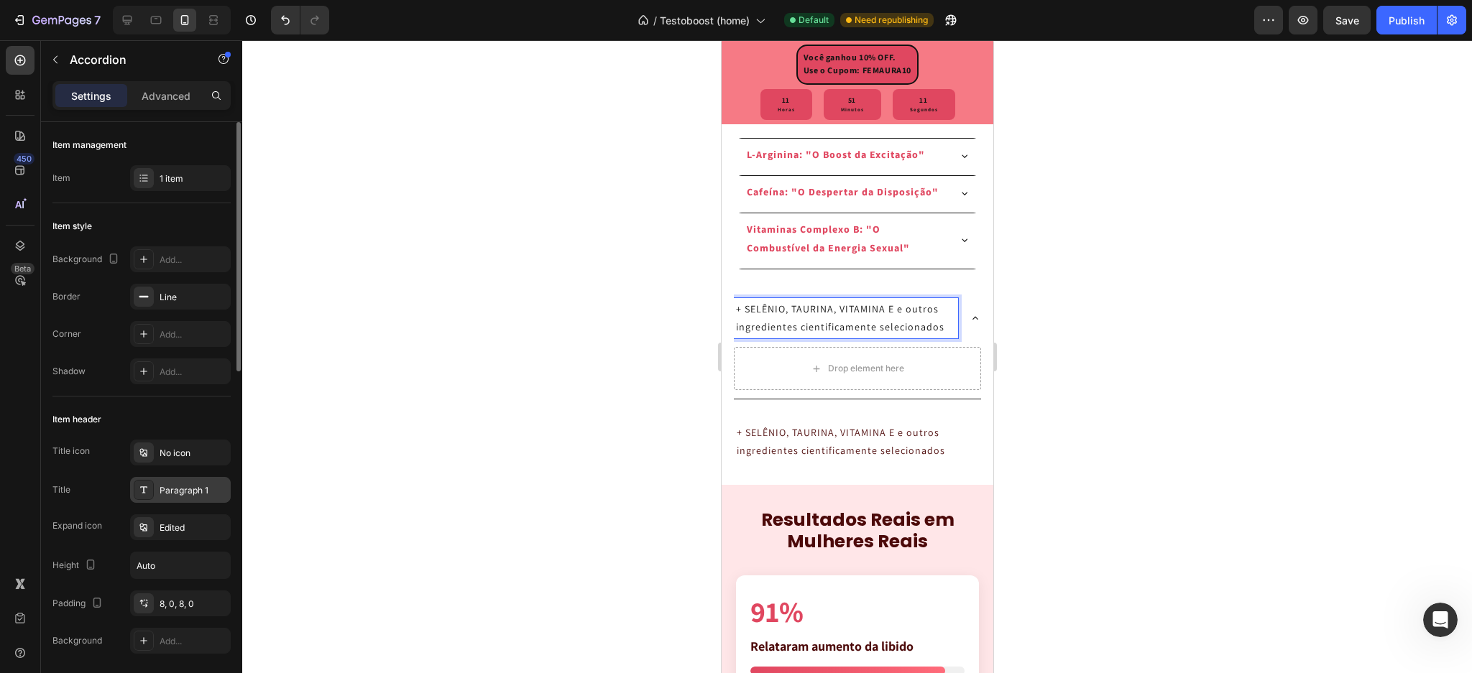
click at [171, 487] on div "Paragraph 1" at bounding box center [194, 490] width 68 height 13
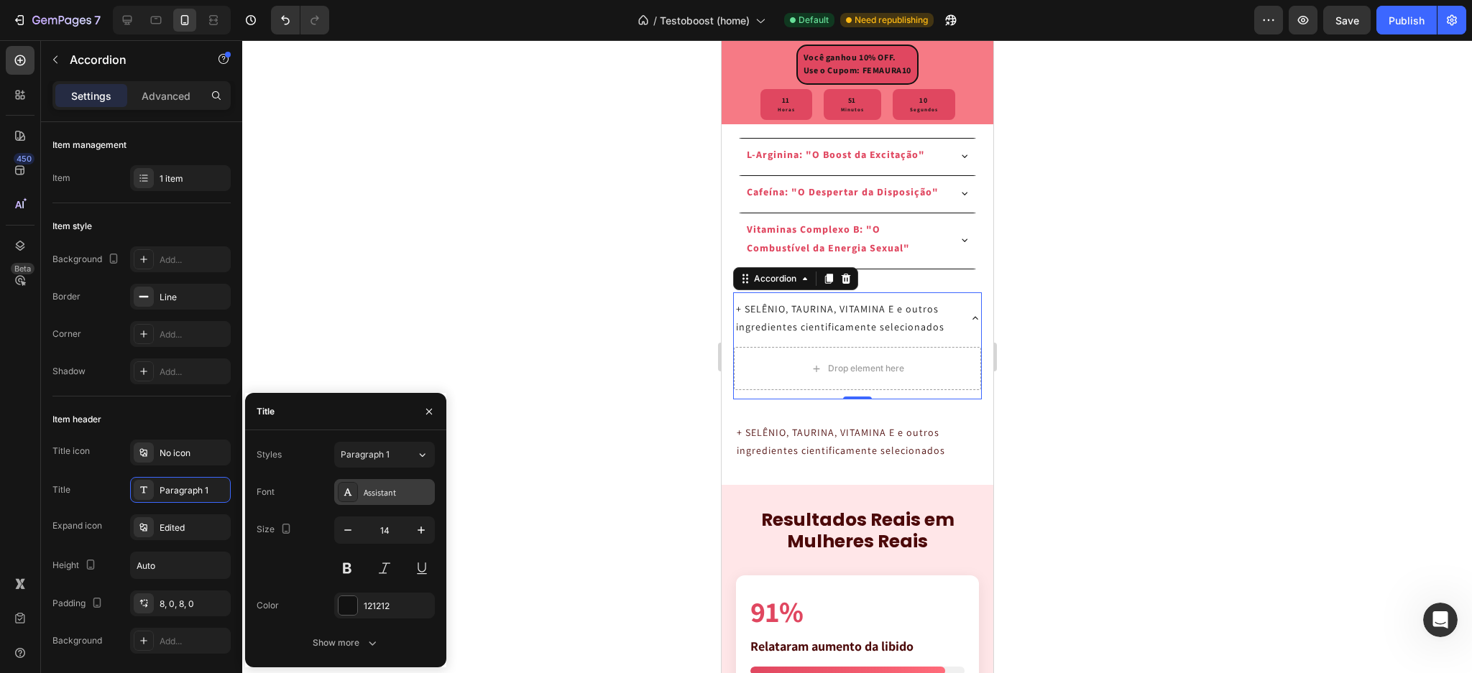
click at [366, 489] on div "Assistant" at bounding box center [398, 493] width 68 height 13
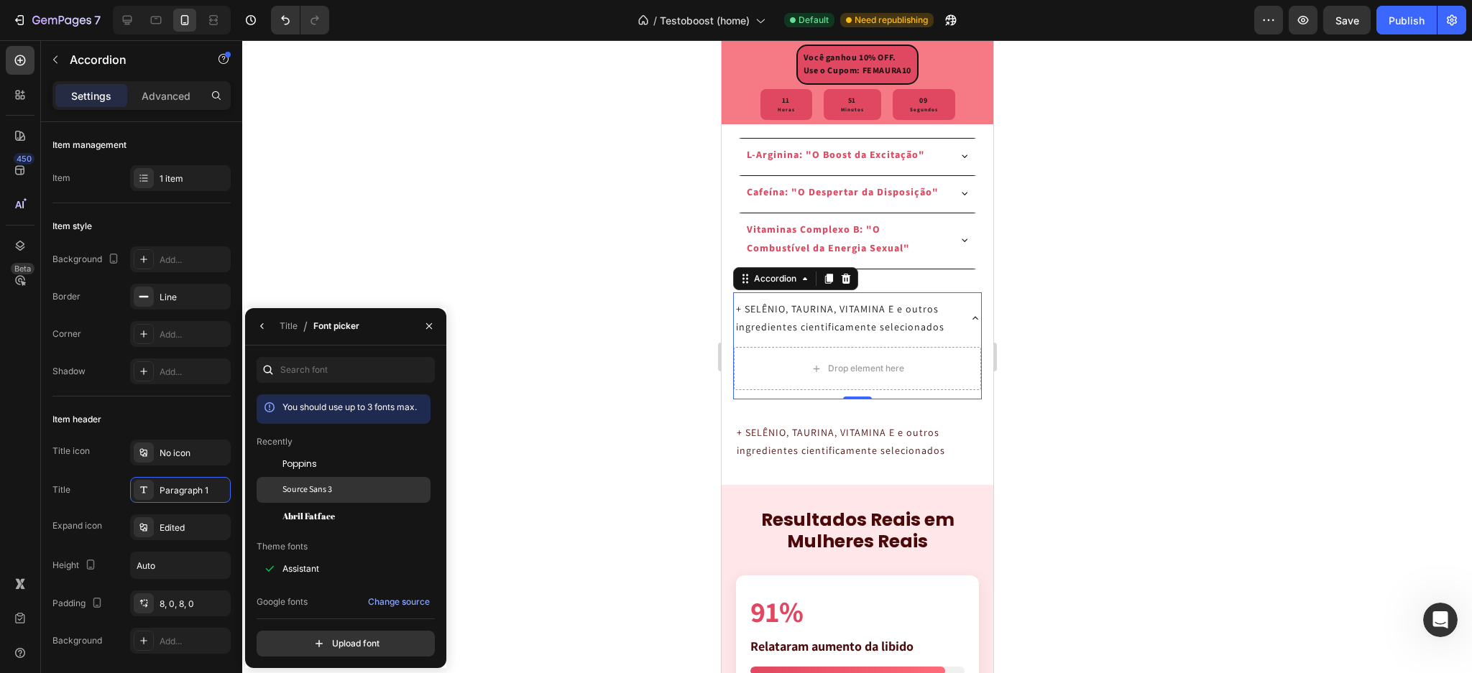
click at [346, 484] on div "Source Sans 3" at bounding box center [354, 490] width 145 height 13
click at [260, 331] on icon "button" at bounding box center [263, 327] width 12 height 12
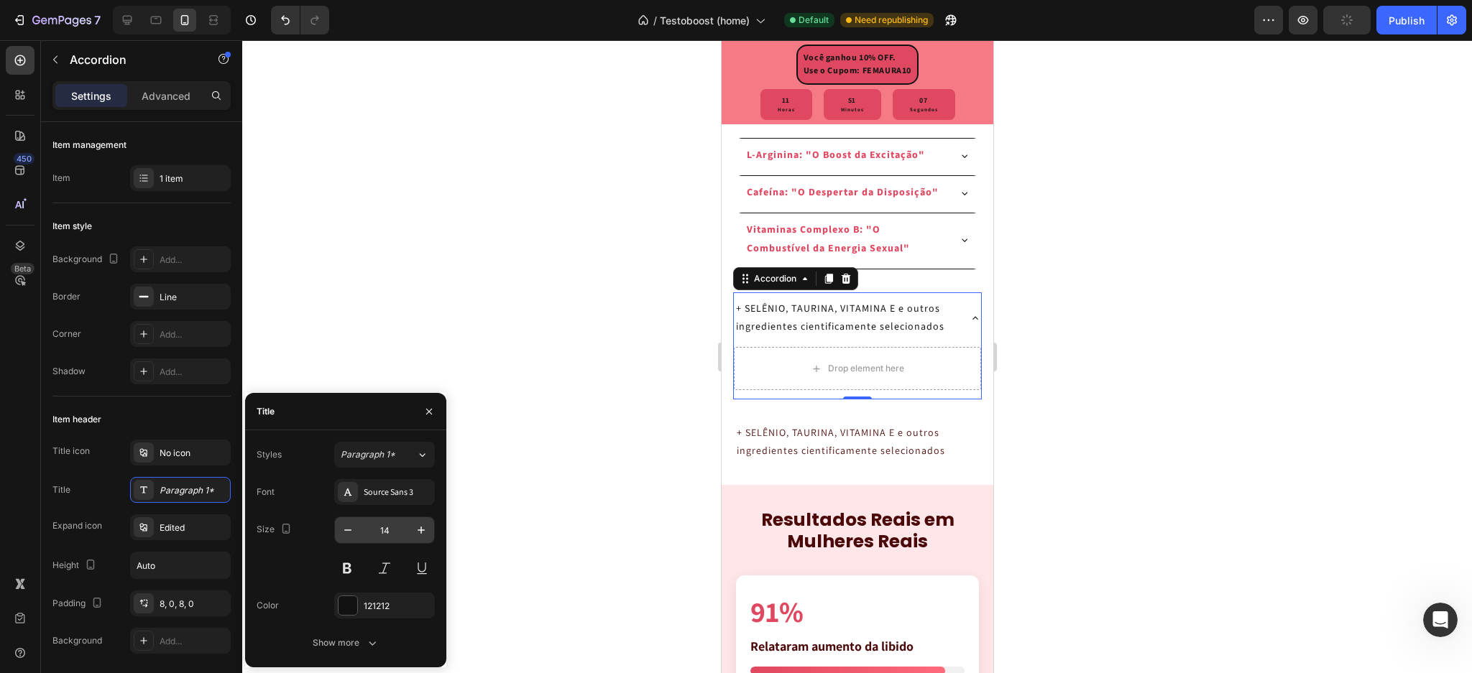
click at [390, 527] on input "14" at bounding box center [384, 531] width 47 height 26
click at [351, 562] on button at bounding box center [347, 569] width 26 height 26
click at [342, 602] on div at bounding box center [348, 606] width 19 height 19
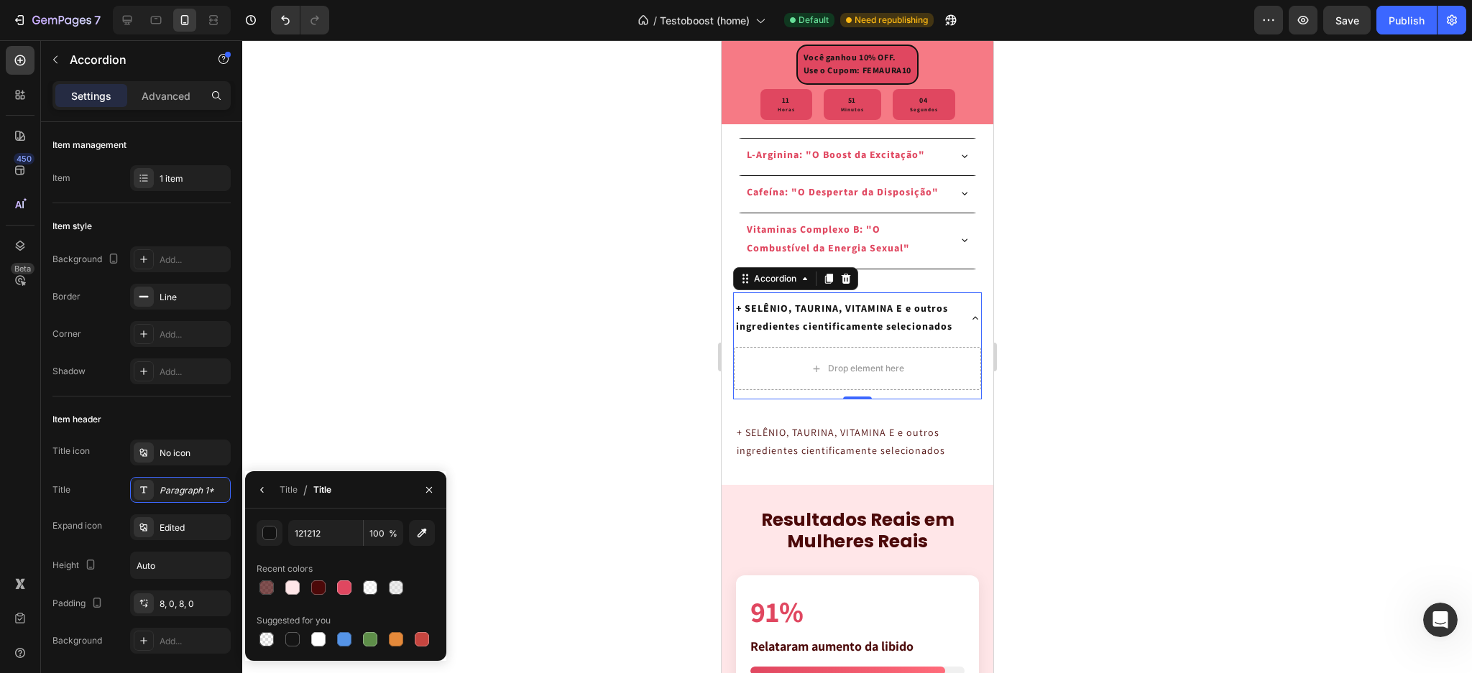
click at [328, 587] on div at bounding box center [346, 588] width 178 height 20
click at [323, 587] on div at bounding box center [318, 588] width 14 height 14
type input "4C0909"
click at [148, 410] on div "Item header" at bounding box center [141, 419] width 178 height 23
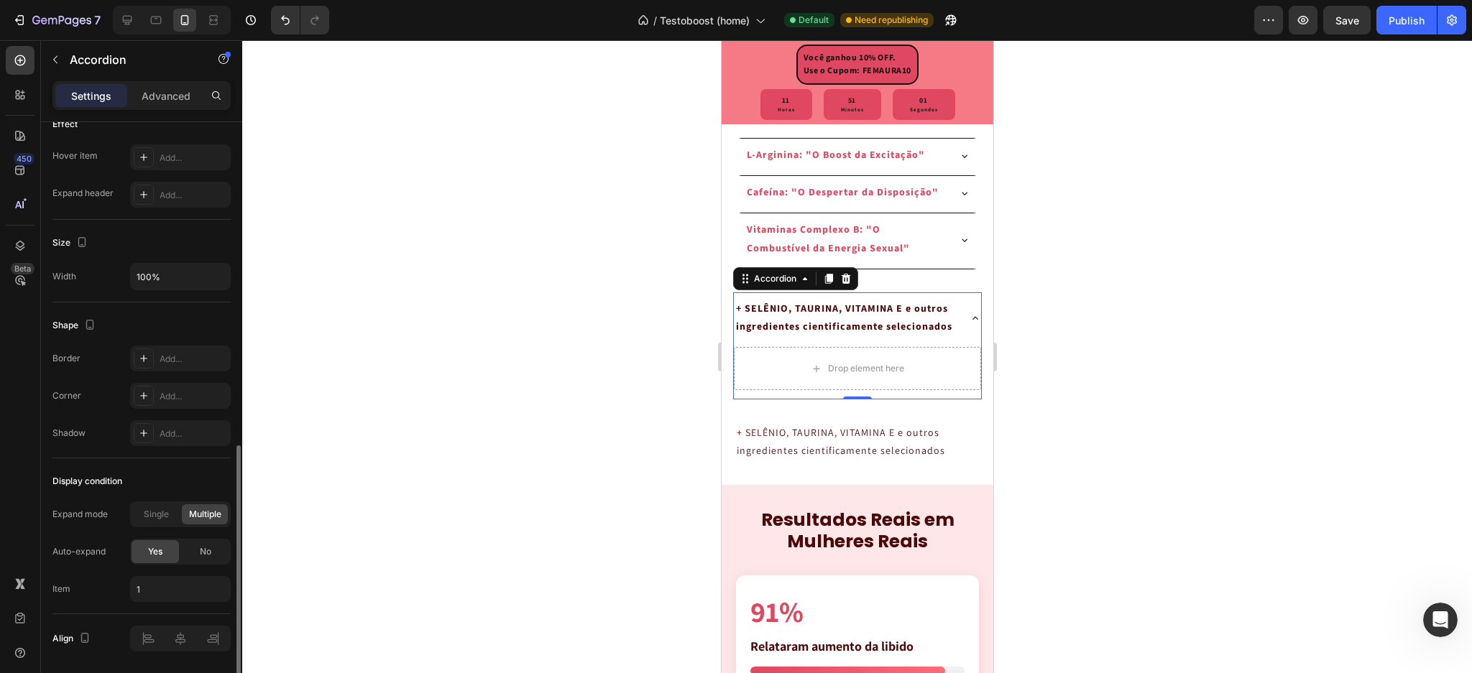
scroll to position [814, 0]
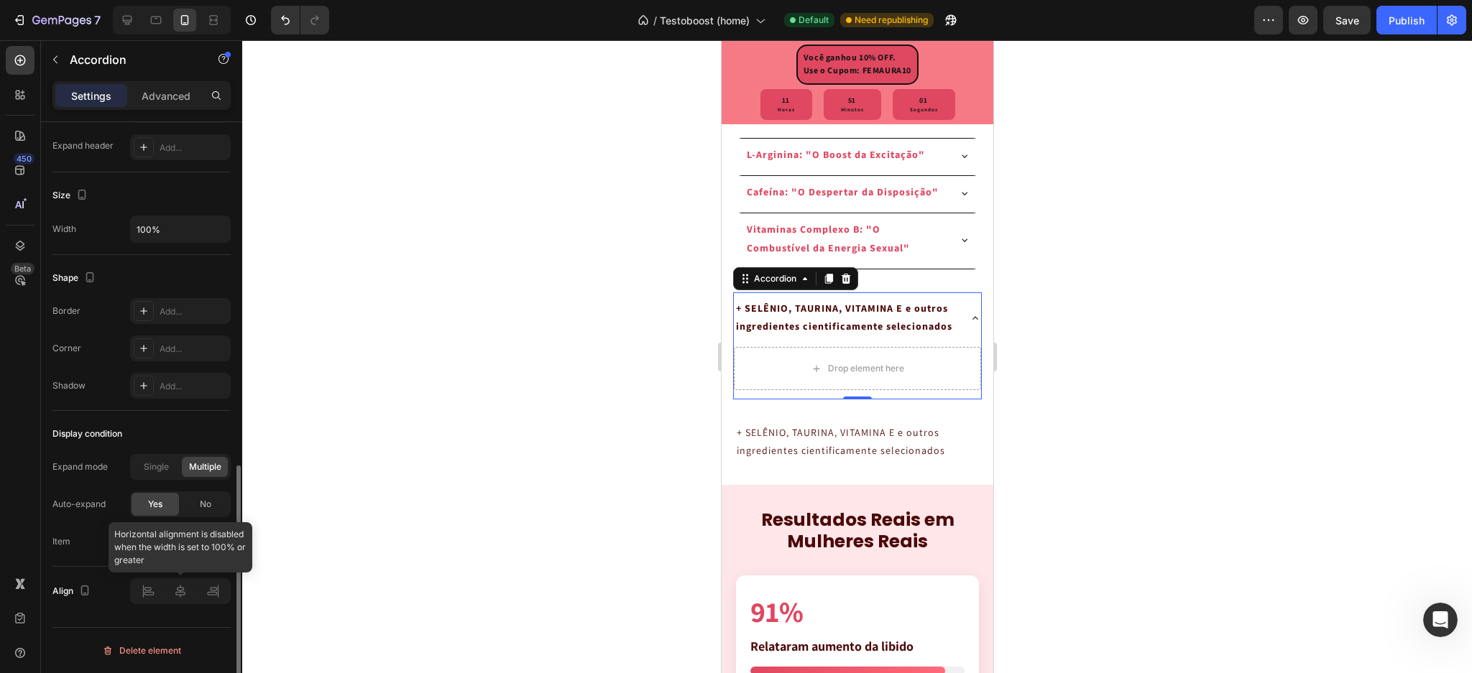
click at [179, 601] on div at bounding box center [180, 592] width 101 height 26
click at [180, 599] on div at bounding box center [180, 592] width 101 height 26
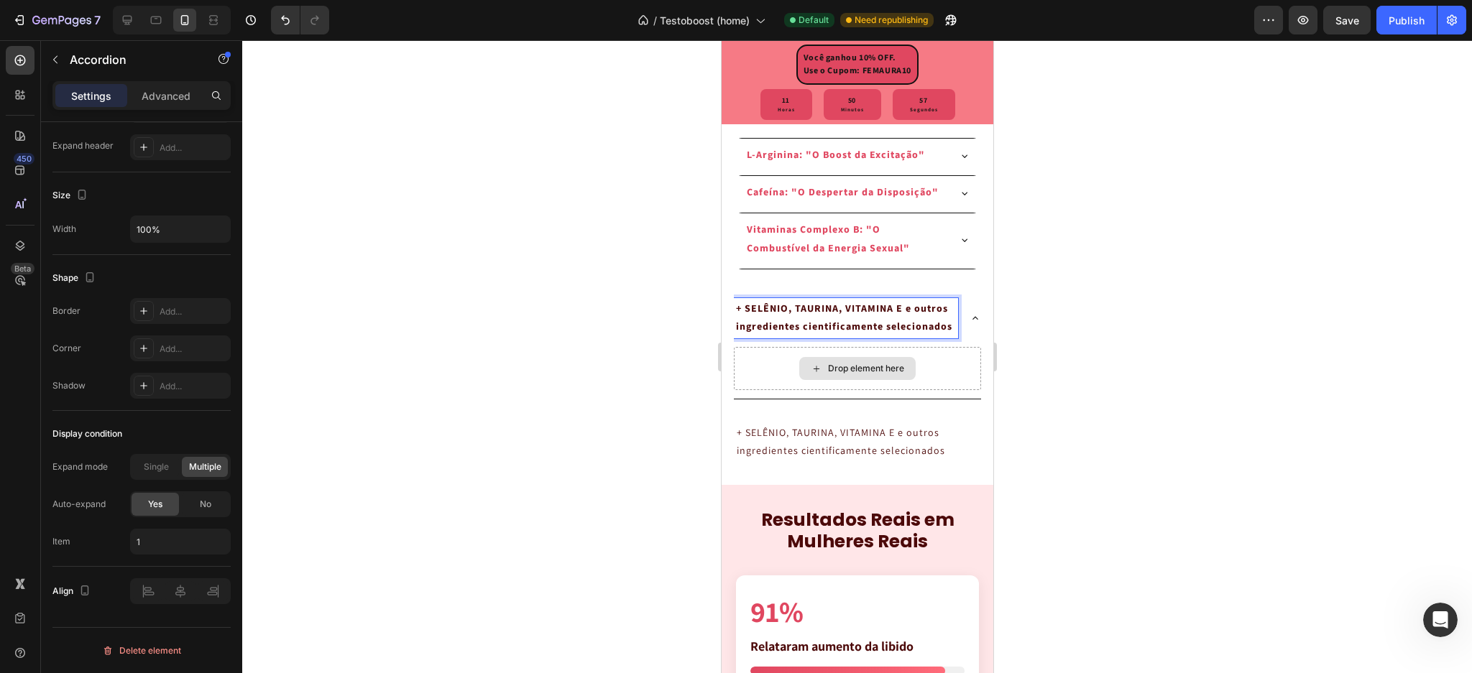
click at [1098, 432] on div at bounding box center [857, 356] width 1230 height 633
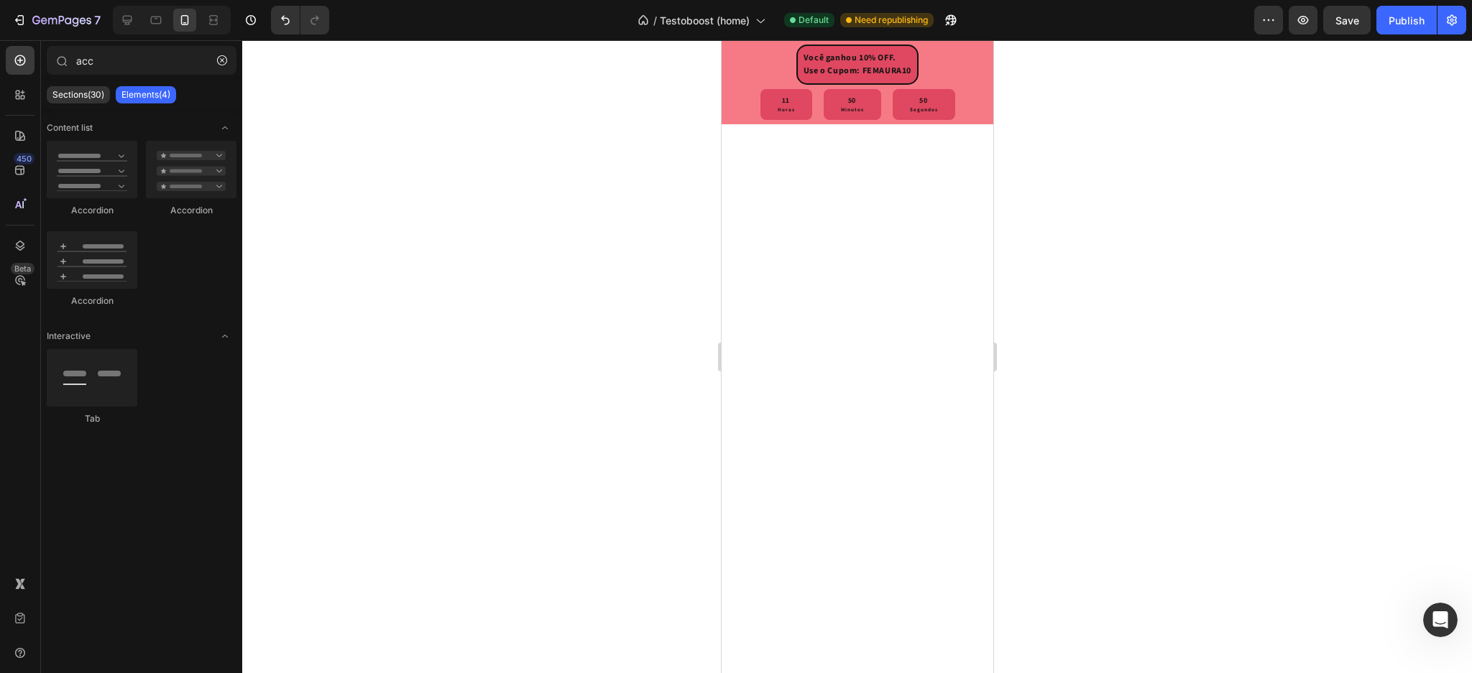
scroll to position [3408, 0]
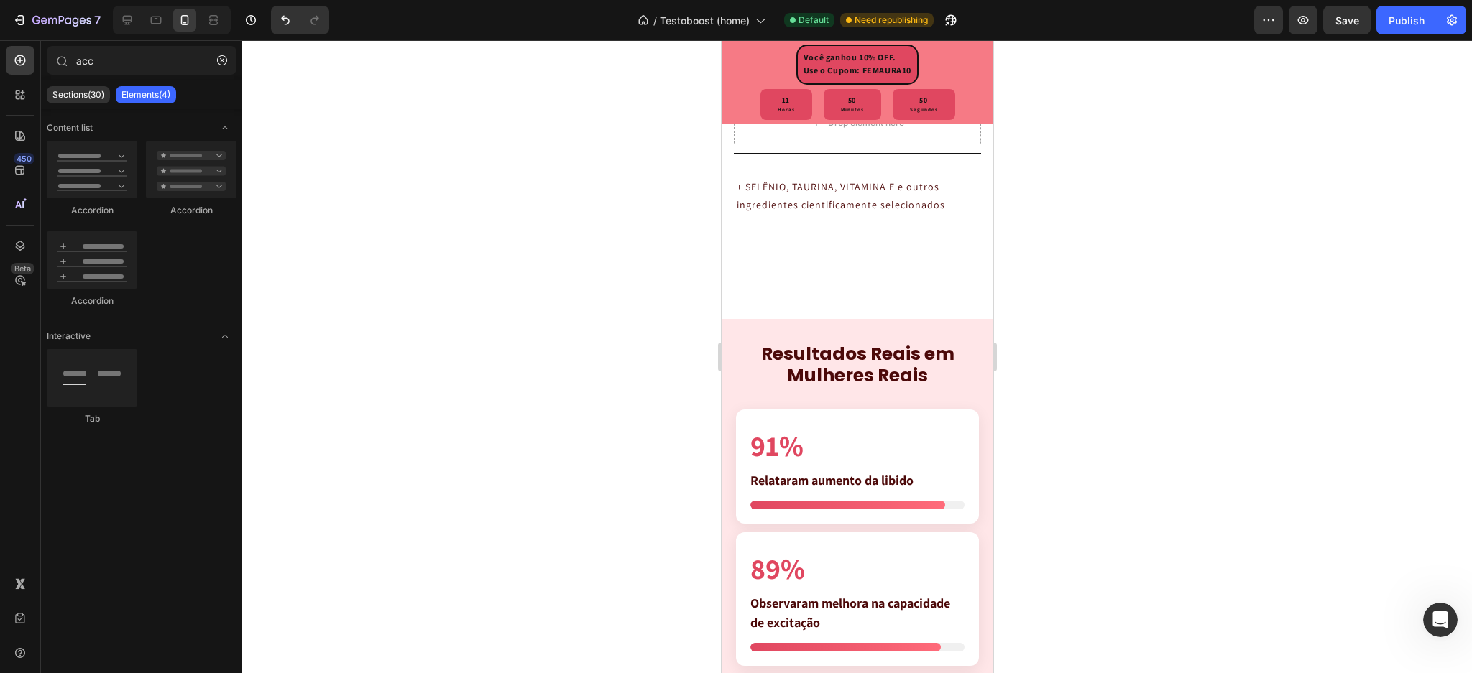
drag, startPoint x: 981, startPoint y: 539, endPoint x: 1760, endPoint y: 362, distance: 798.4
click at [122, 17] on icon at bounding box center [127, 20] width 14 height 14
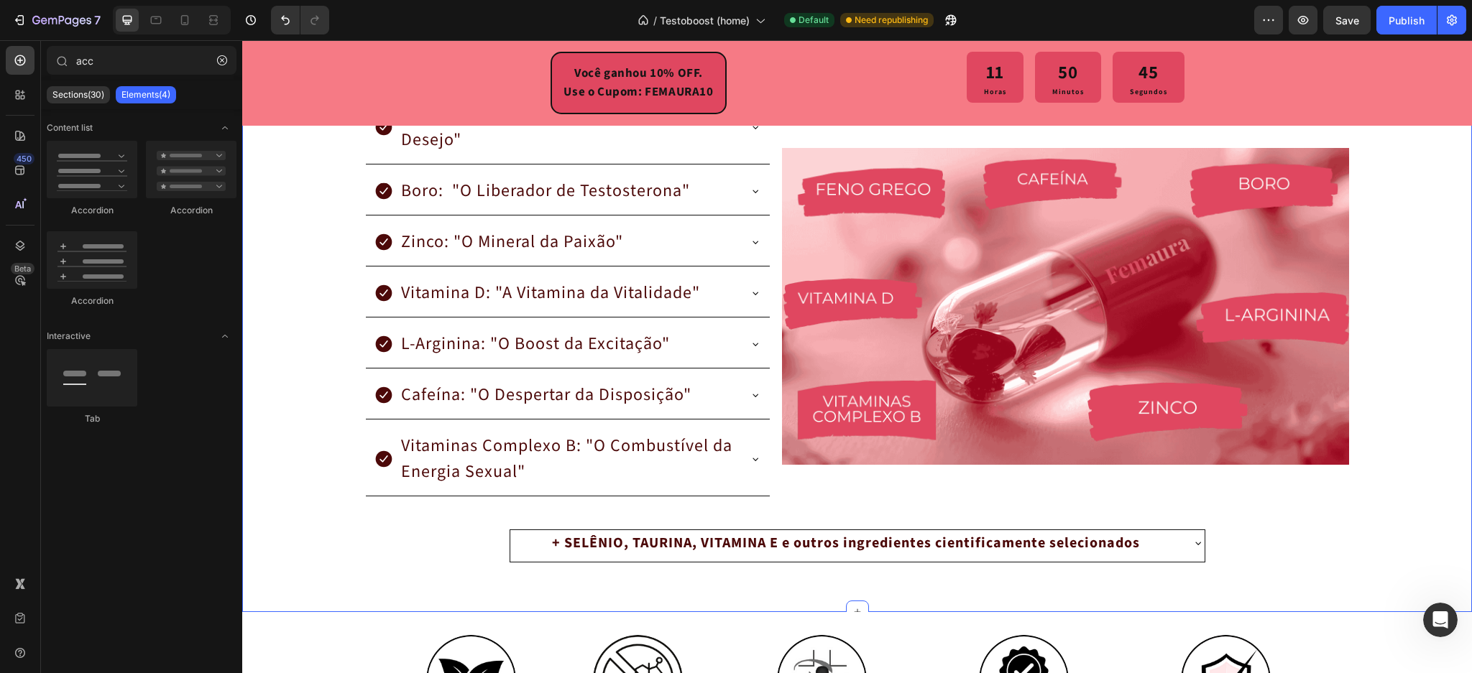
scroll to position [2654, 0]
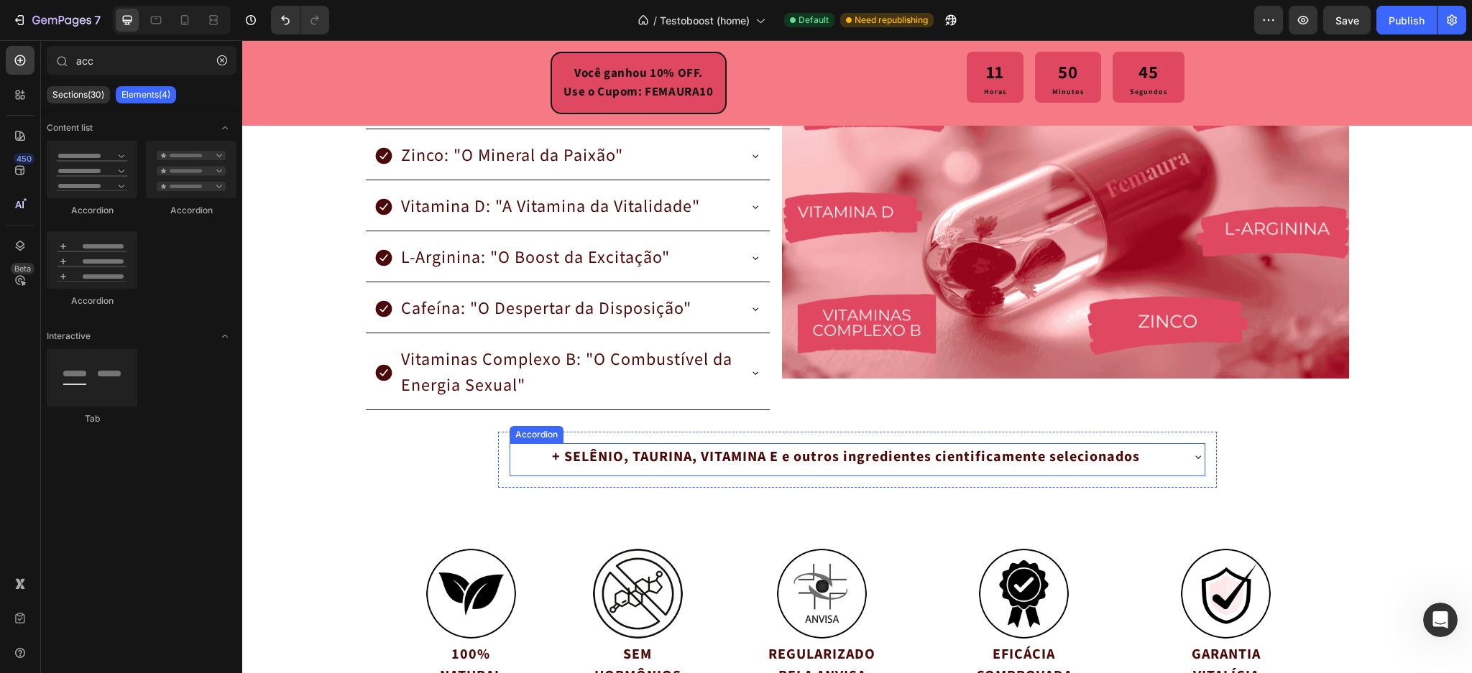
click at [703, 449] on p "+ SELÊNIO, TAURINA, VITAMINA E e outros ingredientes cientificamente selecionad…" at bounding box center [846, 457] width 588 height 22
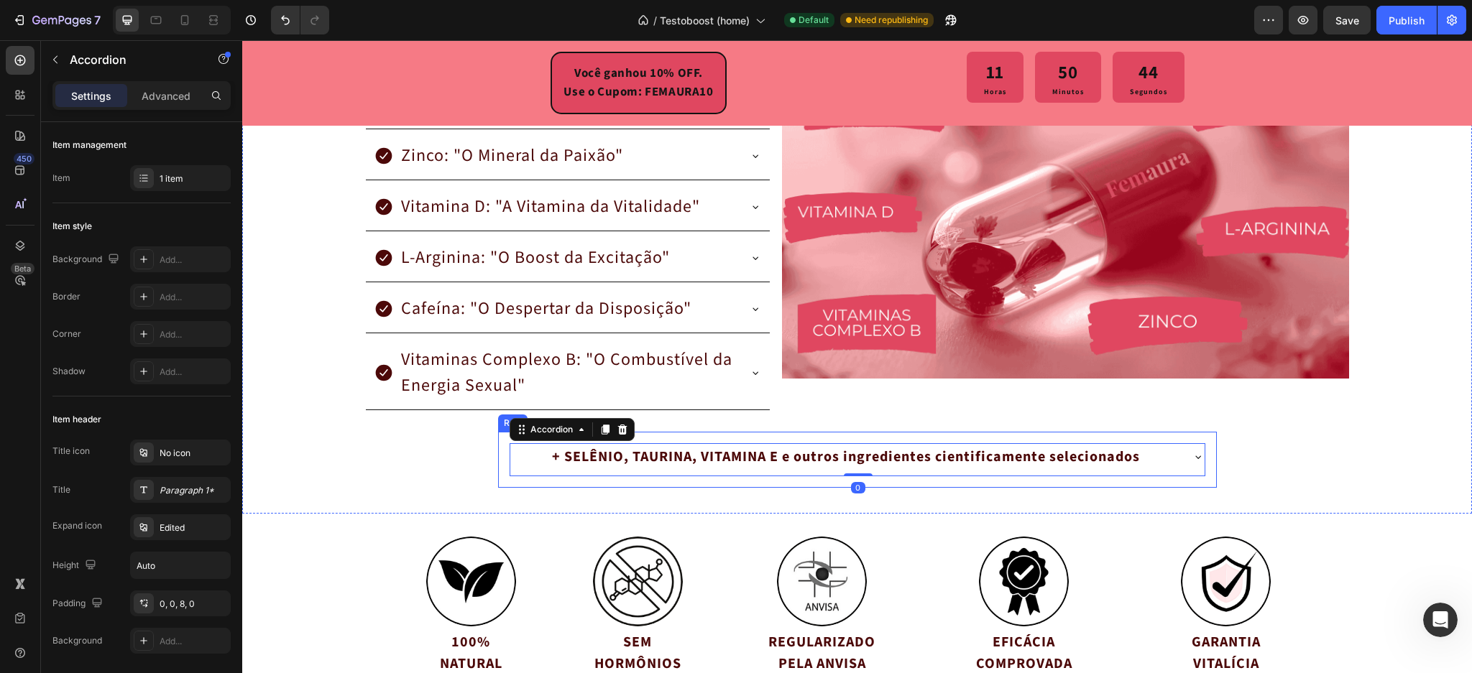
click at [1182, 457] on div "+ SELÊNIO, TAURINA, VITAMINA E e outros ingredientes cientificamente selecionad…" at bounding box center [857, 460] width 693 height 32
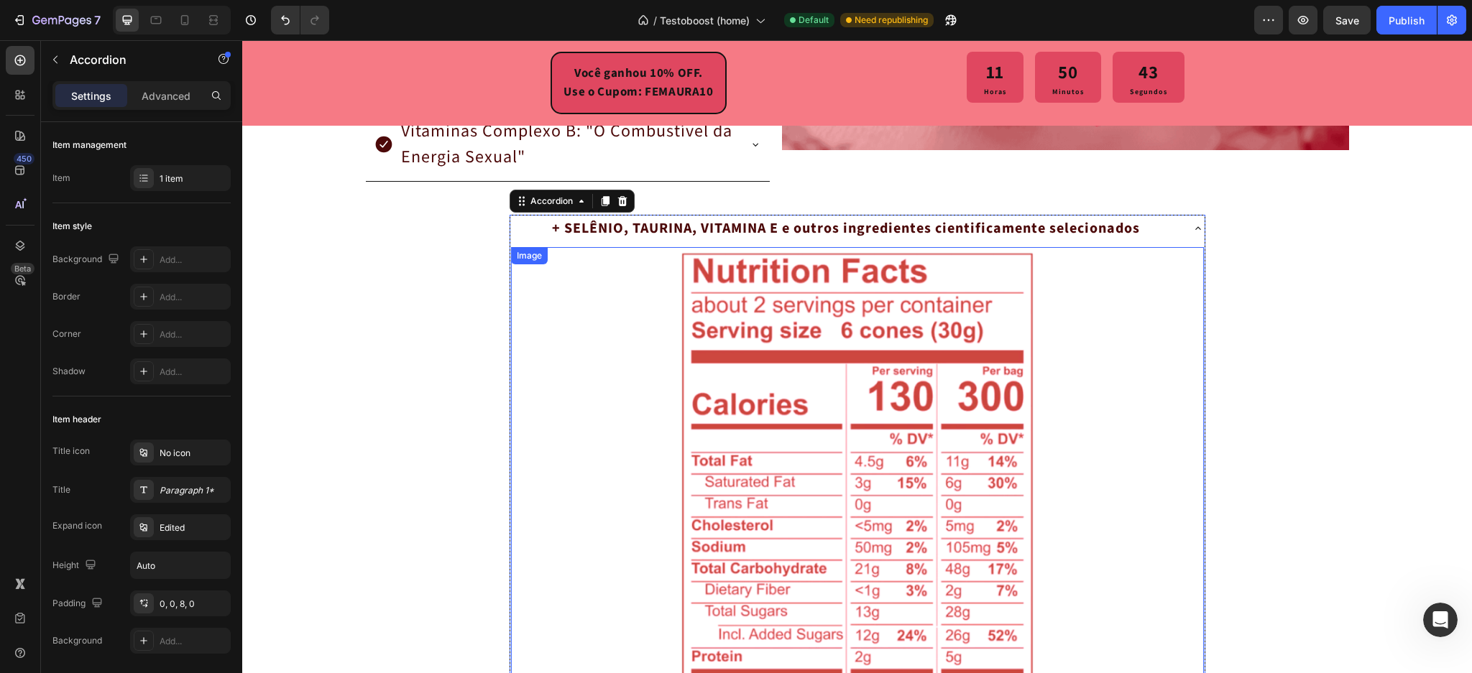
scroll to position [2941, 0]
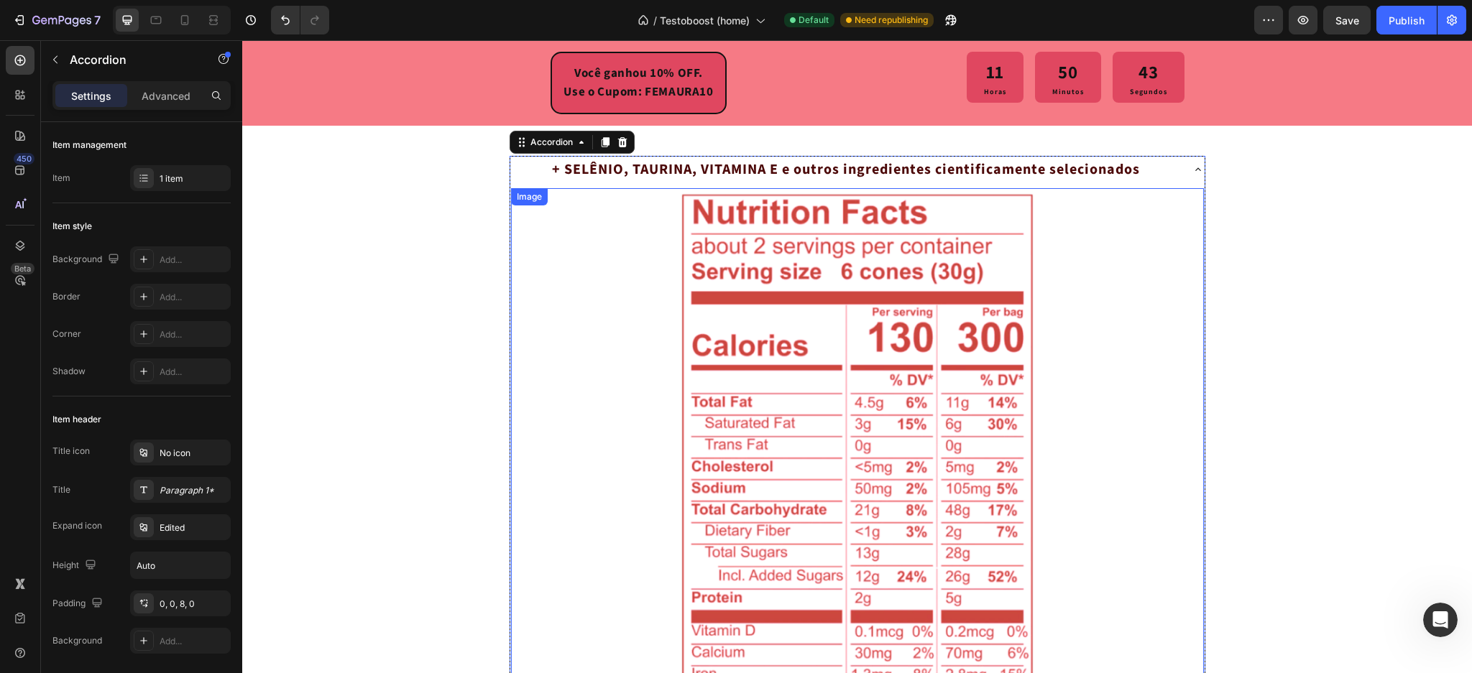
click at [678, 323] on img at bounding box center [857, 478] width 359 height 580
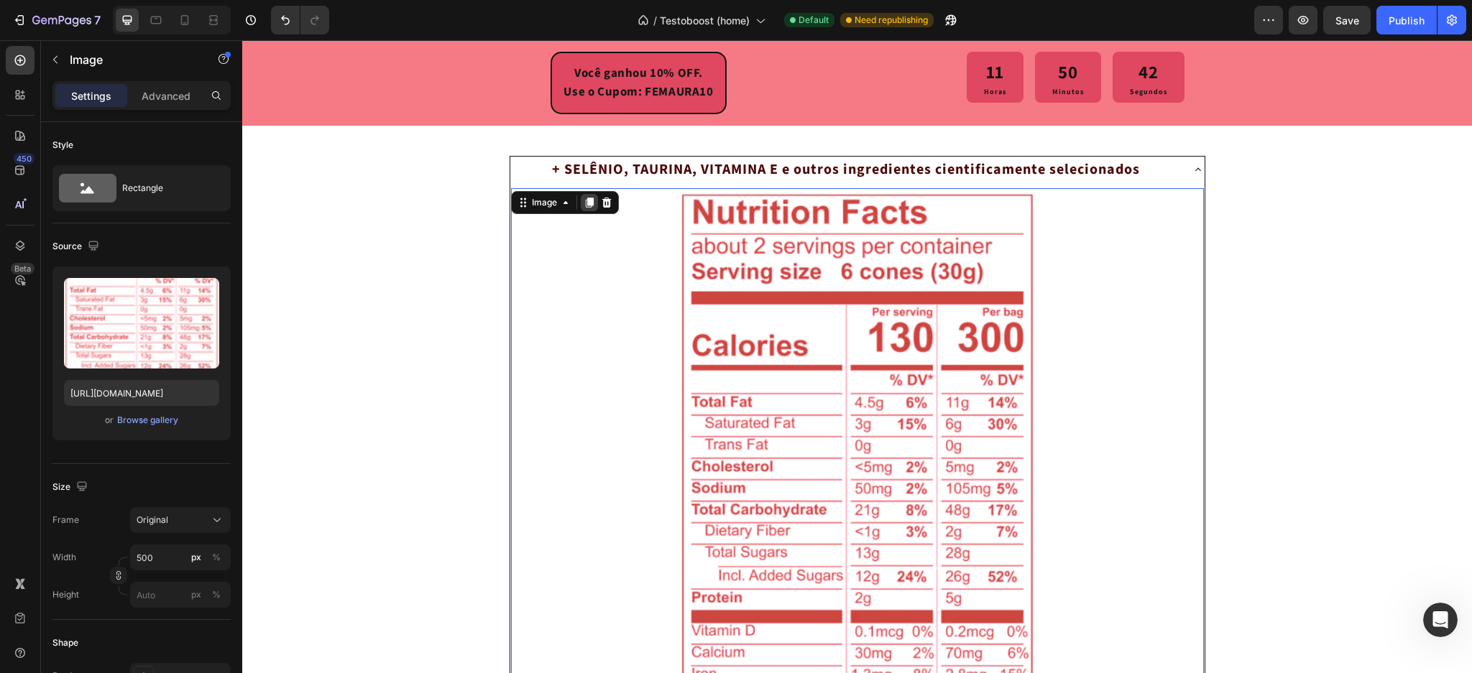
click at [581, 208] on div at bounding box center [589, 202] width 17 height 17
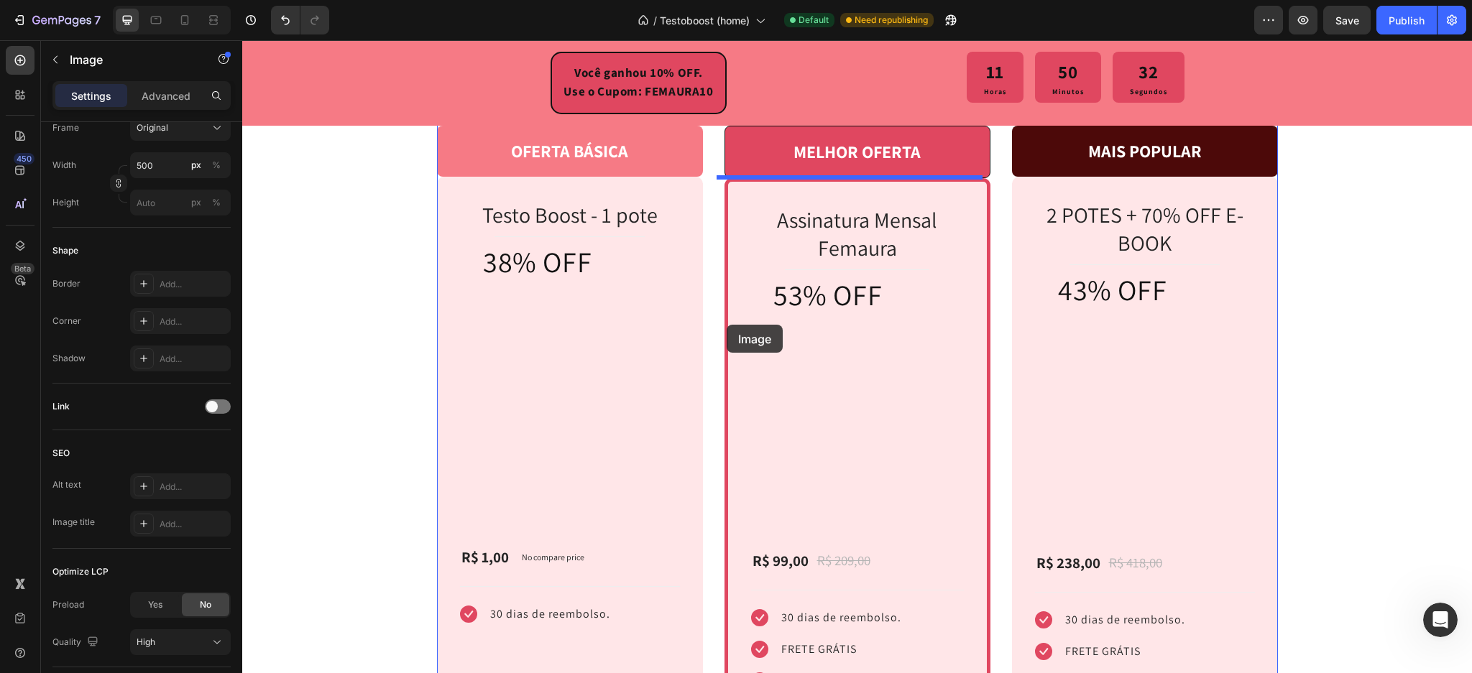
scroll to position [6015, 0]
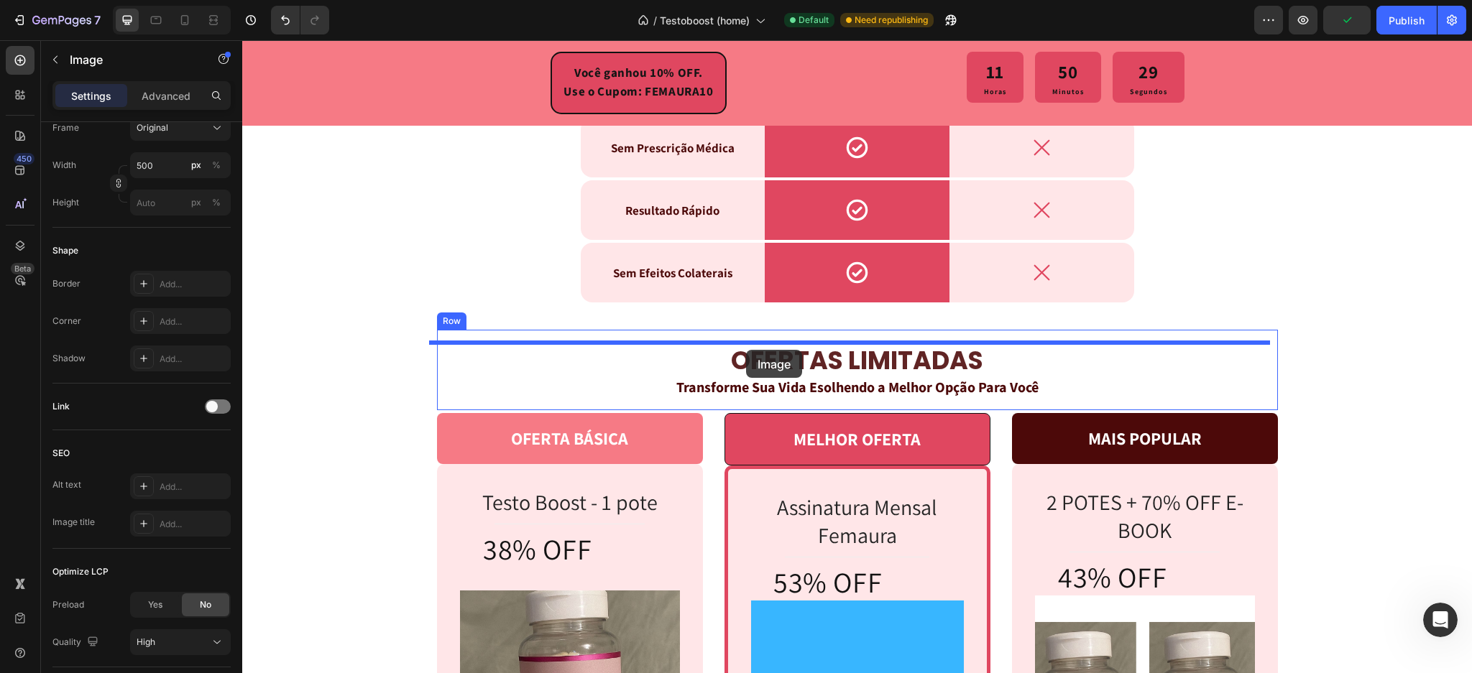
drag, startPoint x: 518, startPoint y: 177, endPoint x: 746, endPoint y: 350, distance: 286.8
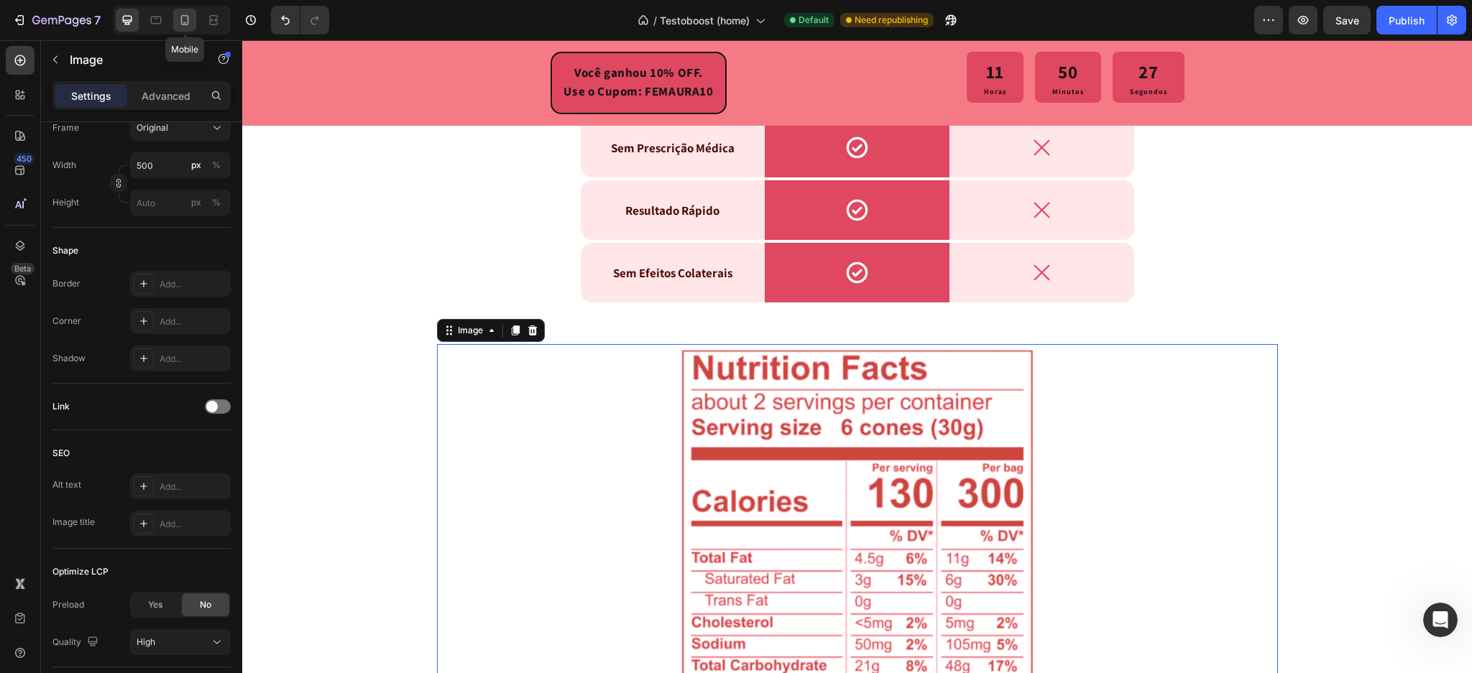
click at [187, 22] on icon at bounding box center [185, 20] width 14 height 14
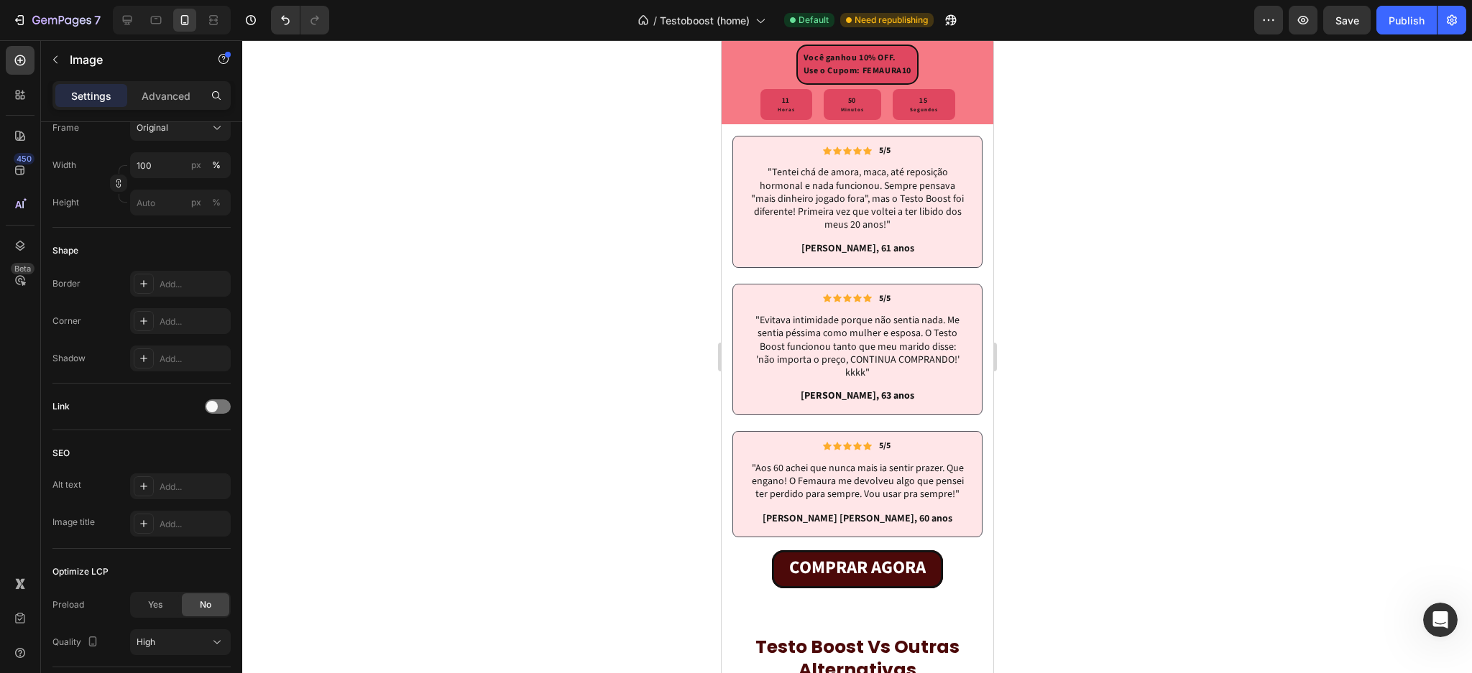
scroll to position [5192, 0]
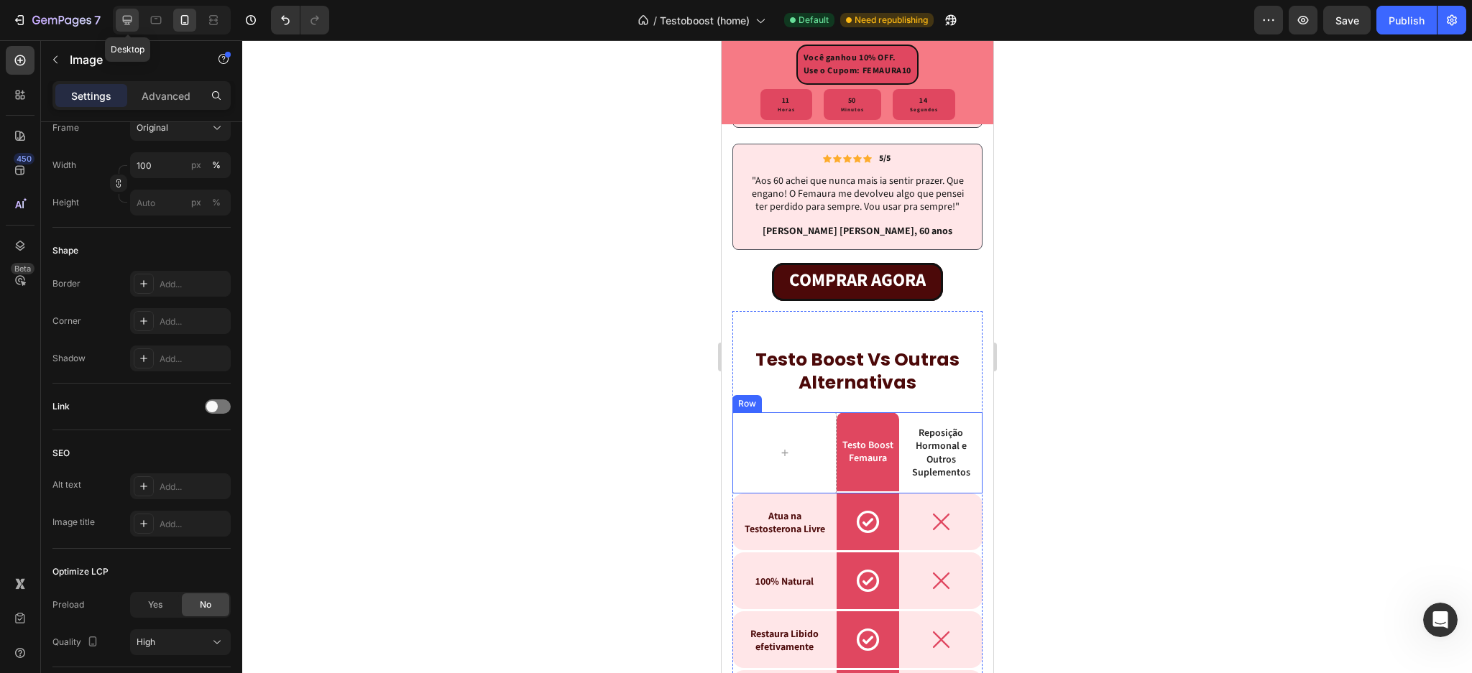
click at [125, 23] on icon at bounding box center [127, 20] width 14 height 14
type input "500"
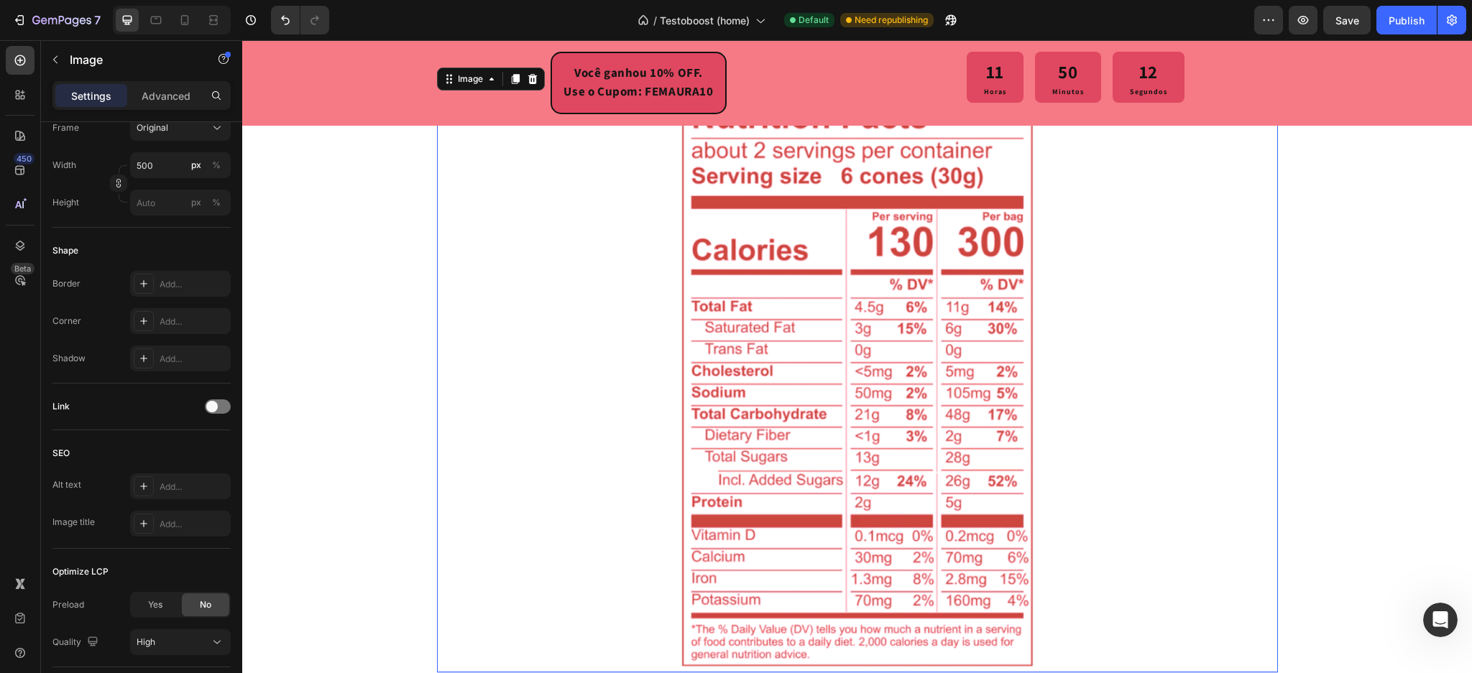
click at [837, 323] on img at bounding box center [857, 383] width 359 height 580
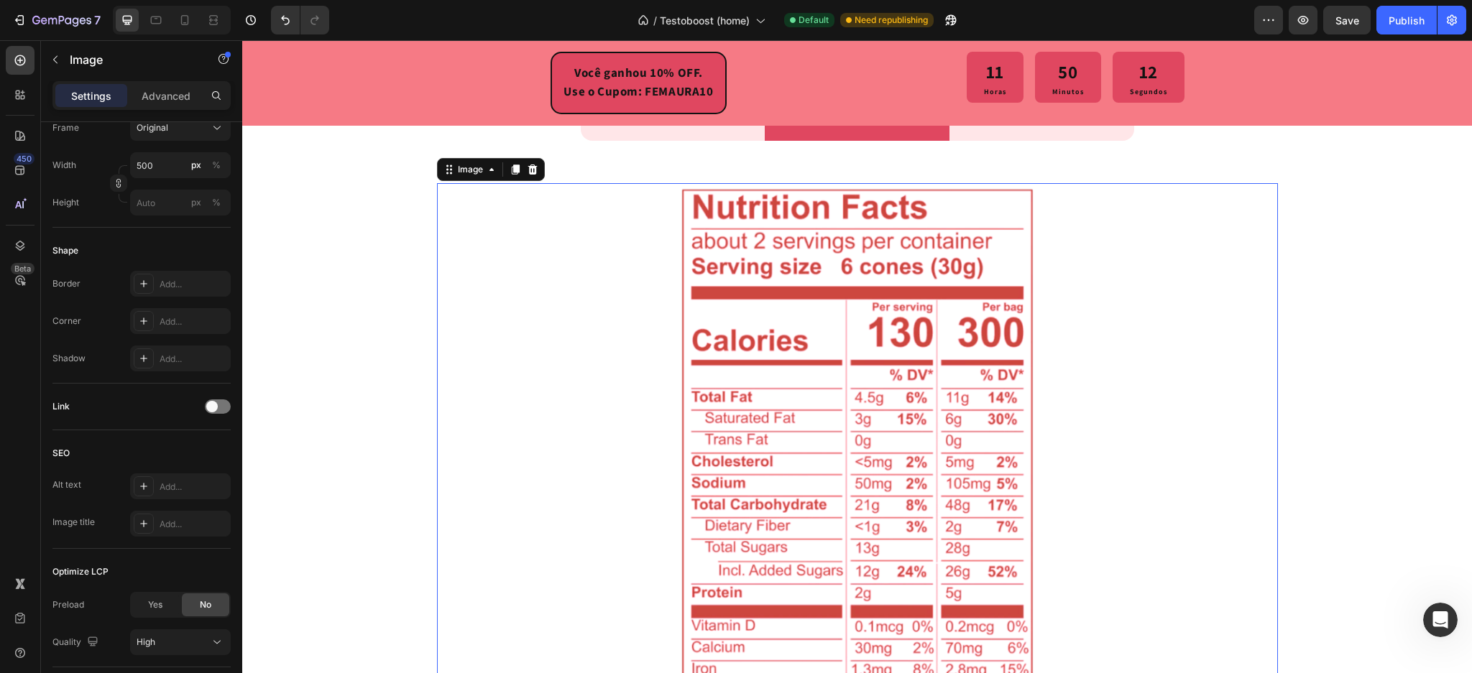
scroll to position [4900, 0]
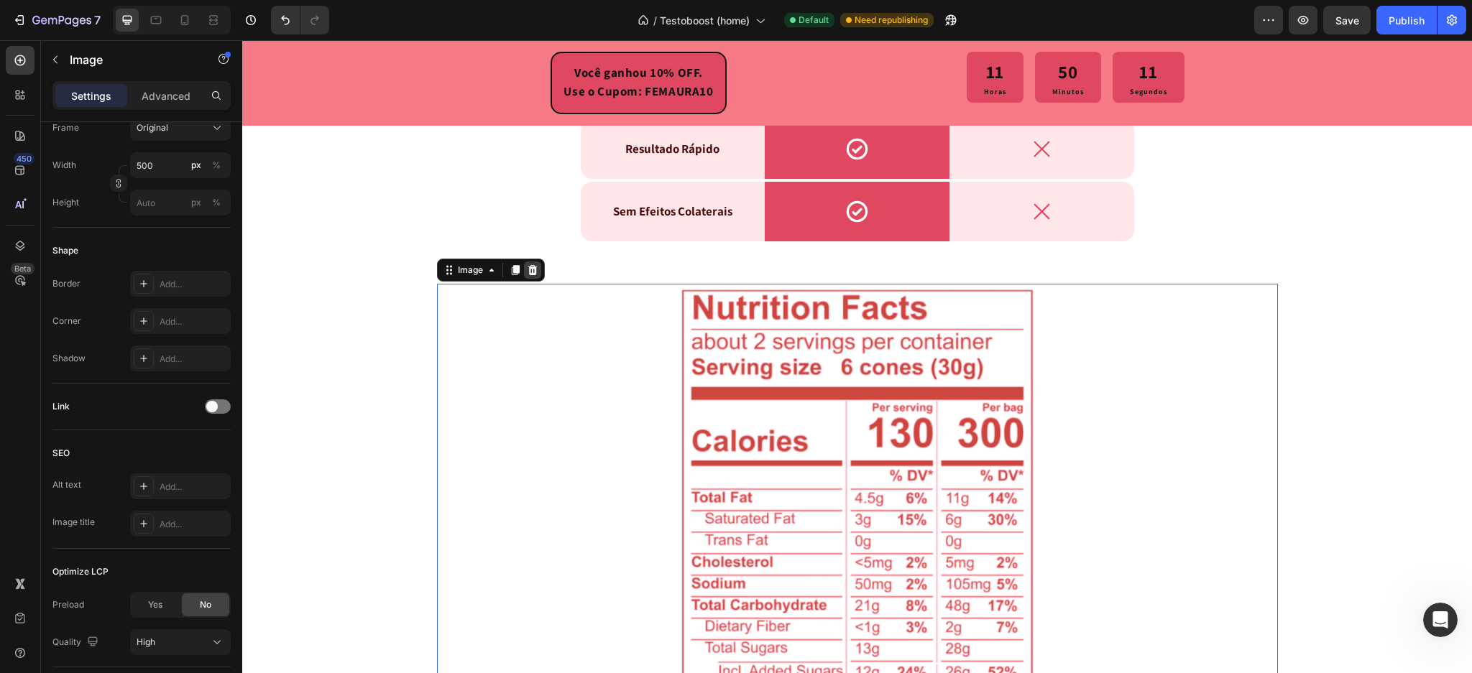
click at [527, 265] on icon at bounding box center [533, 271] width 12 height 12
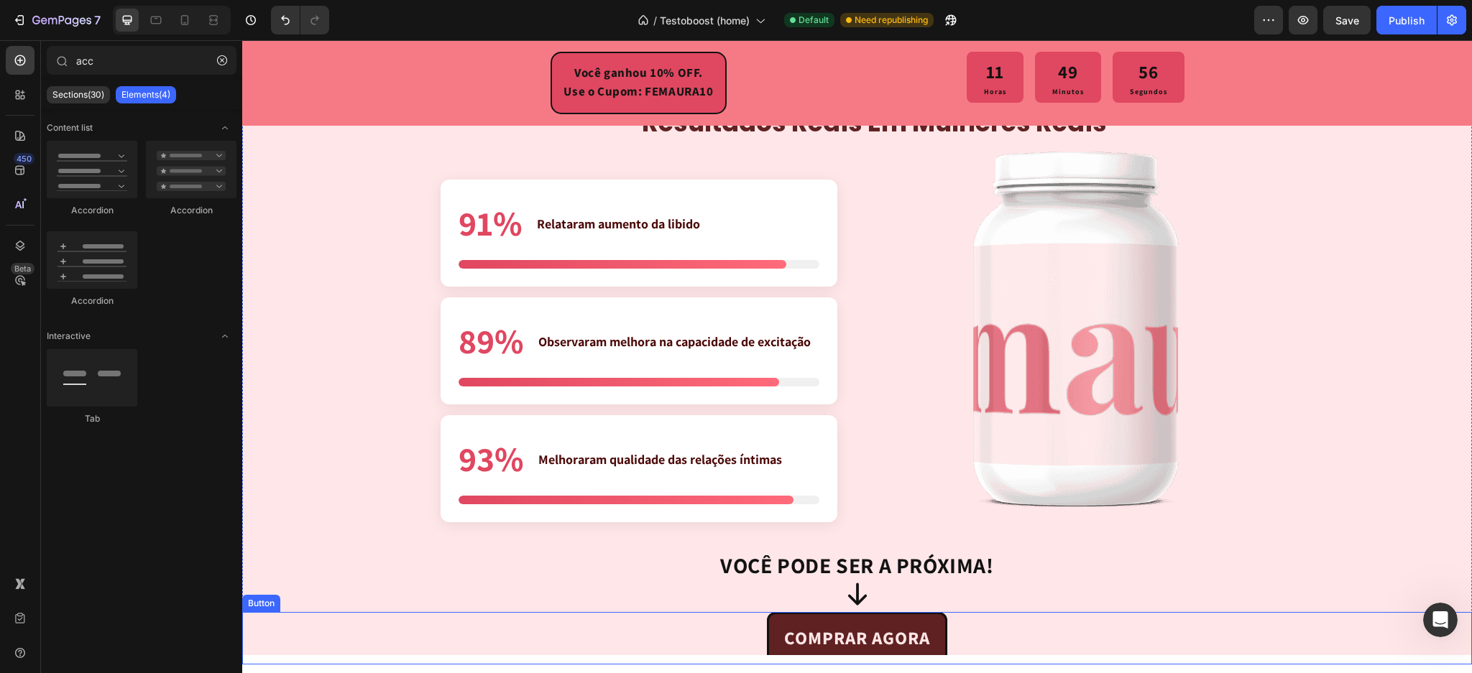
scroll to position [3367, 0]
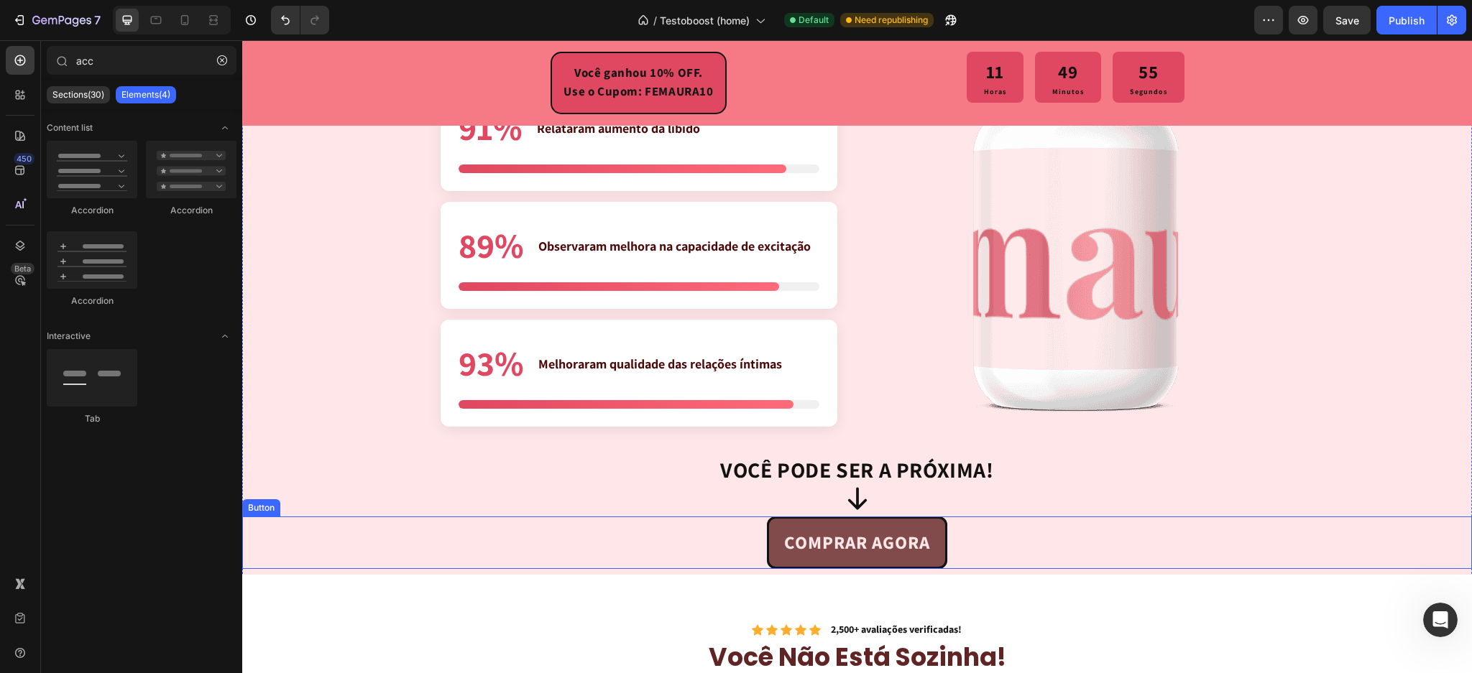
click at [932, 535] on link "COMPRAR AGORA" at bounding box center [857, 543] width 180 height 52
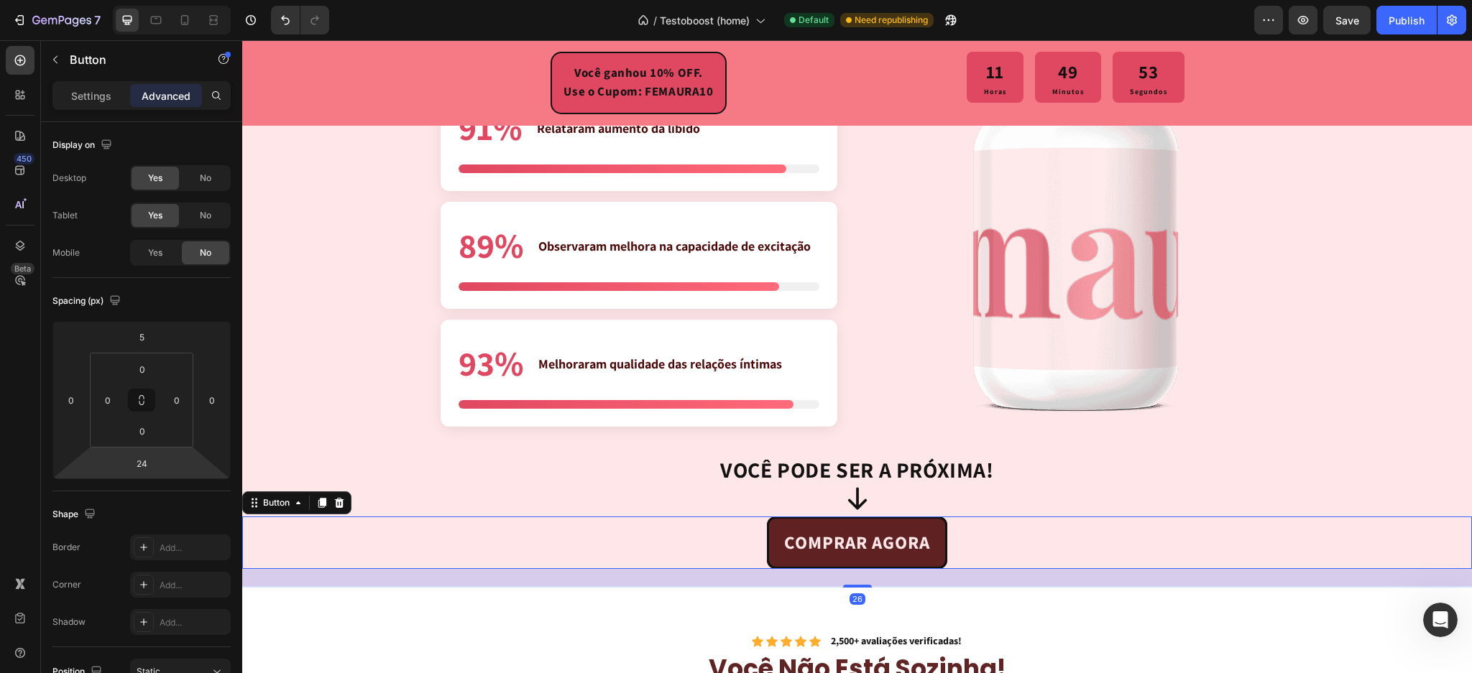
type input "26"
drag, startPoint x: 176, startPoint y: 451, endPoint x: 14, endPoint y: 416, distance: 165.5
click at [178, 0] on html "7 / Testoboost (home) Default Need republishing Preview Save Publish 450 Beta a…" at bounding box center [736, 0] width 1472 height 0
click at [401, 426] on div "resultados reais em mulheres reais Heading Resultados Comprovados 91% Relataram…" at bounding box center [857, 299] width 1230 height 577
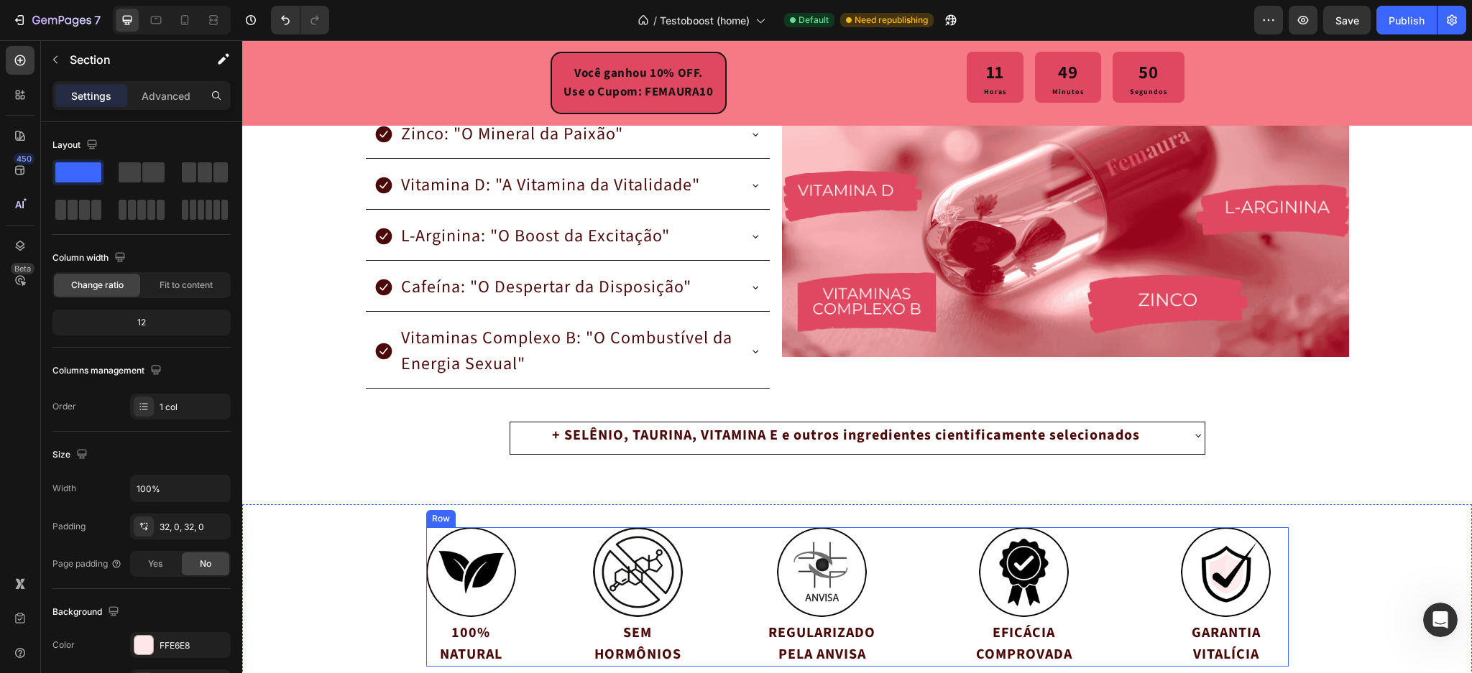
scroll to position [2696, 0]
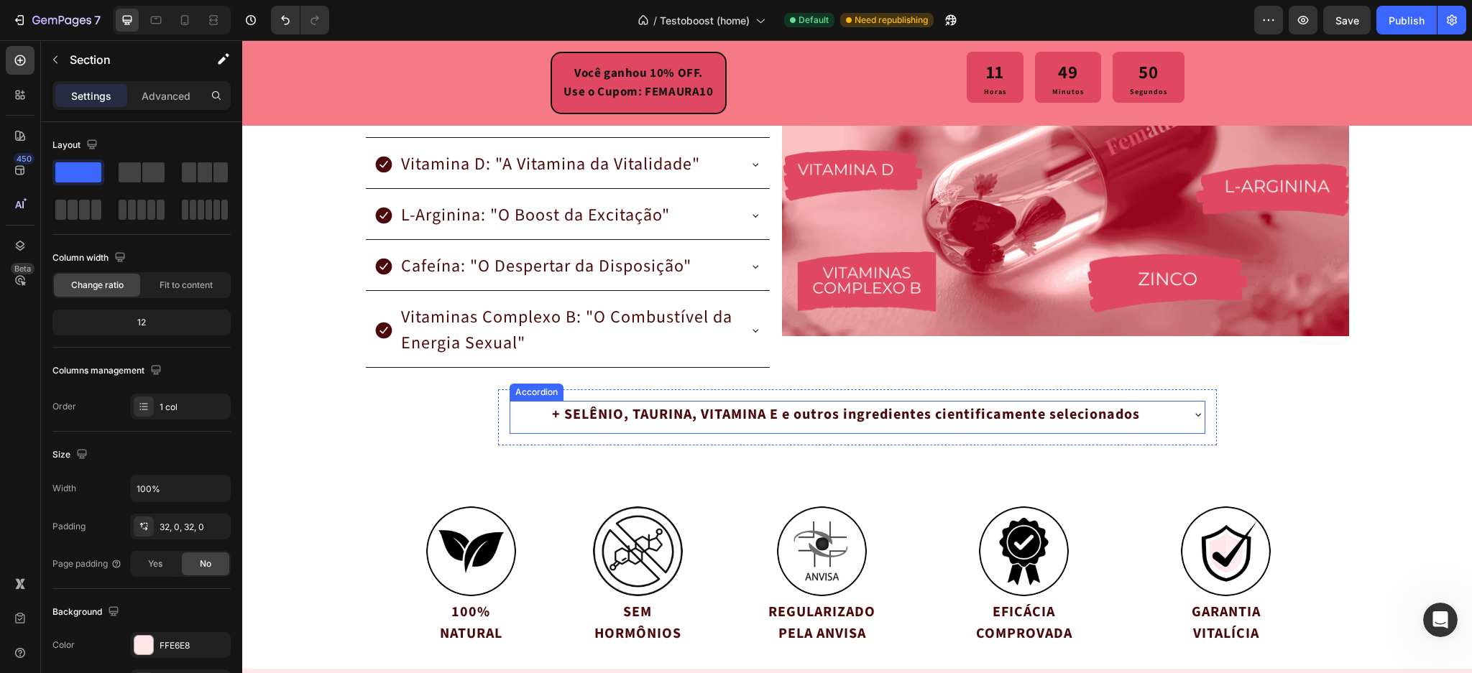
click at [1192, 421] on div "+ SELÊNIO, TAURINA, VITAMINA E e outros ingredientes cientificamente selecionad…" at bounding box center [857, 418] width 693 height 32
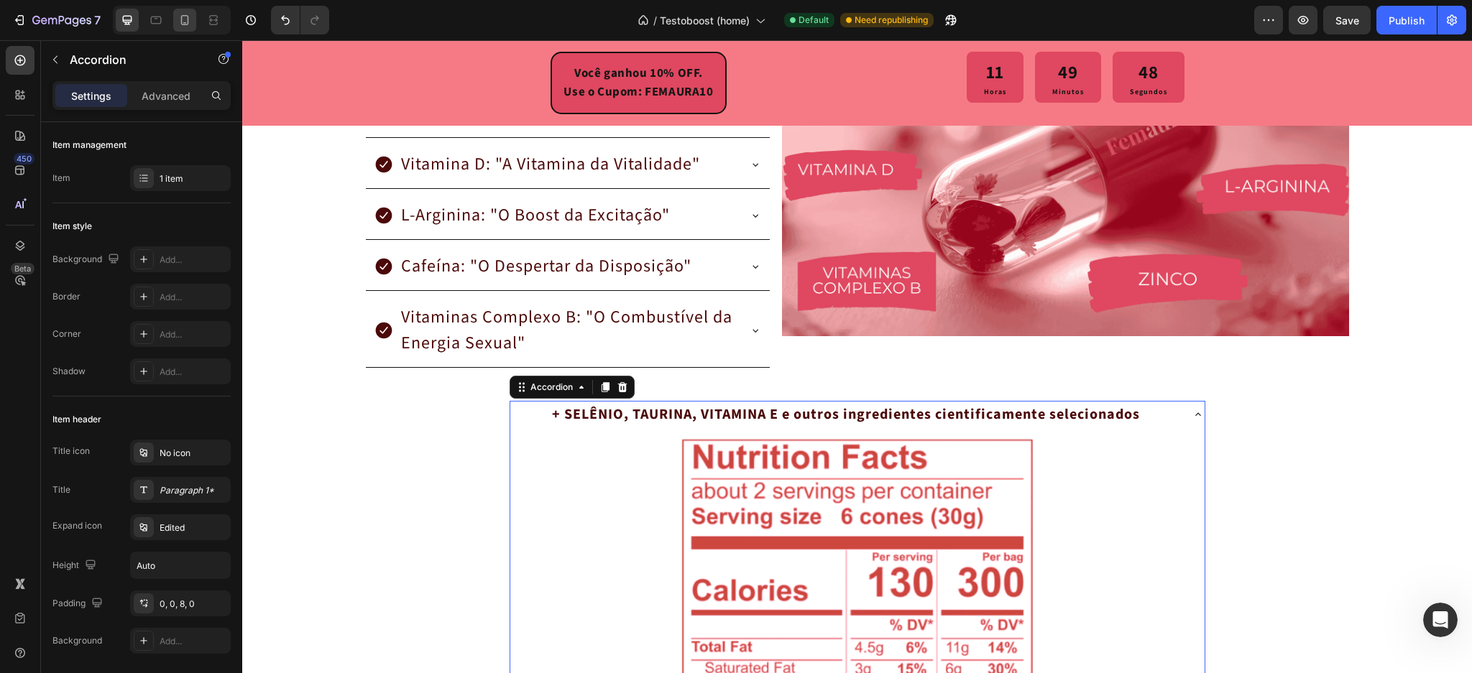
click at [188, 26] on icon at bounding box center [185, 20] width 14 height 14
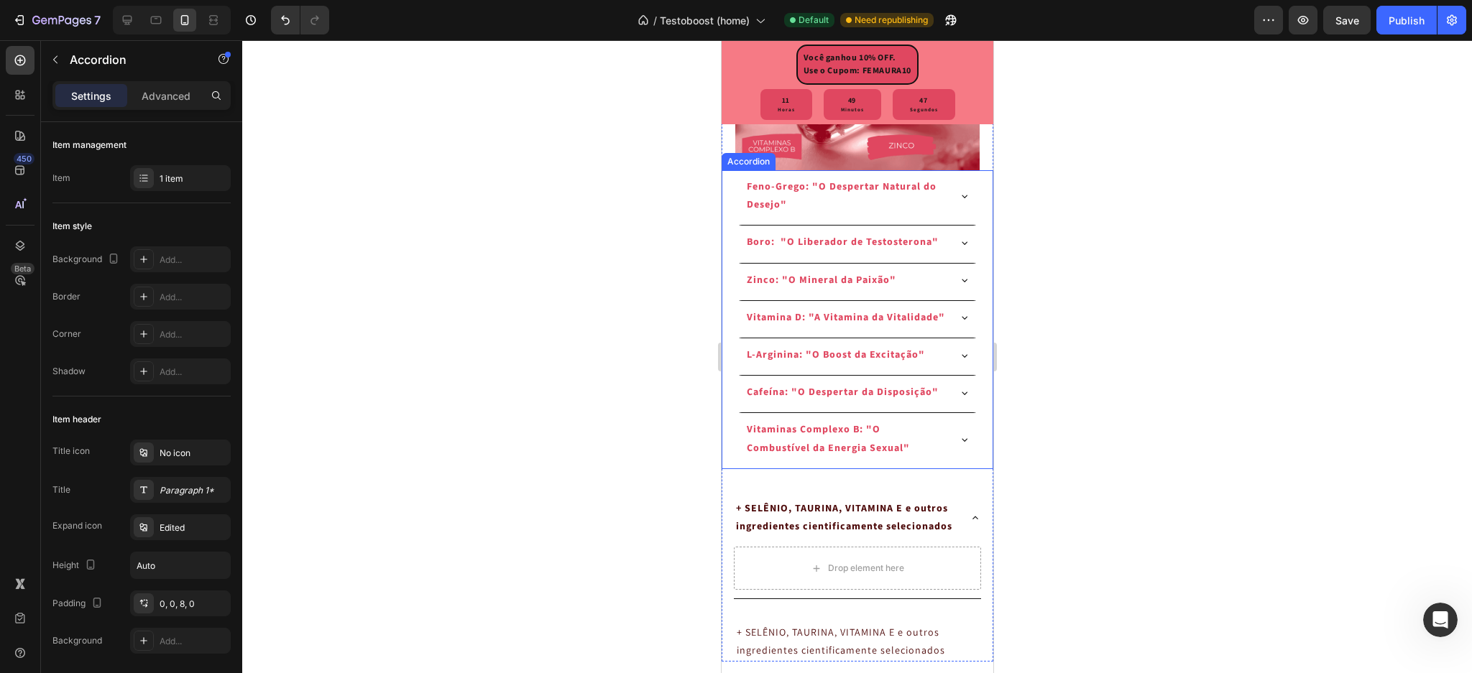
scroll to position [3059, 0]
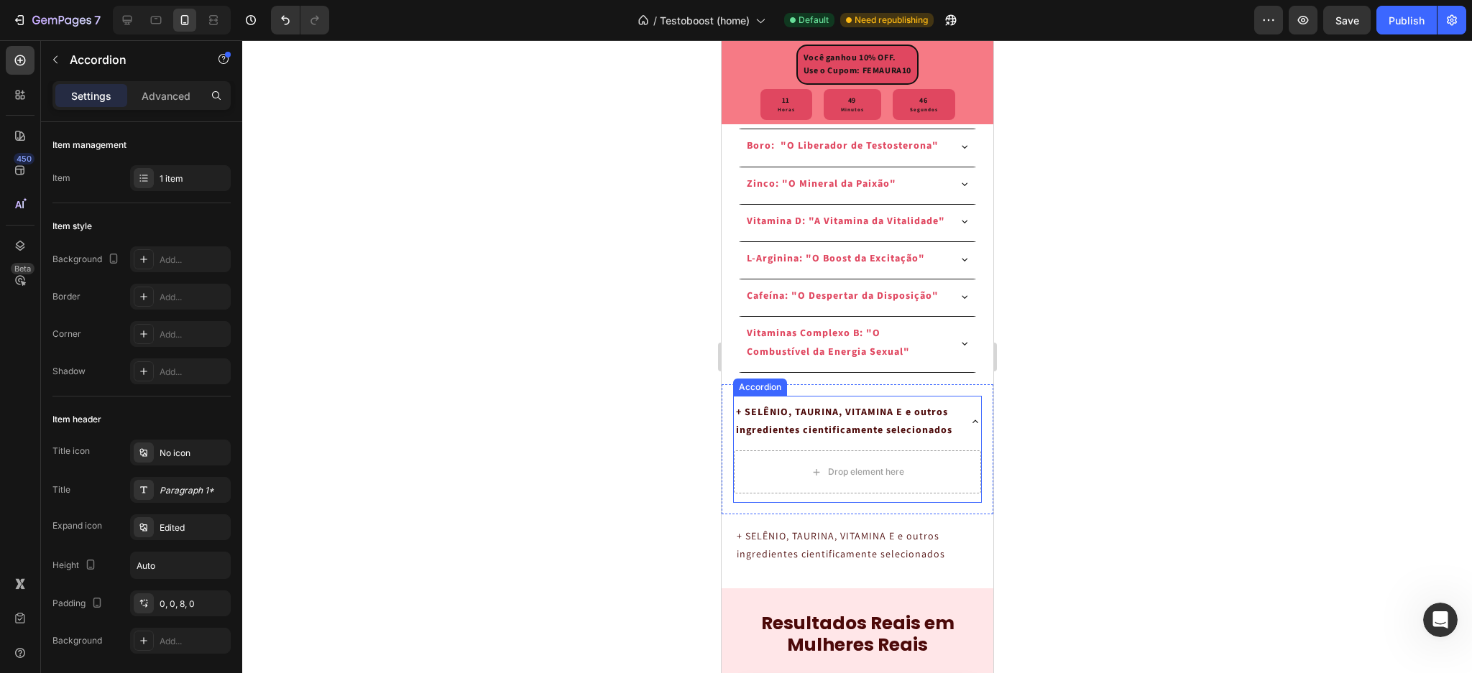
click at [854, 440] on p "+ SELÊNIO, TAURINA, VITAMINA E e outros ingredientes cientificamente selecionad…" at bounding box center [845, 422] width 220 height 36
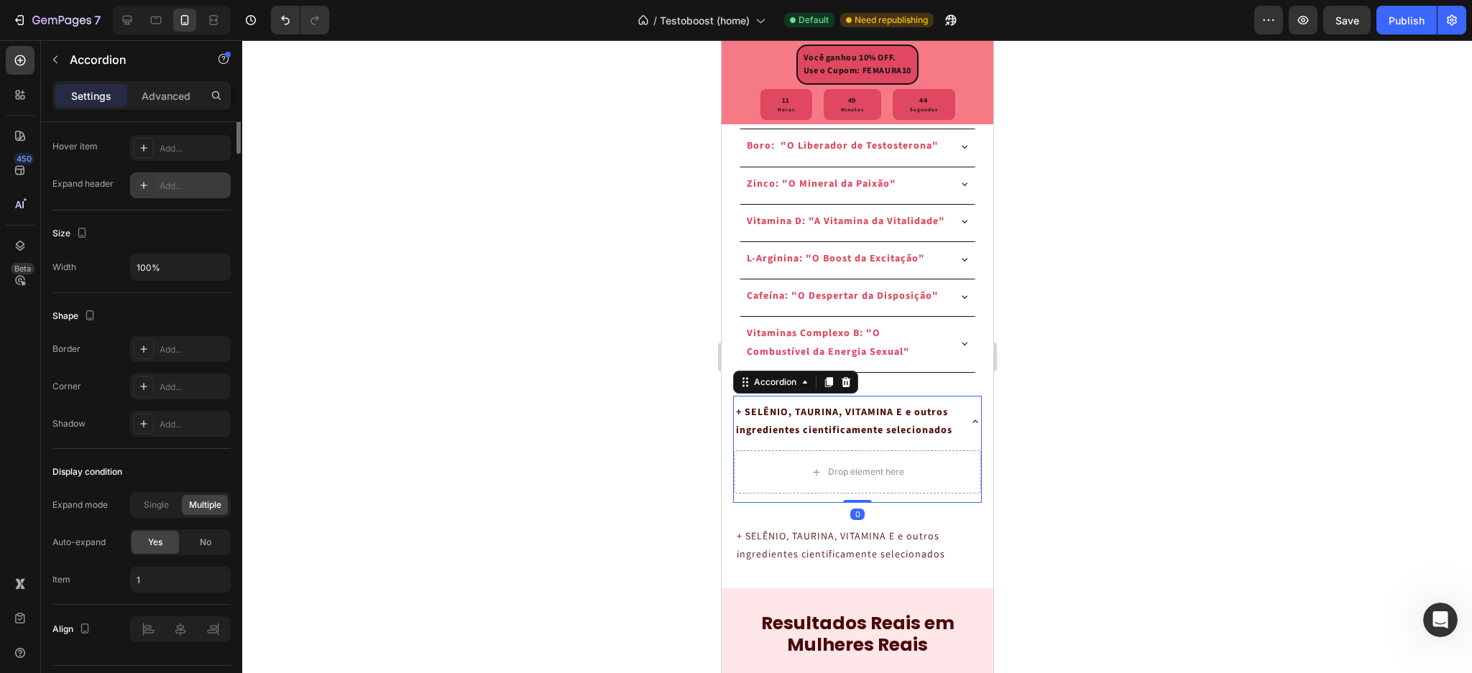
scroll to position [392, 0]
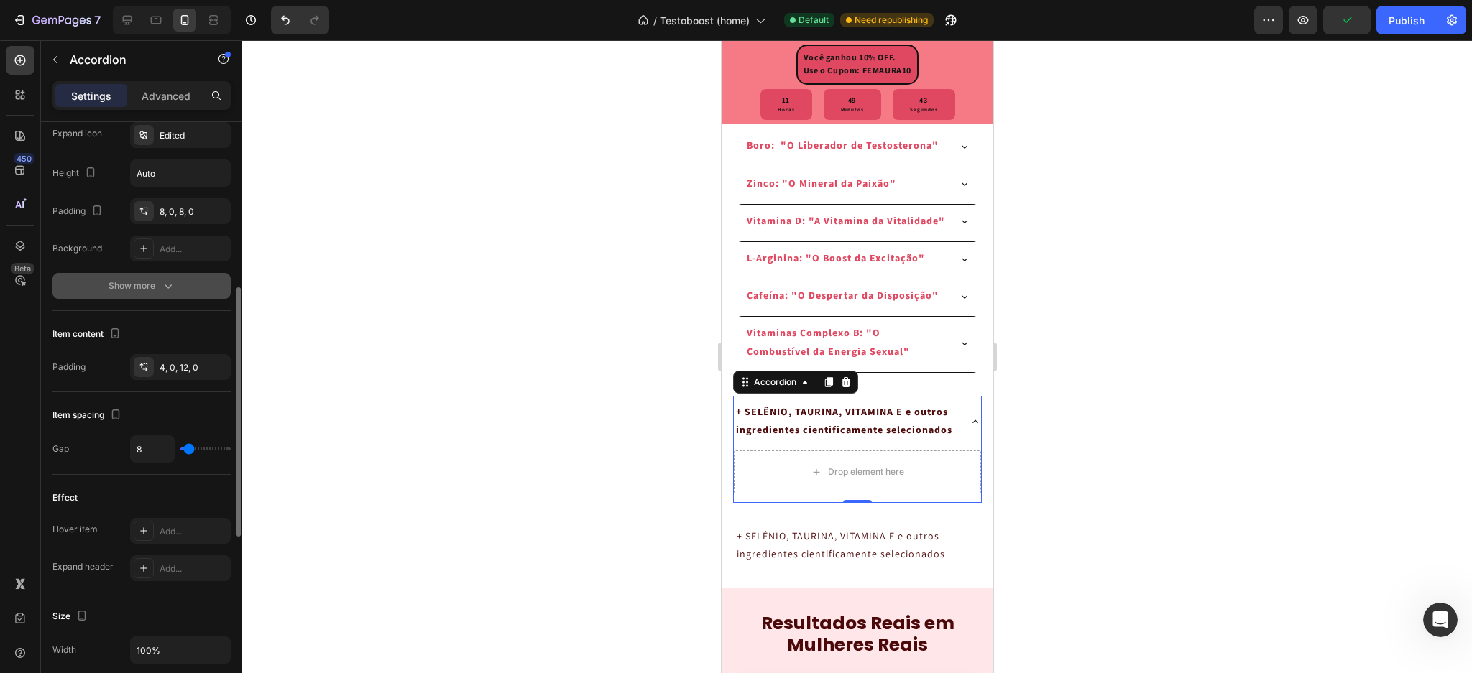
click at [161, 284] on icon "button" at bounding box center [168, 286] width 14 height 14
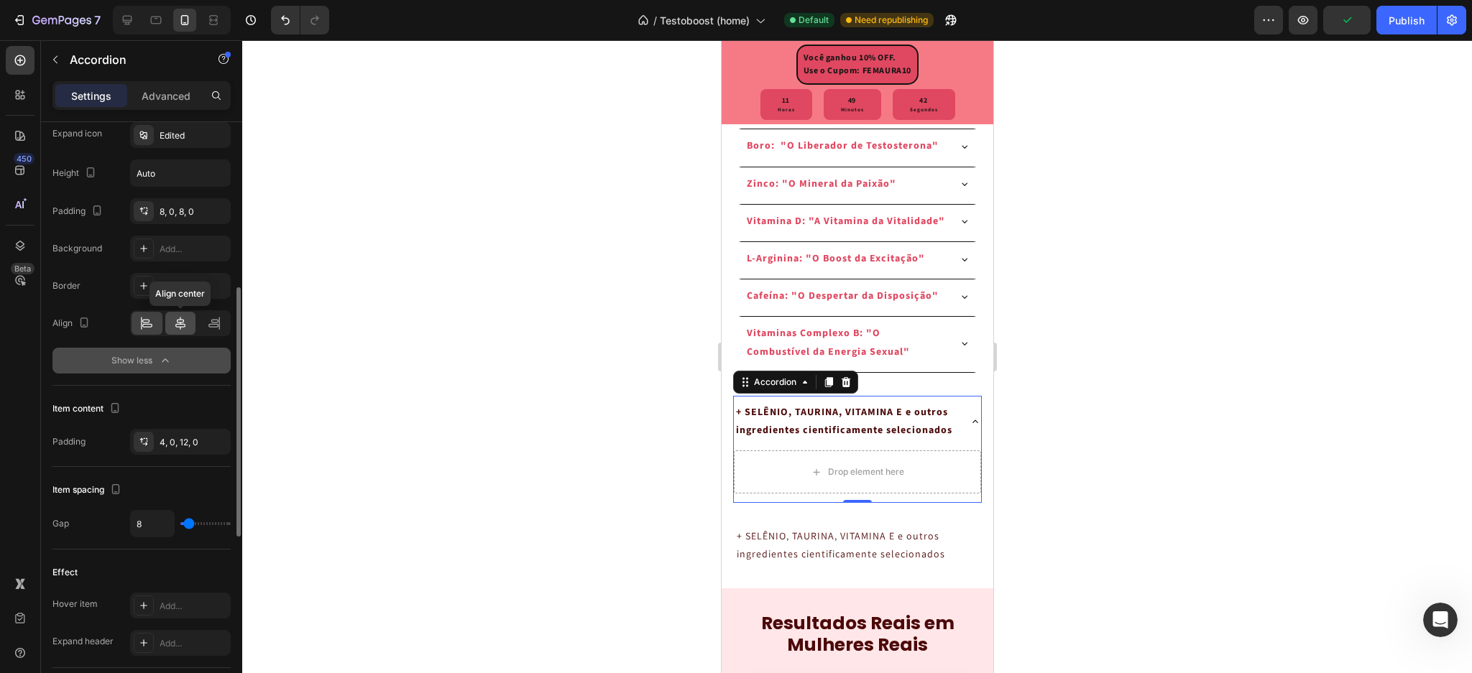
click at [185, 326] on icon at bounding box center [180, 323] width 10 height 13
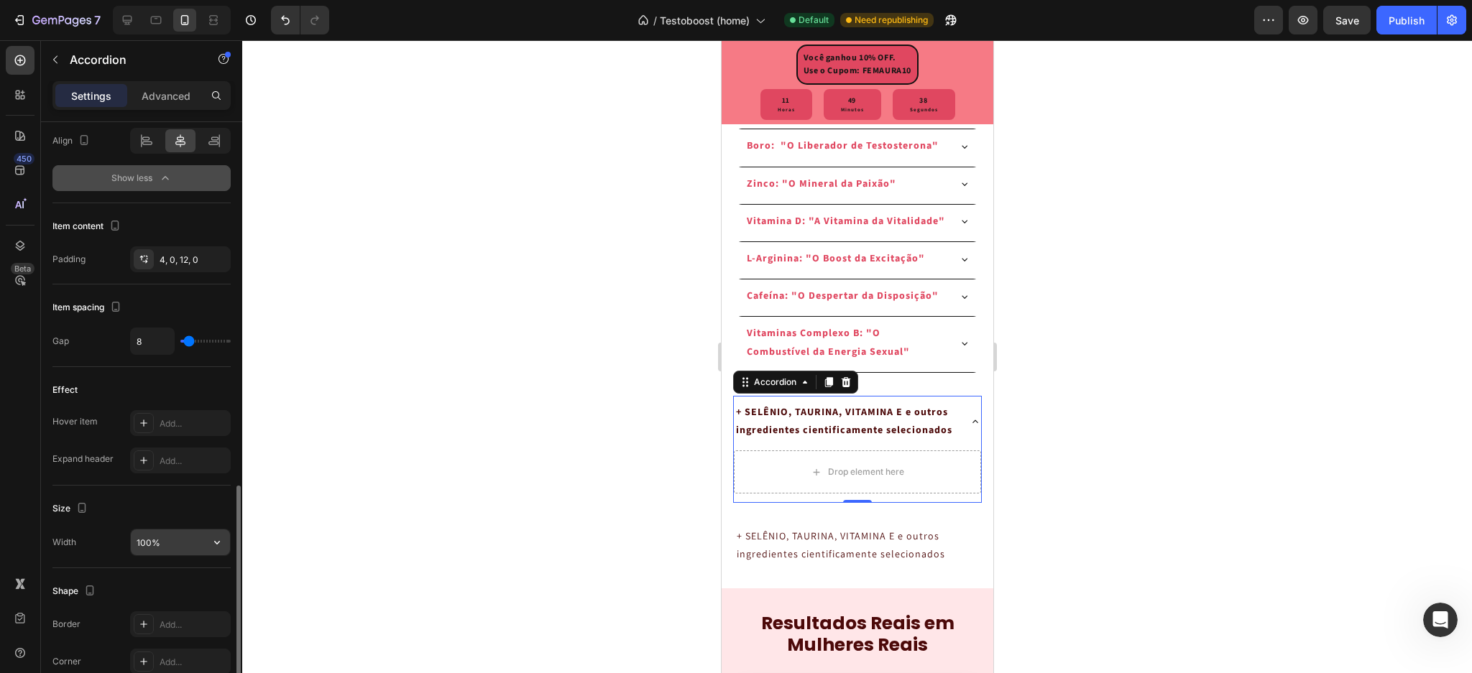
scroll to position [671, 0]
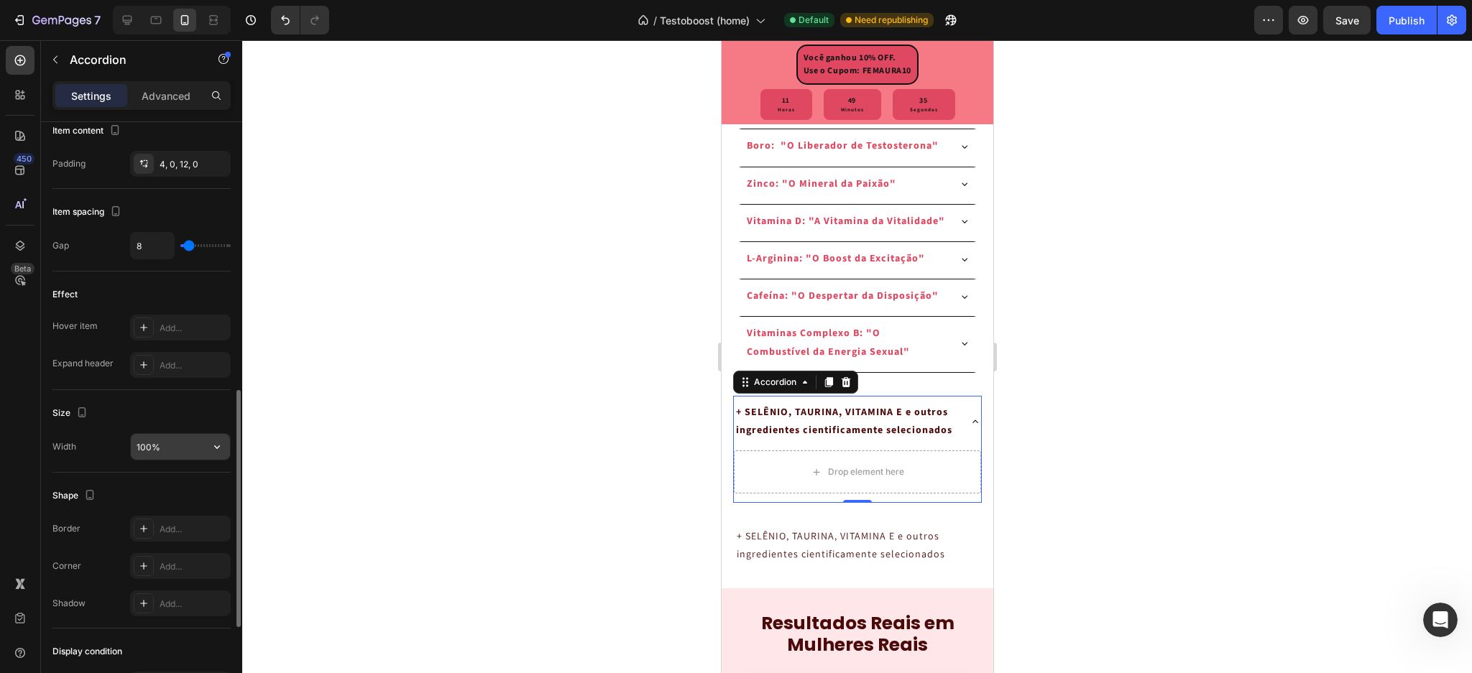
click at [145, 451] on input "100%" at bounding box center [180, 447] width 99 height 26
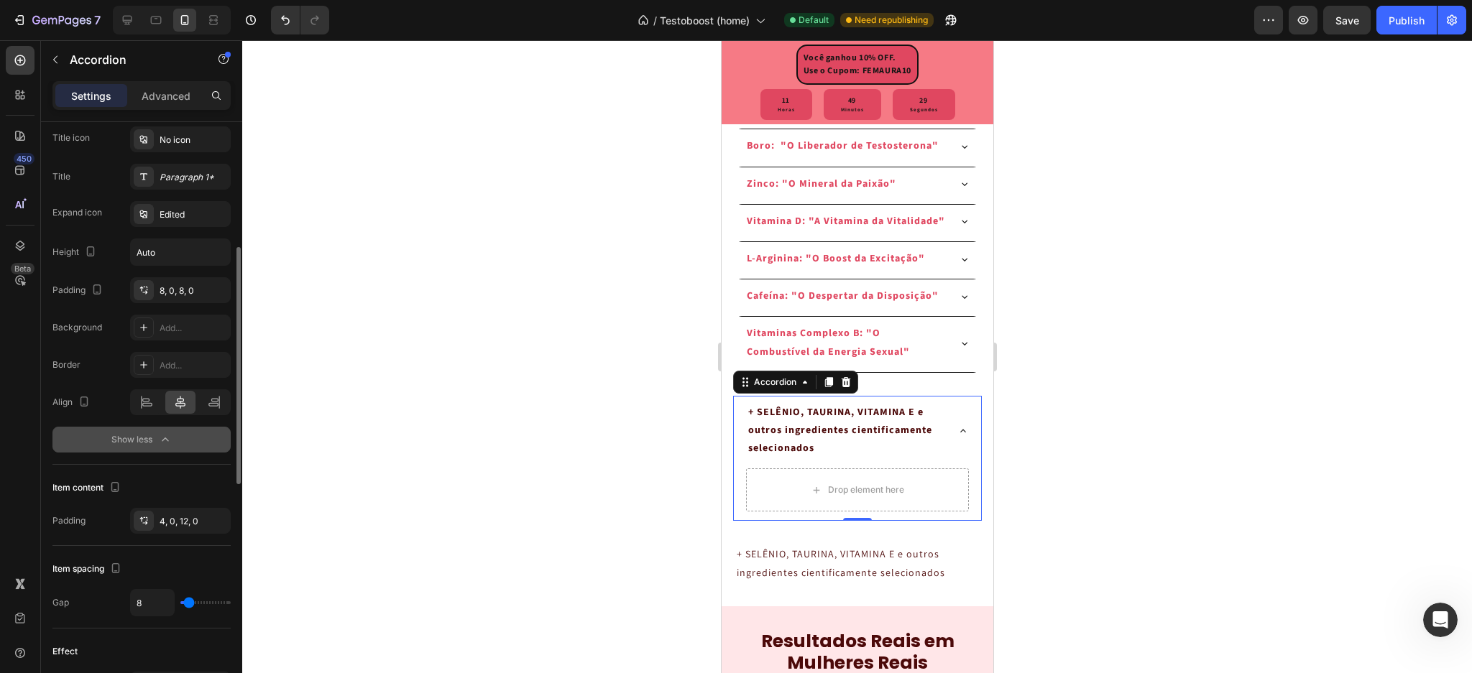
scroll to position [121, 0]
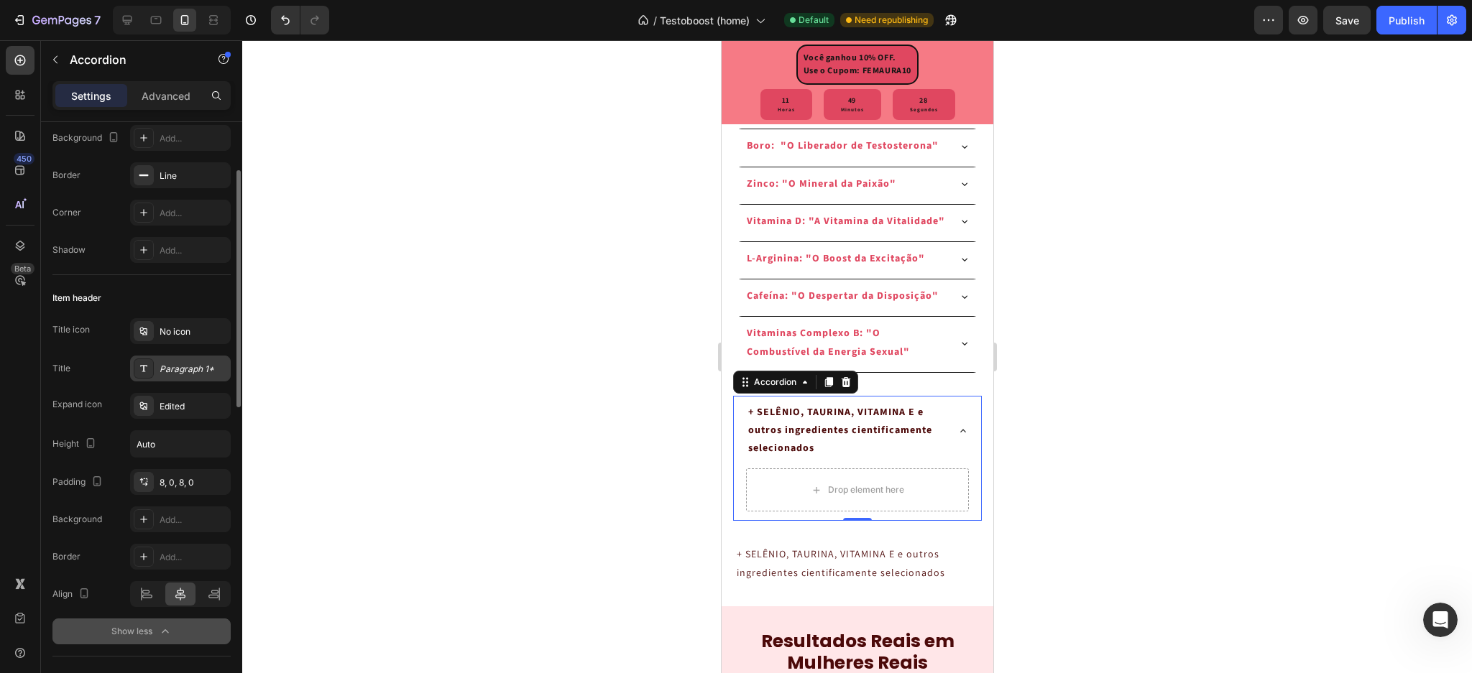
type input "90%"
click at [175, 367] on div "Paragraph 1*" at bounding box center [194, 369] width 68 height 13
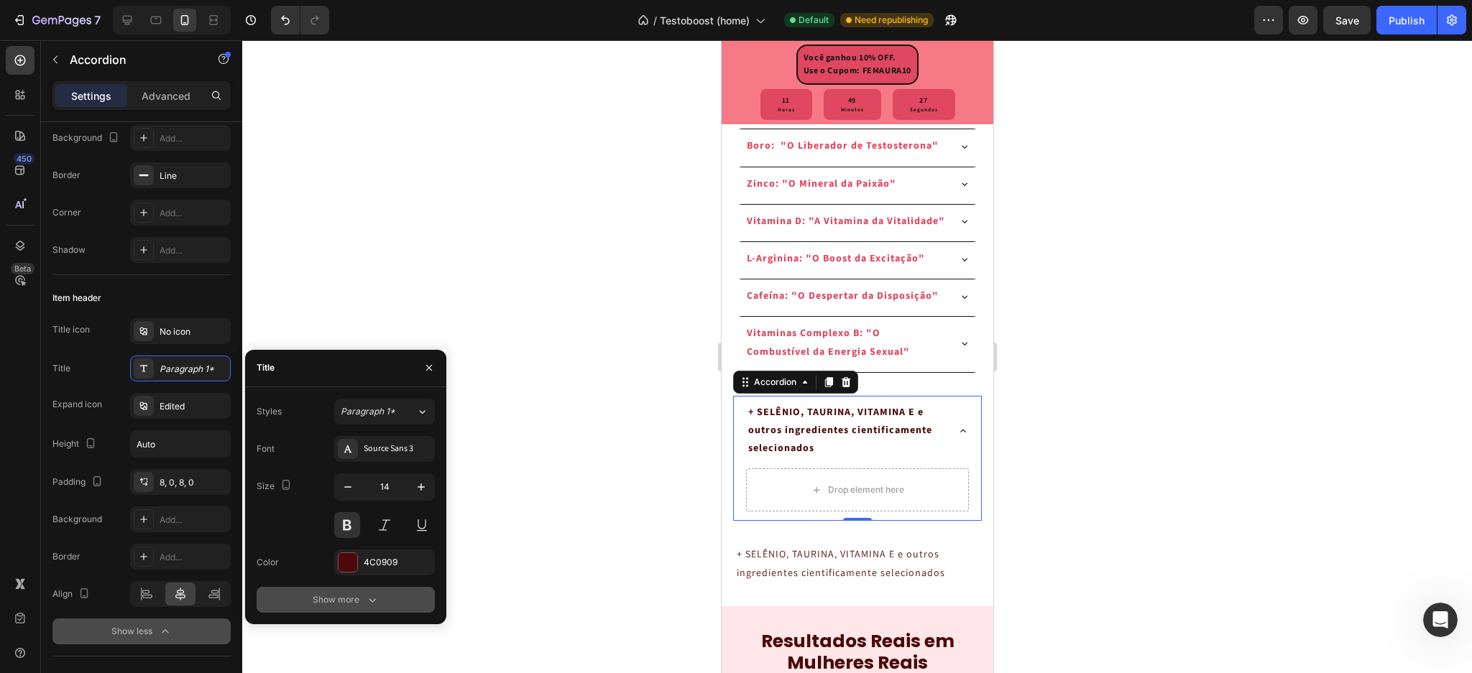
click at [351, 602] on div "Show more" at bounding box center [346, 600] width 67 height 14
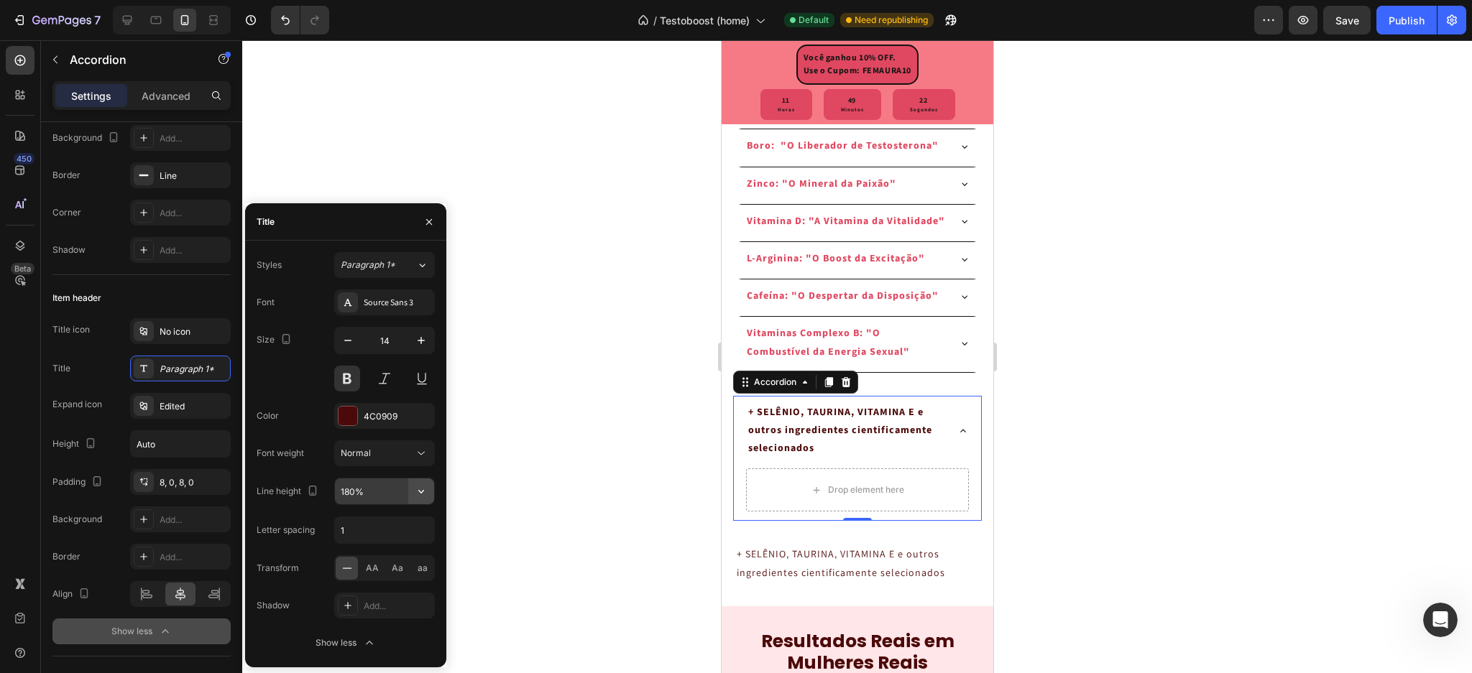
click at [423, 500] on button "button" at bounding box center [421, 492] width 26 height 26
click at [372, 575] on div "130%" at bounding box center [370, 582] width 118 height 27
type input "130%"
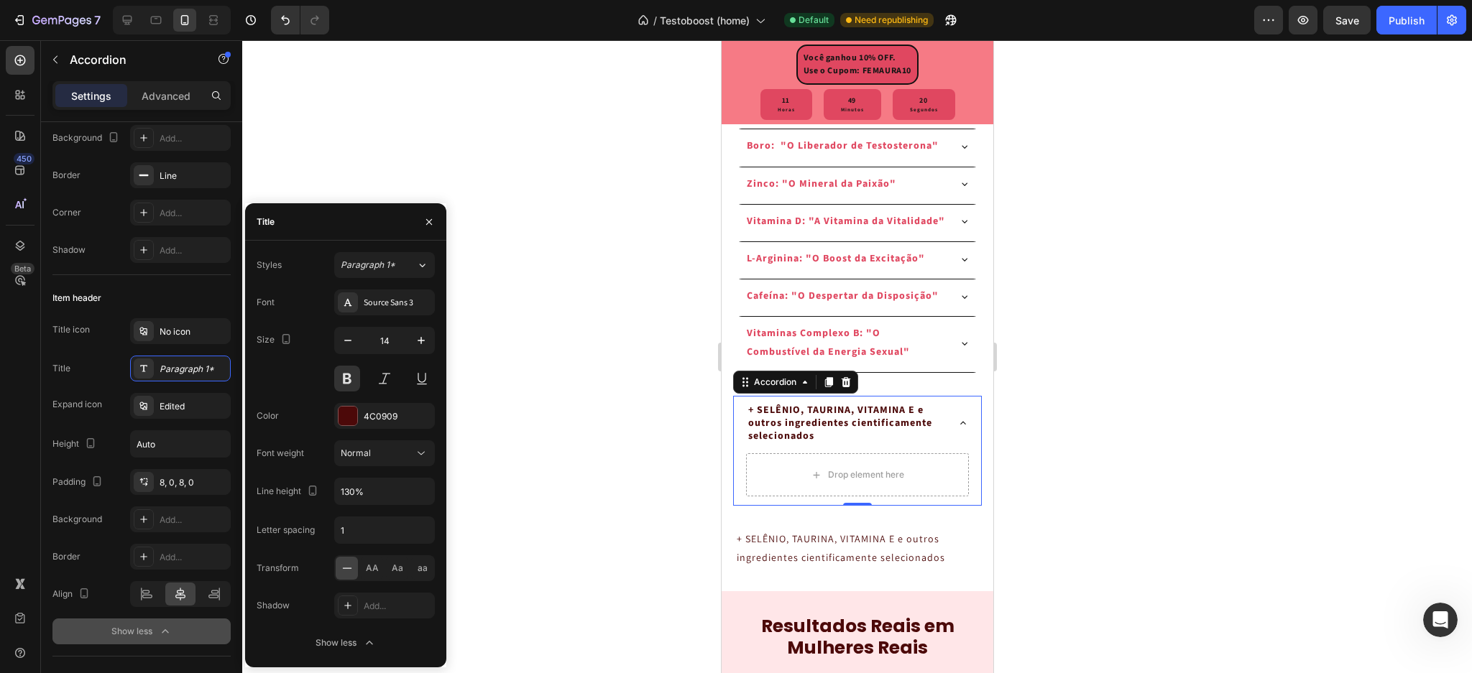
click at [1107, 501] on div at bounding box center [857, 356] width 1230 height 633
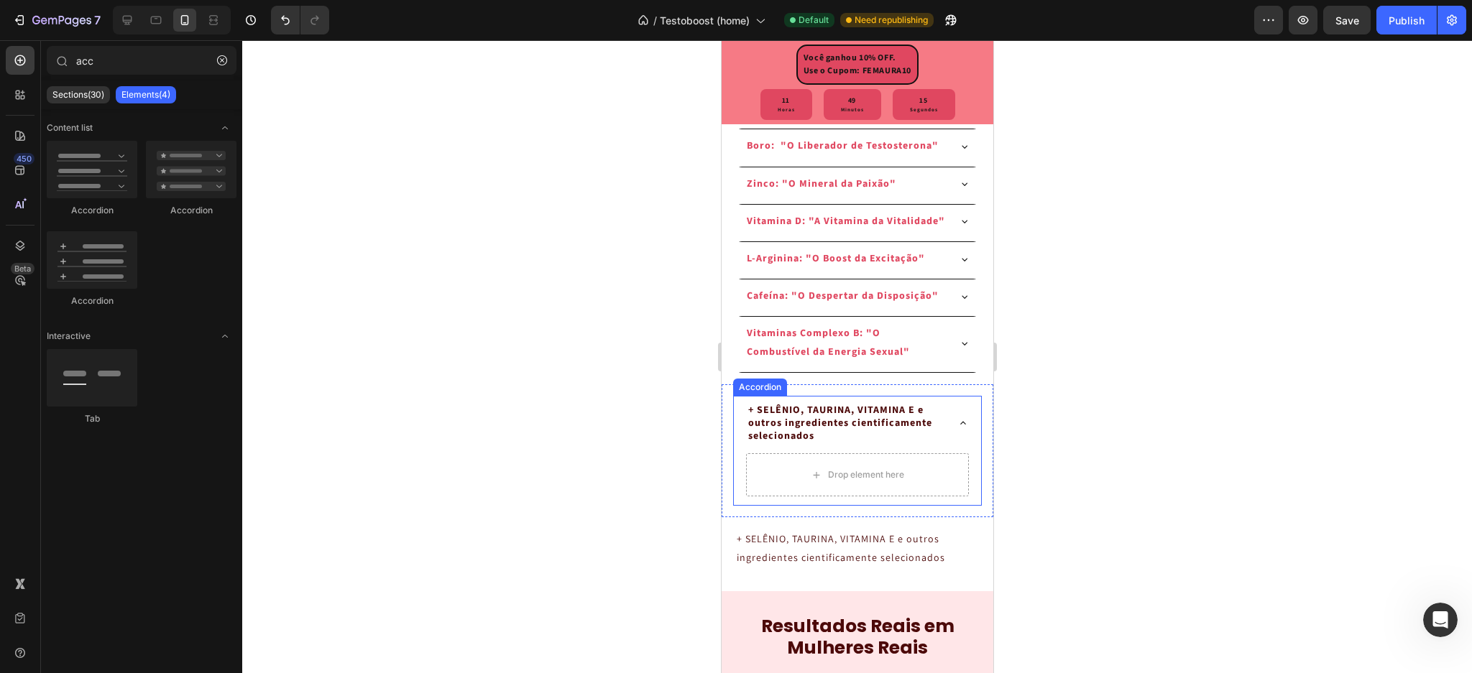
click at [824, 443] on p "+ SELÊNIO, TAURINA, VITAMINA E e outros ingredientes cientificamente selecionad…" at bounding box center [846, 424] width 196 height 40
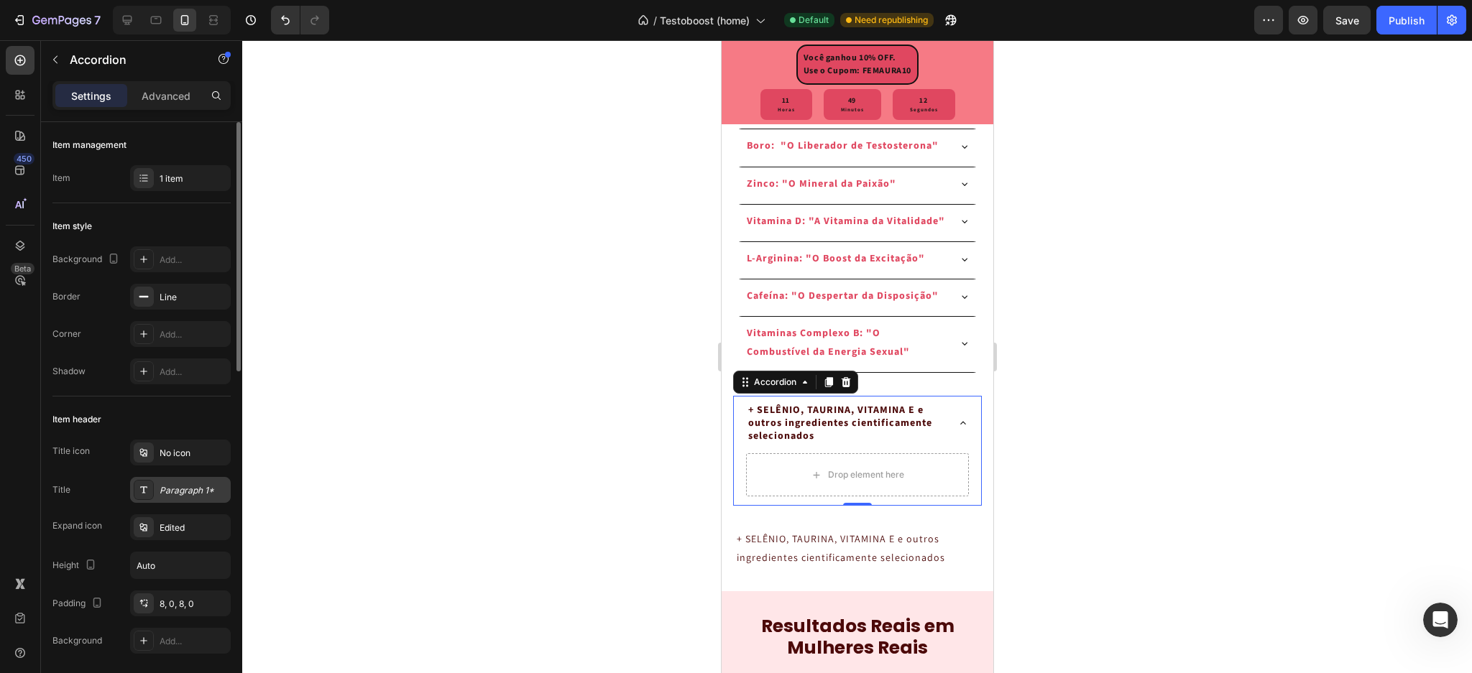
drag, startPoint x: 170, startPoint y: 488, endPoint x: 183, endPoint y: 489, distance: 13.0
click at [167, 489] on div "Paragraph 1*" at bounding box center [194, 490] width 68 height 13
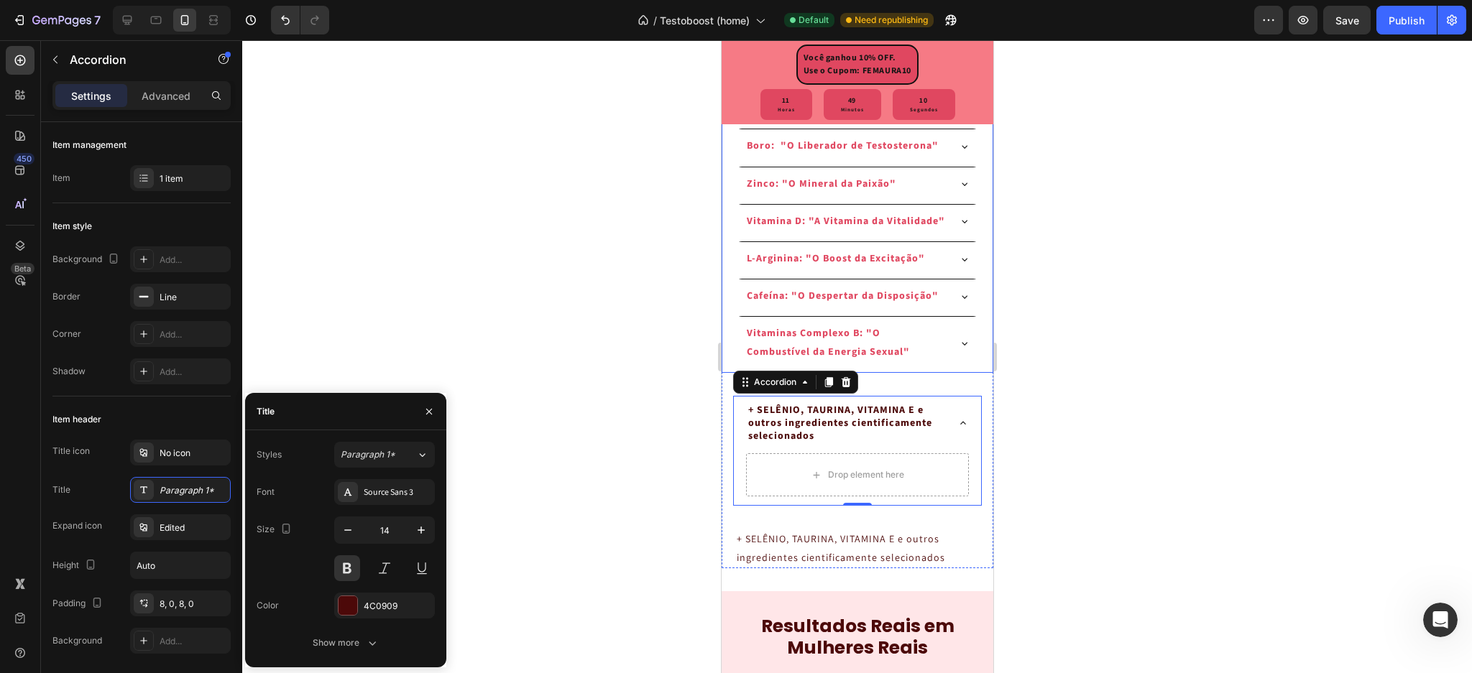
click at [771, 305] on p "Cafeína: "O Despertar da Disposição"" at bounding box center [842, 297] width 192 height 18
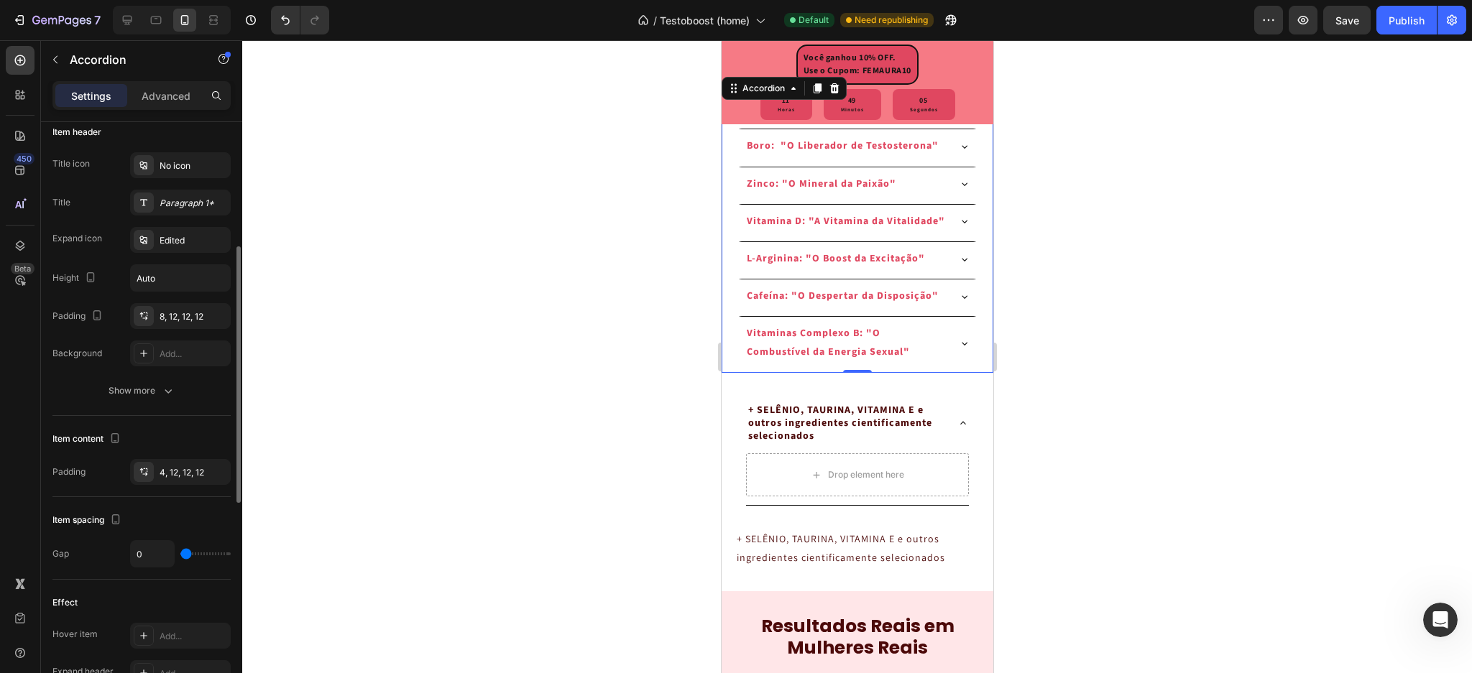
scroll to position [96, 0]
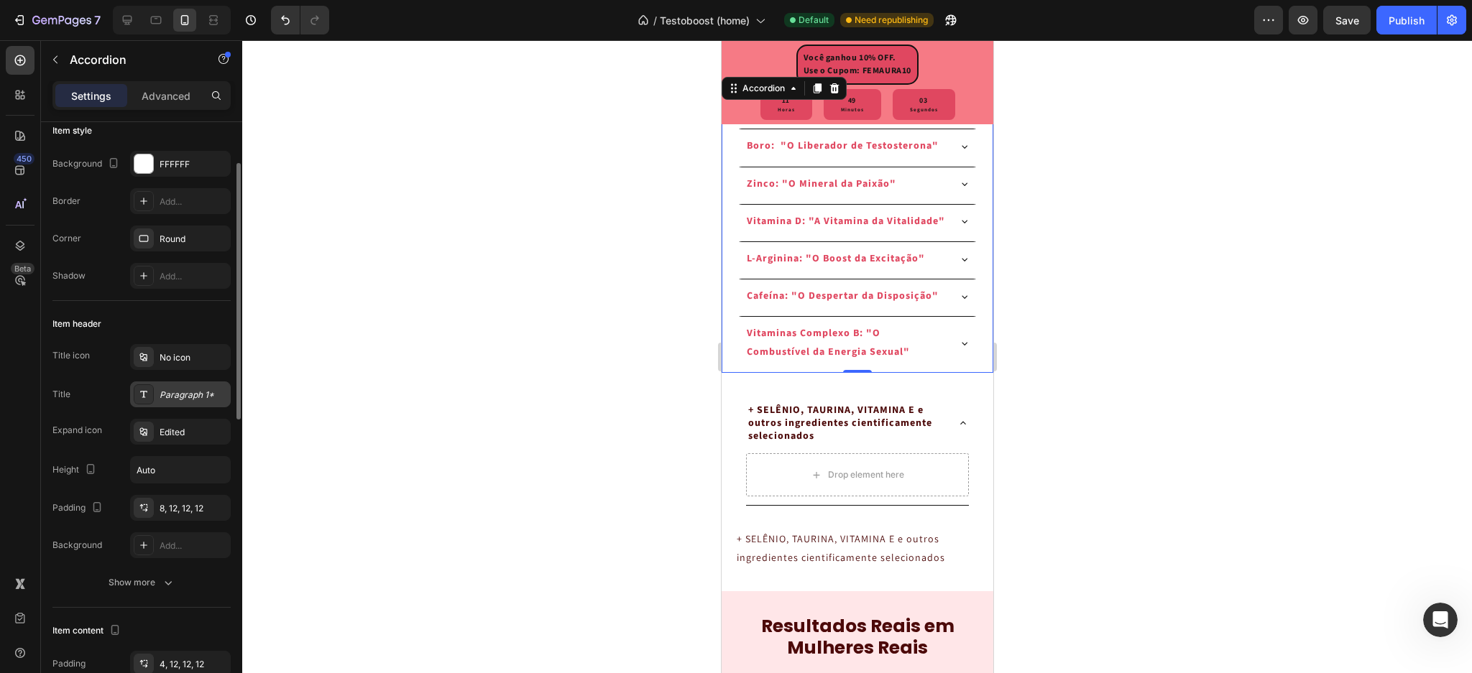
click at [175, 392] on div "Paragraph 1*" at bounding box center [194, 395] width 68 height 13
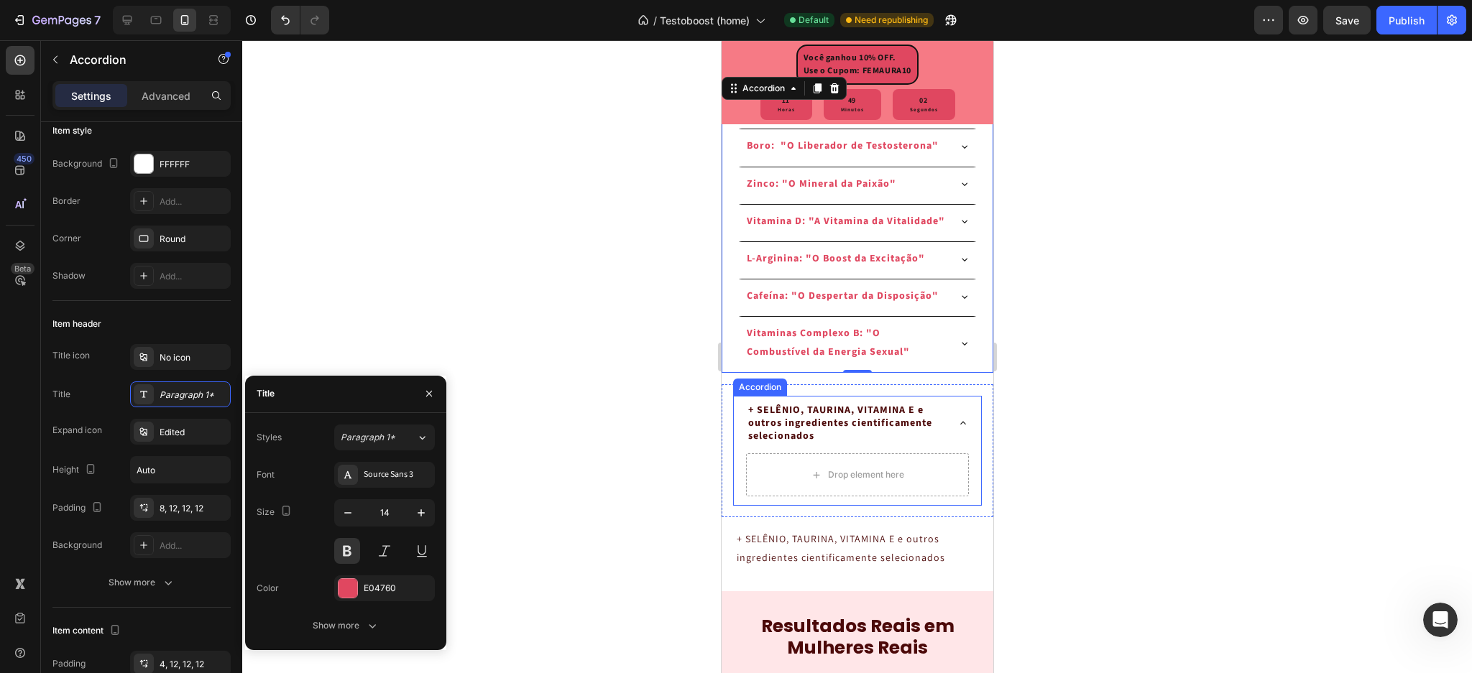
click at [815, 443] on p "+ SELÊNIO, TAURINA, VITAMINA E e outros ingredientes cientificamente selecionad…" at bounding box center [846, 424] width 196 height 40
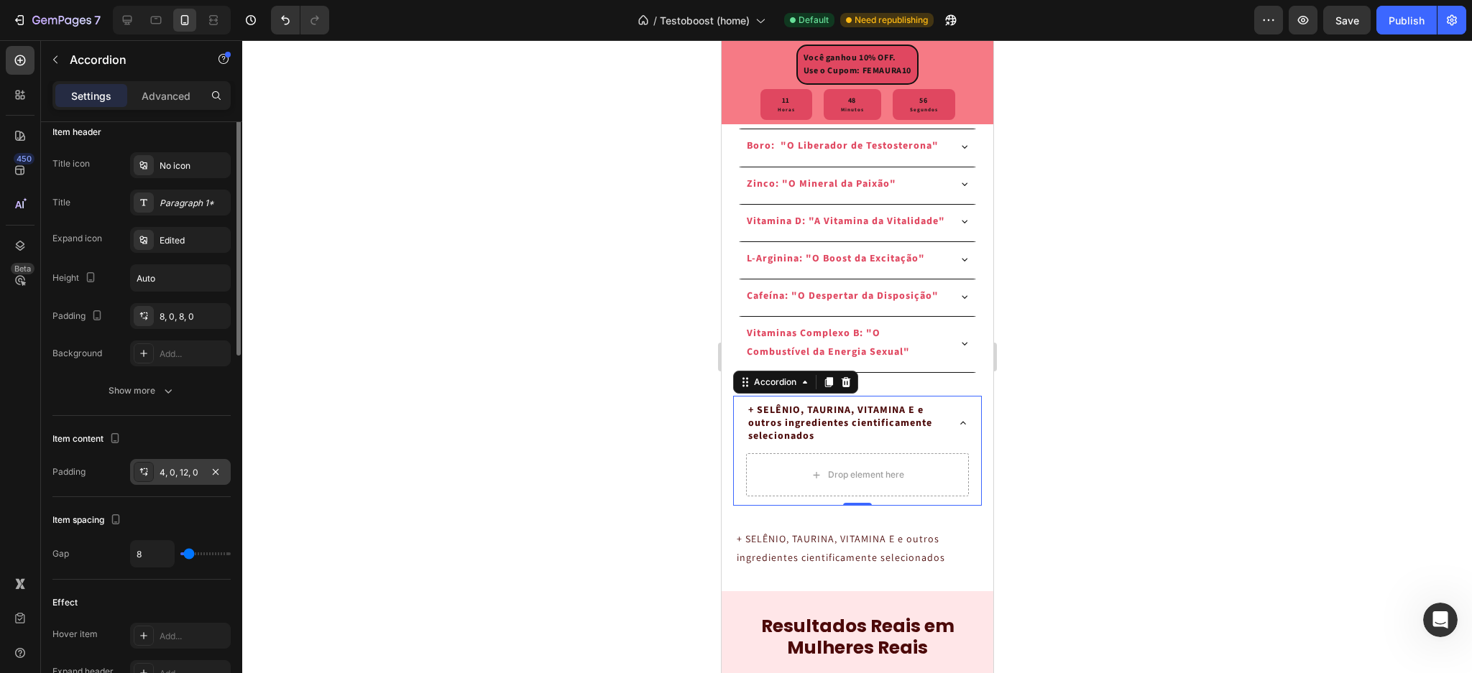
scroll to position [191, 0]
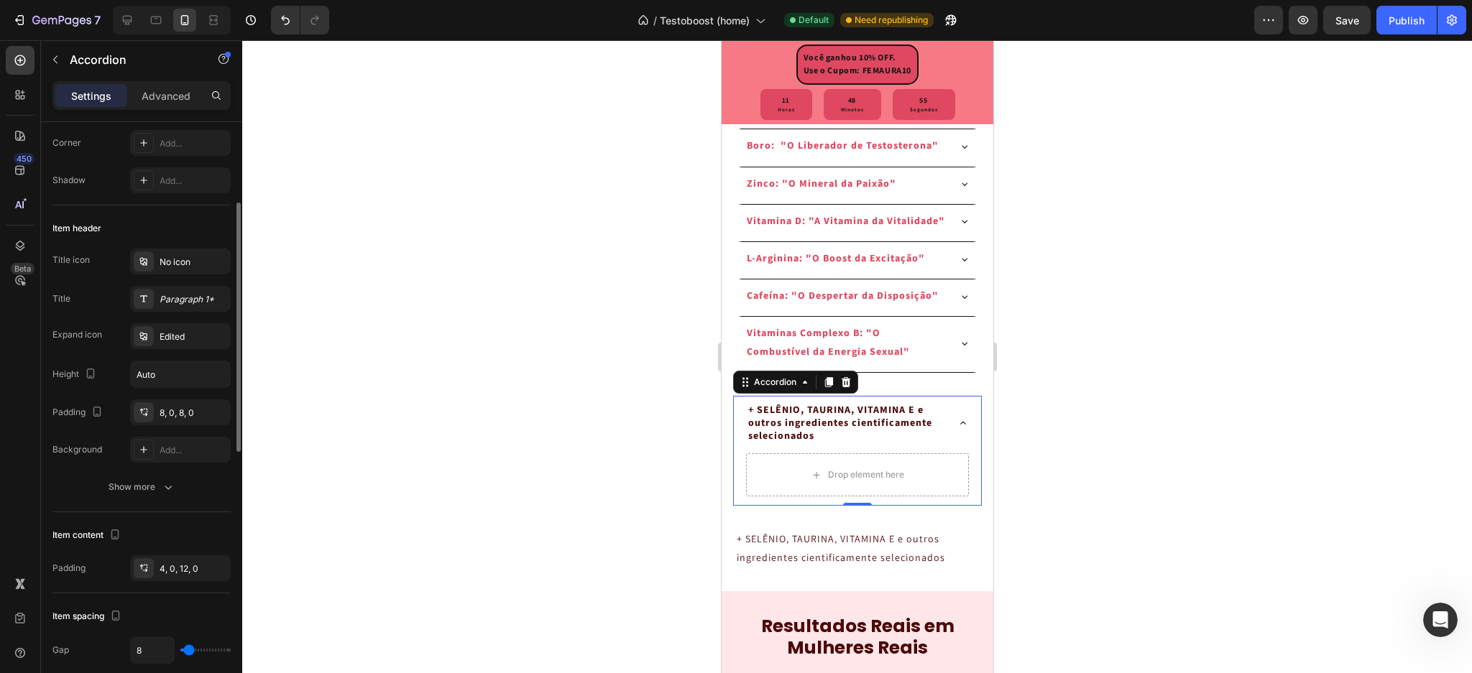
click at [176, 284] on div "Title icon No icon Title Paragraph 1* Expand icon Edited Height Auto Padding 8,…" at bounding box center [141, 356] width 178 height 214
click at [170, 298] on div "Paragraph 1*" at bounding box center [194, 299] width 68 height 13
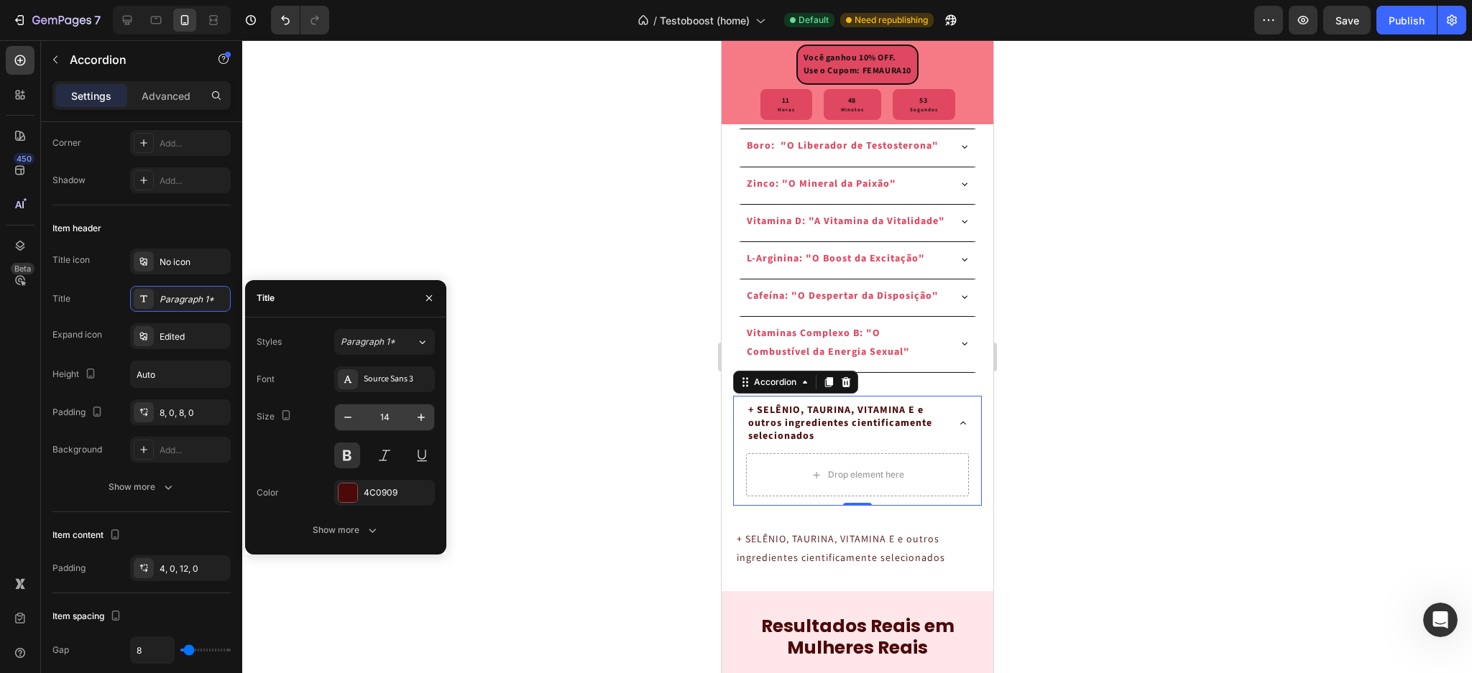
click at [387, 415] on input "14" at bounding box center [384, 418] width 47 height 26
type input "12"
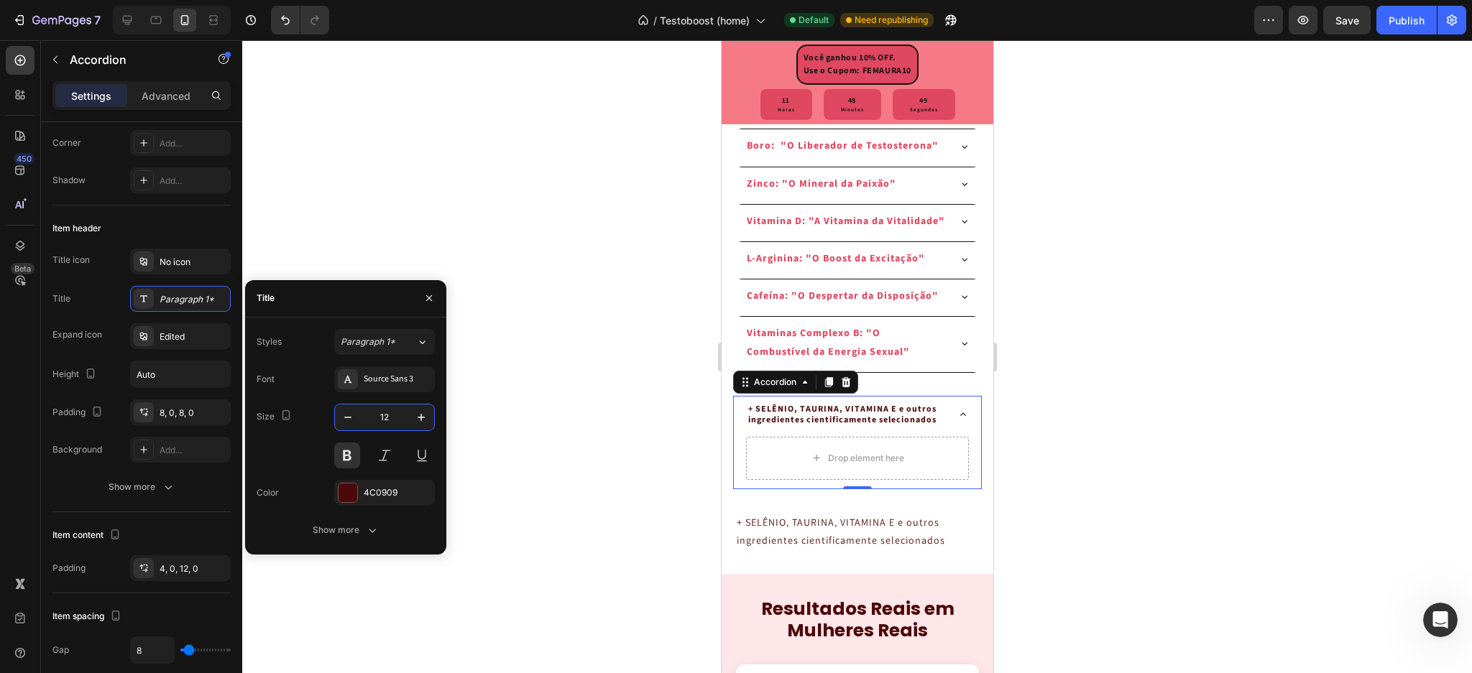
click at [1312, 420] on div at bounding box center [857, 356] width 1230 height 633
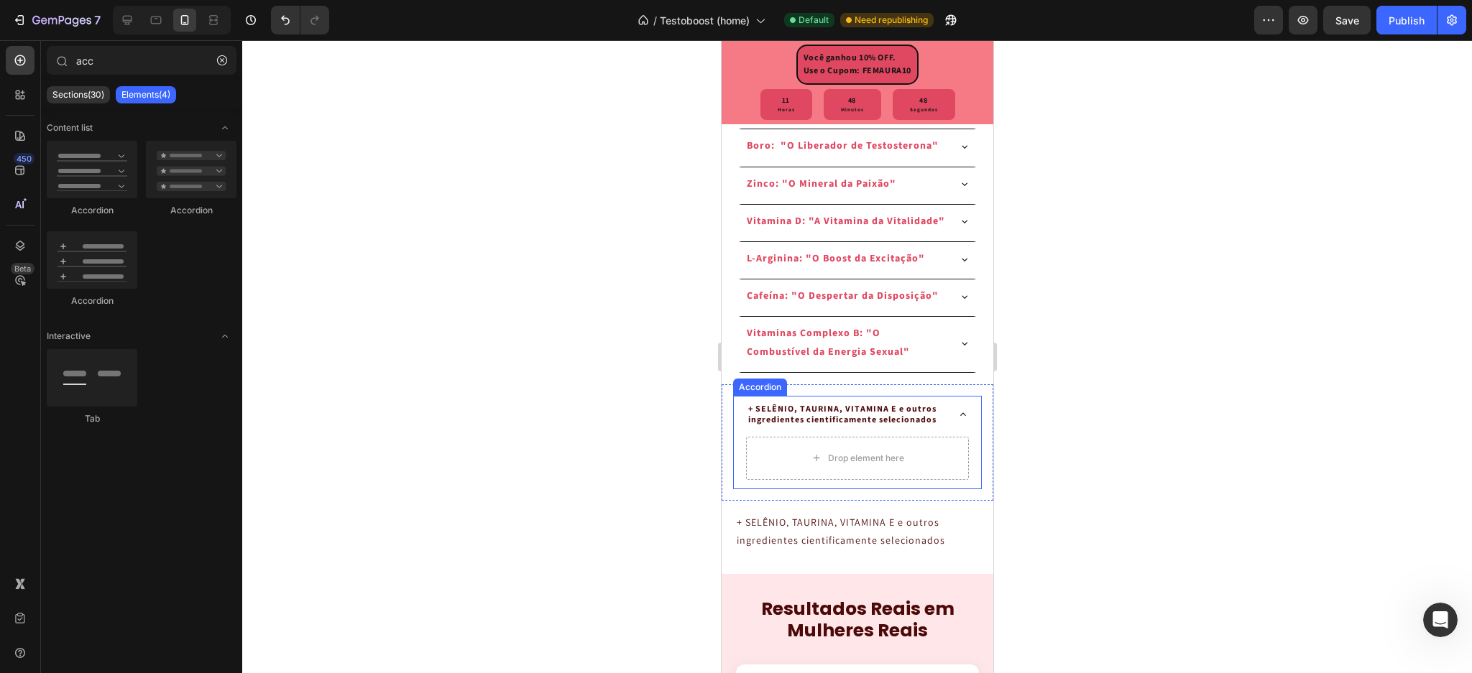
click at [957, 420] on icon at bounding box center [963, 415] width 12 height 12
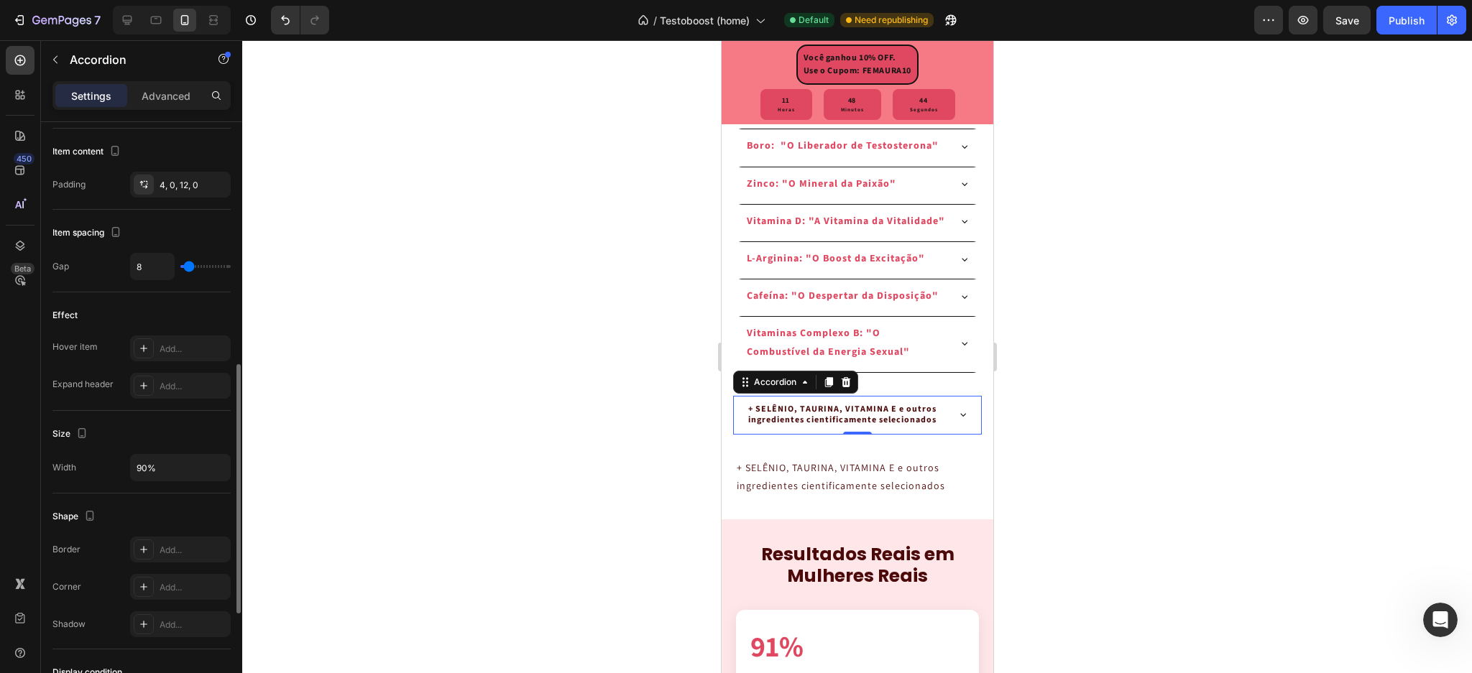
scroll to position [671, 0]
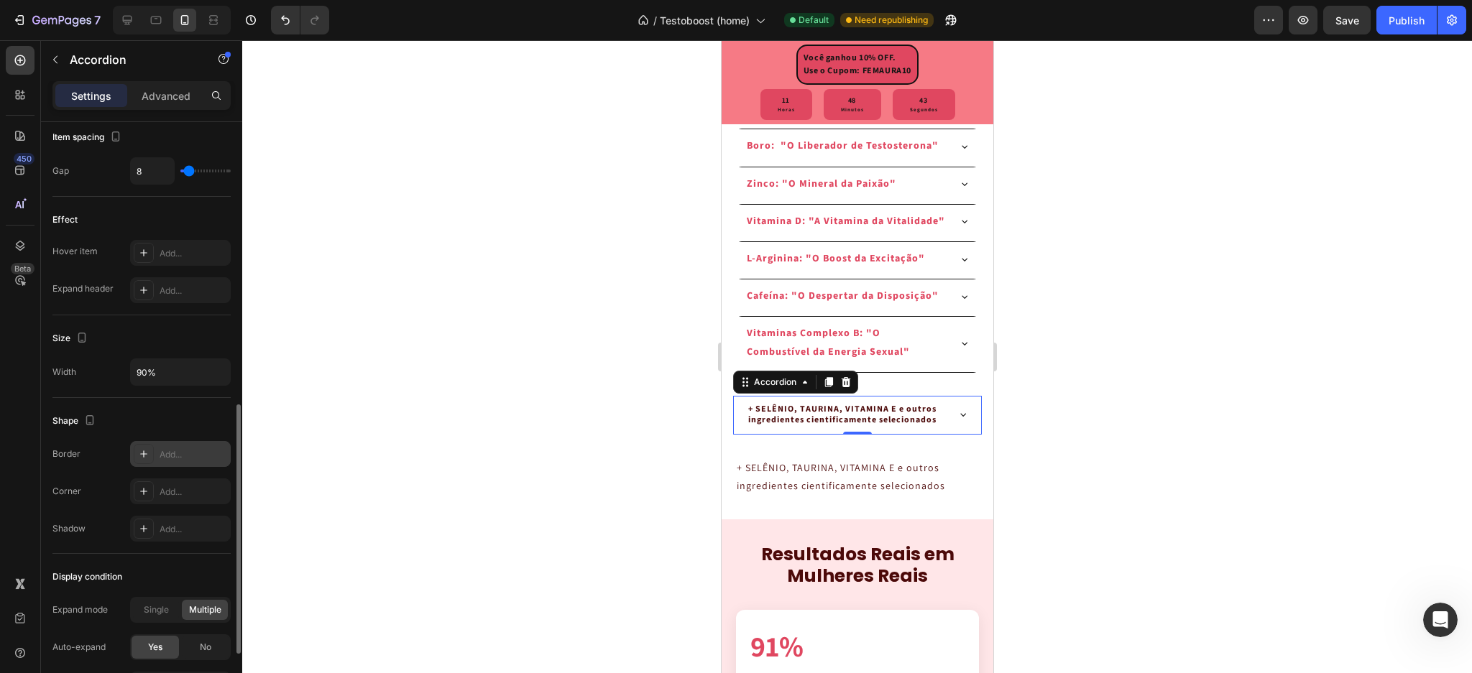
click at [146, 457] on icon at bounding box center [144, 455] width 12 height 12
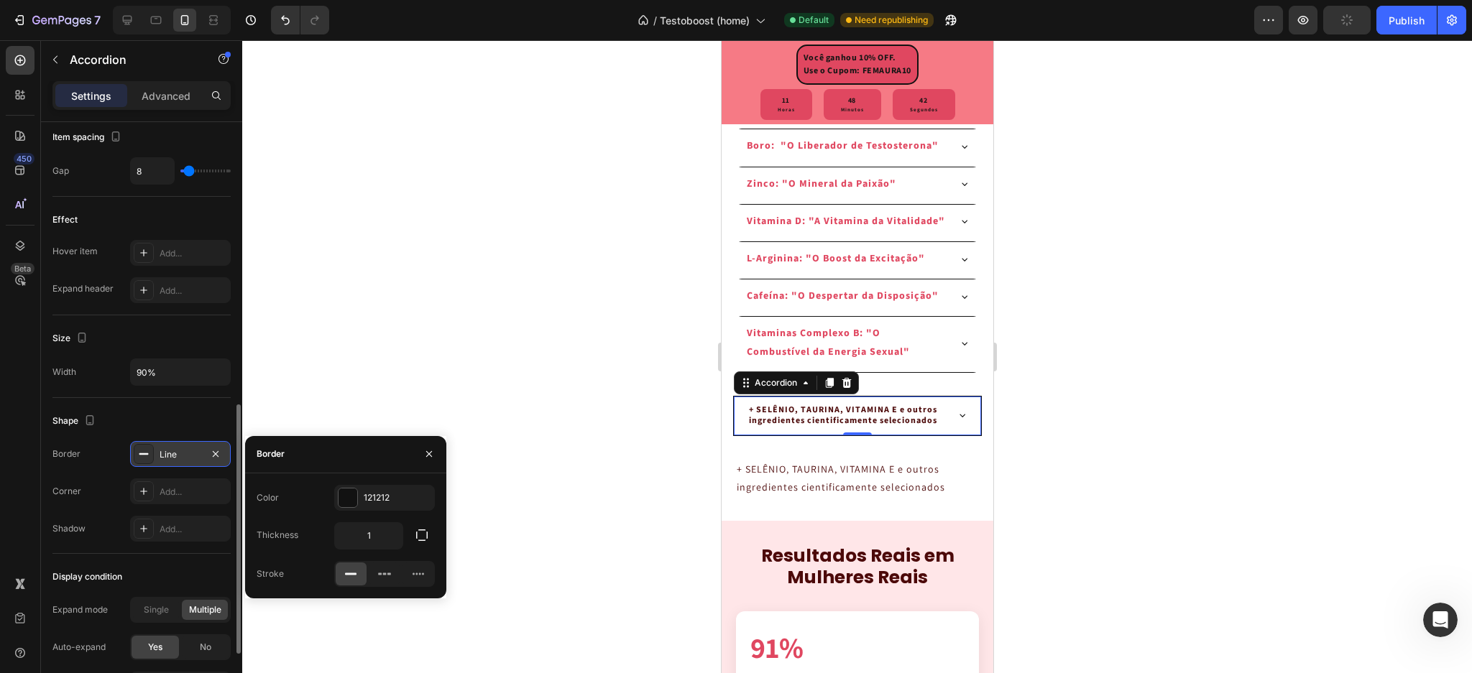
click at [351, 337] on div at bounding box center [857, 356] width 1230 height 633
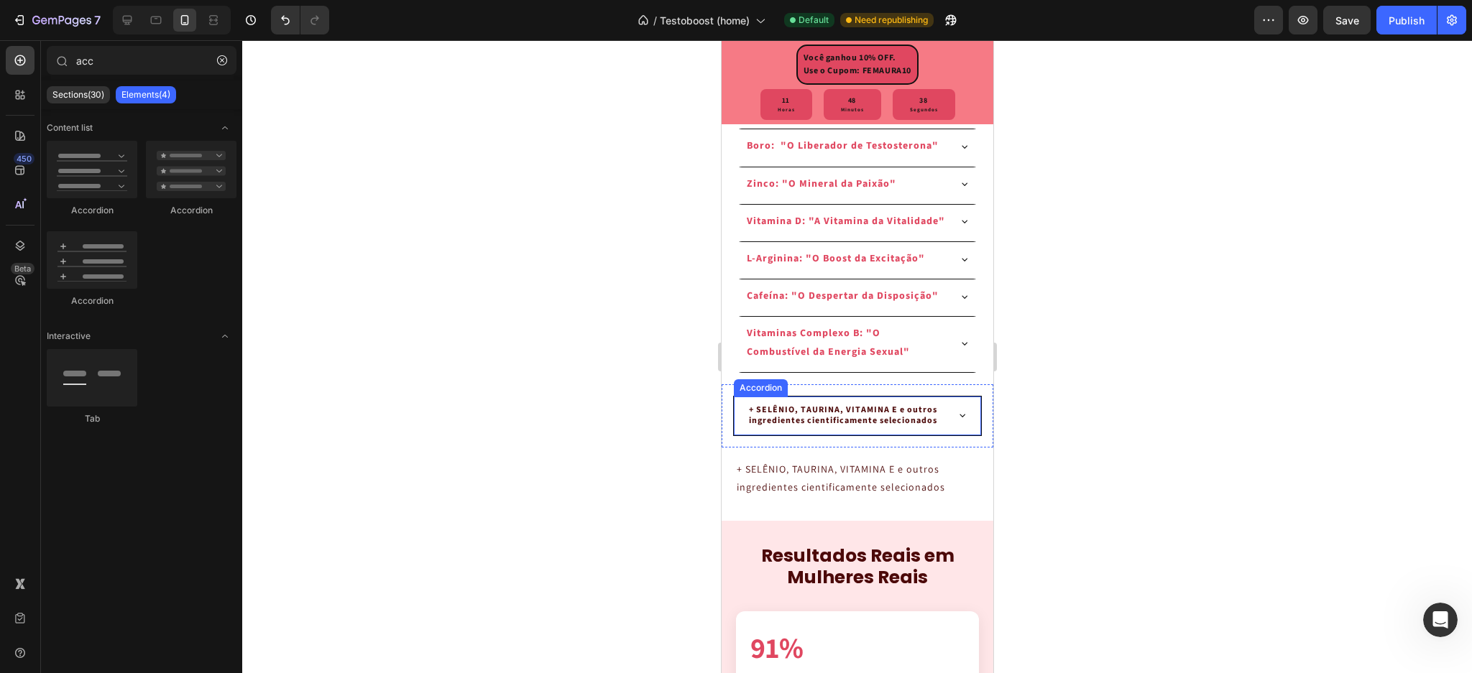
click at [963, 436] on div "+ SELÊNIO, TAURINA, VITAMINA E e outros ingredientes cientificamente selecionad…" at bounding box center [857, 416] width 246 height 39
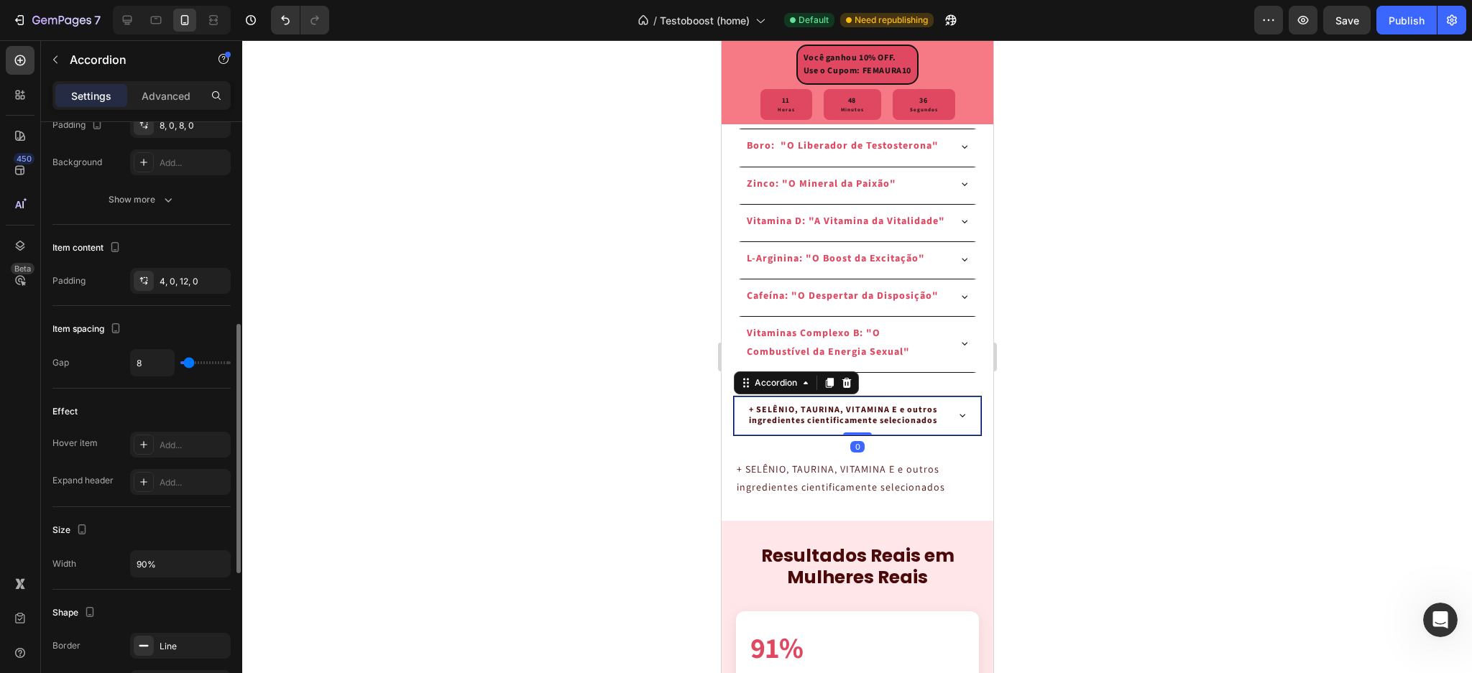
scroll to position [766, 0]
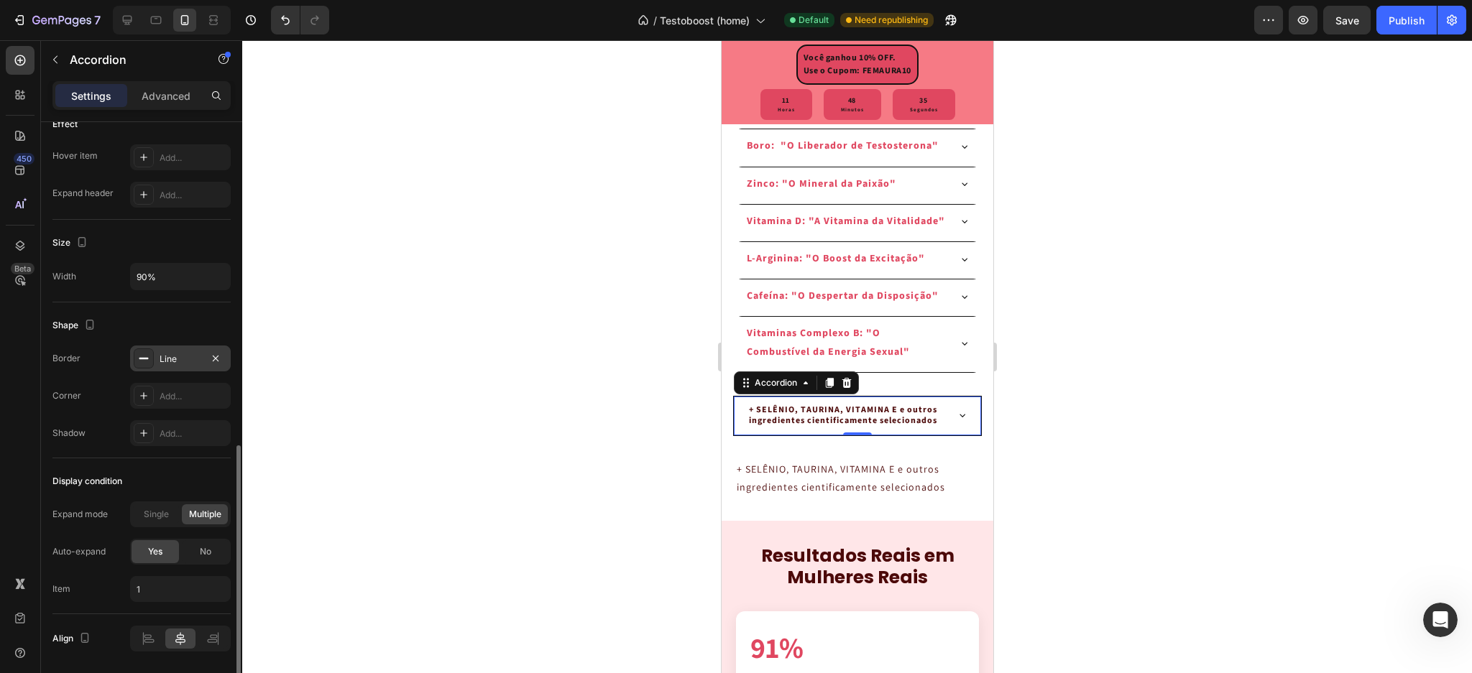
click at [163, 359] on div "Line" at bounding box center [181, 359] width 42 height 13
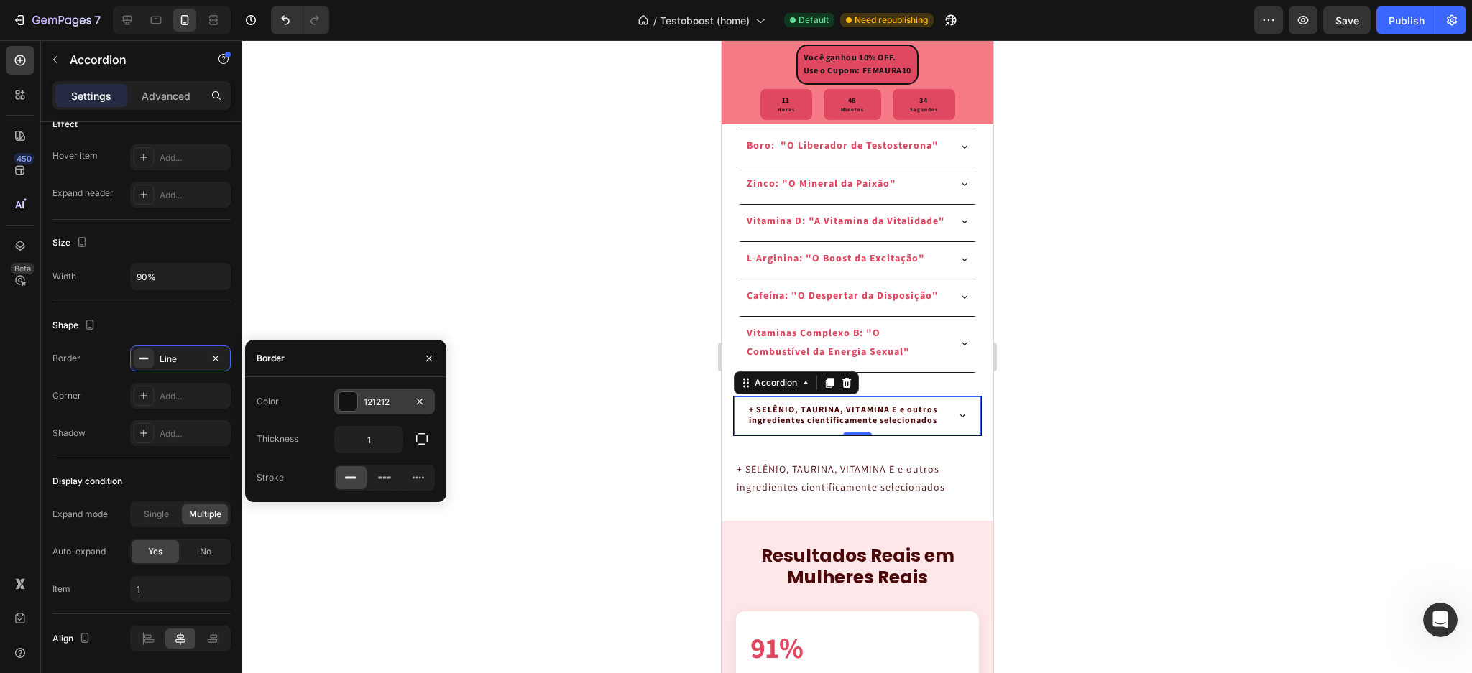
click at [355, 400] on div at bounding box center [348, 401] width 19 height 19
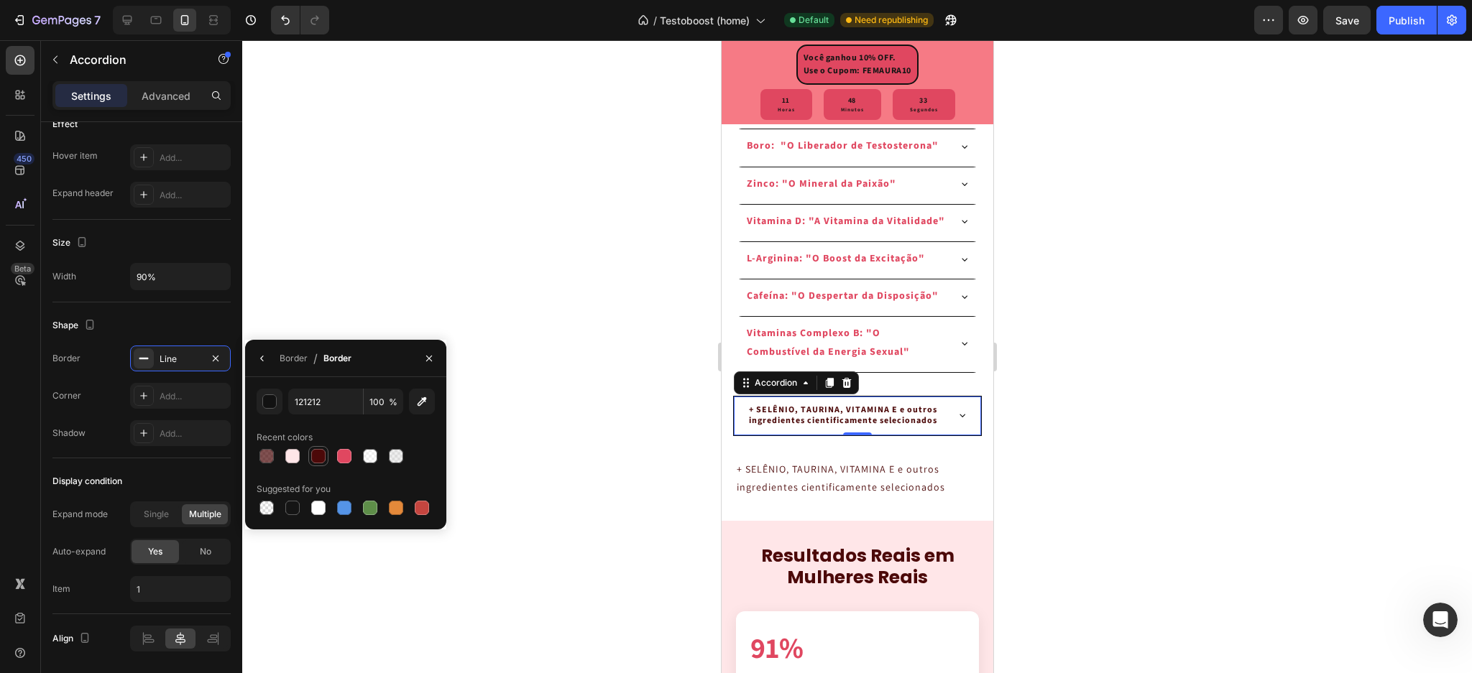
click at [320, 450] on div at bounding box center [318, 456] width 14 height 14
type input "4C0909"
click at [350, 303] on div at bounding box center [857, 356] width 1230 height 633
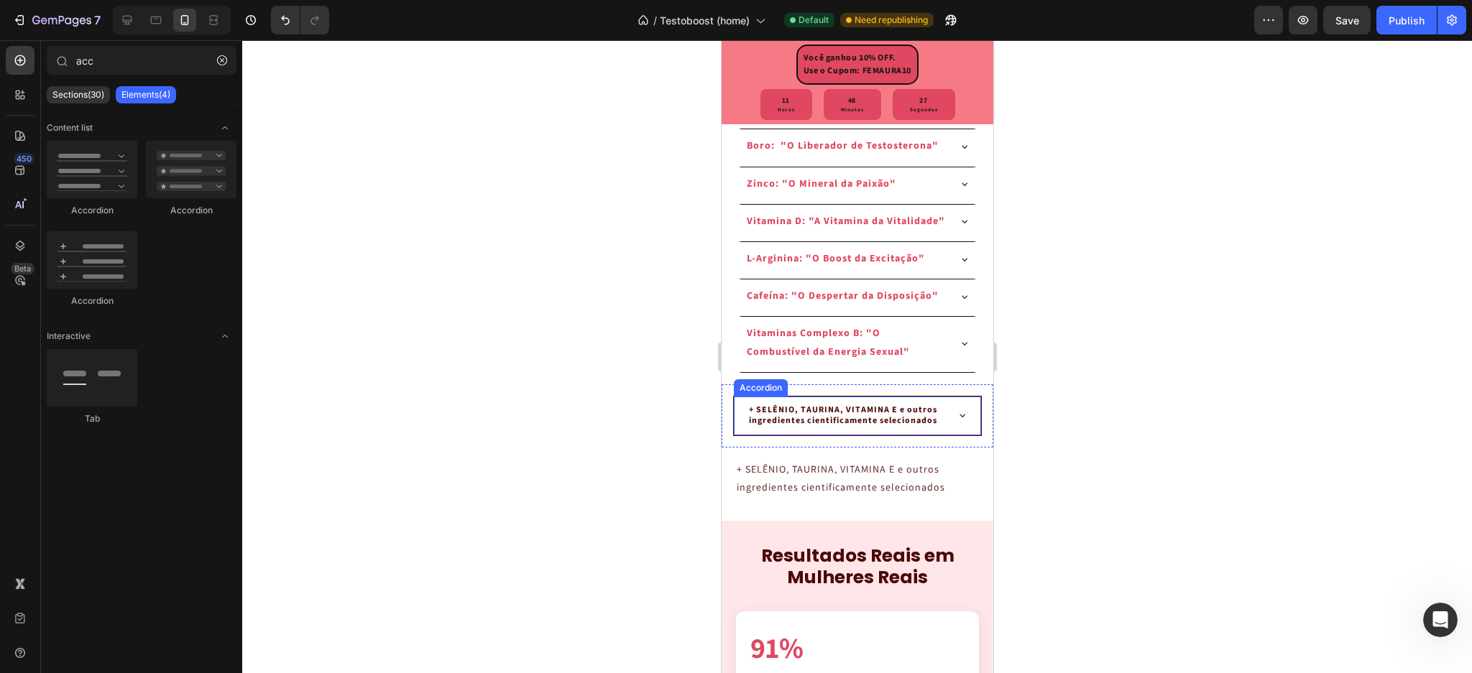
click at [867, 427] on p "+ SELÊNIO, TAURINA, VITAMINA E e outros ingredientes cientificamente selecionad…" at bounding box center [845, 416] width 194 height 22
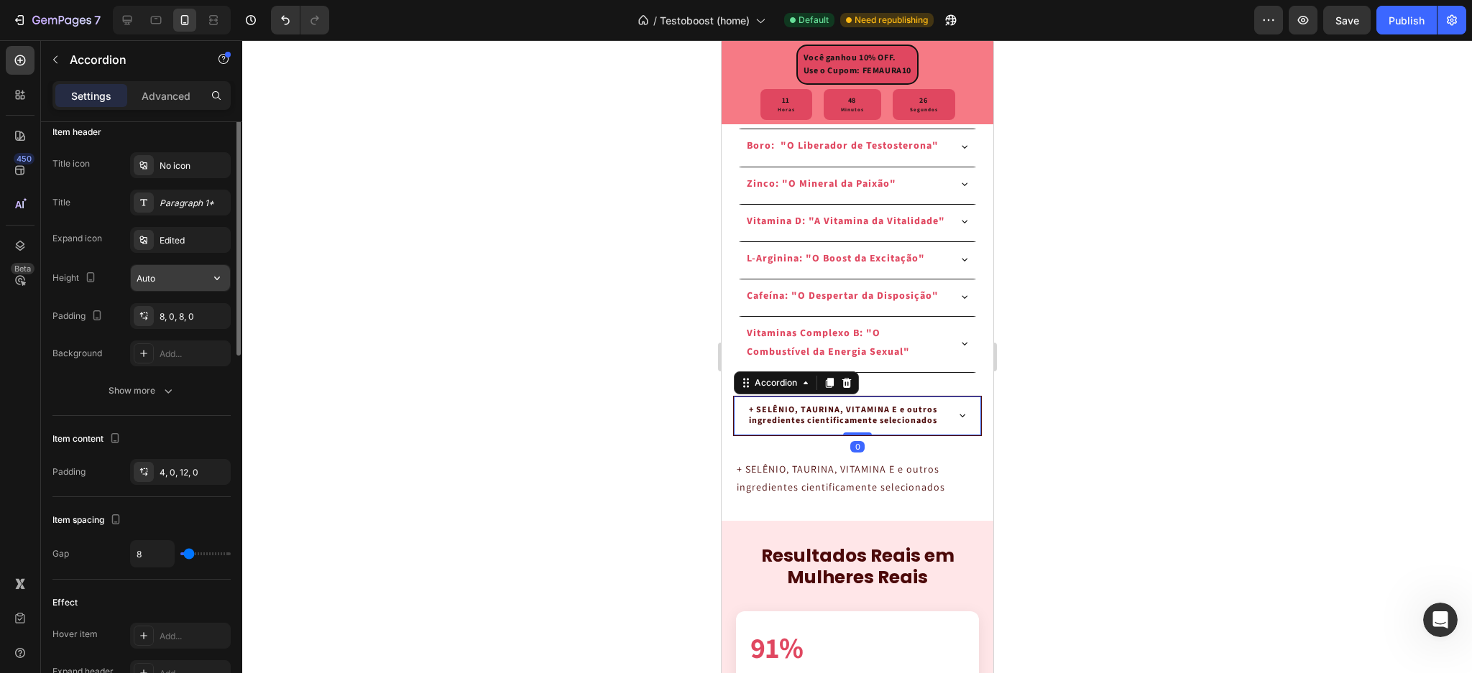
scroll to position [191, 0]
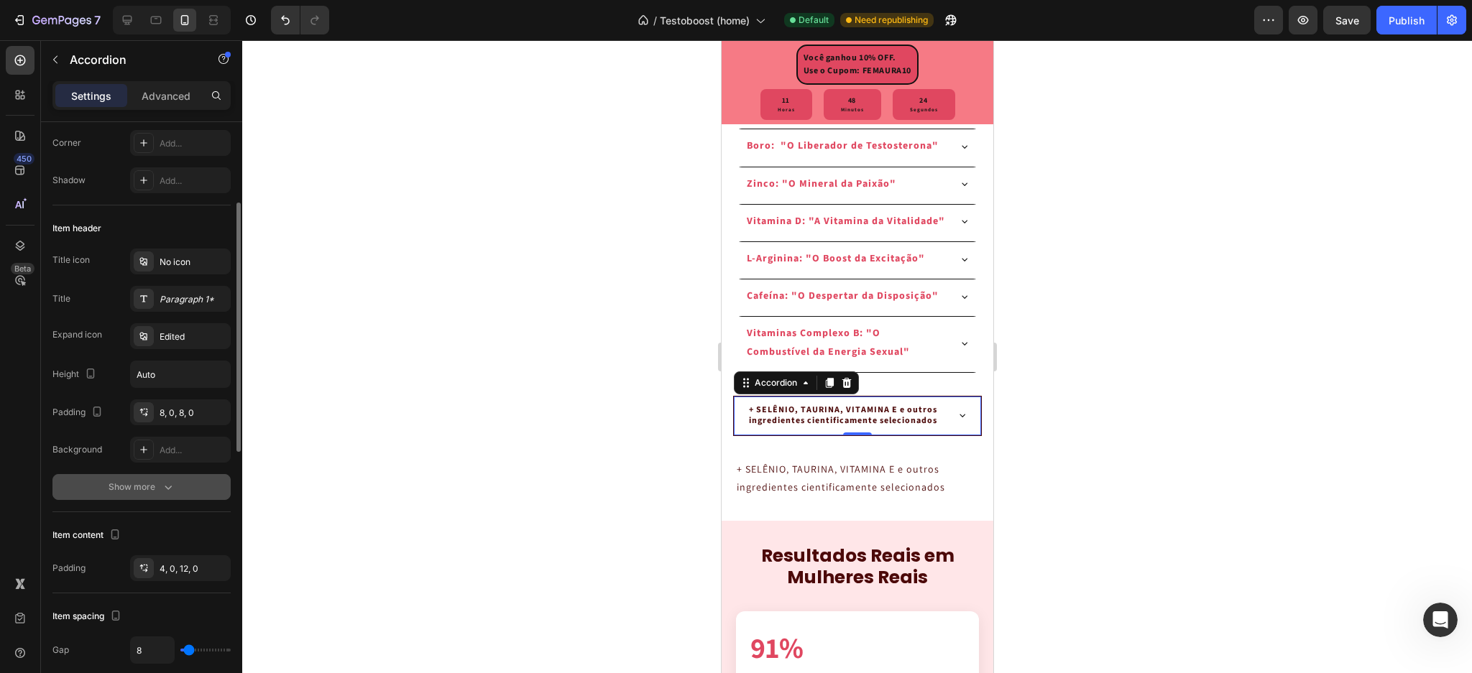
click at [138, 489] on div "Show more" at bounding box center [142, 487] width 67 height 14
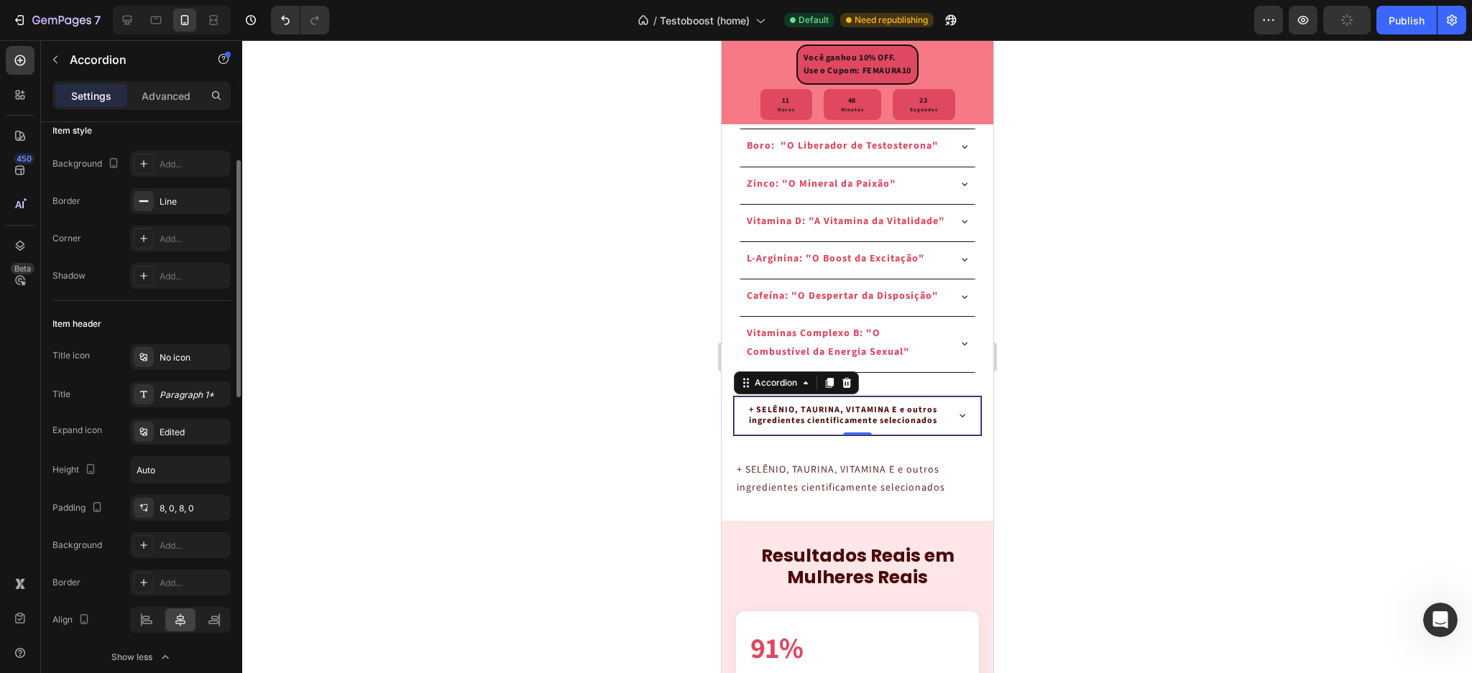
scroll to position [0, 0]
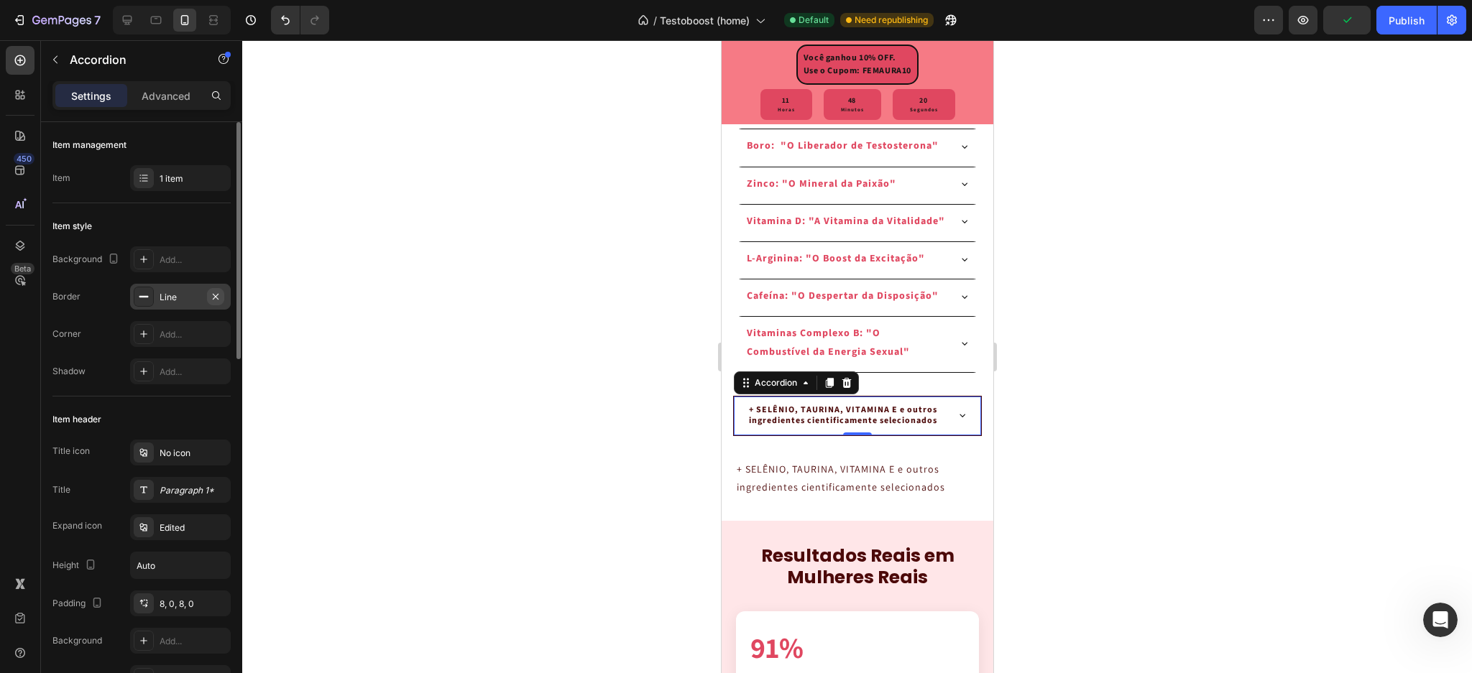
click at [214, 295] on icon "button" at bounding box center [216, 297] width 12 height 12
click at [393, 316] on div at bounding box center [857, 356] width 1230 height 633
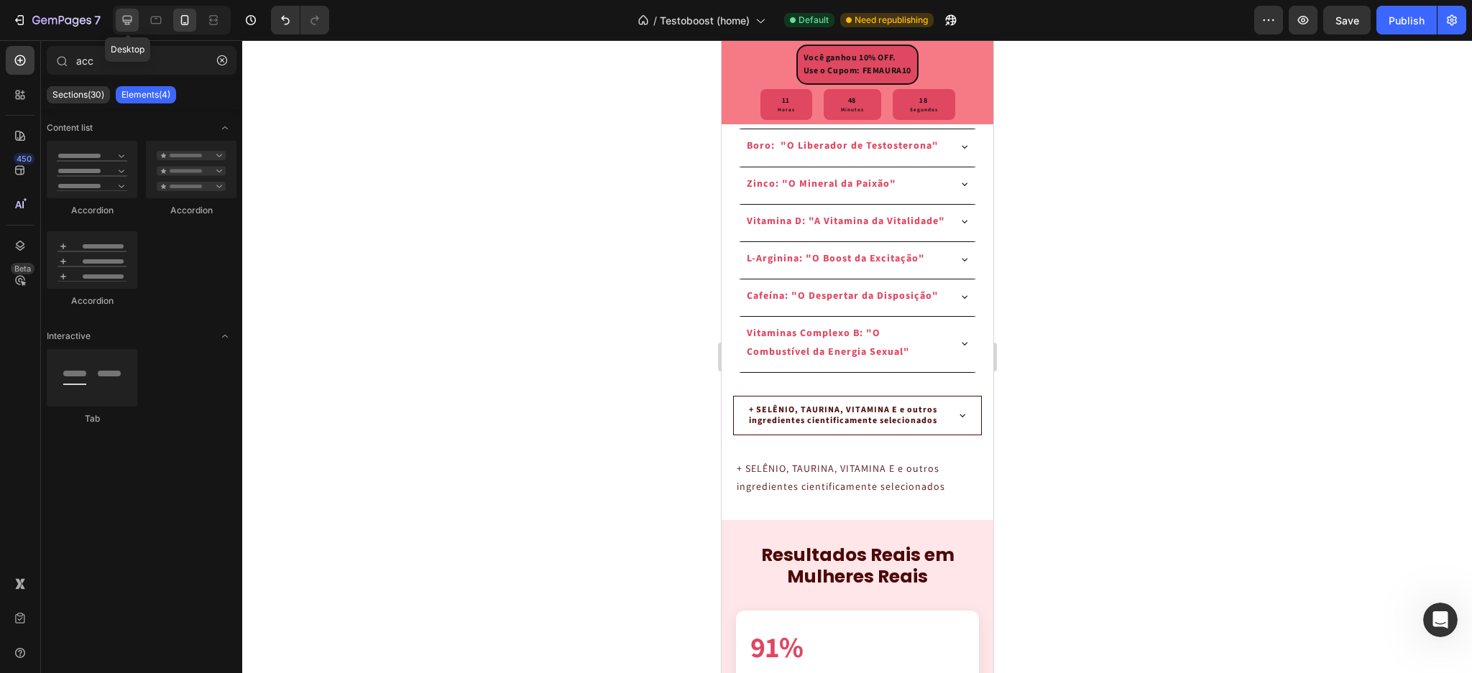
click at [132, 26] on icon at bounding box center [127, 20] width 14 height 14
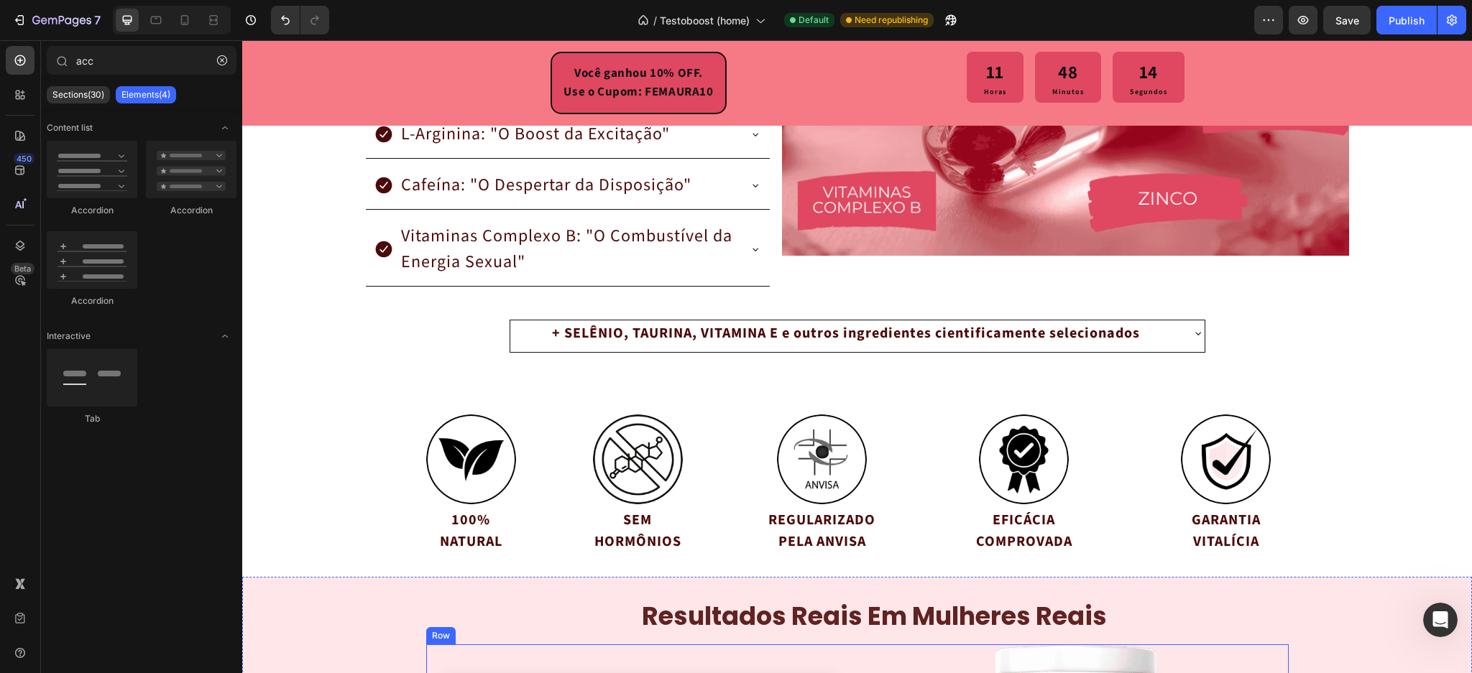
scroll to position [2731, 0]
click at [569, 334] on p "+ SELÊNIO, TAURINA, VITAMINA E e outros ingredientes cientificamente selecionad…" at bounding box center [846, 334] width 588 height 22
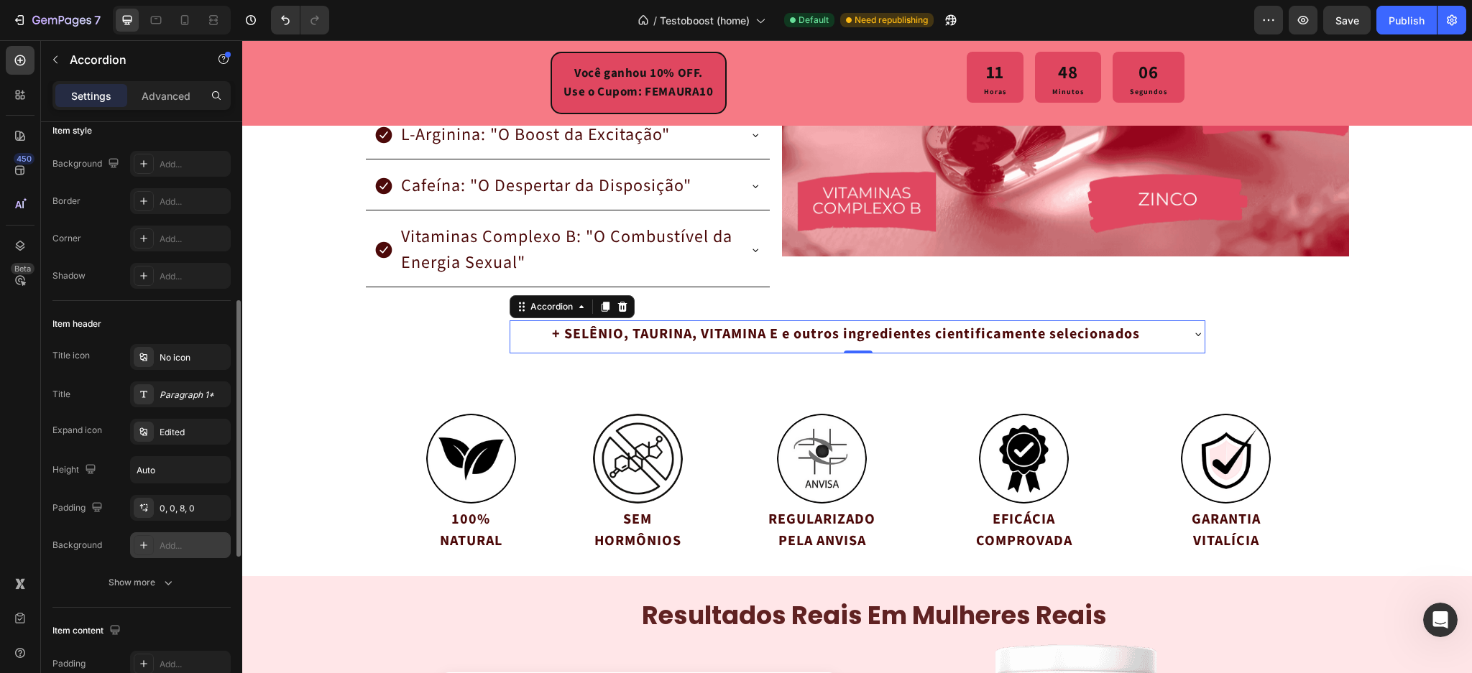
scroll to position [288, 0]
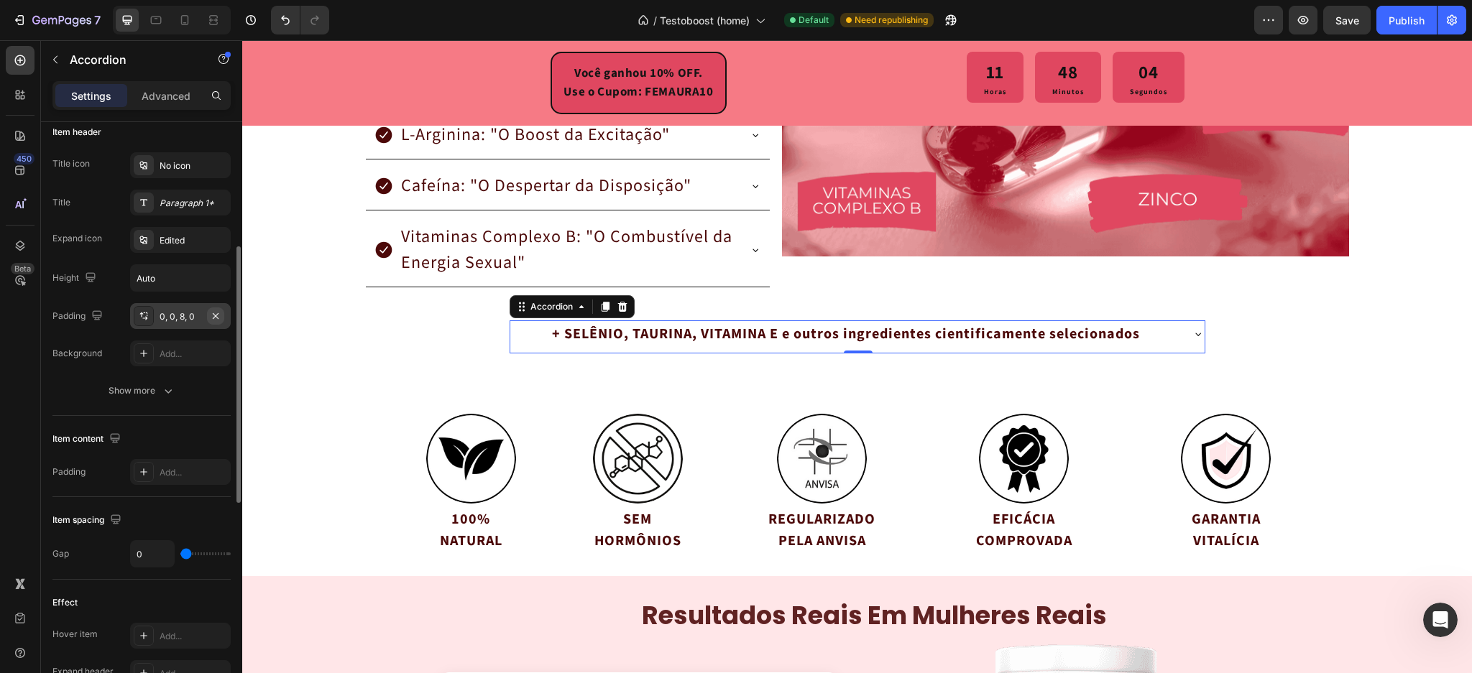
click at [214, 318] on icon "button" at bounding box center [216, 317] width 12 height 12
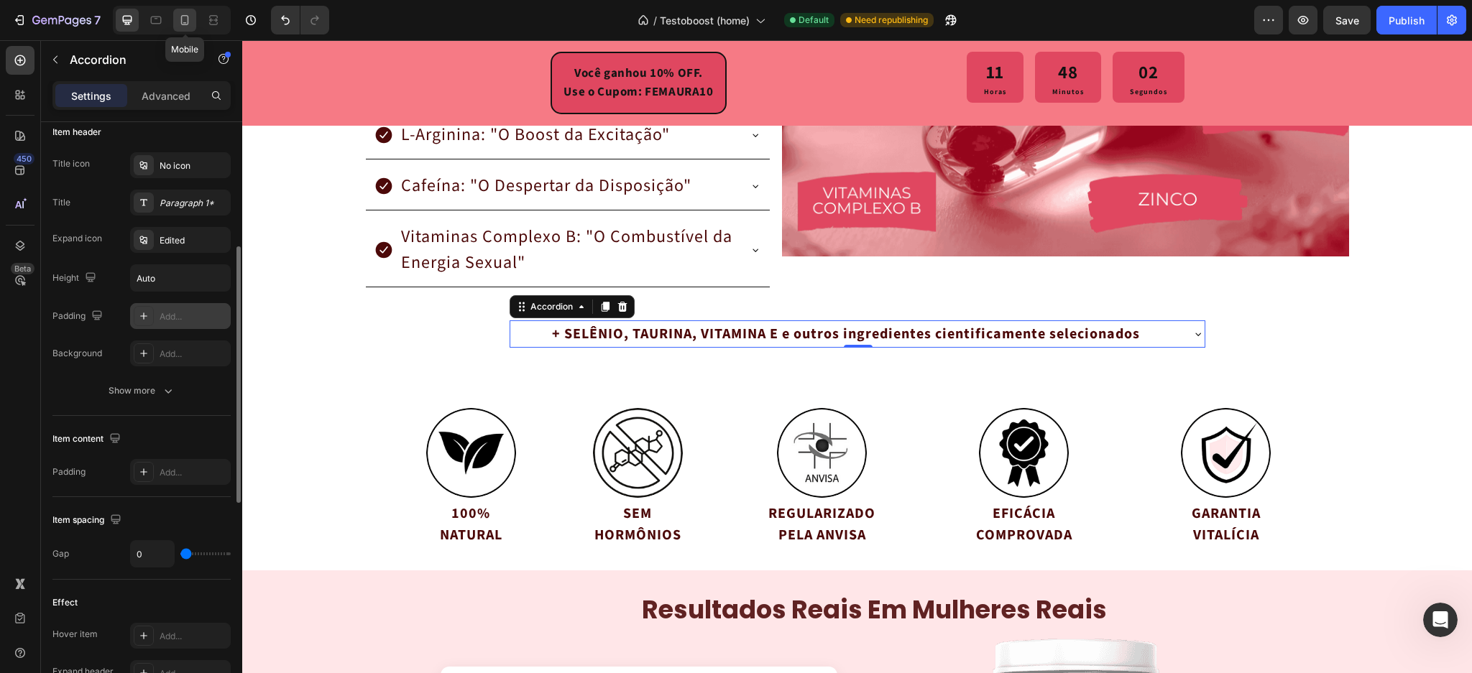
click at [188, 27] on icon at bounding box center [185, 20] width 14 height 14
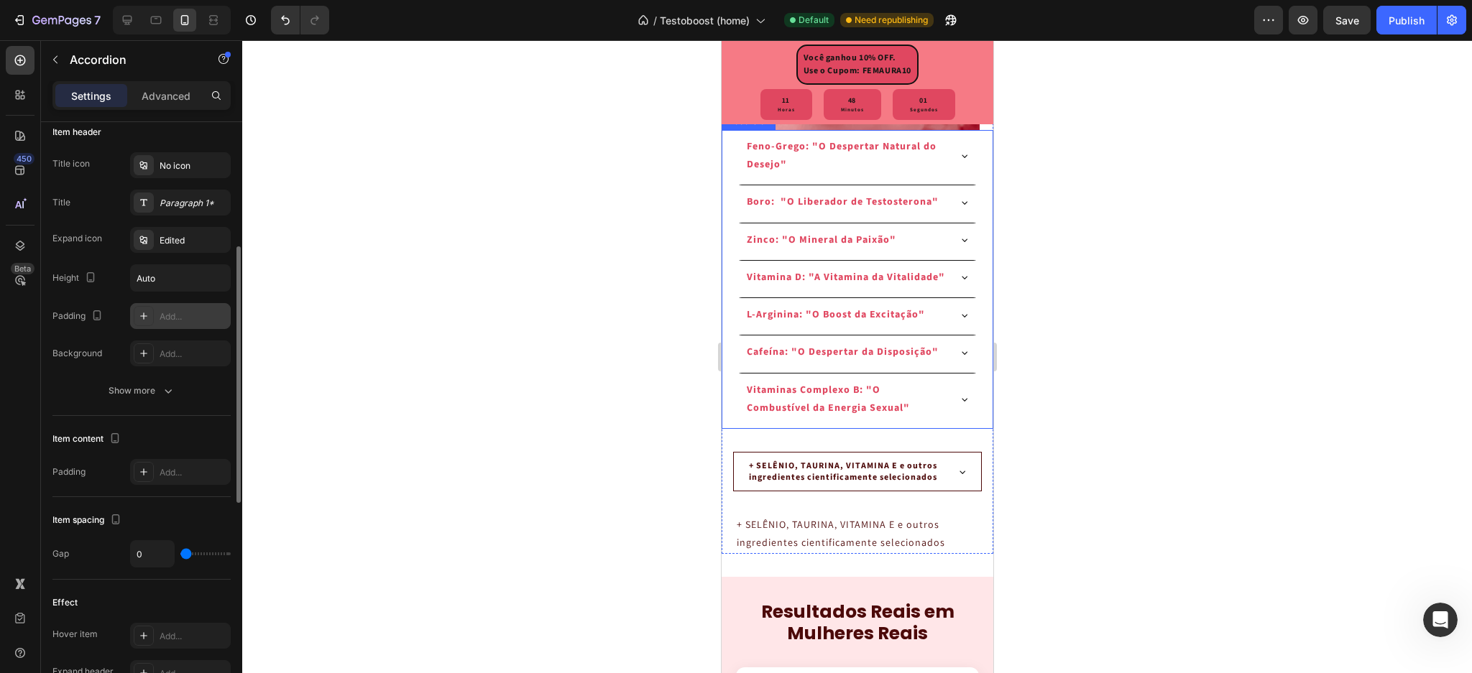
scroll to position [2835, 0]
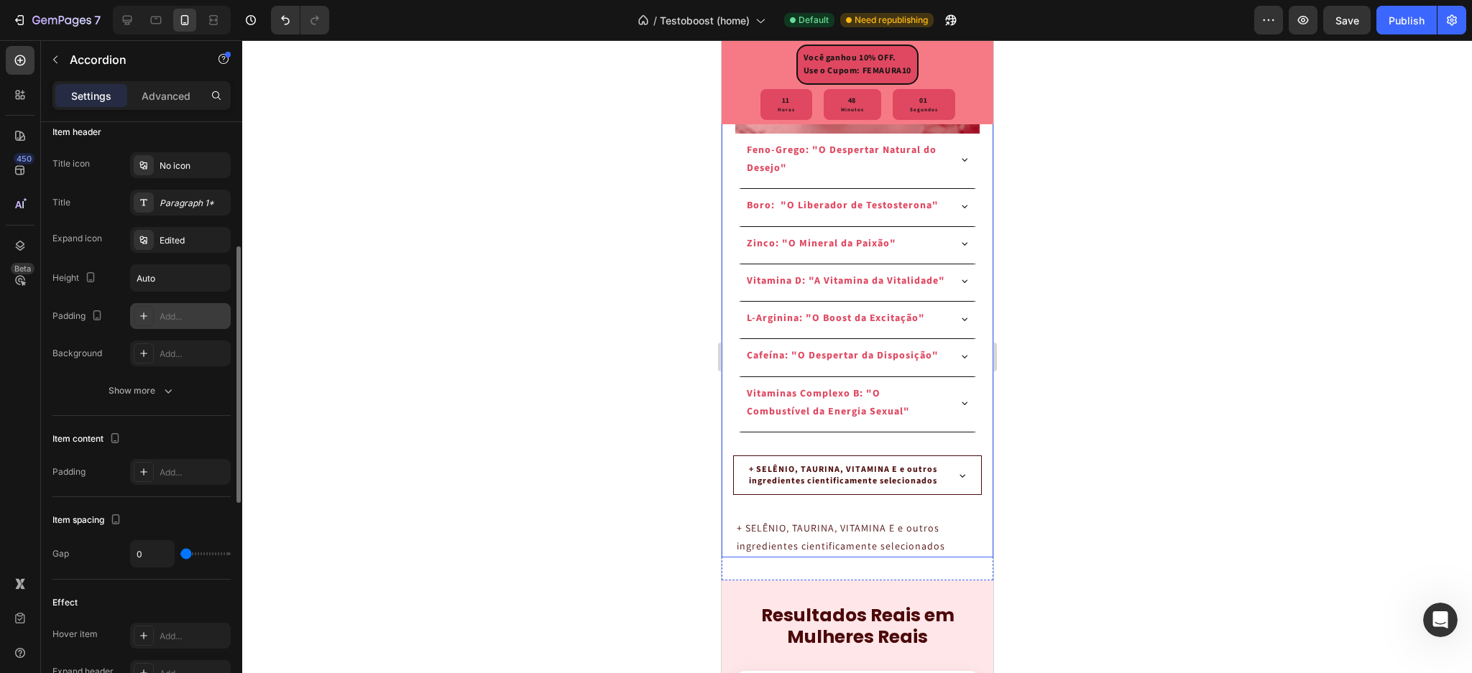
click at [776, 487] on p "+ SELÊNIO, TAURINA, VITAMINA E e outros ingredientes cientificamente selecionad…" at bounding box center [845, 475] width 194 height 22
click at [207, 316] on button "button" at bounding box center [215, 316] width 17 height 17
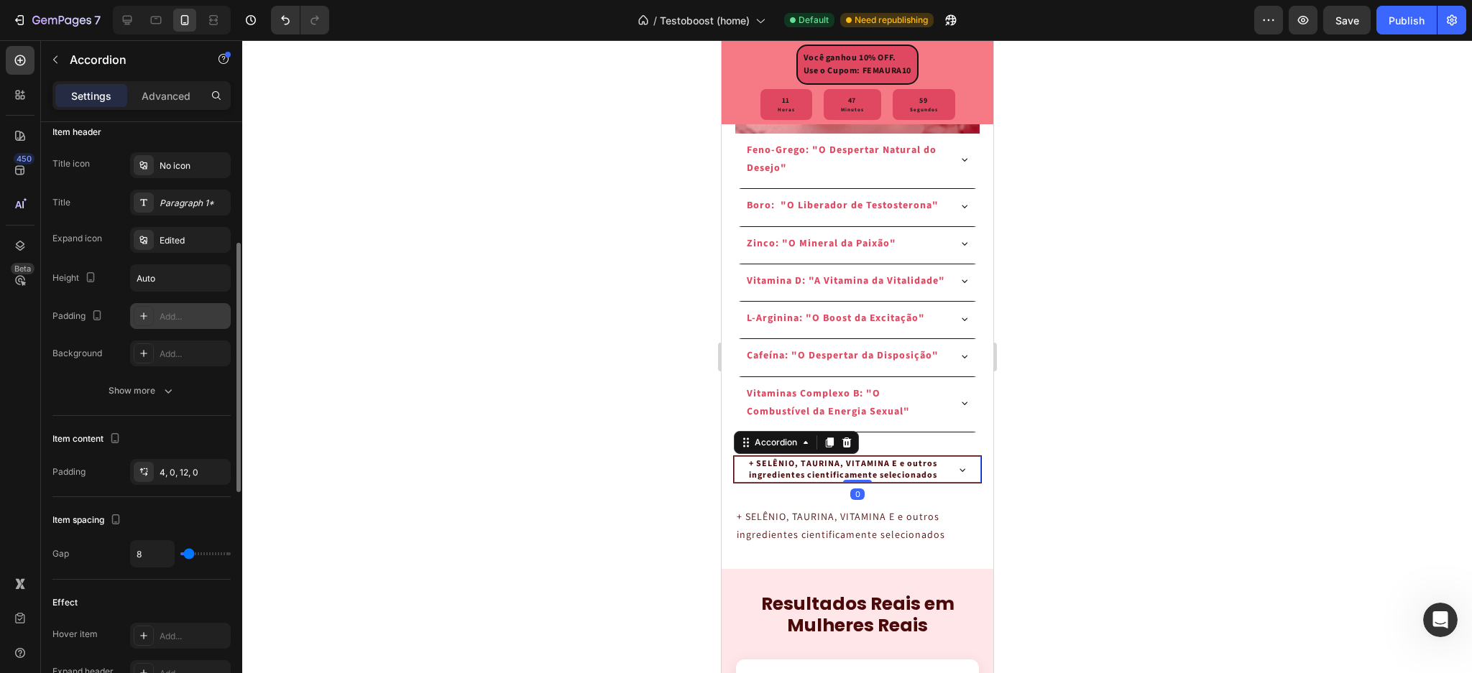
click at [398, 349] on div at bounding box center [857, 356] width 1230 height 633
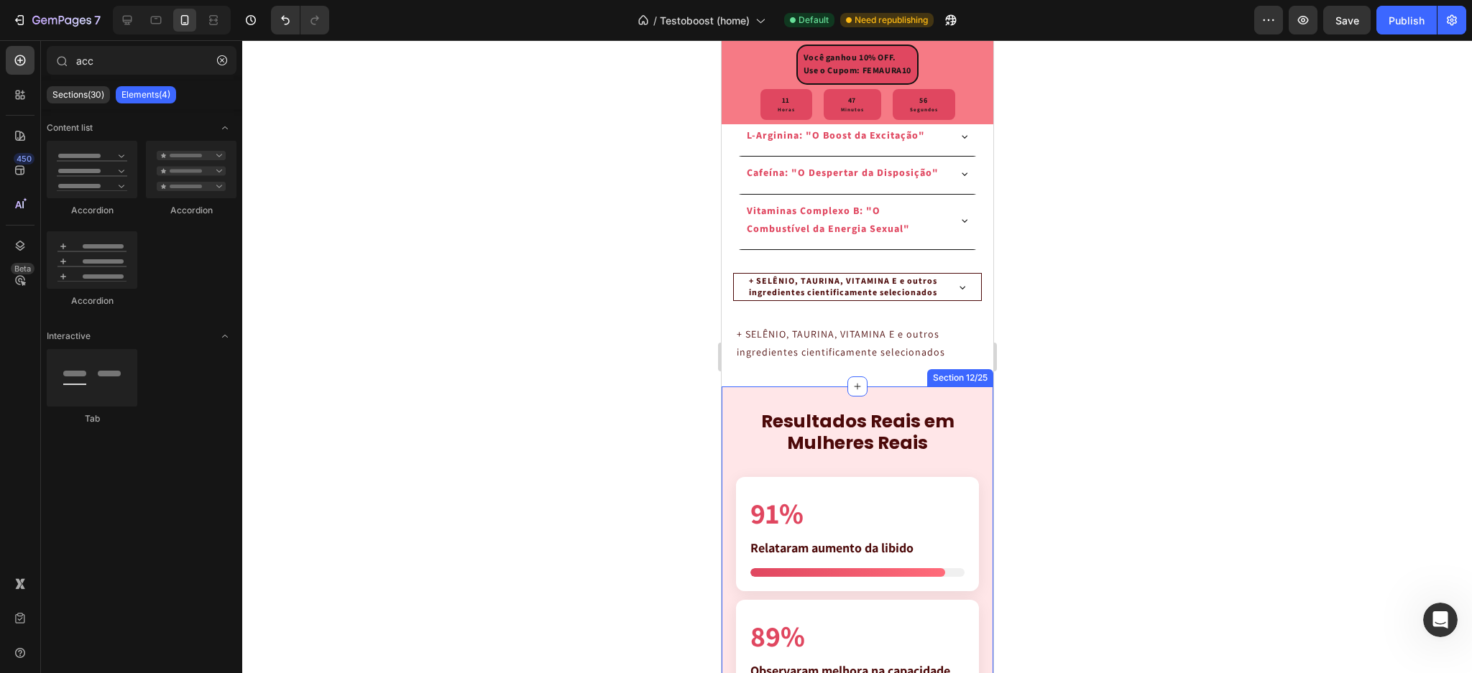
scroll to position [3027, 0]
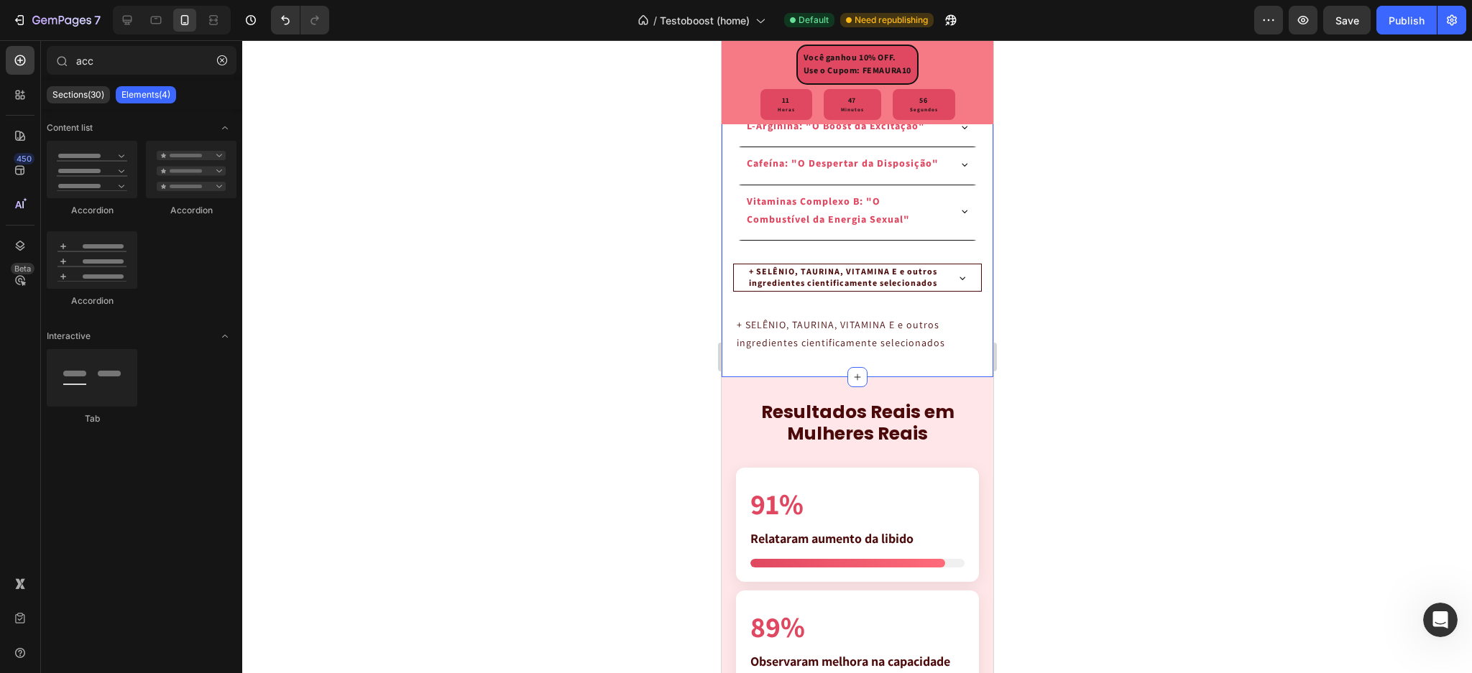
click at [853, 352] on p "+ SELÊNIO, TAURINA, VITAMINA E e outros ingredientes cientificamente selecionad…" at bounding box center [857, 334] width 242 height 36
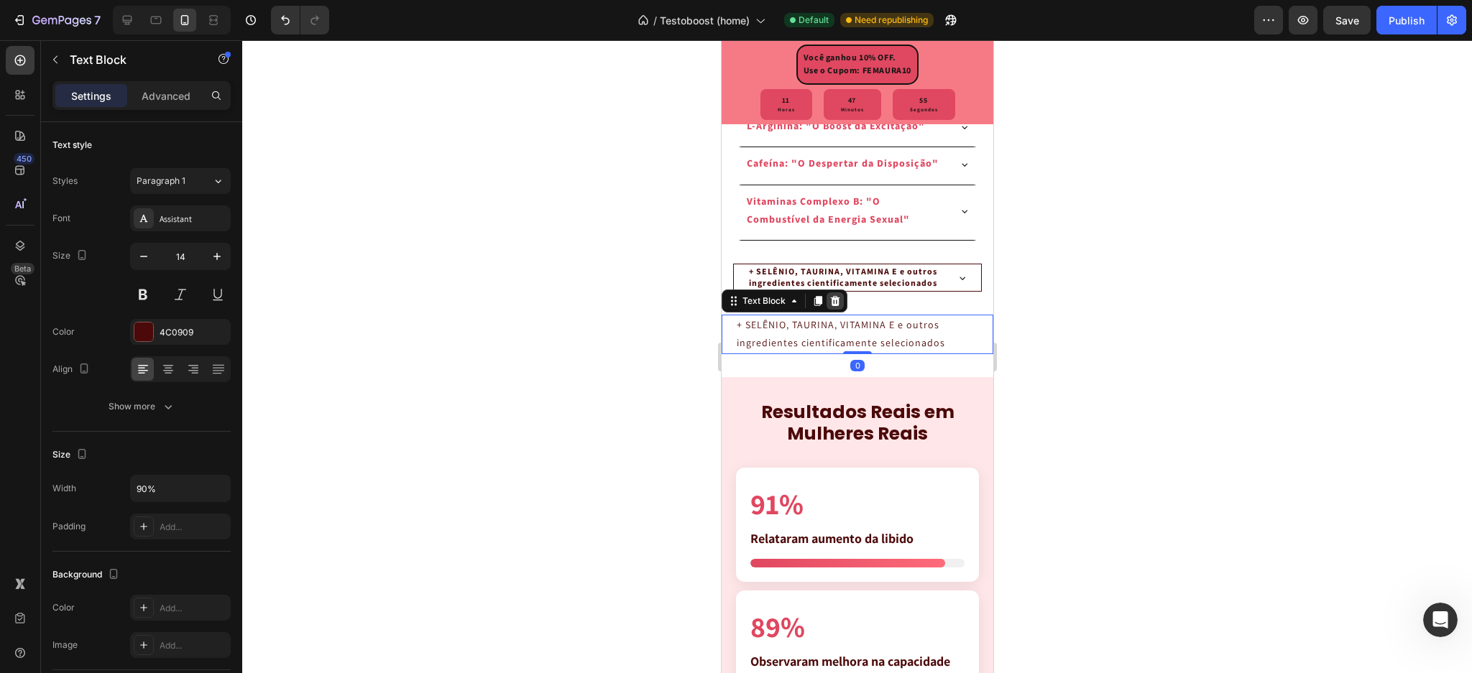
click at [831, 306] on icon at bounding box center [834, 301] width 9 height 10
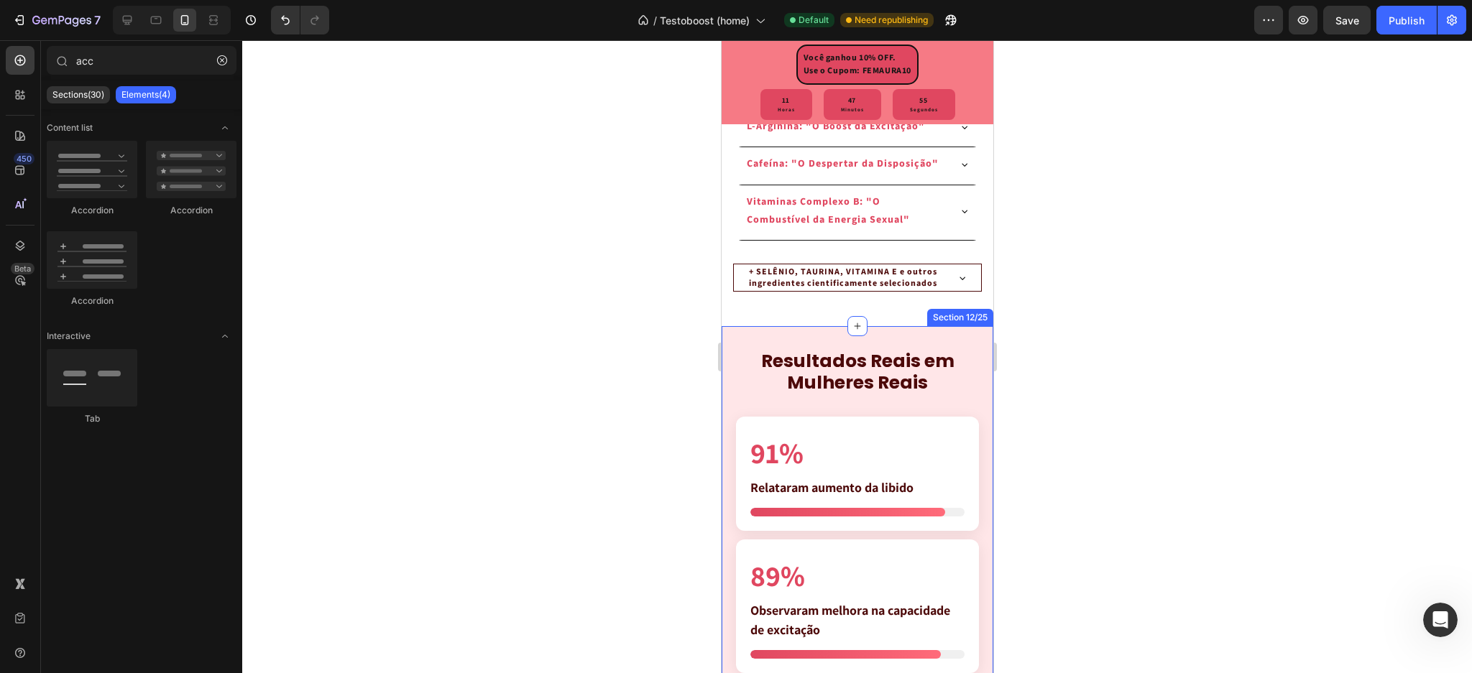
click at [589, 410] on div at bounding box center [857, 356] width 1230 height 633
click at [129, 13] on icon at bounding box center [127, 20] width 14 height 14
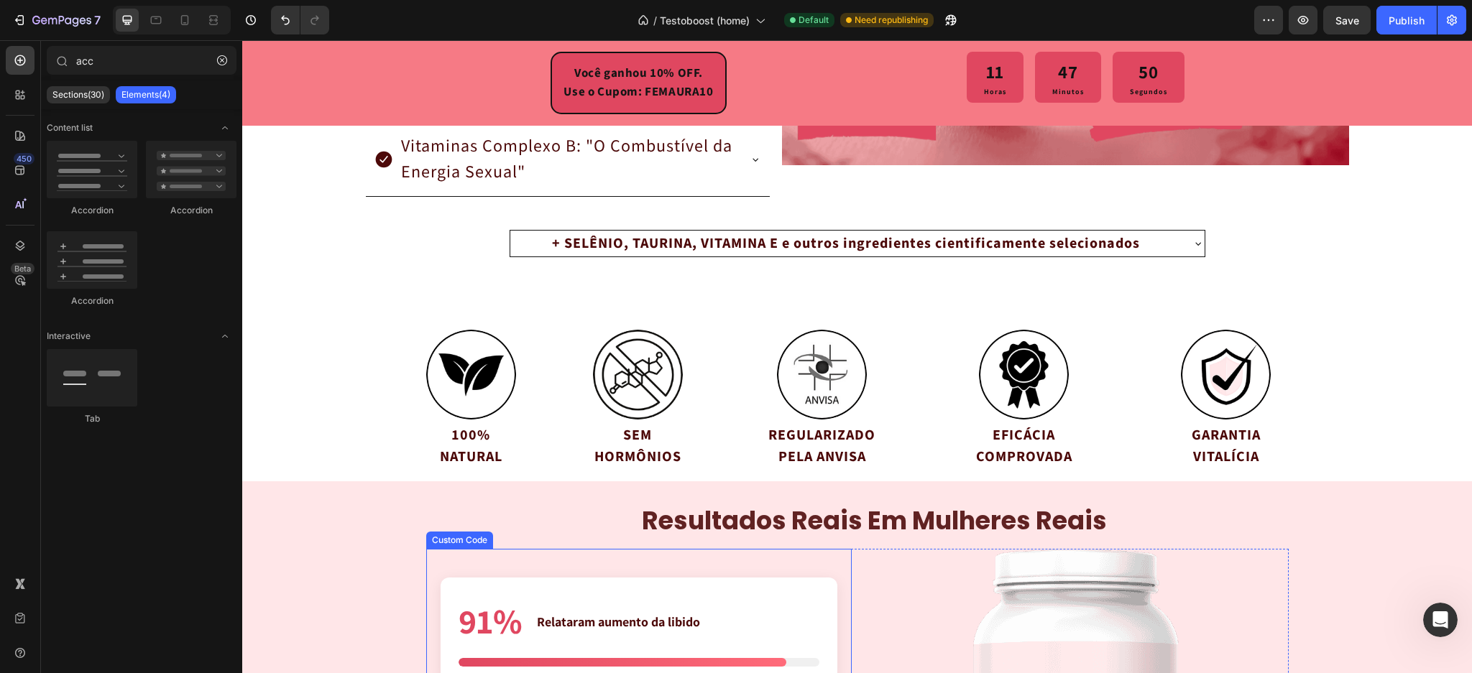
scroll to position [2772, 0]
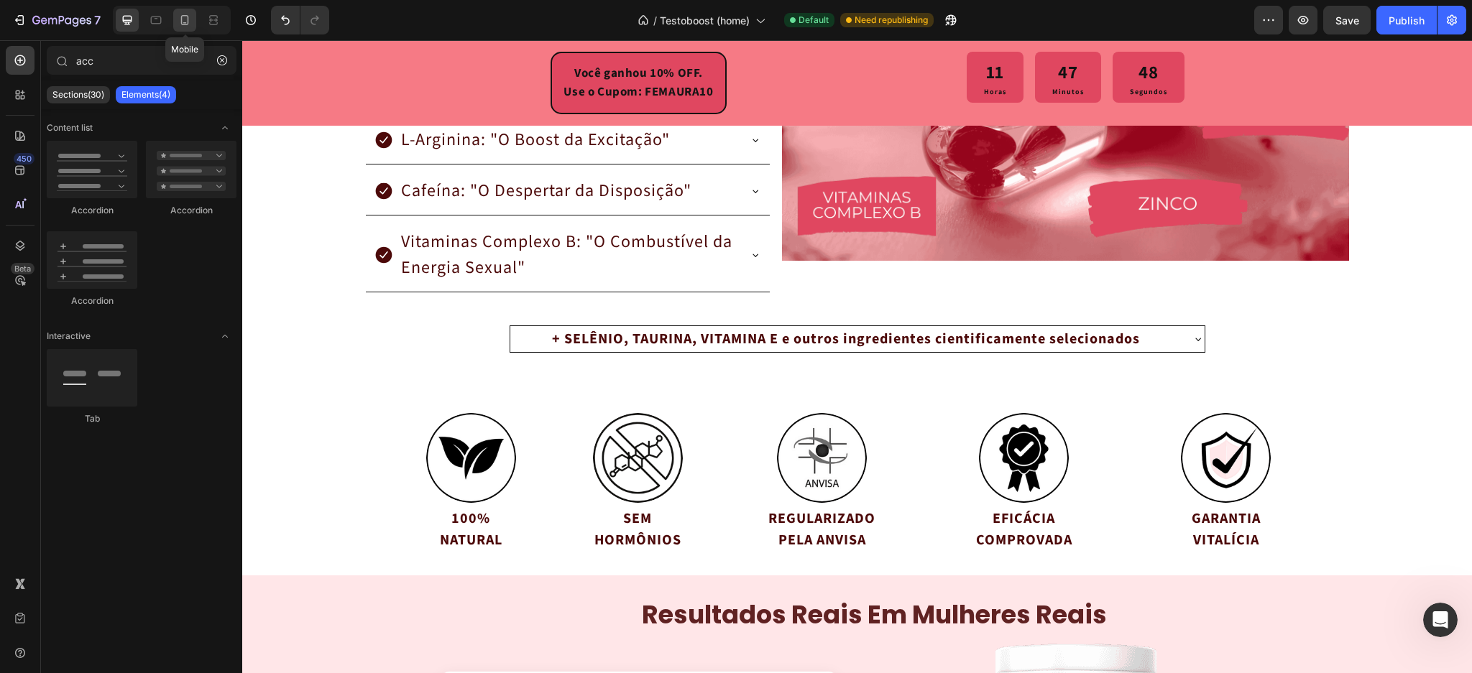
click at [188, 27] on div at bounding box center [184, 20] width 23 height 23
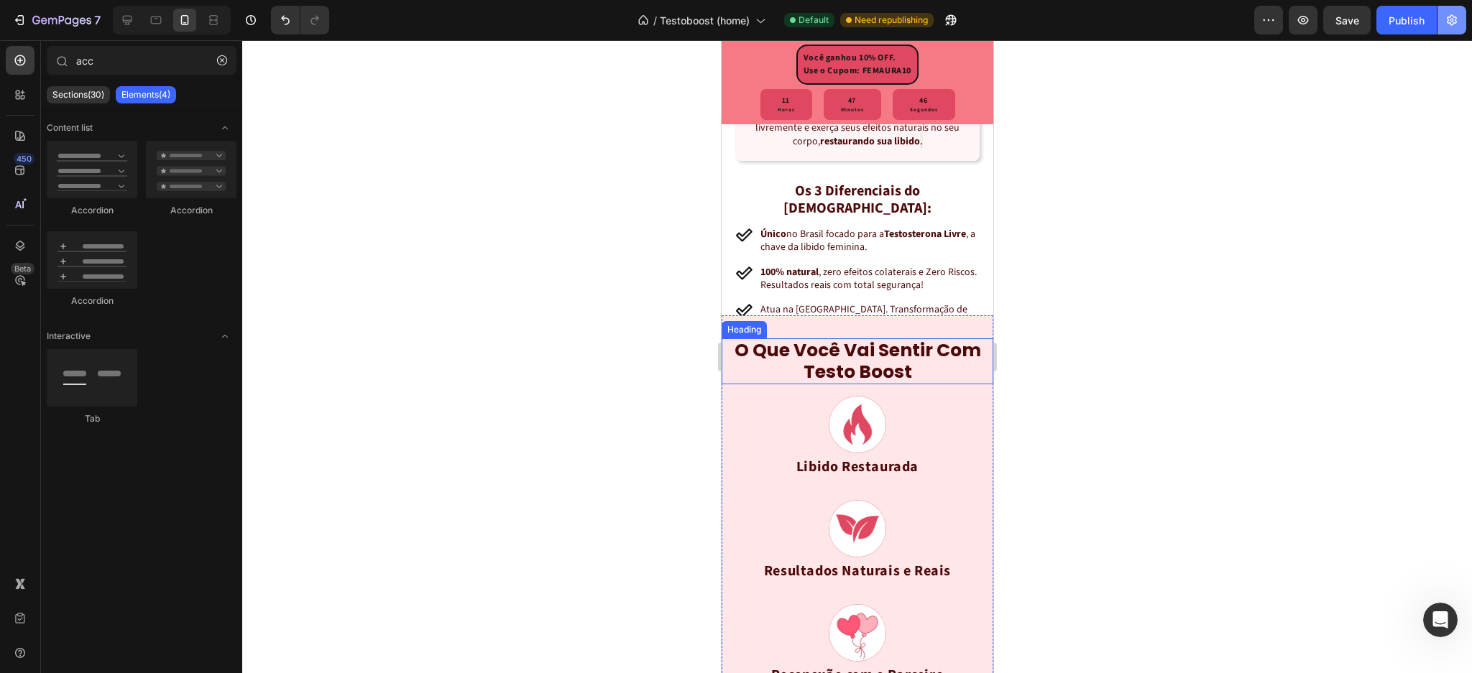
scroll to position [1776, 0]
click at [1419, 21] on div "Publish" at bounding box center [1407, 20] width 36 height 15
click at [1419, 21] on button "Publish" at bounding box center [1406, 20] width 60 height 29
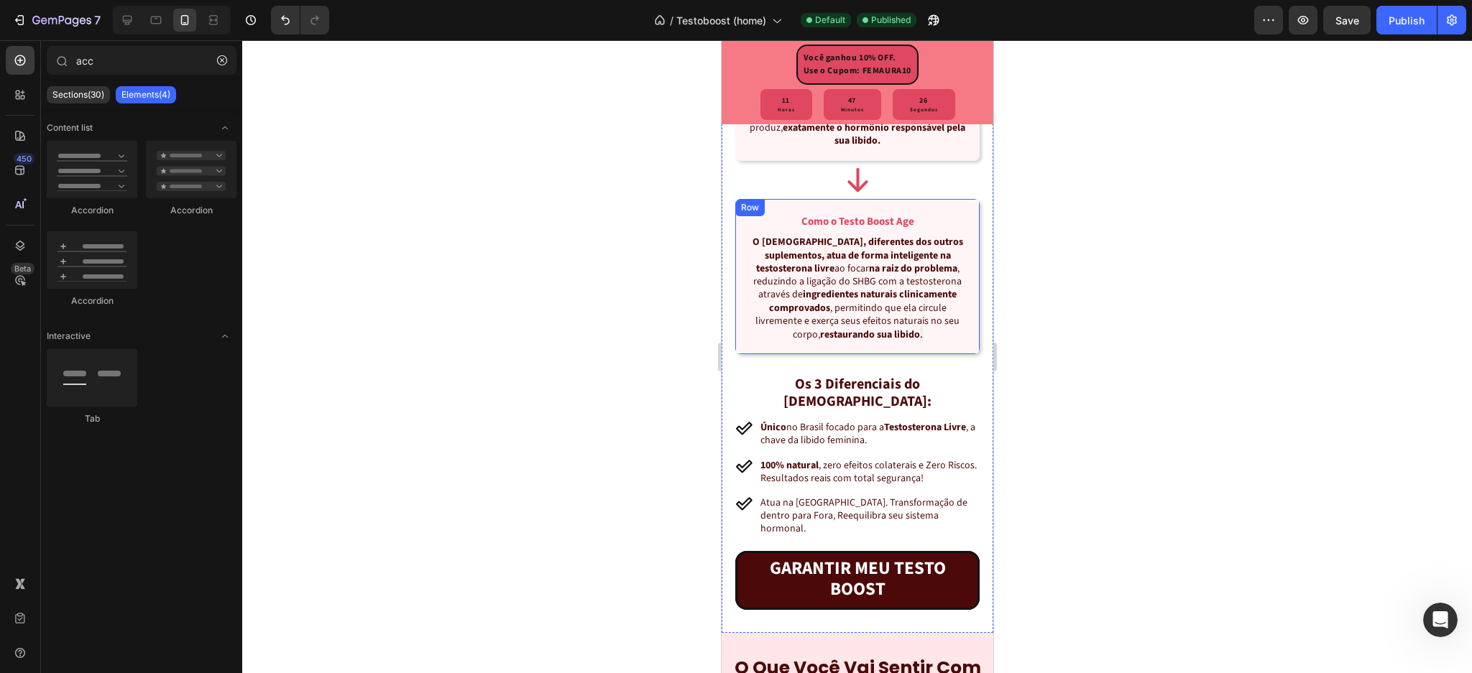
scroll to position [1489, 0]
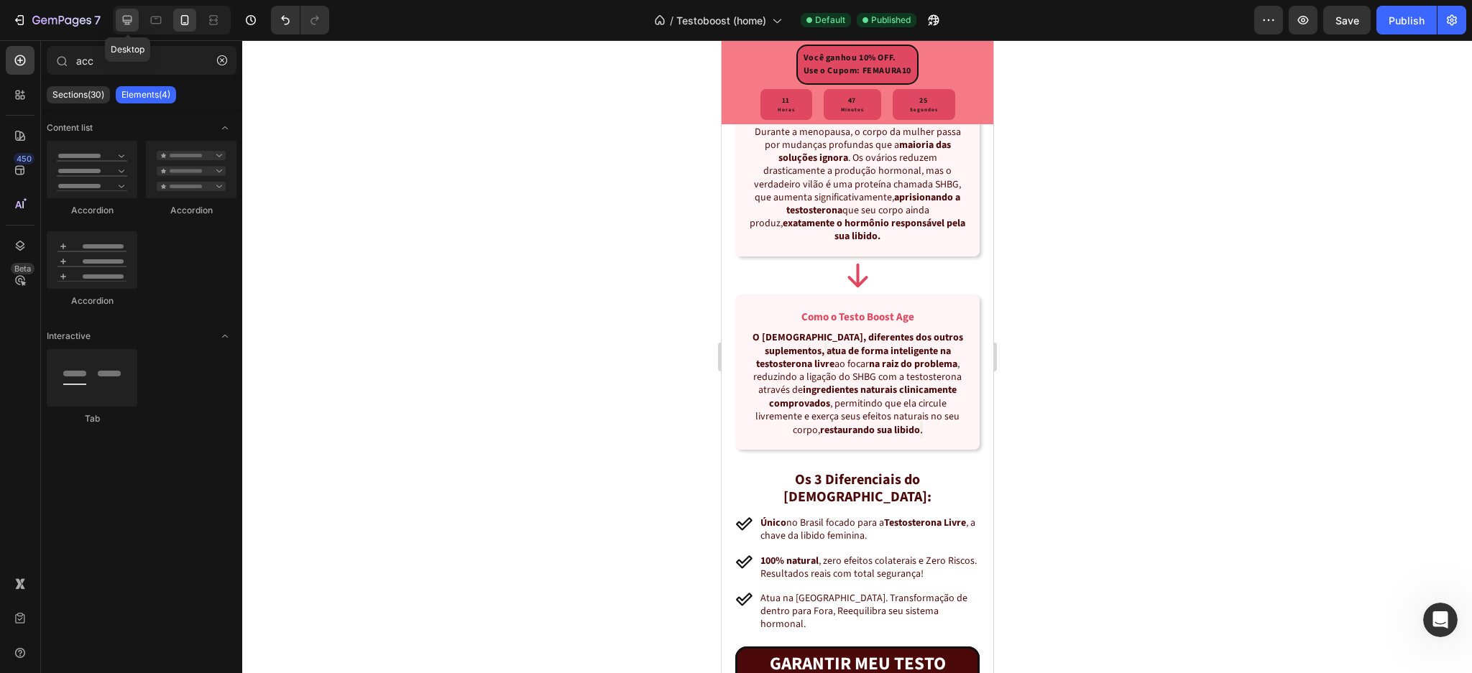
click at [130, 22] on icon at bounding box center [127, 20] width 9 height 9
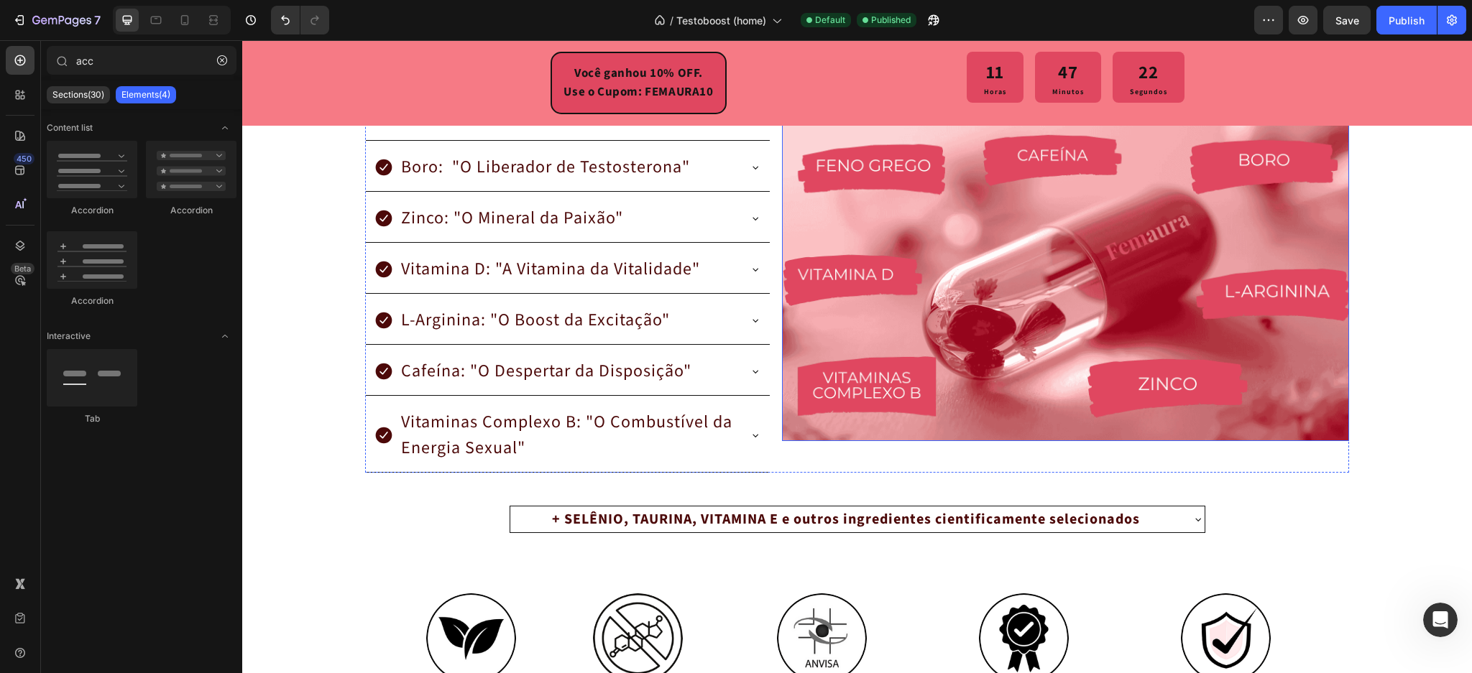
click at [962, 316] on img at bounding box center [1065, 283] width 567 height 318
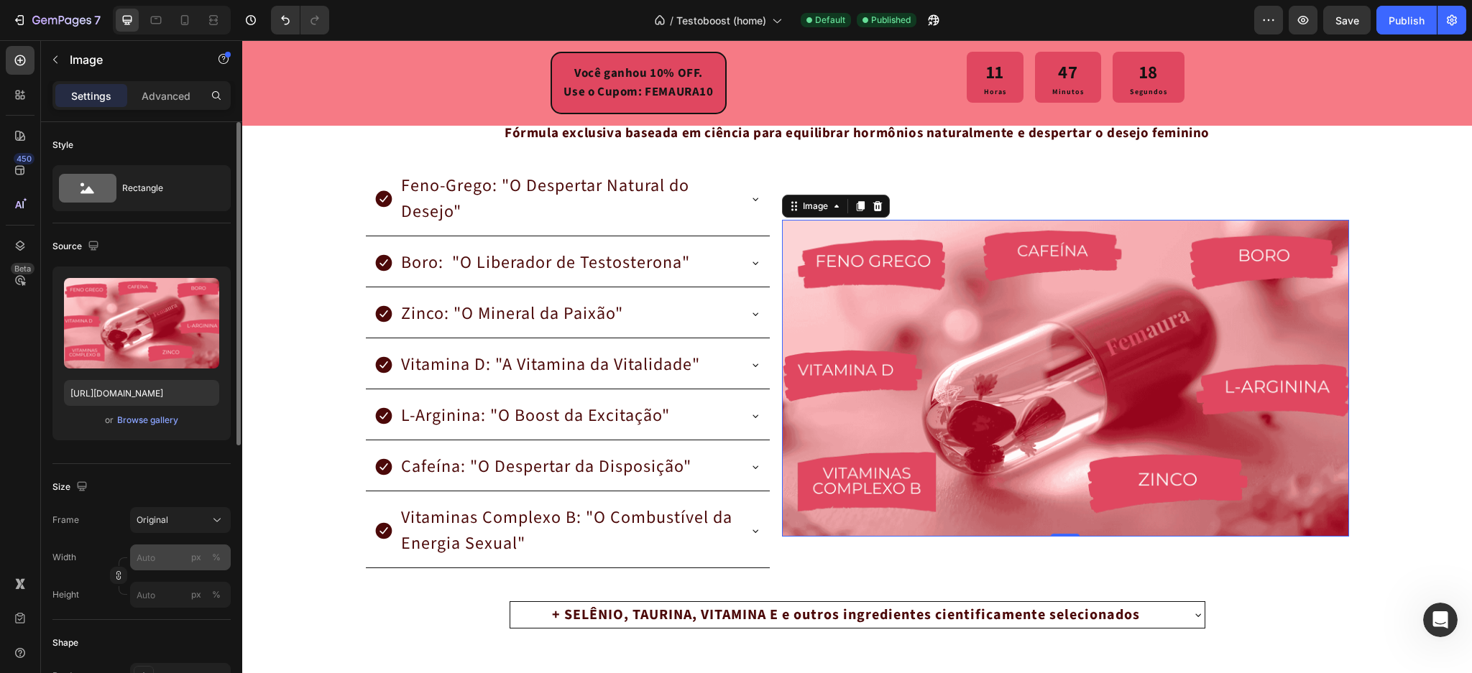
scroll to position [96, 0]
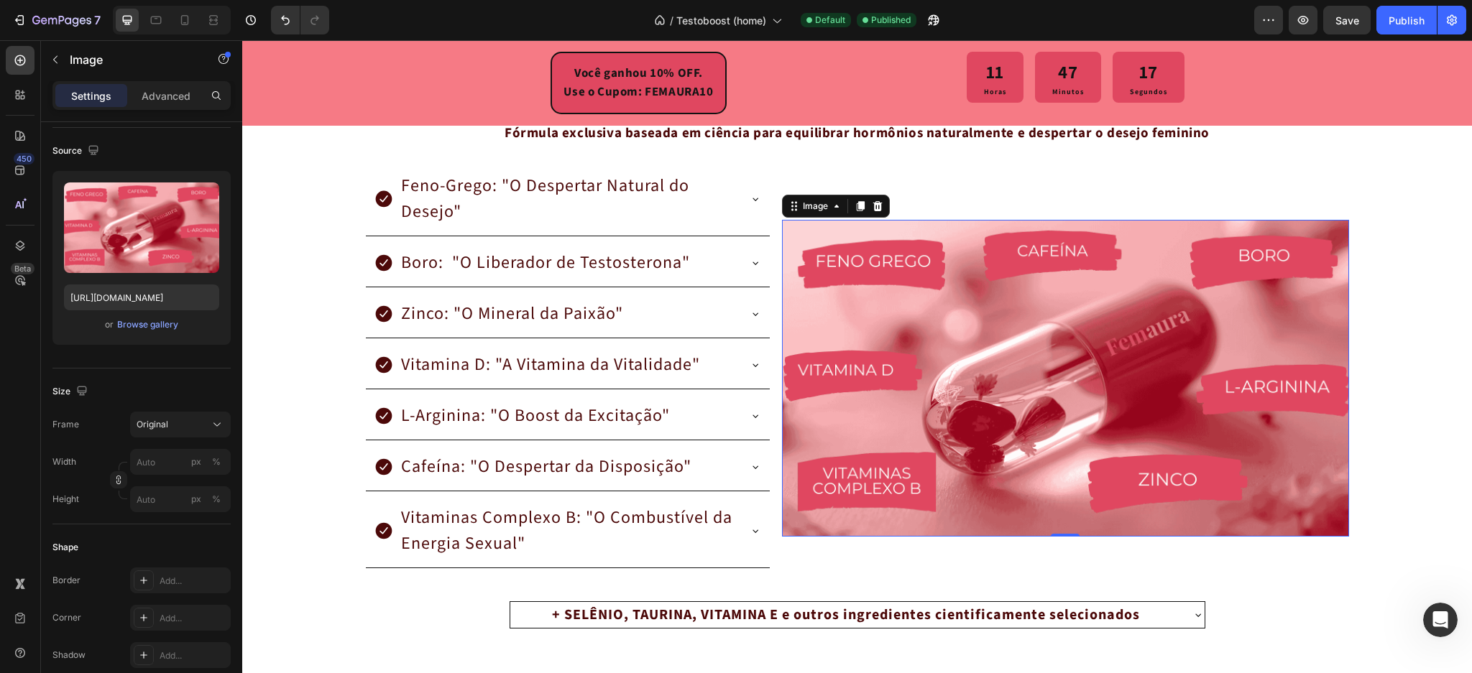
click at [175, 83] on div "Settings Advanced" at bounding box center [141, 95] width 178 height 29
click at [179, 91] on p "Advanced" at bounding box center [166, 95] width 49 height 15
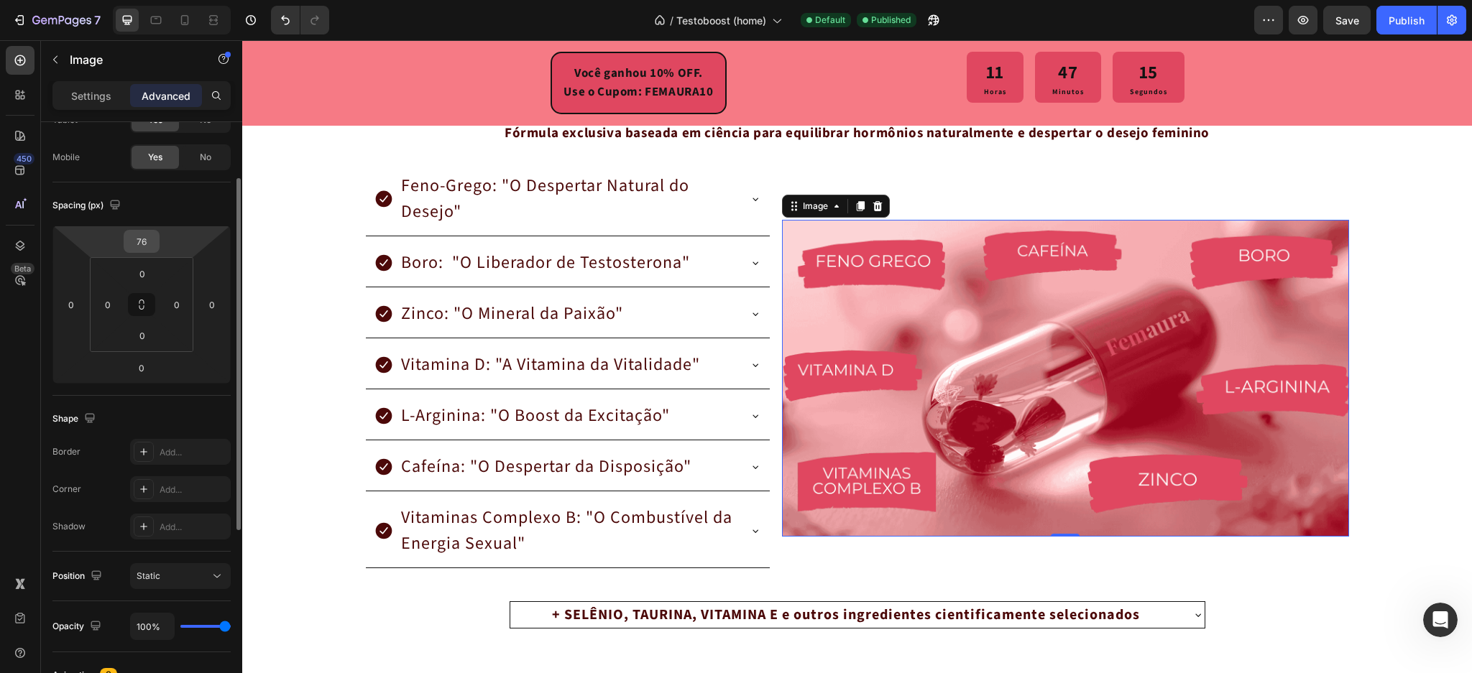
click at [157, 244] on div "76" at bounding box center [142, 241] width 36 height 23
click at [155, 240] on input "76" at bounding box center [141, 242] width 29 height 22
type input "0"
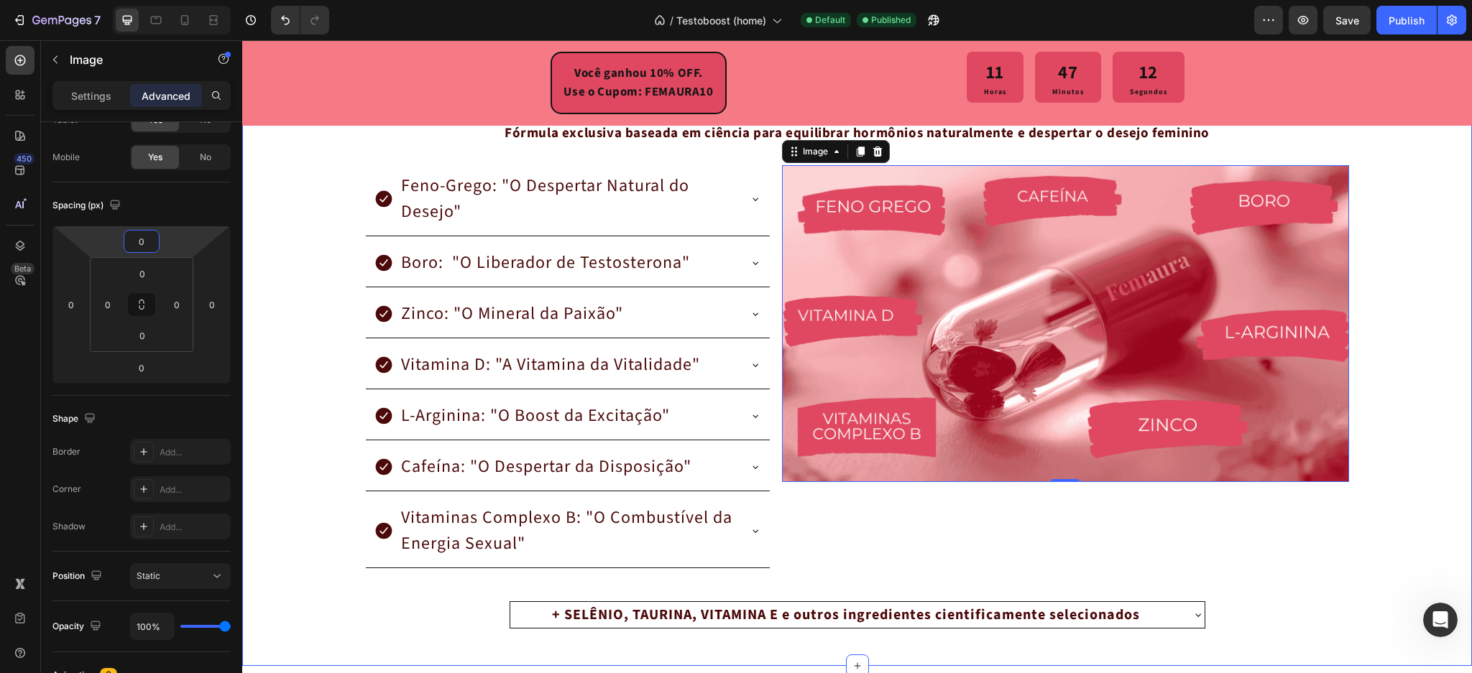
drag, startPoint x: 286, startPoint y: 325, endPoint x: 533, endPoint y: 290, distance: 248.9
click at [289, 323] on div "GARANTIA PARA SEMPRE! Se em qualquer momento, hoje ou daqui a anos, você não es…" at bounding box center [857, 307] width 1230 height 672
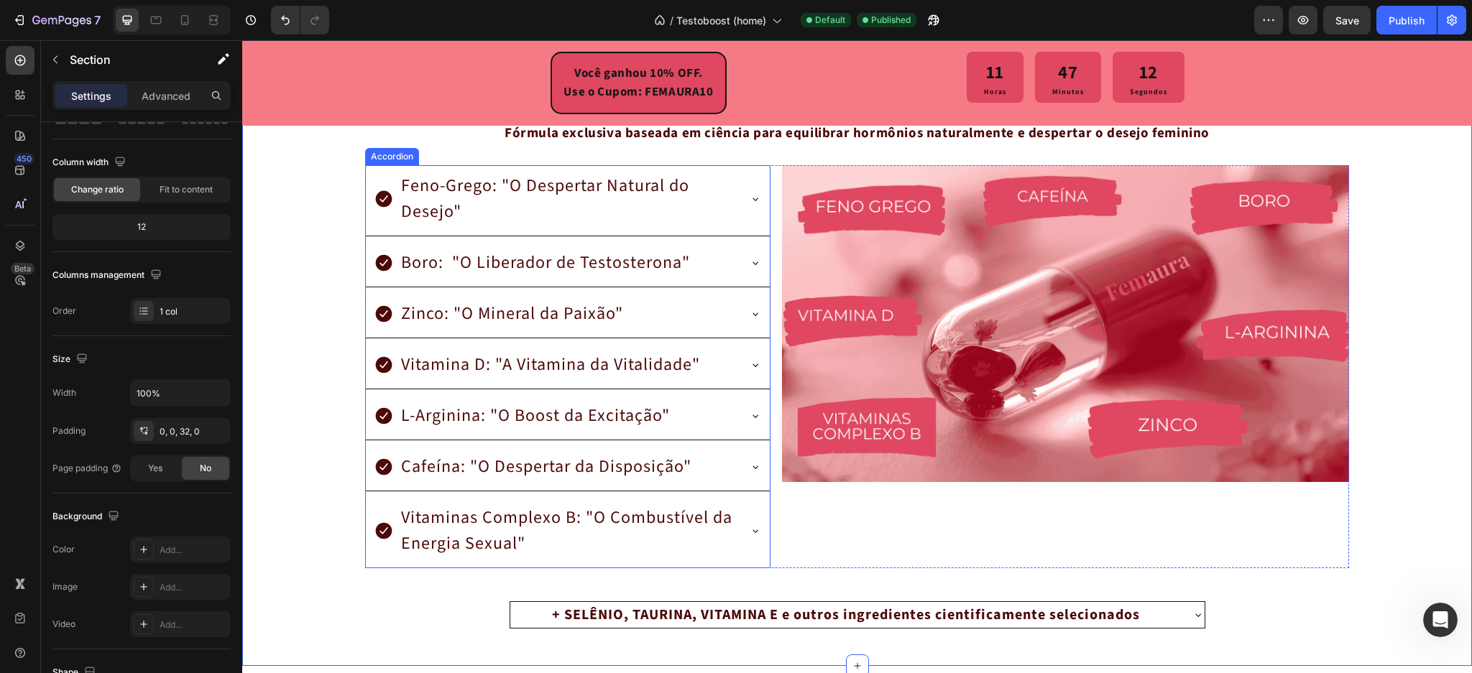
scroll to position [0, 0]
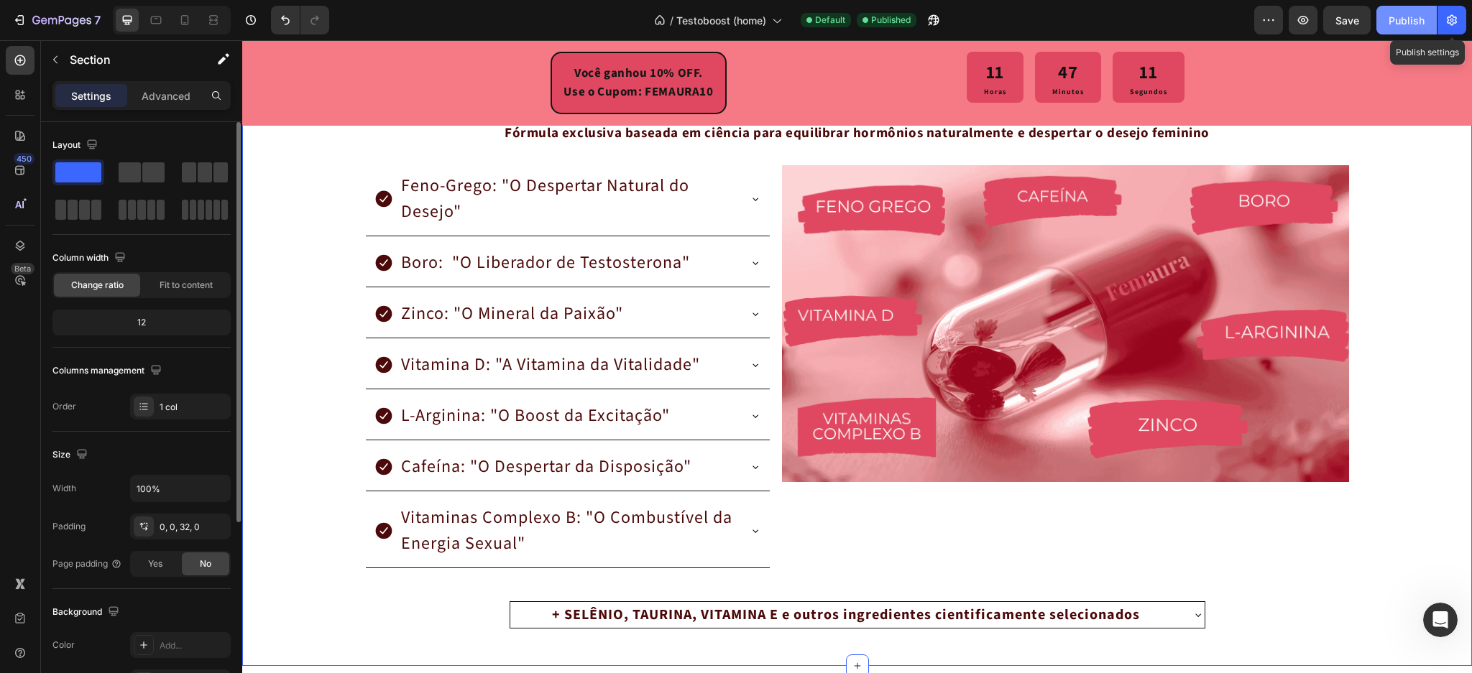
click at [1424, 21] on div "Publish" at bounding box center [1407, 20] width 36 height 15
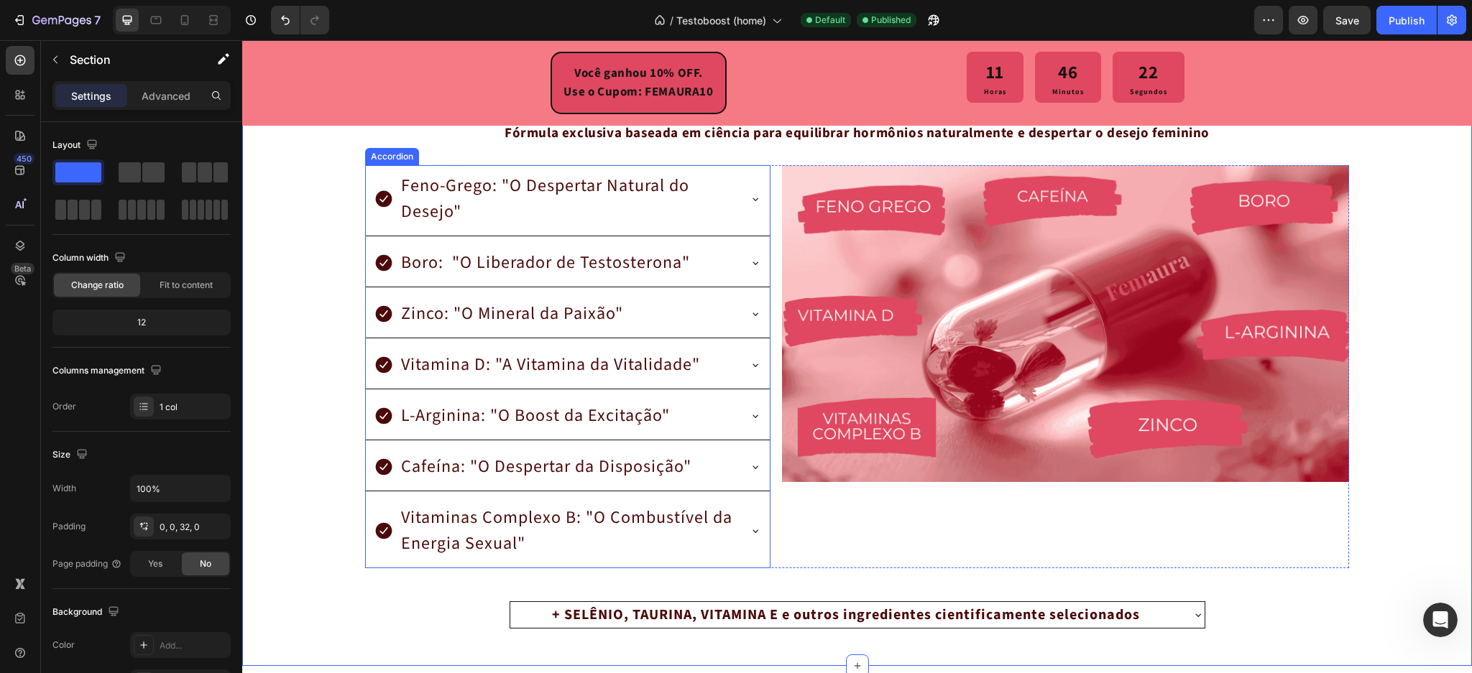
click at [673, 314] on div "Zinco: "O Mineral da Paixão"" at bounding box center [556, 314] width 364 height 30
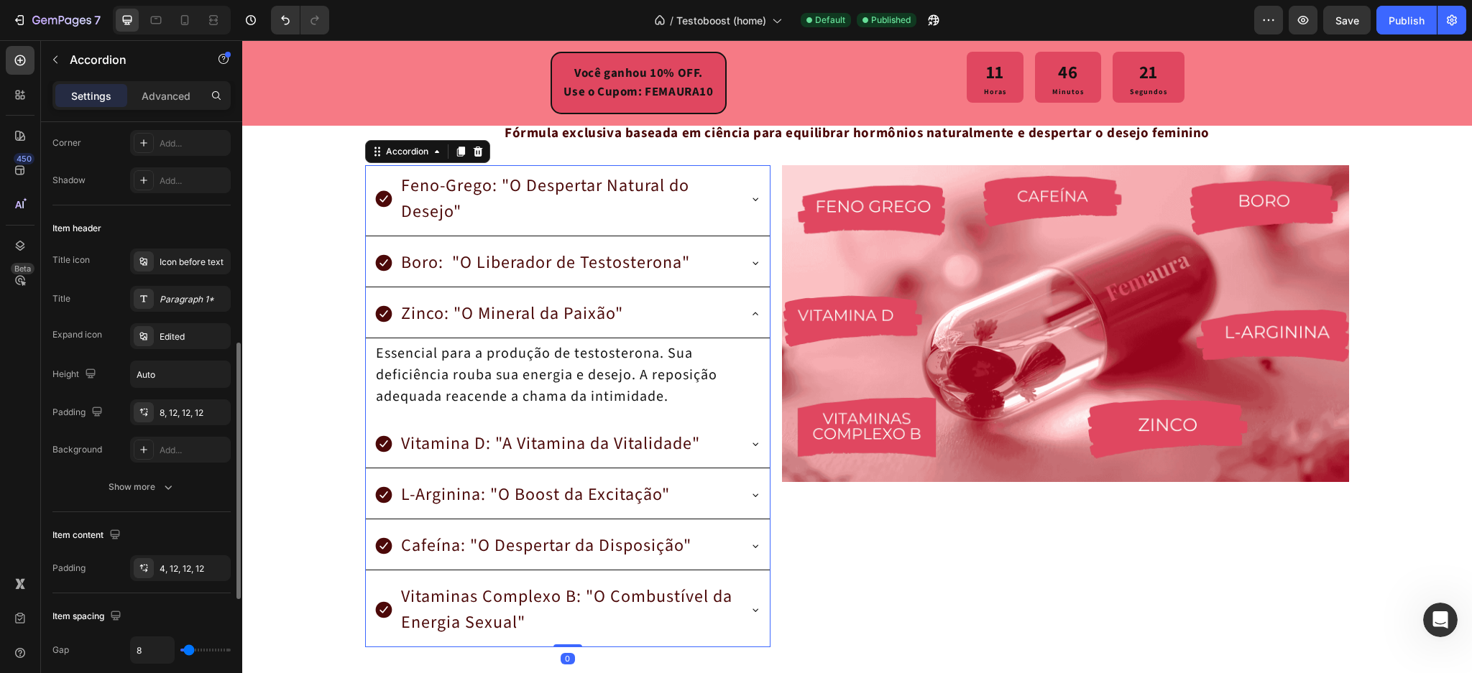
scroll to position [288, 0]
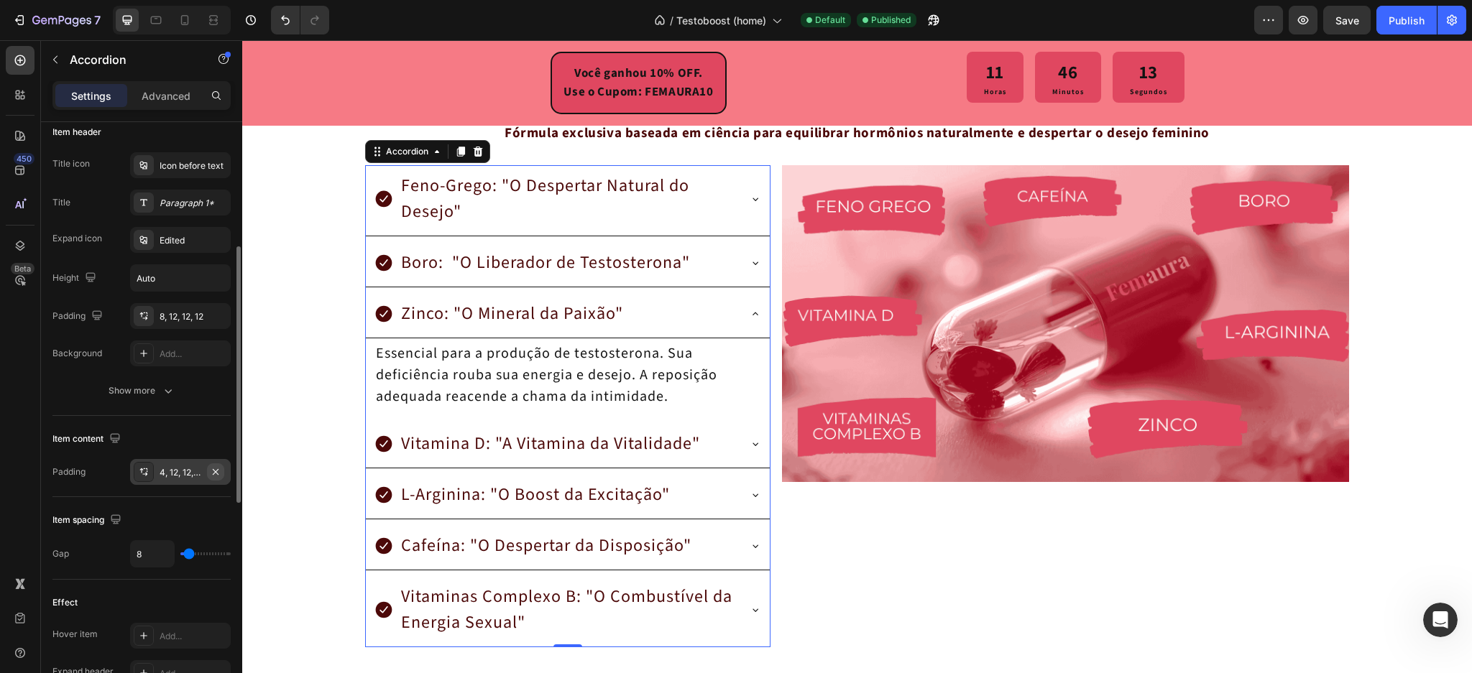
click at [216, 471] on icon "button" at bounding box center [216, 472] width 6 height 6
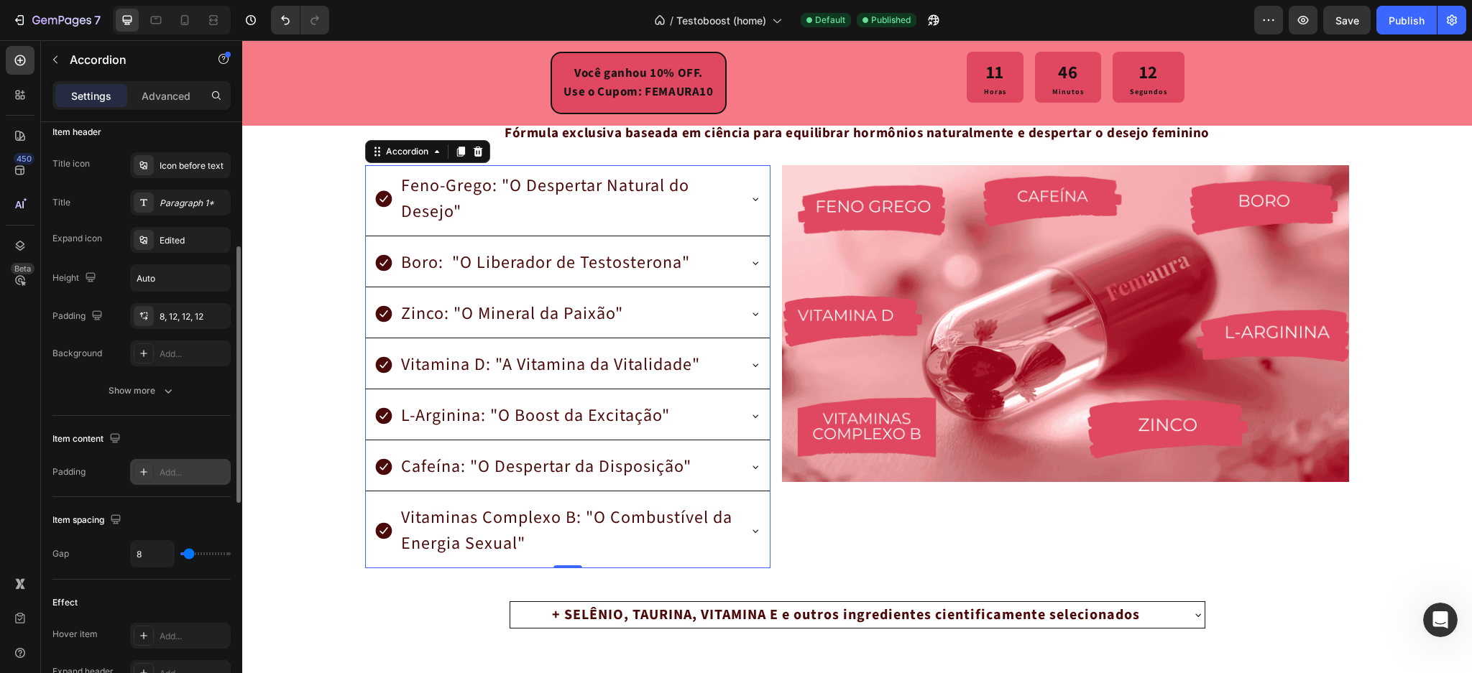
click at [543, 311] on p "Zinco: "O Mineral da Paixão"" at bounding box center [512, 314] width 222 height 26
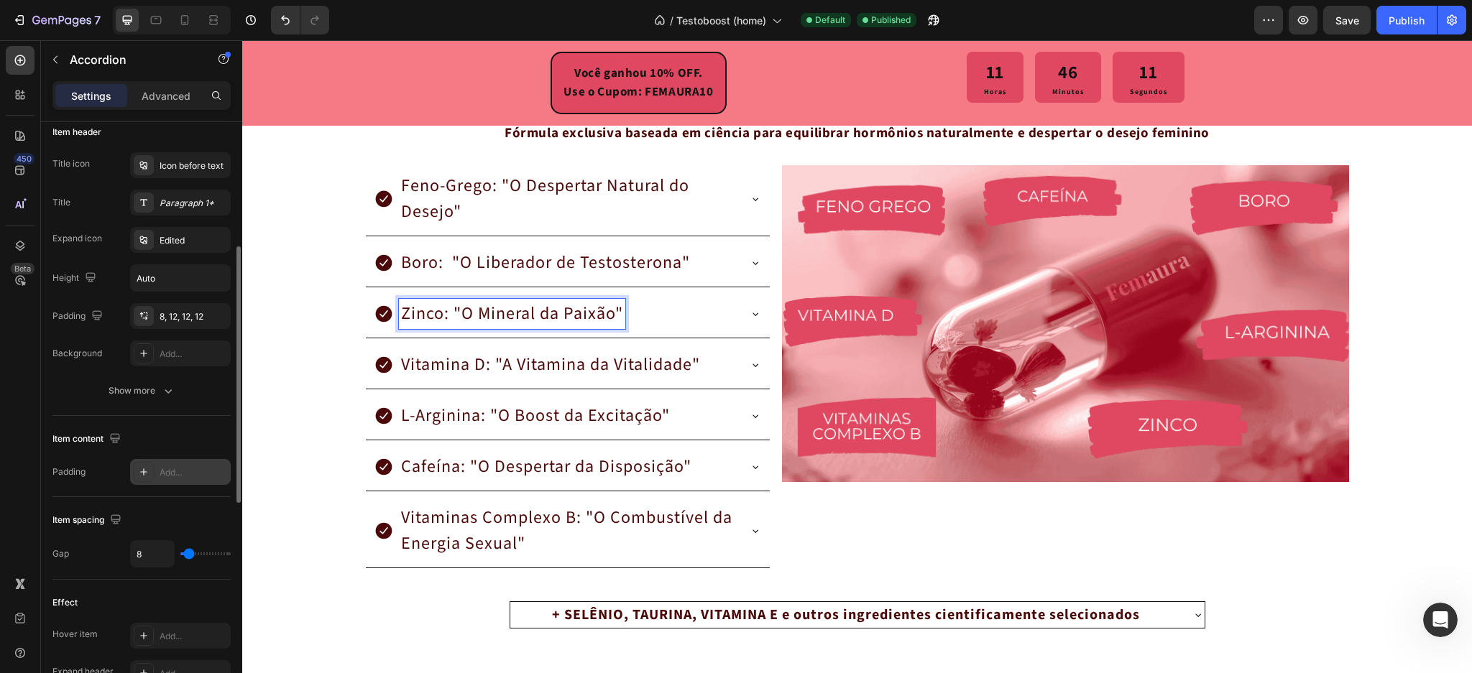
click at [686, 321] on div "Zinco: "O Mineral da Paixão"" at bounding box center [556, 314] width 364 height 30
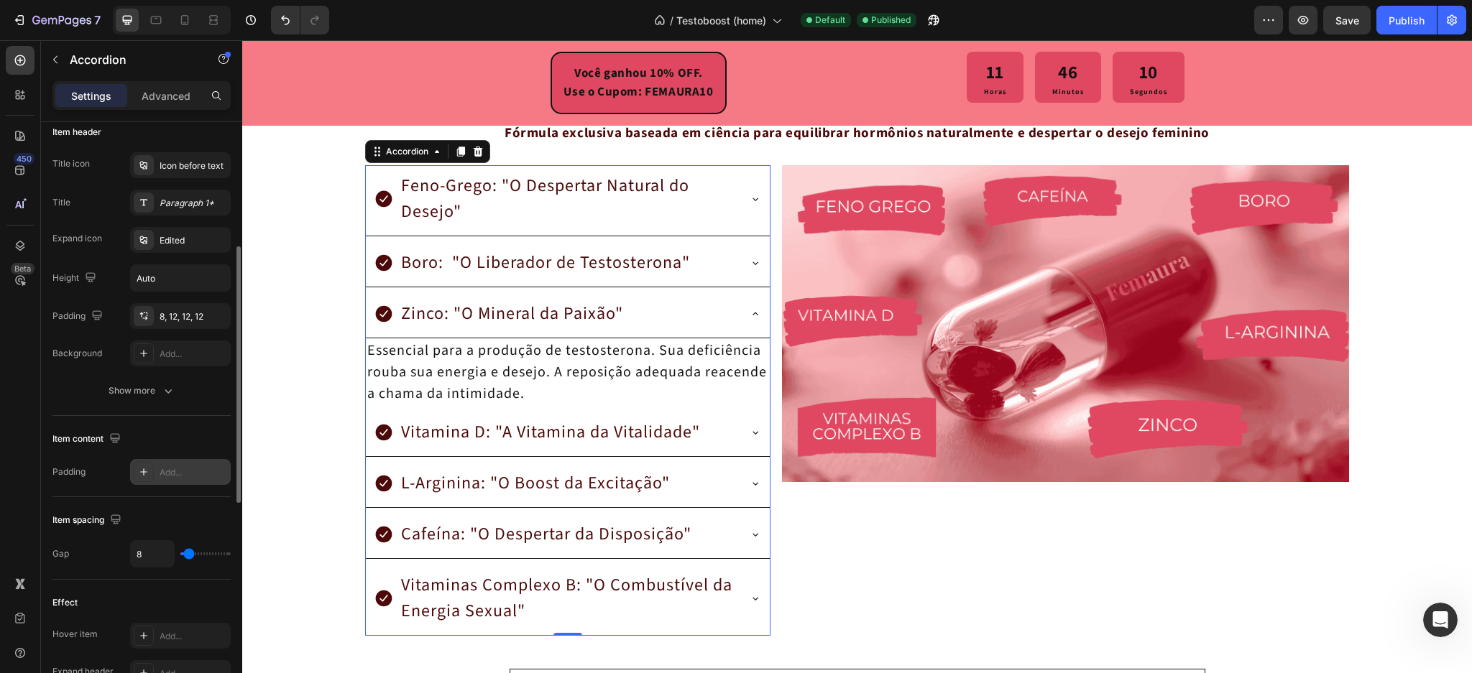
click at [162, 436] on div "Item content" at bounding box center [141, 439] width 178 height 23
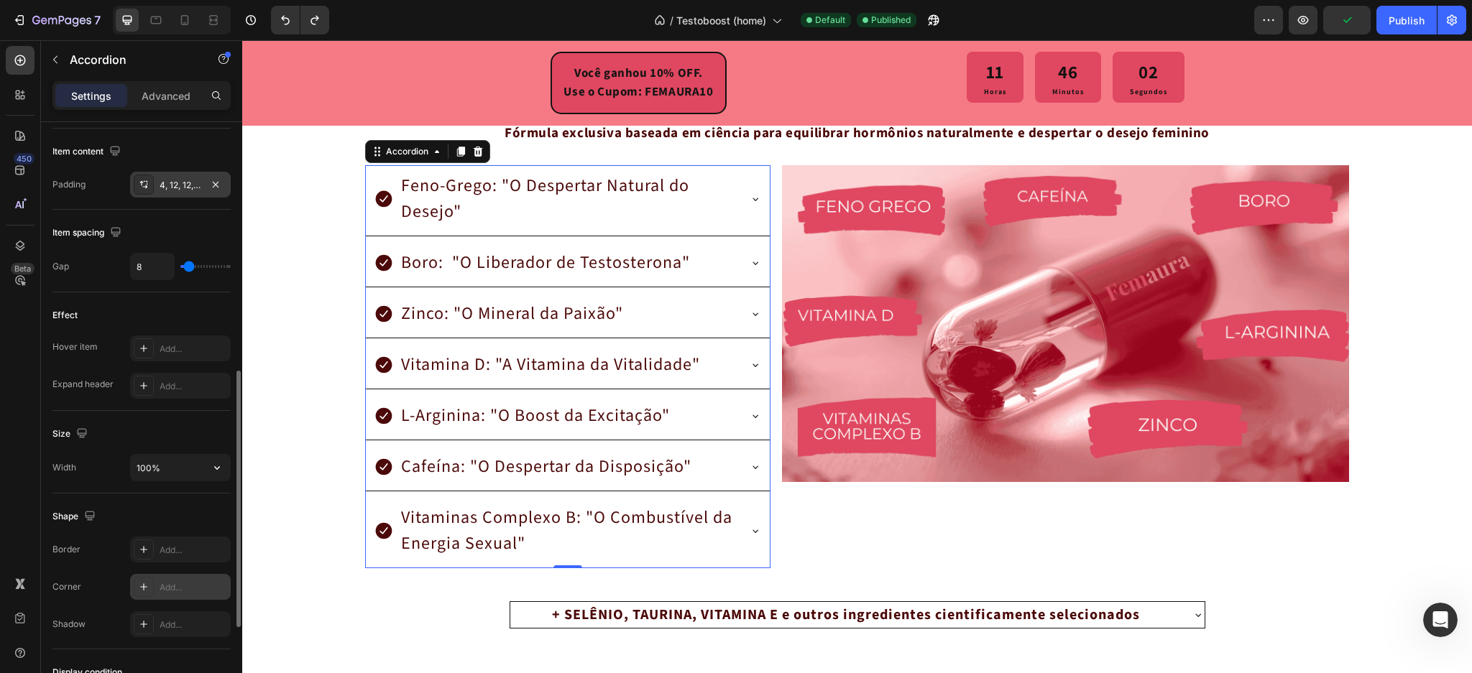
scroll to position [766, 0]
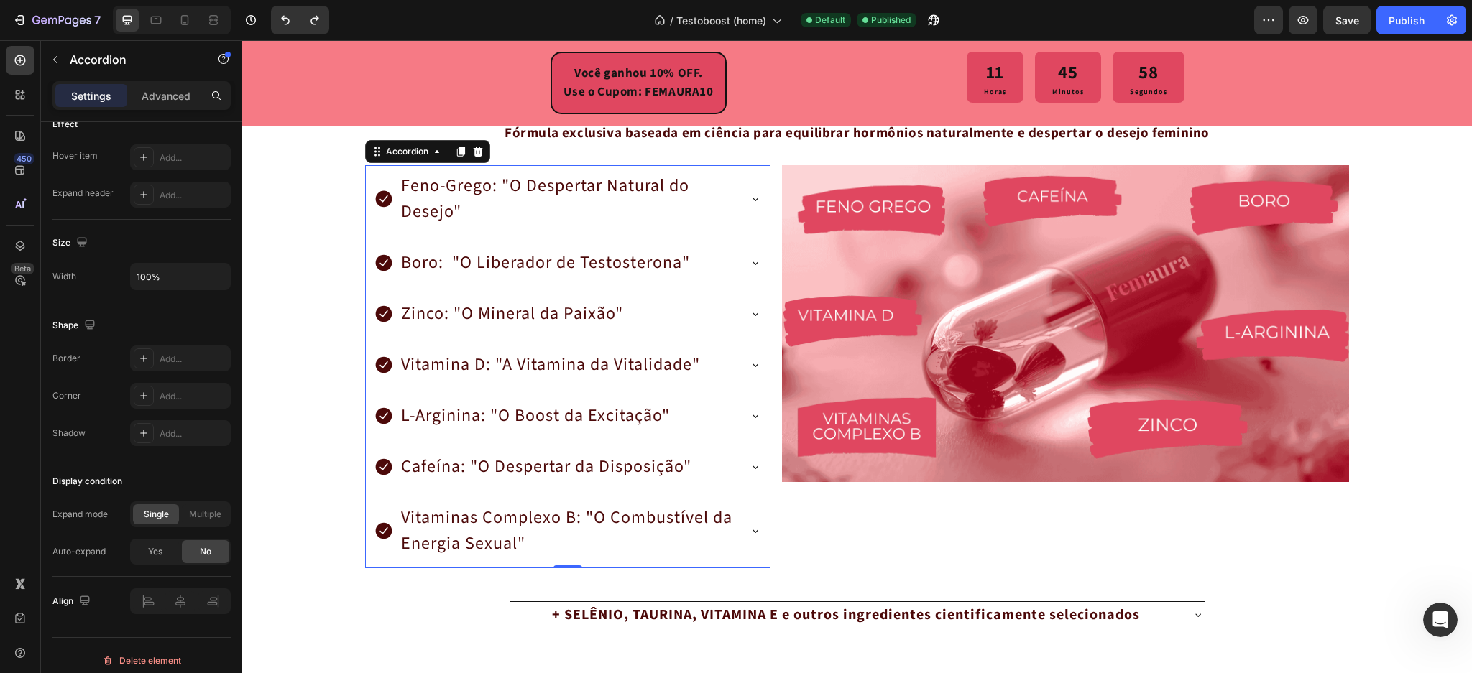
click at [725, 469] on div "Cafeína: "O Despertar da Disposição"" at bounding box center [556, 467] width 364 height 30
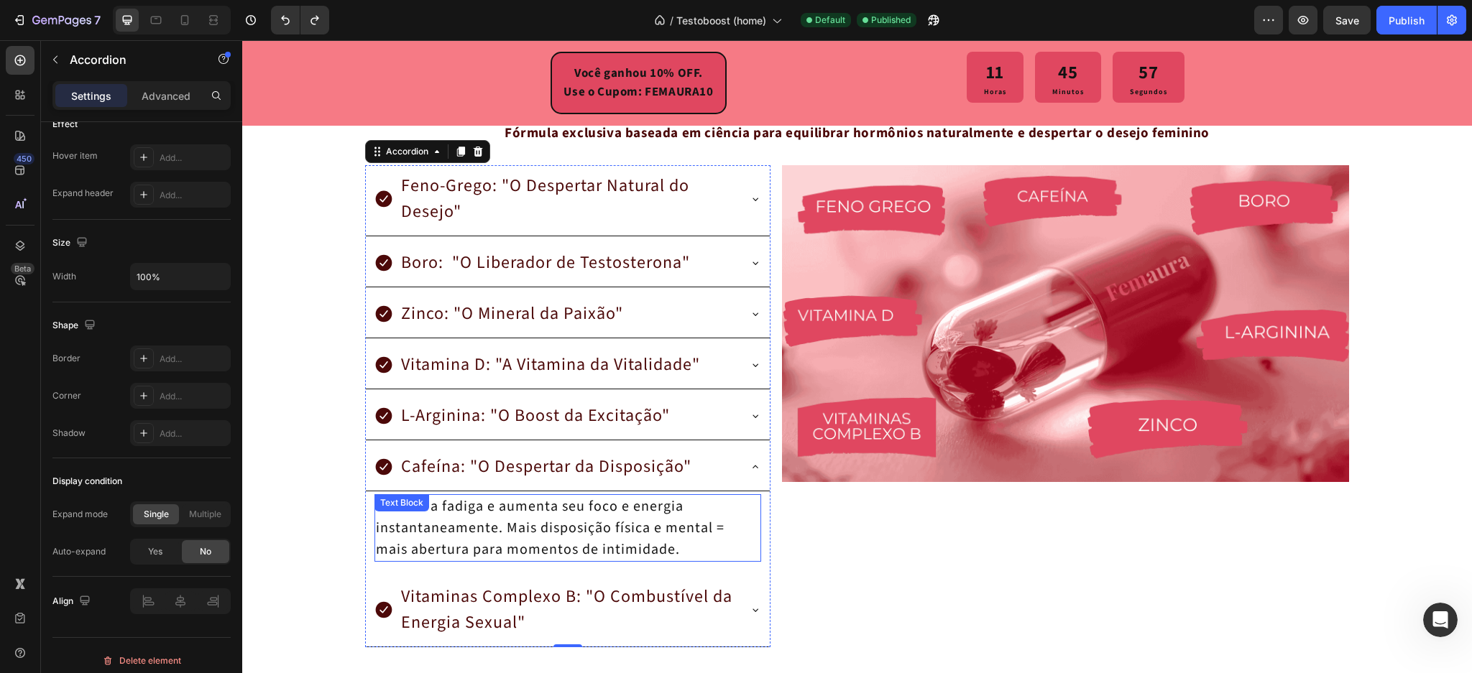
click at [450, 540] on p "Elimina a fadiga e aumenta seu foco e energia instantaneamente. Mais disposição…" at bounding box center [568, 528] width 384 height 65
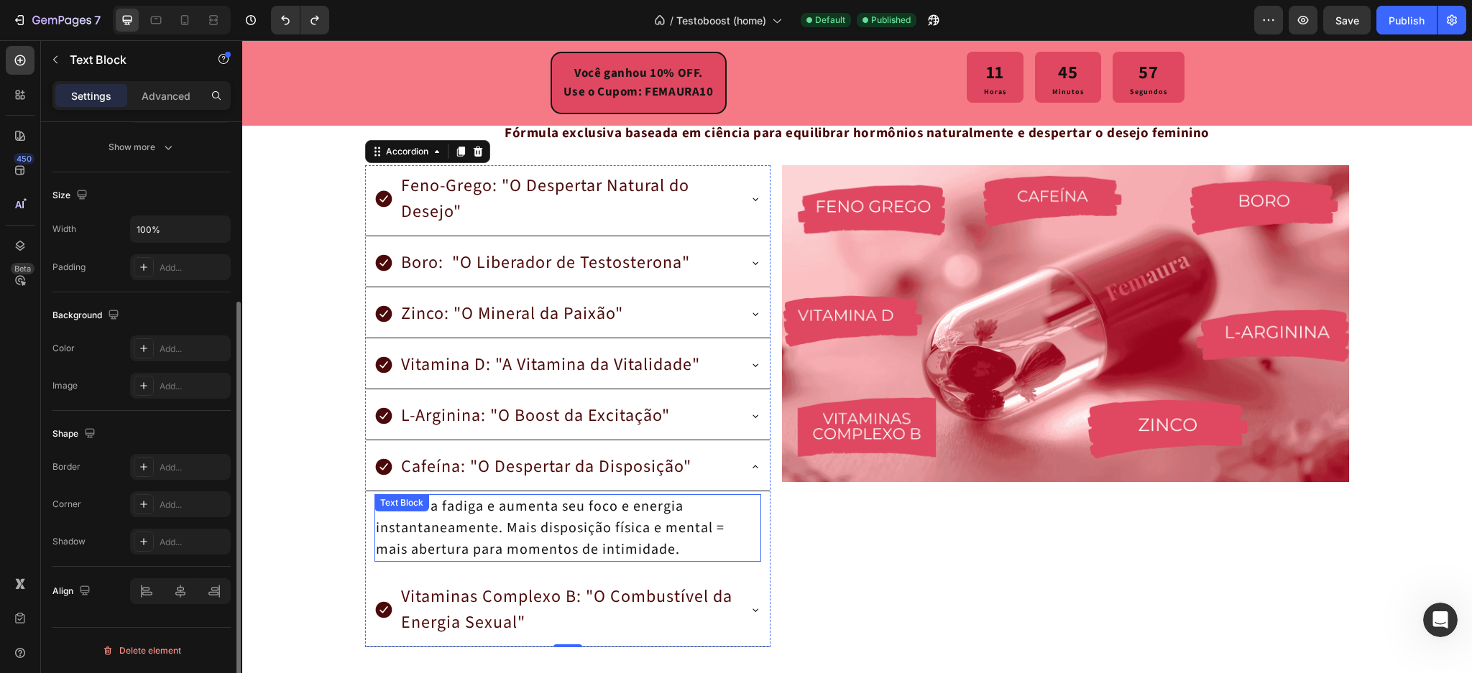
scroll to position [0, 0]
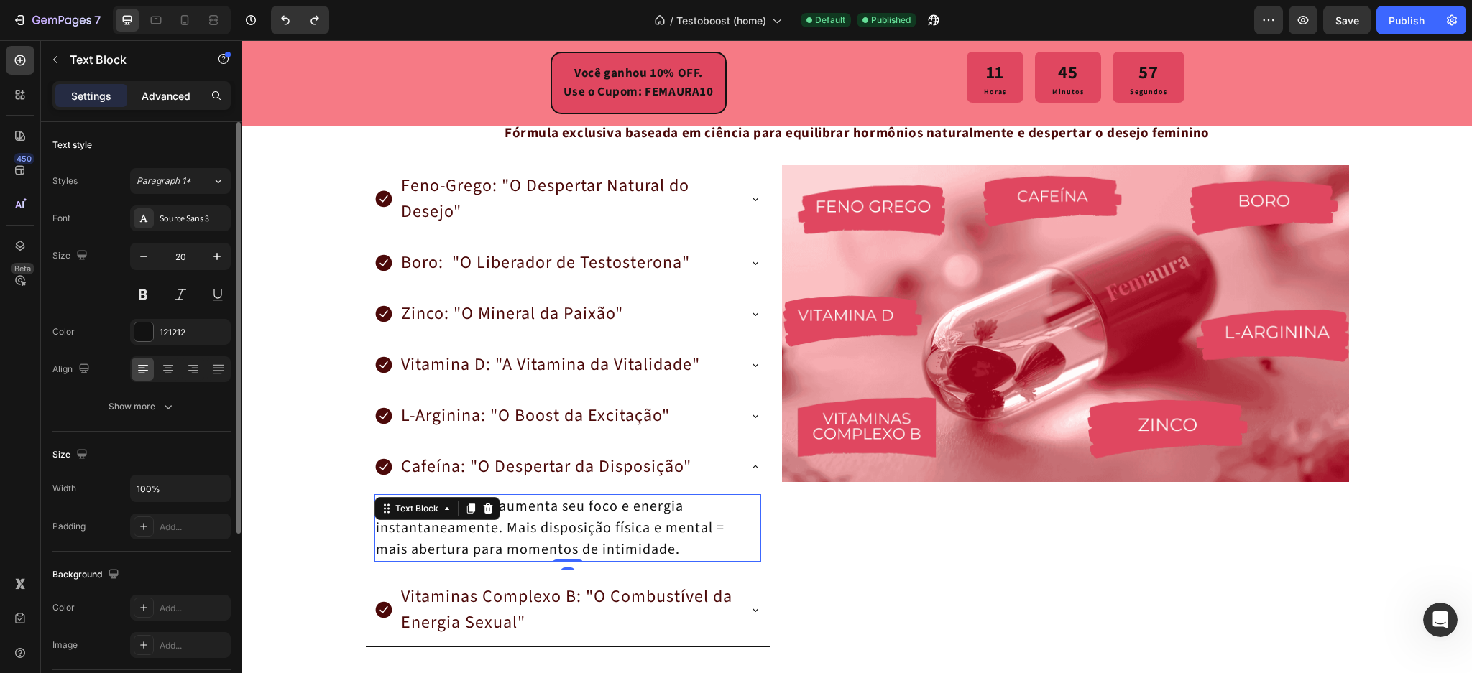
click at [165, 101] on p "Advanced" at bounding box center [166, 95] width 49 height 15
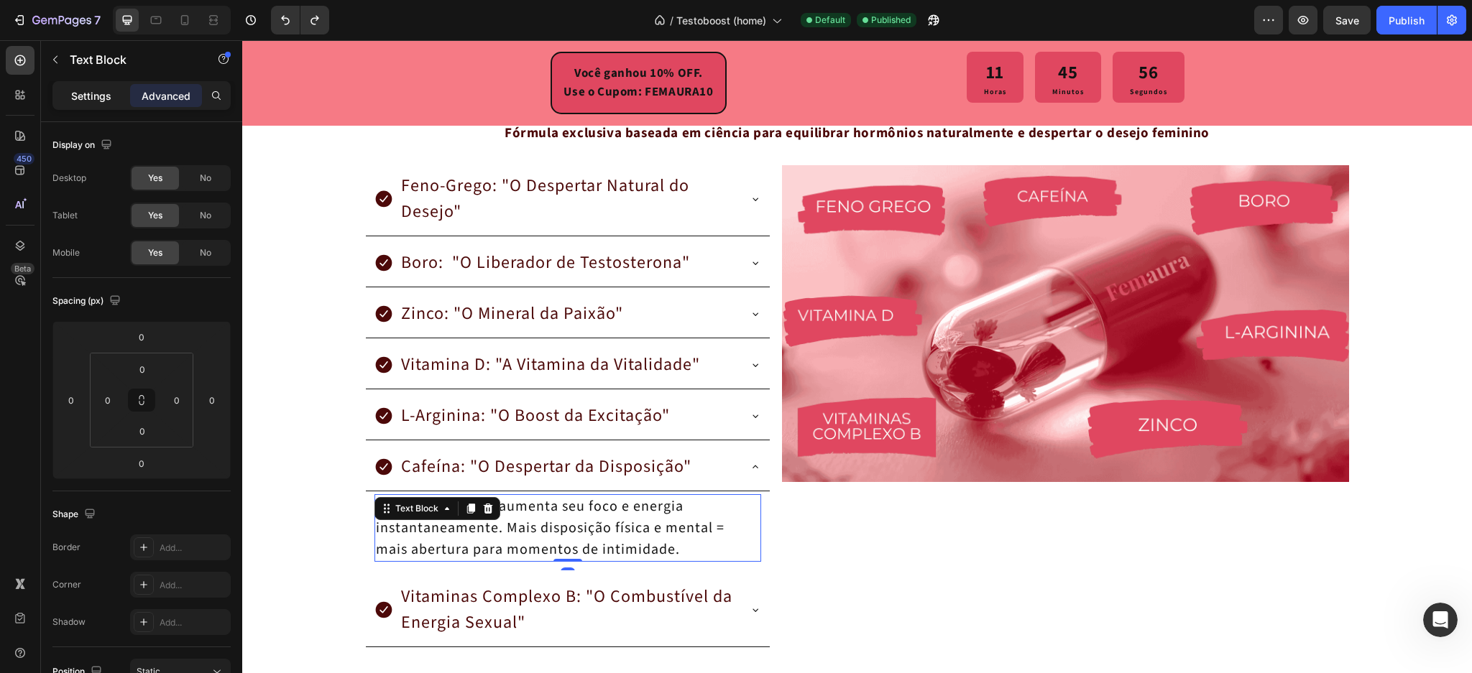
click at [83, 93] on p "Settings" at bounding box center [91, 95] width 40 height 15
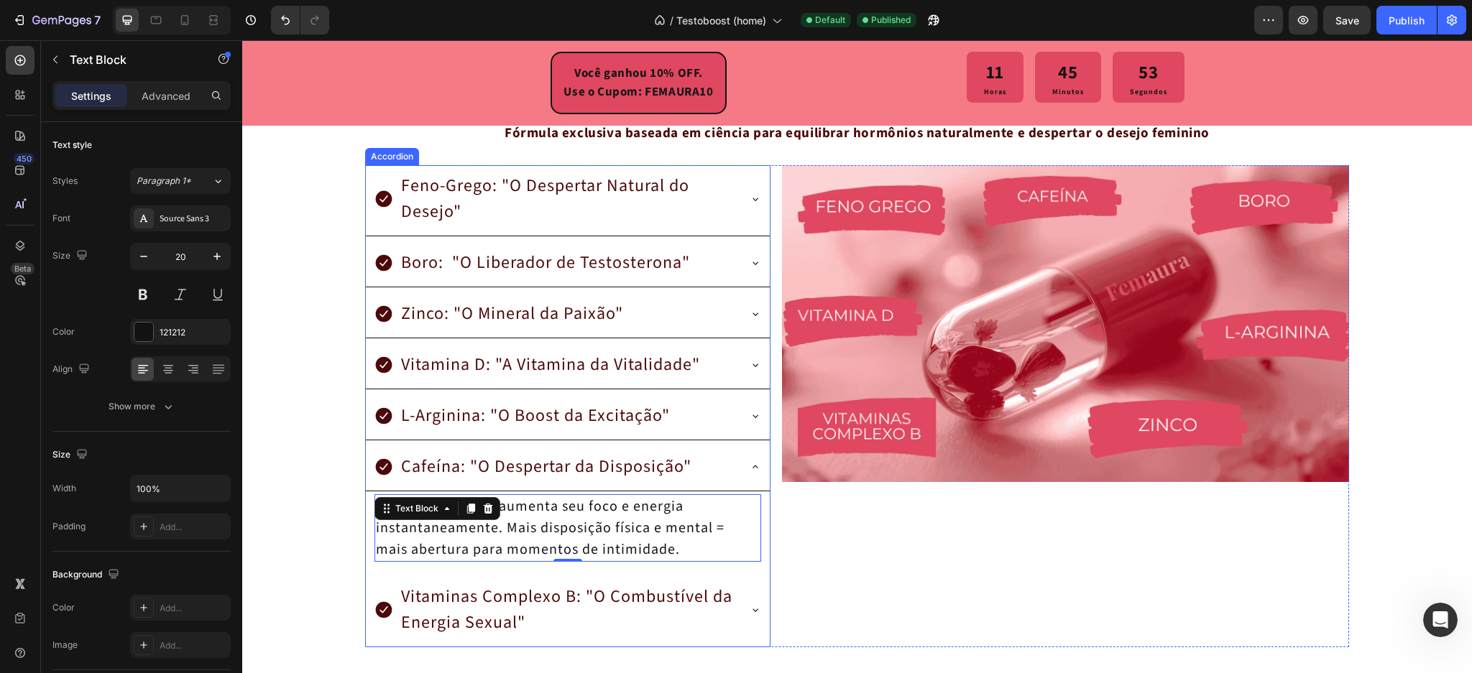
click at [474, 341] on div "Feno-Grego: "O Despertar Natural do Desejo" Boro: "O Liberador de Testosterona"…" at bounding box center [567, 406] width 405 height 482
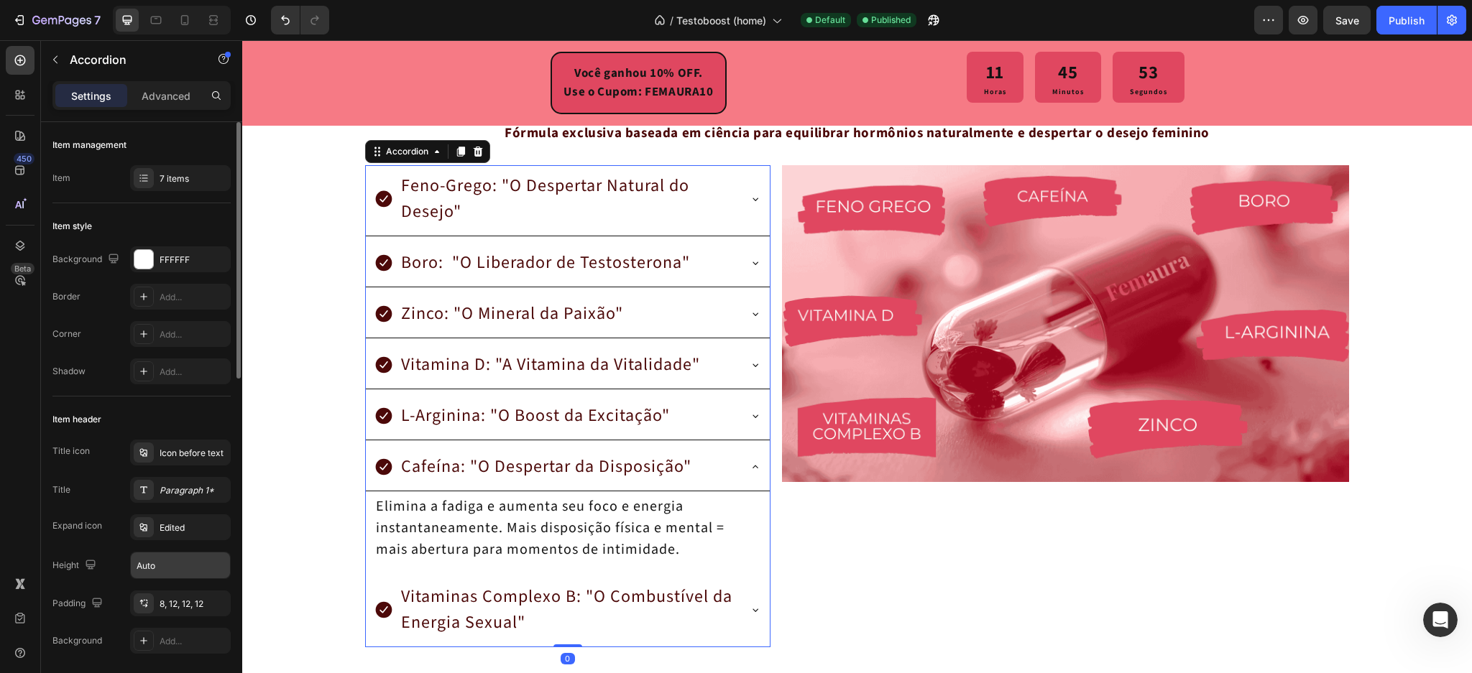
scroll to position [96, 0]
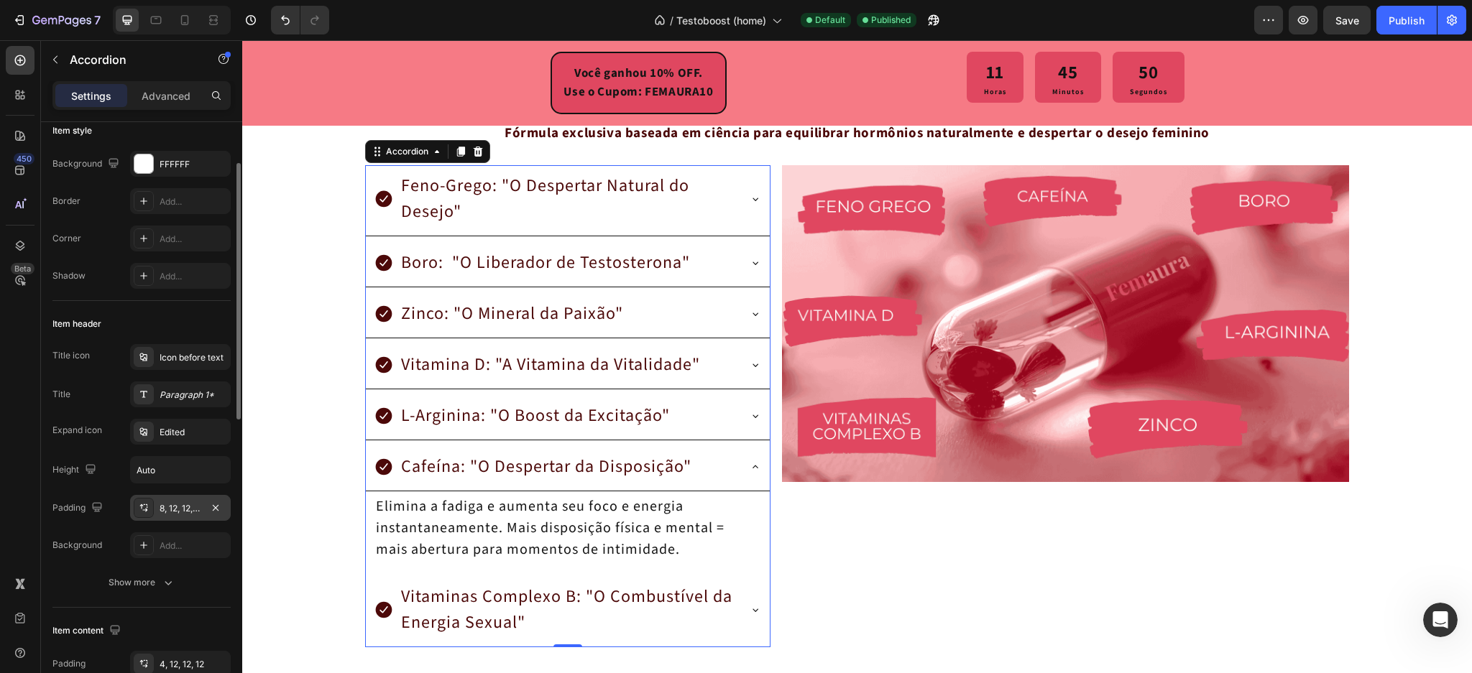
click at [186, 507] on div "8, 12, 12, 12" at bounding box center [181, 508] width 42 height 13
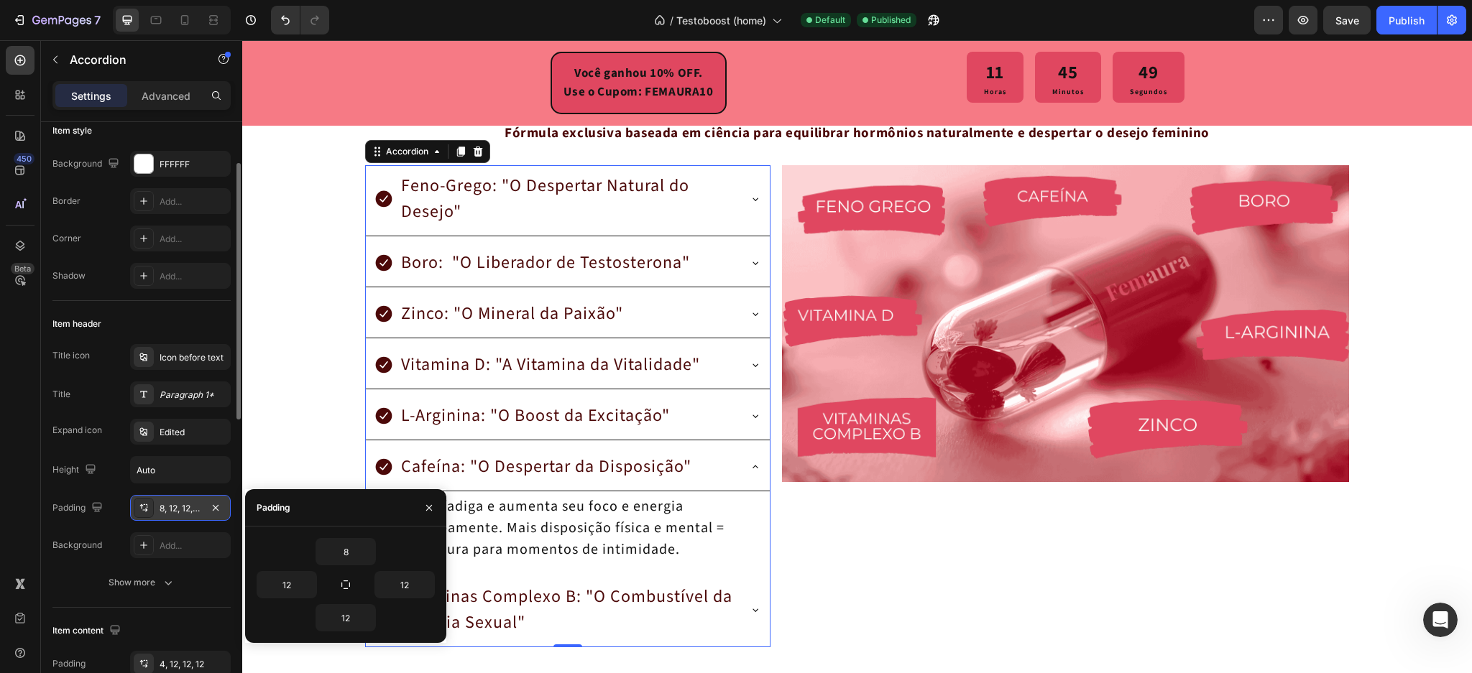
click at [185, 506] on div "8, 12, 12, 12" at bounding box center [181, 508] width 42 height 13
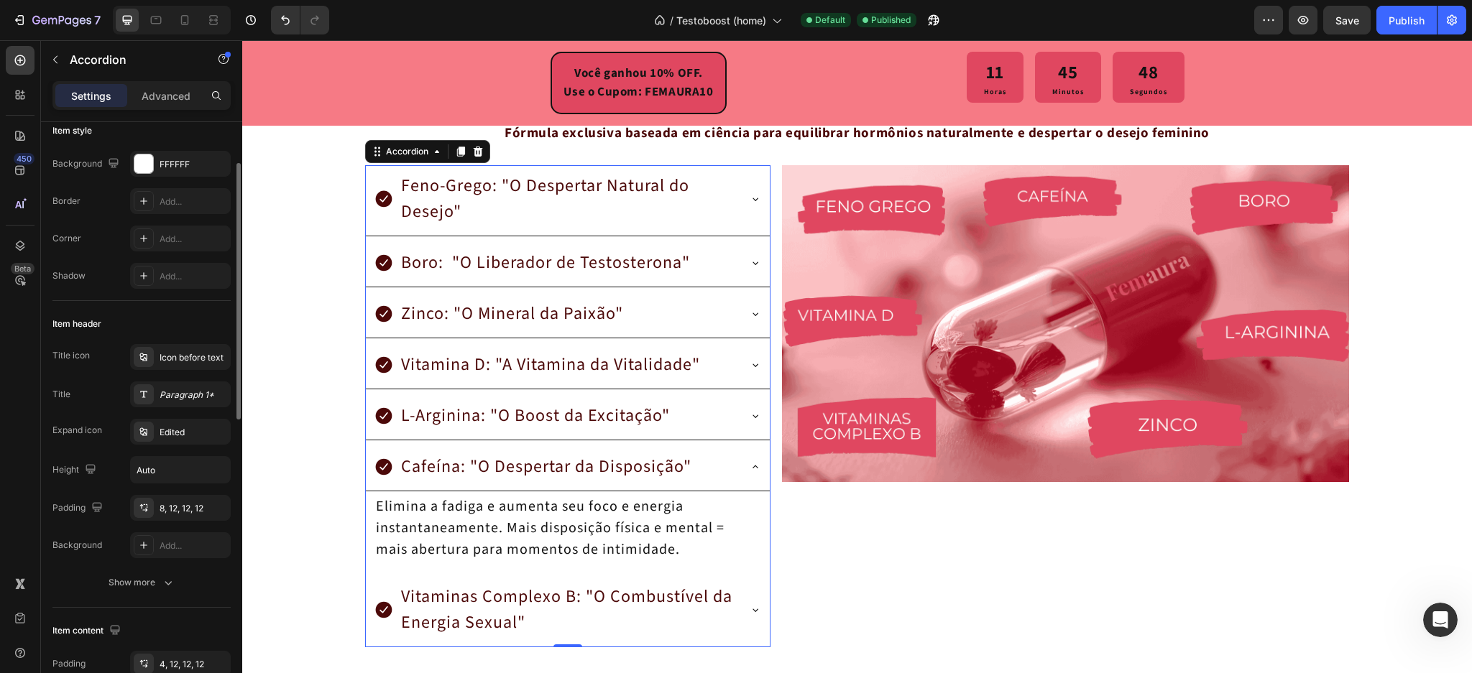
scroll to position [191, 0]
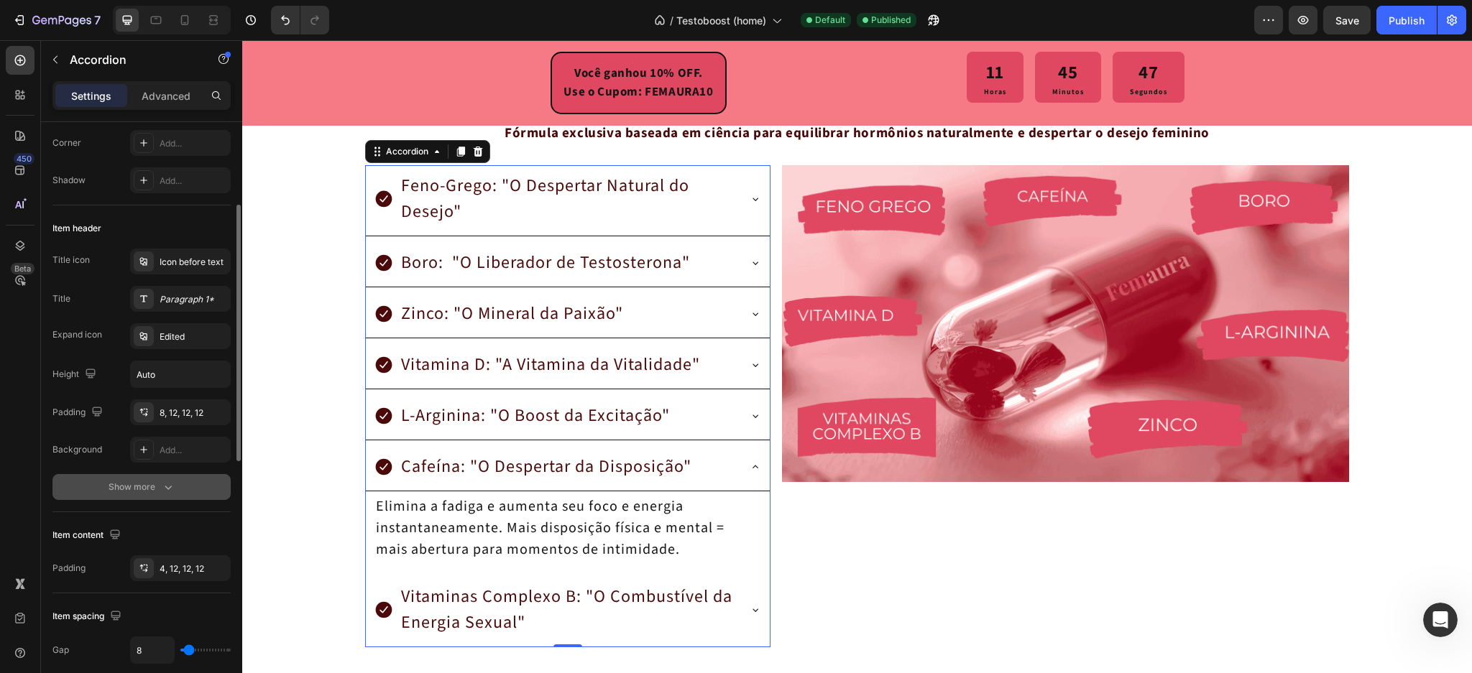
click at [159, 495] on button "Show more" at bounding box center [141, 487] width 178 height 26
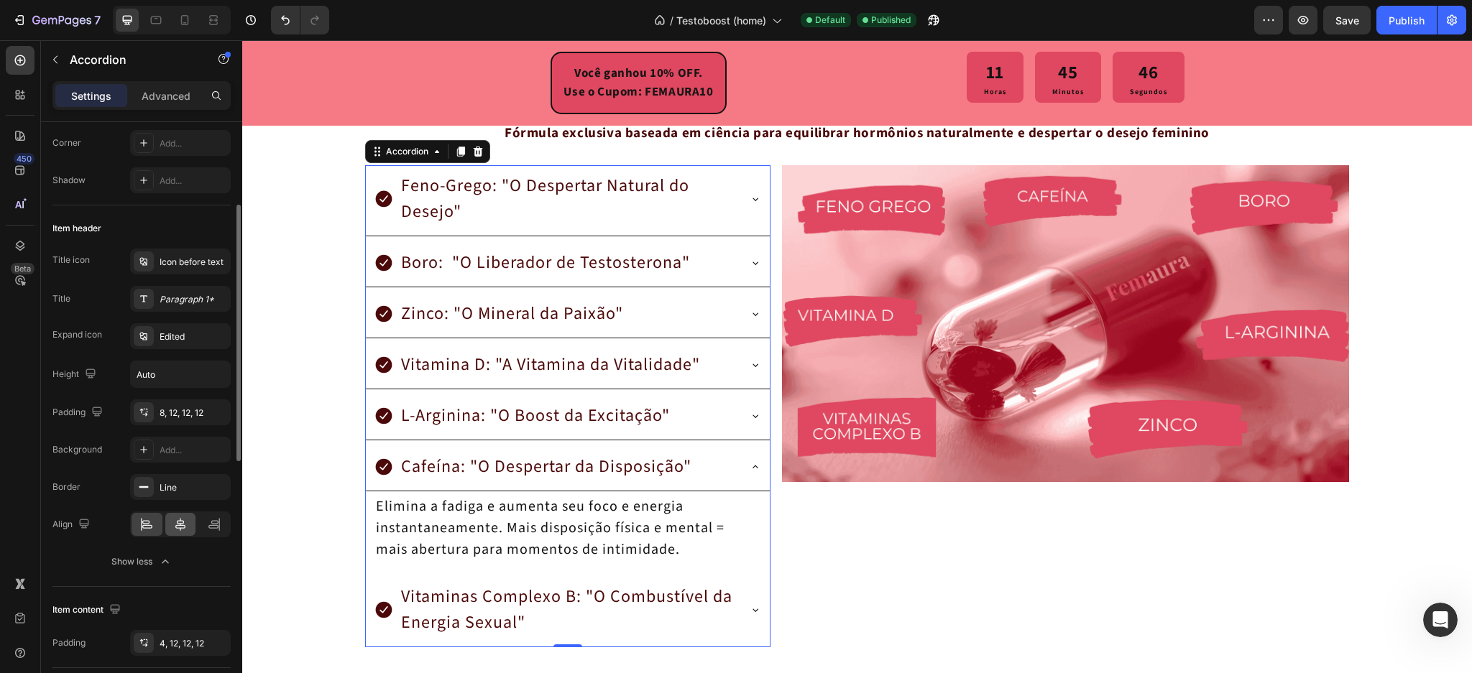
click at [180, 532] on div at bounding box center [180, 524] width 31 height 23
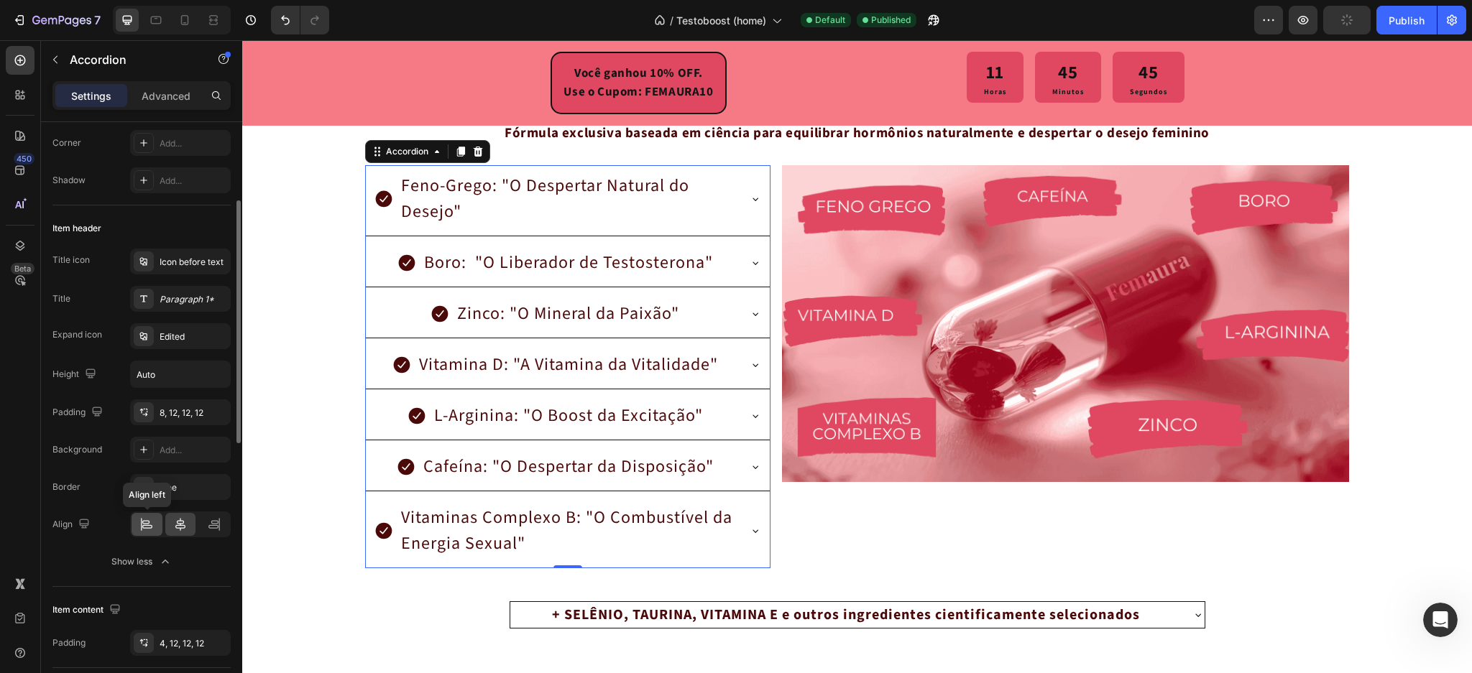
click at [141, 529] on icon at bounding box center [146, 525] width 14 height 14
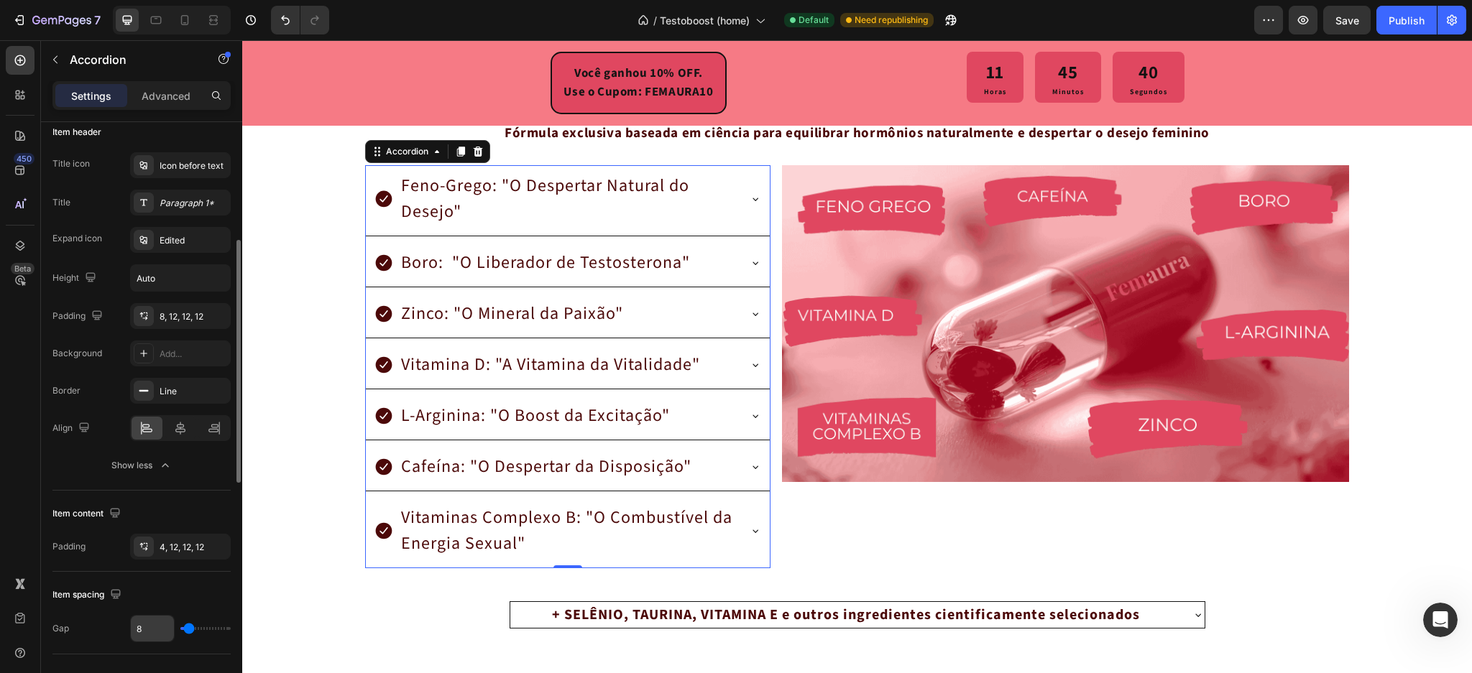
scroll to position [383, 0]
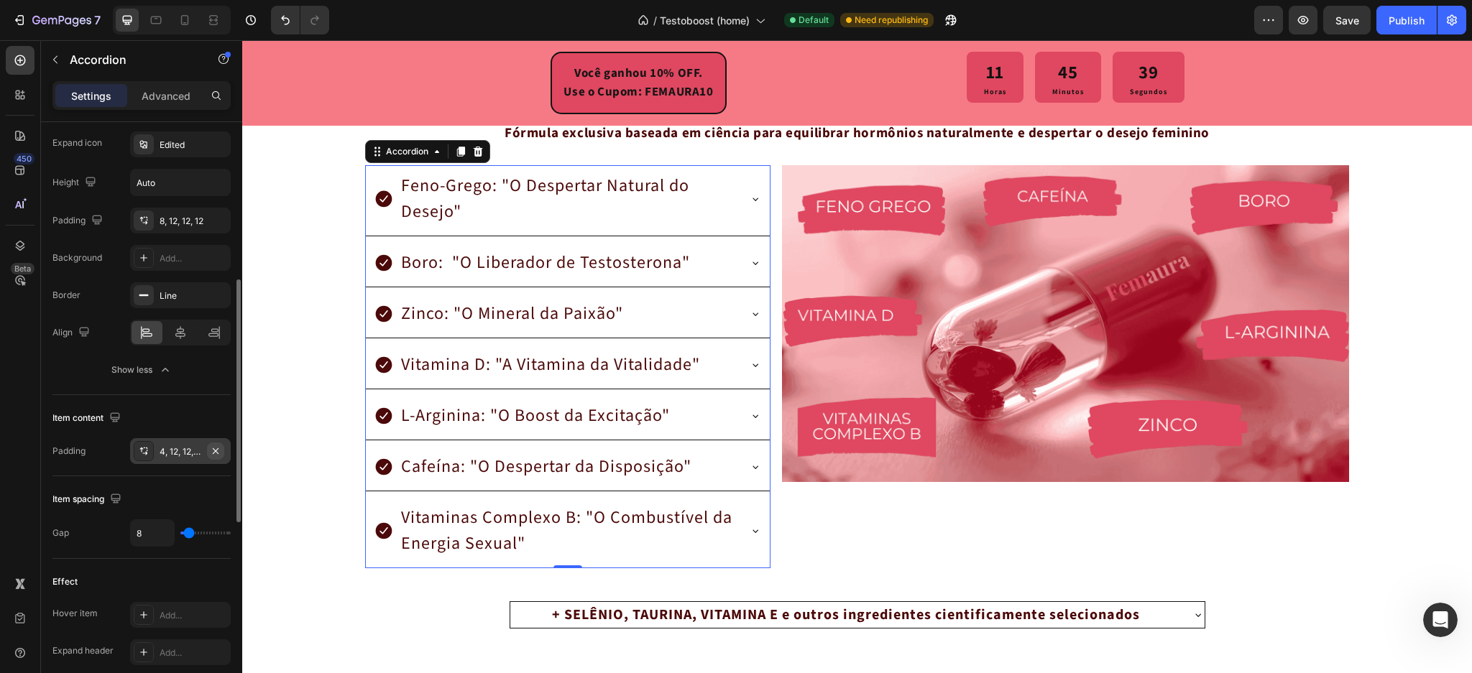
click at [215, 446] on icon "button" at bounding box center [216, 452] width 12 height 12
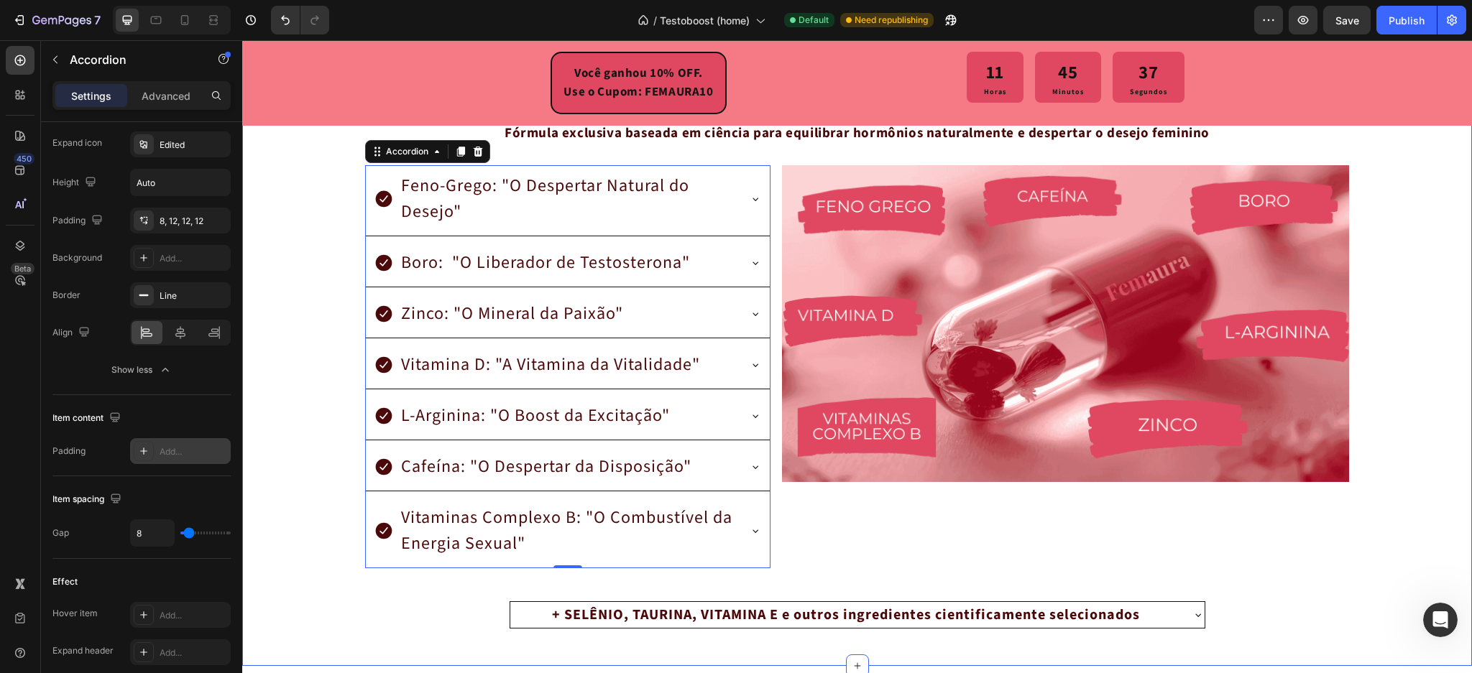
click at [313, 460] on div "GARANTIA PARA SEMPRE! Se em qualquer momento, hoje ou daqui a anos, você não es…" at bounding box center [857, 307] width 1230 height 672
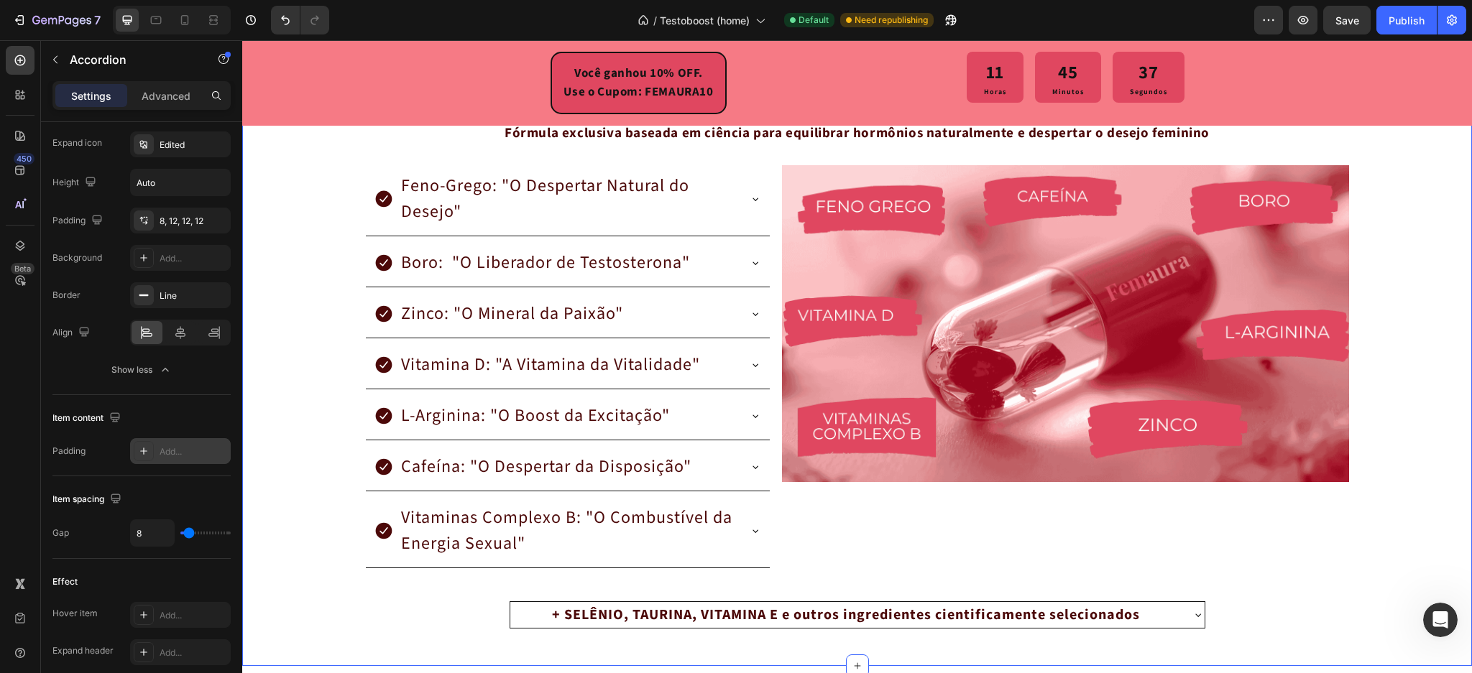
scroll to position [0, 0]
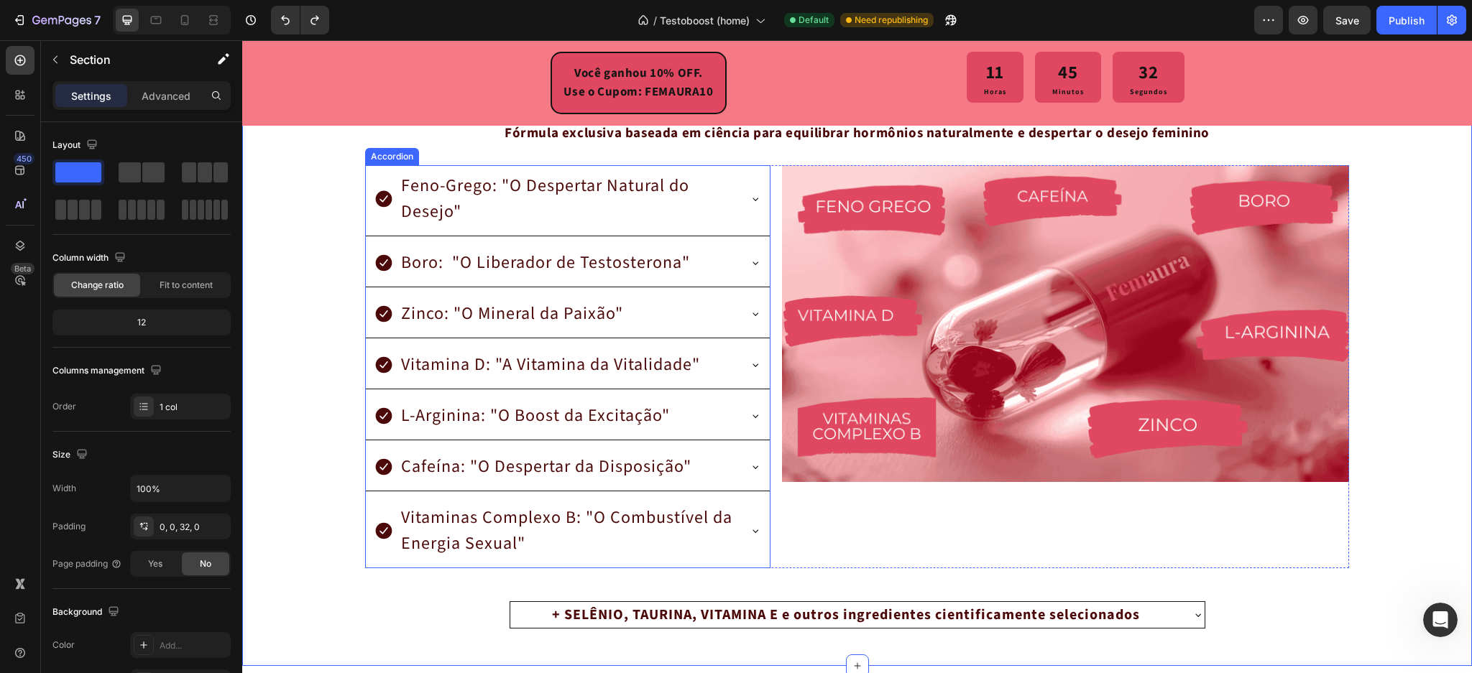
click at [750, 525] on icon at bounding box center [756, 531] width 12 height 12
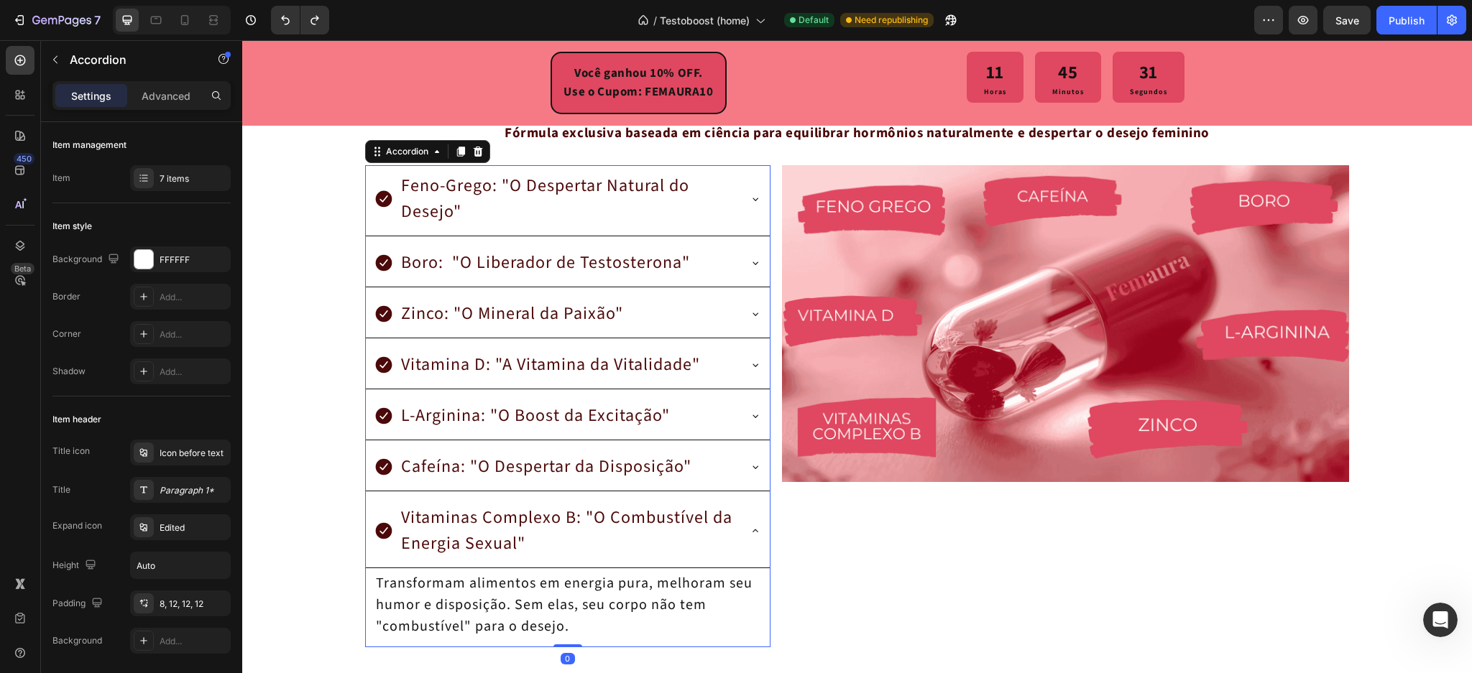
click at [750, 523] on div "Vitaminas Complexo B: "O Combustível da Energia Sexual"" at bounding box center [568, 532] width 404 height 71
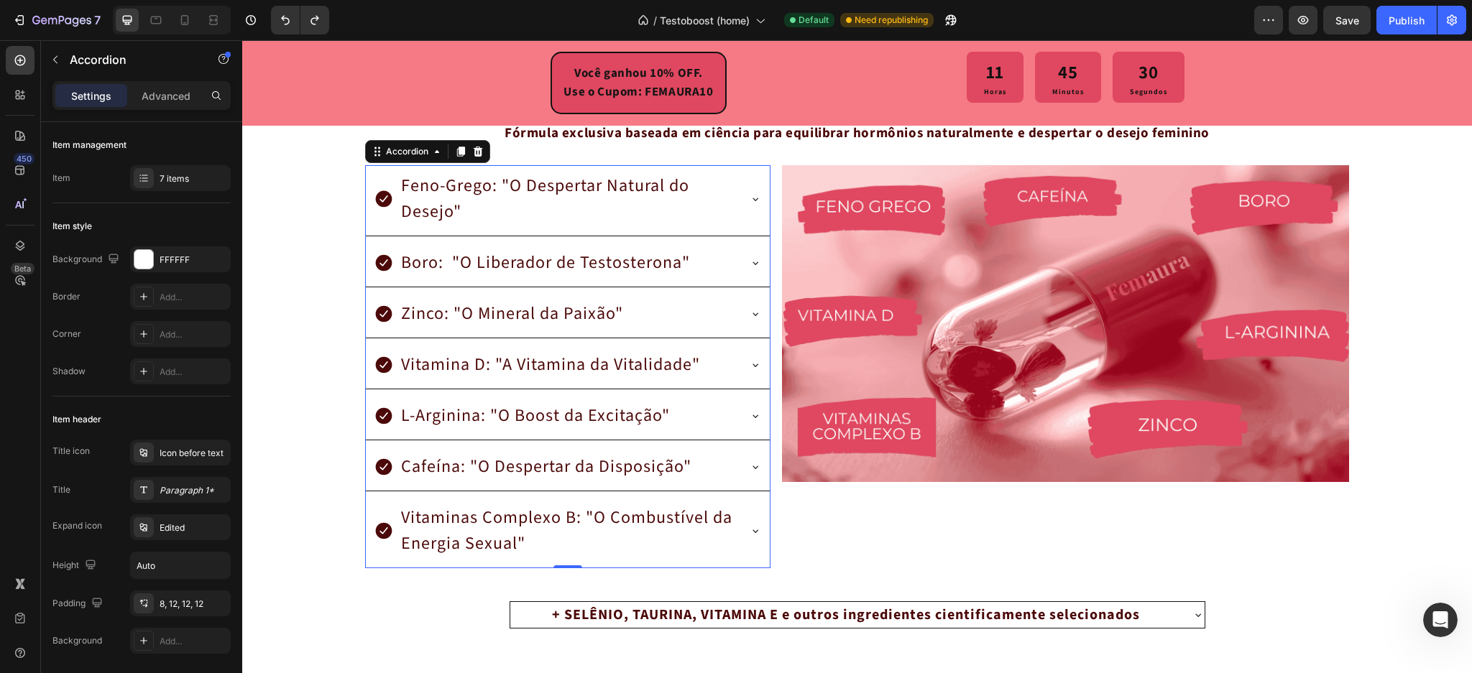
click at [738, 526] on div "Vitaminas Complexo B: "O Combustível da Energia Sexual"" at bounding box center [568, 532] width 404 height 71
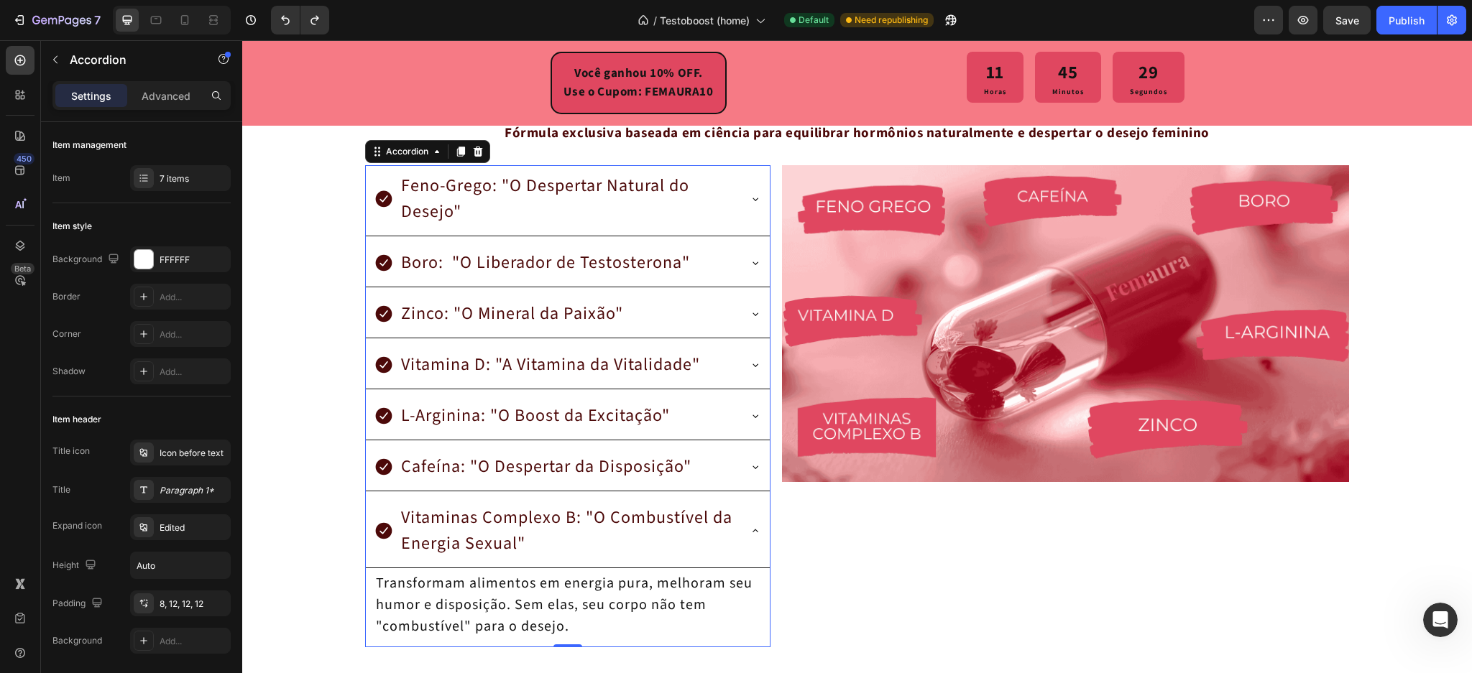
click at [751, 535] on icon at bounding box center [756, 531] width 12 height 12
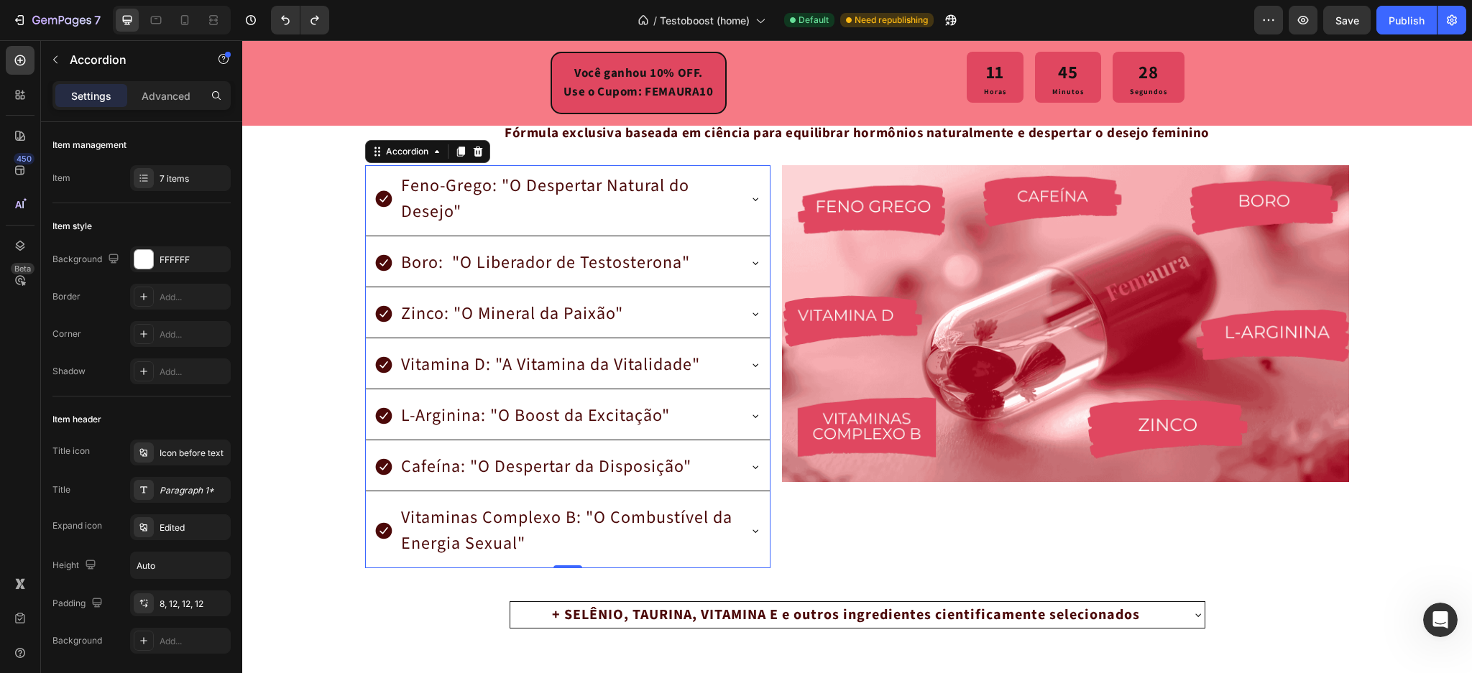
click at [737, 261] on div "Boro: "O Liberador de Testosterona"" at bounding box center [568, 264] width 404 height 45
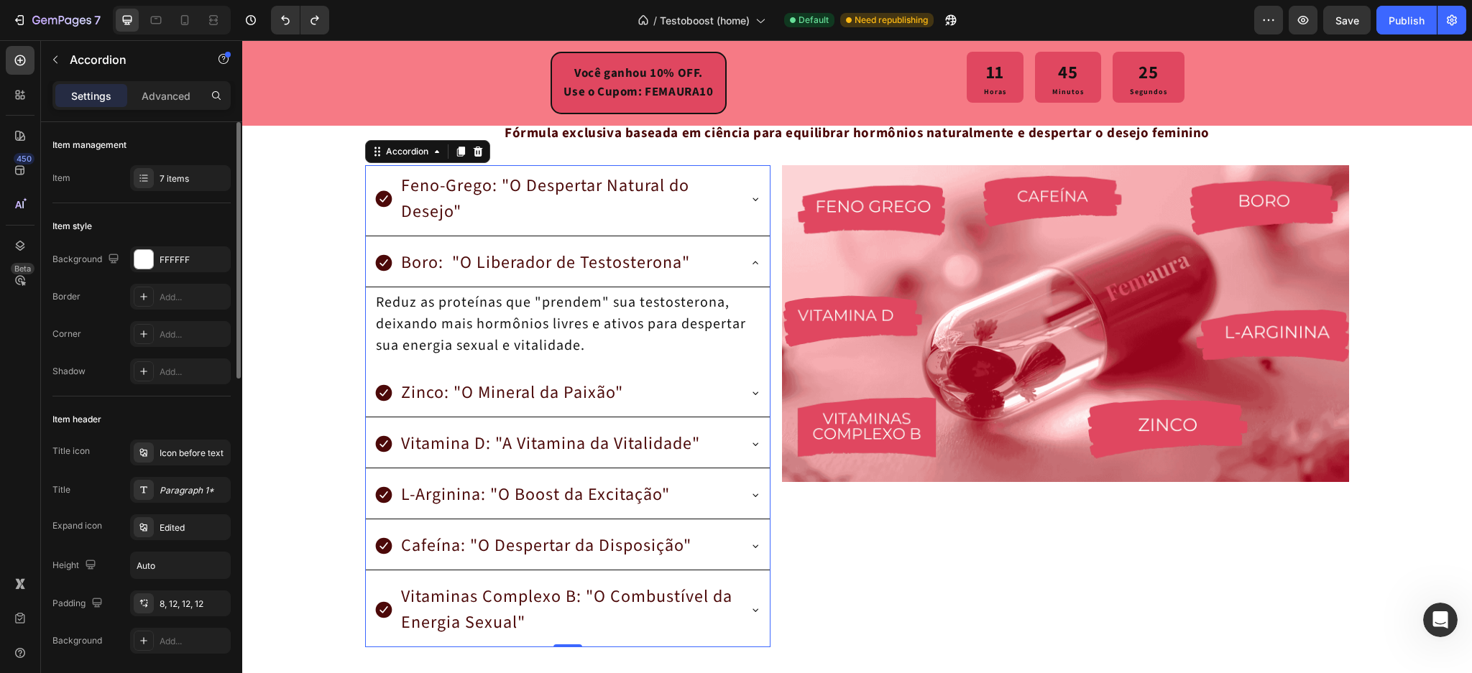
scroll to position [191, 0]
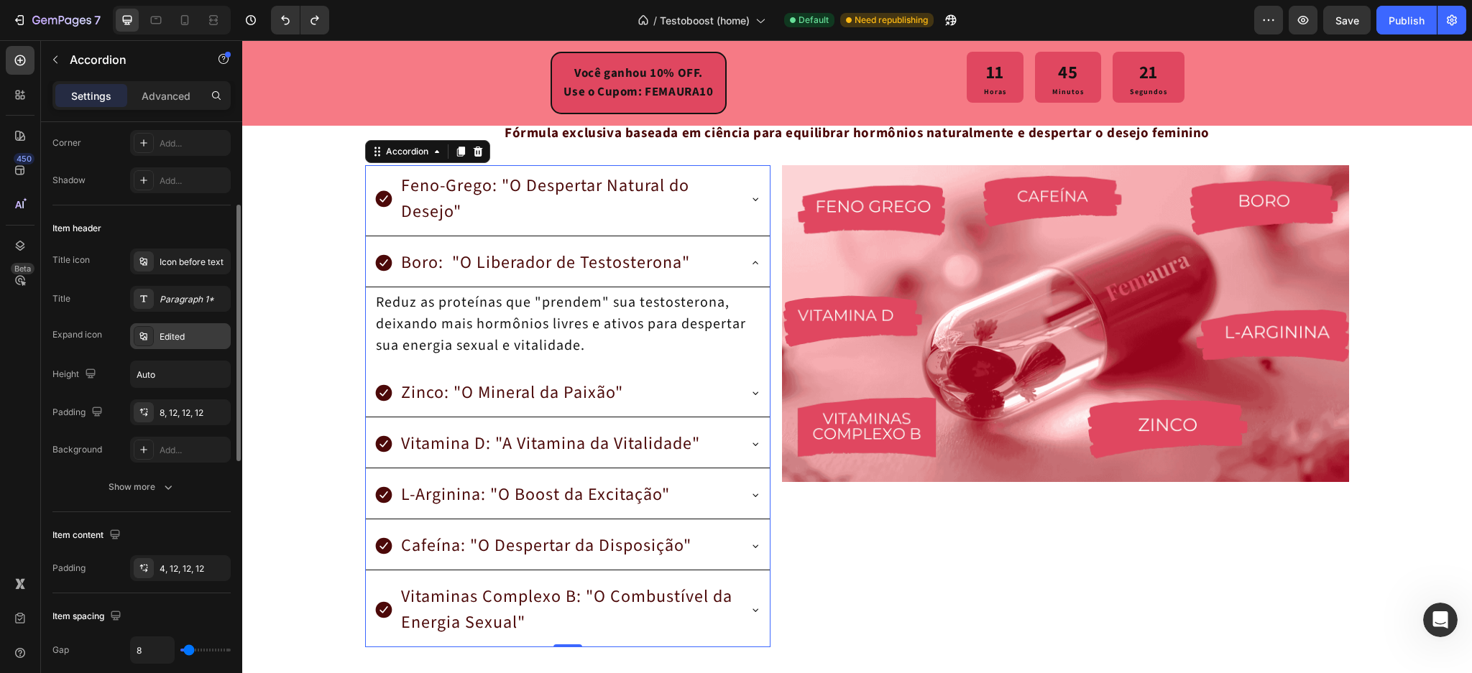
click at [180, 346] on div "Edited" at bounding box center [180, 336] width 101 height 26
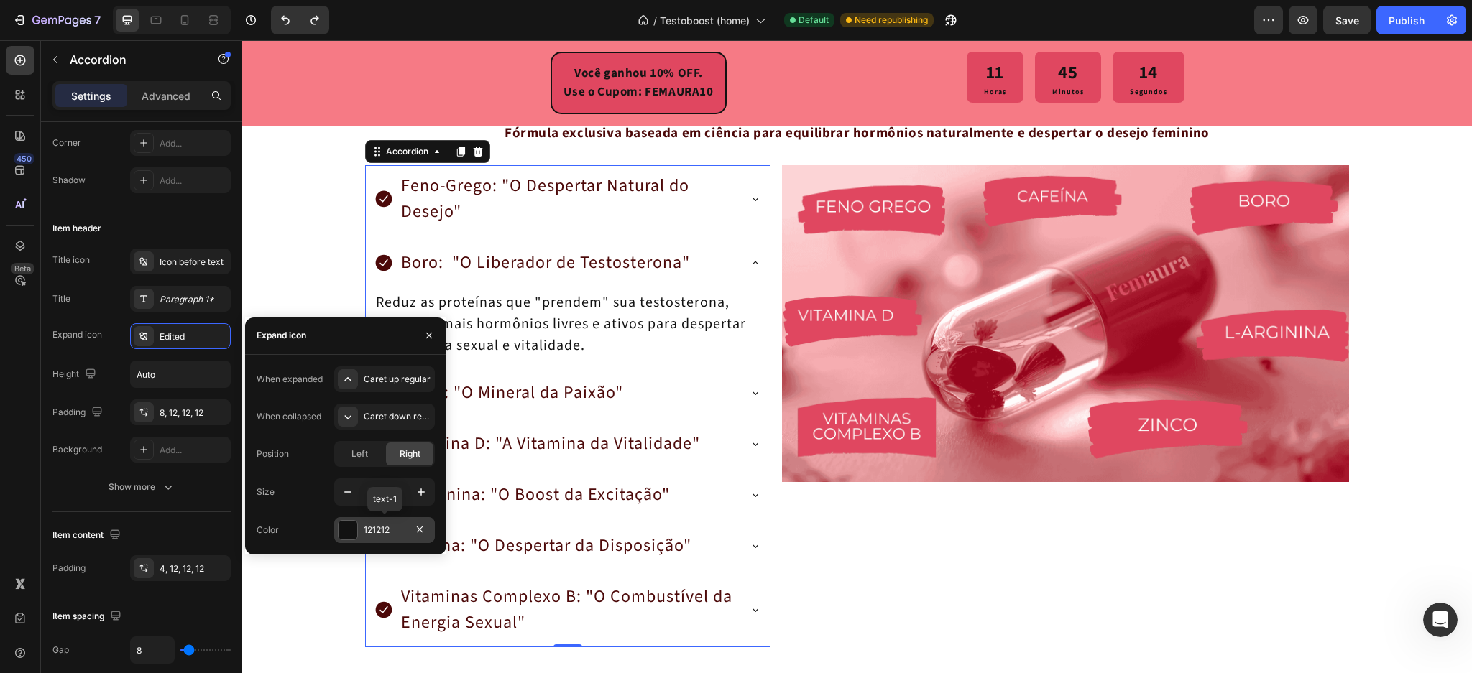
click at [342, 525] on div at bounding box center [348, 530] width 19 height 19
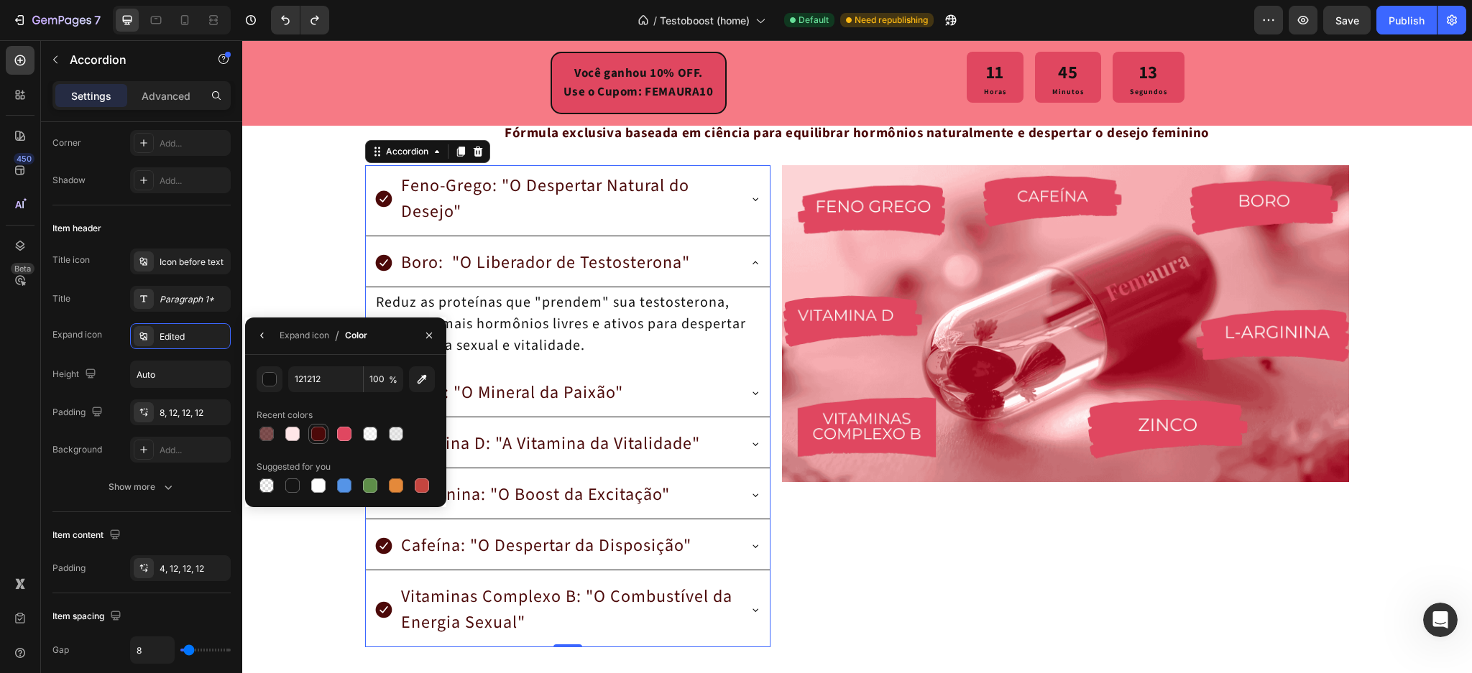
click at [313, 436] on div at bounding box center [318, 434] width 14 height 14
type input "4C0909"
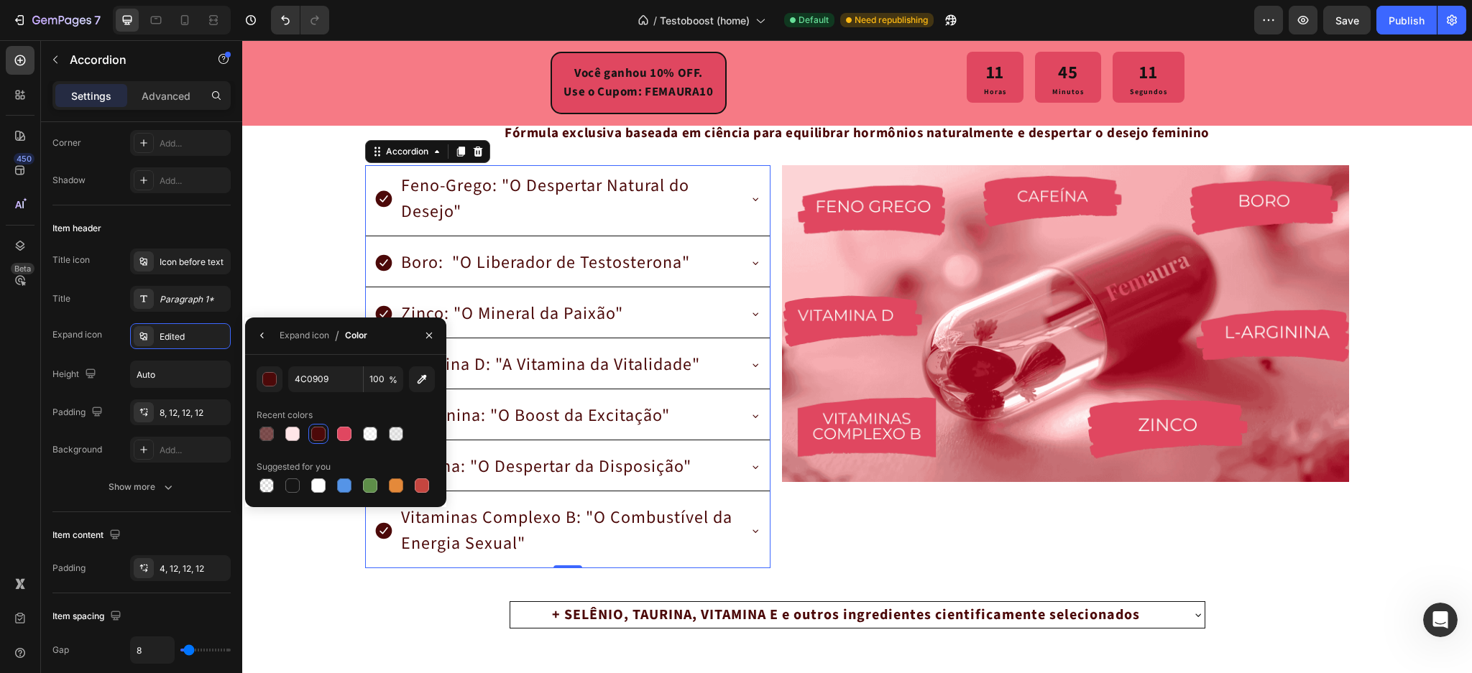
click at [700, 313] on div "Zinco: "O Mineral da Paixão"" at bounding box center [556, 314] width 364 height 30
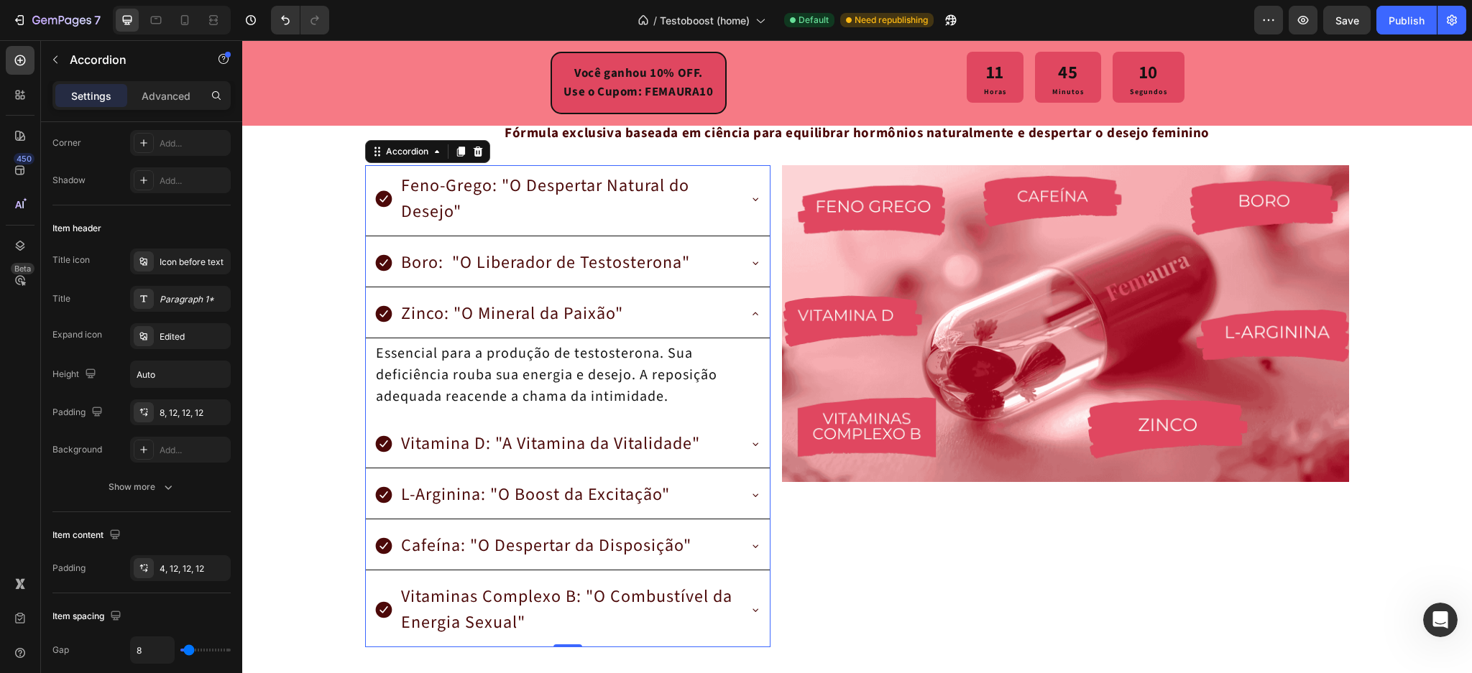
click at [700, 313] on div "Zinco: "O Mineral da Paixão"" at bounding box center [556, 314] width 364 height 30
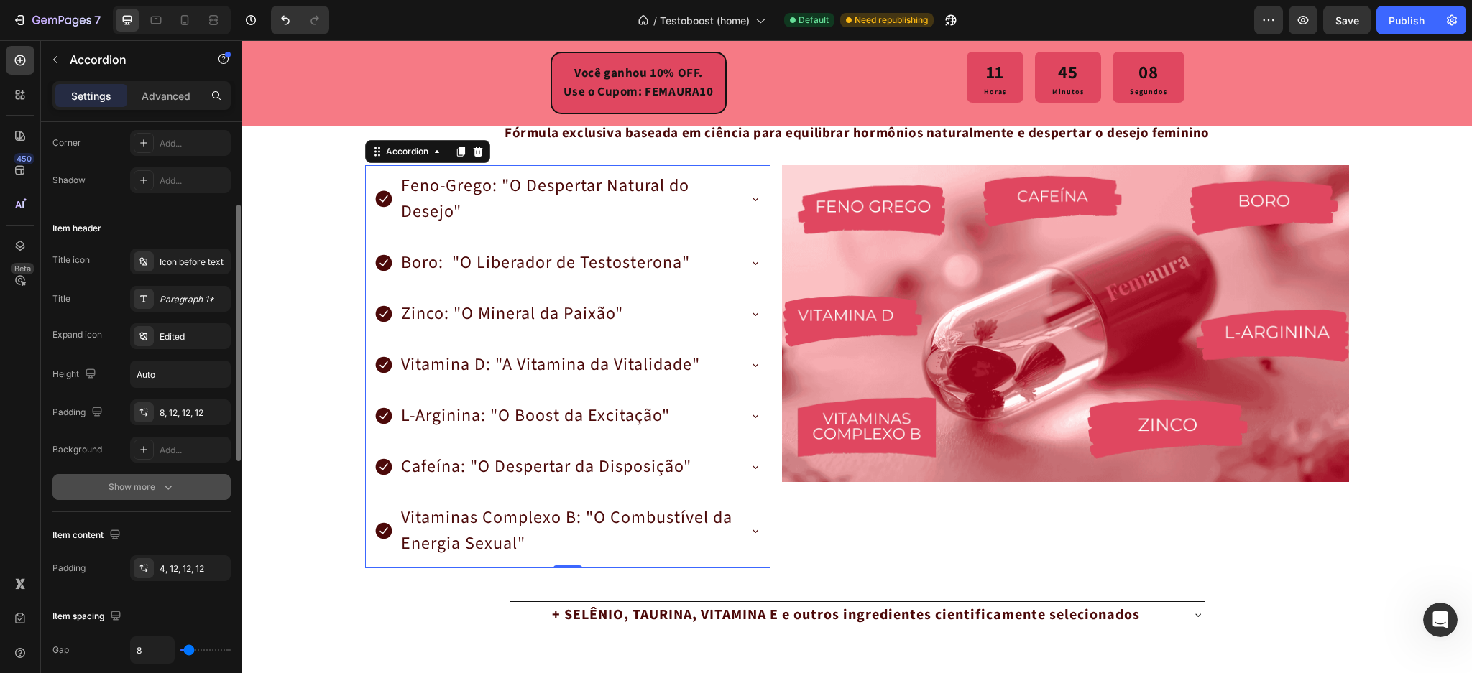
scroll to position [383, 0]
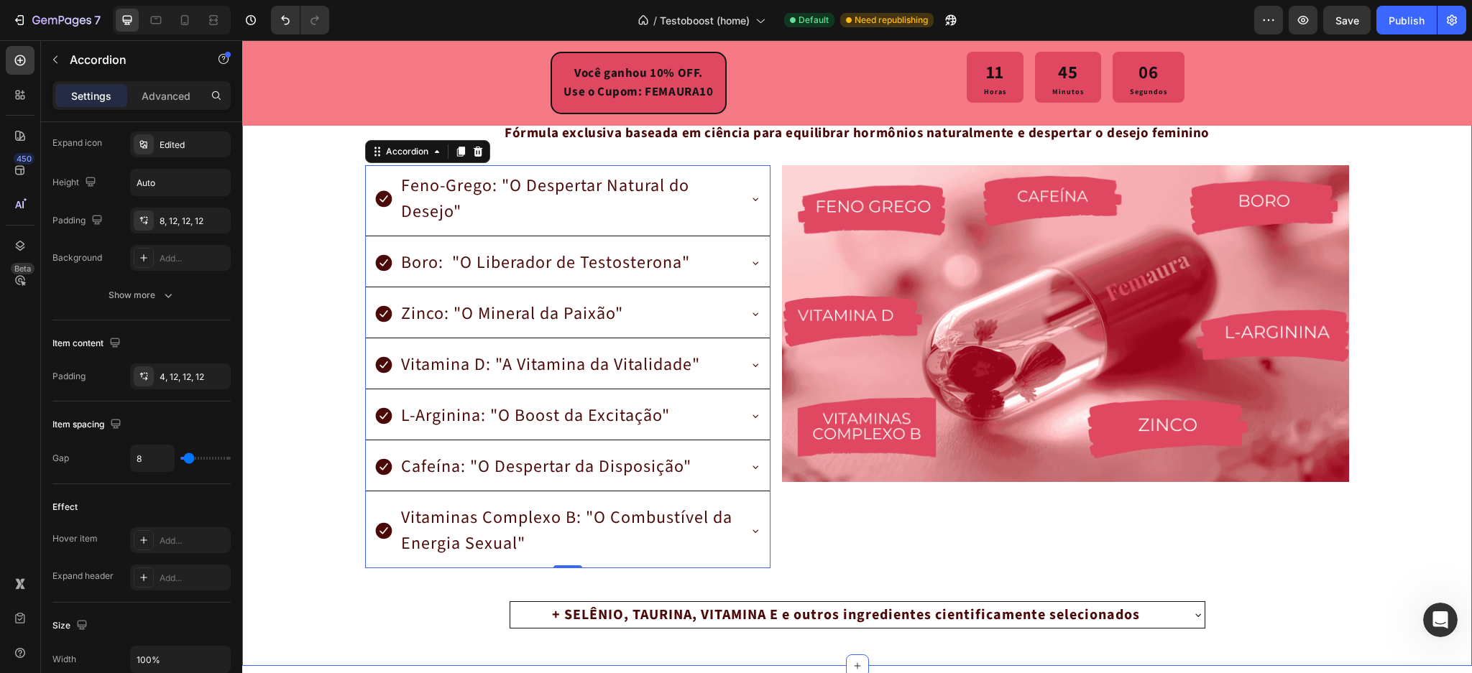
click at [293, 438] on div "GARANTIA PARA SEMPRE! Se em qualquer momento, hoje ou daqui a anos, você não es…" at bounding box center [857, 307] width 1230 height 672
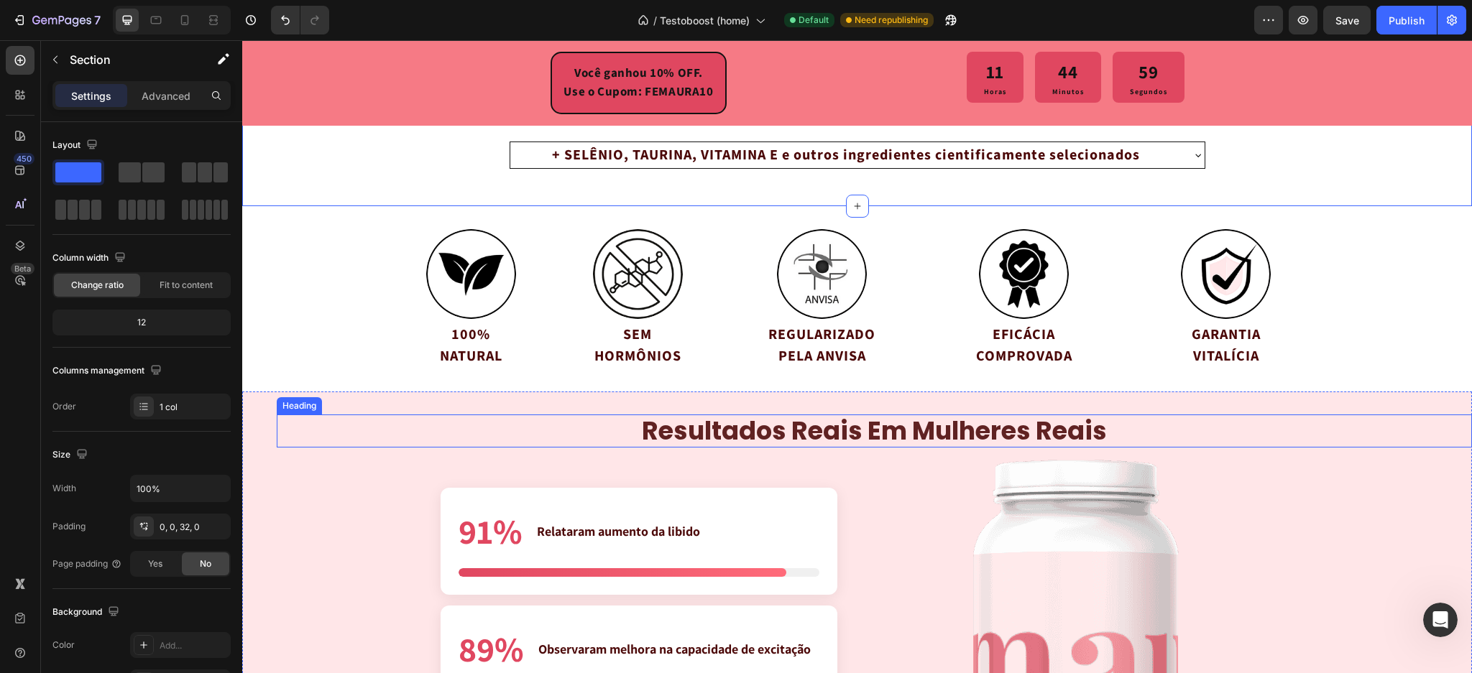
scroll to position [2926, 0]
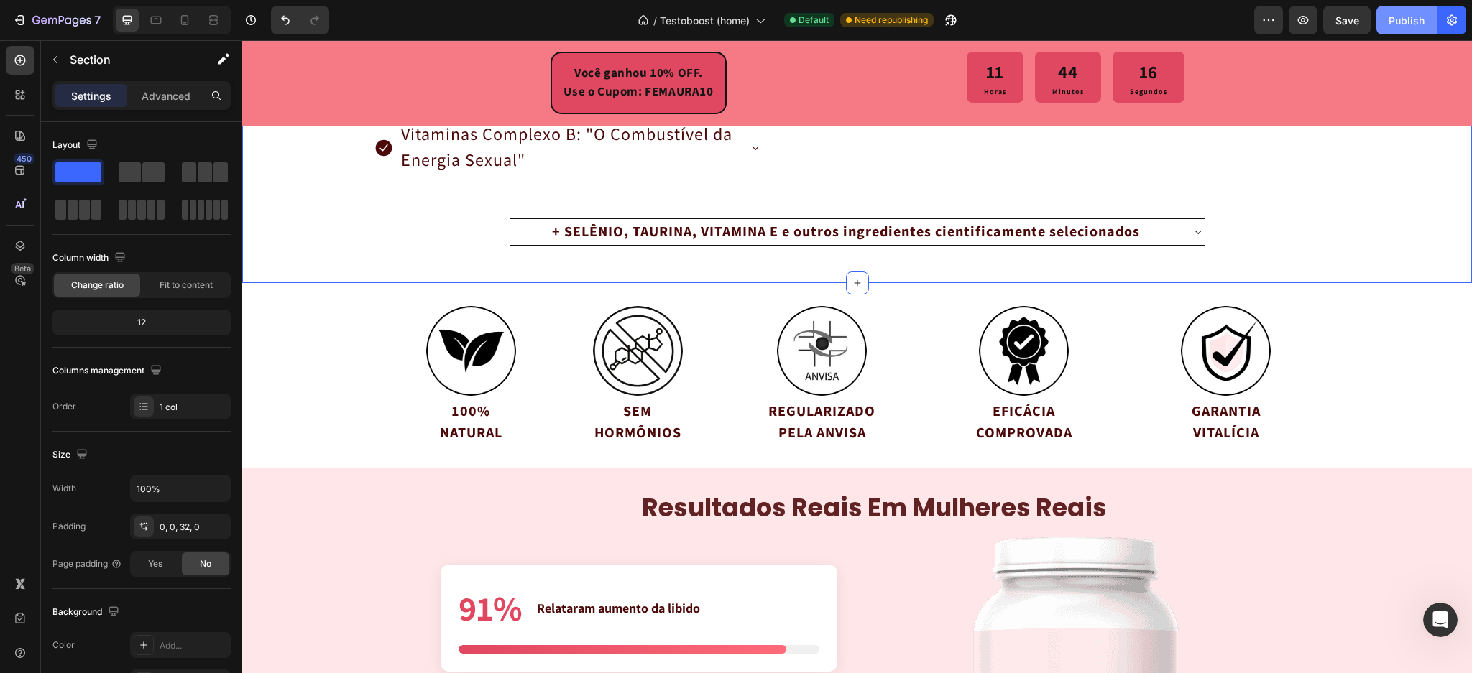
click at [1399, 9] on button "Publish" at bounding box center [1406, 20] width 60 height 29
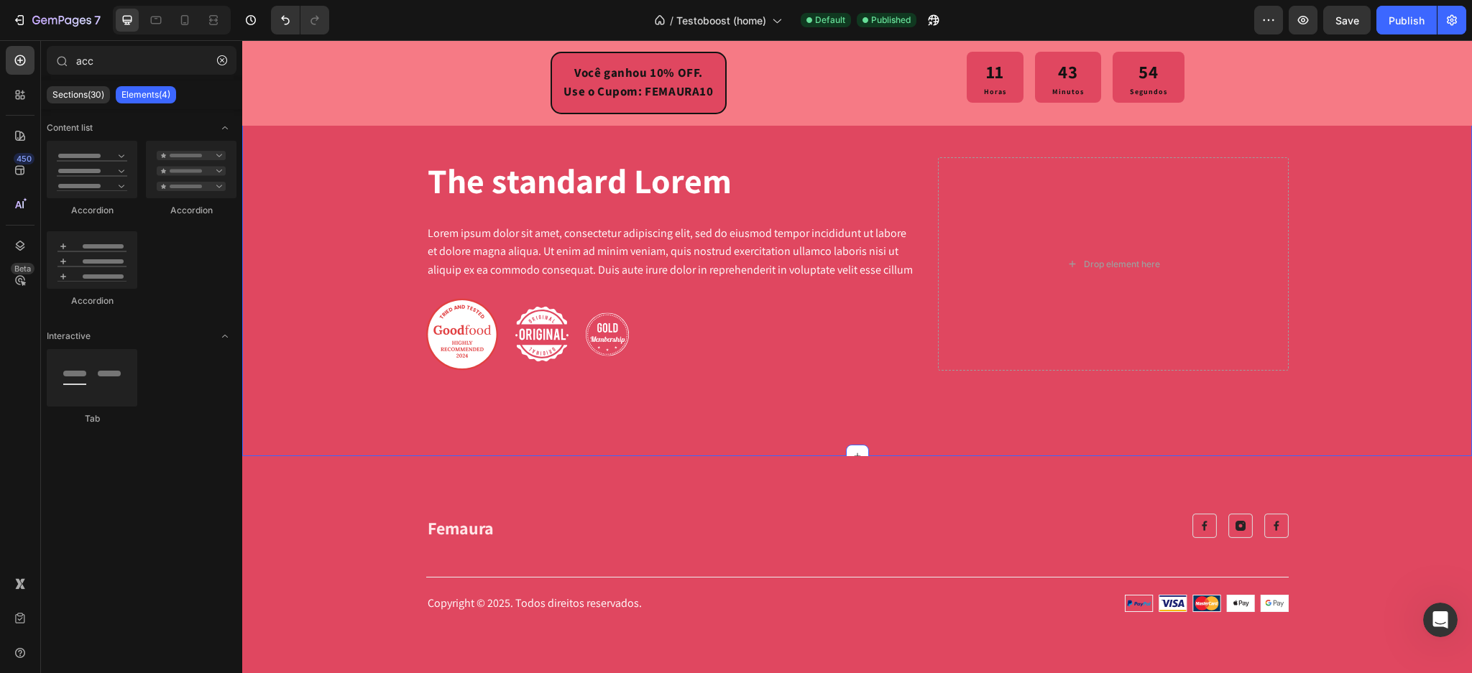
scroll to position [7080, 0]
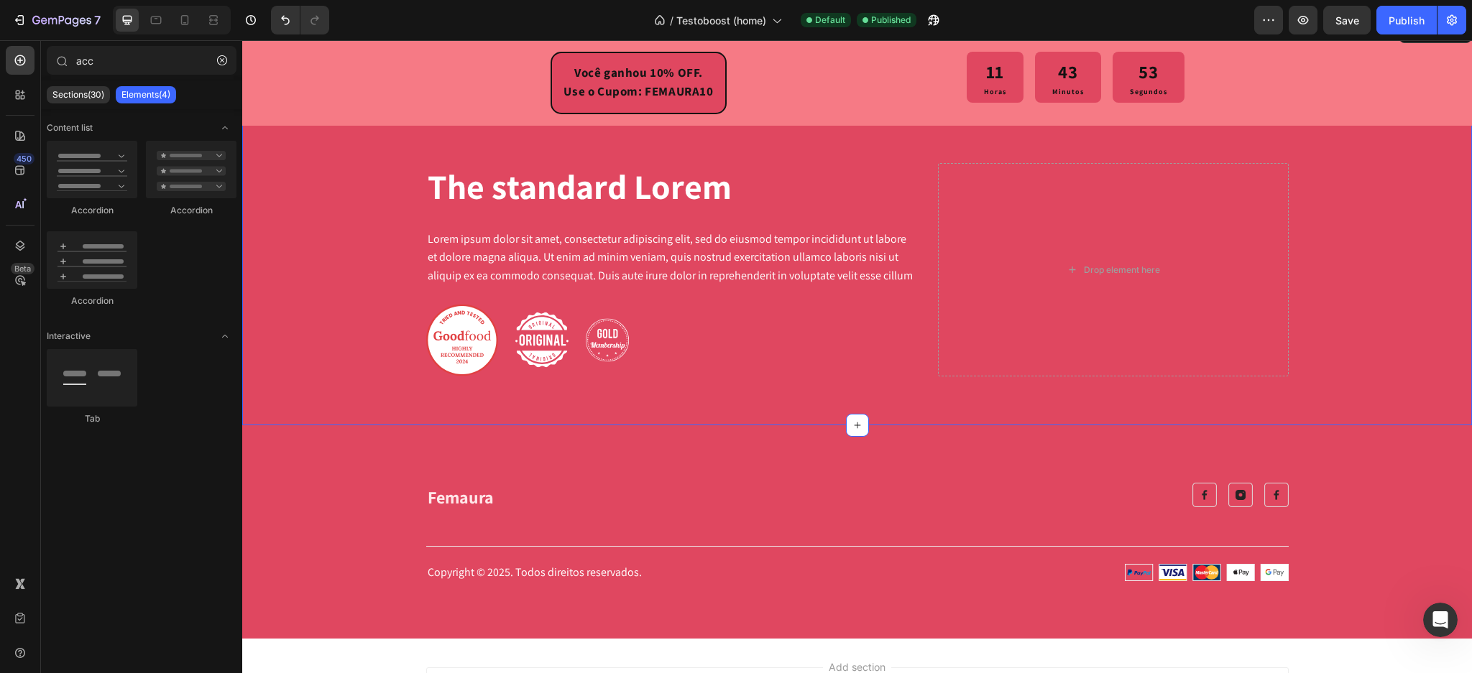
click at [332, 273] on div "The standard Lorem Heading Lorem ipsum dolor sit amet, consectetur adipiscing e…" at bounding box center [857, 275] width 1208 height 224
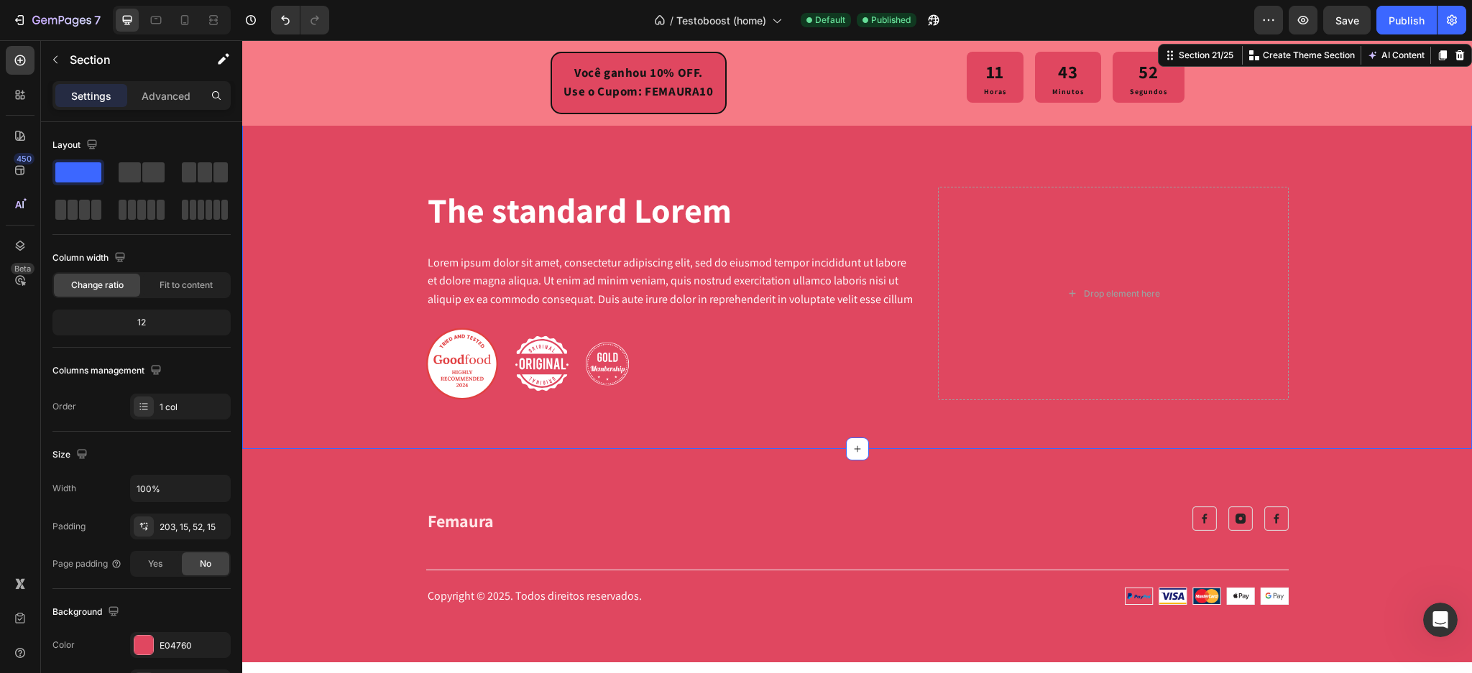
scroll to position [6793, 0]
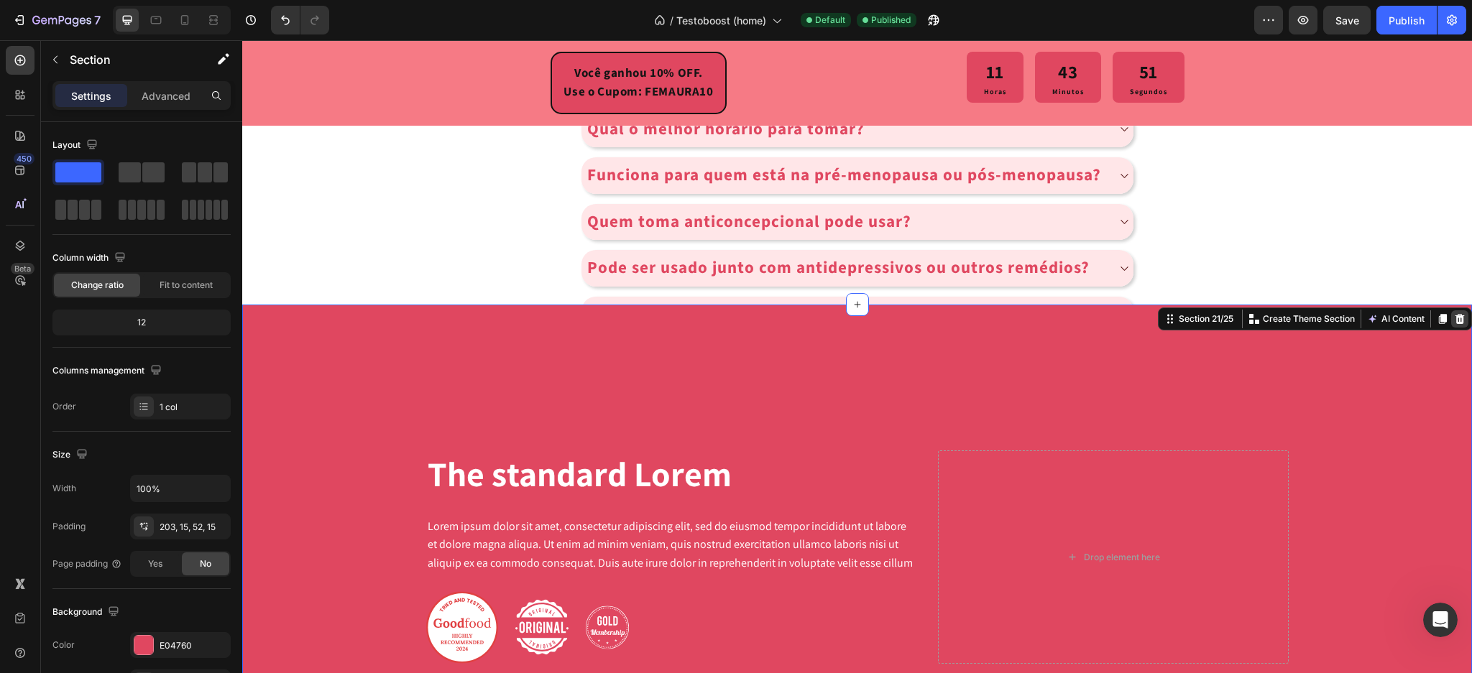
click at [1454, 318] on icon at bounding box center [1460, 319] width 12 height 12
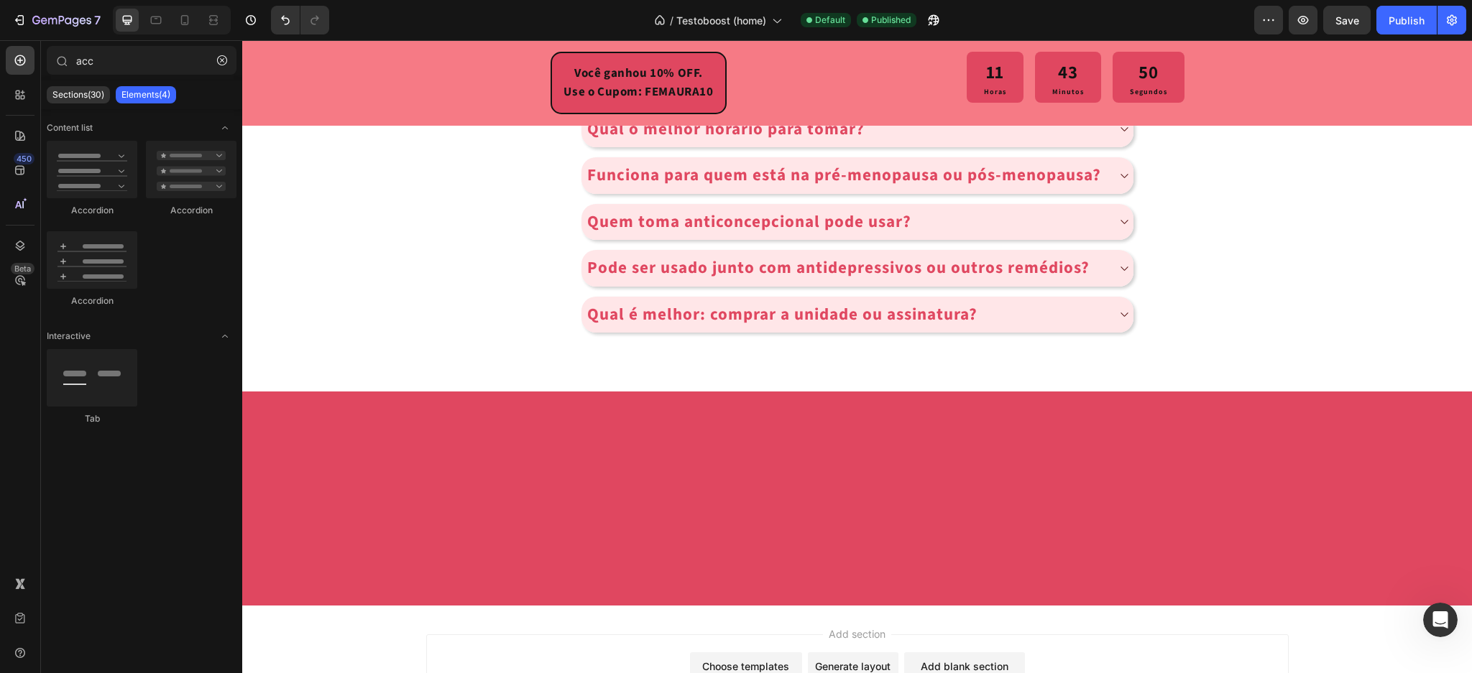
click at [1338, 453] on div at bounding box center [857, 499] width 1230 height 214
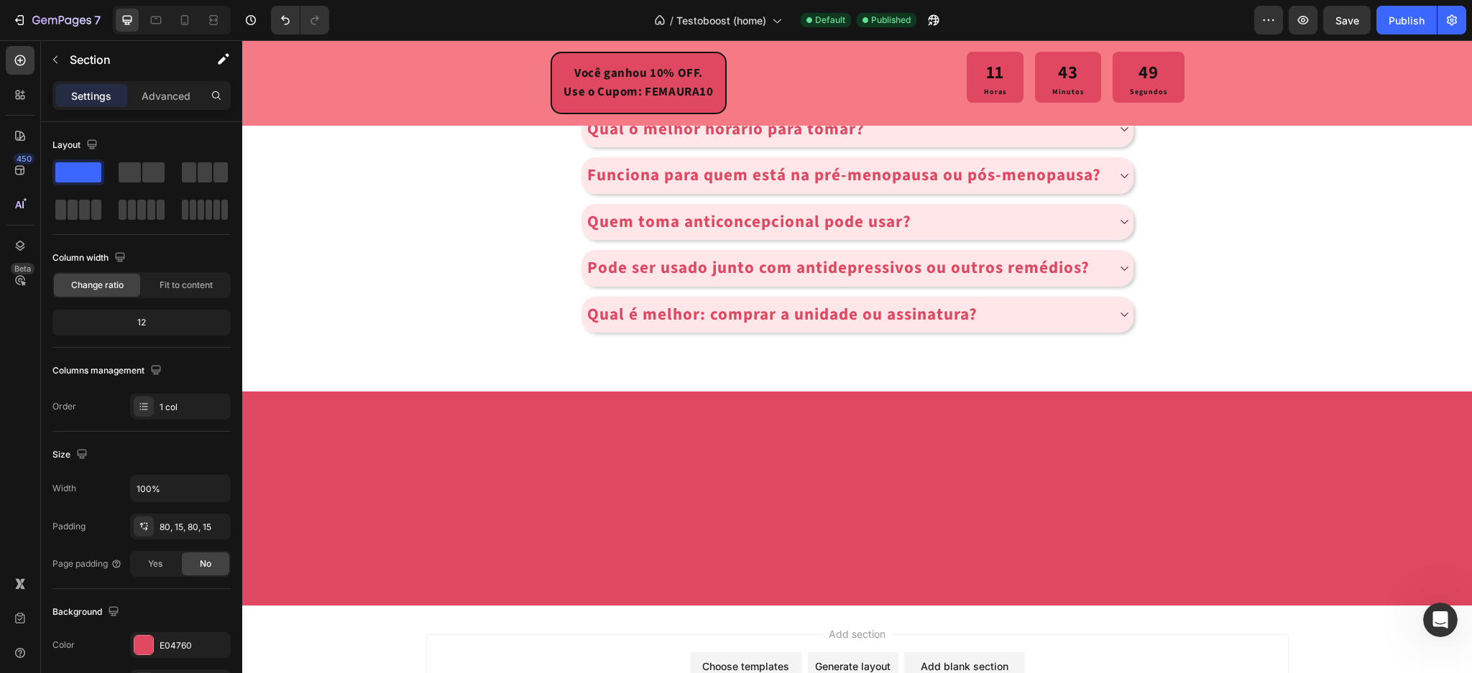
click at [411, 400] on div at bounding box center [857, 499] width 1230 height 214
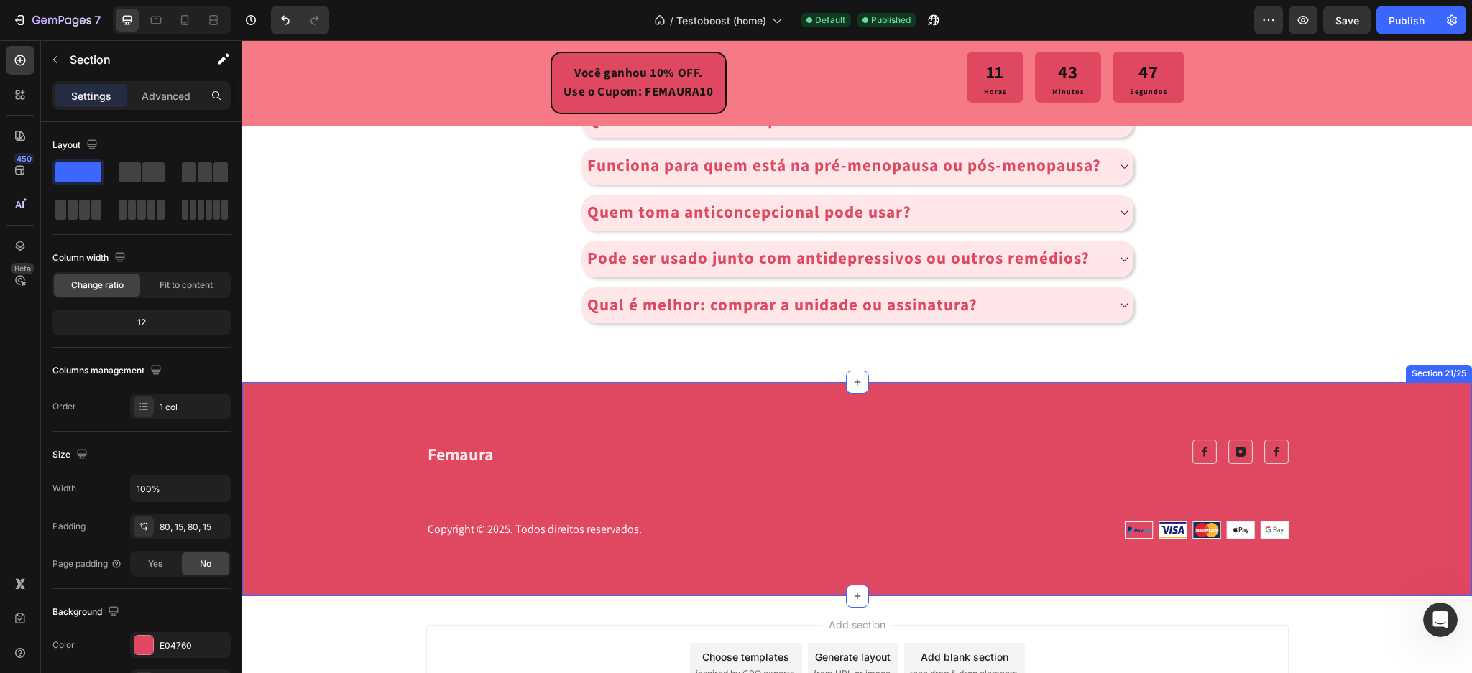
scroll to position [6802, 0]
click at [307, 435] on div "Femaura Heading Image Image Image Row Row Title Line Row Copyright © 2025. Todo…" at bounding box center [857, 490] width 1230 height 214
click at [137, 649] on div at bounding box center [143, 645] width 19 height 19
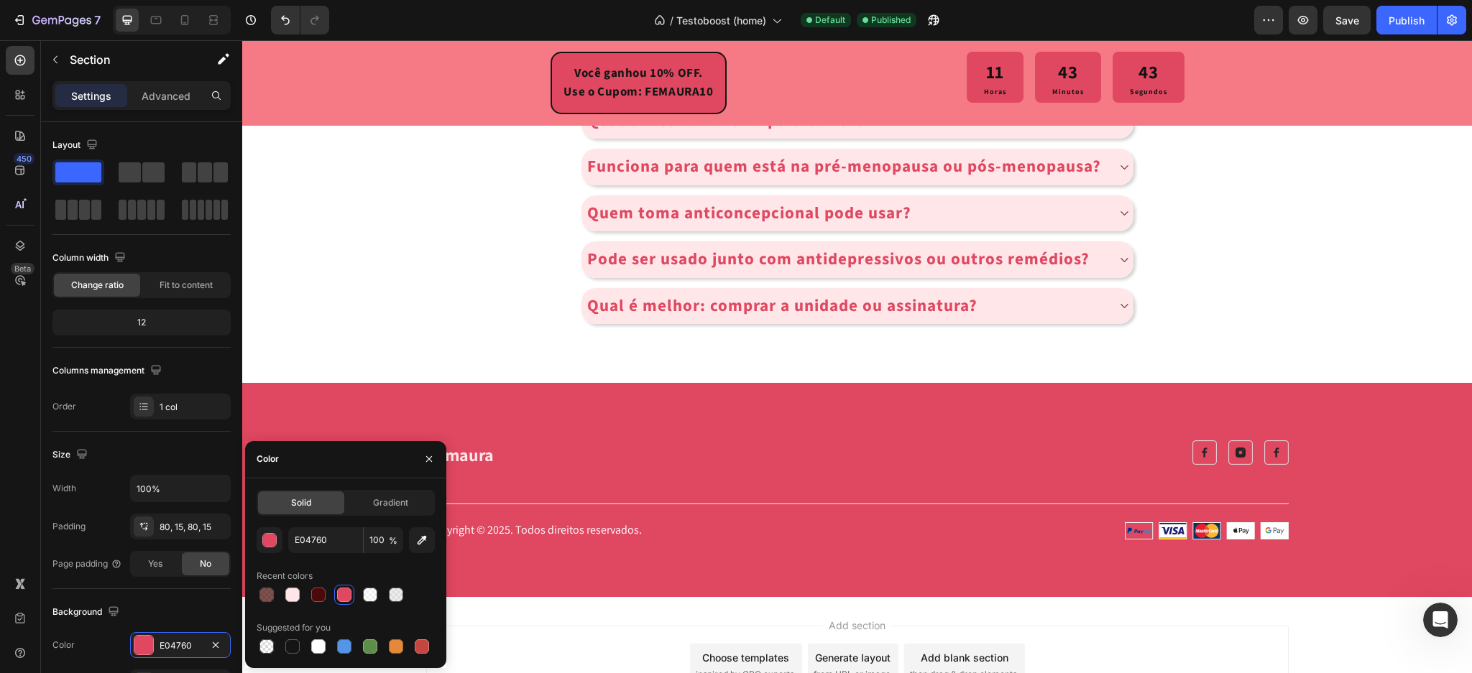
click at [318, 648] on div at bounding box center [318, 647] width 14 height 14
type input "FFFFFF"
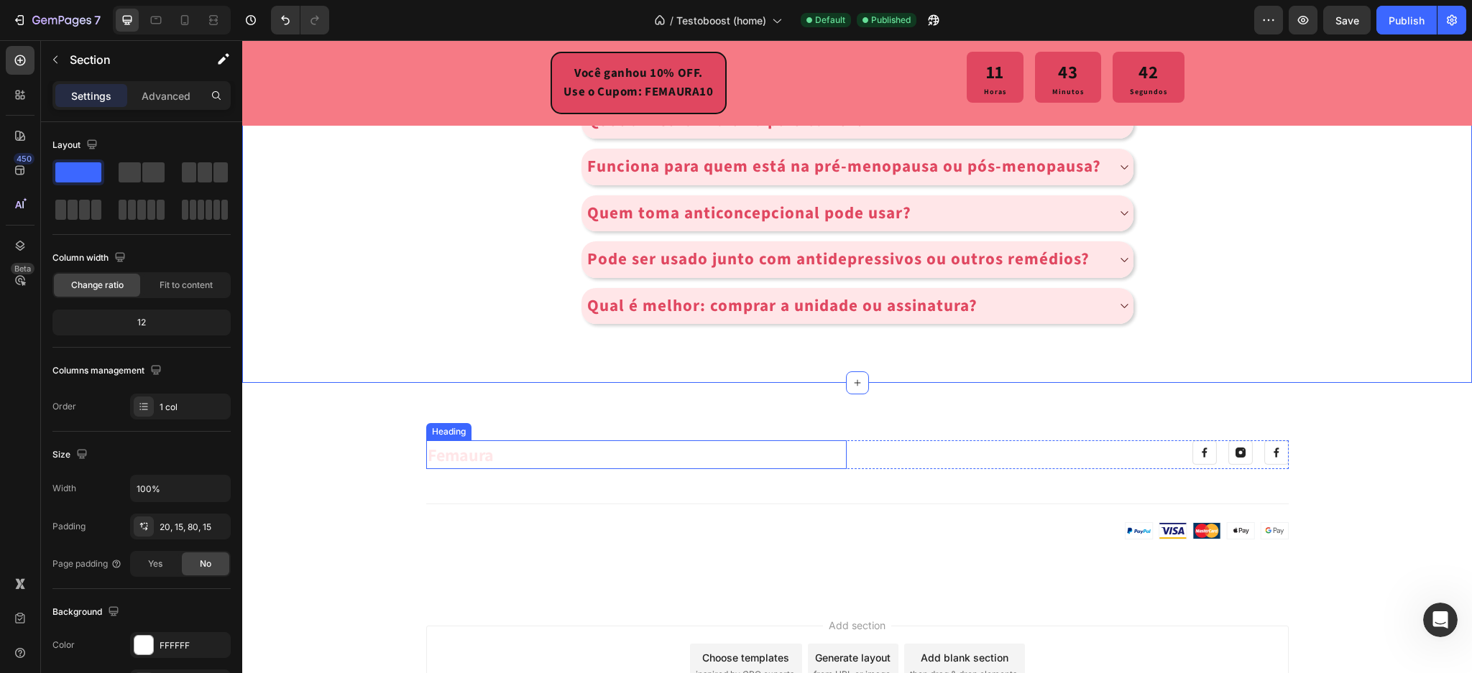
scroll to position [6706, 0]
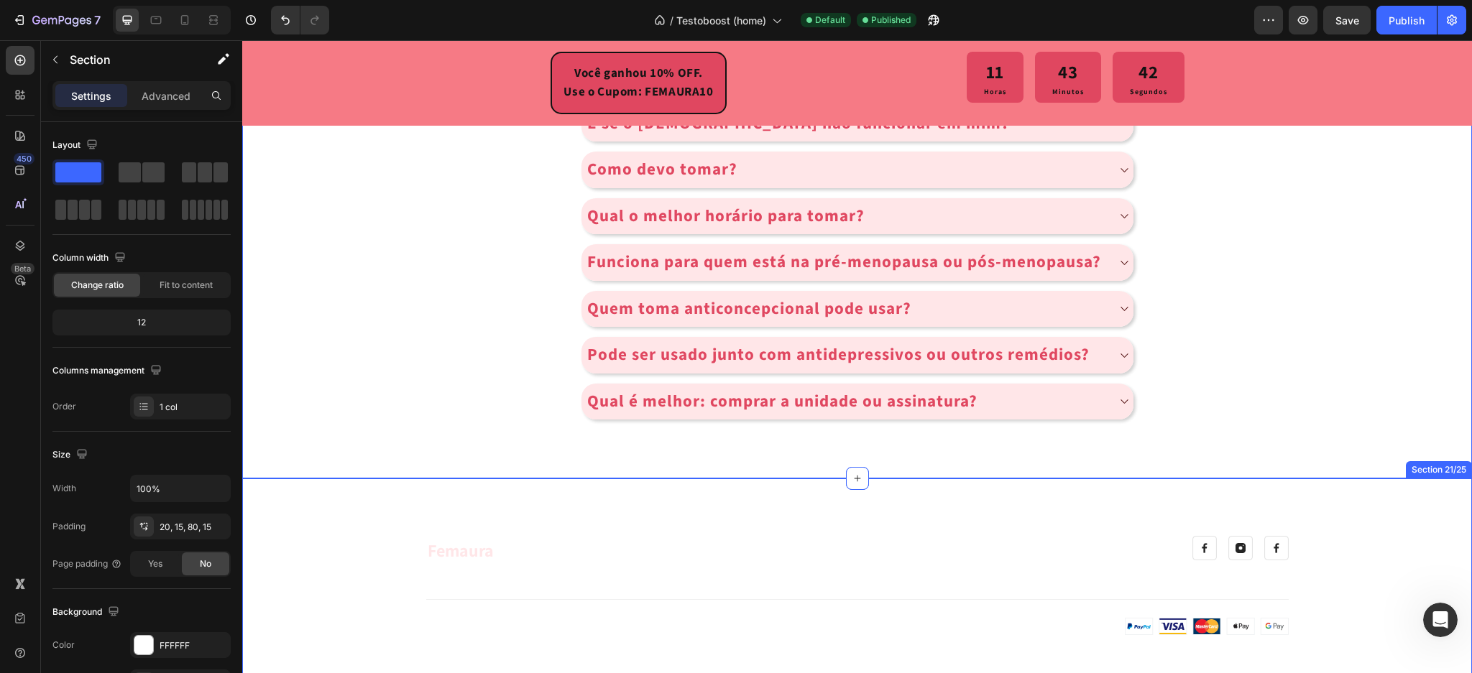
click at [452, 548] on link "Femaura" at bounding box center [461, 550] width 66 height 23
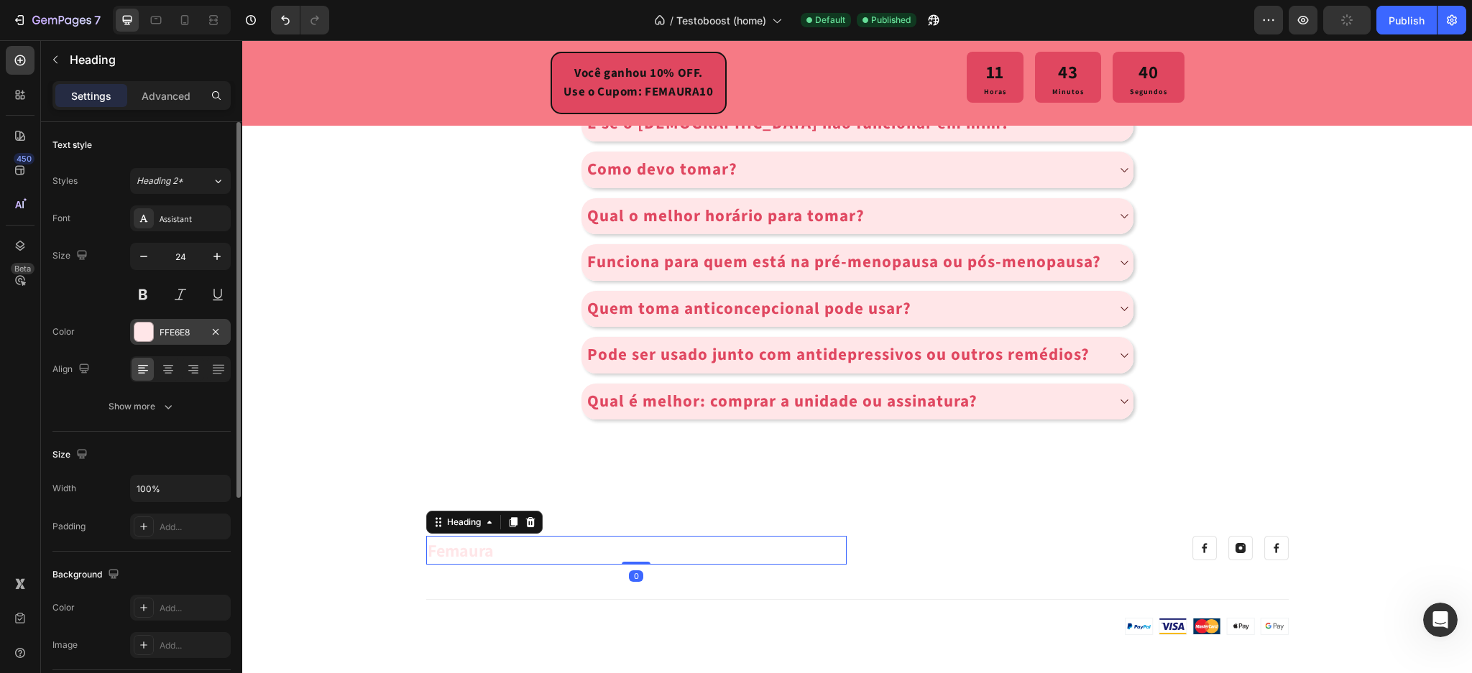
click at [153, 334] on div at bounding box center [144, 332] width 20 height 20
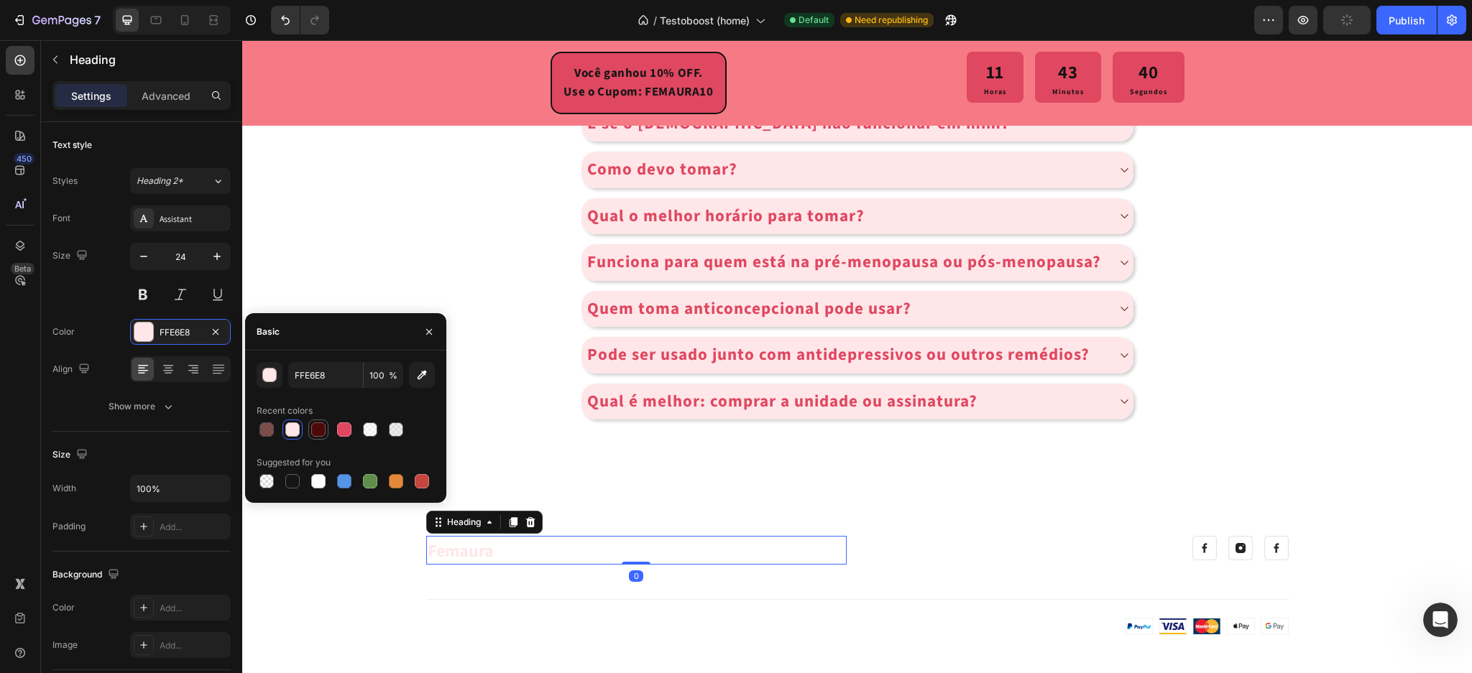
click at [323, 434] on div at bounding box center [318, 430] width 14 height 14
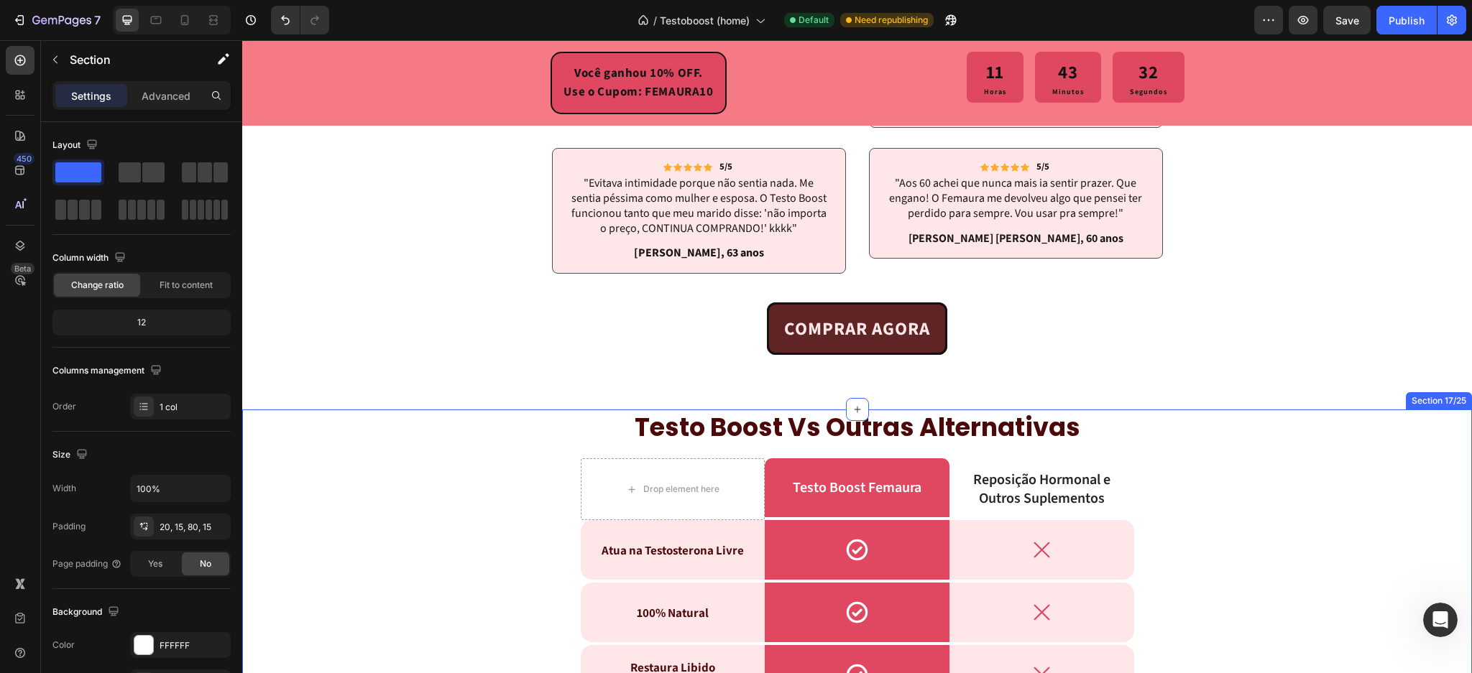
scroll to position [4310, 0]
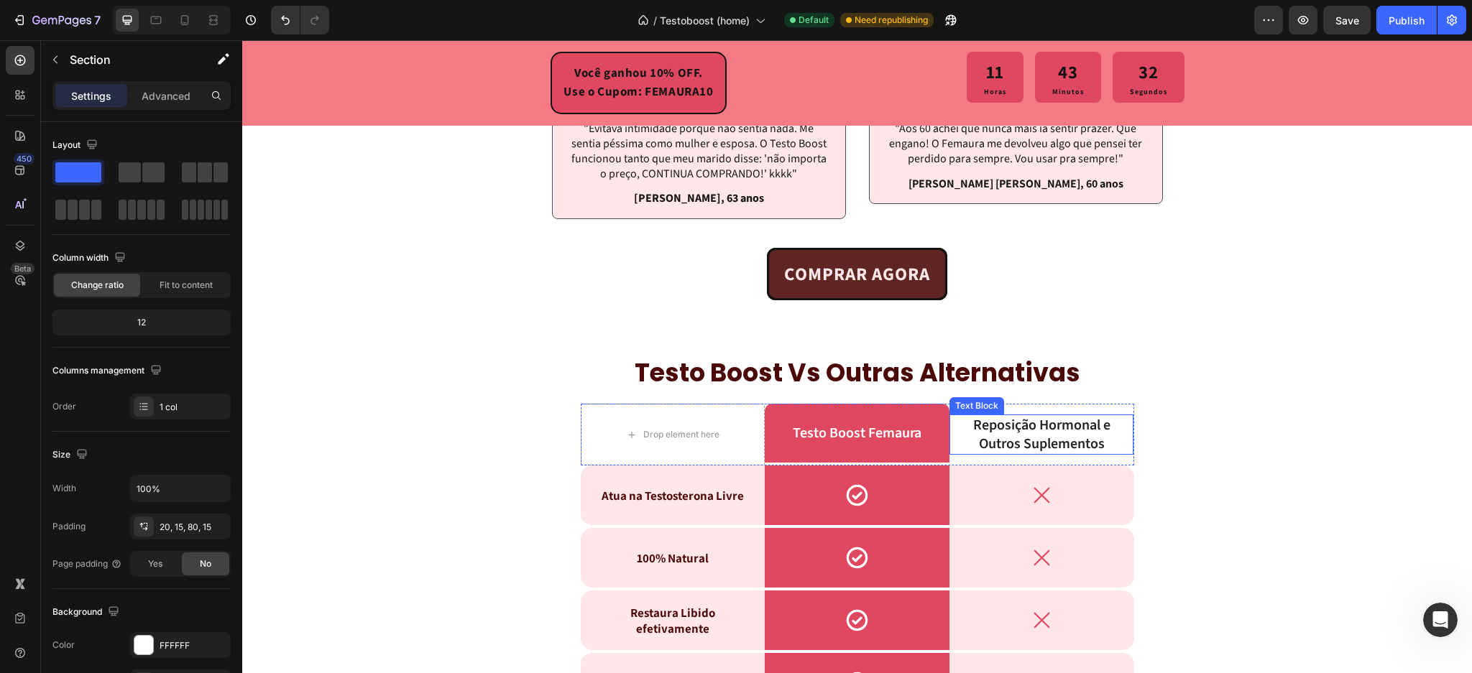
click at [1008, 433] on p "Reposição Hormonal e Outros Suplementos" at bounding box center [1042, 434] width 182 height 37
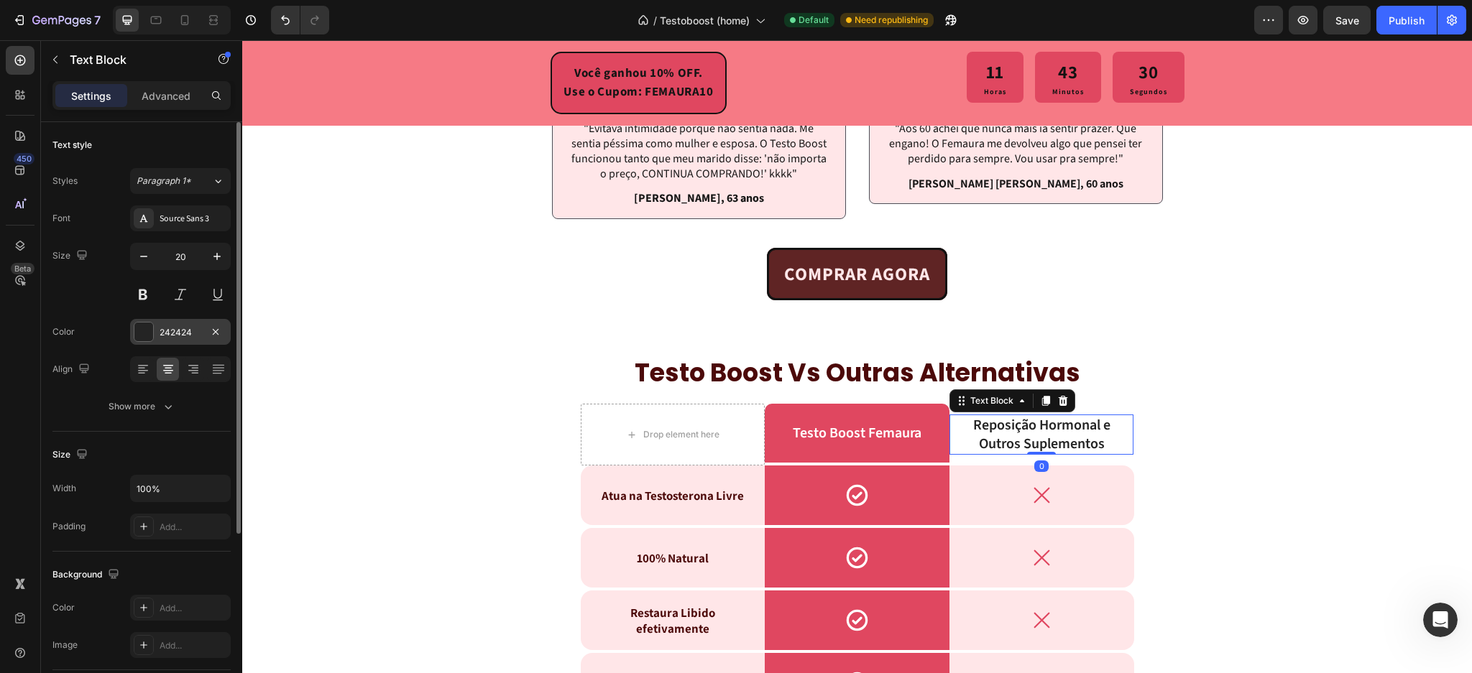
click at [157, 336] on div "242424" at bounding box center [180, 332] width 101 height 26
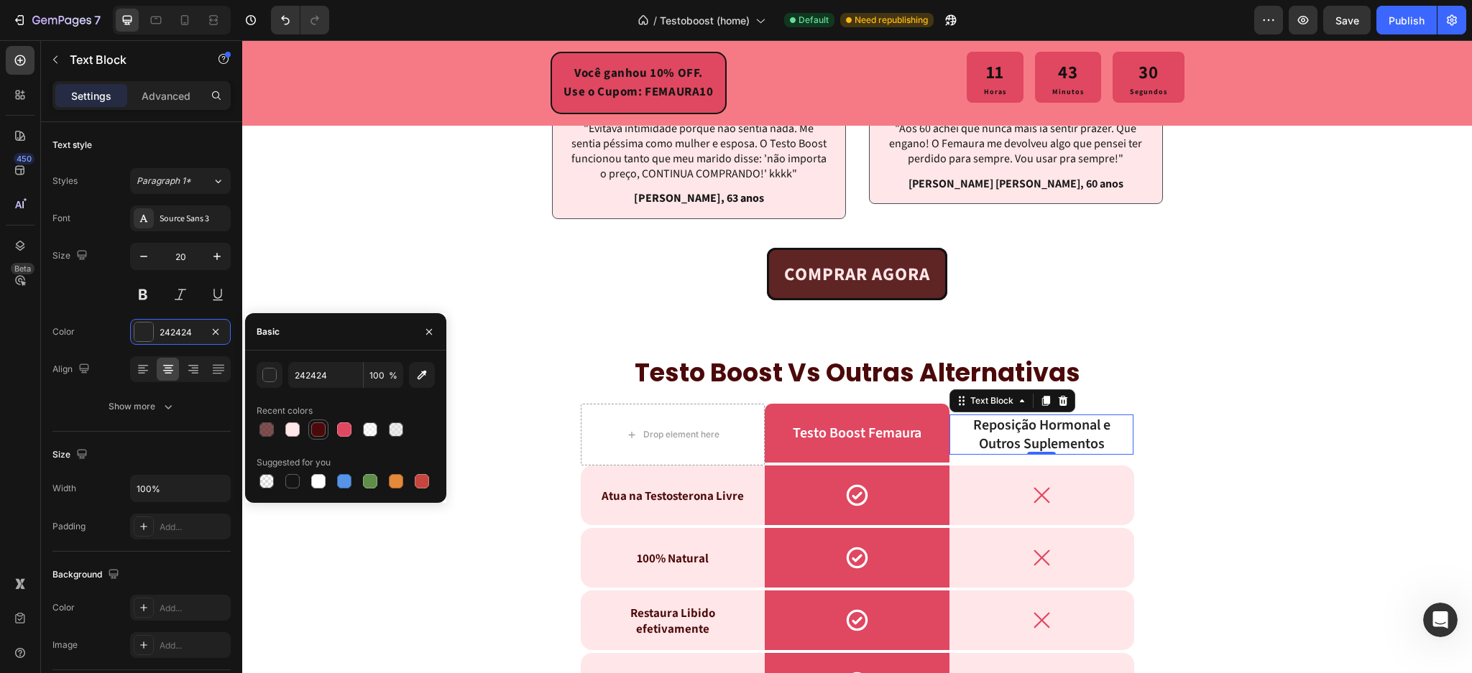
click at [324, 433] on div at bounding box center [318, 430] width 14 height 14
type input "4C0909"
click at [325, 236] on div "COMPRAR AGORA Button" at bounding box center [857, 264] width 1208 height 90
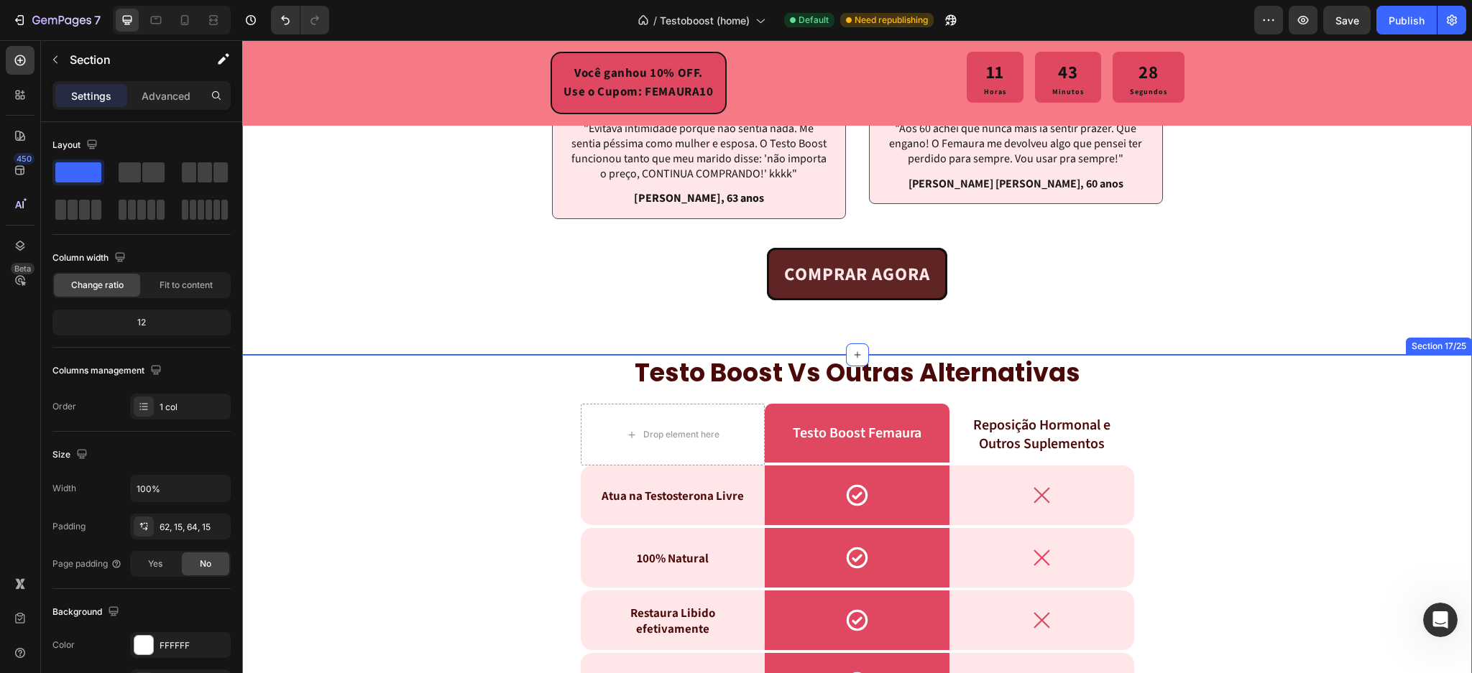
click at [398, 413] on div "testo boost vs outras alternativas Heading Drop element here Testo Boost Femaur…" at bounding box center [857, 634] width 1208 height 558
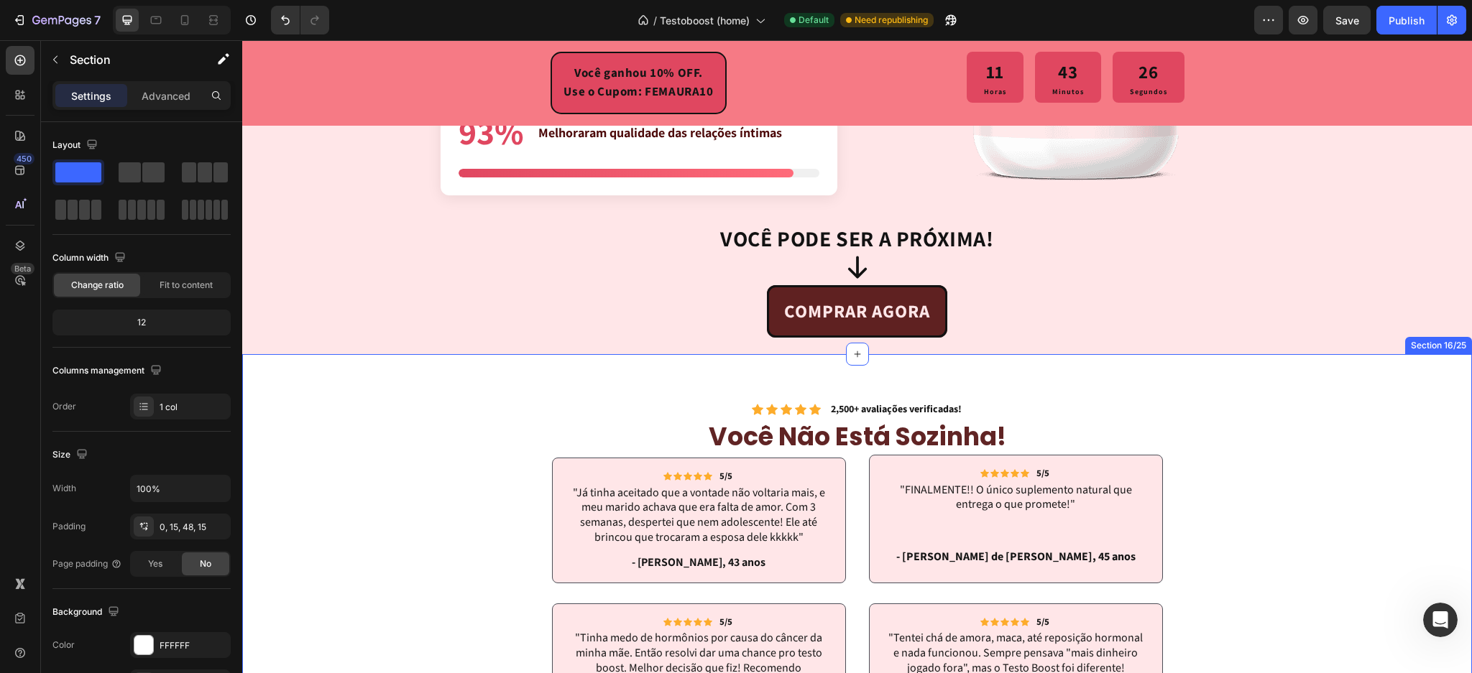
scroll to position [3543, 0]
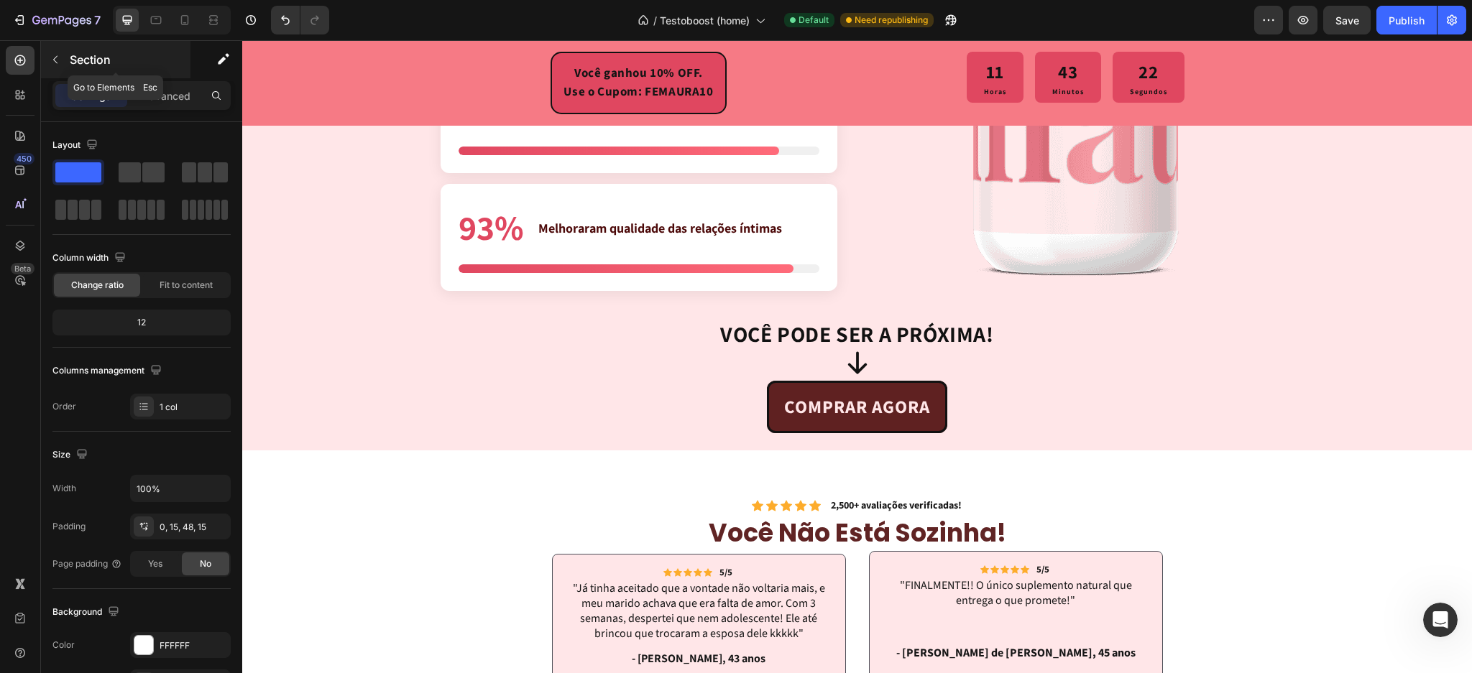
click at [59, 57] on icon "button" at bounding box center [56, 60] width 12 height 12
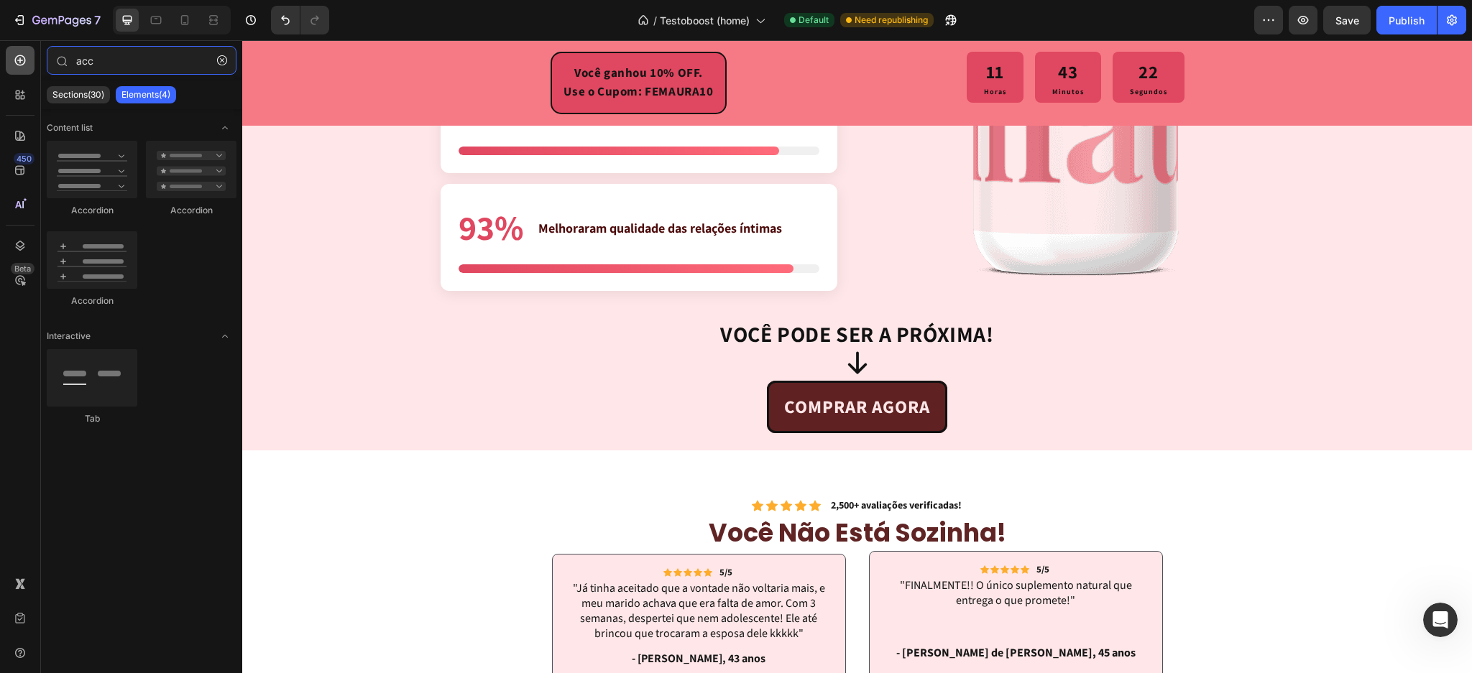
drag, startPoint x: 130, startPoint y: 60, endPoint x: 14, endPoint y: 58, distance: 115.7
click at [14, 58] on div "450 Beta acc Sections(30) Elements(4) Content list Accordion Accordion Accordio…" at bounding box center [121, 356] width 242 height 633
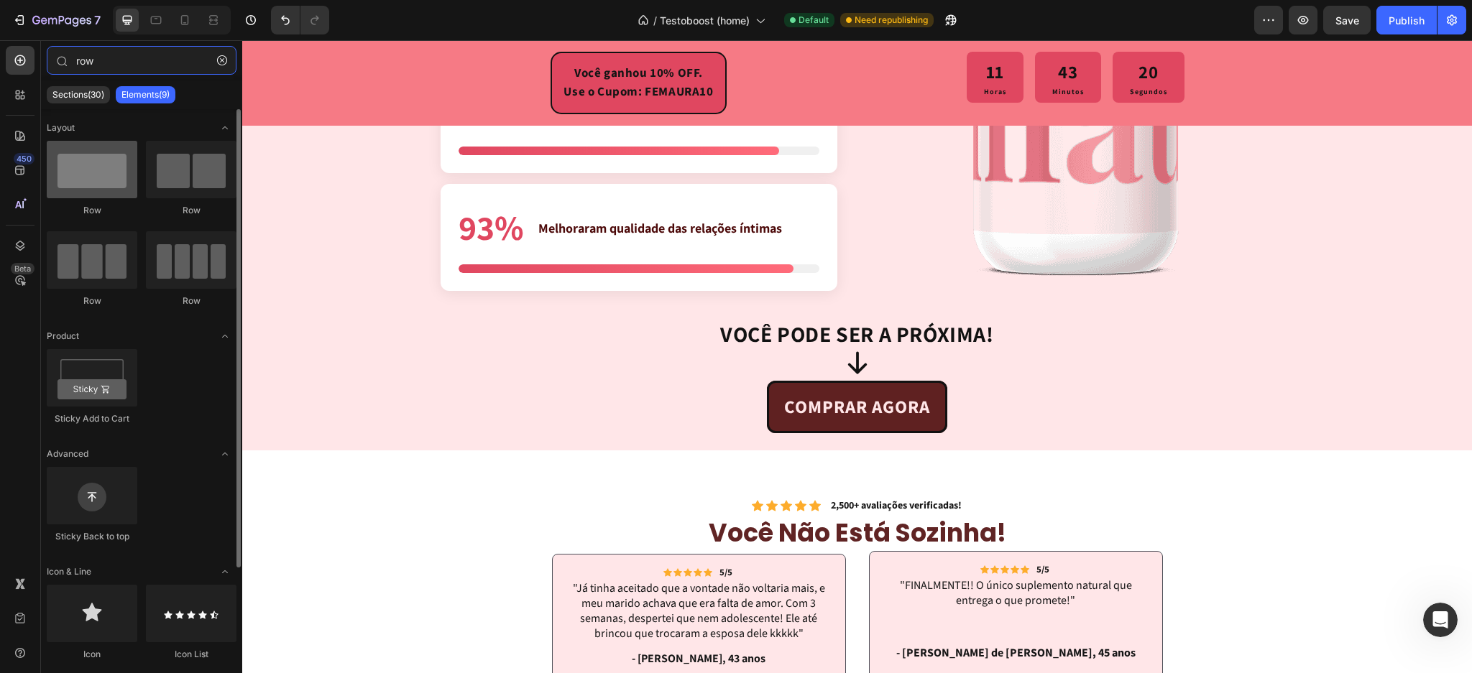
type input "row"
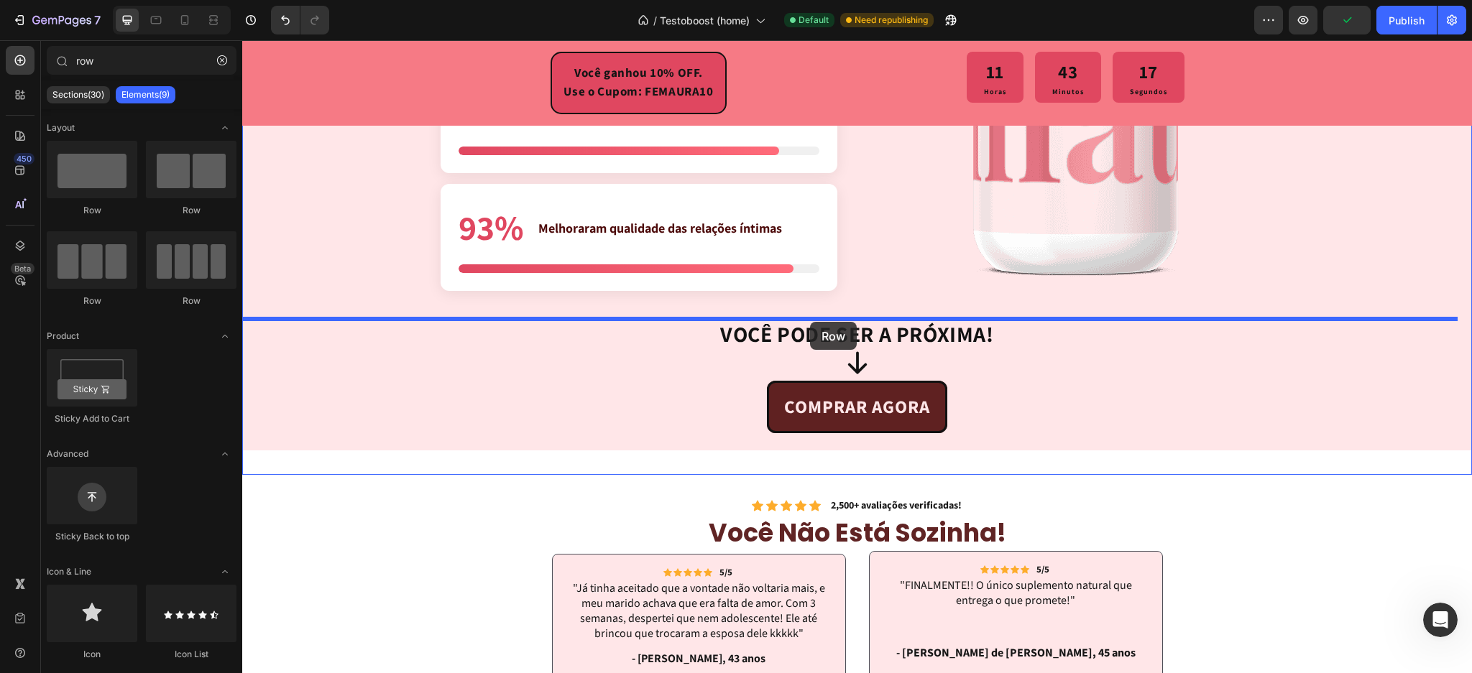
drag, startPoint x: 330, startPoint y: 236, endPoint x: 810, endPoint y: 322, distance: 487.8
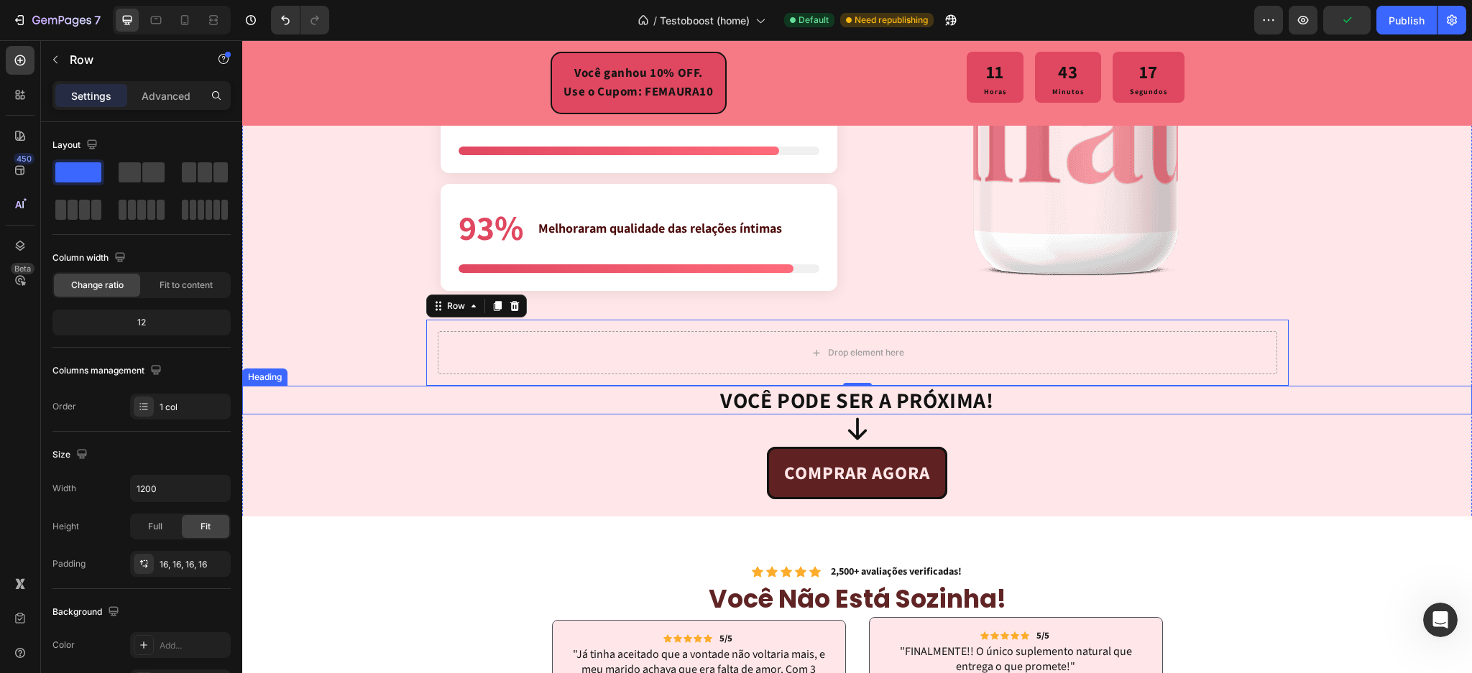
click at [765, 401] on h2 "VOCÊ PODE SER A PRÓXIMA!" at bounding box center [857, 400] width 276 height 29
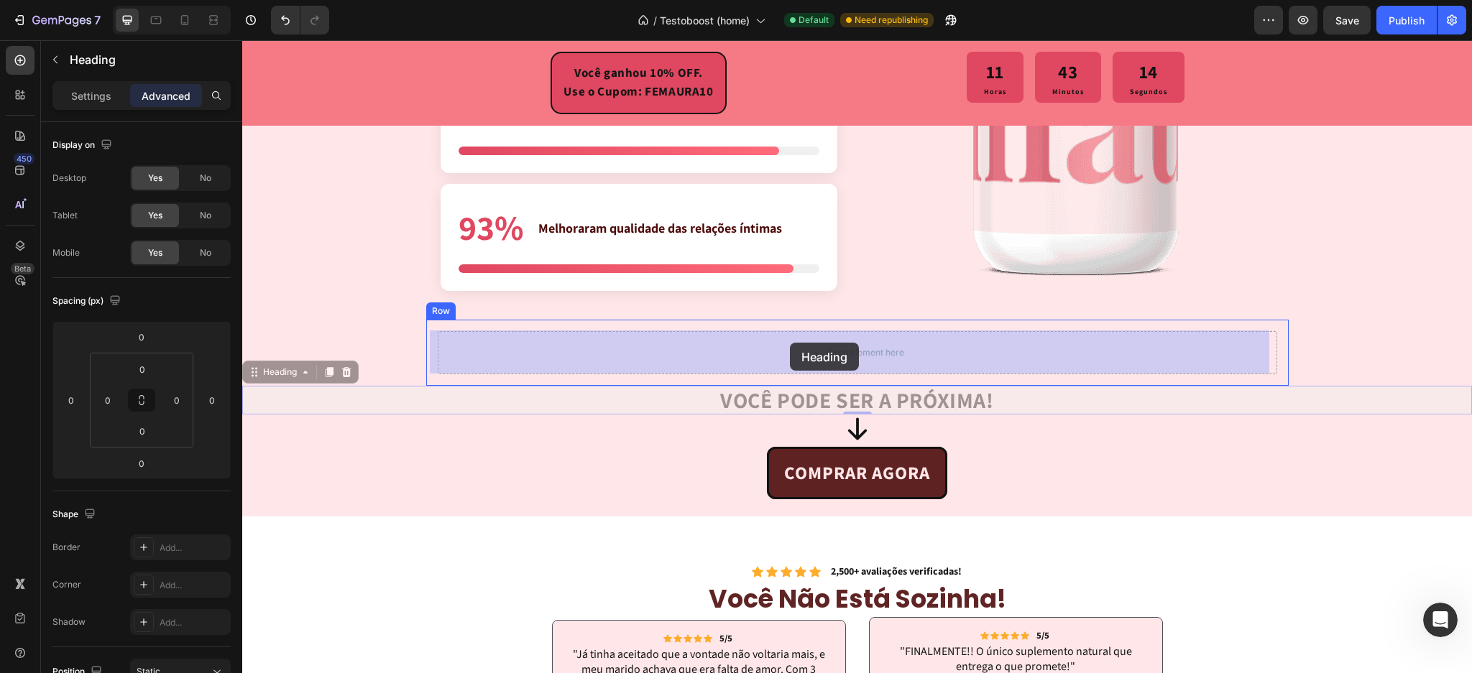
drag, startPoint x: 288, startPoint y: 373, endPoint x: 780, endPoint y: 349, distance: 492.2
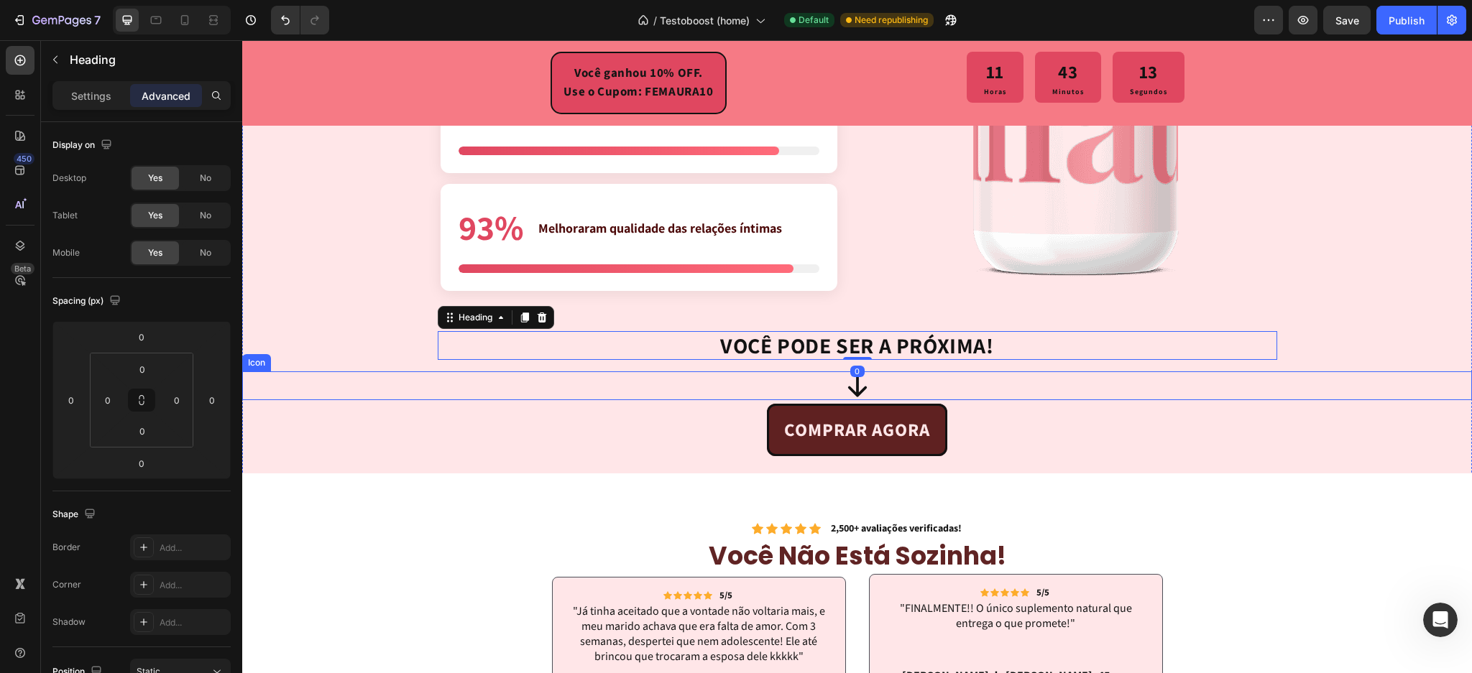
click at [845, 386] on icon at bounding box center [857, 386] width 29 height 29
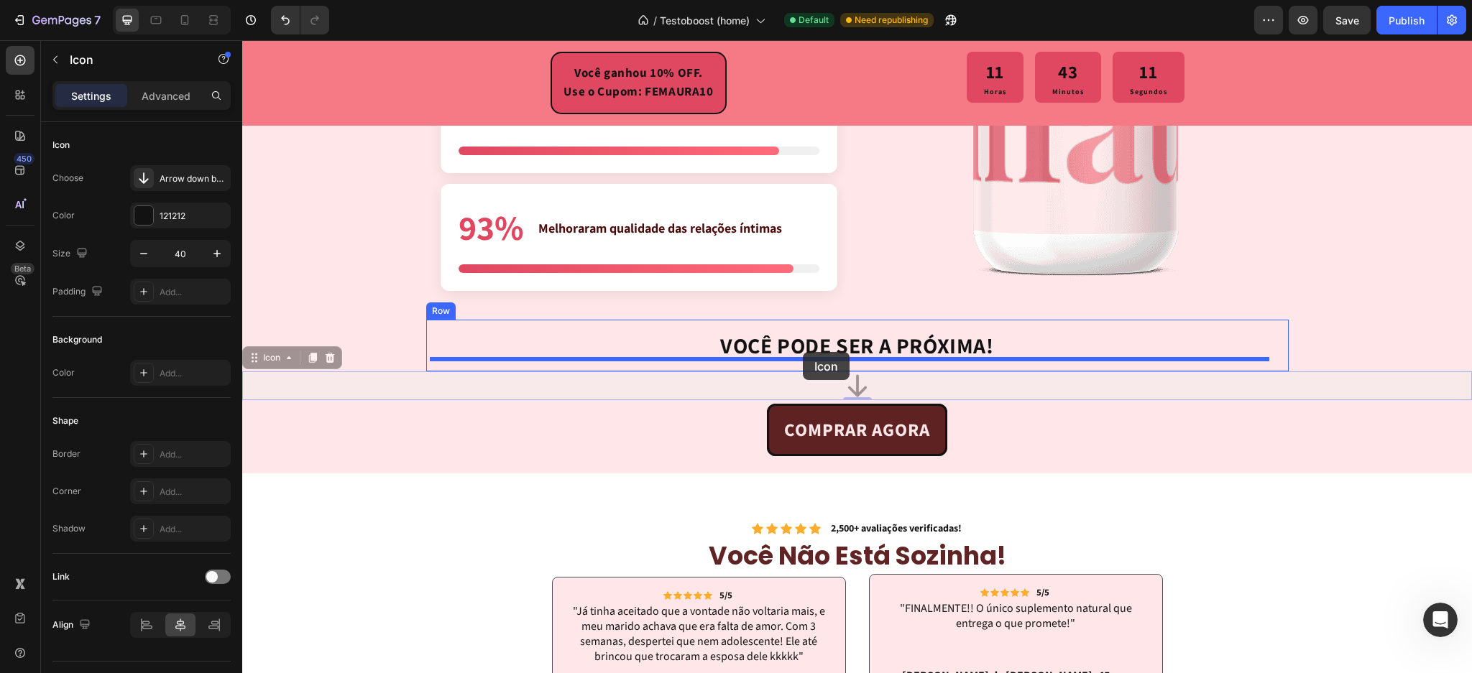
drag, startPoint x: 268, startPoint y: 358, endPoint x: 803, endPoint y: 352, distance: 534.8
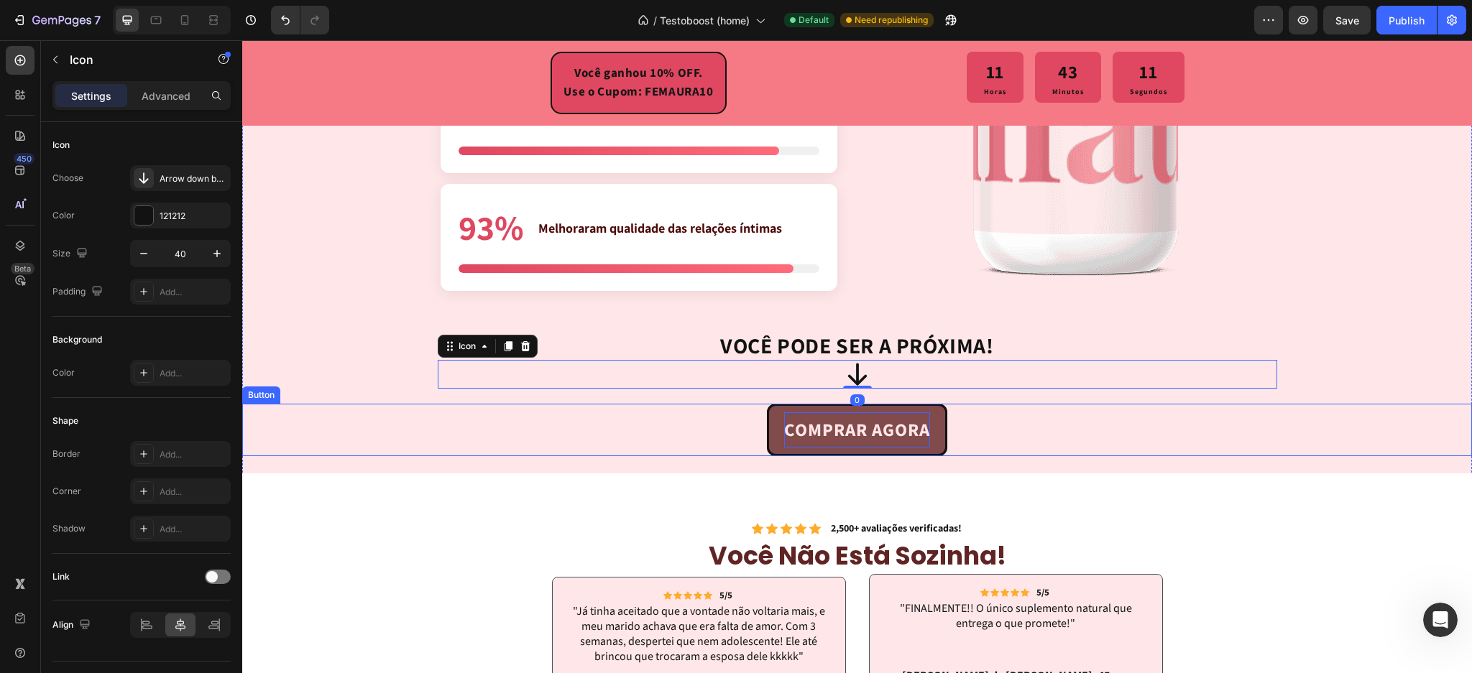
click at [809, 436] on strong "COMPRAR AGORA" at bounding box center [857, 431] width 146 height 26
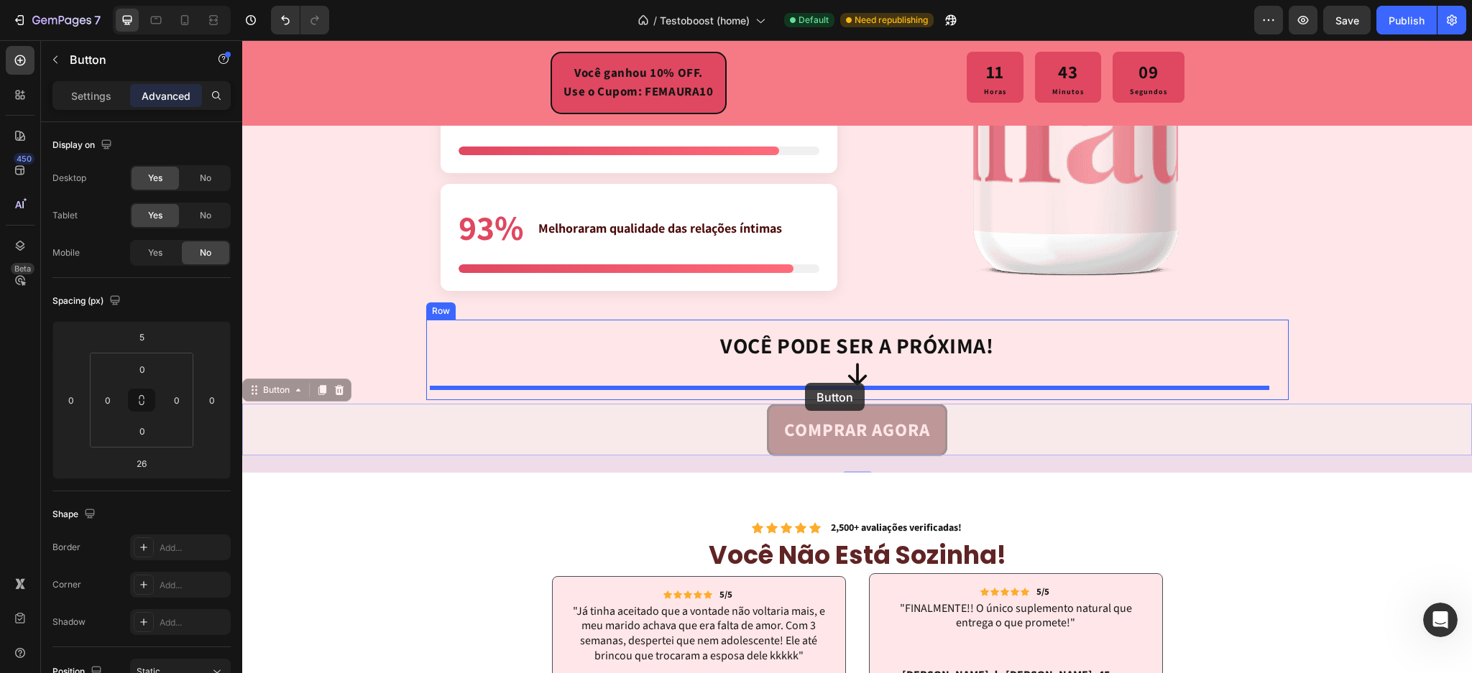
drag, startPoint x: 285, startPoint y: 387, endPoint x: 805, endPoint y: 383, distance: 520.4
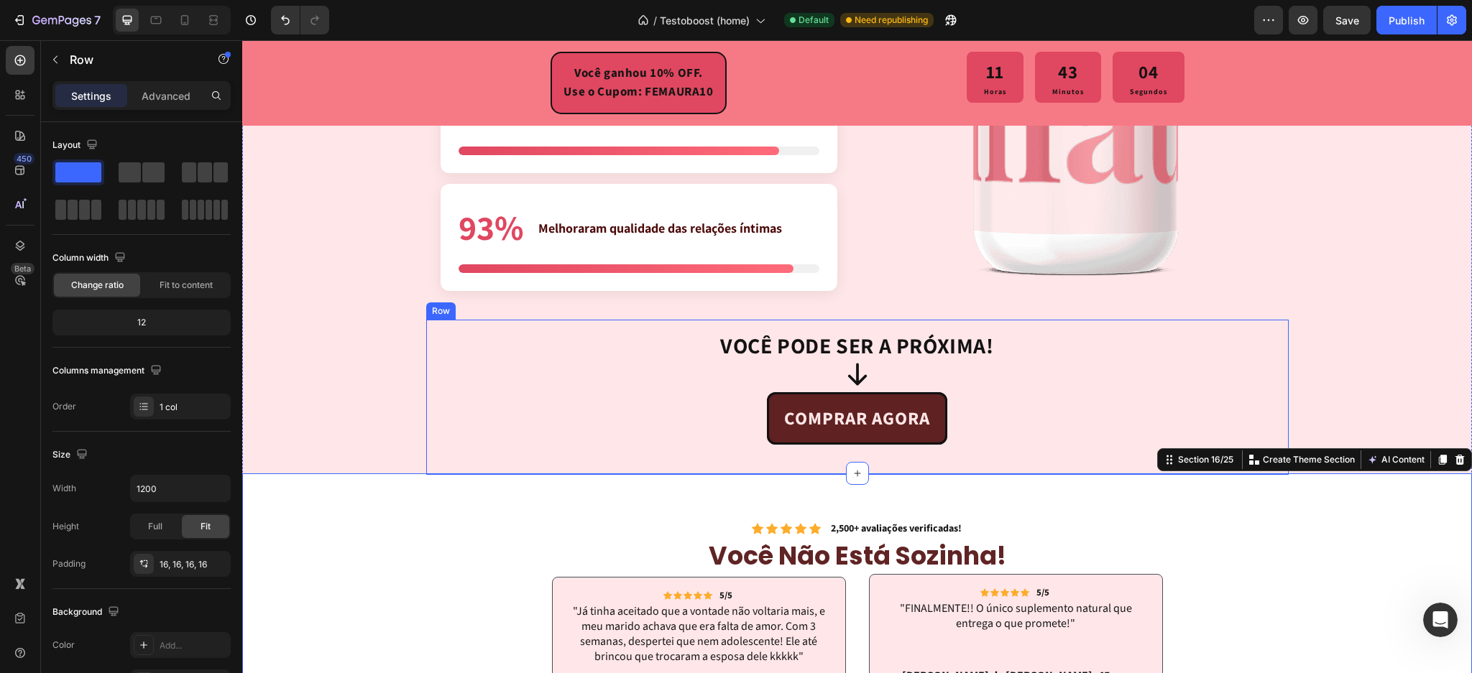
click at [426, 403] on div "VOCÊ PODE SER A PRÓXIMA! Heading Icon COMPRAR AGORA Button Row" at bounding box center [857, 397] width 863 height 155
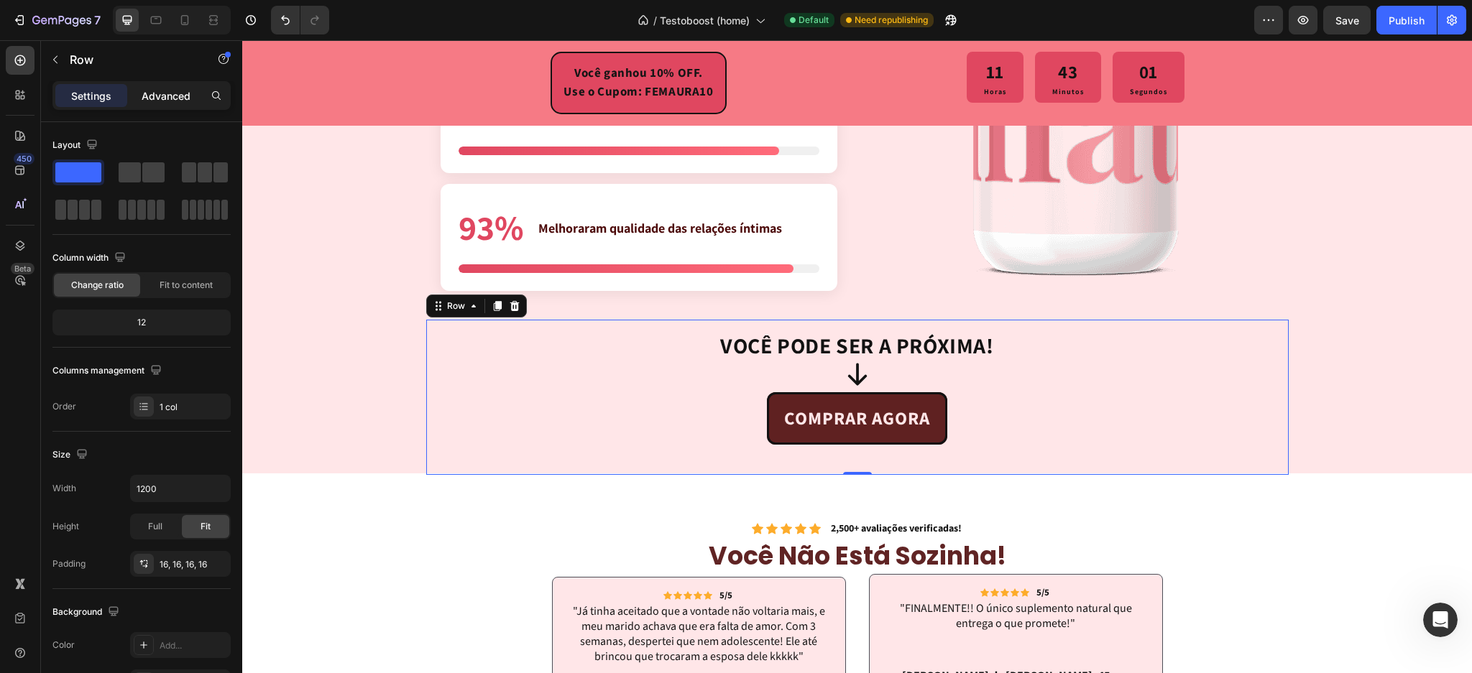
click at [170, 102] on p "Advanced" at bounding box center [166, 95] width 49 height 15
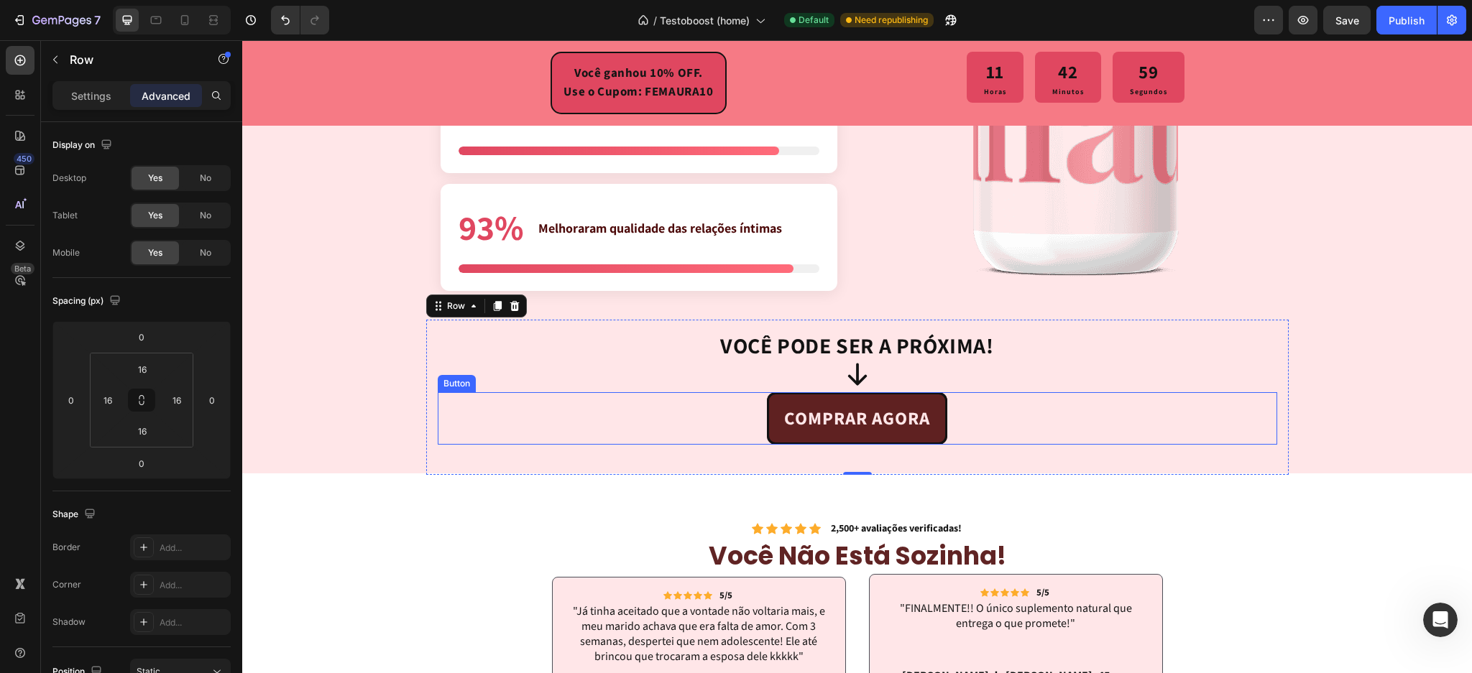
click at [658, 431] on div "COMPRAR AGORA Button" at bounding box center [858, 418] width 840 height 52
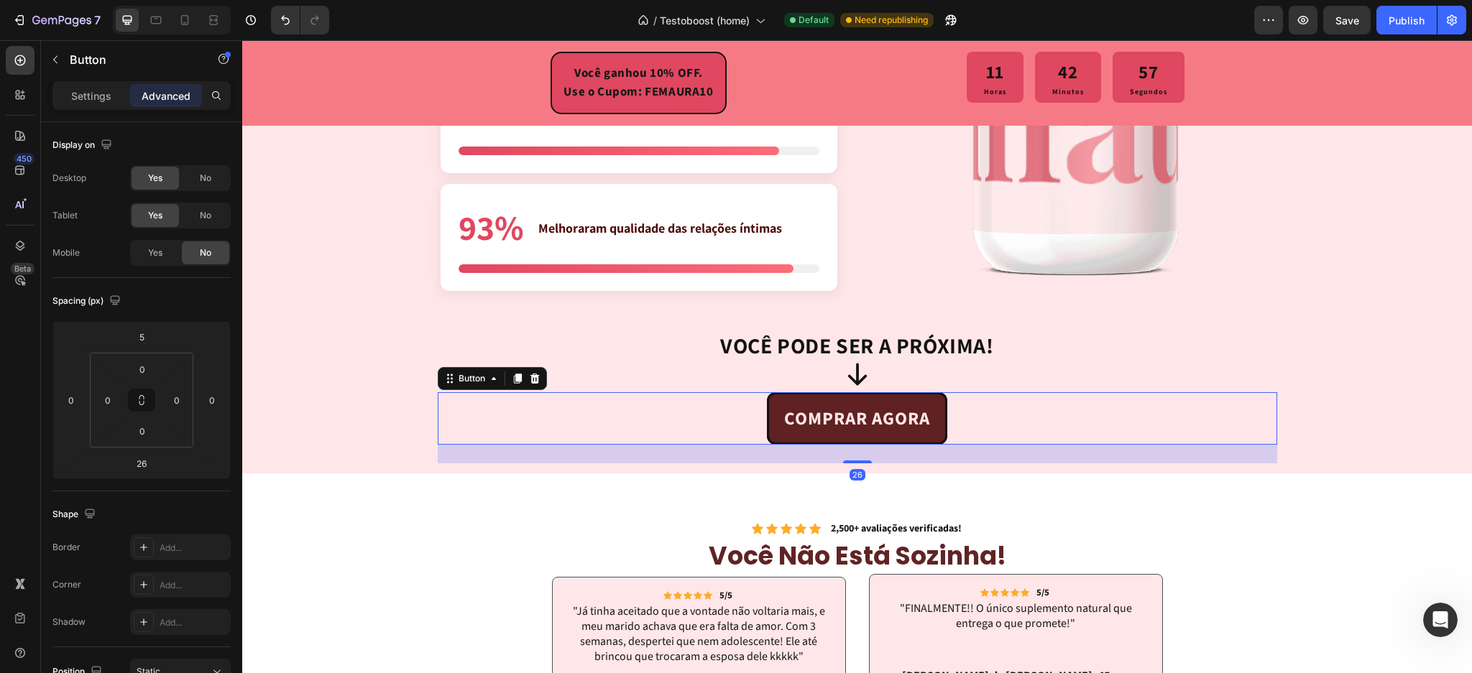
click at [860, 457] on div "26" at bounding box center [858, 454] width 840 height 19
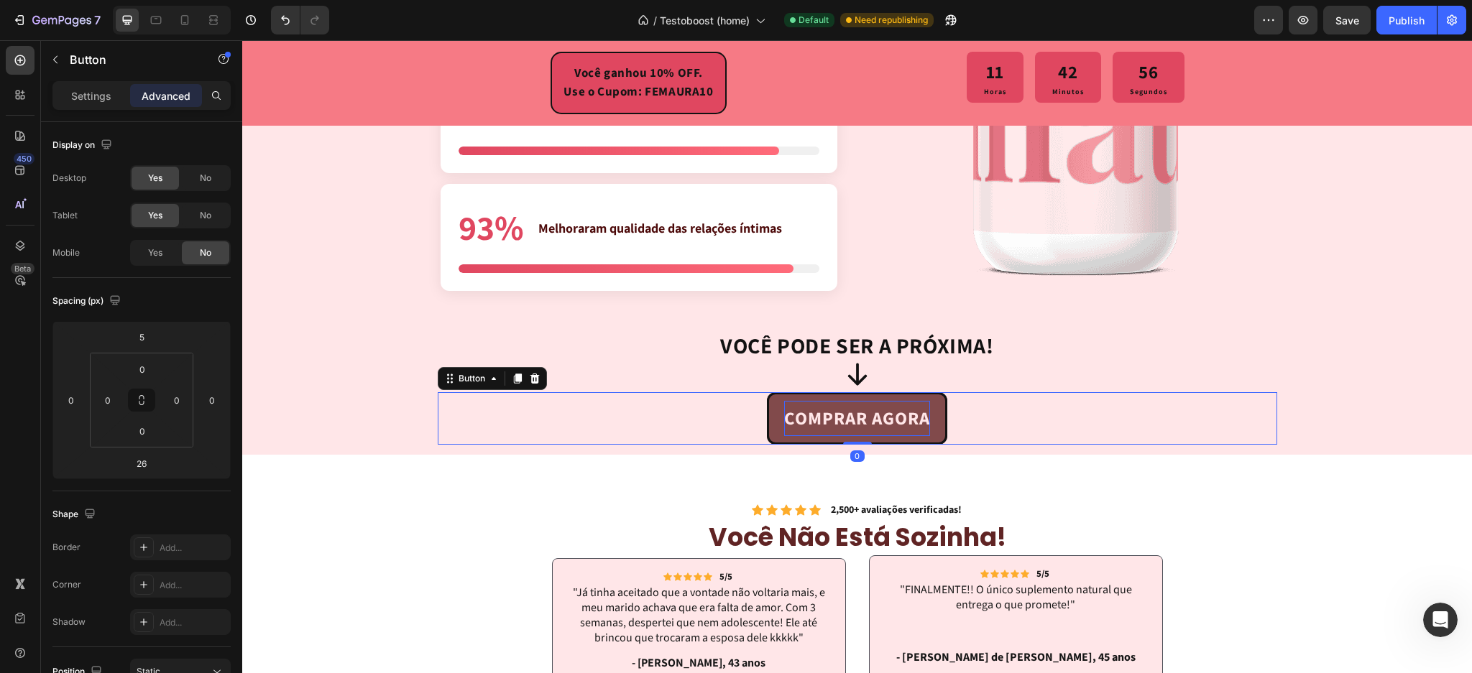
drag, startPoint x: 855, startPoint y: 460, endPoint x: 859, endPoint y: 429, distance: 31.1
click at [859, 429] on div "COMPRAR AGORA Button 0" at bounding box center [858, 418] width 840 height 52
type input "0"
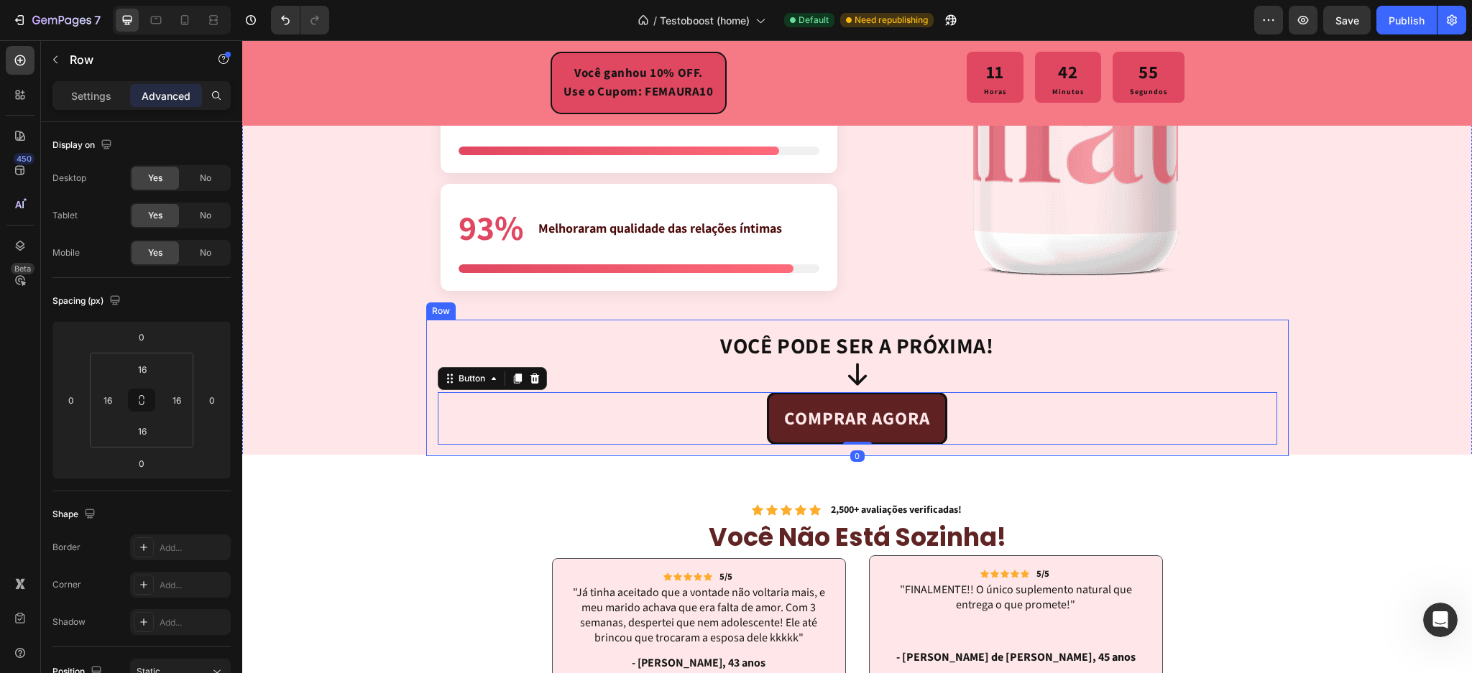
click at [466, 446] on div "VOCÊ PODE SER A PRÓXIMA! Heading Icon COMPRAR AGORA Button 0 Row" at bounding box center [857, 388] width 863 height 137
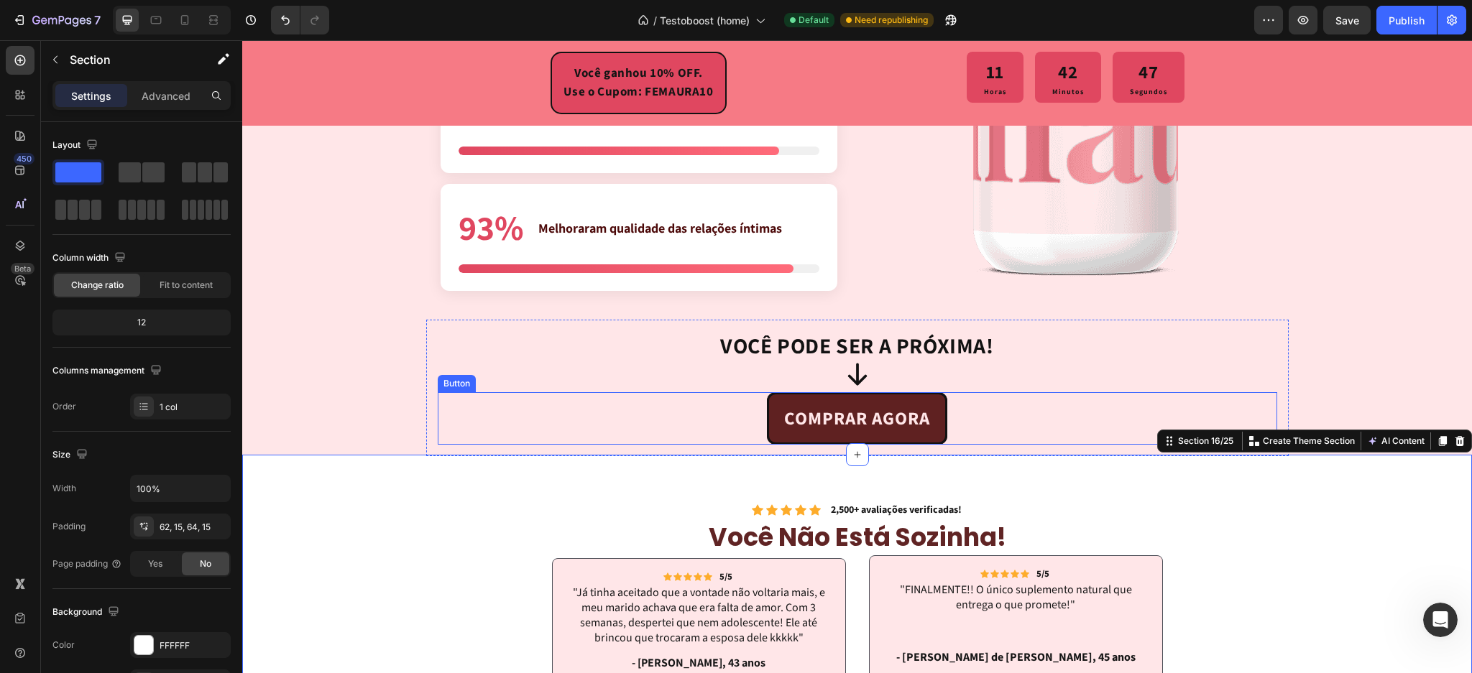
click at [622, 418] on div "COMPRAR AGORA Button" at bounding box center [858, 418] width 840 height 52
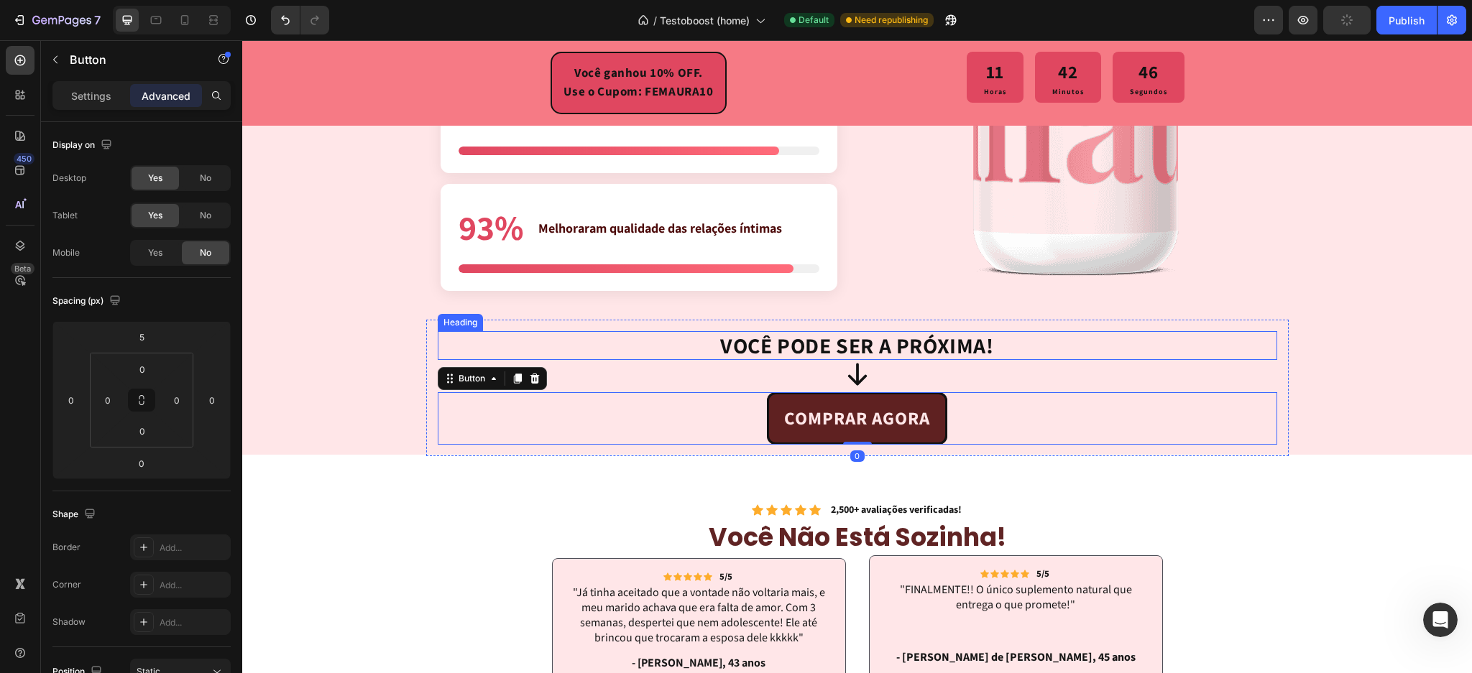
click at [446, 351] on div "VOCÊ PODE SER A PRÓXIMA!" at bounding box center [858, 345] width 840 height 29
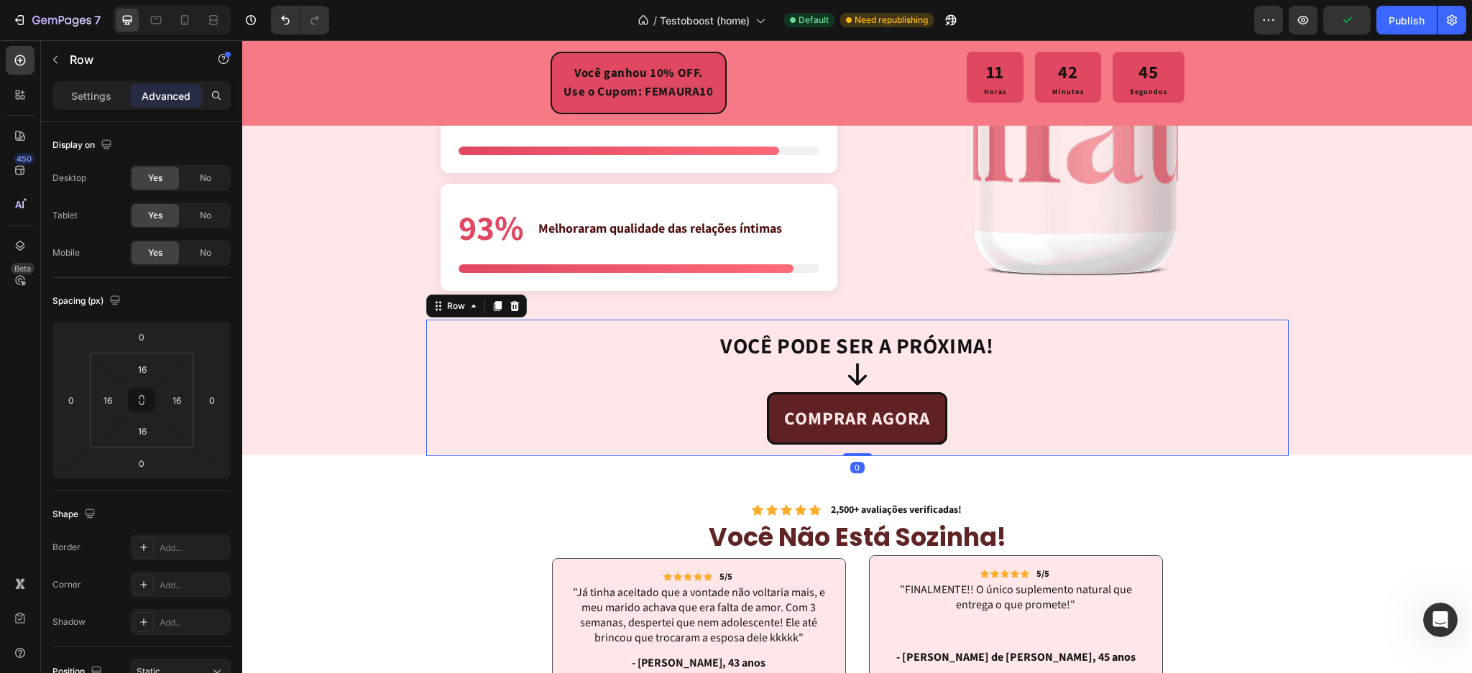
click at [428, 360] on div "VOCÊ PODE SER A PRÓXIMA! Heading Icon COMPRAR AGORA Button Row 0" at bounding box center [857, 388] width 863 height 137
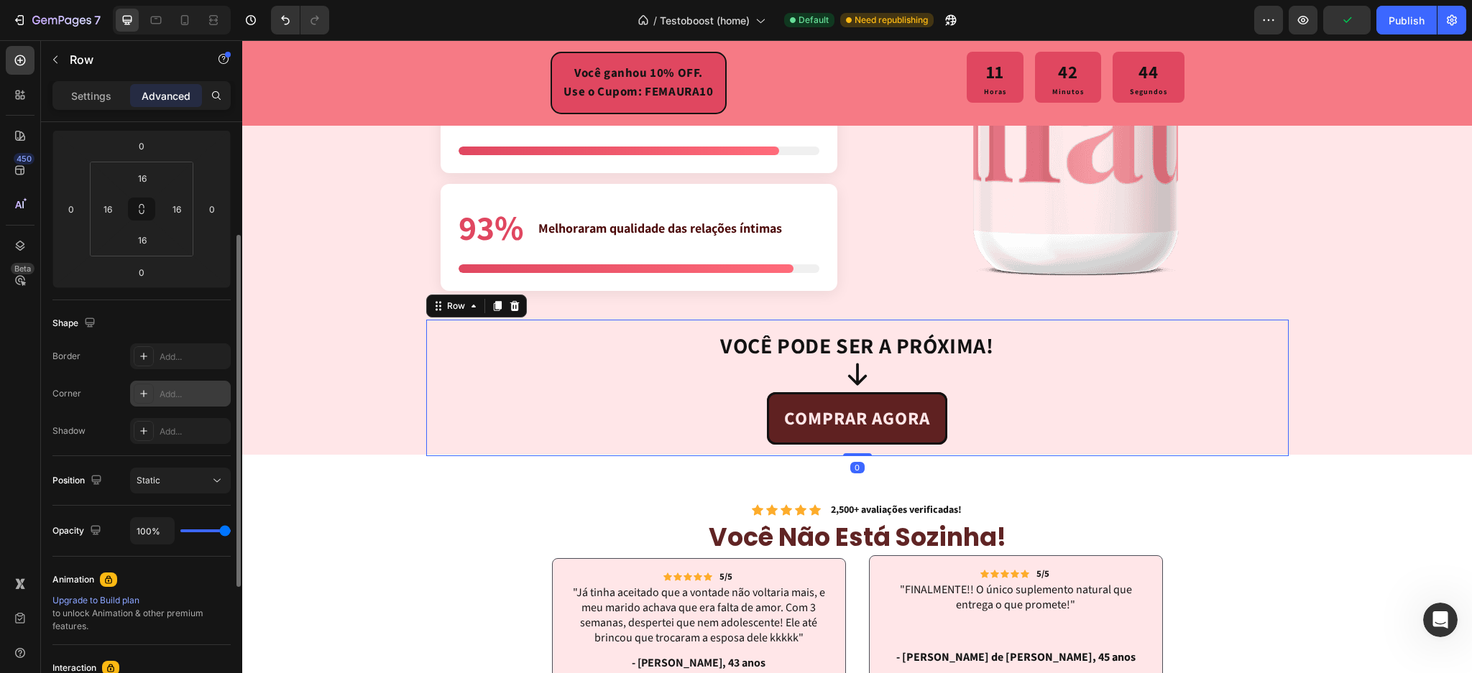
scroll to position [0, 0]
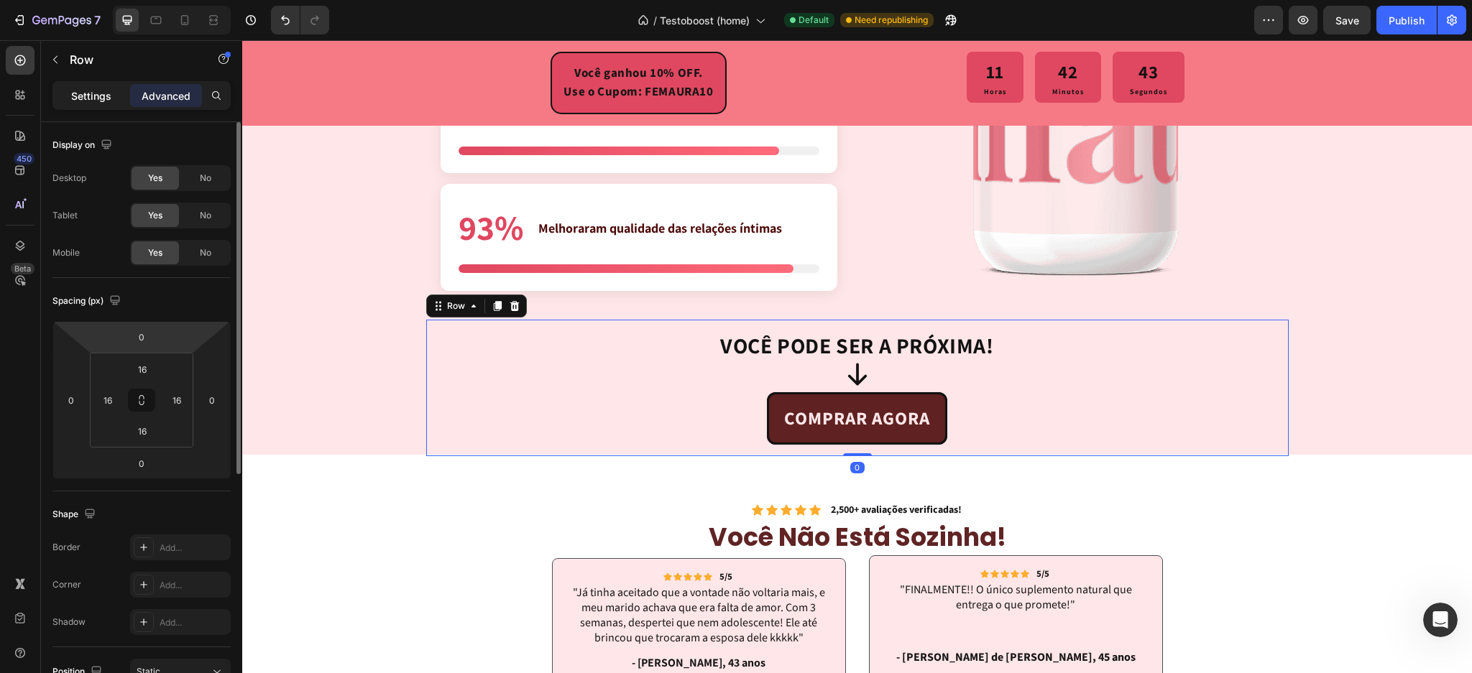
click at [84, 91] on p "Settings" at bounding box center [91, 95] width 40 height 15
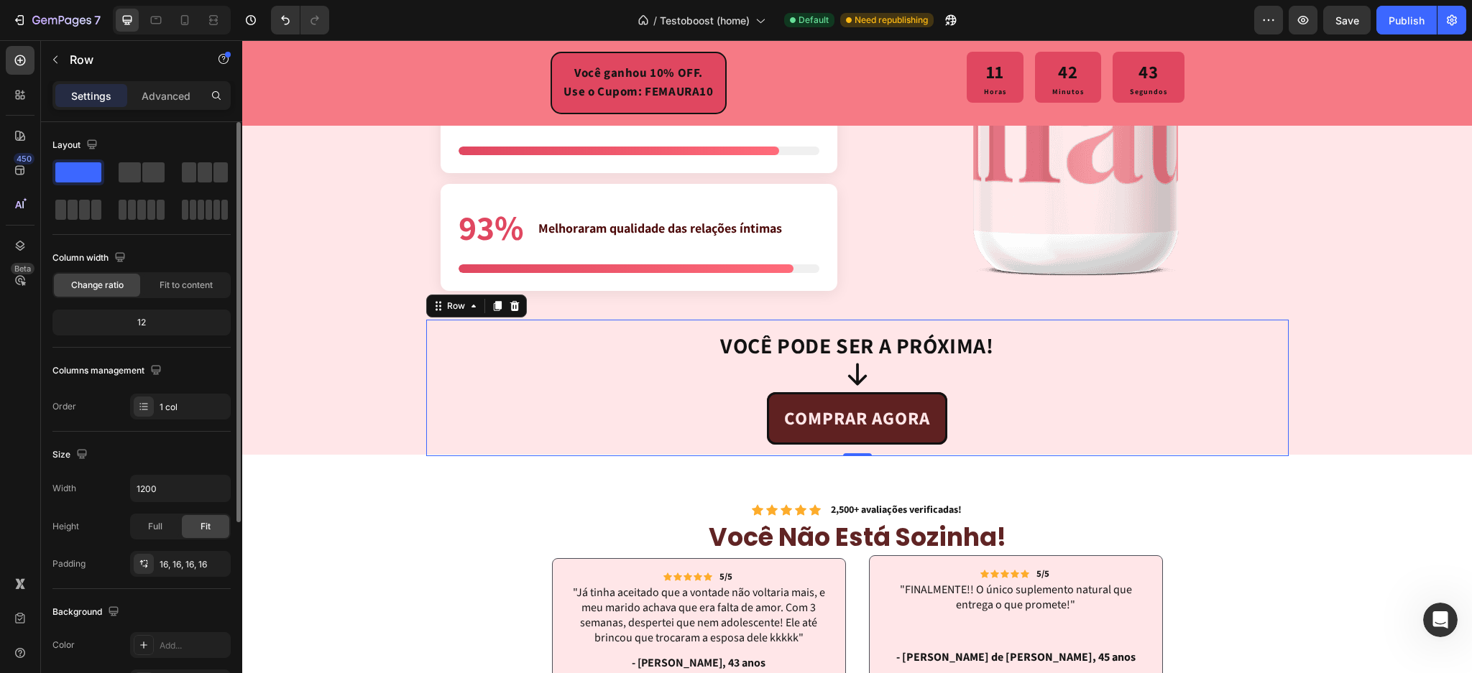
scroll to position [191, 0]
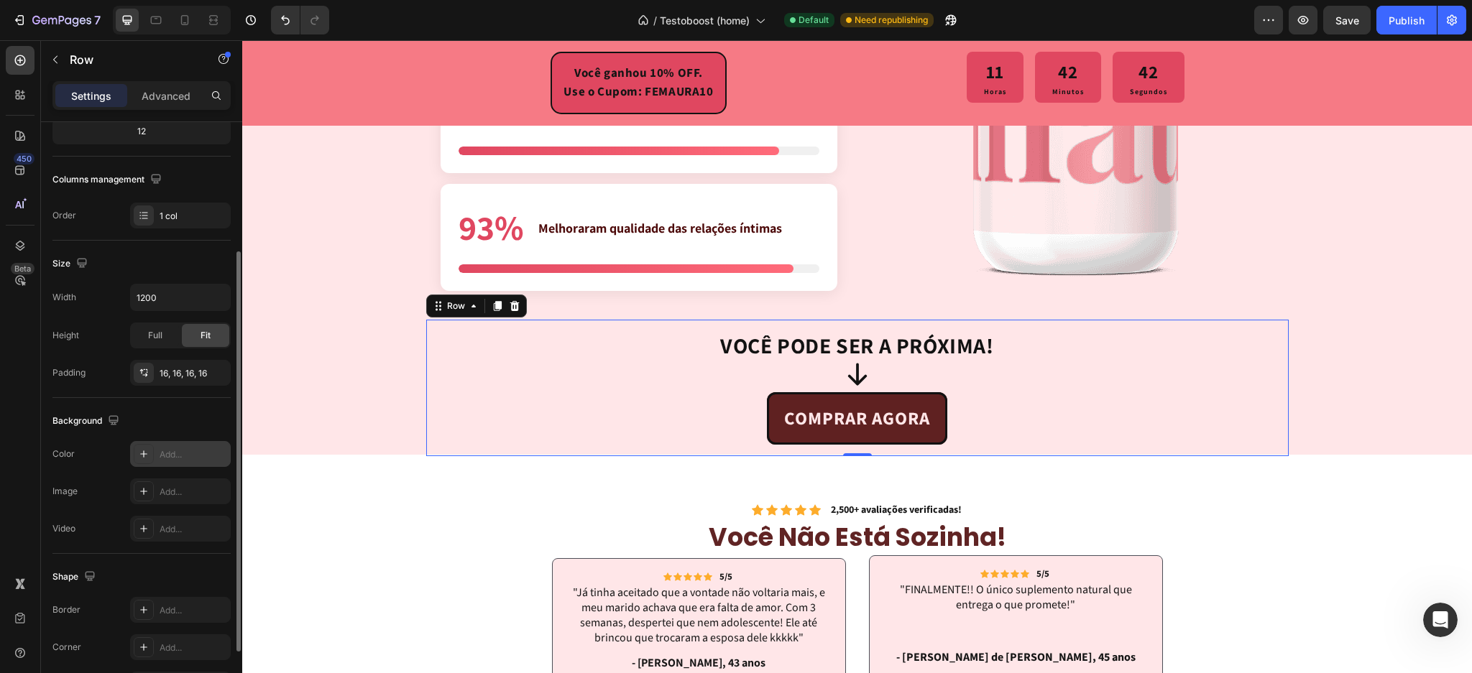
click at [140, 449] on icon at bounding box center [144, 455] width 12 height 12
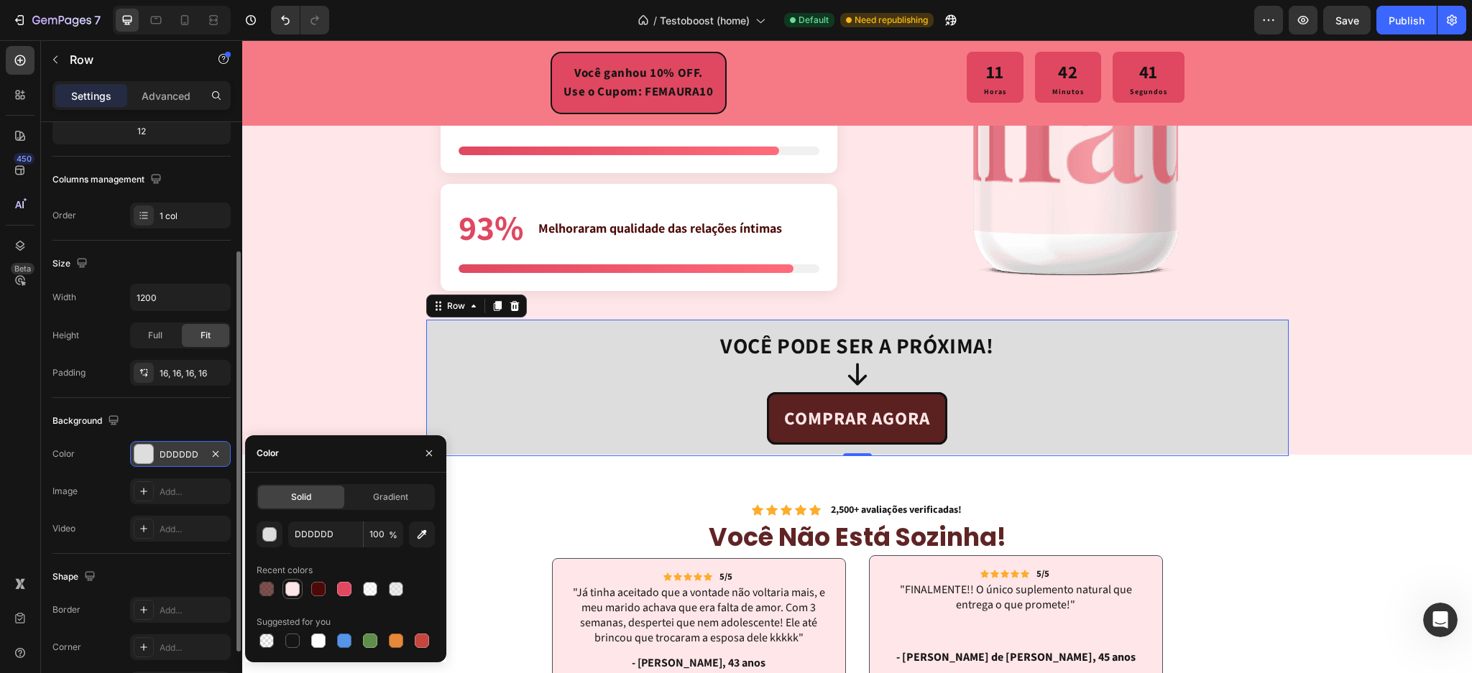
click at [296, 589] on div at bounding box center [292, 589] width 14 height 14
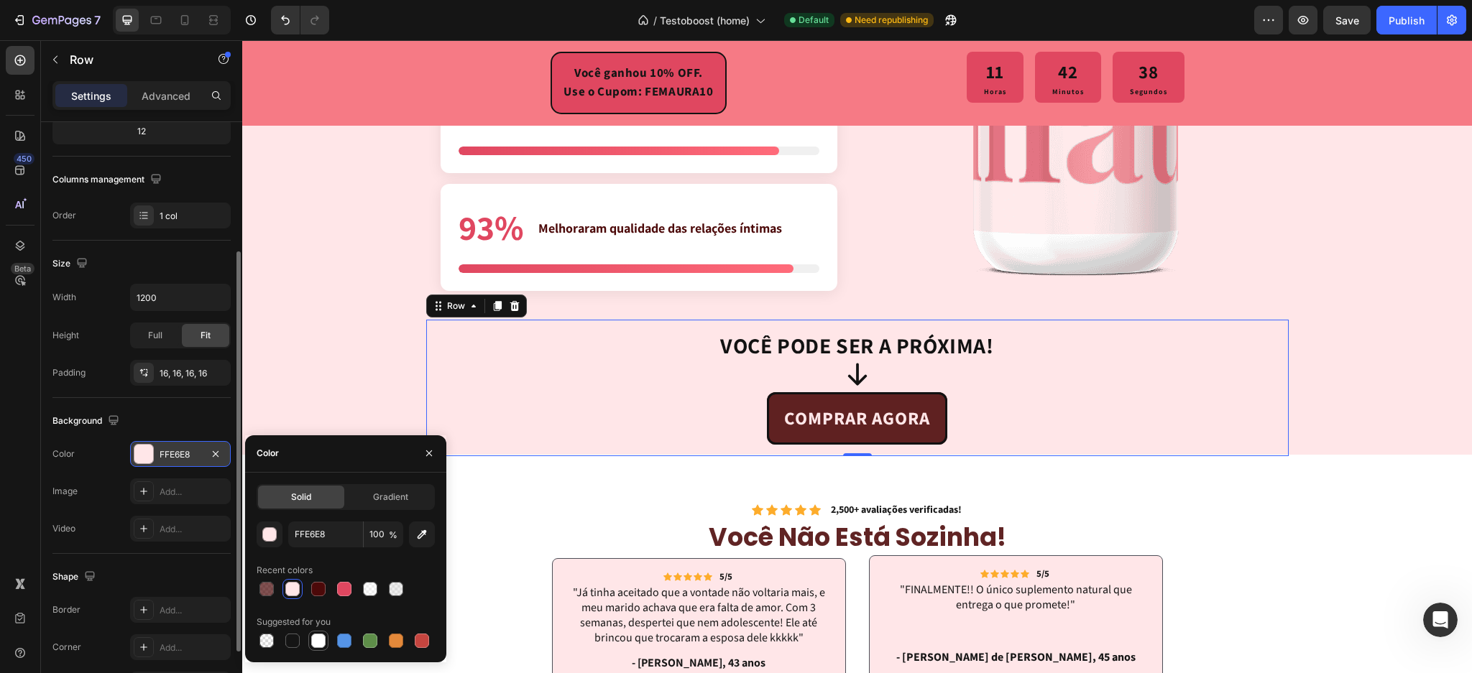
click at [318, 636] on div at bounding box center [318, 641] width 14 height 14
type input "FFFFFF"
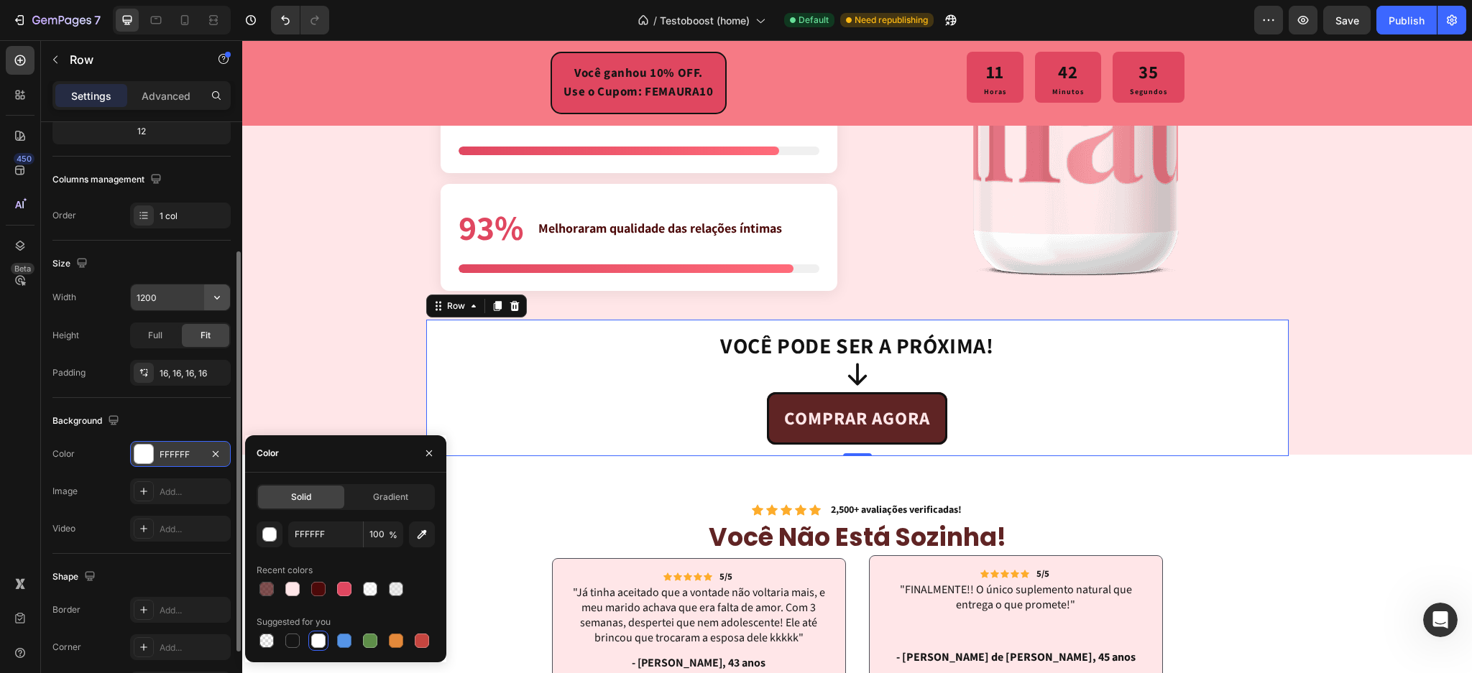
click at [210, 297] on icon "button" at bounding box center [217, 297] width 14 height 14
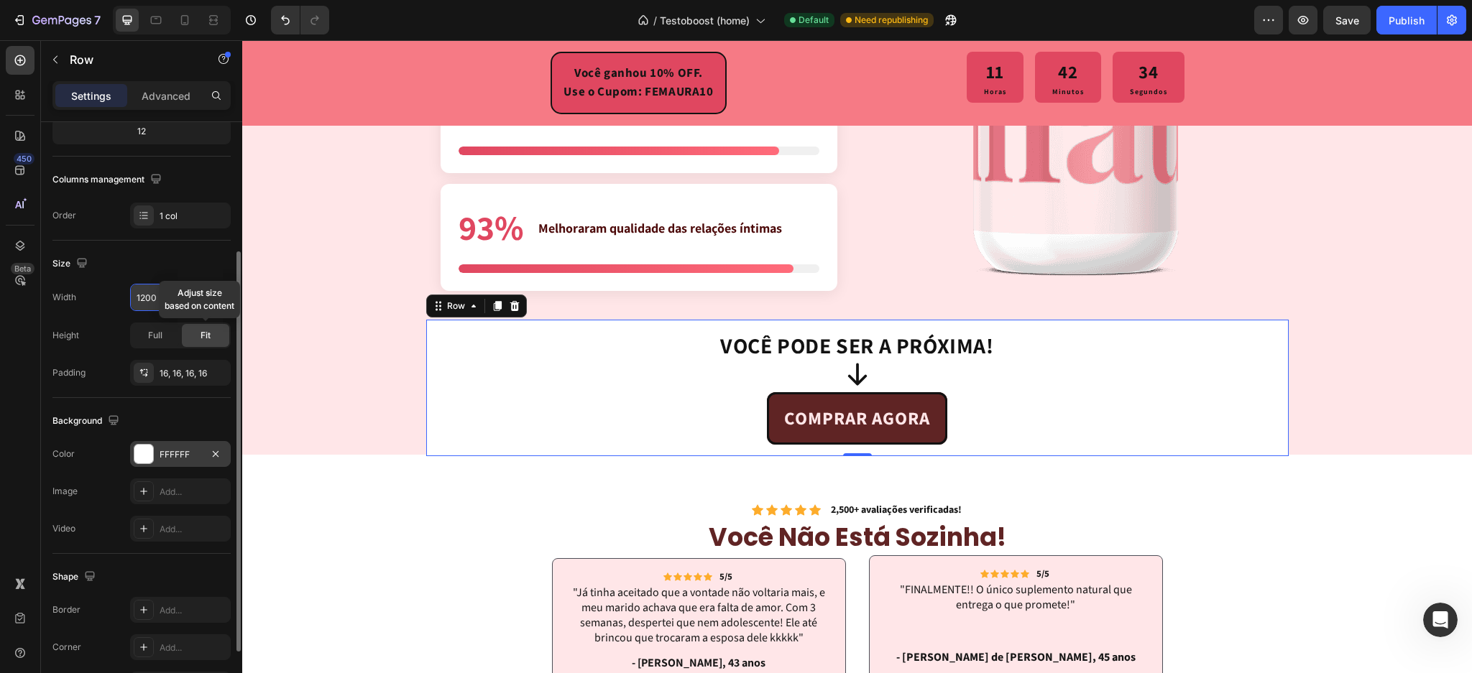
drag, startPoint x: 213, startPoint y: 335, endPoint x: 188, endPoint y: 318, distance: 30.5
click at [215, 335] on div "Fit" at bounding box center [205, 335] width 47 height 23
click at [150, 300] on input "1200" at bounding box center [180, 298] width 99 height 26
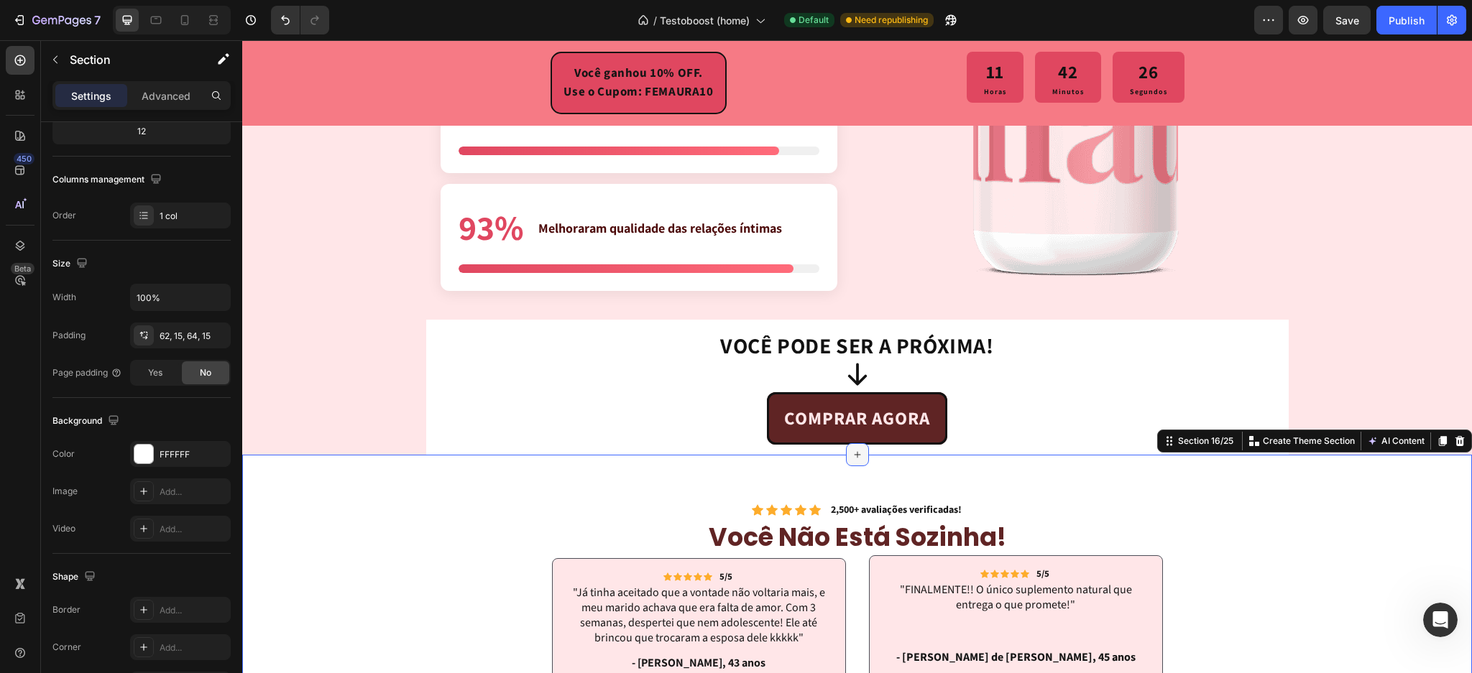
scroll to position [0, 0]
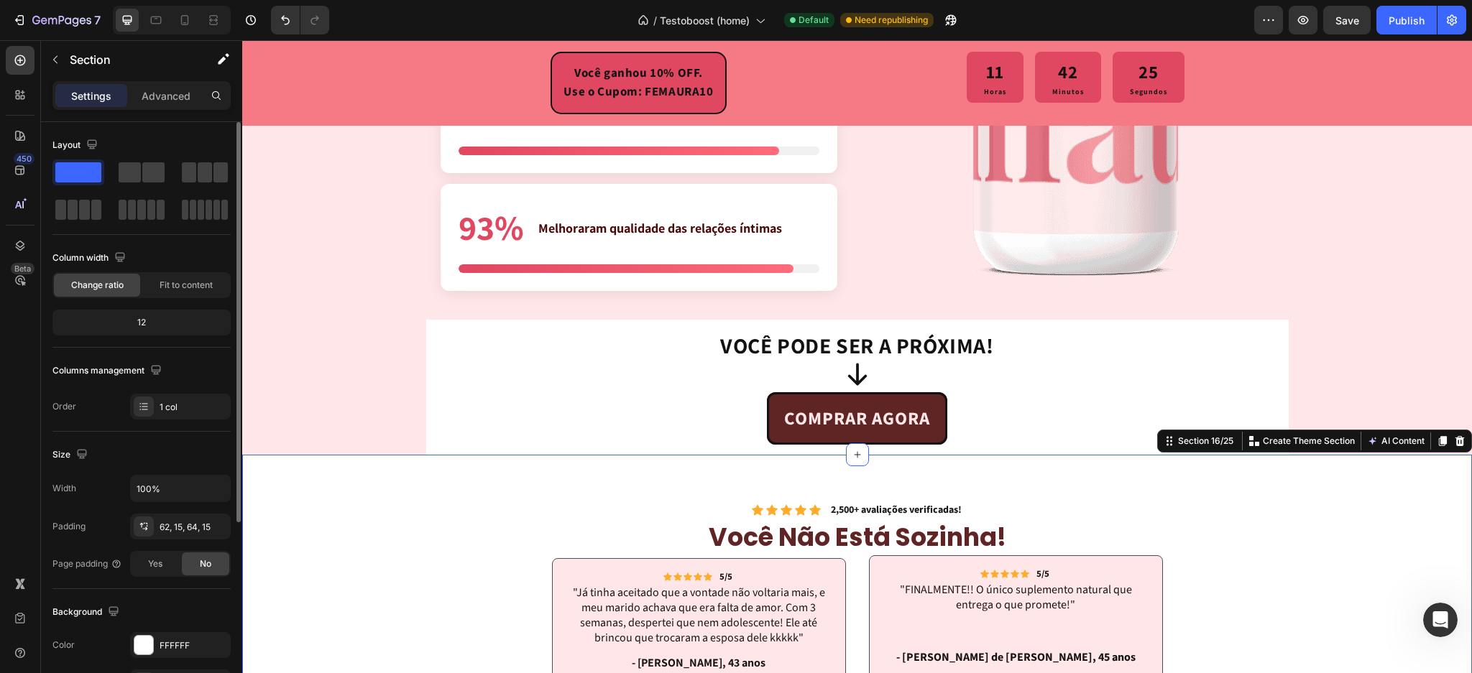
click at [690, 426] on div "COMPRAR AGORA Button" at bounding box center [858, 418] width 840 height 52
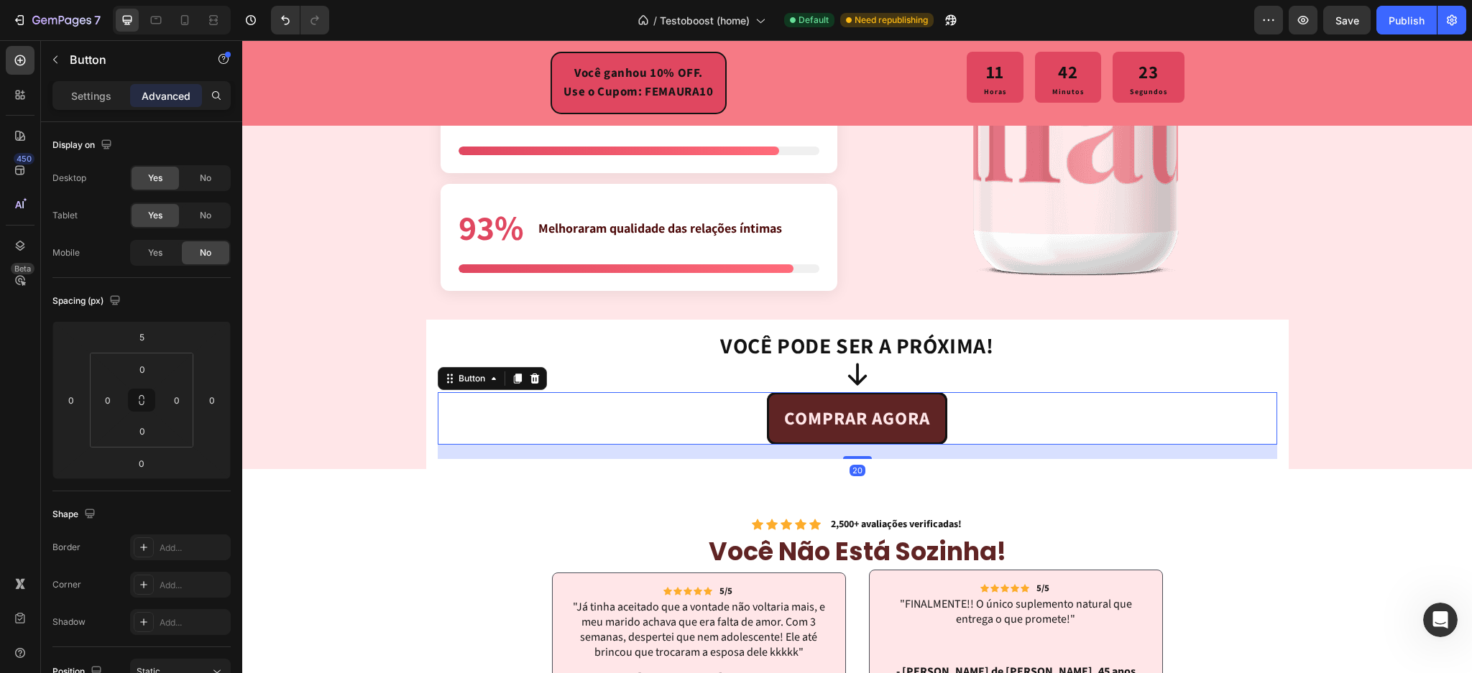
drag, startPoint x: 863, startPoint y: 442, endPoint x: 863, endPoint y: 456, distance: 14.4
click at [863, 456] on div at bounding box center [857, 457] width 29 height 3
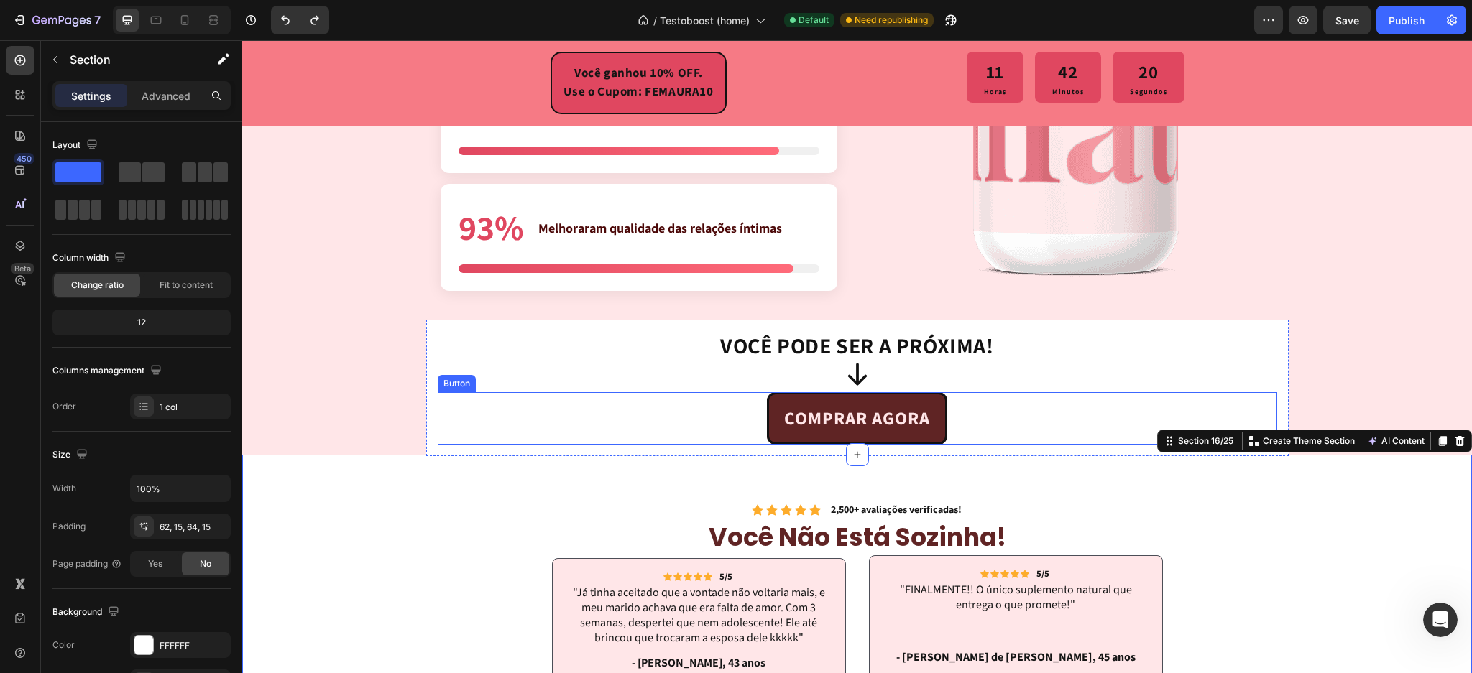
click at [451, 415] on div "COMPRAR AGORA Button" at bounding box center [858, 418] width 840 height 52
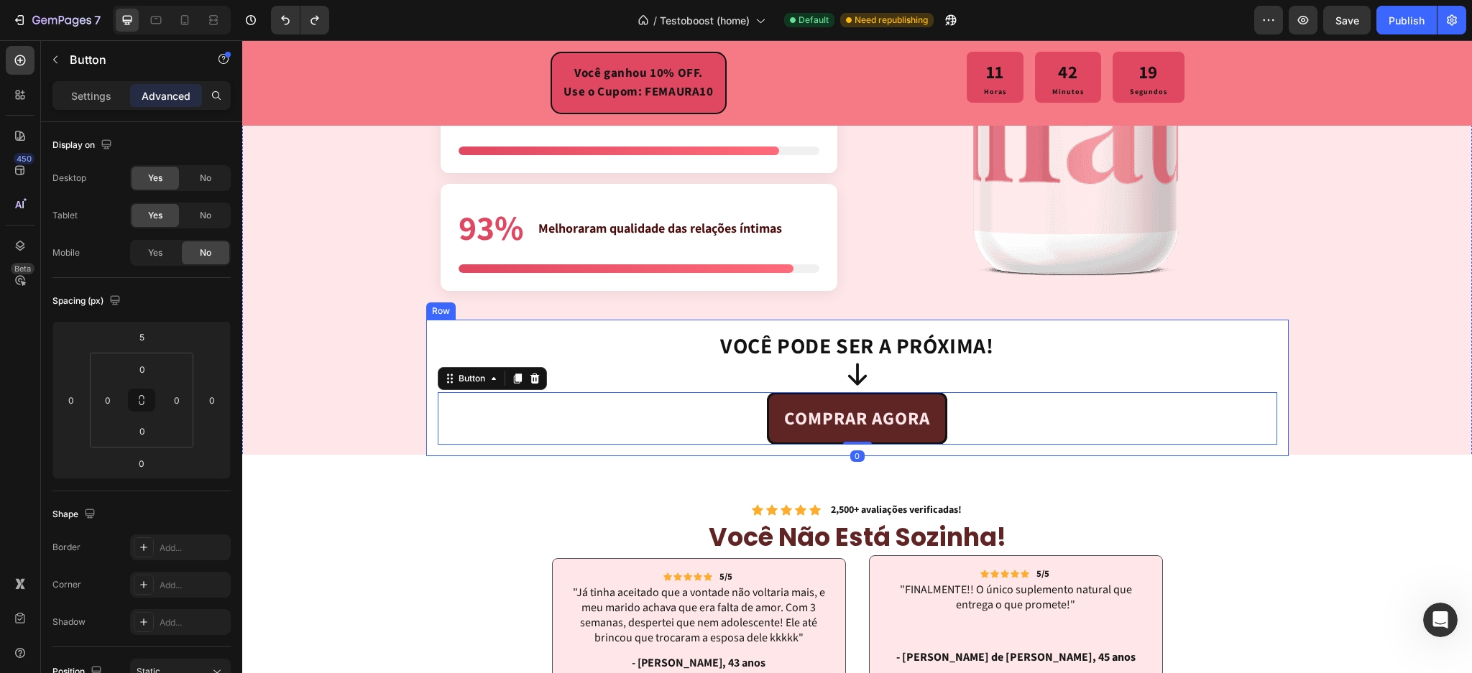
click at [426, 424] on div "VOCÊ PODE SER A PRÓXIMA! Heading Icon COMPRAR AGORA Button 0 Row" at bounding box center [857, 388] width 863 height 137
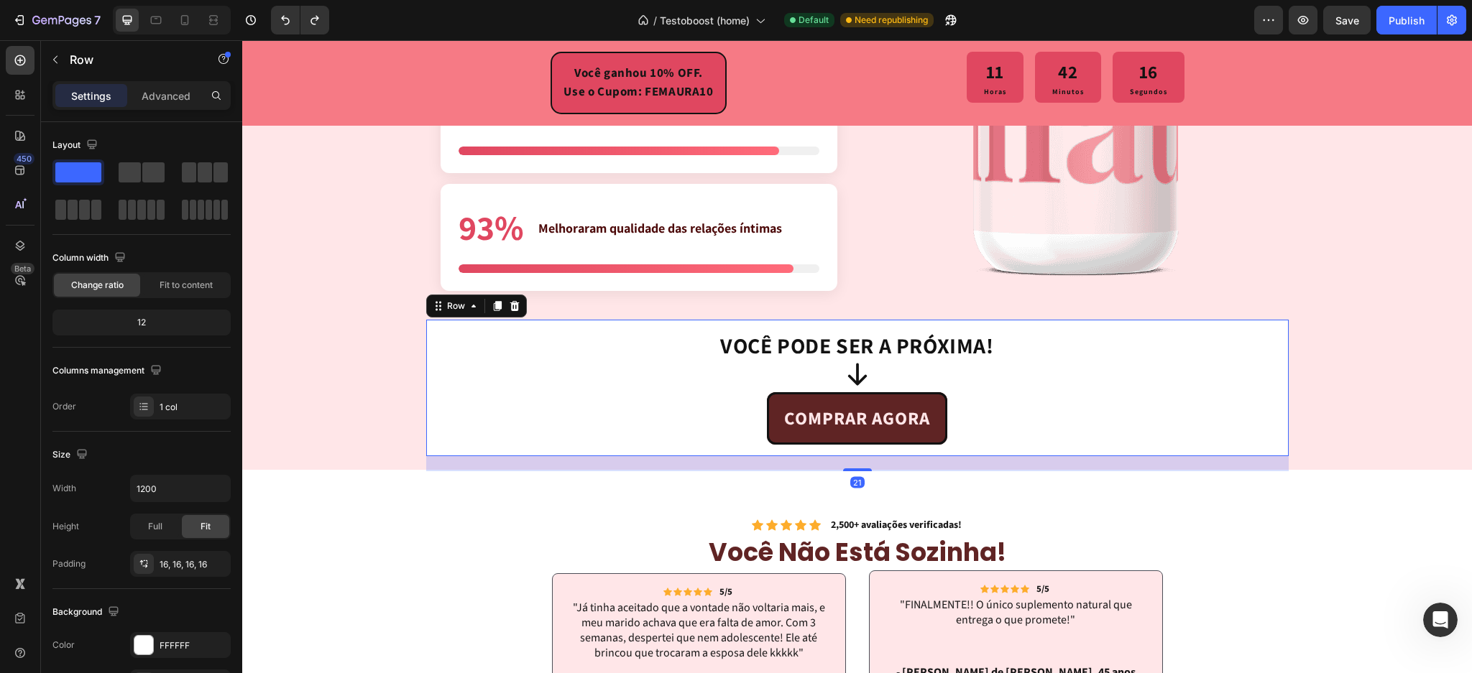
drag, startPoint x: 835, startPoint y: 452, endPoint x: 832, endPoint y: 467, distance: 15.4
click at [832, 456] on div "21" at bounding box center [857, 456] width 863 height 0
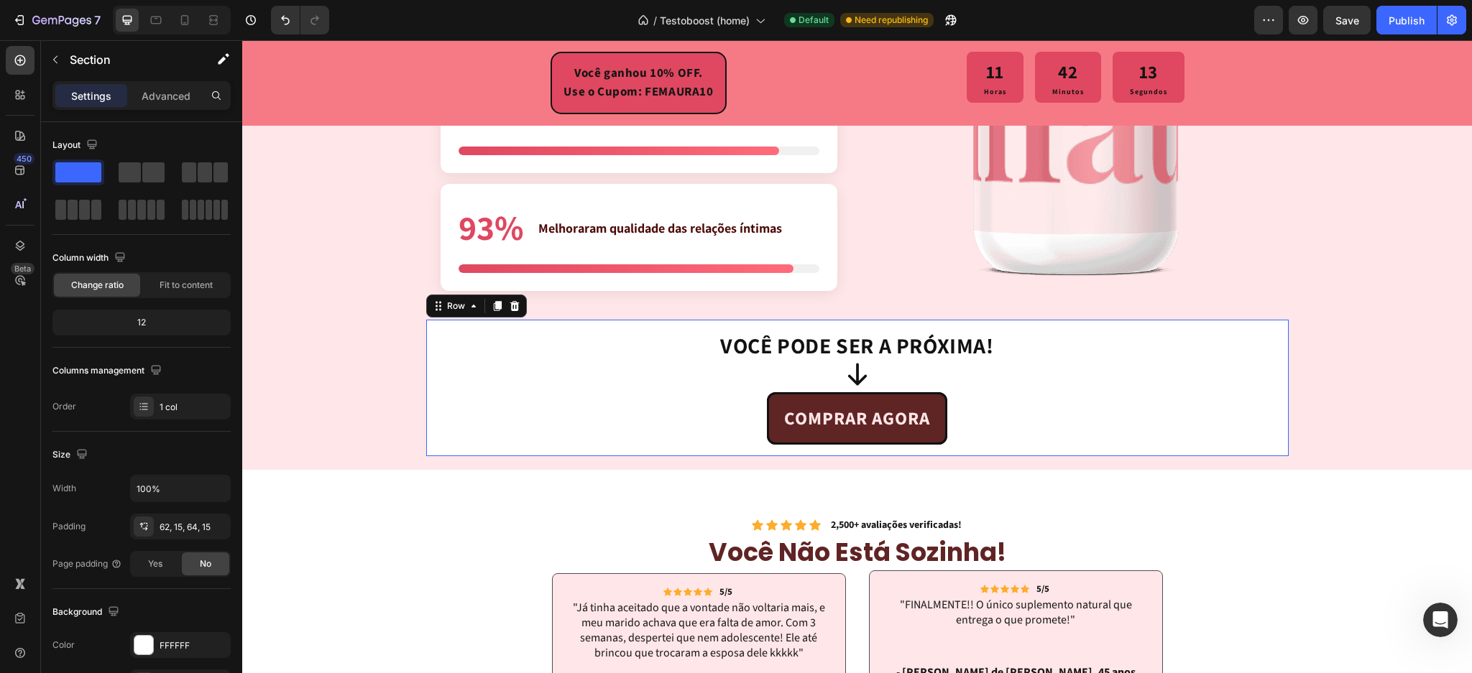
click at [426, 350] on div "VOCÊ PODE SER A PRÓXIMA! Heading Icon COMPRAR AGORA Button Row 0" at bounding box center [857, 388] width 863 height 137
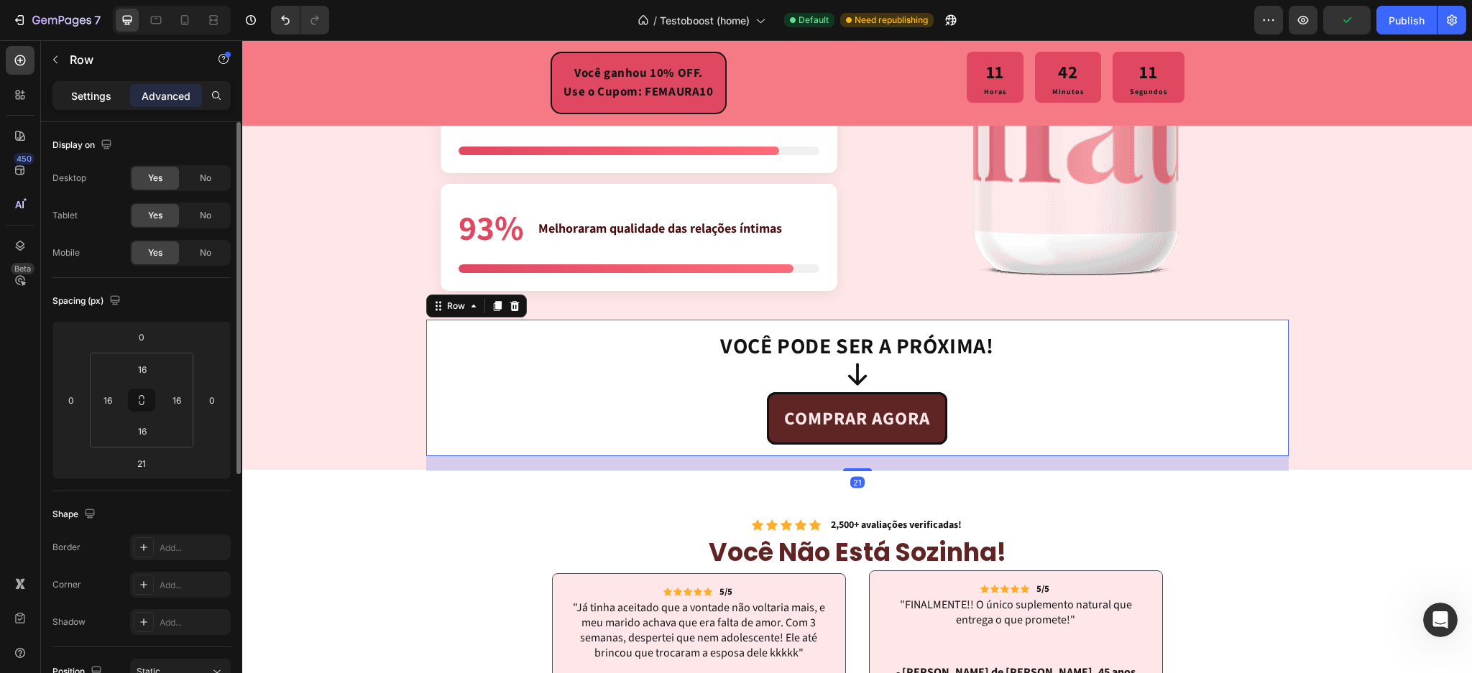
click at [83, 93] on p "Settings" at bounding box center [91, 95] width 40 height 15
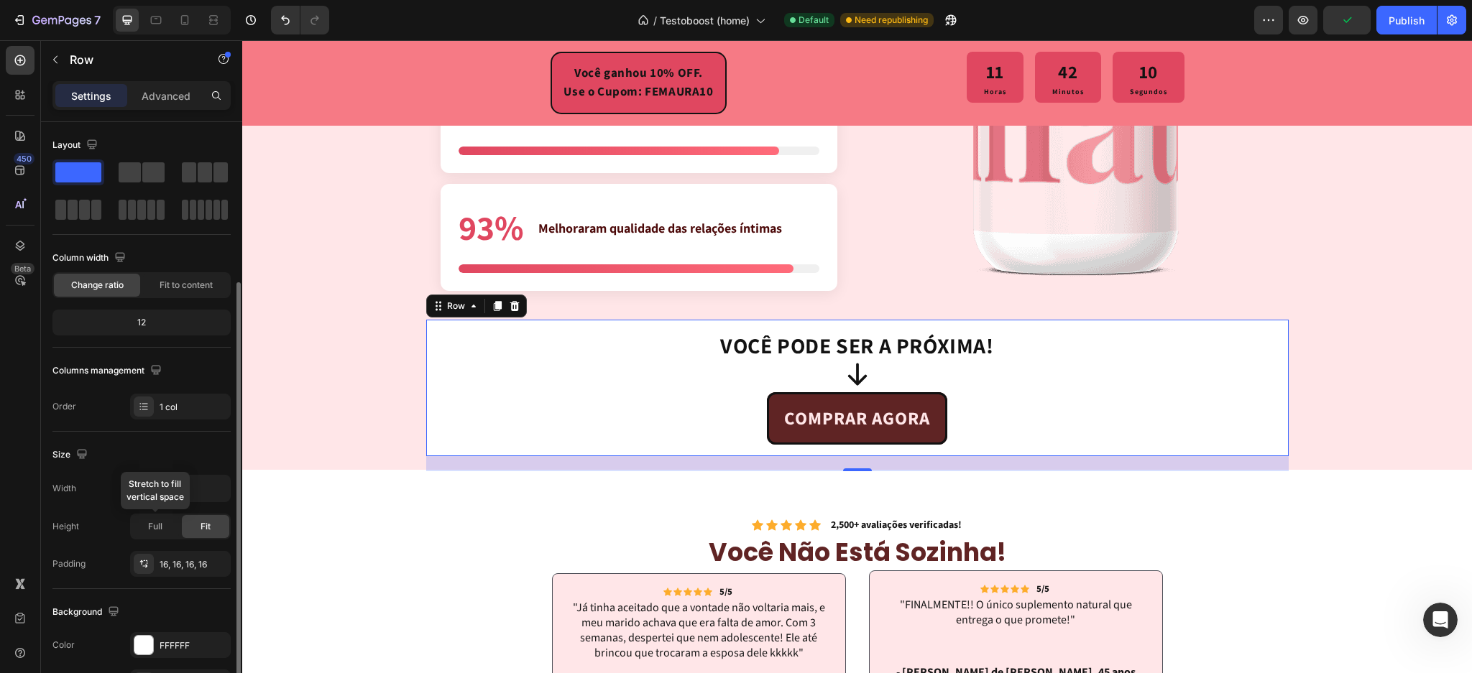
scroll to position [96, 0]
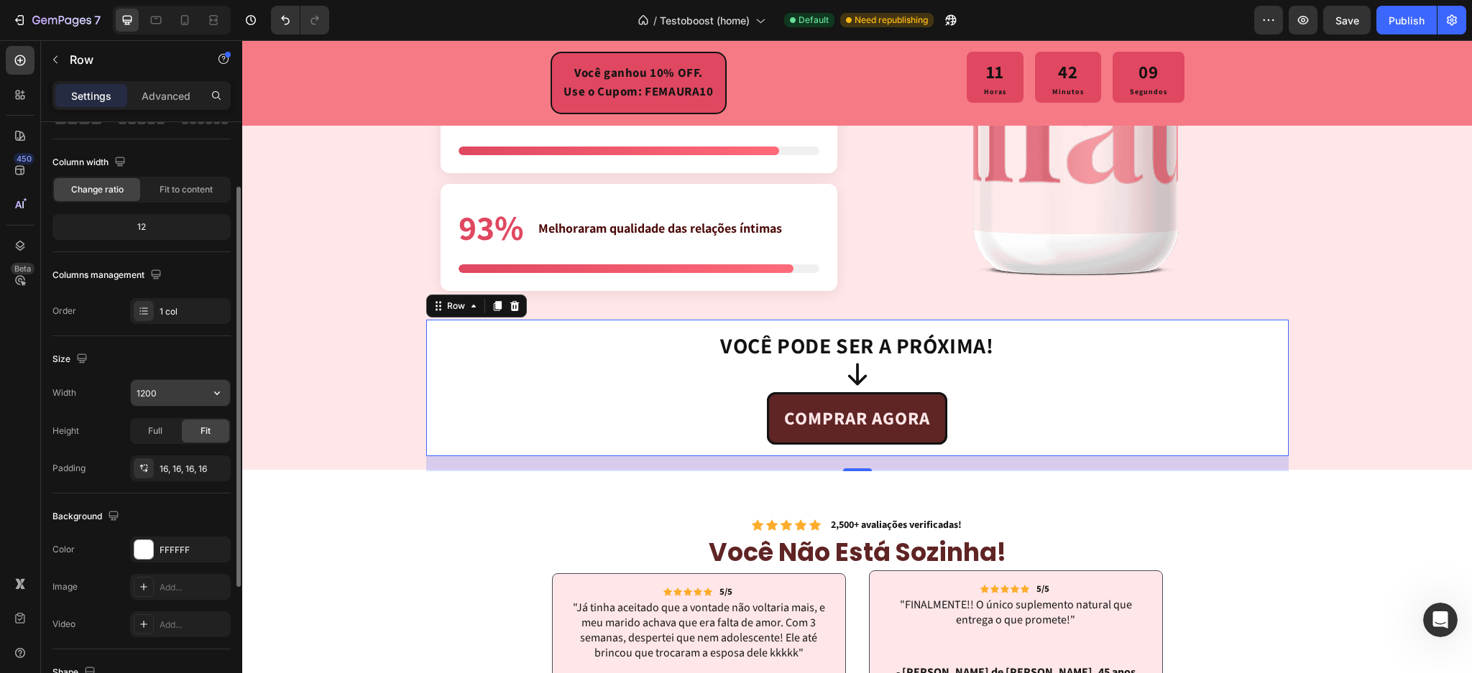
click at [142, 391] on input "1200" at bounding box center [180, 393] width 99 height 26
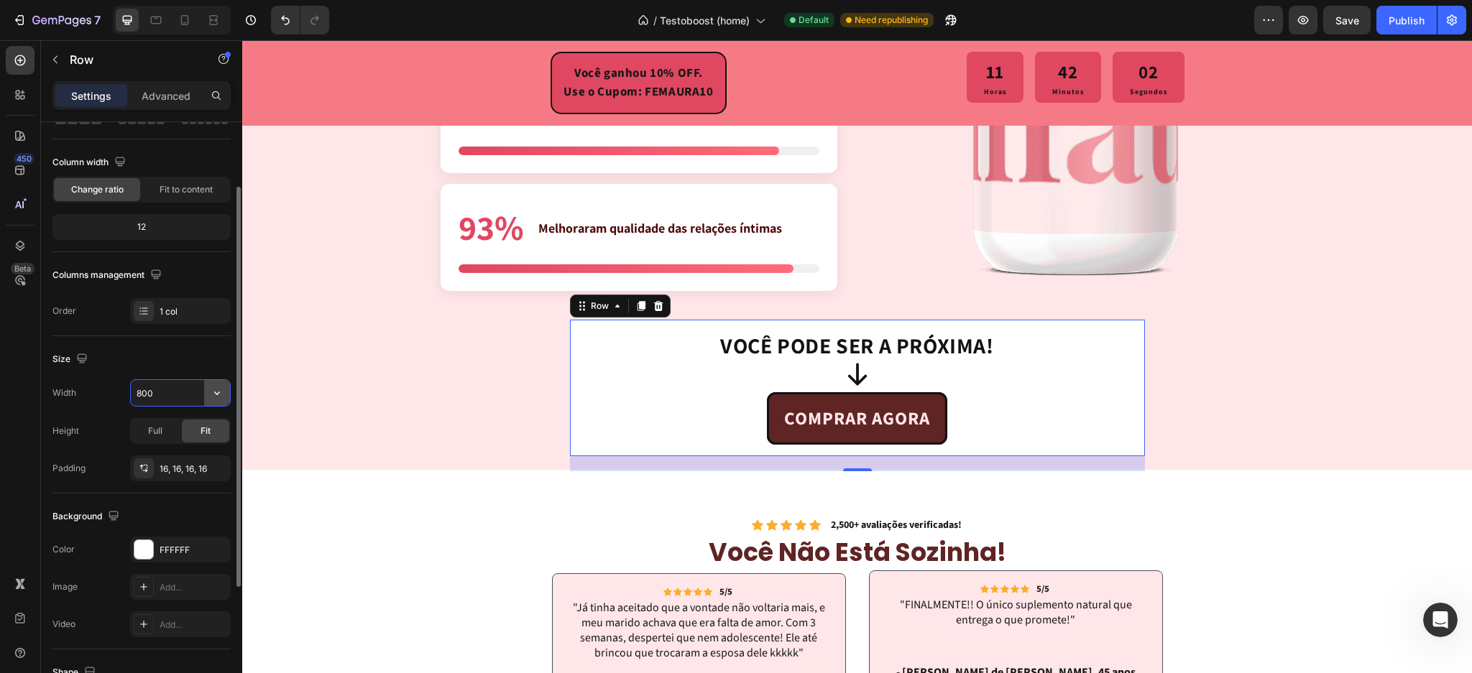
click at [214, 395] on icon "button" at bounding box center [217, 393] width 14 height 14
click at [180, 455] on p "Full 100%" at bounding box center [177, 457] width 82 height 13
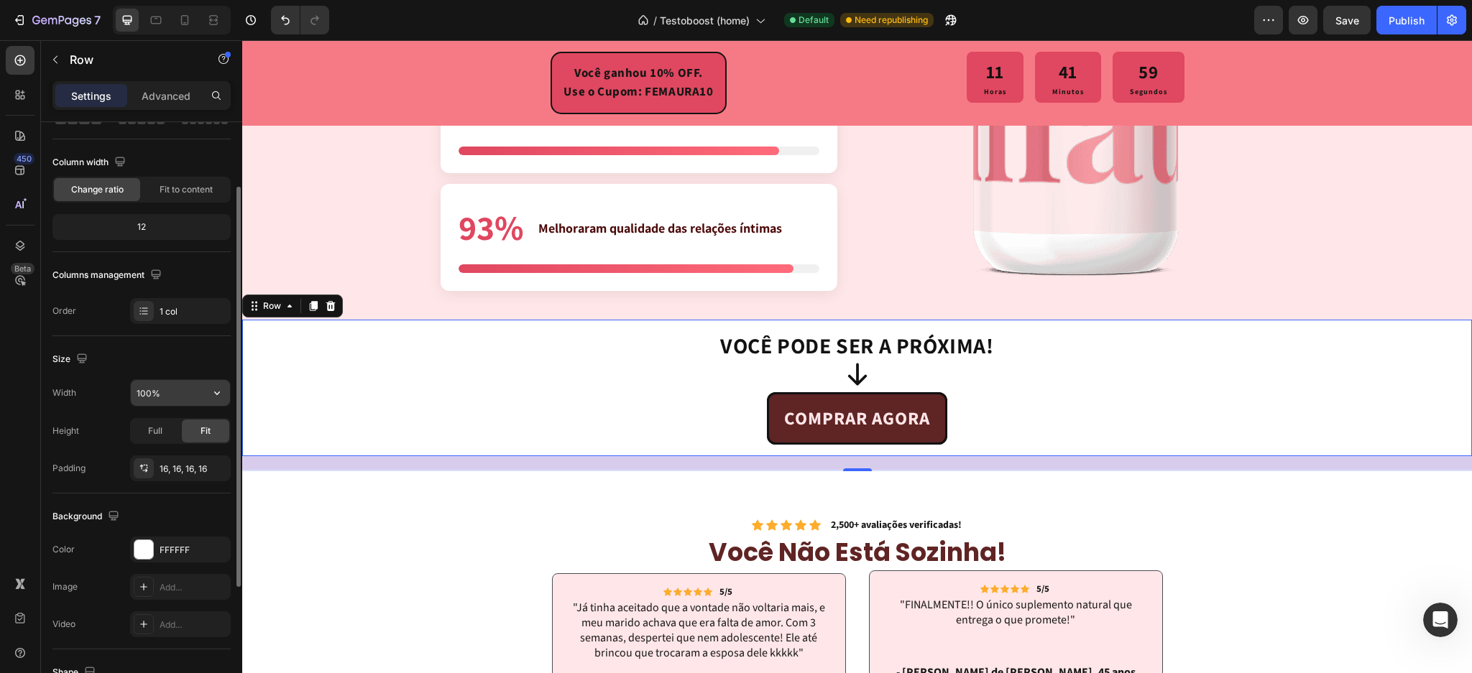
drag, startPoint x: 147, startPoint y: 392, endPoint x: 173, endPoint y: 387, distance: 25.5
click at [147, 391] on input "100%" at bounding box center [180, 393] width 99 height 26
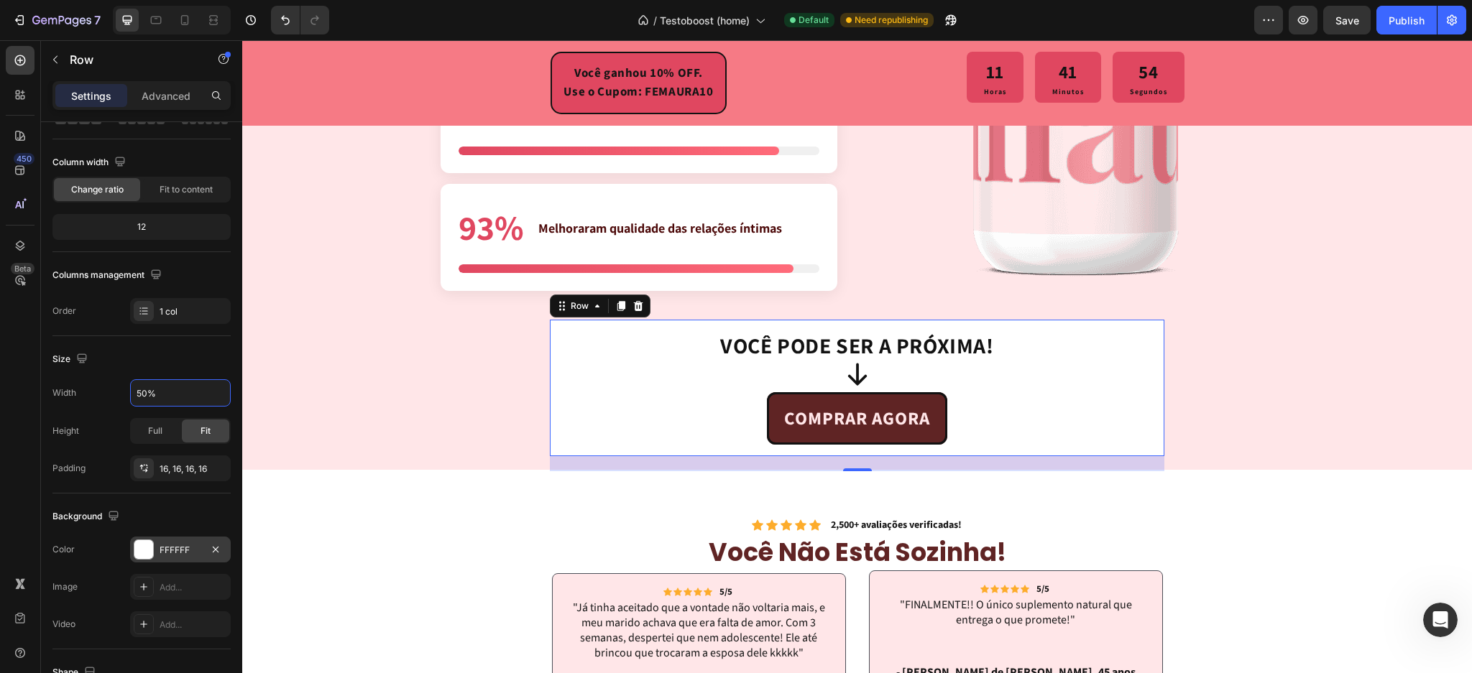
scroll to position [284, 0]
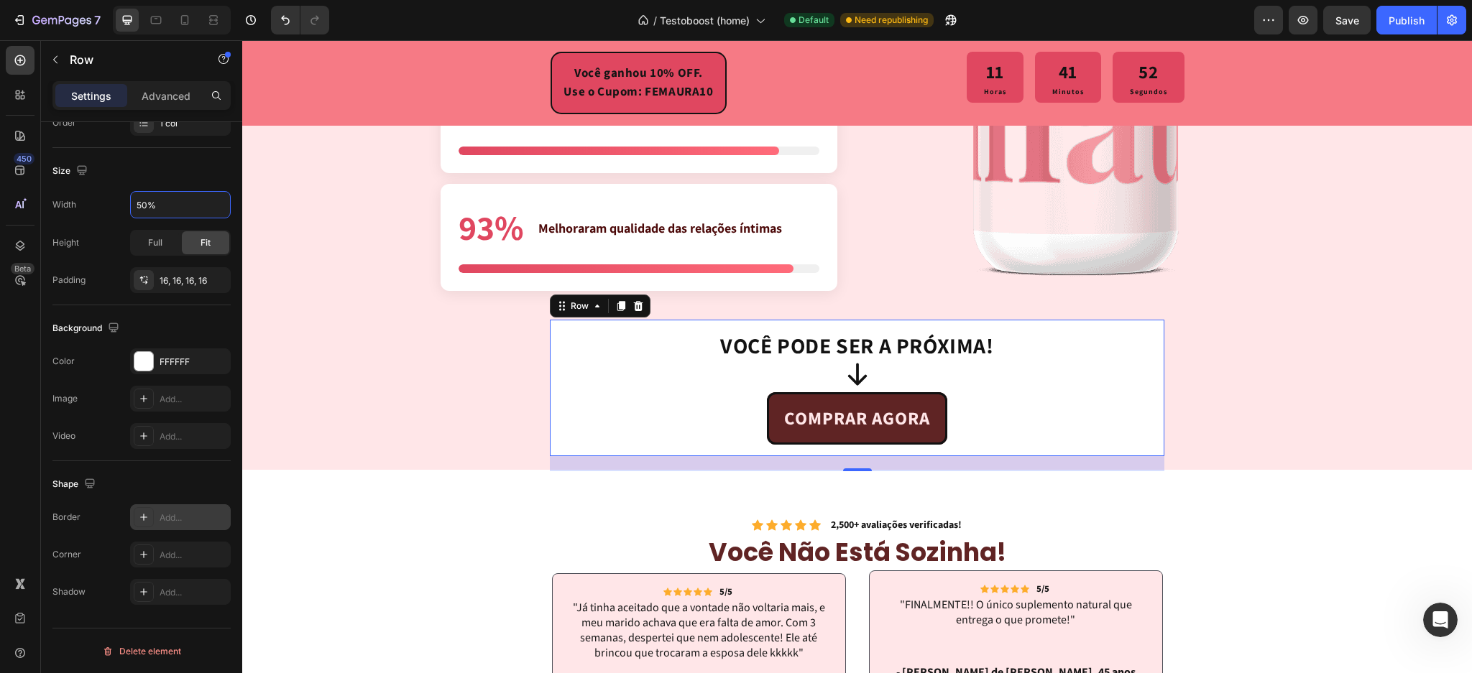
type input "50%"
click at [138, 521] on icon at bounding box center [144, 518] width 12 height 12
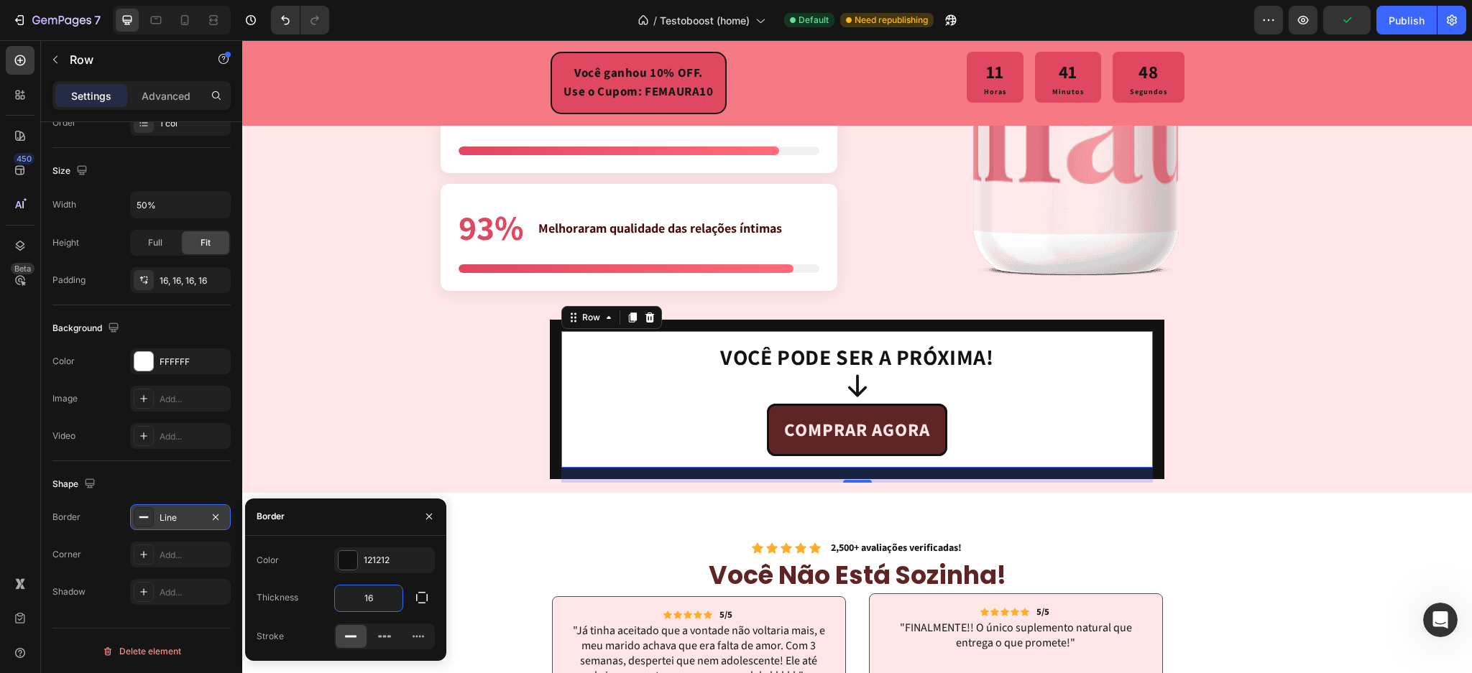
type input "1"
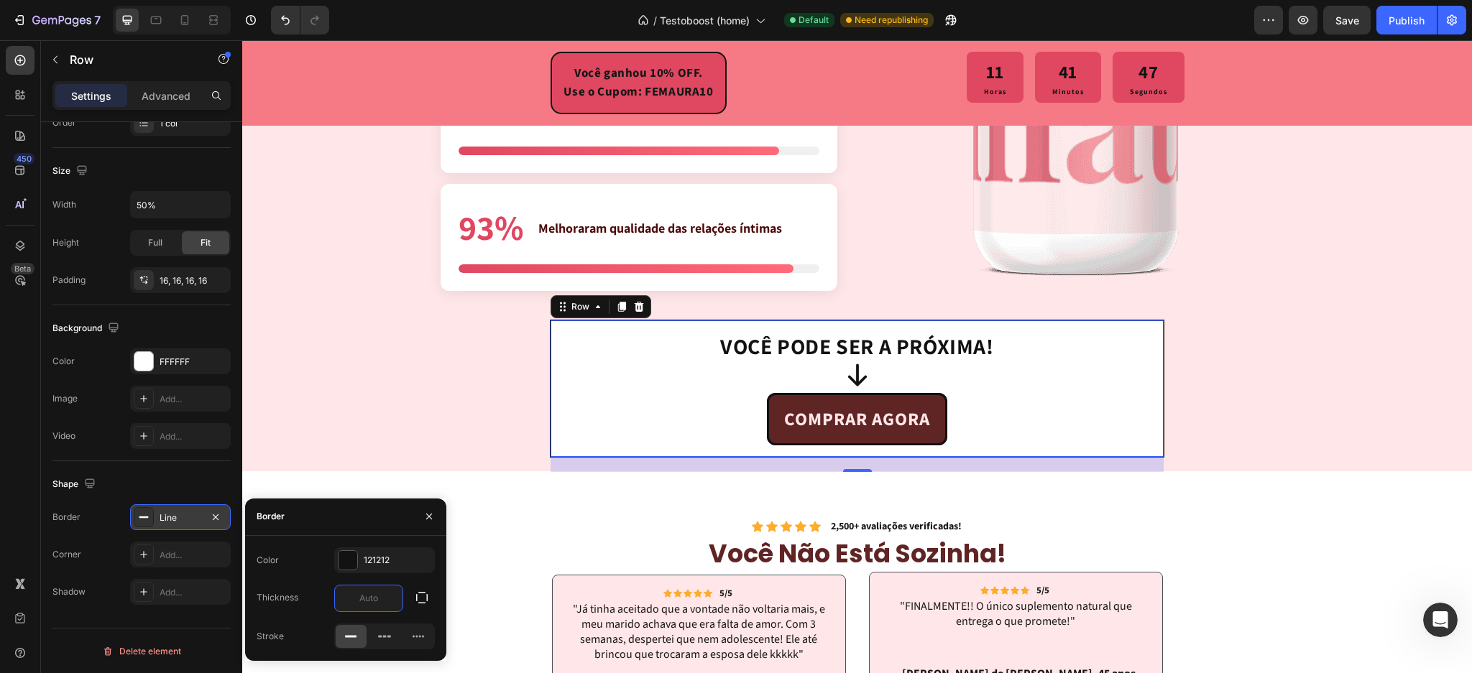
click at [219, 518] on icon "button" at bounding box center [216, 518] width 12 height 12
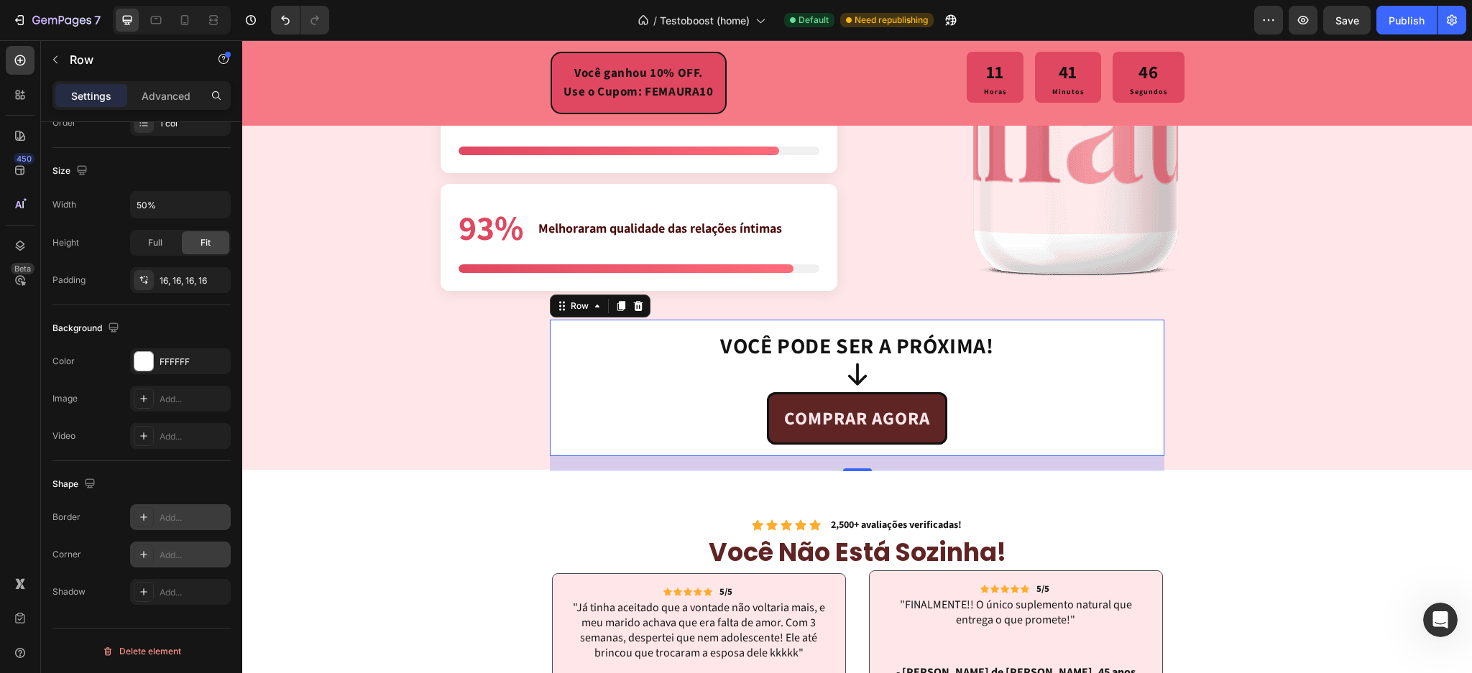
click at [141, 553] on icon at bounding box center [144, 555] width 12 height 12
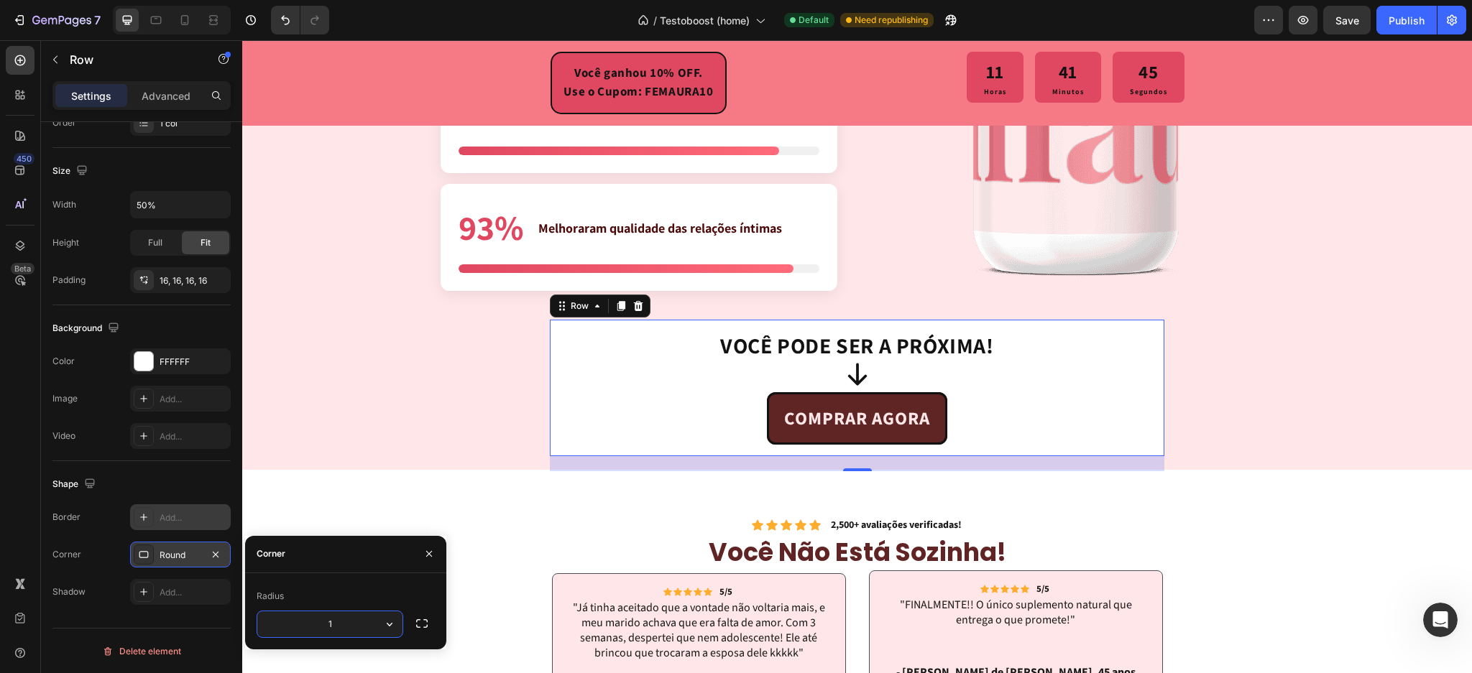
type input "16"
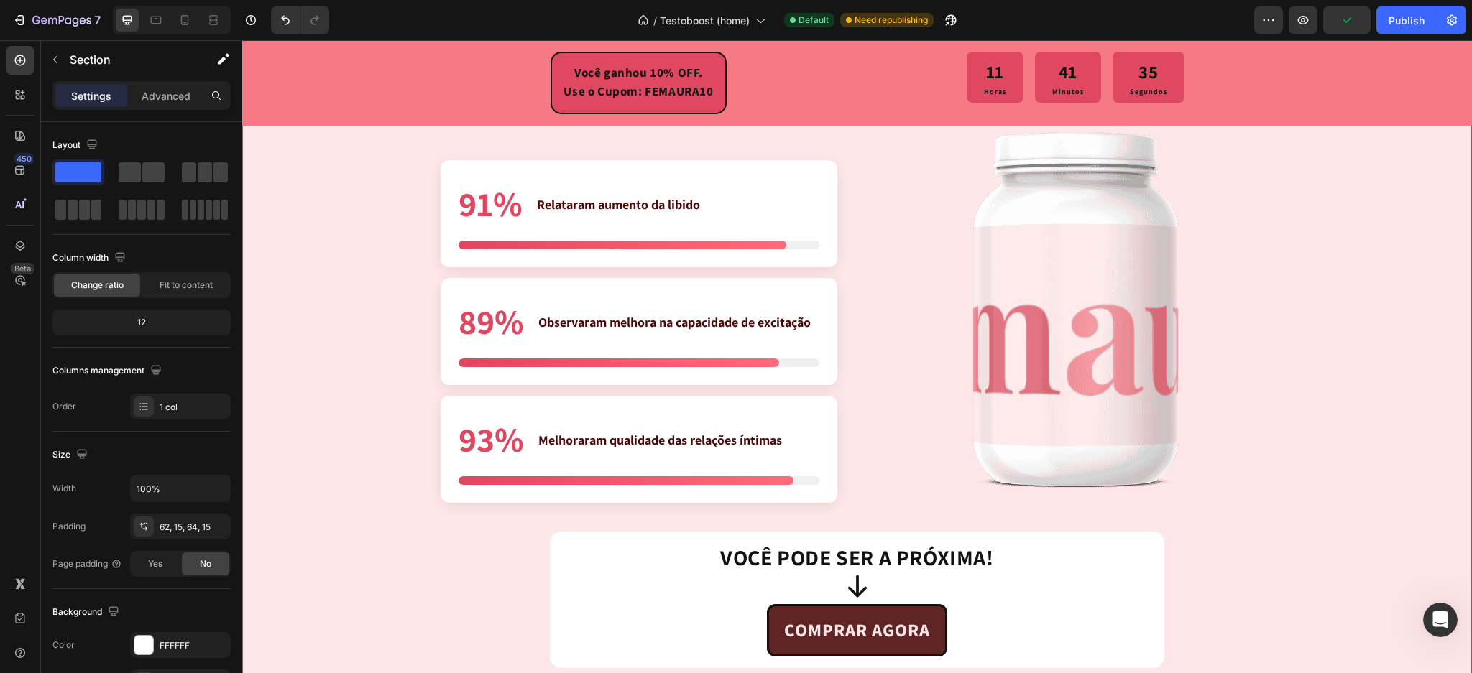
scroll to position [3352, 0]
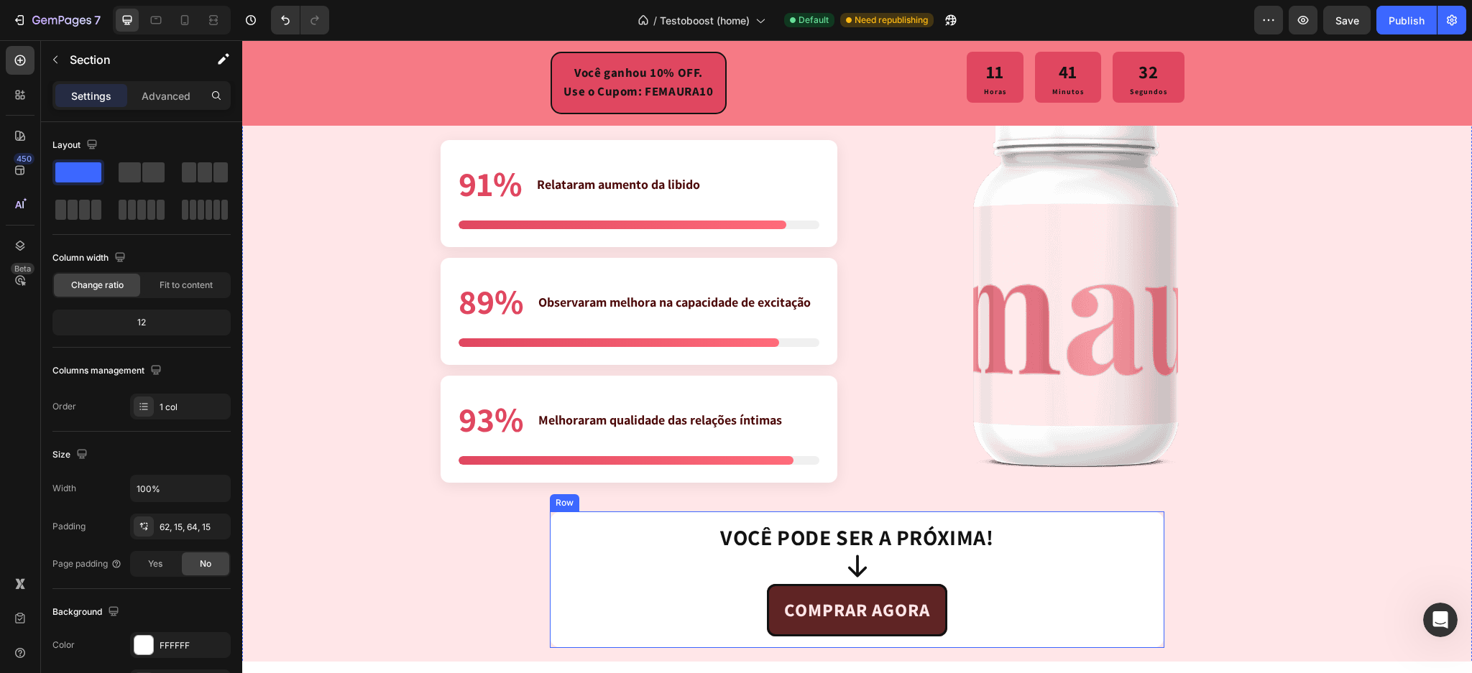
click at [553, 584] on div "VOCÊ PODE SER A PRÓXIMA! Heading Icon COMPRAR AGORA Button Row" at bounding box center [857, 580] width 615 height 137
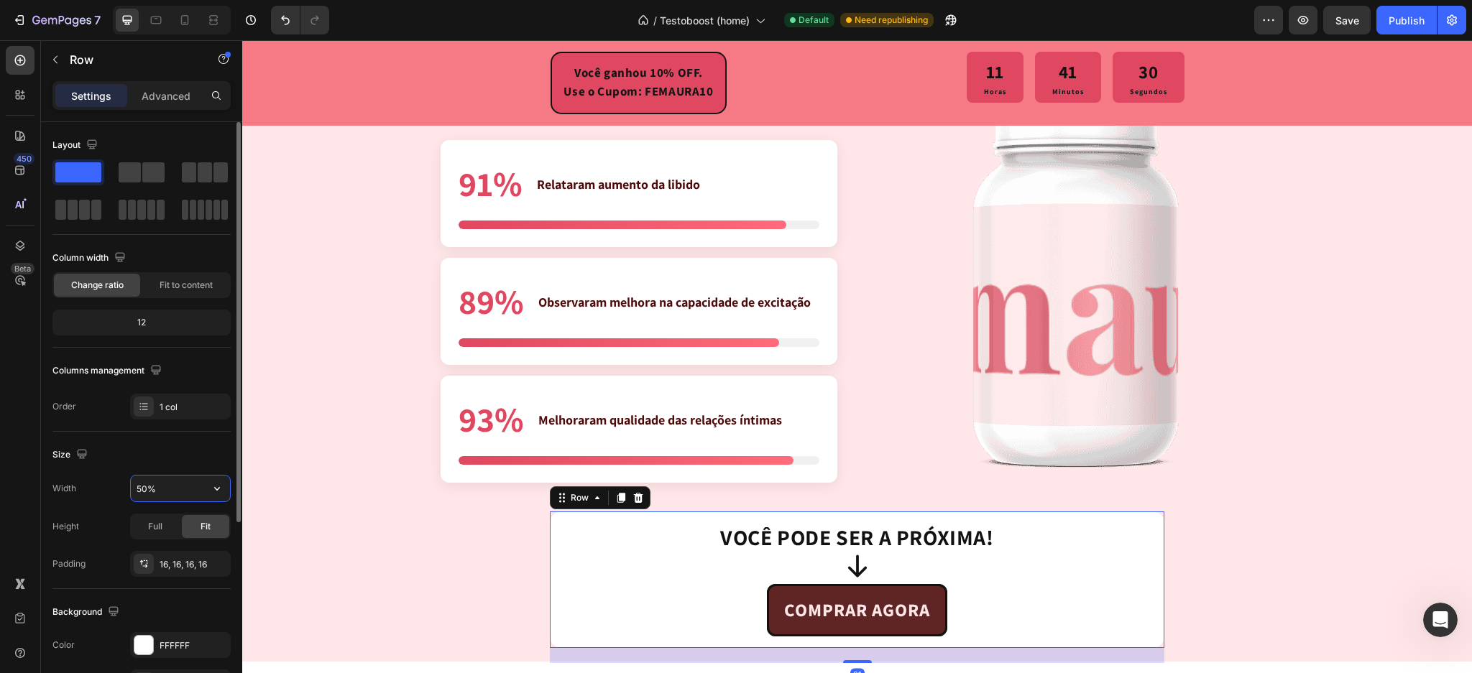
click at [145, 493] on input "50%" at bounding box center [180, 489] width 99 height 26
type input "30%"
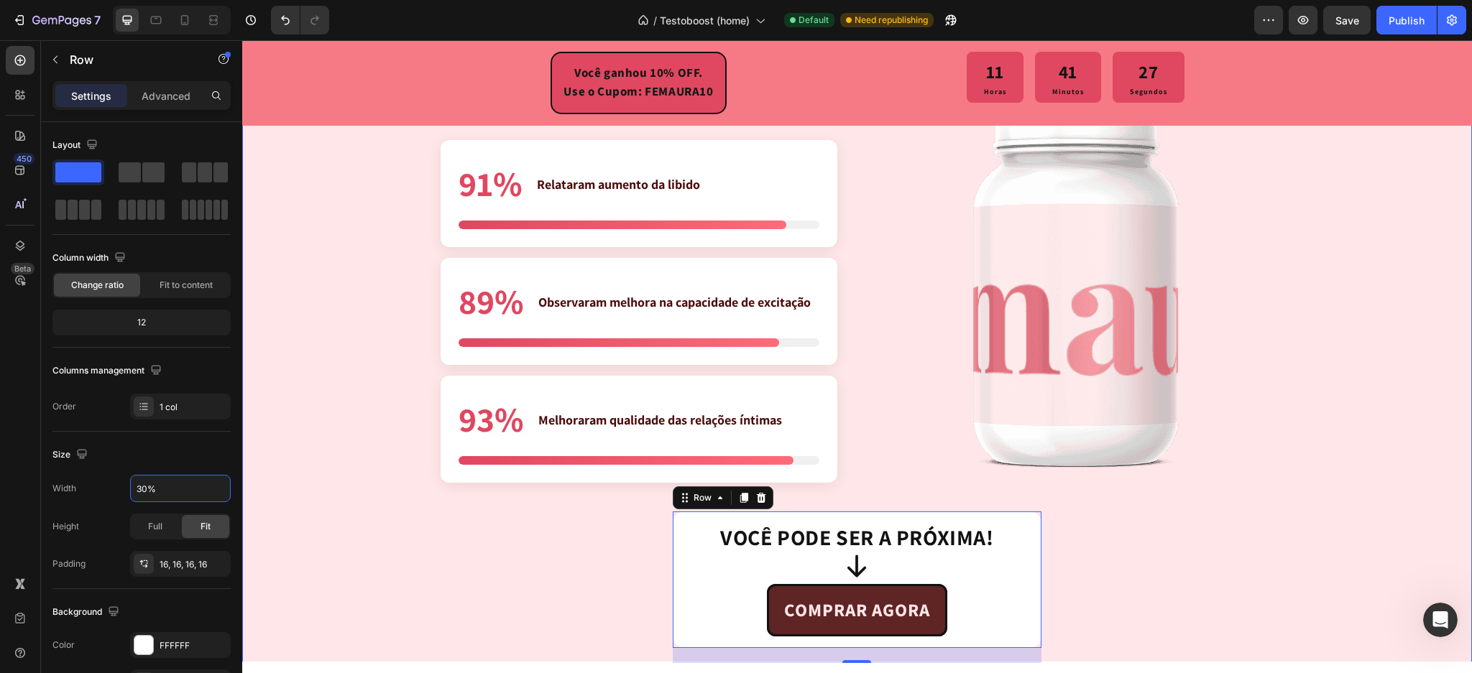
click at [415, 546] on div "resultados reais em mulheres reais Heading Resultados Comprovados 91% Relataram…" at bounding box center [857, 365] width 1230 height 597
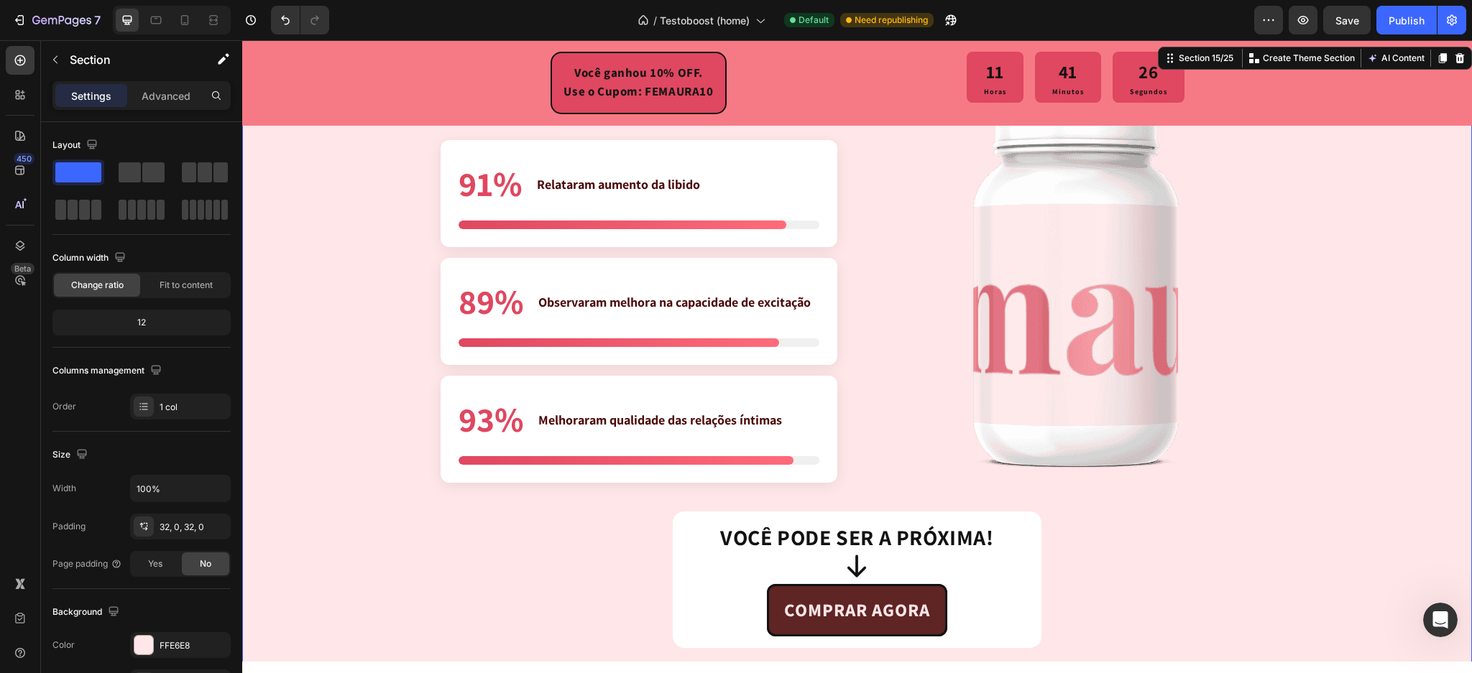
scroll to position [3447, 0]
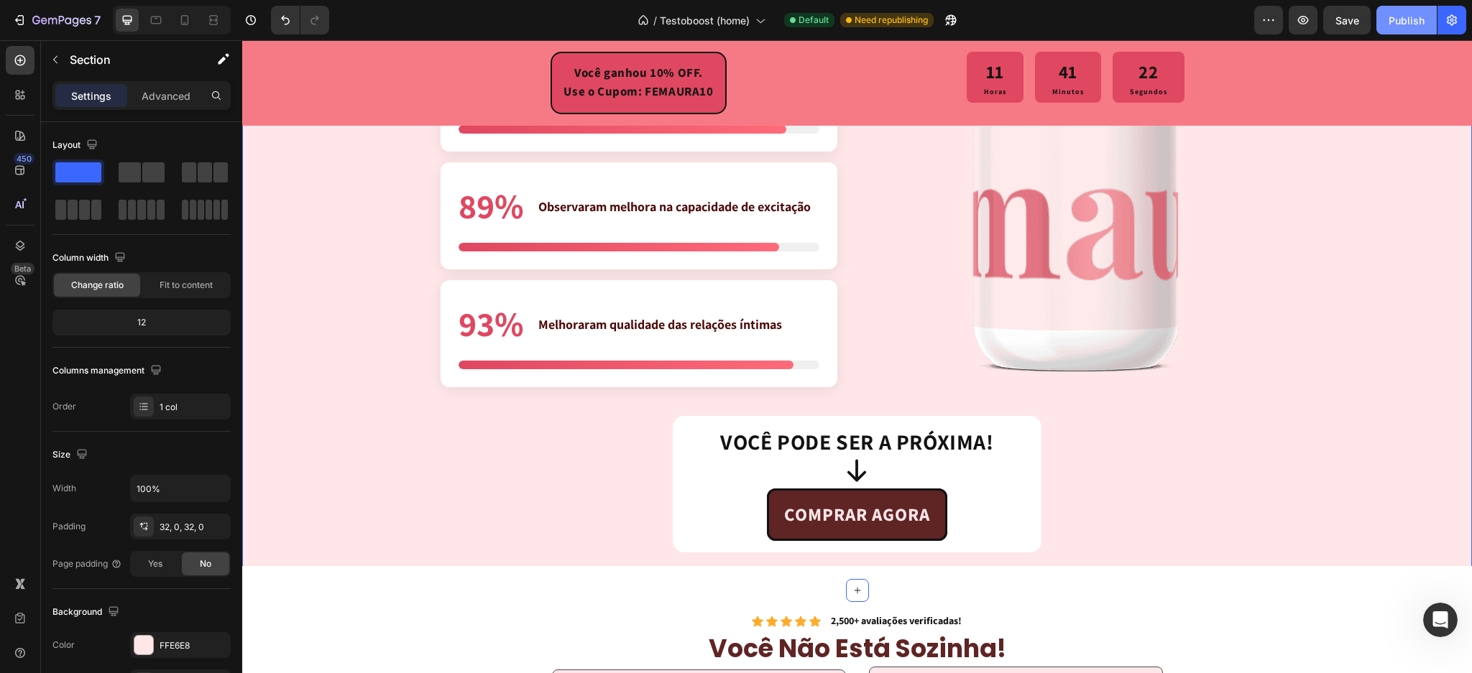
click at [1412, 18] on div "Publish" at bounding box center [1407, 20] width 36 height 15
click at [192, 28] on div at bounding box center [184, 20] width 23 height 23
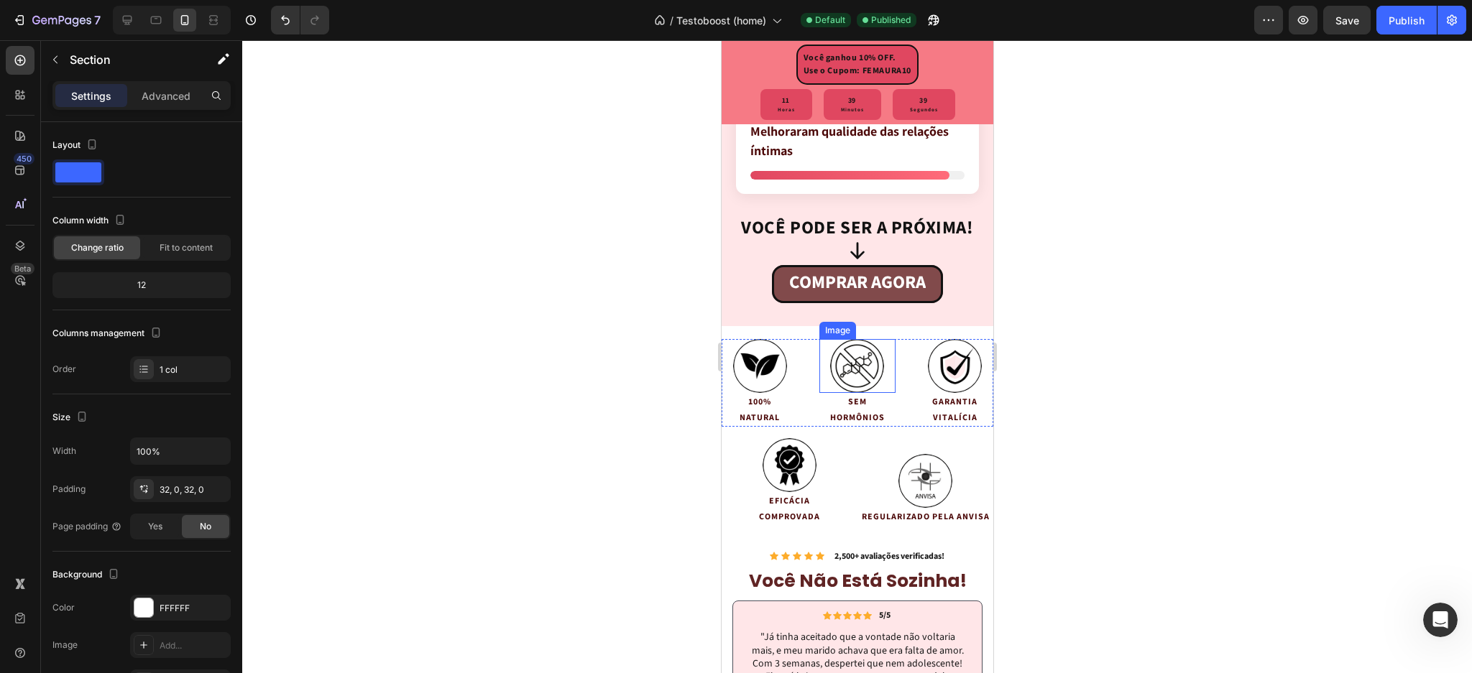
scroll to position [3894, 0]
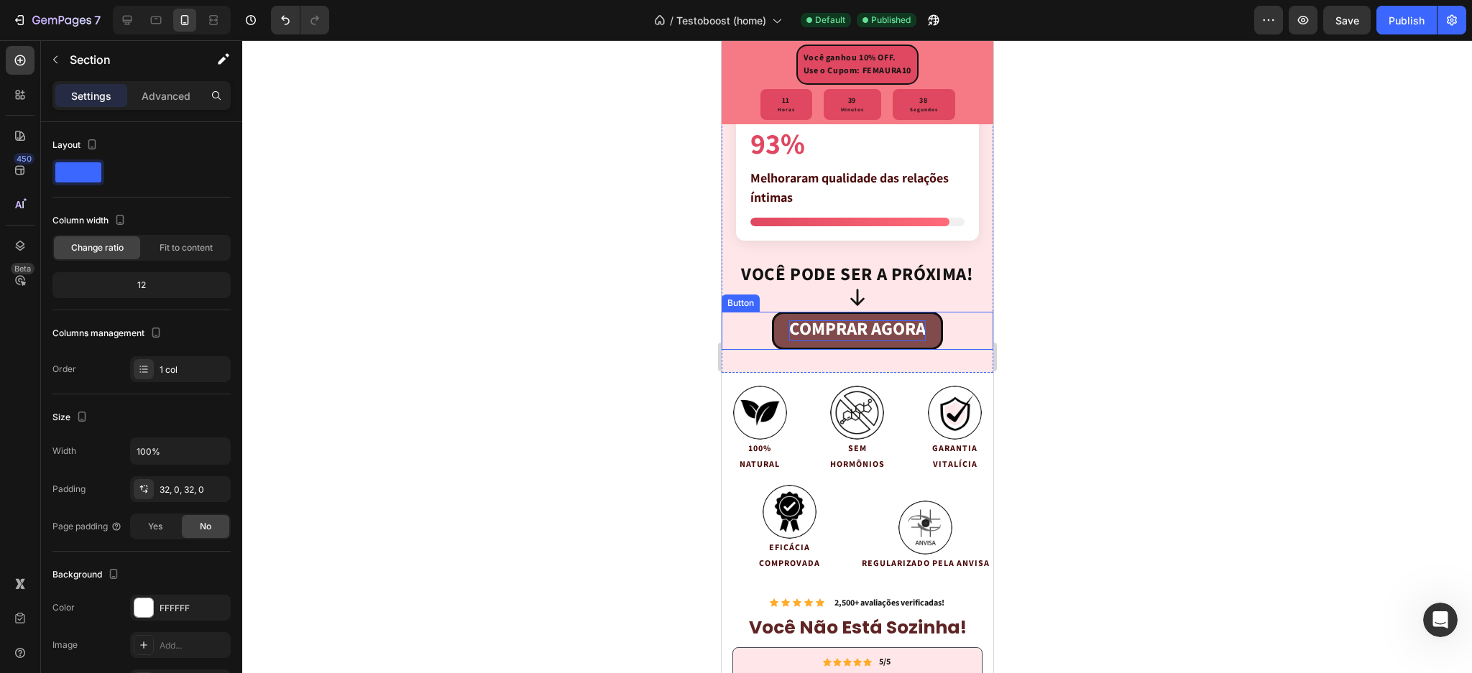
click at [804, 330] on strong "COMPRAR AGORA" at bounding box center [856, 329] width 137 height 26
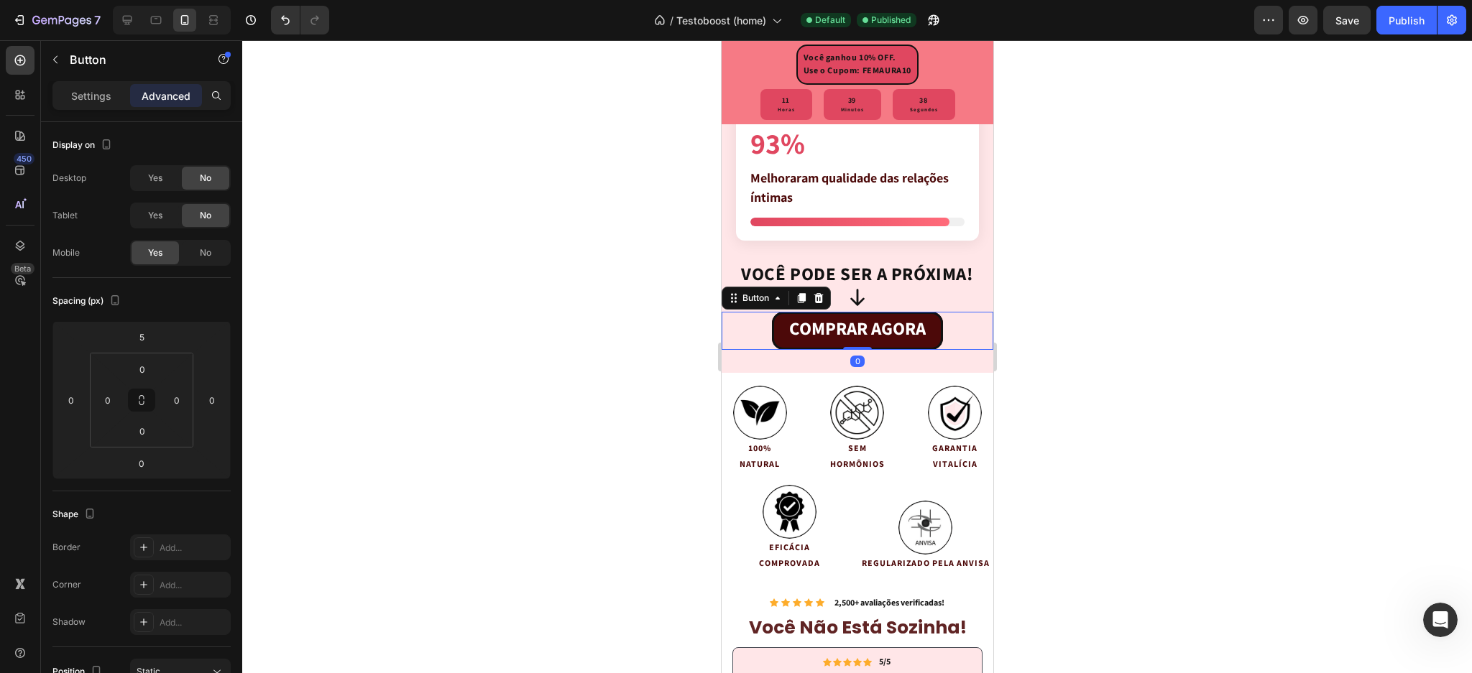
scroll to position [405, 0]
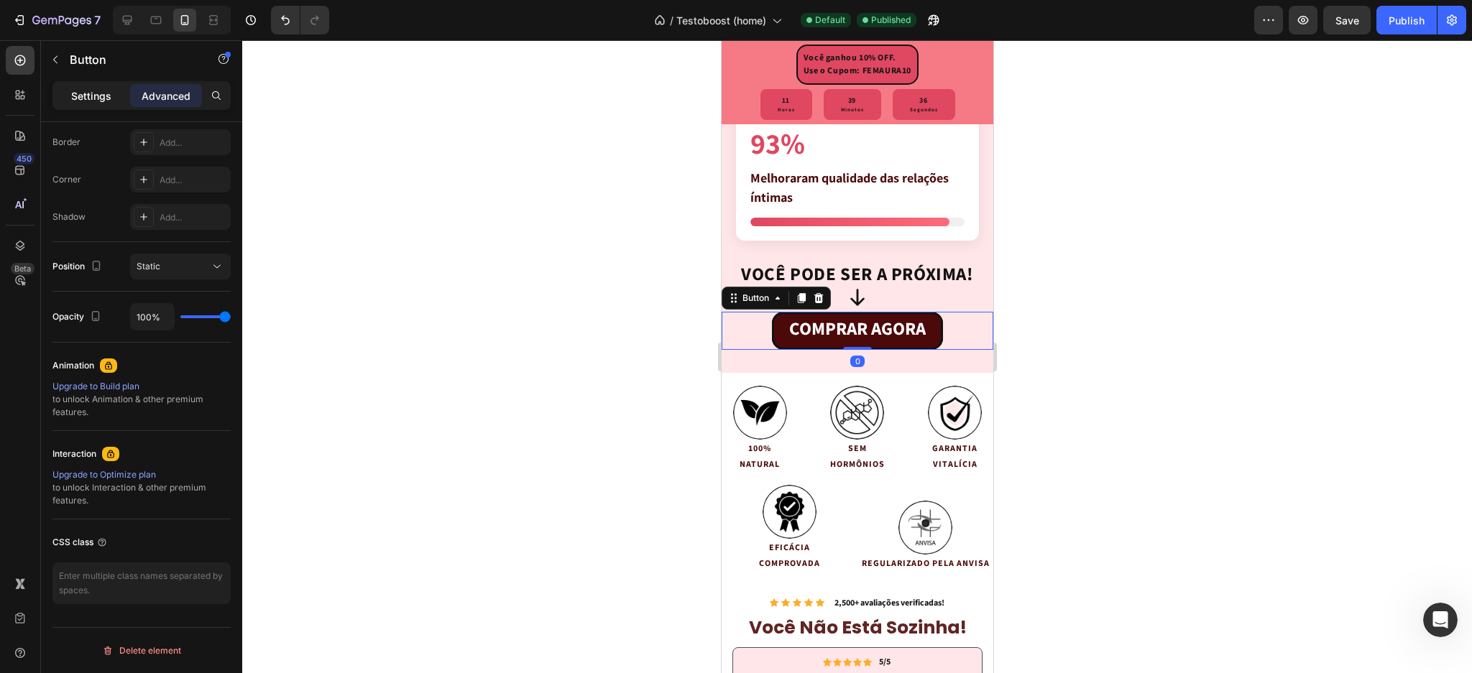
click at [84, 89] on p "Settings" at bounding box center [91, 95] width 40 height 15
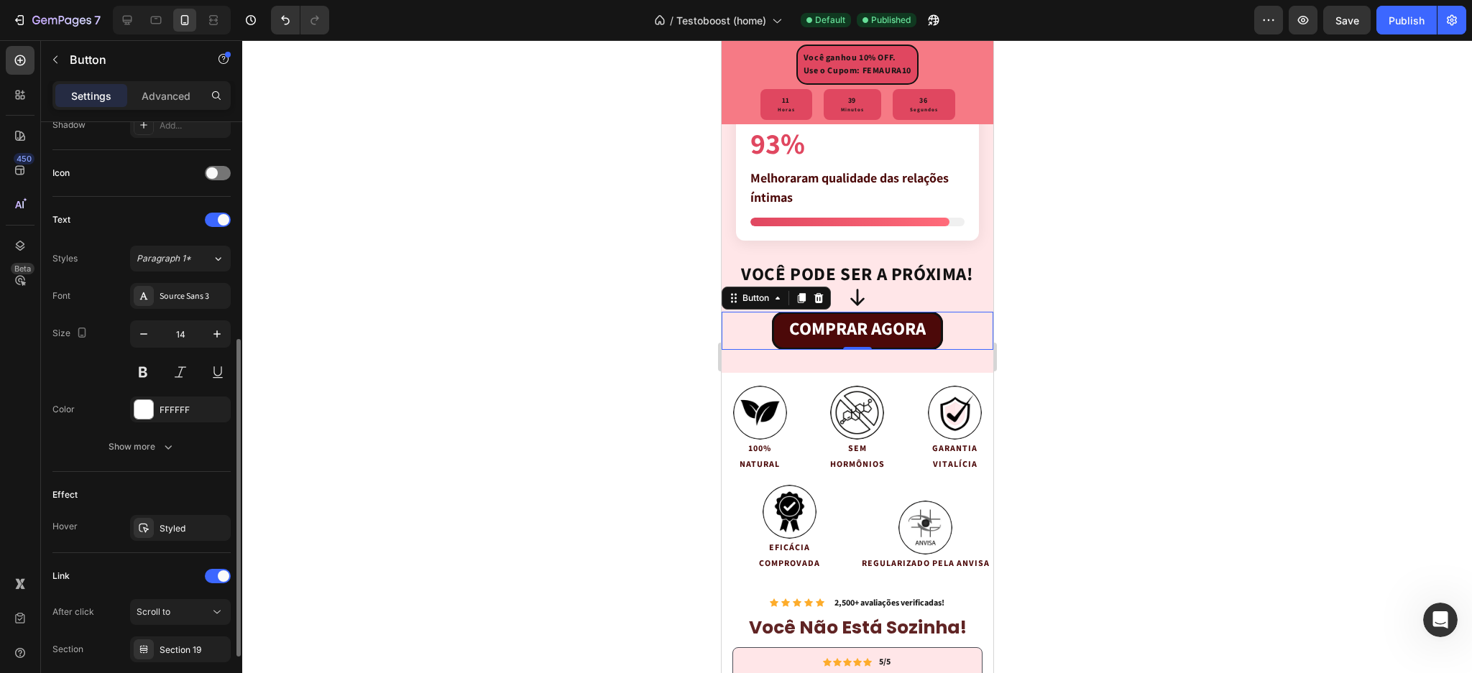
scroll to position [513, 0]
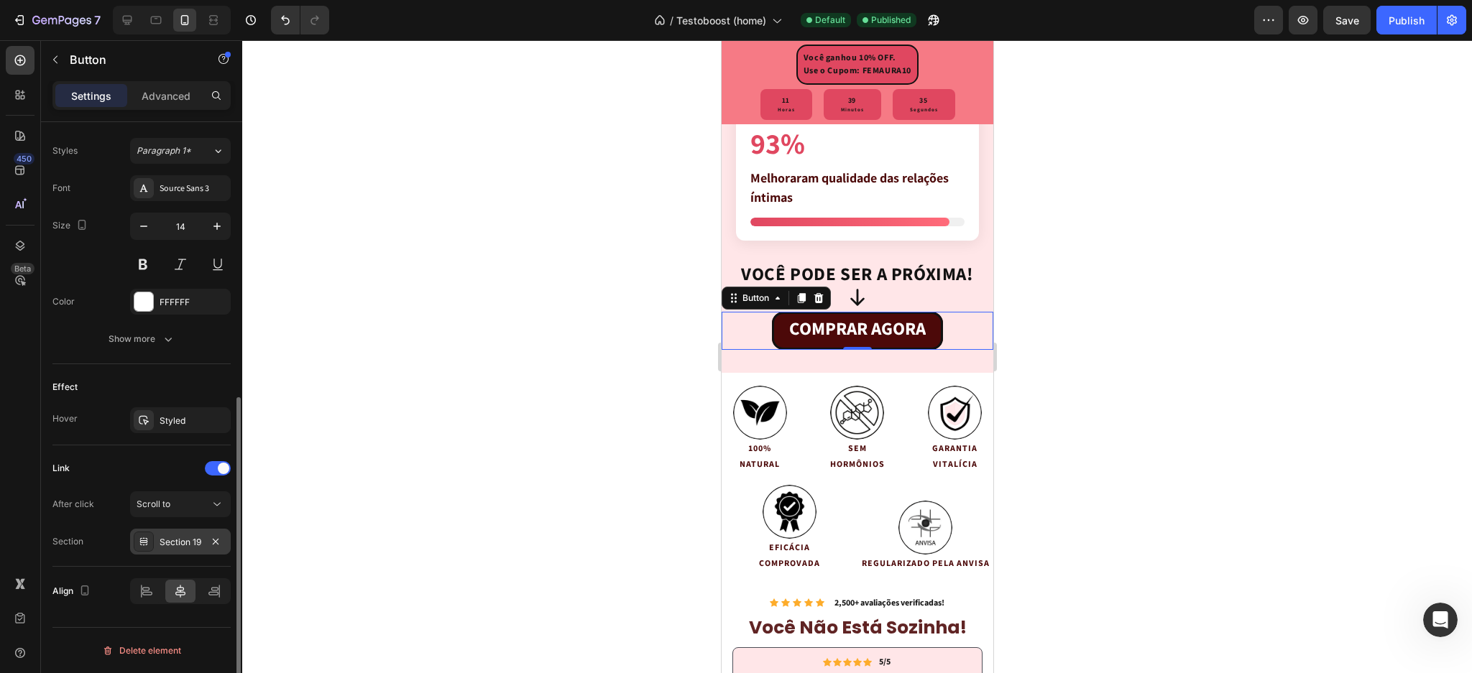
click at [174, 538] on div "Section 19" at bounding box center [181, 542] width 42 height 13
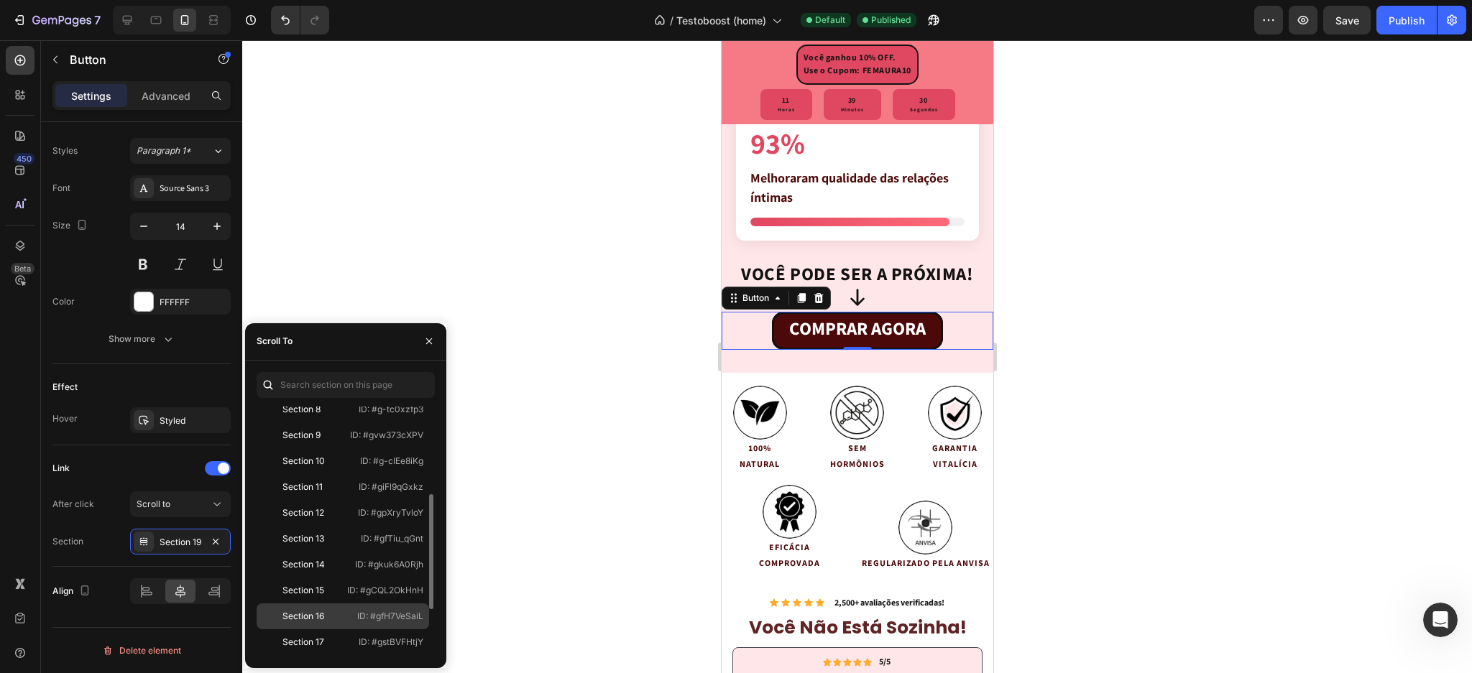
scroll to position [293, 0]
drag, startPoint x: 137, startPoint y: 433, endPoint x: 1202, endPoint y: 329, distance: 1069.5
click at [1269, 311] on div at bounding box center [857, 356] width 1230 height 633
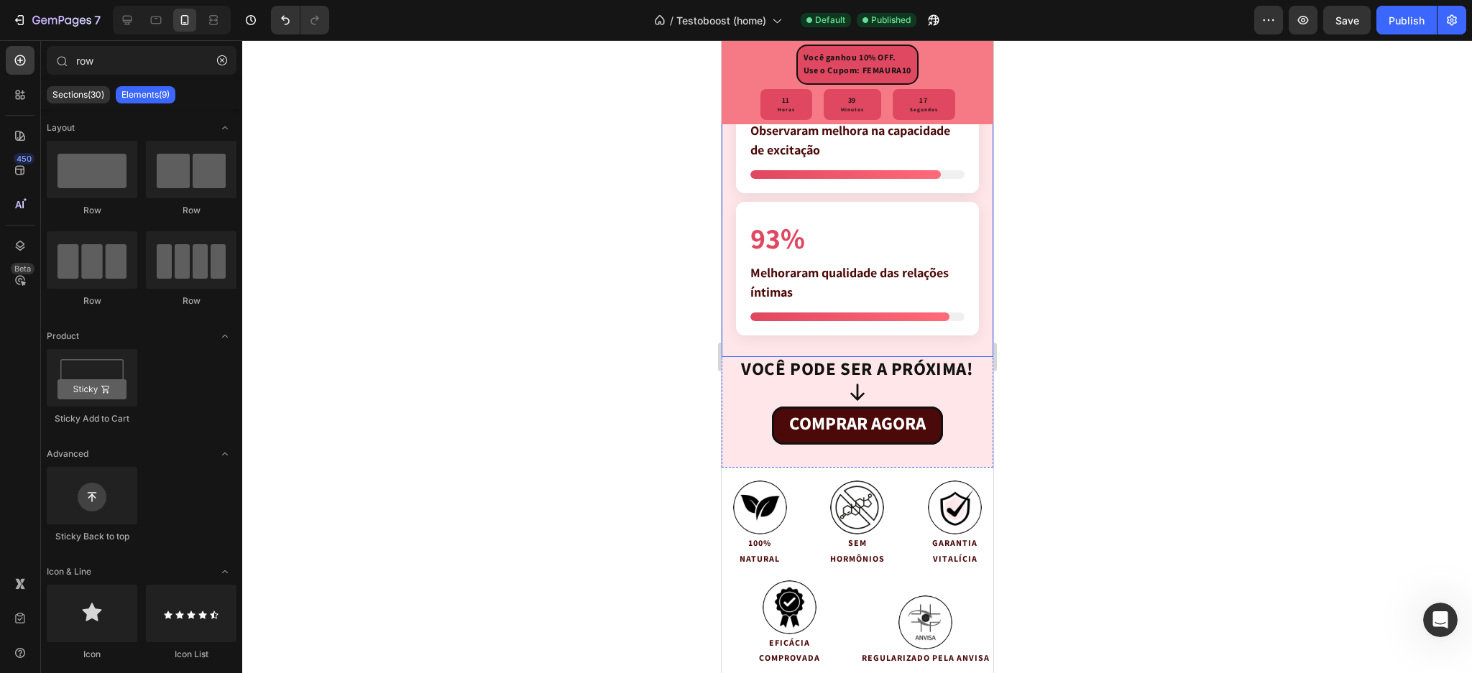
scroll to position [3799, 0]
click at [779, 415] on link "COMPRAR AGORA" at bounding box center [856, 427] width 171 height 38
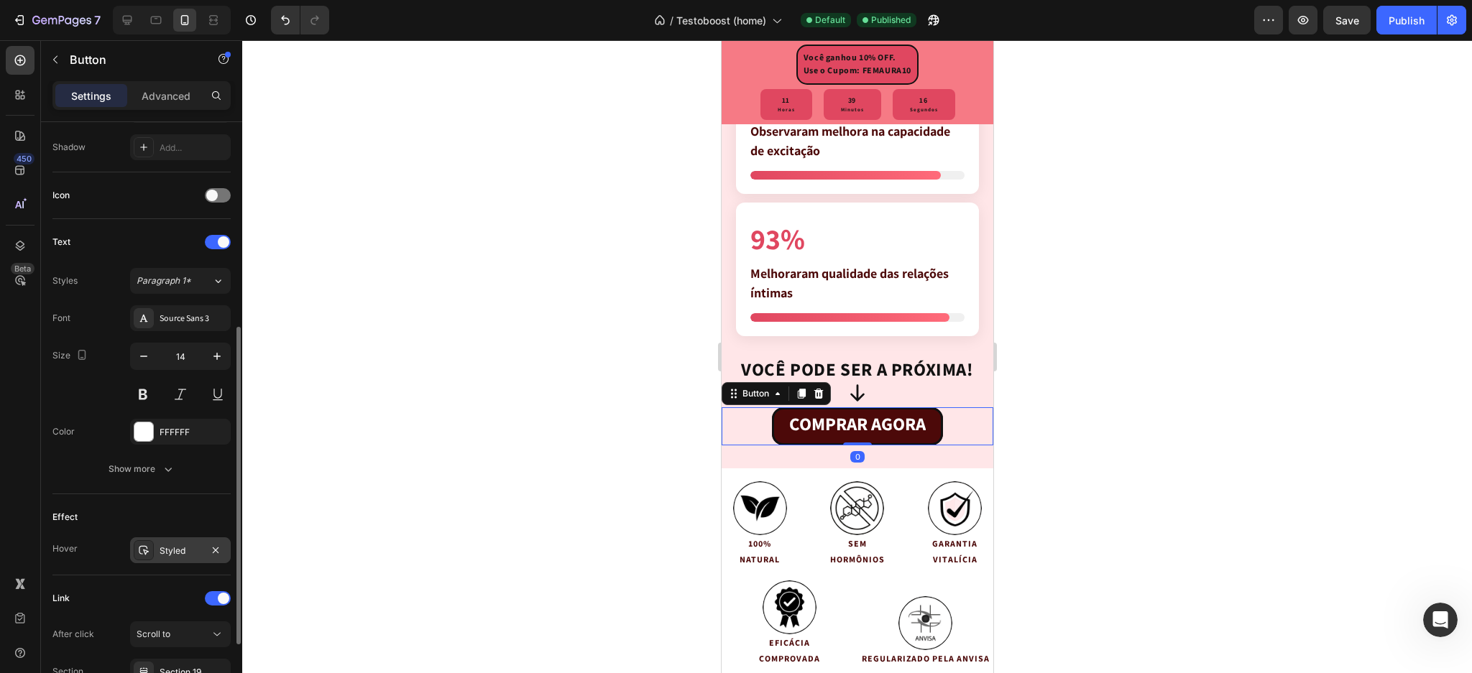
scroll to position [513, 0]
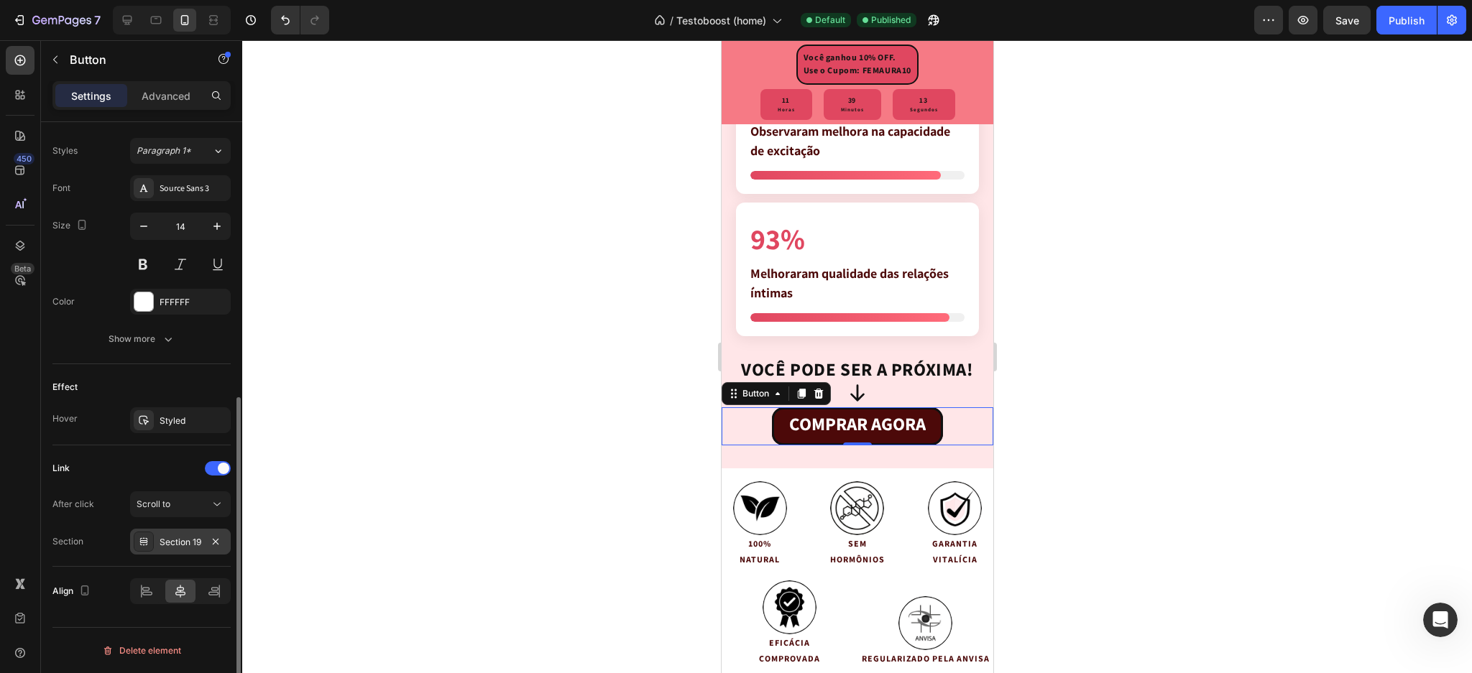
click at [180, 541] on div "Section 19" at bounding box center [181, 542] width 42 height 13
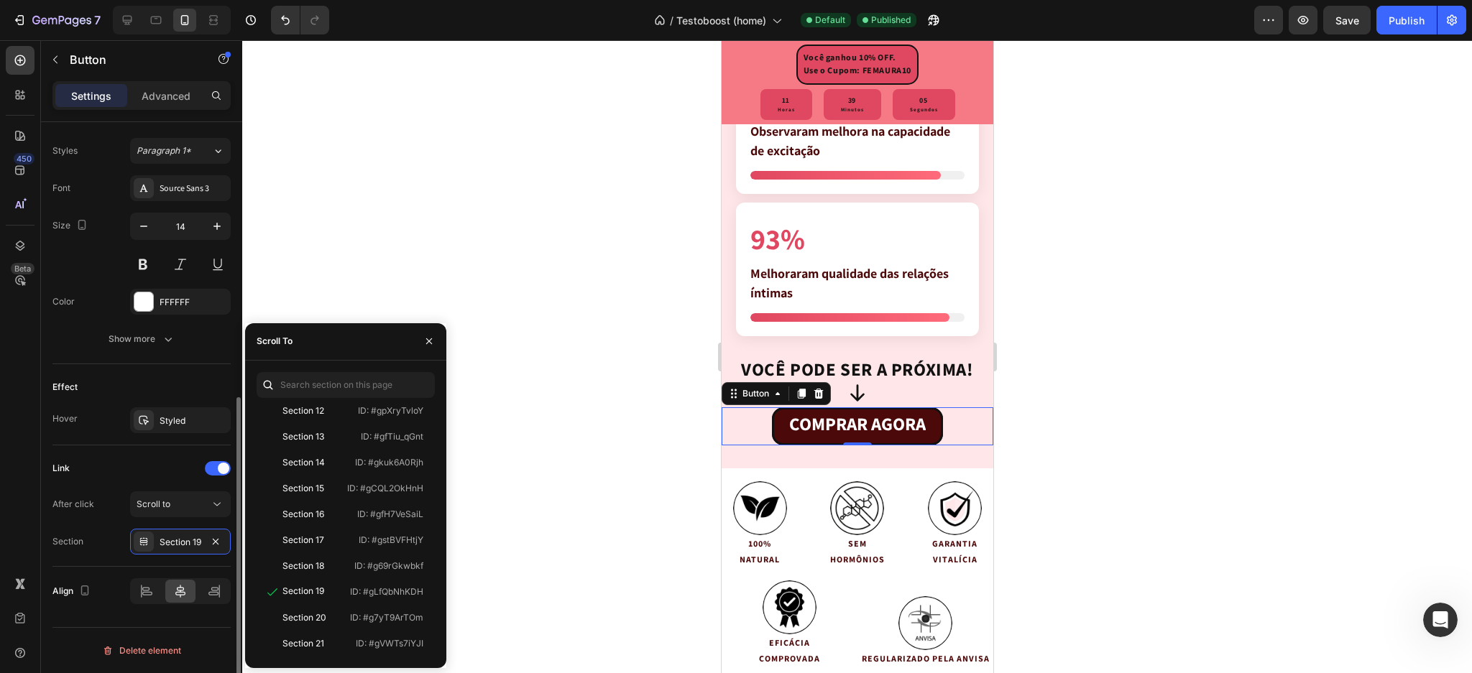
scroll to position [0, 0]
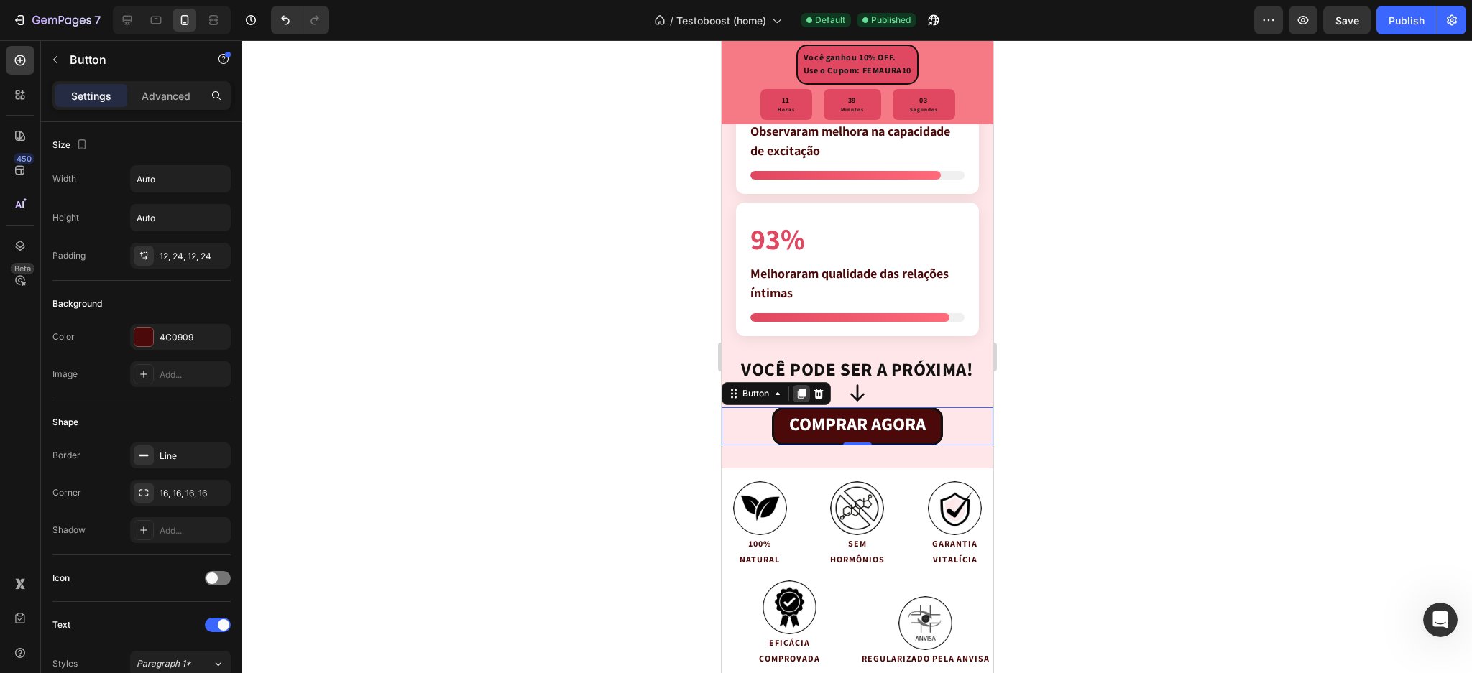
click at [797, 391] on icon at bounding box center [801, 394] width 8 height 10
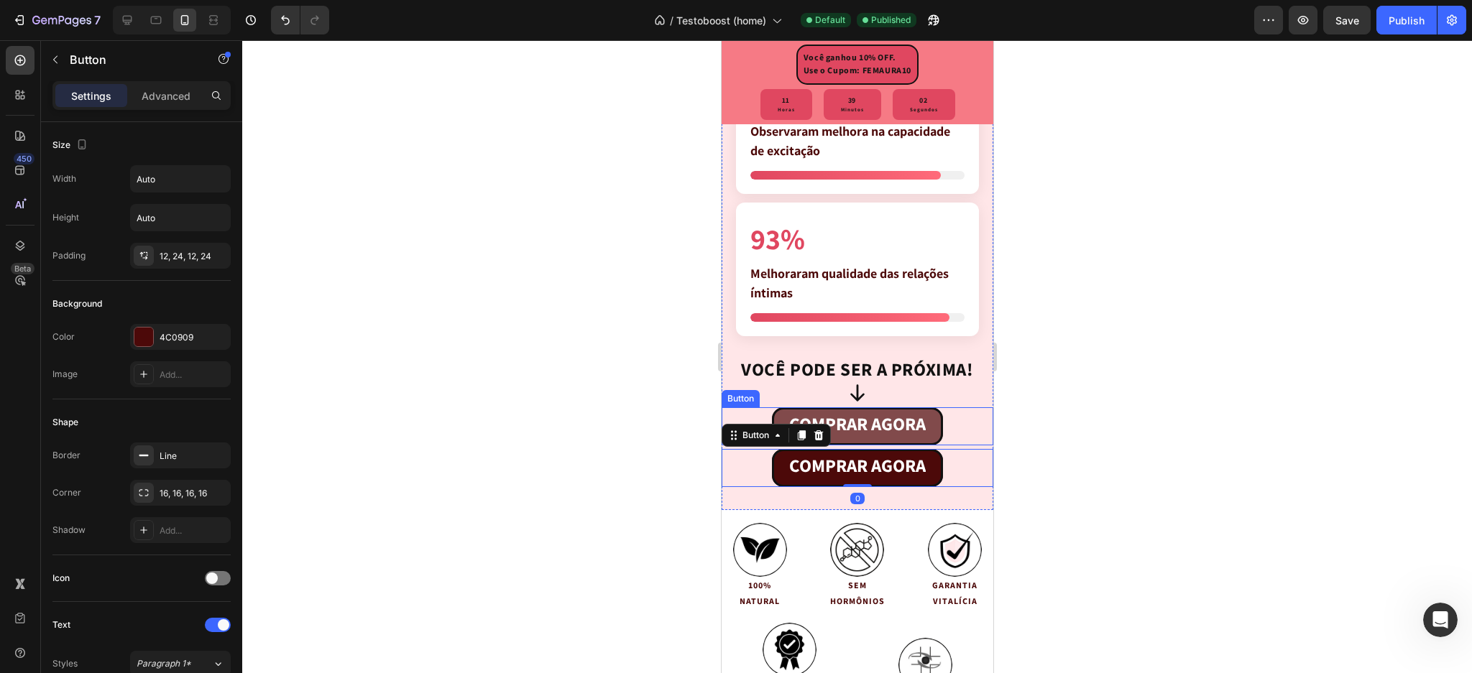
click at [774, 410] on link "COMPRAR AGORA" at bounding box center [856, 427] width 171 height 38
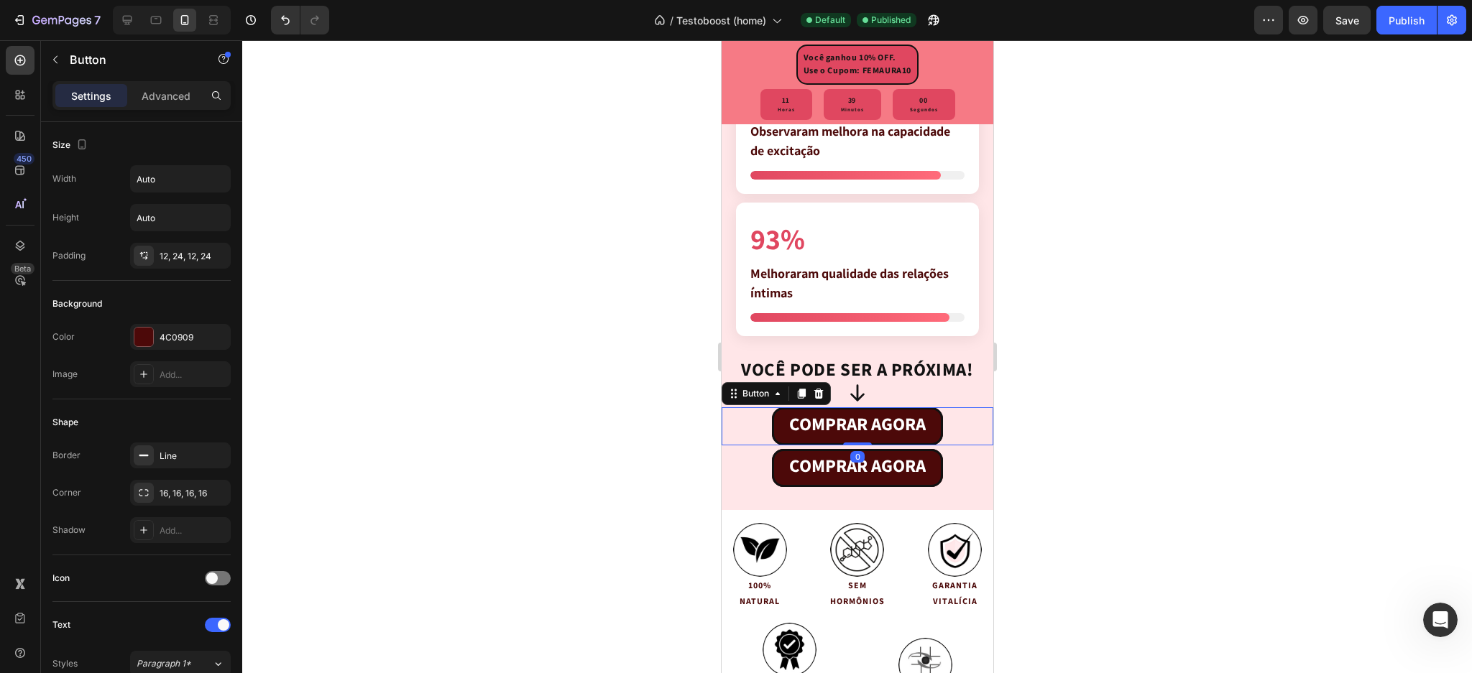
click at [168, 83] on div "Settings Advanced" at bounding box center [141, 95] width 178 height 29
click at [180, 96] on p "Advanced" at bounding box center [166, 95] width 49 height 15
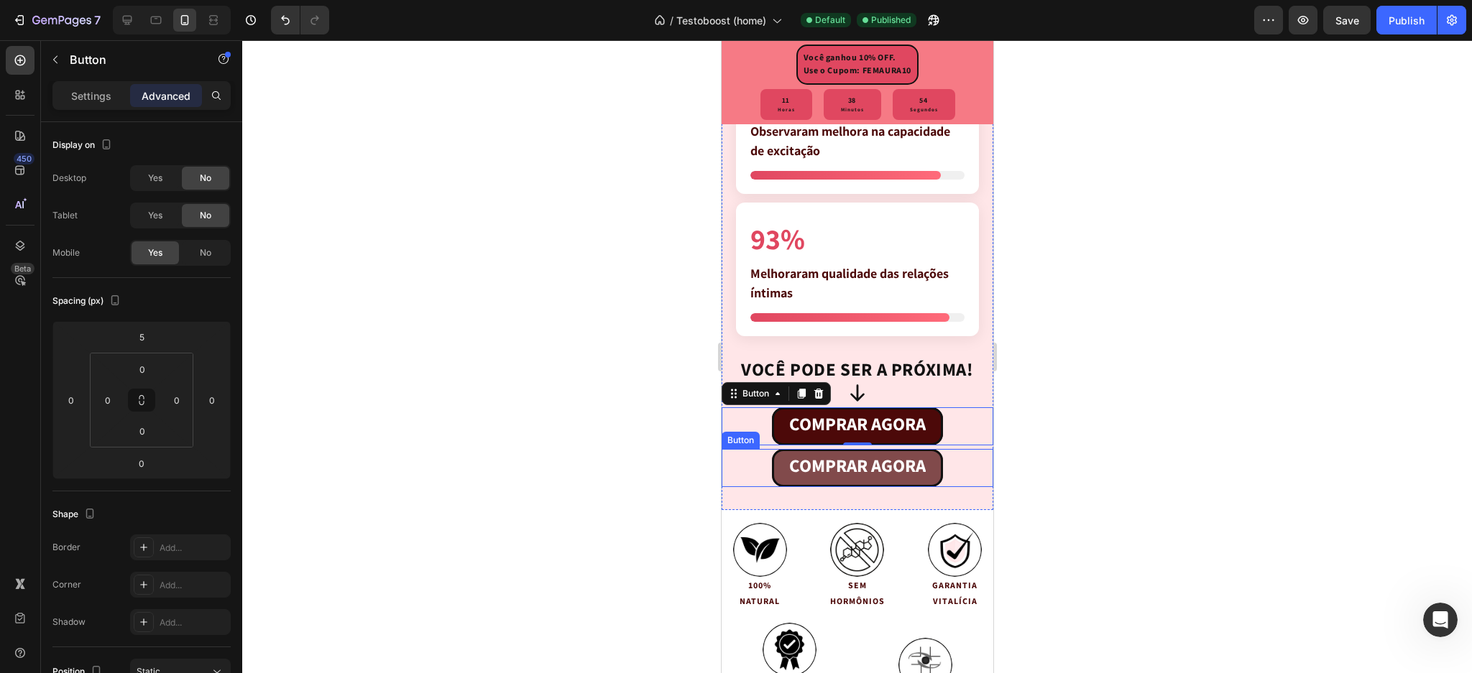
click at [776, 456] on link "COMPRAR AGORA" at bounding box center [856, 468] width 171 height 38
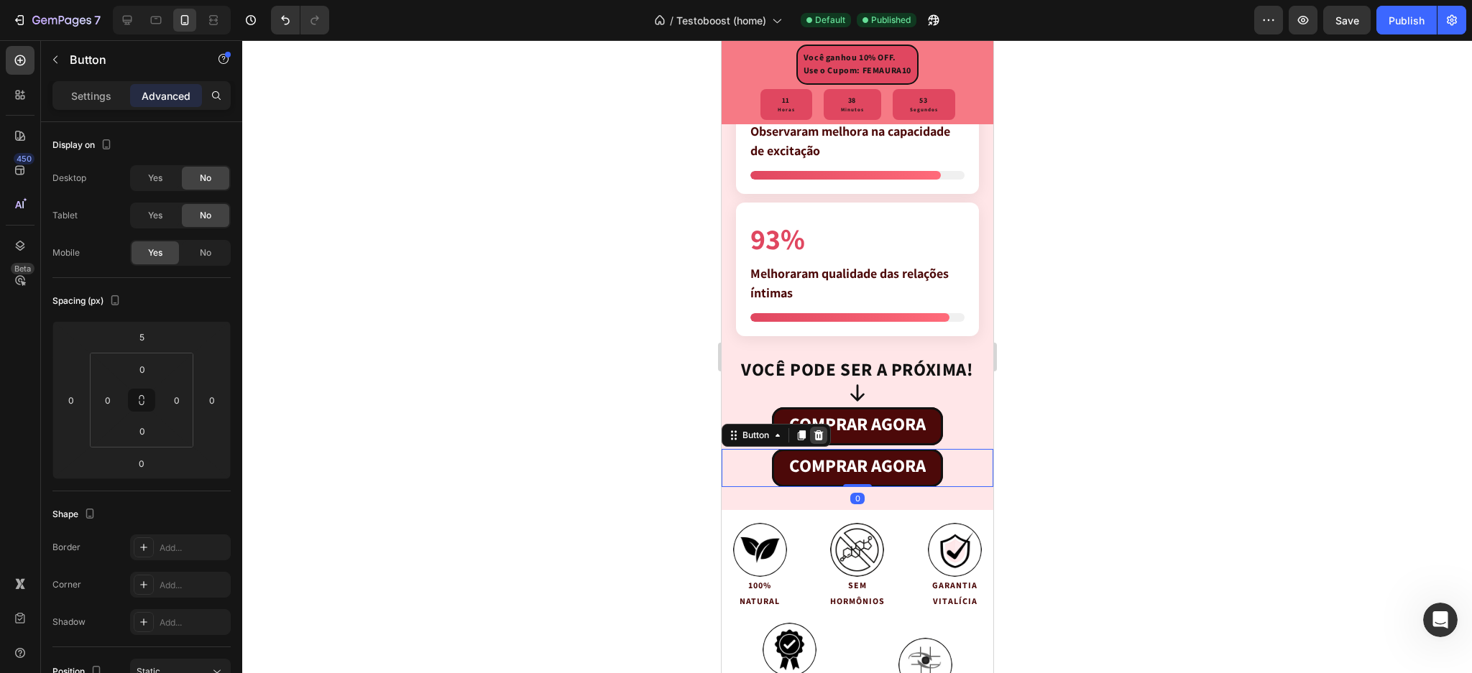
click at [821, 441] on div at bounding box center [817, 435] width 17 height 17
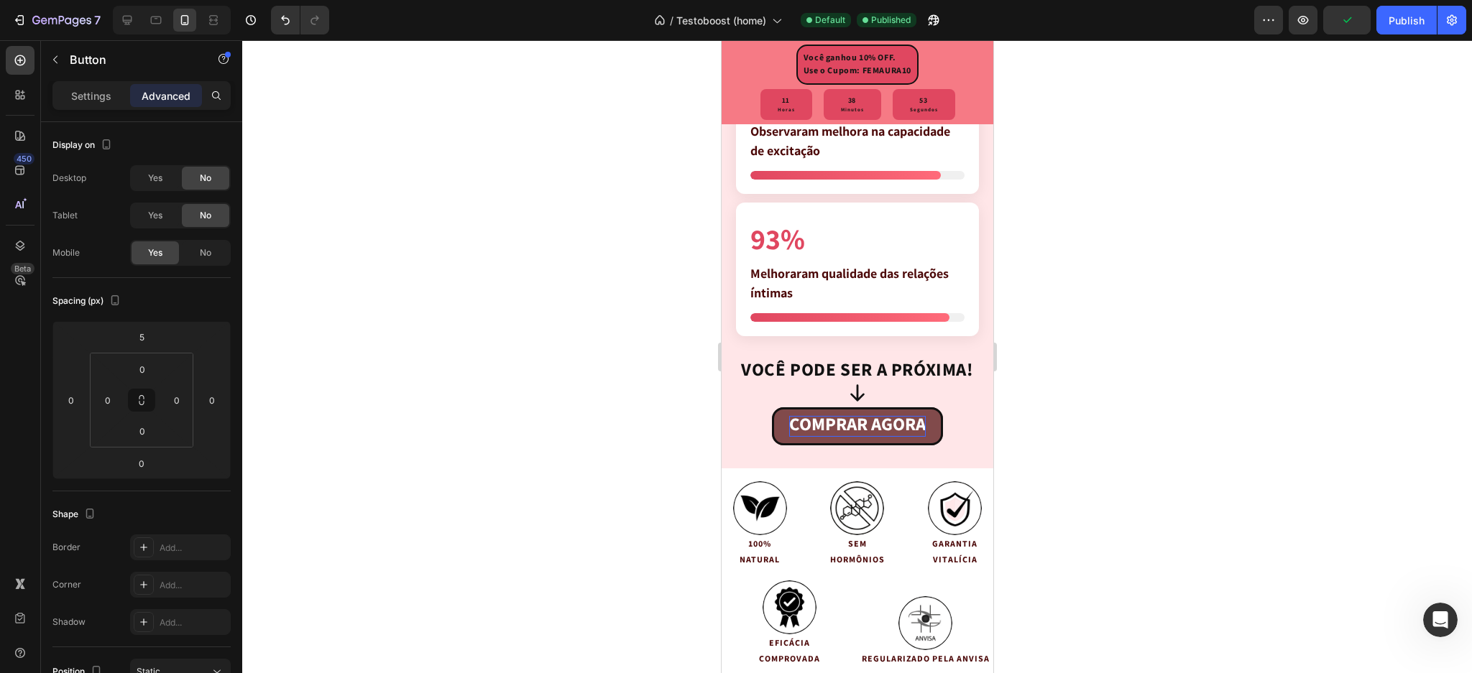
click at [802, 431] on strong "COMPRAR AGORA" at bounding box center [856, 425] width 137 height 26
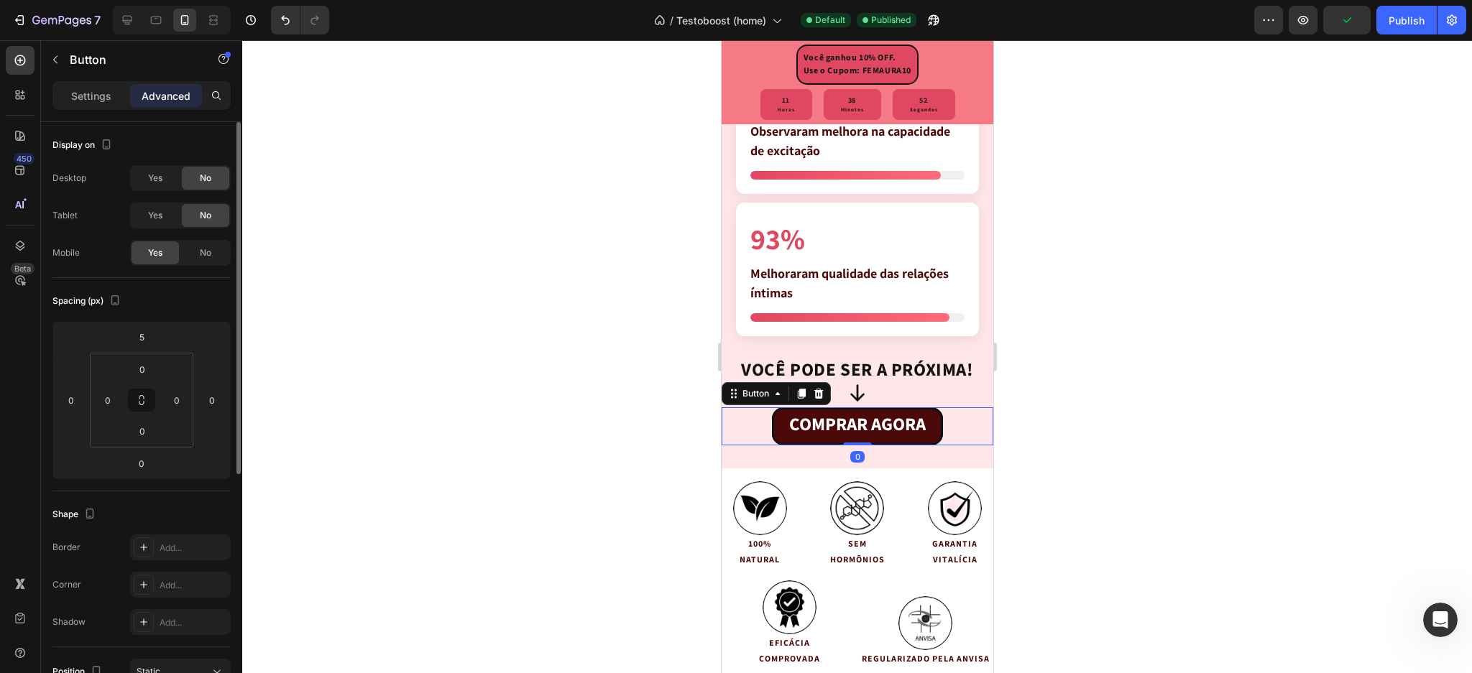
scroll to position [405, 0]
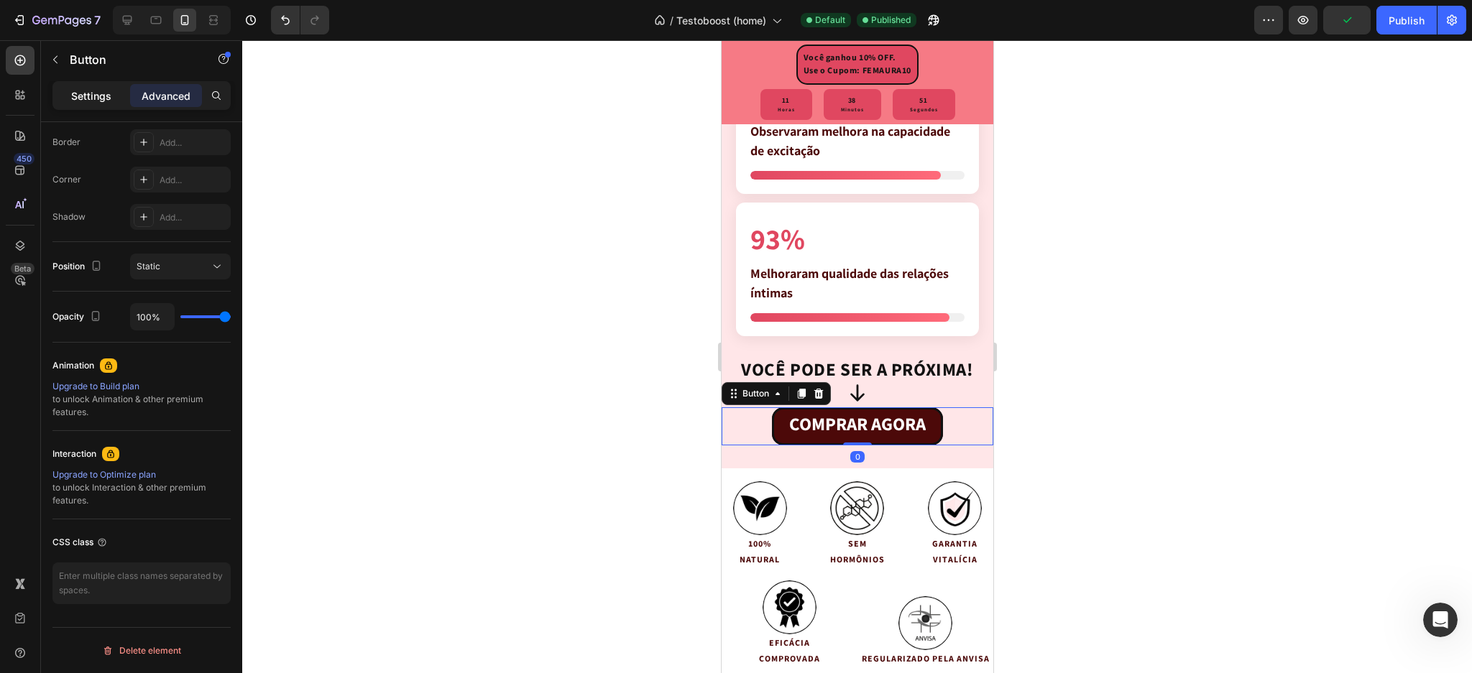
click at [86, 91] on p "Settings" at bounding box center [91, 95] width 40 height 15
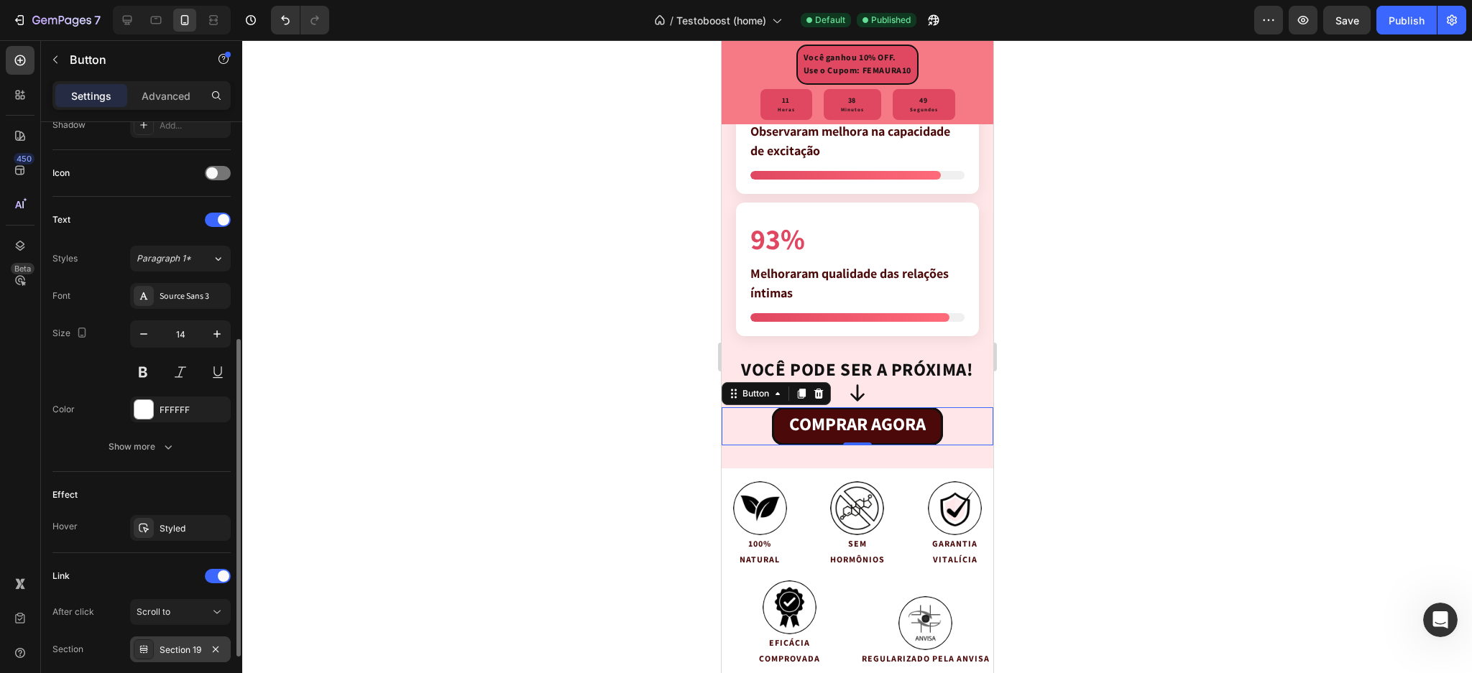
click at [181, 653] on div "Section 19" at bounding box center [181, 650] width 42 height 13
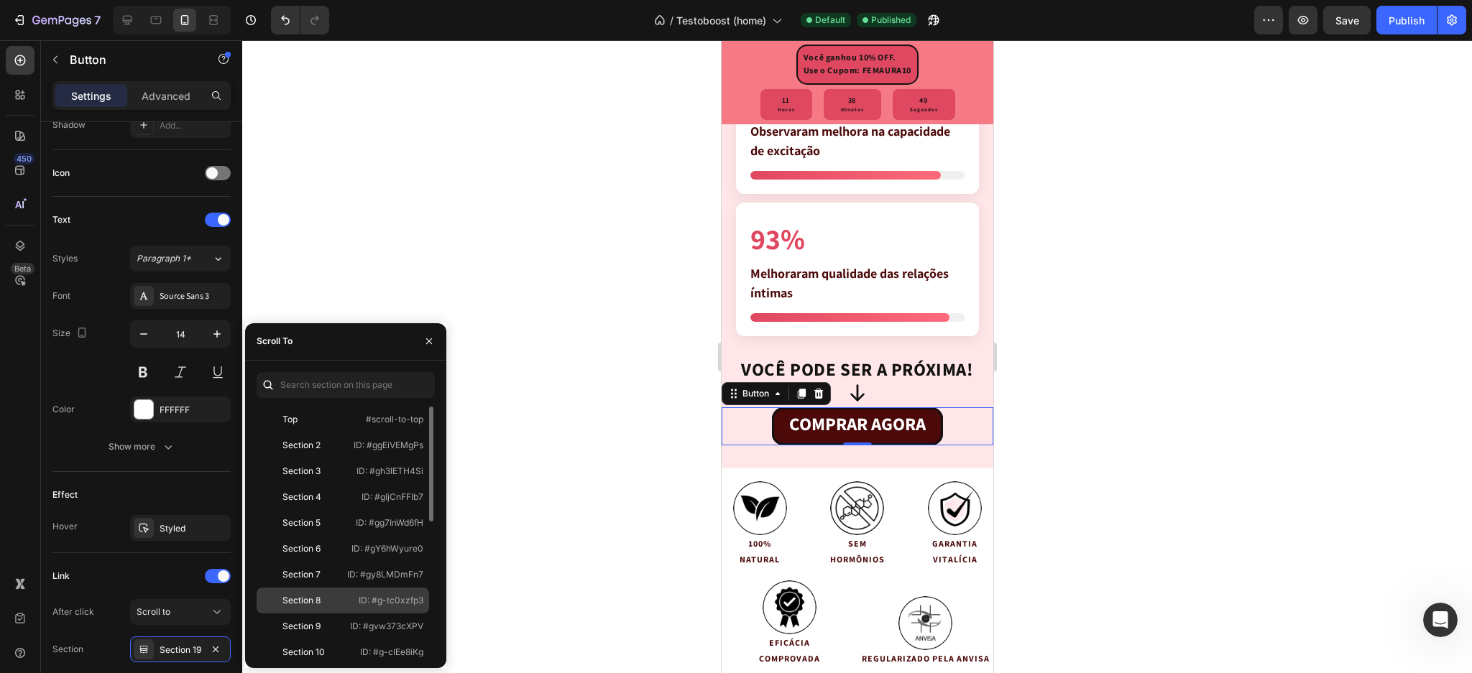
scroll to position [293, 0]
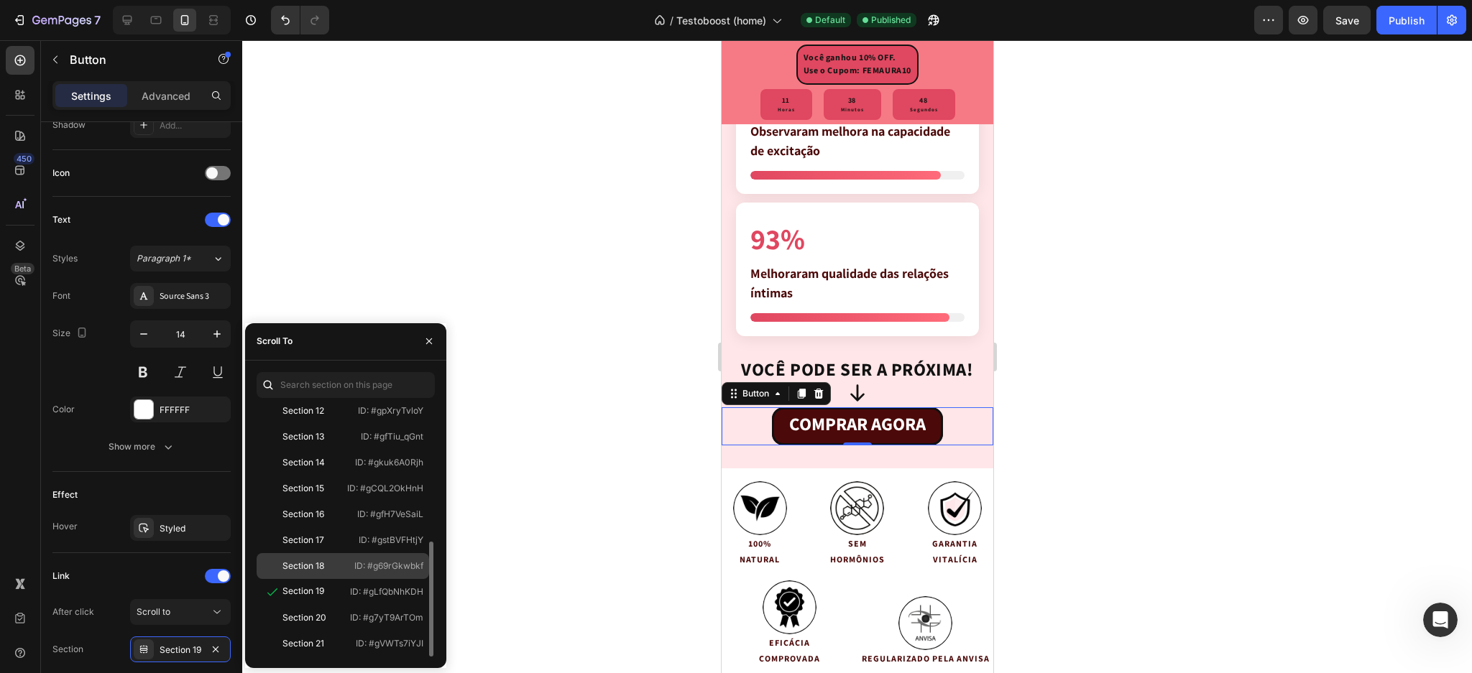
click at [339, 553] on div "Section 18 ID: #g69rGkwbkf" at bounding box center [343, 566] width 173 height 26
click at [336, 556] on div "Section 18 ID: #g69rGkwbkf" at bounding box center [343, 566] width 173 height 26
click at [1282, 402] on div at bounding box center [857, 356] width 1230 height 633
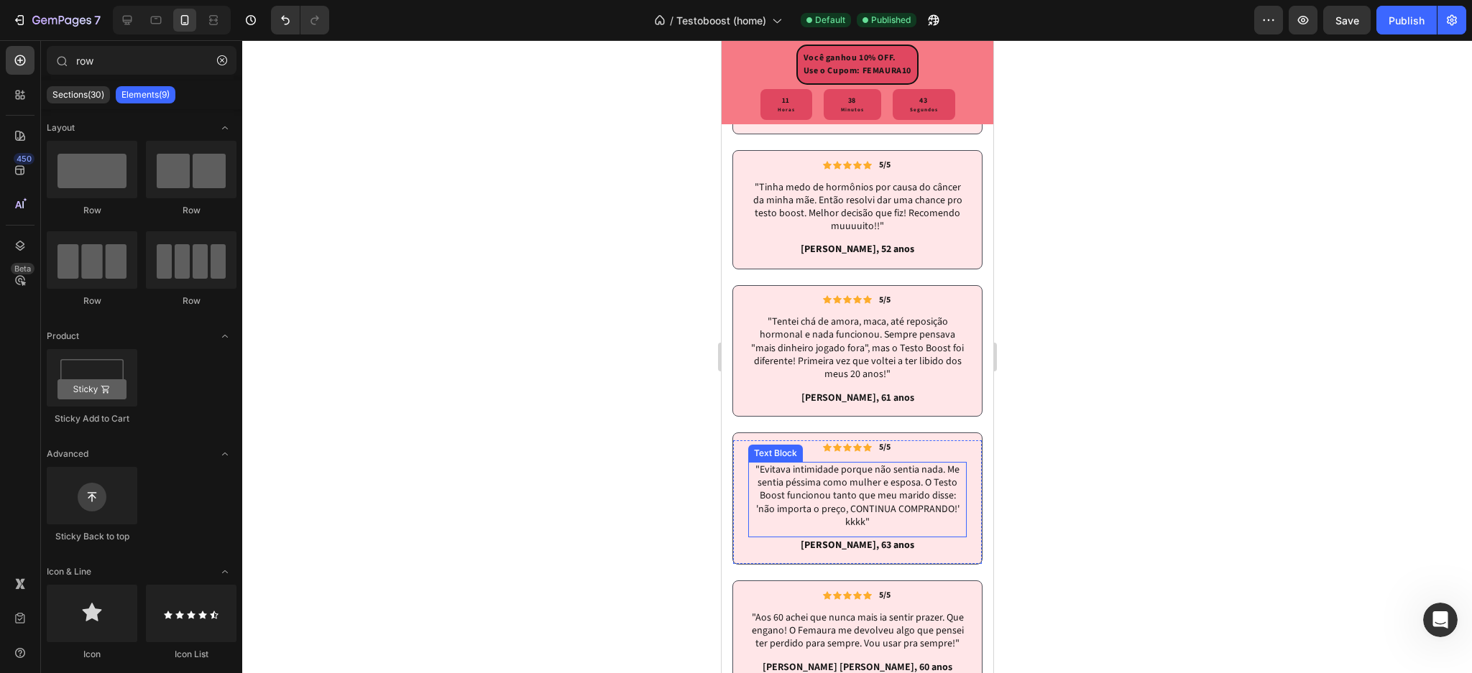
scroll to position [4853, 0]
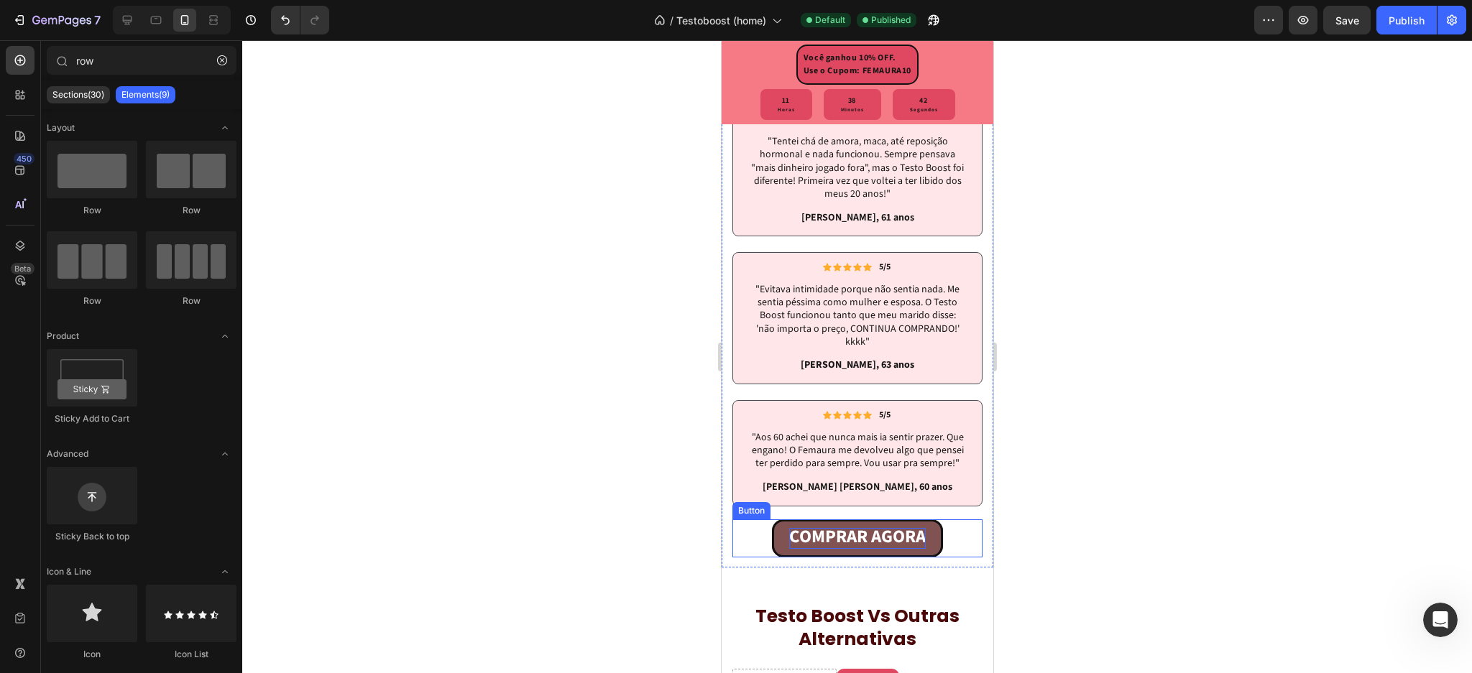
click at [788, 546] on strong "COMPRAR AGORA" at bounding box center [856, 537] width 137 height 26
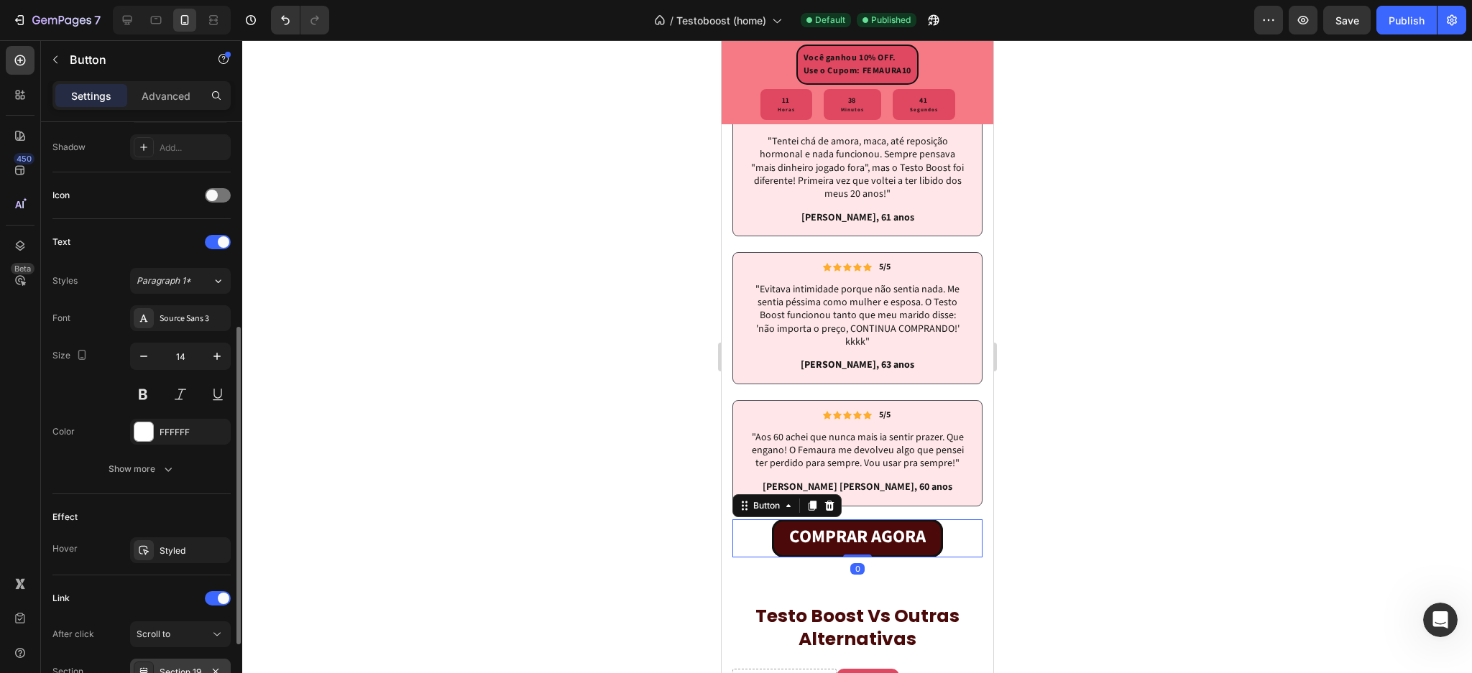
scroll to position [513, 0]
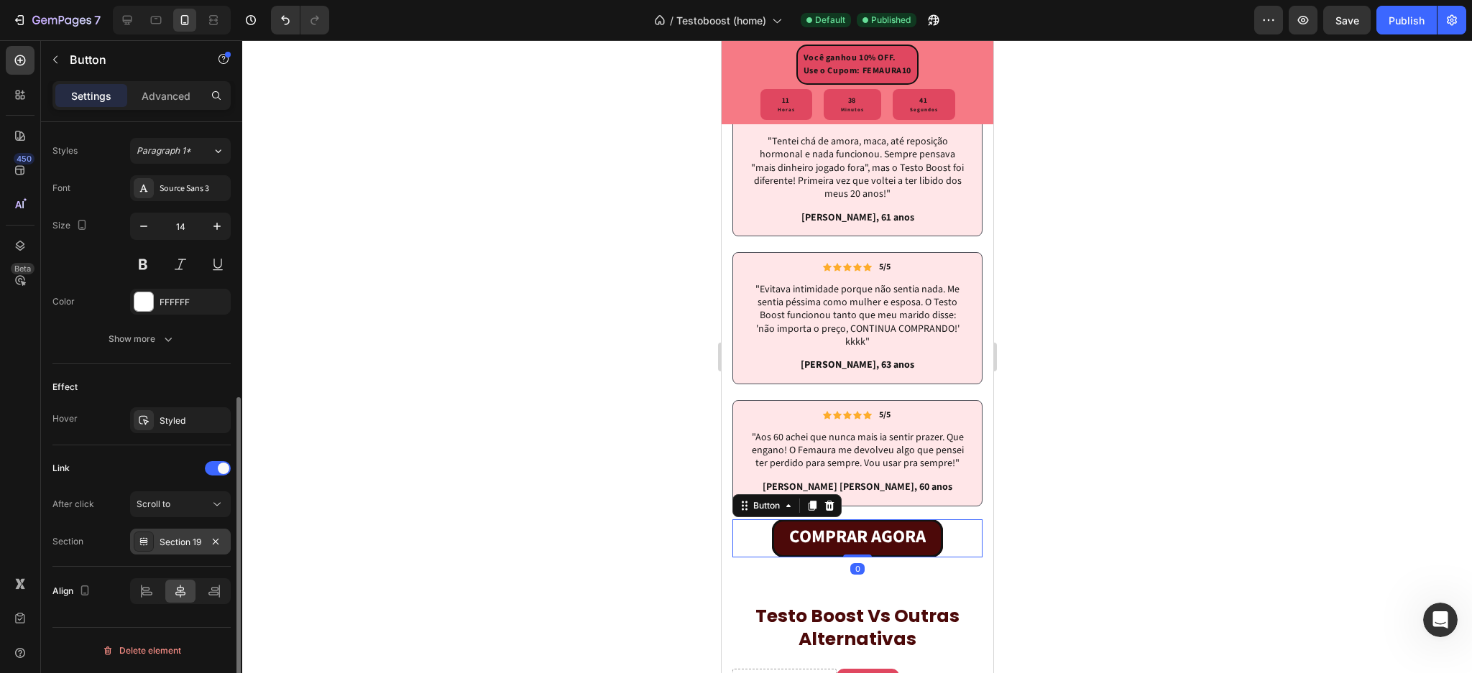
click at [180, 547] on div "Section 19" at bounding box center [181, 542] width 42 height 13
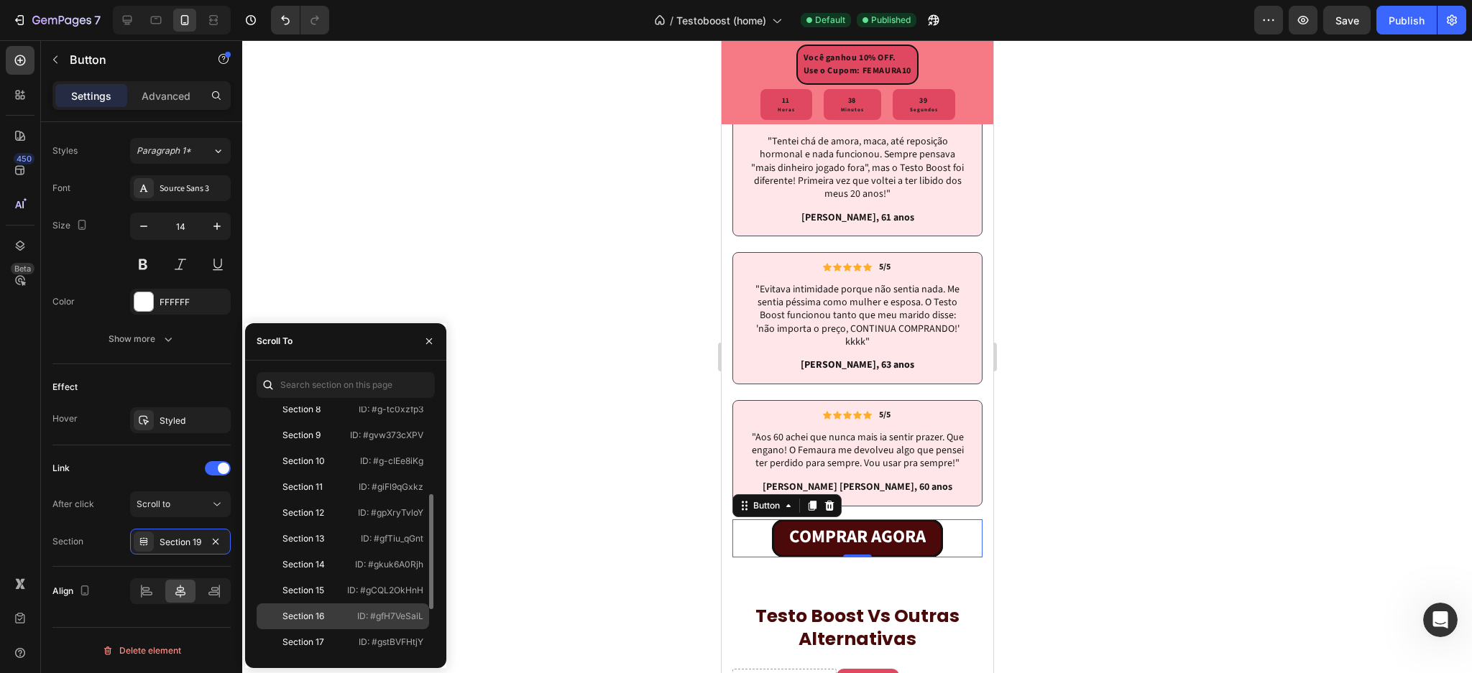
scroll to position [293, 0]
click at [337, 566] on div "Section 18" at bounding box center [303, 566] width 83 height 13
click at [1205, 428] on div at bounding box center [857, 356] width 1230 height 633
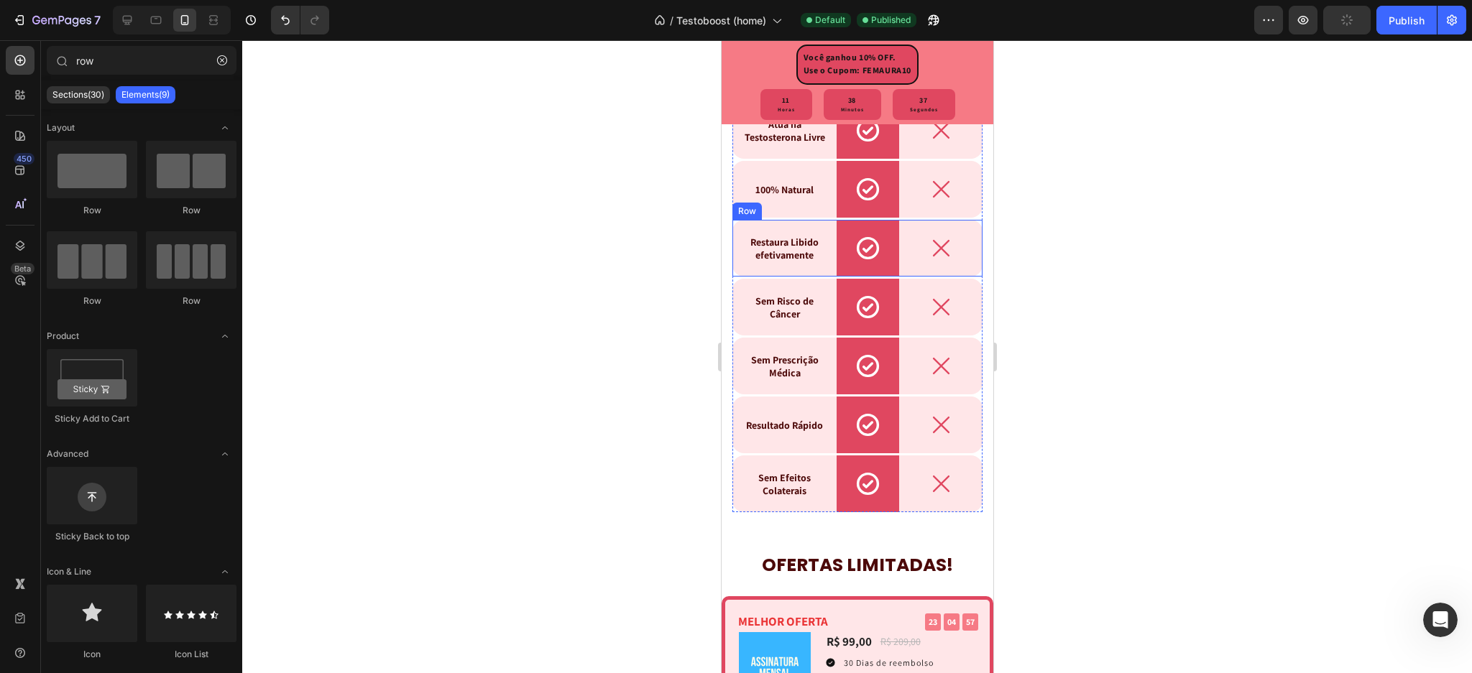
scroll to position [5524, 0]
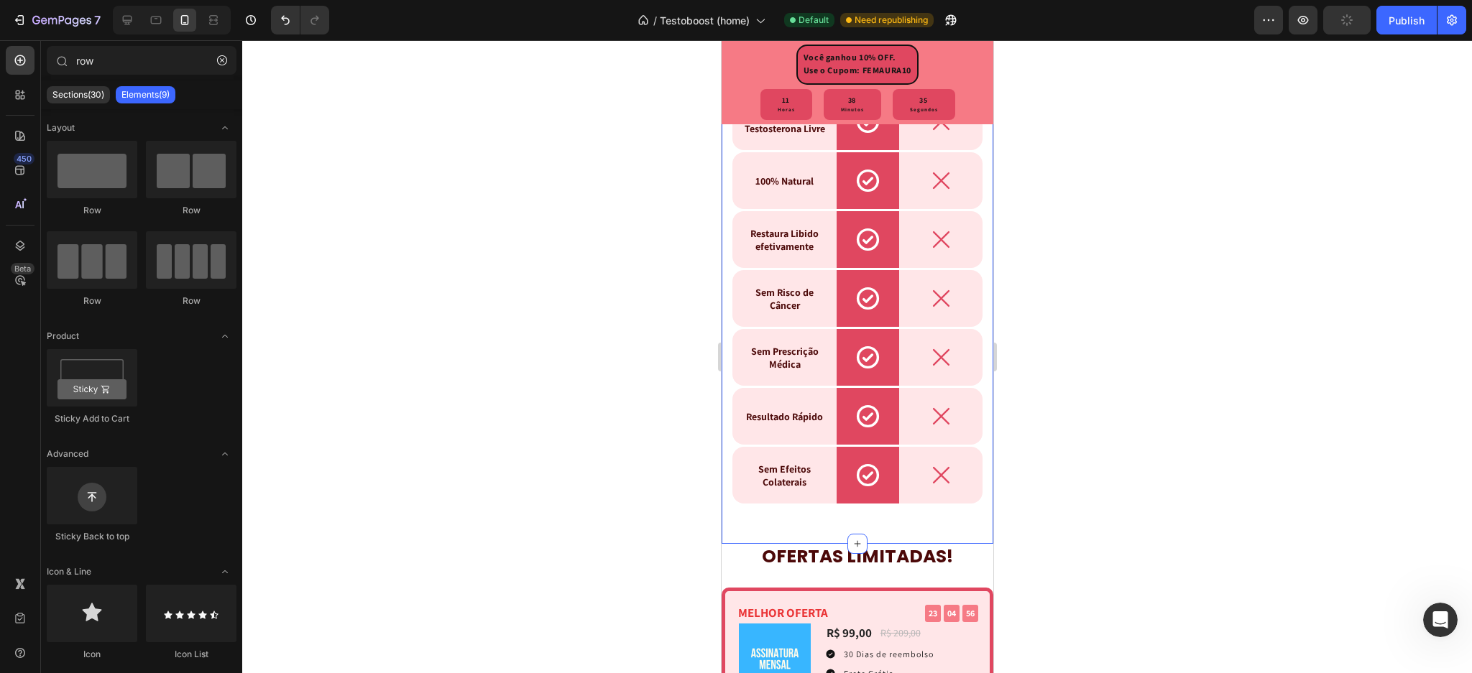
click at [727, 480] on div "testo boost vs outras alternativas Heading Testo Boost Femaura Text Block Row R…" at bounding box center [857, 227] width 272 height 633
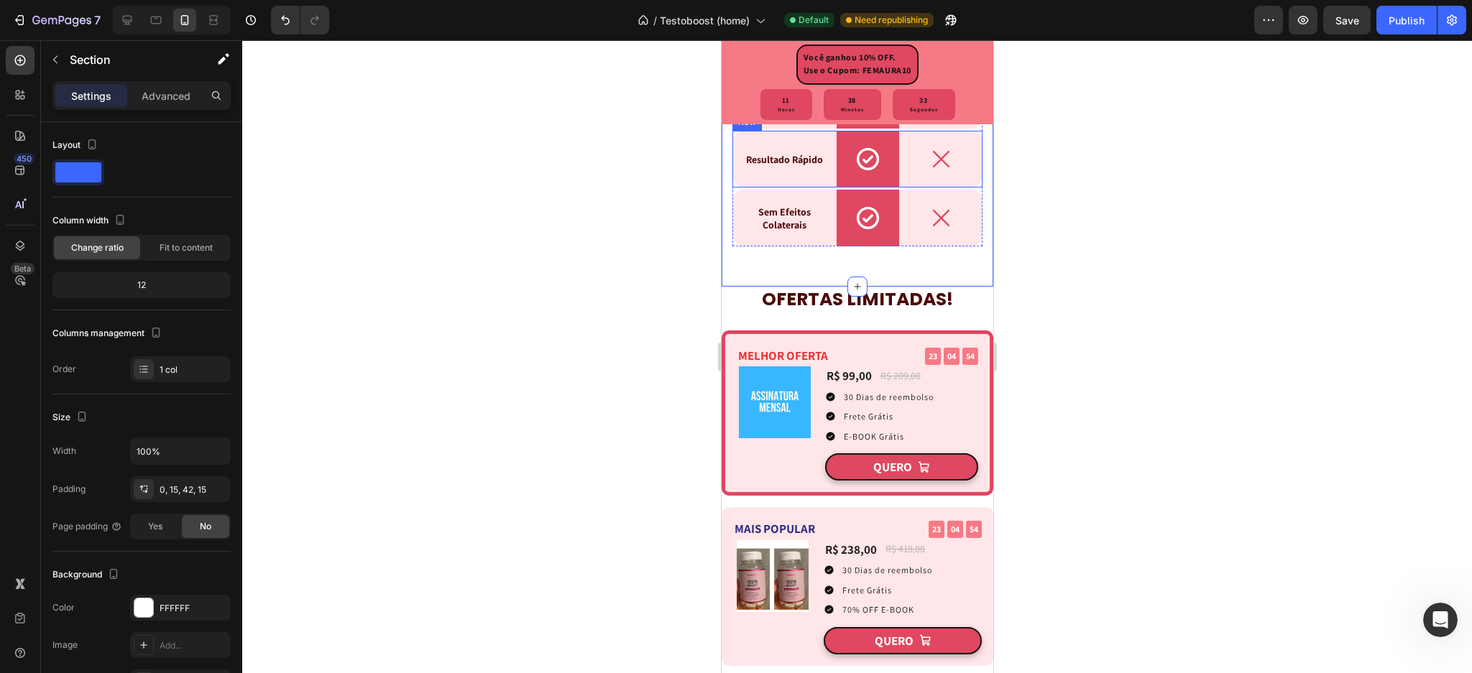
scroll to position [5811, 0]
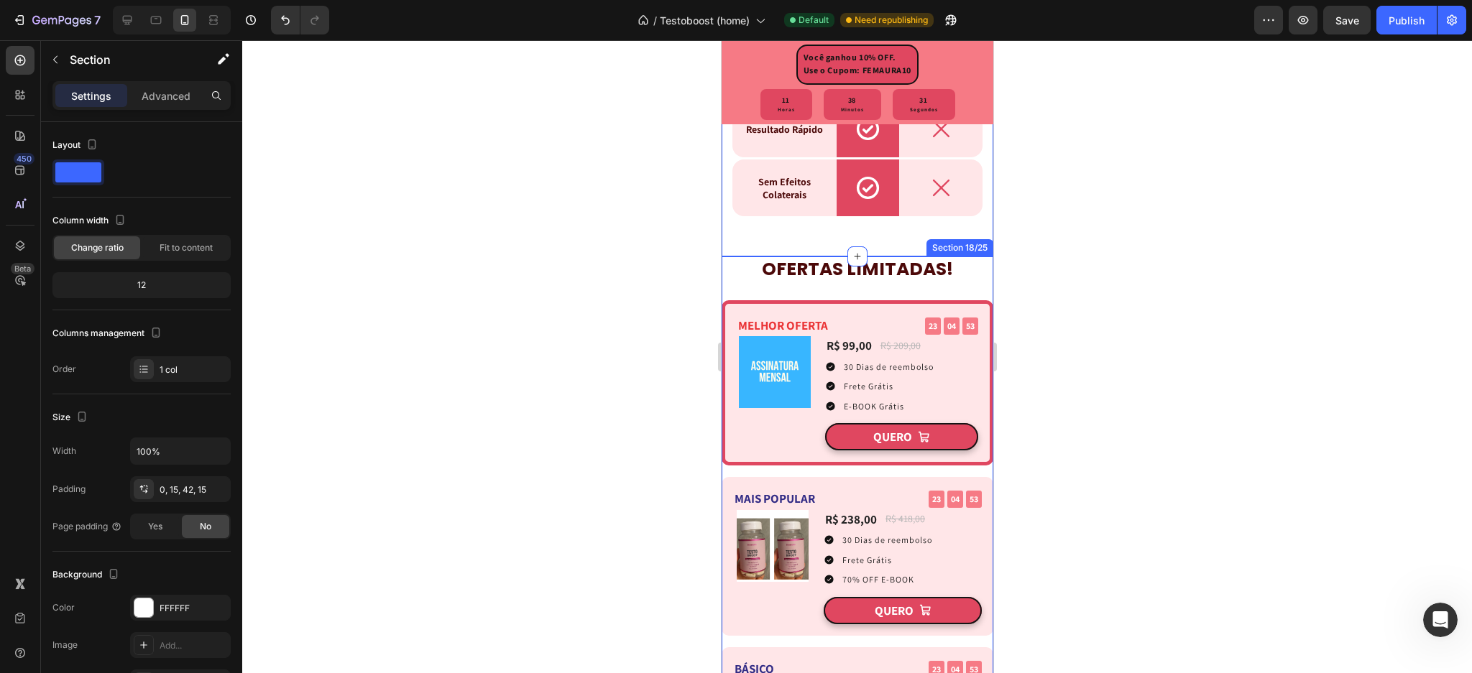
click at [725, 290] on div "OFERTAS LIMITADAS! Heading MELHOR OFERTA Text block 23 04 53 CountDown Timer Ro…" at bounding box center [857, 518] width 272 height 523
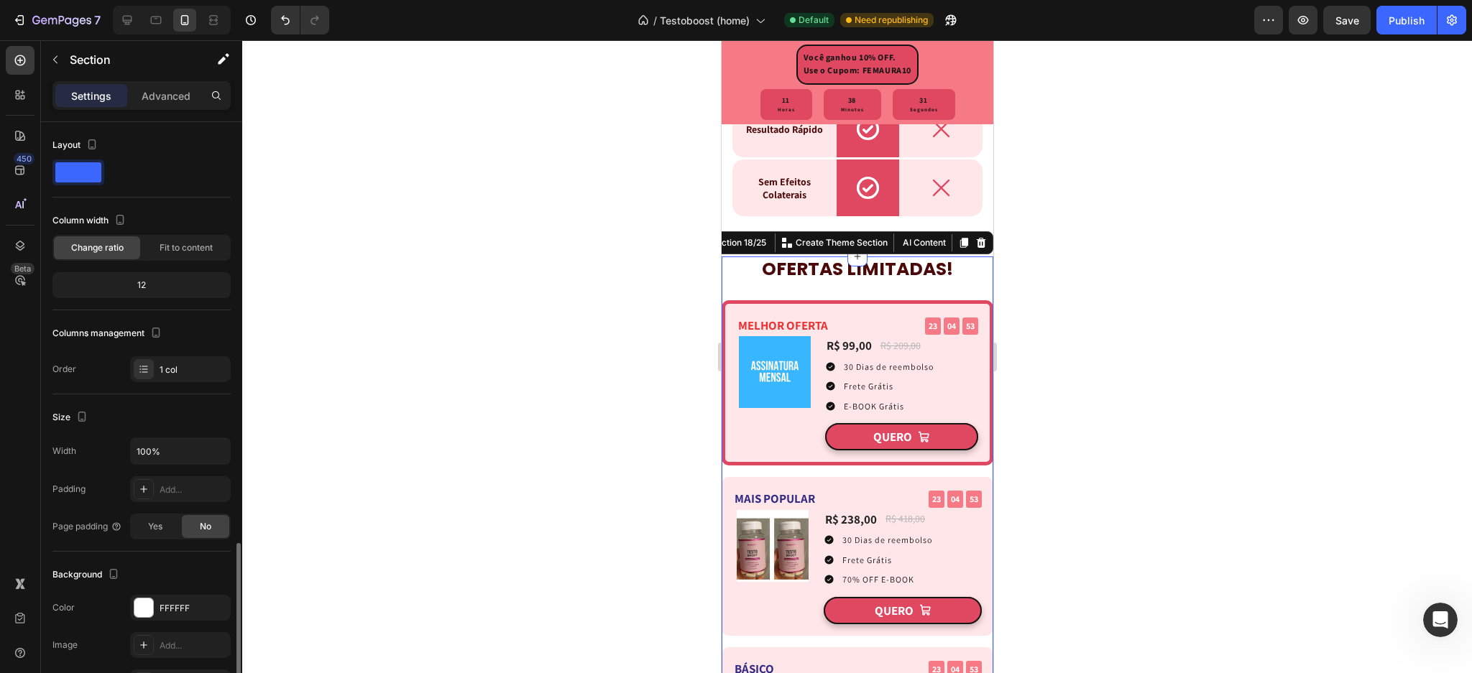
scroll to position [247, 0]
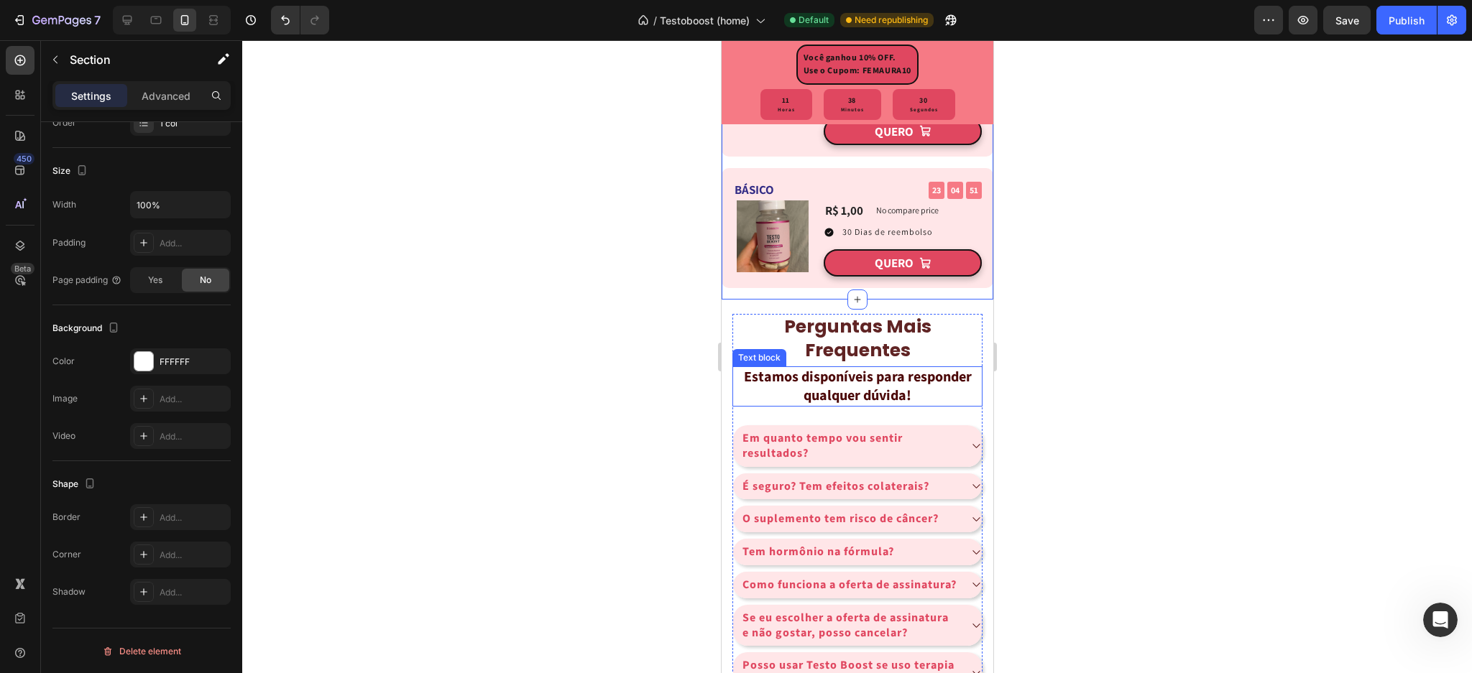
scroll to position [2510, 0]
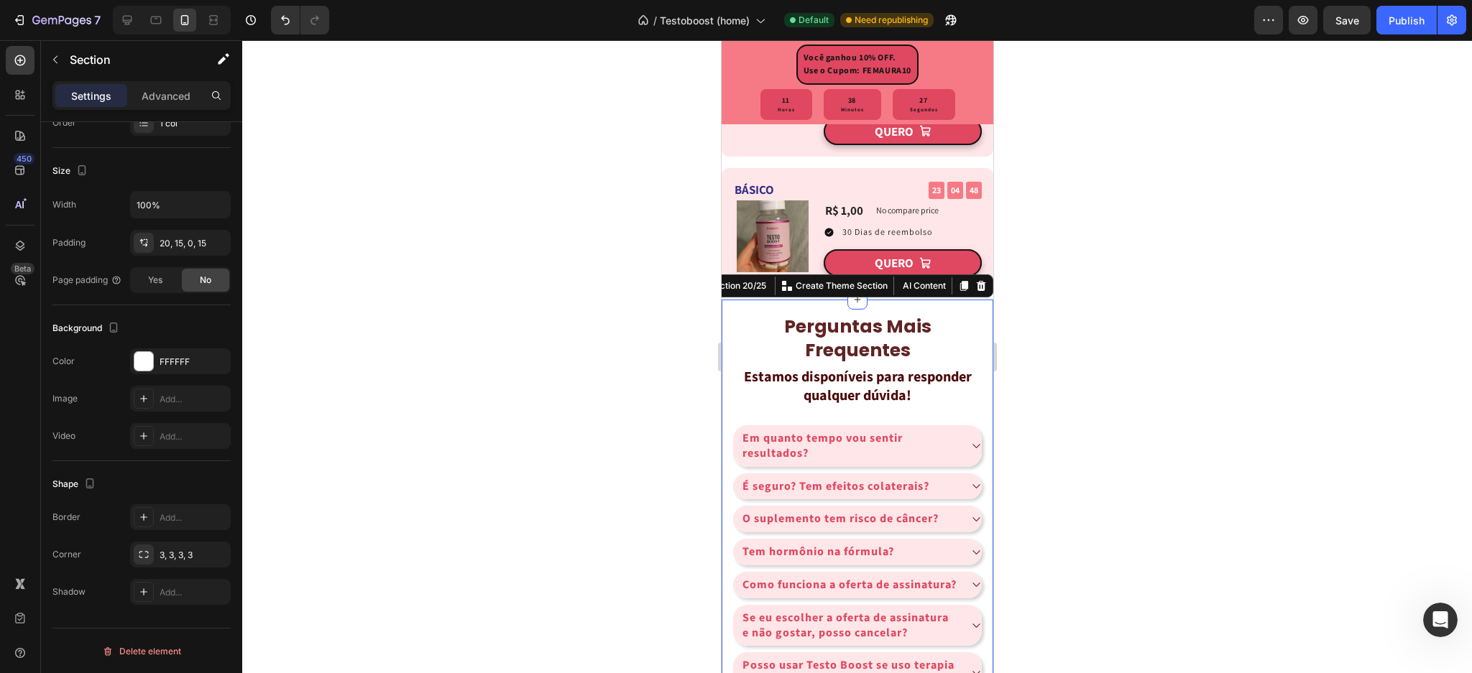
drag, startPoint x: 1269, startPoint y: 304, endPoint x: 1130, endPoint y: 313, distance: 139.0
click at [1266, 305] on div at bounding box center [857, 356] width 1230 height 633
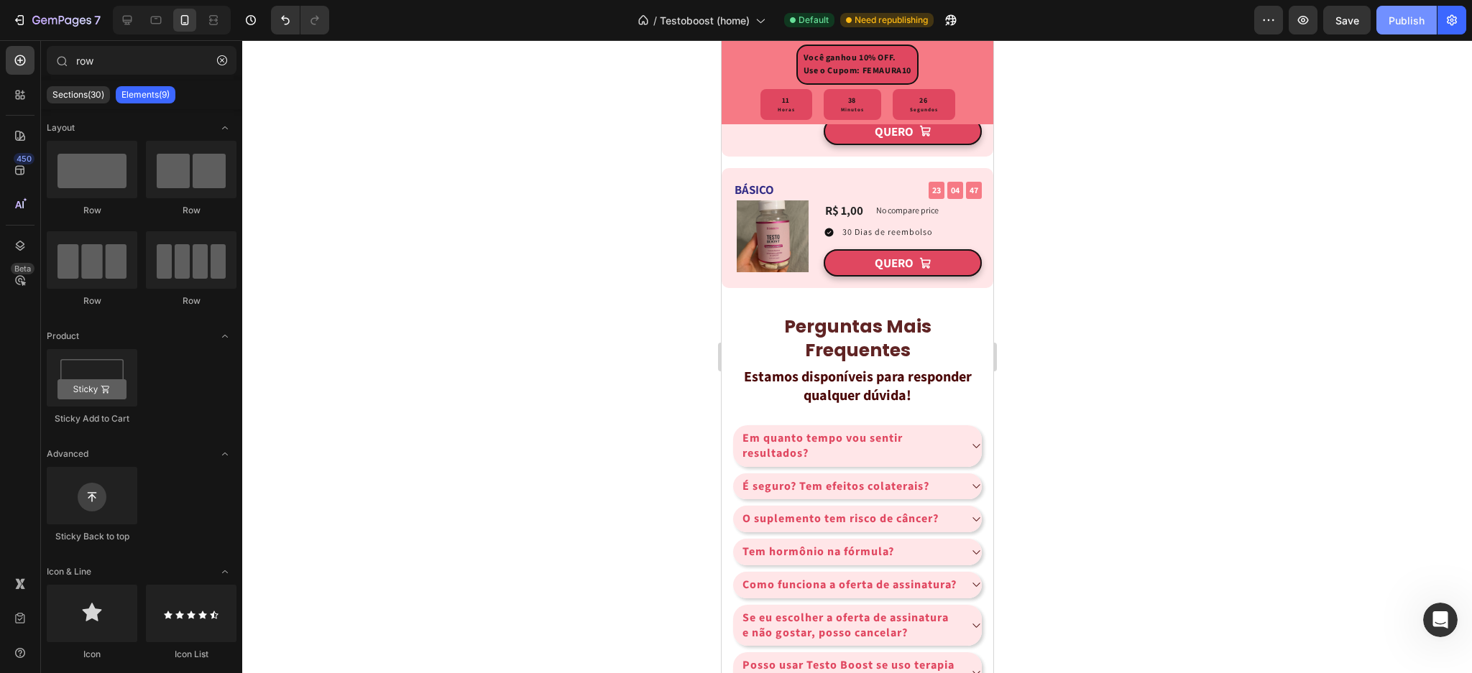
click at [1412, 18] on div "Publish" at bounding box center [1407, 20] width 36 height 15
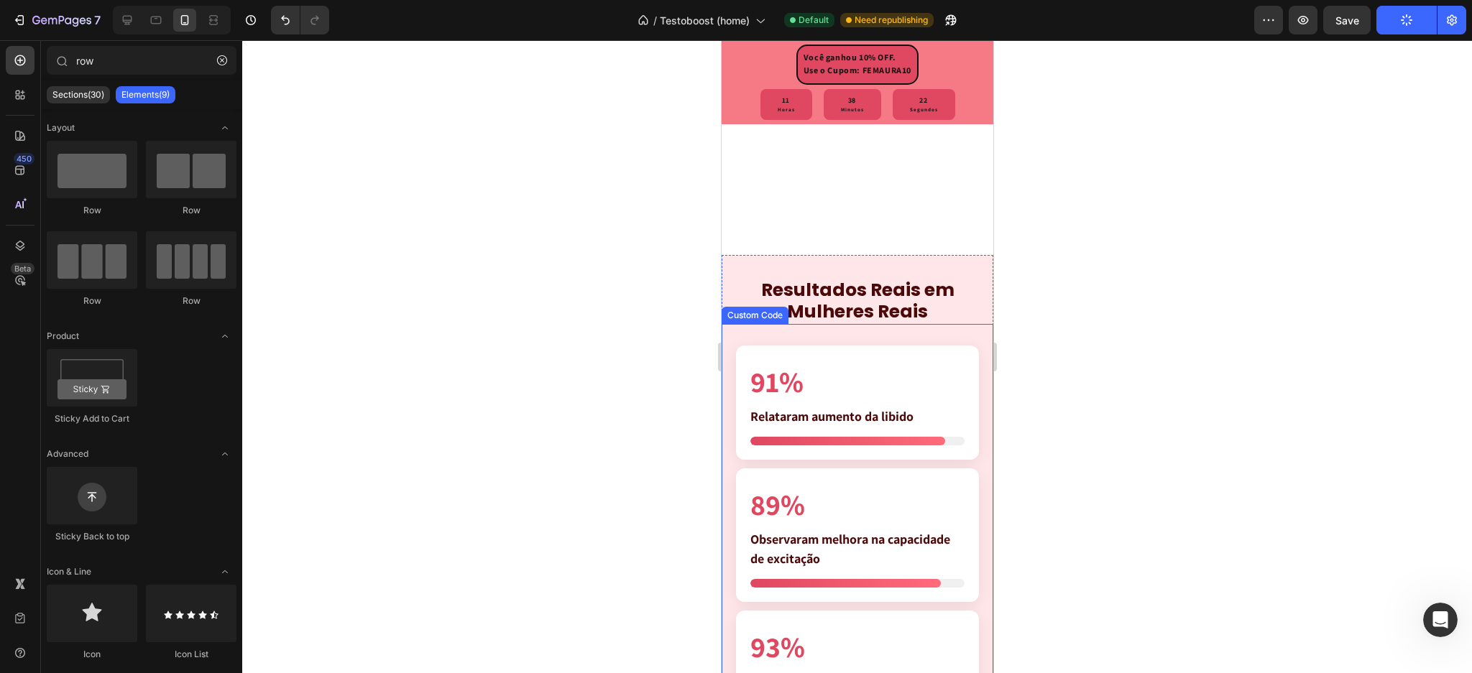
scroll to position [3319, 0]
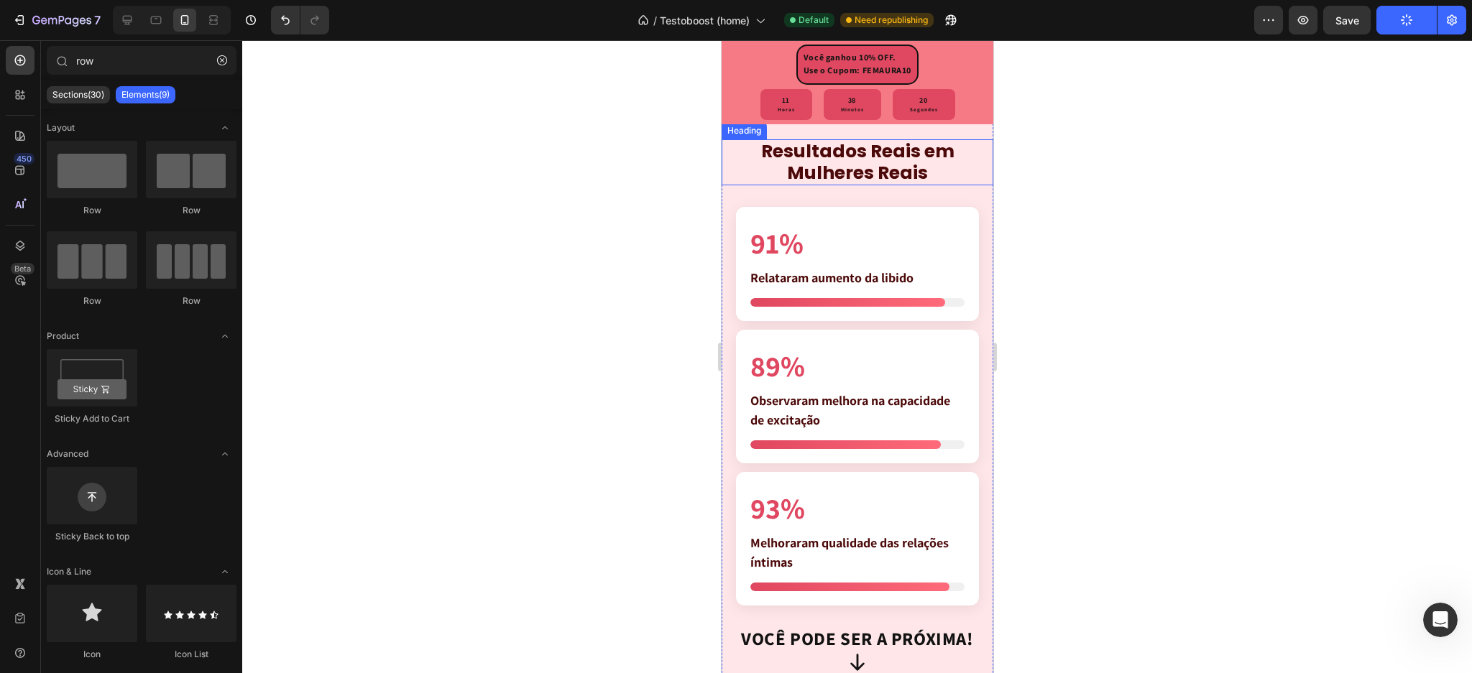
click at [847, 185] on strong "Resultados Reais em Mulheres Reais" at bounding box center [856, 162] width 193 height 47
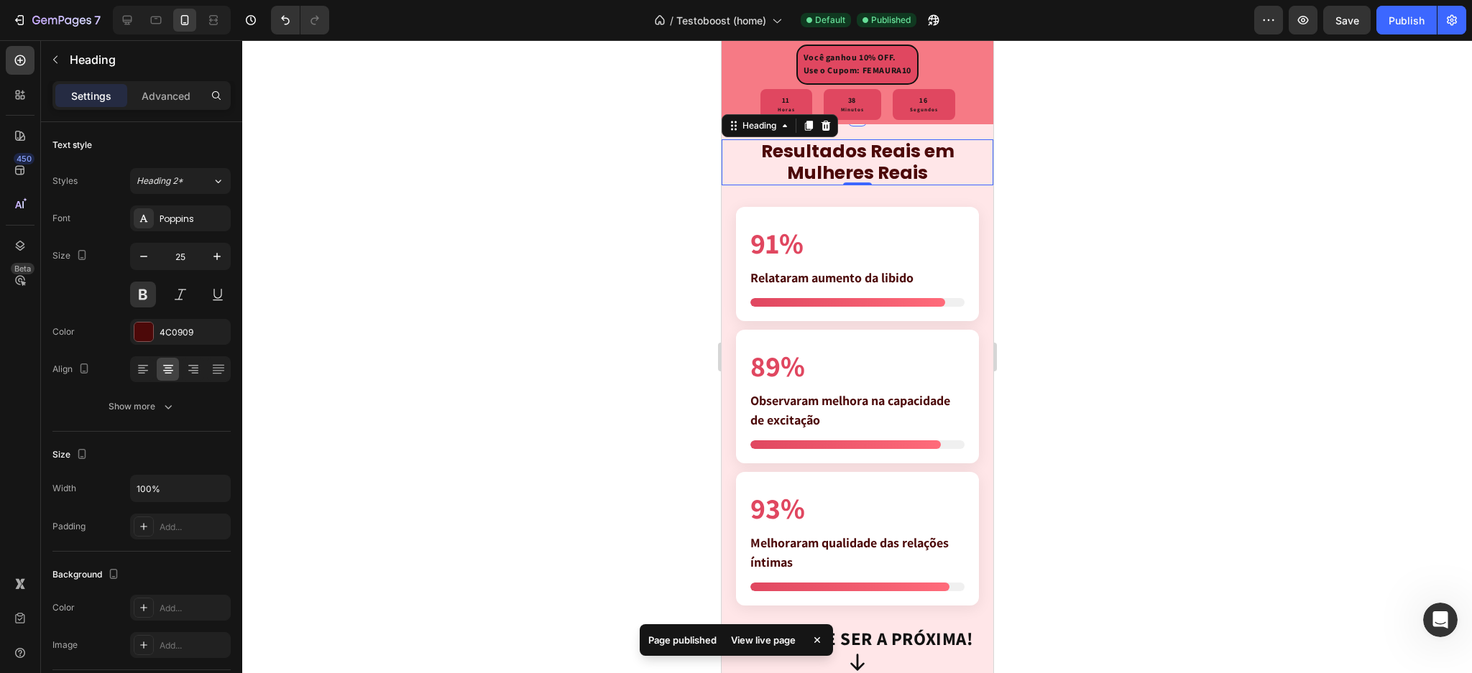
click at [881, 339] on div "Resultados Reais em Mulheres Reais Heading 0 91% Relataram aumento da libido 89…" at bounding box center [857, 427] width 272 height 622
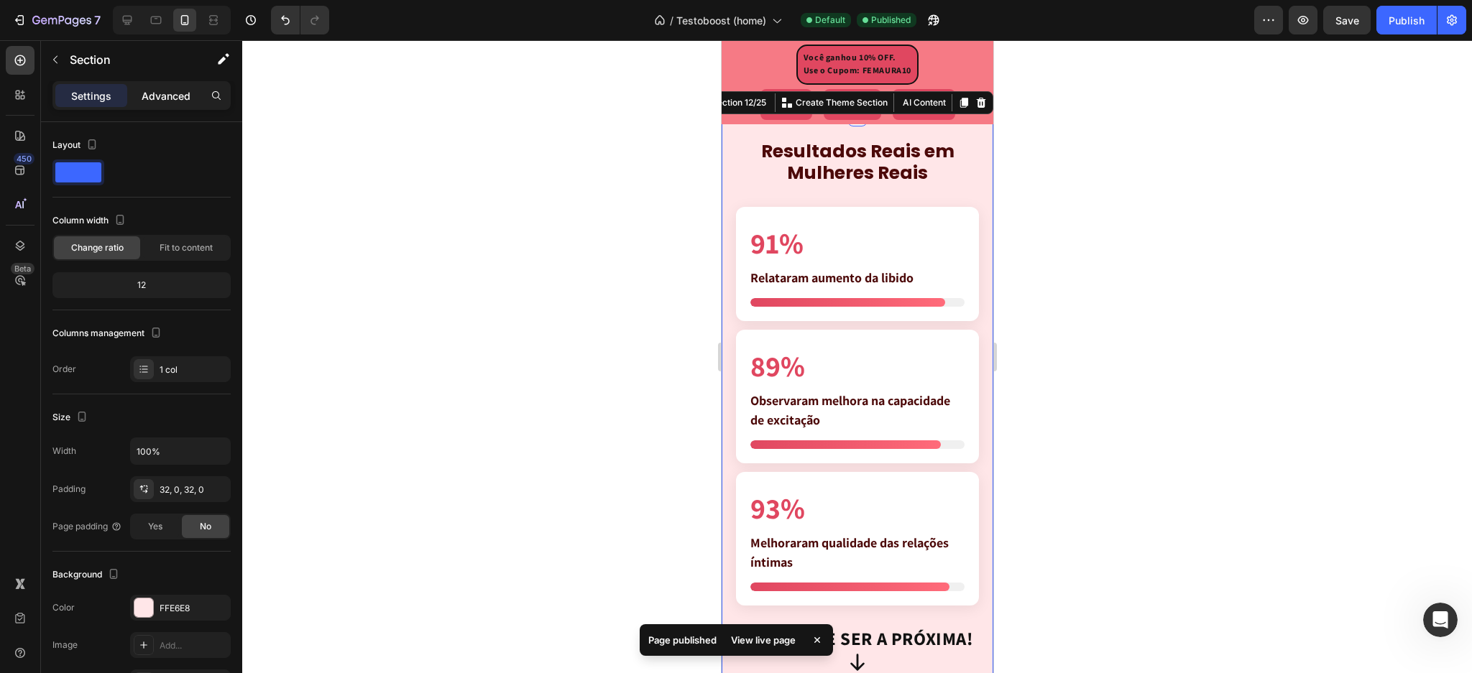
click at [148, 96] on p "Advanced" at bounding box center [166, 95] width 49 height 15
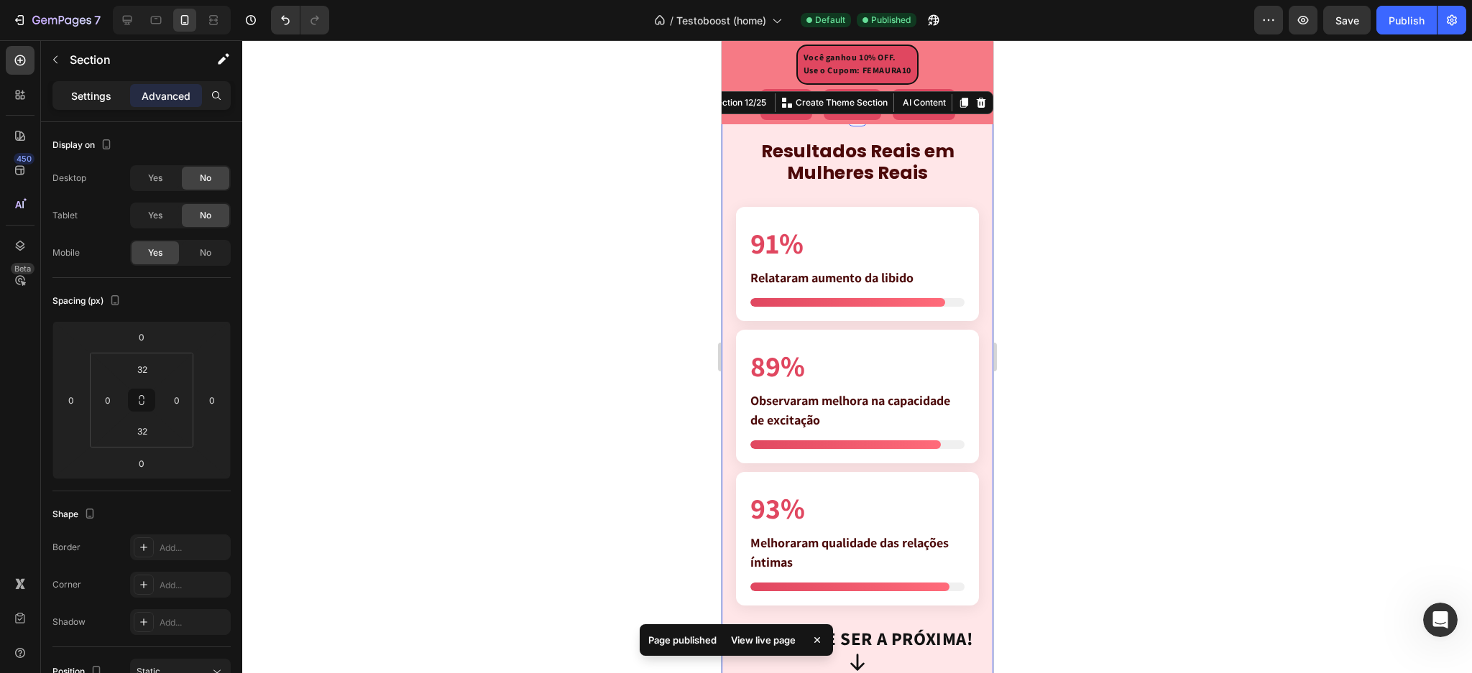
click at [86, 96] on p "Settings" at bounding box center [91, 95] width 40 height 15
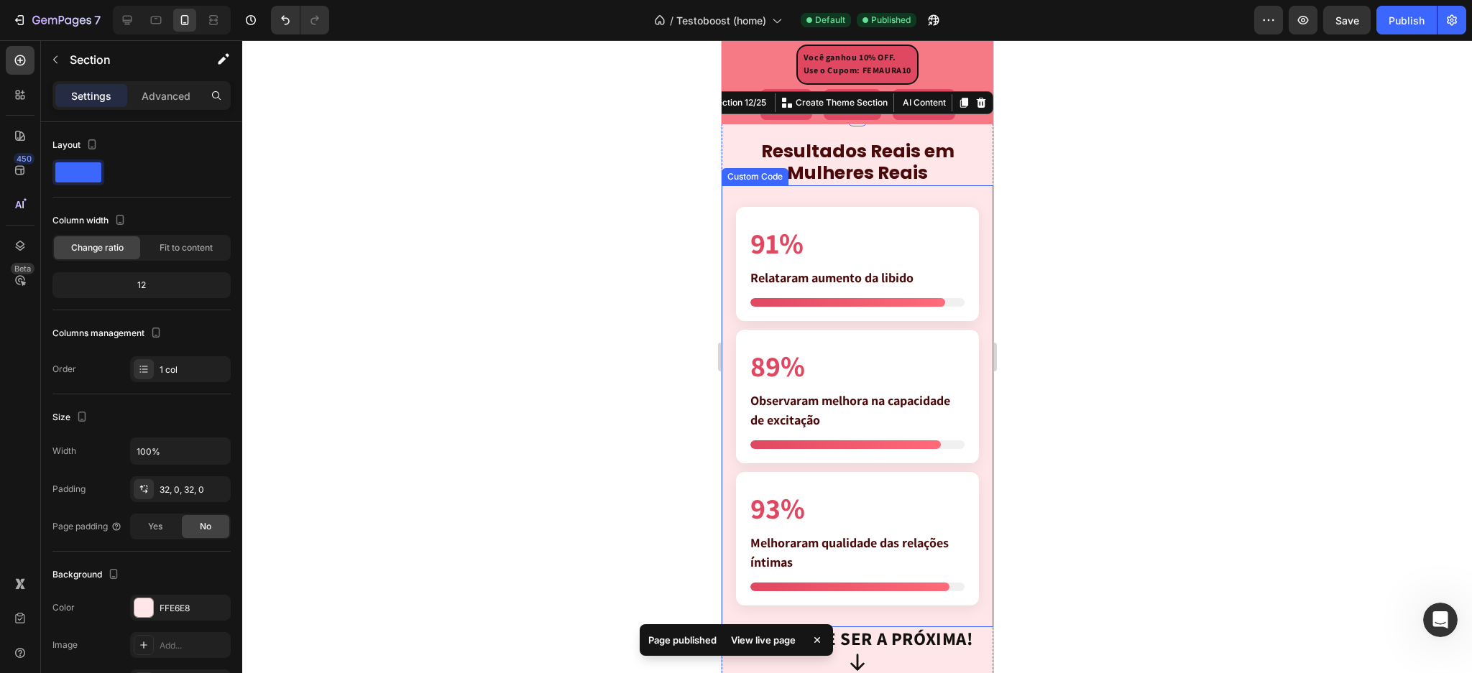
click at [834, 307] on div at bounding box center [847, 302] width 195 height 9
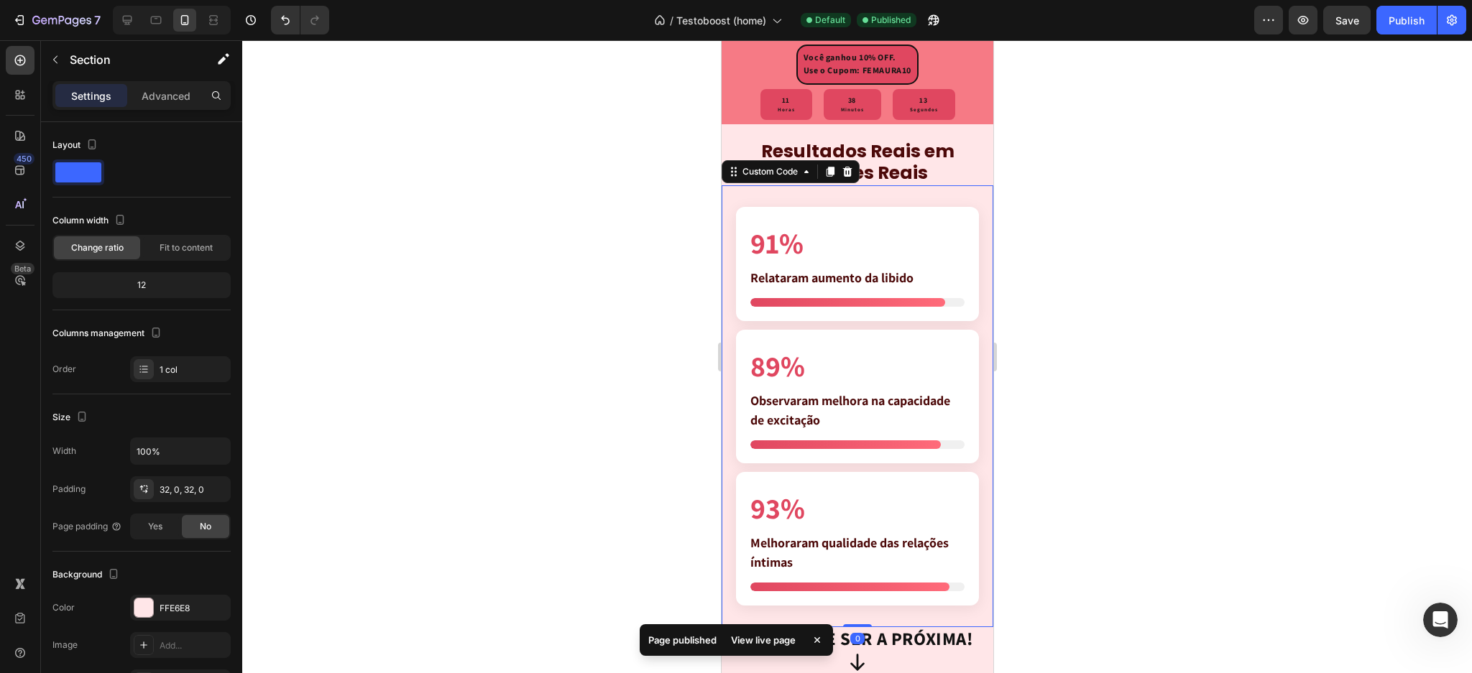
click at [834, 307] on div at bounding box center [847, 302] width 195 height 9
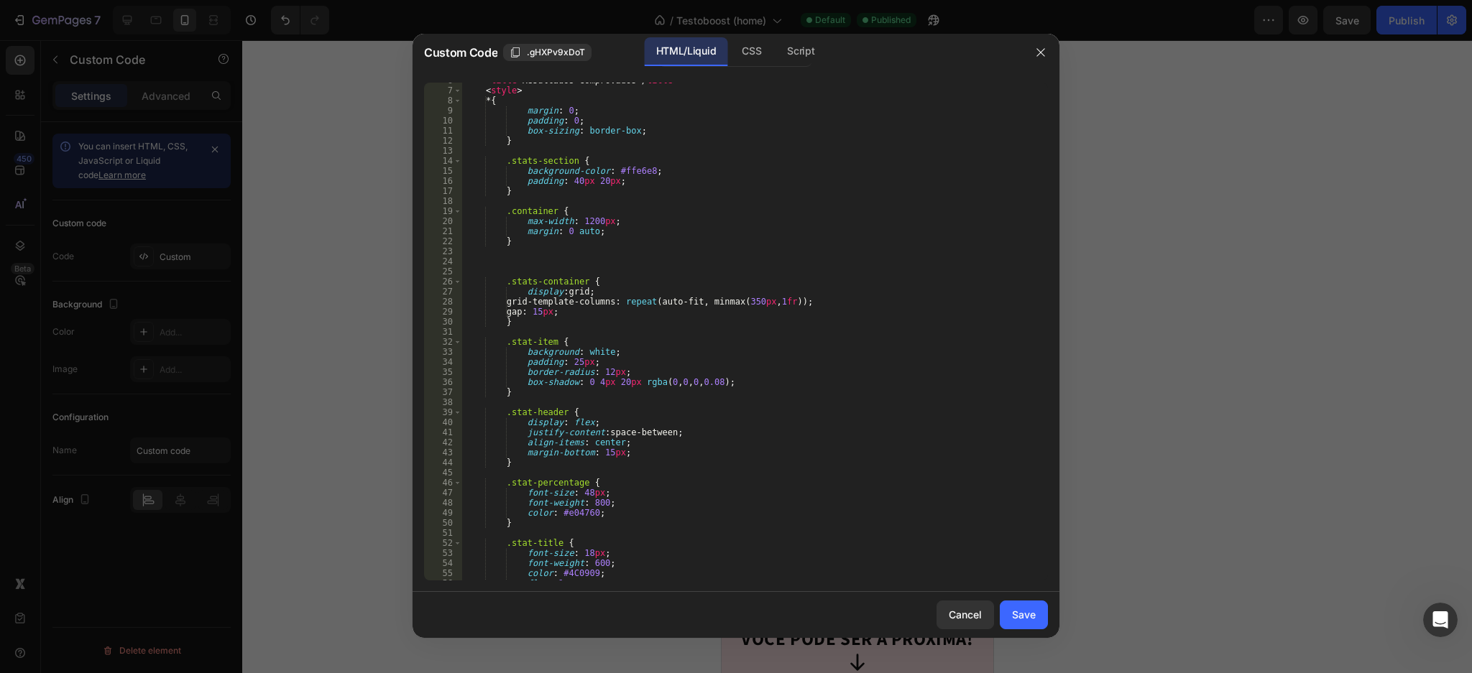
scroll to position [173, 0]
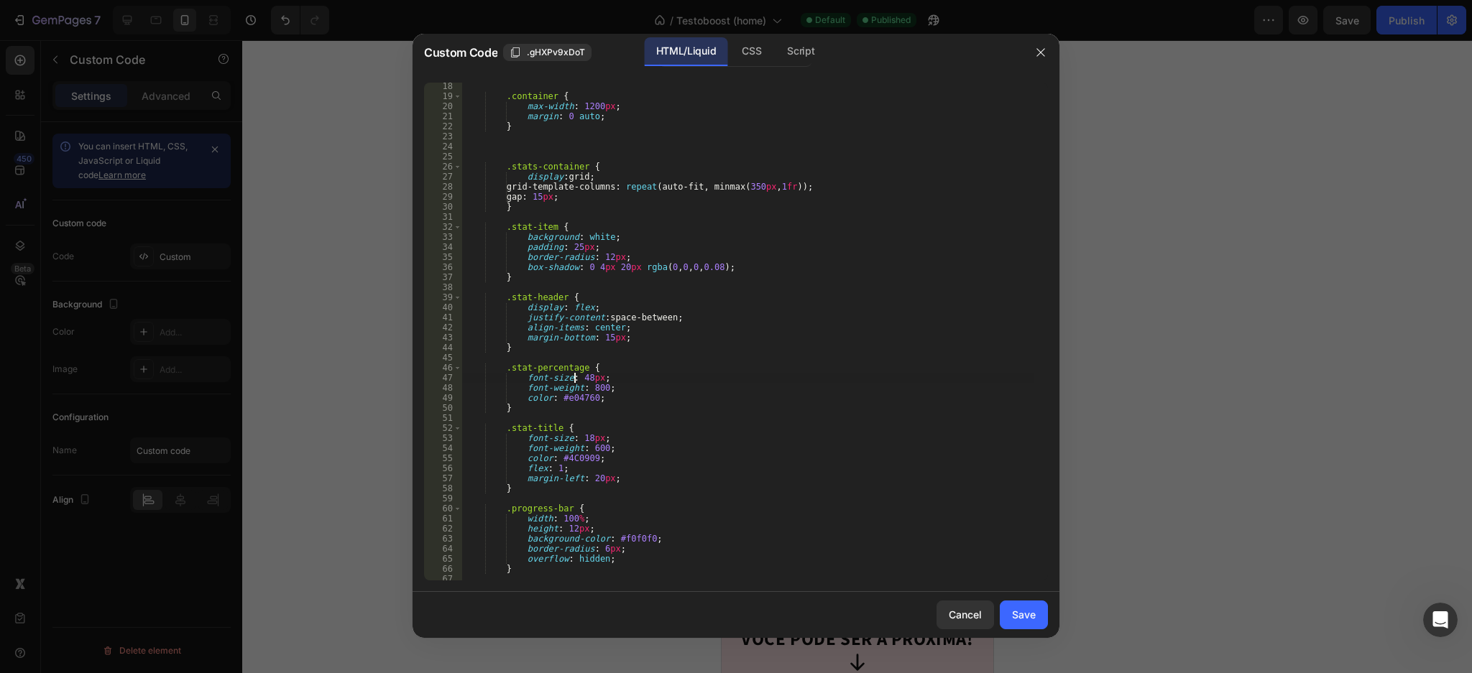
click at [576, 377] on div ".container { max-width : 1200 px ; margin : 0 auto ; } .stats-container { displ…" at bounding box center [747, 340] width 571 height 519
click at [569, 374] on div ".container { max-width : 1200 px ; margin : 0 auto ; } .stats-container { displ…" at bounding box center [747, 340] width 571 height 519
click at [571, 374] on div ".container { max-width : 1200 px ; margin : 0 auto ; } .stats-container { displ…" at bounding box center [747, 340] width 571 height 519
click at [576, 376] on div ".container { max-width : 1200 px ; margin : 0 auto ; } .stats-container { displ…" at bounding box center [747, 340] width 571 height 519
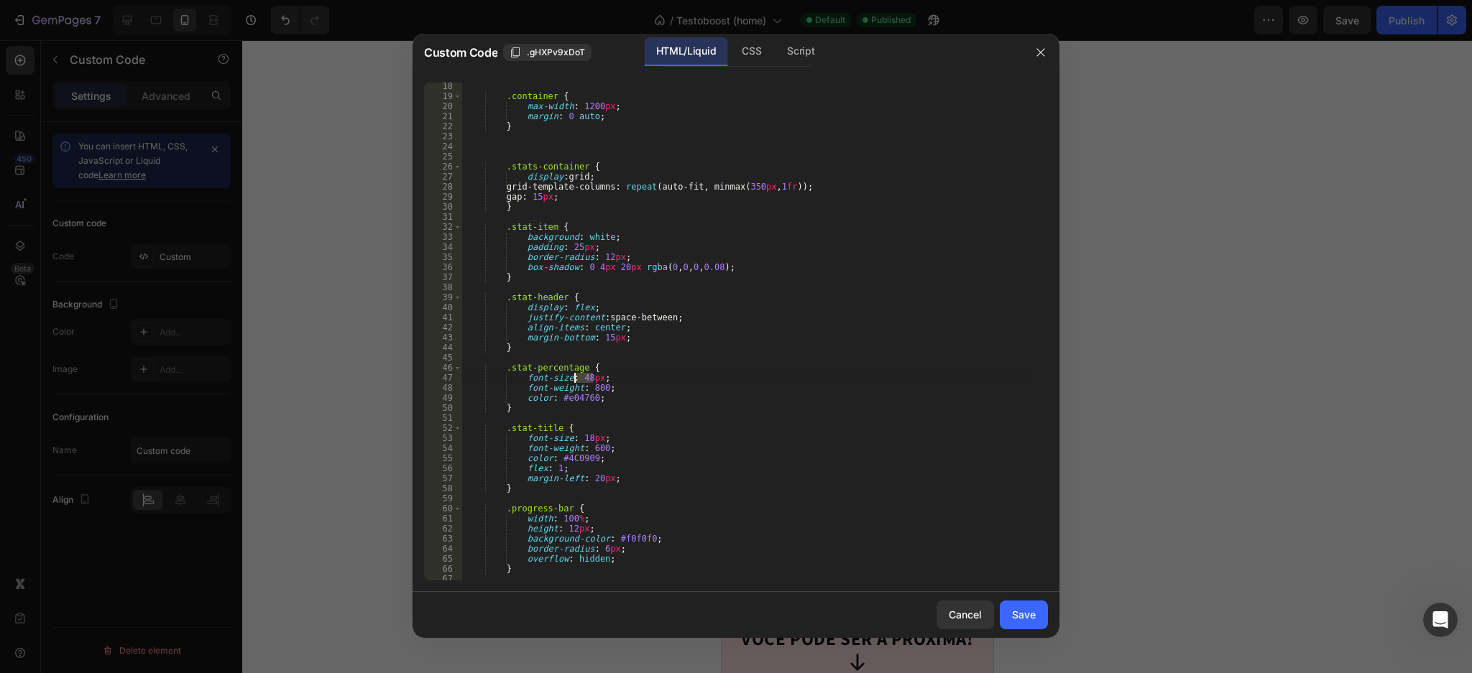
click at [576, 376] on div ".container { max-width : 1200 px ; margin : 0 auto ; } .stats-container { displ…" at bounding box center [747, 340] width 571 height 519
click at [579, 436] on div ".container { max-width : 1200 px ; margin : 0 auto ; } .stats-container { displ…" at bounding box center [747, 340] width 571 height 519
type textarea "font-size: 18px;"
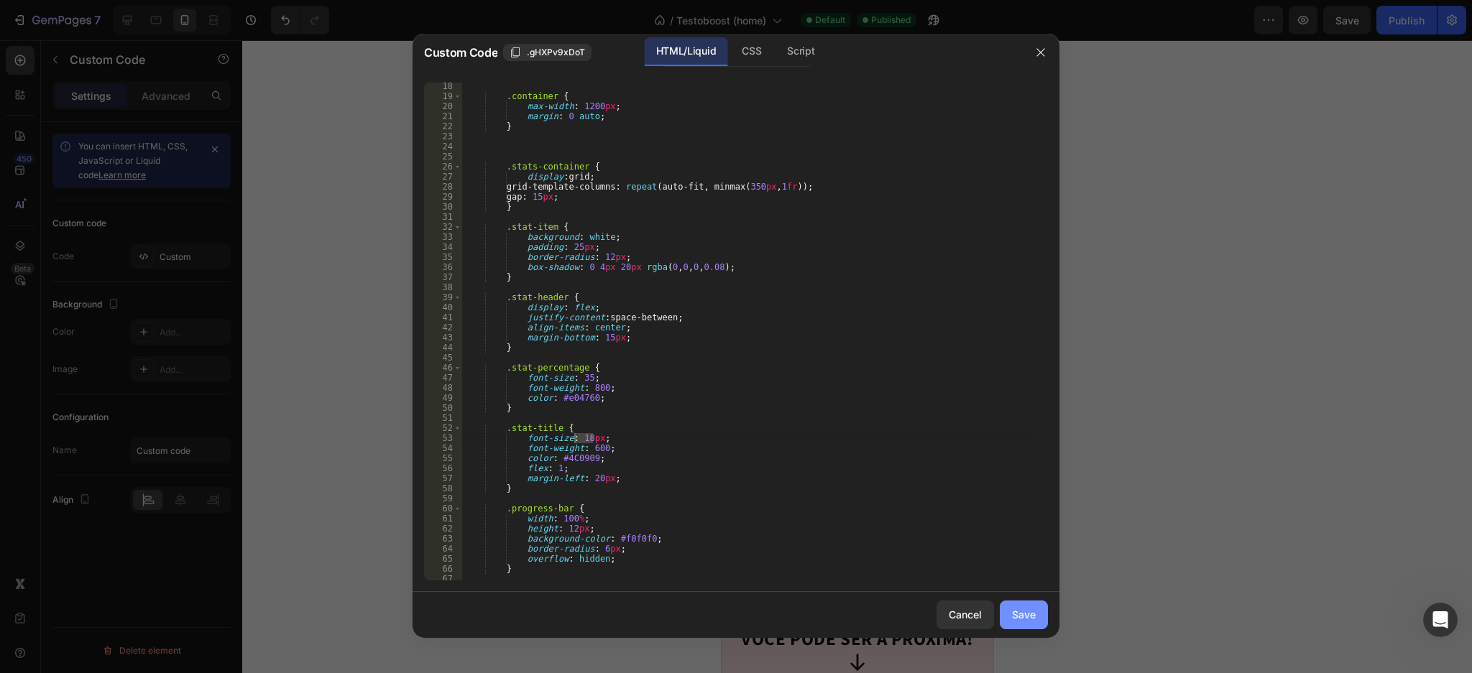
click at [1031, 612] on div "Save" at bounding box center [1024, 614] width 24 height 15
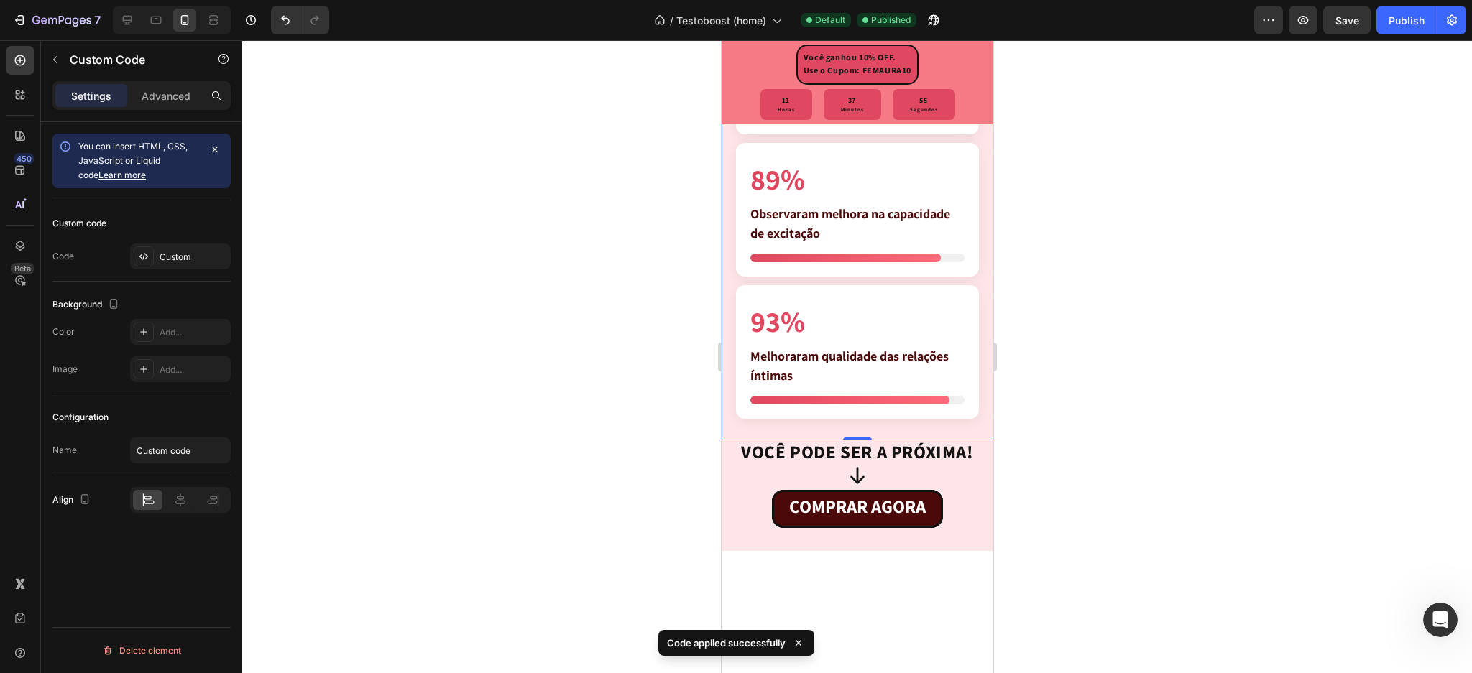
scroll to position [3511, 0]
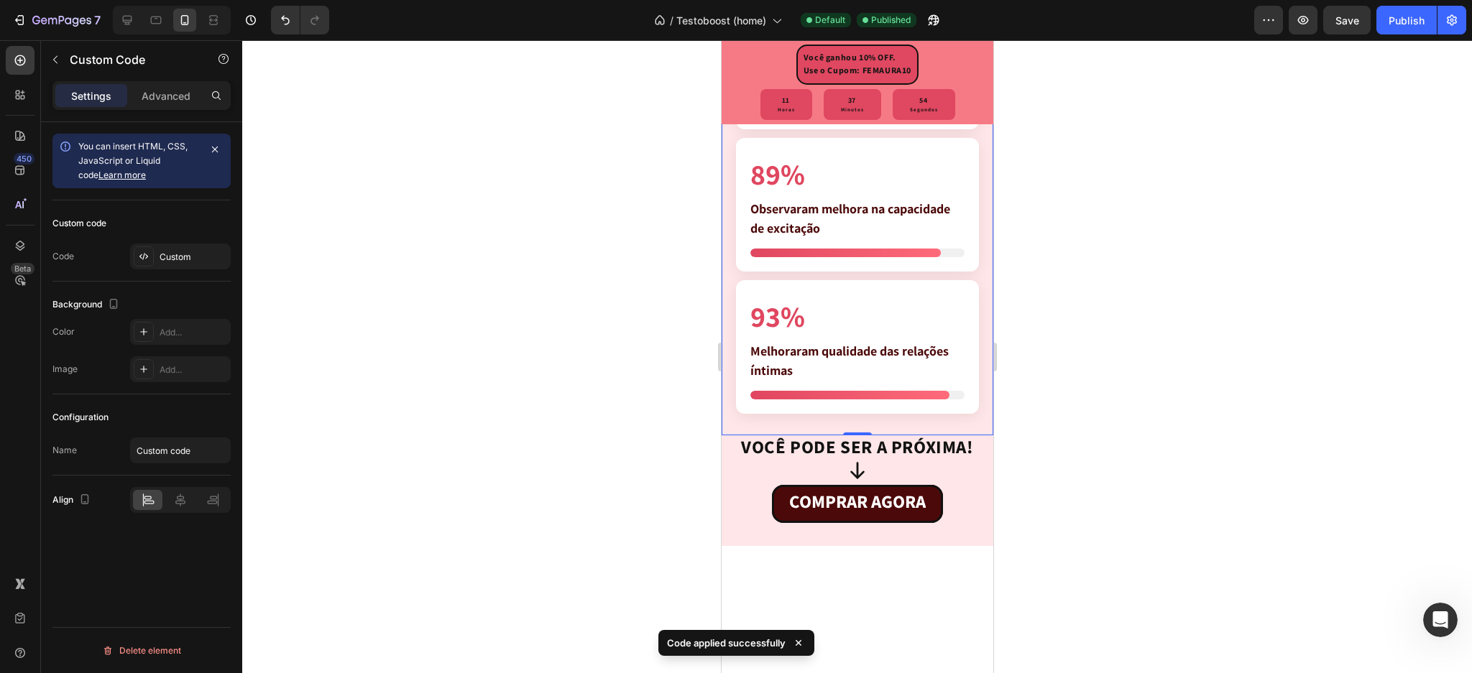
click at [1091, 481] on div at bounding box center [857, 356] width 1230 height 633
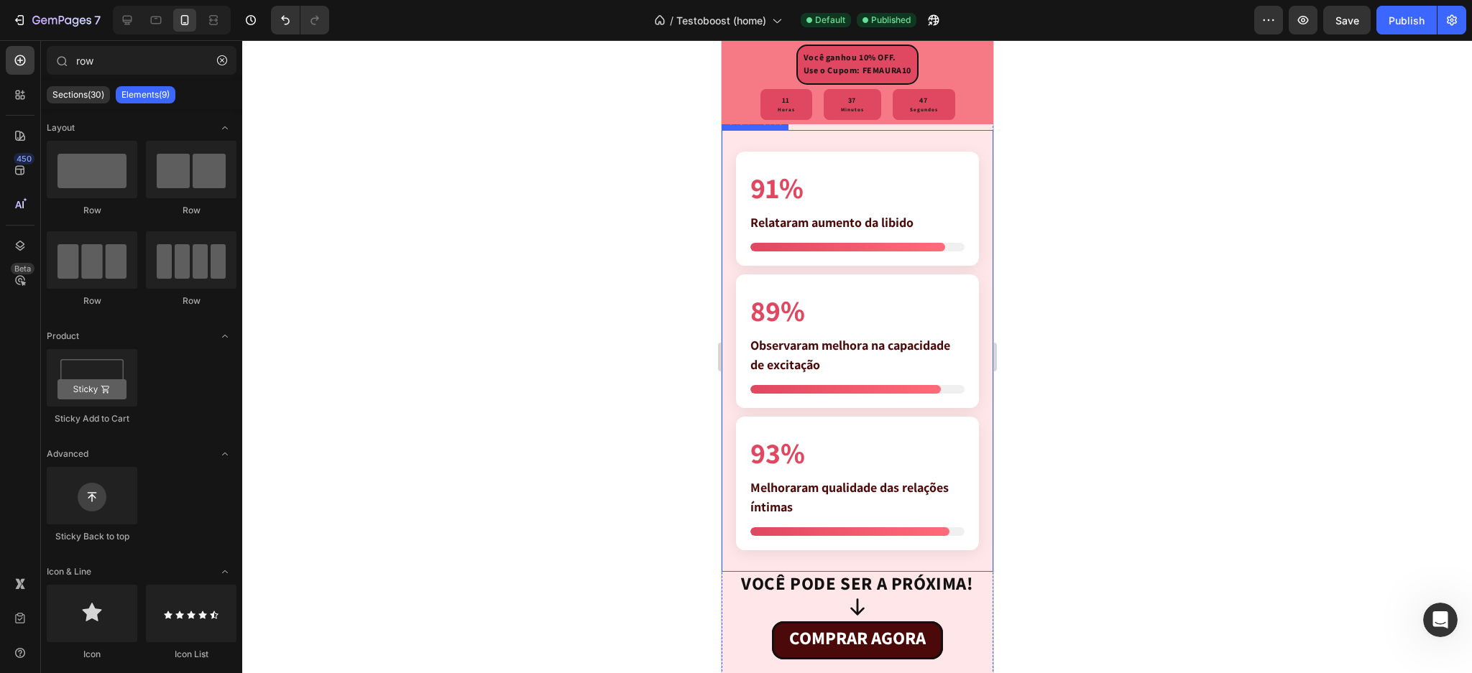
scroll to position [3416, 0]
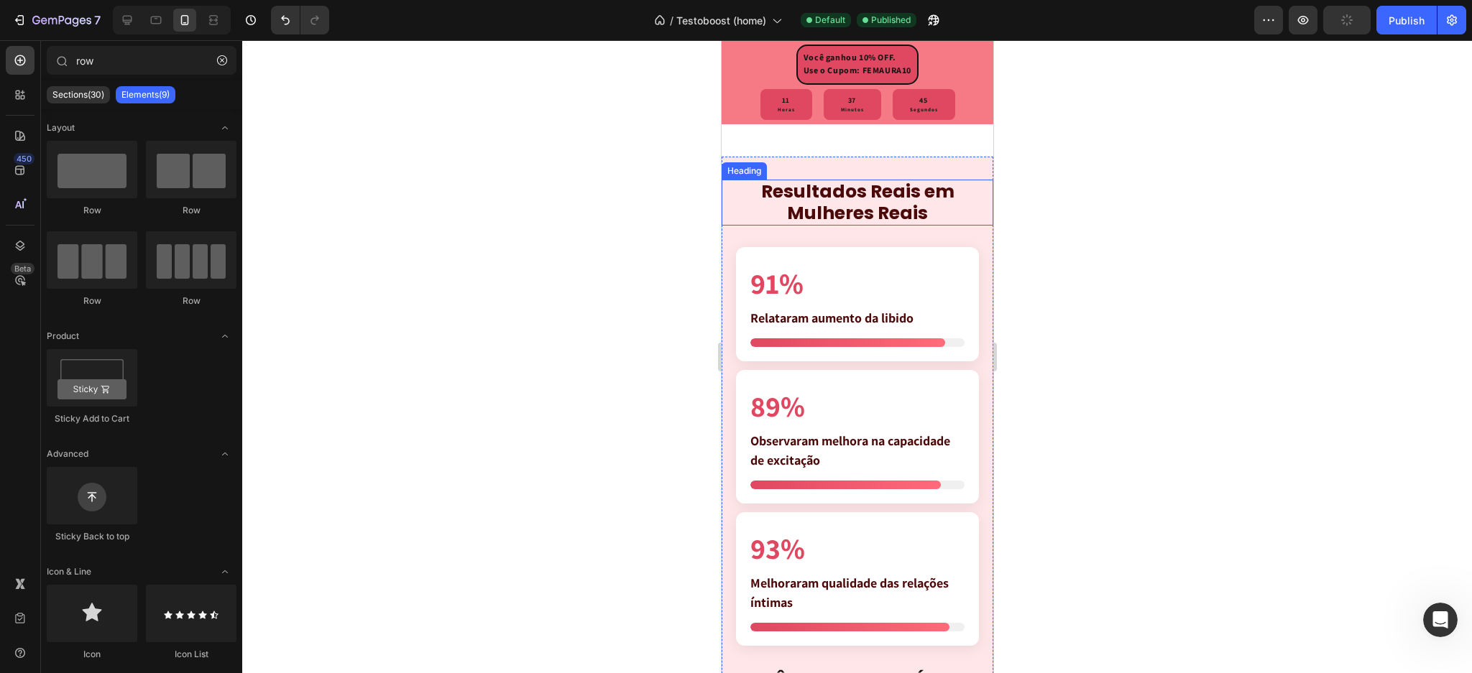
click at [852, 226] on strong "Resultados Reais em Mulheres Reais" at bounding box center [856, 202] width 193 height 47
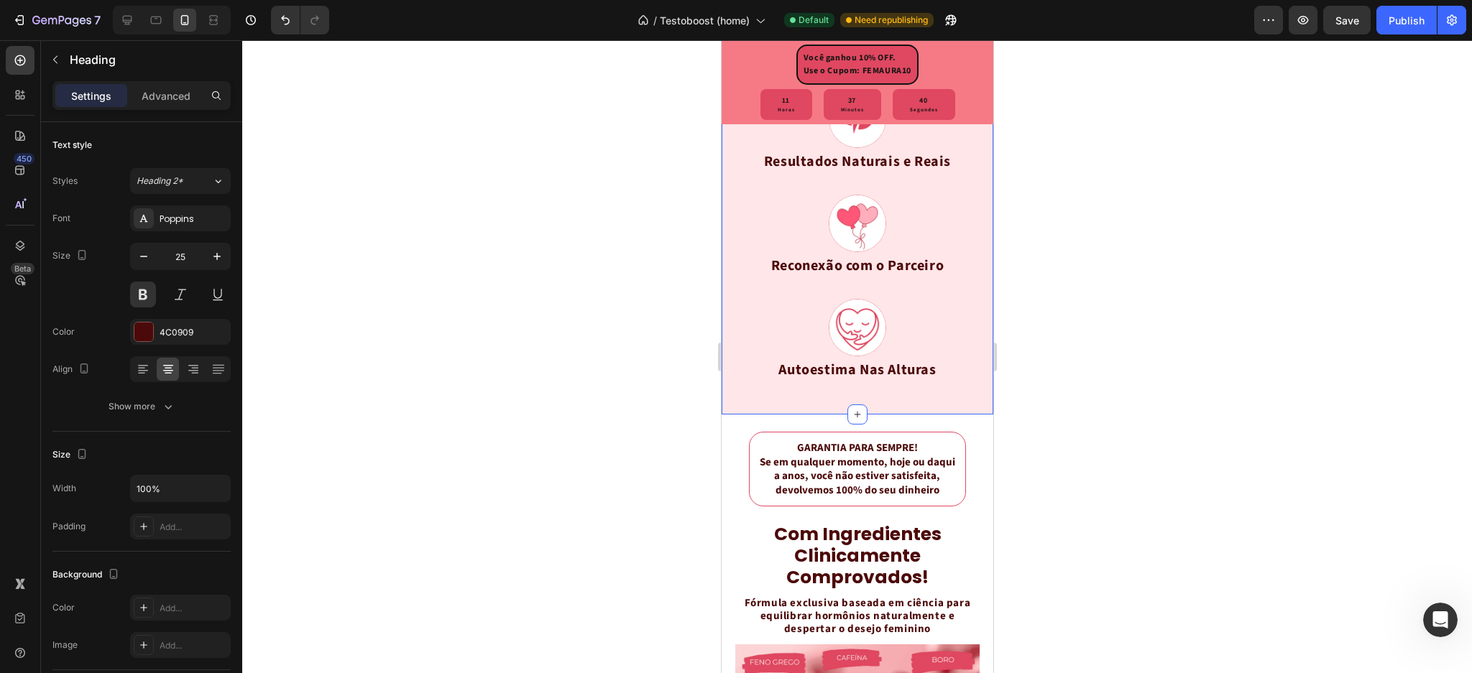
scroll to position [2169, 0]
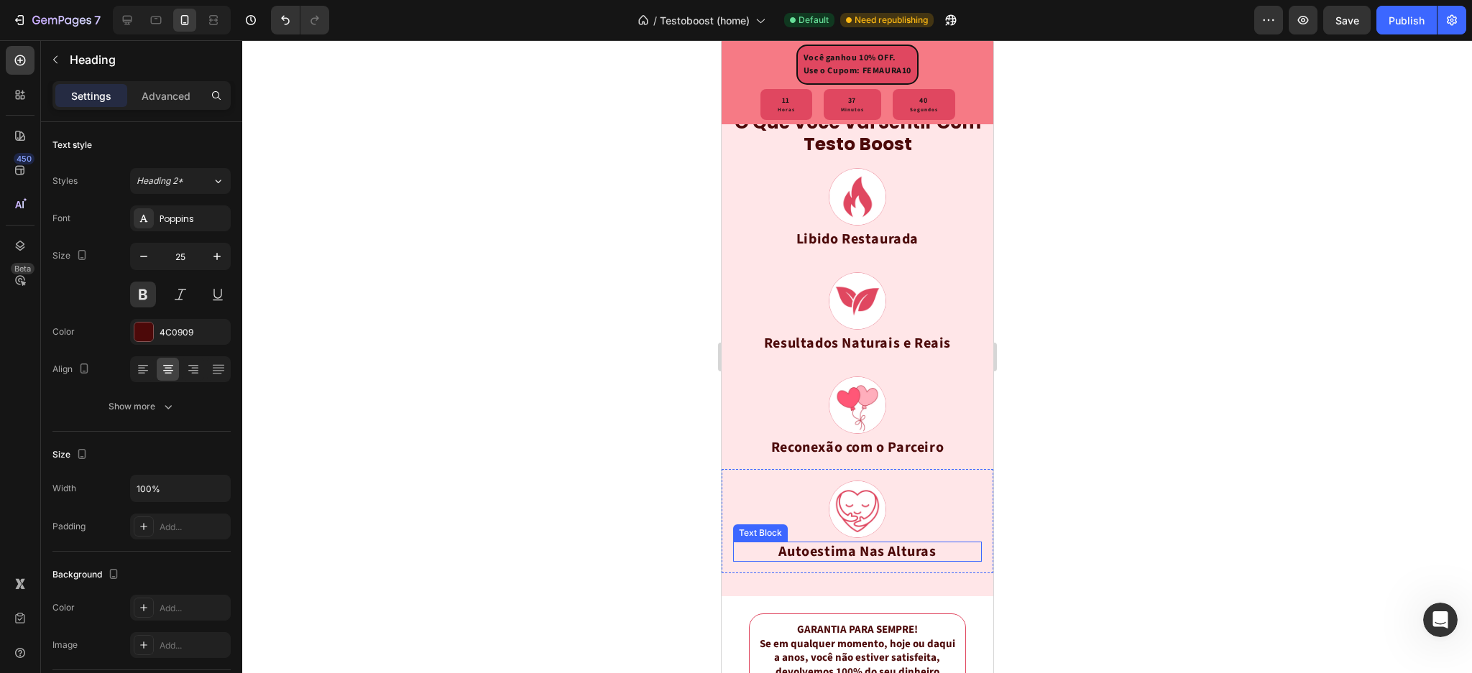
click at [795, 552] on strong "Autoestima Nas Alturas" at bounding box center [856, 552] width 157 height 20
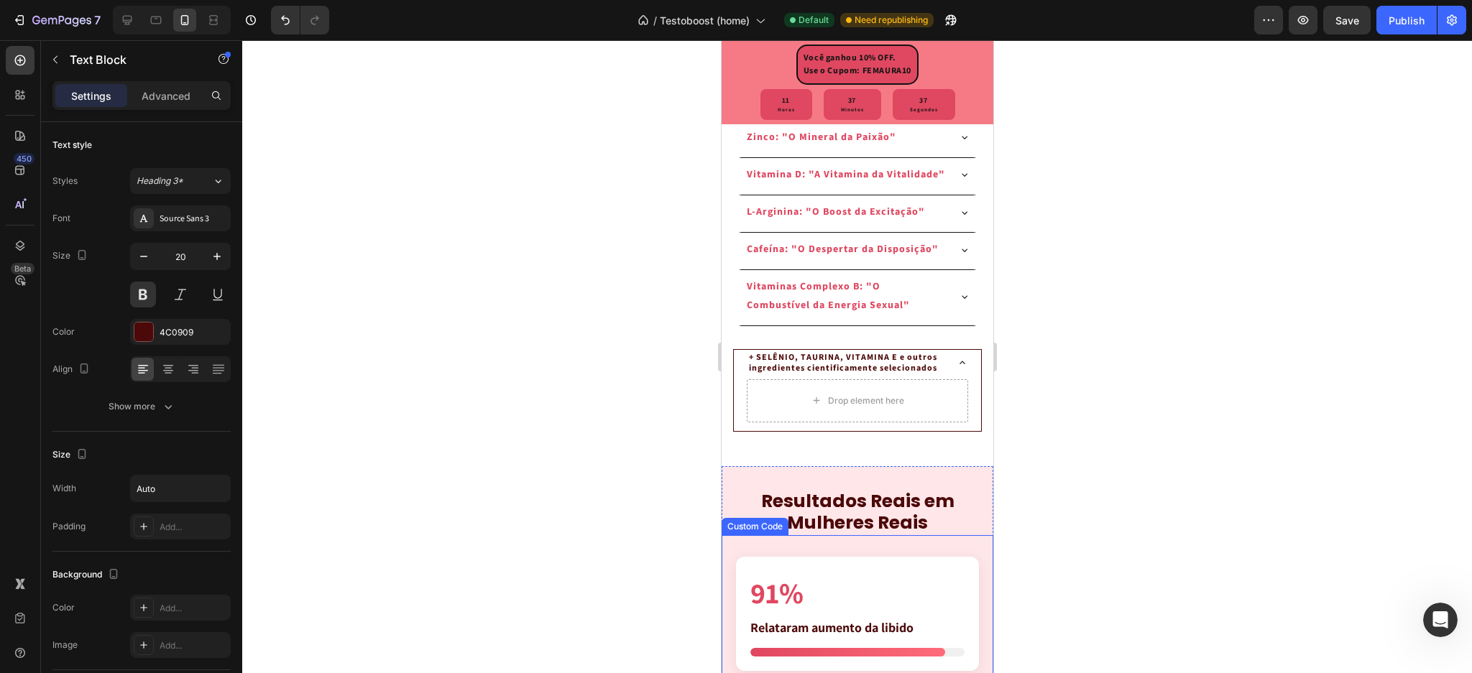
scroll to position [3319, 0]
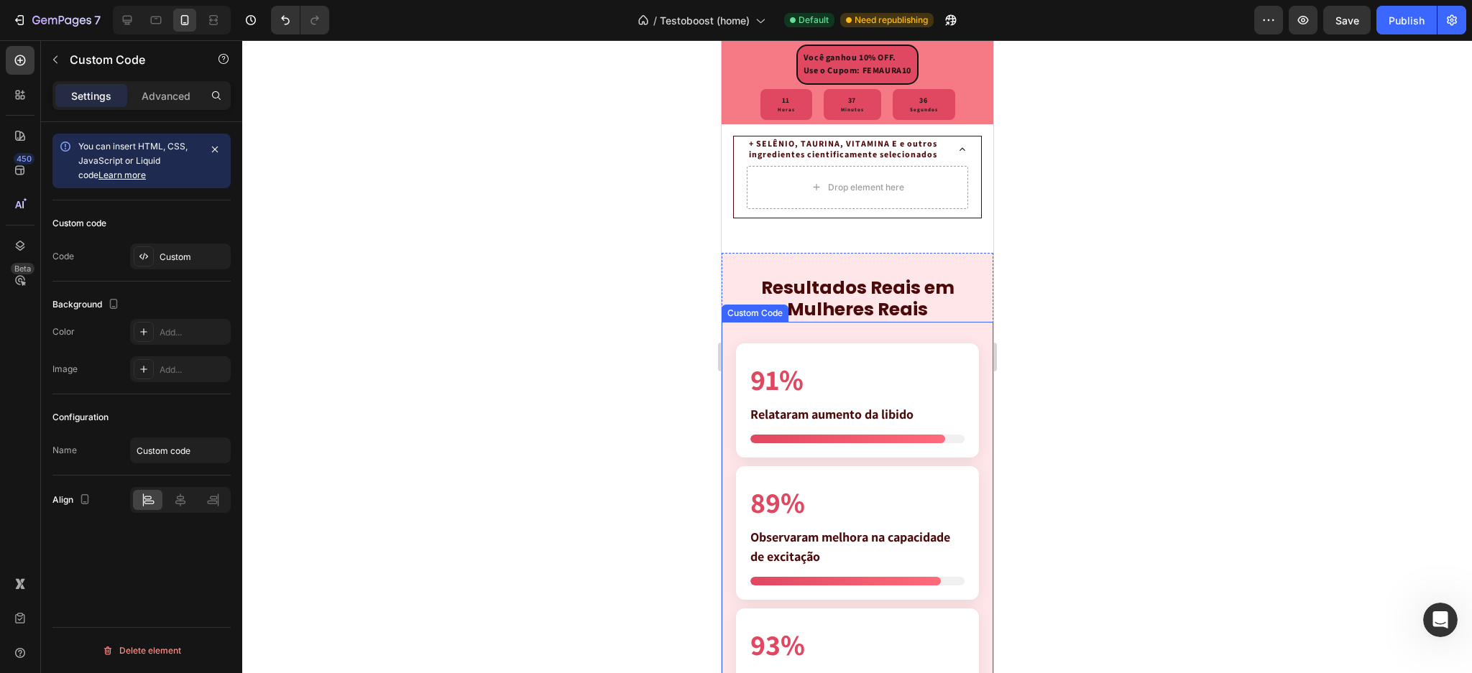
click at [805, 424] on div "91% Relataram aumento da libido" at bounding box center [857, 391] width 214 height 66
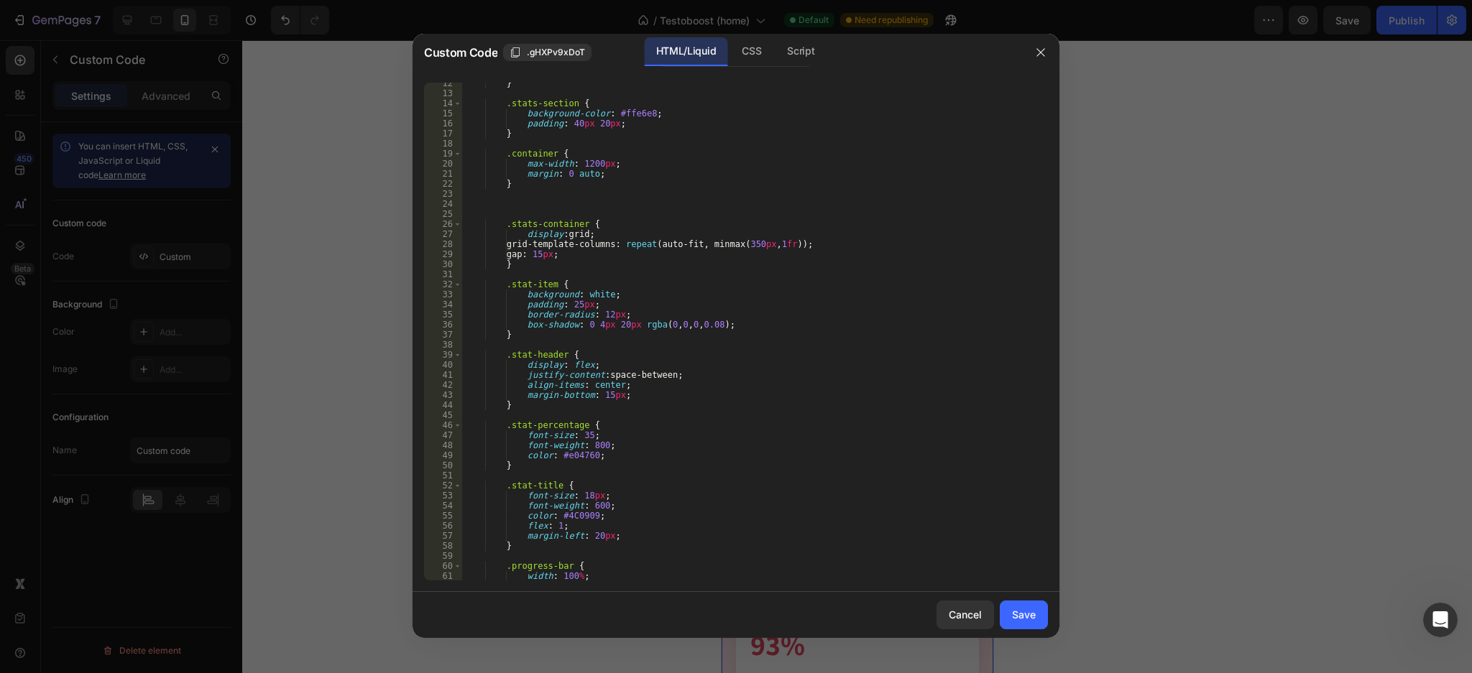
scroll to position [115, 0]
click at [577, 495] on div "} .stats-section { background-color : #ffe6e8 ; padding : 40 px 20 px ; } .cont…" at bounding box center [747, 337] width 571 height 519
click at [582, 492] on div "} .stats-section { background-color : #ffe6e8 ; padding : 40 px 20 px ; } .cont…" at bounding box center [747, 337] width 571 height 519
type textarea "font-size: 20px;"
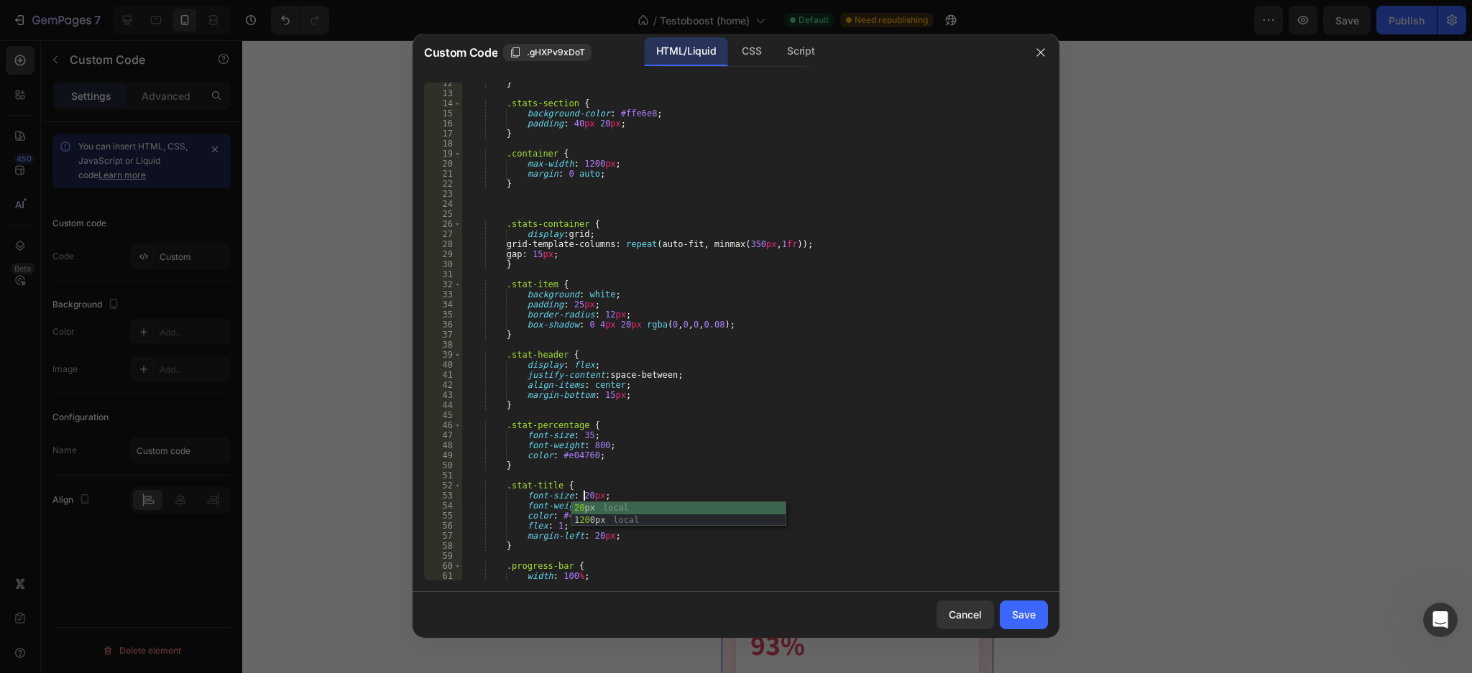
click at [827, 474] on div "} .stats-section { background-color : #ffe6e8 ; padding : 40 px 20 px ; } .cont…" at bounding box center [747, 337] width 571 height 519
click at [584, 432] on div "} .stats-section { background-color : #ffe6e8 ; padding : 40 px 20 px ; } .cont…" at bounding box center [747, 337] width 571 height 519
type textarea "font-size: 30;"
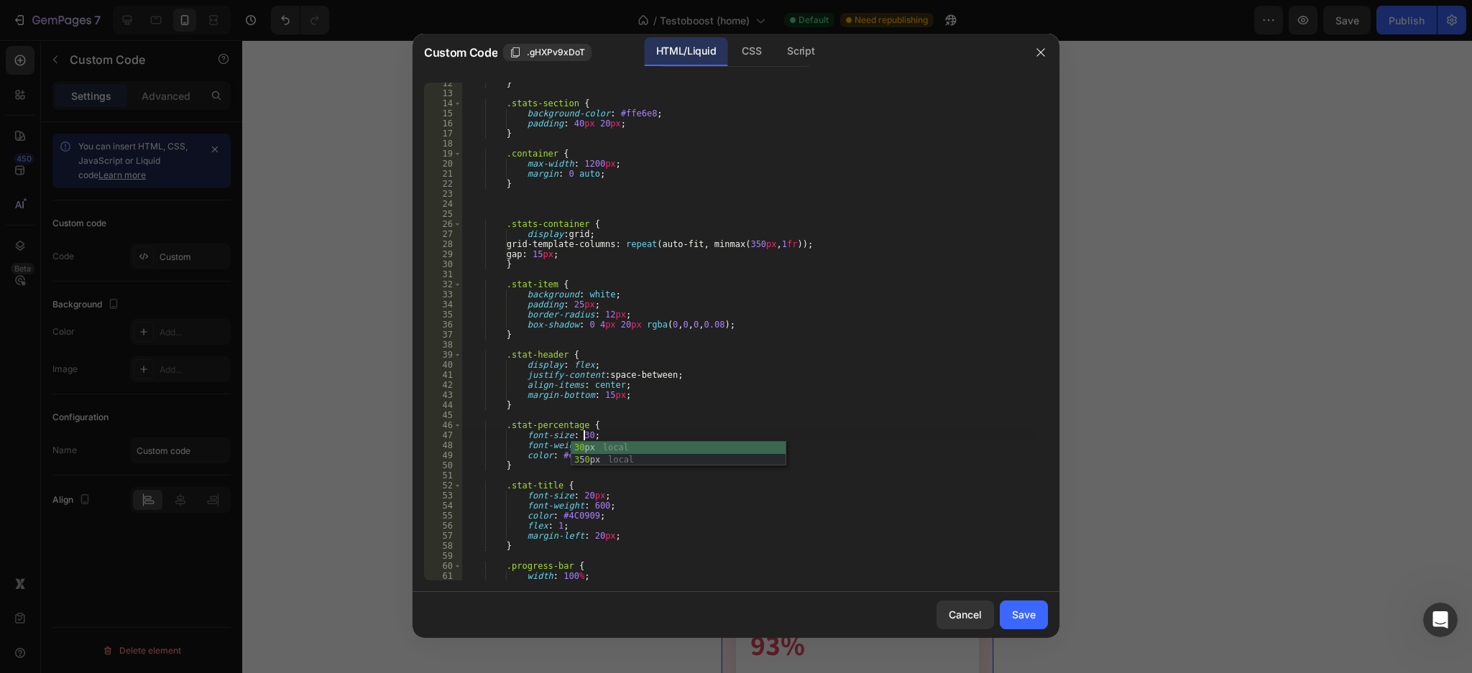
click at [1016, 602] on button "Save" at bounding box center [1024, 615] width 48 height 29
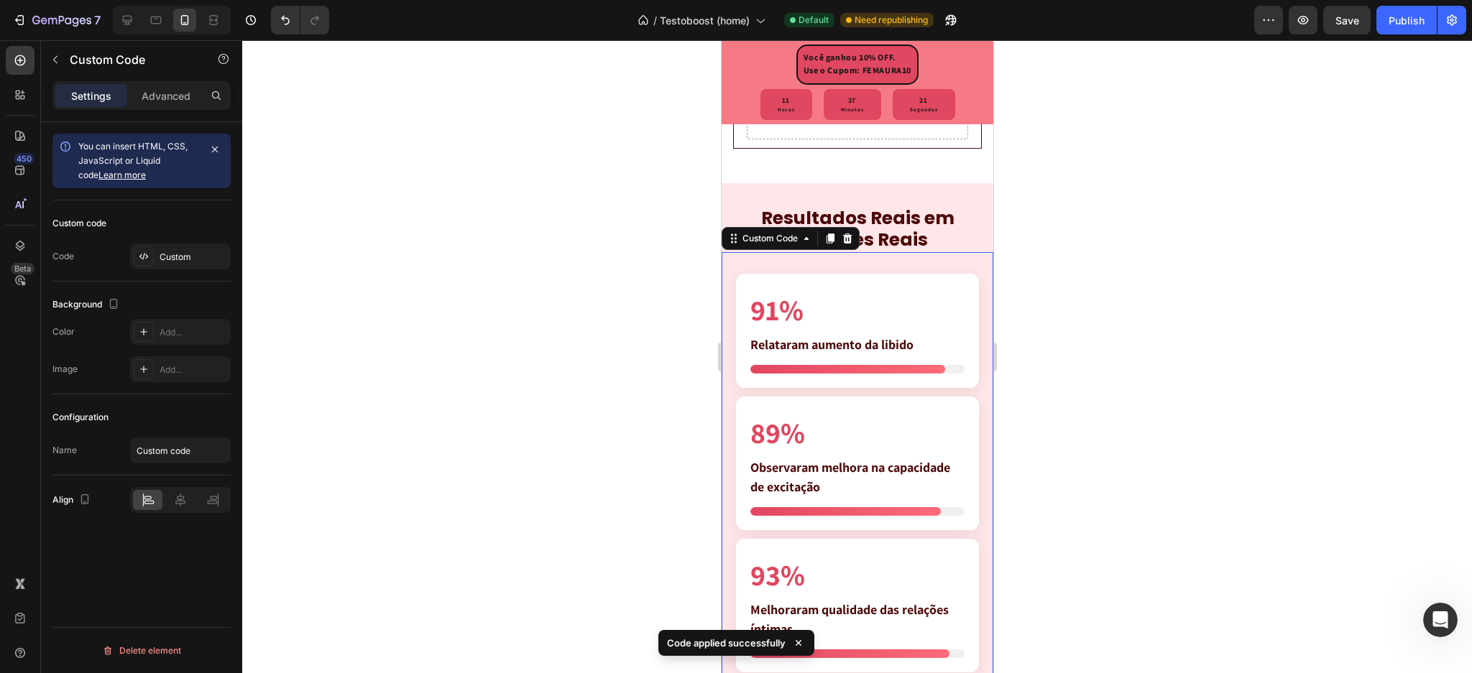
scroll to position [3511, 0]
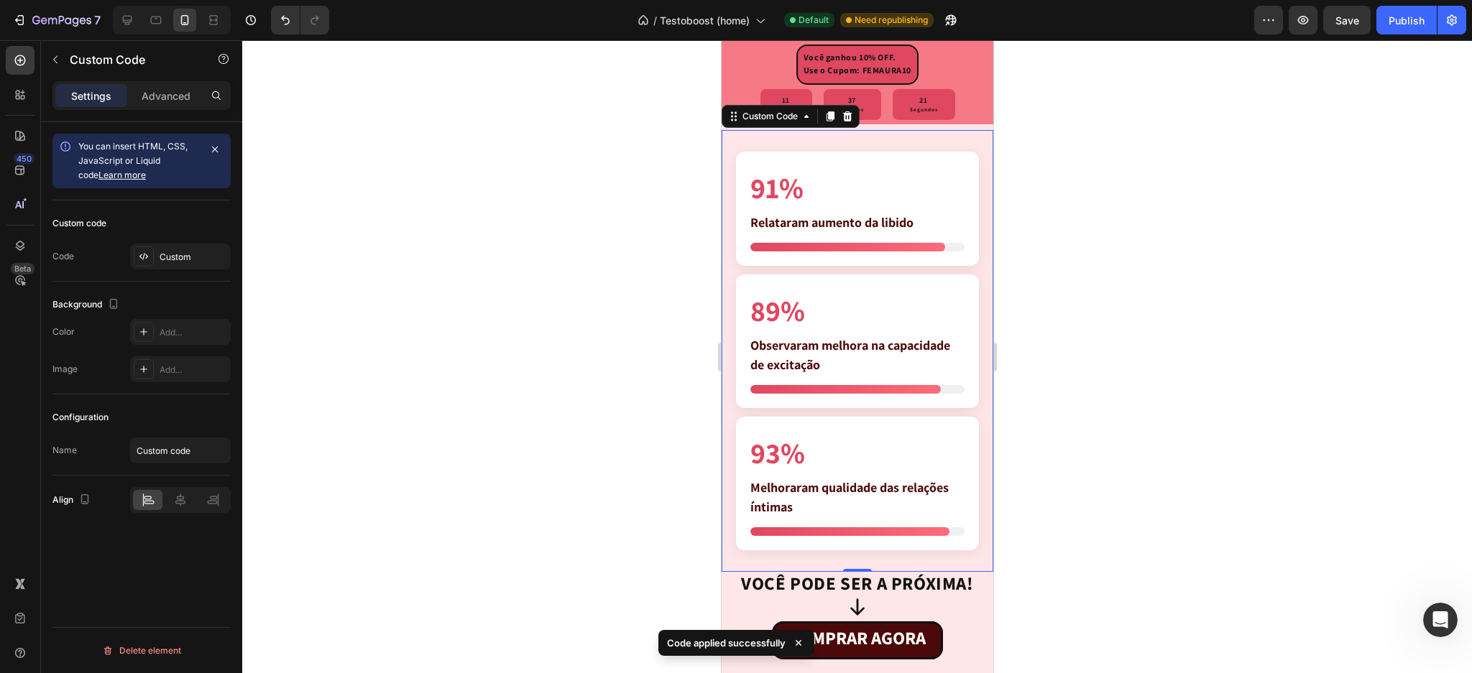
click at [1200, 413] on div at bounding box center [857, 356] width 1230 height 633
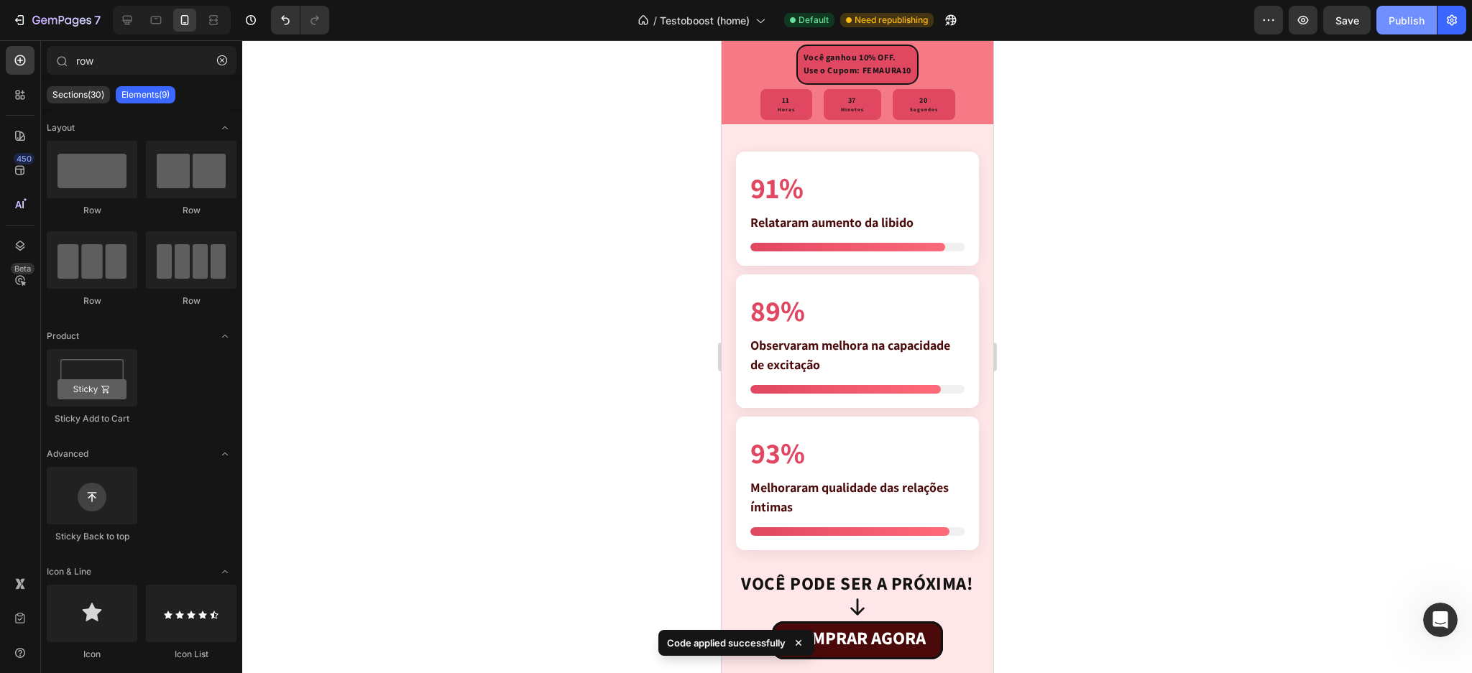
click at [1395, 19] on div "Publish" at bounding box center [1407, 20] width 36 height 15
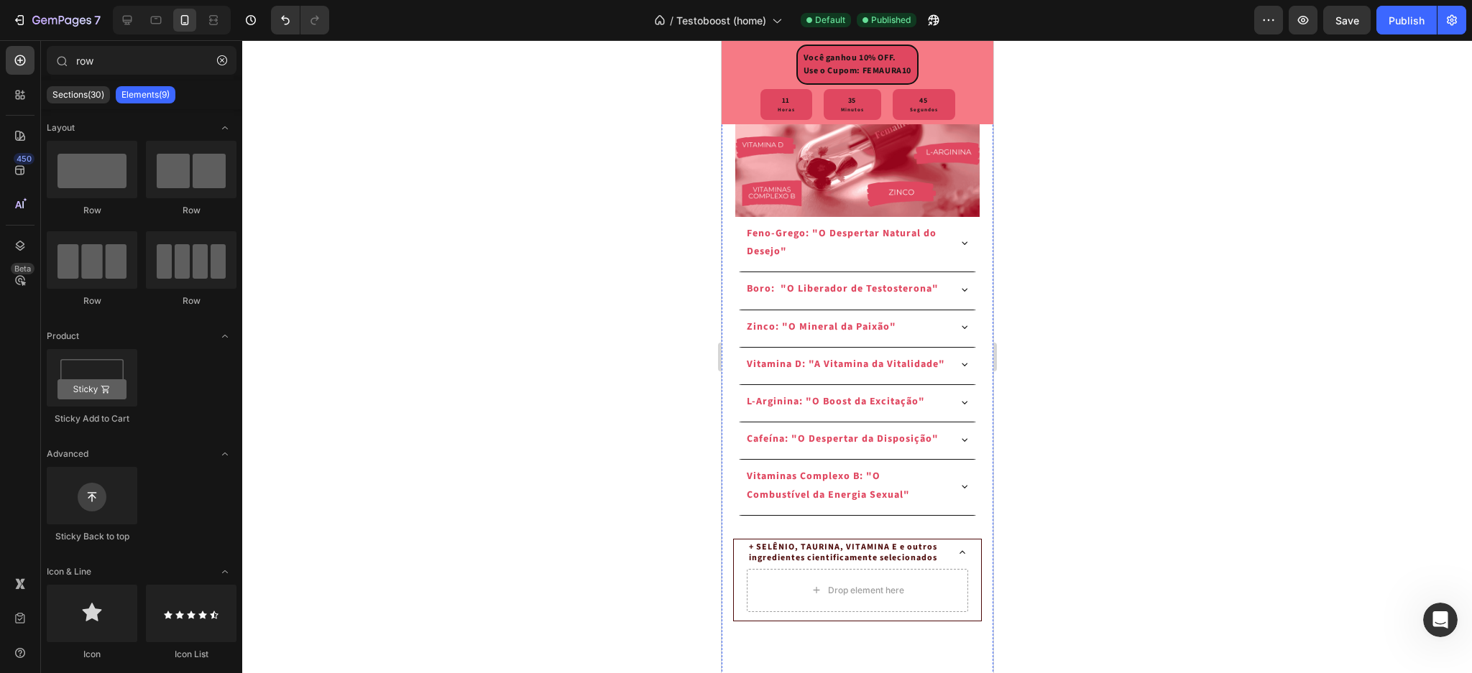
scroll to position [3060, 0]
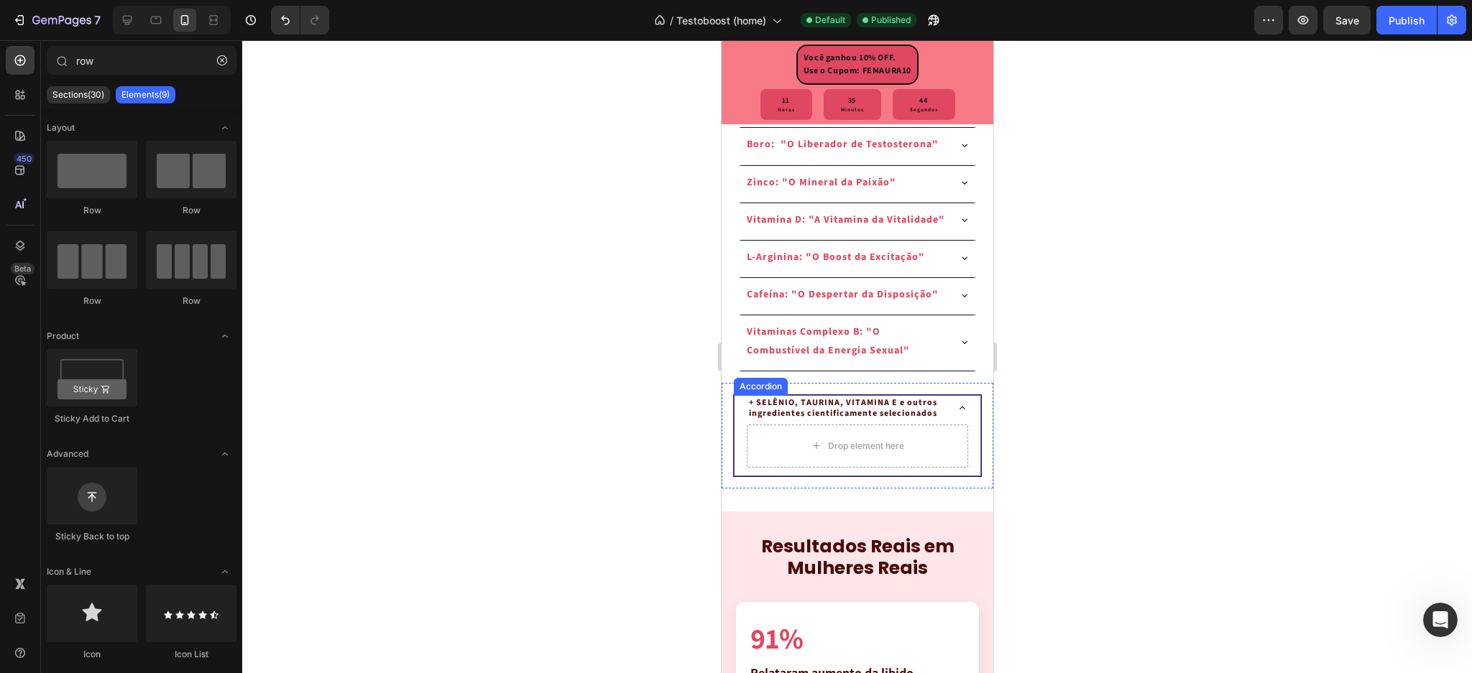
click at [939, 422] on div "+ SELÊNIO, TAURINA, VITAMINA E e outros ingredientes cientificamente selecionad…" at bounding box center [856, 408] width 221 height 27
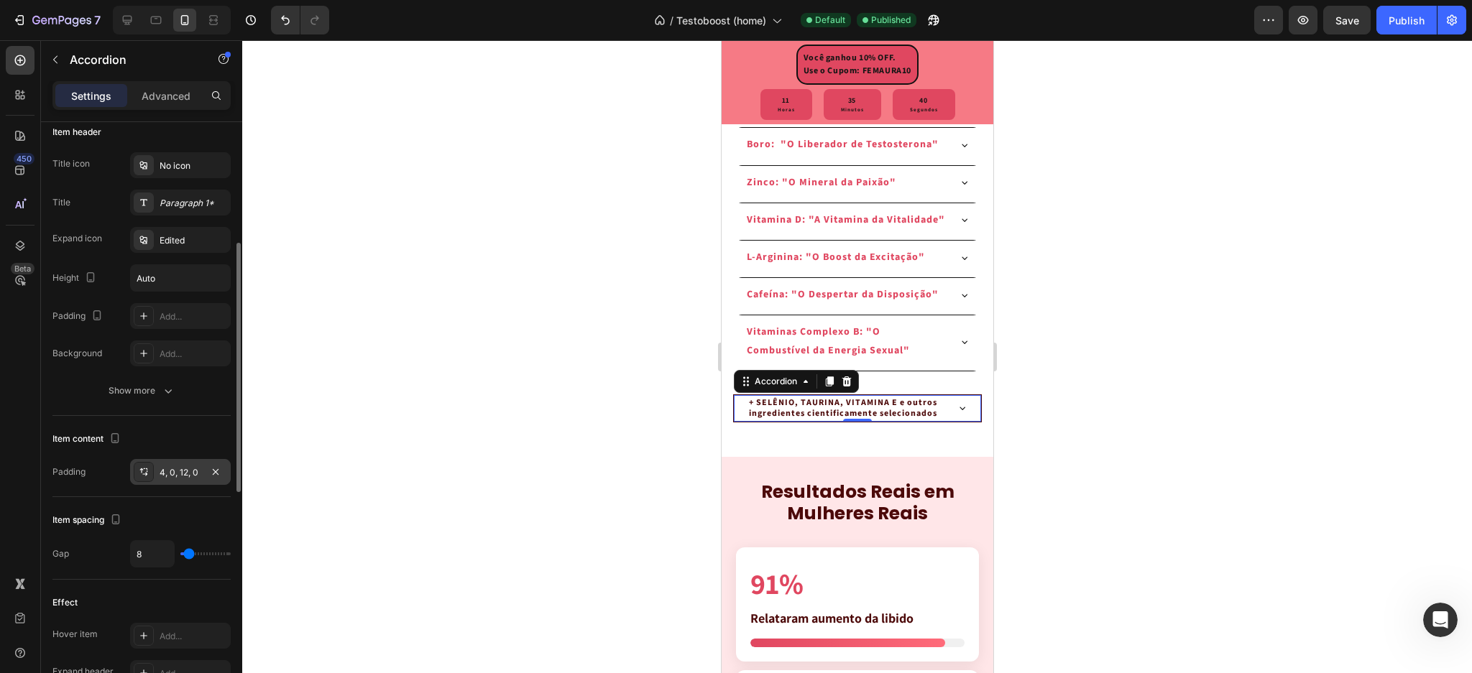
scroll to position [0, 0]
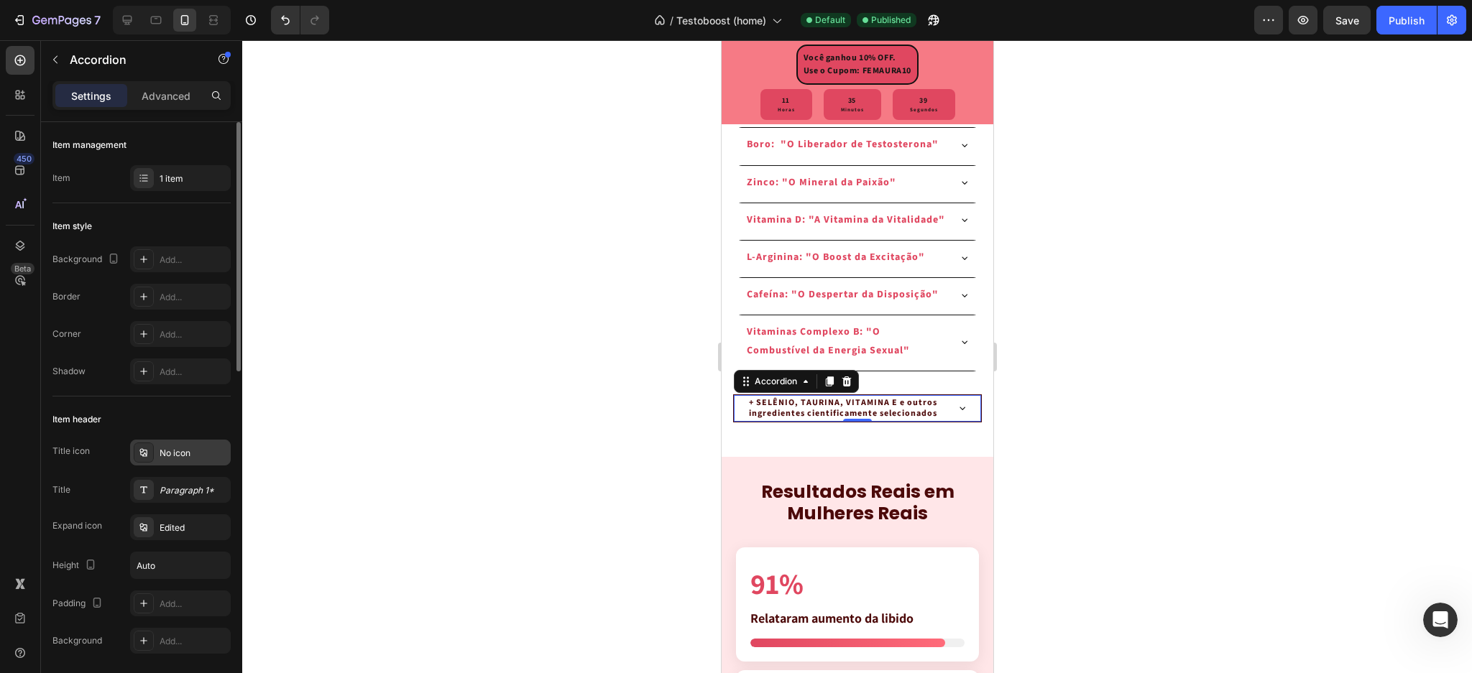
click at [181, 449] on div "No icon" at bounding box center [194, 453] width 68 height 13
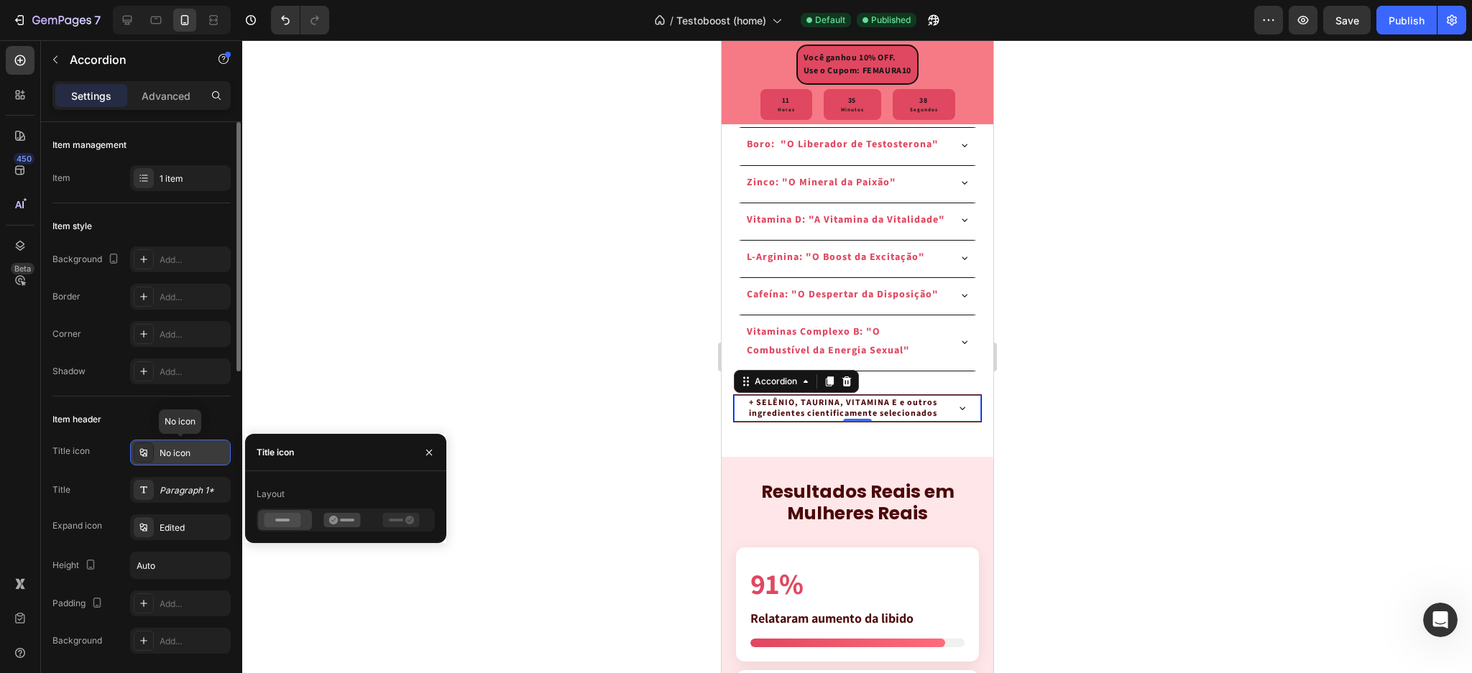
click at [174, 451] on div "No icon" at bounding box center [194, 453] width 68 height 13
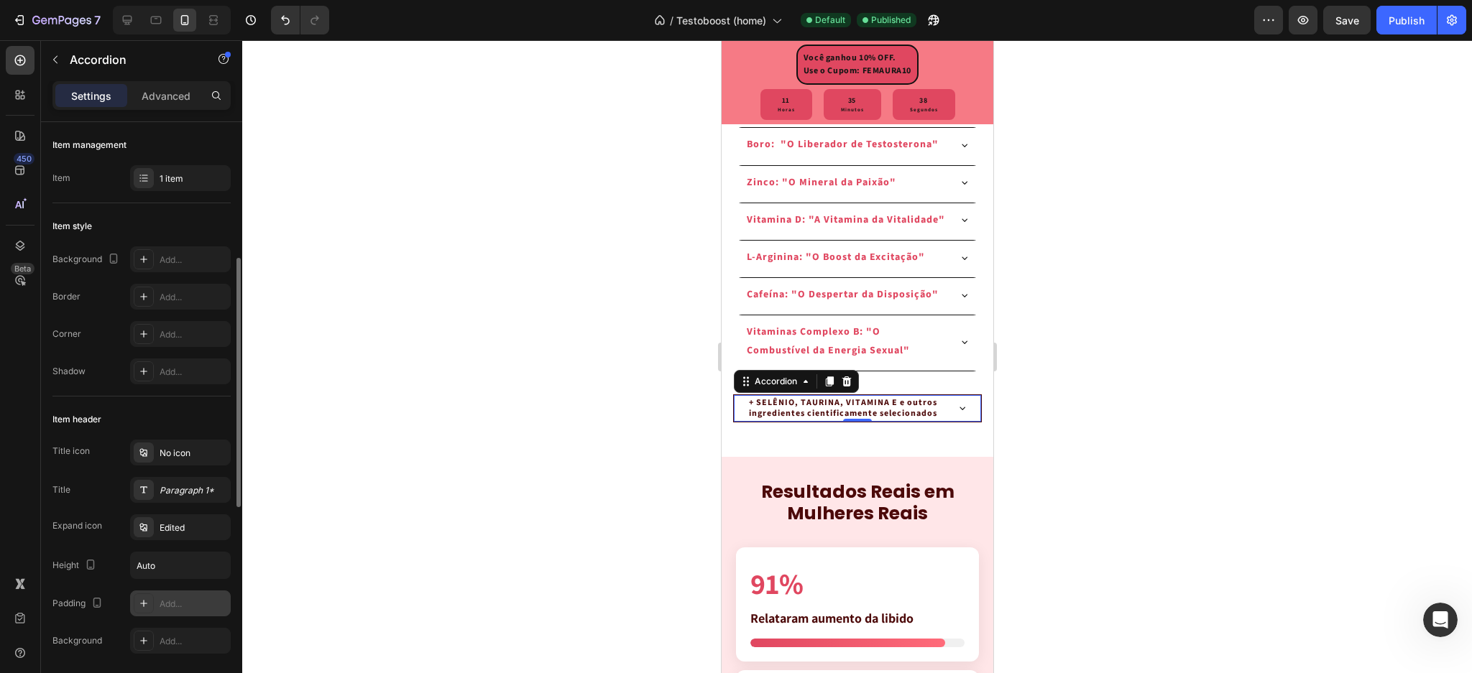
scroll to position [96, 0]
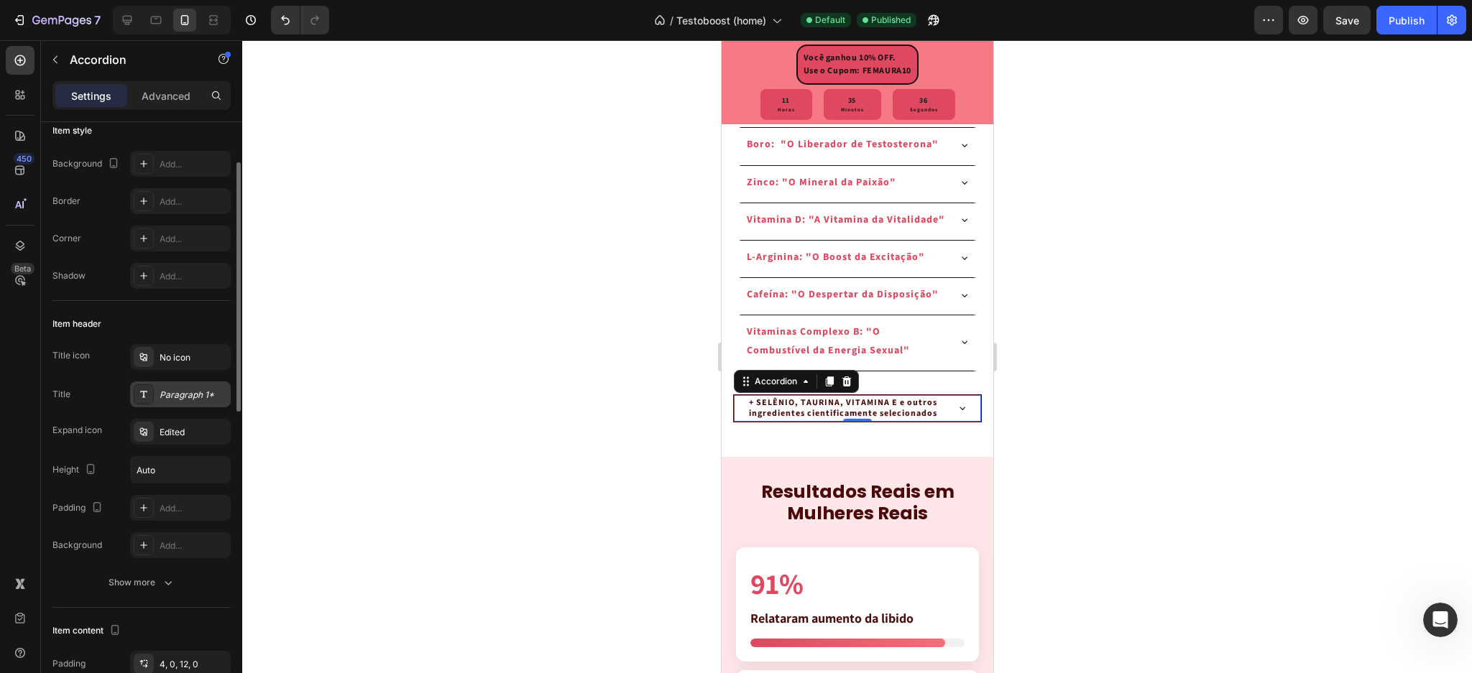
click at [180, 404] on div "Paragraph 1*" at bounding box center [180, 395] width 101 height 26
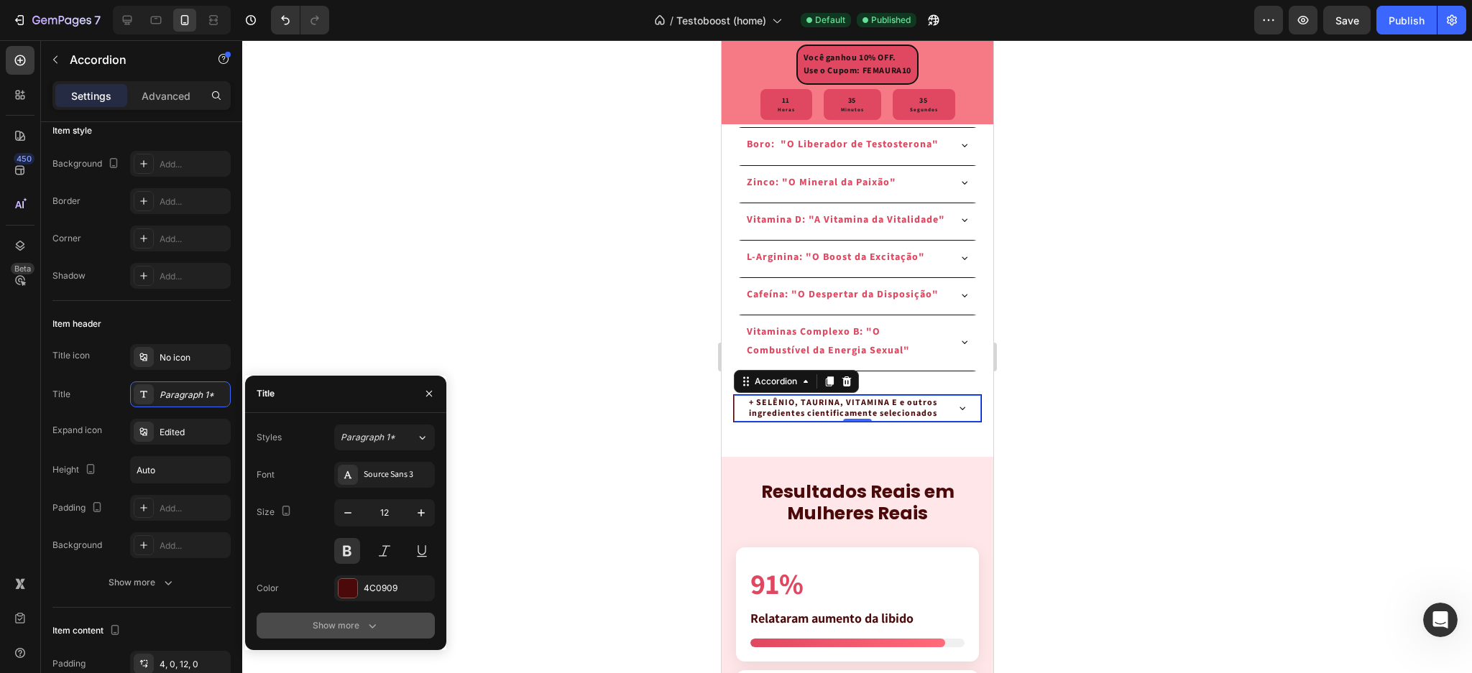
click at [341, 625] on div "Show more" at bounding box center [346, 626] width 67 height 14
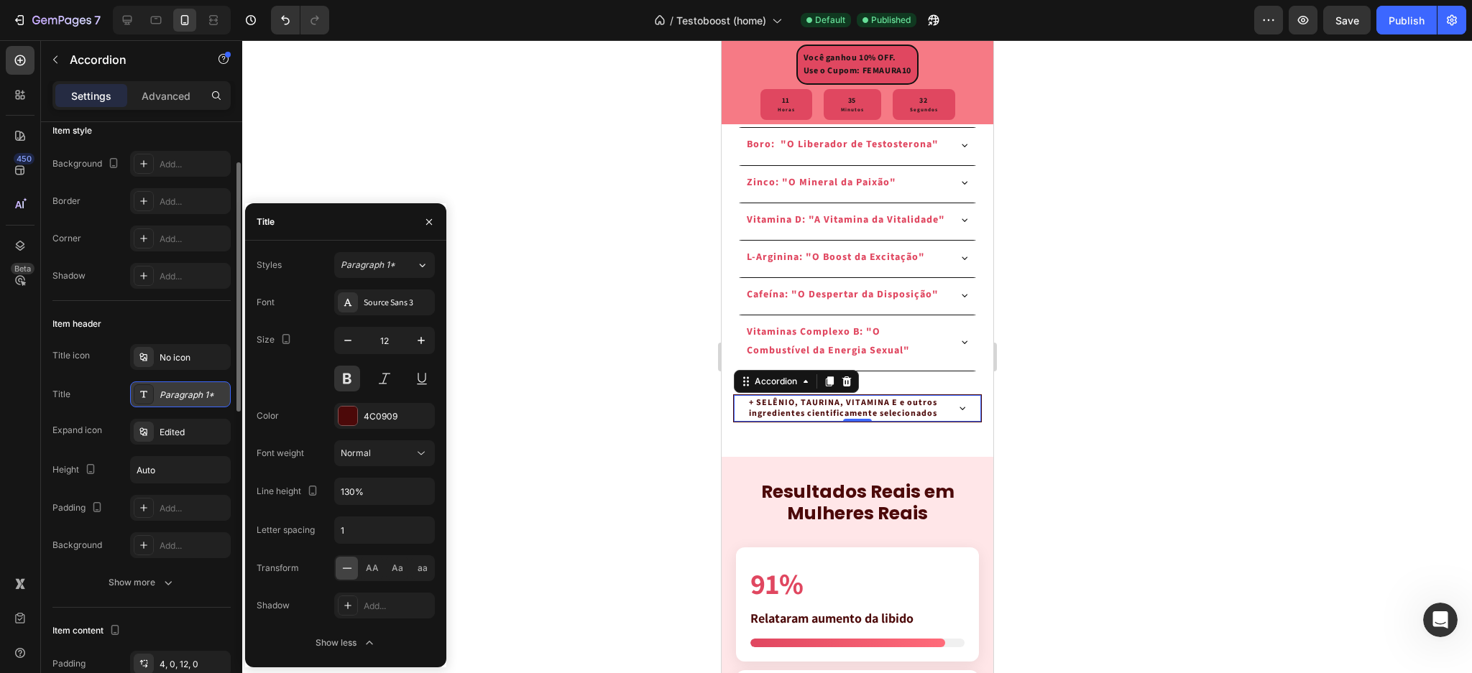
click at [144, 387] on div at bounding box center [144, 395] width 20 height 20
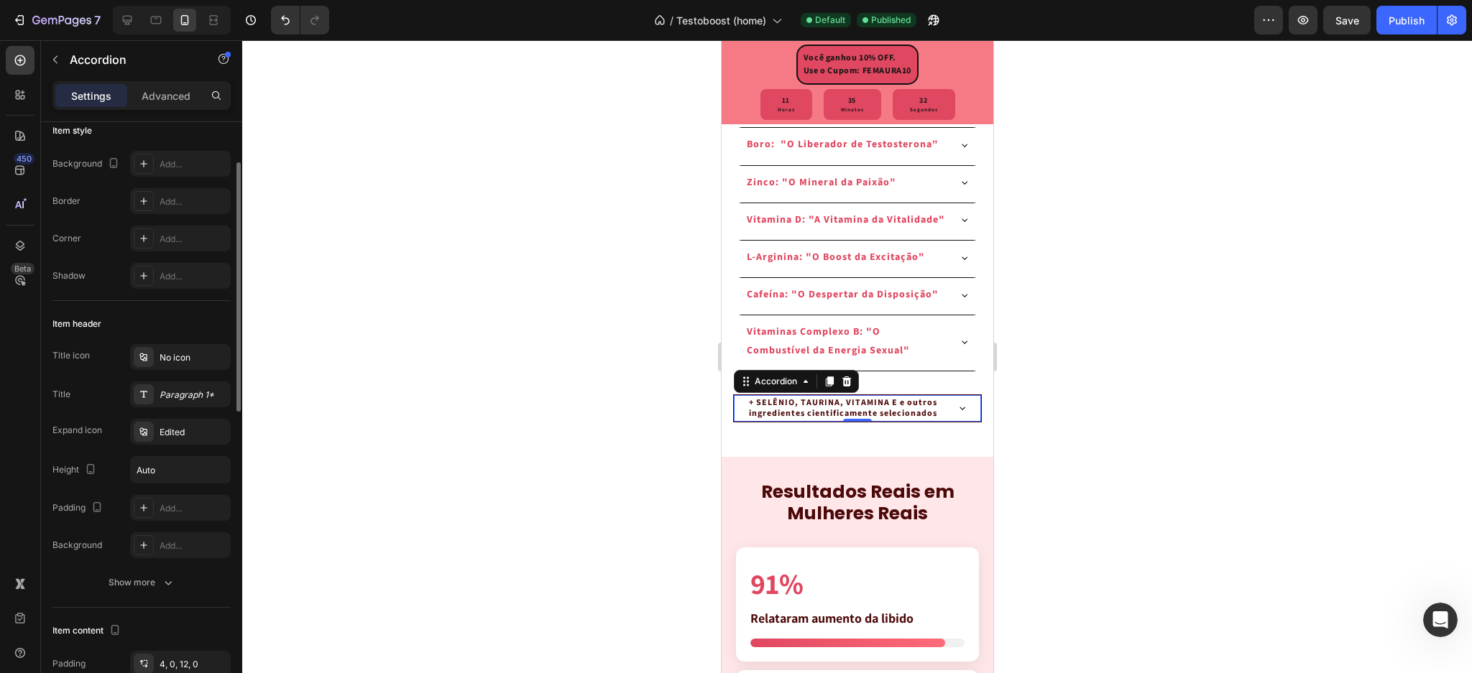
scroll to position [288, 0]
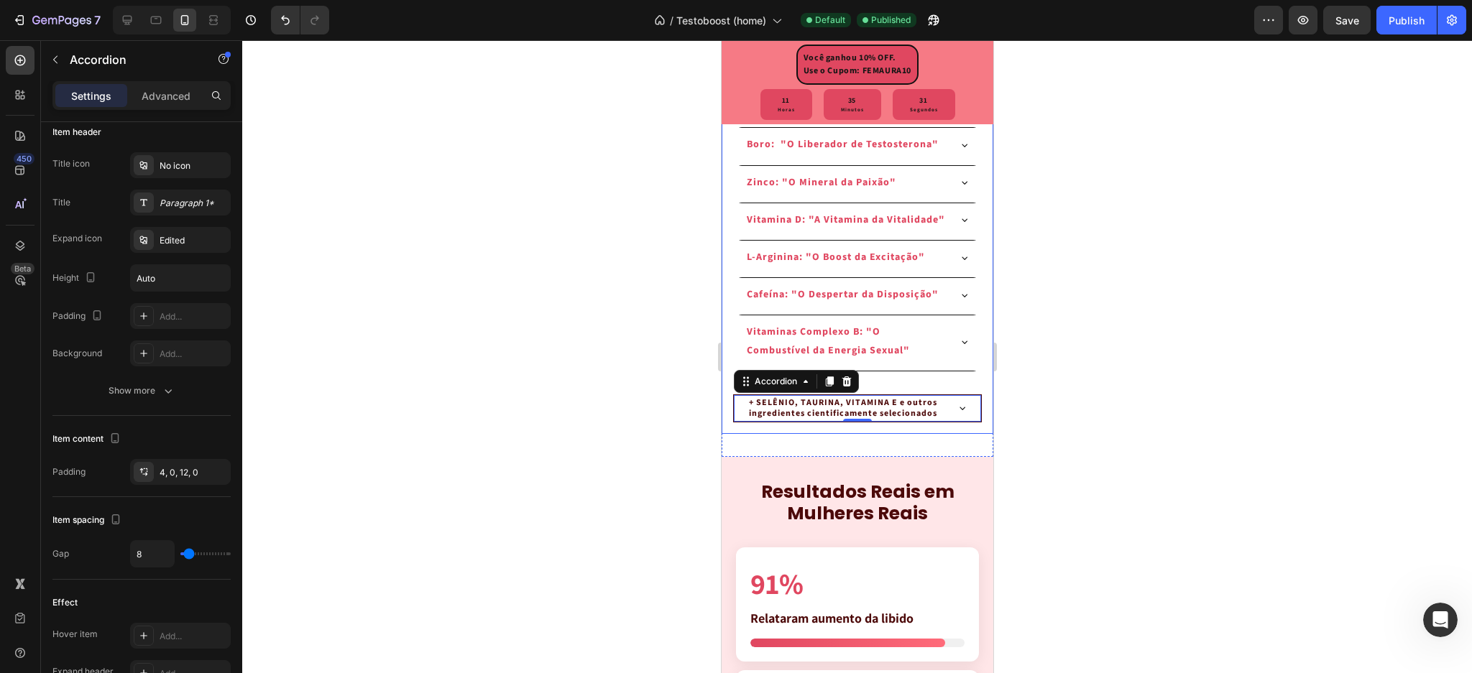
click at [962, 433] on div "Image Feno-Grego: "O Despertar Natural do Desejo" Boro: "O Liberador de Testost…" at bounding box center [857, 184] width 272 height 498
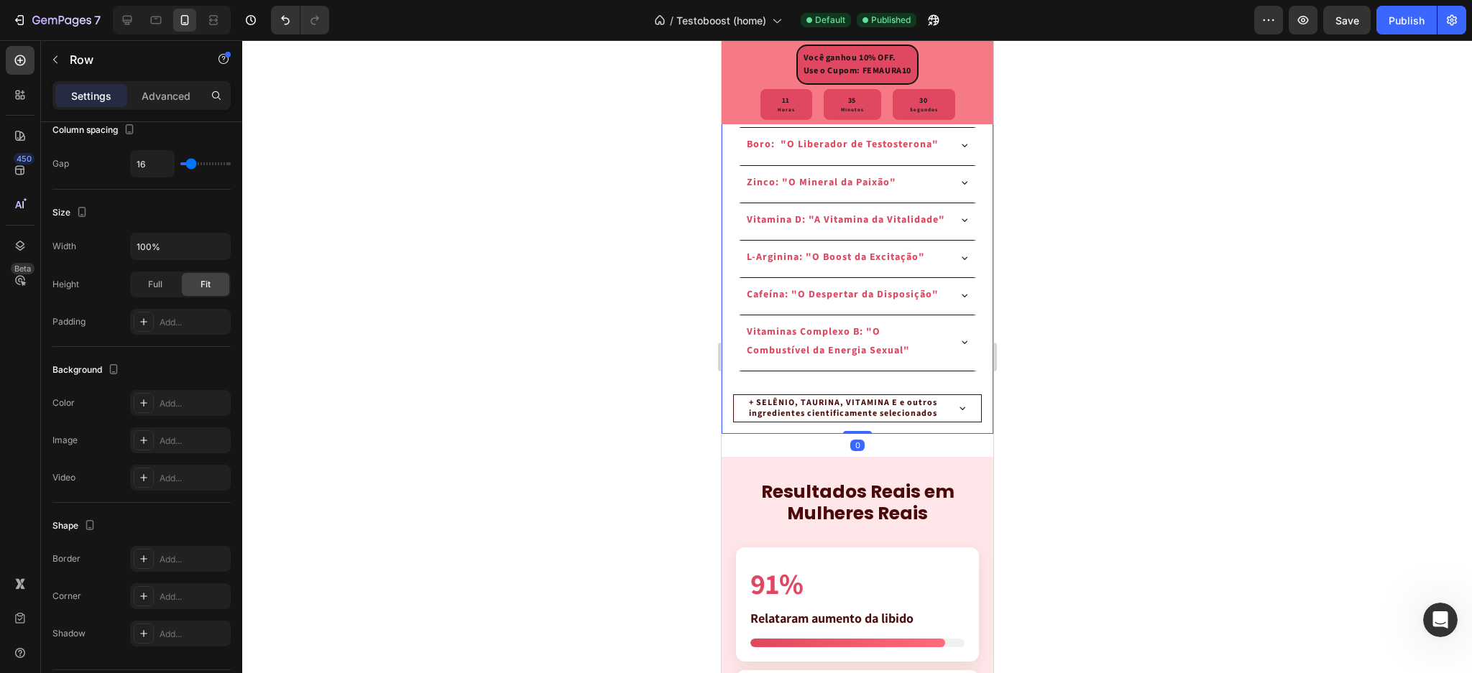
scroll to position [0, 0]
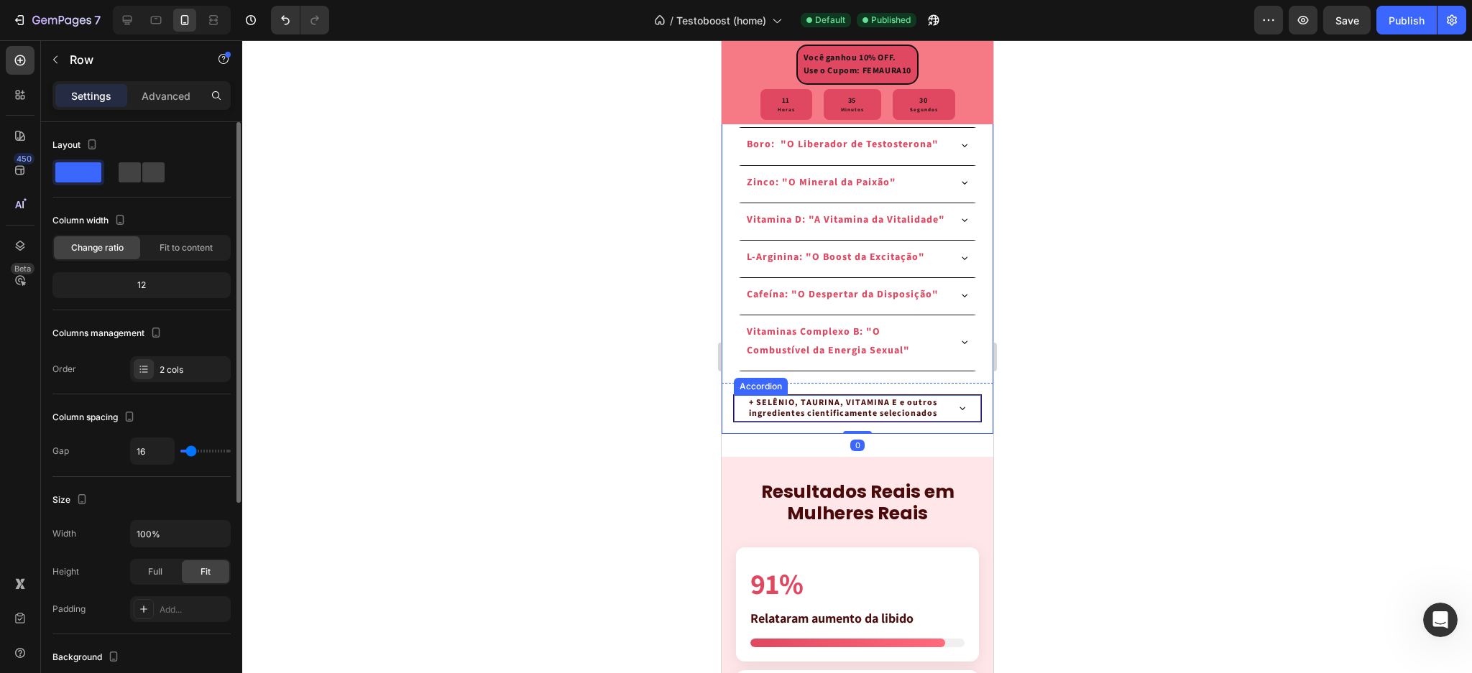
click at [956, 414] on icon at bounding box center [962, 409] width 12 height 12
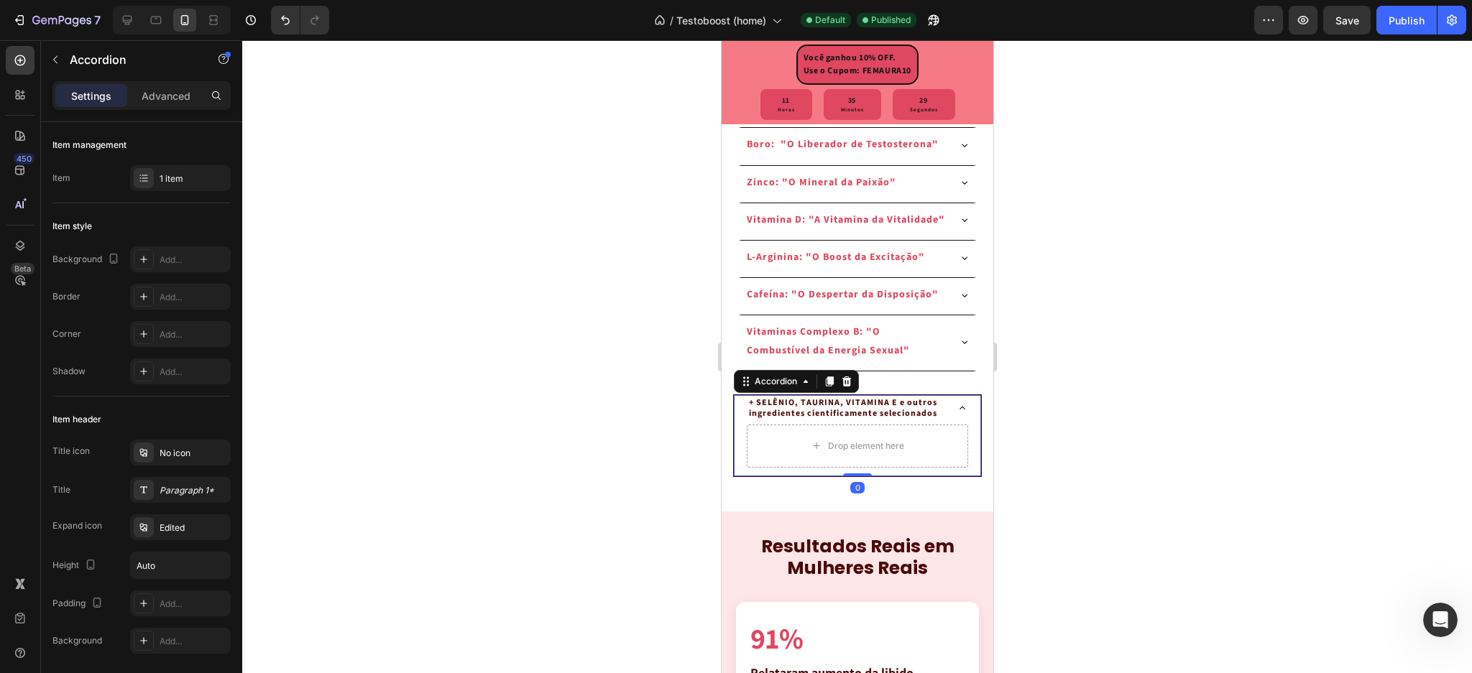
click at [956, 414] on icon at bounding box center [962, 409] width 12 height 12
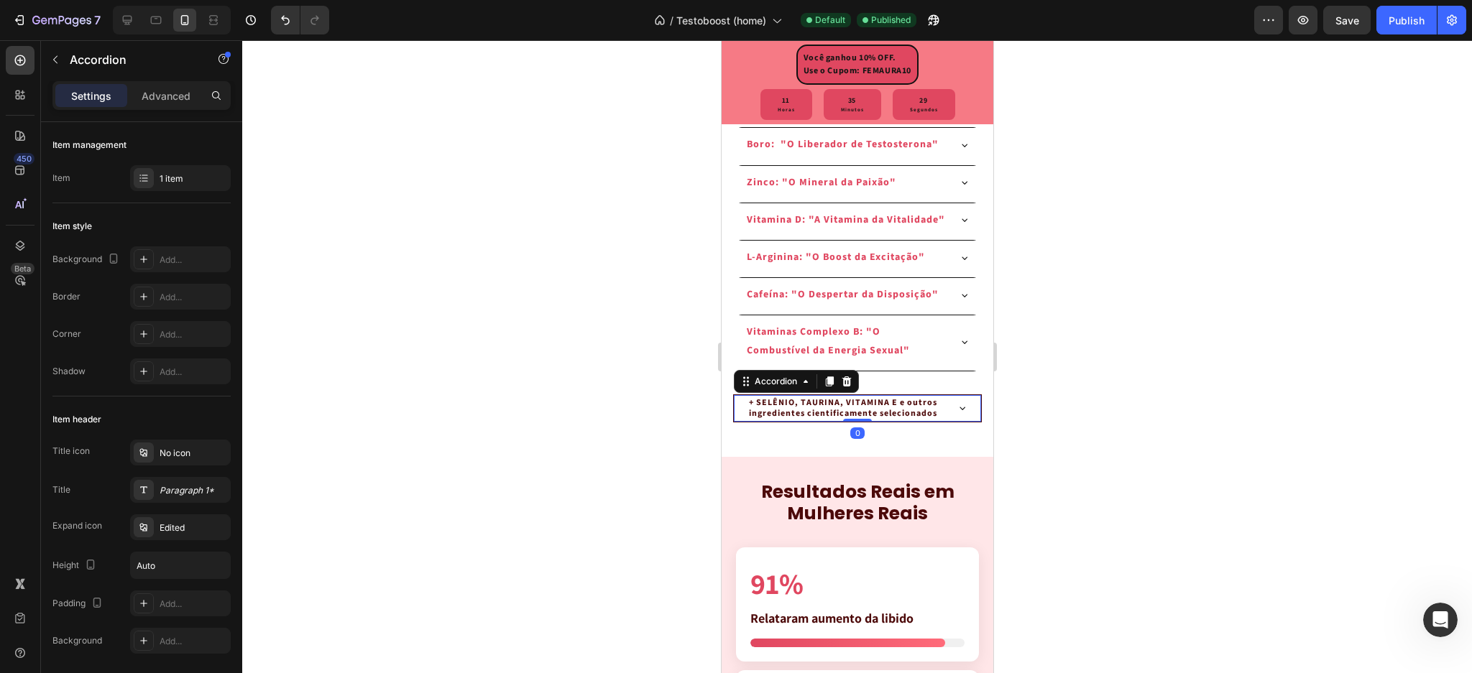
click at [1056, 501] on div at bounding box center [857, 356] width 1230 height 633
